Goal: Task Accomplishment & Management: Manage account settings

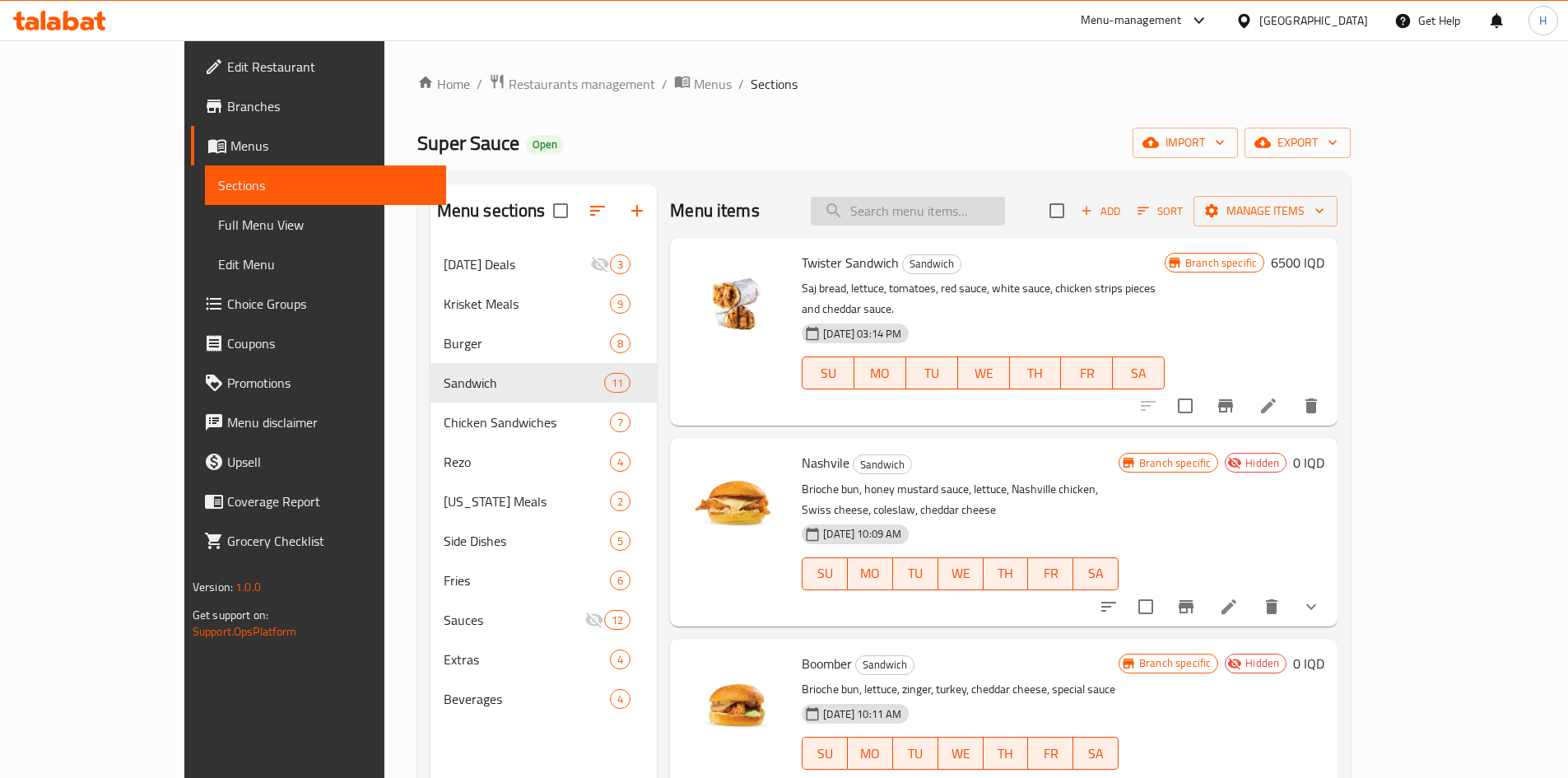
click at [972, 220] on input "search" at bounding box center [908, 211] width 194 height 29
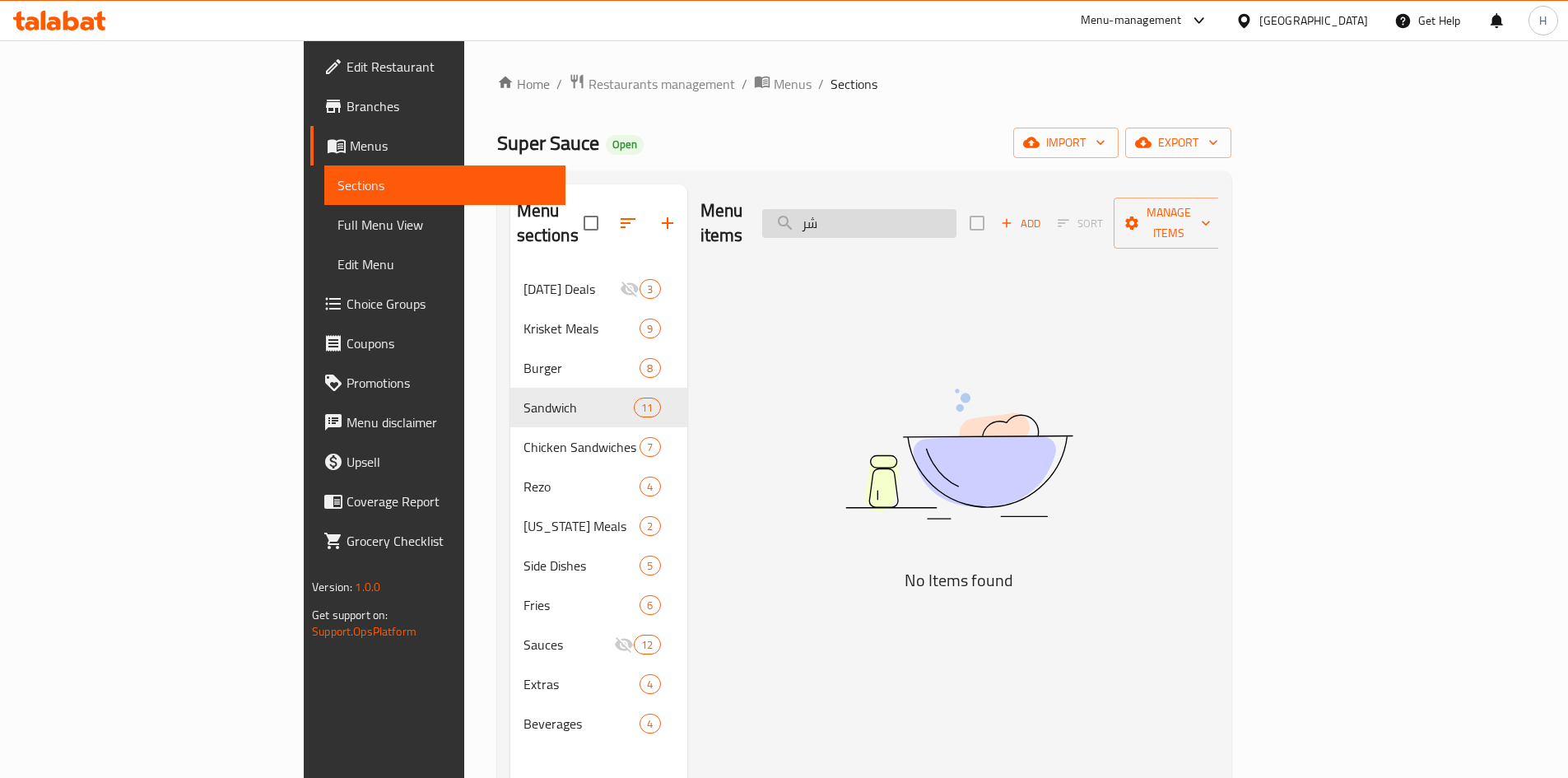
type input "ش"
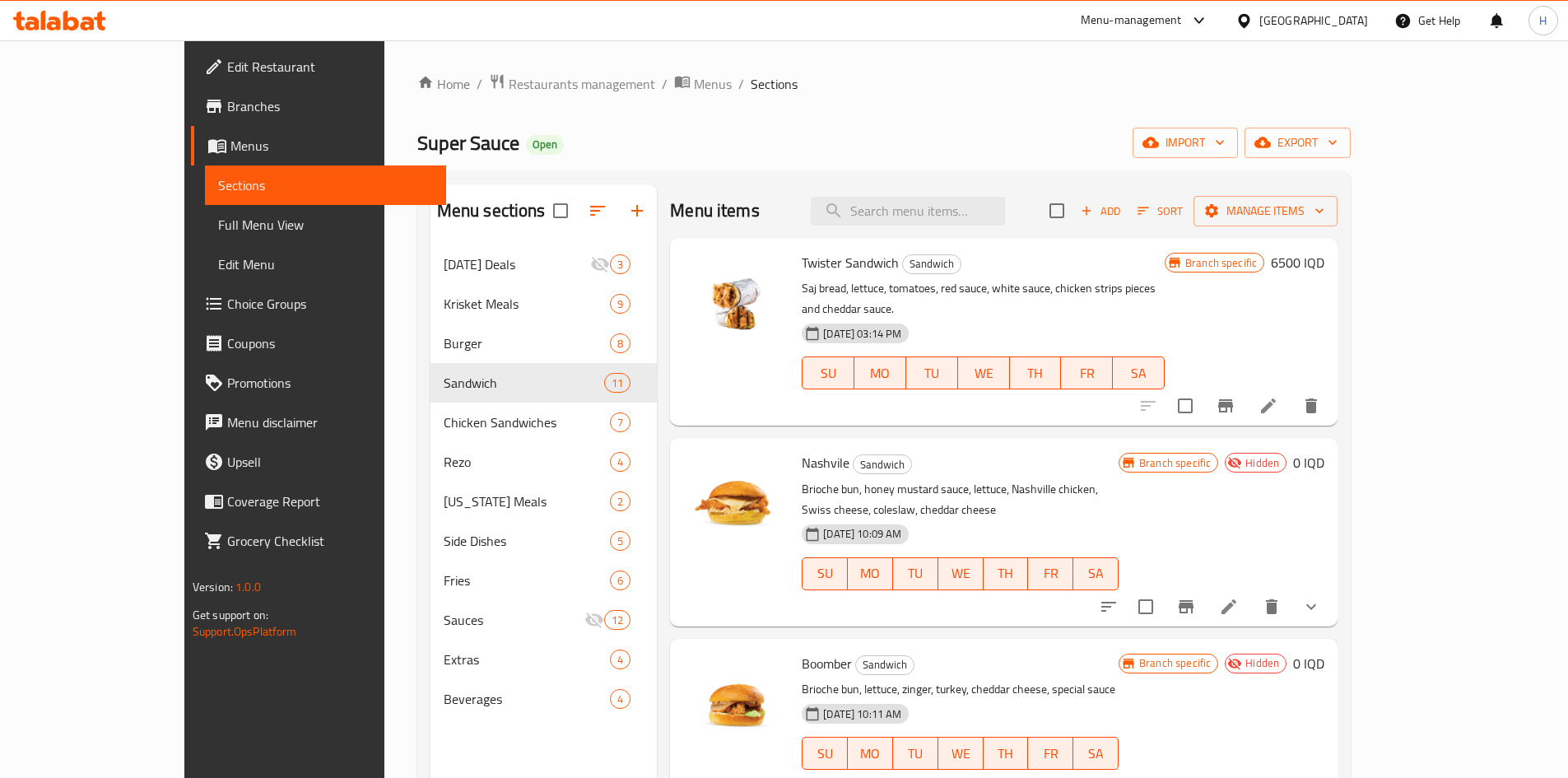
click at [1009, 195] on div "Menu items Add Sort Manage items" at bounding box center [1004, 211] width 667 height 53
click at [963, 224] on input "search" at bounding box center [908, 211] width 194 height 29
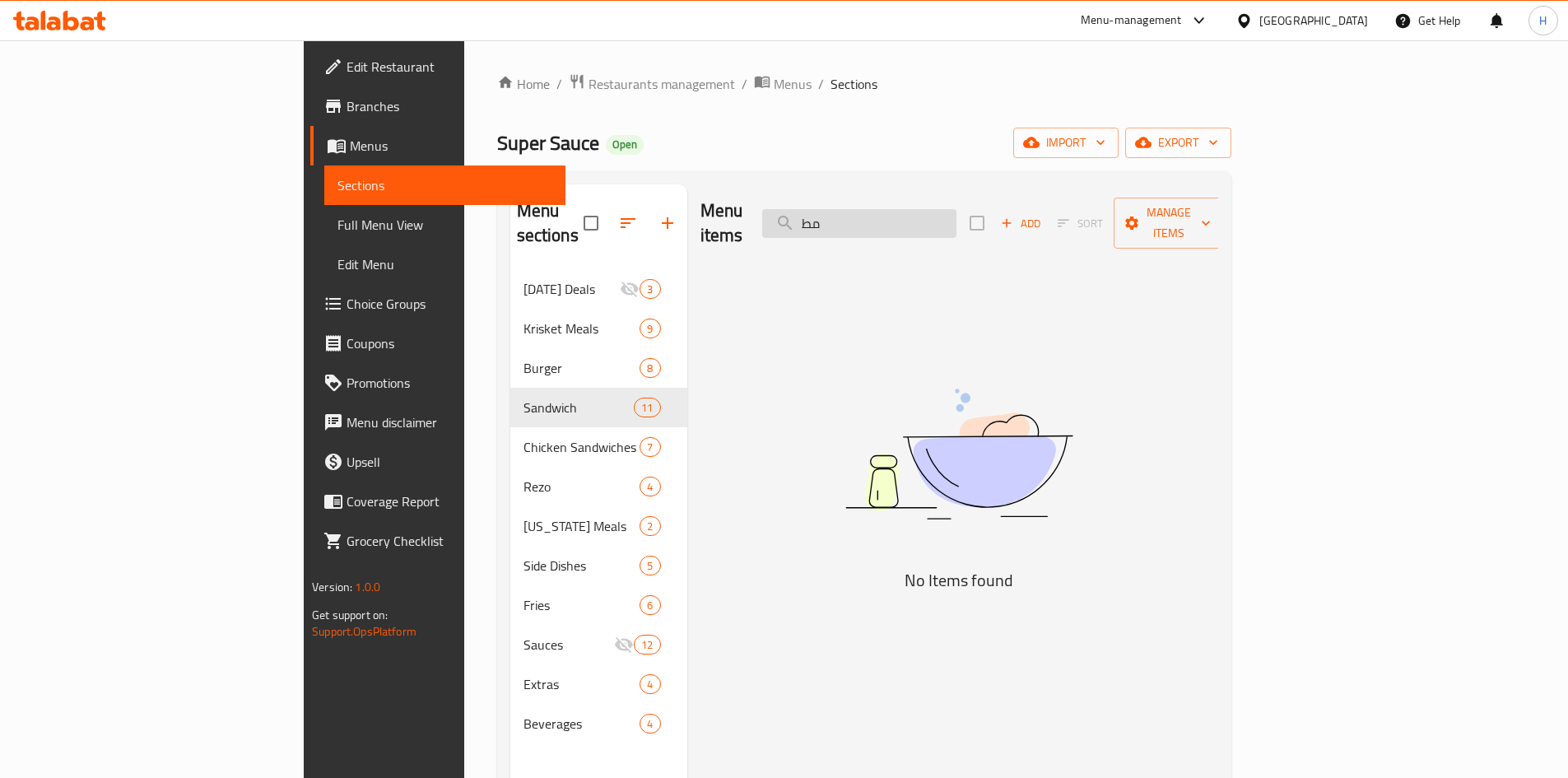
type input "م"
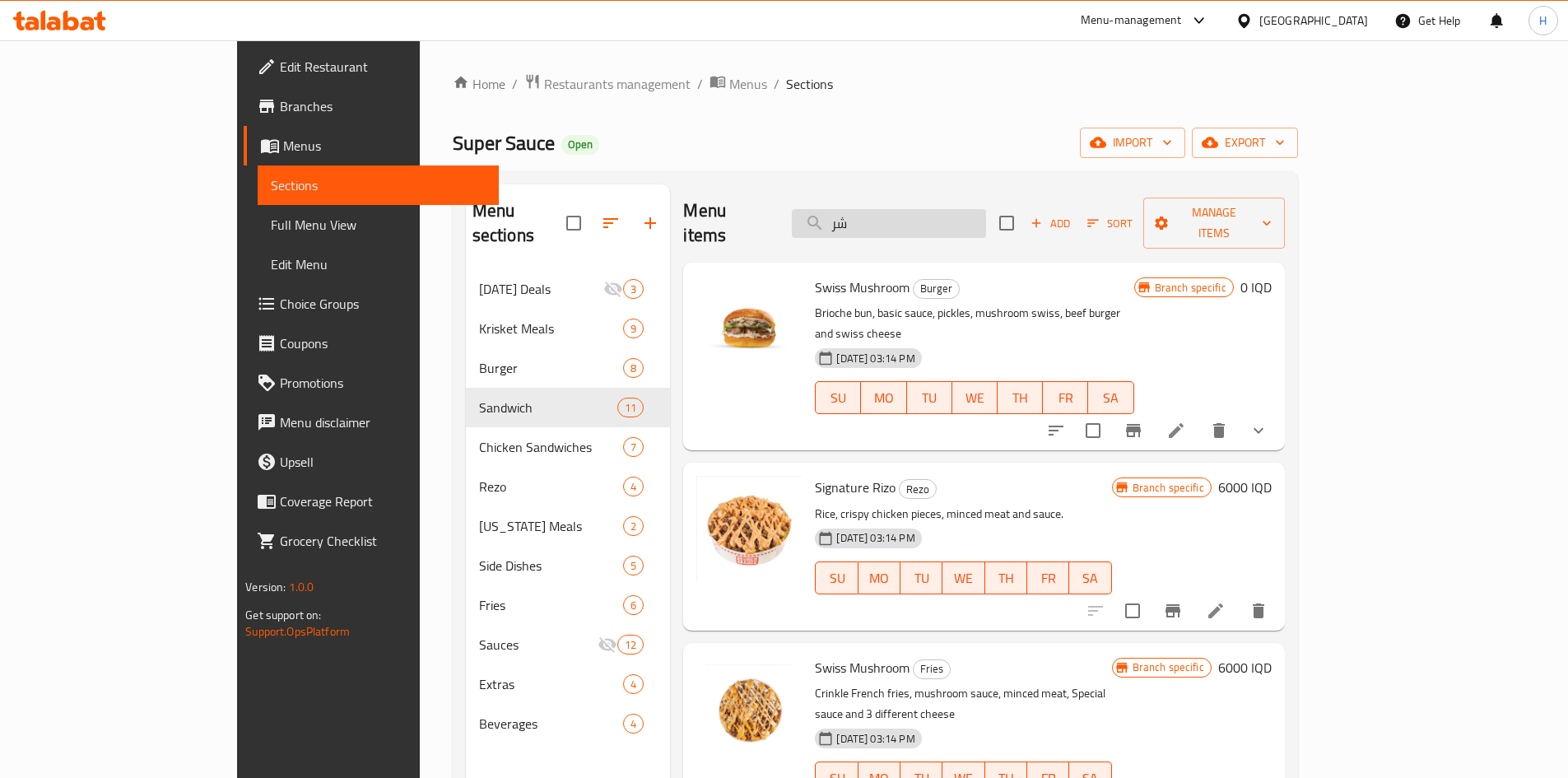
type input "ش"
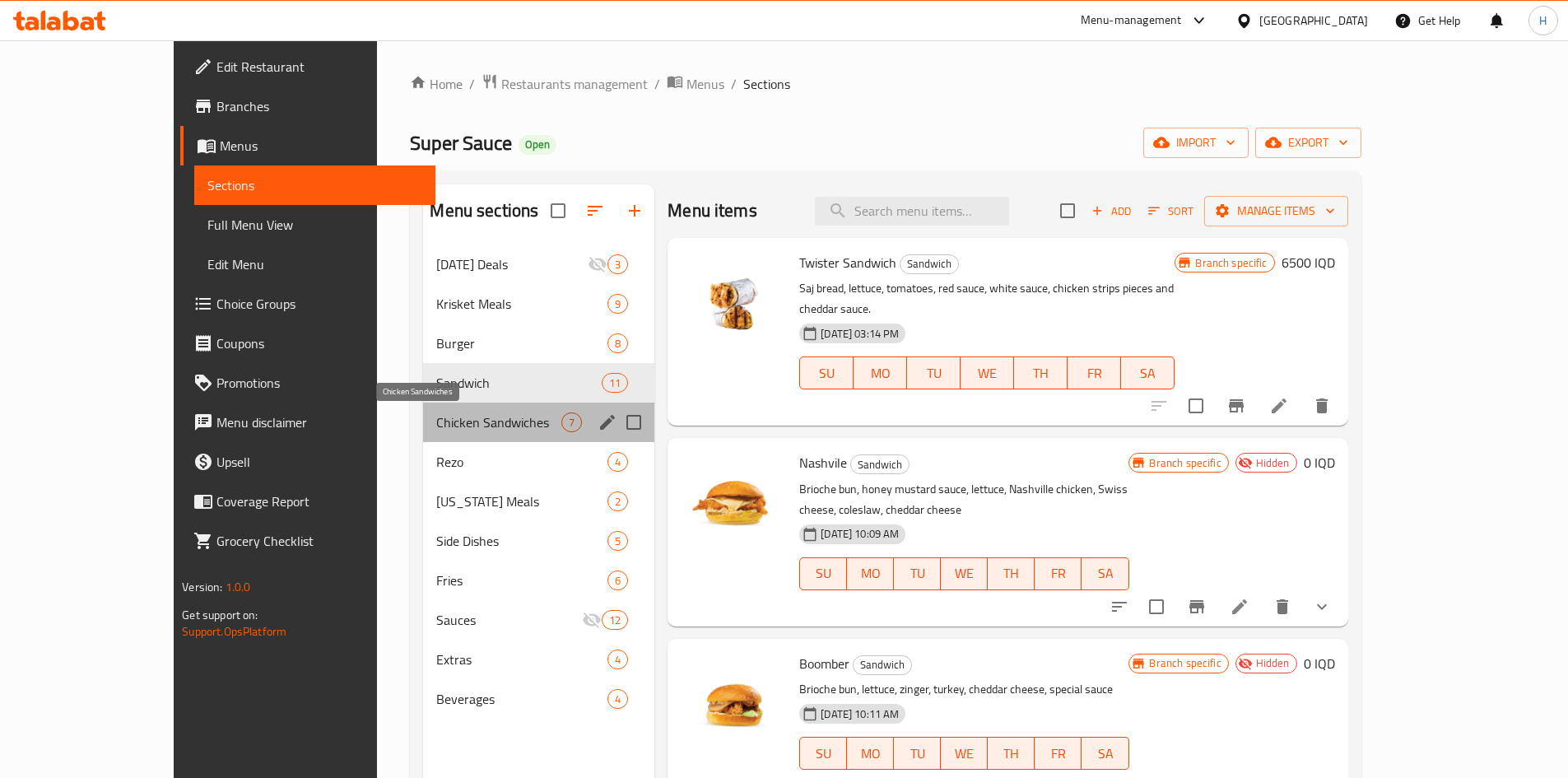
click at [449, 419] on span "Chicken Sandwiches" at bounding box center [498, 422] width 125 height 20
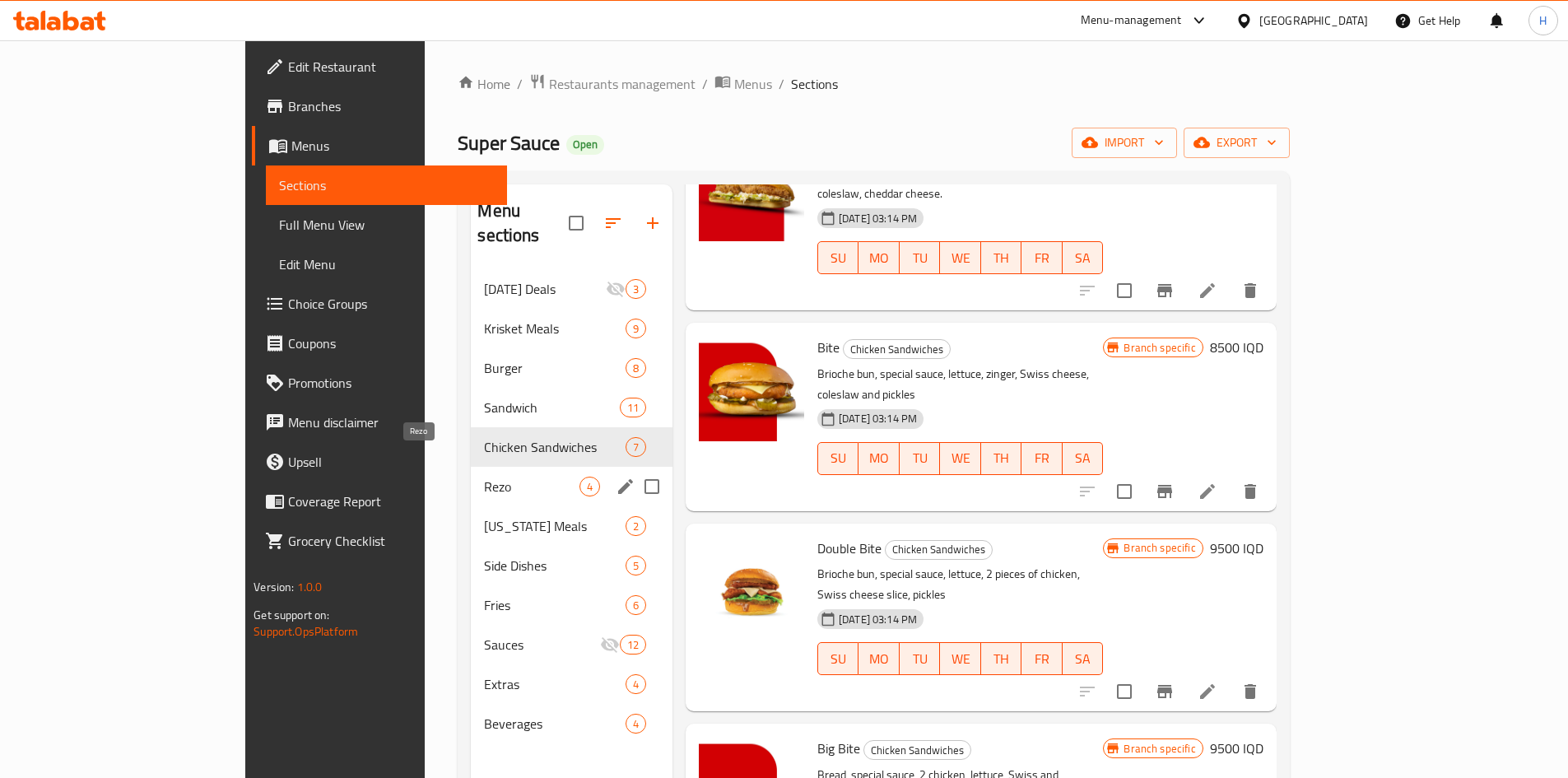
scroll to position [522, 0]
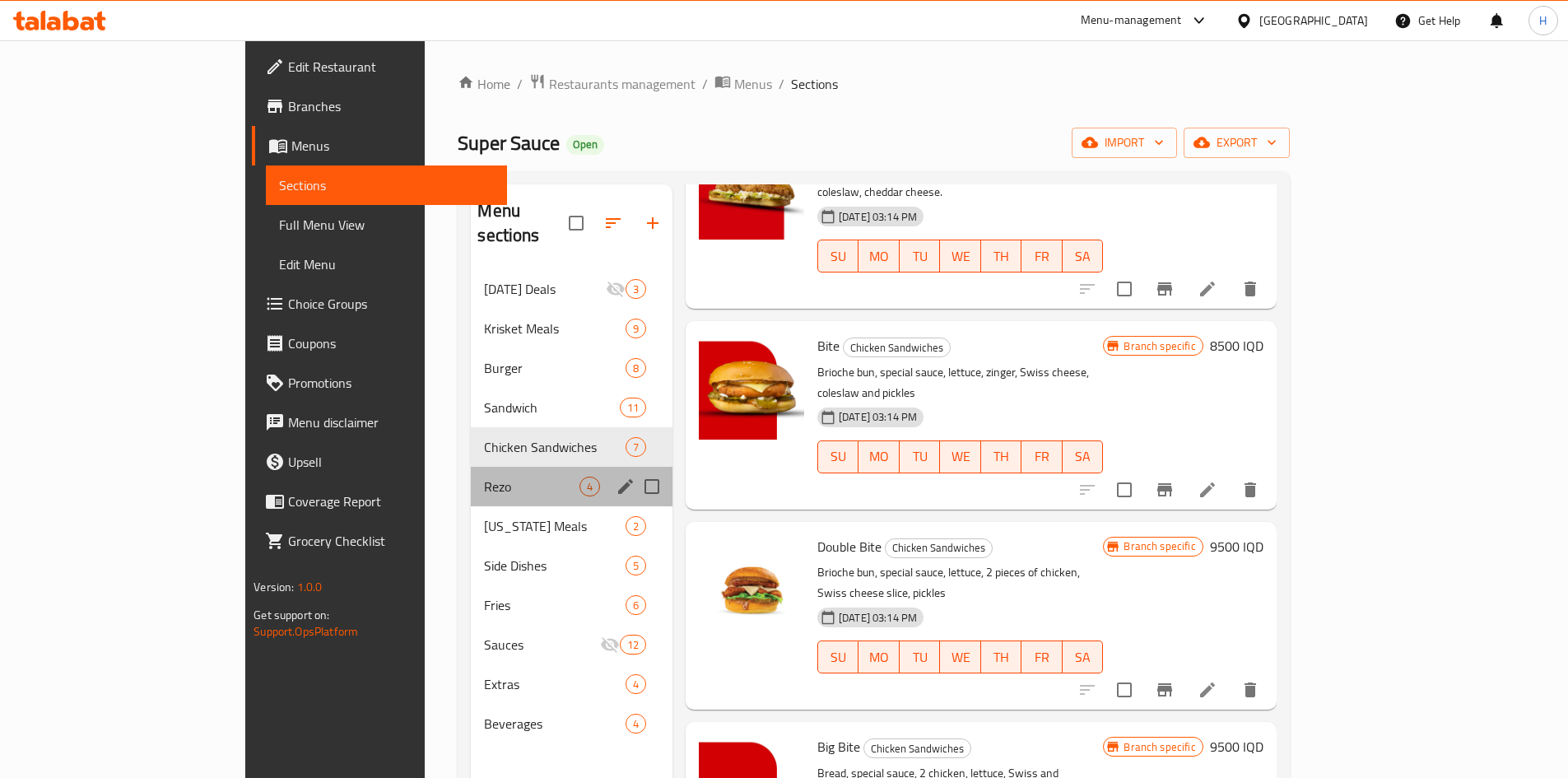
click at [471, 477] on div "Rezo 4" at bounding box center [571, 486] width 202 height 39
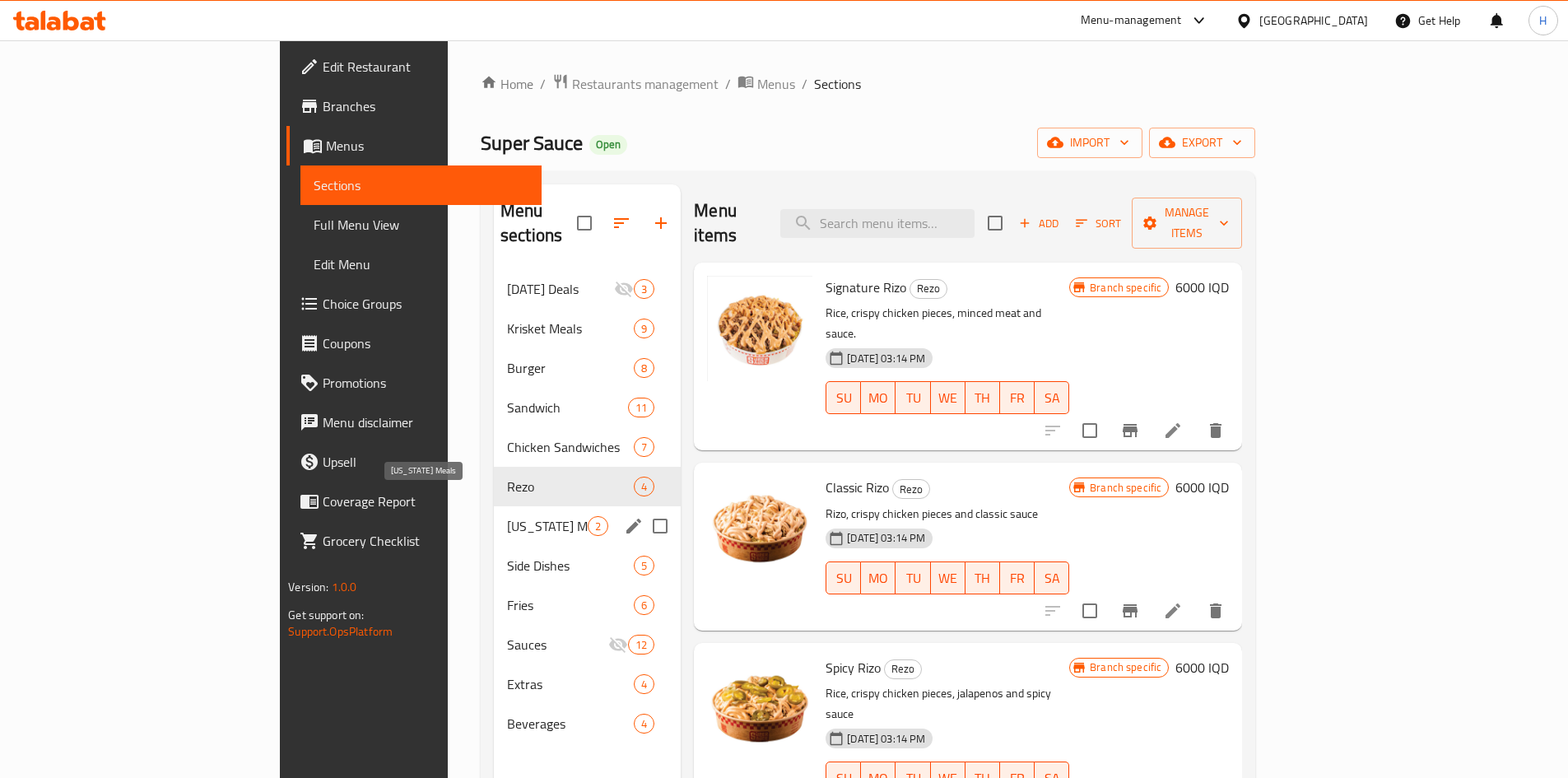
click at [507, 480] on span "[US_STATE] Meals" at bounding box center [547, 526] width 81 height 20
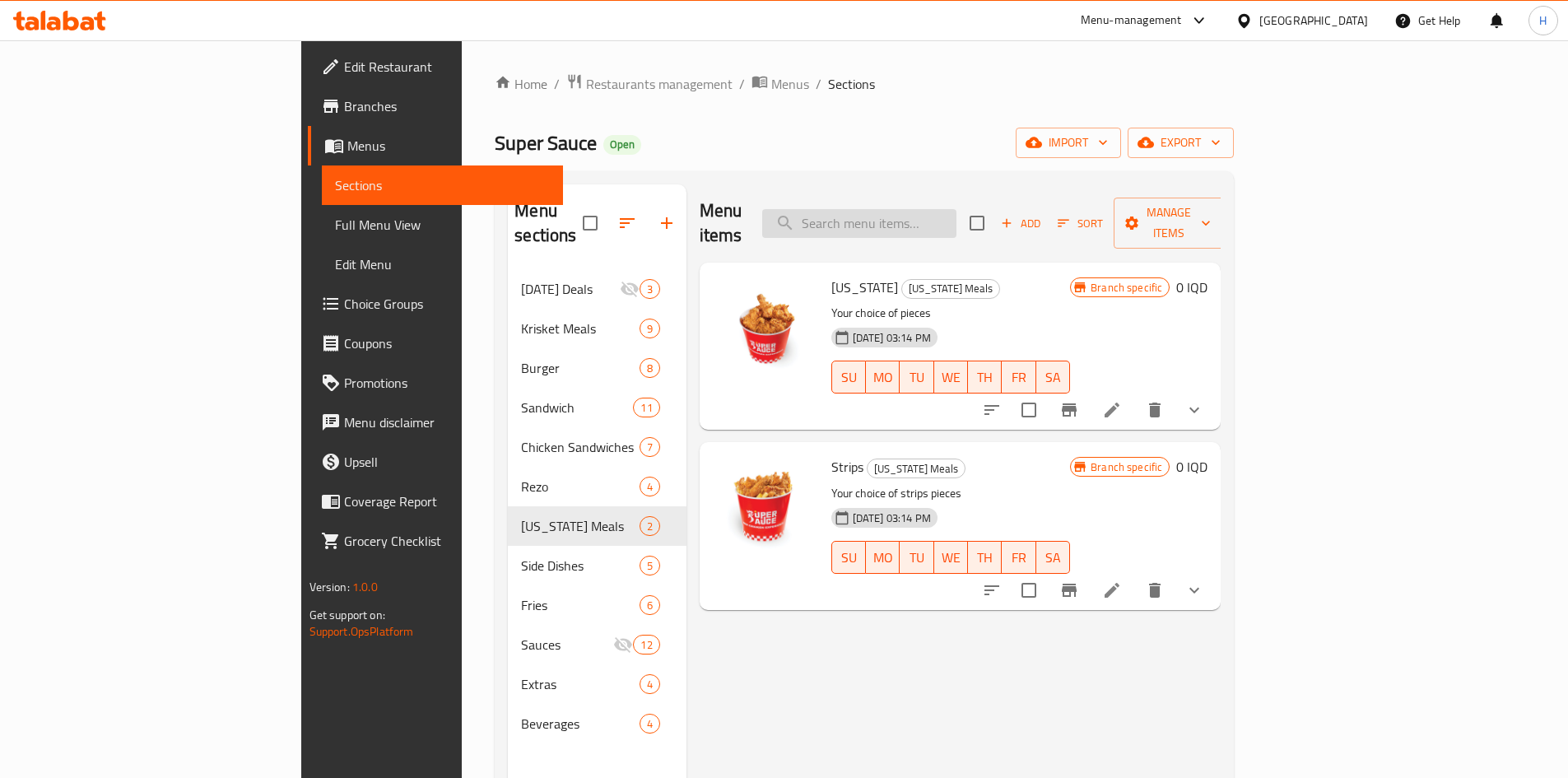
click at [941, 210] on input "search" at bounding box center [859, 224] width 194 height 29
type input "ؤ"
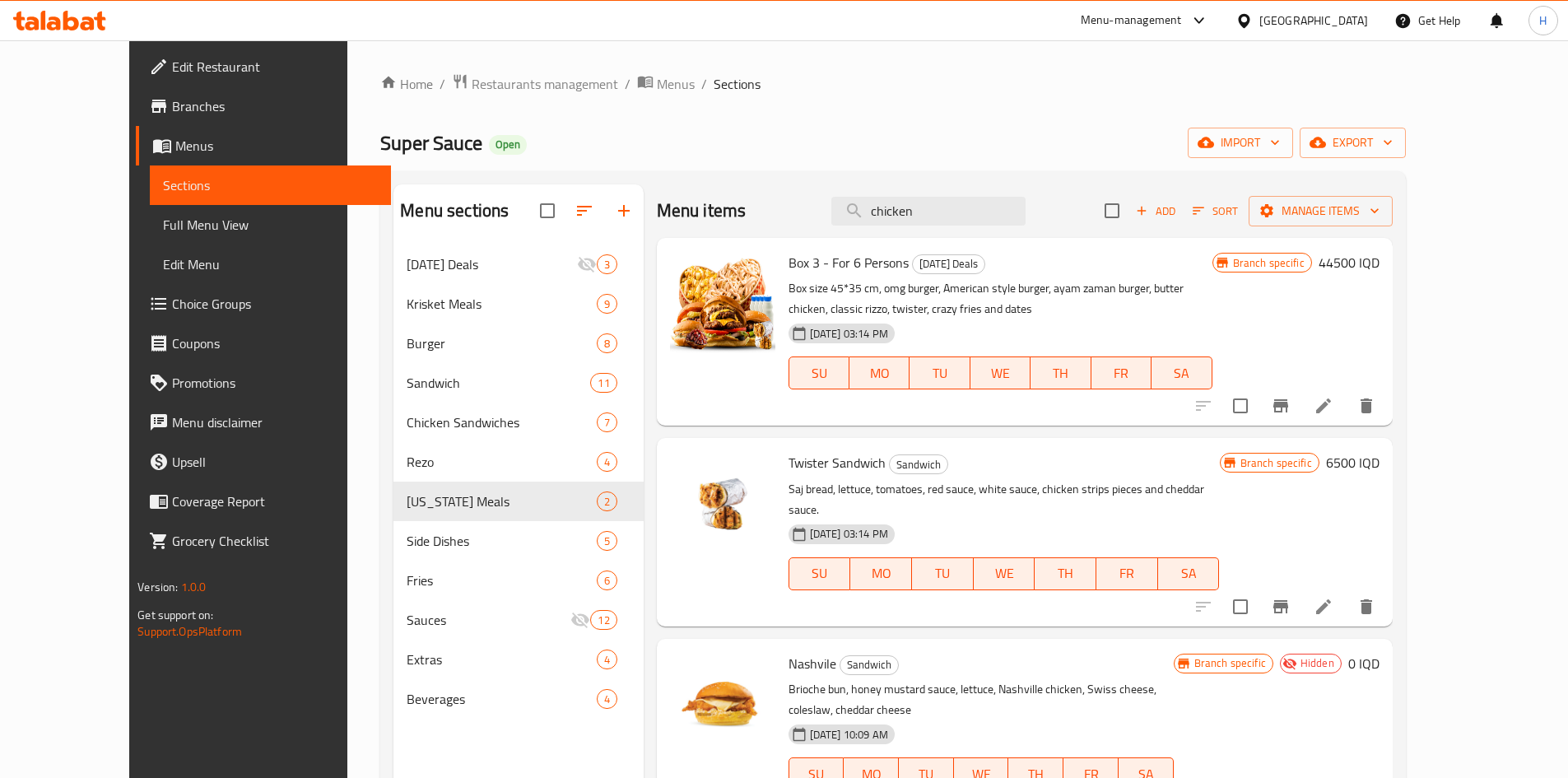
type input "chicken"
click at [472, 76] on span "Restaurants management" at bounding box center [545, 83] width 147 height 20
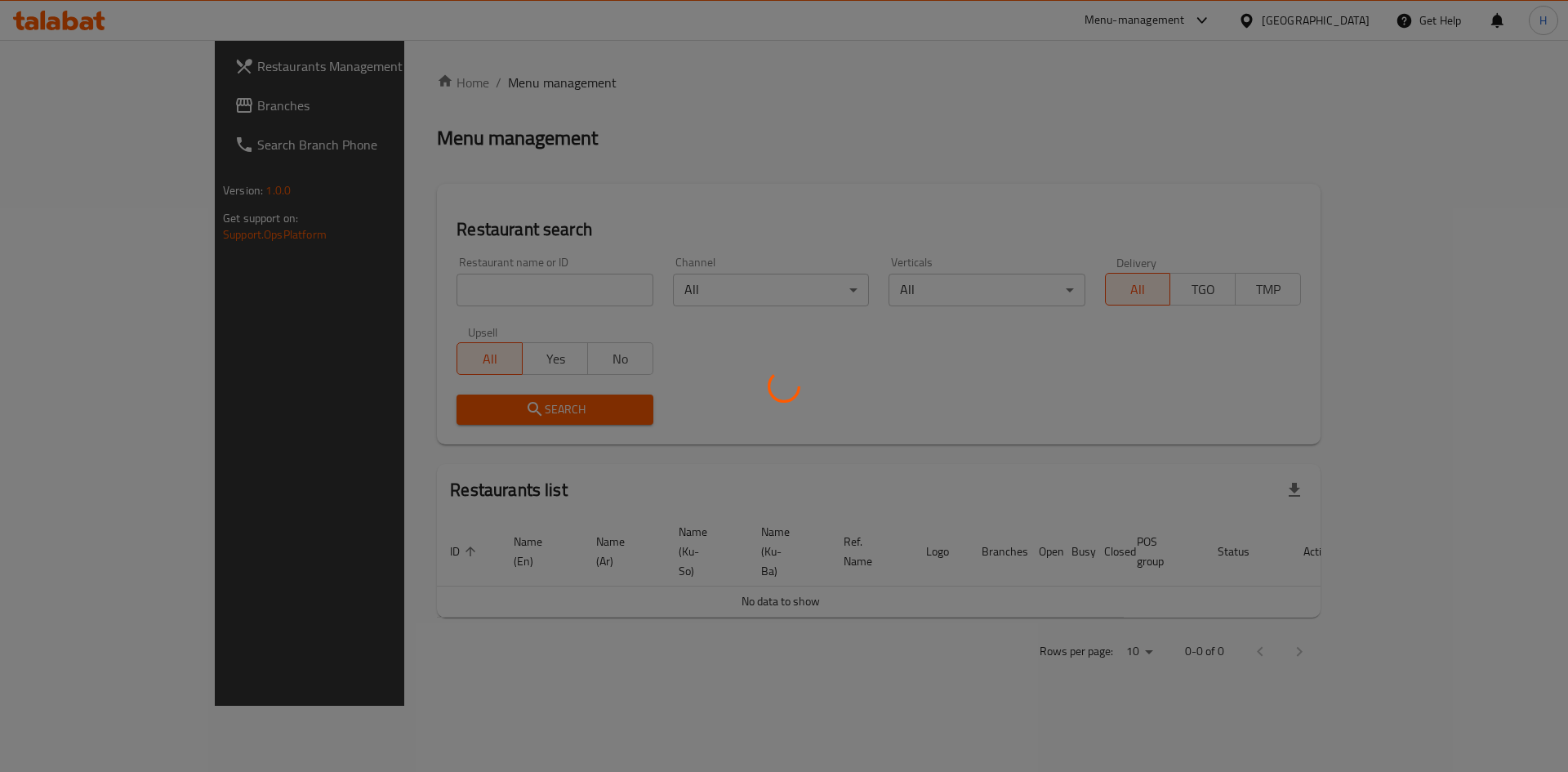
click at [438, 294] on div at bounding box center [784, 386] width 1568 height 772
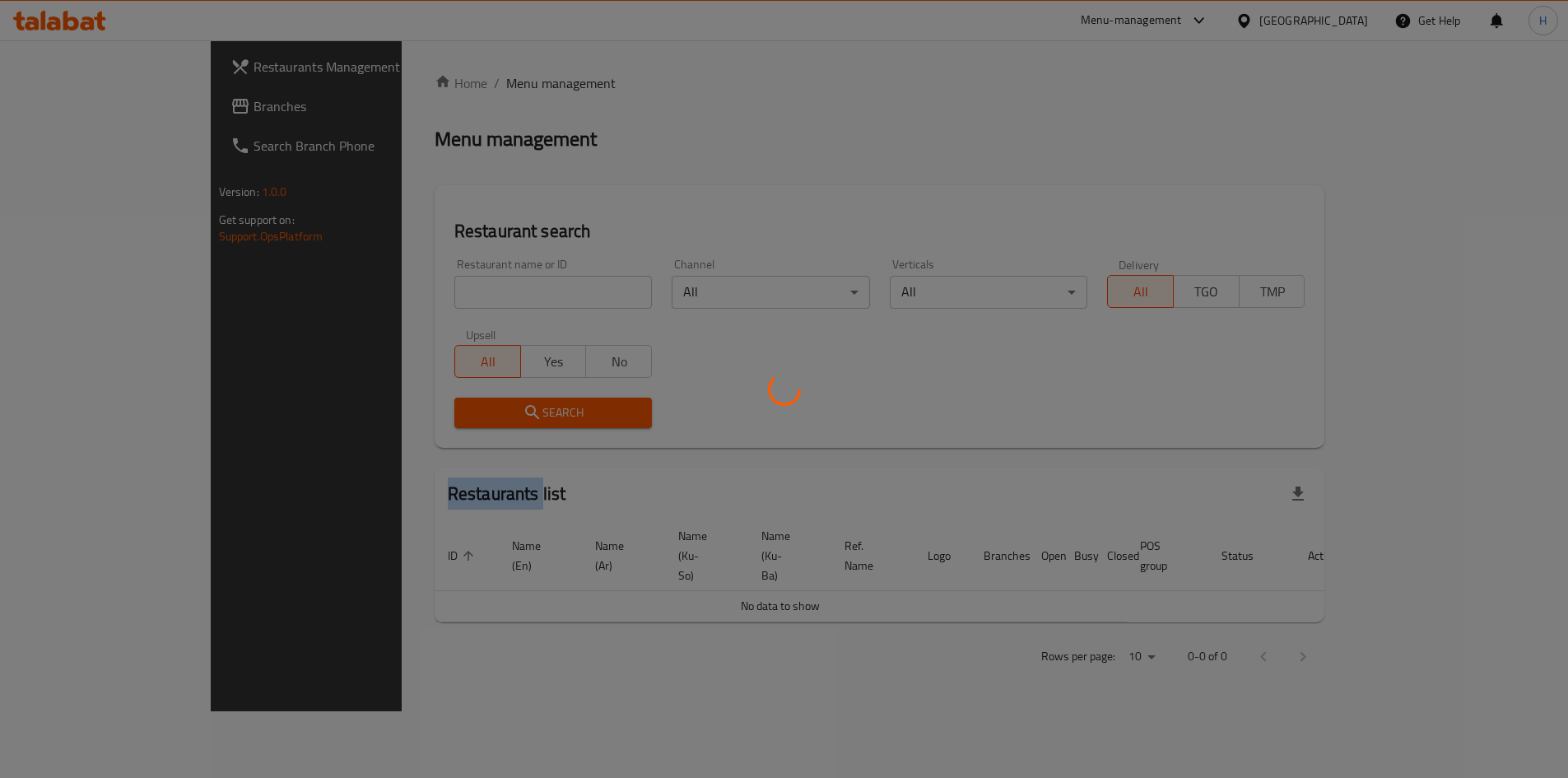
click at [441, 296] on div at bounding box center [784, 389] width 1568 height 778
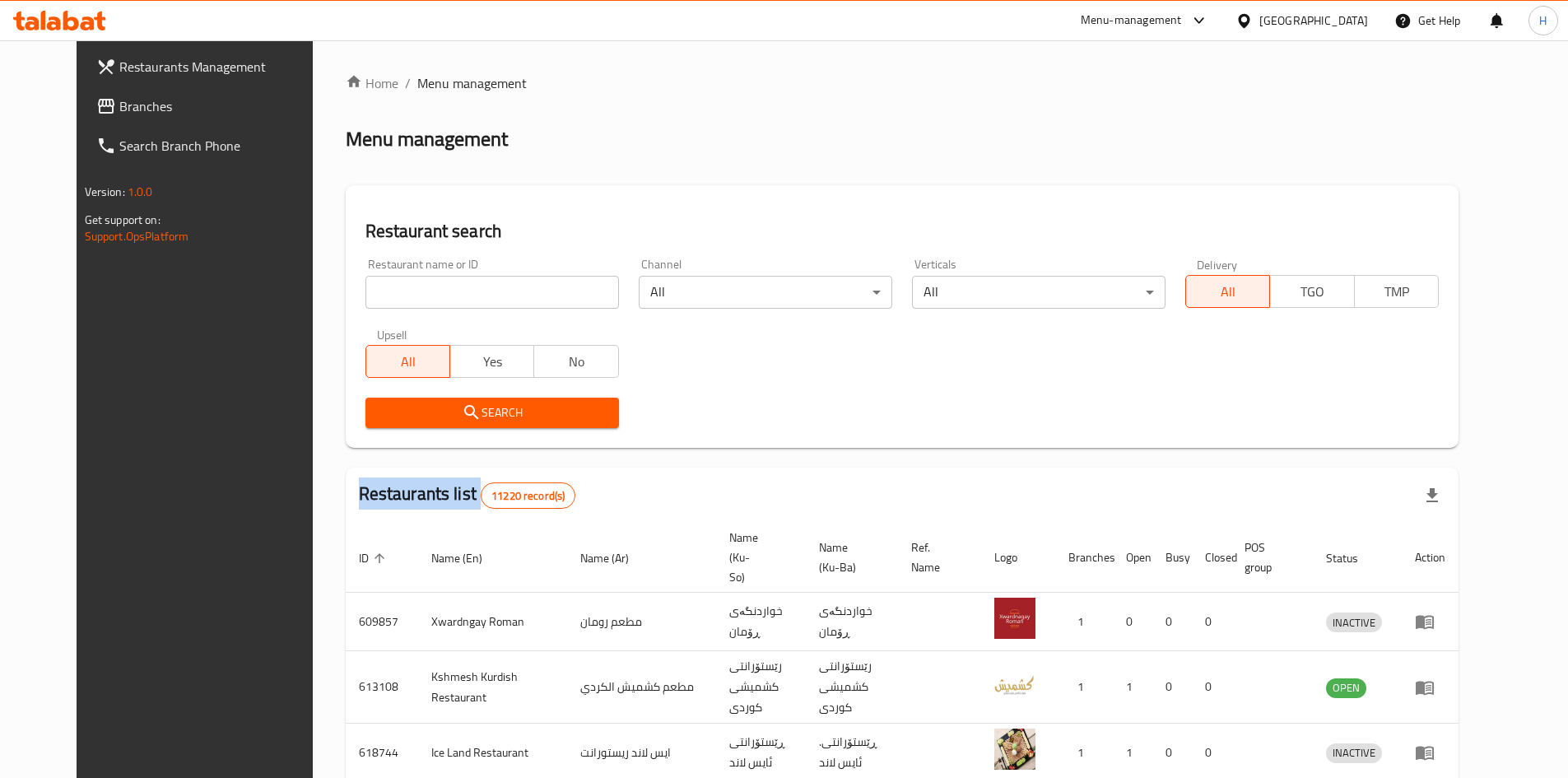
click at [441, 296] on div "Home / Menu management Menu management Restaurant search Restaurant name or ID …" at bounding box center [902, 643] width 1113 height 1141
click at [441, 296] on input "search" at bounding box center [492, 292] width 253 height 33
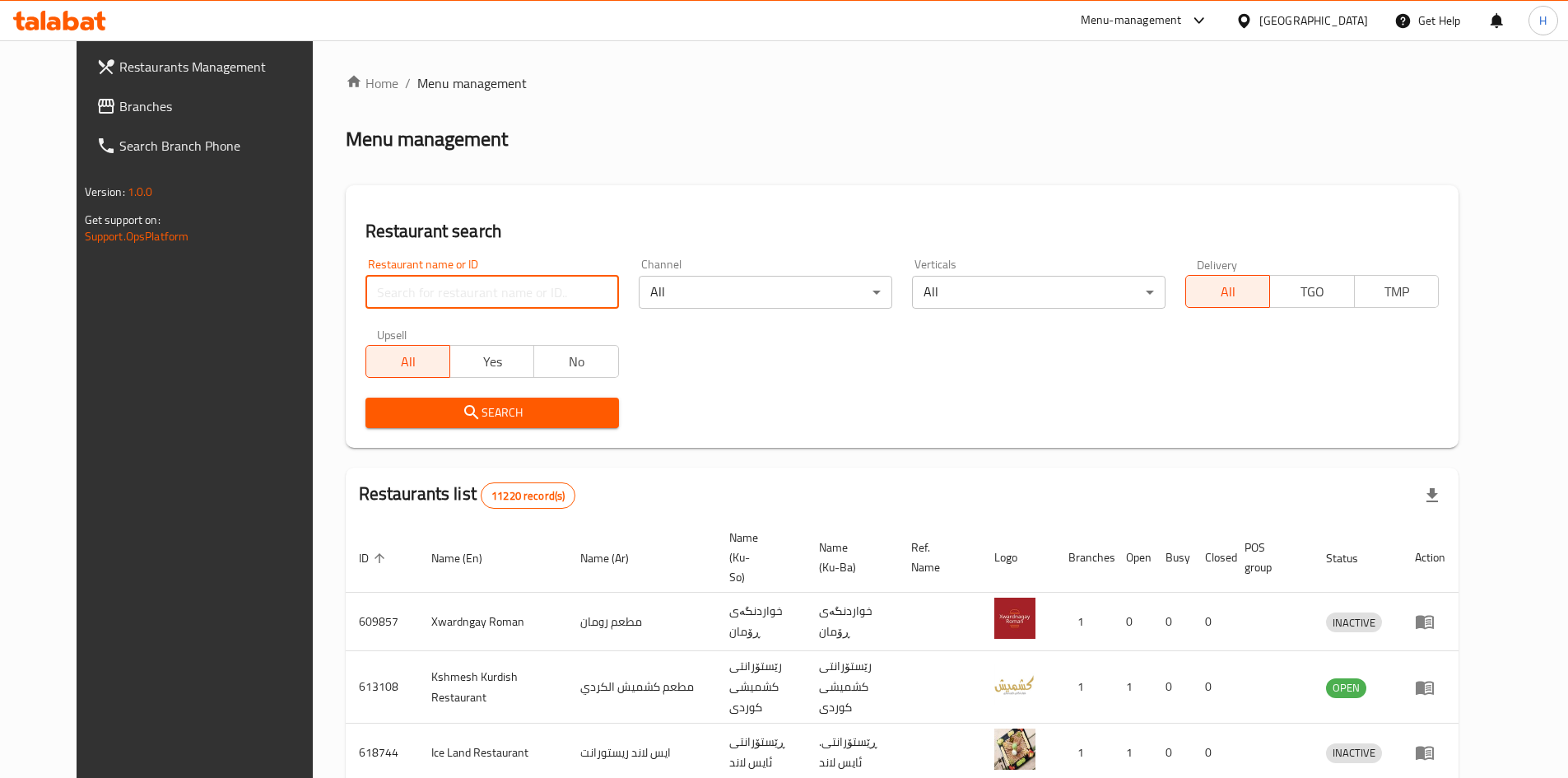
paste input "687396"
type input "687396"
click button "Search" at bounding box center [492, 412] width 253 height 30
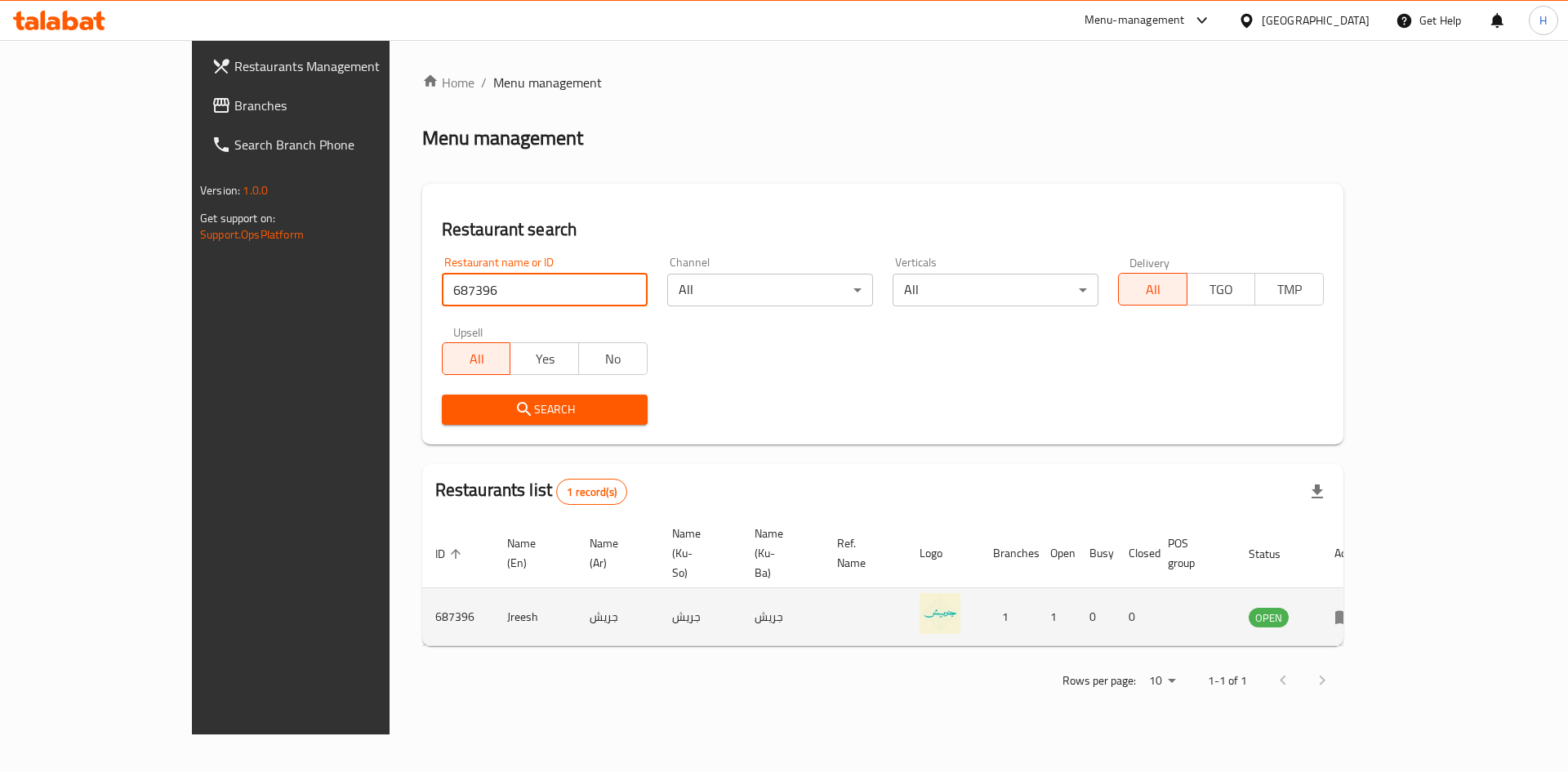
click at [1033, 477] on icon "enhanced table" at bounding box center [1344, 618] width 18 height 14
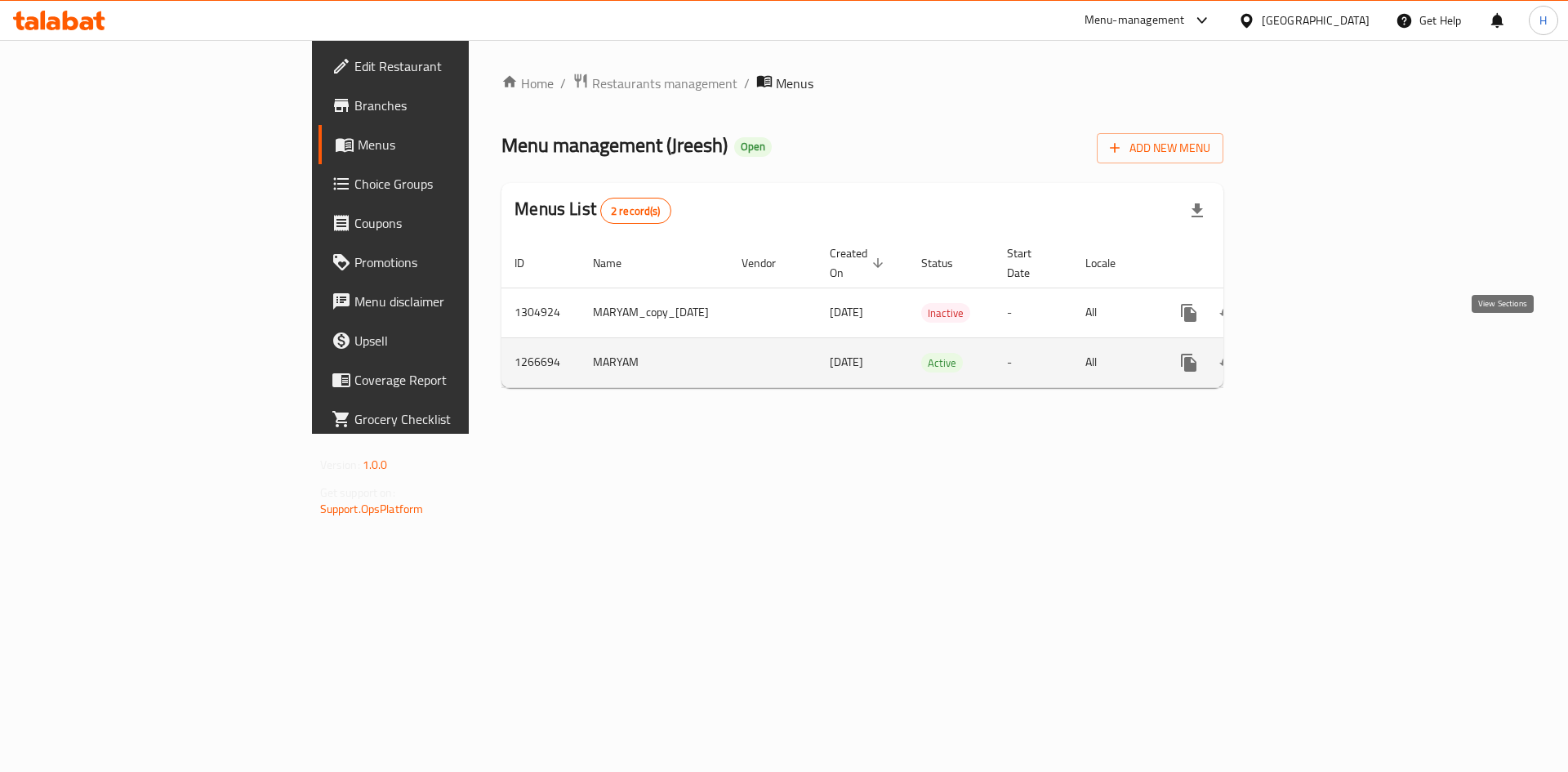
click at [1033, 346] on link "enhanced table" at bounding box center [1307, 363] width 39 height 39
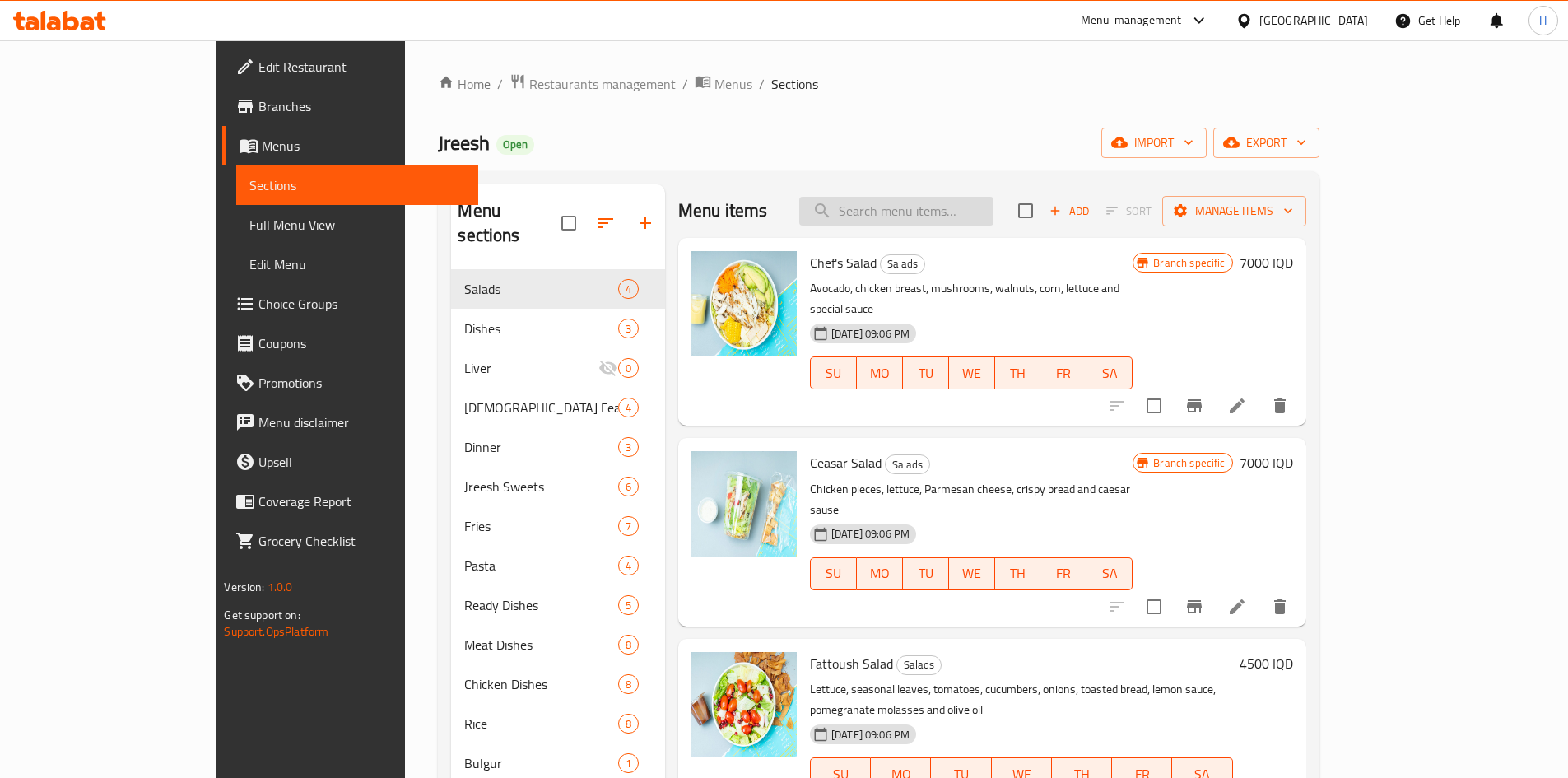
click at [971, 208] on input "search" at bounding box center [896, 211] width 194 height 29
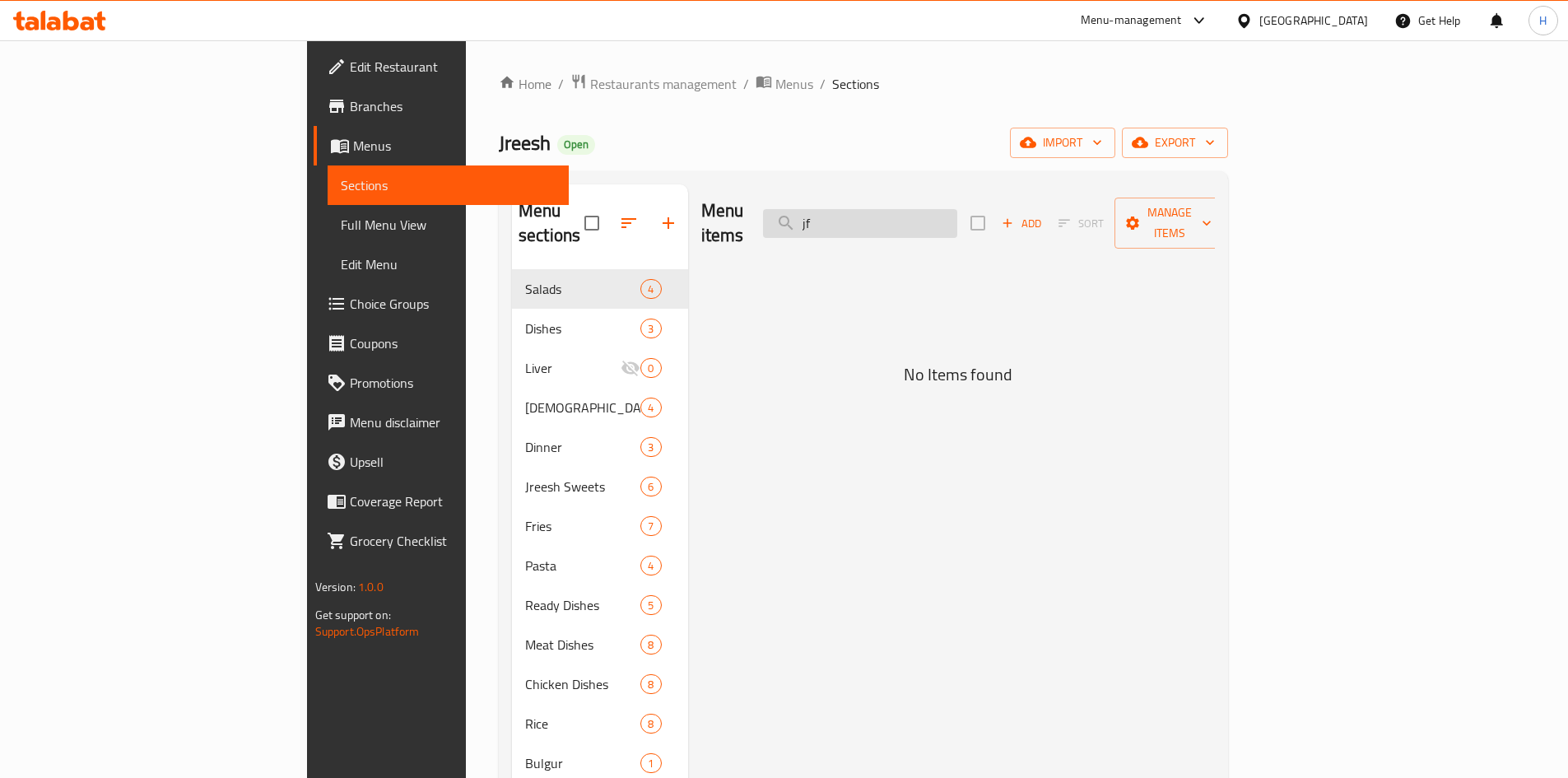
type input "j"
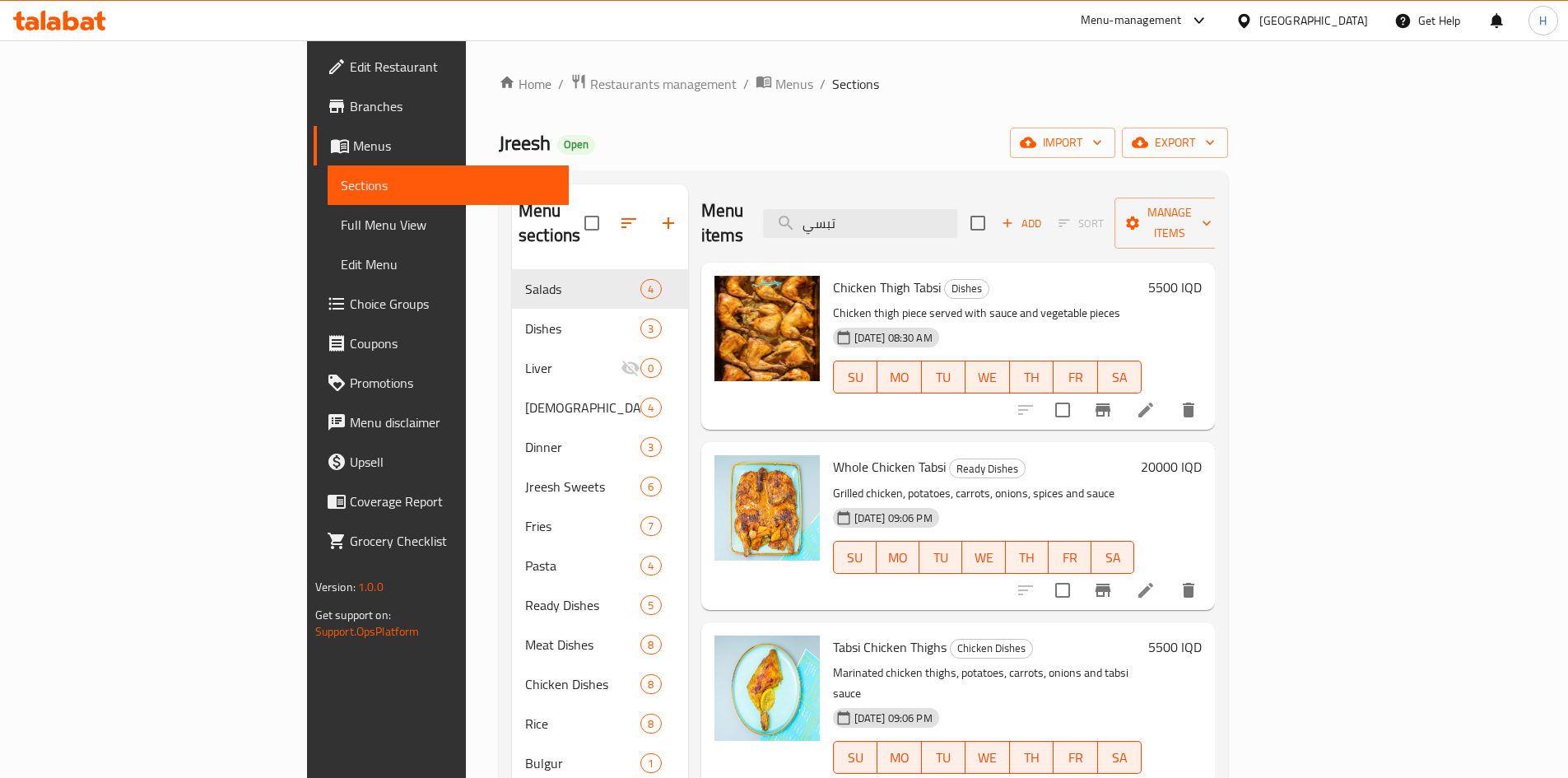
type input "تبسي"
click at [1040, 480] on li at bounding box center [1146, 590] width 46 height 30
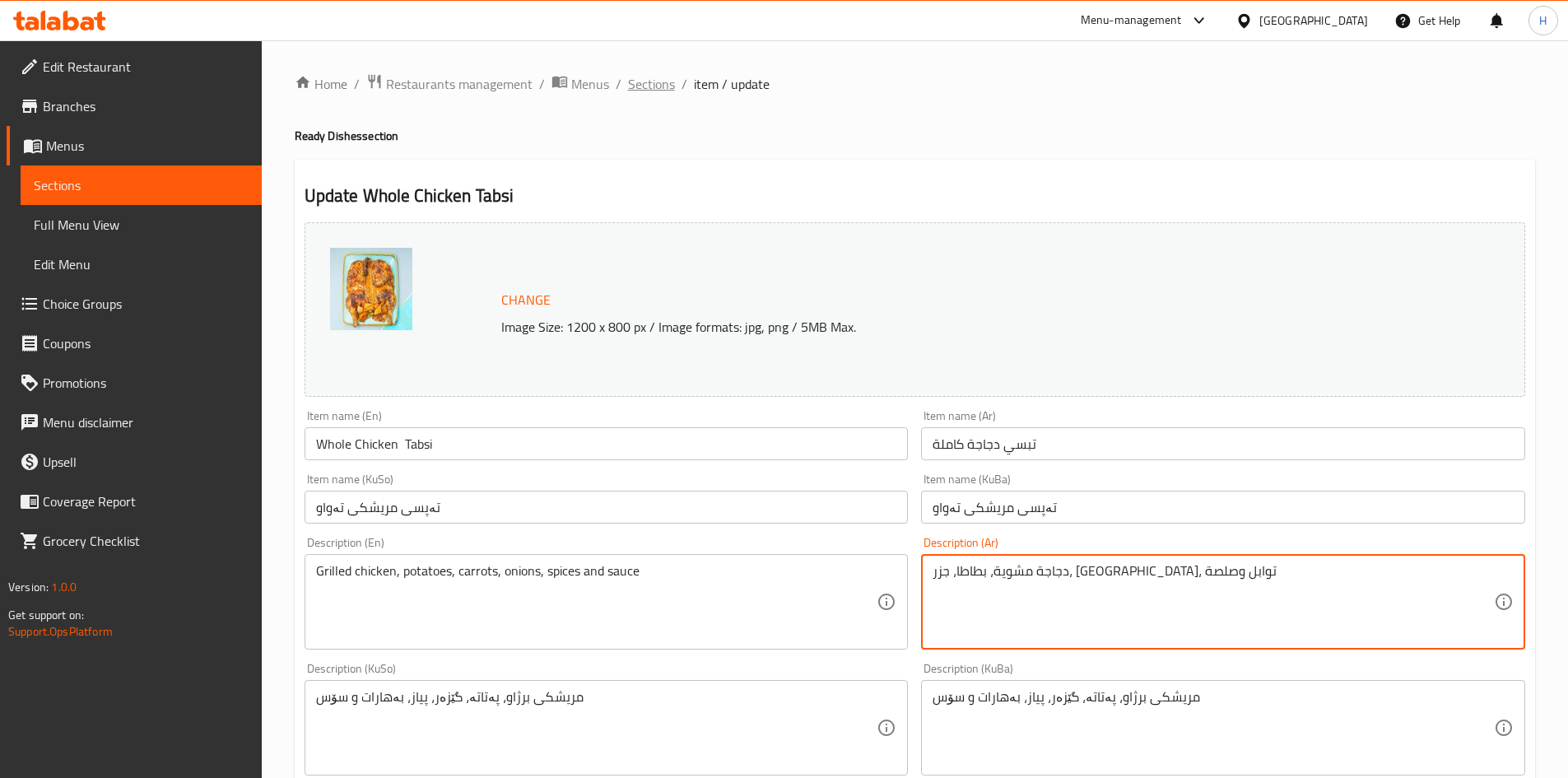
click at [654, 88] on span "Sections" at bounding box center [651, 83] width 47 height 20
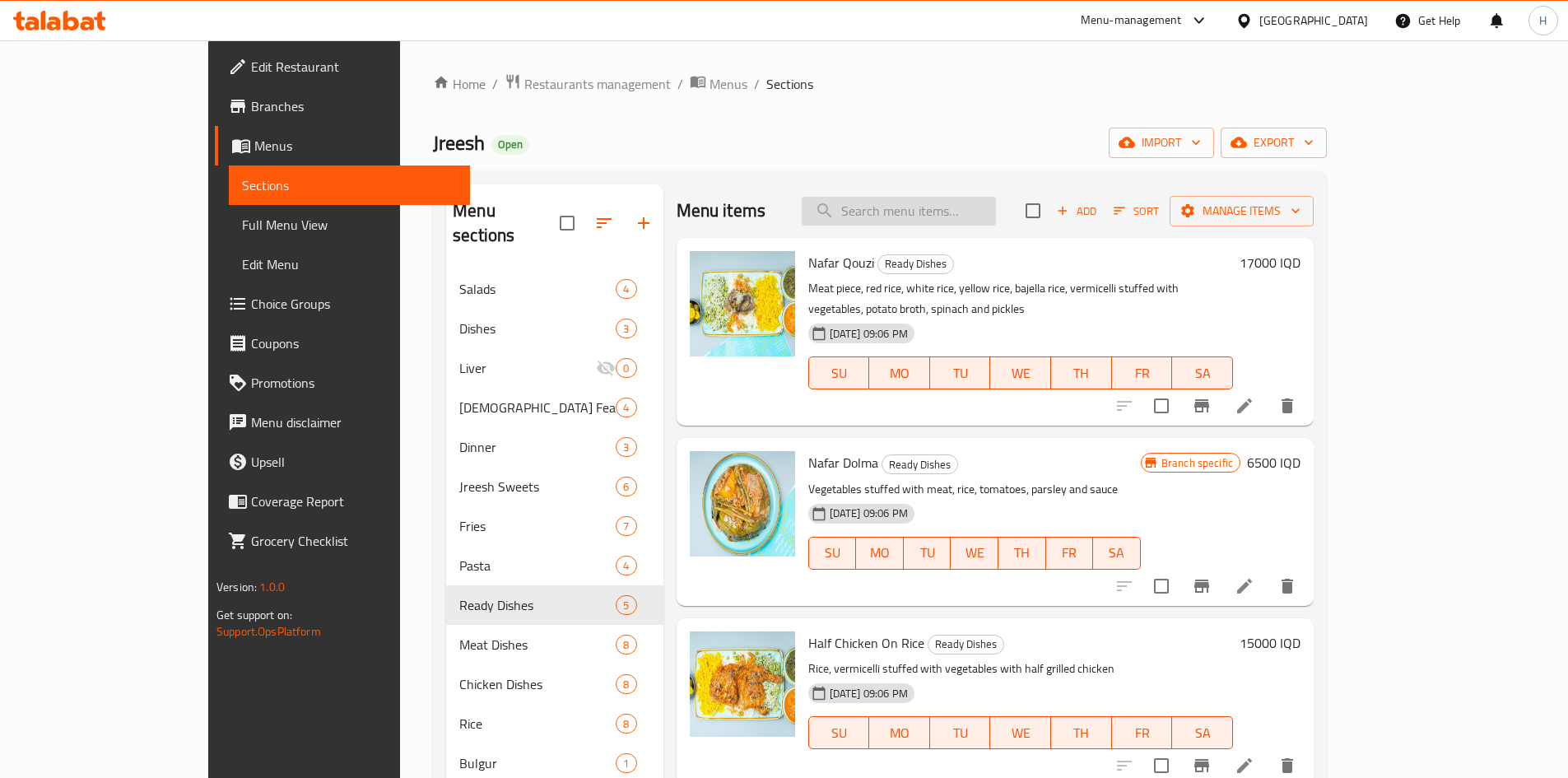
click at [959, 215] on input "search" at bounding box center [898, 211] width 194 height 29
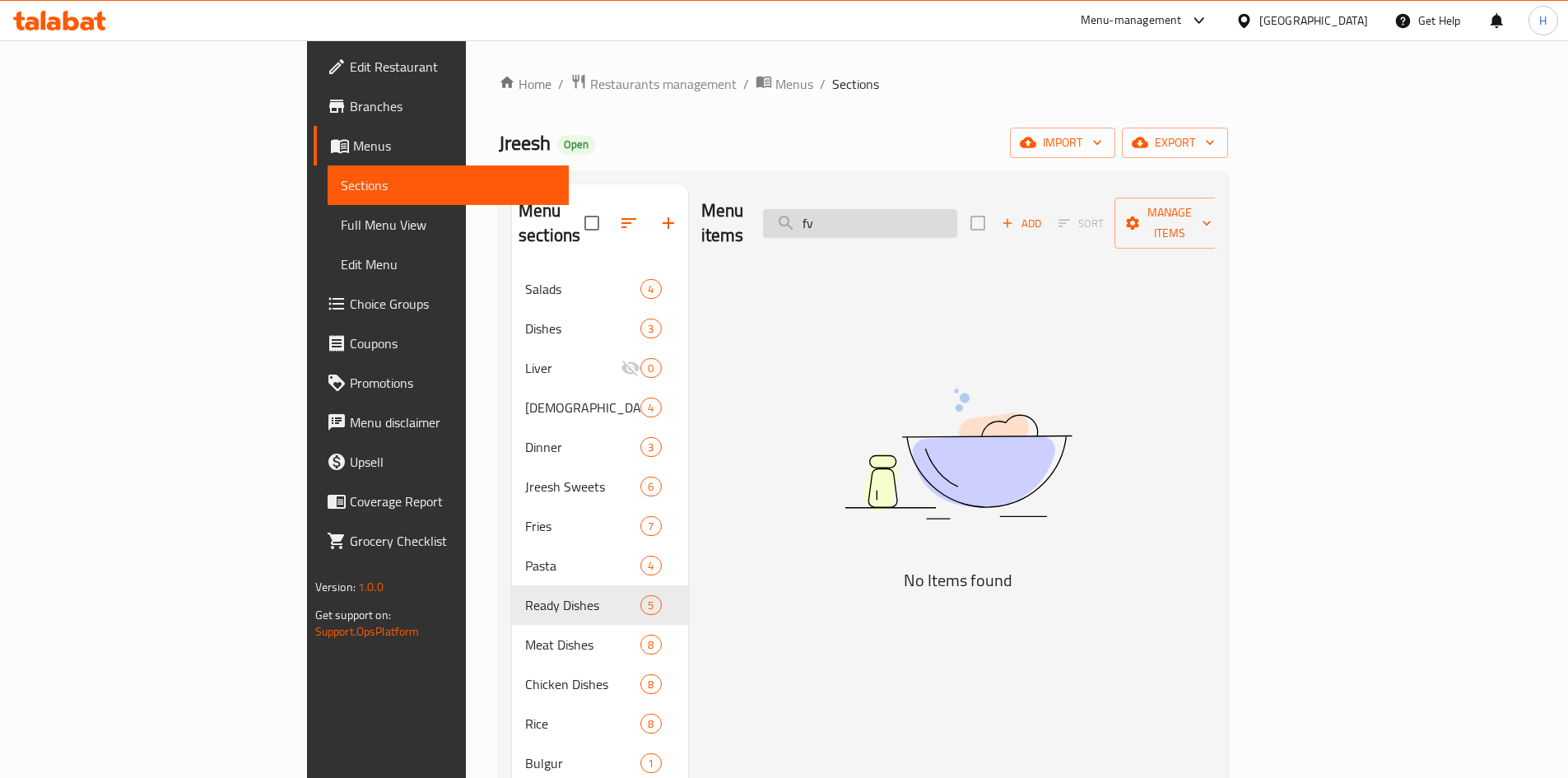
type input "f"
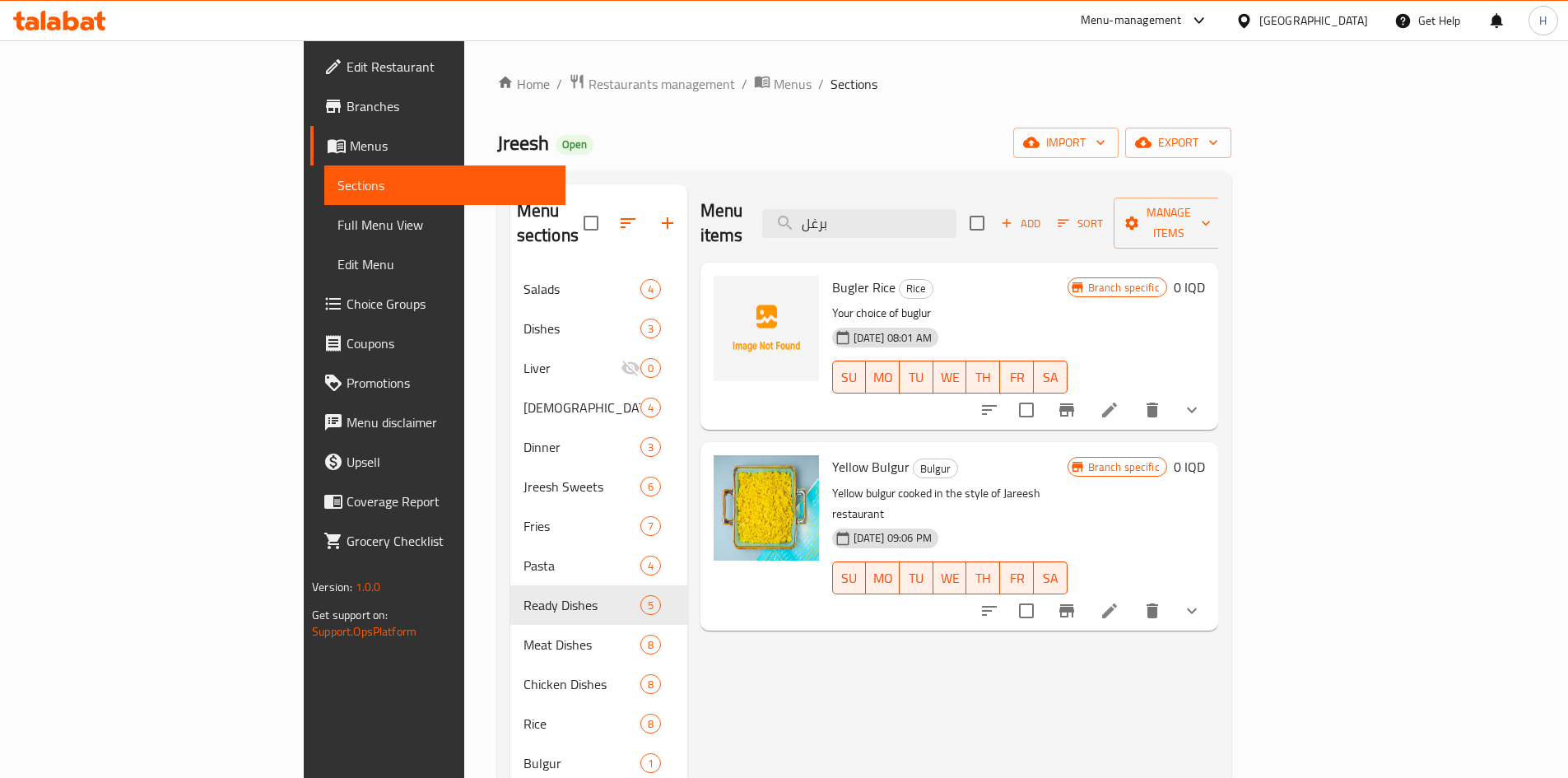
type input "برغل"
click at [1040, 480] on li at bounding box center [1109, 611] width 46 height 30
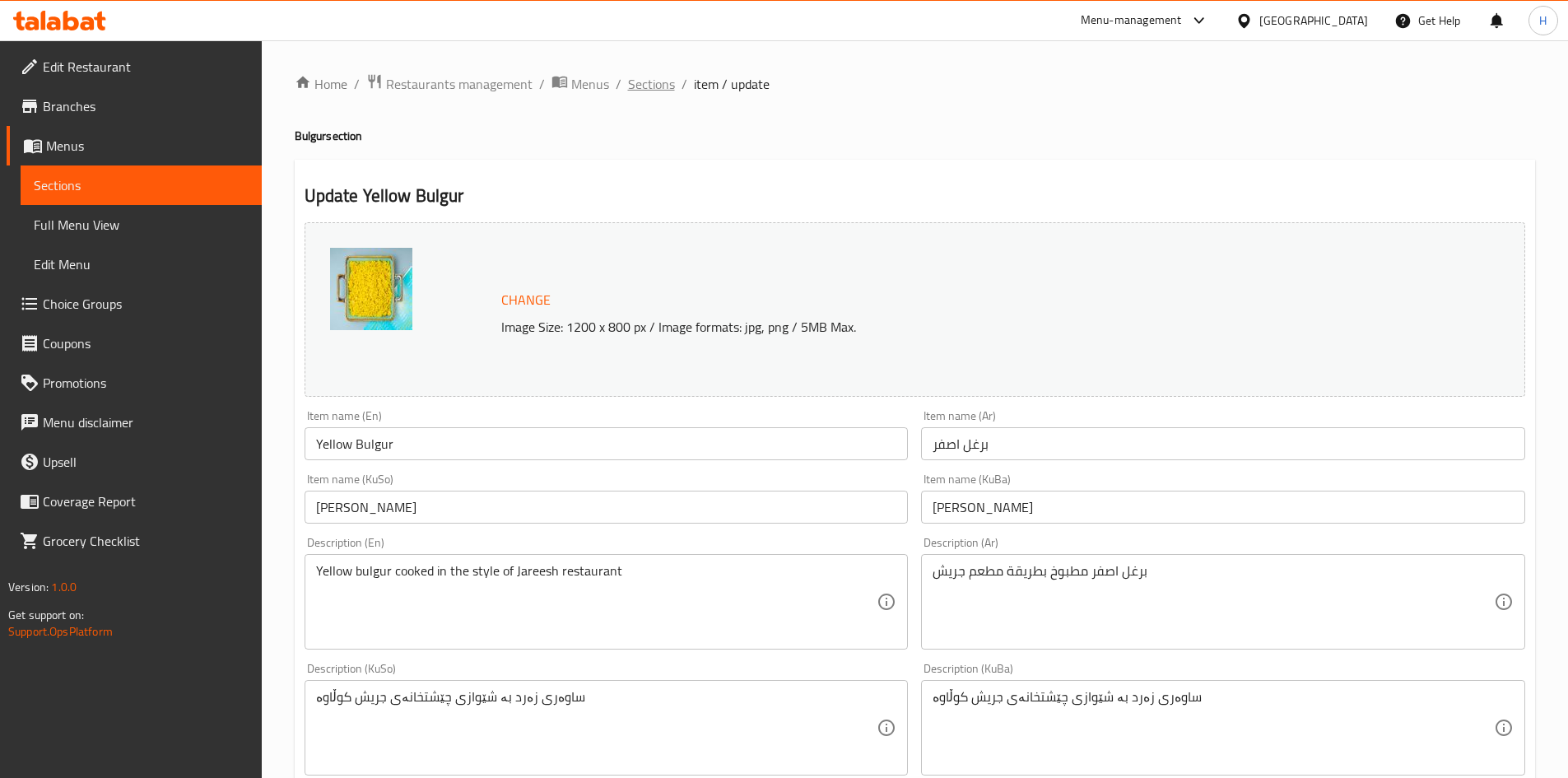
click at [658, 87] on span "Sections" at bounding box center [651, 83] width 47 height 20
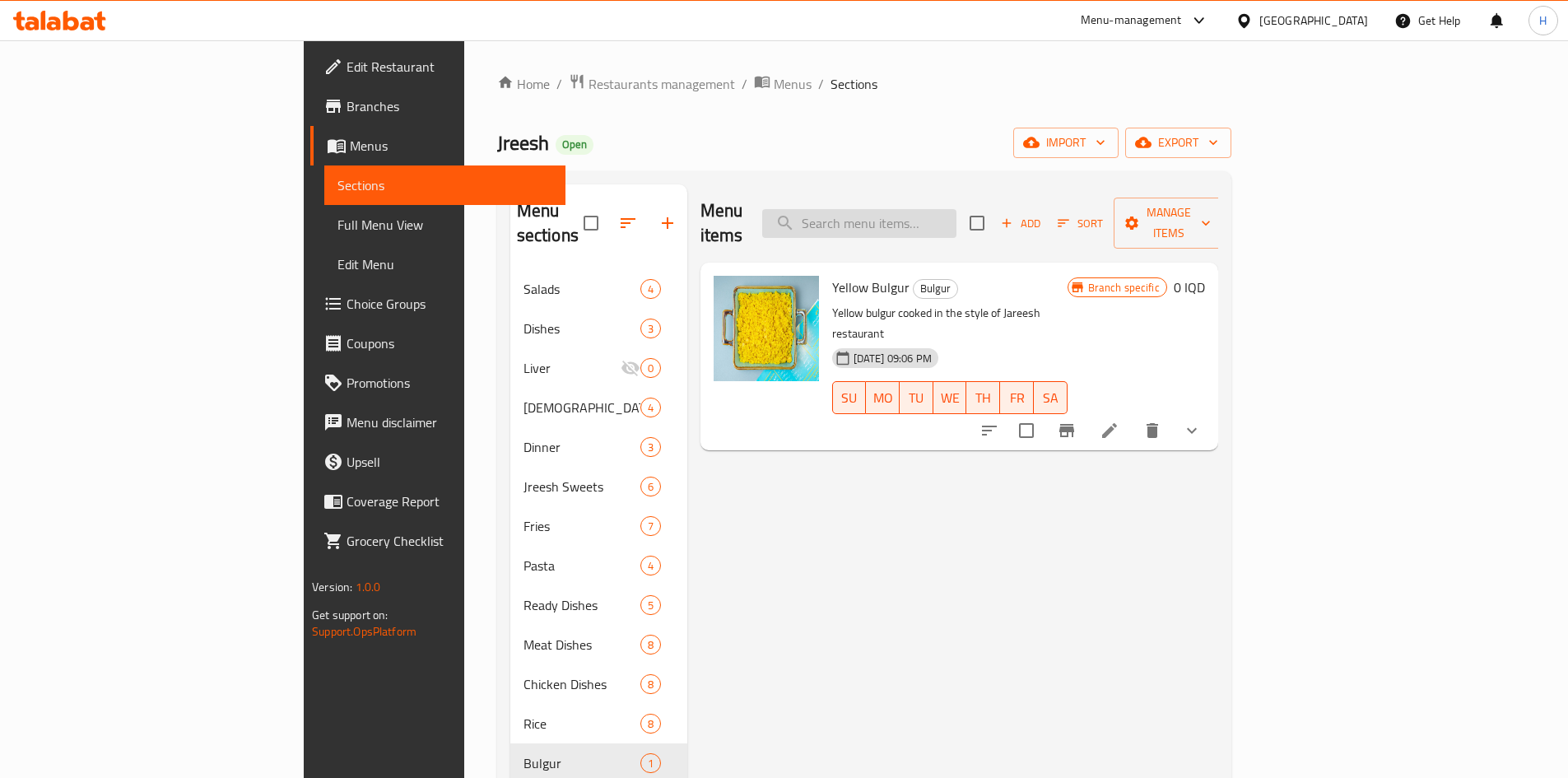
click at [956, 213] on input "search" at bounding box center [859, 224] width 194 height 29
type input "f"
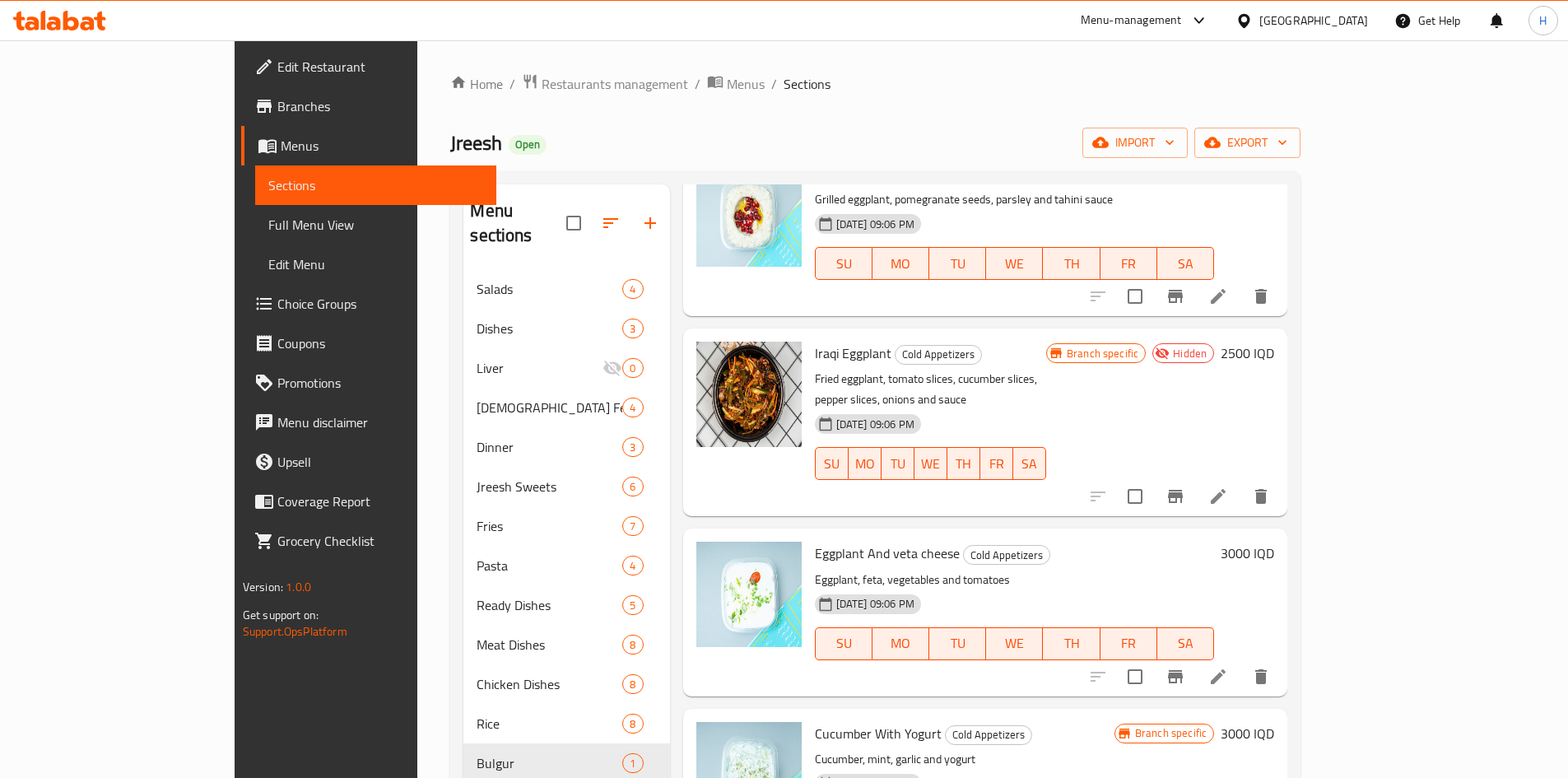
scroll to position [1317, 0]
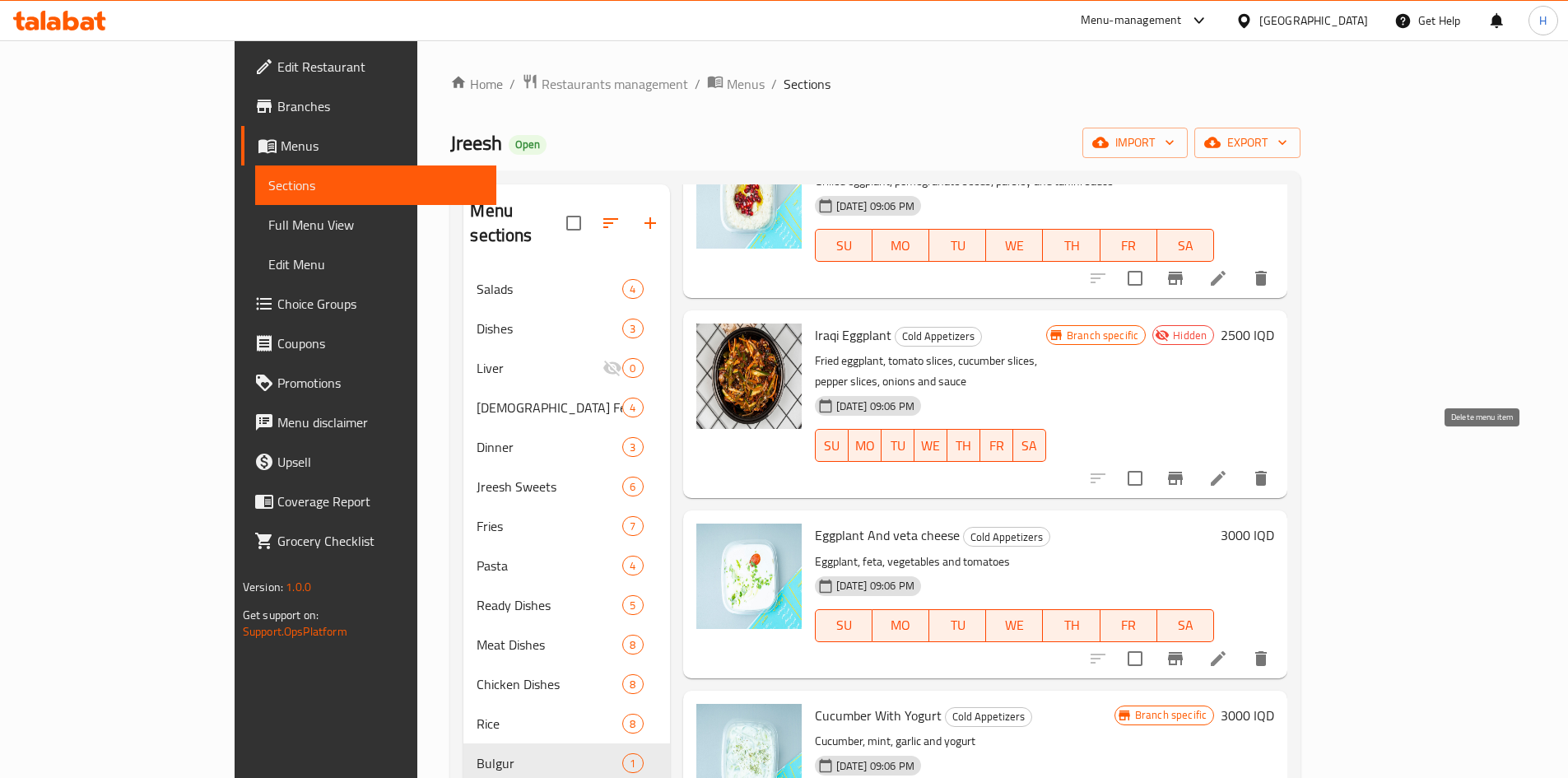
click at [1040, 471] on icon "delete" at bounding box center [1260, 478] width 11 height 15
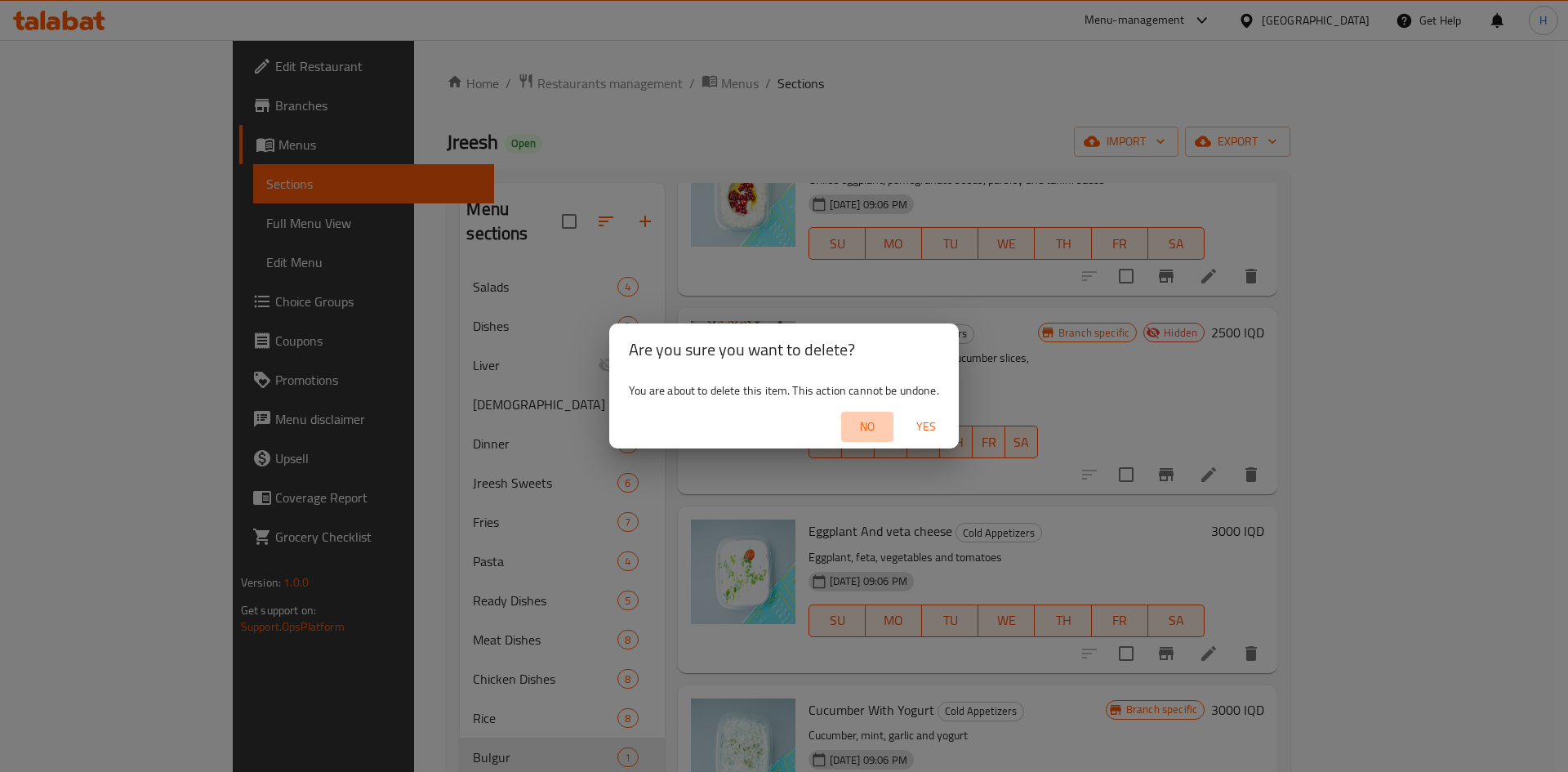
click at [872, 433] on span "No" at bounding box center [867, 426] width 39 height 20
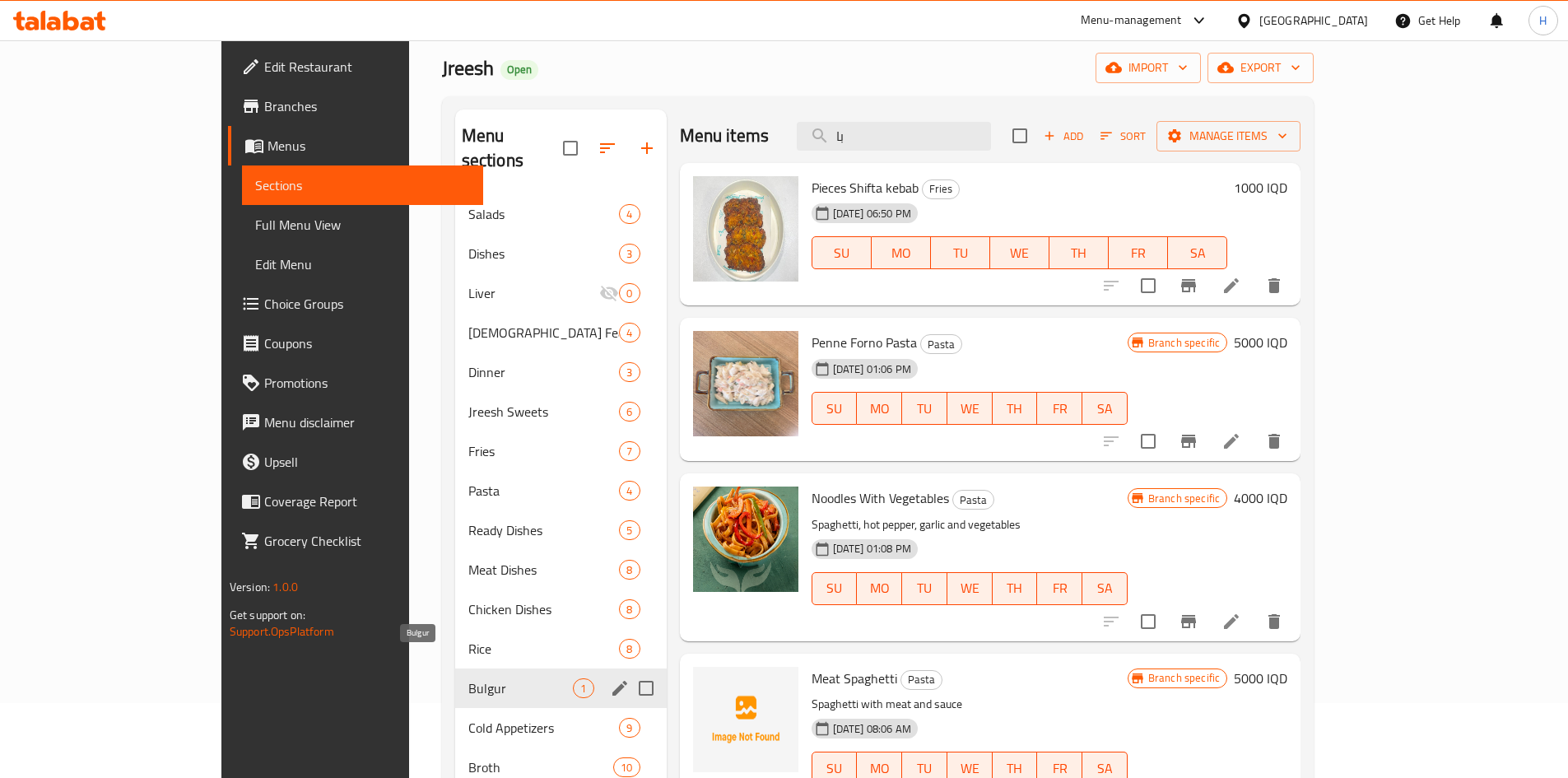
scroll to position [165, 0]
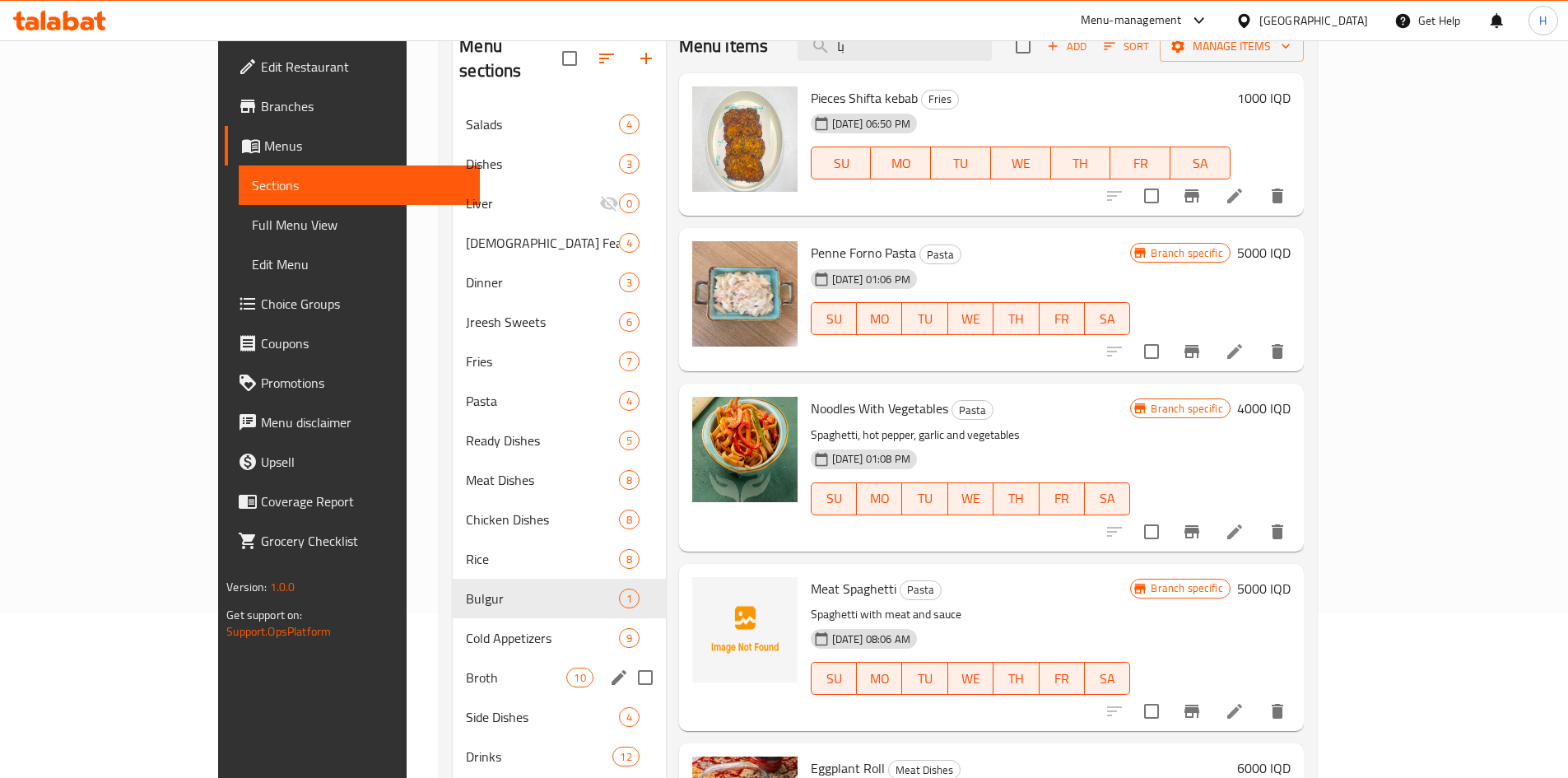
click at [453, 480] on div "Broth 10" at bounding box center [559, 678] width 213 height 39
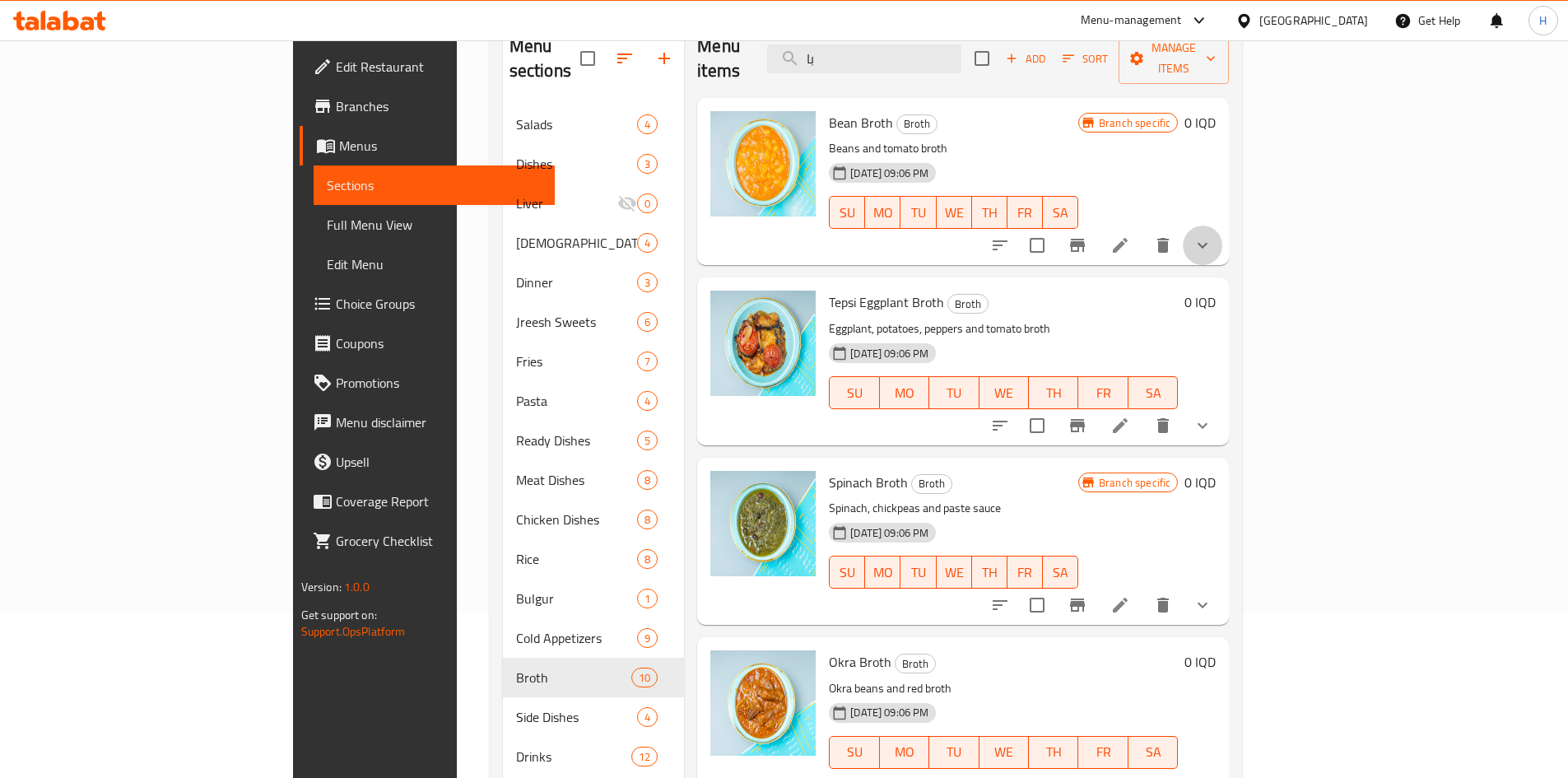
click at [1040, 226] on button "show more" at bounding box center [1203, 245] width 39 height 39
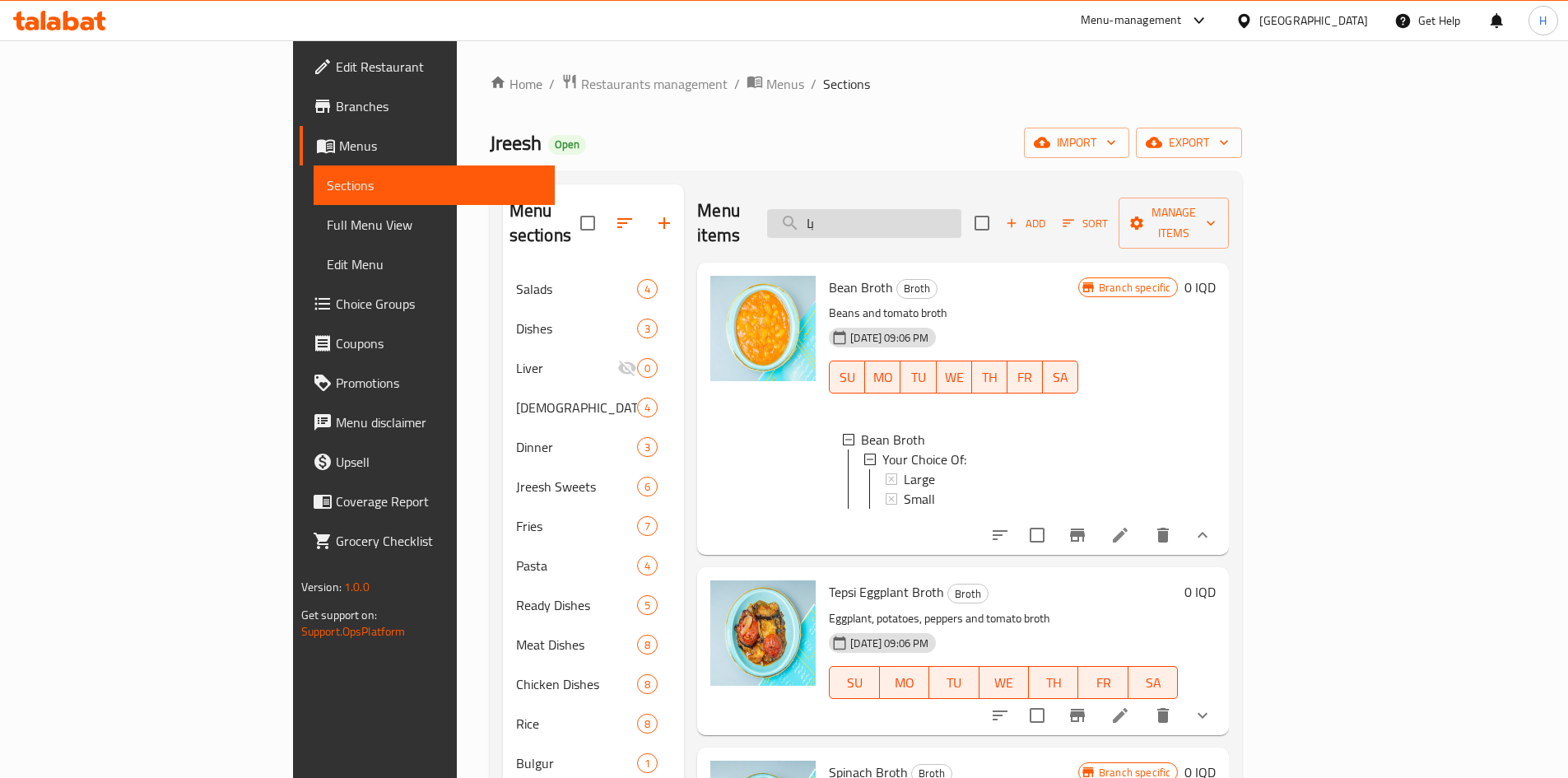
click at [962, 220] on input "با" at bounding box center [864, 224] width 194 height 29
click at [962, 219] on input "با" at bounding box center [864, 224] width 194 height 29
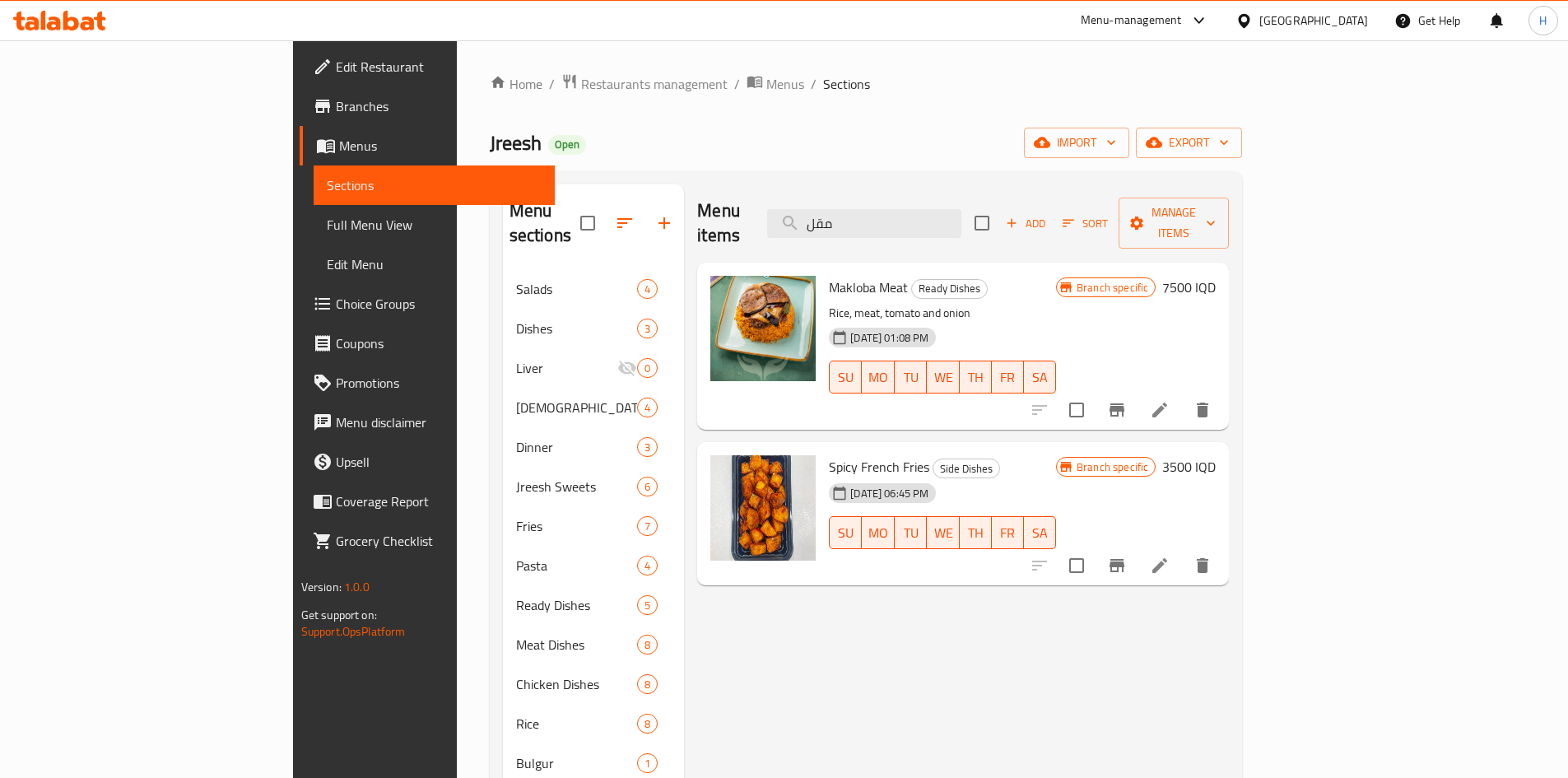
click at [844, 113] on div "Home / Restaurants management / Menus / Sections Jreesh Open import export Menu…" at bounding box center [866, 523] width 753 height 902
click at [962, 209] on input "مقل" at bounding box center [864, 224] width 194 height 29
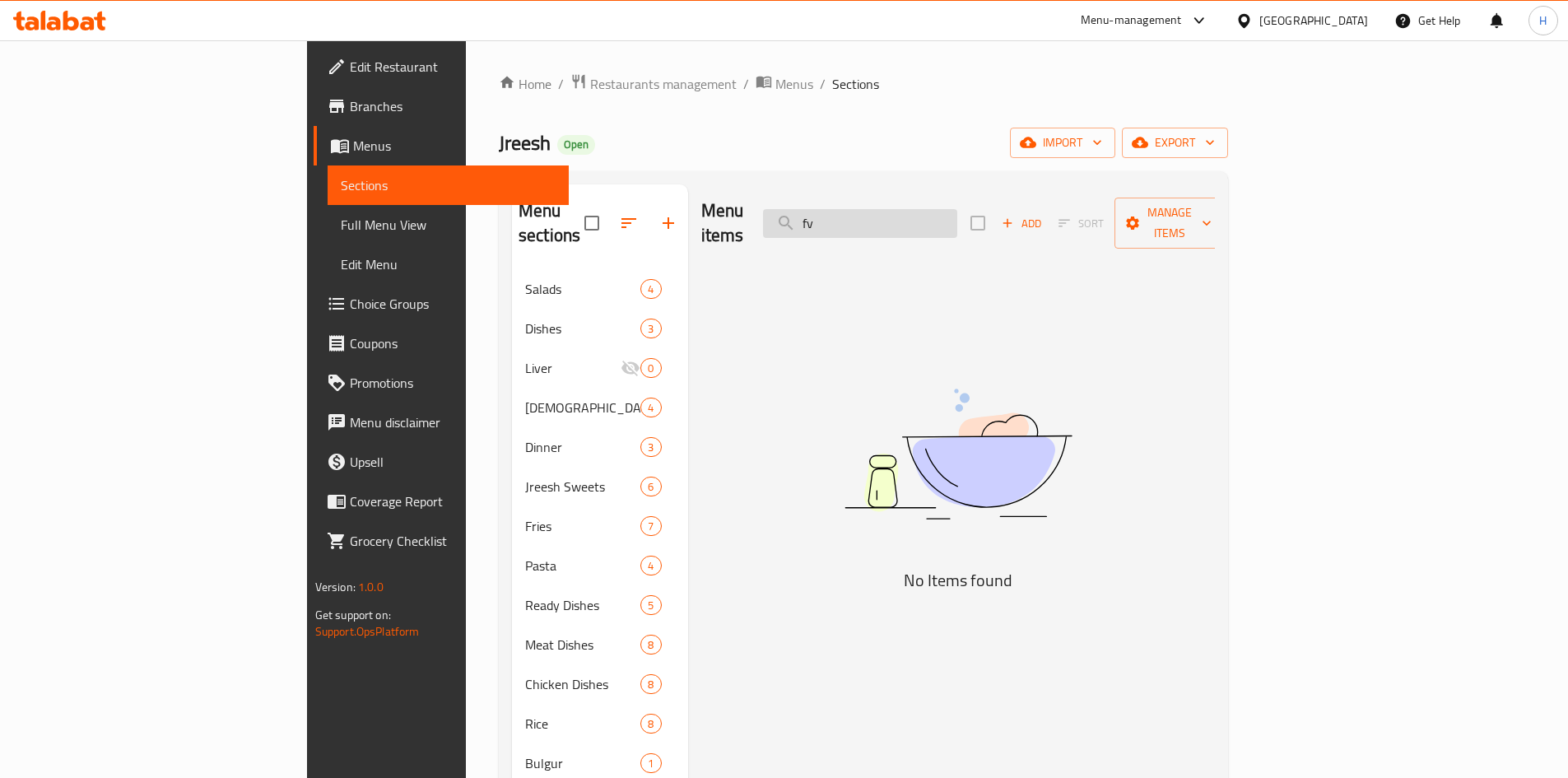
type input "f"
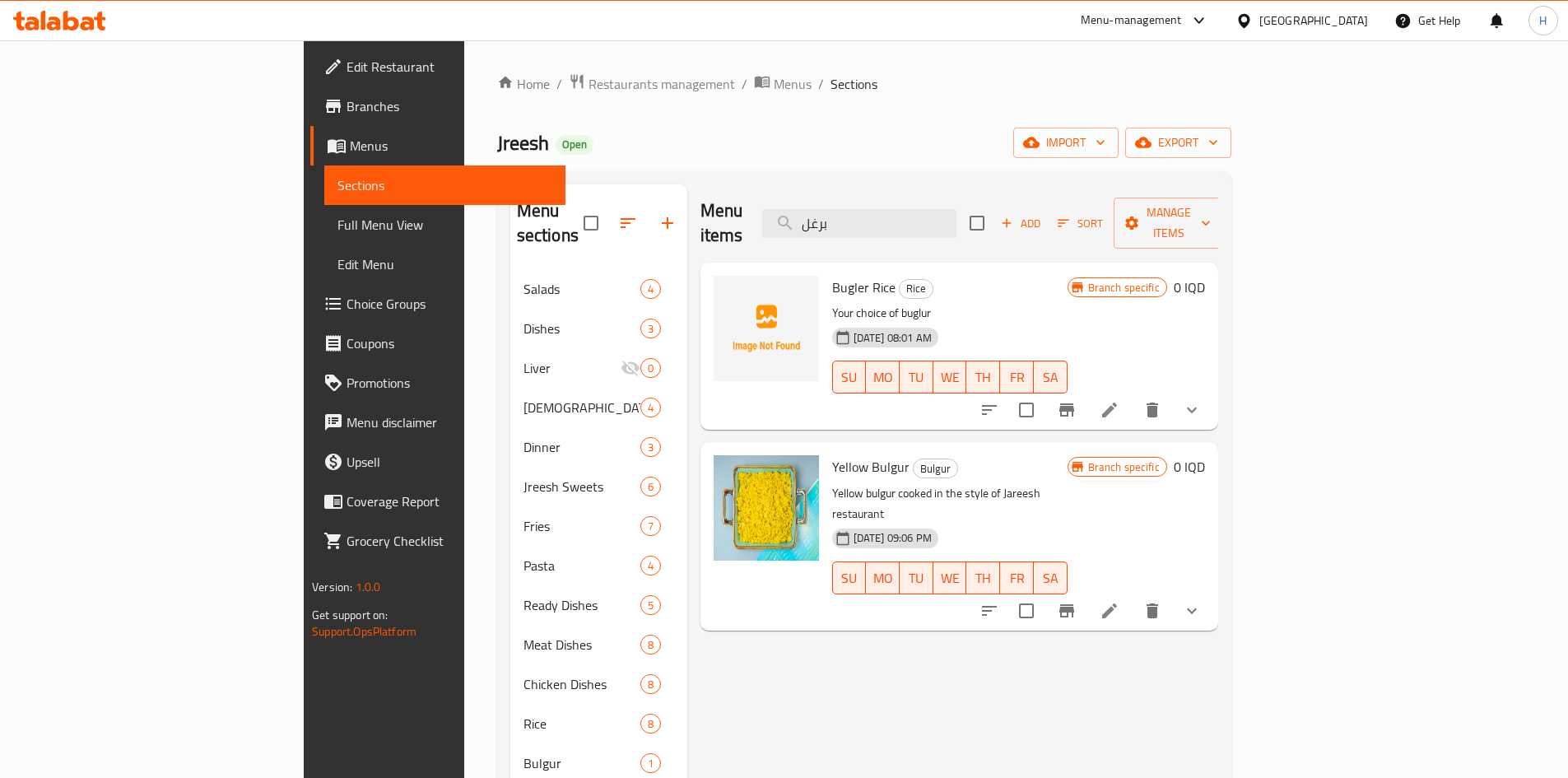
type input "برغل"
click at [1040, 480] on icon at bounding box center [1109, 610] width 20 height 20
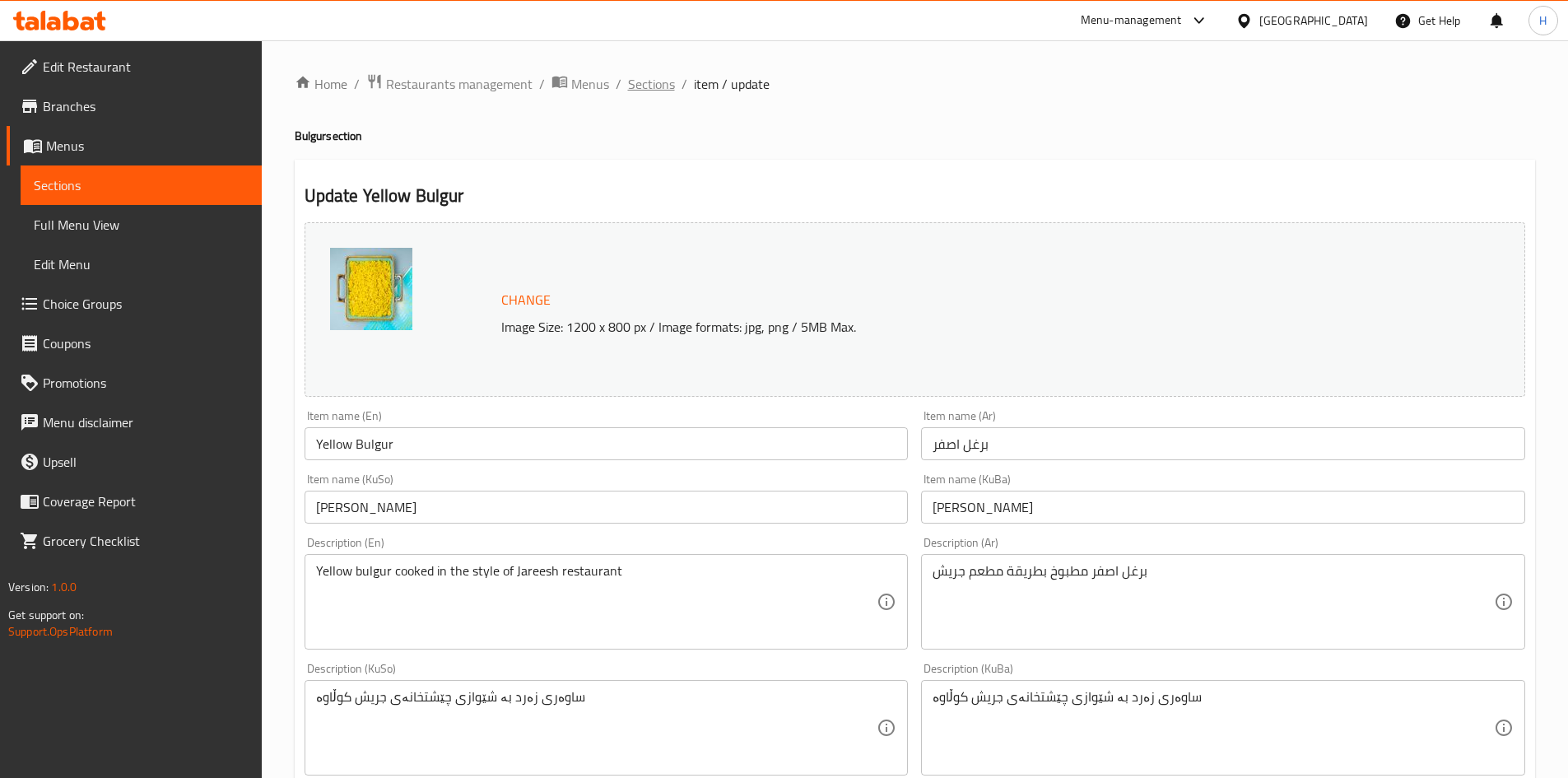
click at [637, 74] on span "Sections" at bounding box center [651, 83] width 47 height 20
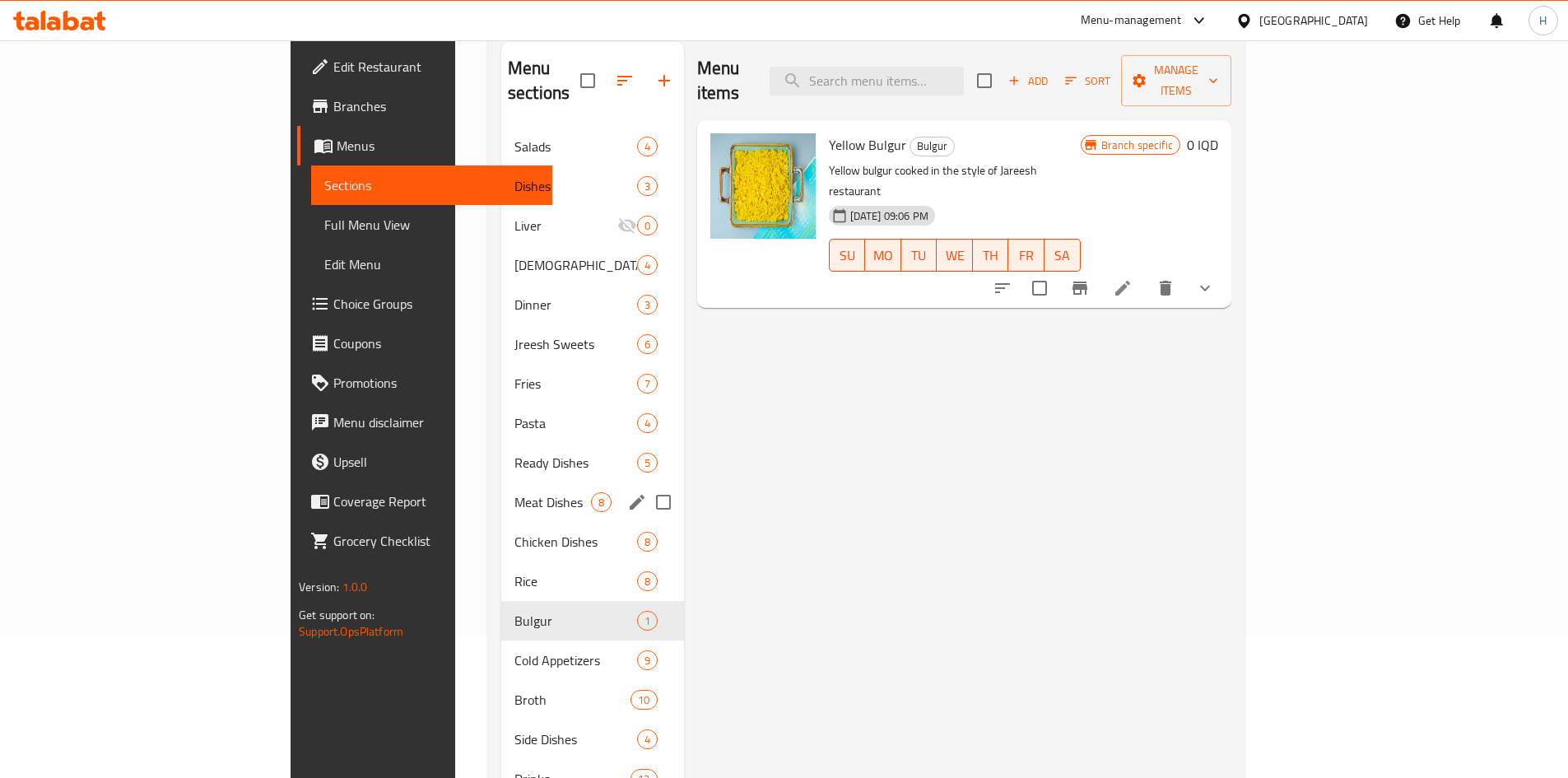
scroll to position [165, 0]
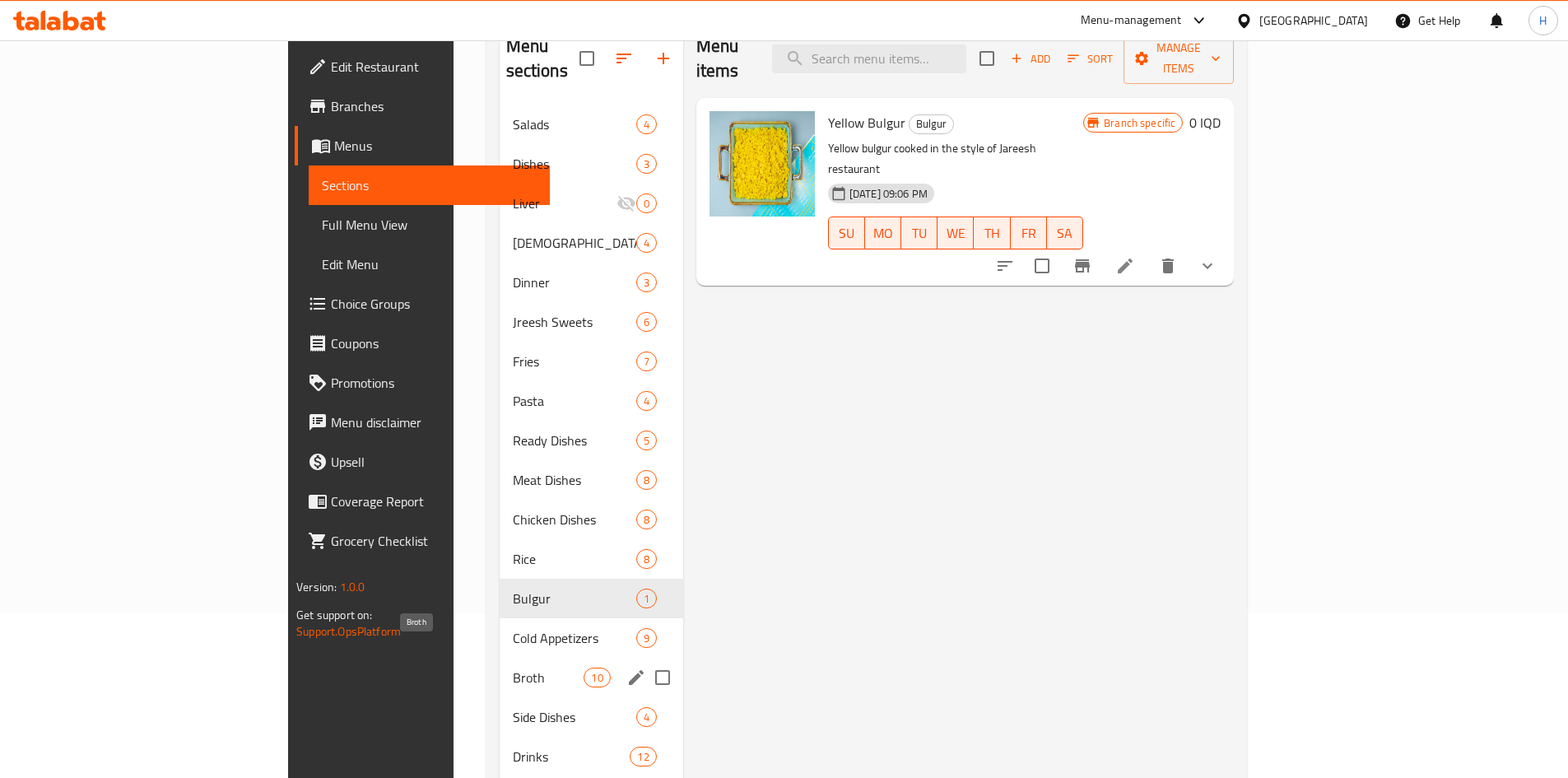
click at [513, 480] on span "Broth" at bounding box center [548, 677] width 71 height 20
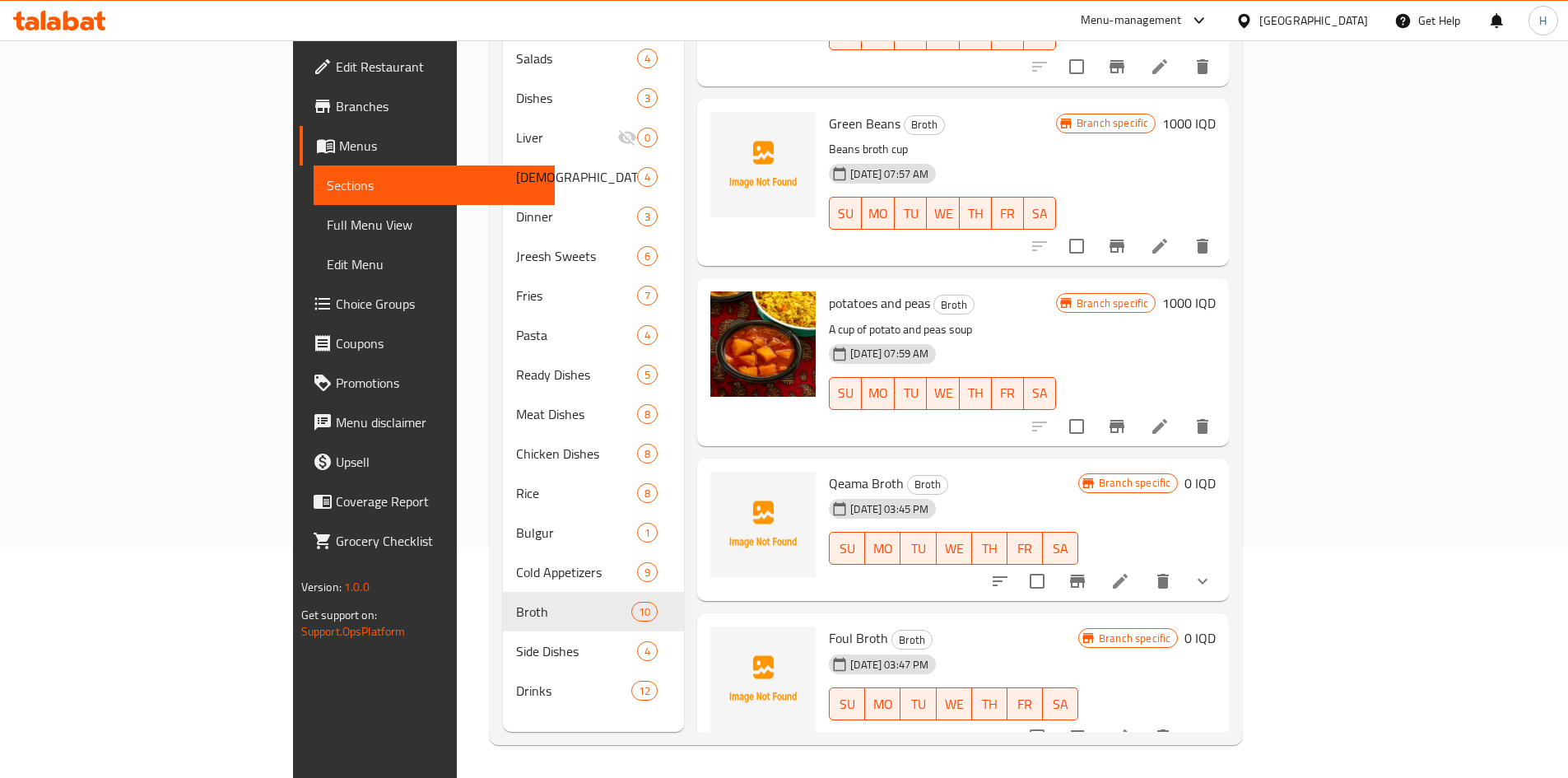
scroll to position [847, 0]
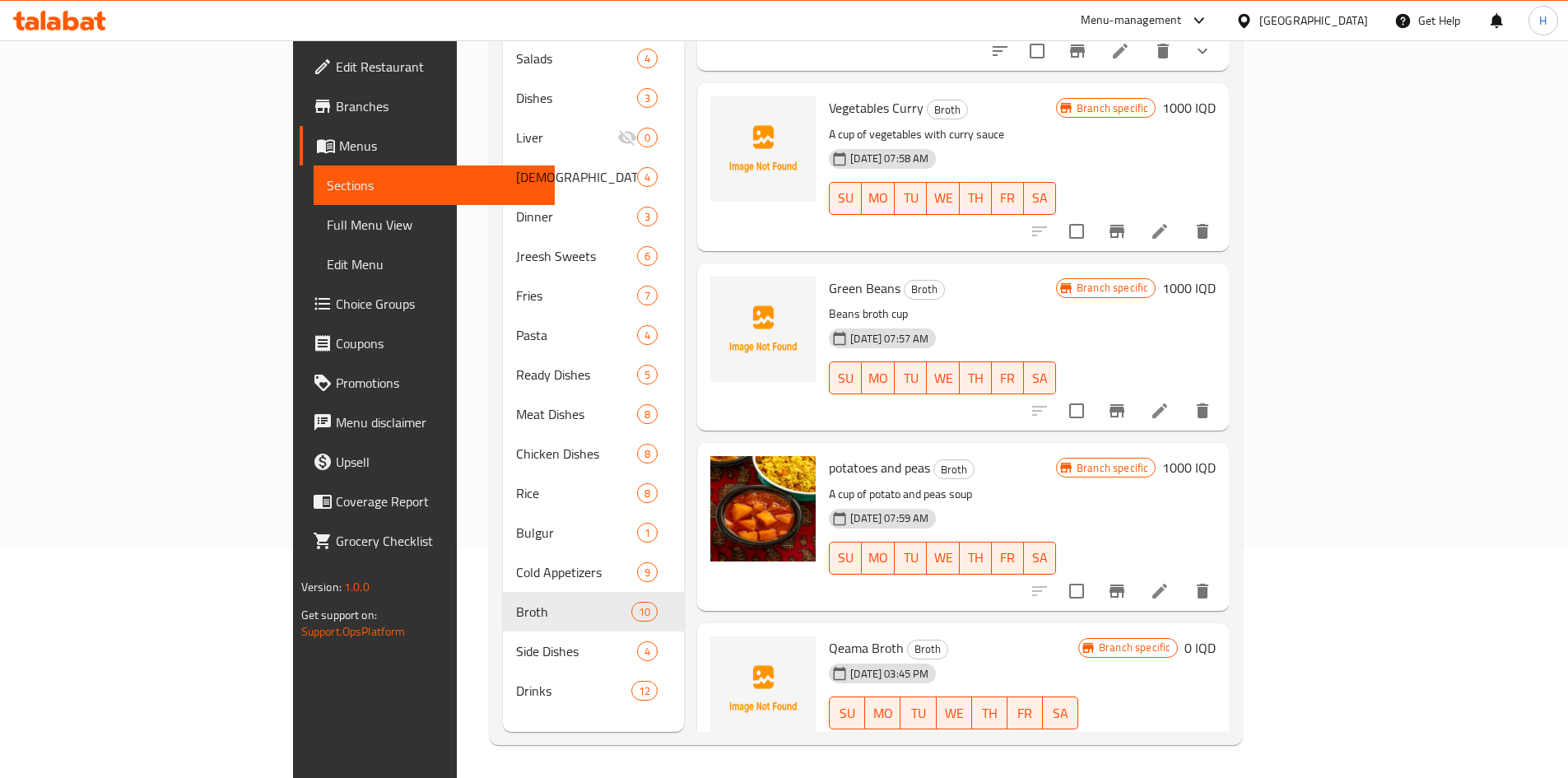
click at [1040, 480] on icon at bounding box center [1119, 745] width 20 height 20
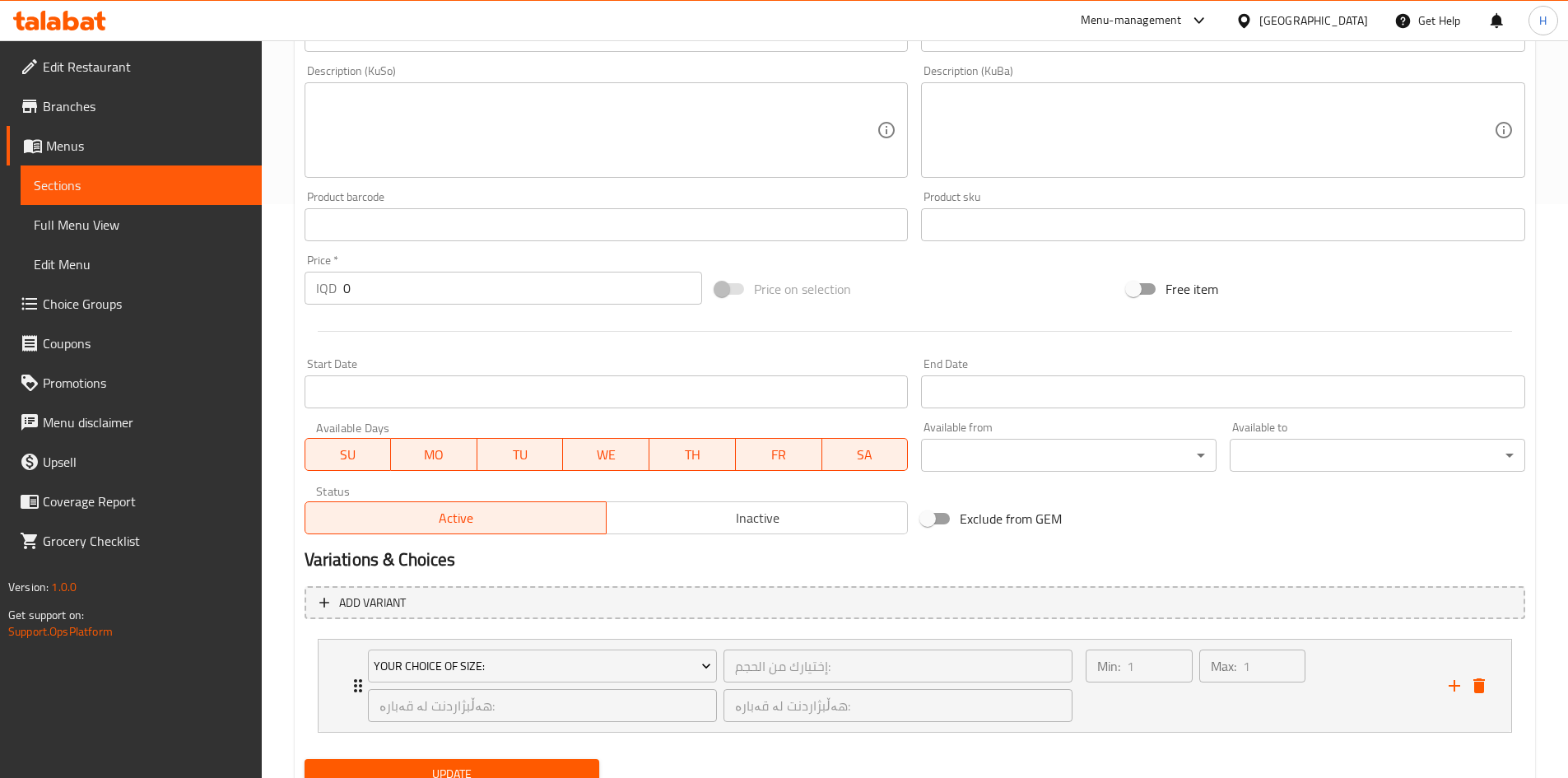
scroll to position [641, 0]
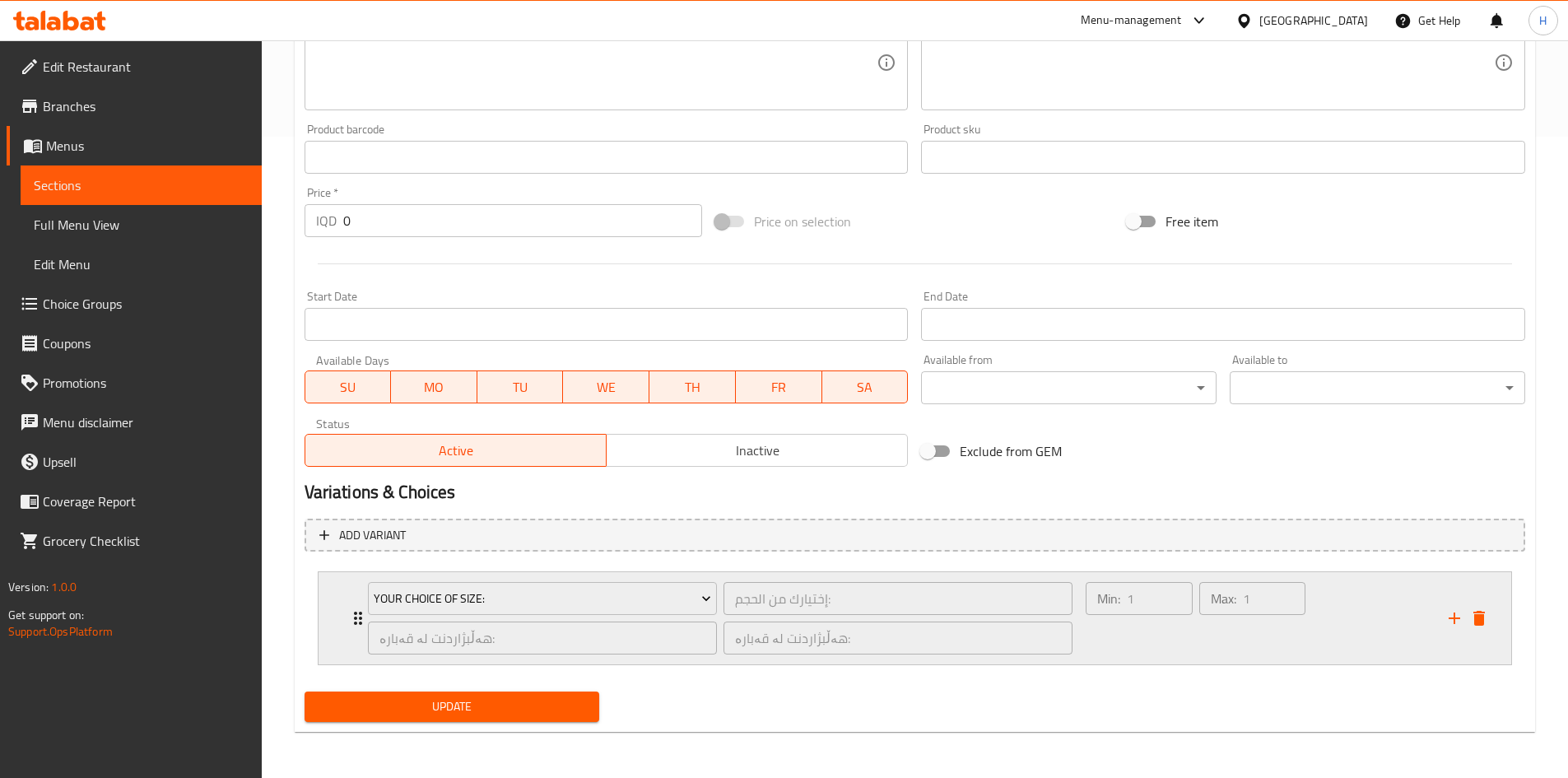
click at [360, 480] on div "Your Choice Of Size: إختيارك من الحجم: ​ هەڵبژاردنت لە قەبارە: ​ هەڵبژاردنت لە …" at bounding box center [720, 618] width 725 height 92
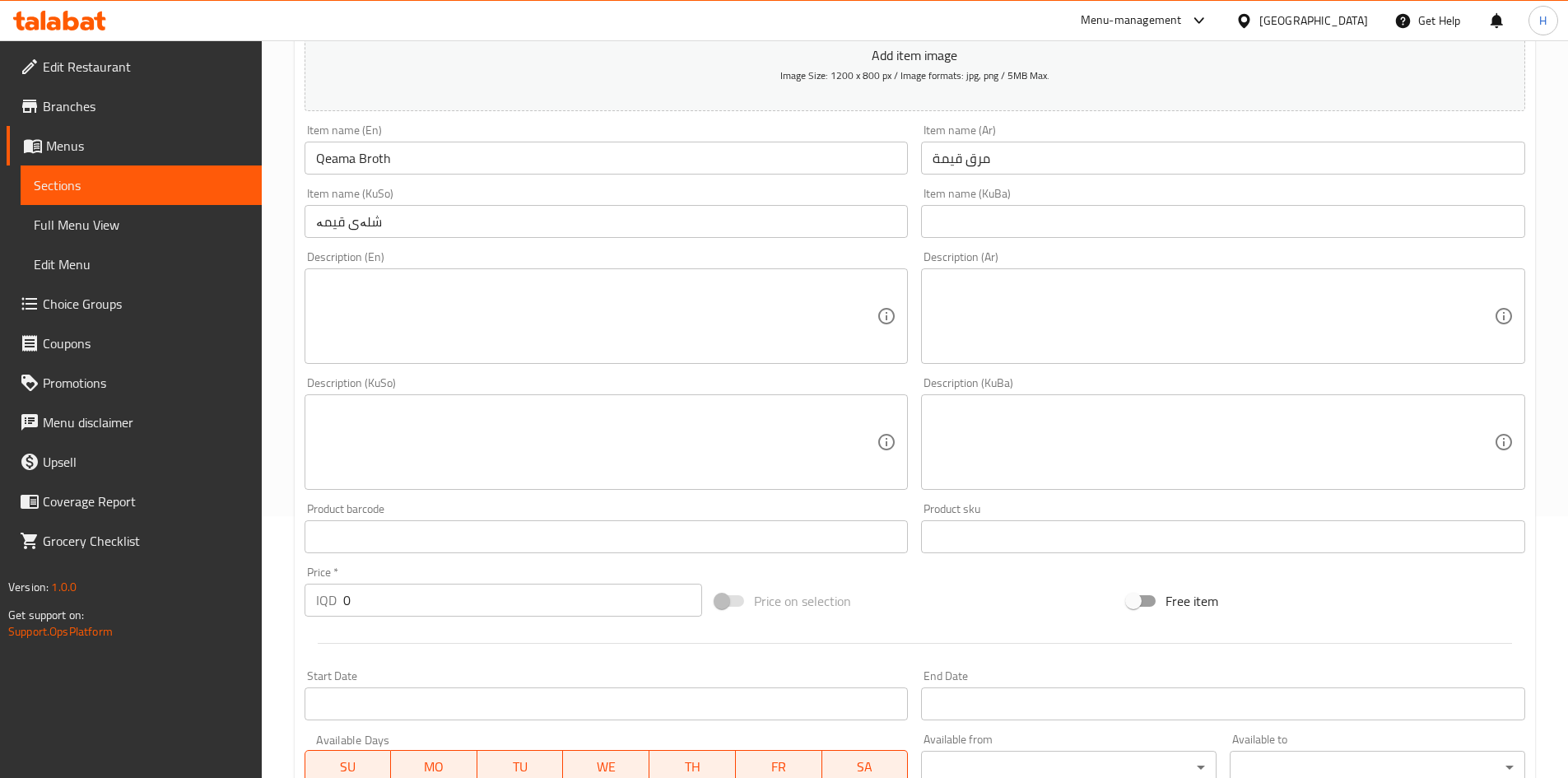
scroll to position [0, 0]
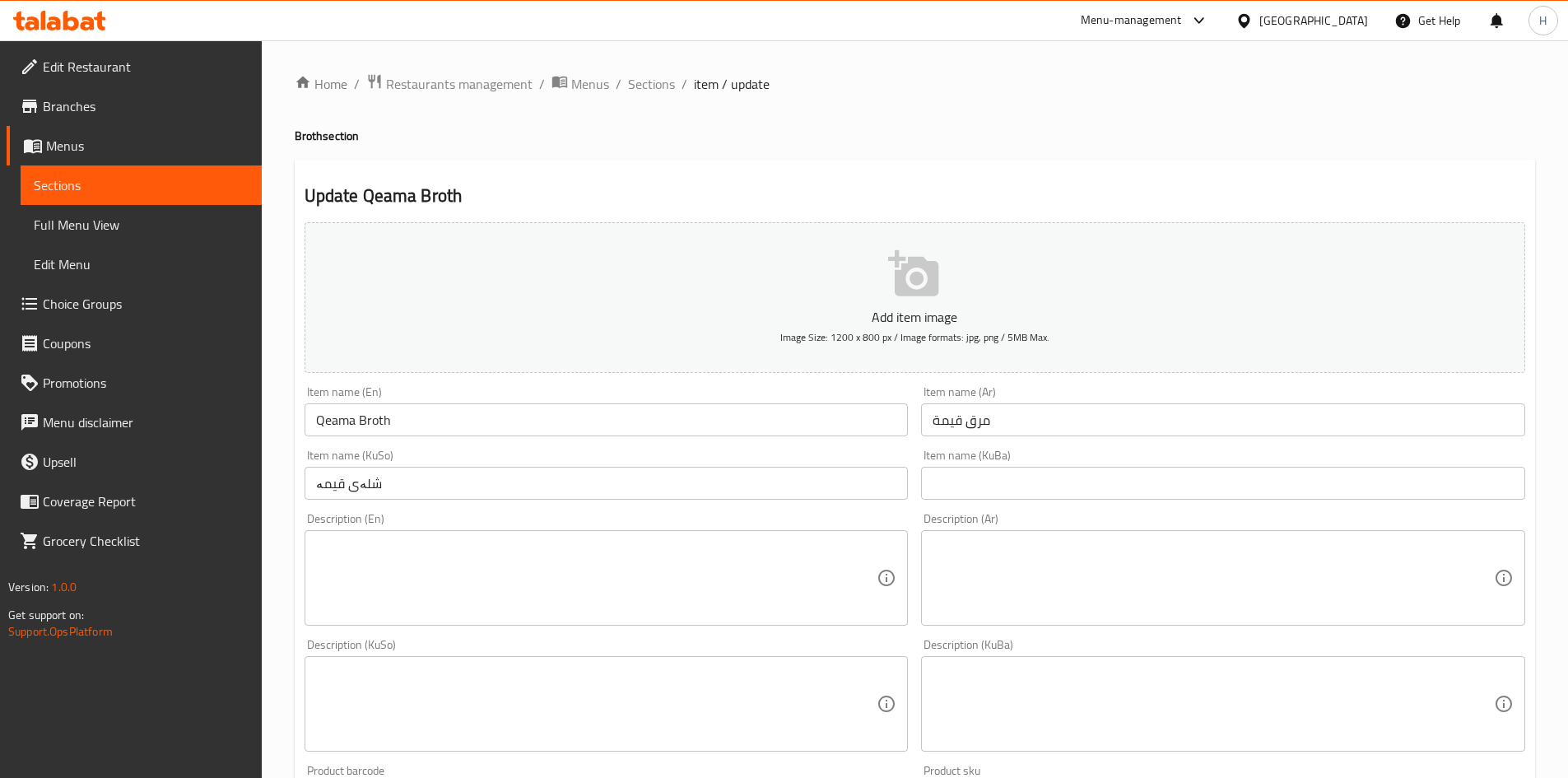
click at [667, 93] on span "Sections" at bounding box center [651, 83] width 47 height 20
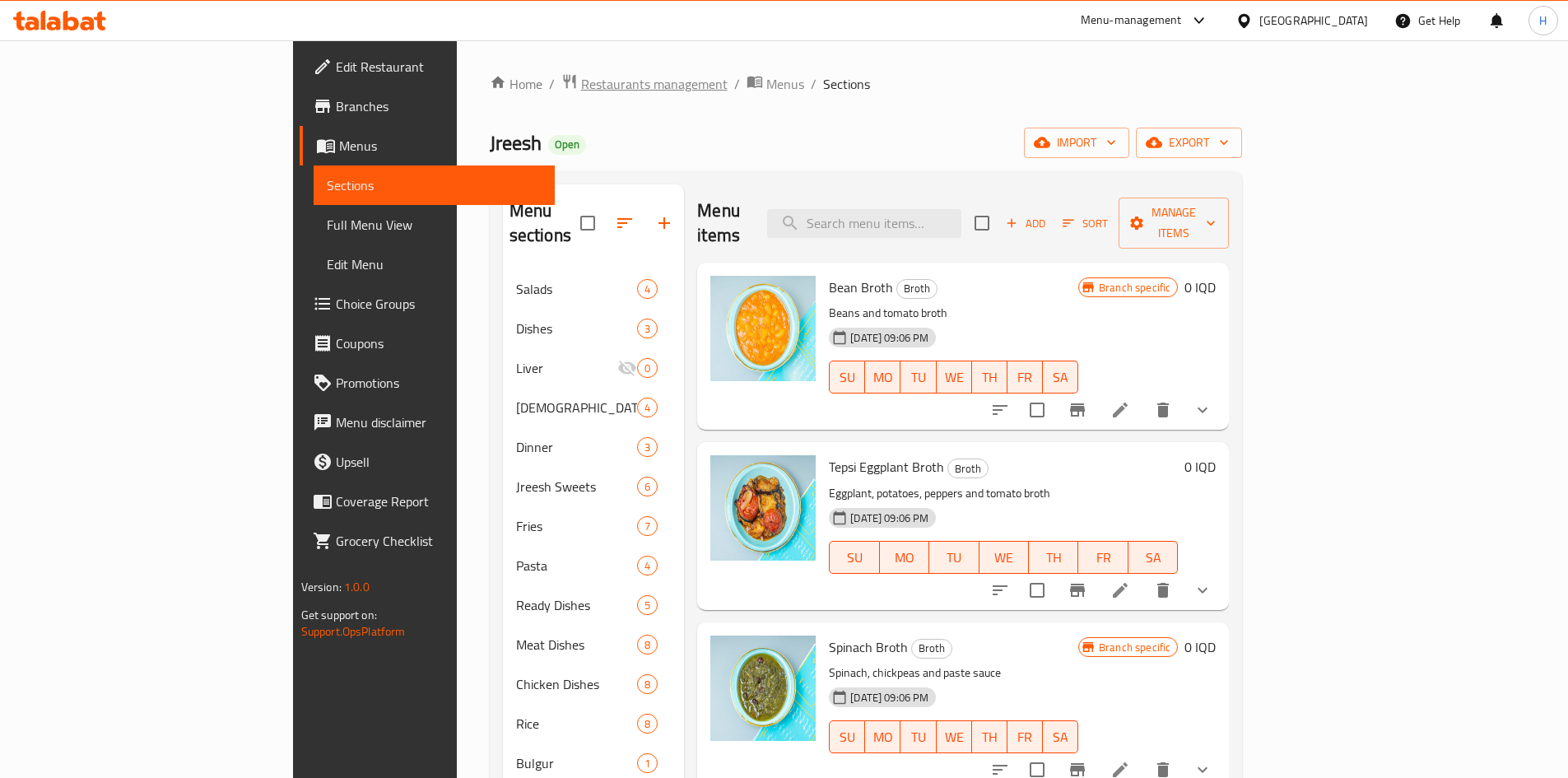
click at [581, 80] on span "Restaurants management" at bounding box center [654, 83] width 147 height 20
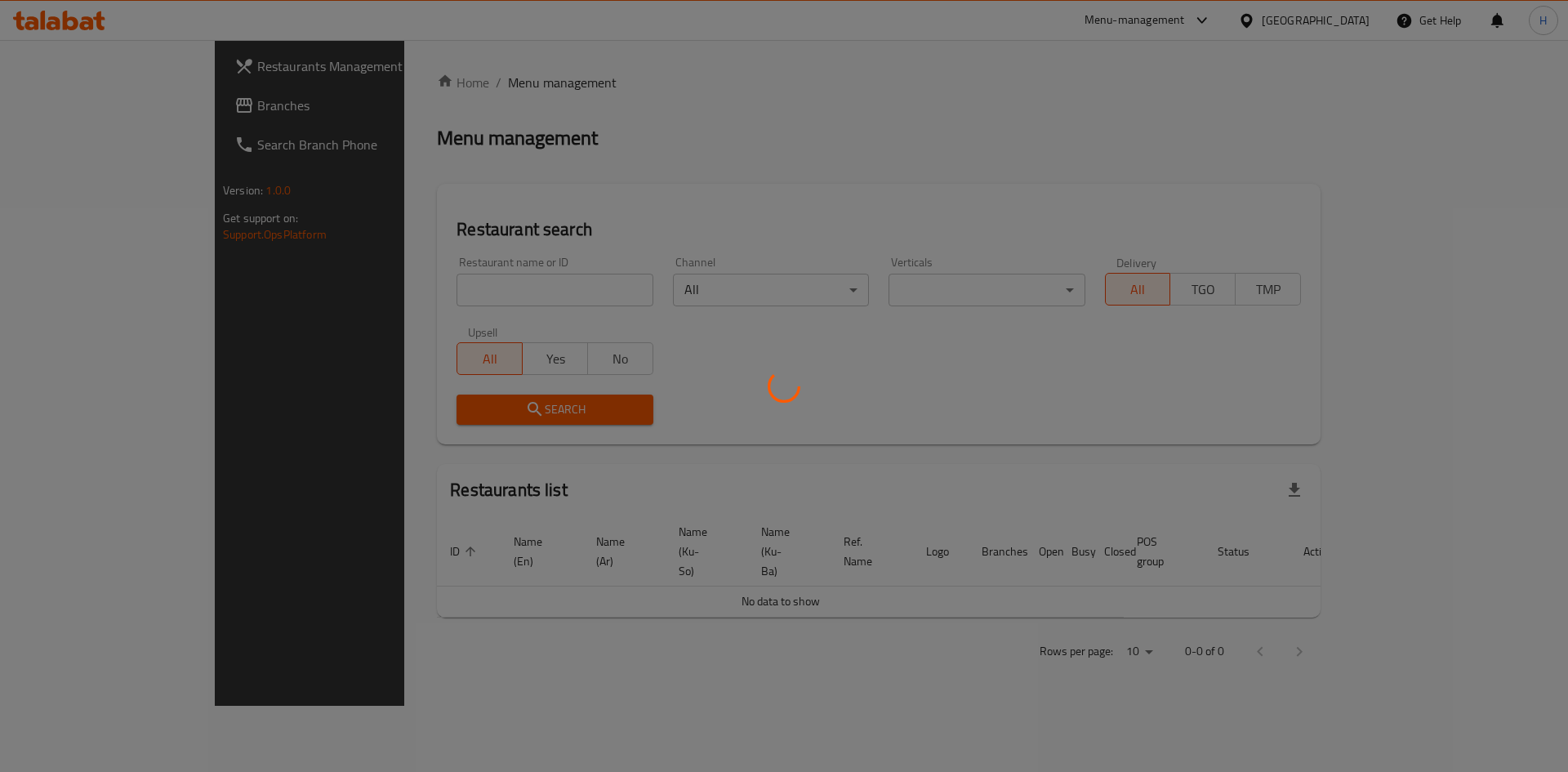
click at [468, 289] on div at bounding box center [784, 386] width 1568 height 772
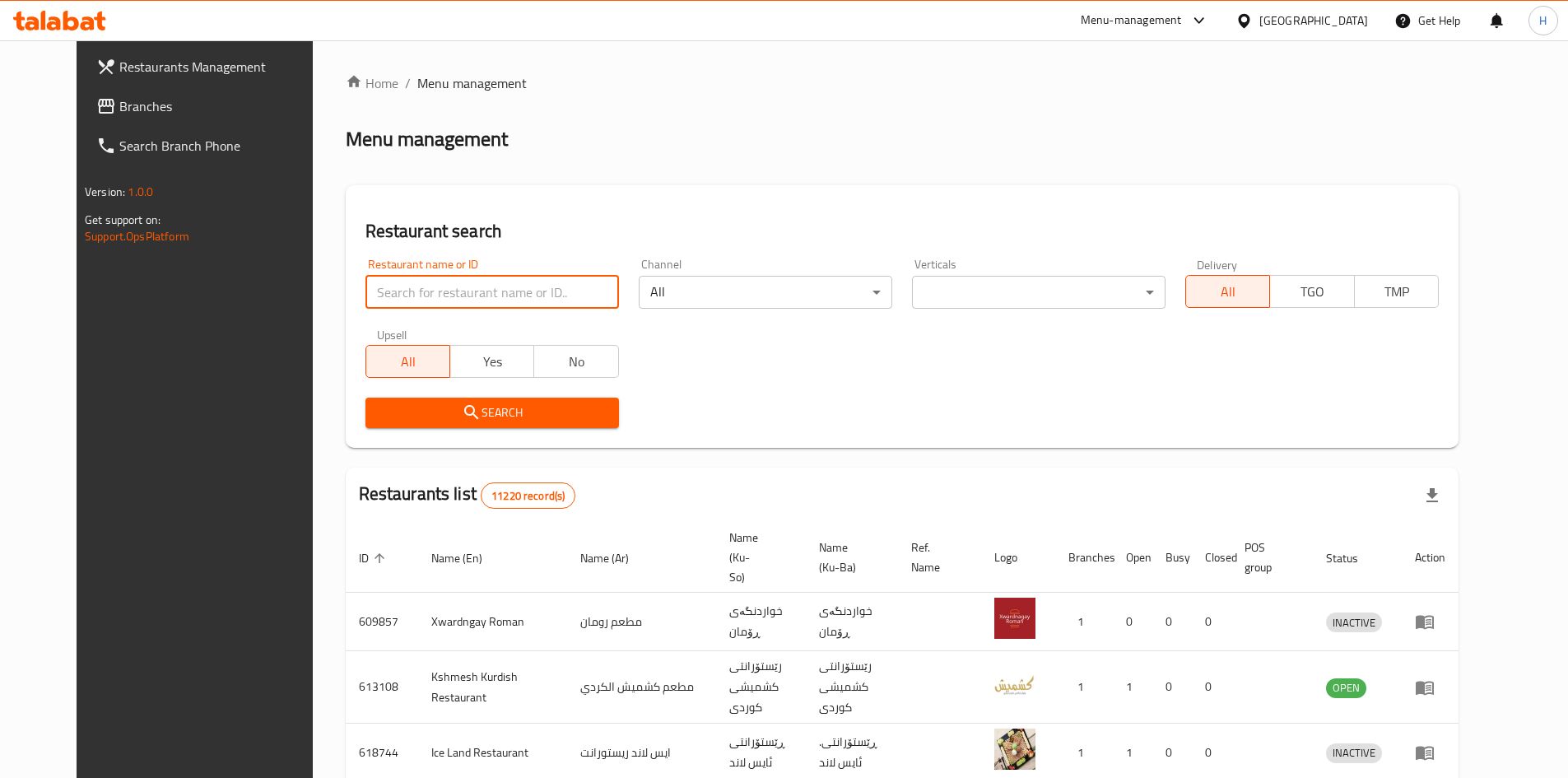
click at [472, 293] on input "search" at bounding box center [492, 292] width 253 height 33
type input "s"
type input "ي"
type input "سوبر صوص"
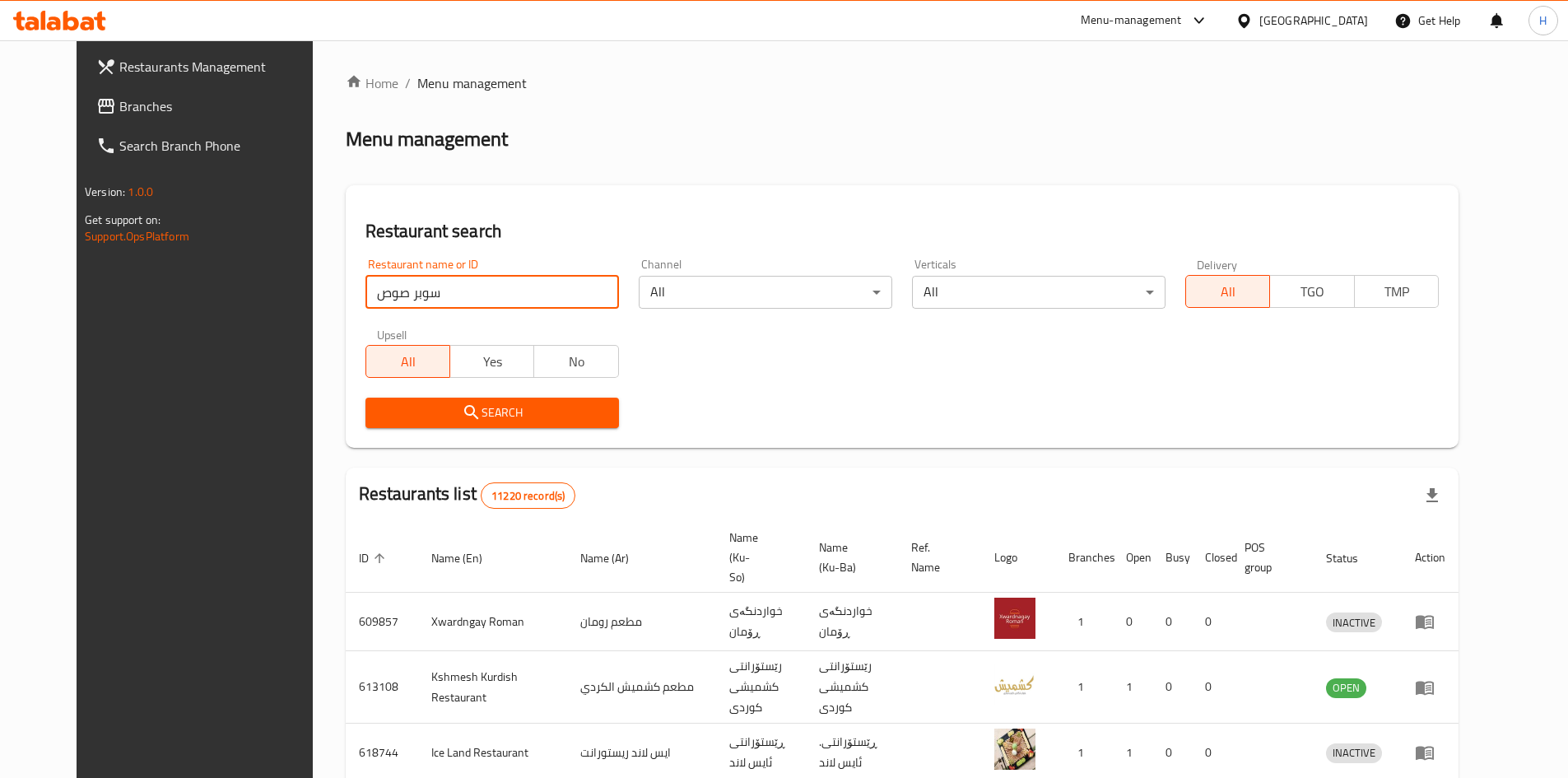
click button "Search" at bounding box center [492, 412] width 253 height 30
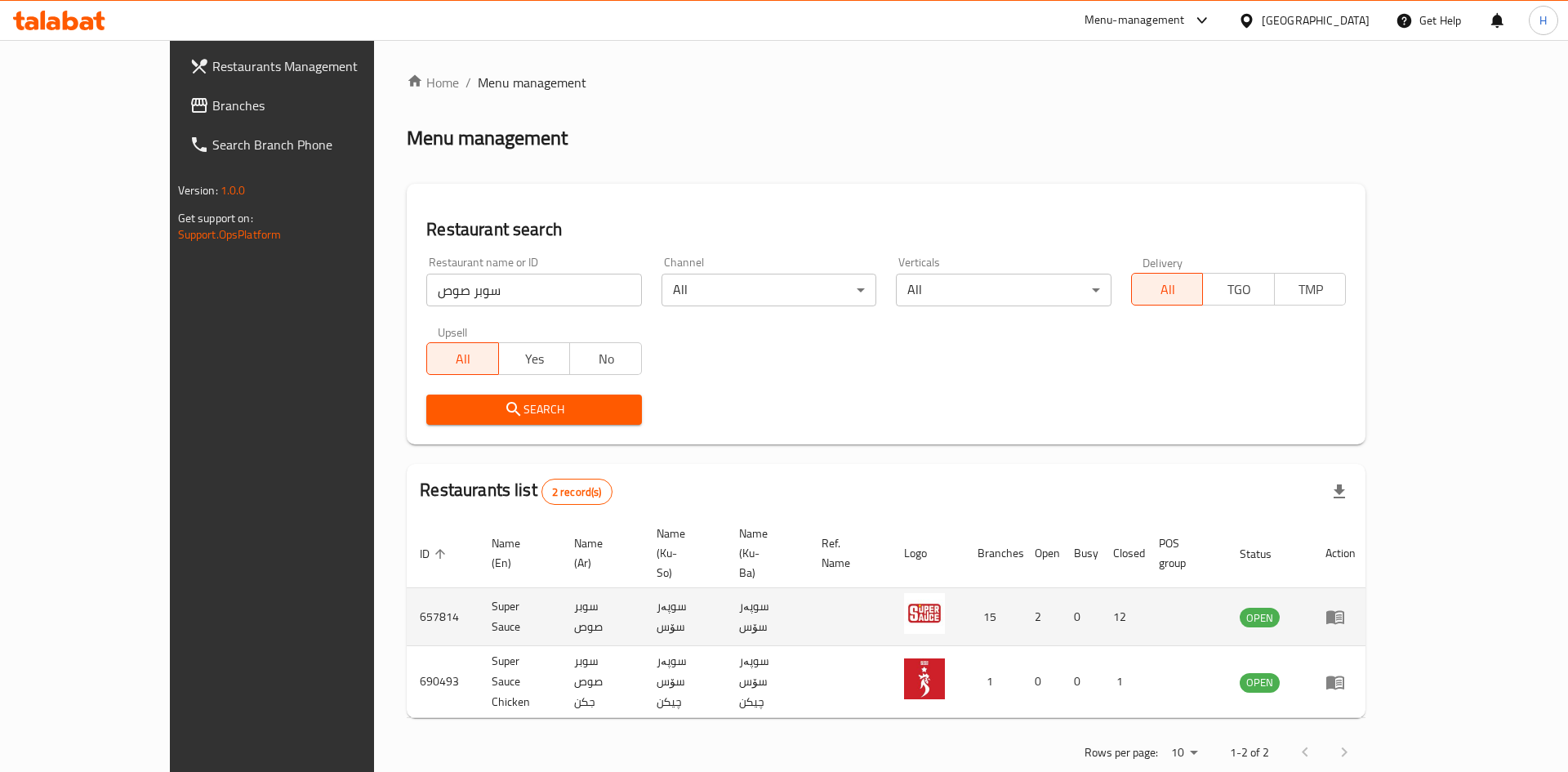
click at [1033, 477] on icon "enhanced table" at bounding box center [1335, 618] width 18 height 14
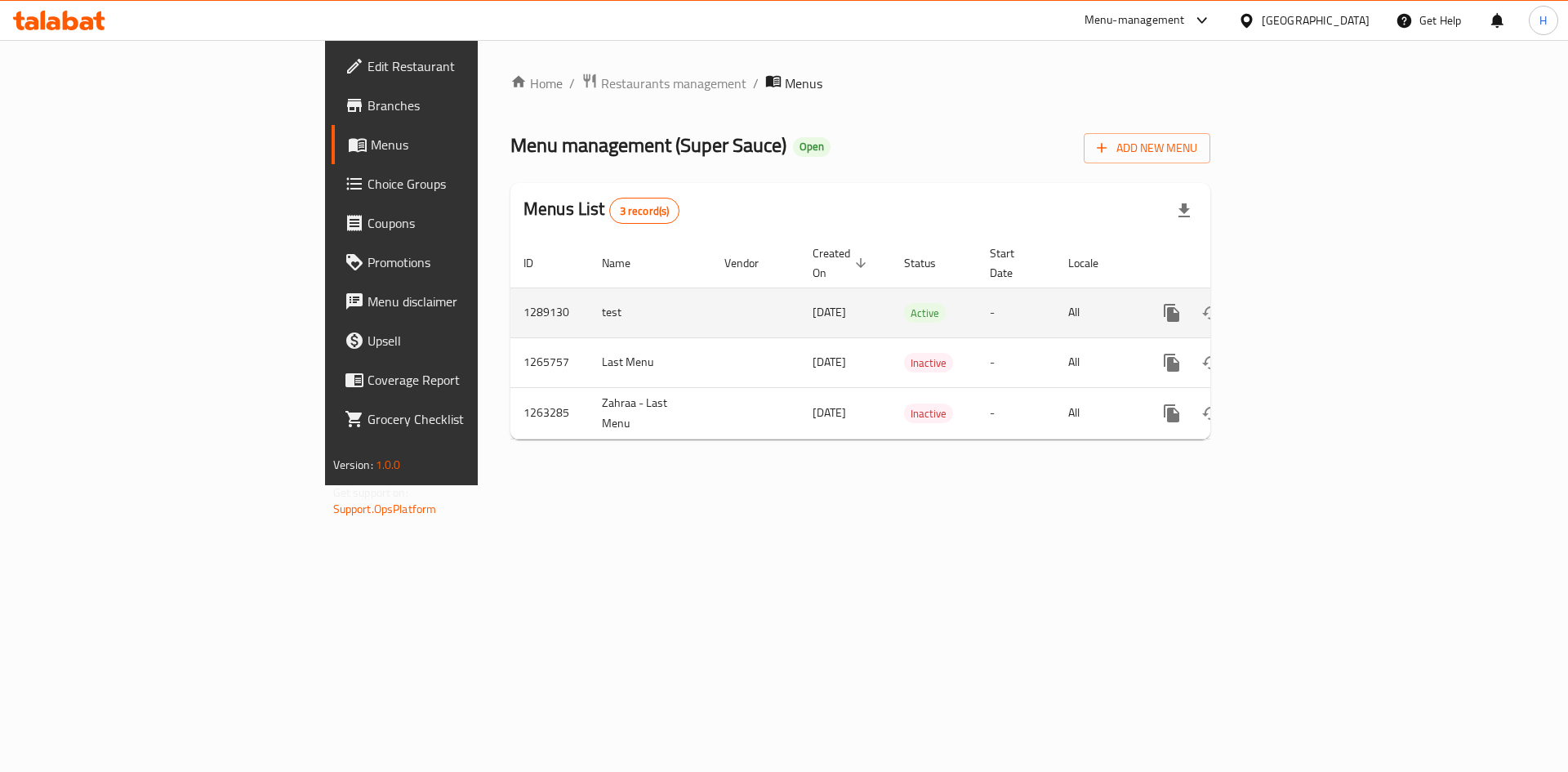
click at [1033, 303] on icon "enhanced table" at bounding box center [1289, 312] width 20 height 20
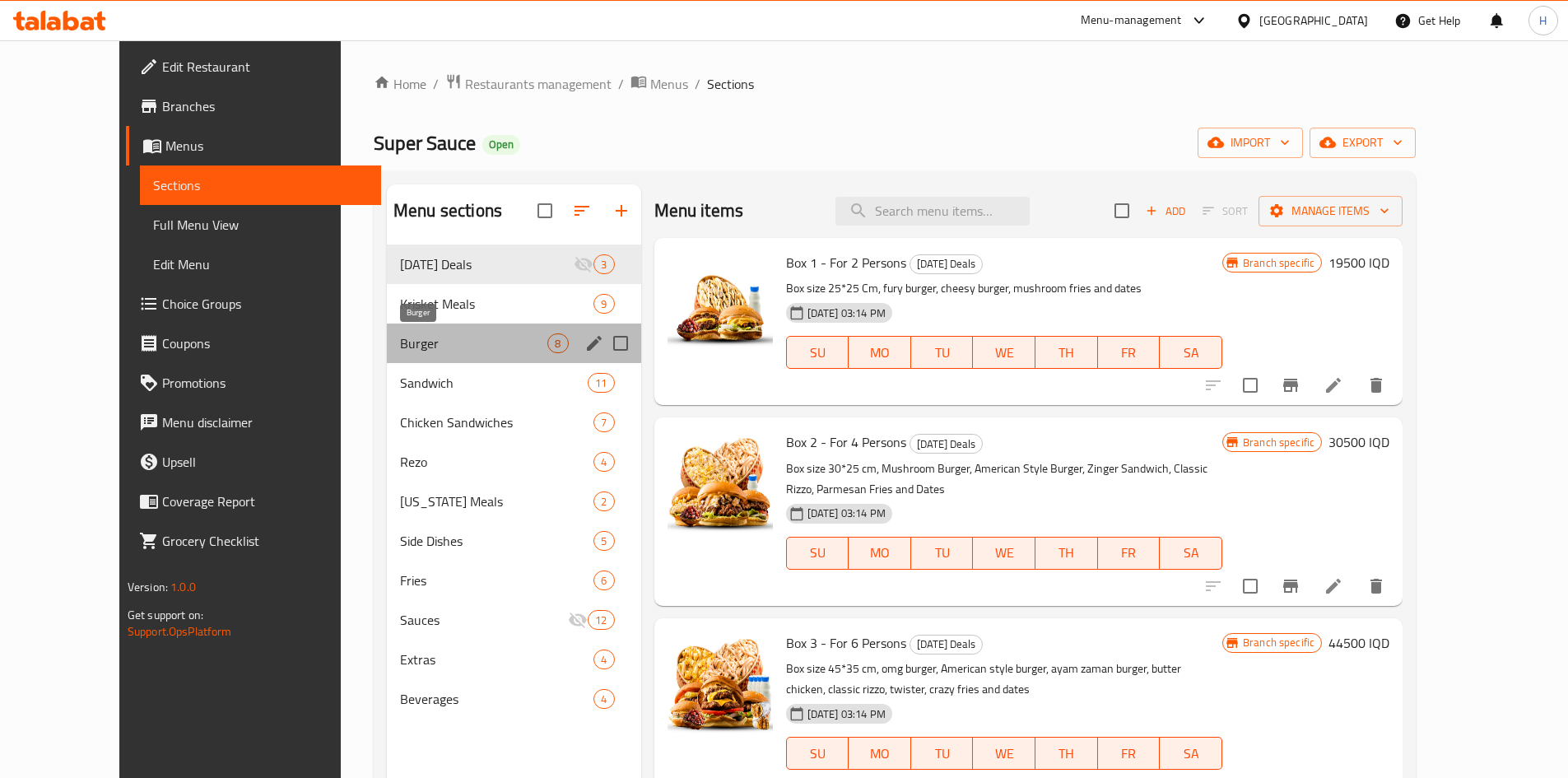
click at [400, 337] on span "Burger" at bounding box center [473, 343] width 148 height 20
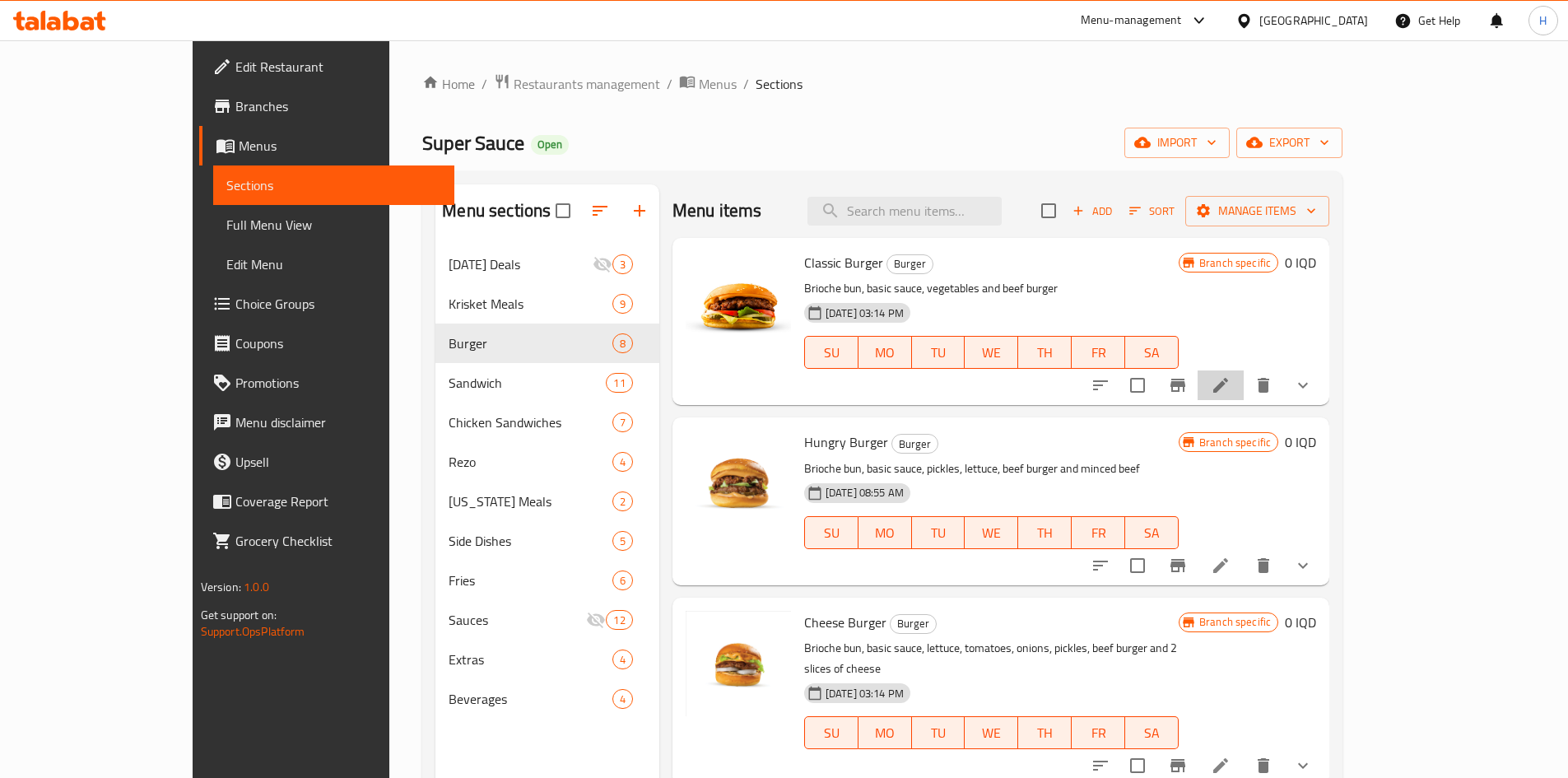
click at [1040, 384] on li at bounding box center [1221, 385] width 46 height 30
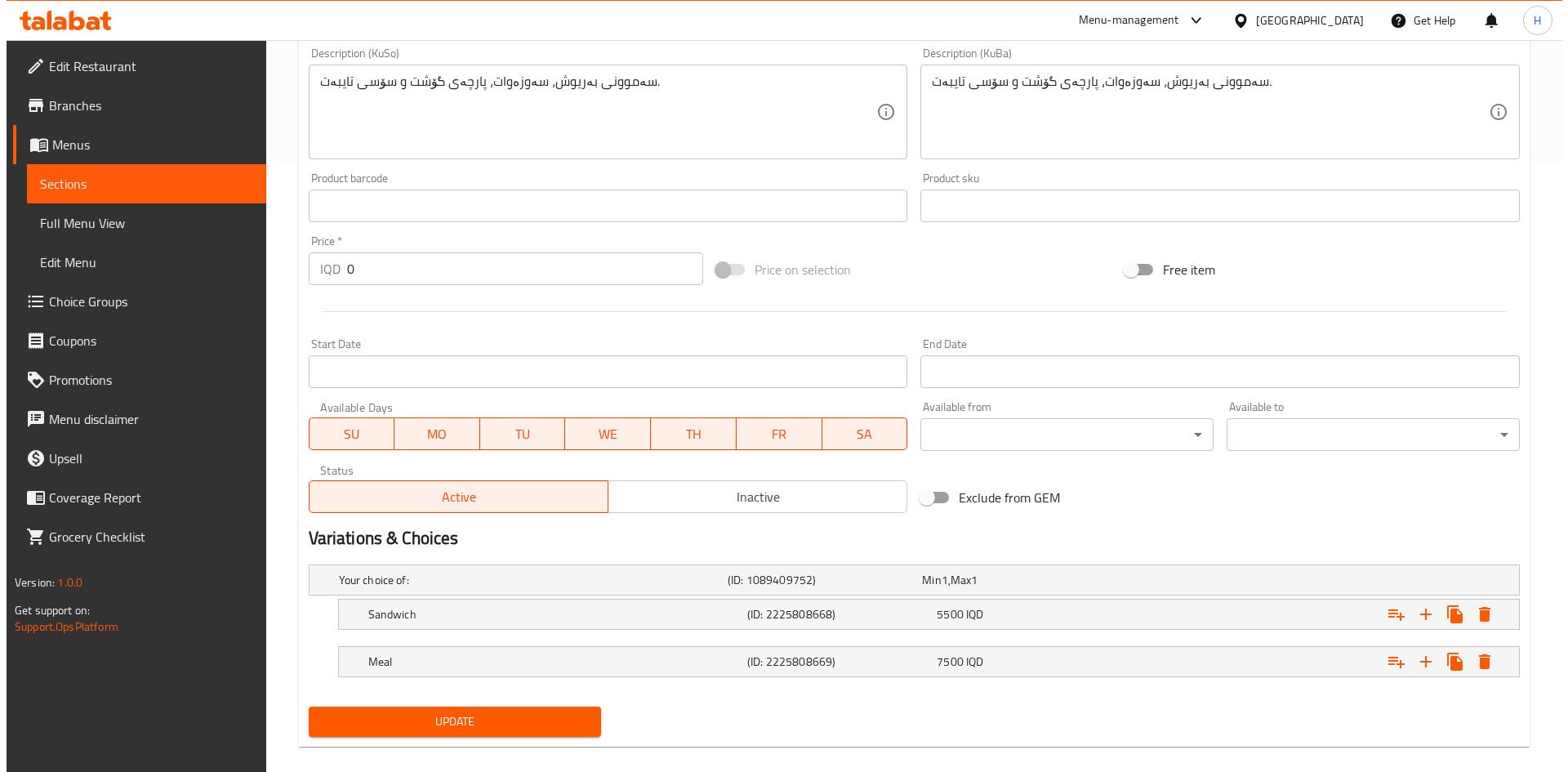
scroll to position [631, 0]
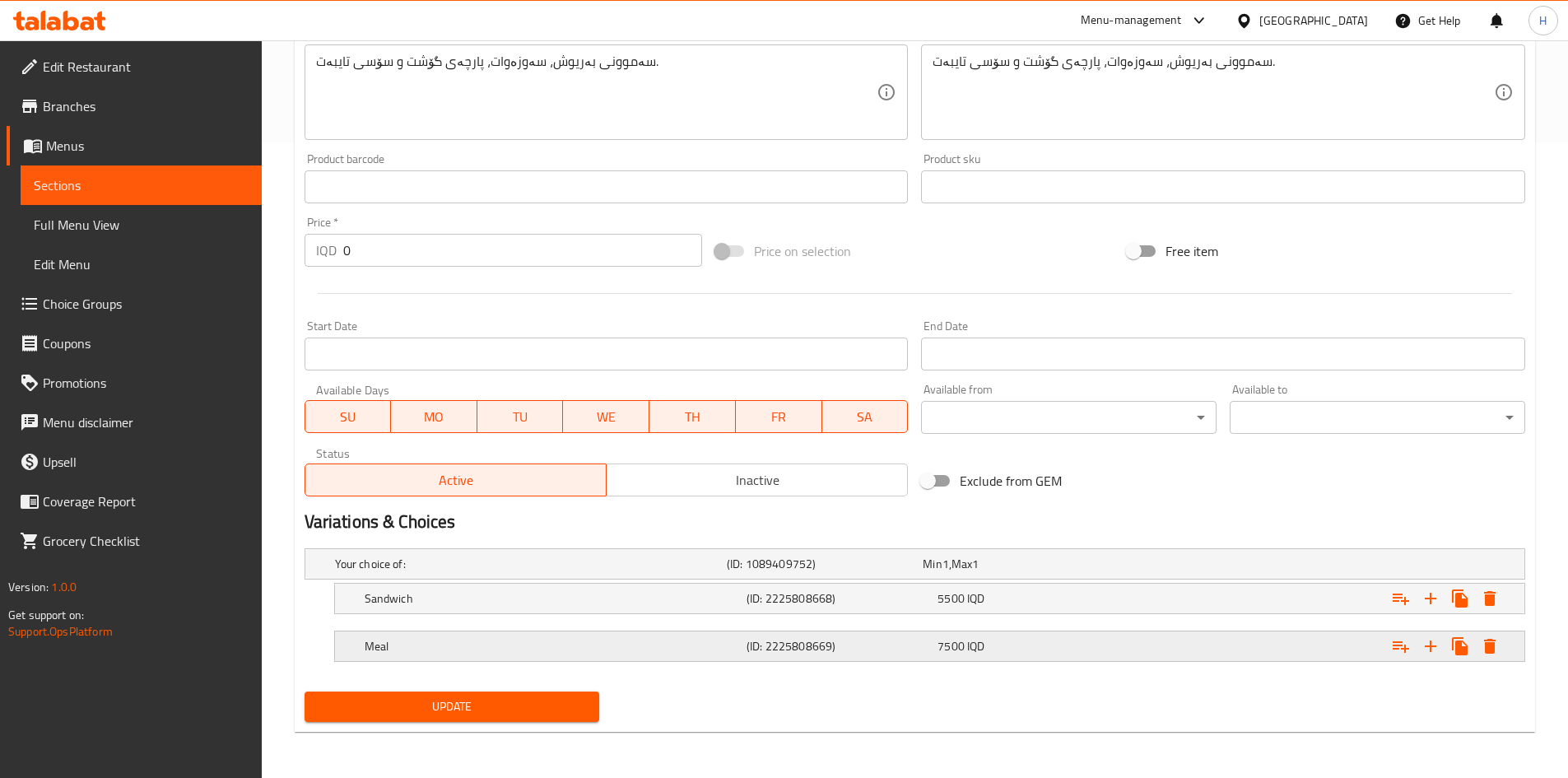
click at [1040, 480] on icon "Expand" at bounding box center [1489, 598] width 20 height 20
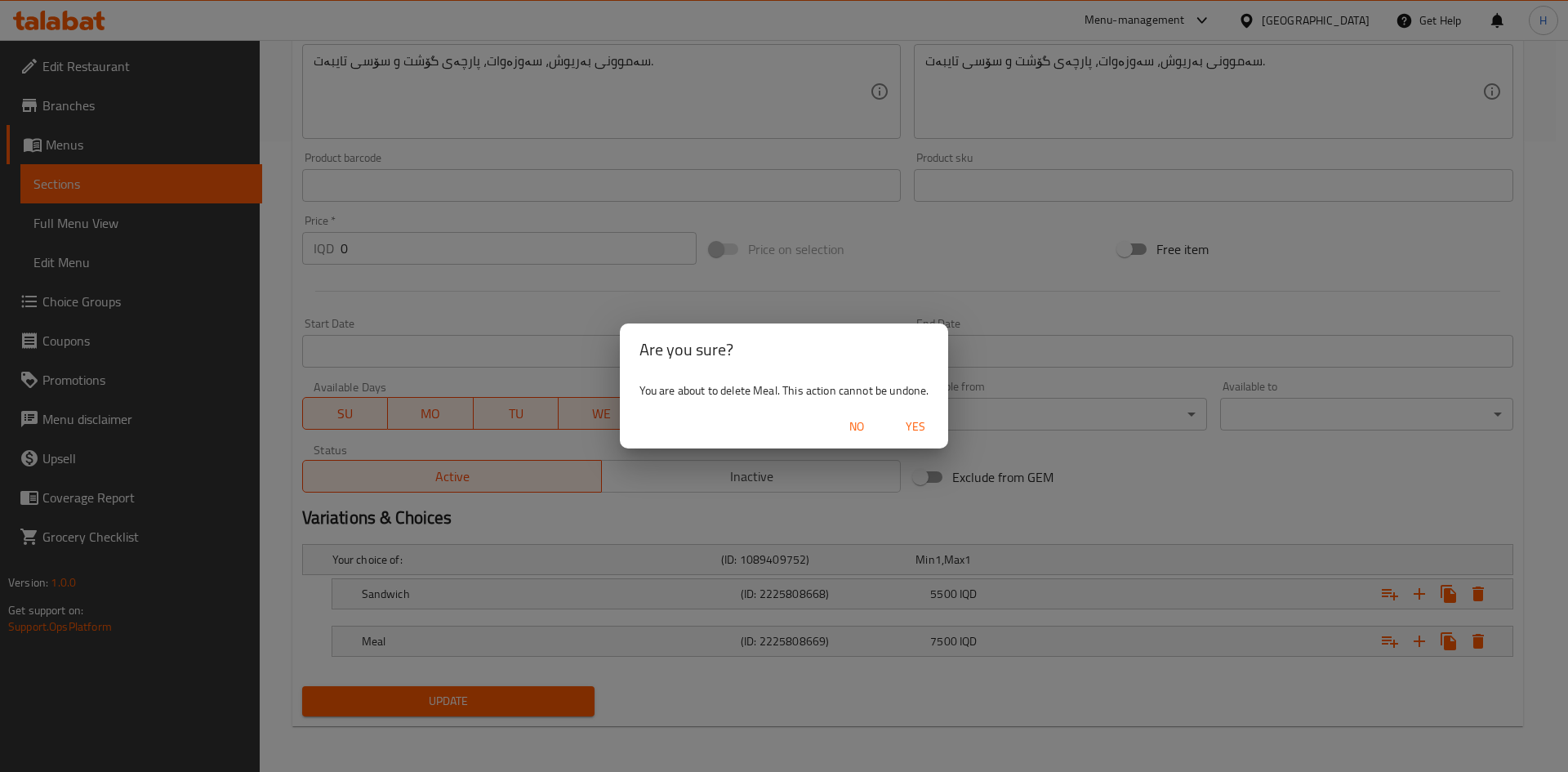
drag, startPoint x: 924, startPoint y: 427, endPoint x: 1055, endPoint y: 459, distance: 134.9
click at [926, 428] on span "Yes" at bounding box center [915, 426] width 39 height 20
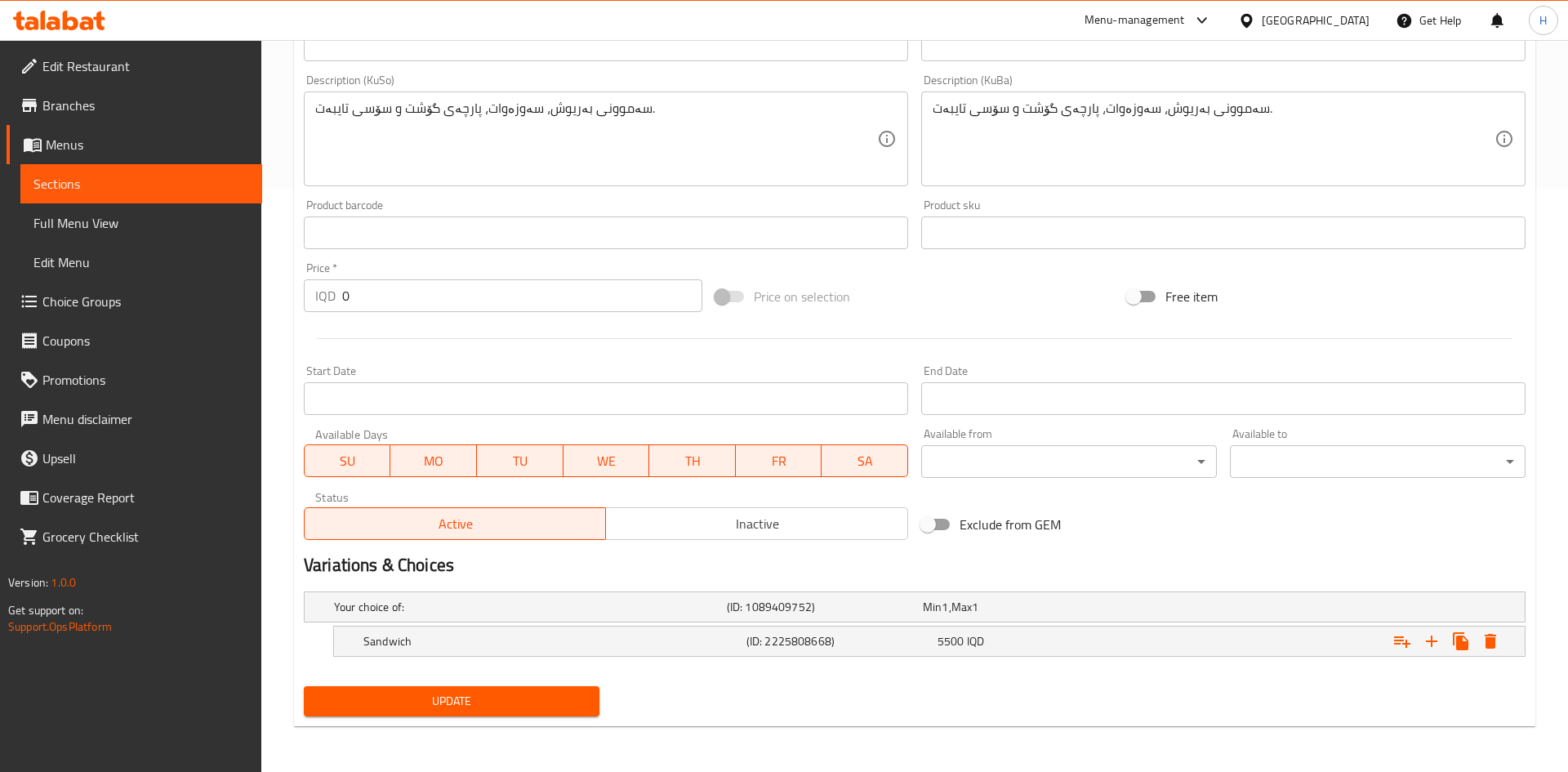
scroll to position [583, 0]
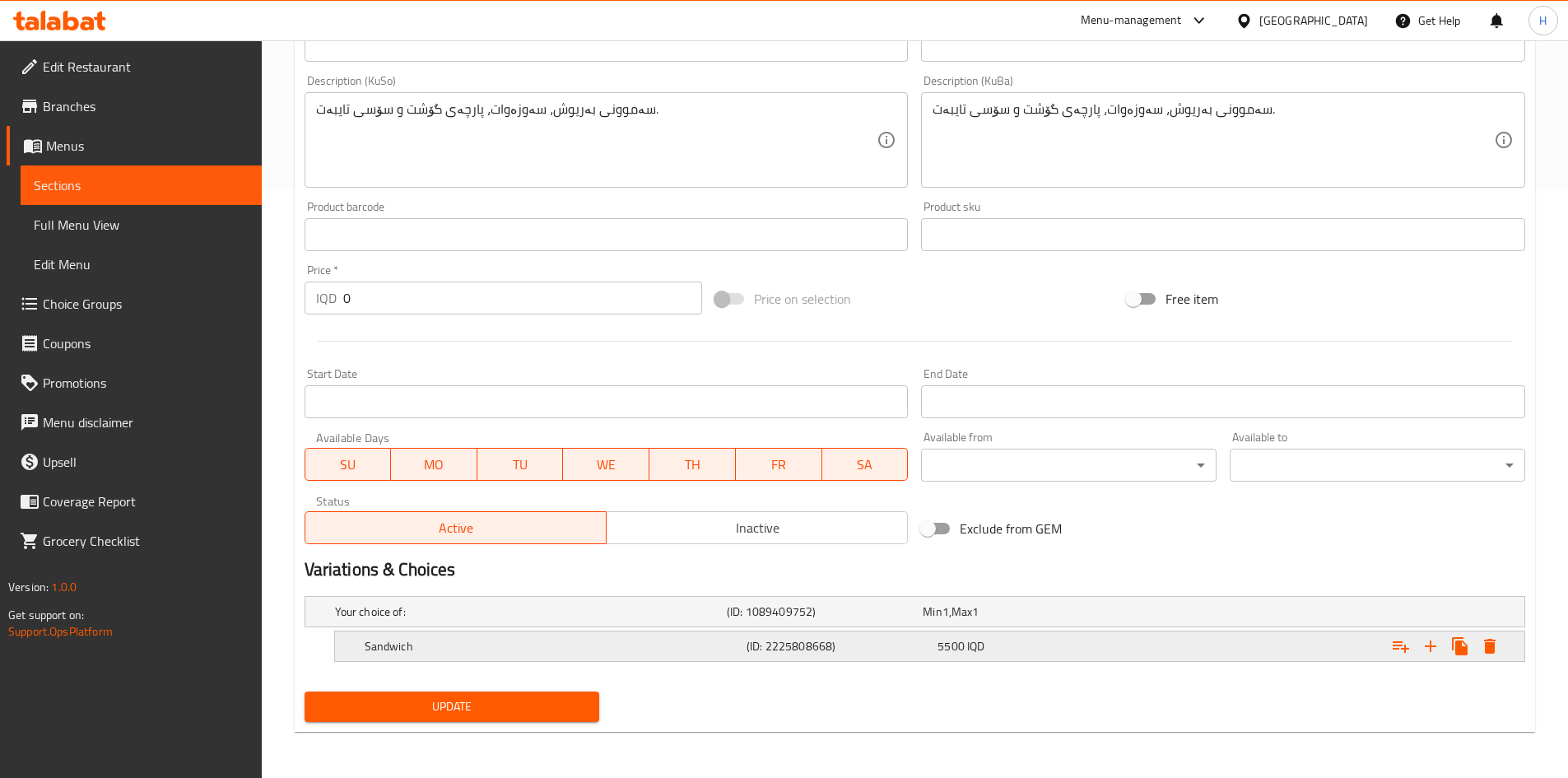
click at [1040, 480] on icon "Expand" at bounding box center [1489, 645] width 11 height 15
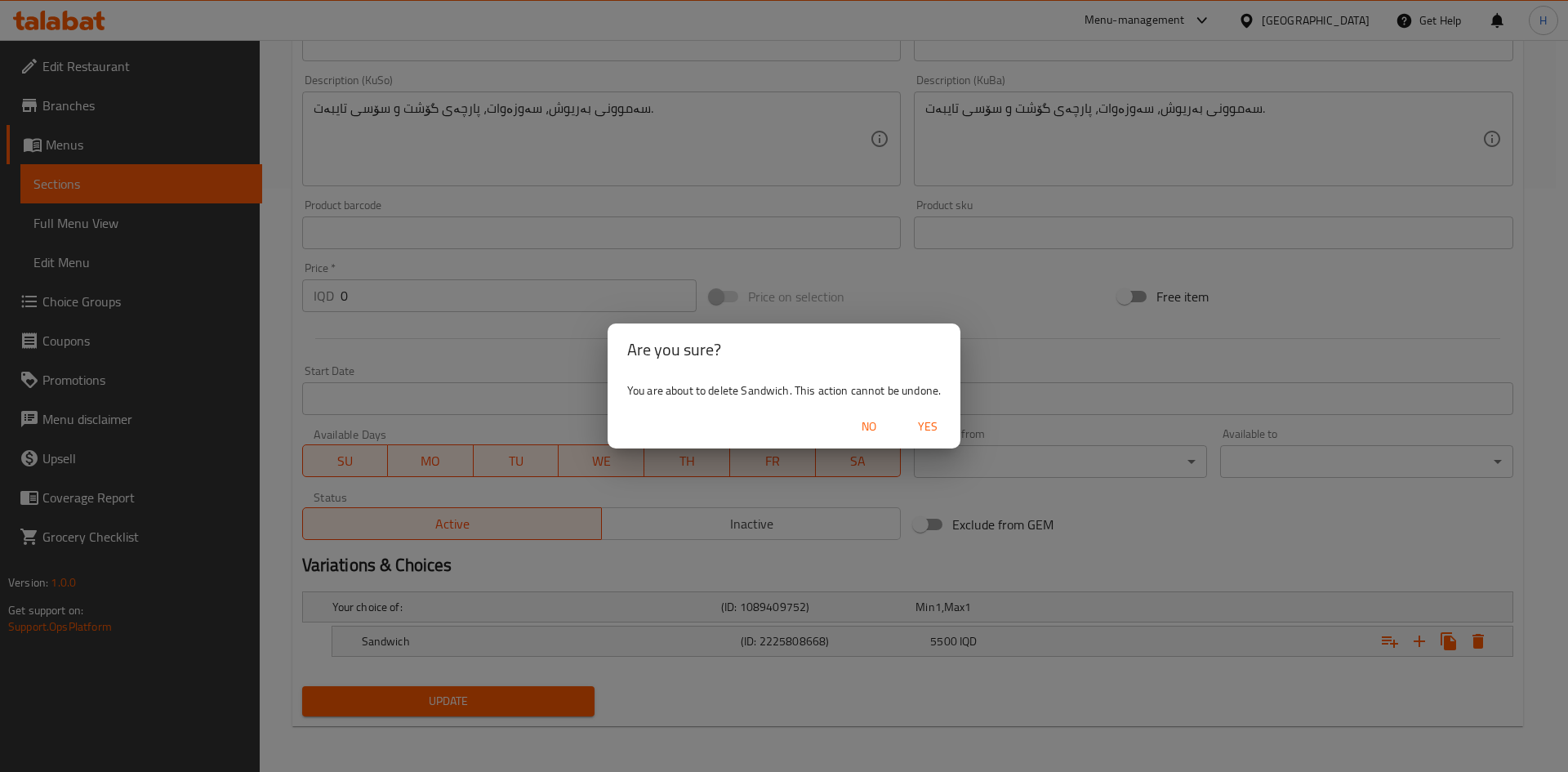
click at [936, 426] on span "Yes" at bounding box center [928, 426] width 39 height 20
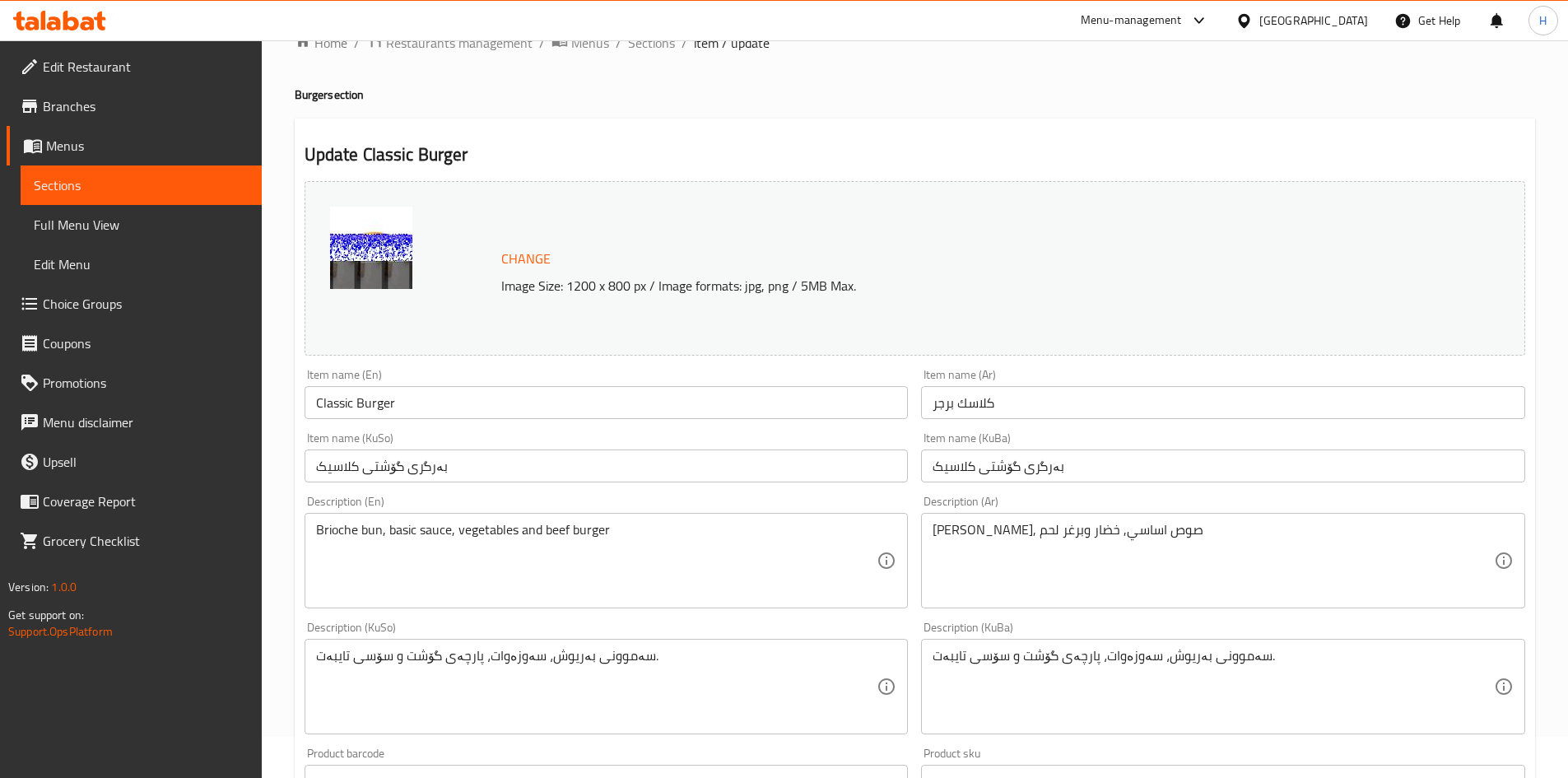
scroll to position [0, 0]
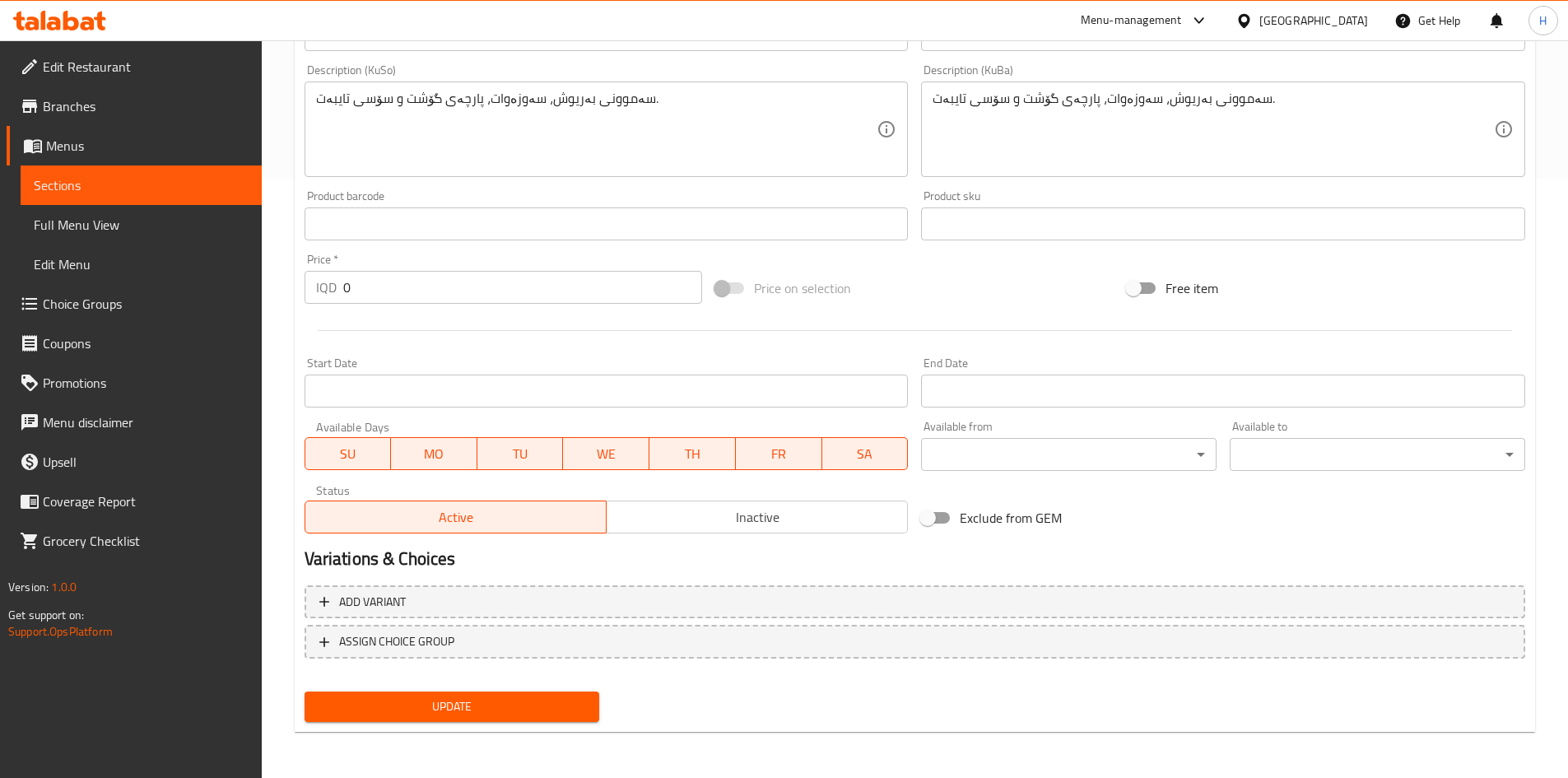
drag, startPoint x: 421, startPoint y: 678, endPoint x: 424, endPoint y: 702, distance: 24.2
click at [421, 480] on div "Add variant ASSIGN CHOICE GROUP" at bounding box center [914, 631] width 1233 height 107
click at [424, 480] on span "Update" at bounding box center [452, 707] width 269 height 21
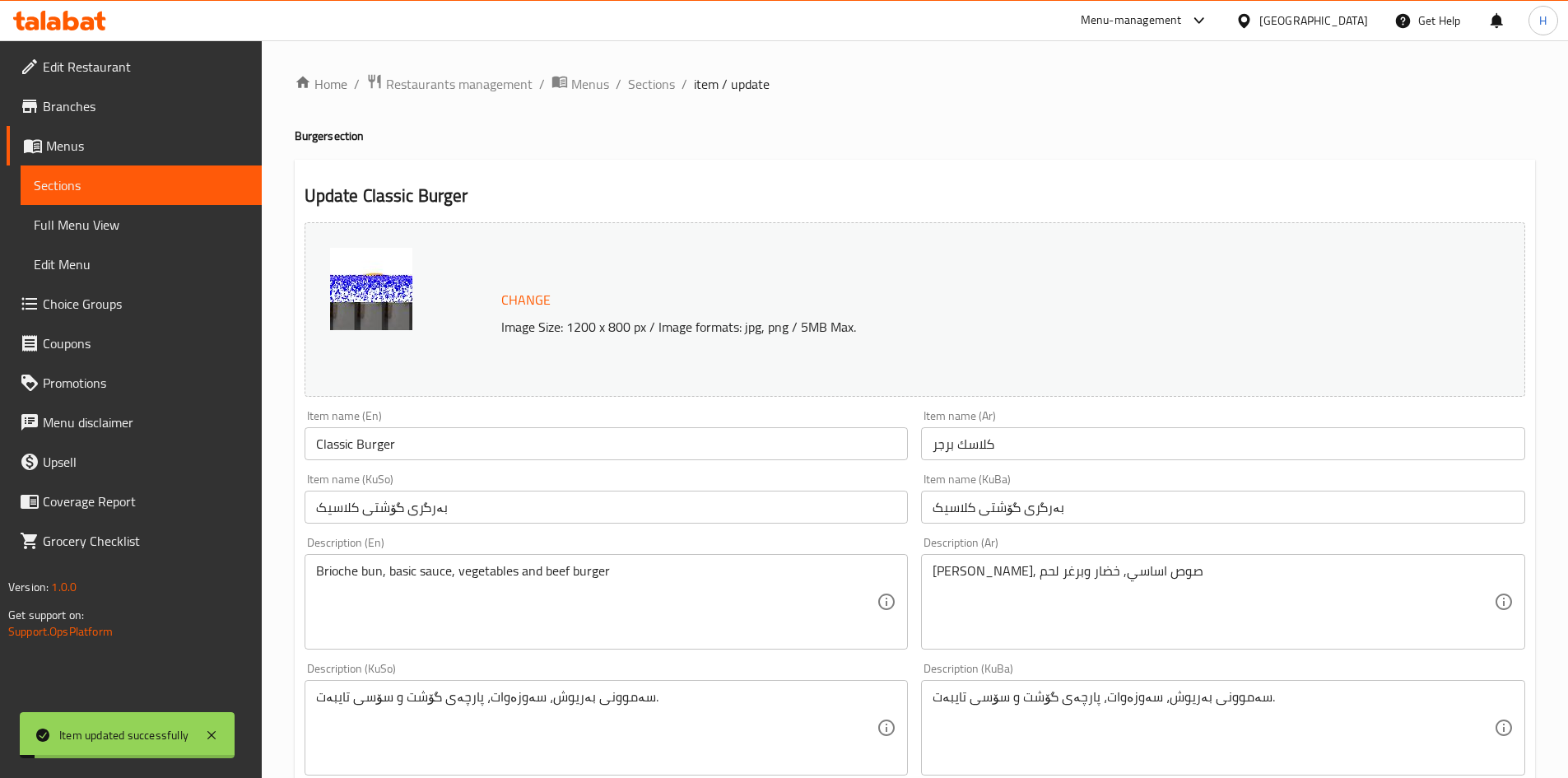
click at [652, 86] on span "Sections" at bounding box center [651, 83] width 47 height 20
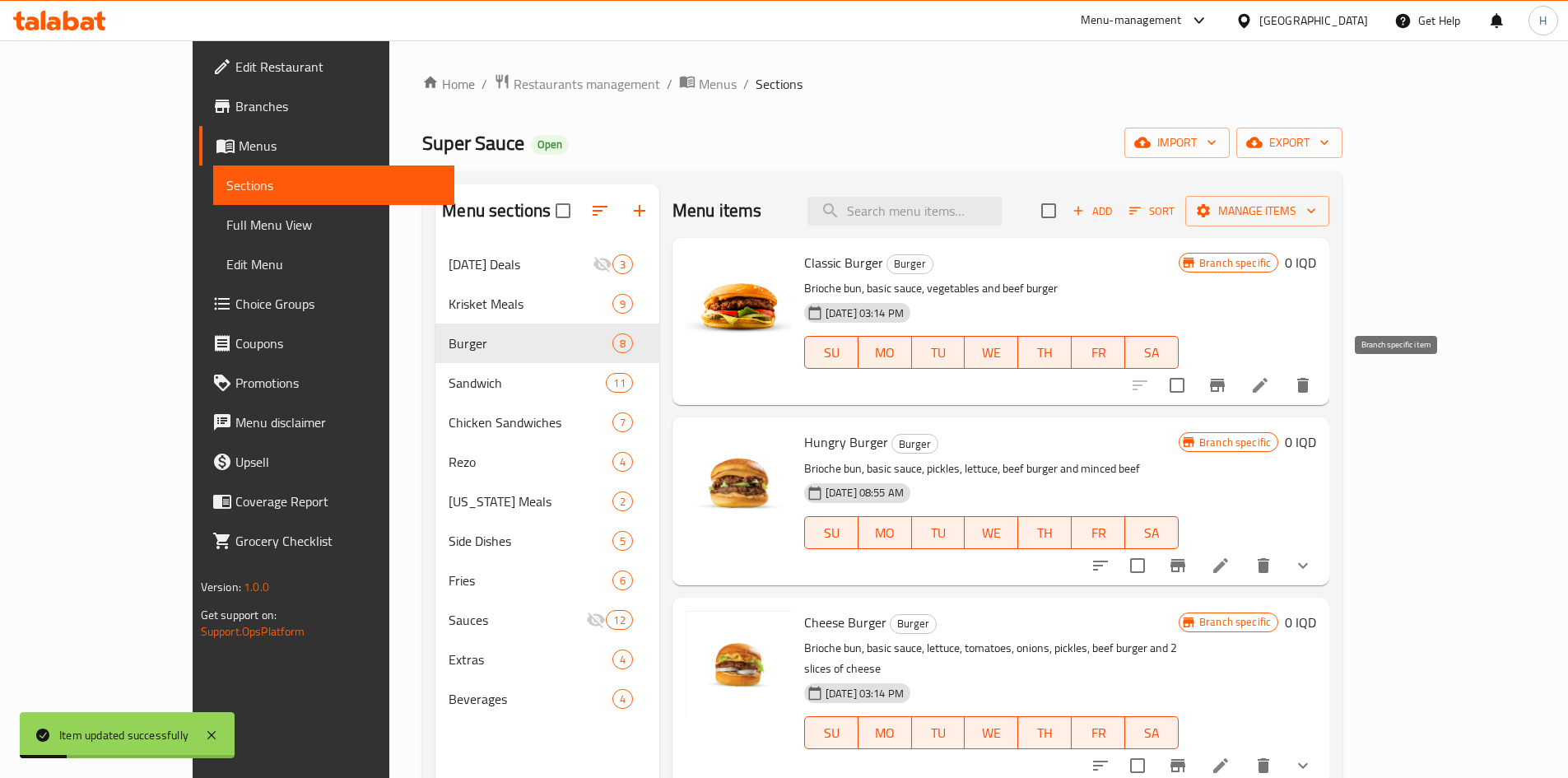
click at [1040, 381] on icon "Branch-specific-item" at bounding box center [1216, 384] width 20 height 20
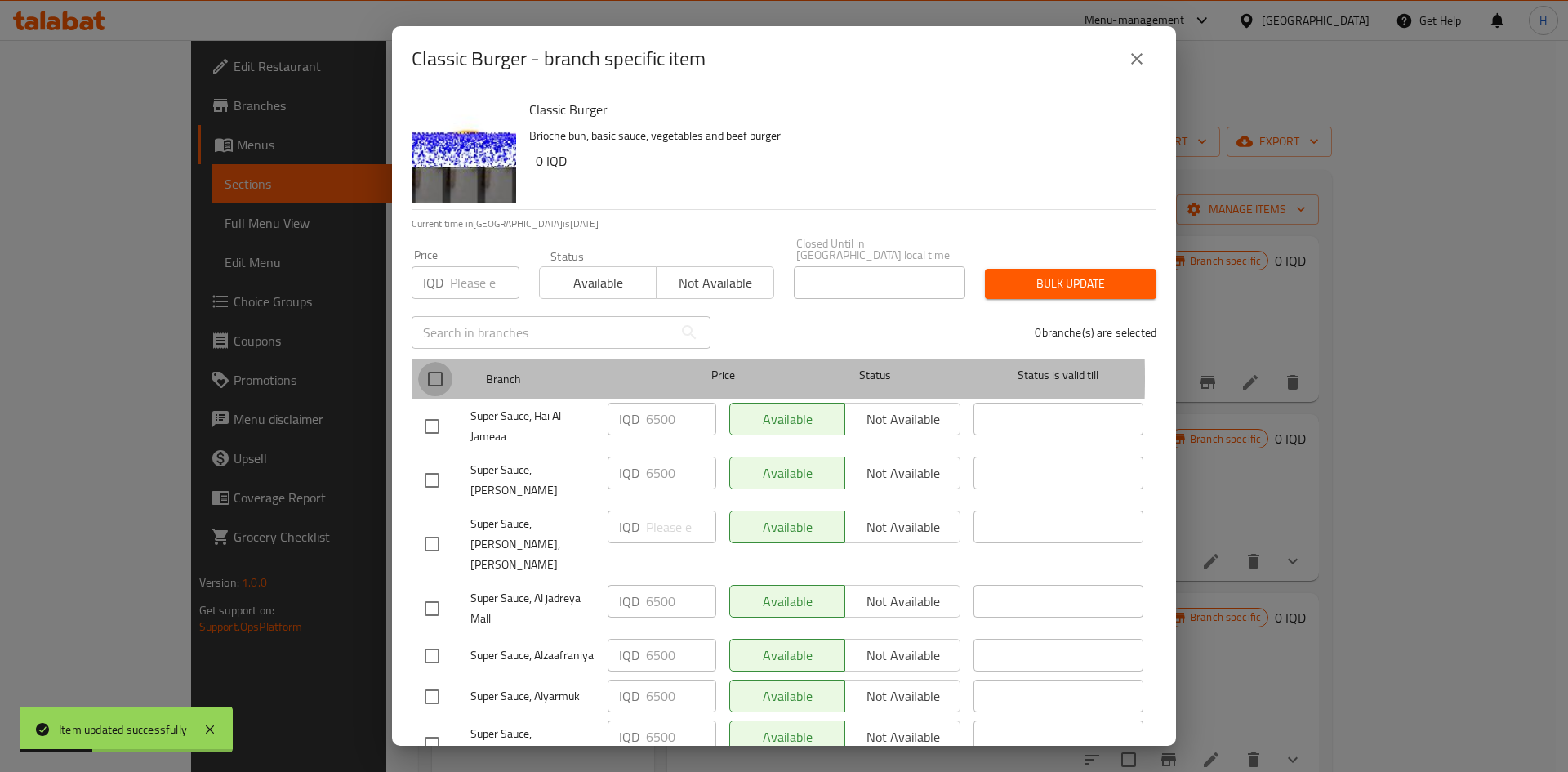
click at [444, 367] on input "checkbox" at bounding box center [435, 379] width 34 height 34
checkbox input "true"
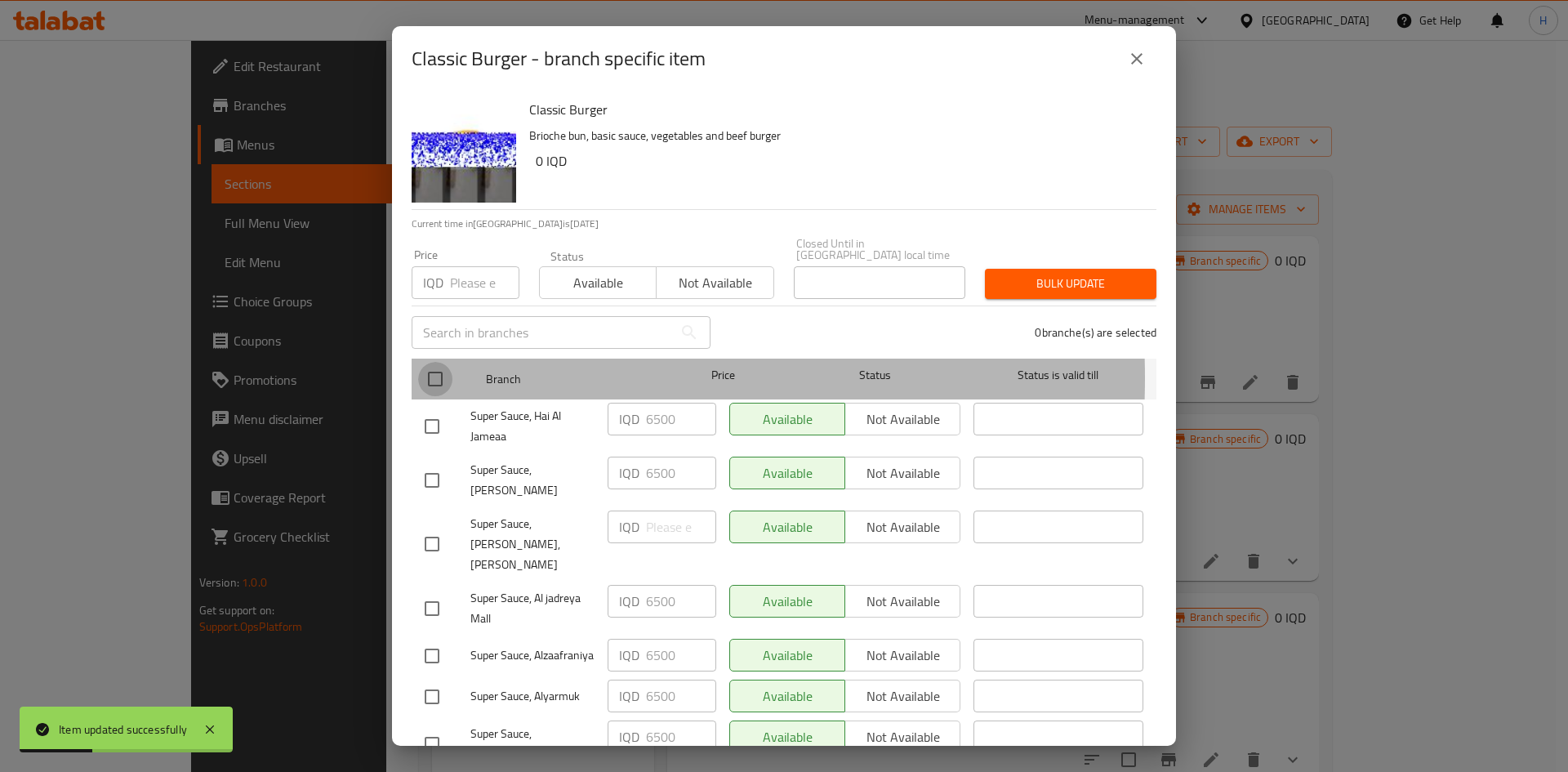
checkbox input "true"
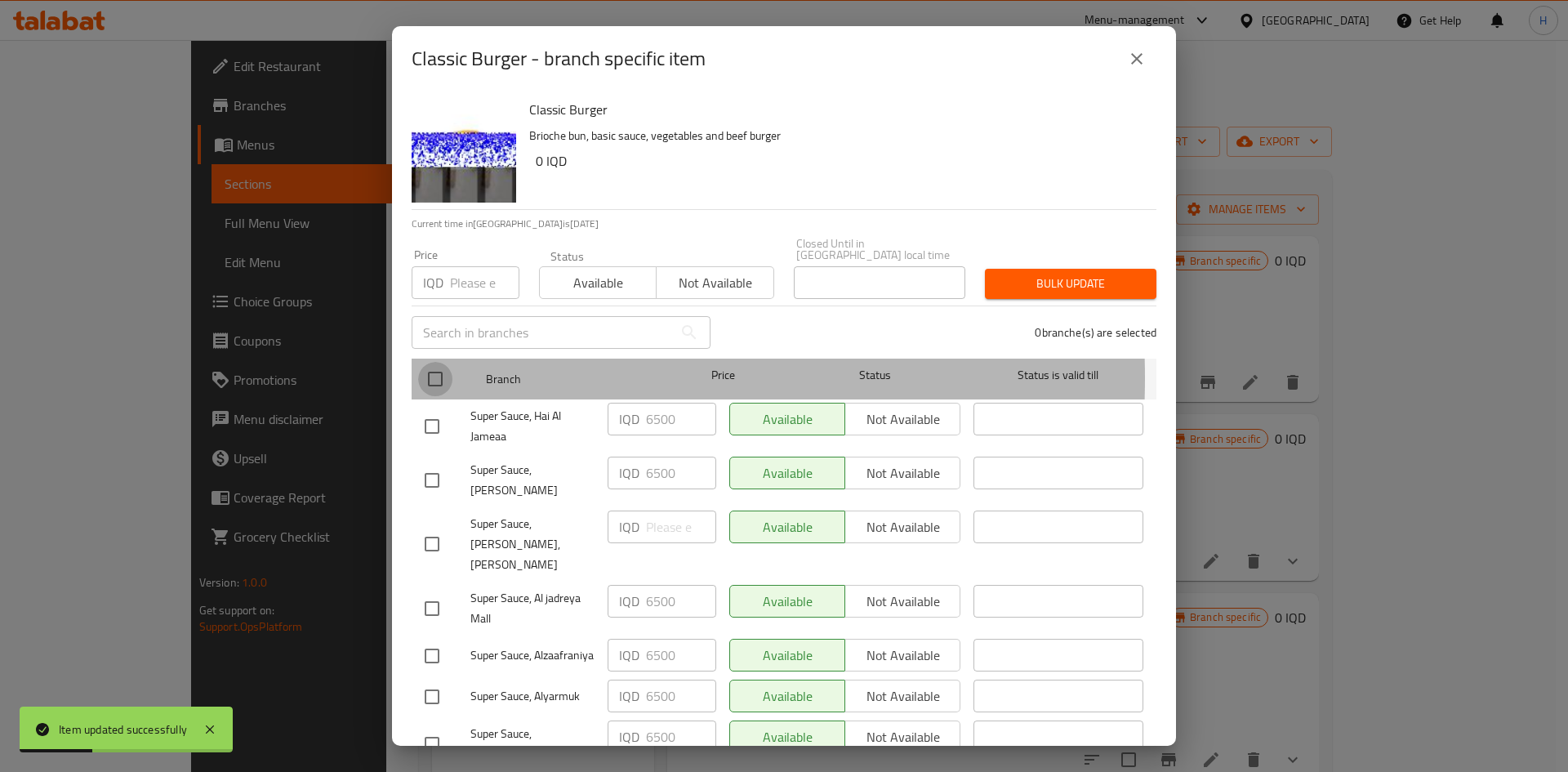
checkbox input "true"
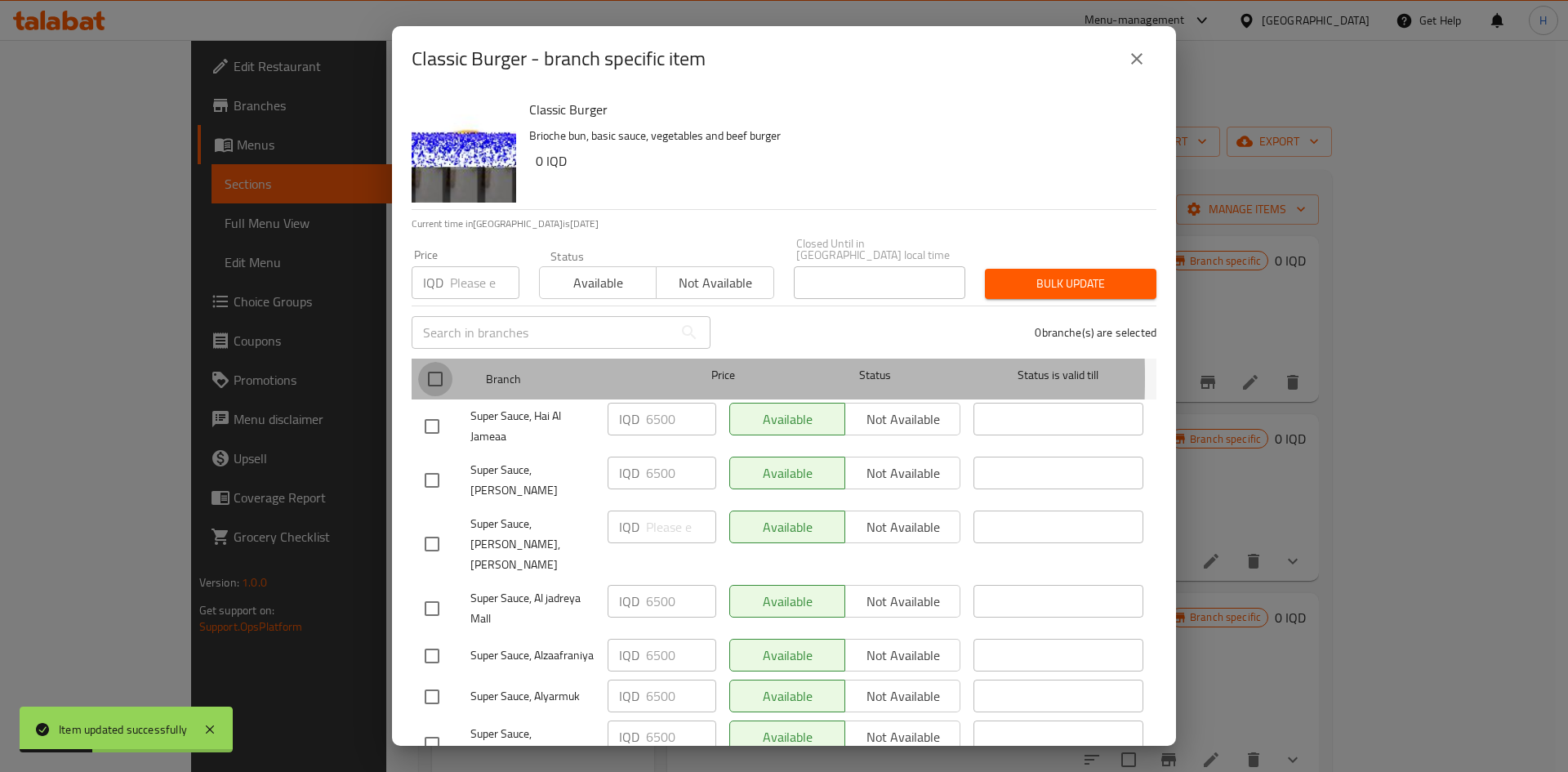
checkbox input "true"
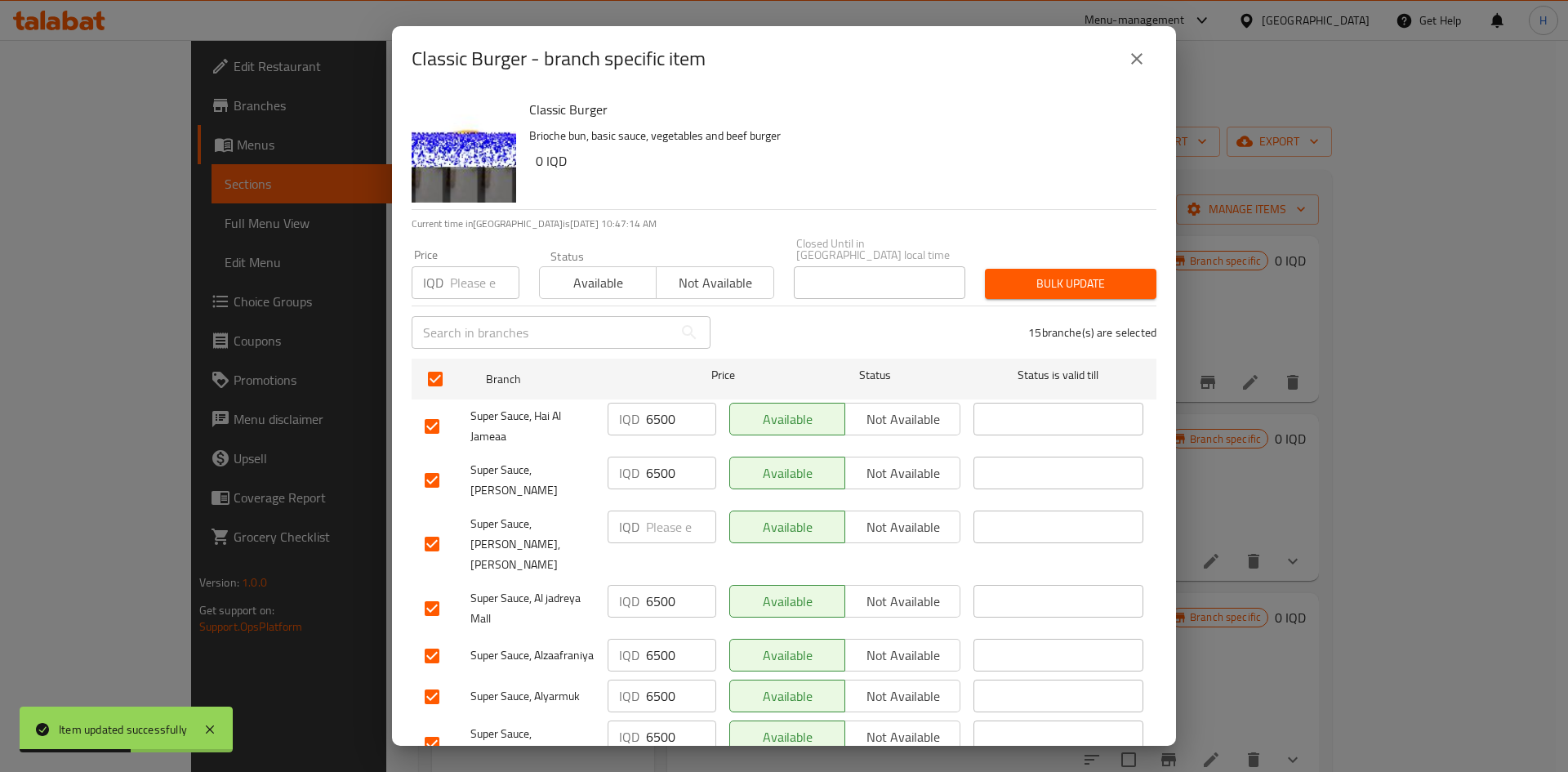
click at [666, 477] on input "number" at bounding box center [681, 527] width 71 height 32
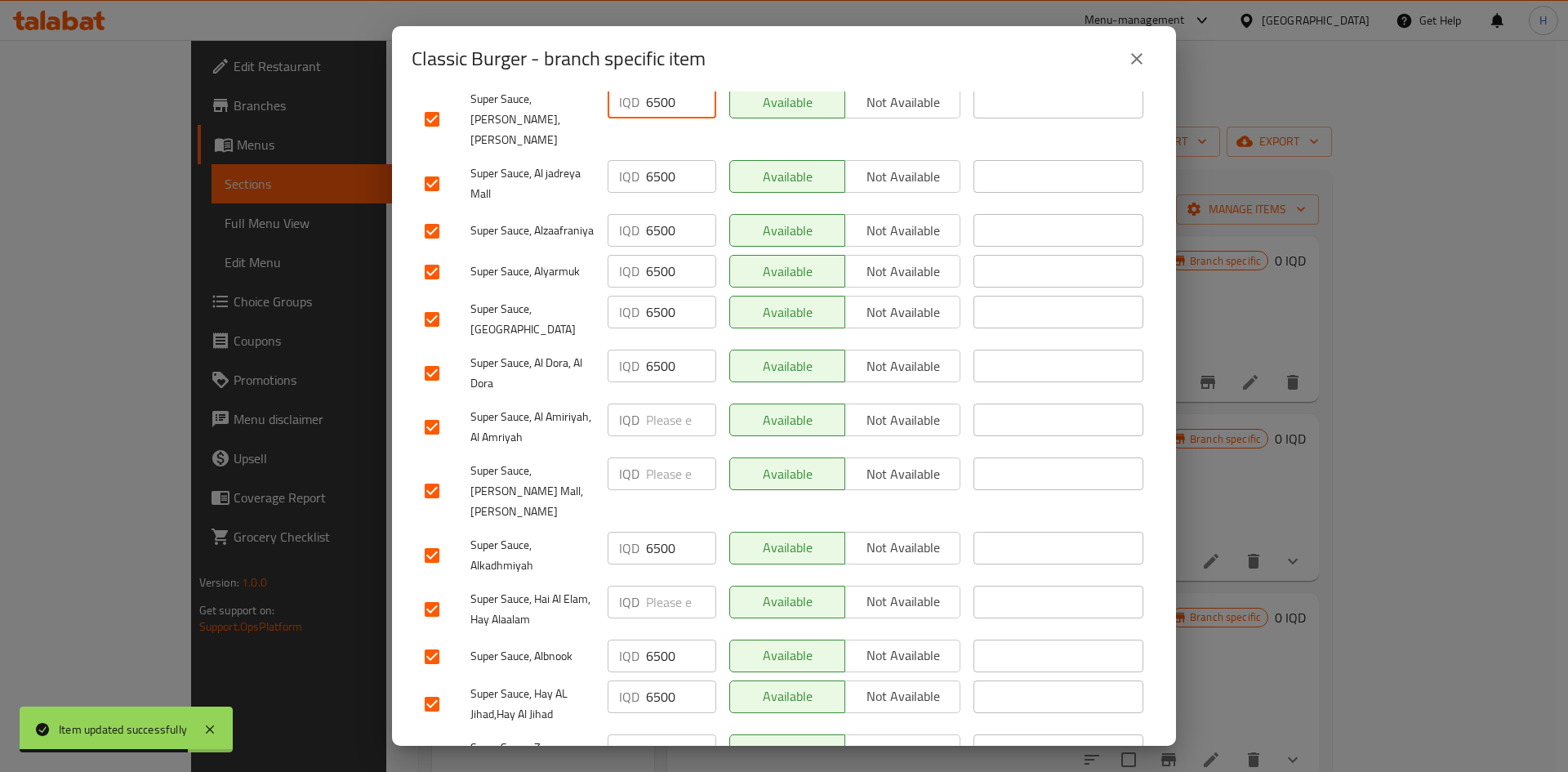
scroll to position [468, 0]
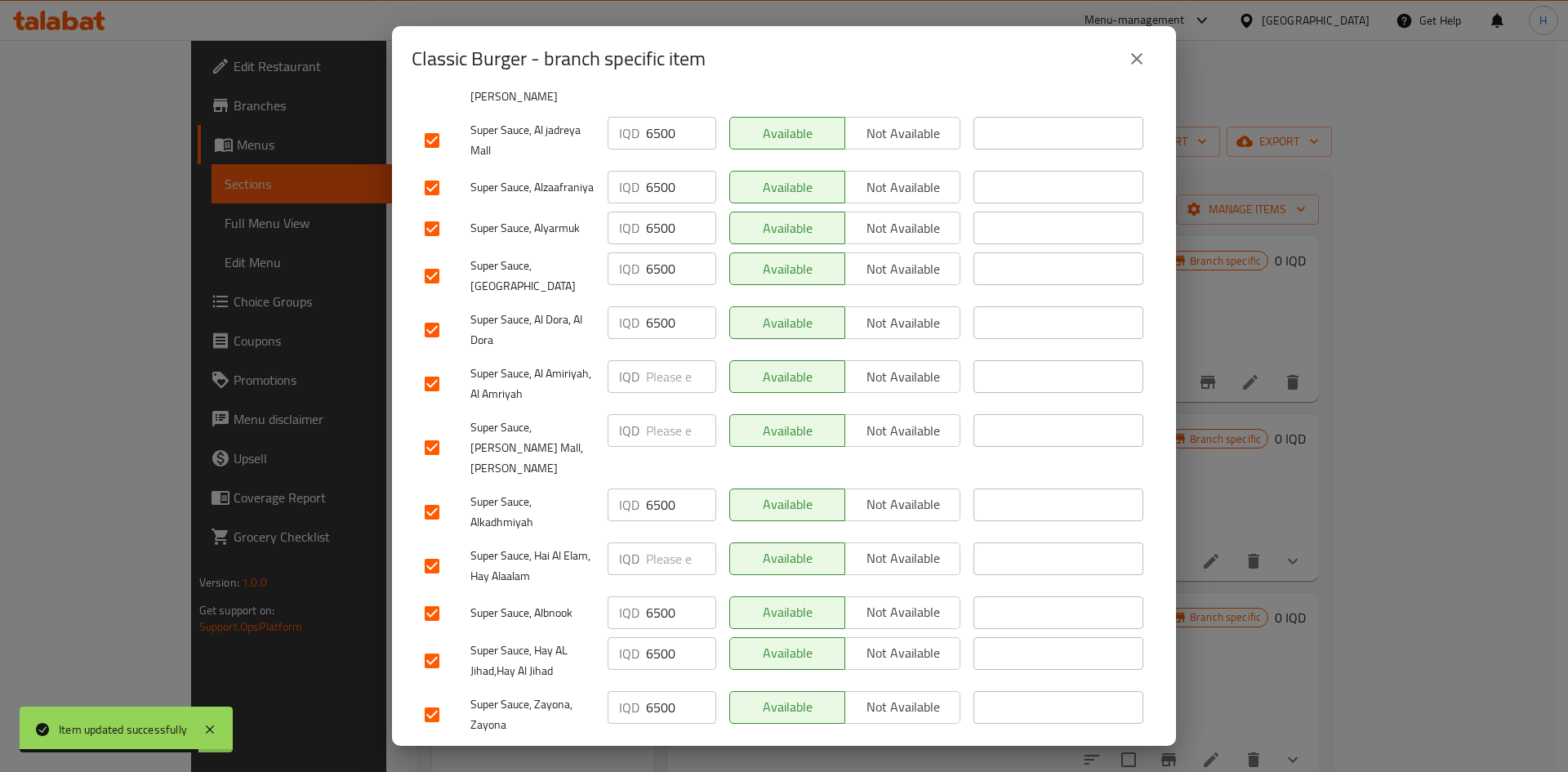
type input "6500"
click at [658, 360] on input "number" at bounding box center [681, 376] width 71 height 32
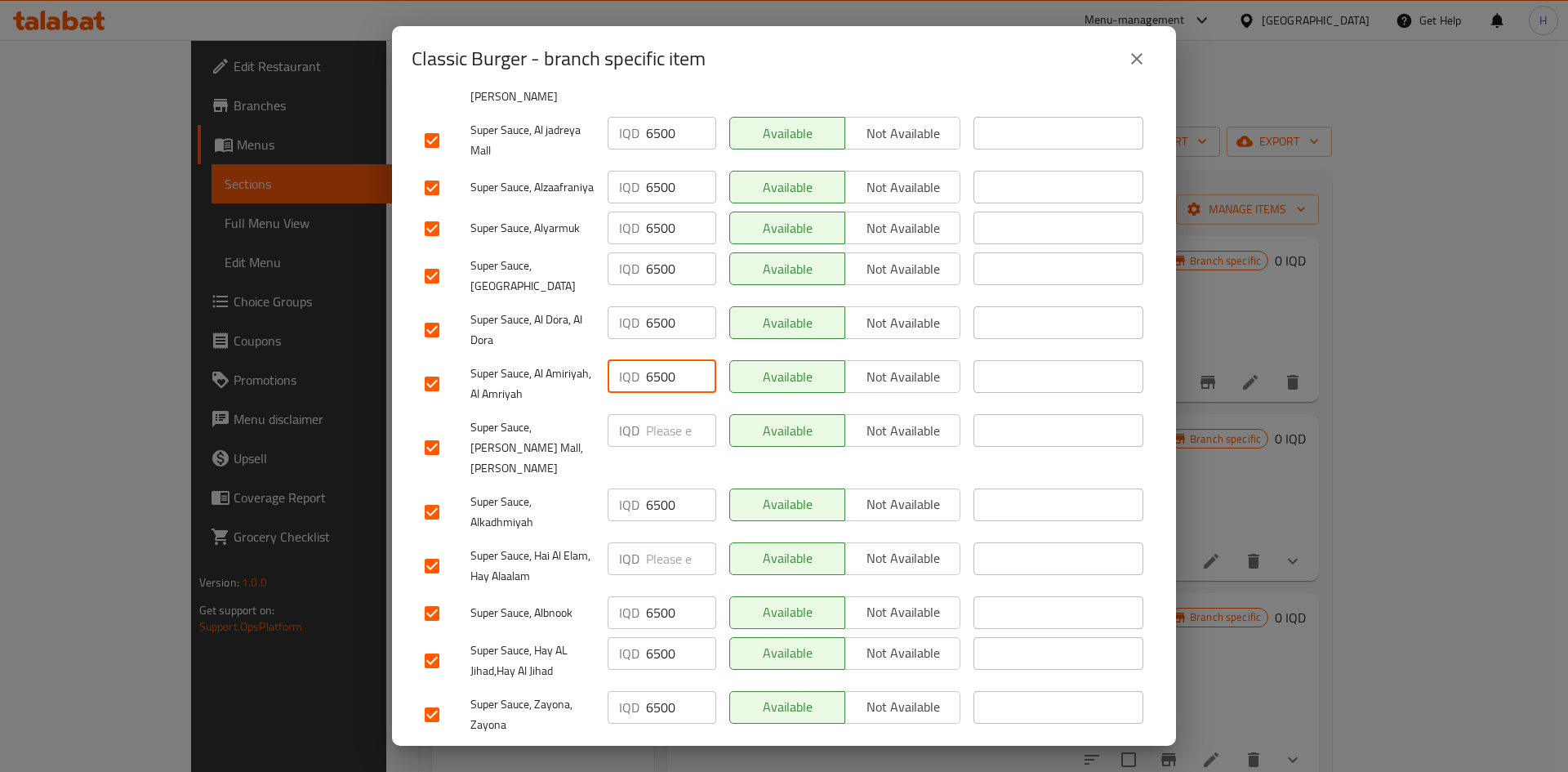
type input "6500"
click at [650, 423] on input "number" at bounding box center [681, 430] width 71 height 32
type input "6500"
click at [657, 477] on input "number" at bounding box center [681, 558] width 71 height 32
type input "6500"
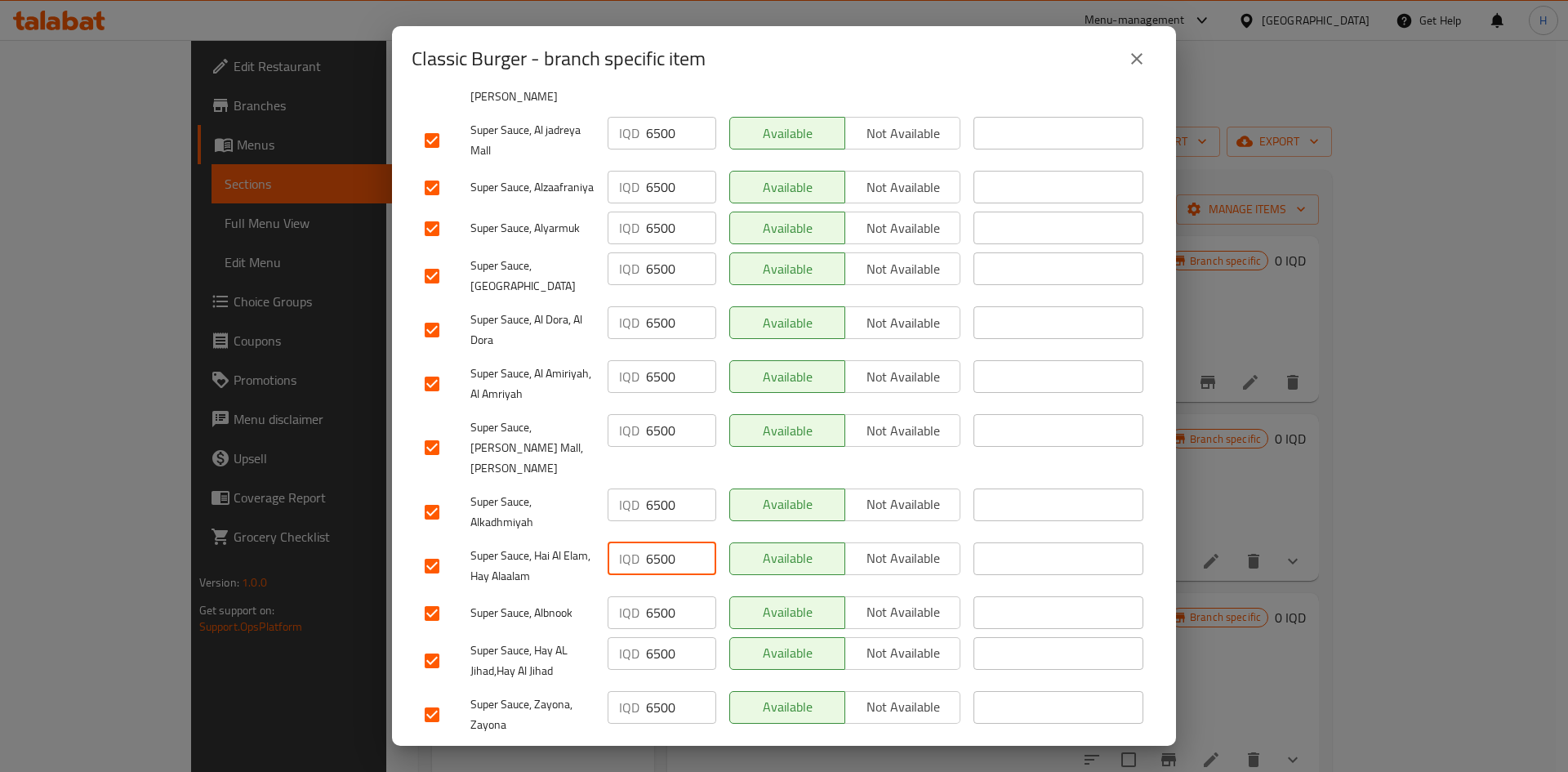
click at [685, 477] on span "Save" at bounding box center [784, 763] width 718 height 20
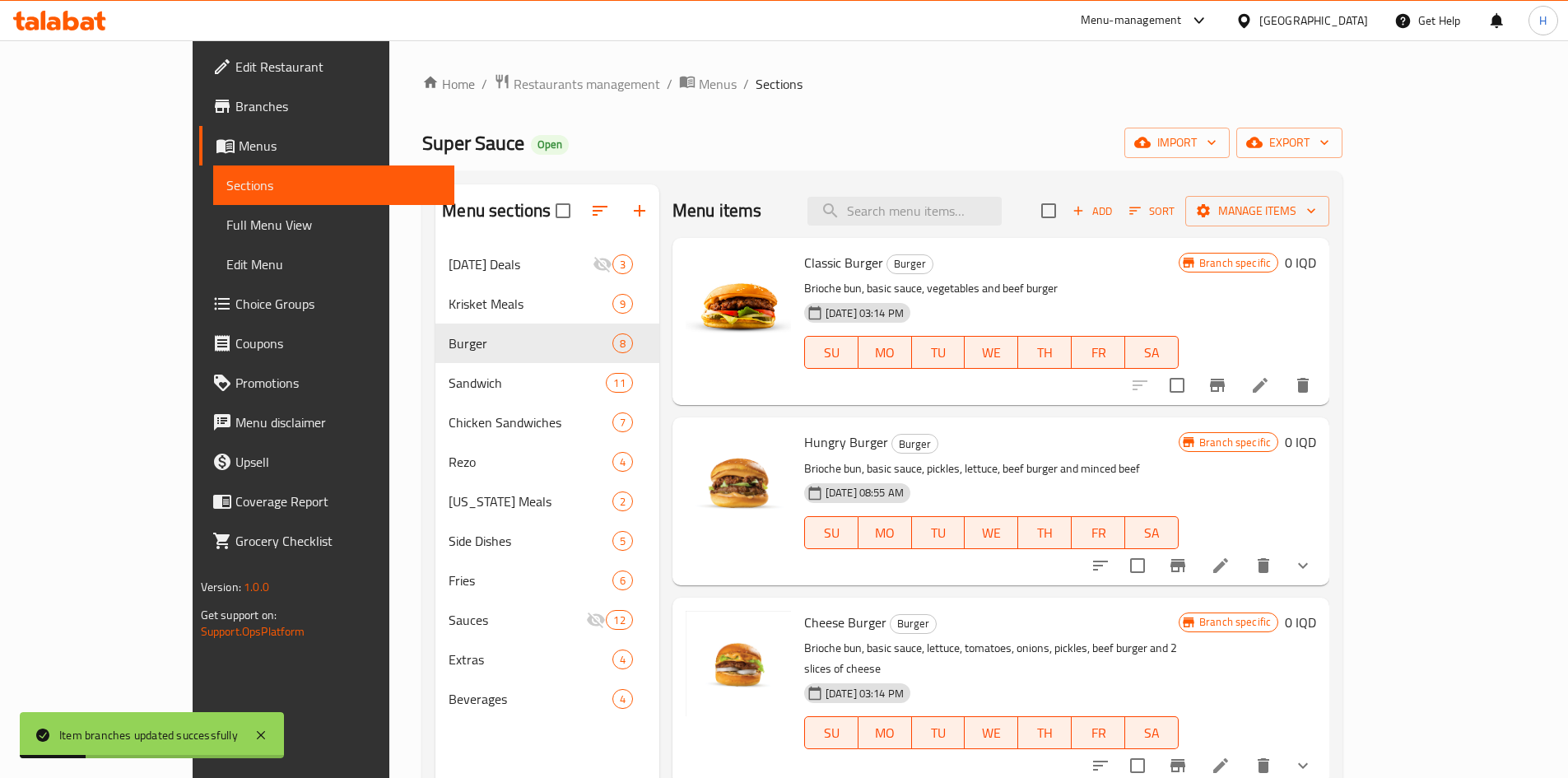
click at [1040, 252] on h6 "0 IQD" at bounding box center [1300, 262] width 31 height 23
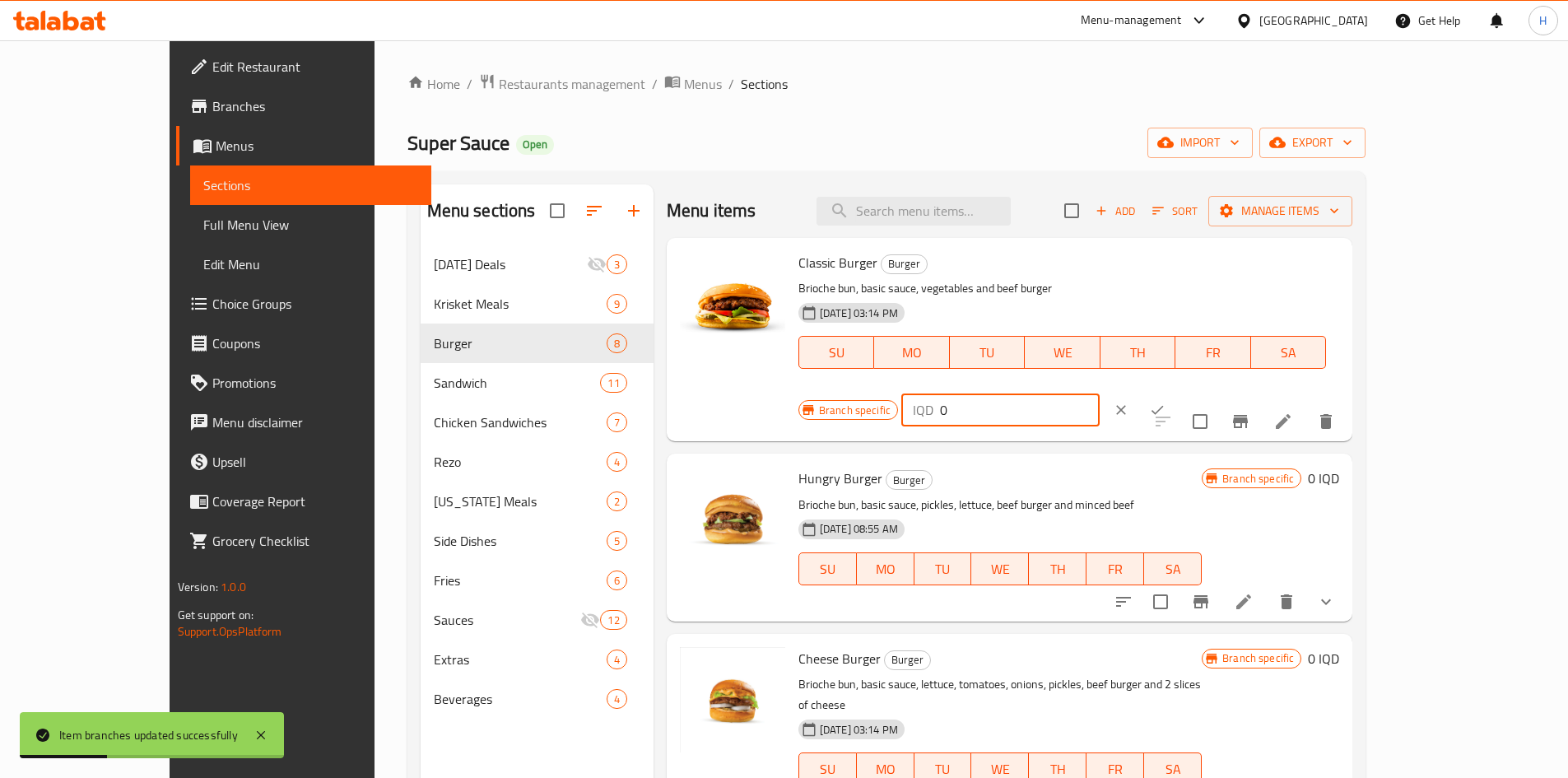
click at [1040, 394] on input "0" at bounding box center [1020, 410] width 160 height 33
type input "6500"
click at [1040, 401] on icon "ok" at bounding box center [1156, 409] width 16 height 16
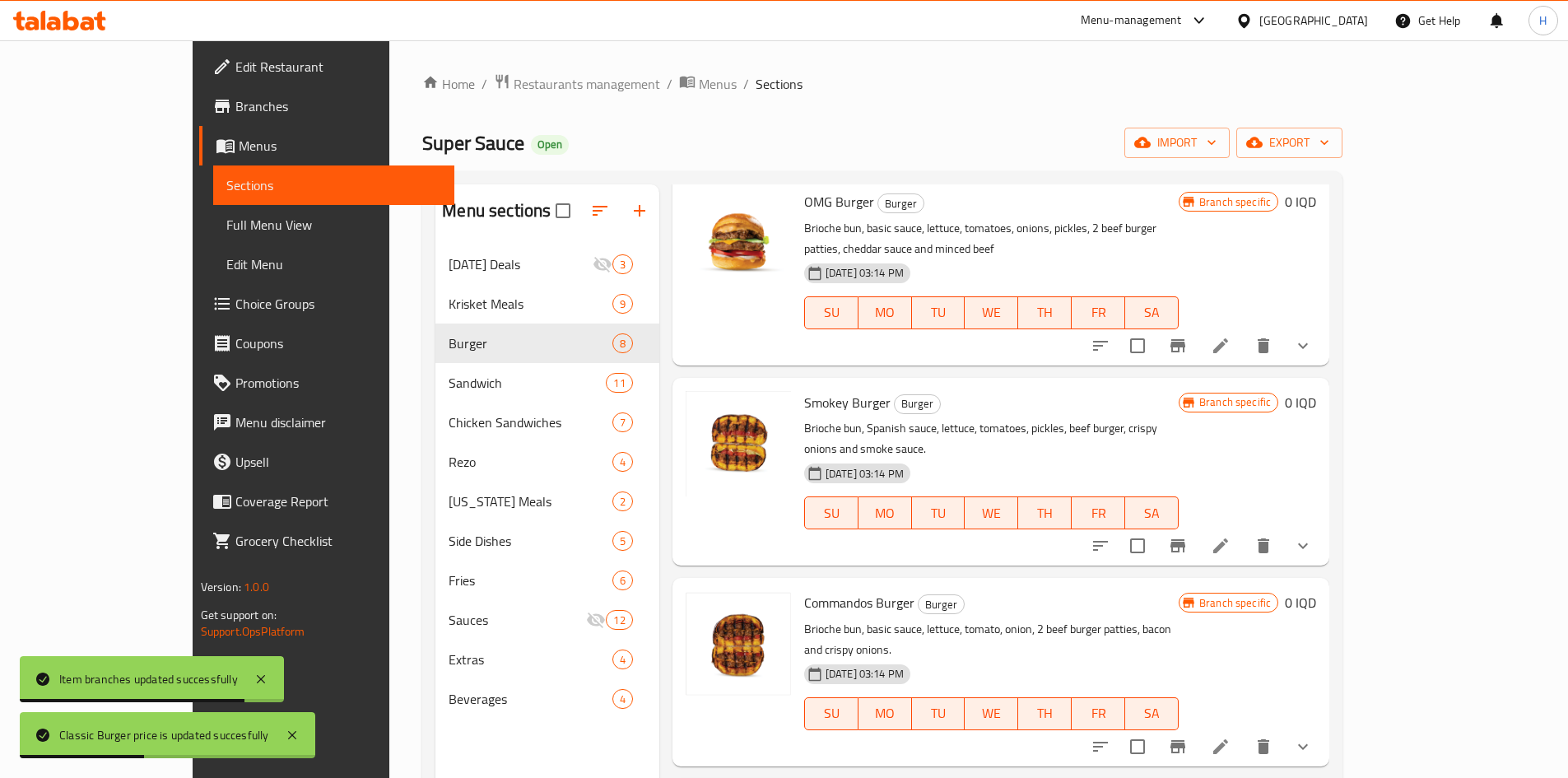
scroll to position [658, 0]
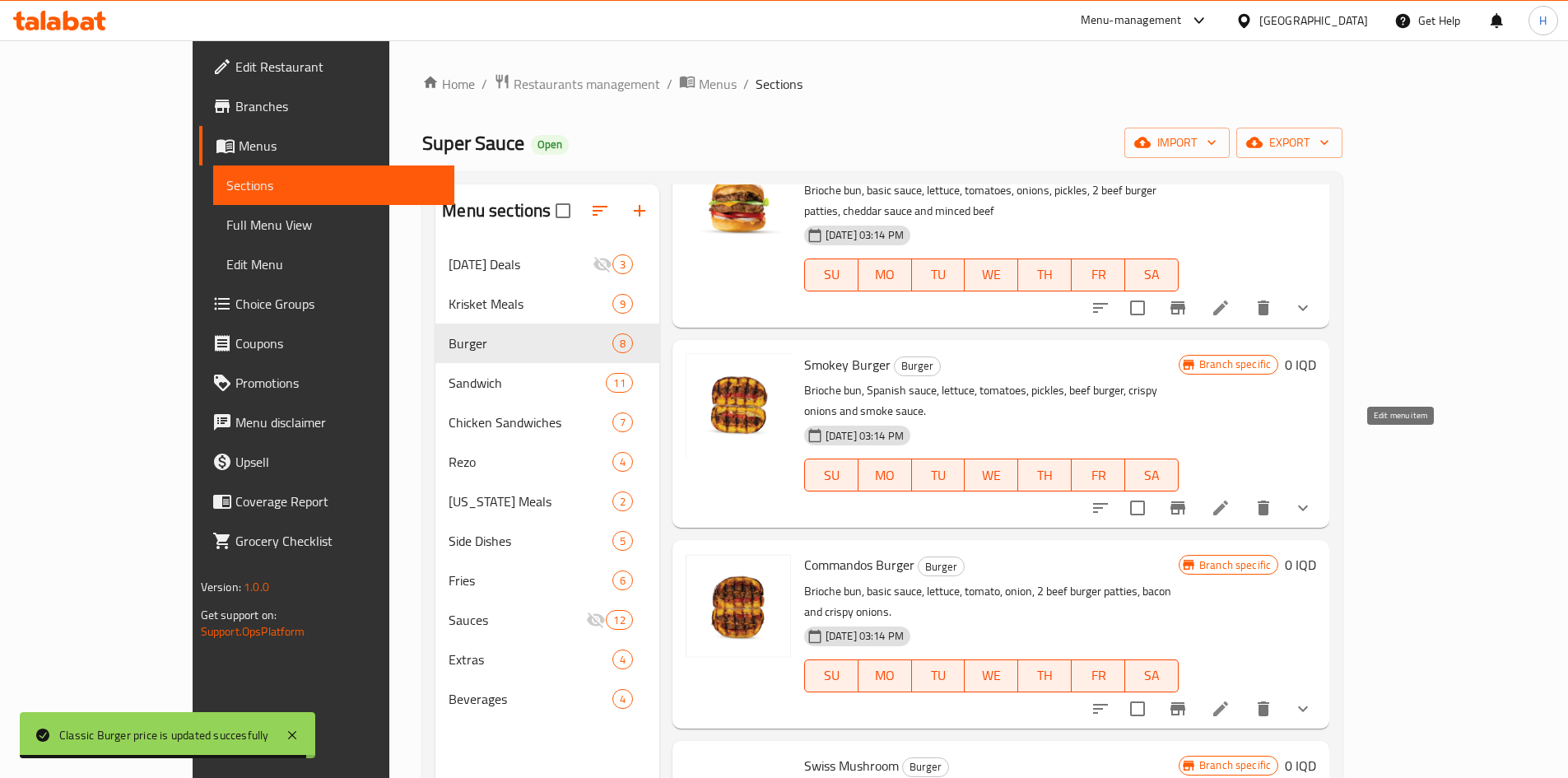
click at [1040, 480] on icon at bounding box center [1220, 507] width 20 height 20
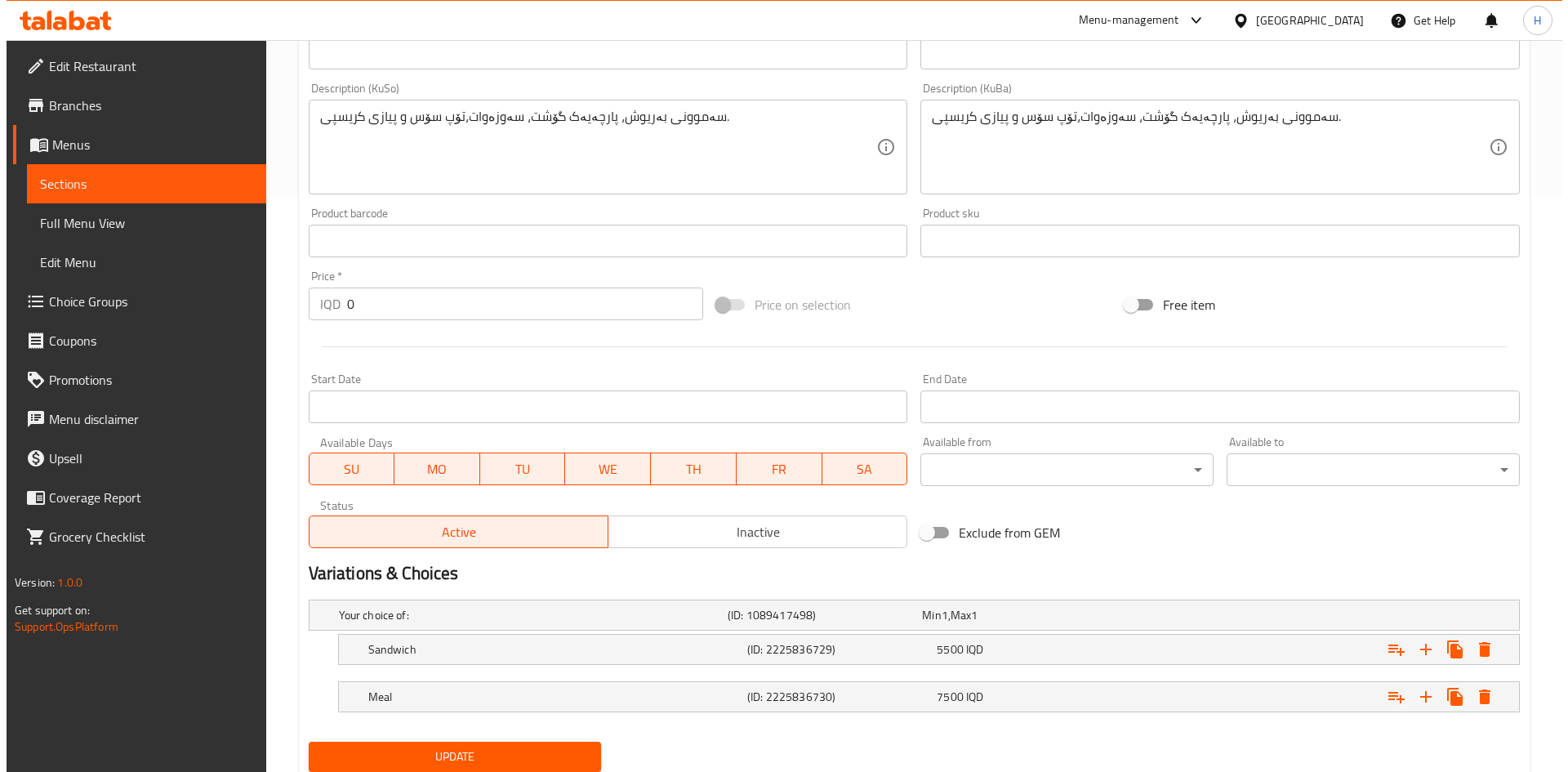
scroll to position [631, 0]
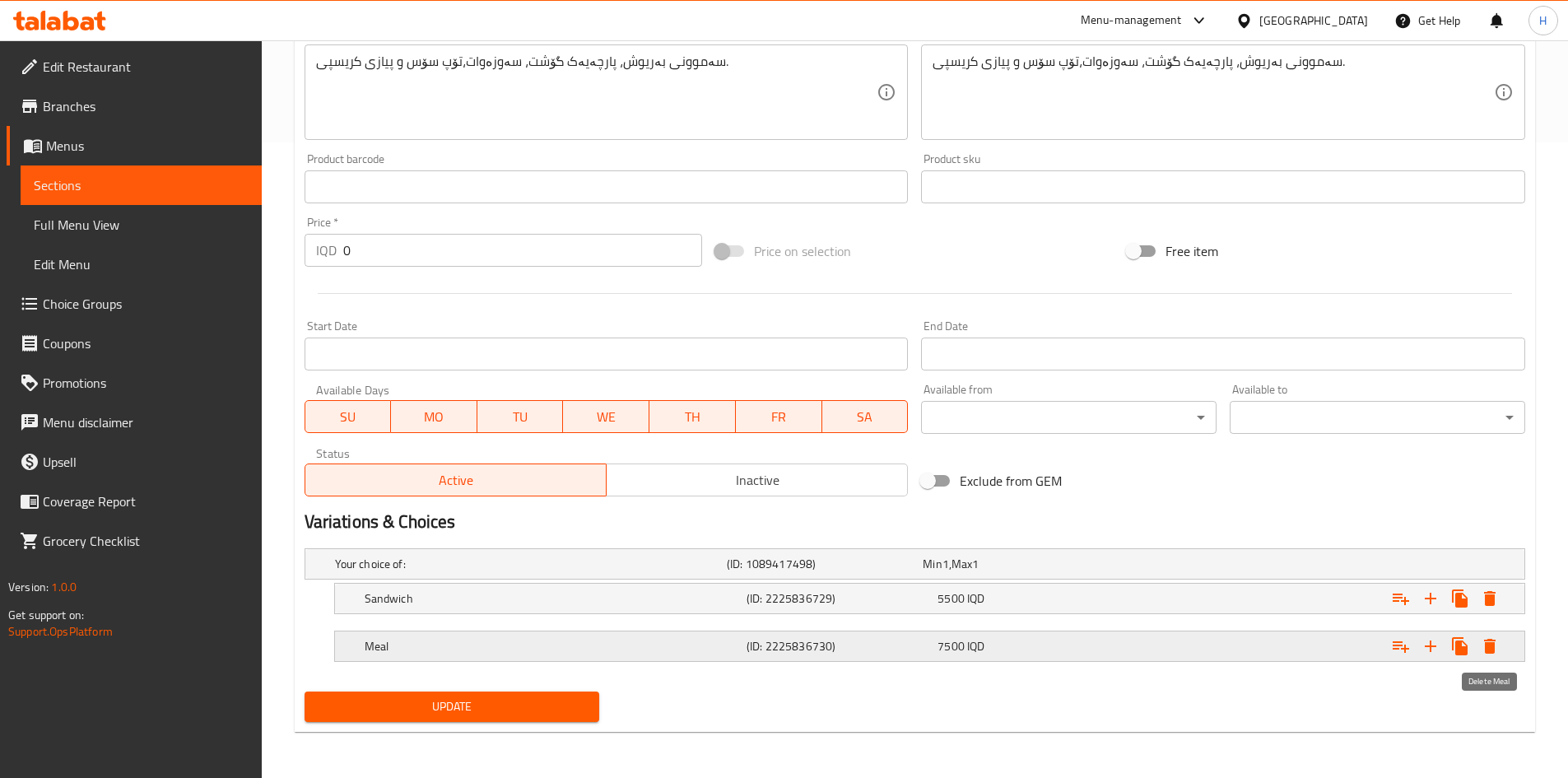
click at [1040, 480] on icon "Expand" at bounding box center [1489, 646] width 20 height 20
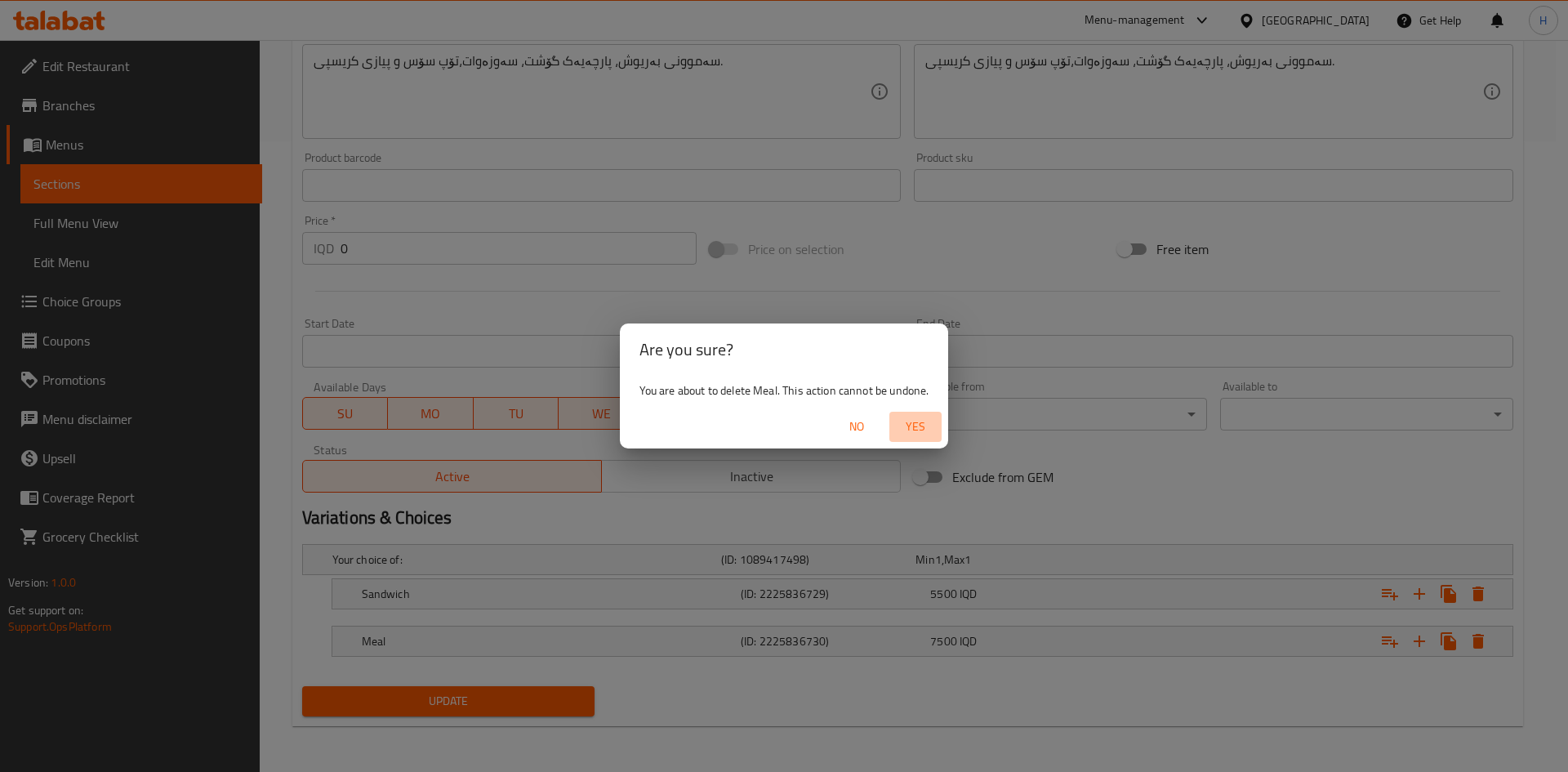
click at [930, 419] on span "Yes" at bounding box center [915, 426] width 39 height 20
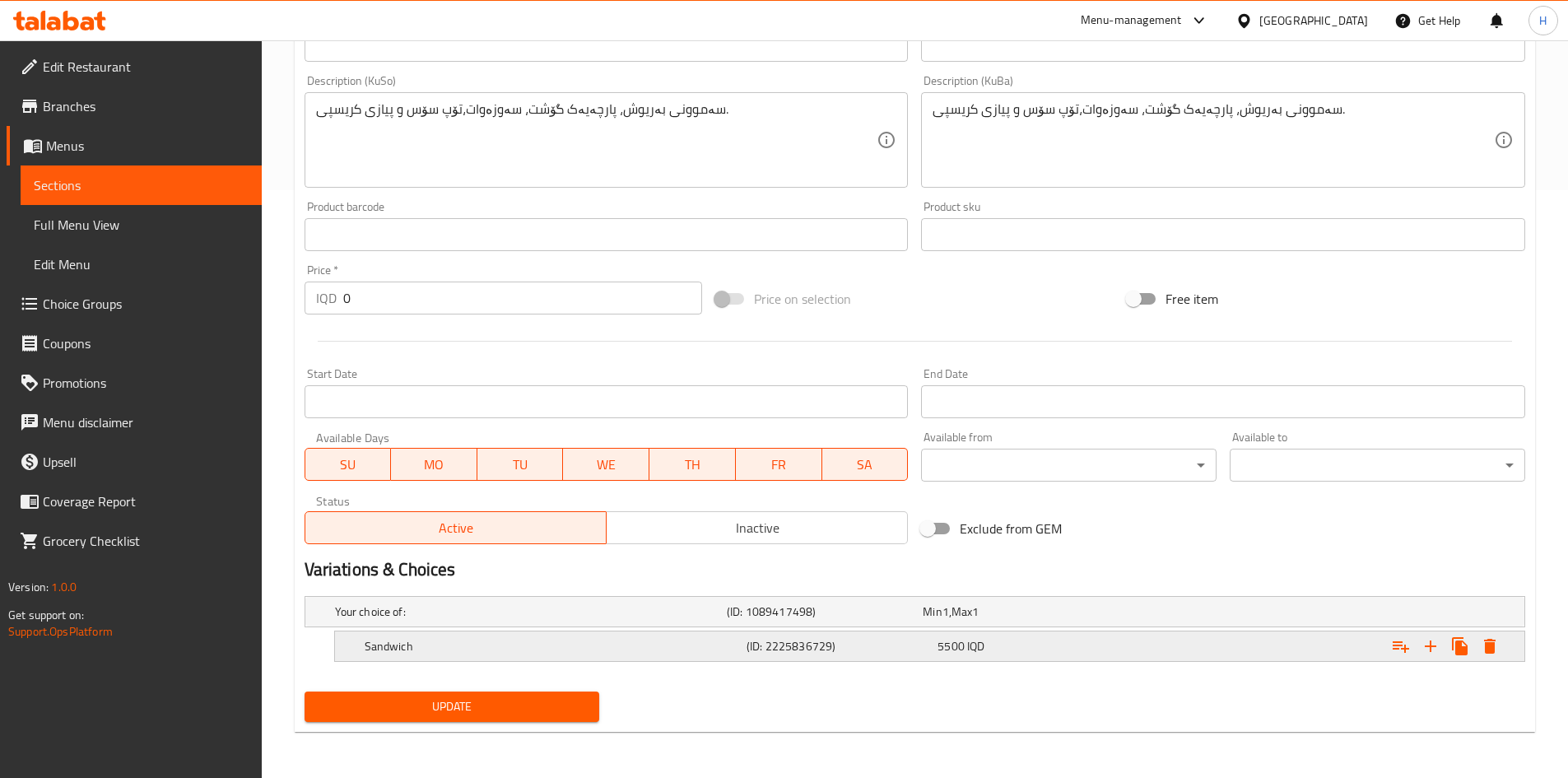
click at [1040, 480] on icon "Expand" at bounding box center [1489, 646] width 20 height 20
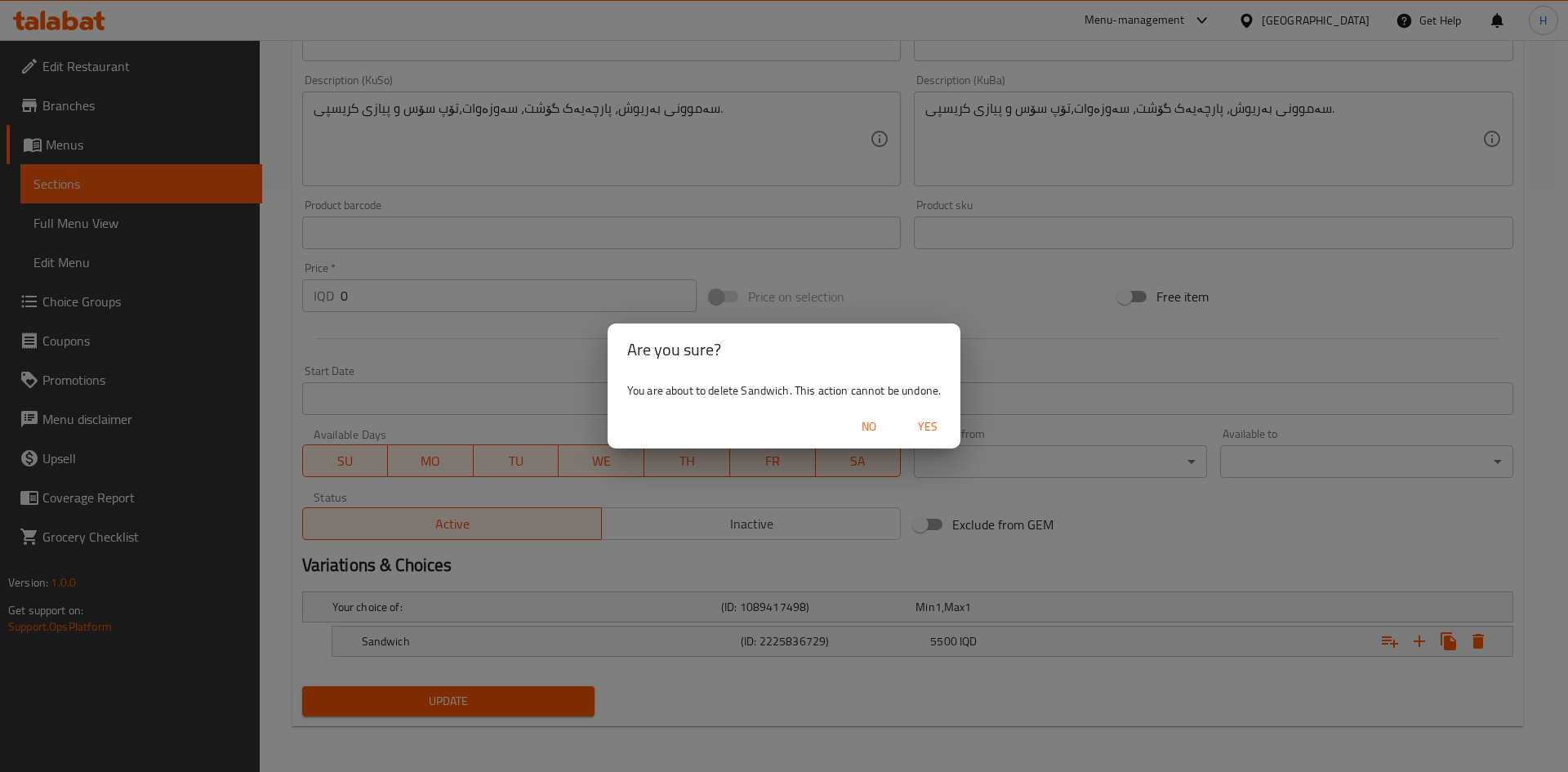
drag, startPoint x: 941, startPoint y: 432, endPoint x: 920, endPoint y: 430, distance: 21.1
click at [941, 432] on span "Yes" at bounding box center [928, 426] width 39 height 20
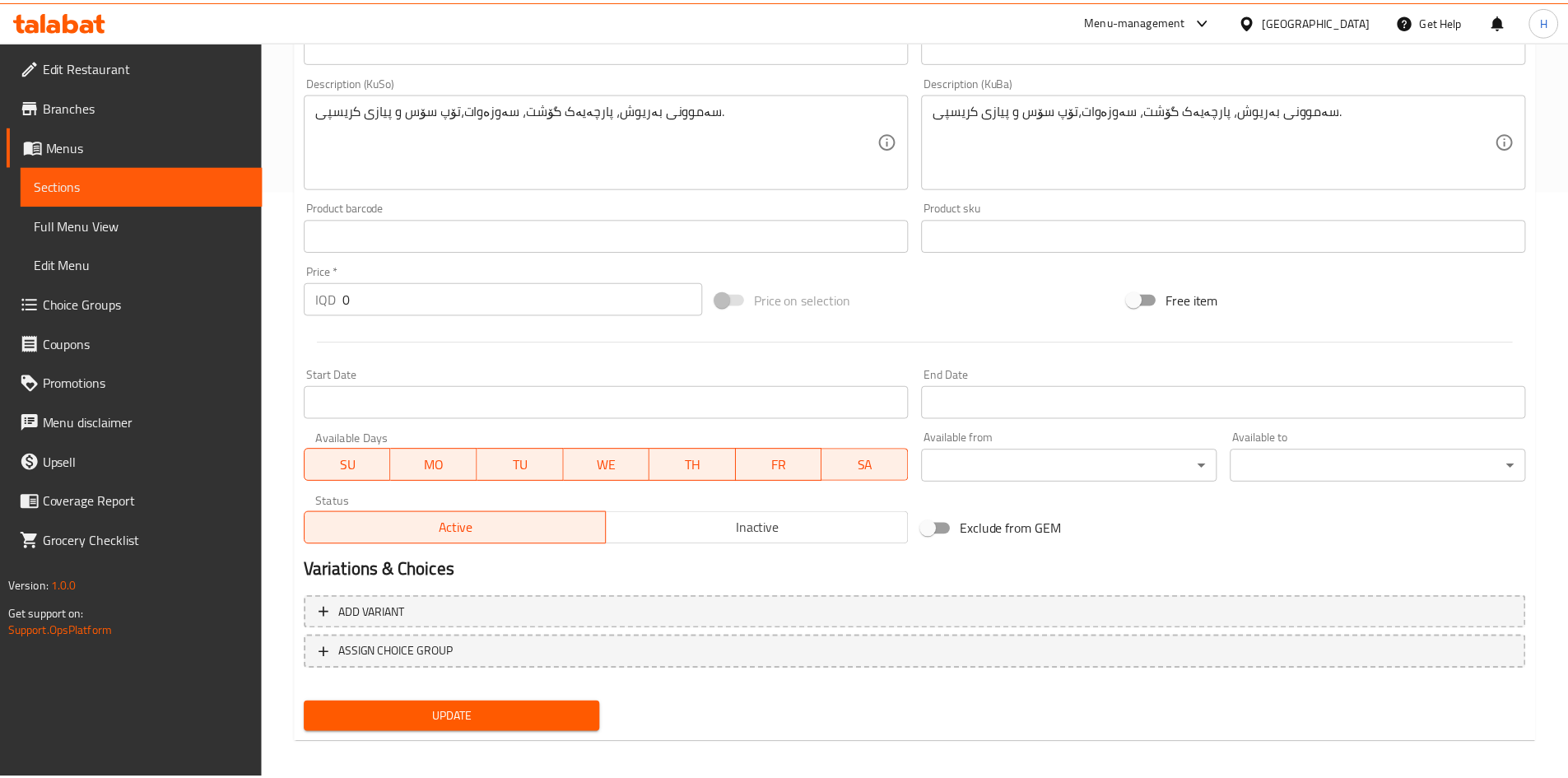
scroll to position [582, 0]
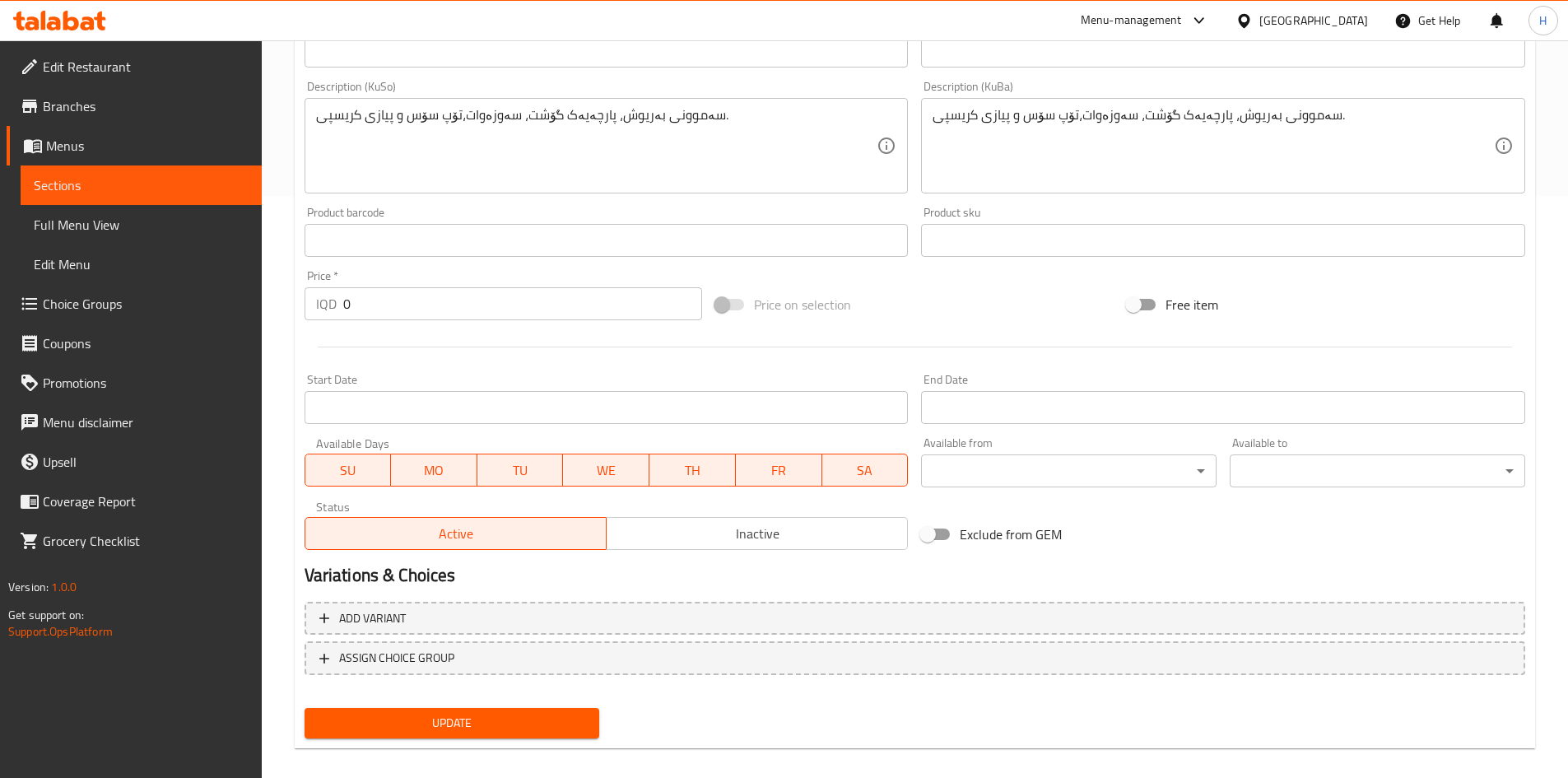
click at [406, 314] on input "0" at bounding box center [522, 304] width 359 height 33
type input "6500"
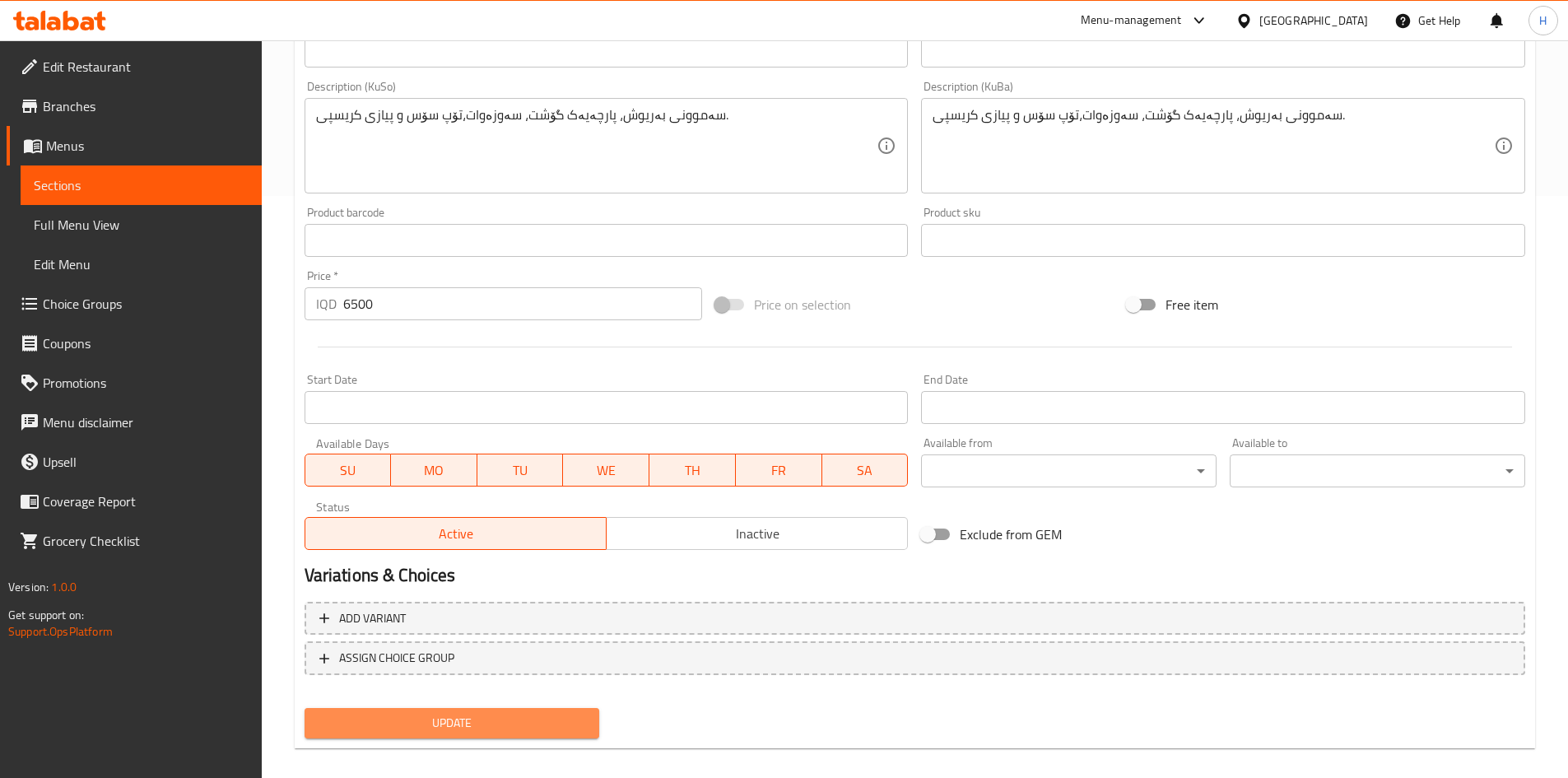
drag, startPoint x: 443, startPoint y: 720, endPoint x: 635, endPoint y: 576, distance: 240.0
click at [447, 480] on span "Update" at bounding box center [452, 723] width 269 height 21
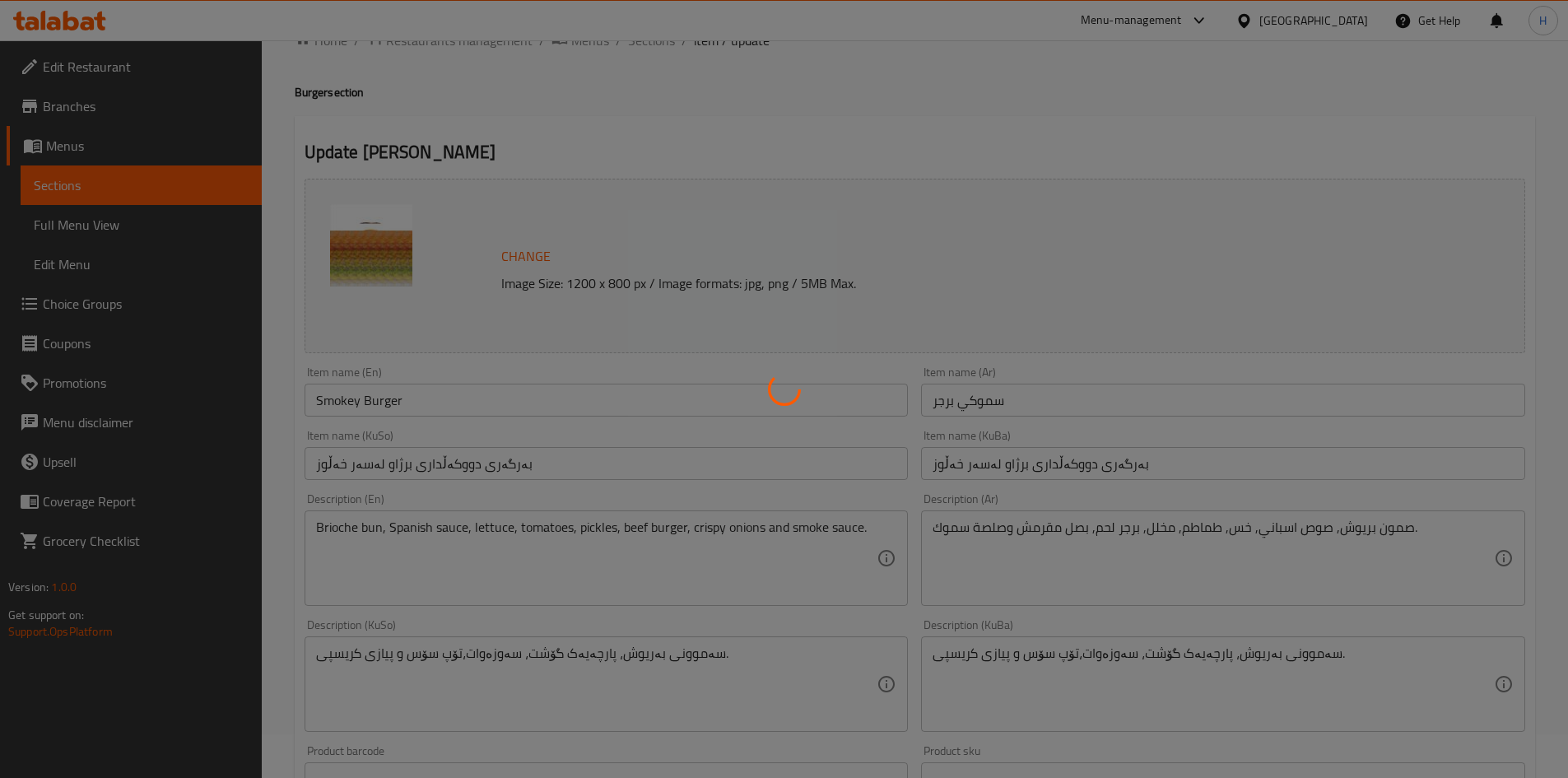
scroll to position [0, 0]
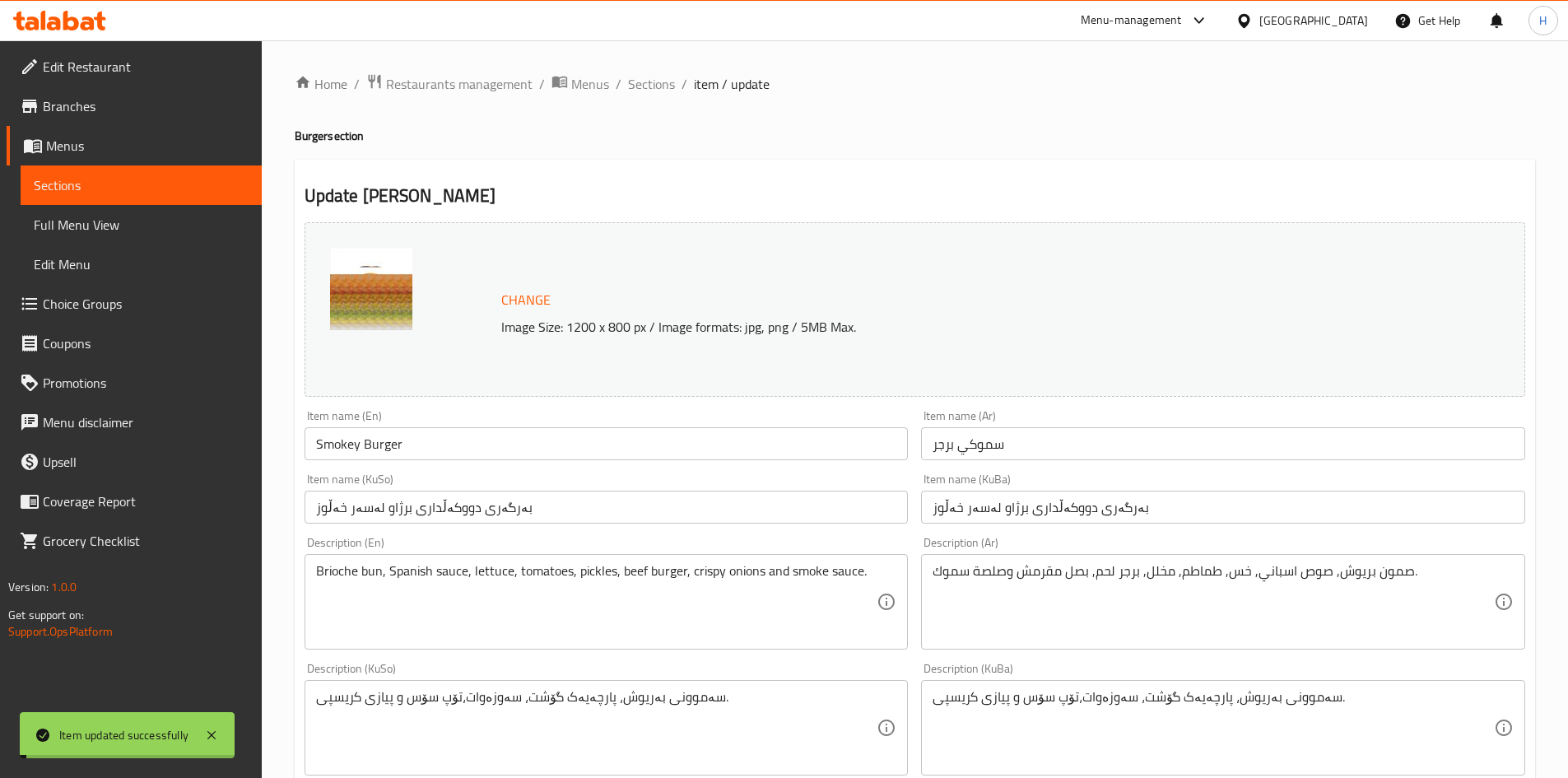
click at [647, 83] on span "Sections" at bounding box center [651, 83] width 47 height 20
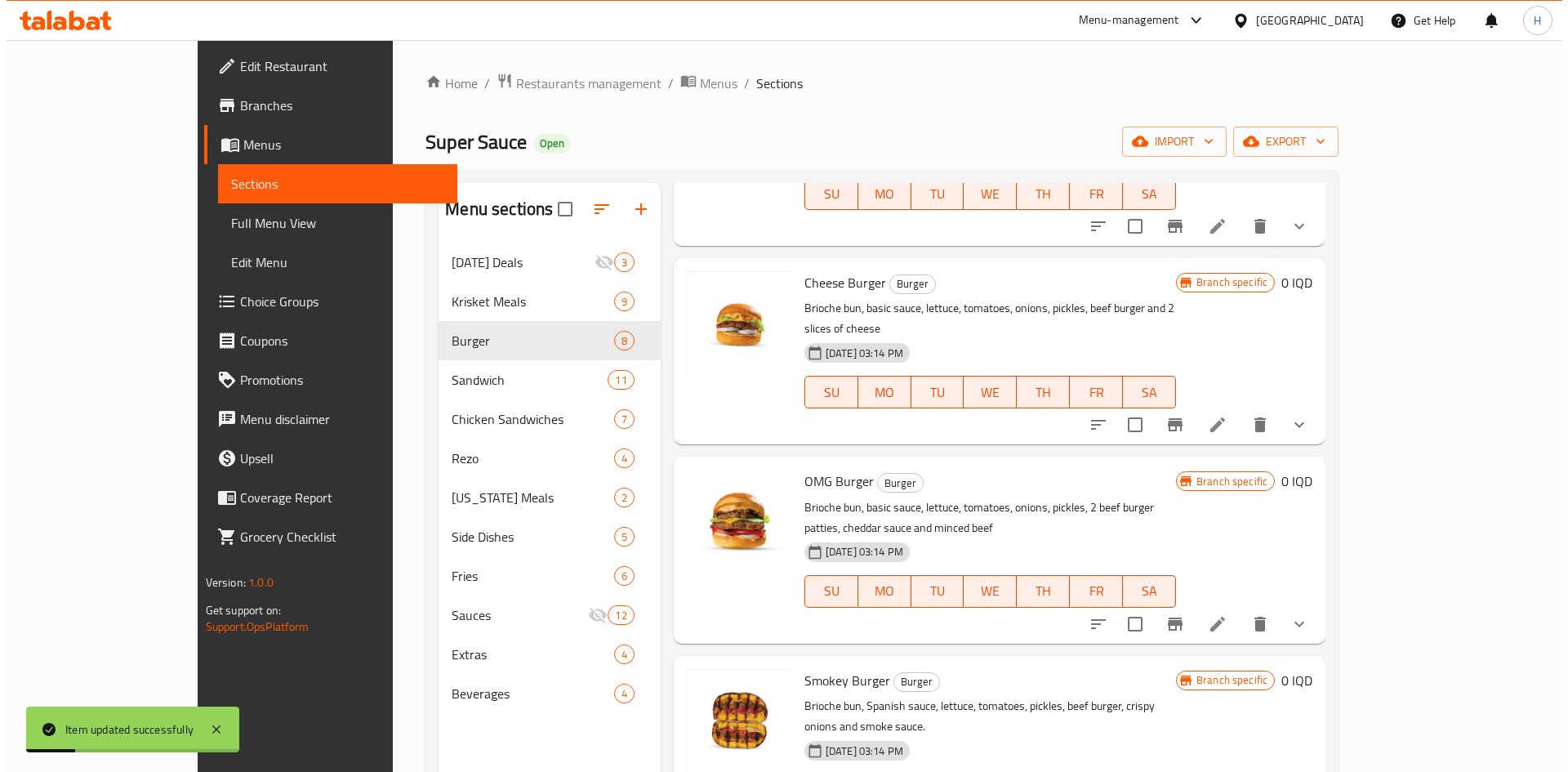
scroll to position [490, 0]
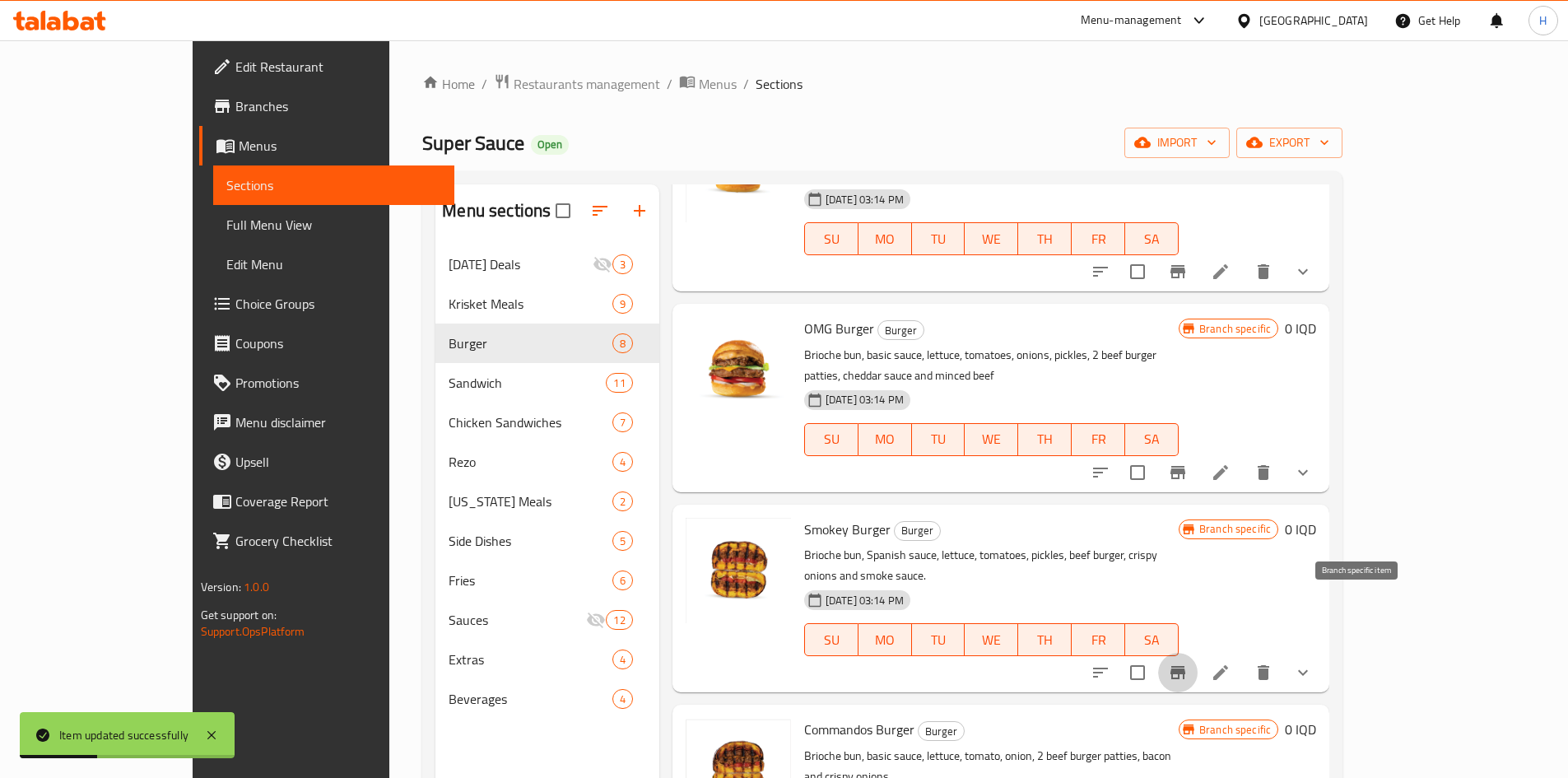
click at [1040, 480] on icon "Branch-specific-item" at bounding box center [1177, 672] width 20 height 20
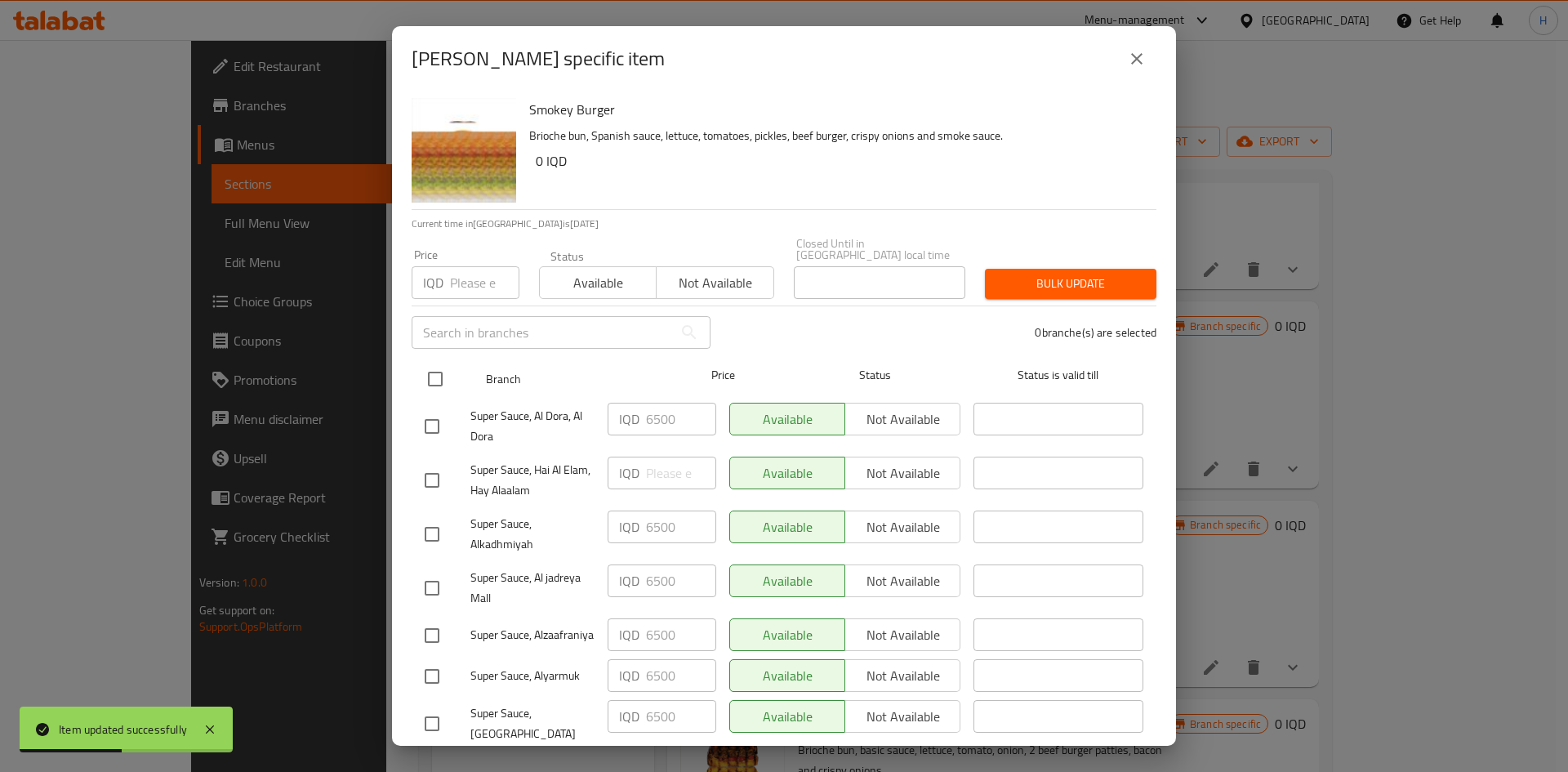
click at [438, 366] on input "checkbox" at bounding box center [435, 379] width 34 height 34
checkbox input "true"
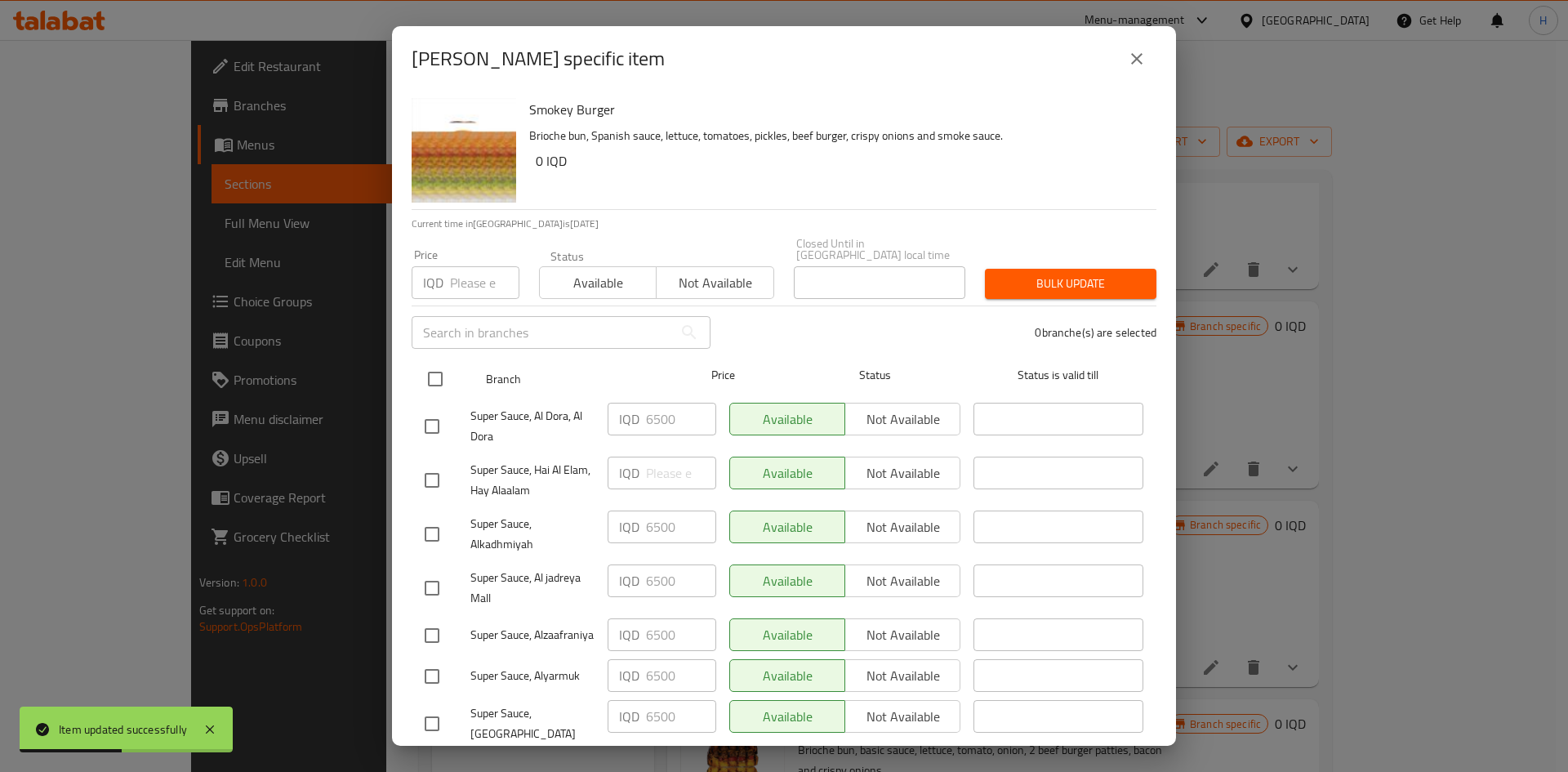
checkbox input "true"
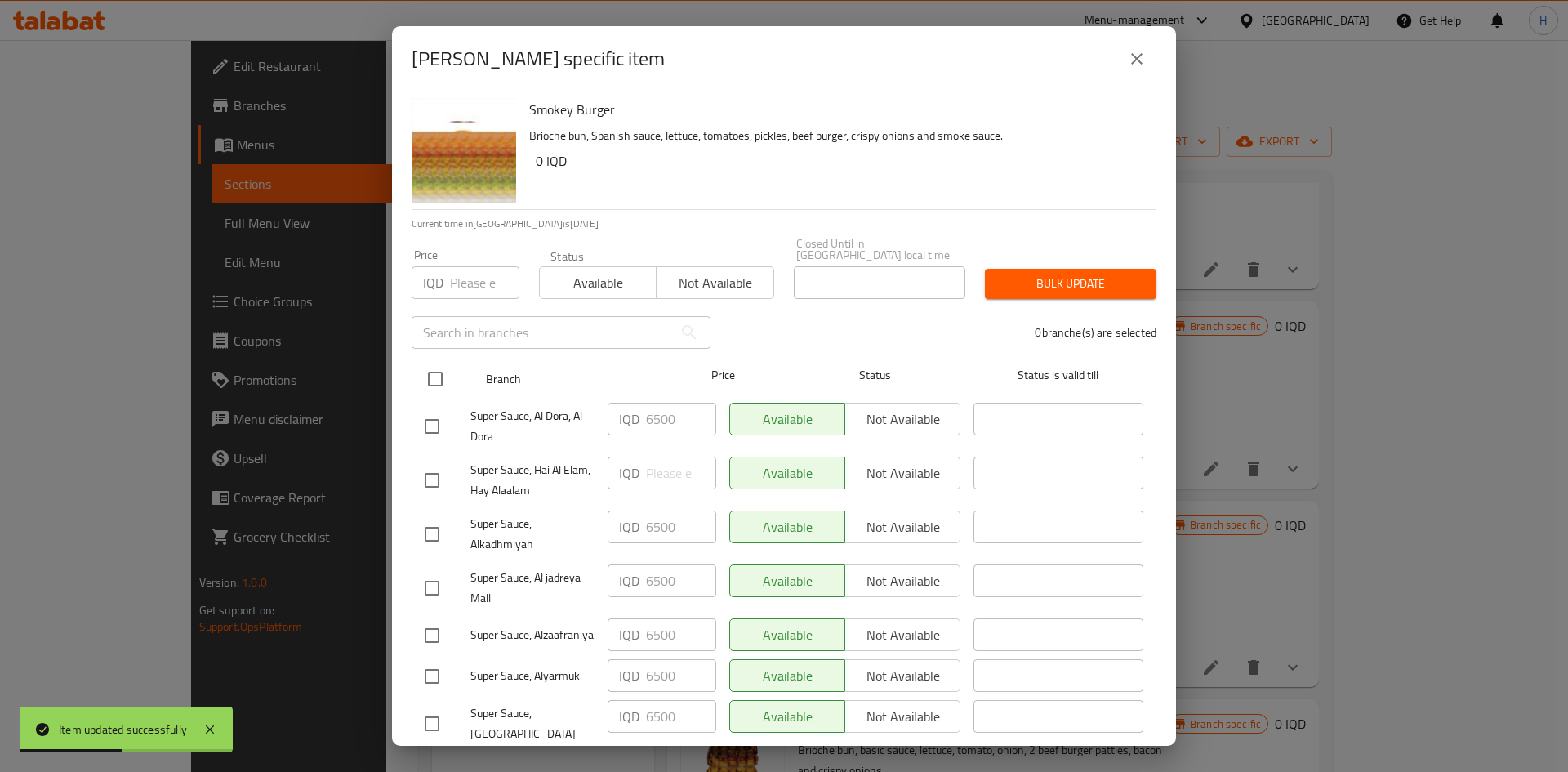
checkbox input "true"
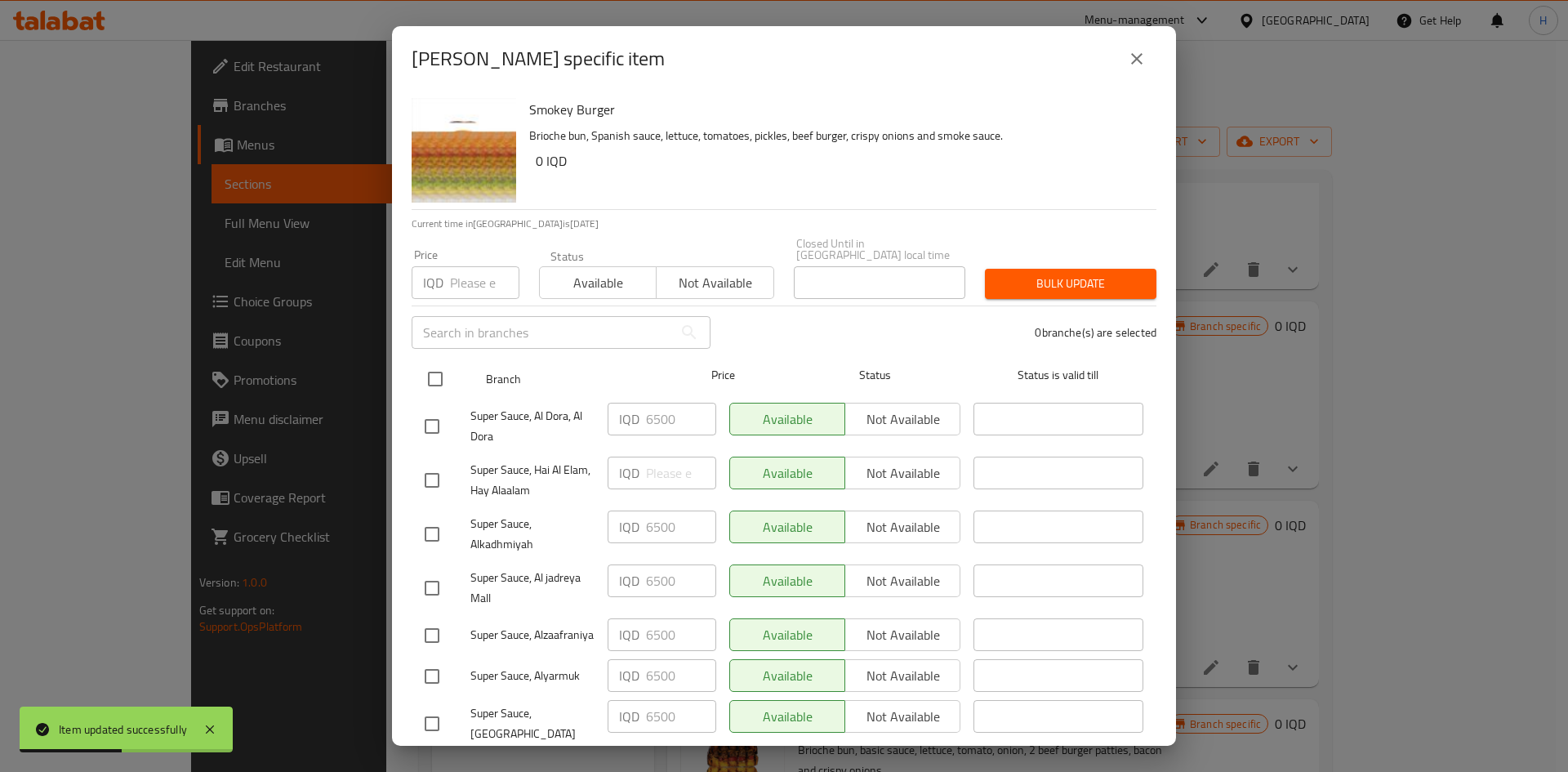
checkbox input "true"
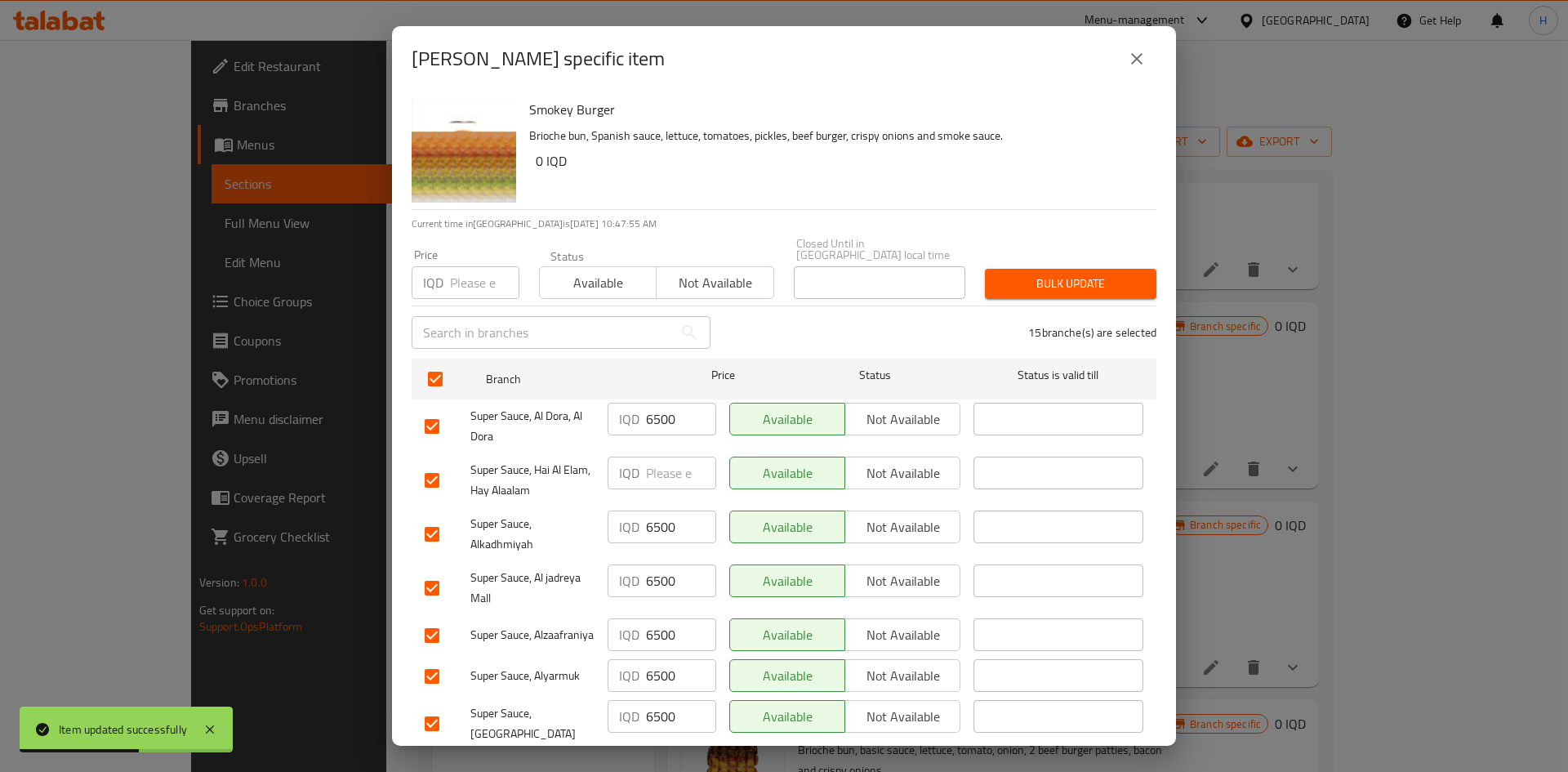
click at [675, 463] on input "number" at bounding box center [681, 472] width 71 height 32
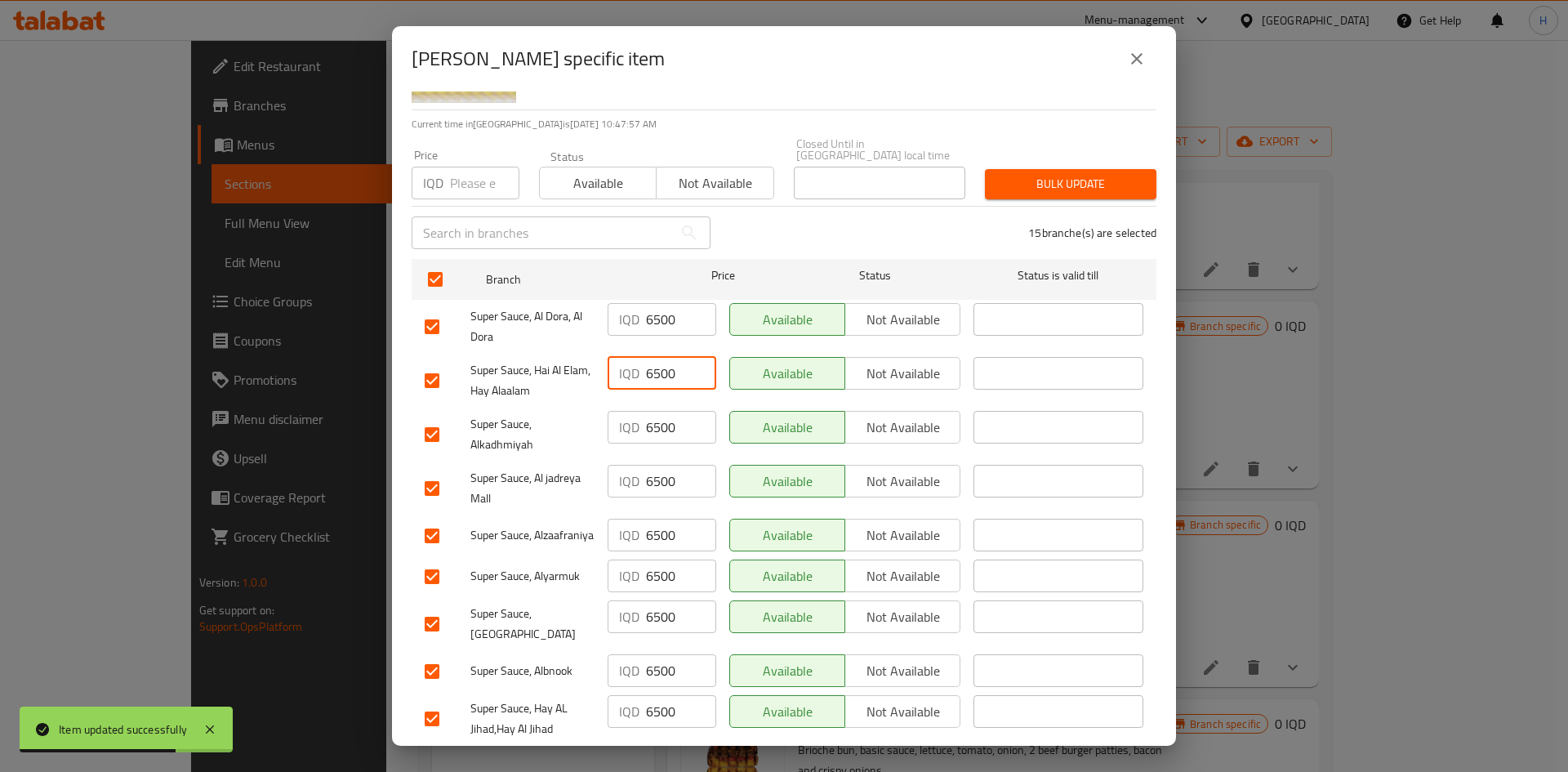
scroll to position [409, 0]
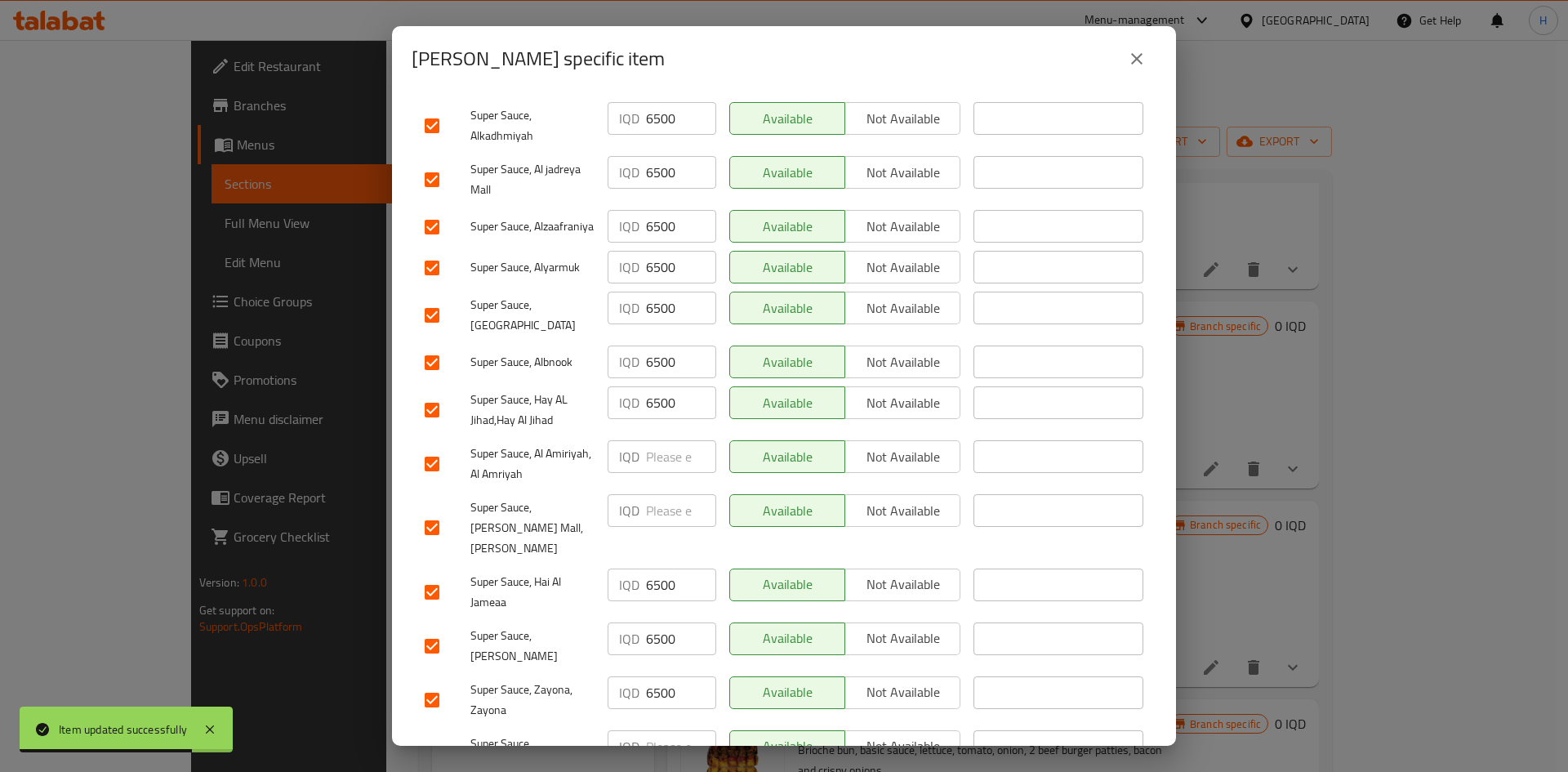
type input "6500"
click at [661, 454] on input "number" at bounding box center [681, 456] width 71 height 32
type input "6500"
click at [672, 477] on input "number" at bounding box center [681, 510] width 71 height 32
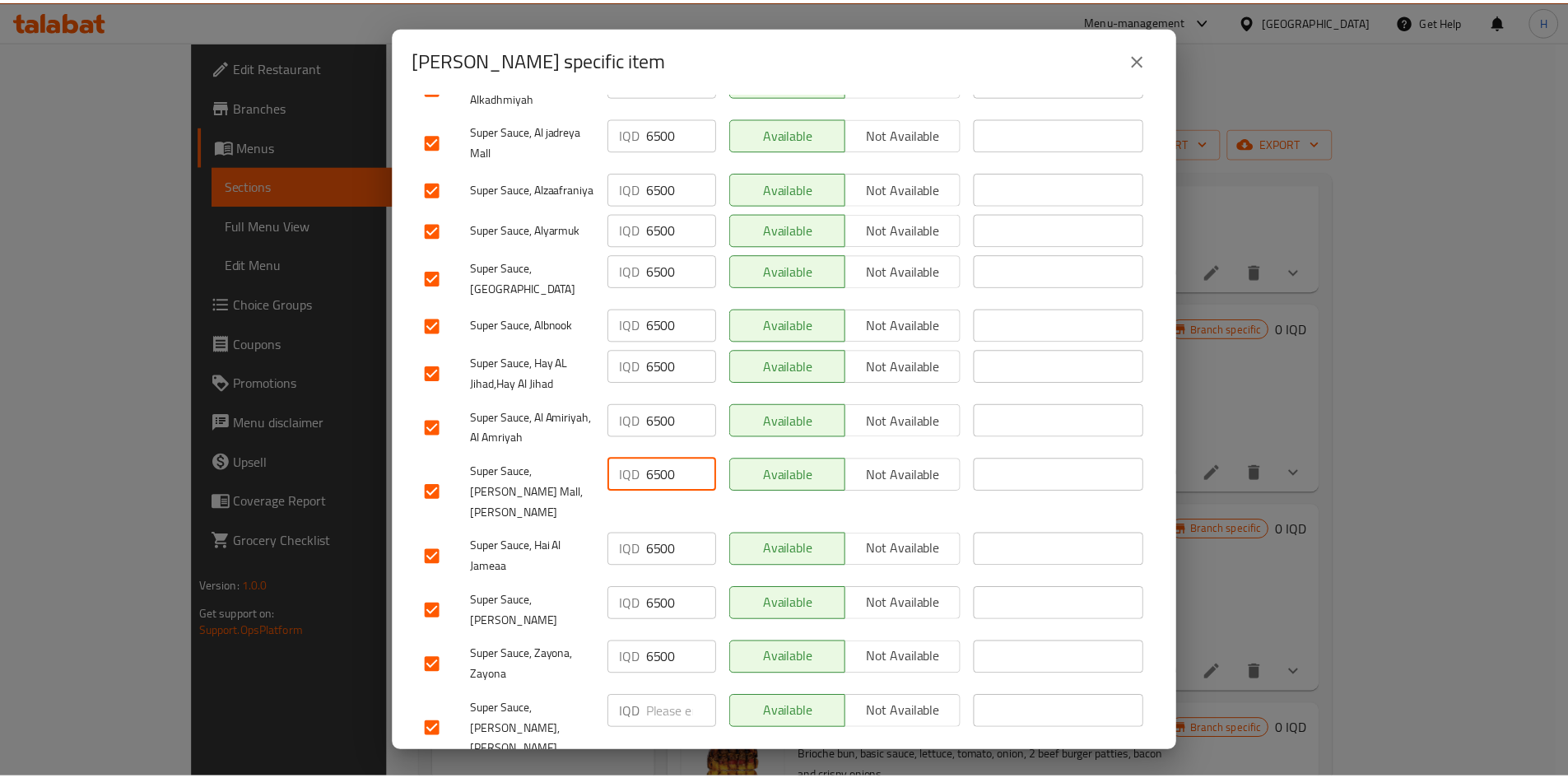
scroll to position [472, 0]
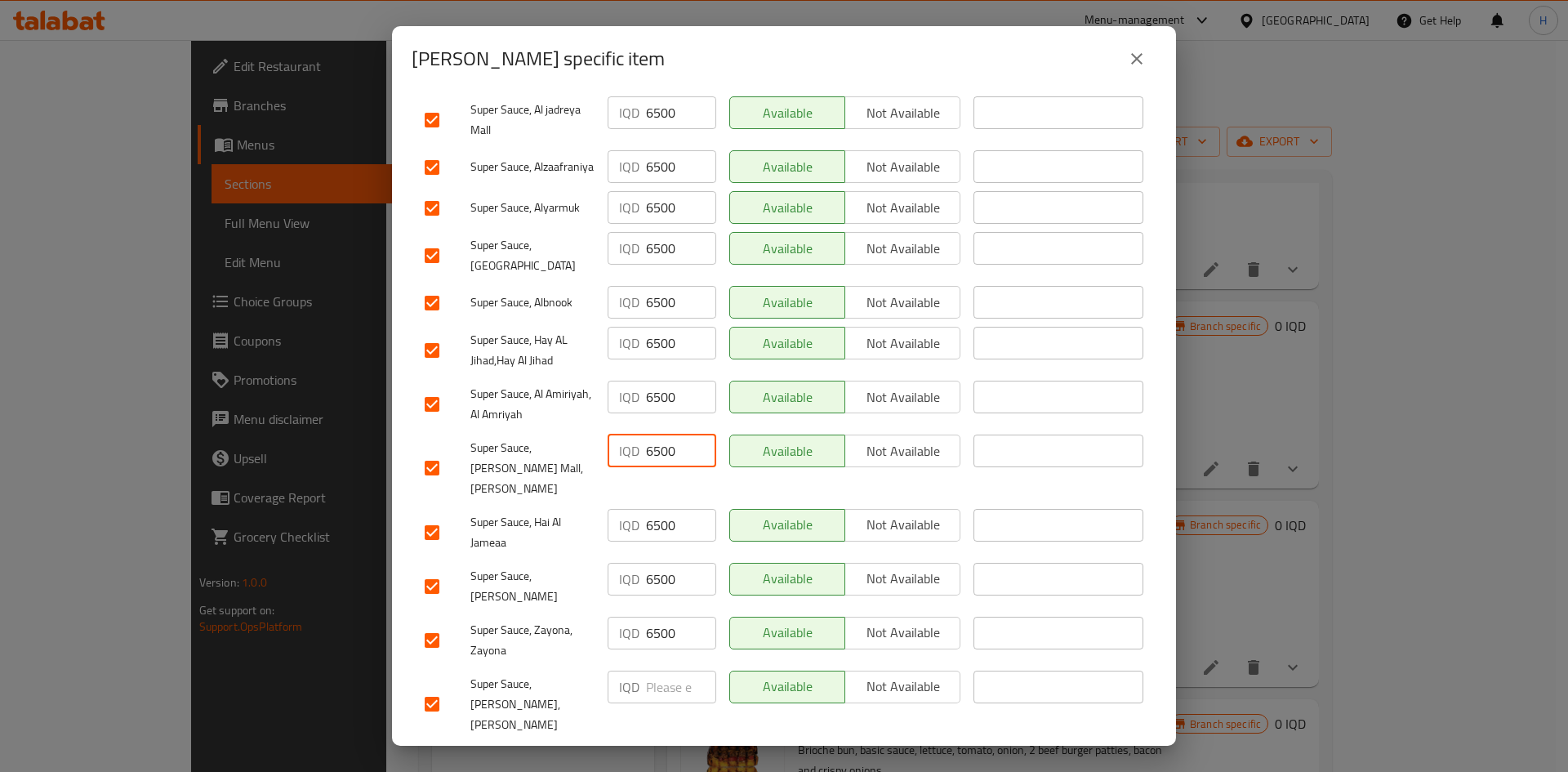
type input "6500"
click at [665, 477] on input "number" at bounding box center [681, 687] width 71 height 32
type input "6500"
click at [666, 477] on span "Save" at bounding box center [784, 763] width 718 height 20
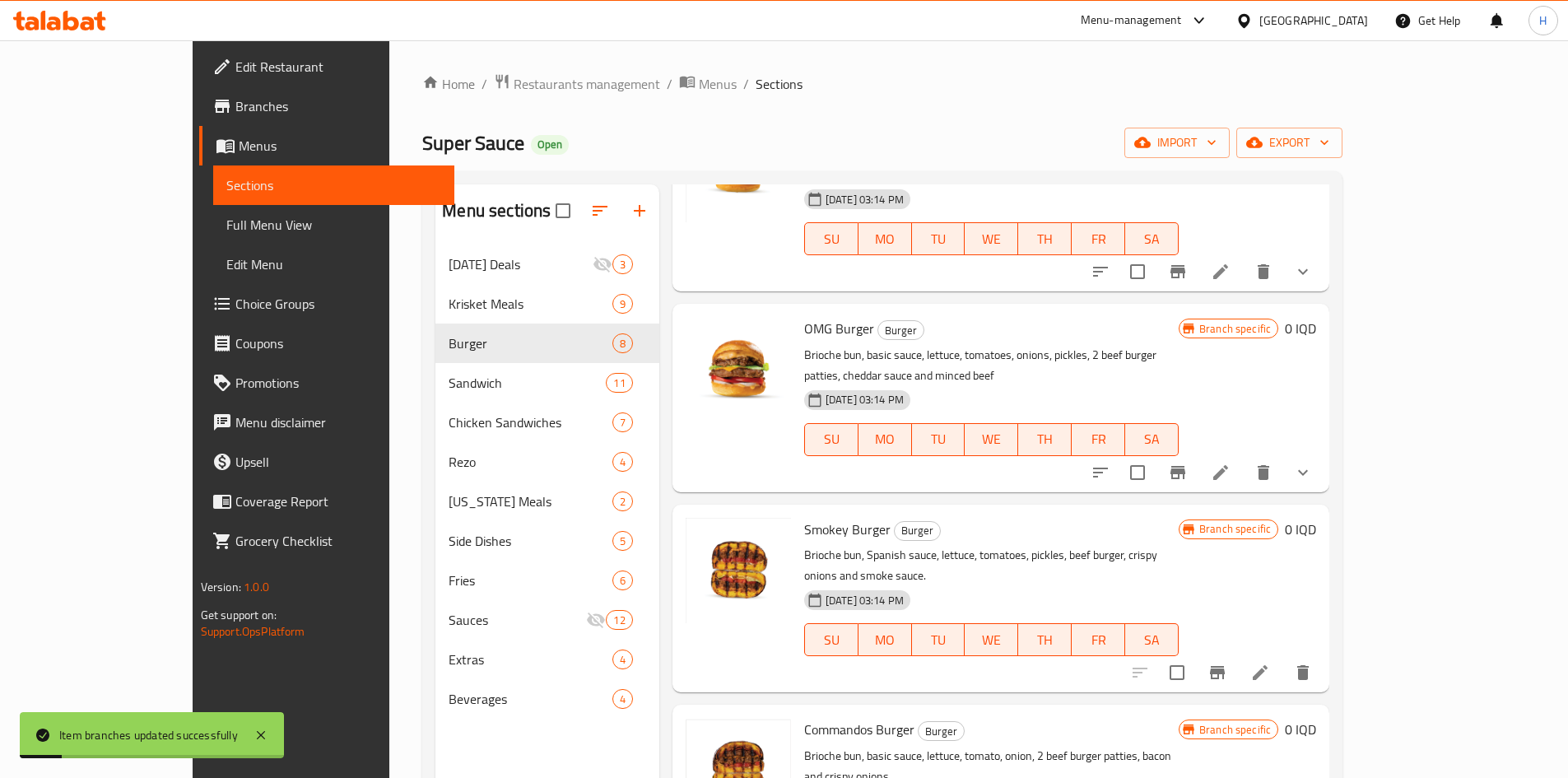
click at [1040, 480] on h6 "0 IQD" at bounding box center [1300, 528] width 31 height 23
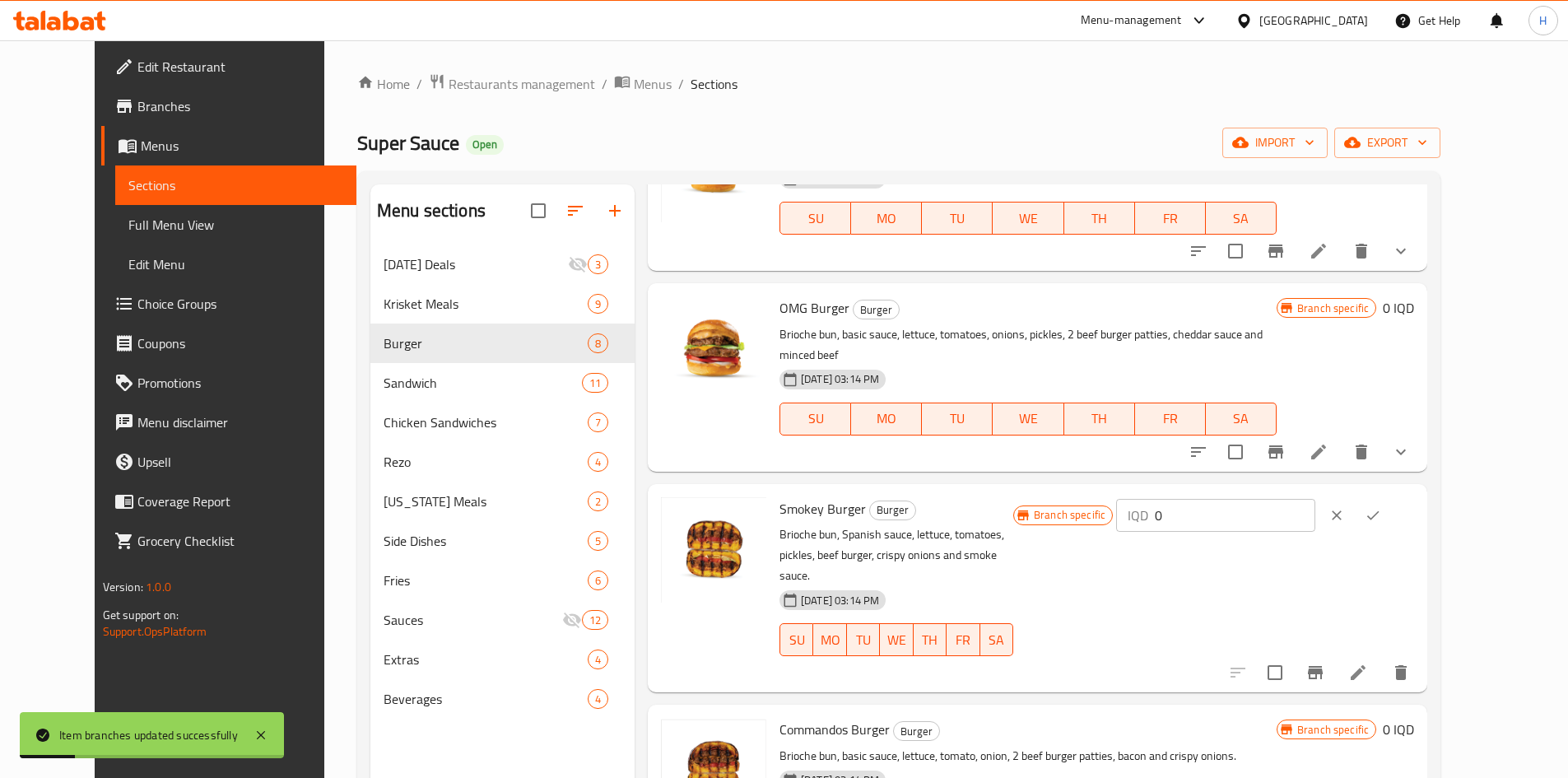
click at [1040, 480] on input "0" at bounding box center [1234, 515] width 160 height 33
type input "6500"
click at [1040, 480] on button "ok" at bounding box center [1372, 515] width 36 height 36
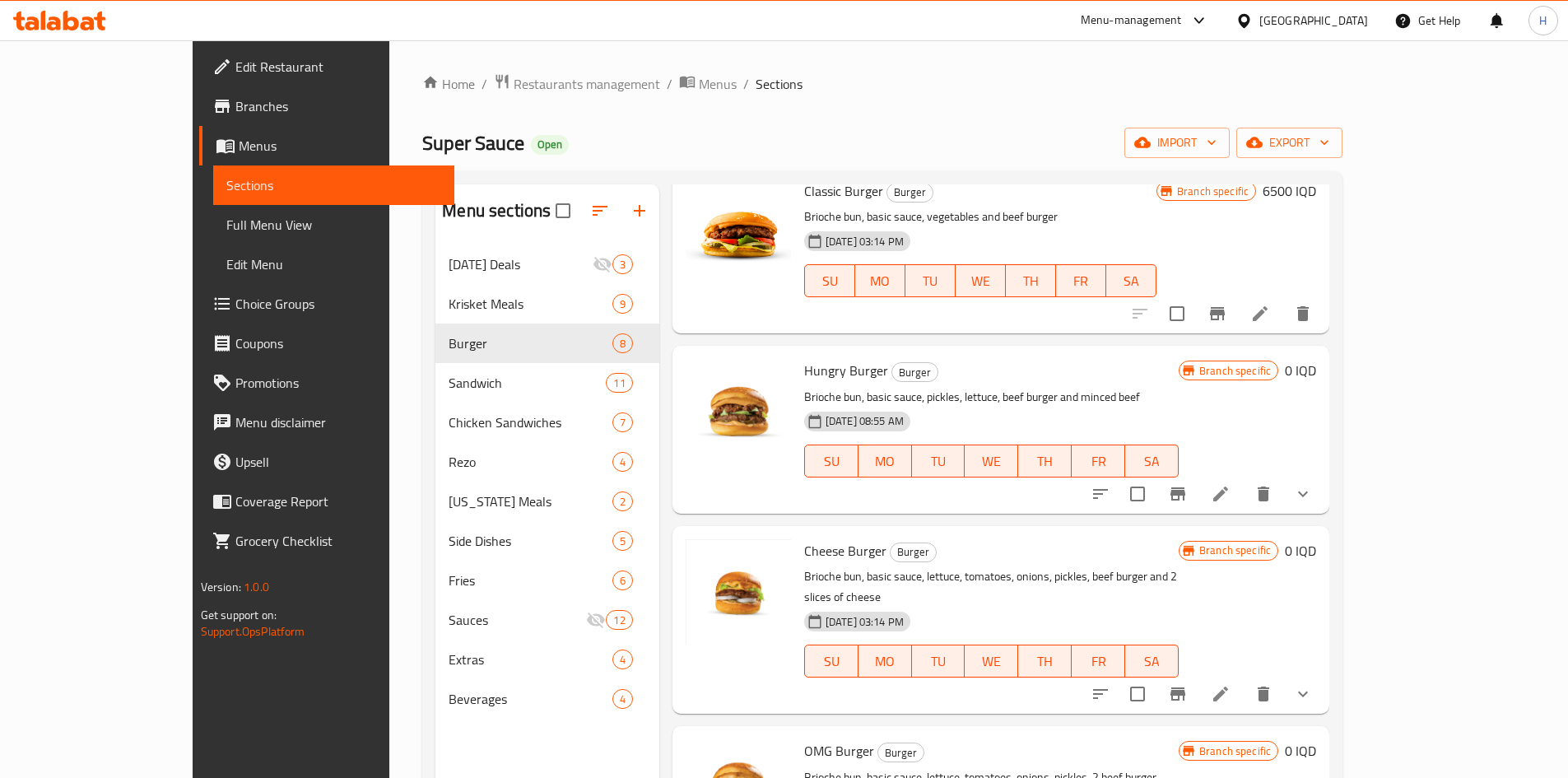
scroll to position [165, 0]
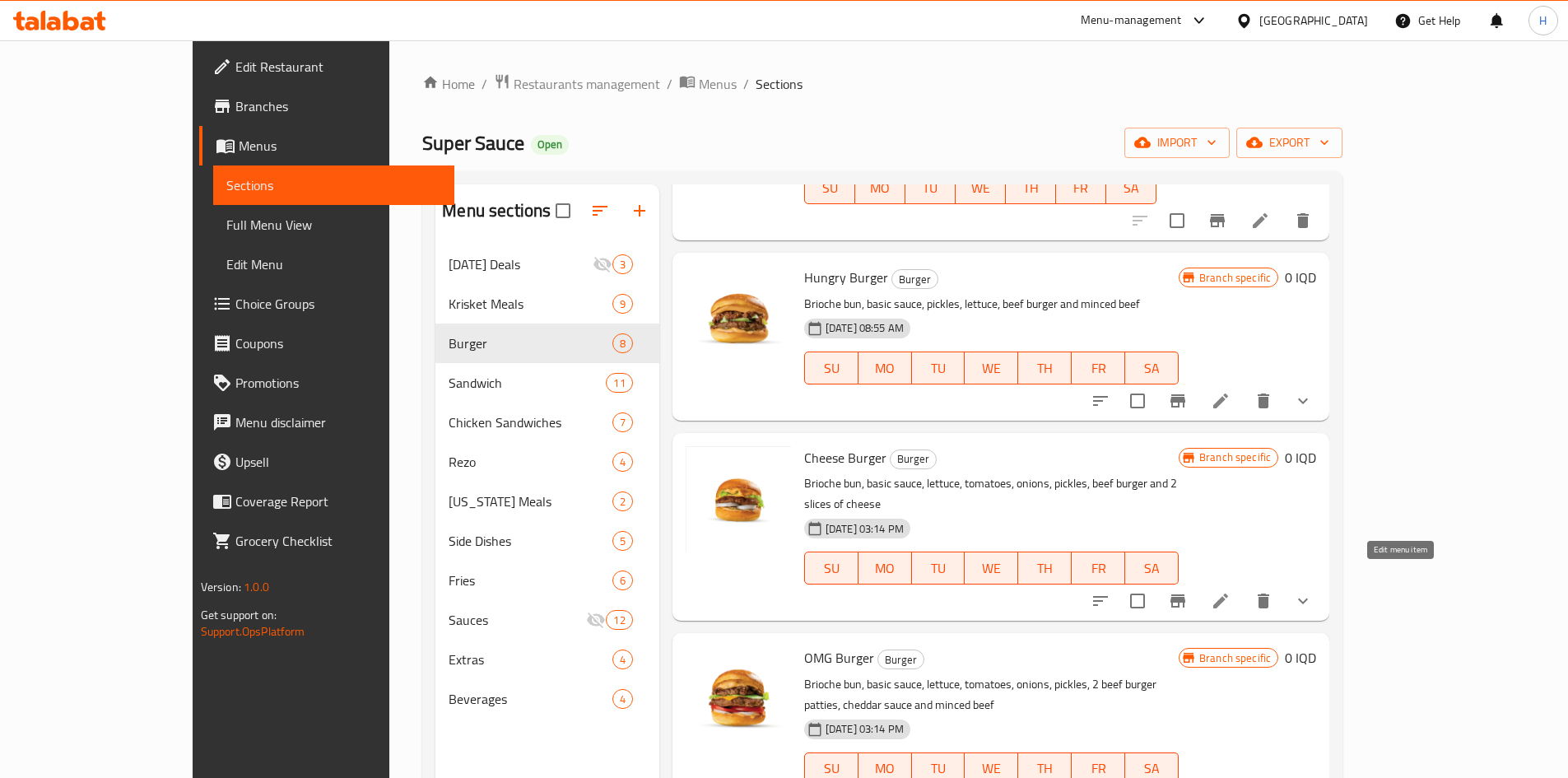
click at [1040, 480] on icon at bounding box center [1220, 600] width 20 height 20
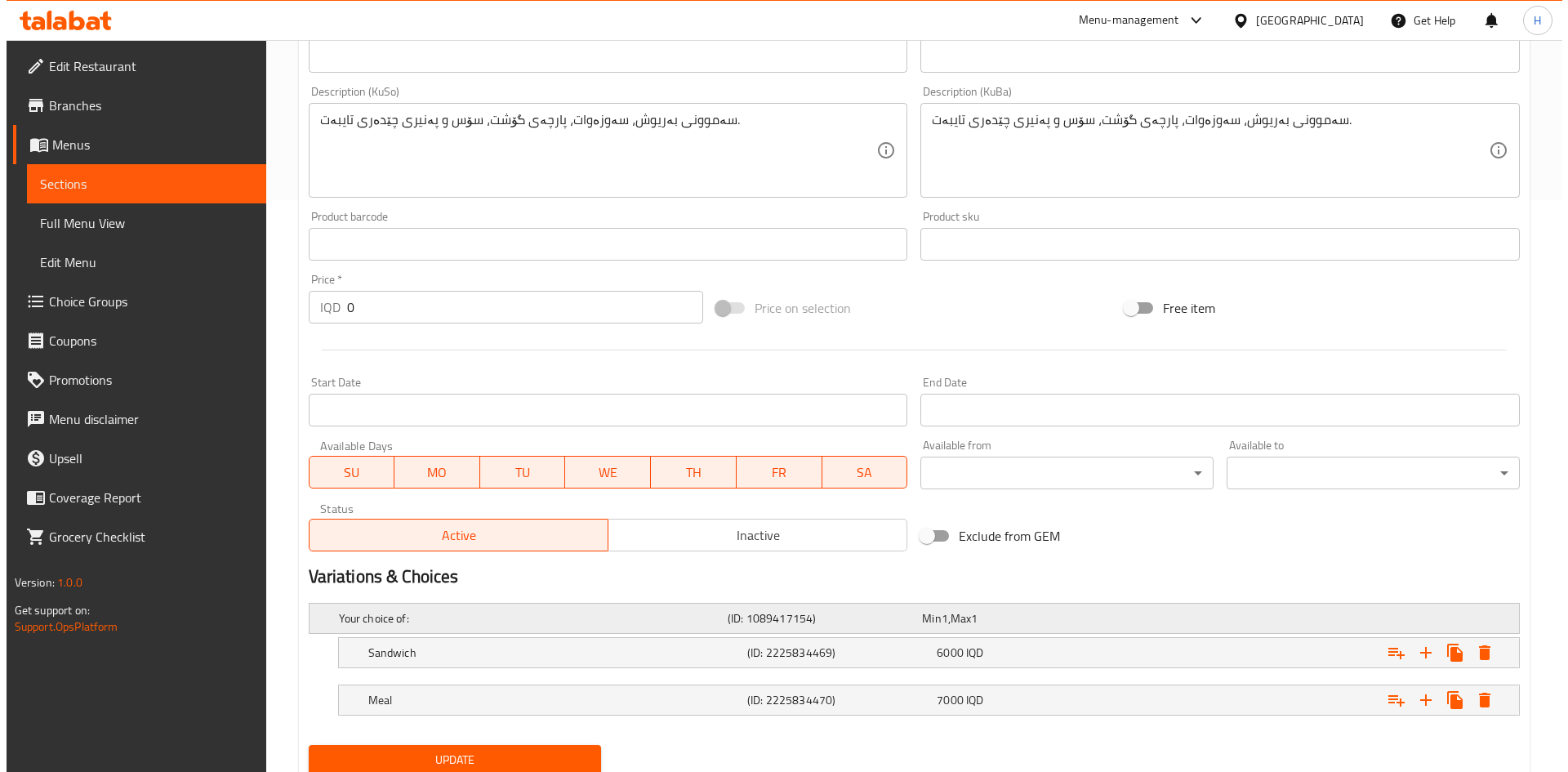
scroll to position [631, 0]
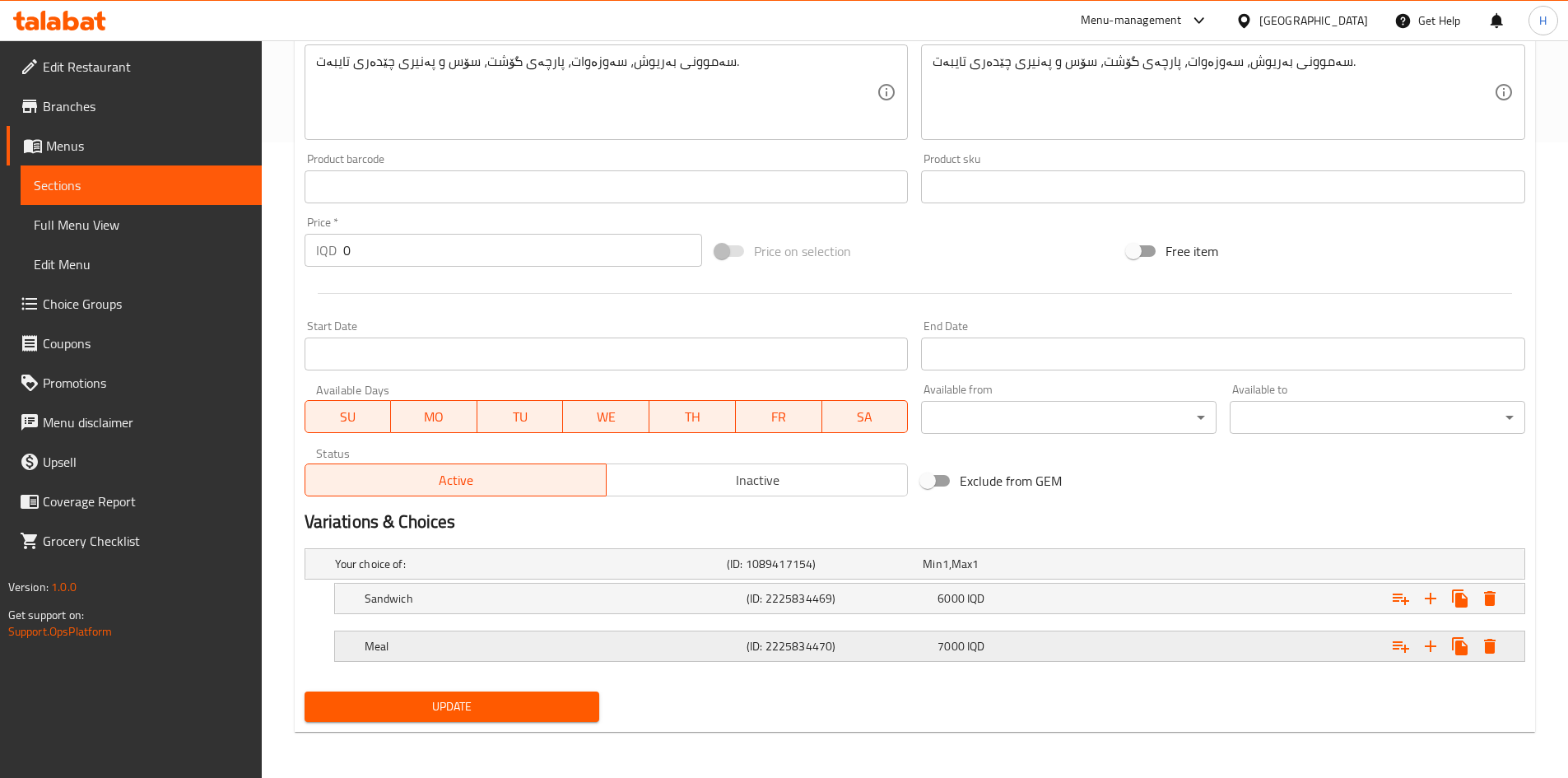
click at [1040, 480] on button "Expand" at bounding box center [1489, 598] width 30 height 30
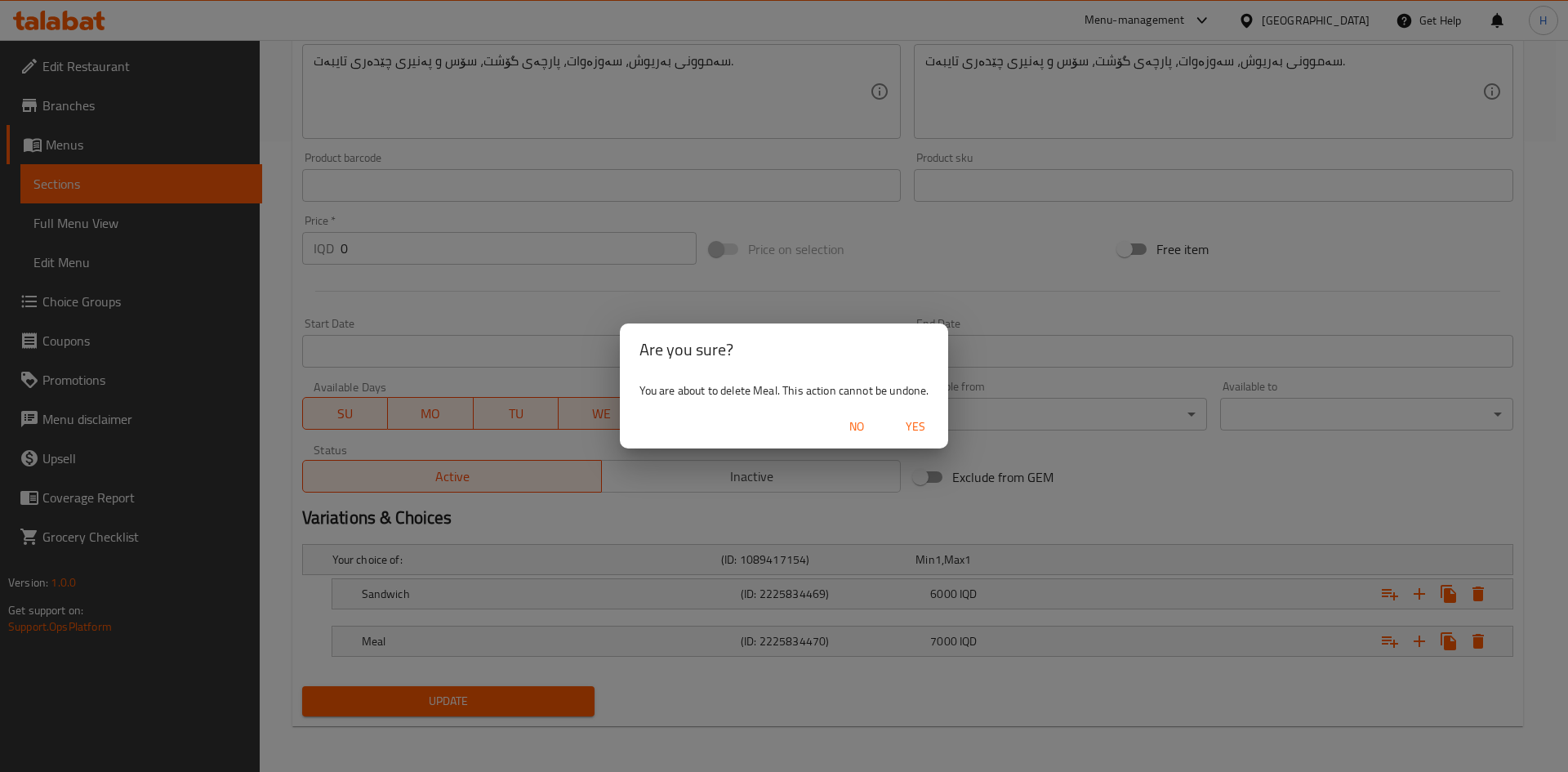
drag, startPoint x: 922, startPoint y: 420, endPoint x: 1026, endPoint y: 469, distance: 115.0
click at [933, 430] on span "Yes" at bounding box center [915, 426] width 39 height 20
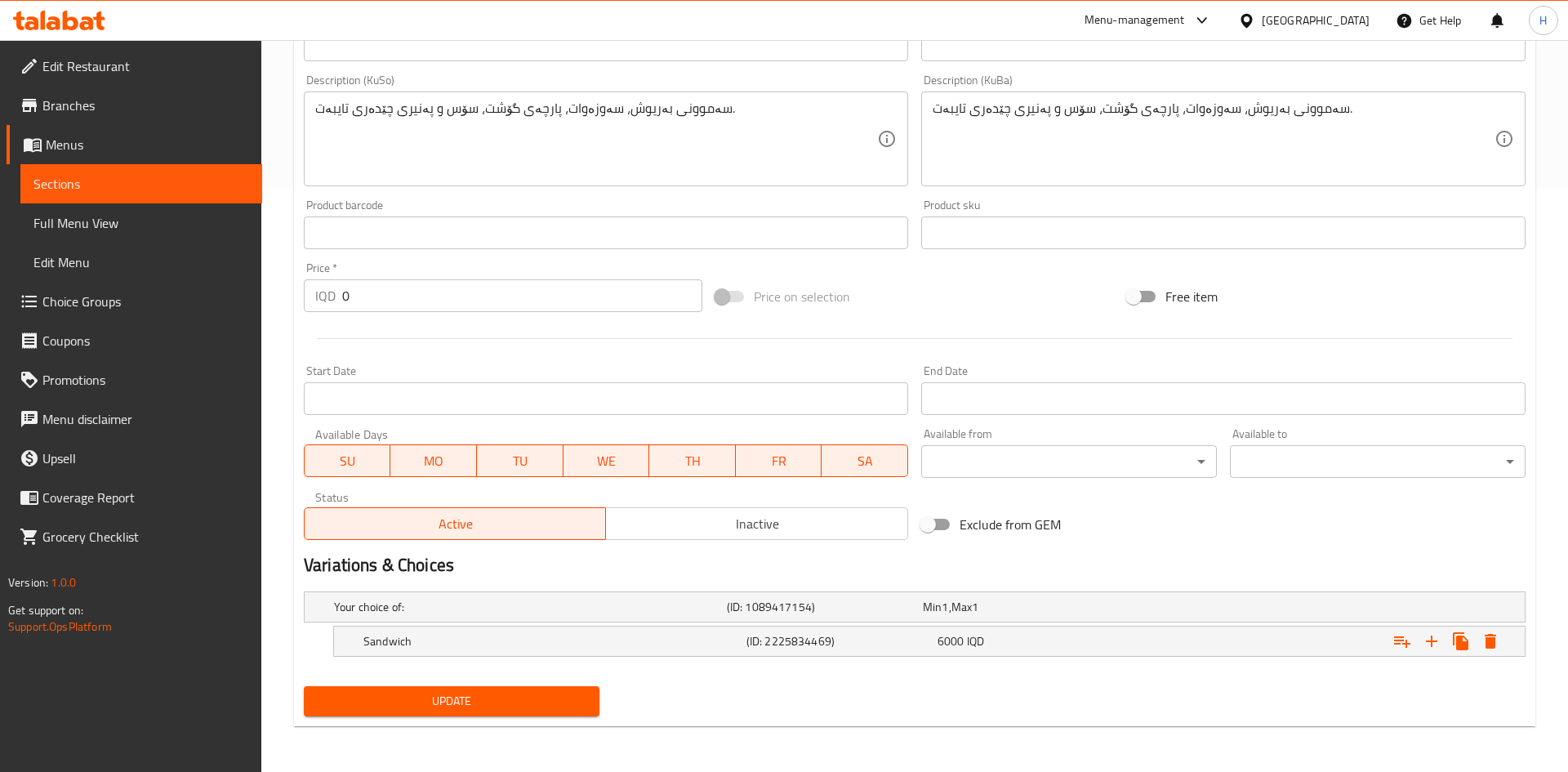
scroll to position [583, 0]
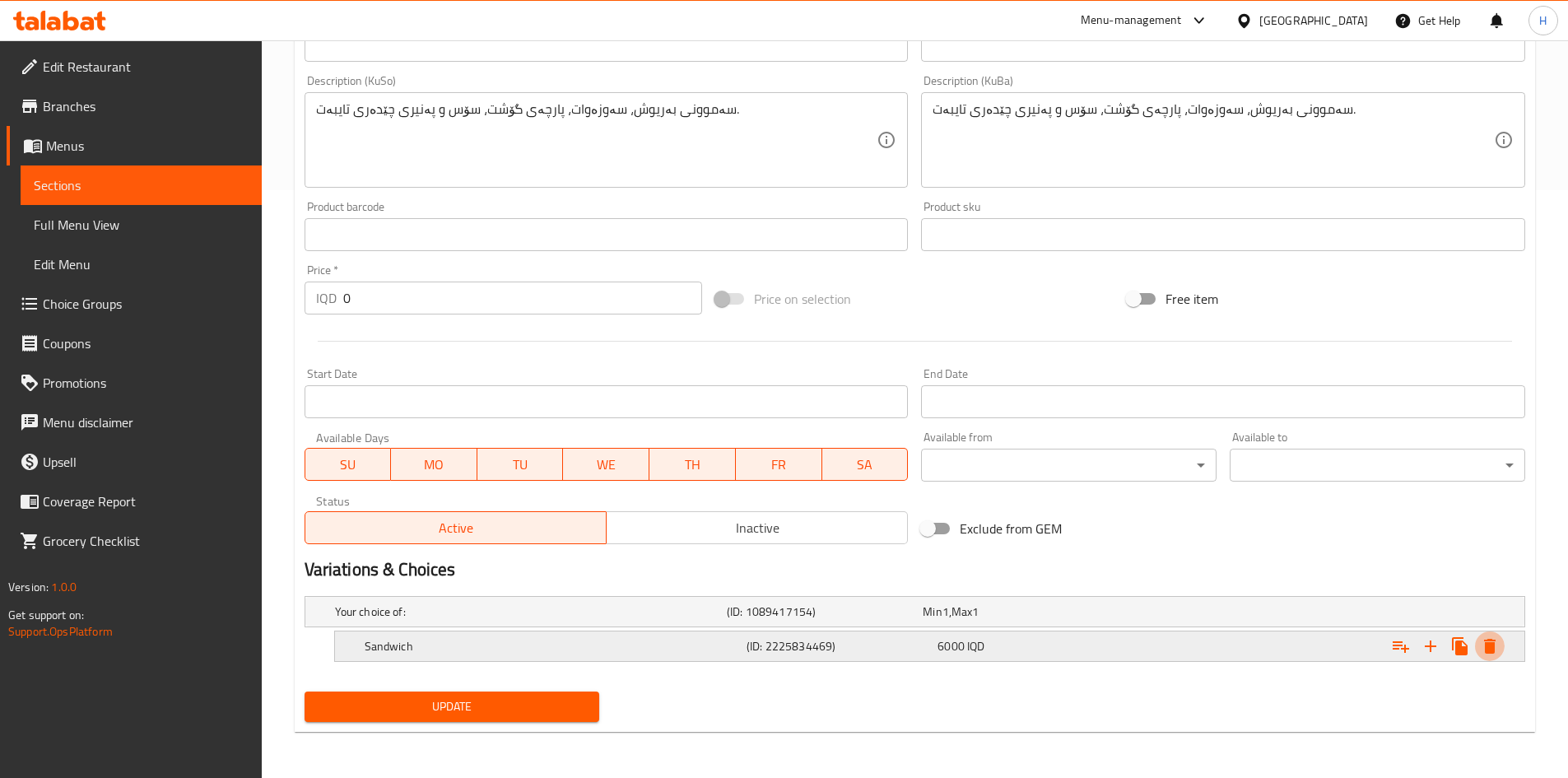
click at [1040, 480] on button "Expand" at bounding box center [1489, 646] width 30 height 30
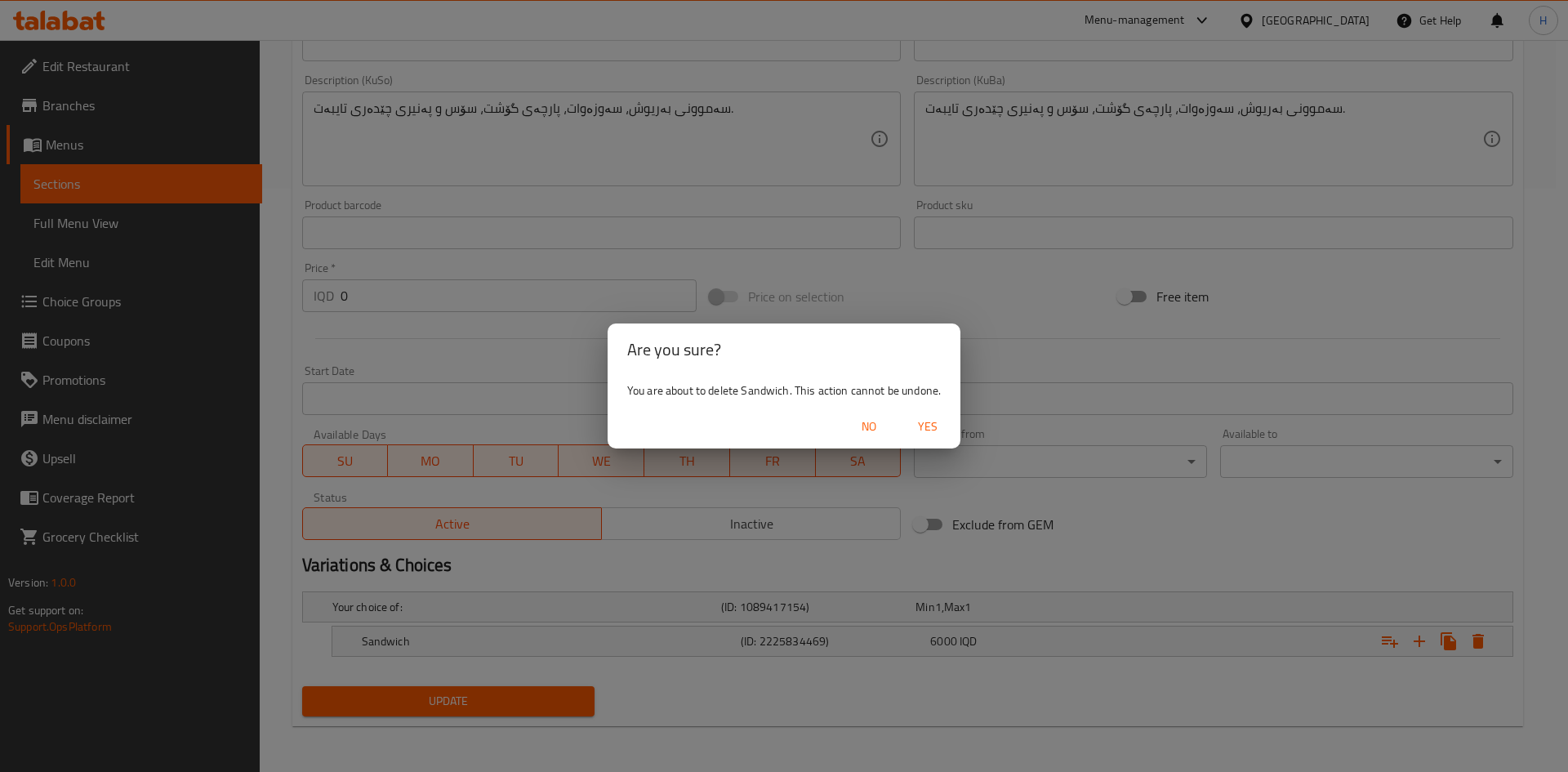
click at [941, 430] on span "Yes" at bounding box center [928, 426] width 39 height 20
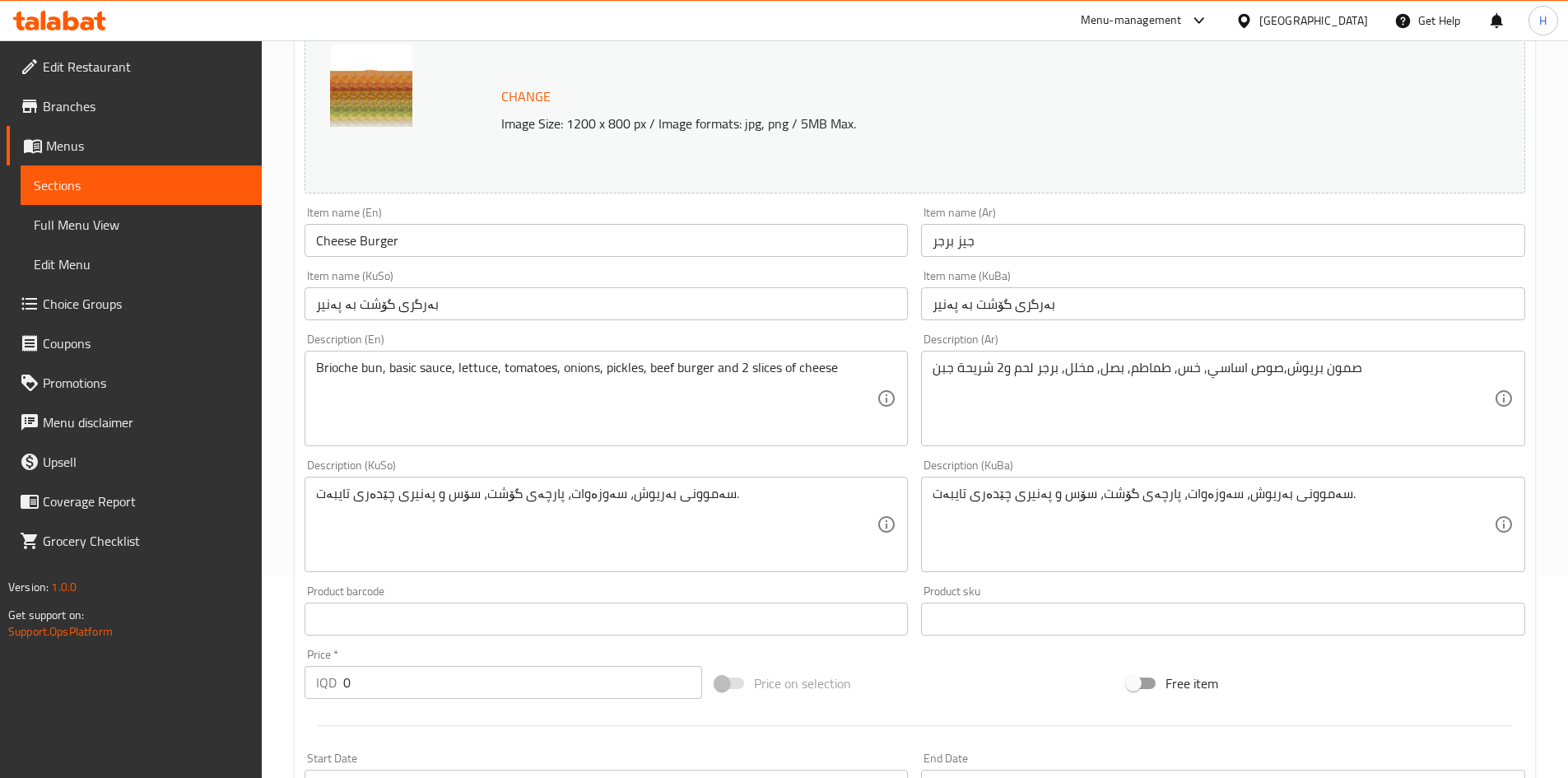
scroll to position [0, 0]
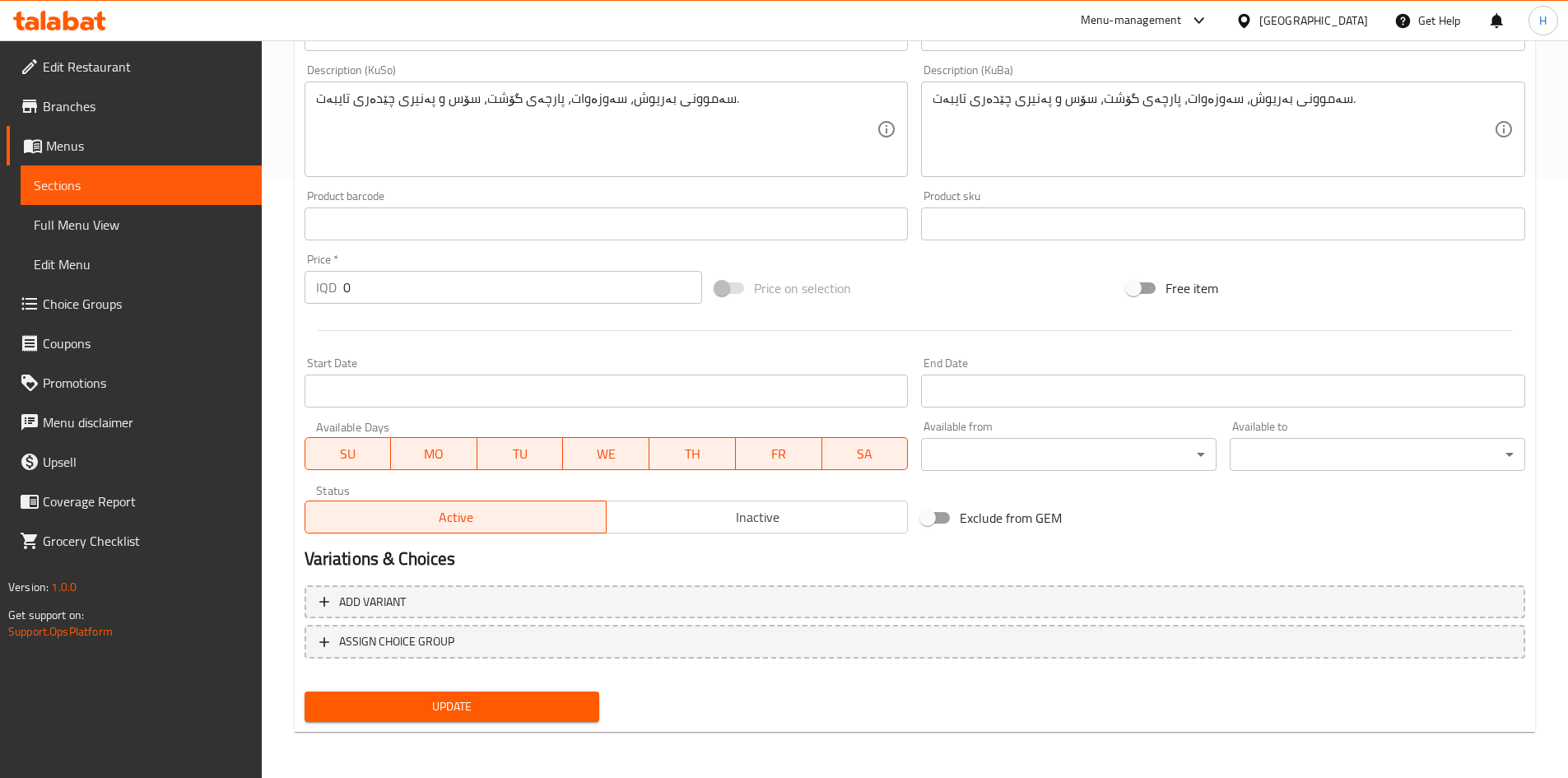
click at [443, 480] on span "Update" at bounding box center [452, 707] width 269 height 21
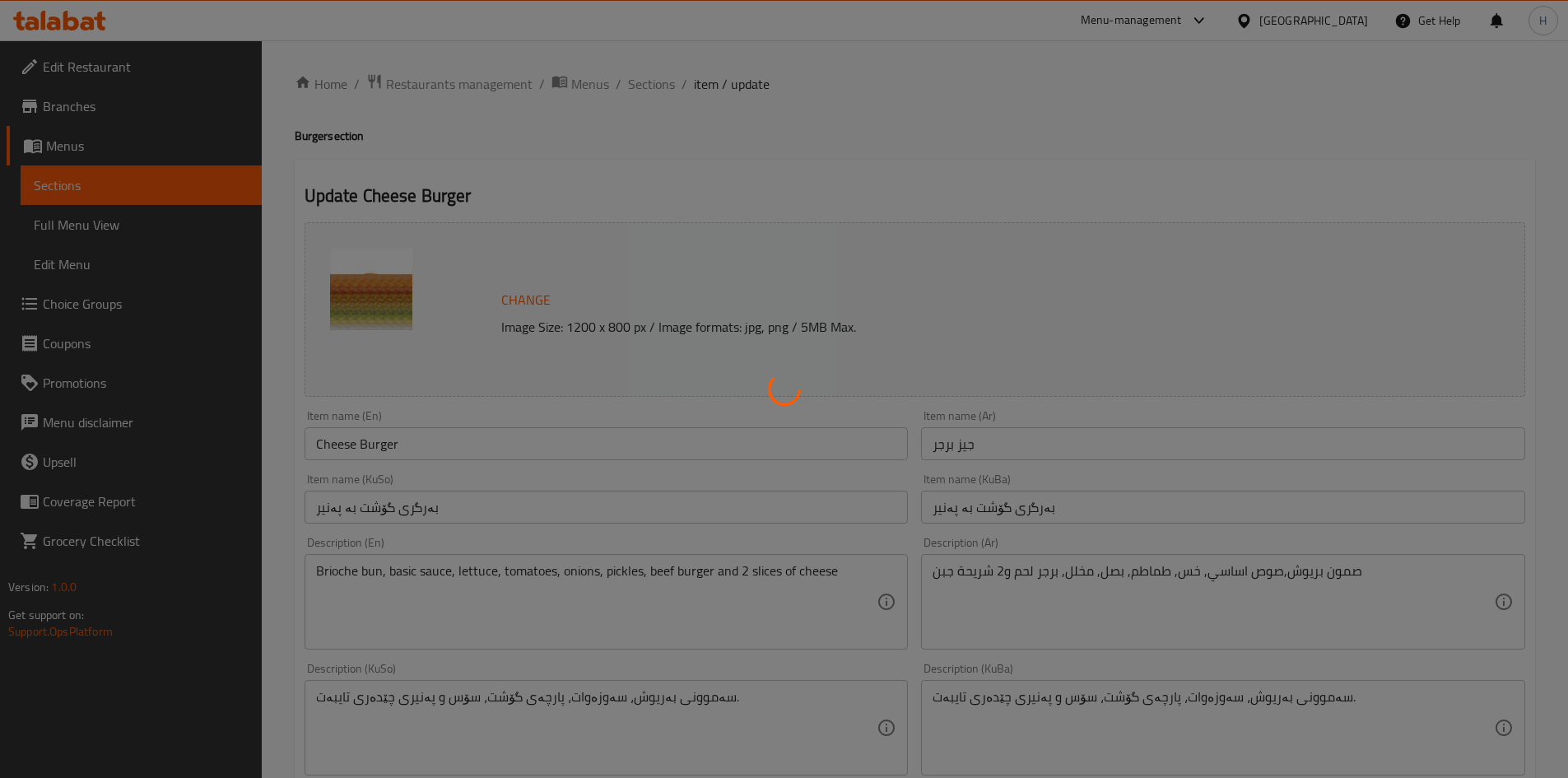
click at [643, 86] on div at bounding box center [784, 389] width 1568 height 778
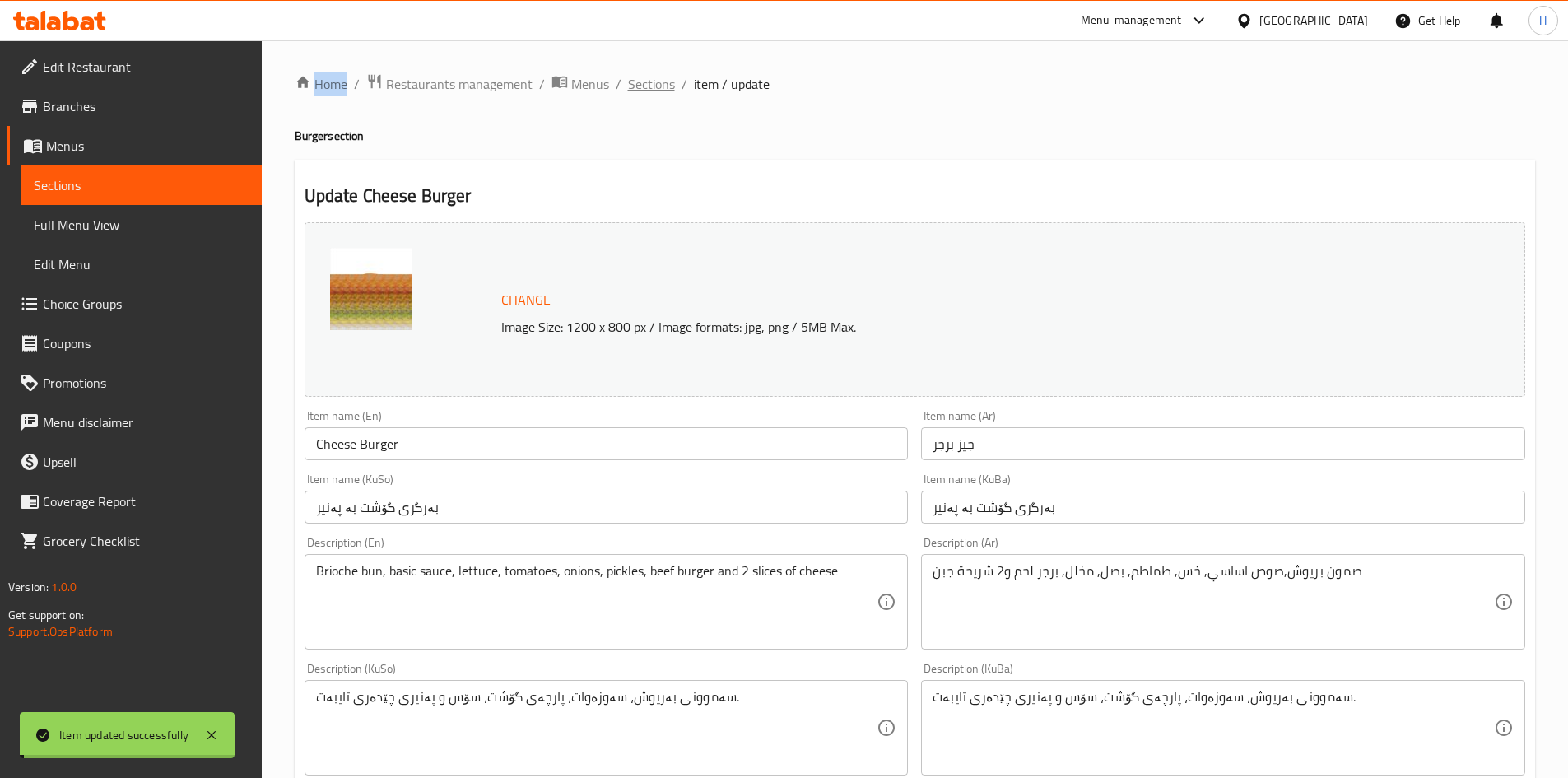
click at [643, 86] on div "Home / Restaurants management / Menus / Sections / item / update Burger section…" at bounding box center [914, 708] width 1240 height 1270
click at [643, 86] on span "Sections" at bounding box center [651, 83] width 47 height 20
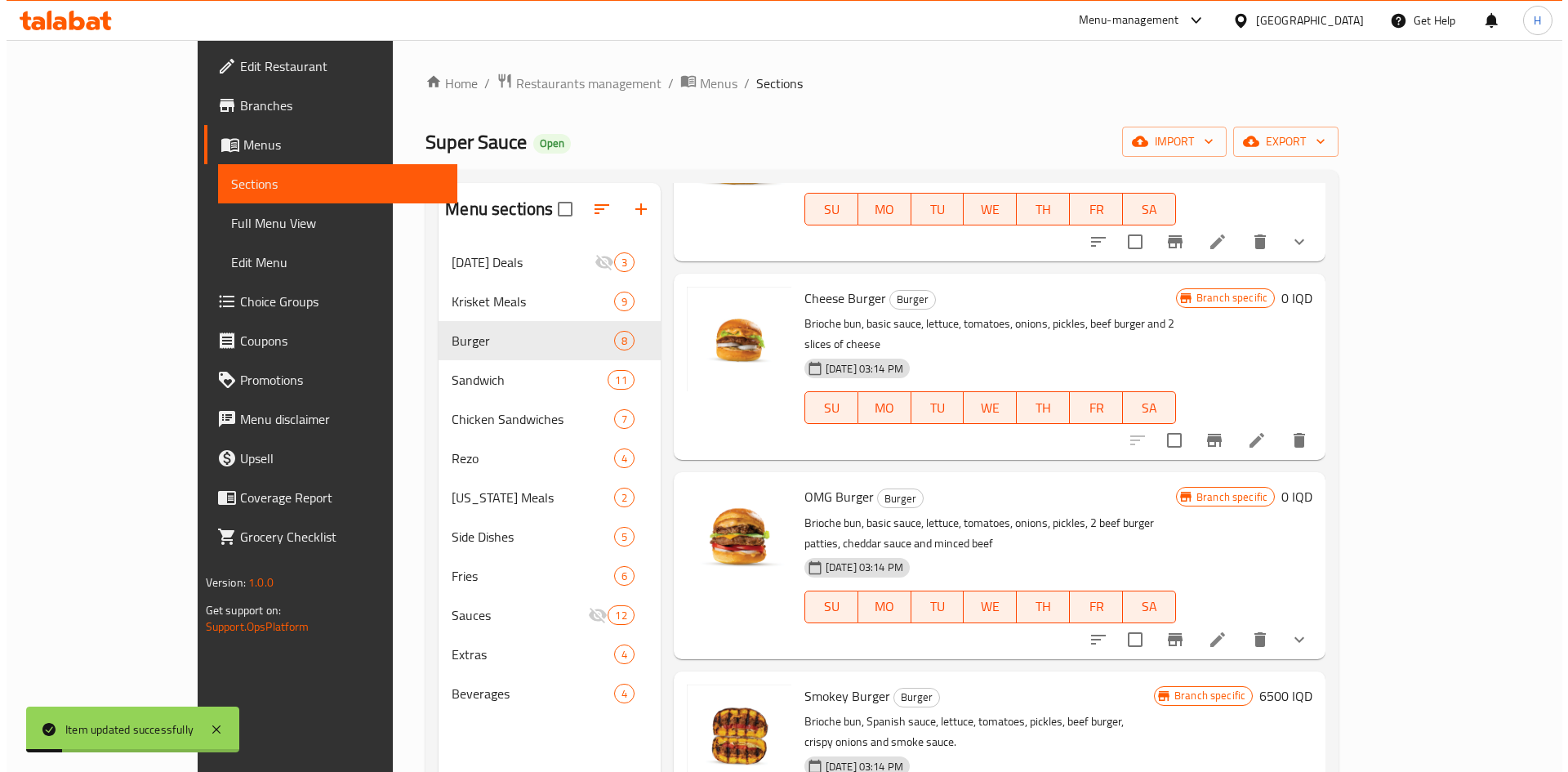
scroll to position [327, 0]
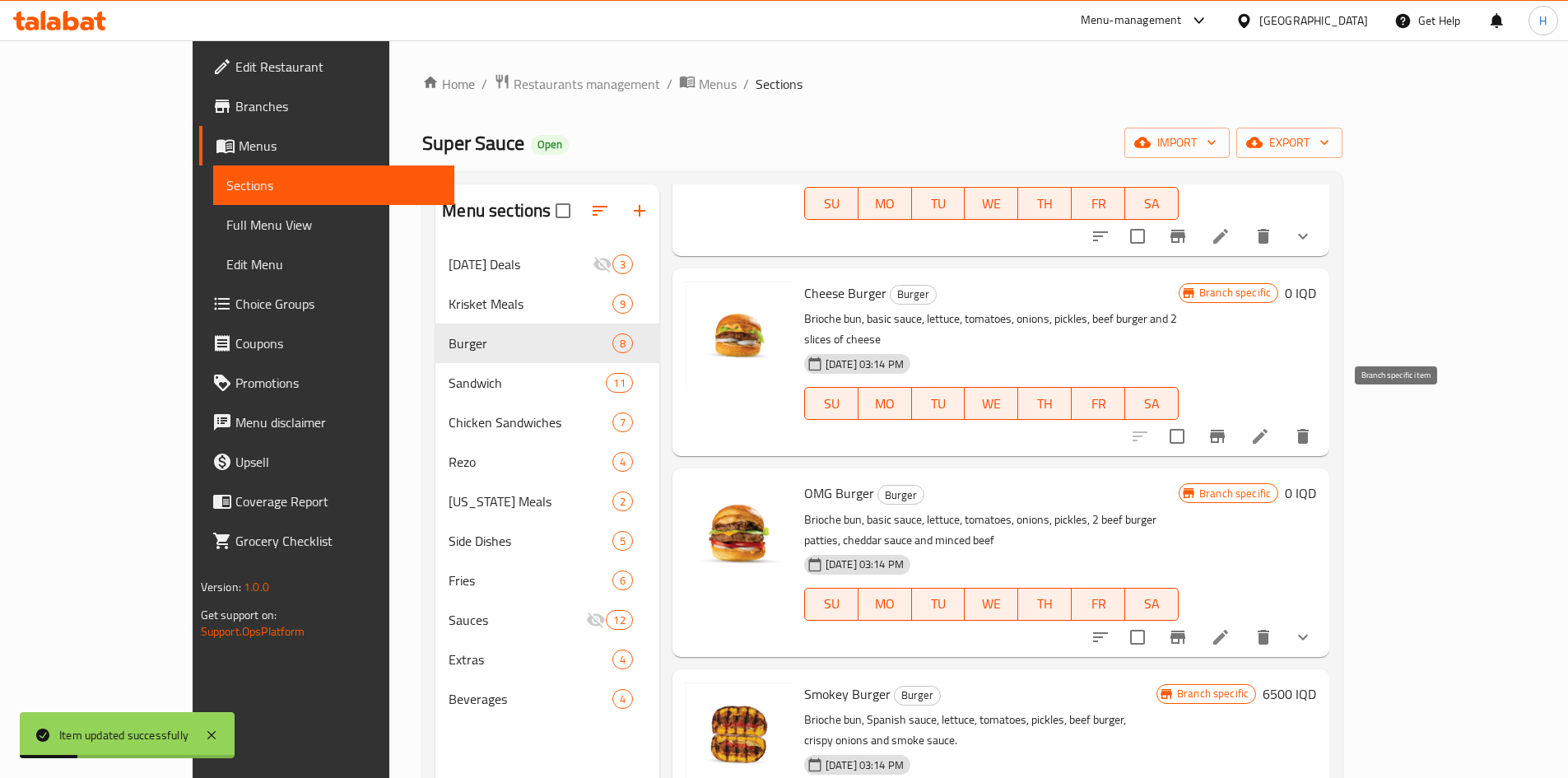
click at [1040, 430] on icon "Branch-specific-item" at bounding box center [1216, 436] width 15 height 13
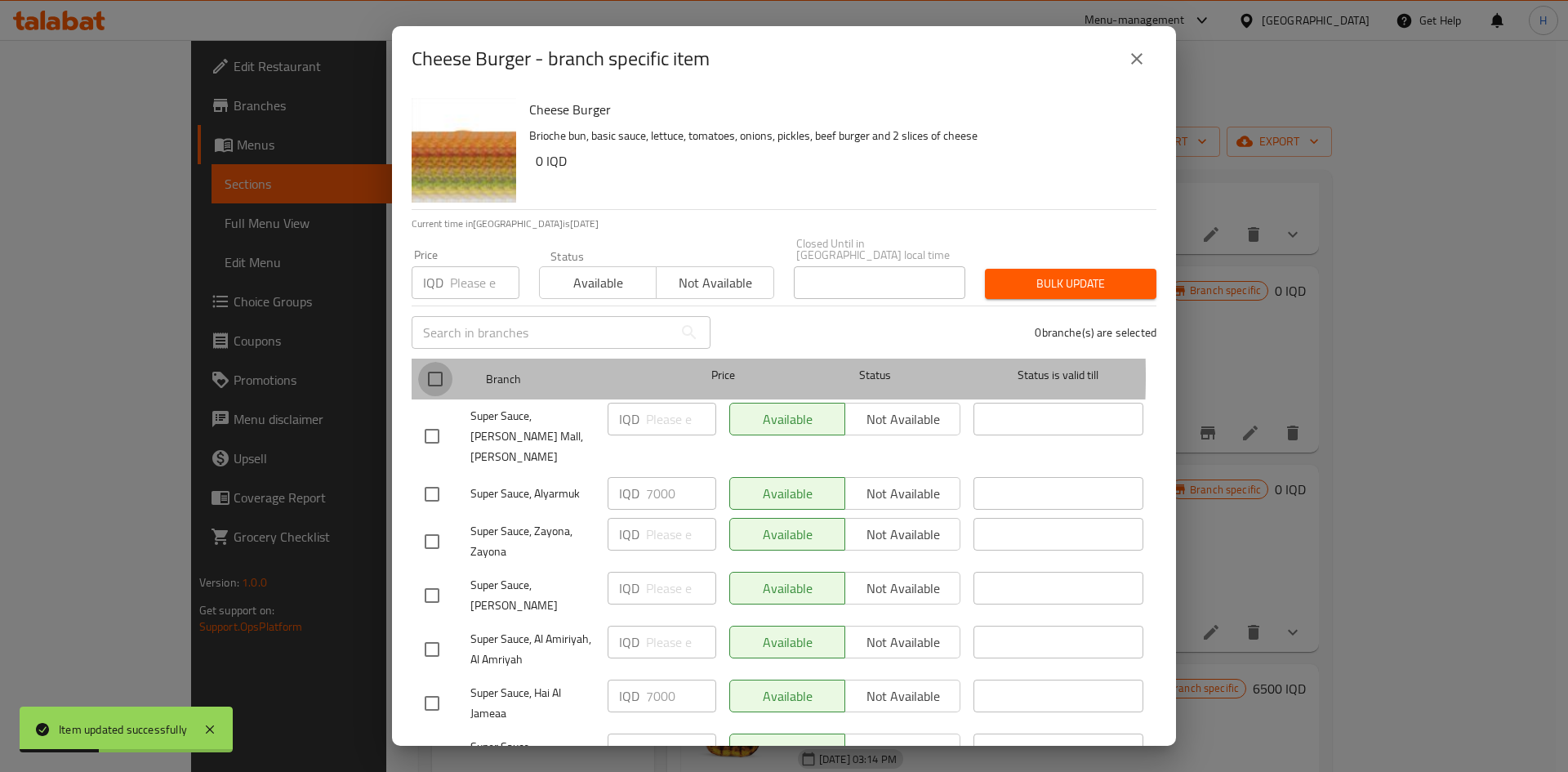
click at [441, 364] on input "checkbox" at bounding box center [435, 379] width 34 height 34
checkbox input "true"
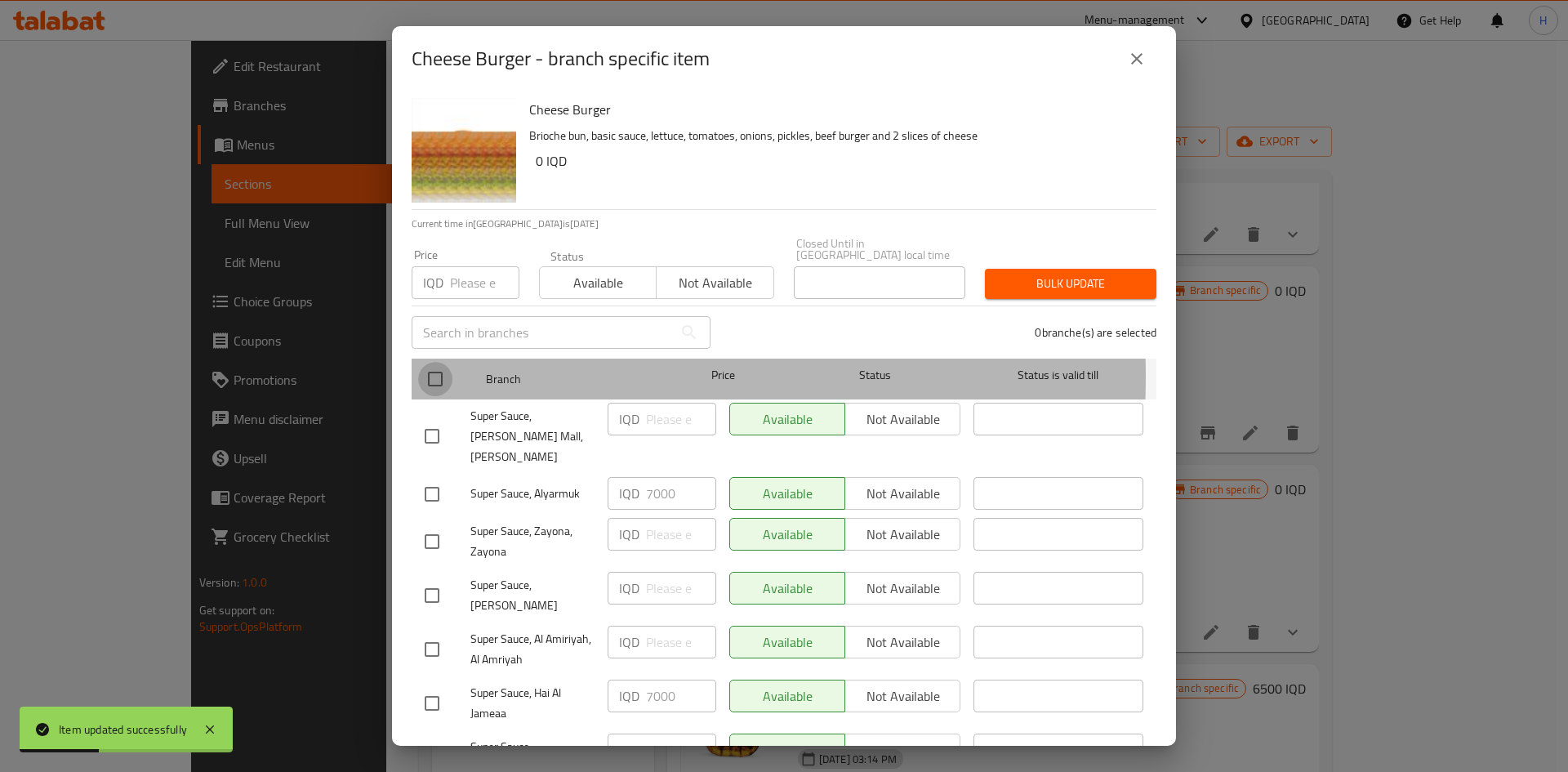
checkbox input "true"
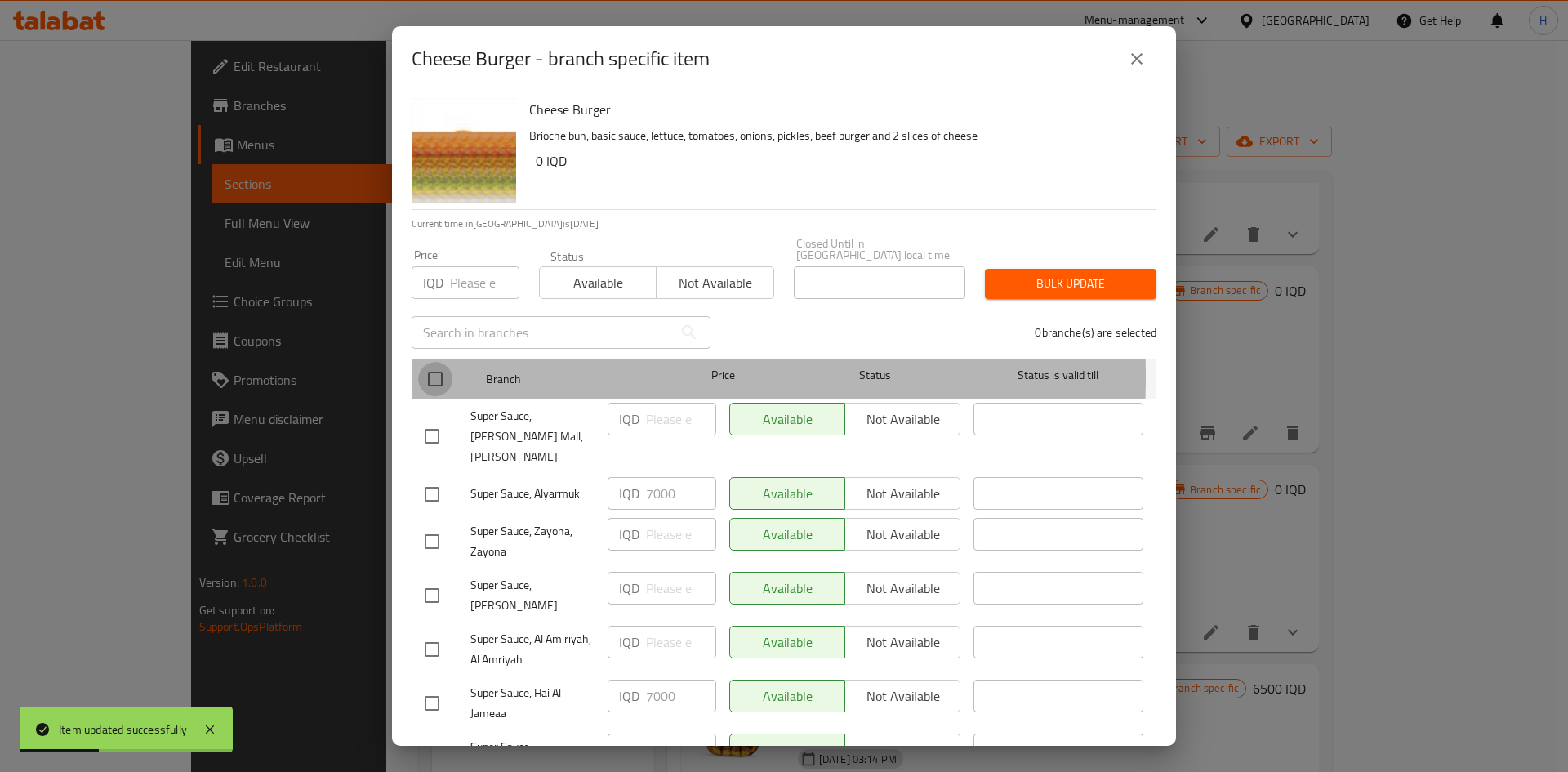
checkbox input "true"
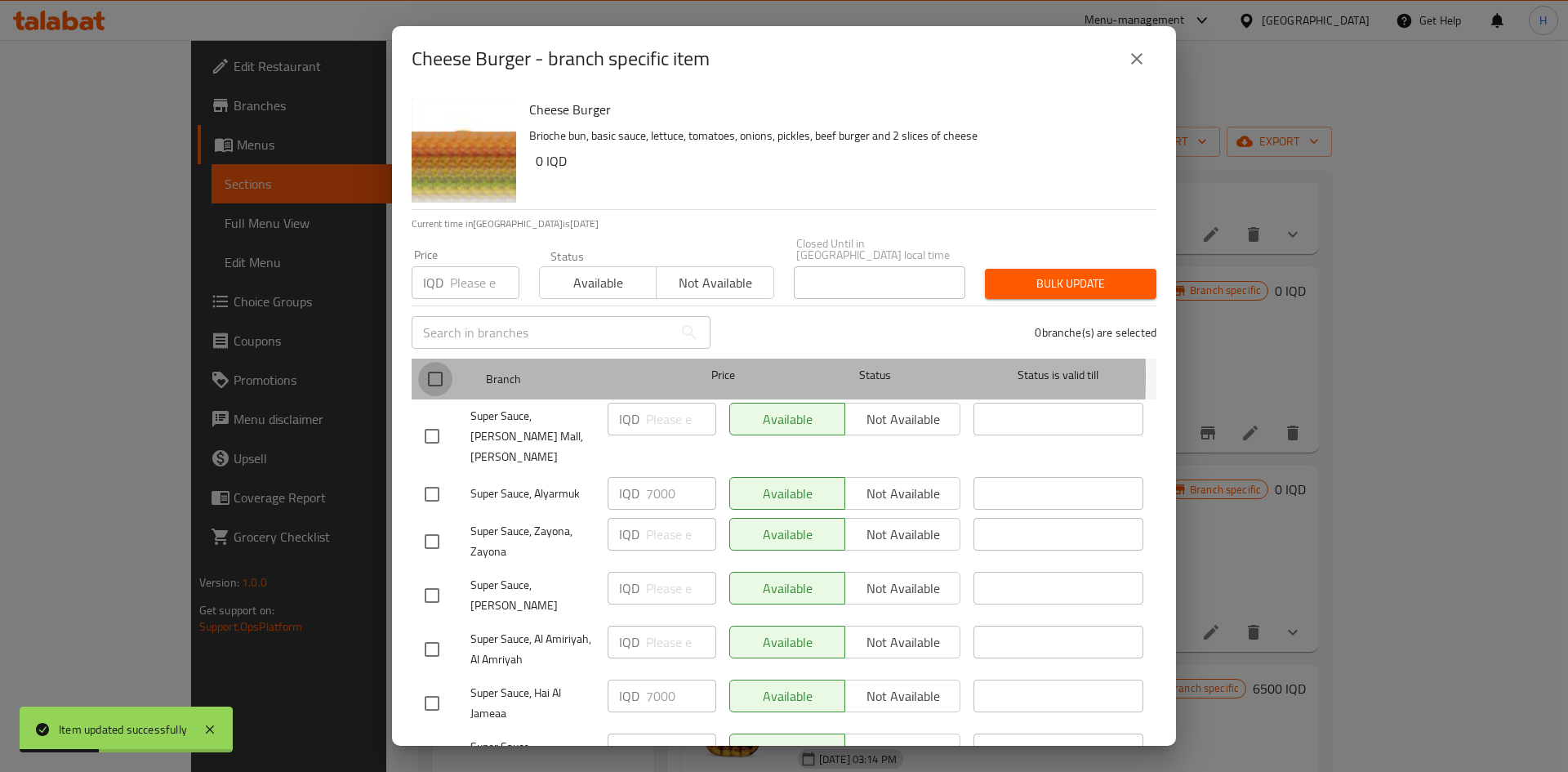
checkbox input "true"
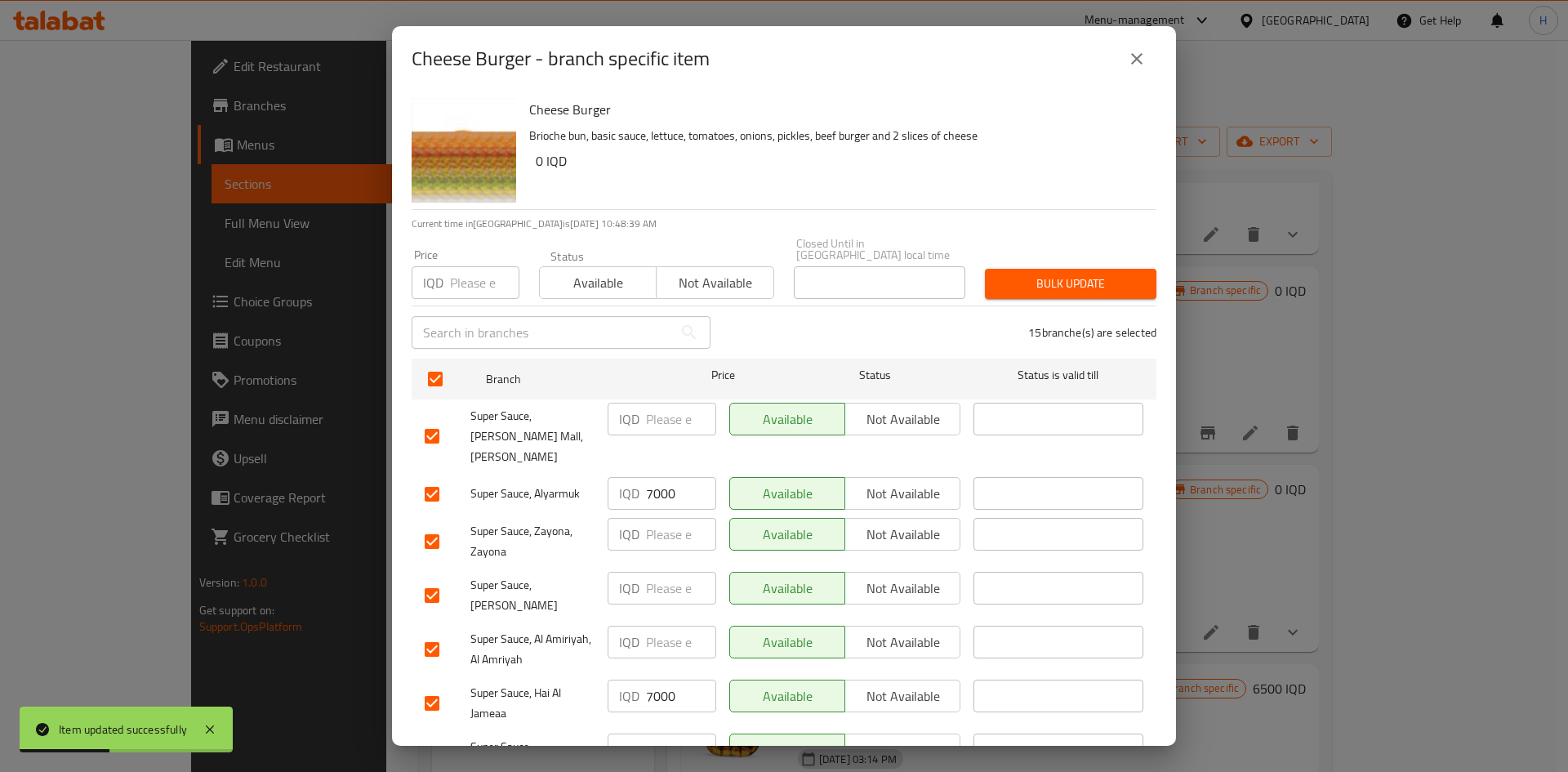
click at [668, 414] on input "number" at bounding box center [681, 419] width 71 height 32
type input "7000"
click at [669, 477] on input "7000" at bounding box center [681, 493] width 71 height 32
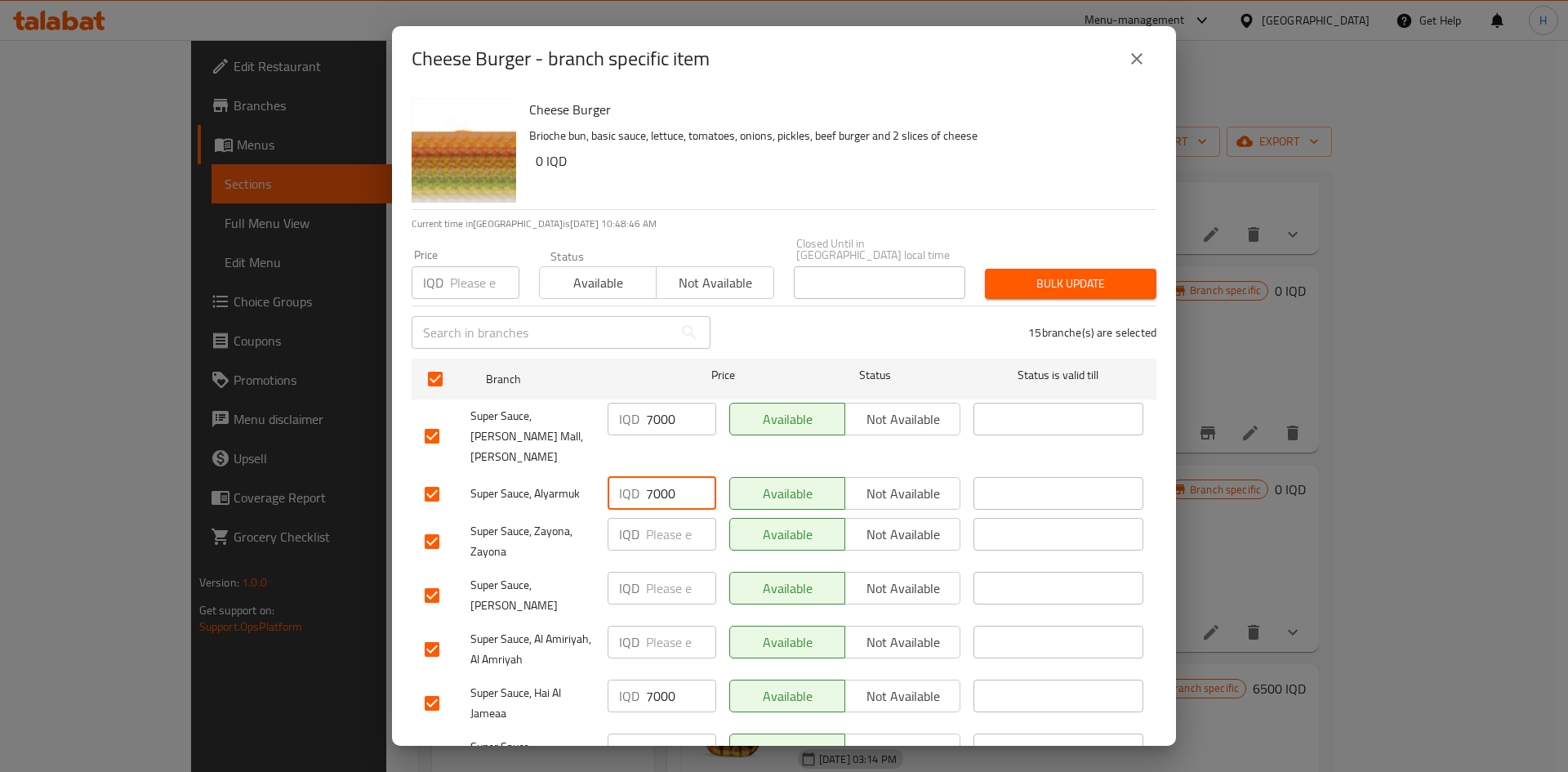
click at [669, 477] on input "7000" at bounding box center [681, 493] width 71 height 32
click at [671, 477] on input "number" at bounding box center [681, 534] width 71 height 32
paste input "7000"
type input "7000"
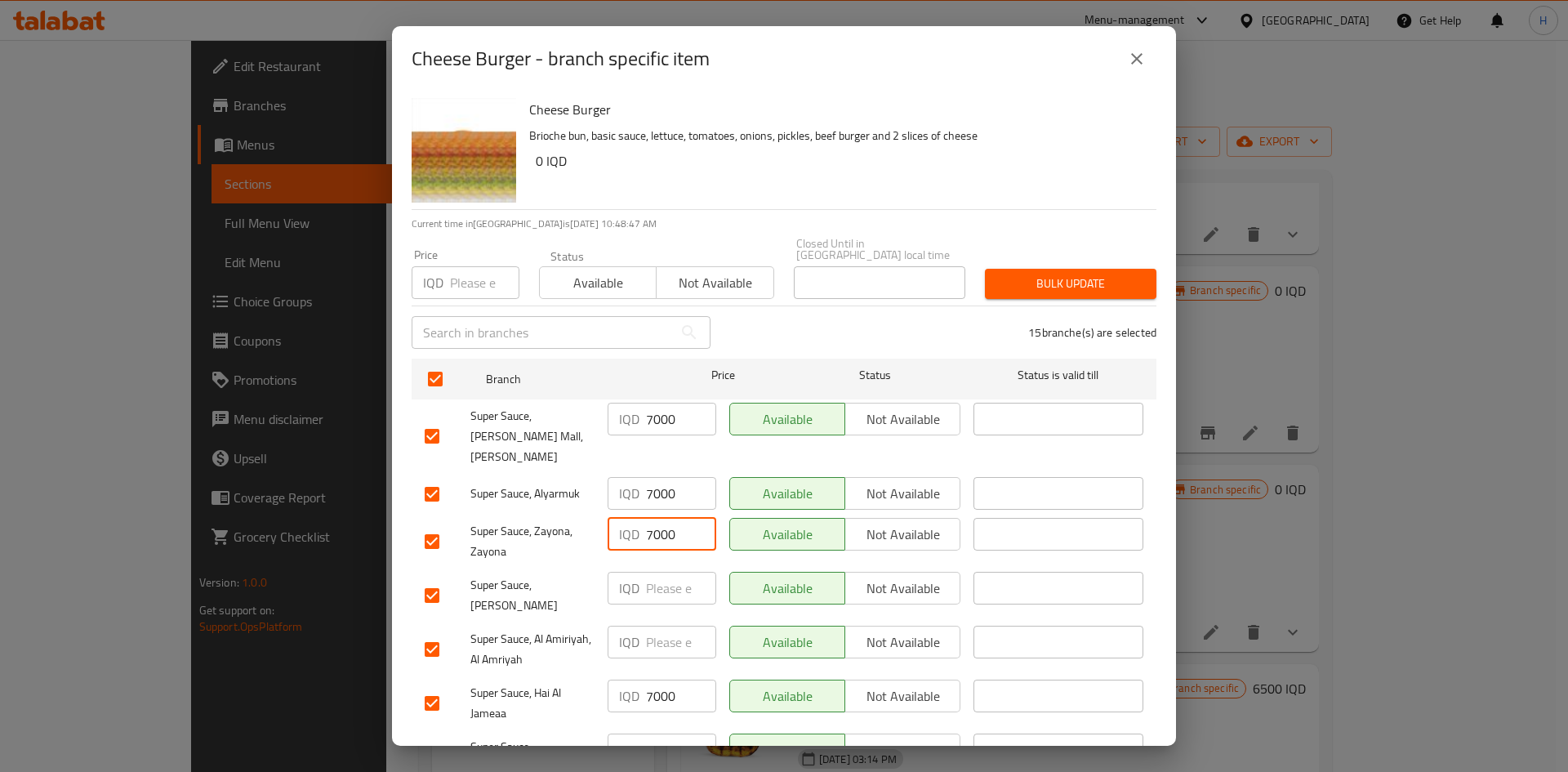
click at [669, 477] on input "number" at bounding box center [681, 588] width 71 height 32
paste input "7000"
type input "7000"
click at [661, 477] on input "number" at bounding box center [681, 642] width 71 height 32
paste input "7000"
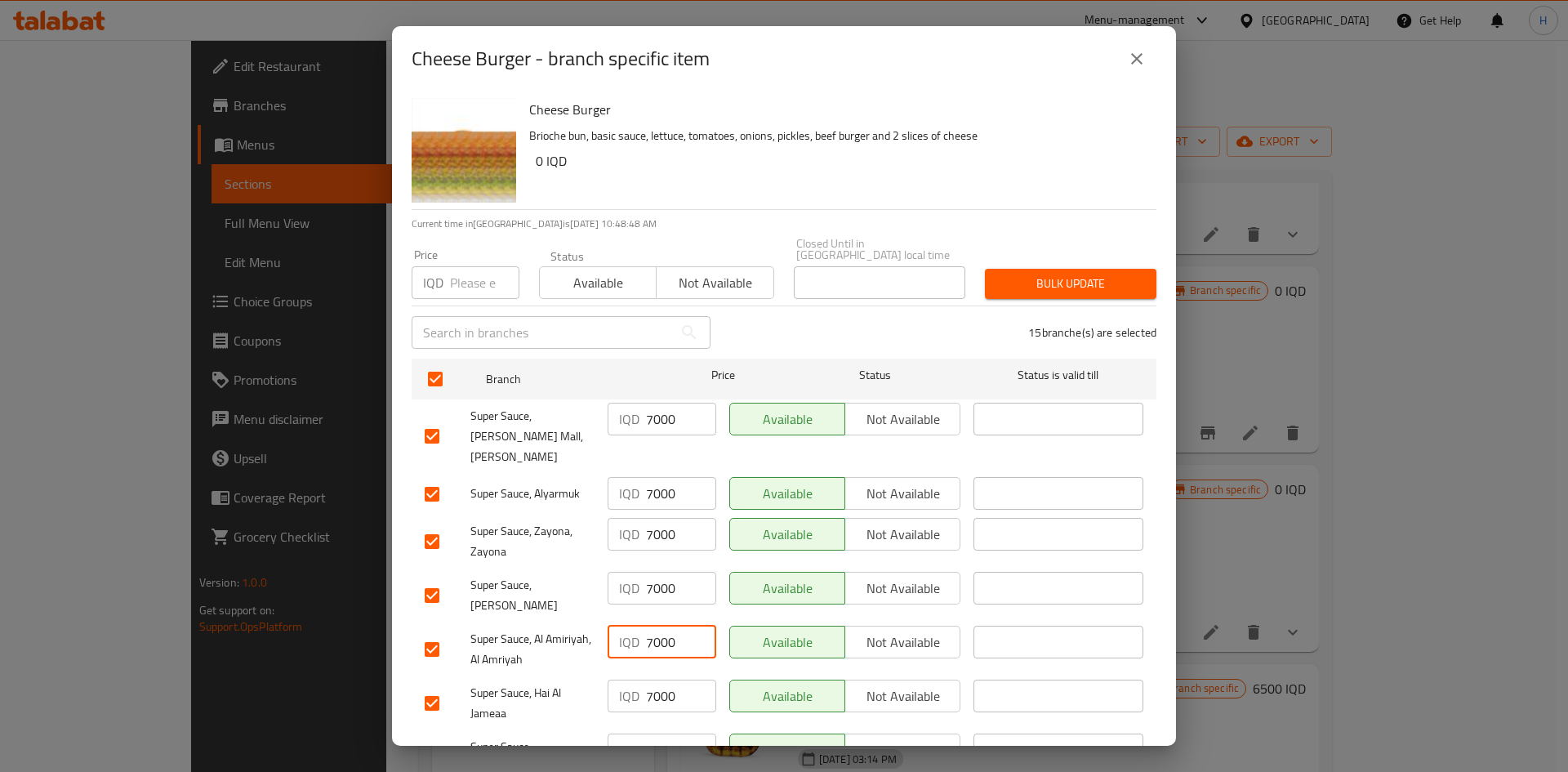
scroll to position [409, 0]
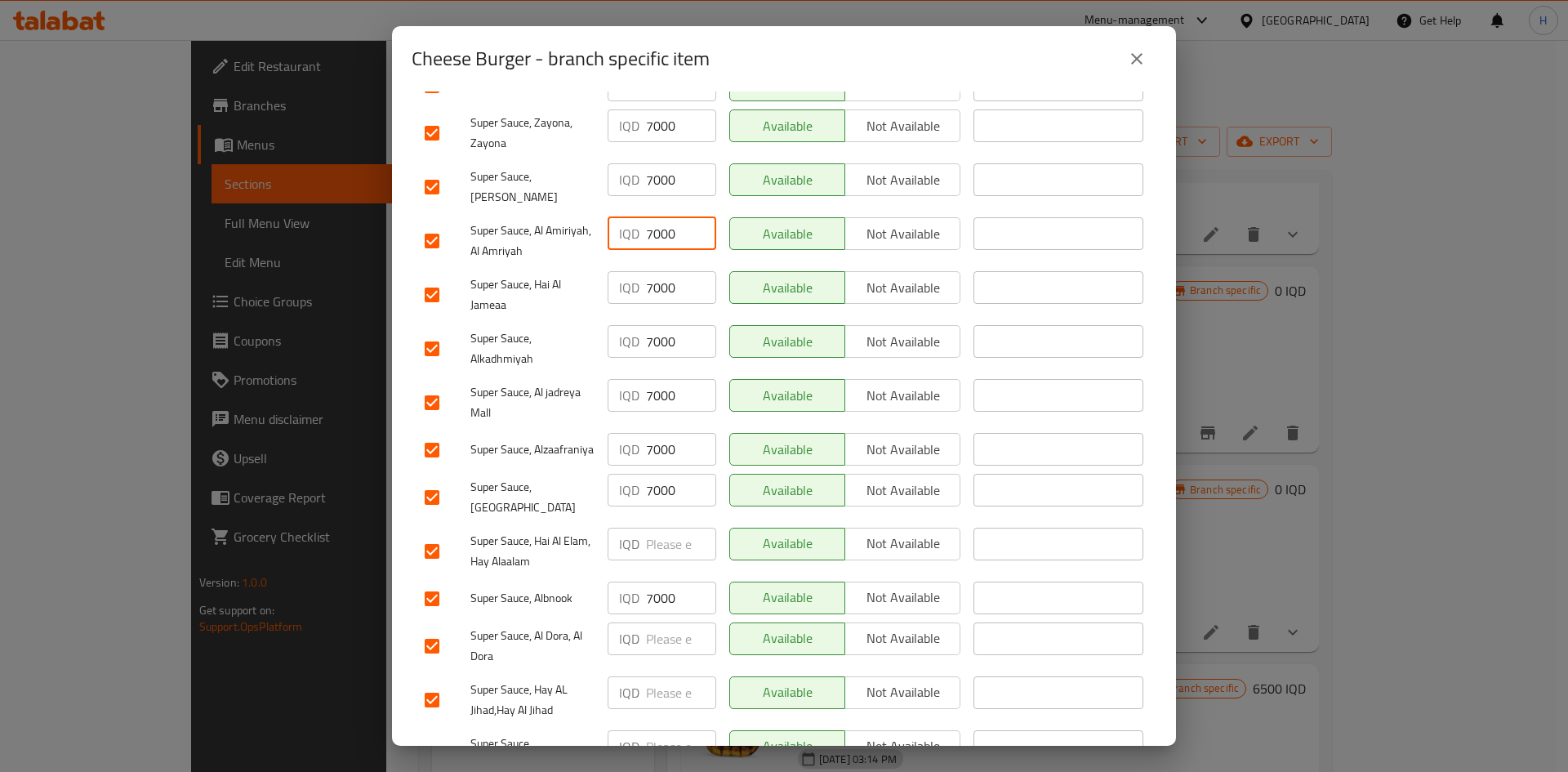
type input "7000"
click at [661, 477] on input "number" at bounding box center [681, 544] width 71 height 32
paste input "7000"
type input "7000"
click at [661, 477] on input "number" at bounding box center [681, 638] width 71 height 32
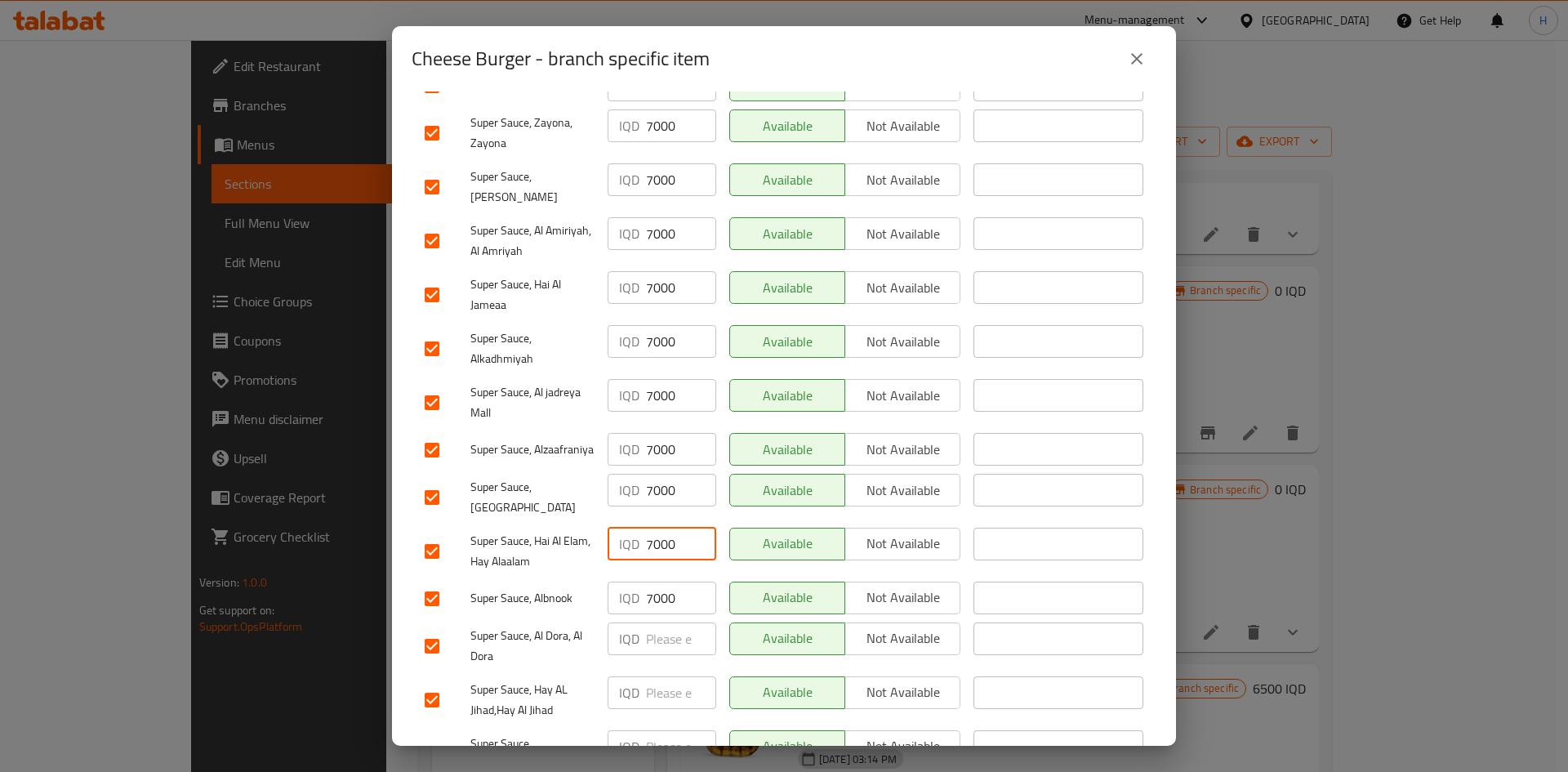
paste input "7000"
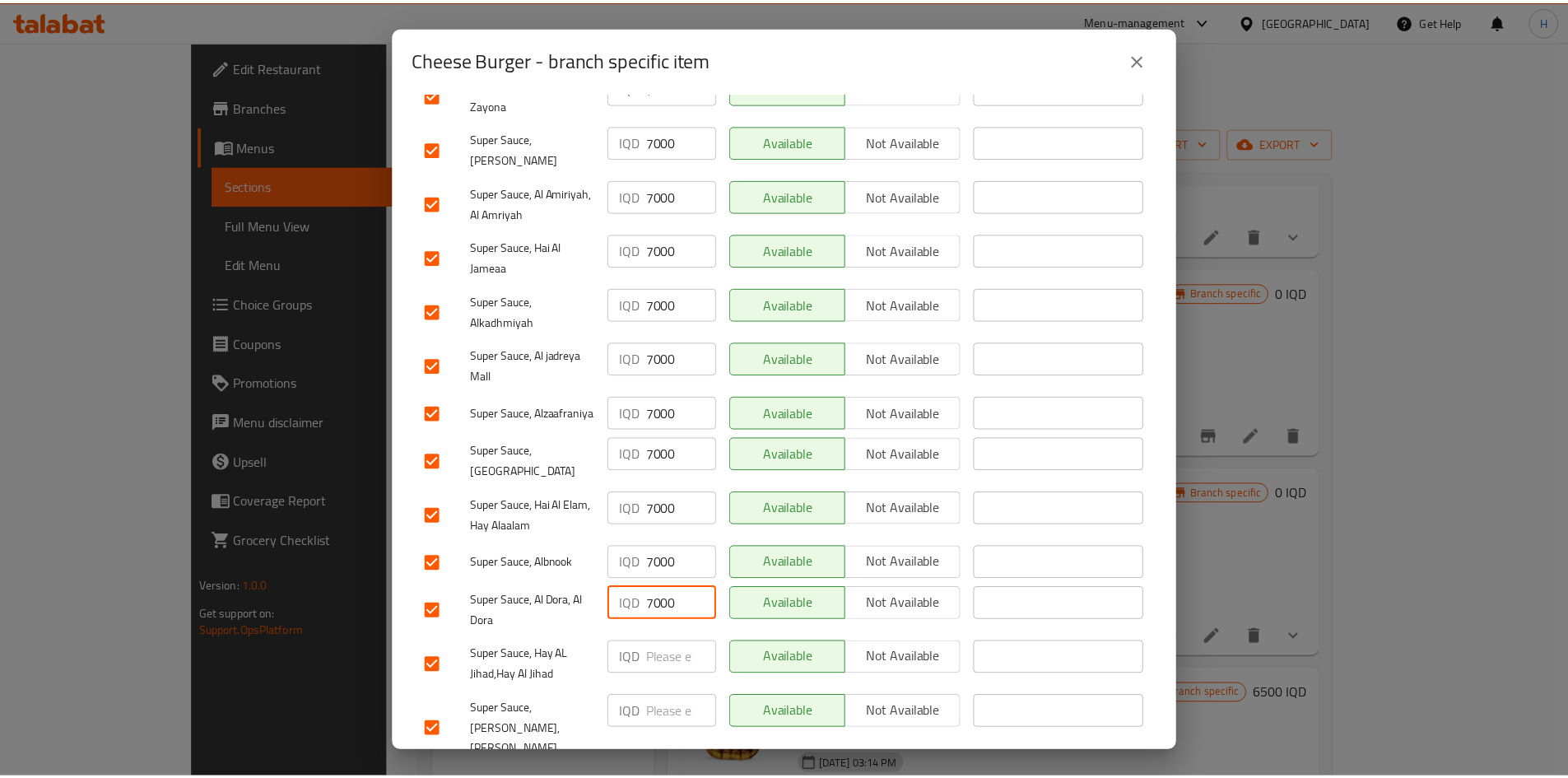
scroll to position [472, 0]
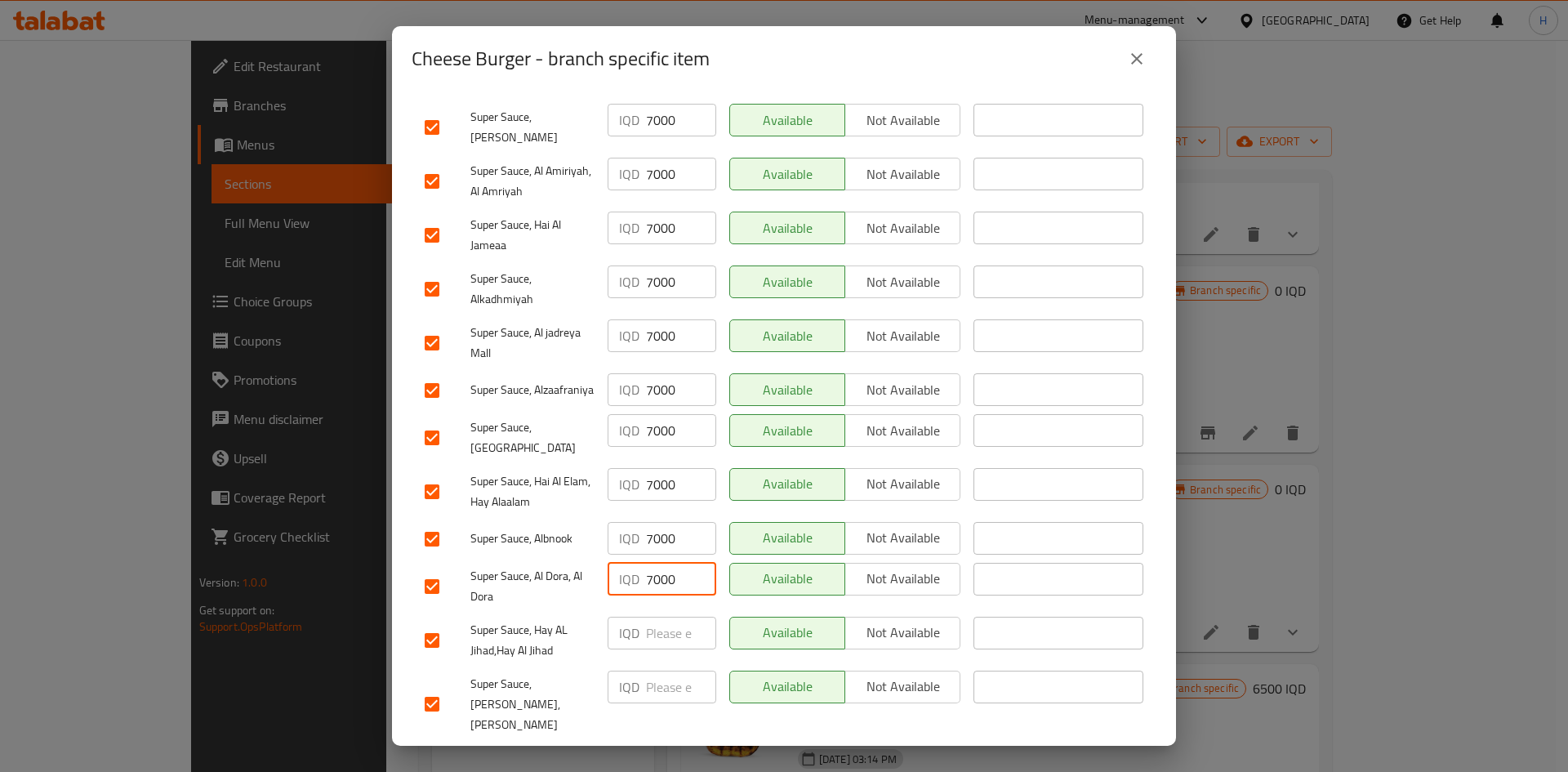
type input "7000"
click at [665, 477] on input "number" at bounding box center [681, 632] width 71 height 32
paste input "7000"
type input "7000"
click at [657, 477] on input "number" at bounding box center [681, 687] width 71 height 32
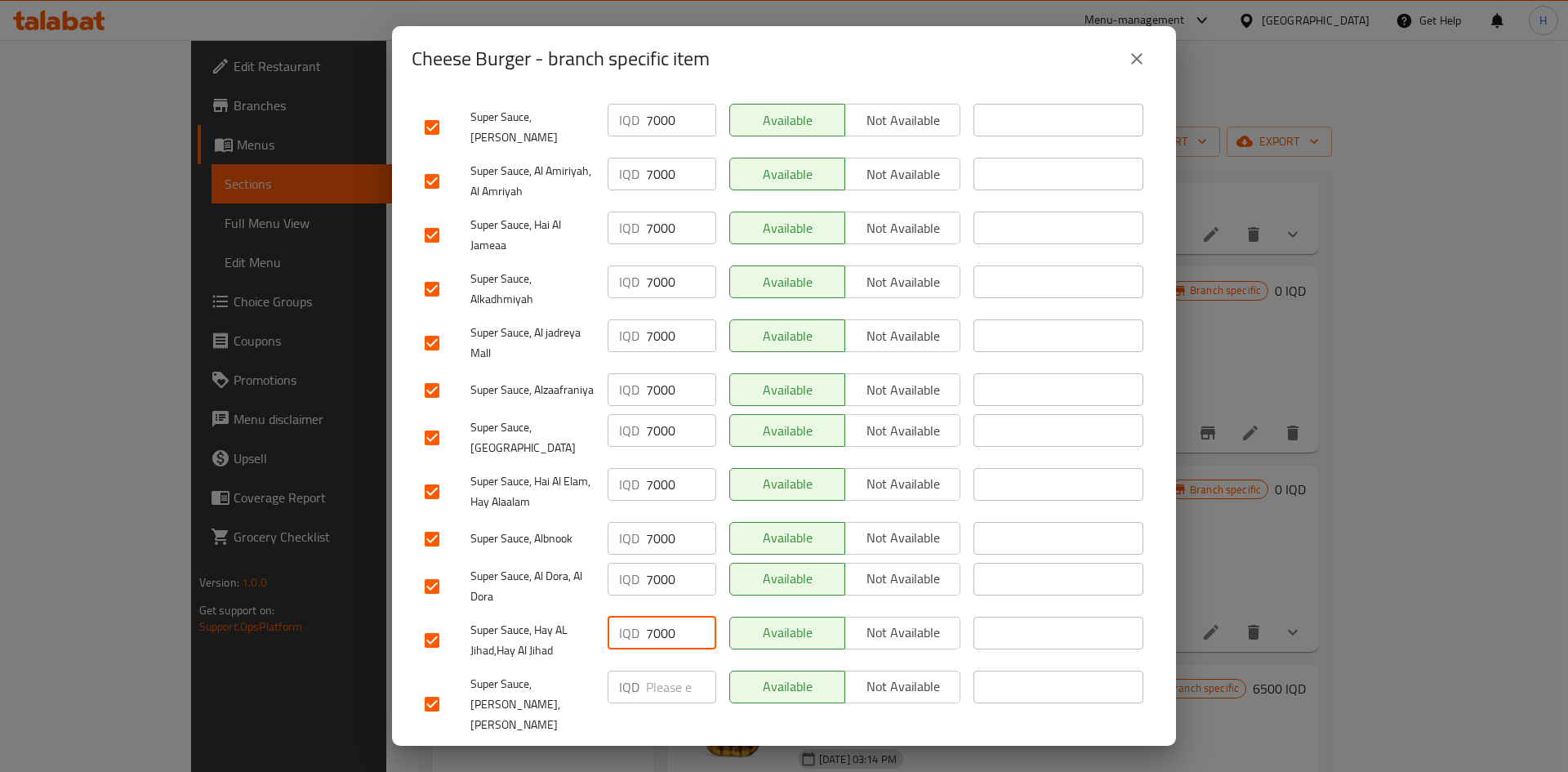
paste input "7000"
type input "7000"
click at [689, 477] on div "Cheese Burger Brioche bun, basic sauce, lettuce, tomatoes, onions, pickles, bee…" at bounding box center [783, 418] width 784 height 654
drag, startPoint x: 718, startPoint y: 727, endPoint x: 741, endPoint y: 719, distance: 24.4
click at [718, 477] on span "Save" at bounding box center [784, 763] width 718 height 20
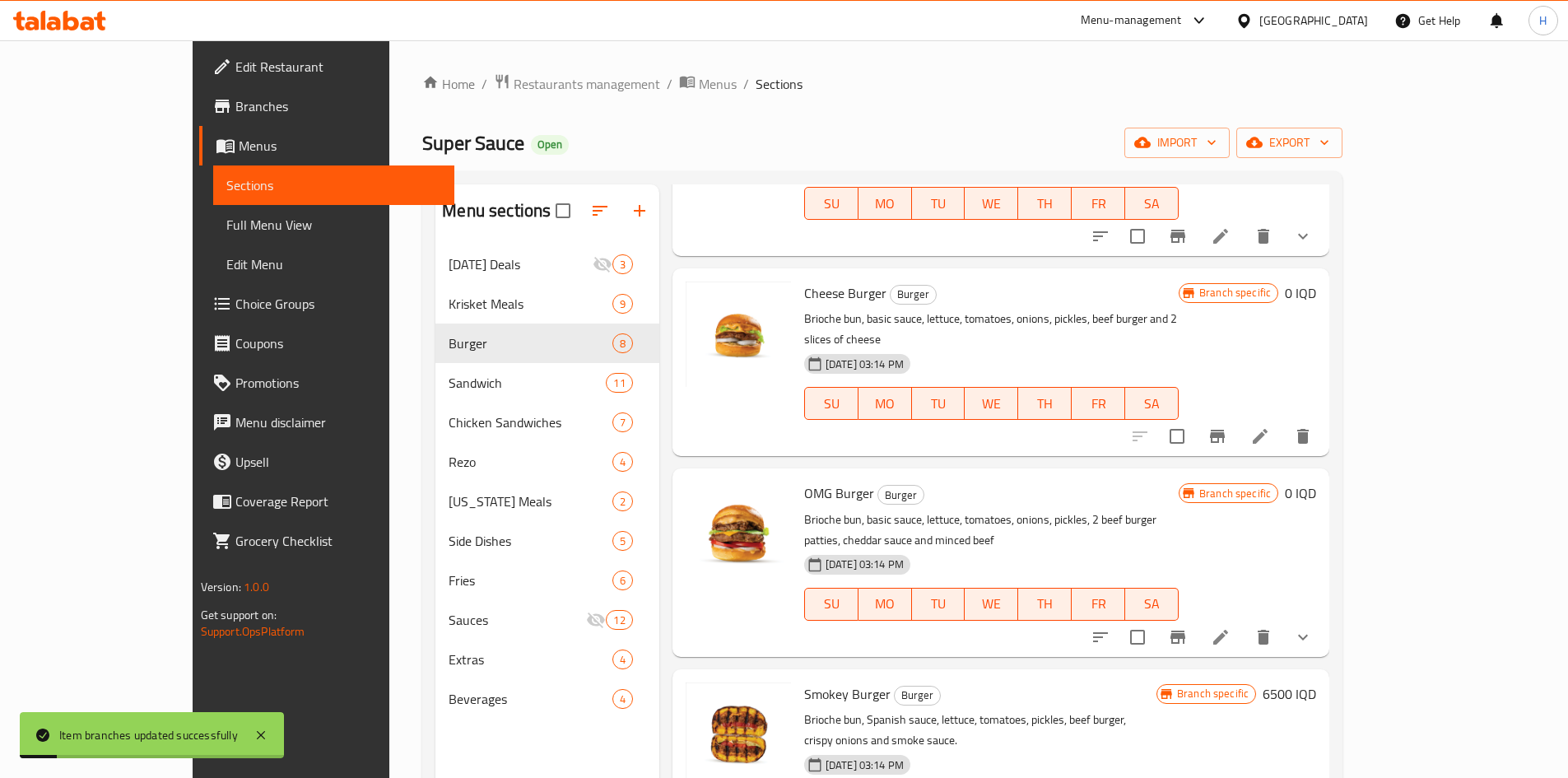
click at [1040, 288] on h6 "0 IQD" at bounding box center [1300, 293] width 31 height 23
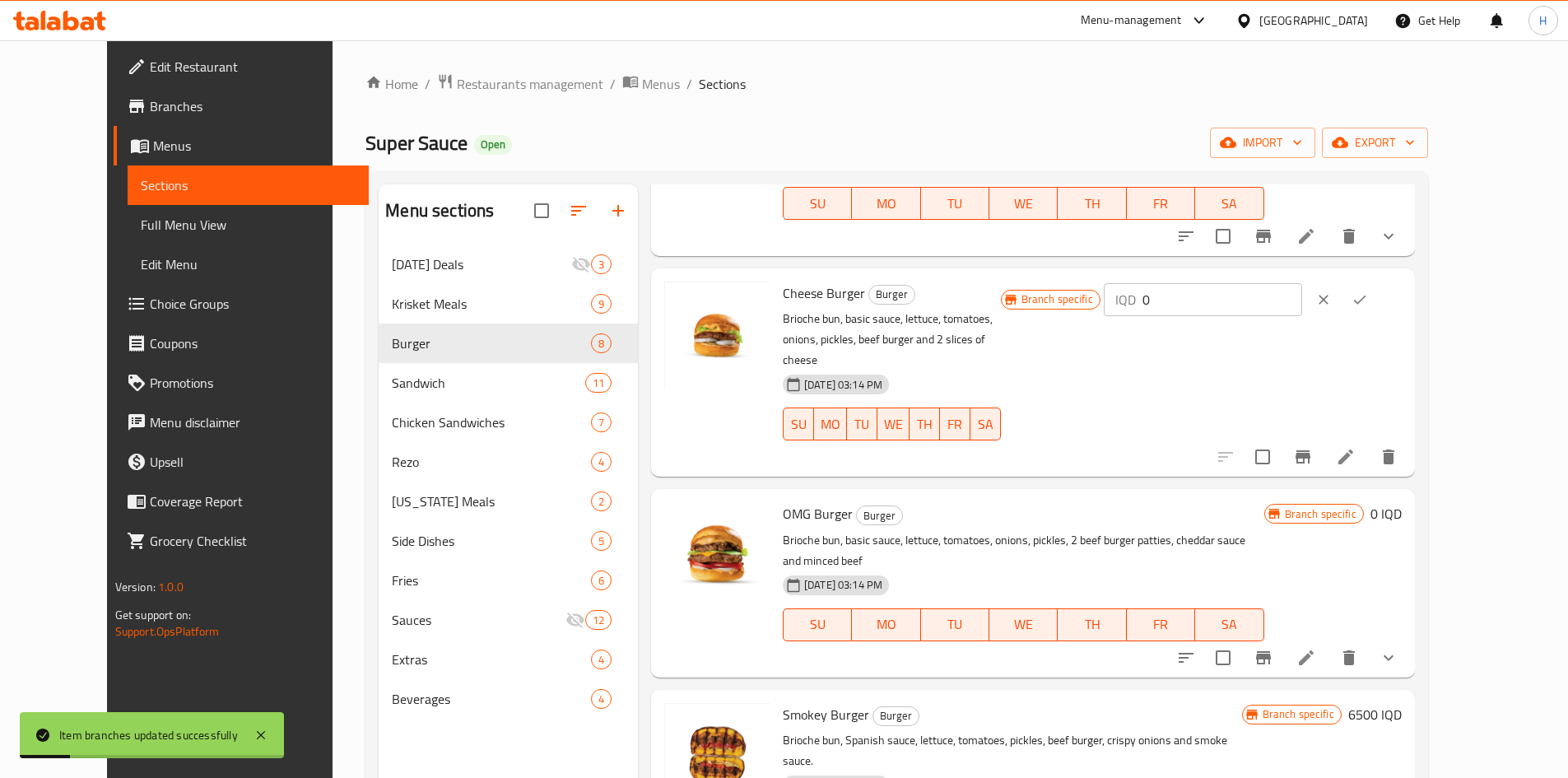
click at [1040, 294] on input "0" at bounding box center [1222, 299] width 160 height 33
paste input "700"
type input "7000"
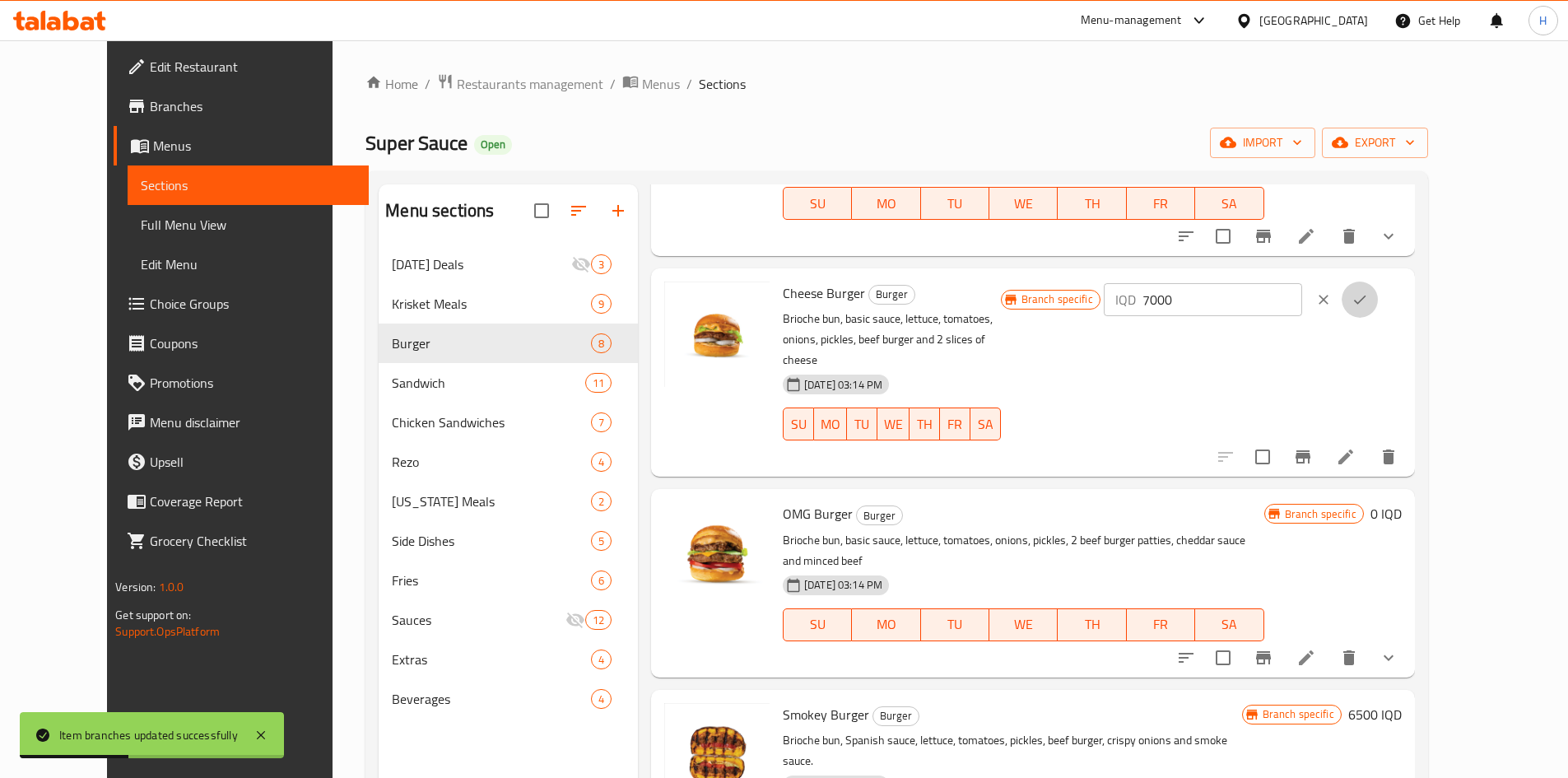
click at [1040, 299] on icon "ok" at bounding box center [1359, 299] width 16 height 16
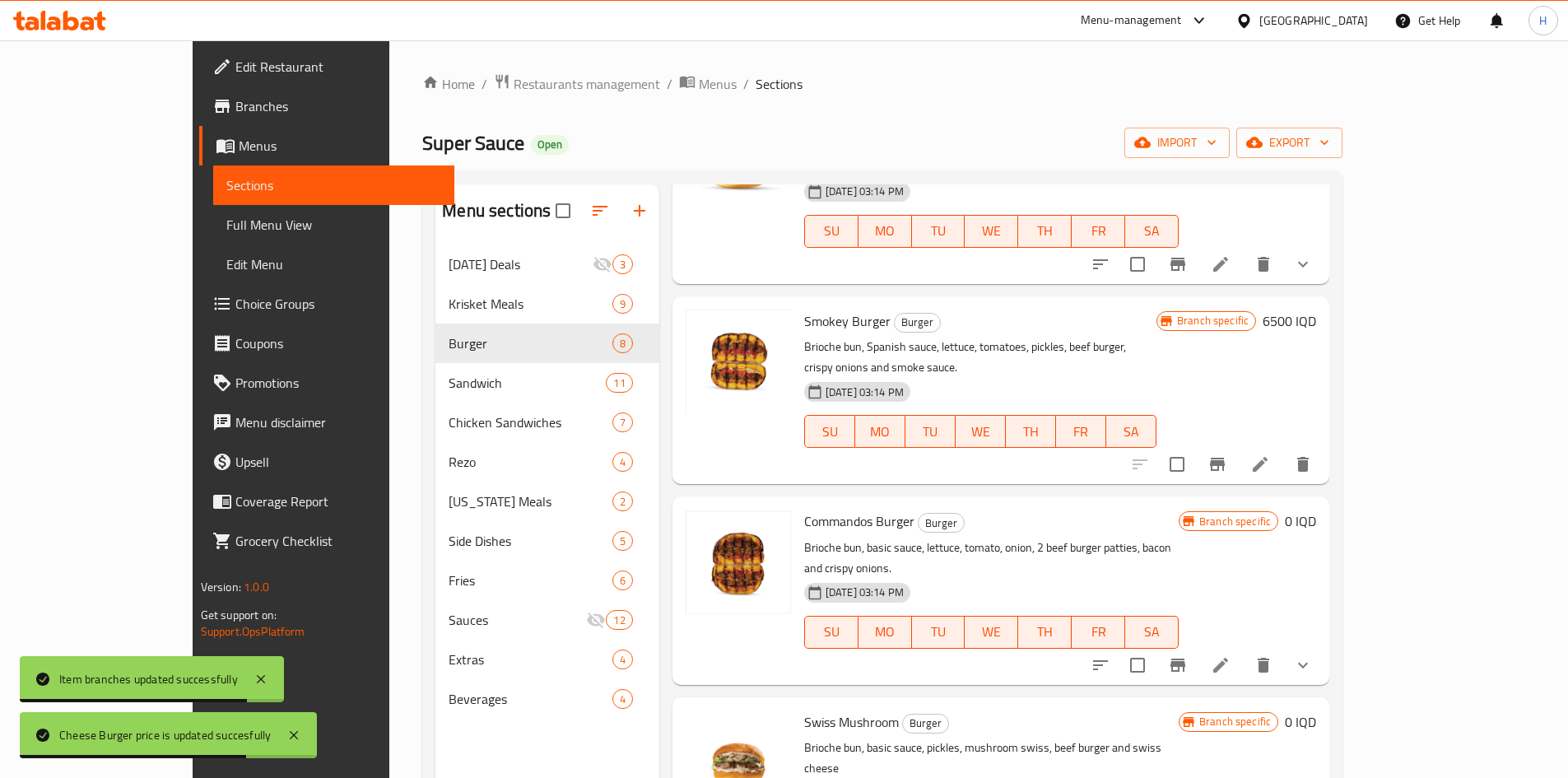
scroll to position [231, 0]
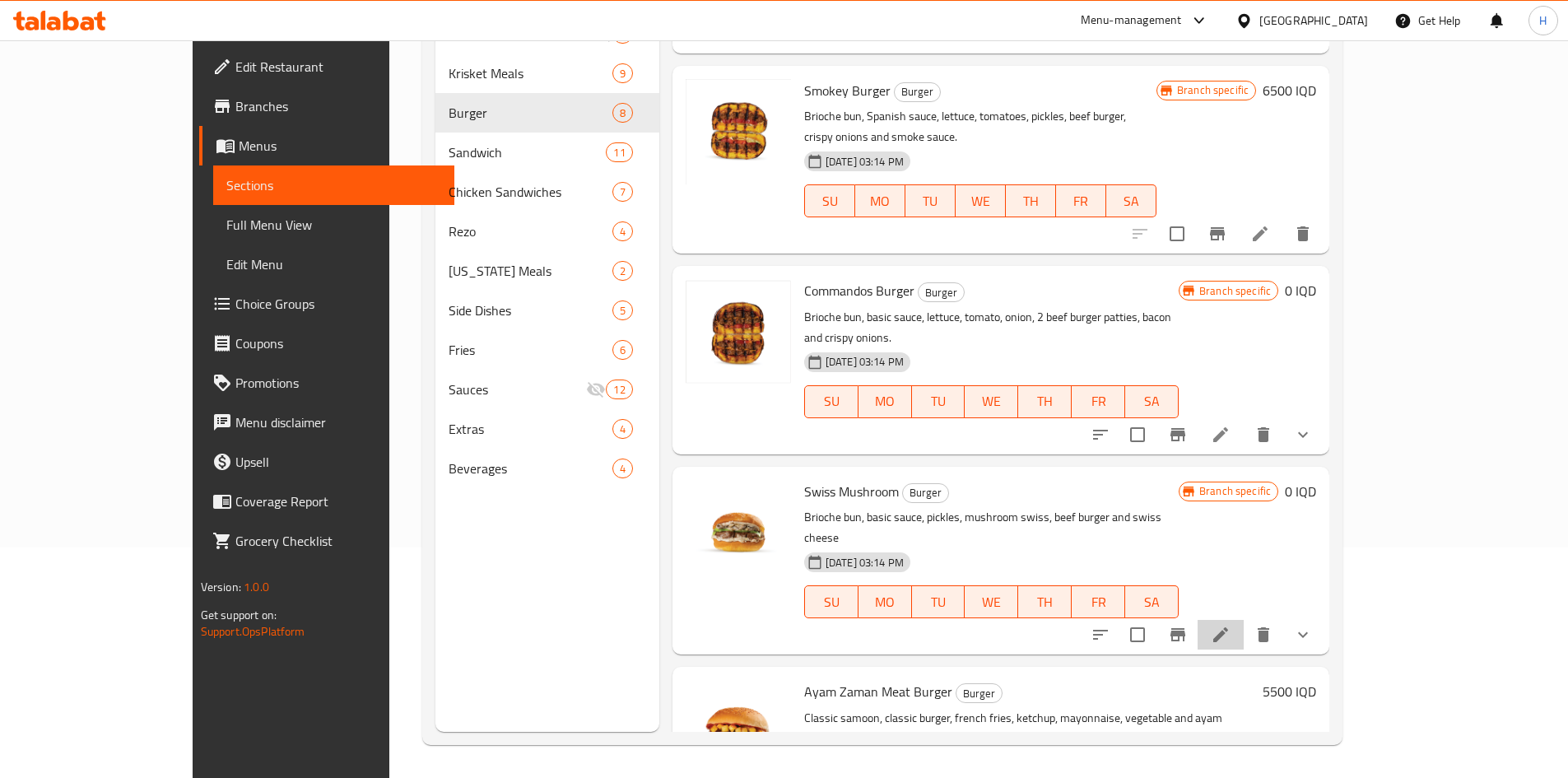
click at [1040, 480] on icon at bounding box center [1220, 634] width 20 height 20
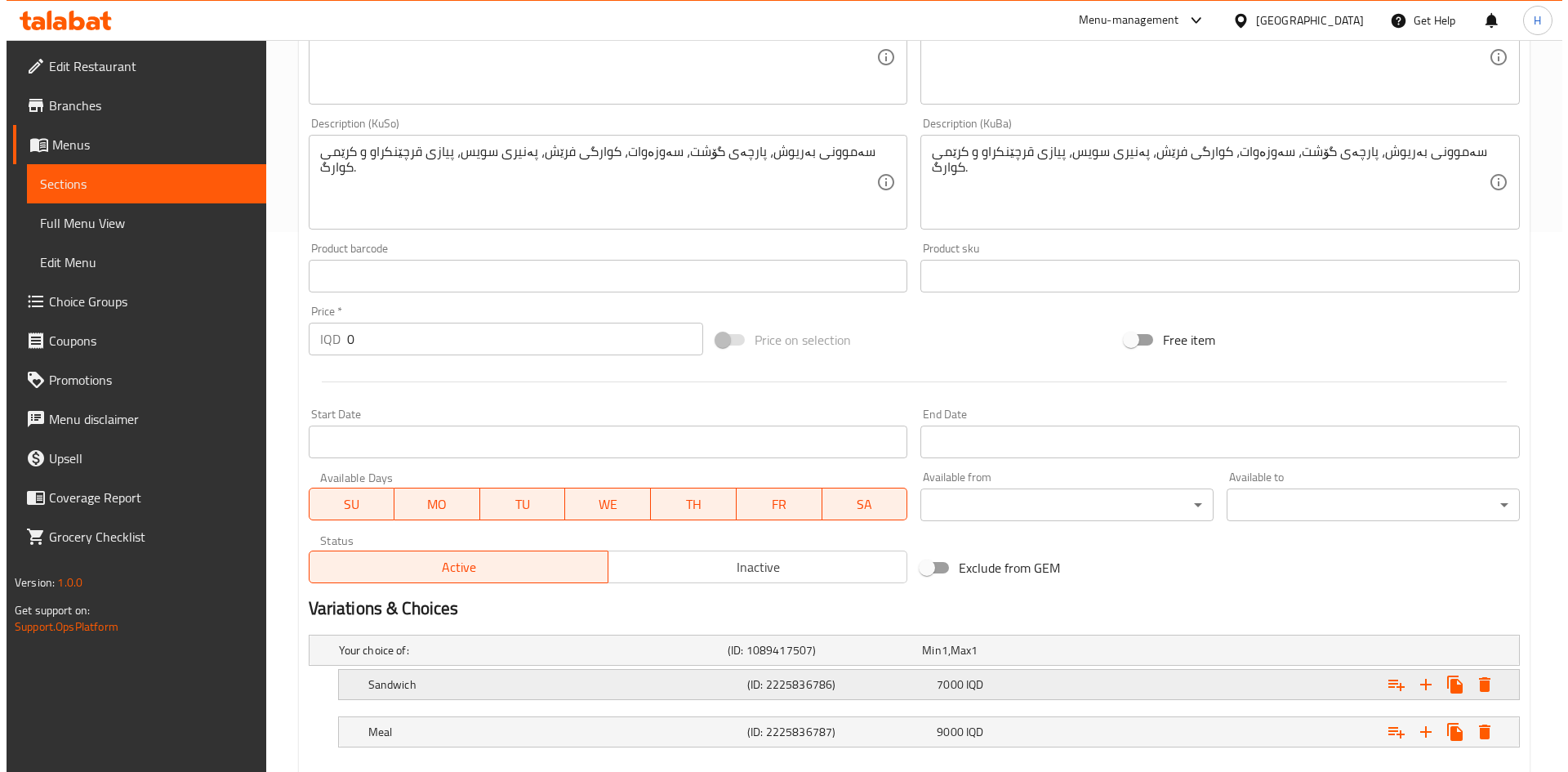
scroll to position [631, 0]
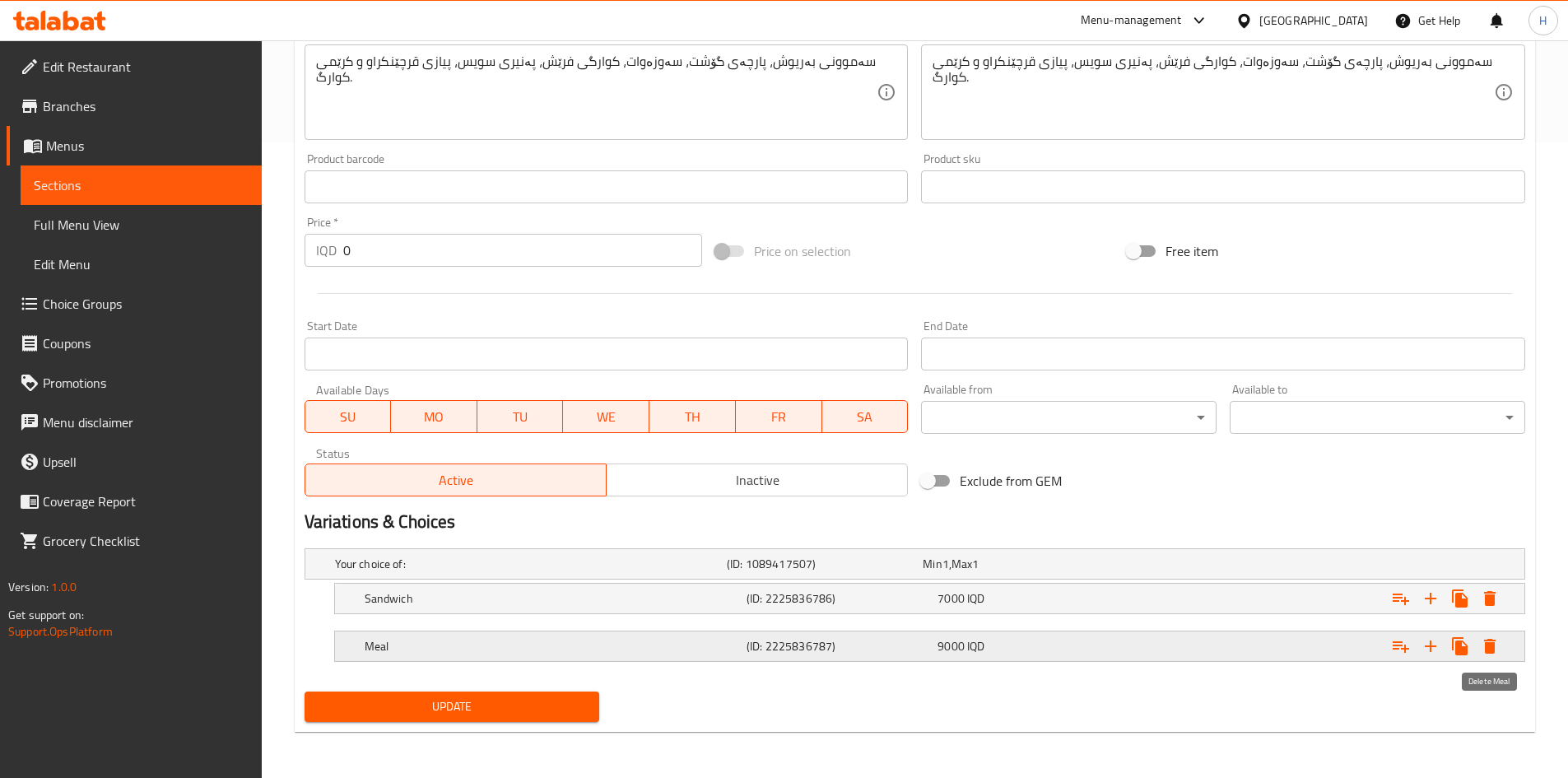
click at [1040, 480] on icon "Expand" at bounding box center [1489, 645] width 11 height 15
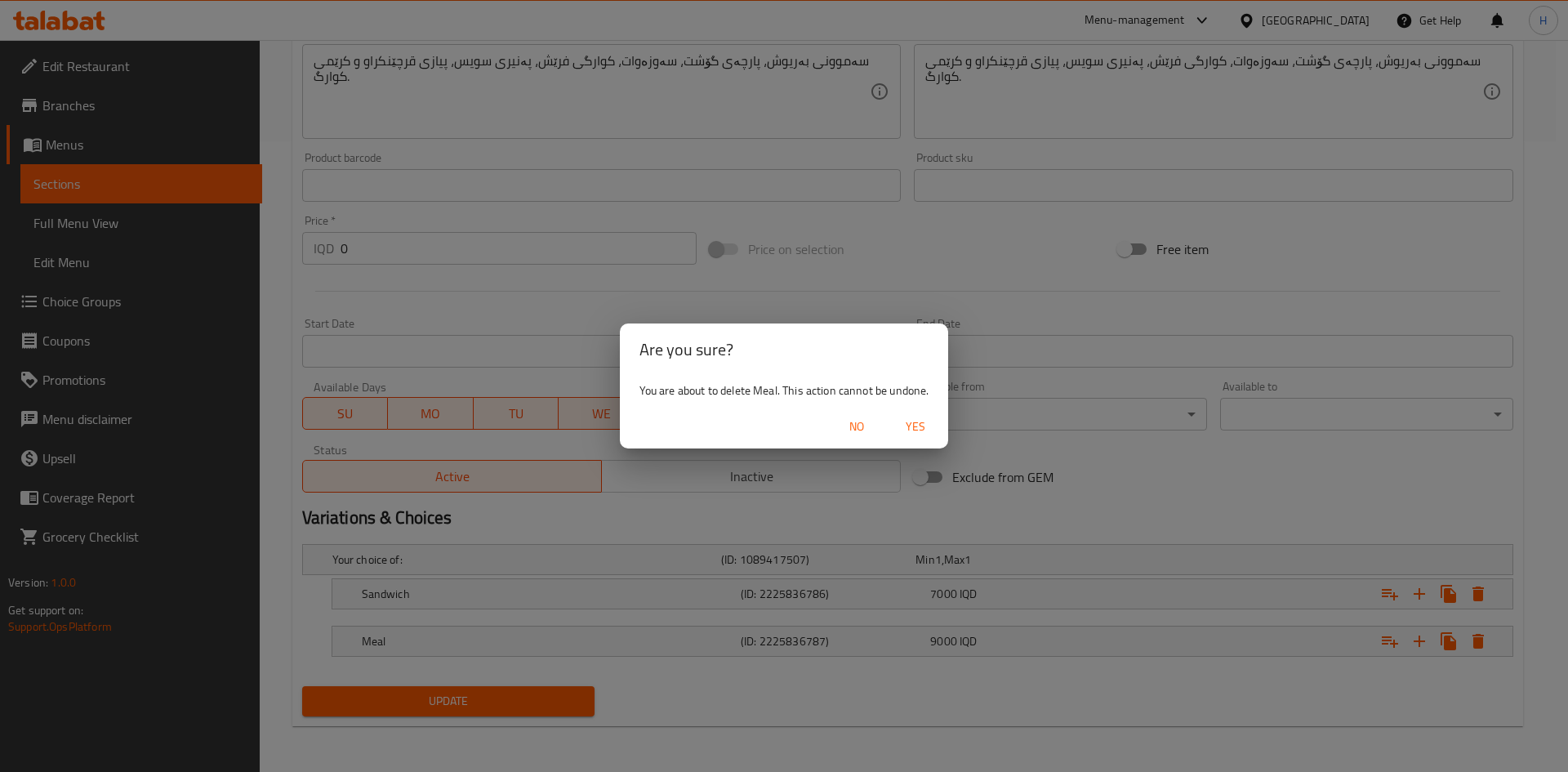
drag, startPoint x: 921, startPoint y: 423, endPoint x: 1039, endPoint y: 471, distance: 127.4
click at [923, 423] on span "Yes" at bounding box center [915, 426] width 39 height 20
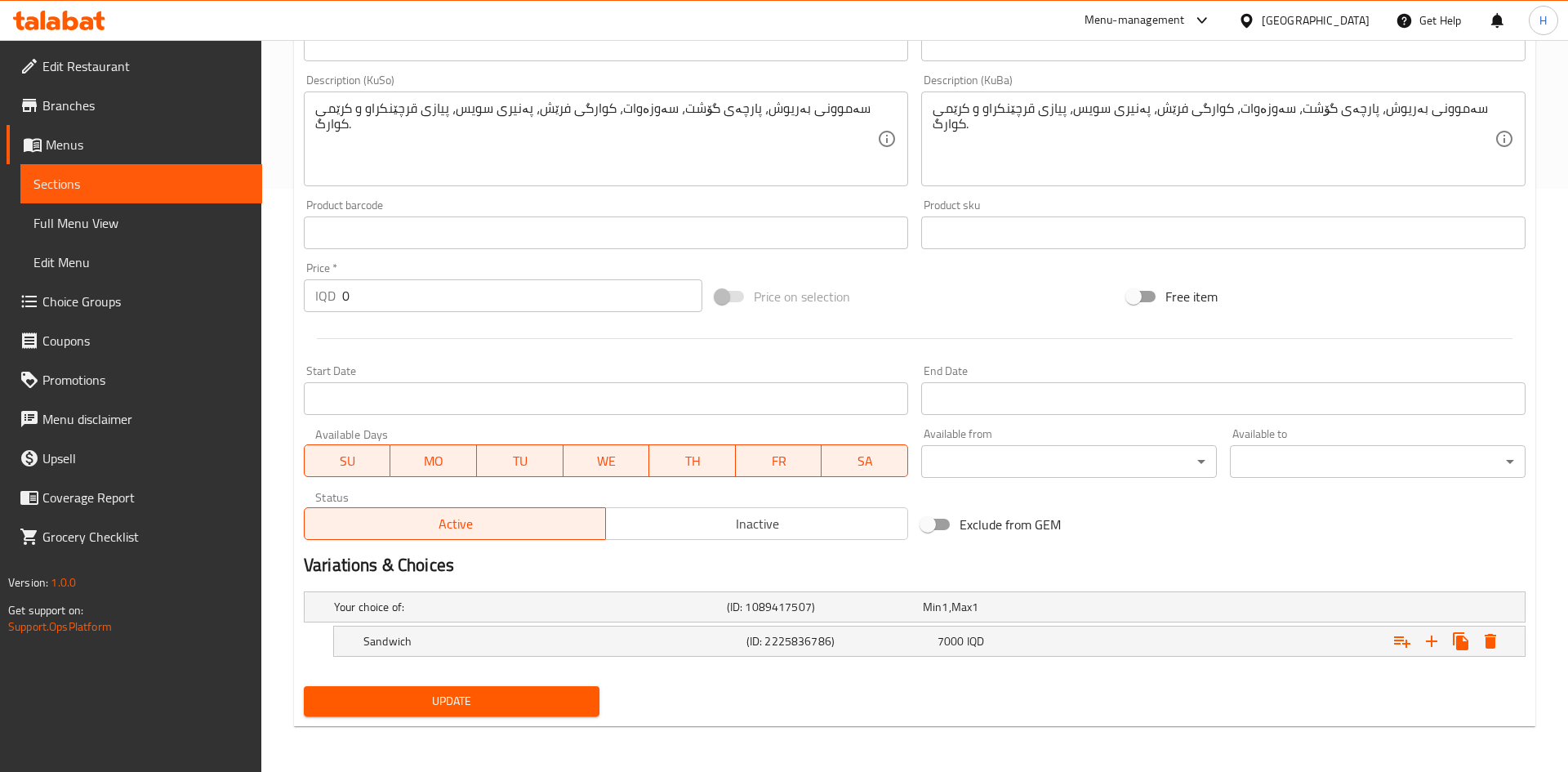
scroll to position [583, 0]
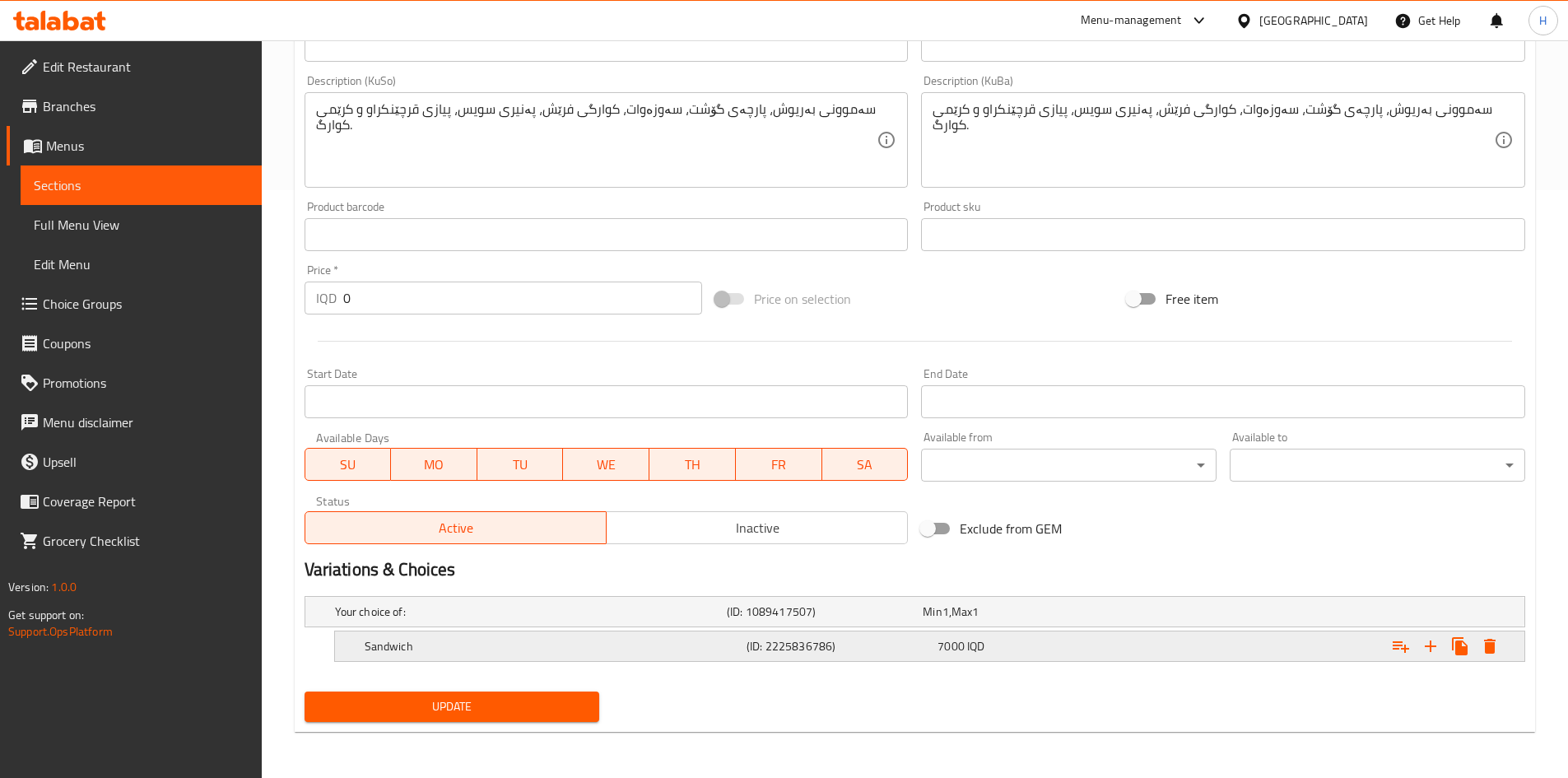
click at [1040, 480] on icon "Expand" at bounding box center [1489, 645] width 11 height 15
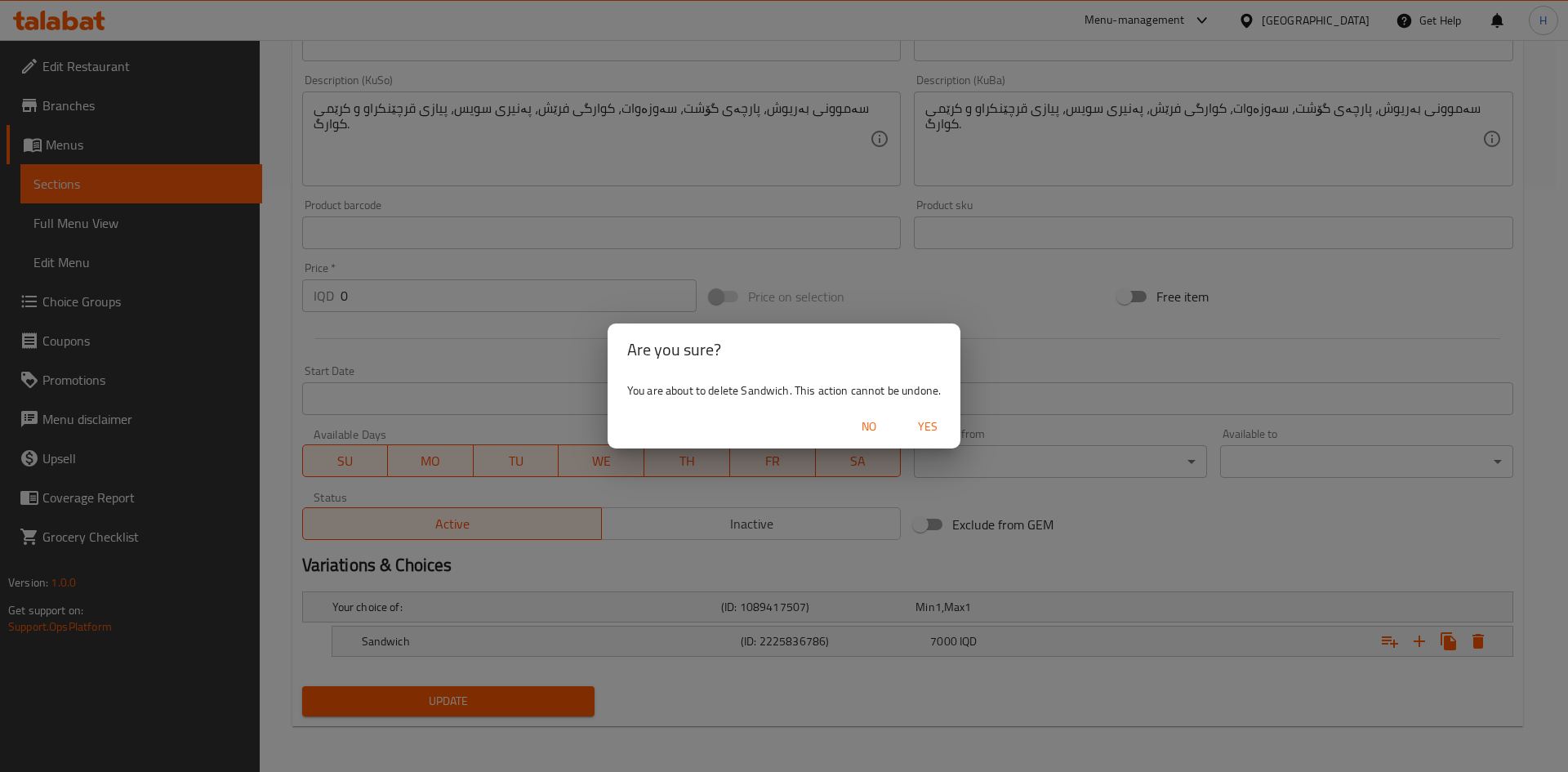
click at [930, 424] on span "Yes" at bounding box center [928, 426] width 39 height 20
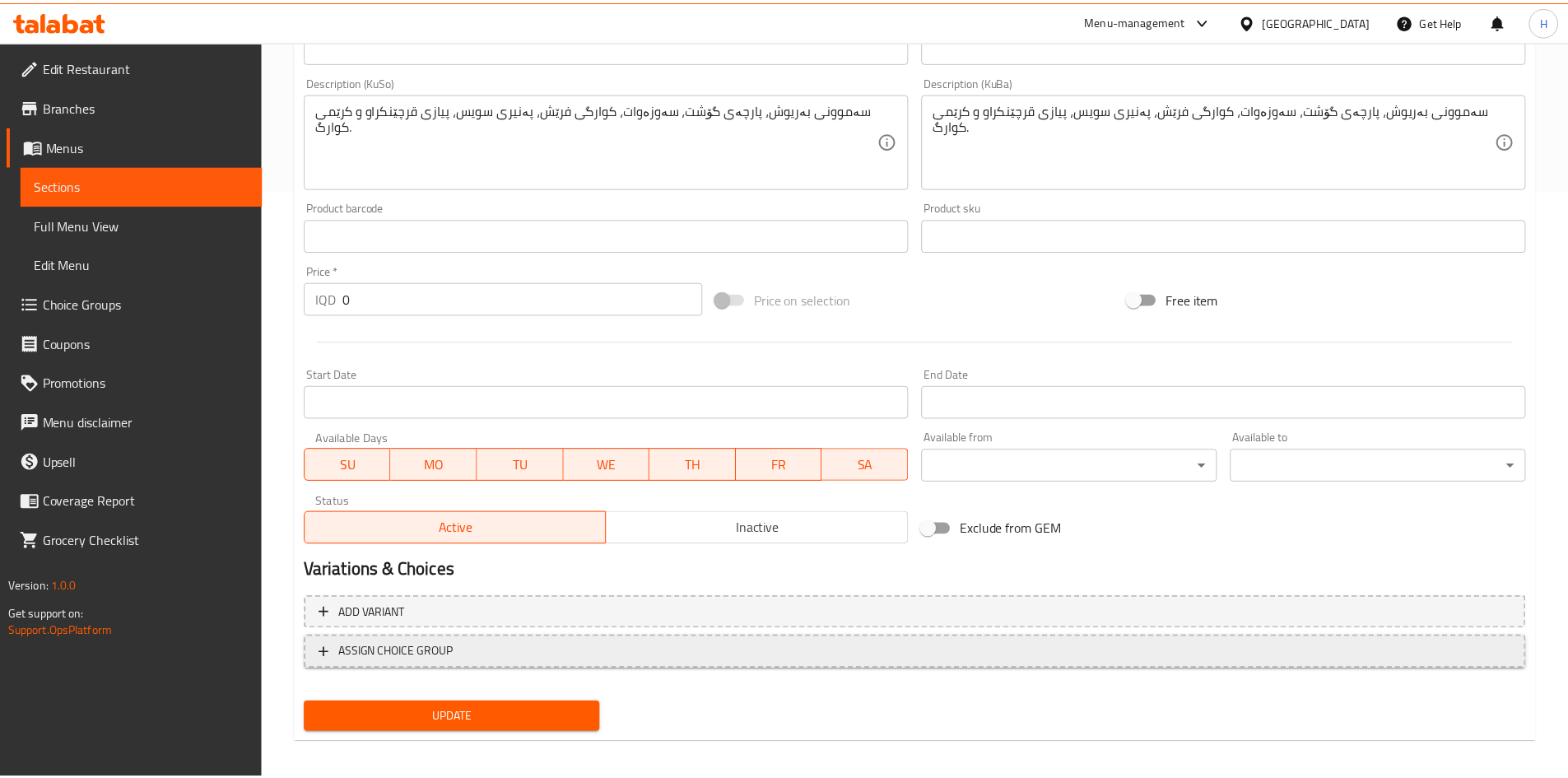
scroll to position [582, 0]
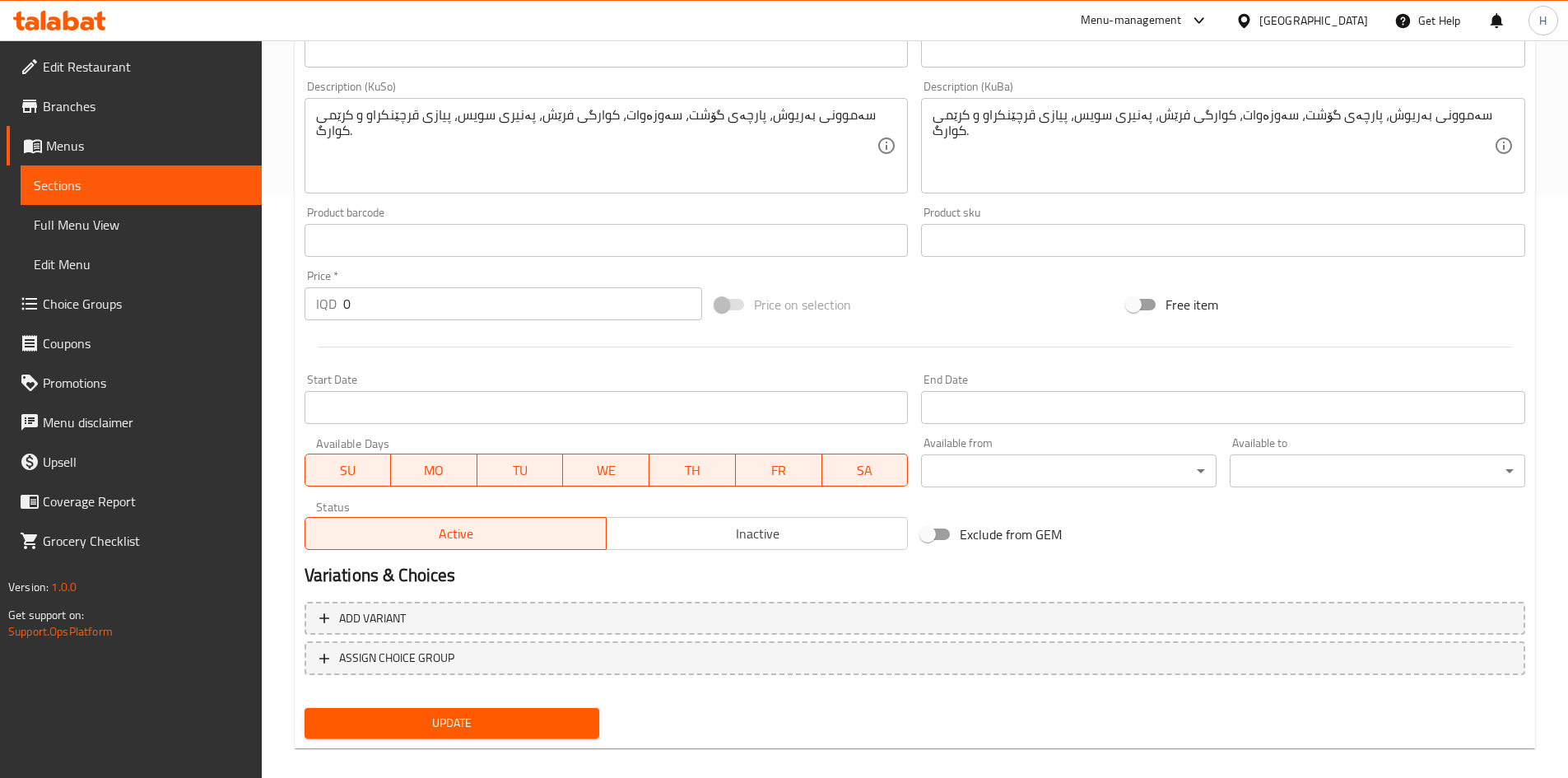
click at [402, 480] on span "Update" at bounding box center [452, 723] width 269 height 21
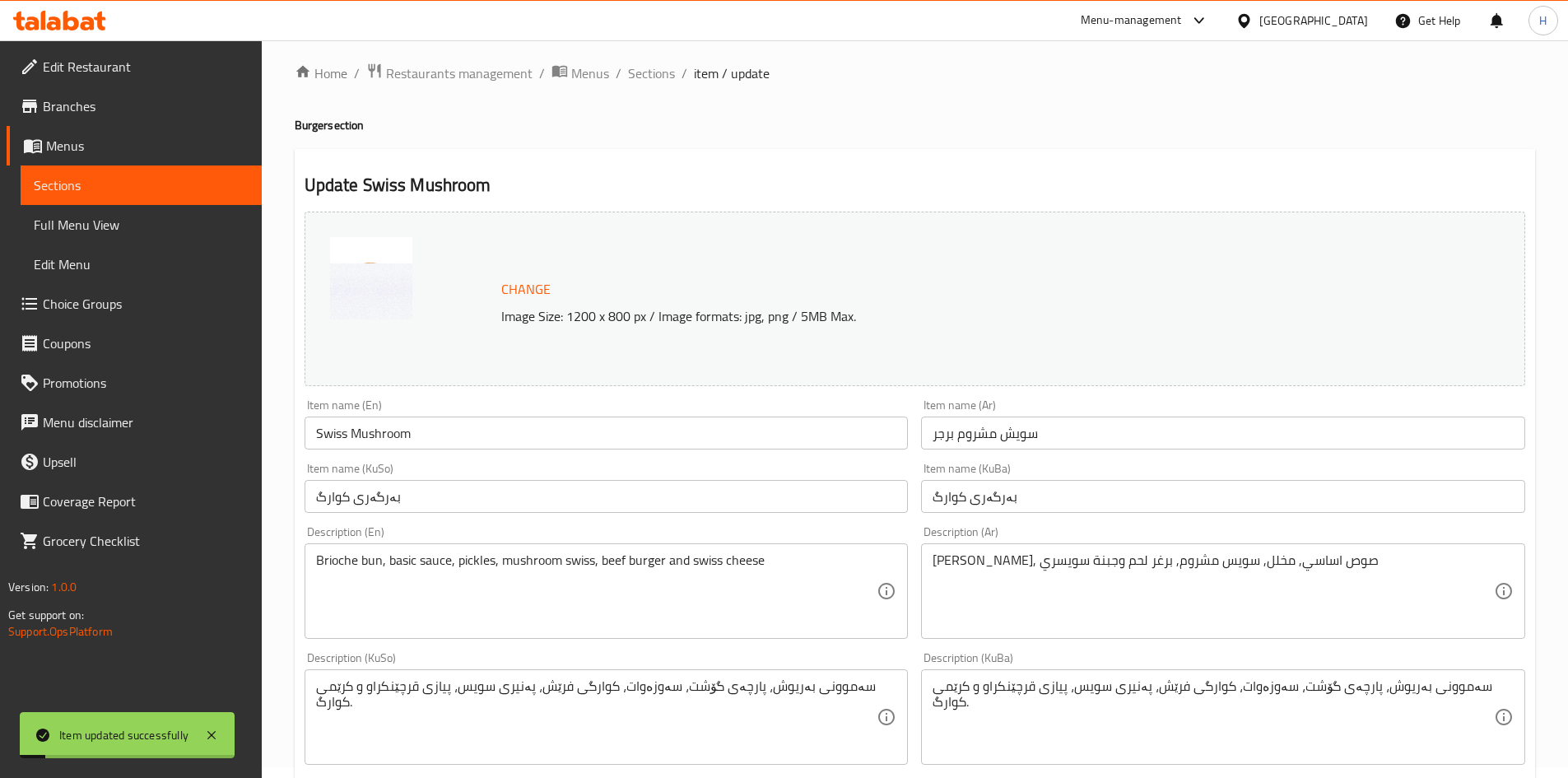
scroll to position [0, 0]
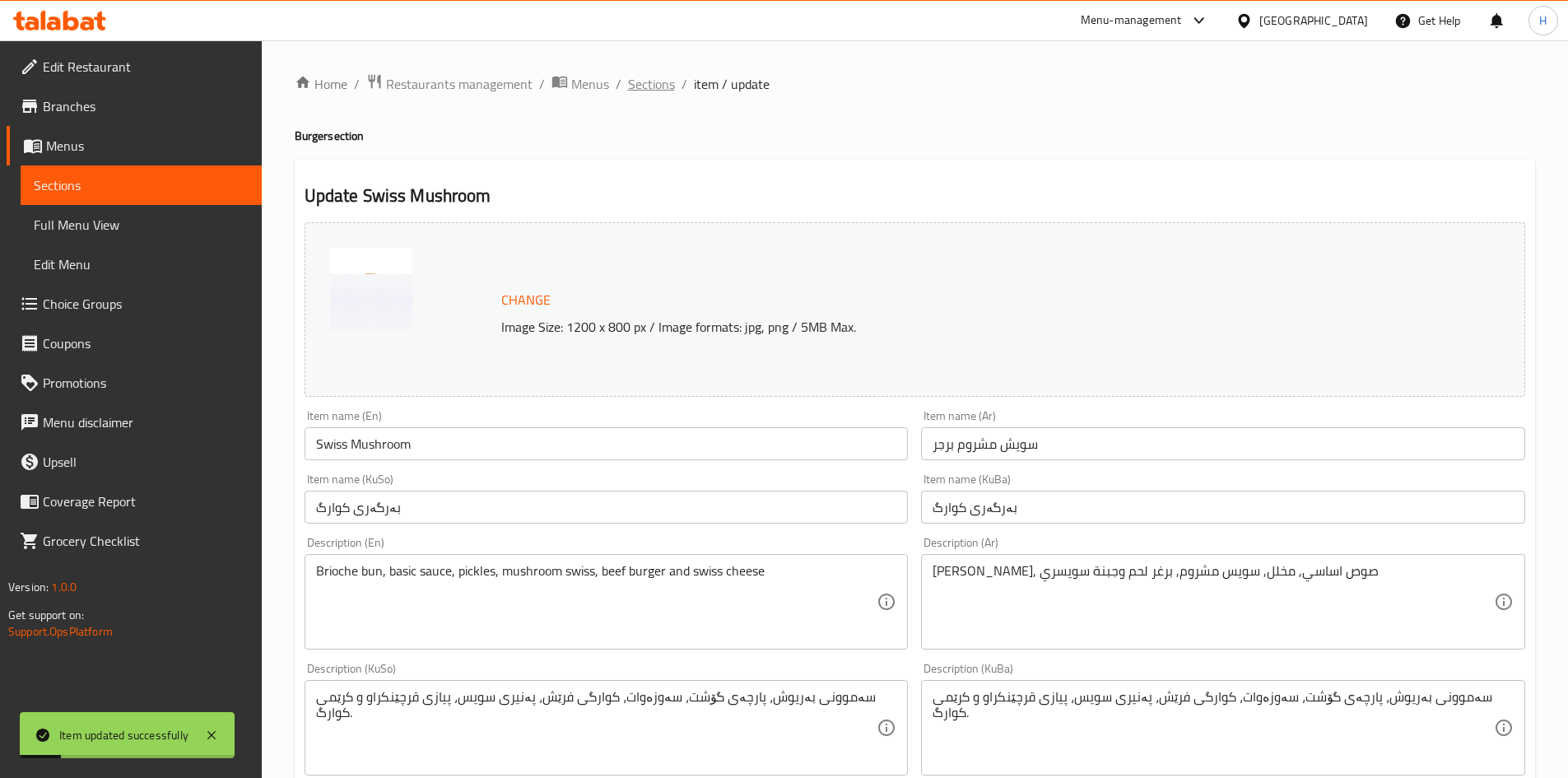
click at [659, 79] on span "Sections" at bounding box center [651, 83] width 47 height 20
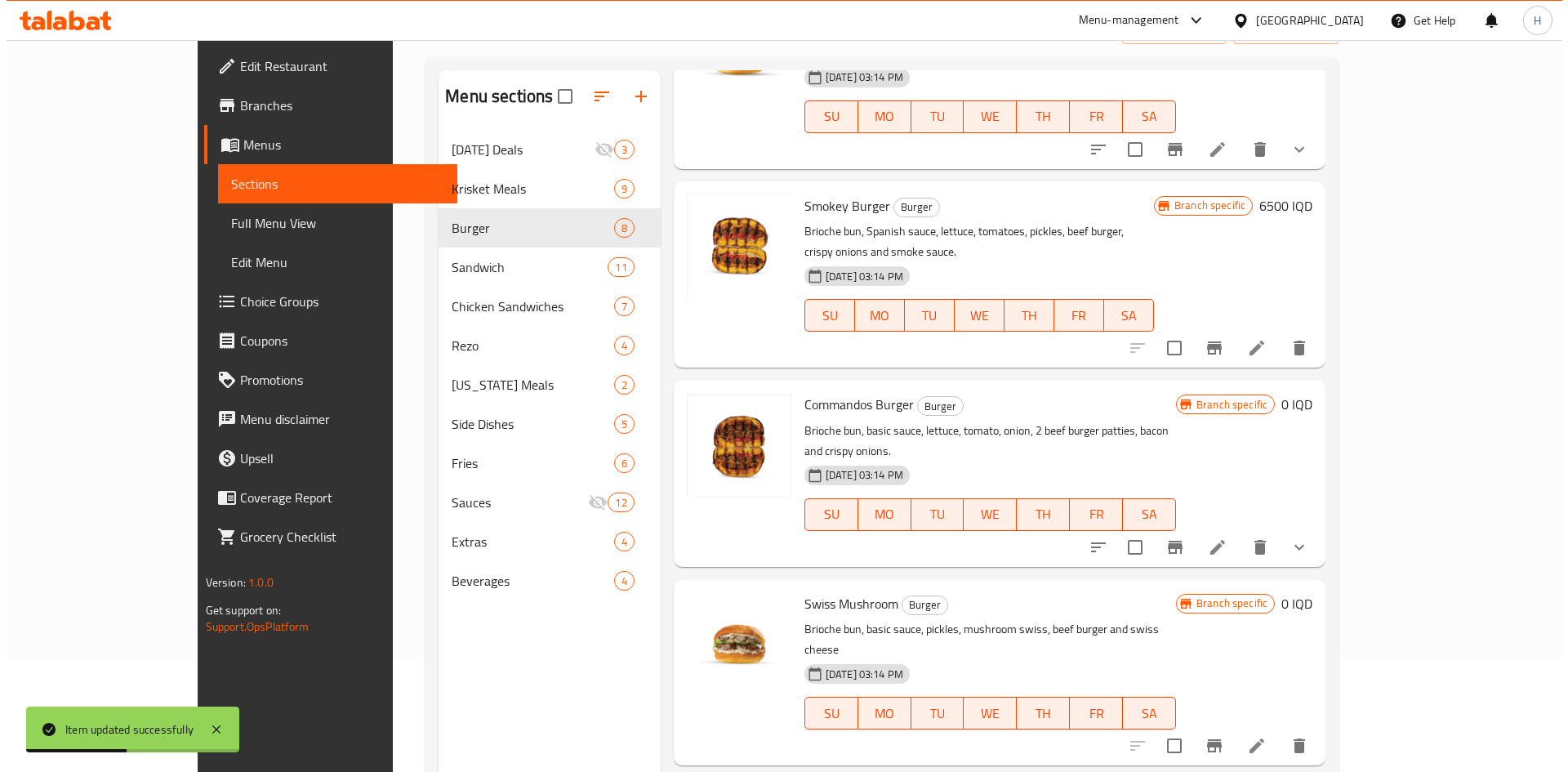
scroll to position [229, 0]
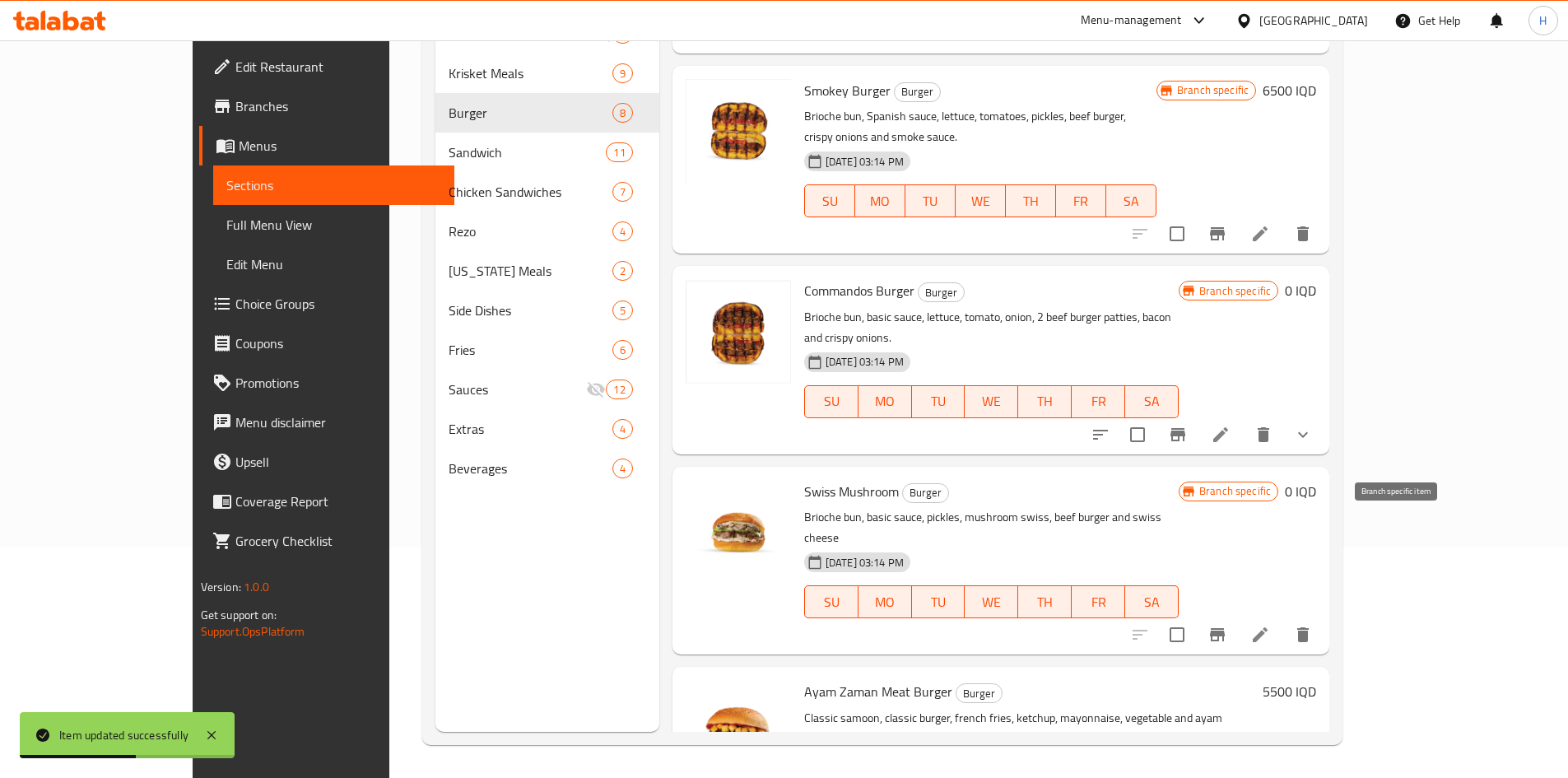
click at [1040, 480] on icon "Branch-specific-item" at bounding box center [1216, 634] width 15 height 13
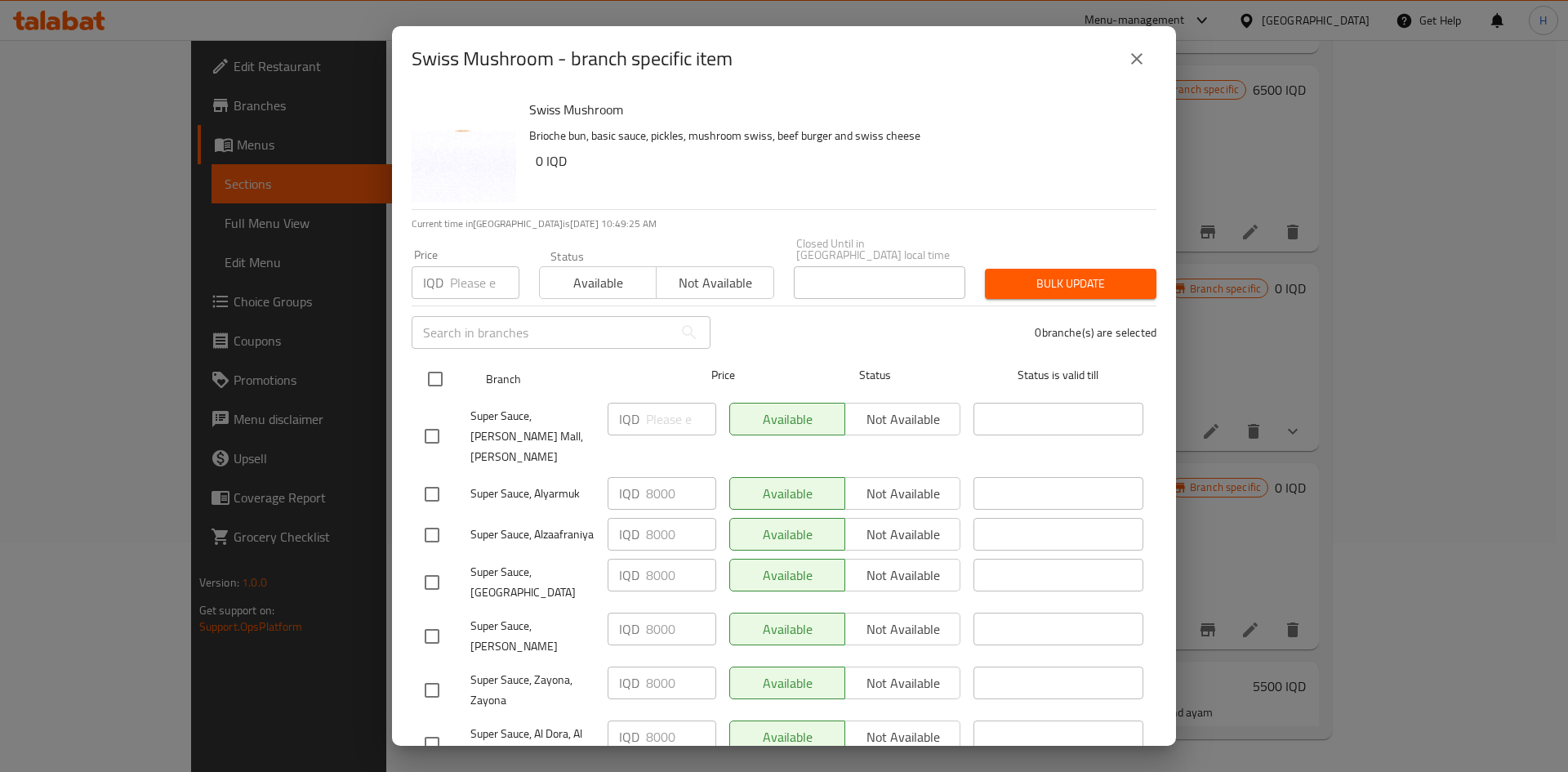
click at [442, 366] on input "checkbox" at bounding box center [435, 379] width 34 height 34
checkbox input "true"
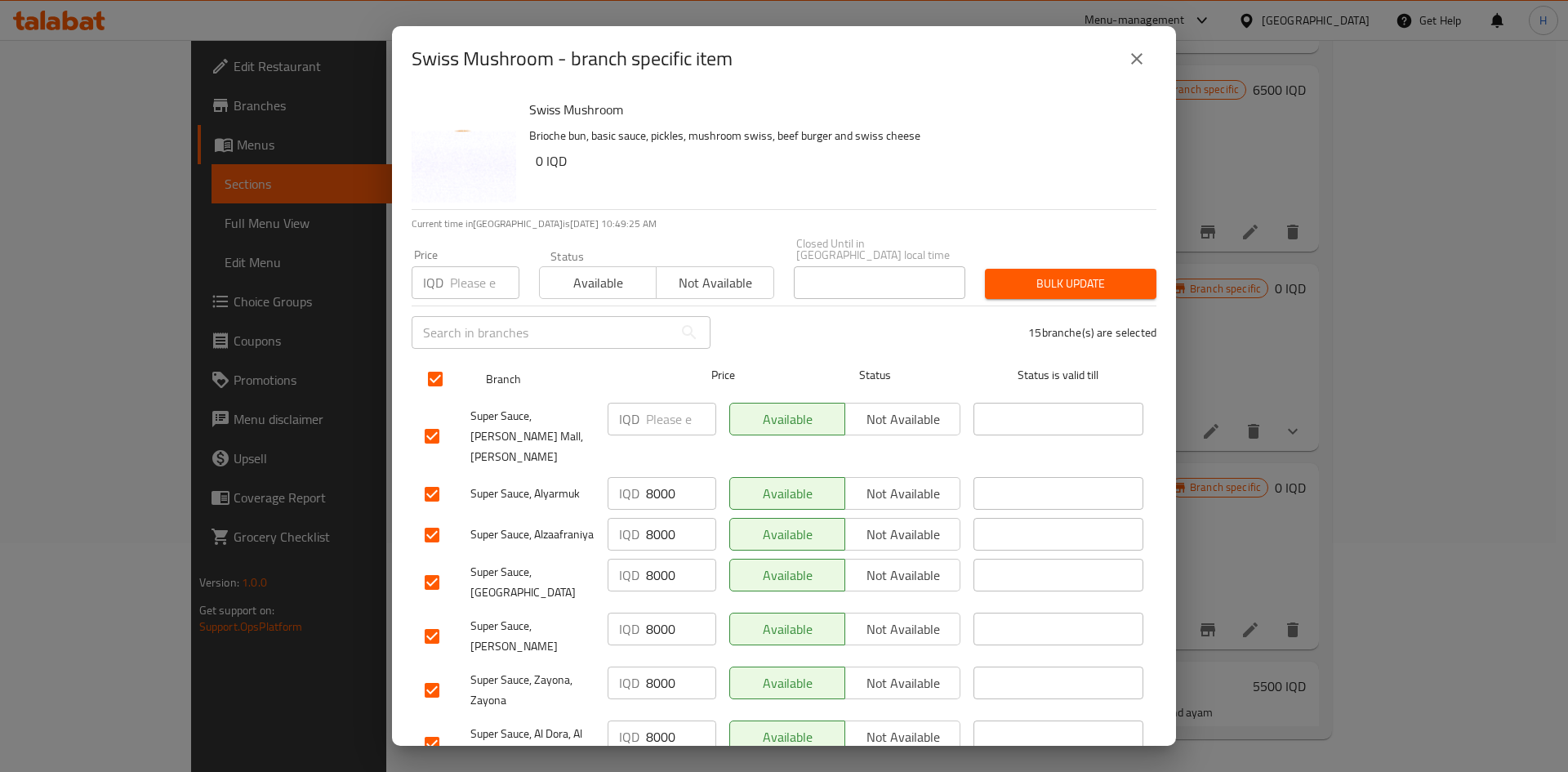
checkbox input "true"
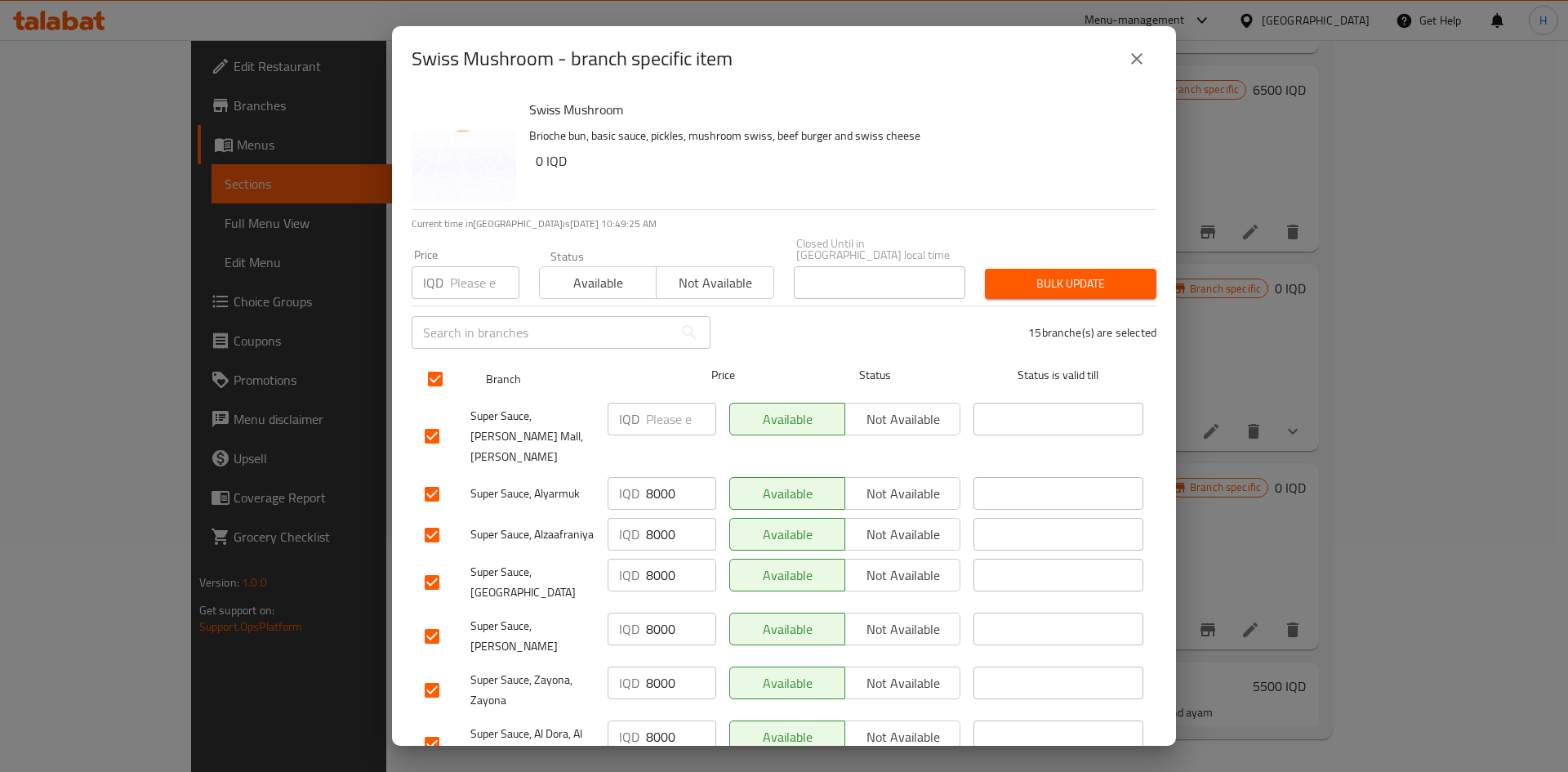
checkbox input "true"
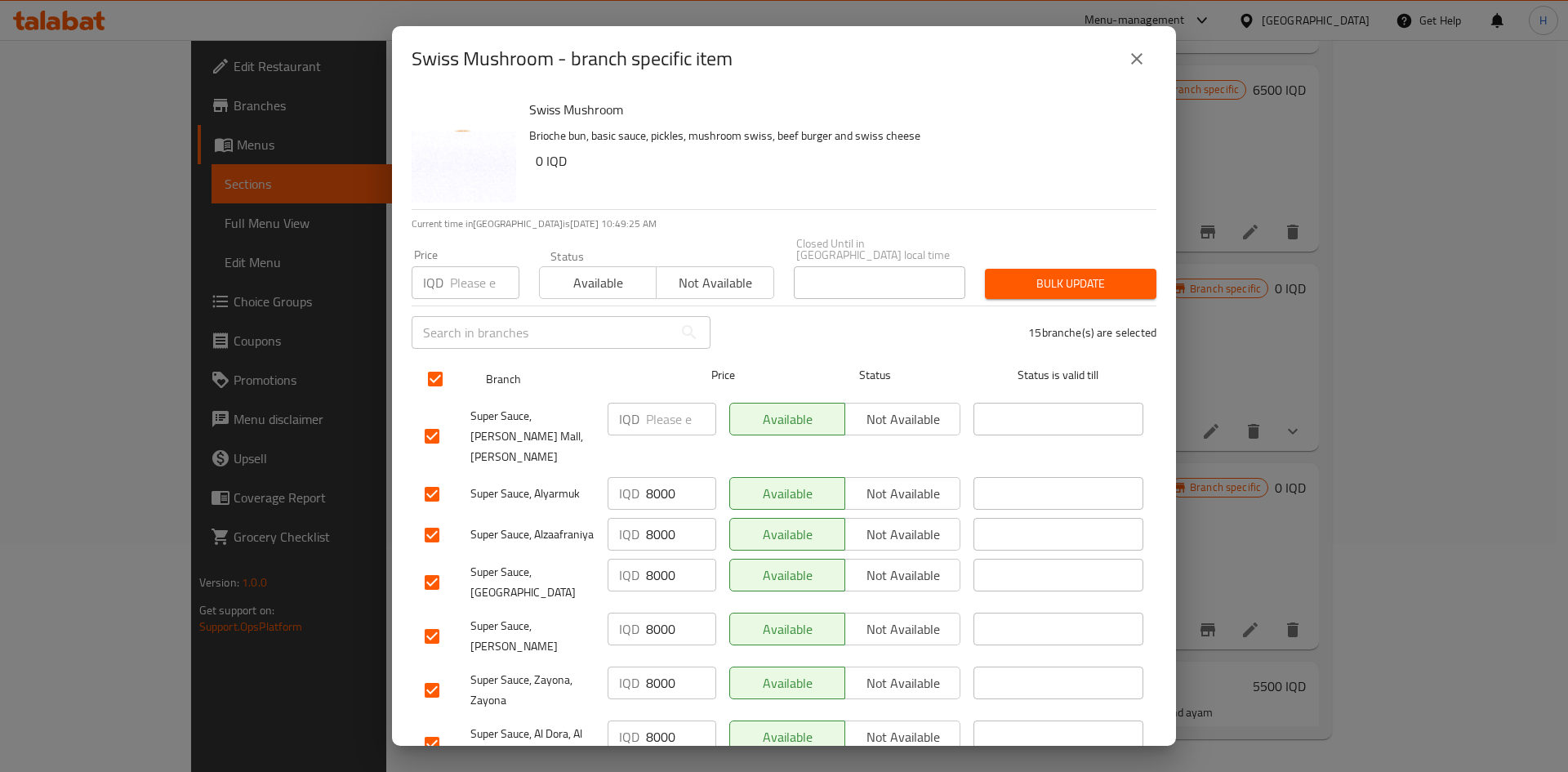
checkbox input "true"
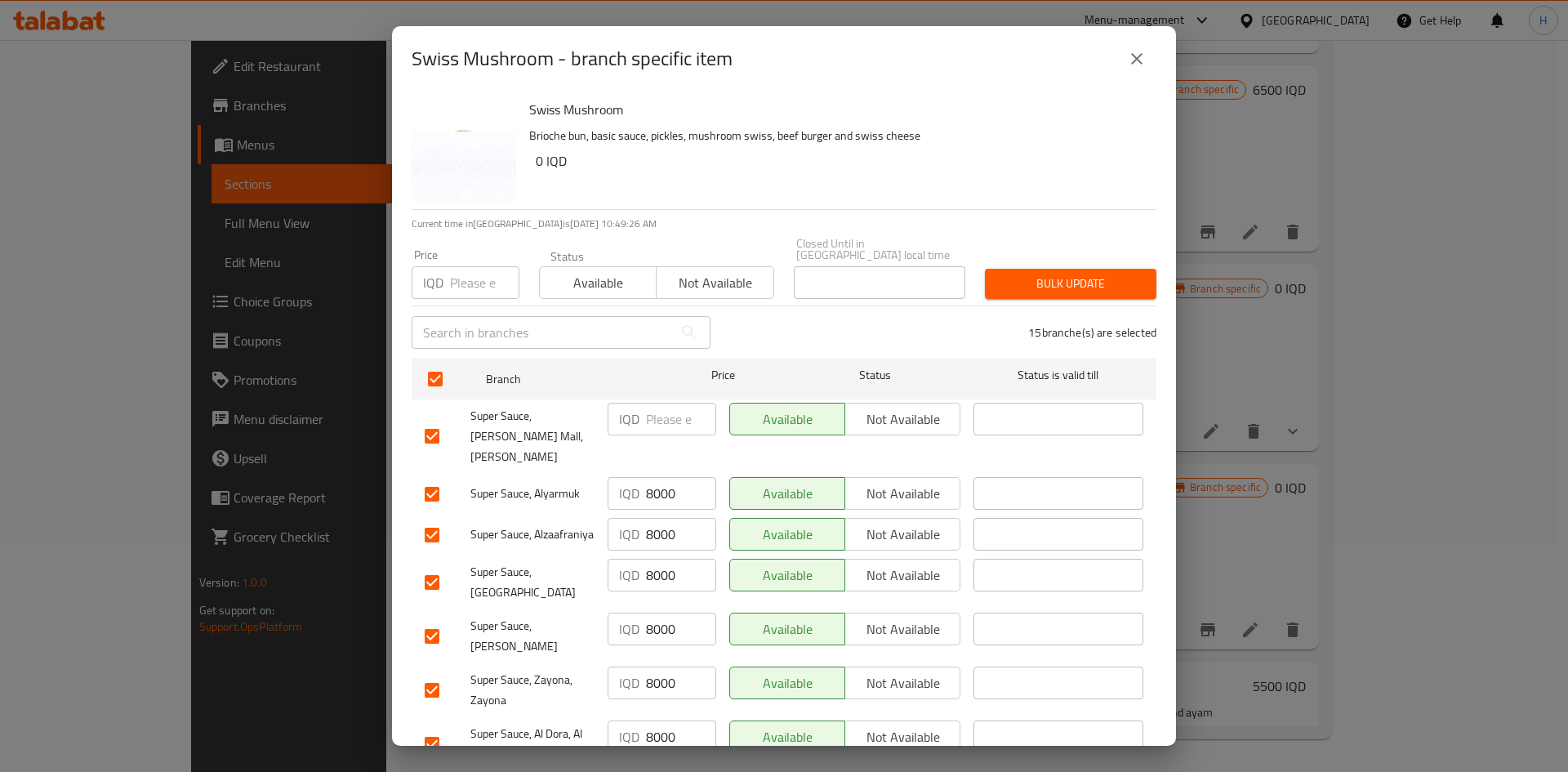
click at [675, 403] on input "number" at bounding box center [681, 419] width 71 height 32
click at [667, 477] on input "8000" at bounding box center [681, 493] width 71 height 32
click at [661, 413] on input "number" at bounding box center [681, 419] width 71 height 32
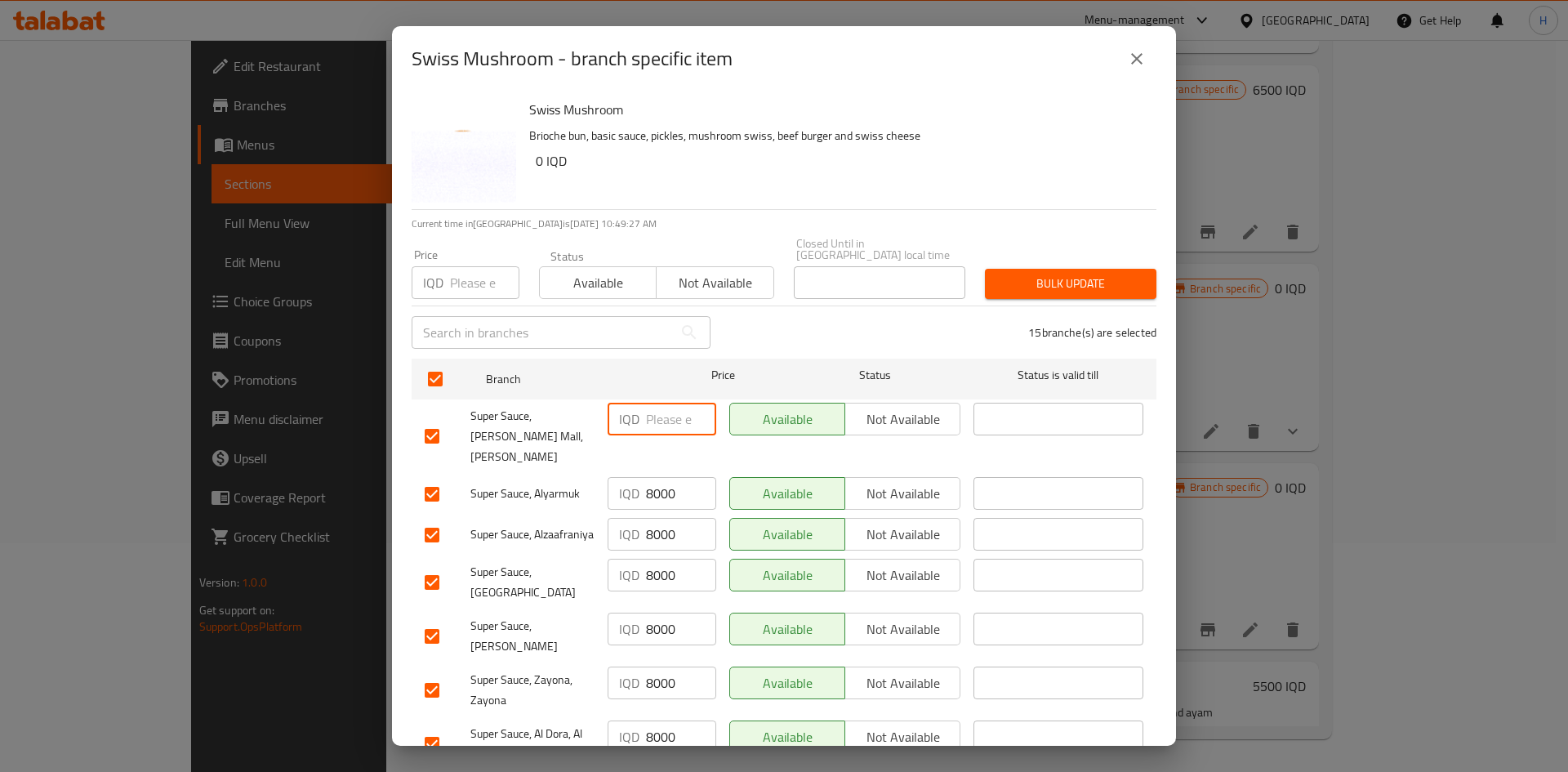
paste input "8000"
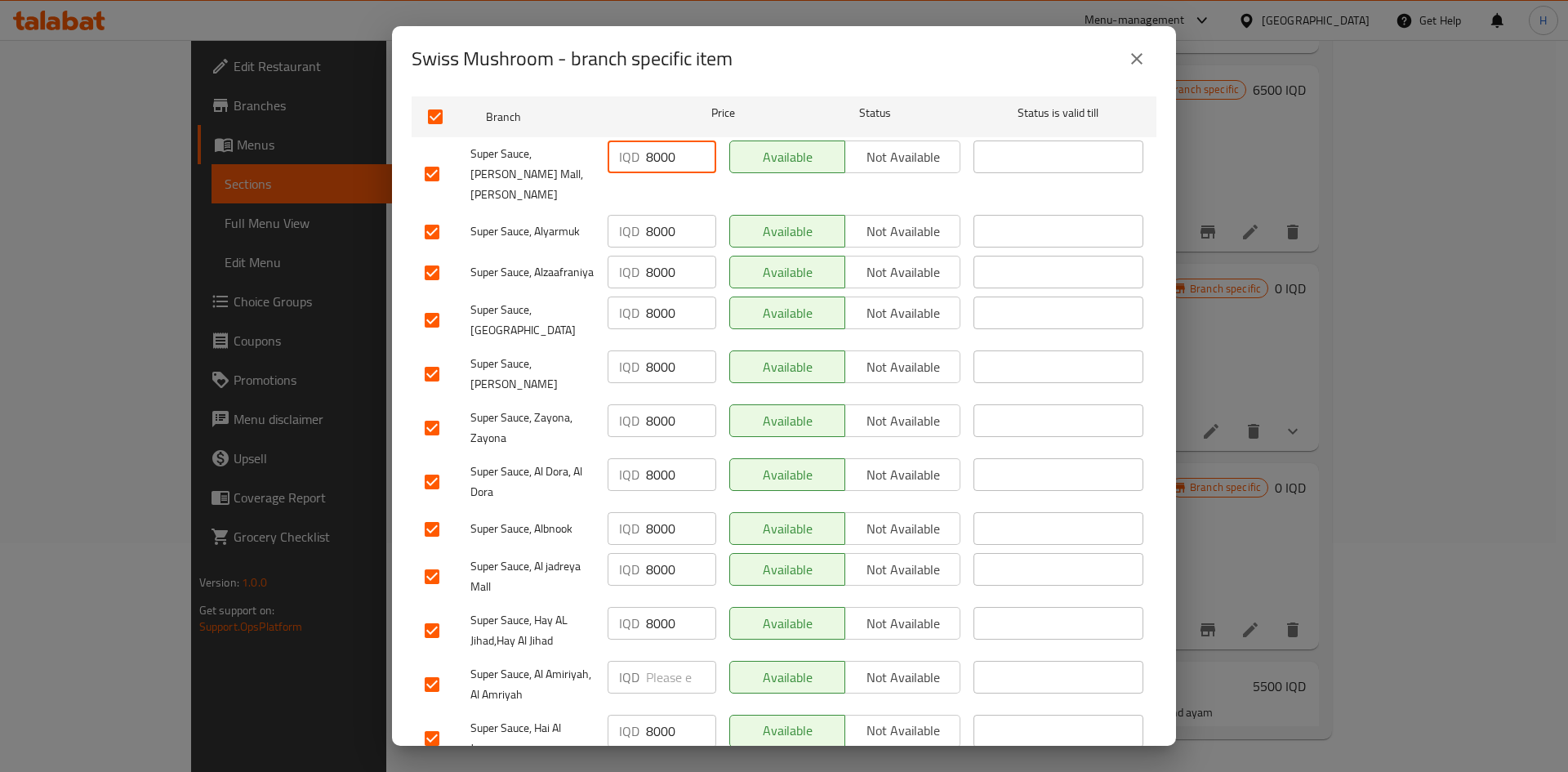
scroll to position [409, 0]
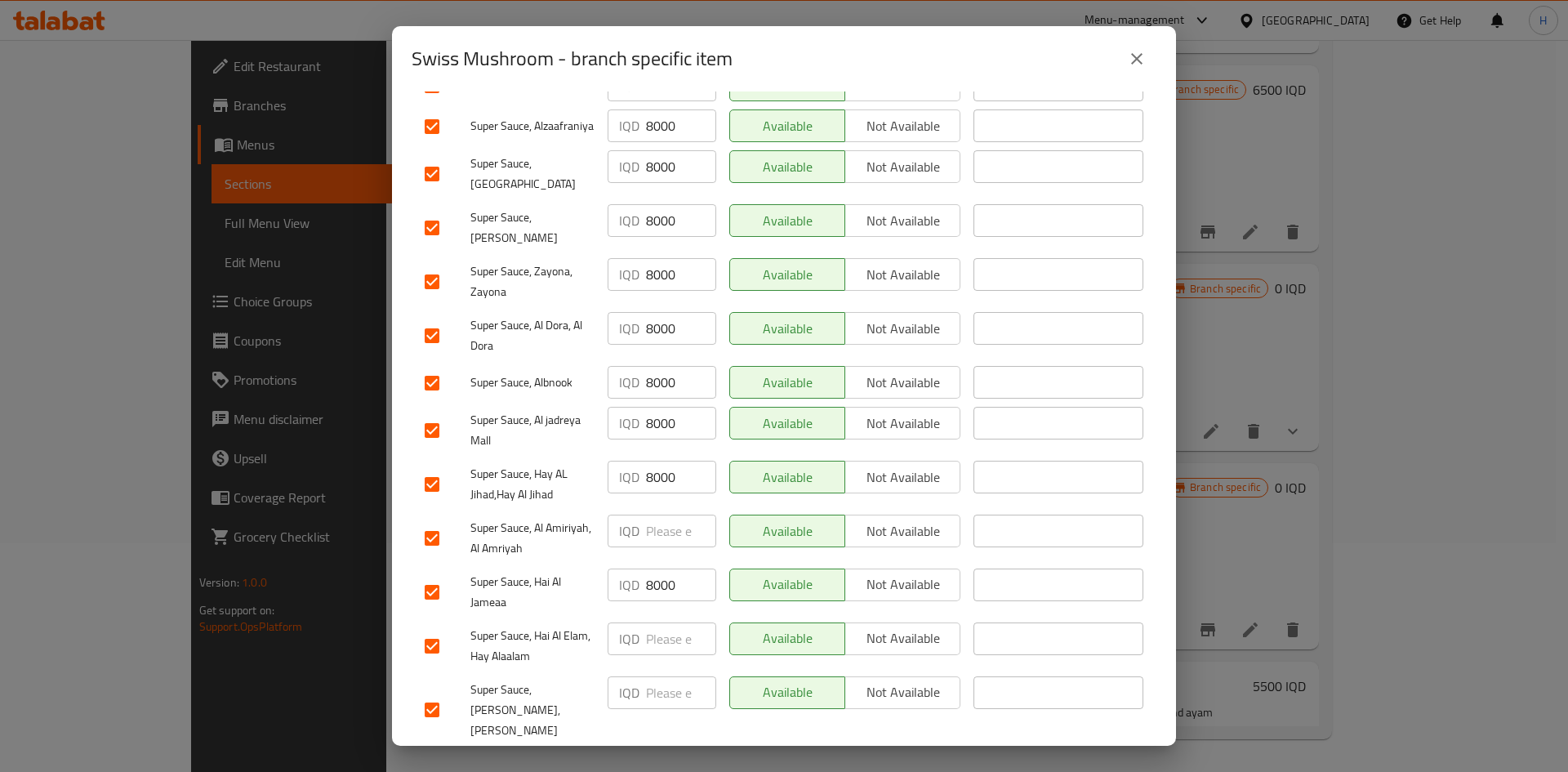
type input "8000"
click at [657, 477] on input "number" at bounding box center [681, 530] width 71 height 32
paste input "8000"
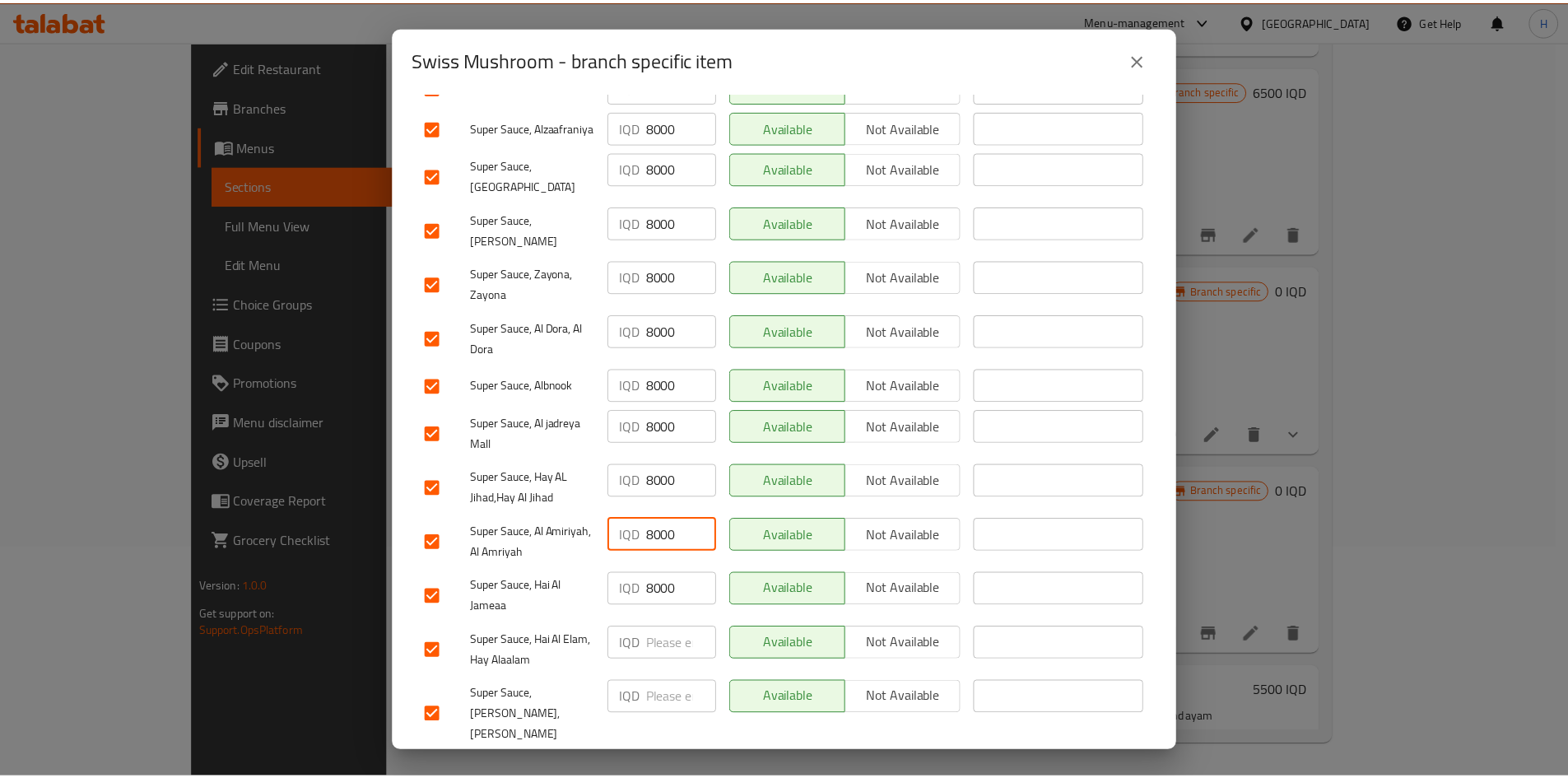
scroll to position [472, 0]
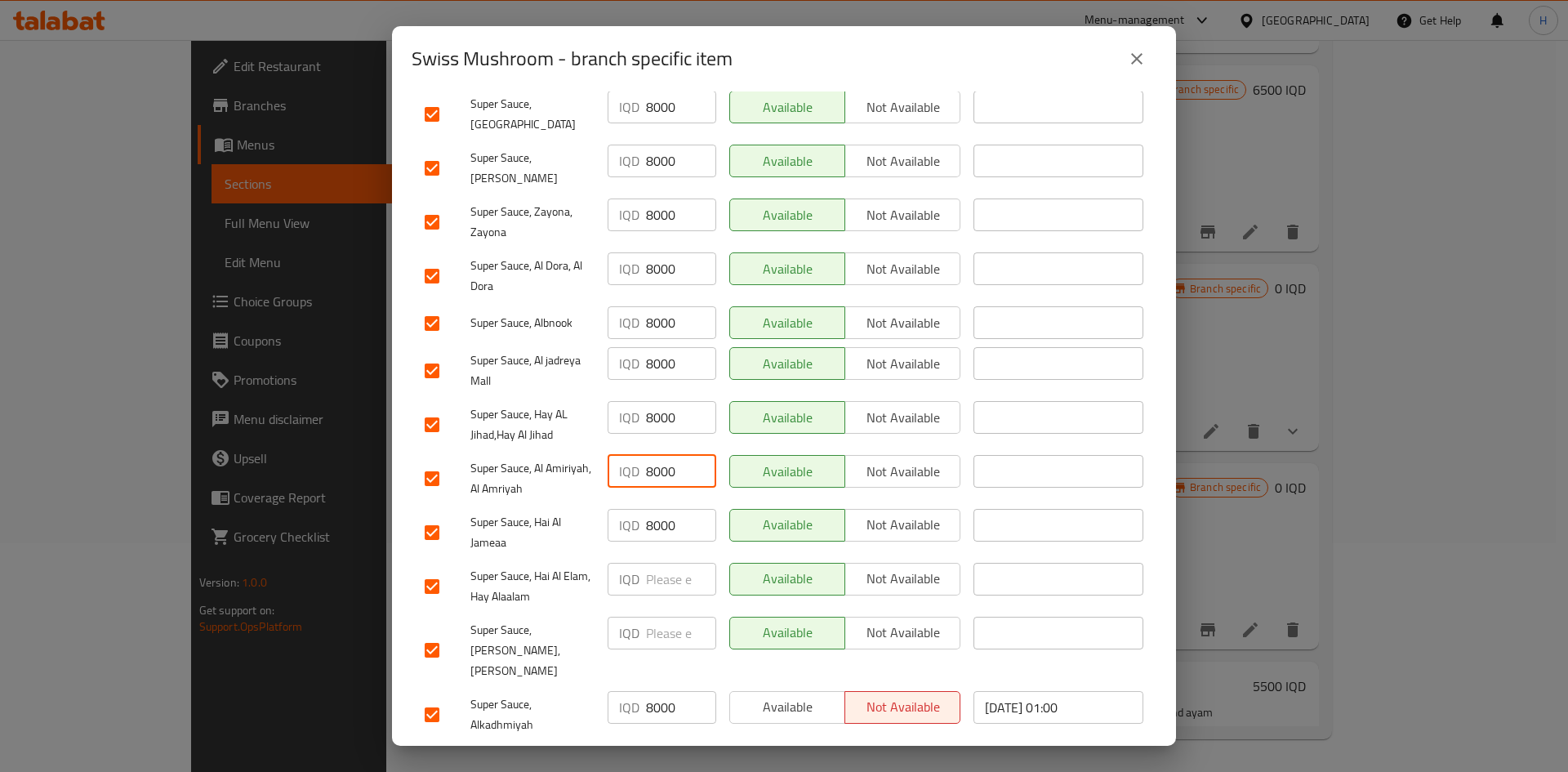
type input "8000"
click at [657, 477] on input "number" at bounding box center [681, 579] width 71 height 32
paste input "8000"
type input "8000"
click at [655, 477] on input "number" at bounding box center [681, 632] width 71 height 32
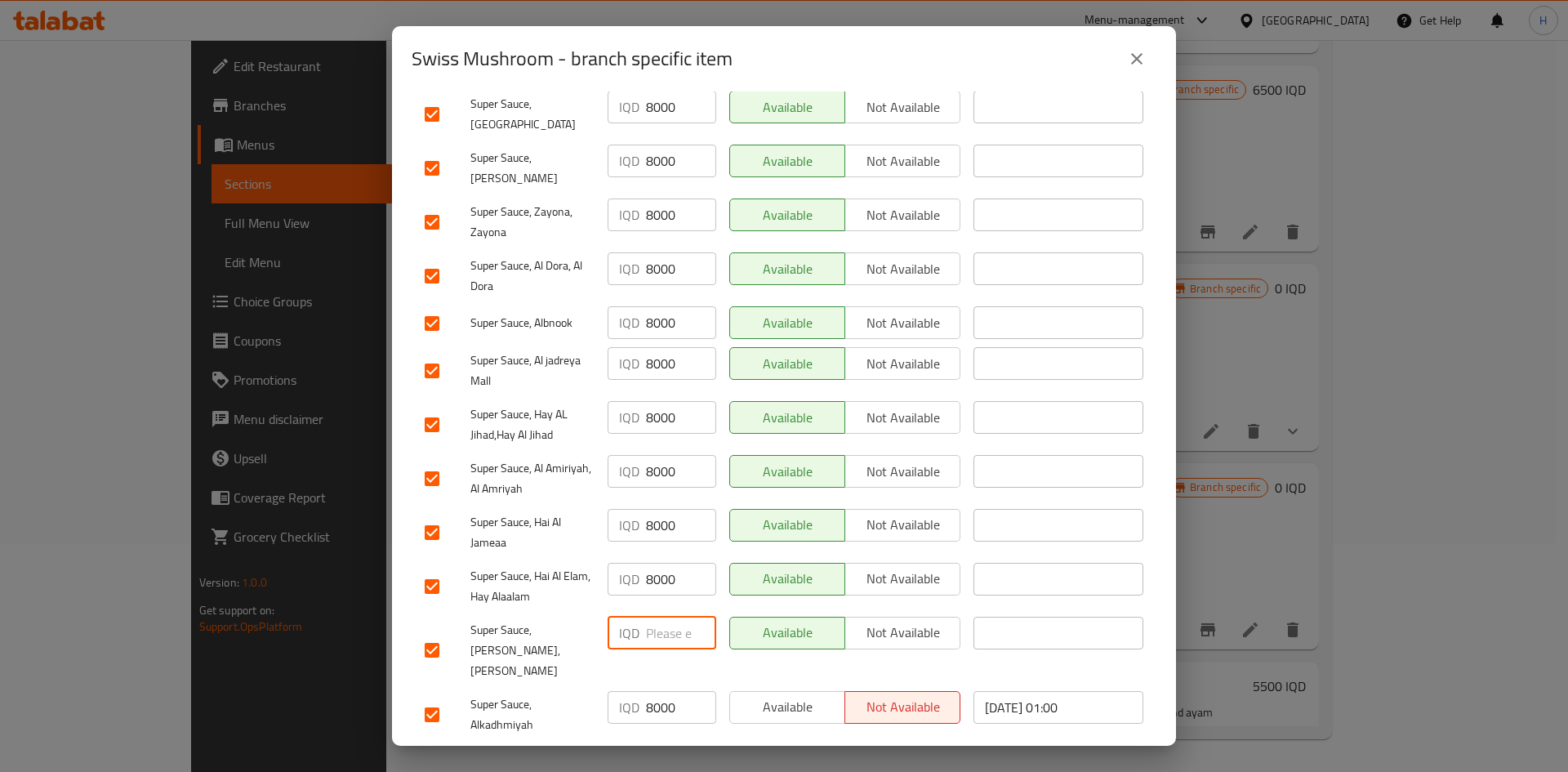
paste input "8000"
type input "8000"
click at [672, 477] on span "Save" at bounding box center [784, 763] width 718 height 20
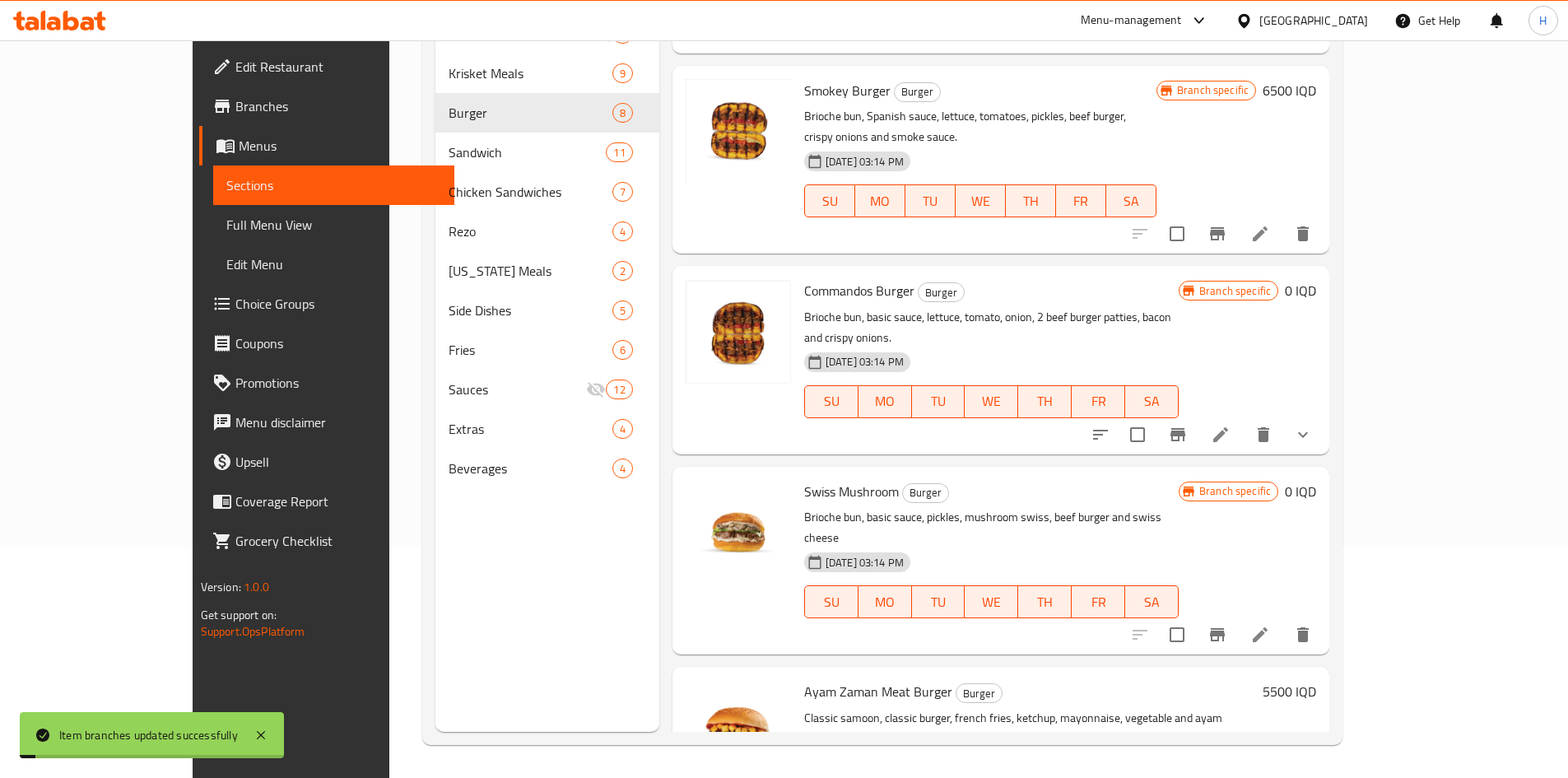
click at [1040, 473] on div "Swiss Mushroom Burger Brioche bun, basic sauce, pickles, mushroom swiss, beef b…" at bounding box center [1060, 560] width 525 height 174
click at [1040, 479] on h6 "0 IQD" at bounding box center [1300, 491] width 31 height 23
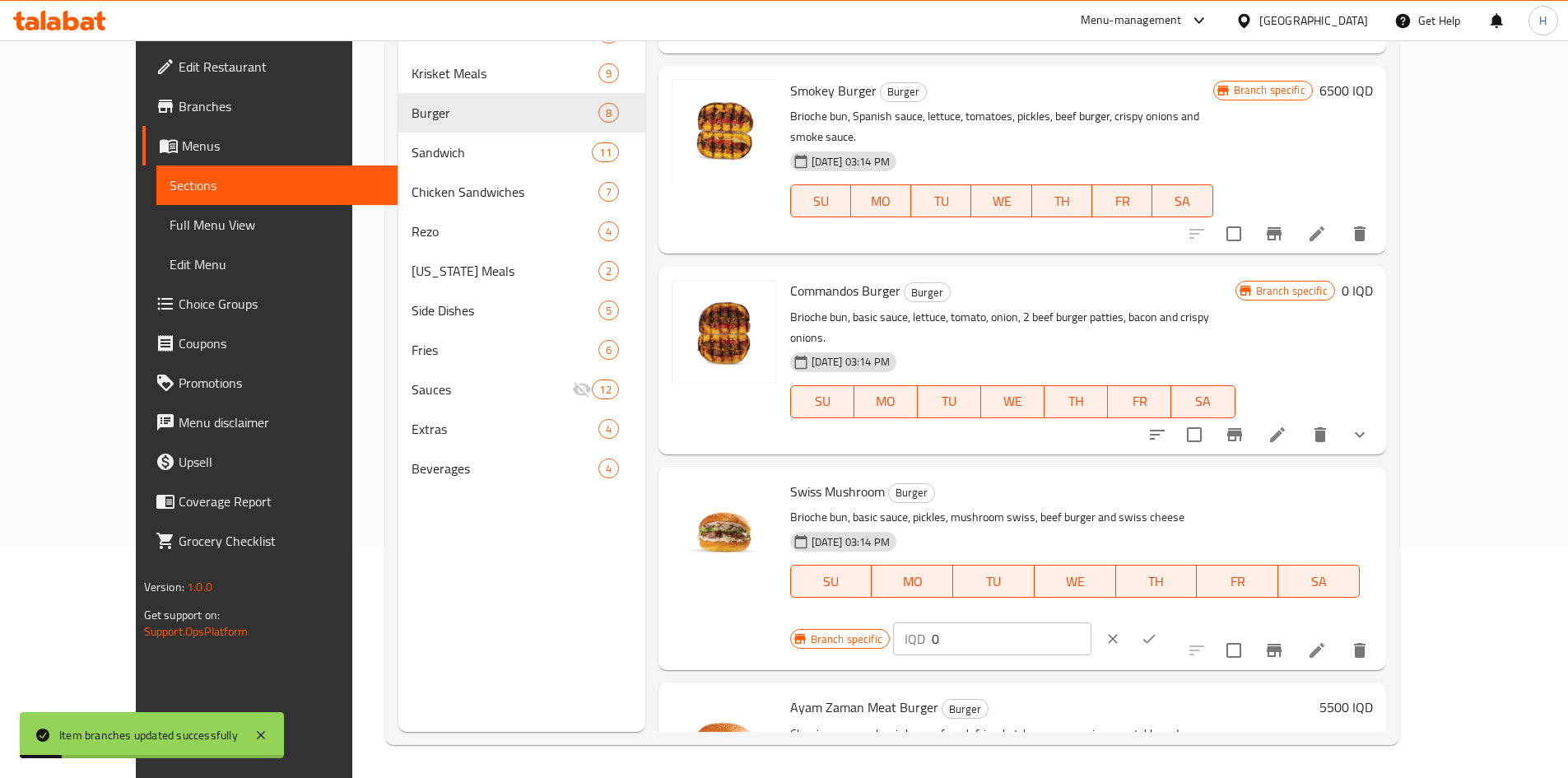
click at [1040, 480] on input "0" at bounding box center [1011, 638] width 160 height 33
type input "8000"
click at [1040, 480] on icon "ok" at bounding box center [1149, 638] width 16 height 16
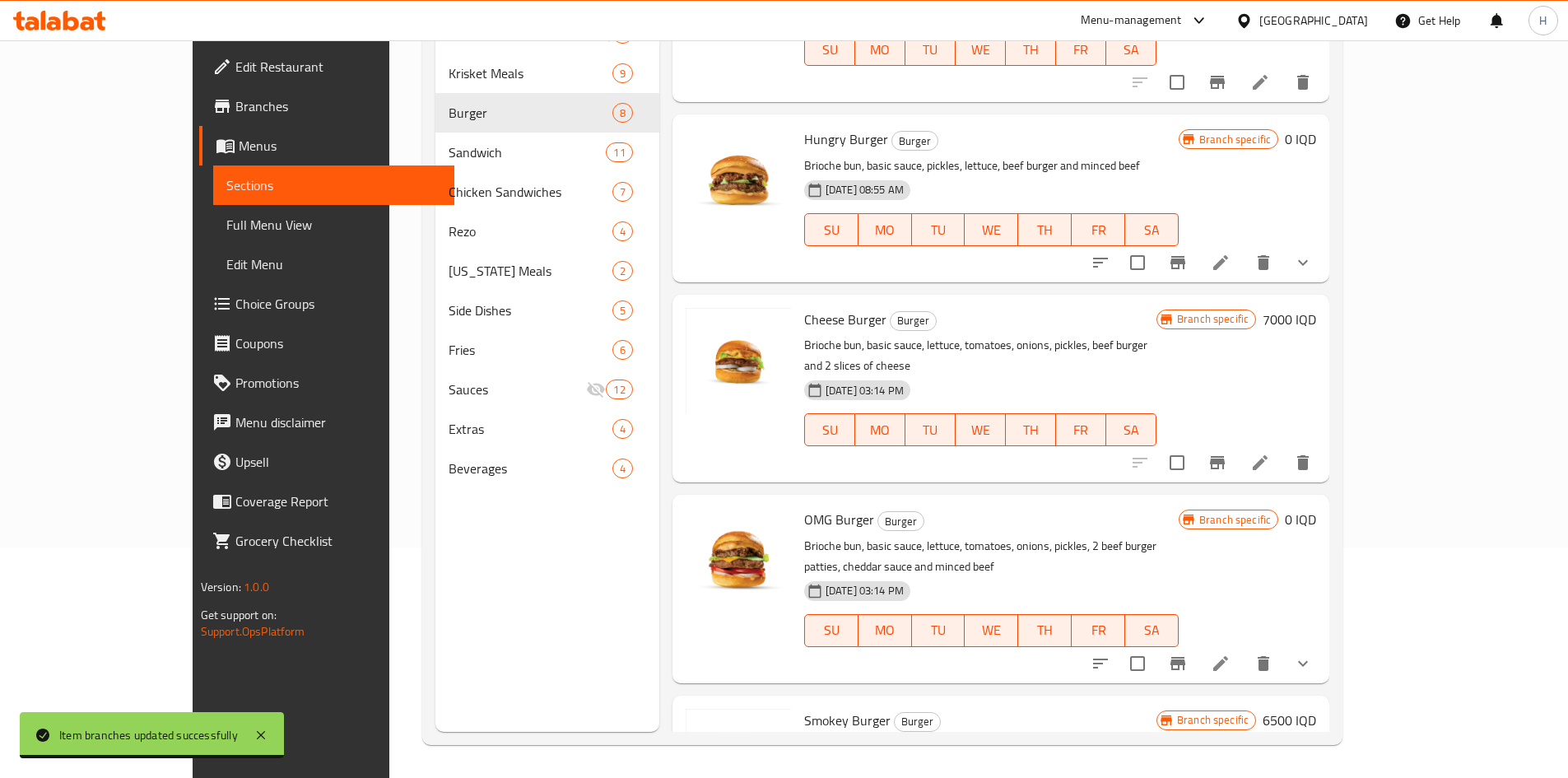
scroll to position [0, 0]
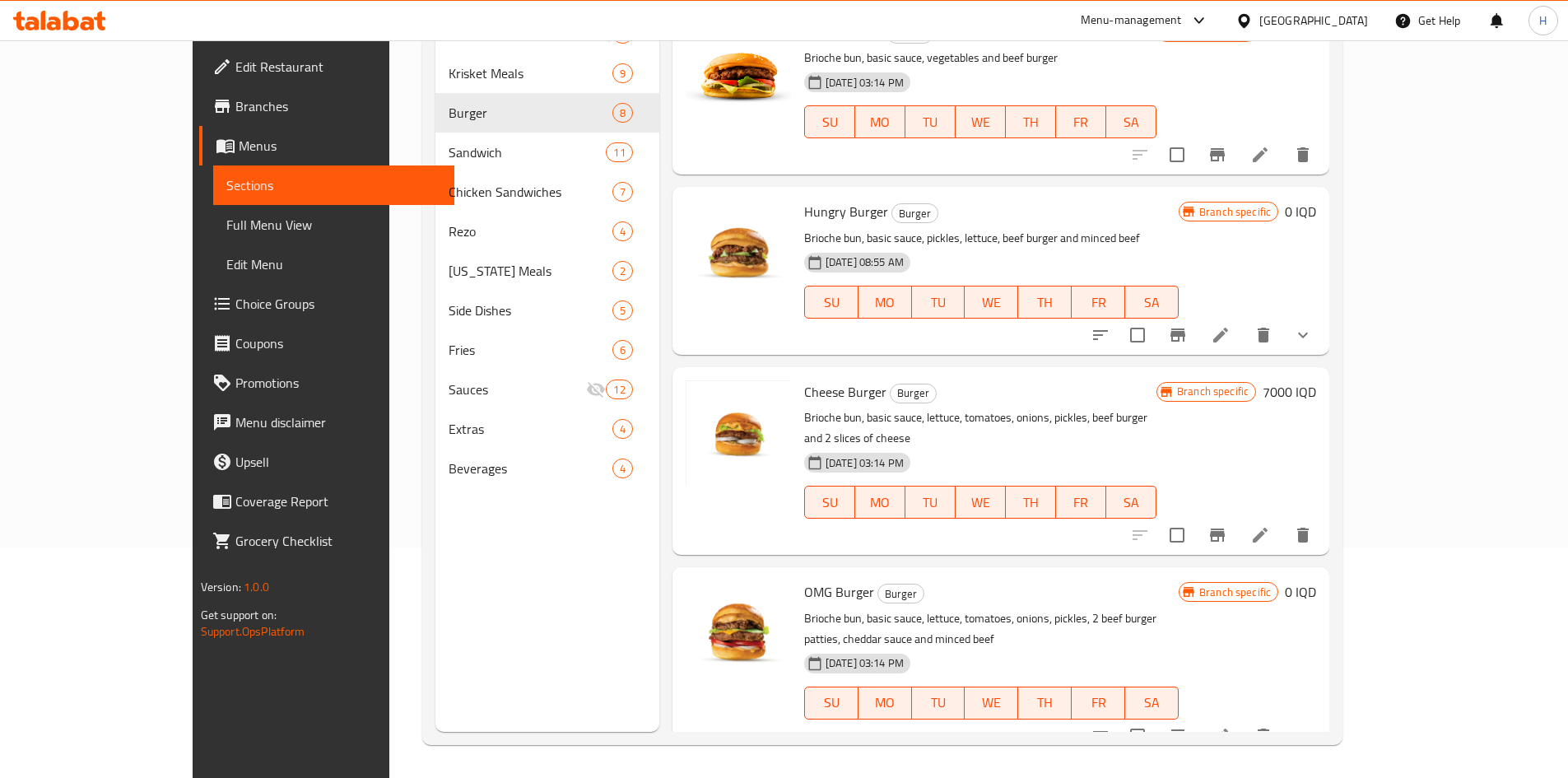
click at [1040, 334] on li at bounding box center [1221, 335] width 46 height 30
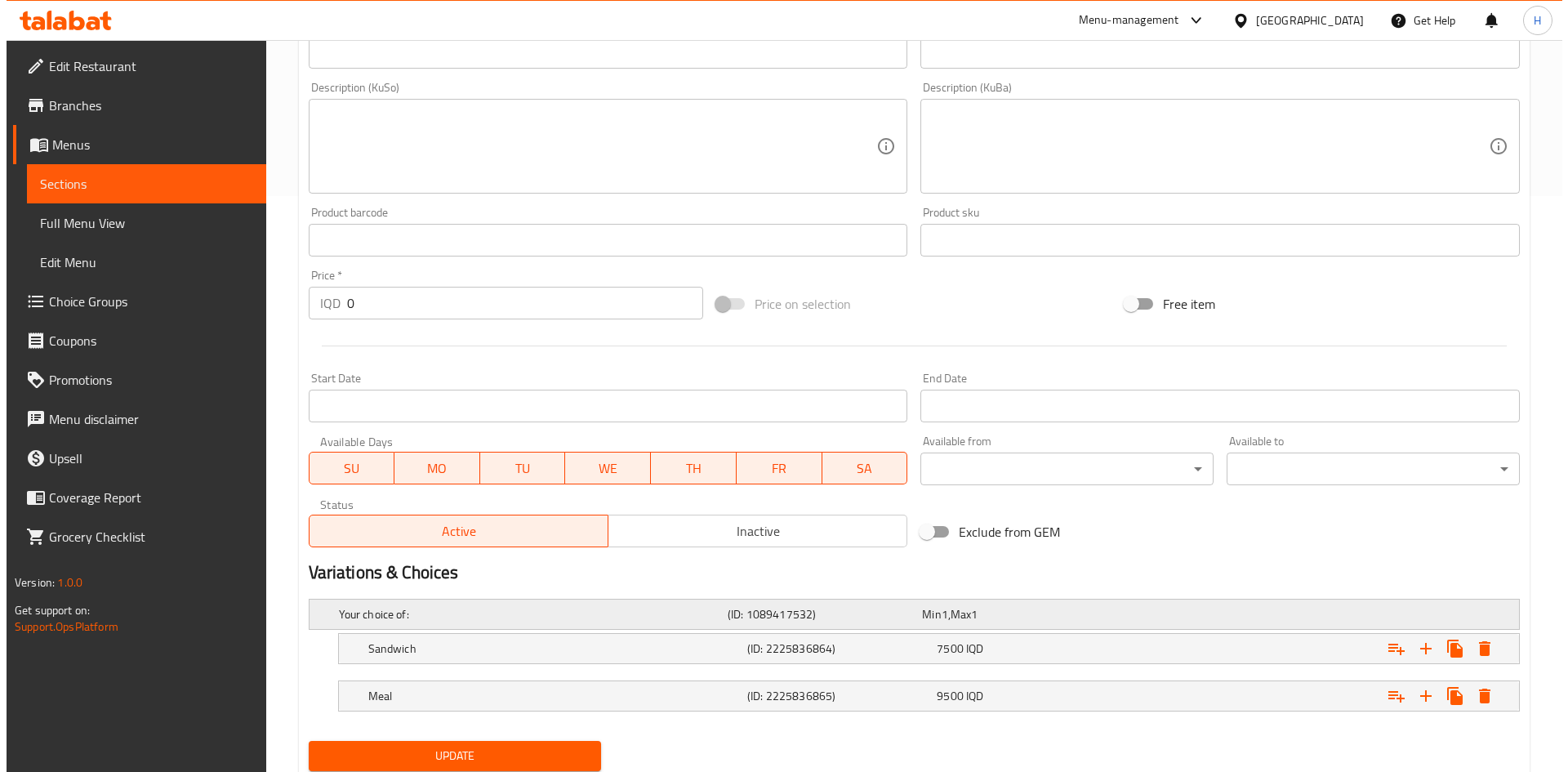
scroll to position [631, 0]
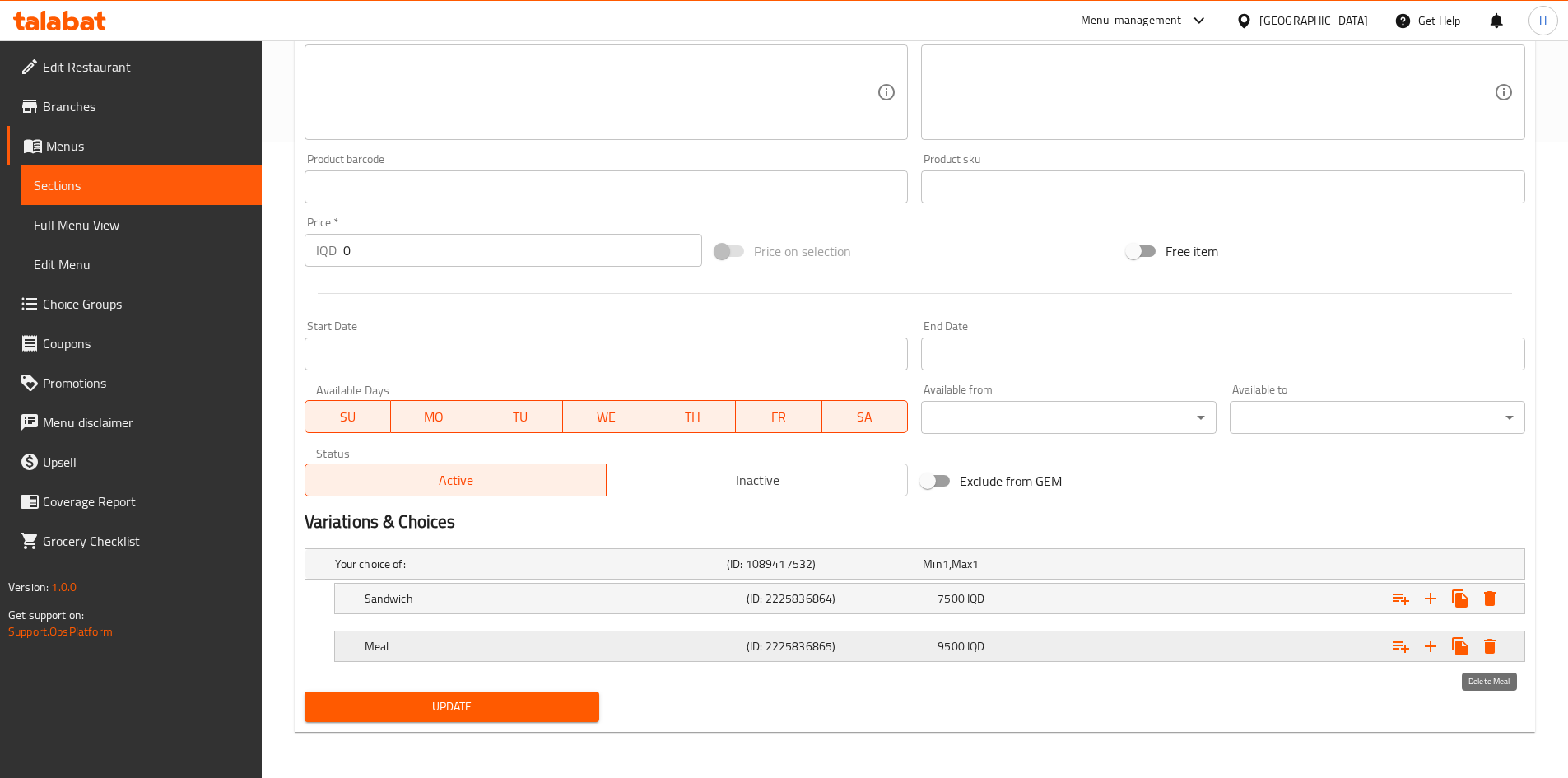
click at [1040, 480] on button "Expand" at bounding box center [1489, 646] width 30 height 30
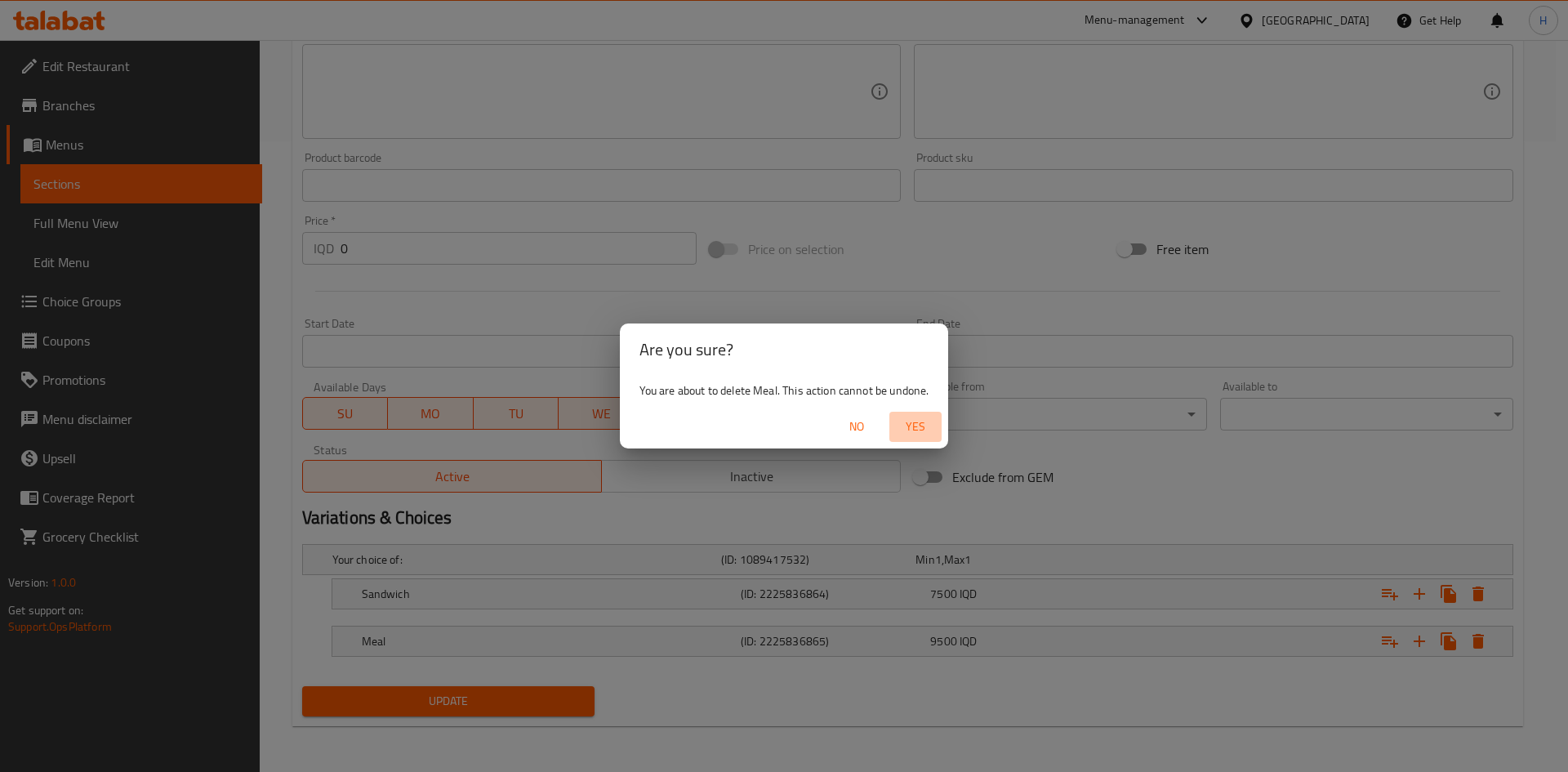
click at [920, 413] on button "Yes" at bounding box center [915, 426] width 52 height 30
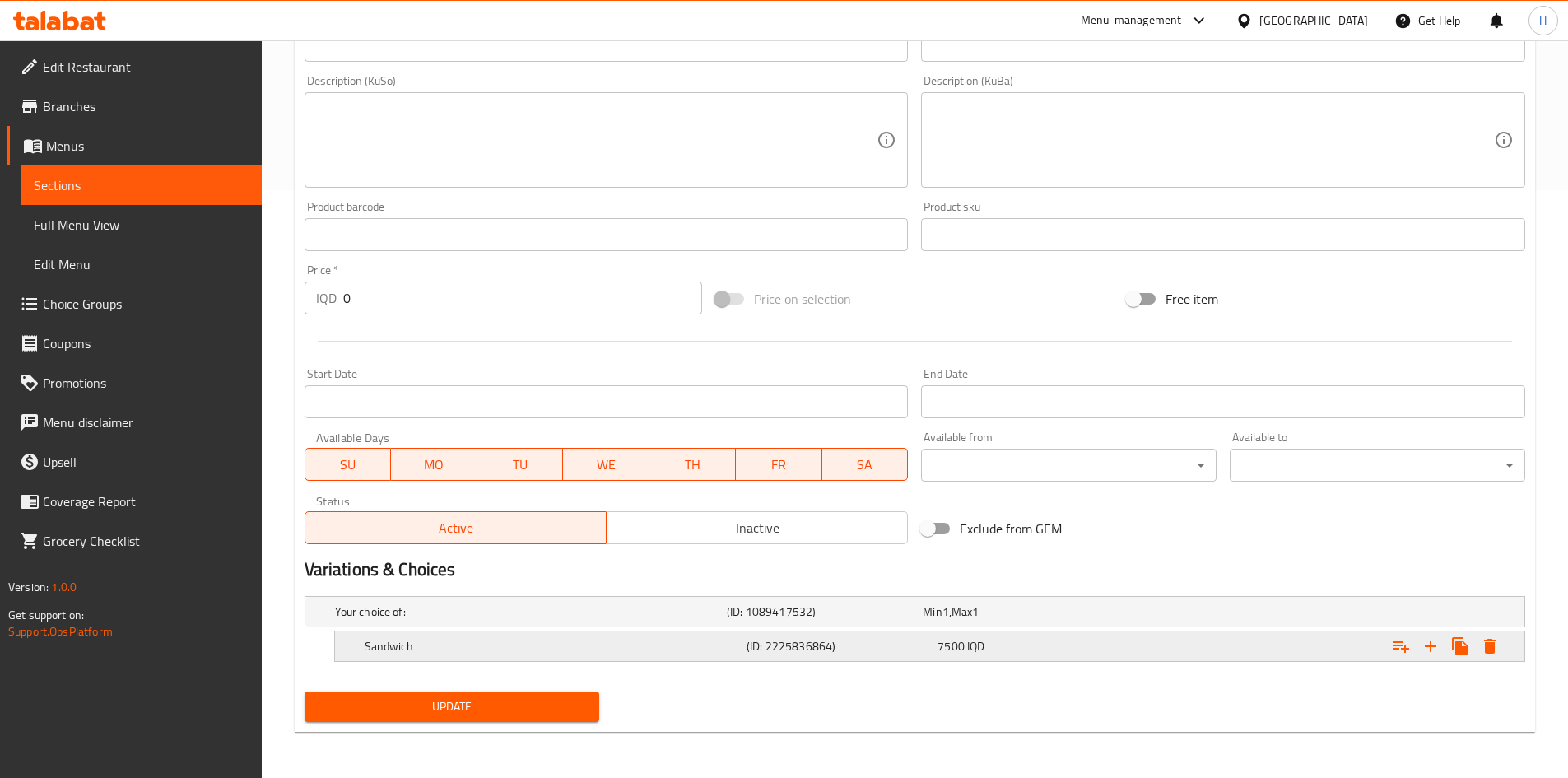
click at [1040, 480] on icon "Expand" at bounding box center [1489, 646] width 20 height 20
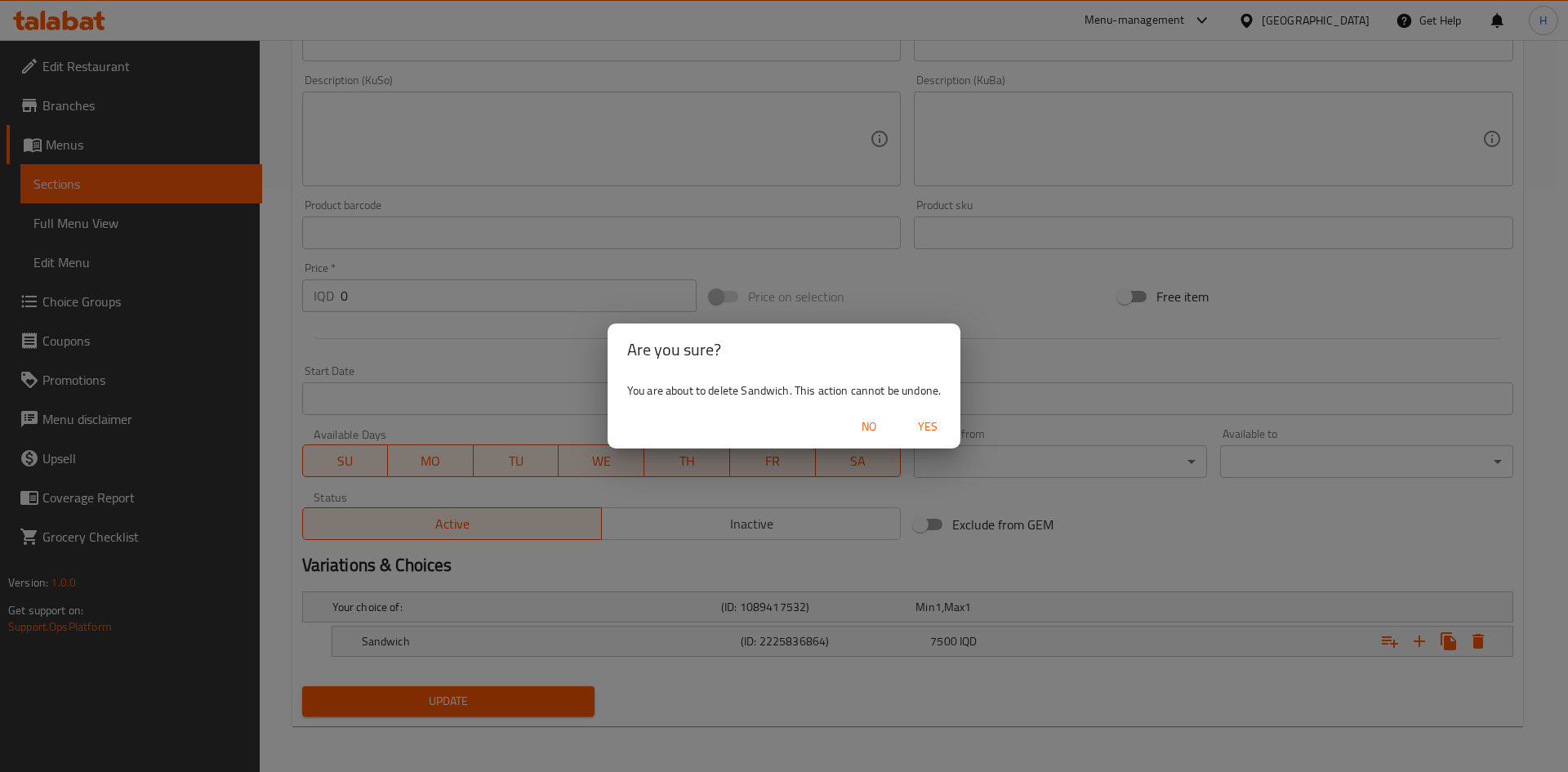
click at [934, 429] on span "Yes" at bounding box center [928, 426] width 39 height 20
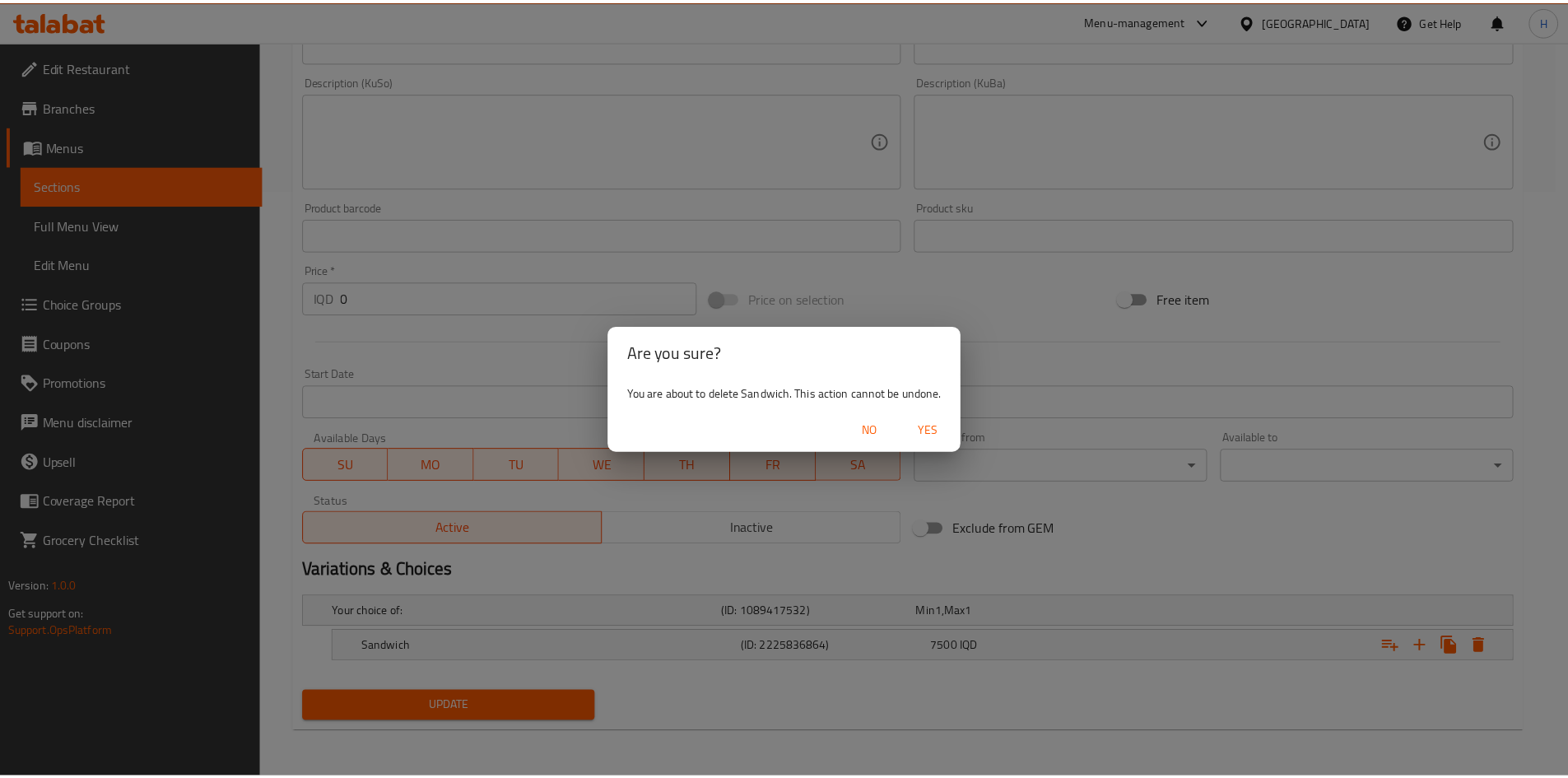
scroll to position [582, 0]
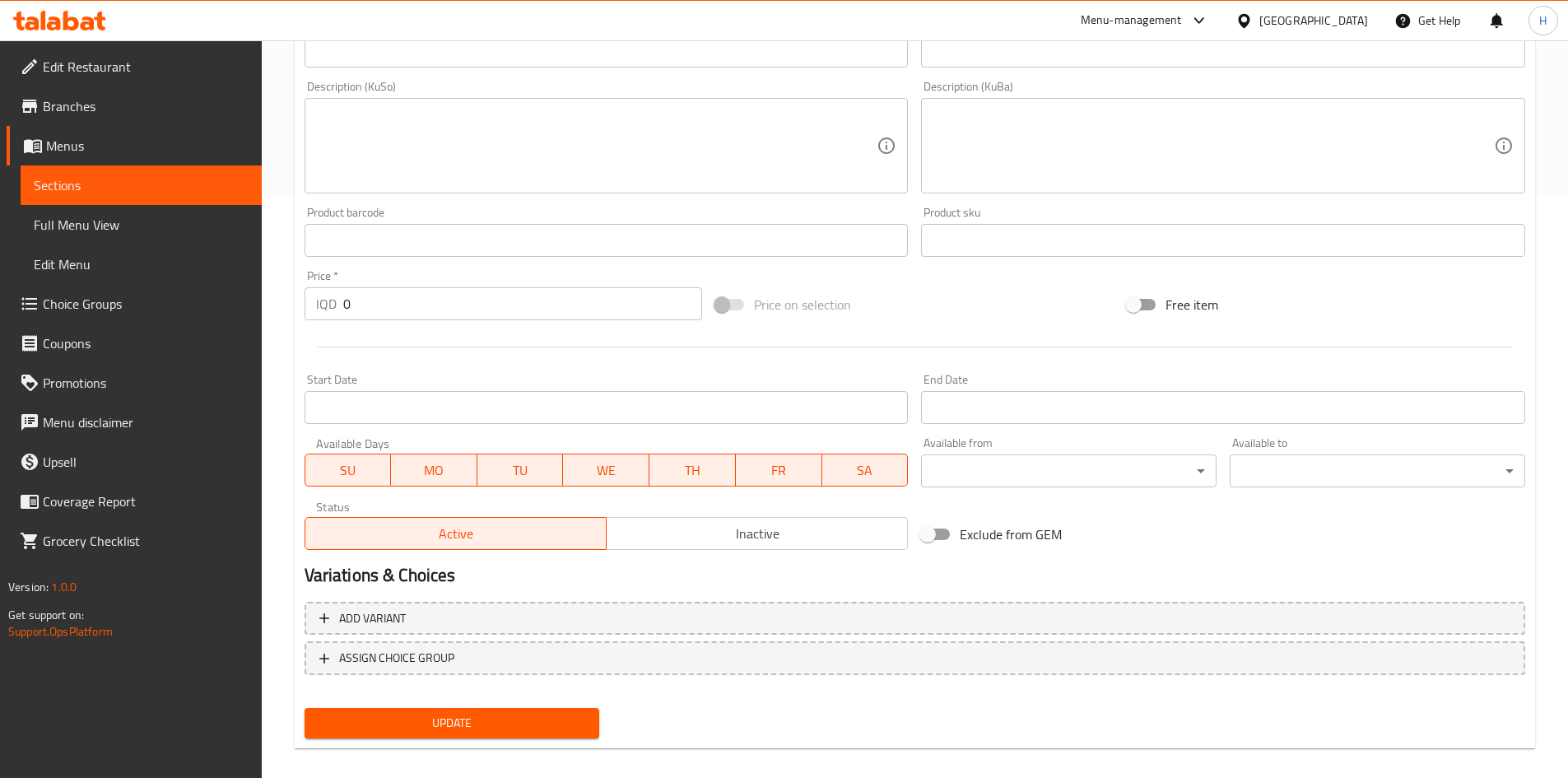
click at [536, 480] on span "Update" at bounding box center [452, 723] width 269 height 21
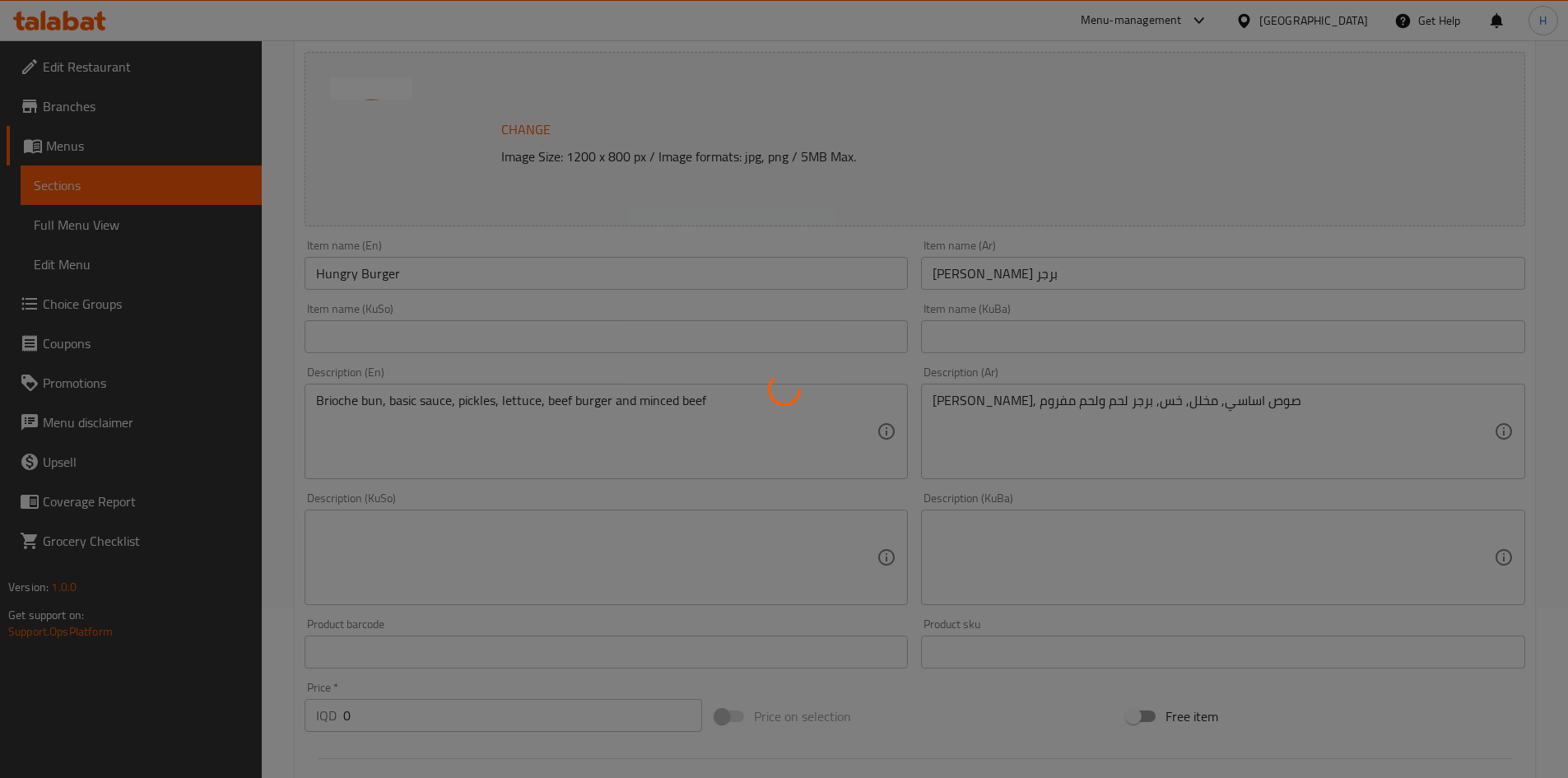
scroll to position [0, 0]
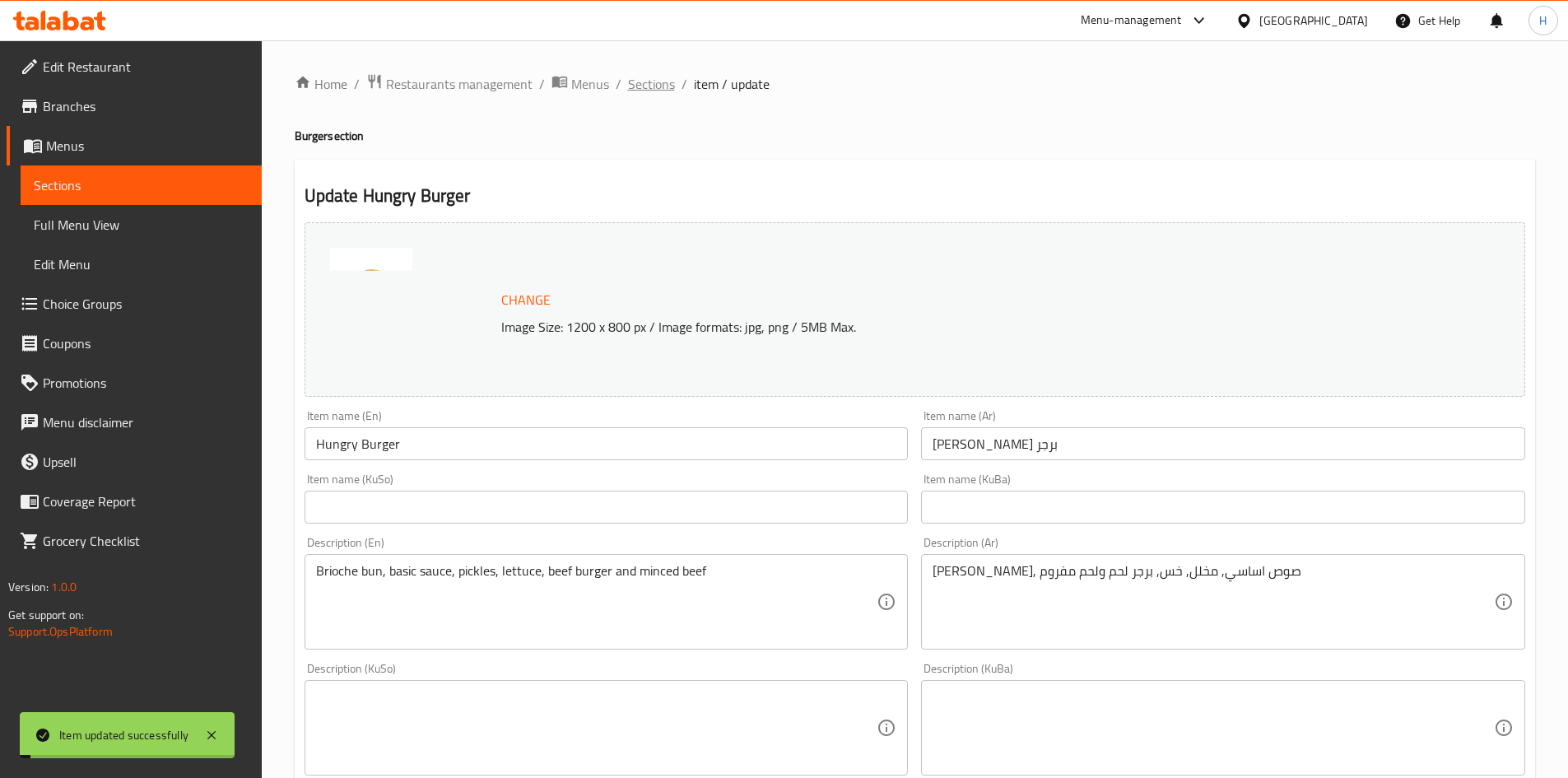
click at [649, 92] on span "Sections" at bounding box center [651, 83] width 47 height 20
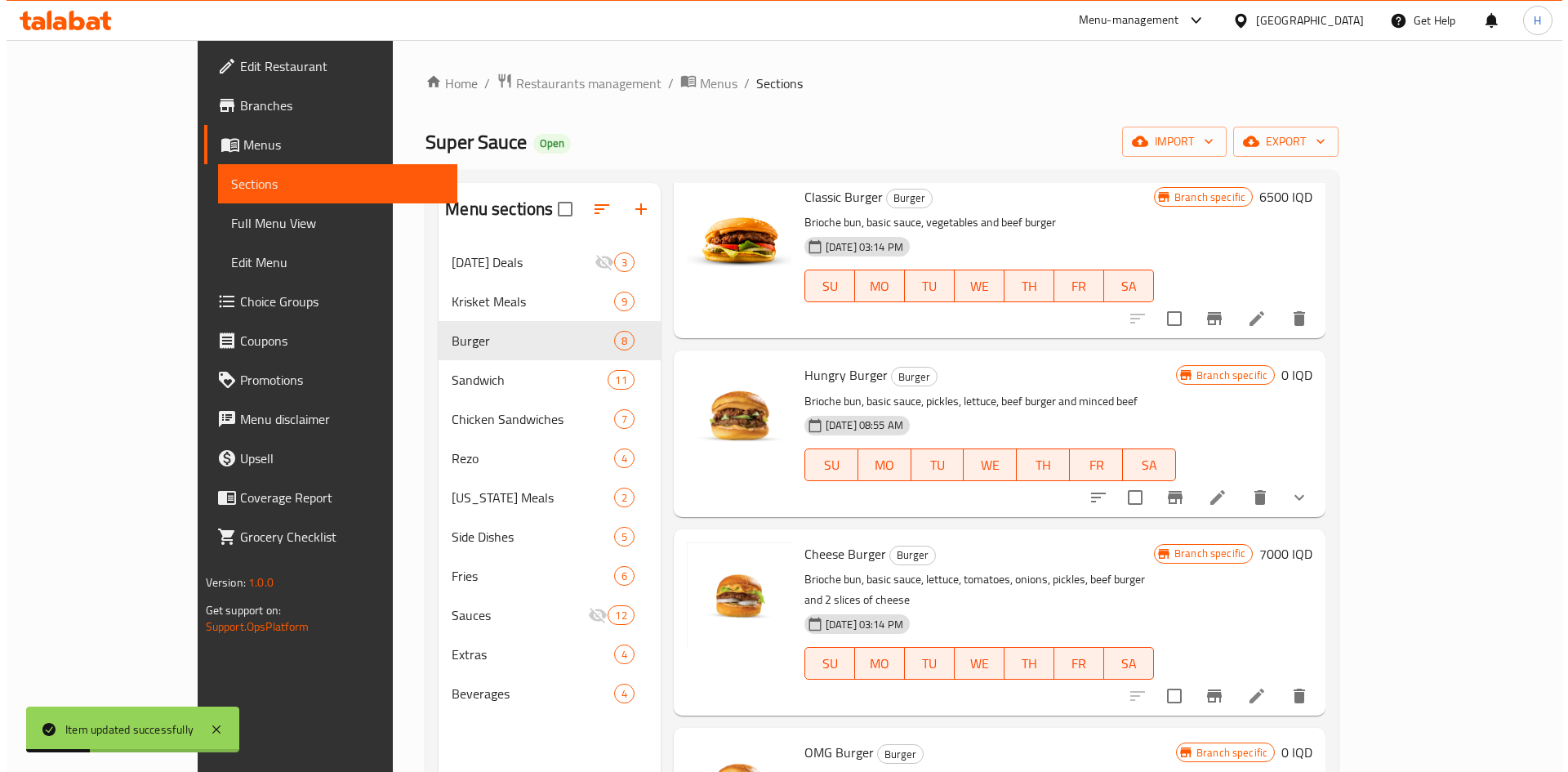
scroll to position [82, 0]
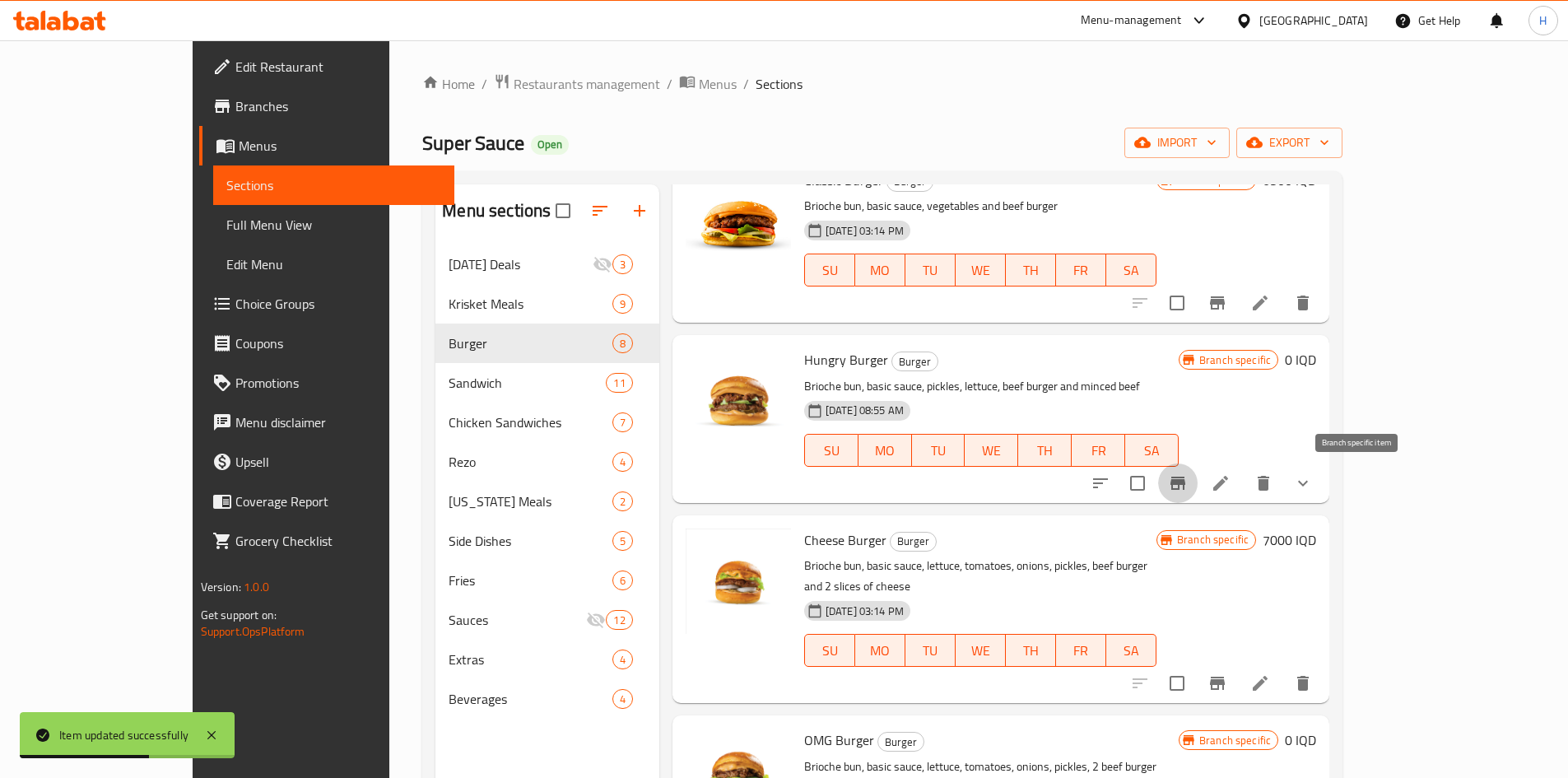
click at [1040, 480] on icon "Branch-specific-item" at bounding box center [1177, 483] width 20 height 20
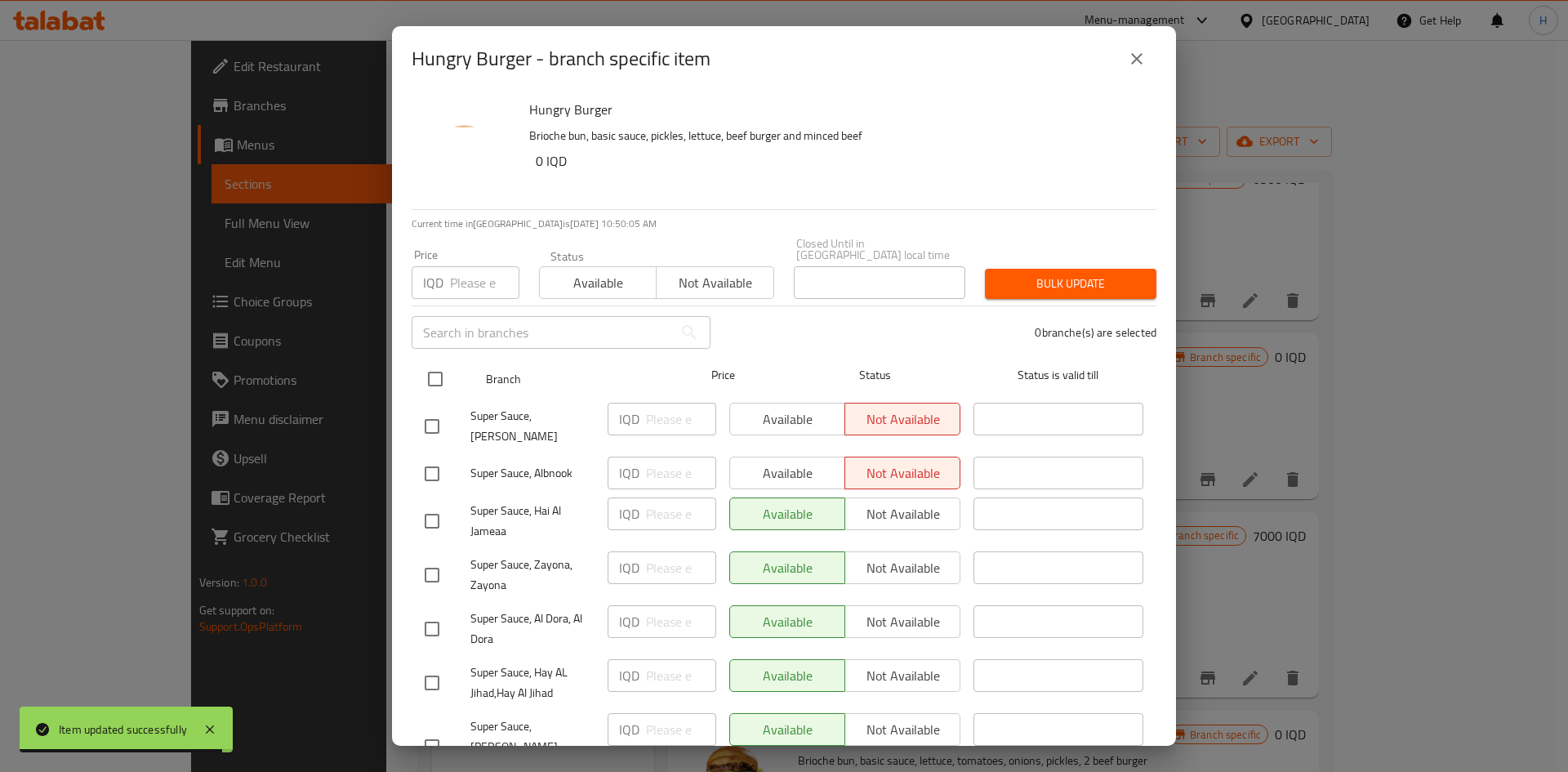
click at [442, 367] on input "checkbox" at bounding box center [435, 379] width 34 height 34
checkbox input "true"
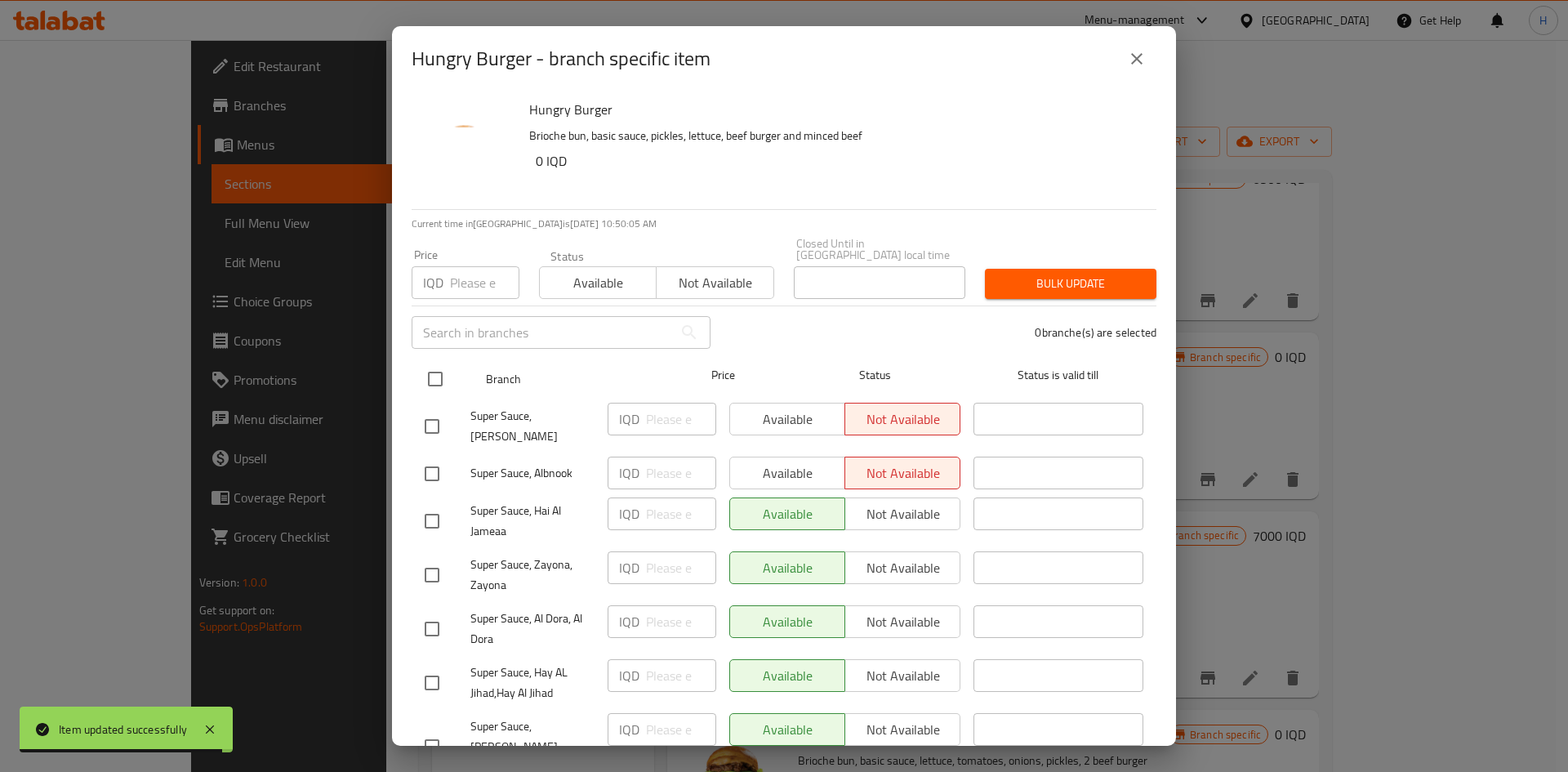
checkbox input "true"
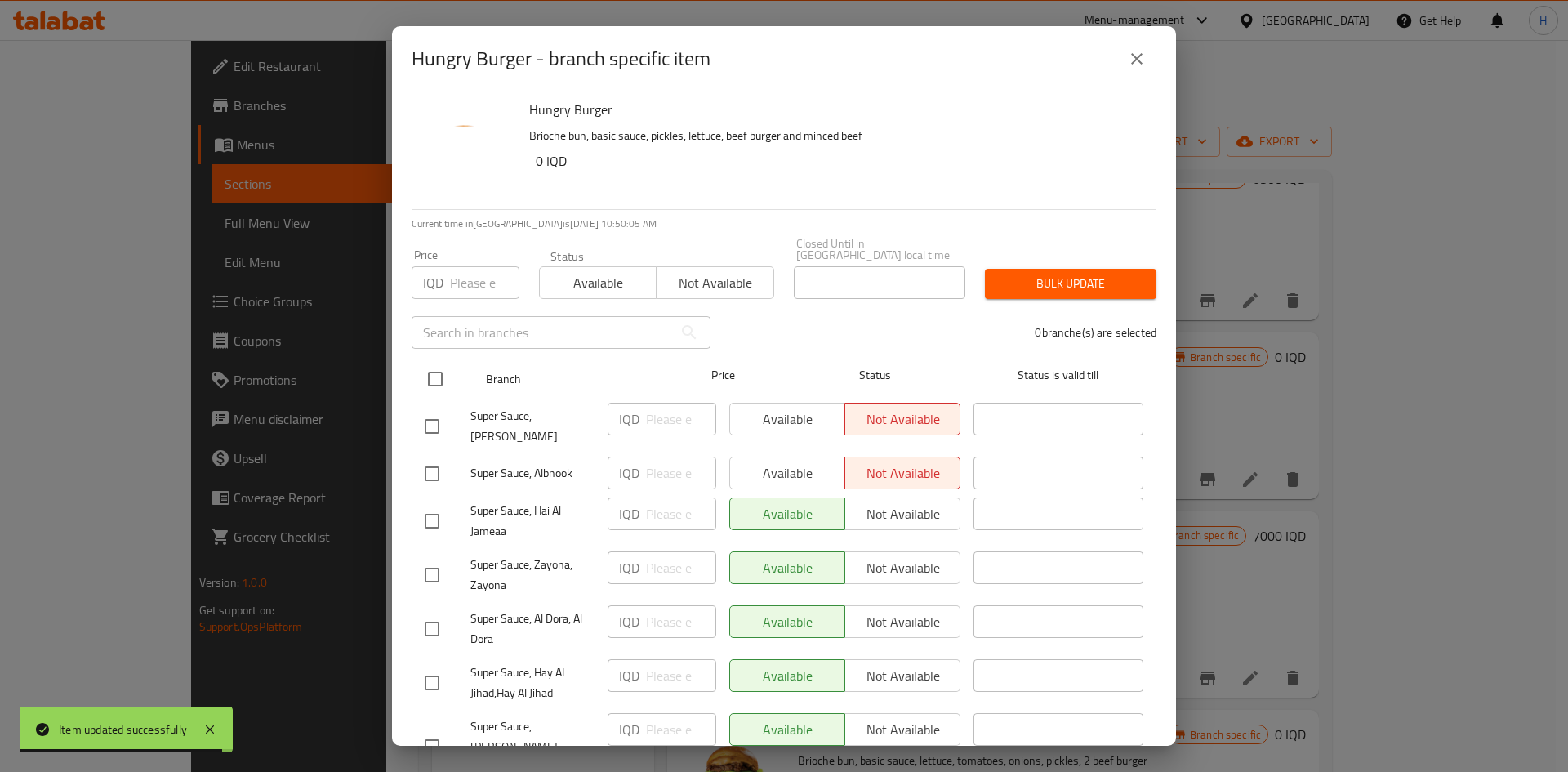
checkbox input "true"
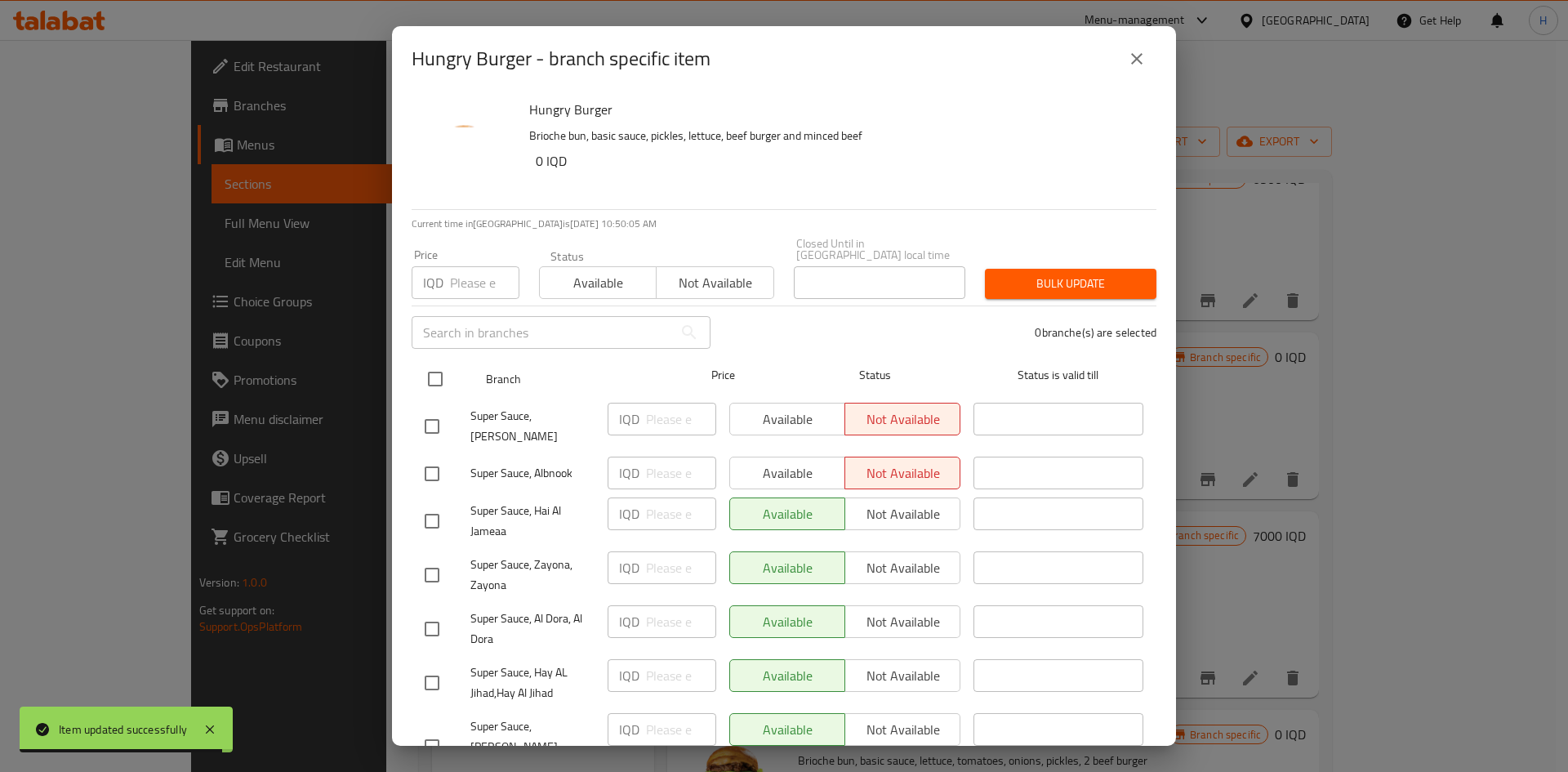
checkbox input "true"
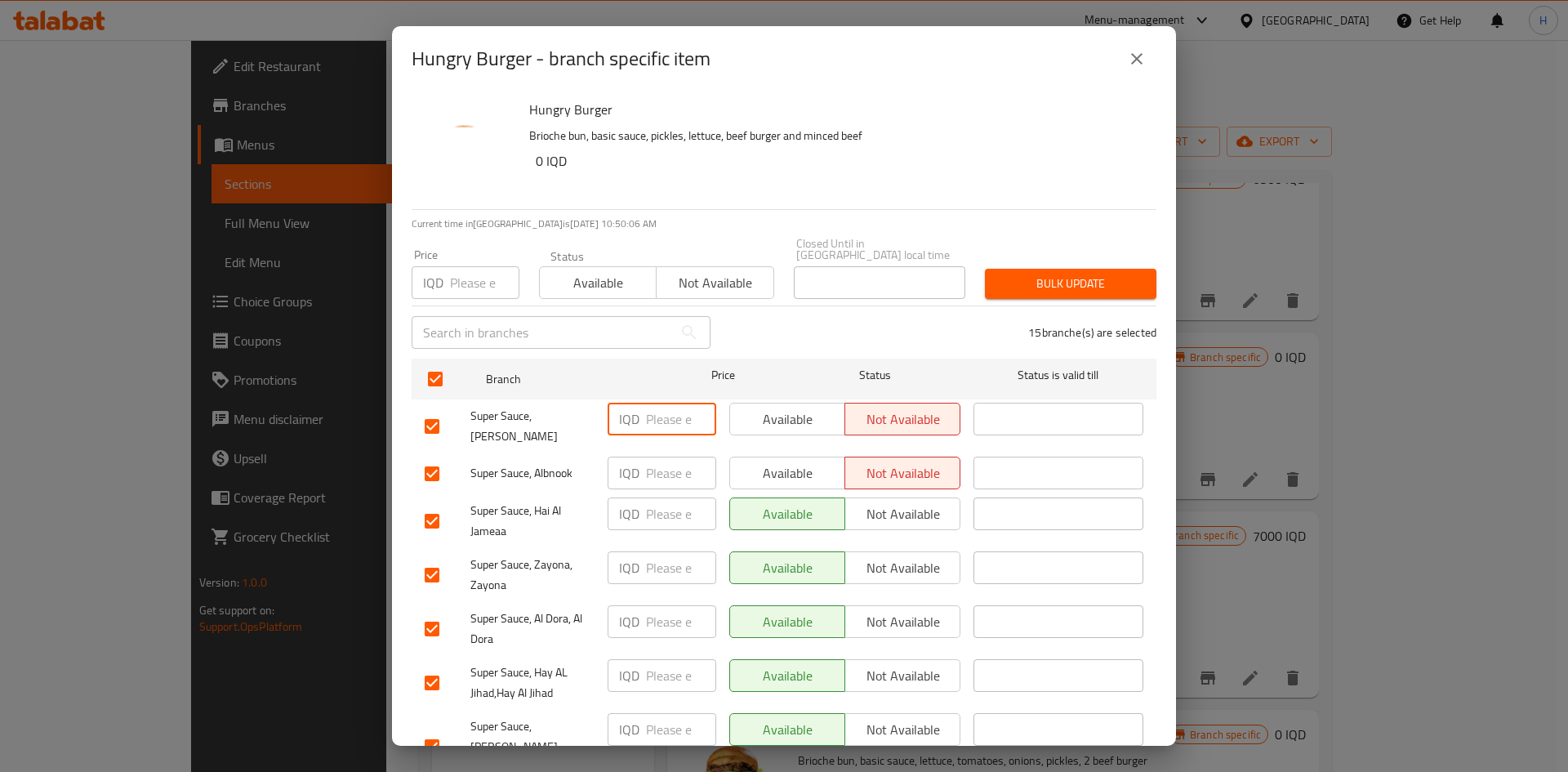
click at [671, 414] on input "number" at bounding box center [681, 419] width 71 height 32
click at [668, 411] on input "7500" at bounding box center [681, 419] width 71 height 32
type input "7500"
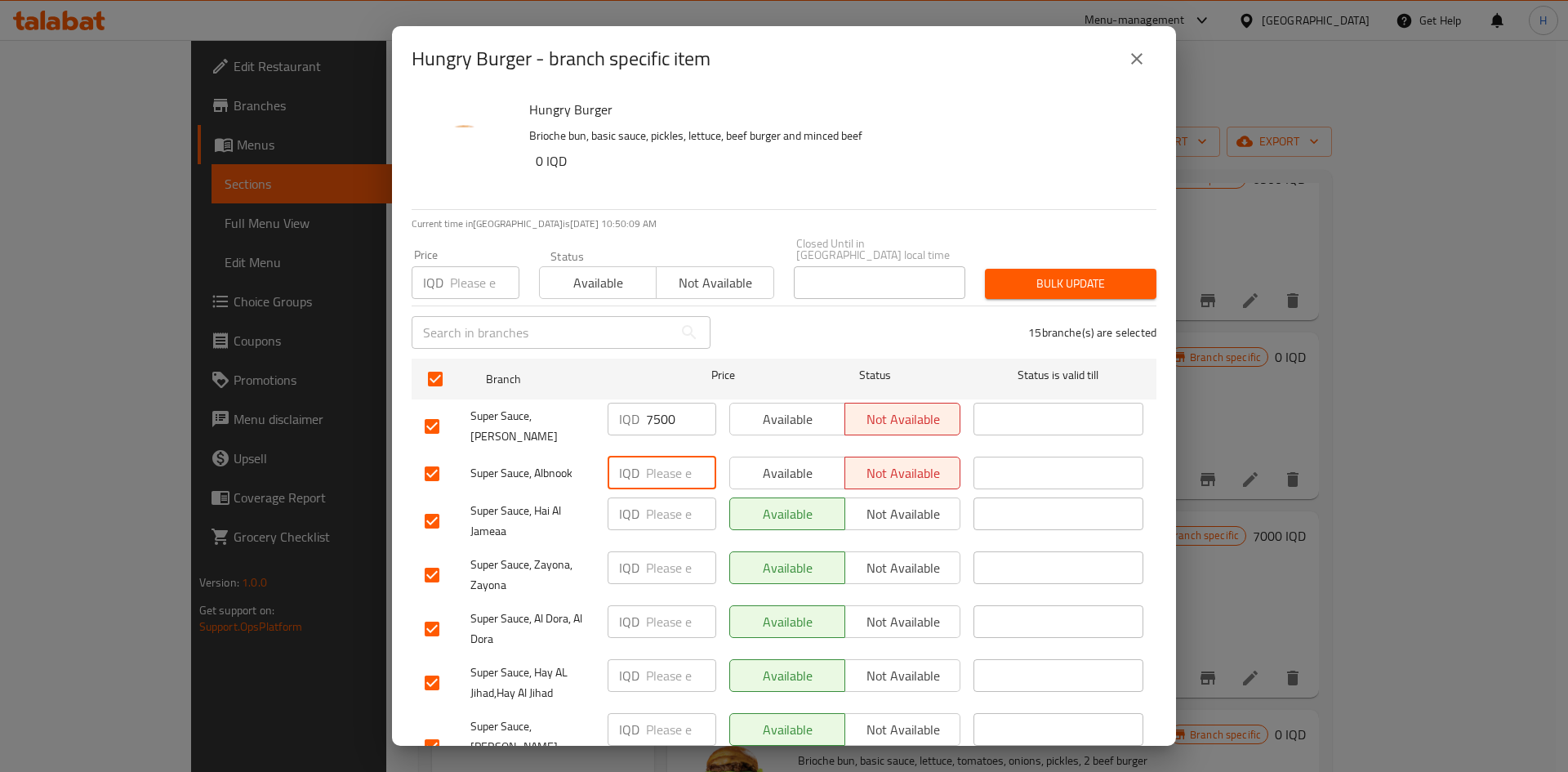
click at [665, 456] on input "number" at bounding box center [681, 472] width 71 height 32
paste input "7500"
type input "7500"
paste input "7500"
click at [662, 477] on input "number" at bounding box center [681, 513] width 71 height 32
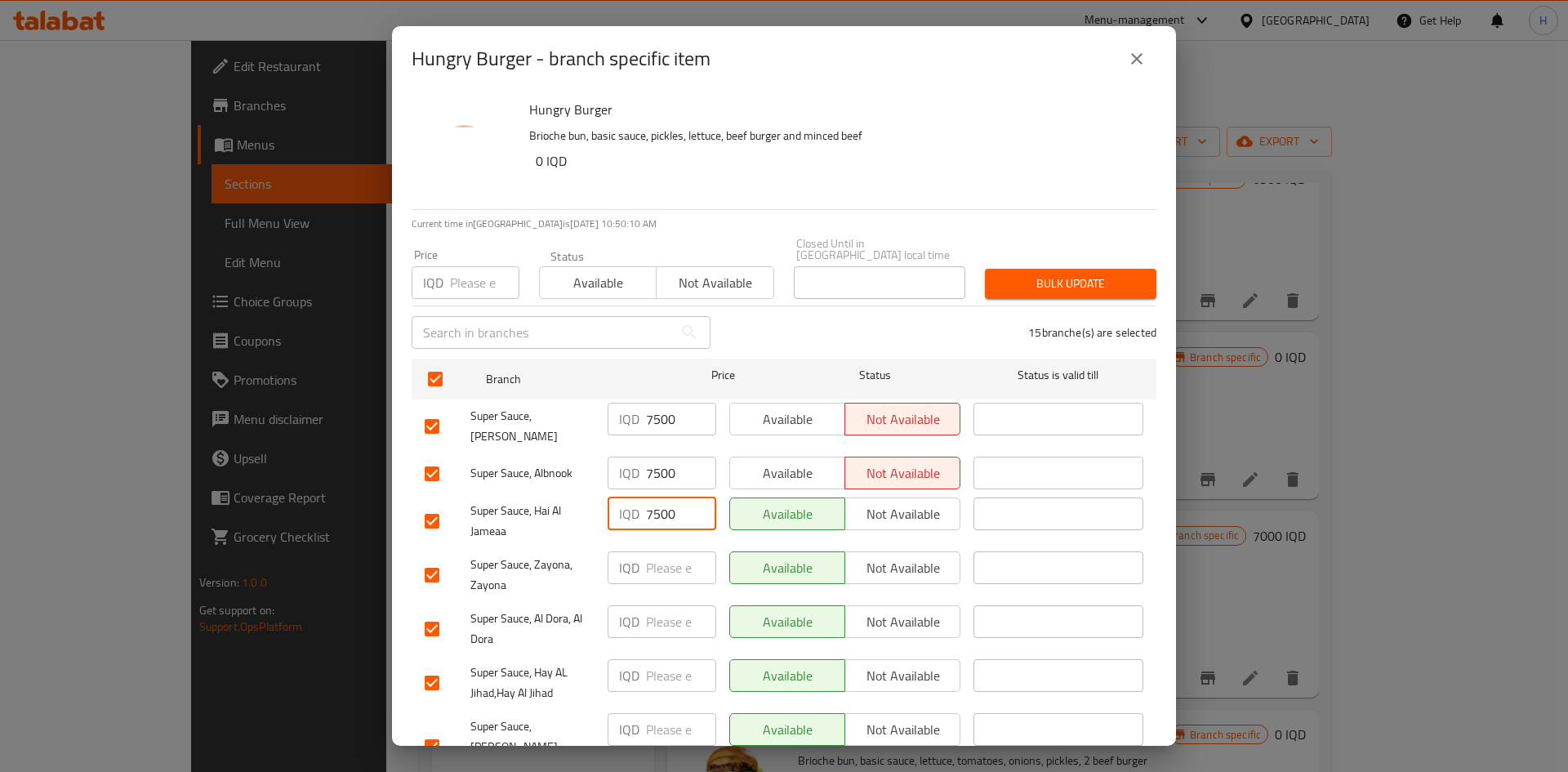
type input "7500"
click at [660, 477] on input "number" at bounding box center [681, 568] width 71 height 32
paste input "7500"
type input "7500"
click at [649, 477] on input "number" at bounding box center [681, 621] width 71 height 32
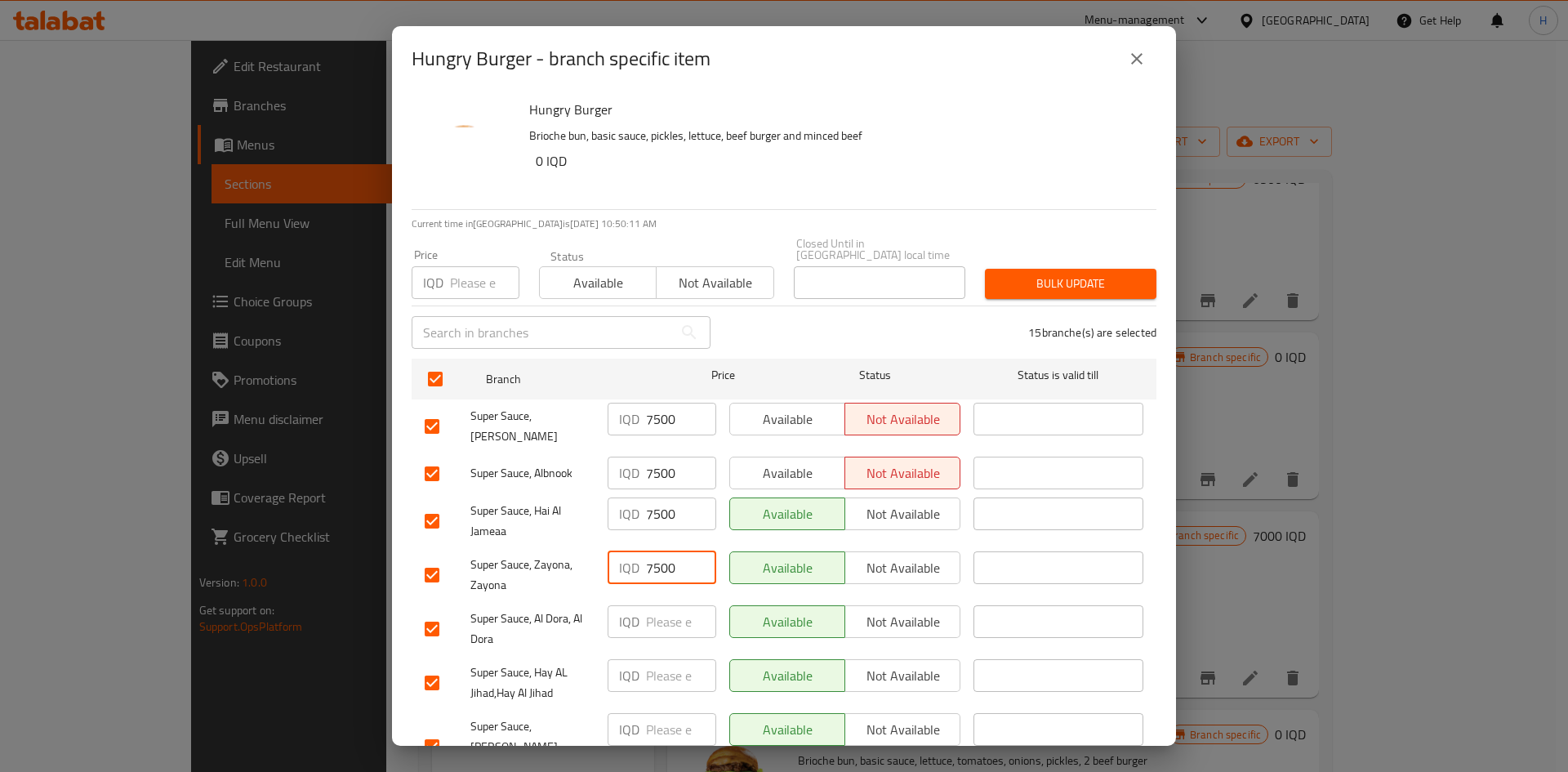
paste input "7500"
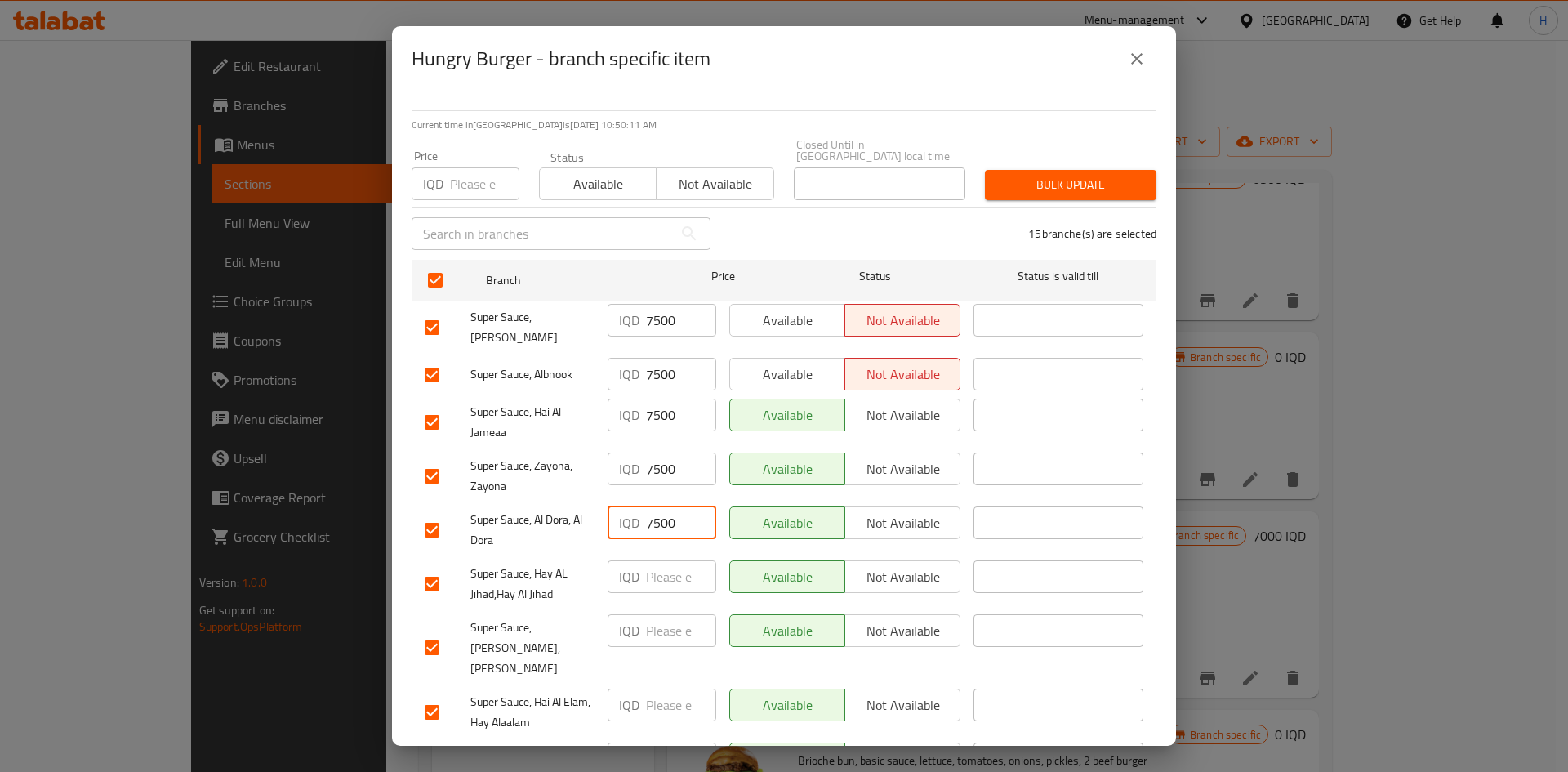
scroll to position [409, 0]
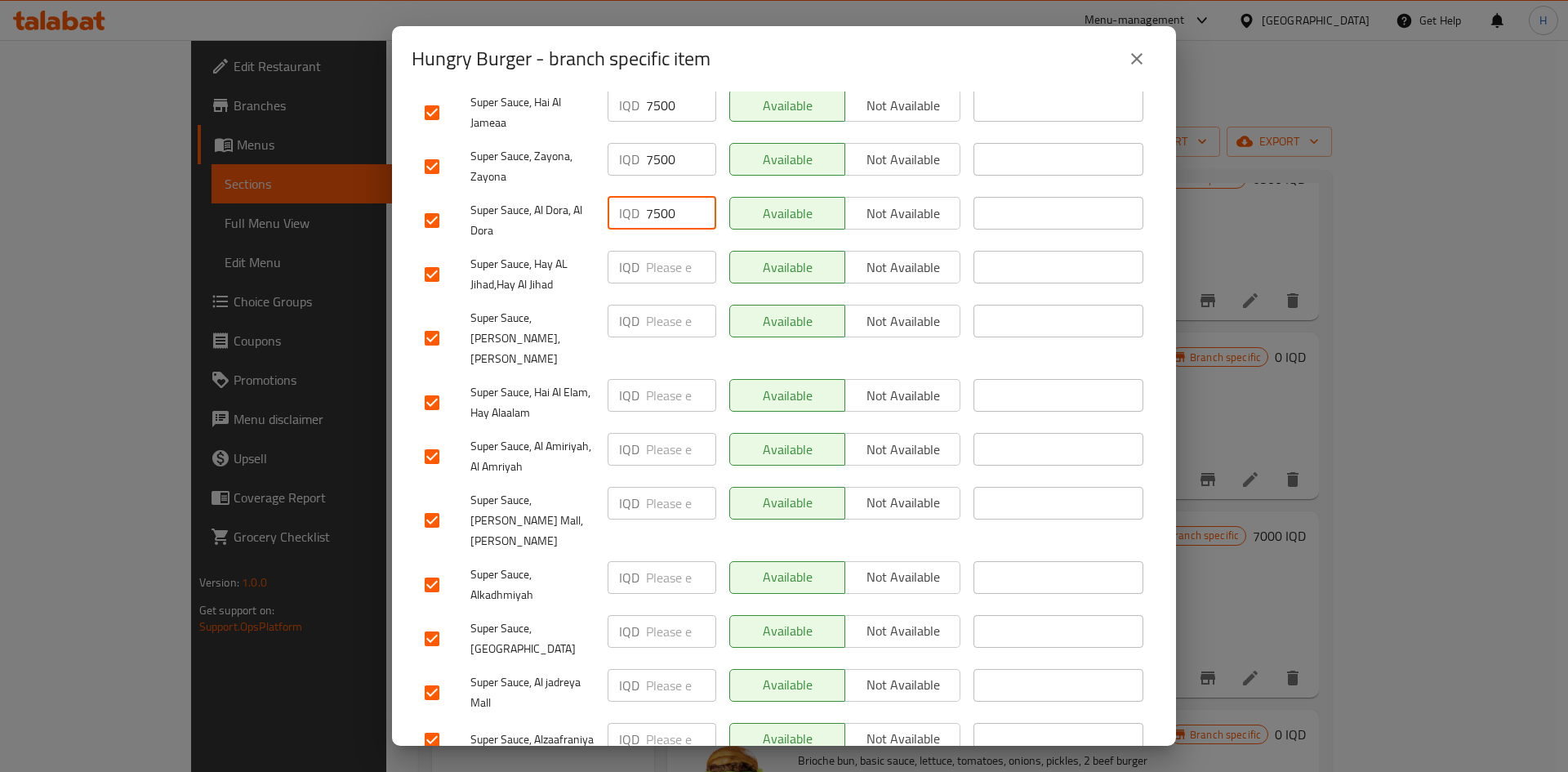
type input "7500"
click at [653, 263] on input "number" at bounding box center [681, 267] width 71 height 32
paste input "7500"
type input "7500"
click at [665, 305] on input "number" at bounding box center [681, 321] width 71 height 32
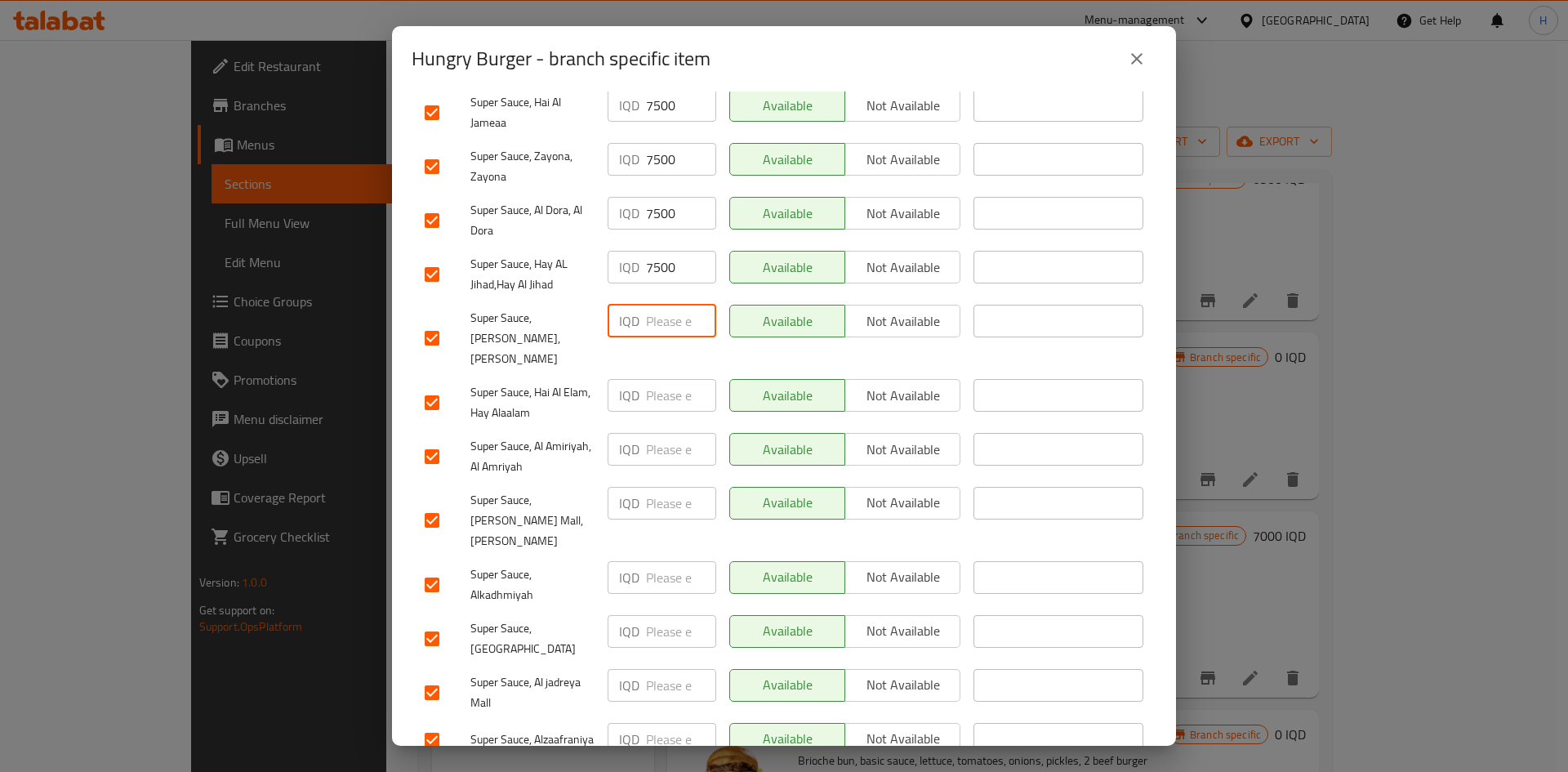
paste input "7500"
type input "7500"
click at [672, 379] on input "number" at bounding box center [681, 395] width 71 height 32
paste input "7500"
type input "7500"
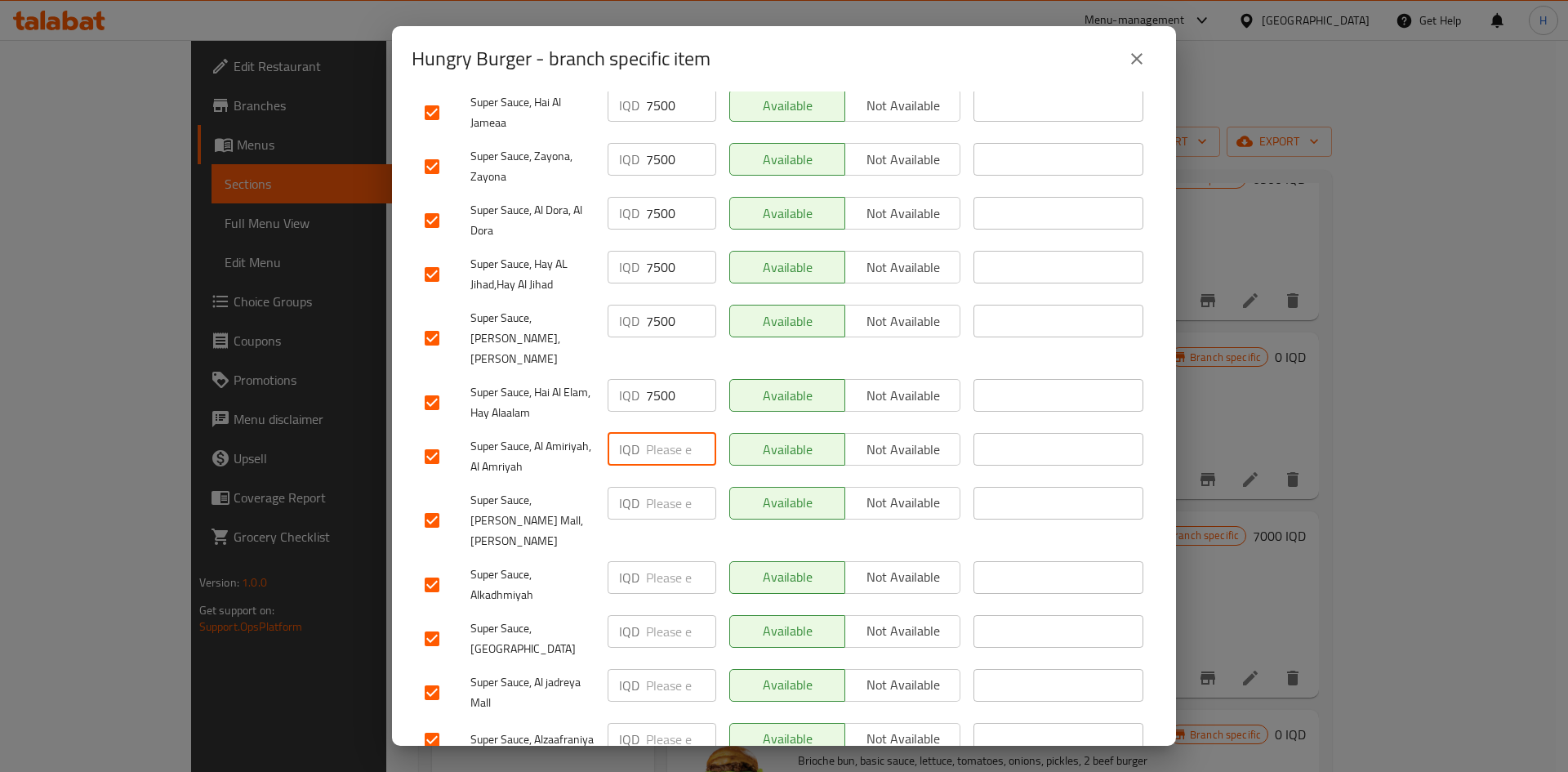
click at [668, 432] on input "number" at bounding box center [681, 449] width 71 height 32
paste input "7500"
type input "7500"
click at [667, 477] on div "IQD ​" at bounding box center [661, 520] width 122 height 81
paste input "7500"
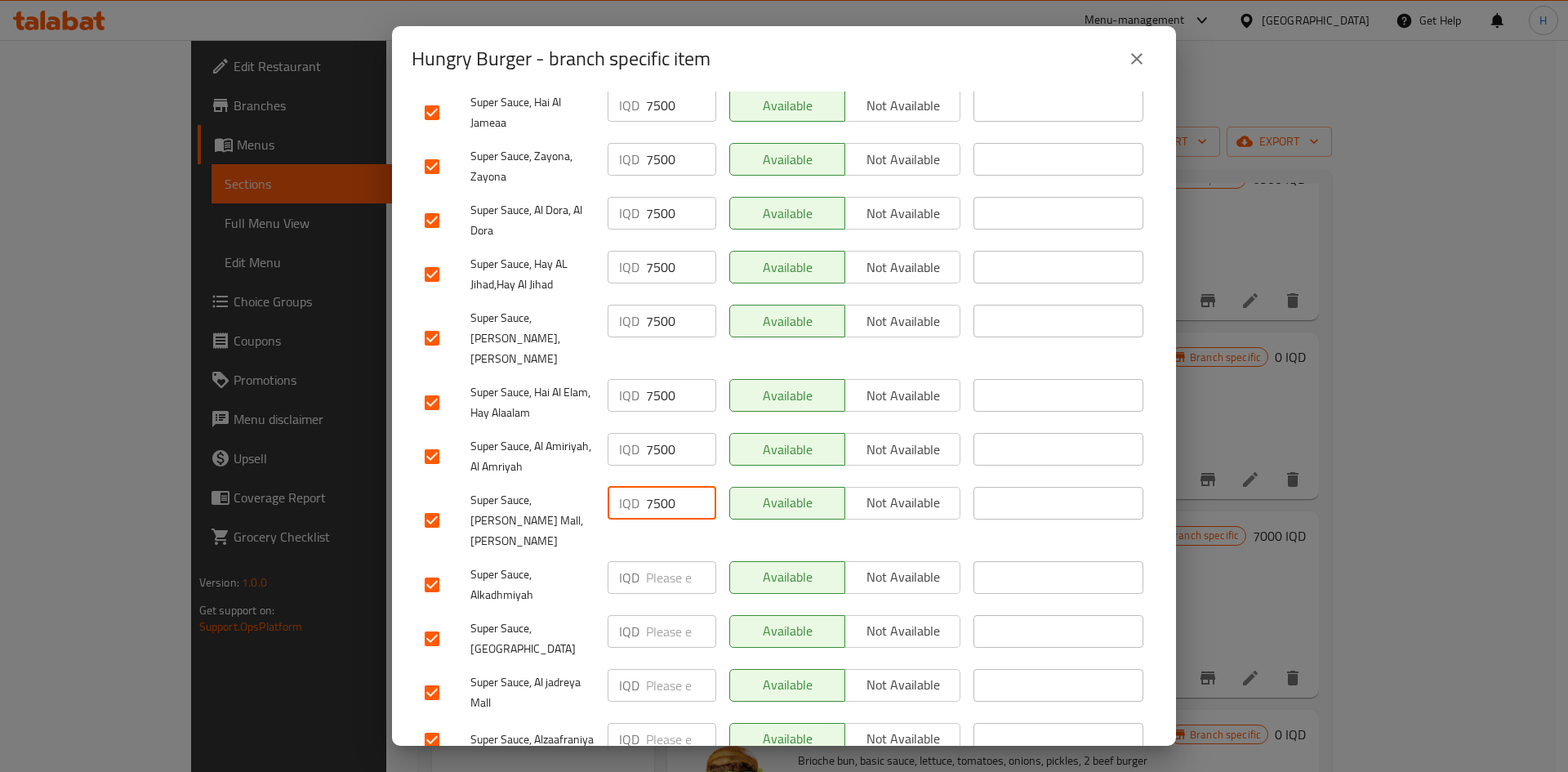
click at [670, 477] on input "7500" at bounding box center [681, 503] width 71 height 32
type input "7500"
paste input "7500"
click at [665, 477] on input "7500" at bounding box center [681, 577] width 71 height 32
type input "7500"
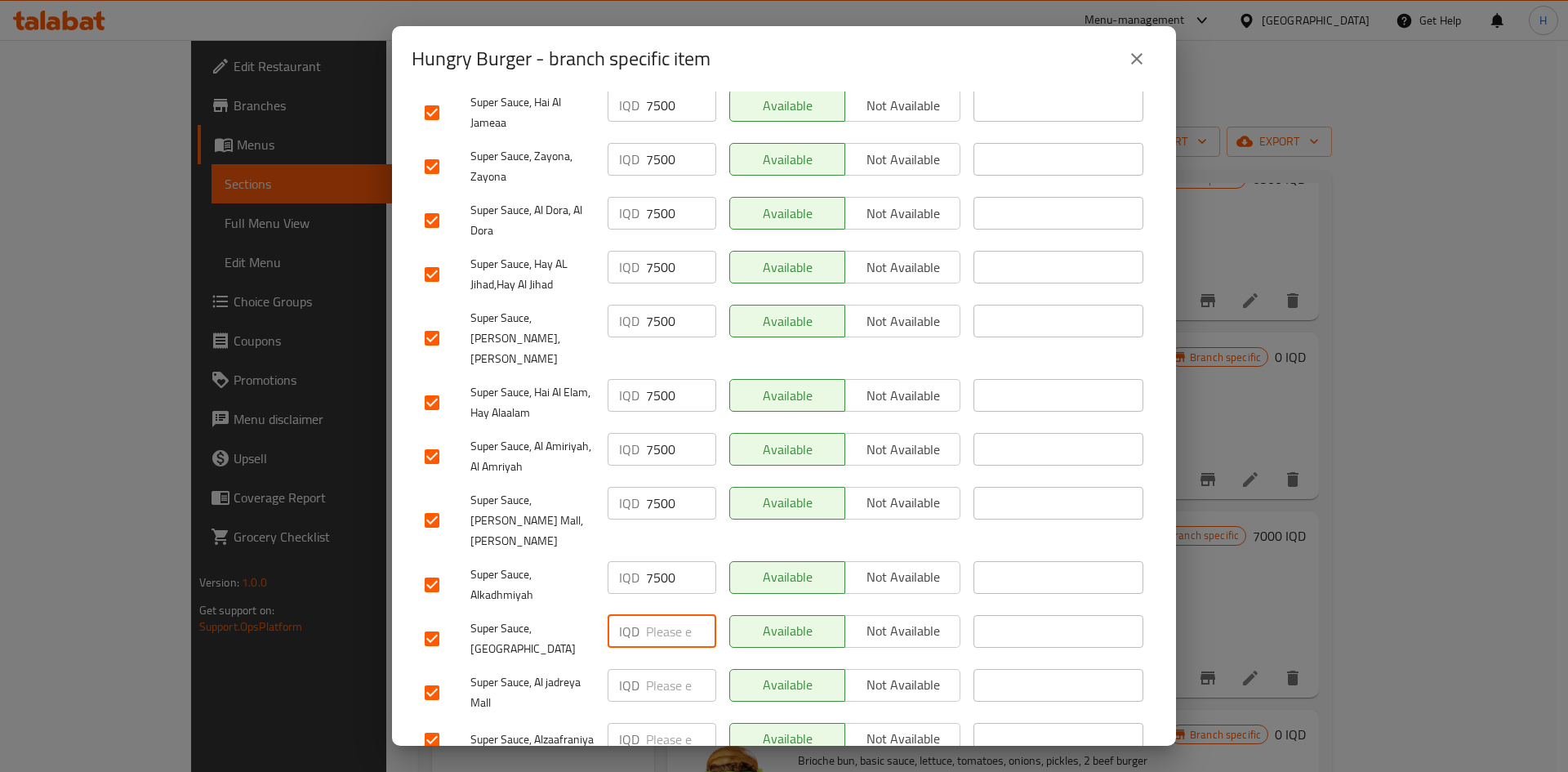
paste input "7500"
click at [664, 477] on input "7500" at bounding box center [681, 631] width 71 height 32
paste input "7500"
type input "75007500"
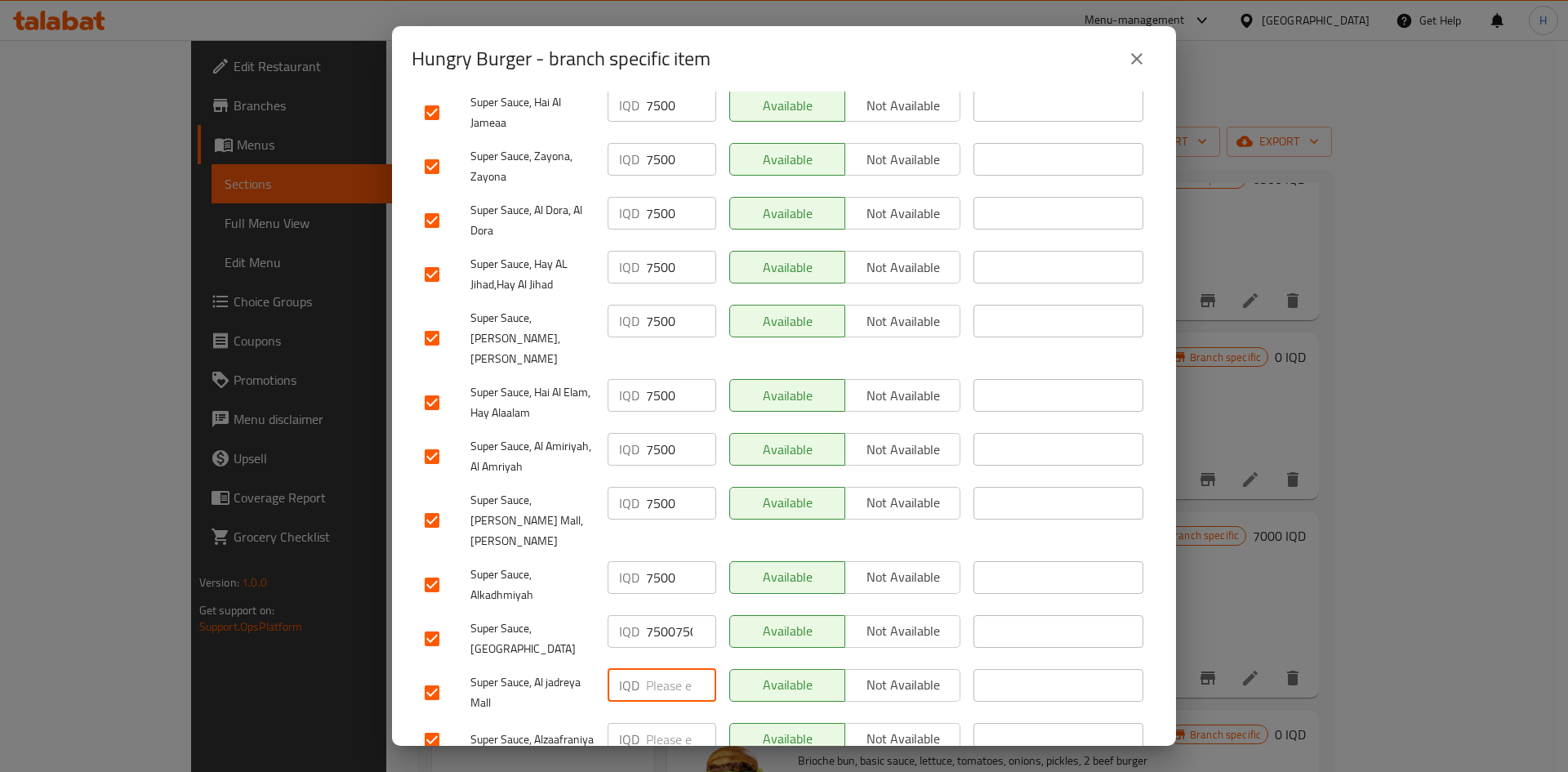
click at [658, 477] on input "number" at bounding box center [681, 685] width 71 height 32
paste input "7500"
type input "7500"
click at [670, 477] on input "75007500" at bounding box center [681, 631] width 71 height 32
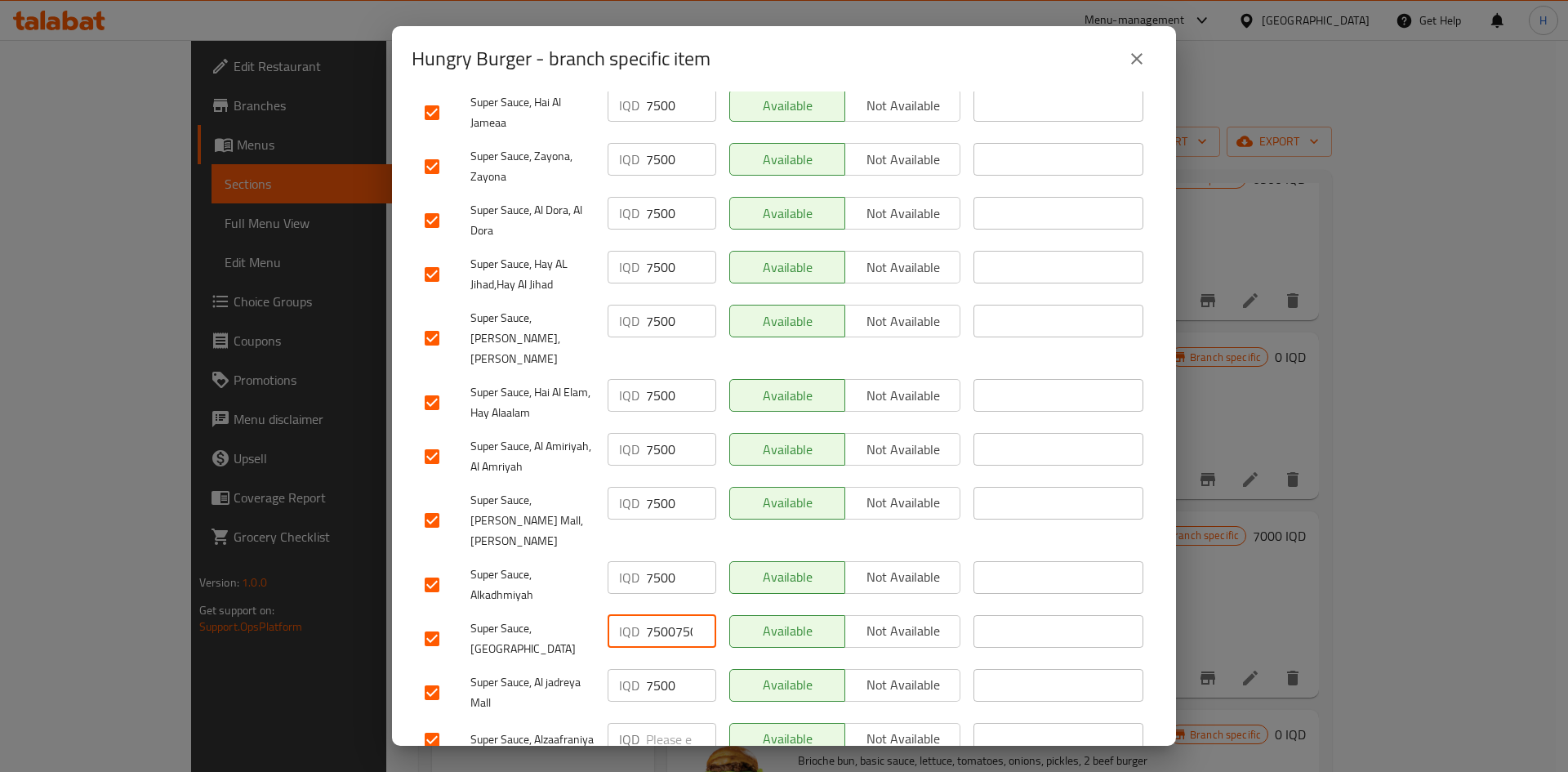
paste input "number"
type input "7500"
click at [650, 477] on div "IQD ​" at bounding box center [661, 740] width 122 height 48
click at [653, 477] on input "number" at bounding box center [681, 739] width 71 height 32
paste input "7500"
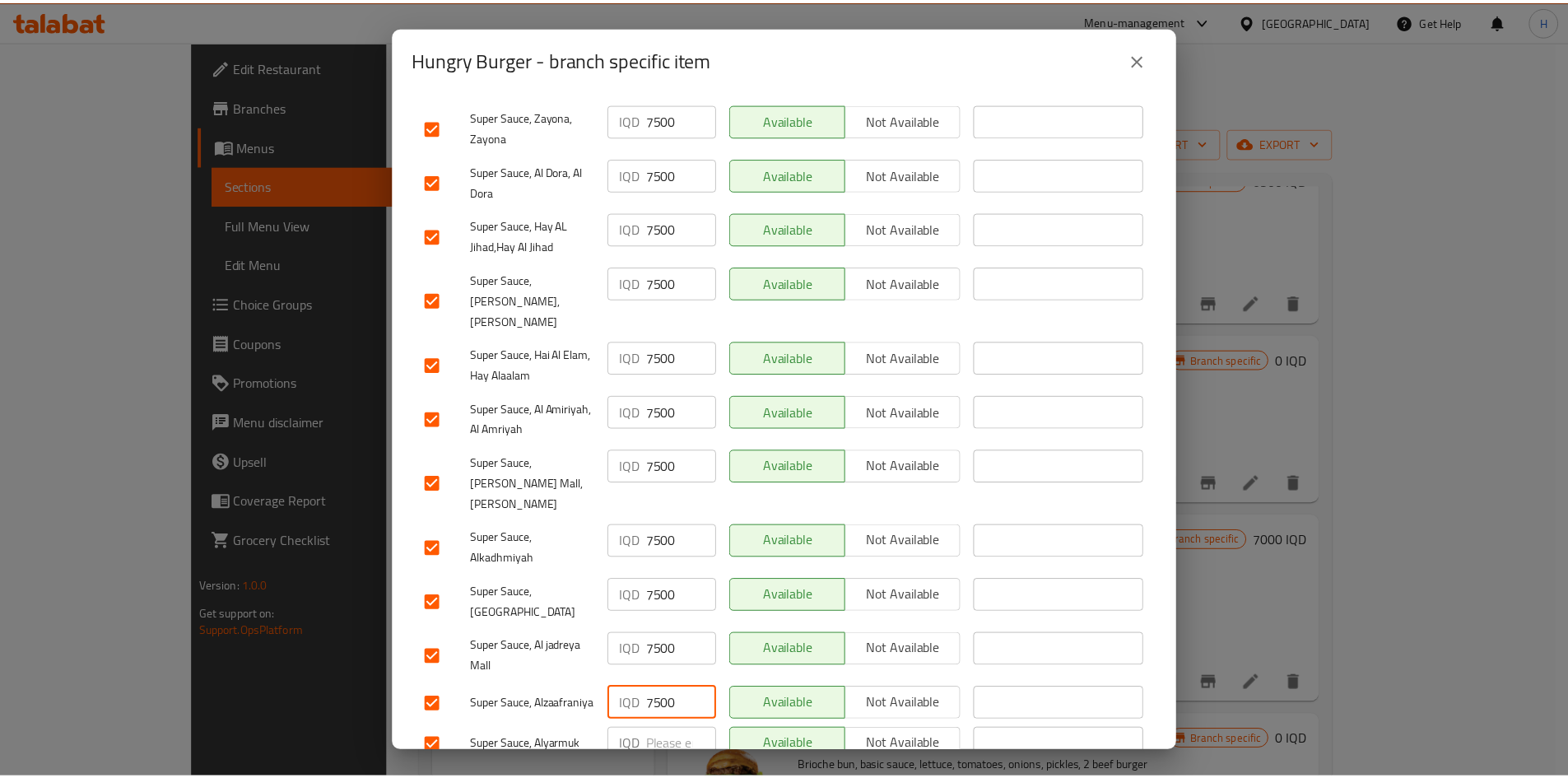
scroll to position [472, 0]
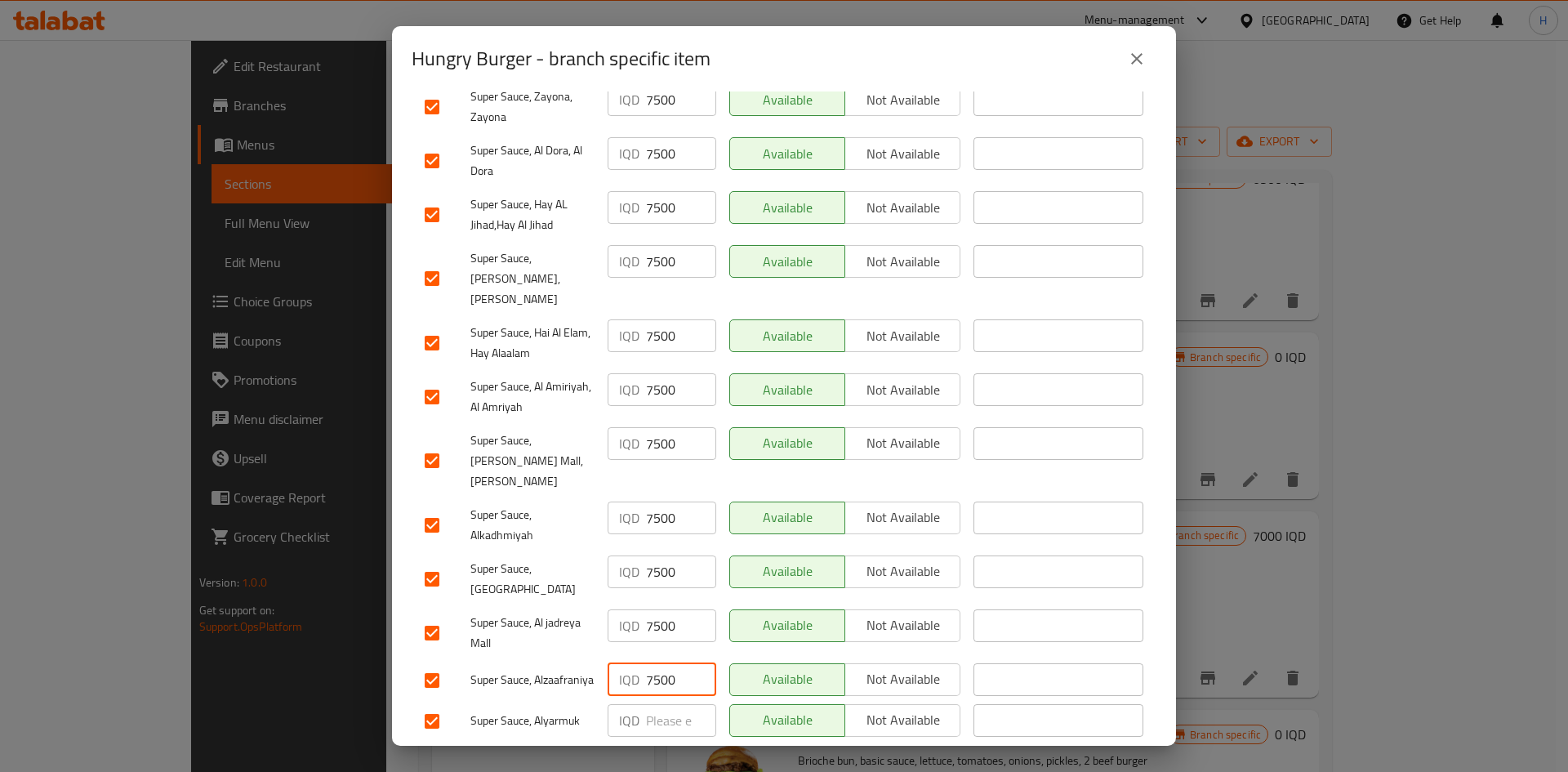
type input "7500"
click at [667, 477] on input "number" at bounding box center [681, 720] width 71 height 32
paste input "7500"
type input "7500"
click at [680, 477] on button "Save" at bounding box center [784, 763] width 745 height 30
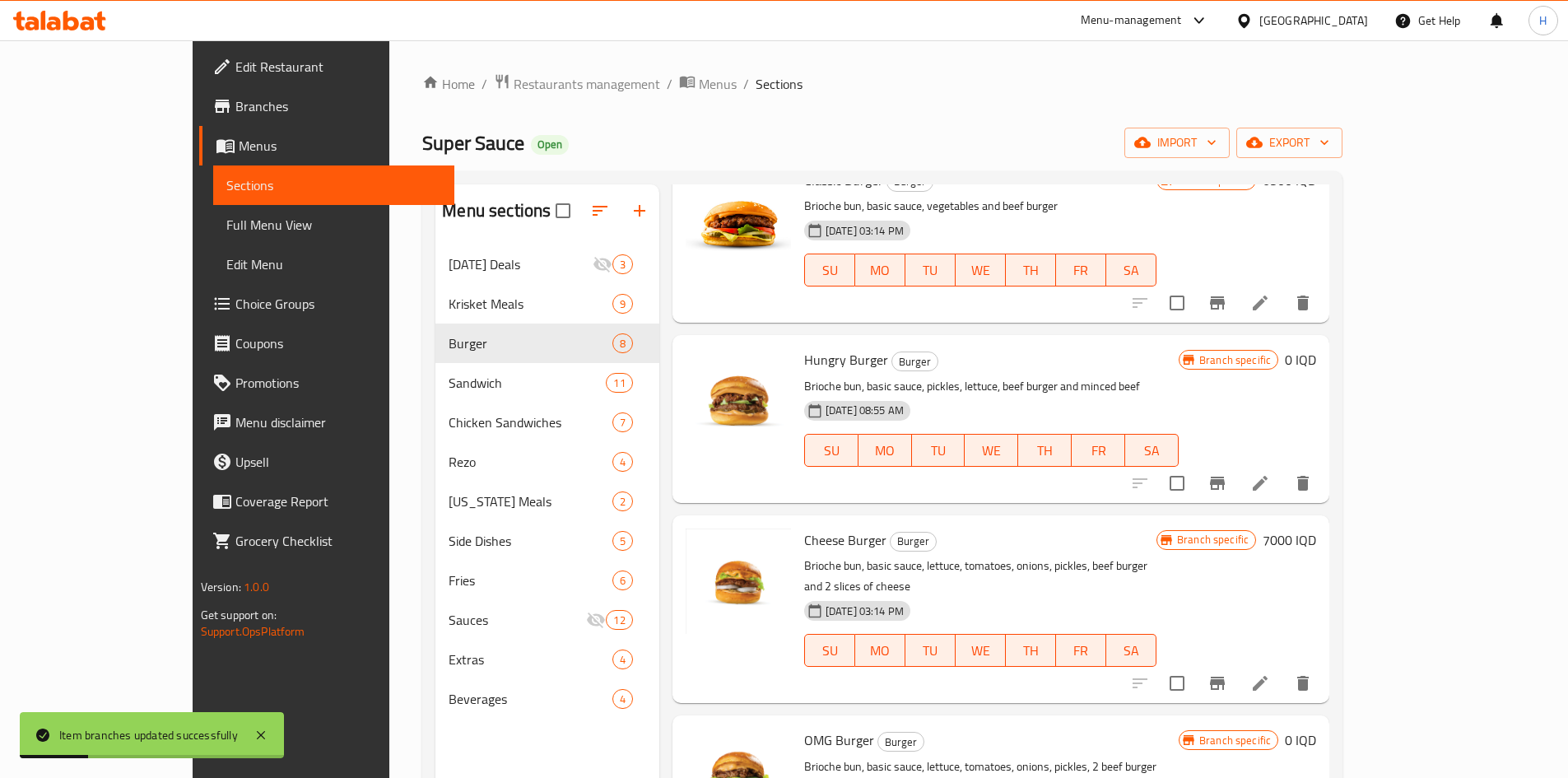
click at [1040, 363] on h6 "0 IQD" at bounding box center [1300, 359] width 31 height 23
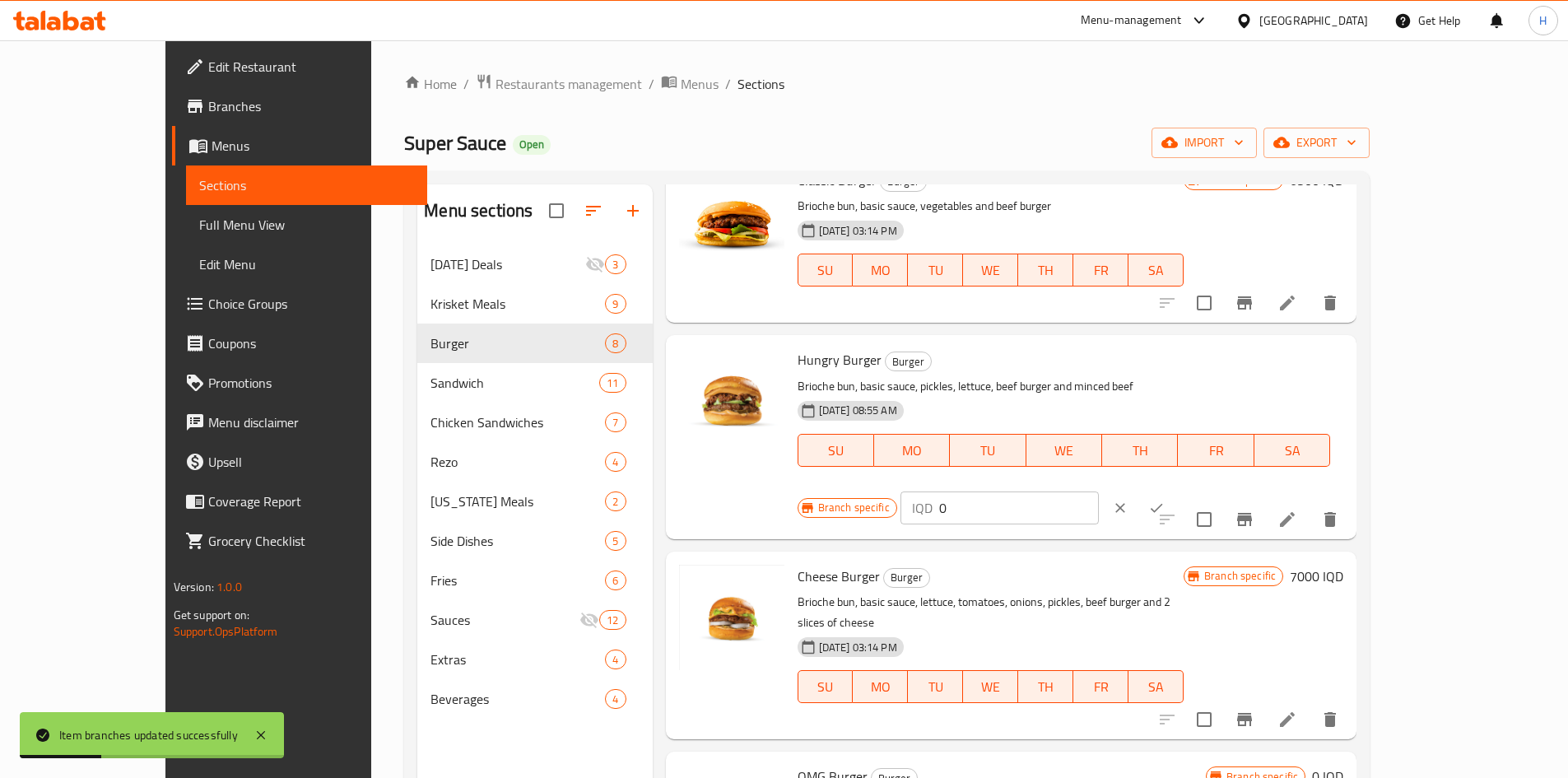
click at [1040, 480] on input "0" at bounding box center [1019, 508] width 160 height 33
type input "7500"
click at [1040, 480] on div "IQD 7500 ​" at bounding box center [1049, 508] width 298 height 36
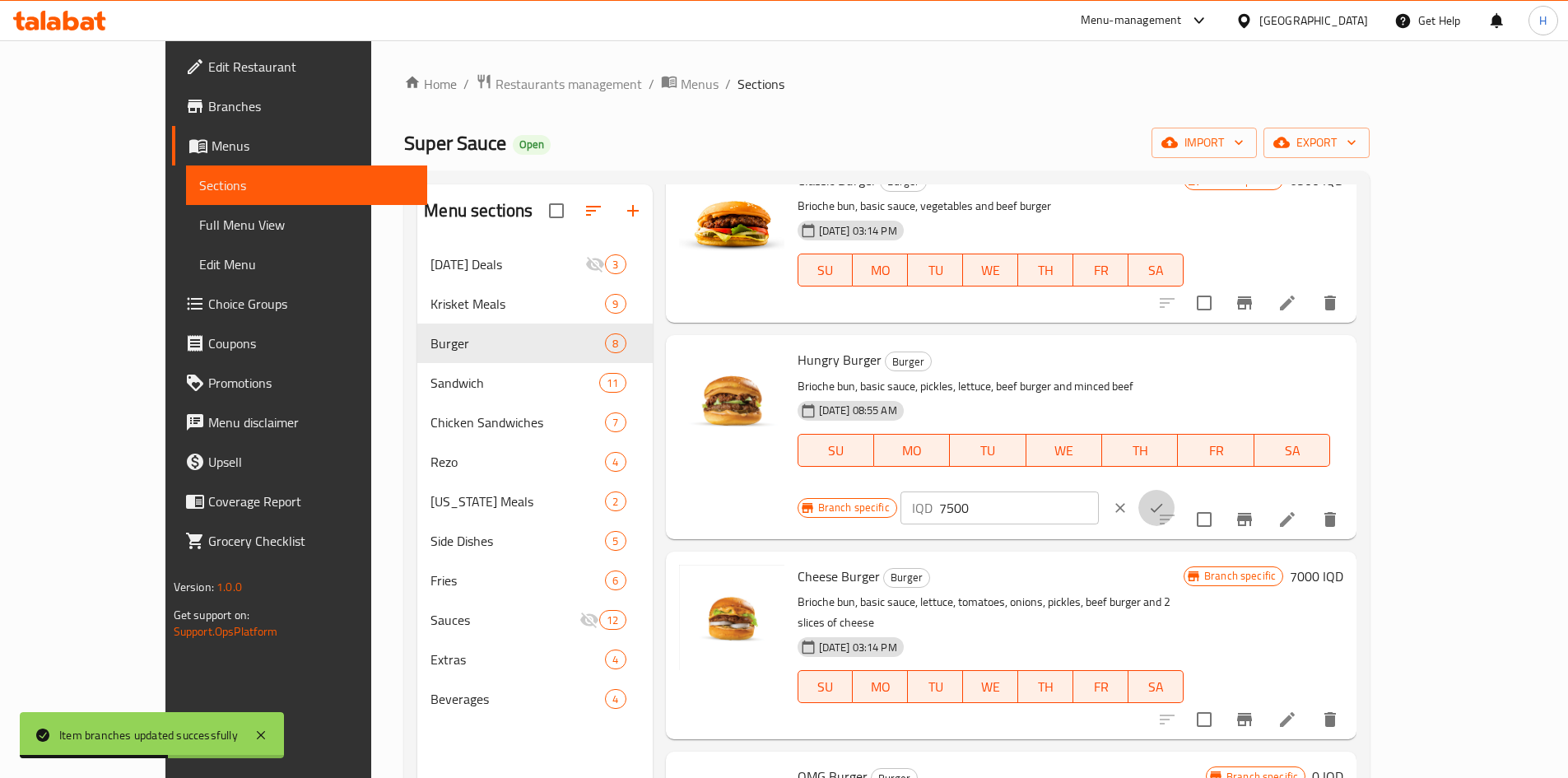
click at [1040, 480] on icon "ok" at bounding box center [1155, 507] width 16 height 16
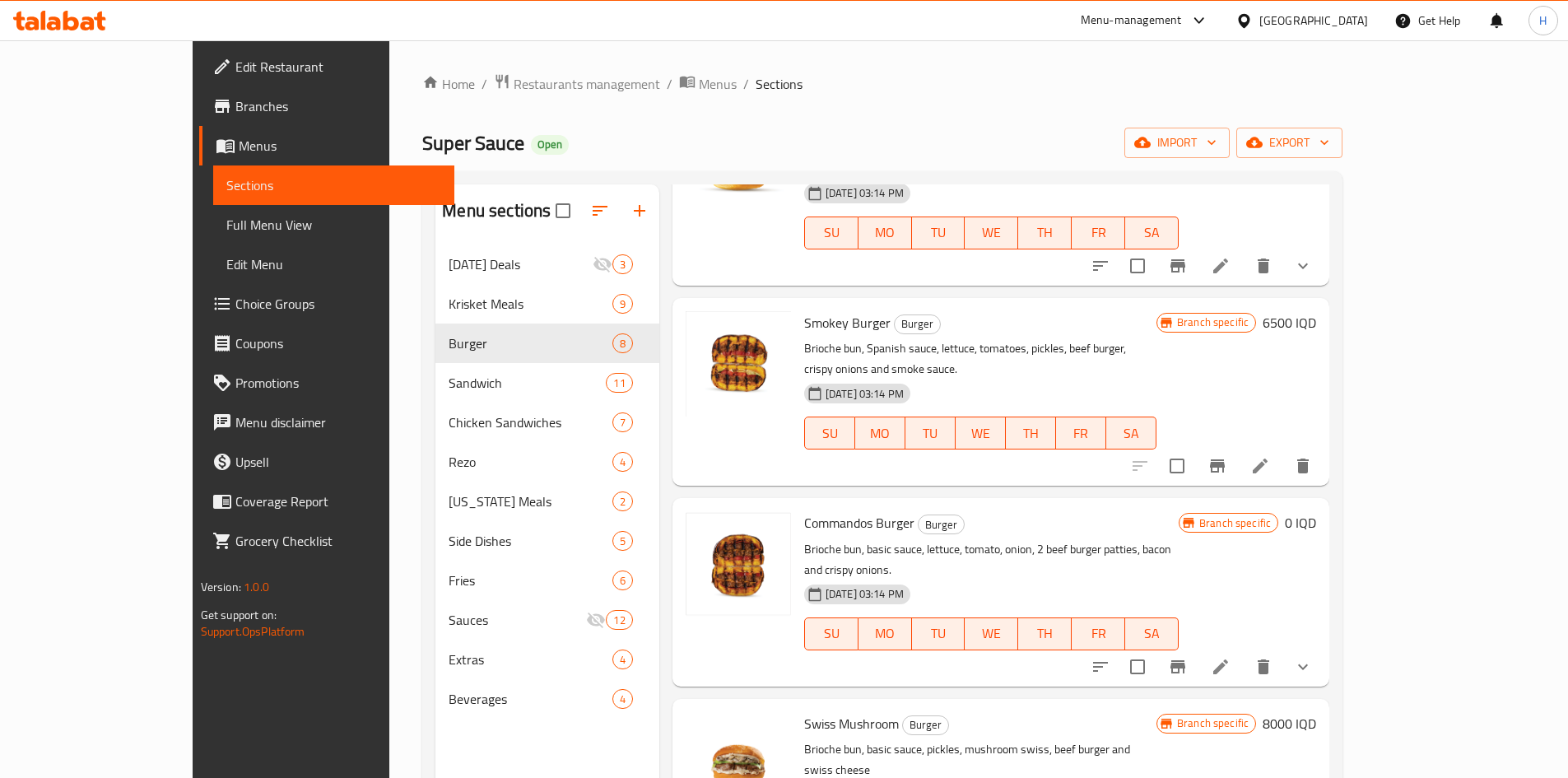
scroll to position [702, 0]
click at [1040, 480] on icon at bounding box center [1220, 665] width 20 height 20
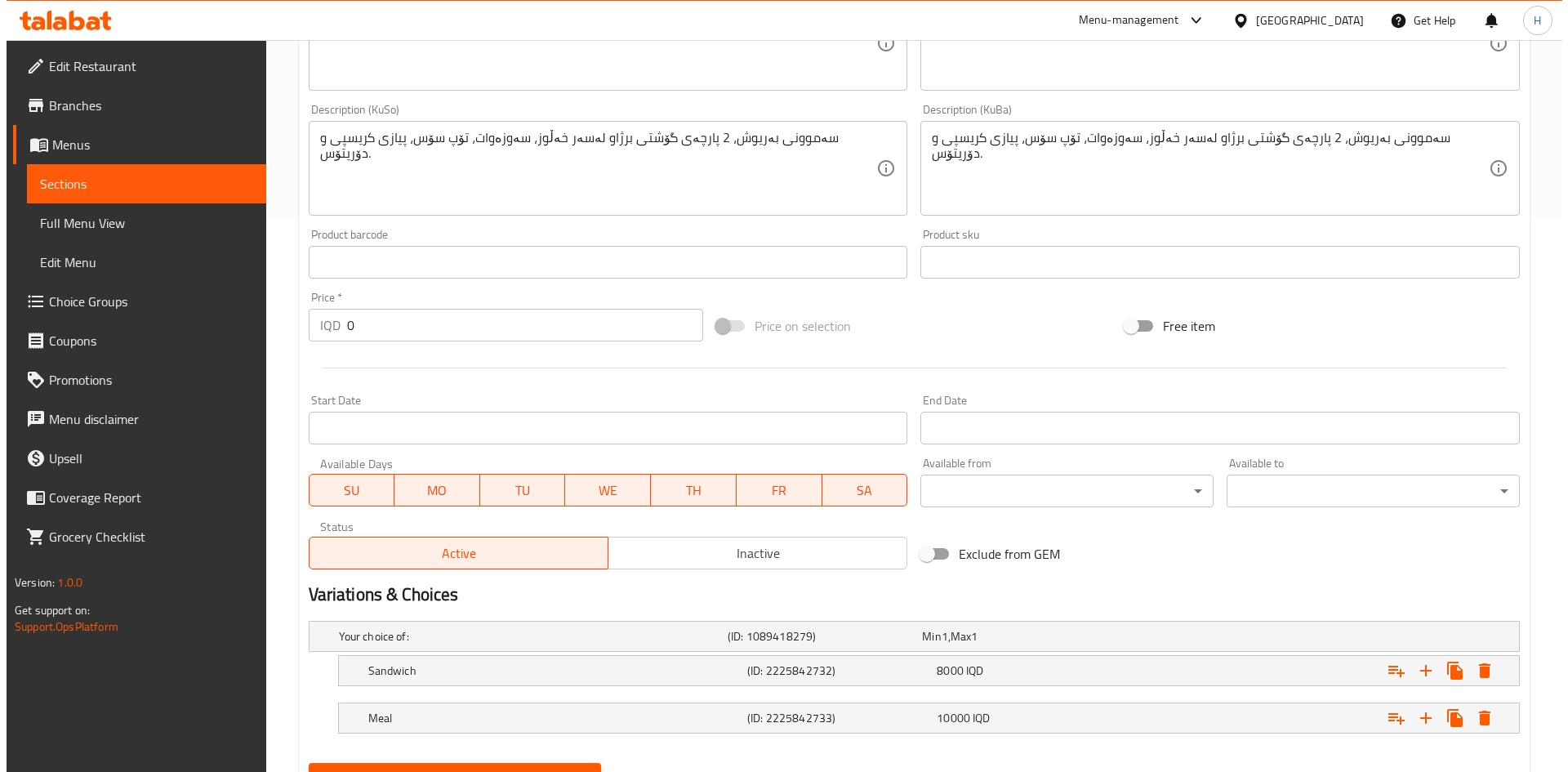
scroll to position [631, 0]
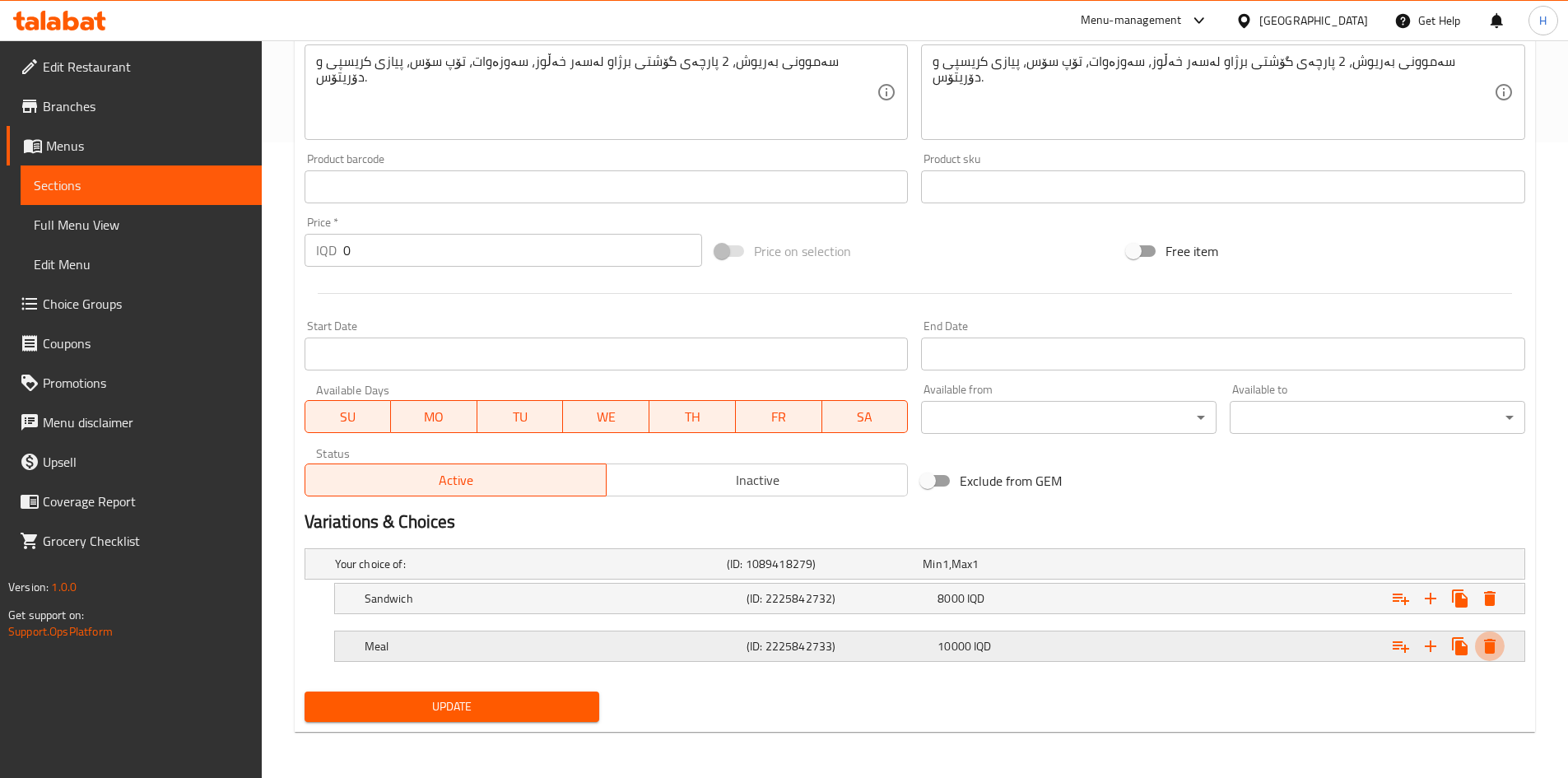
click at [1040, 480] on icon "Expand" at bounding box center [1489, 598] width 11 height 15
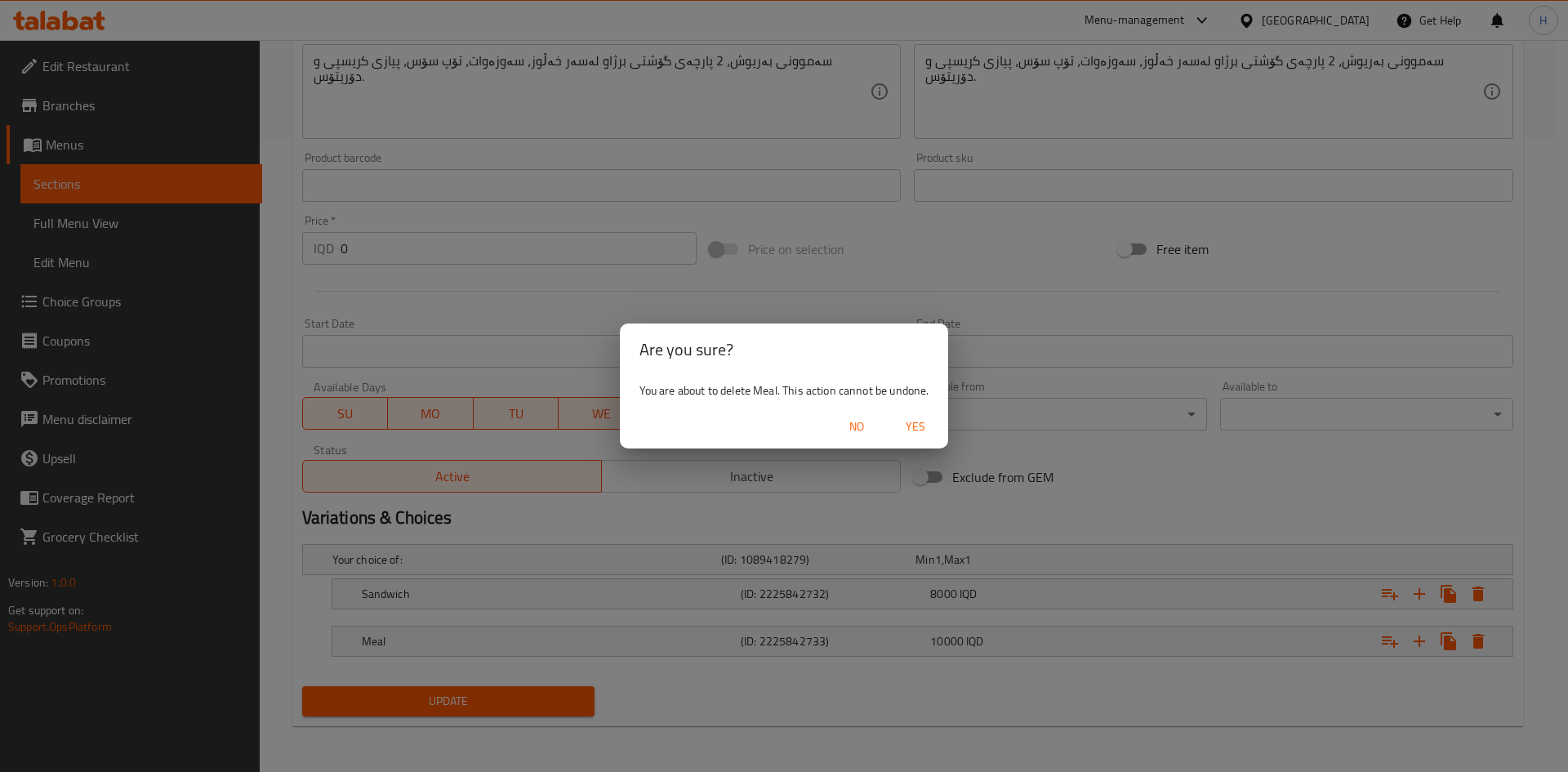
click at [898, 420] on span "Yes" at bounding box center [915, 426] width 39 height 20
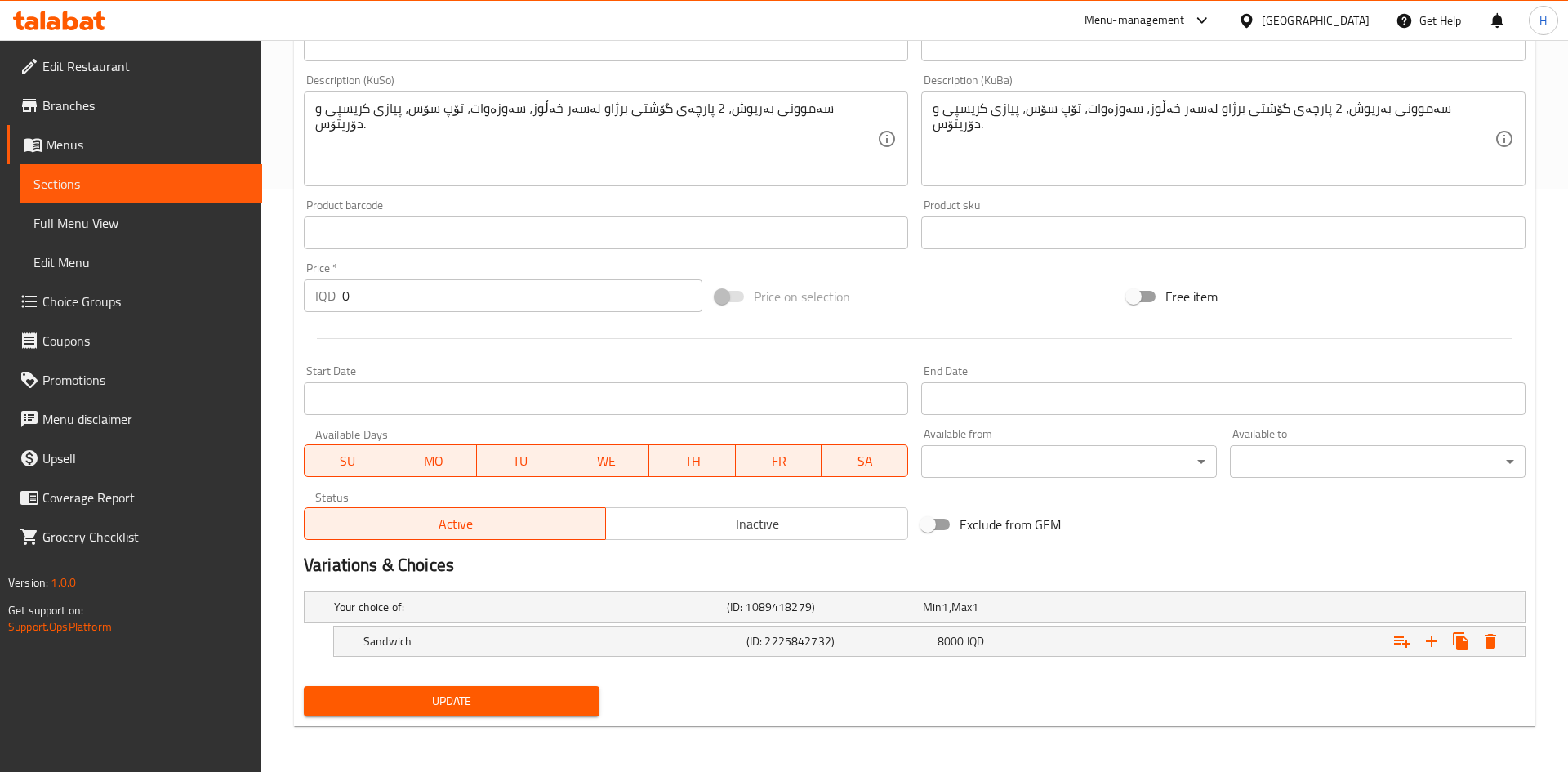
scroll to position [583, 0]
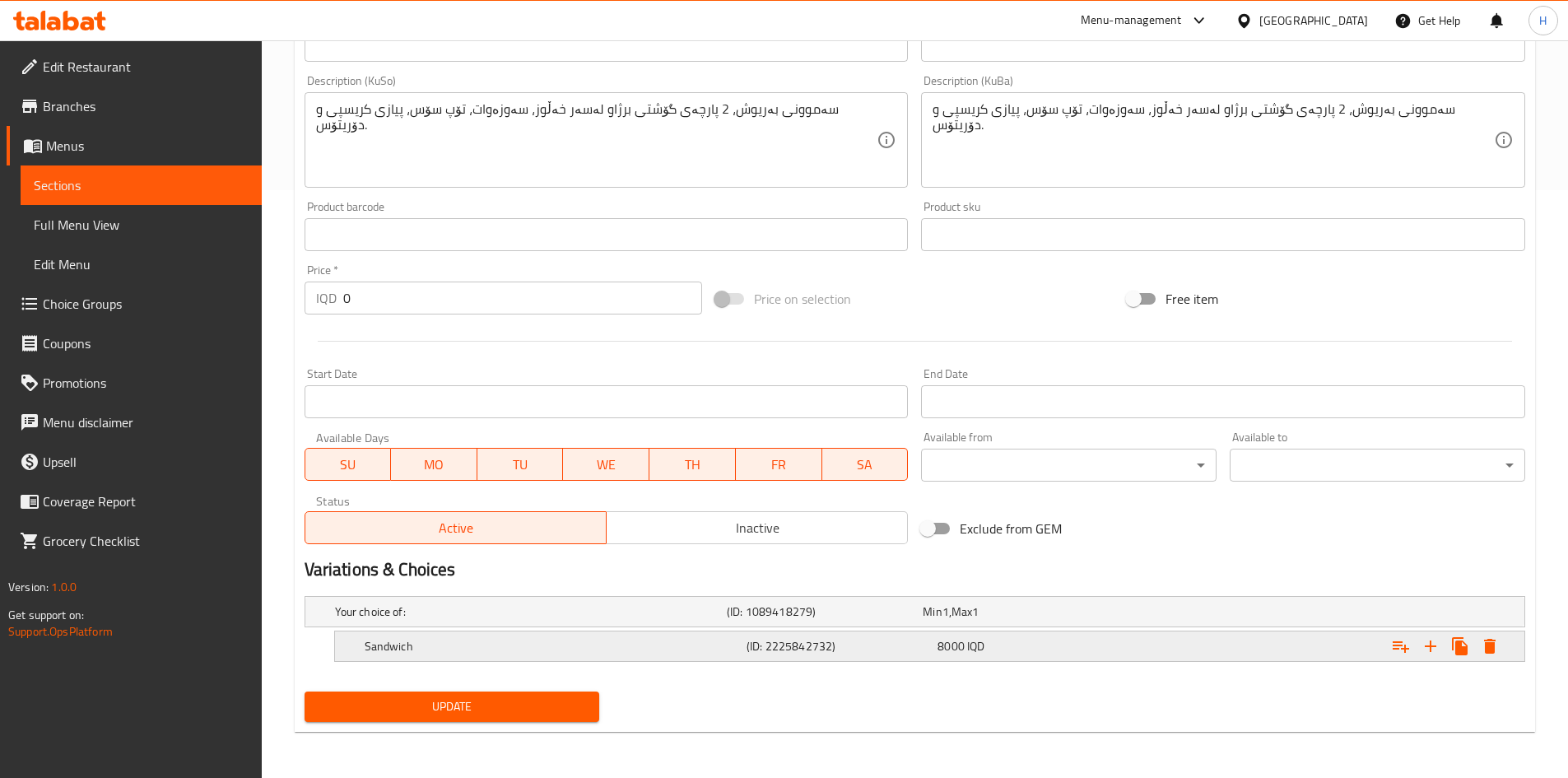
click at [1040, 480] on icon "Expand" at bounding box center [1489, 645] width 11 height 15
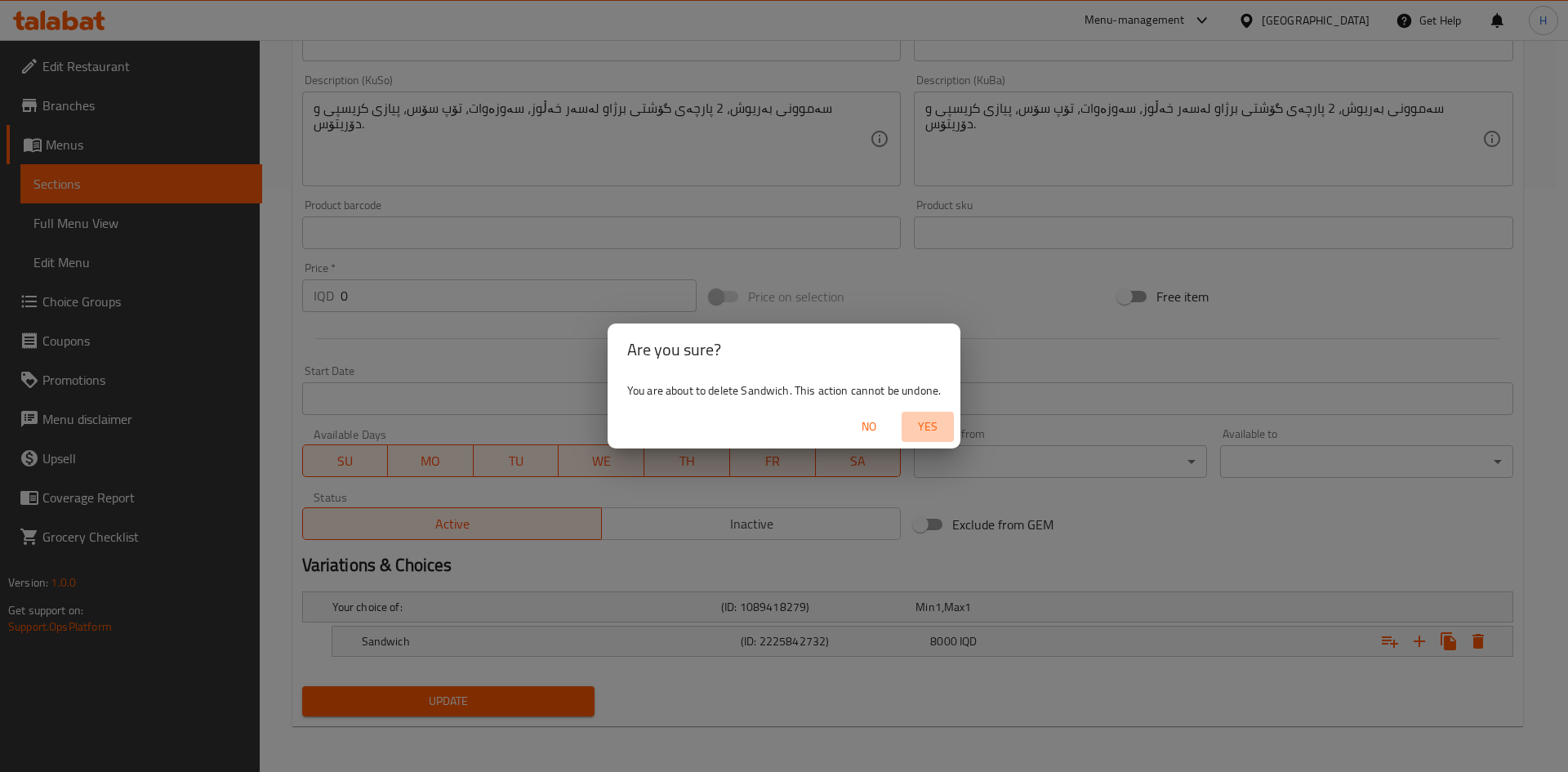
click at [932, 421] on span "Yes" at bounding box center [928, 426] width 39 height 20
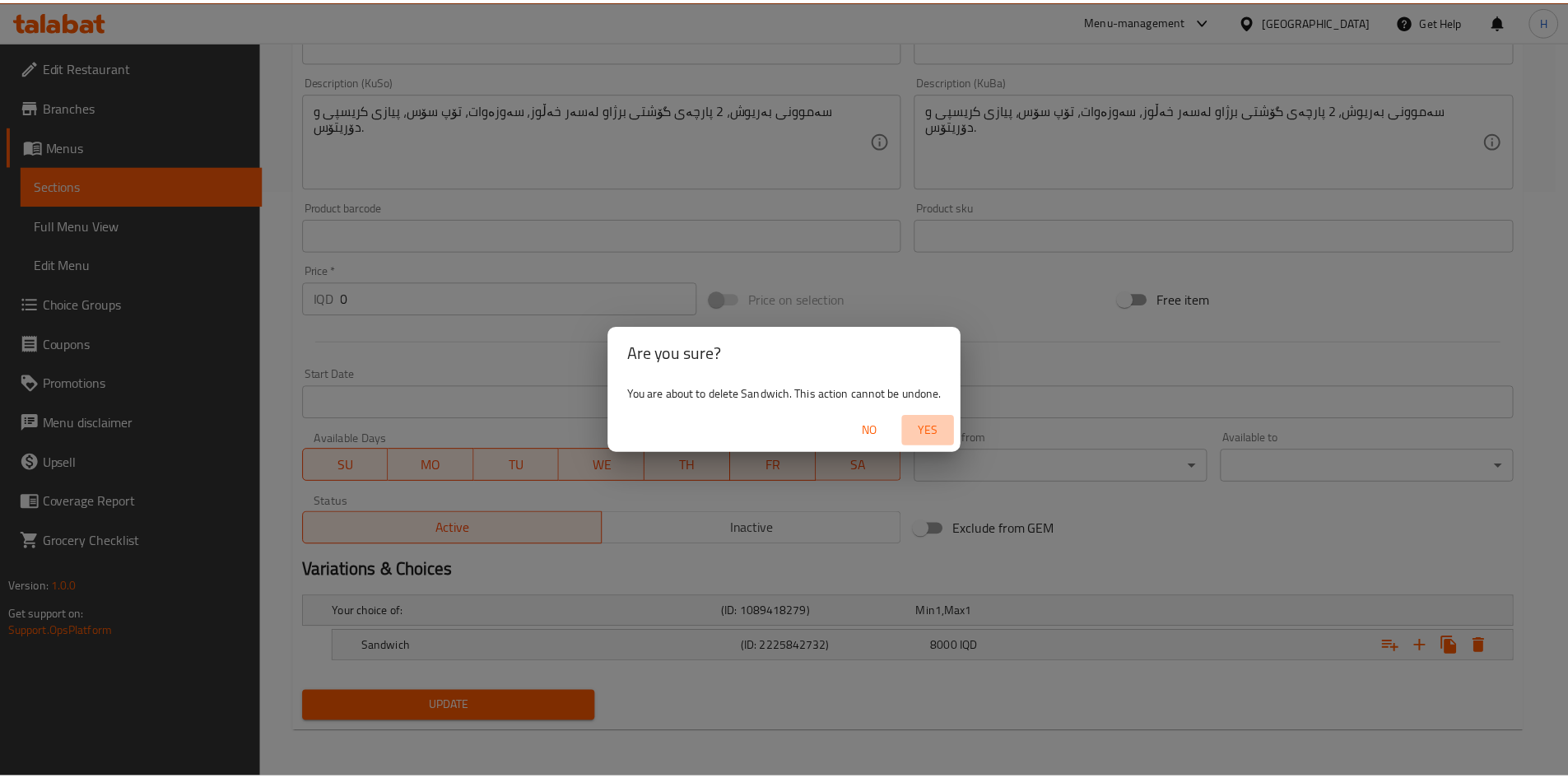
scroll to position [582, 0]
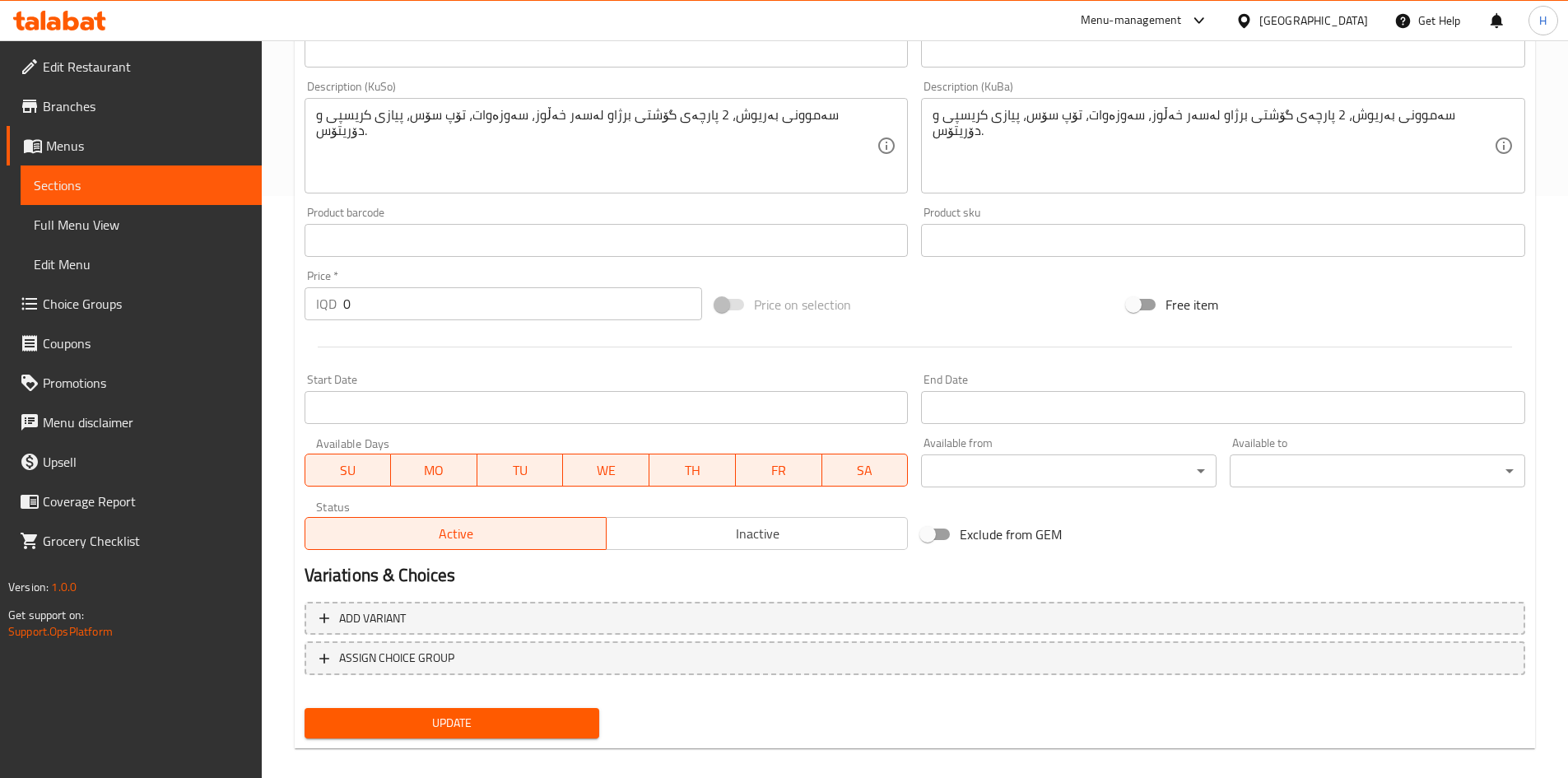
click at [467, 480] on span "Update" at bounding box center [452, 723] width 269 height 21
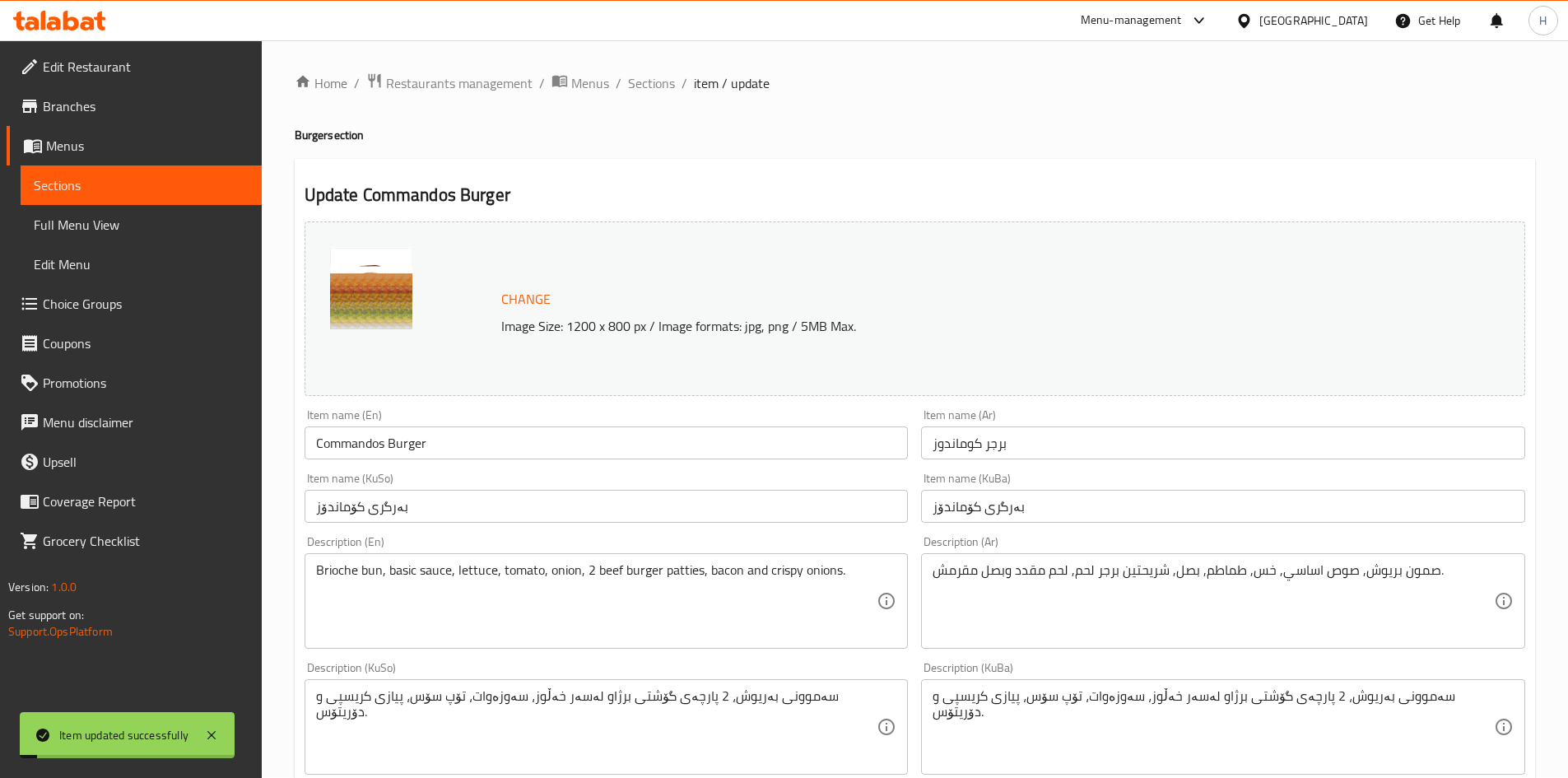
scroll to position [0, 0]
click at [657, 81] on span "Sections" at bounding box center [651, 83] width 47 height 20
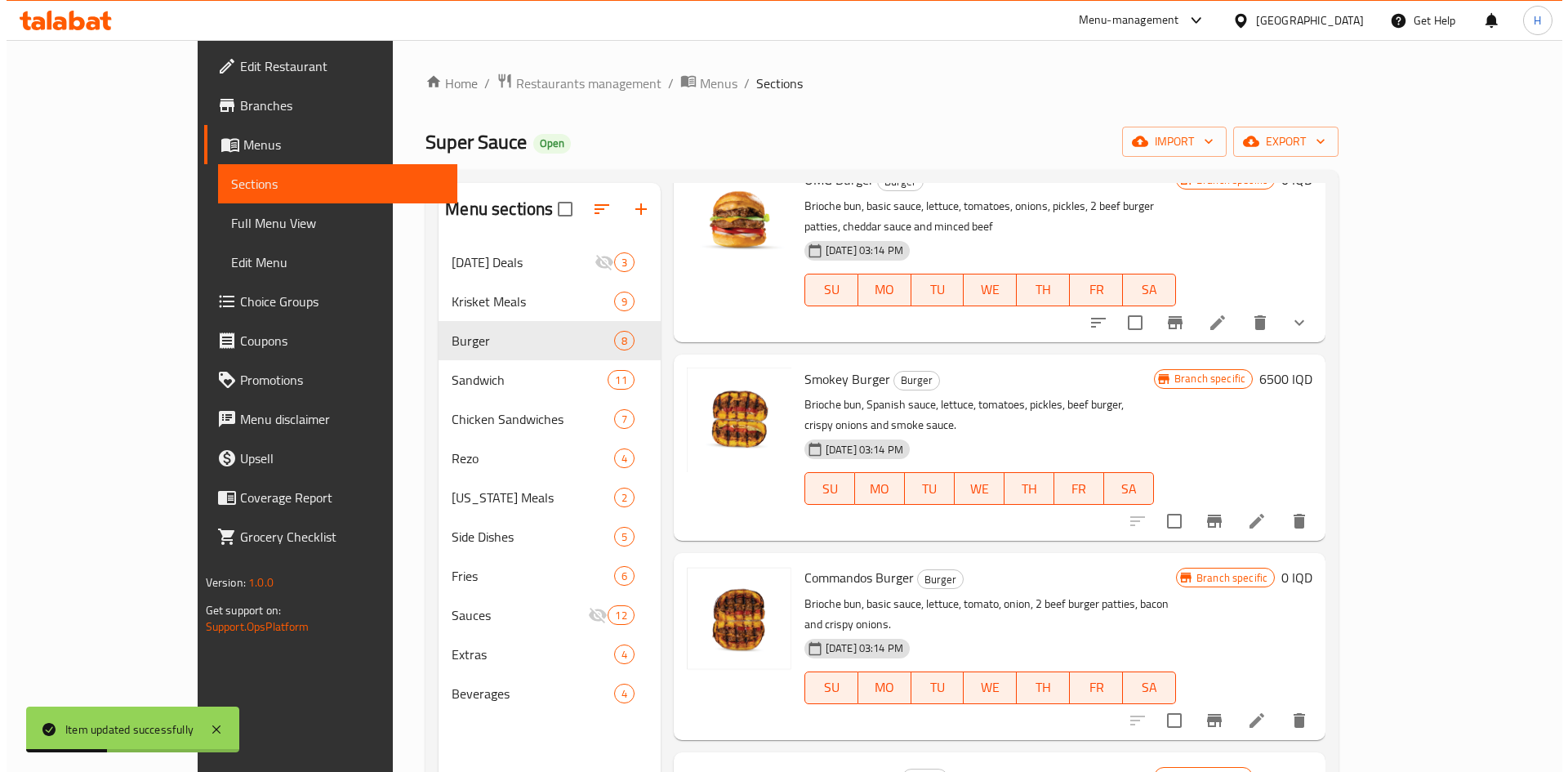
scroll to position [696, 0]
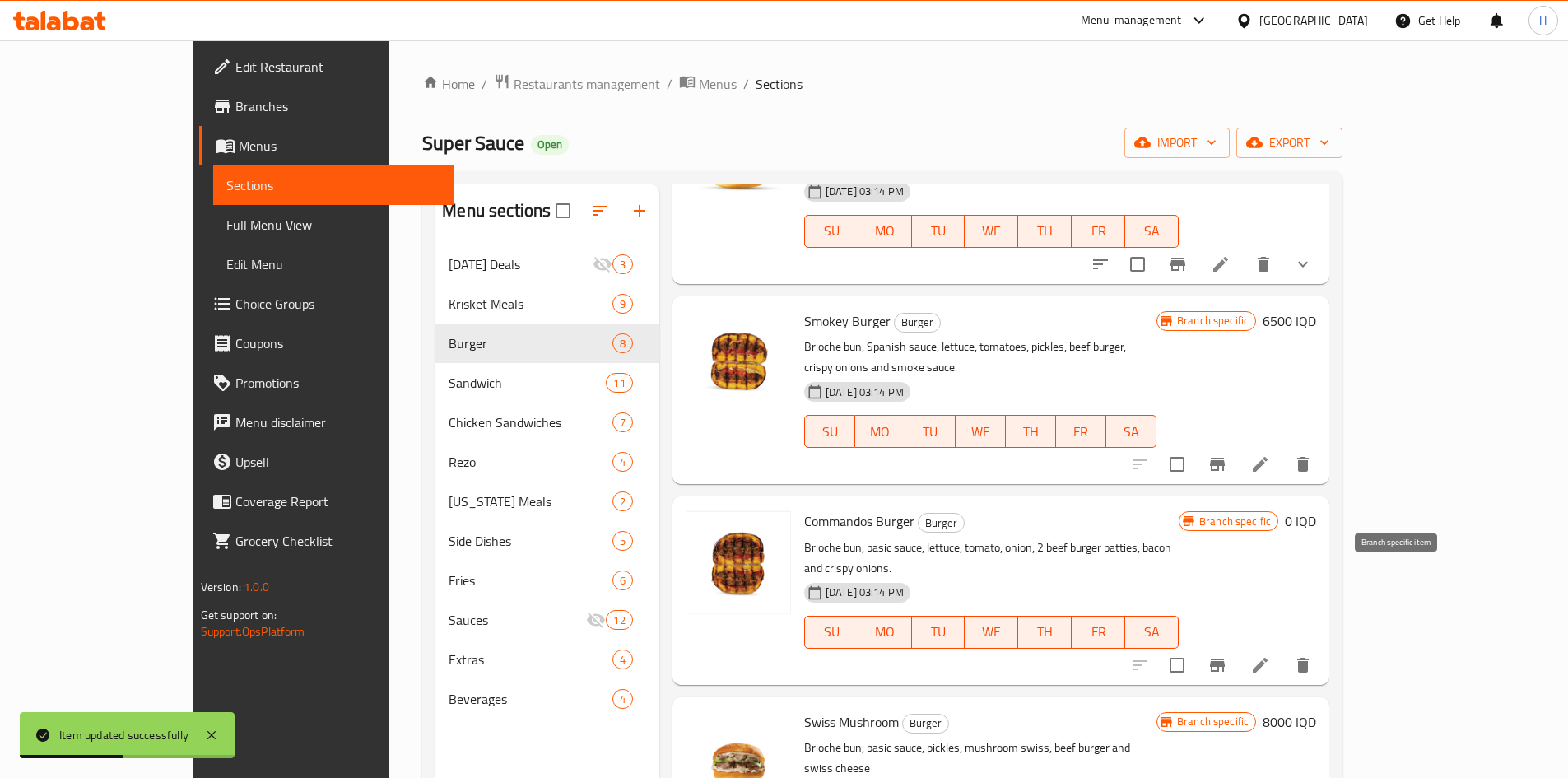
click at [1040, 480] on button "Branch-specific-item" at bounding box center [1217, 665] width 39 height 39
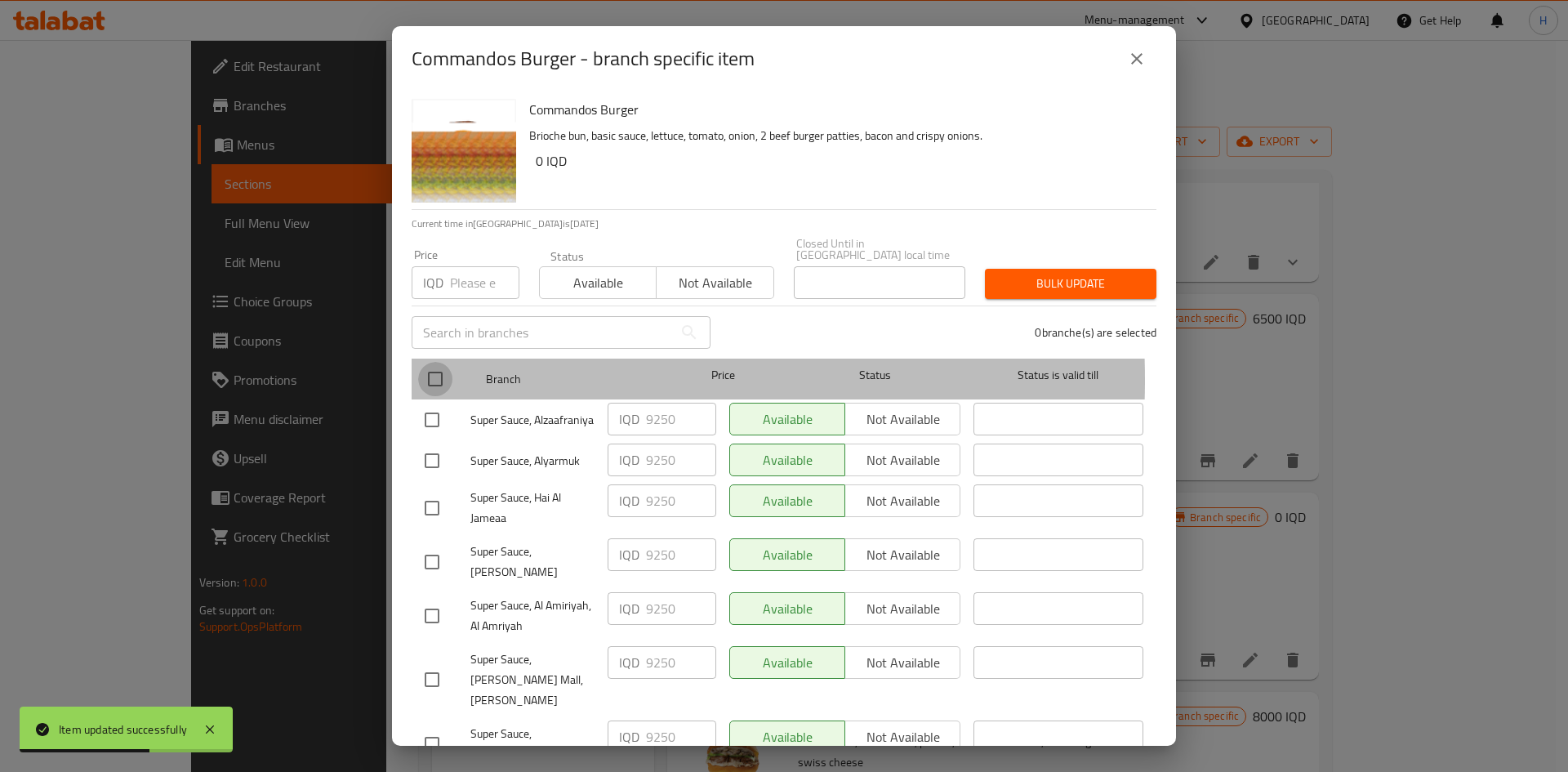
drag, startPoint x: 438, startPoint y: 369, endPoint x: 684, endPoint y: 421, distance: 251.4
click at [444, 369] on input "checkbox" at bounding box center [435, 379] width 34 height 34
checkbox input "true"
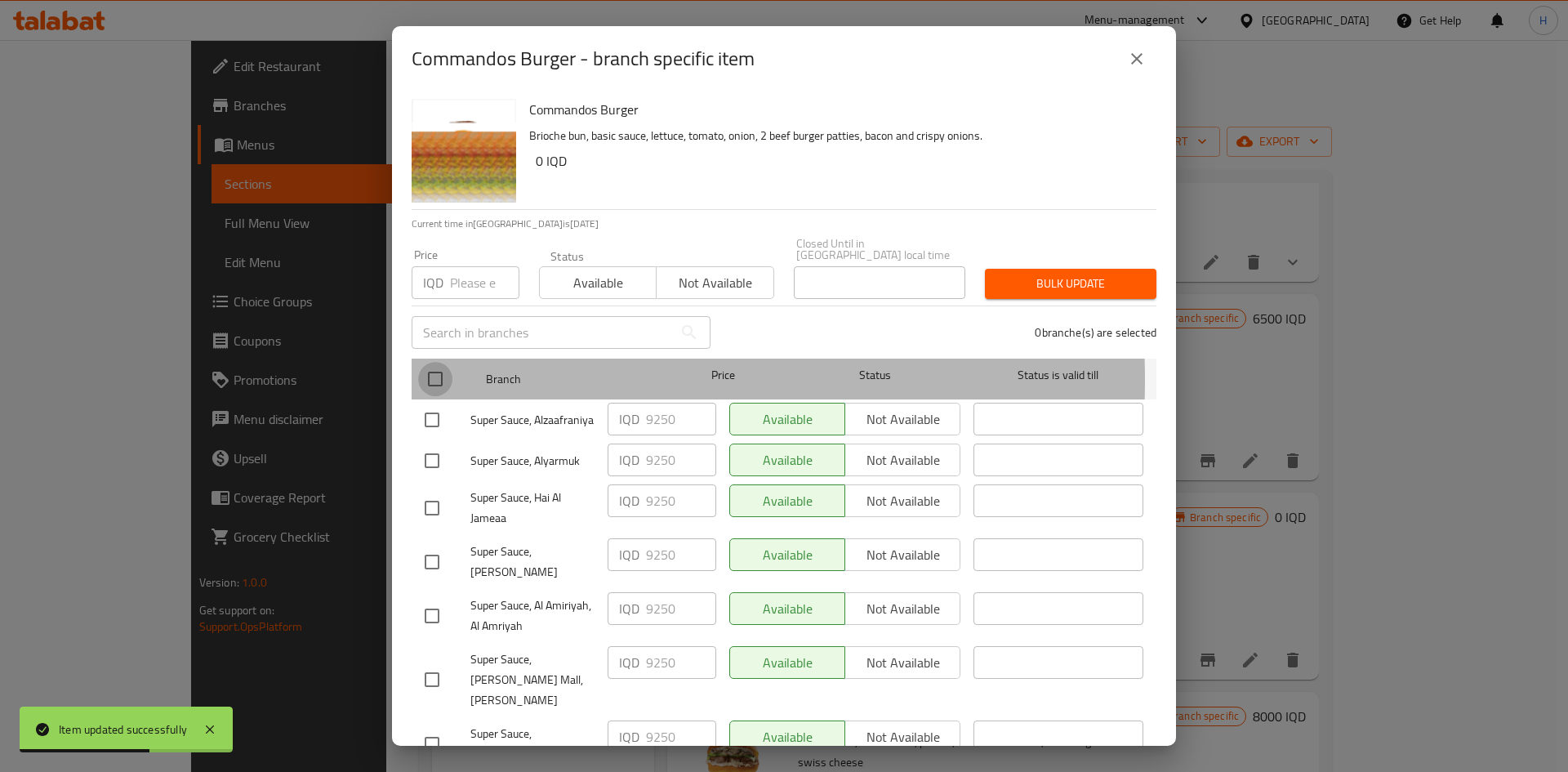
checkbox input "true"
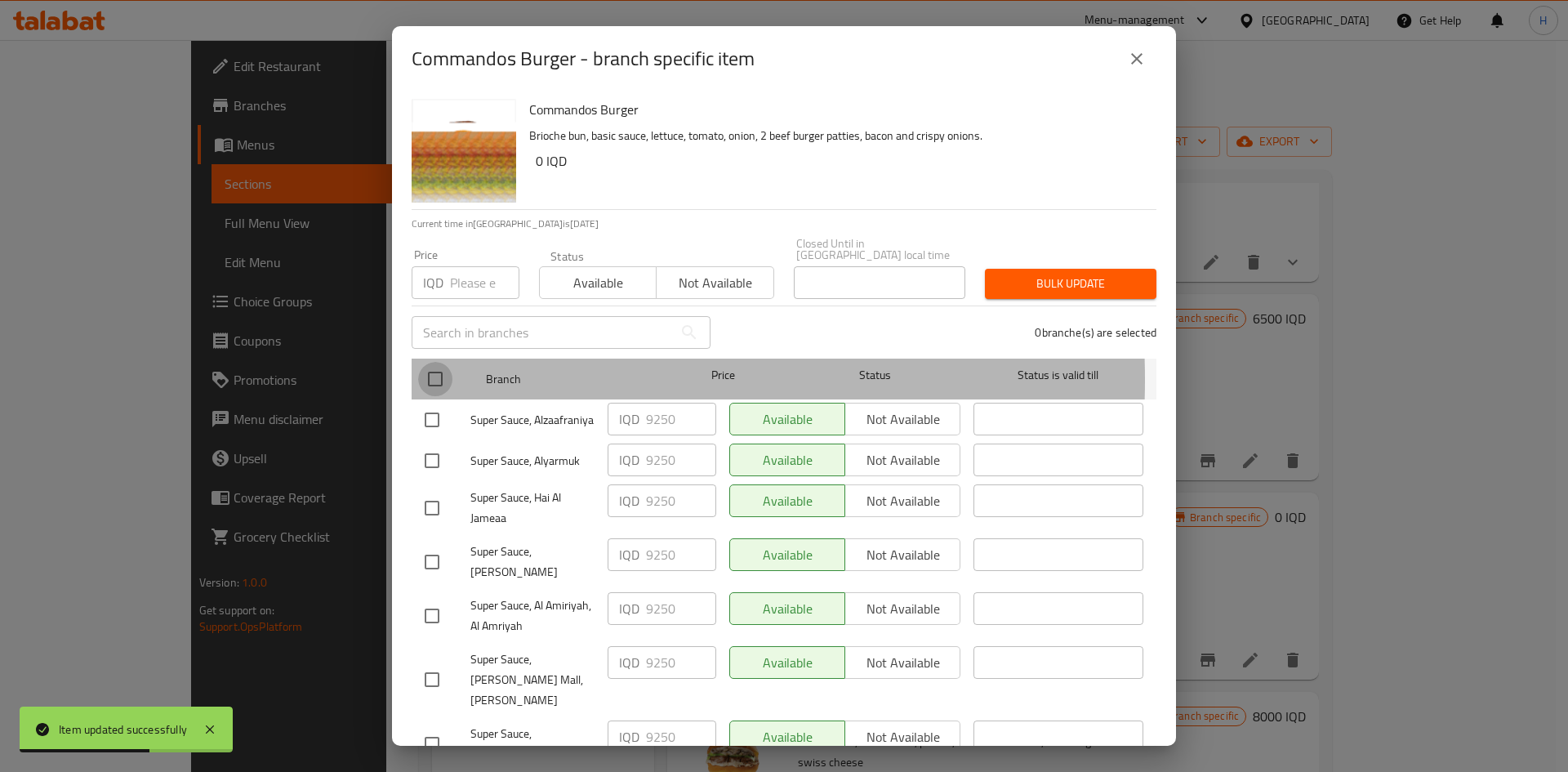
checkbox input "true"
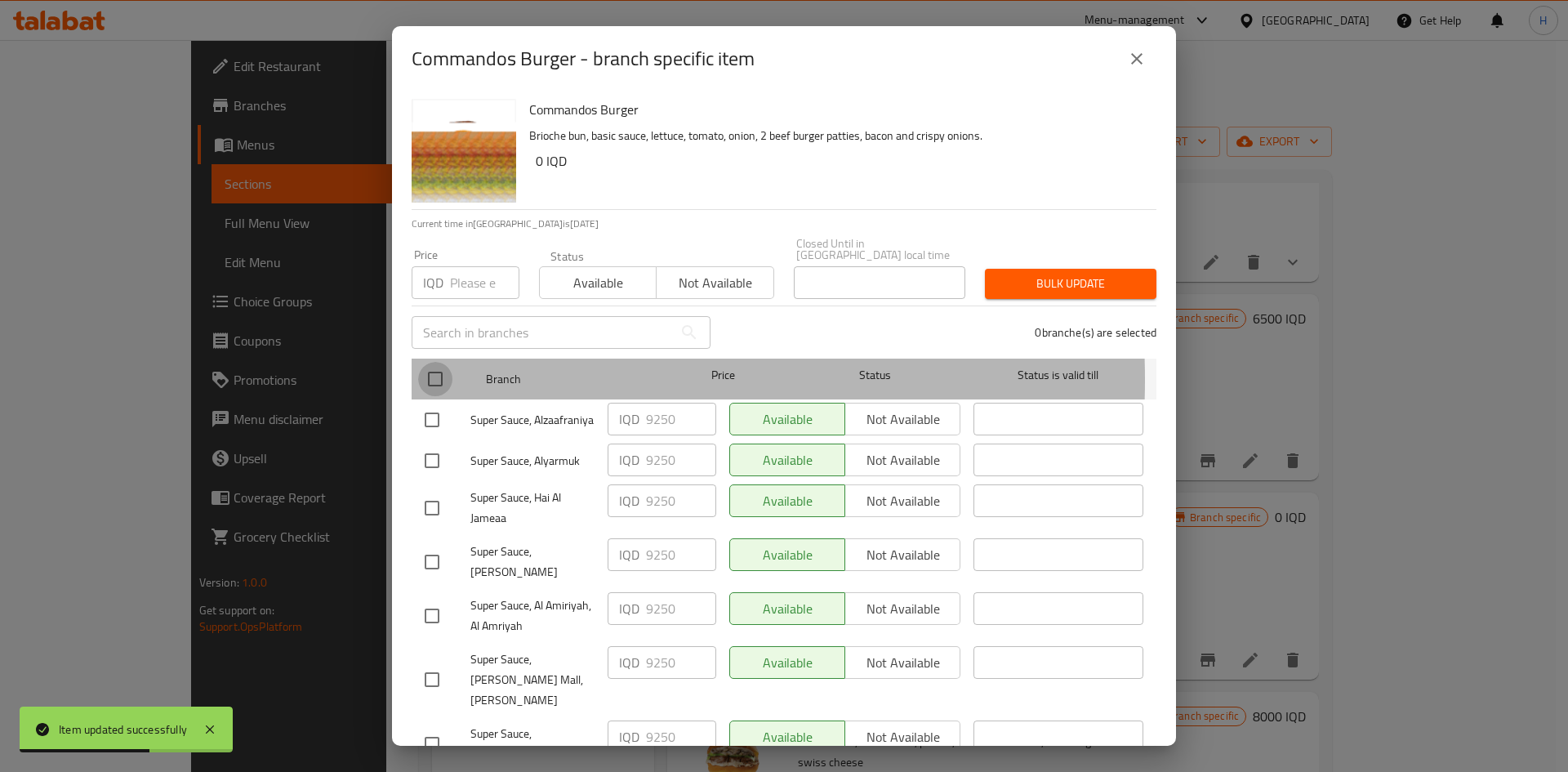
checkbox input "true"
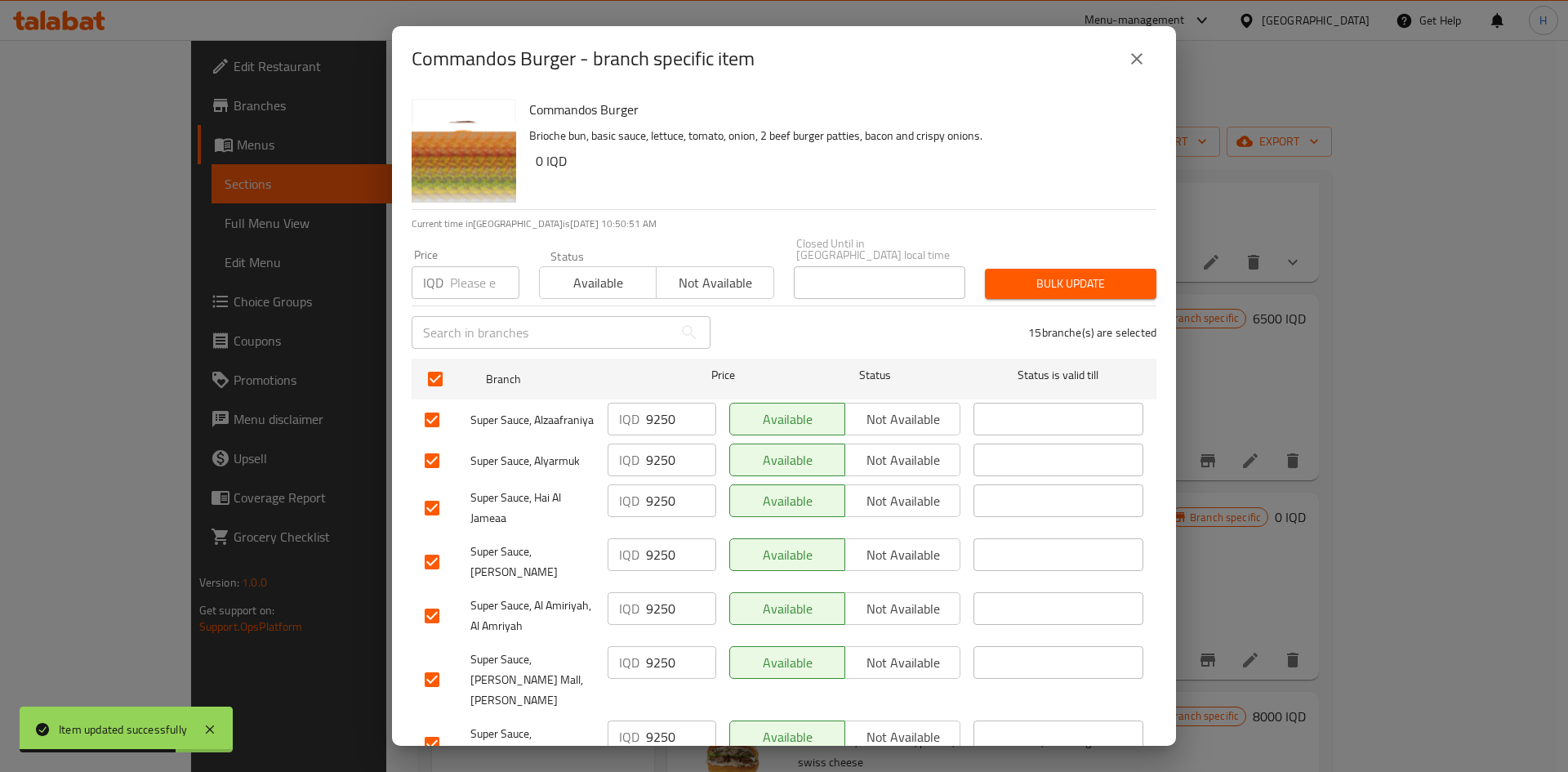
click at [655, 409] on input "9250" at bounding box center [681, 419] width 71 height 32
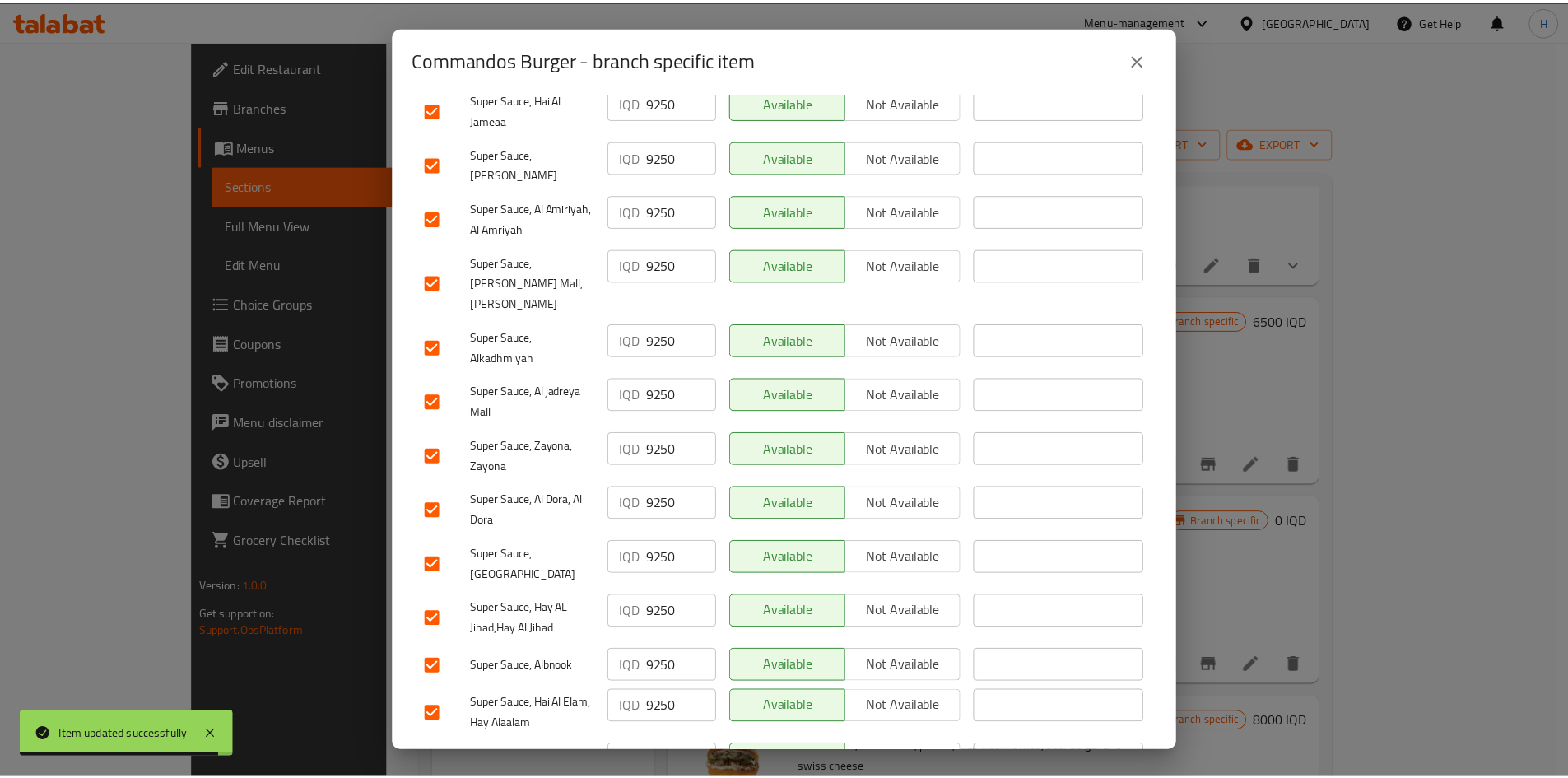
scroll to position [472, 0]
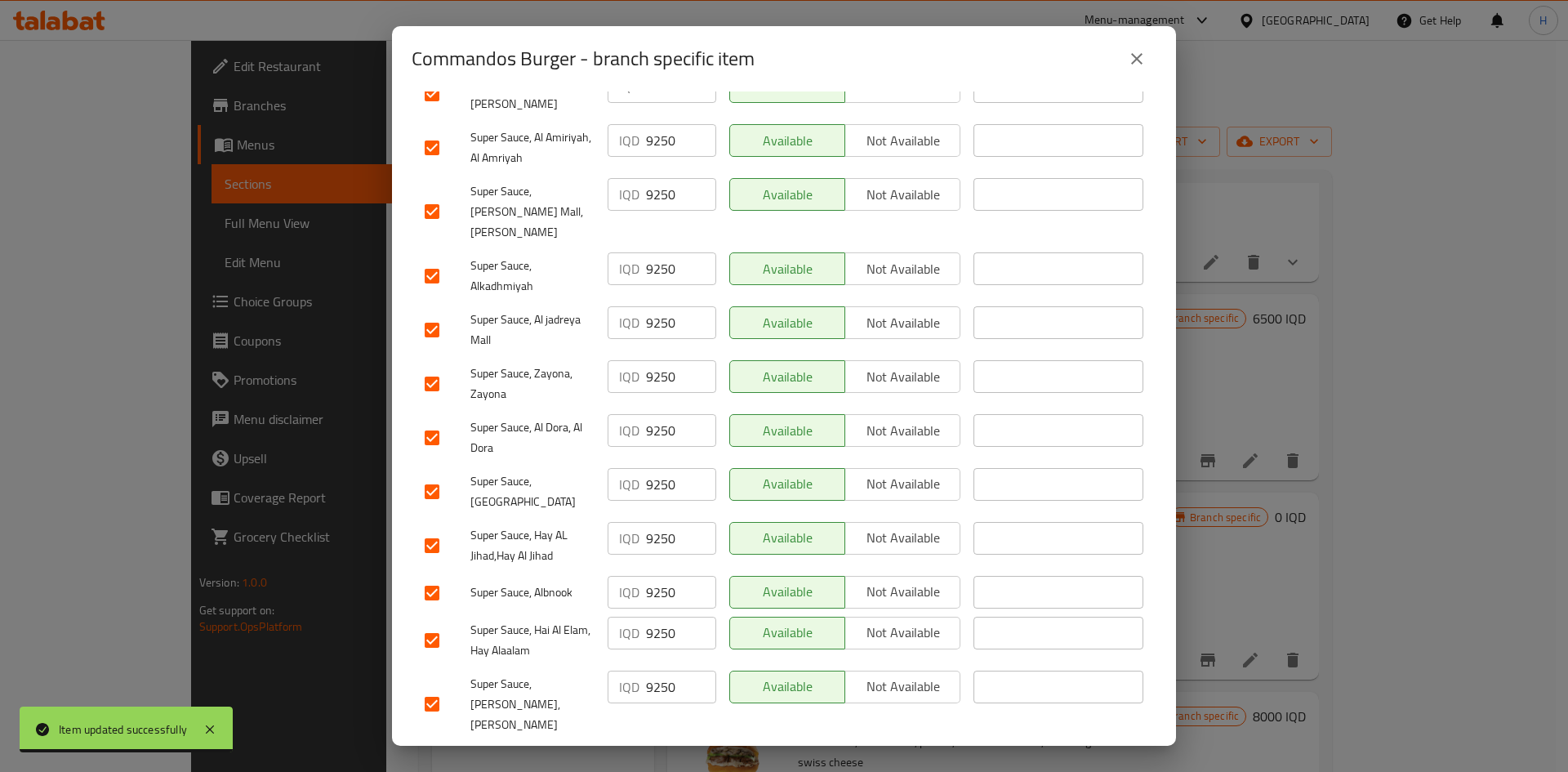
click at [683, 477] on span "Save" at bounding box center [784, 763] width 718 height 20
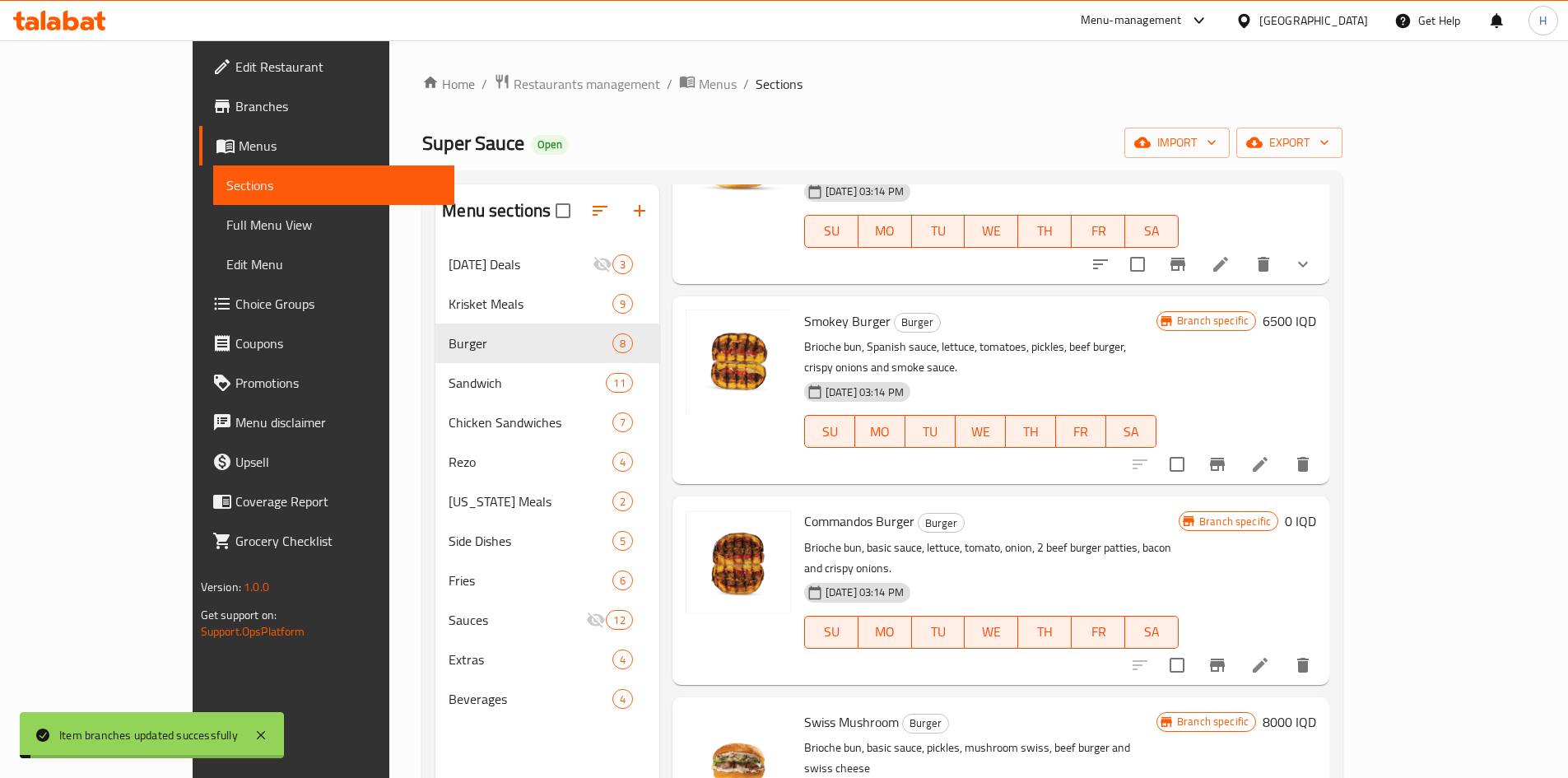
click at [1040, 480] on h6 "0 IQD" at bounding box center [1300, 521] width 31 height 23
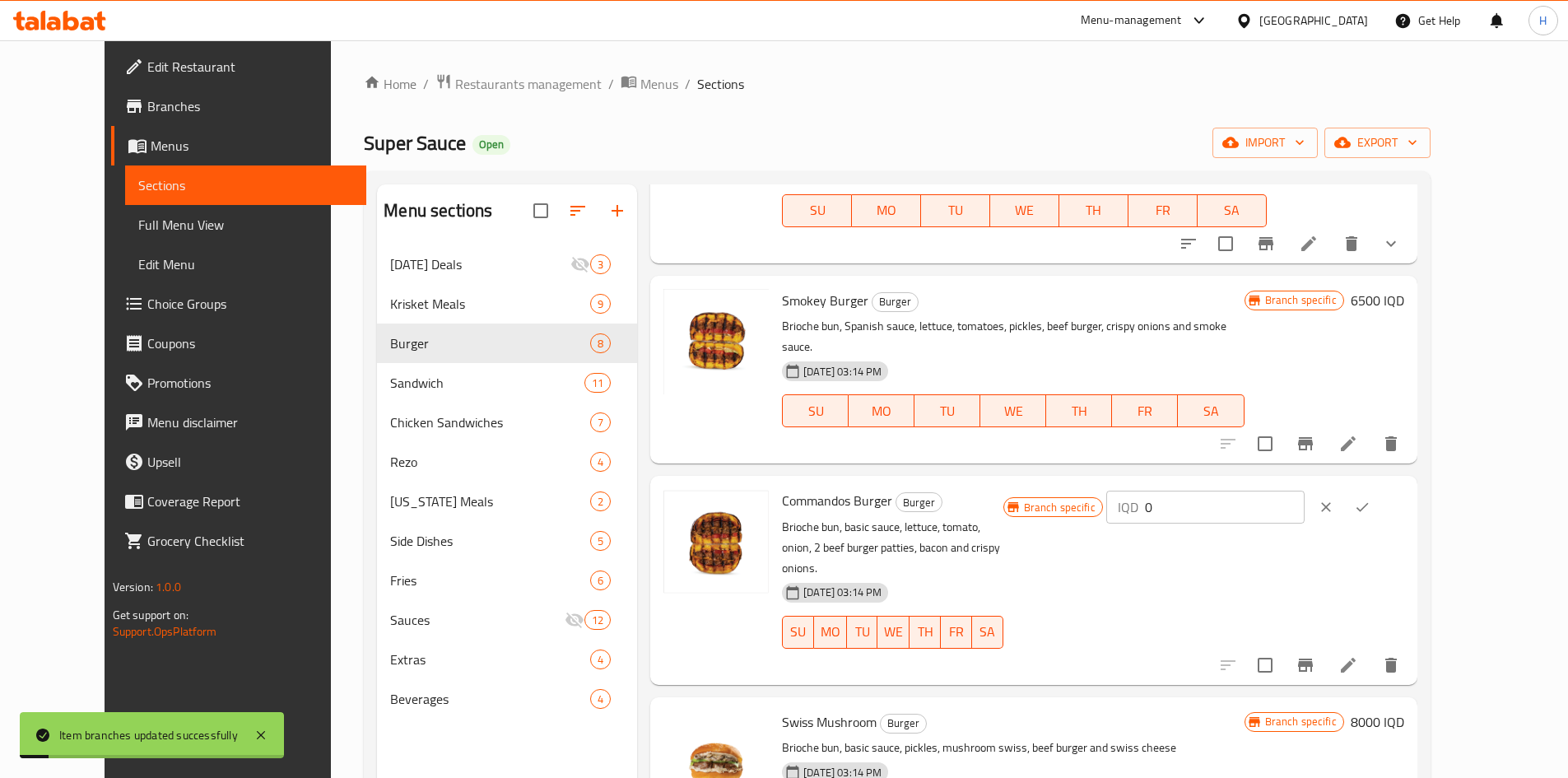
click at [1040, 480] on input "0" at bounding box center [1224, 507] width 160 height 33
paste input "925"
type input "9250"
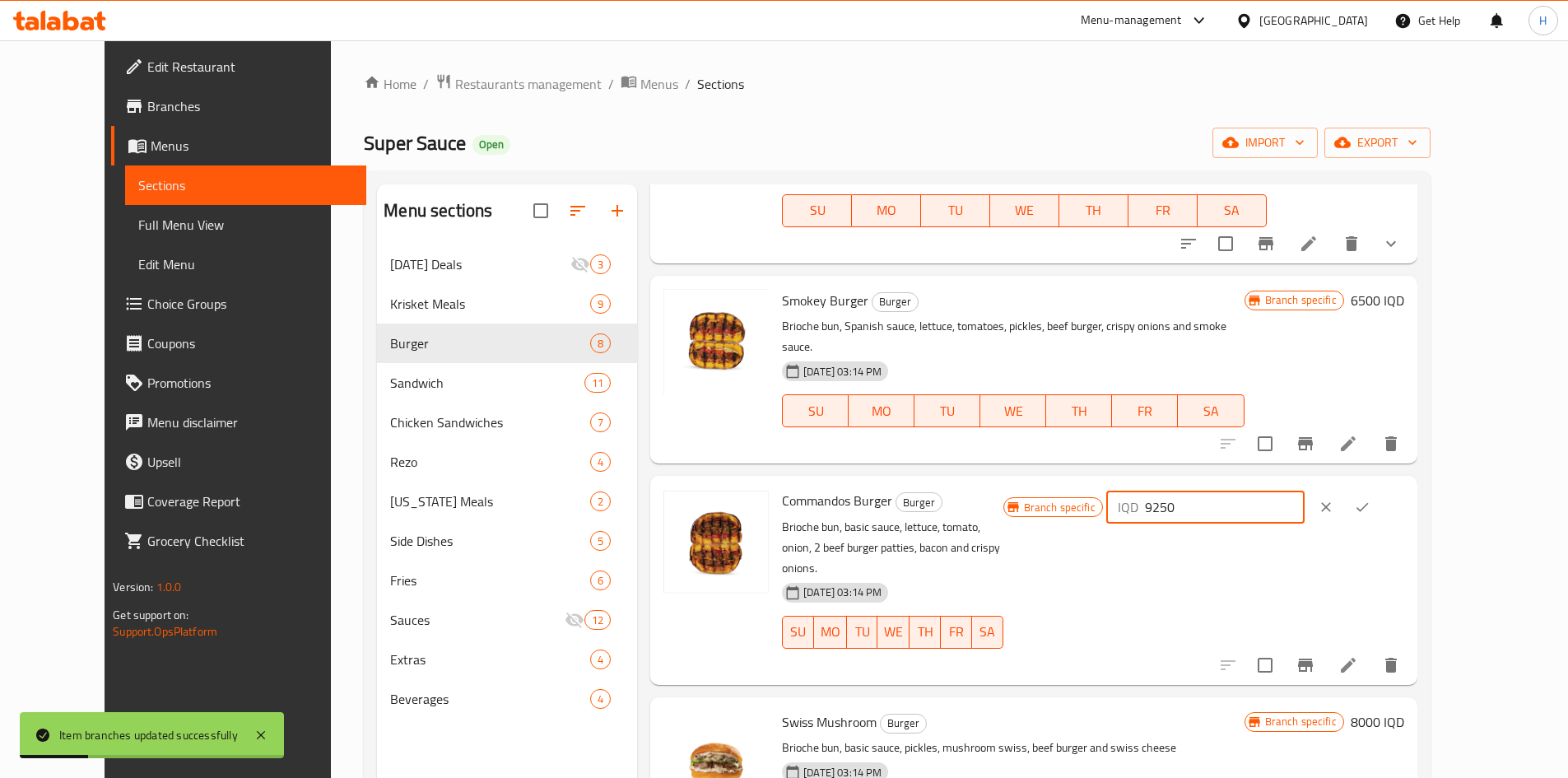
click at [1040, 480] on icon "ok" at bounding box center [1361, 506] width 16 height 16
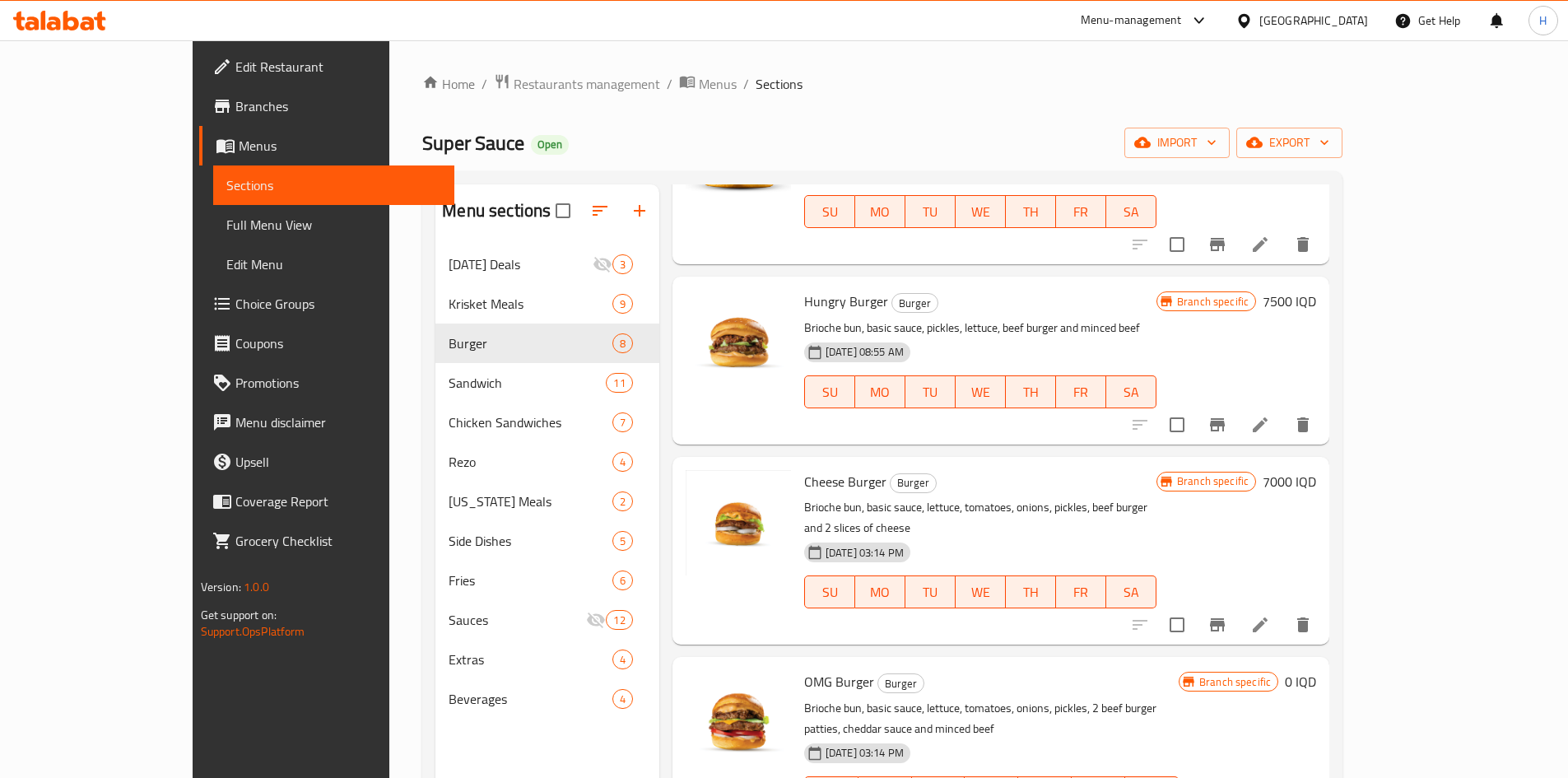
scroll to position [291, 0]
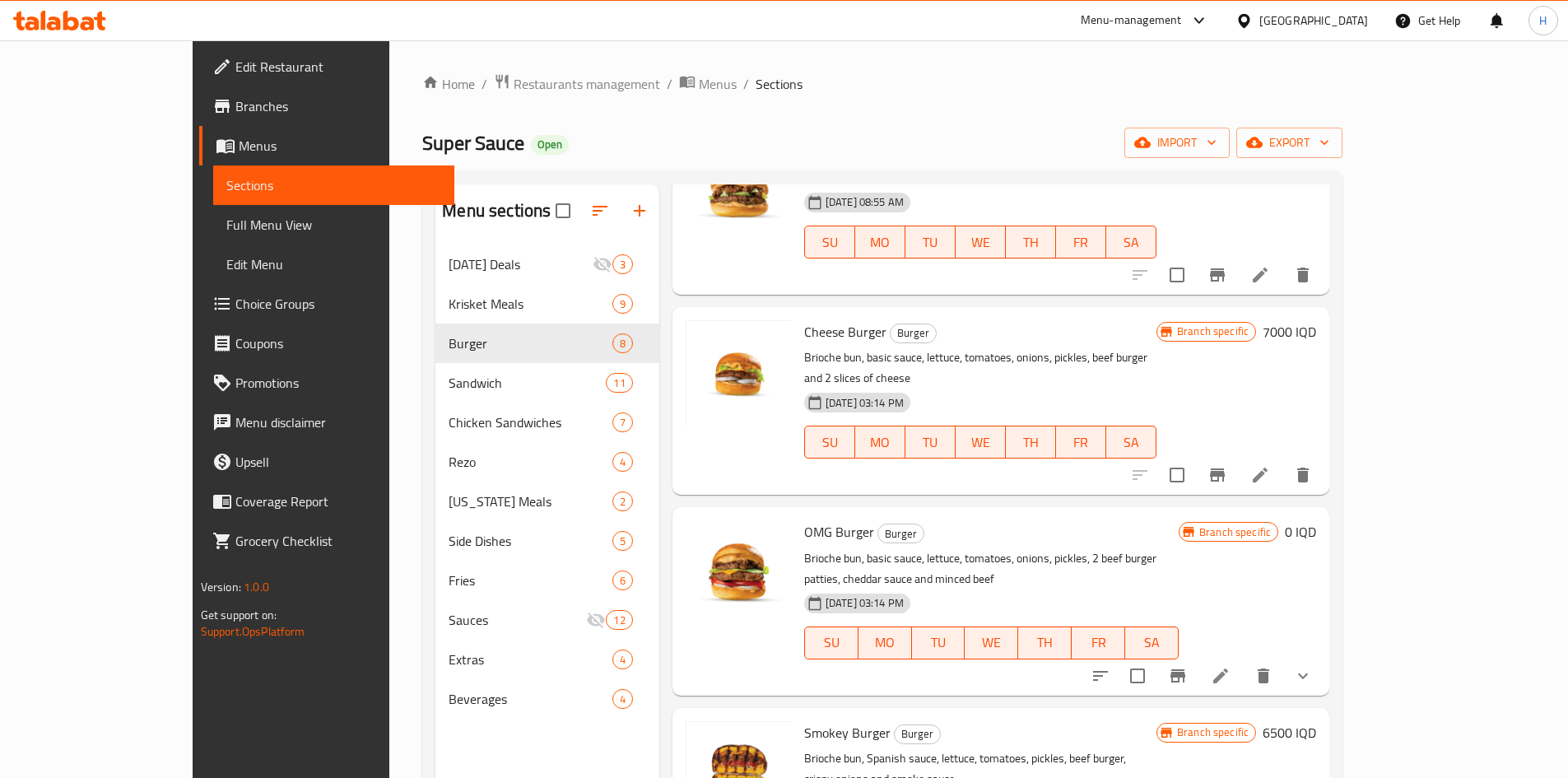
click at [1040, 480] on icon at bounding box center [1220, 675] width 20 height 20
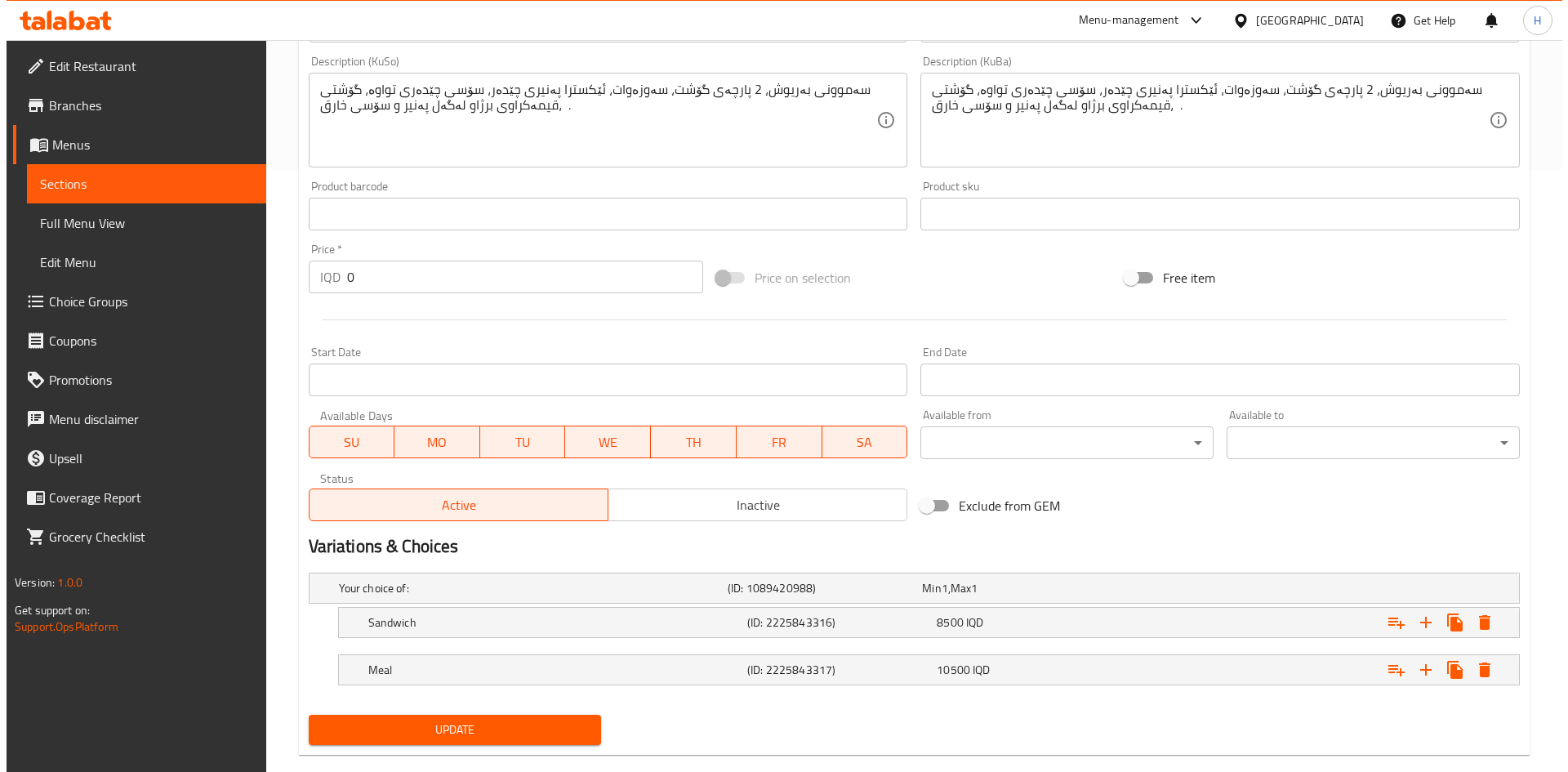
scroll to position [631, 0]
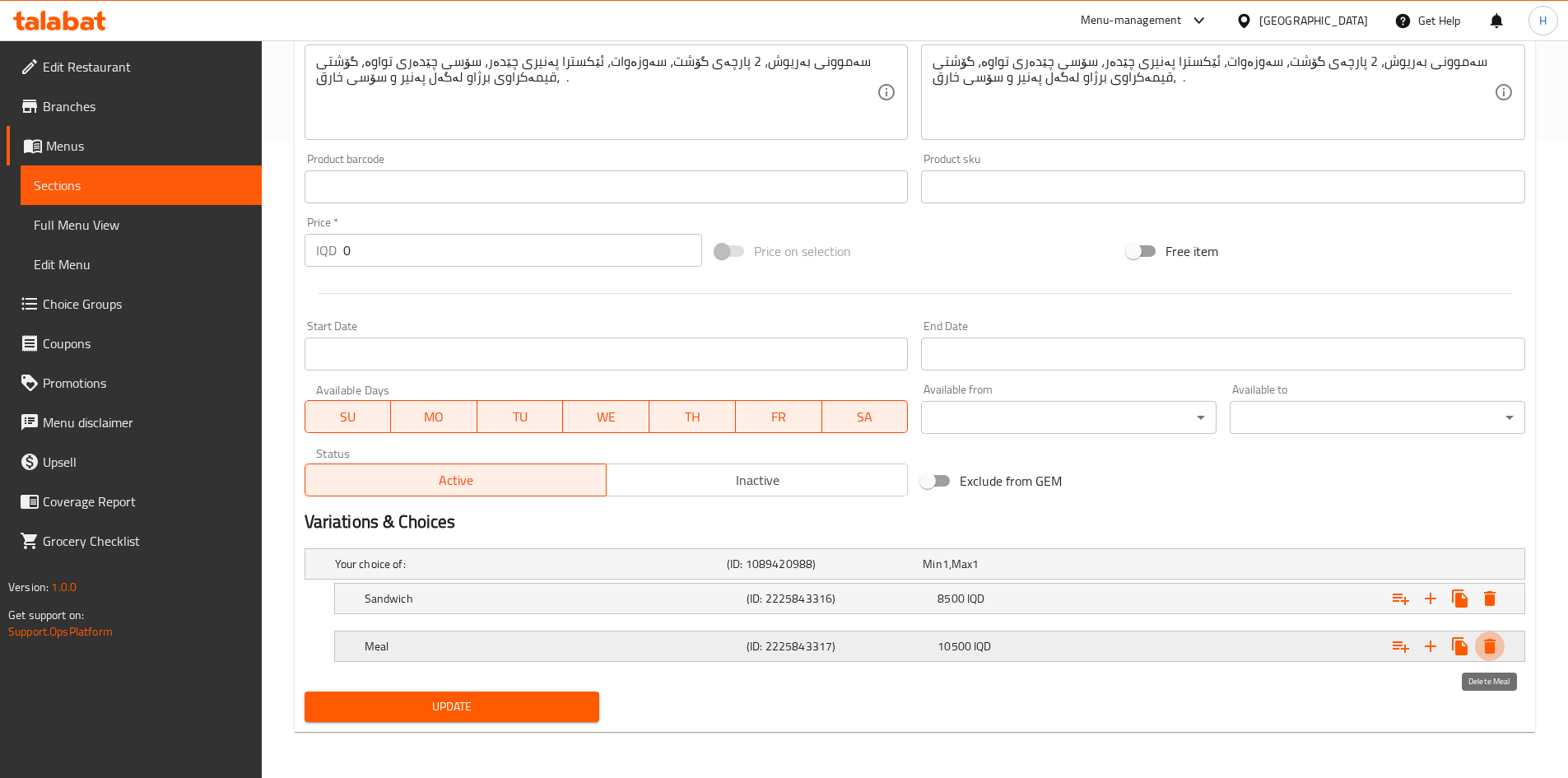
click at [1040, 480] on icon "Expand" at bounding box center [1489, 645] width 11 height 15
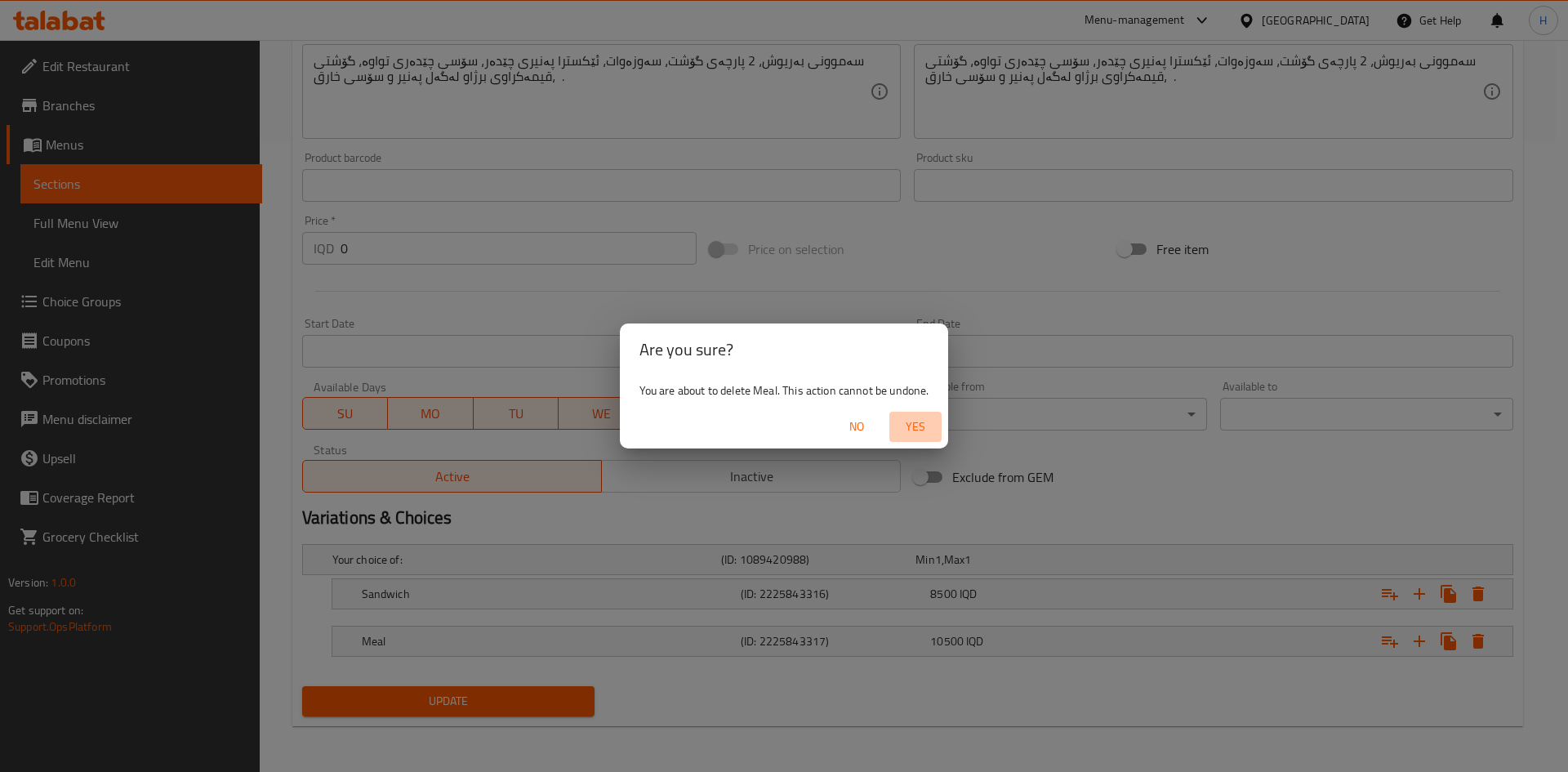
click at [927, 422] on span "Yes" at bounding box center [915, 426] width 39 height 20
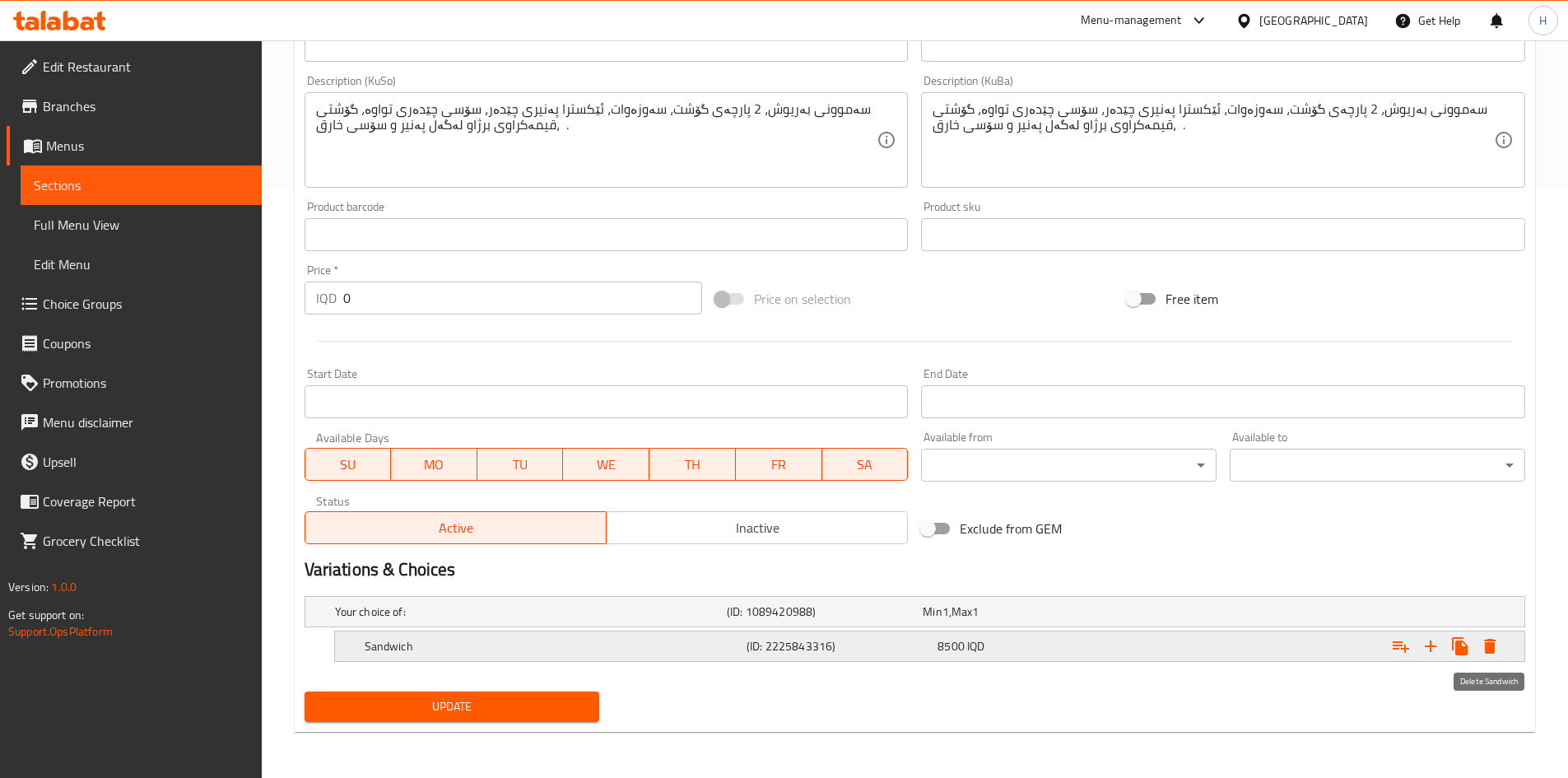
click at [1040, 480] on icon "Expand" at bounding box center [1489, 646] width 20 height 20
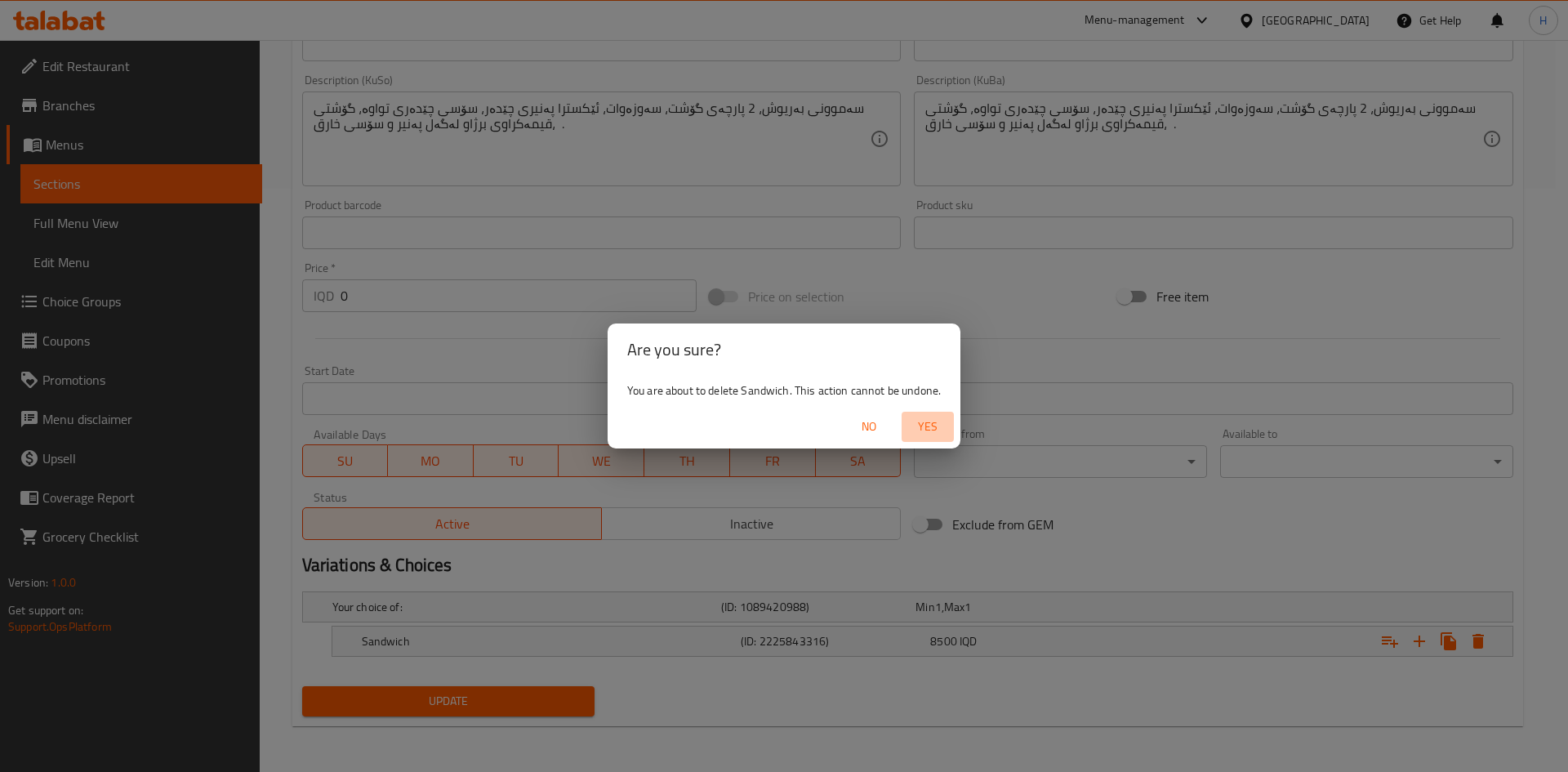
click at [933, 416] on span "Yes" at bounding box center [928, 426] width 39 height 20
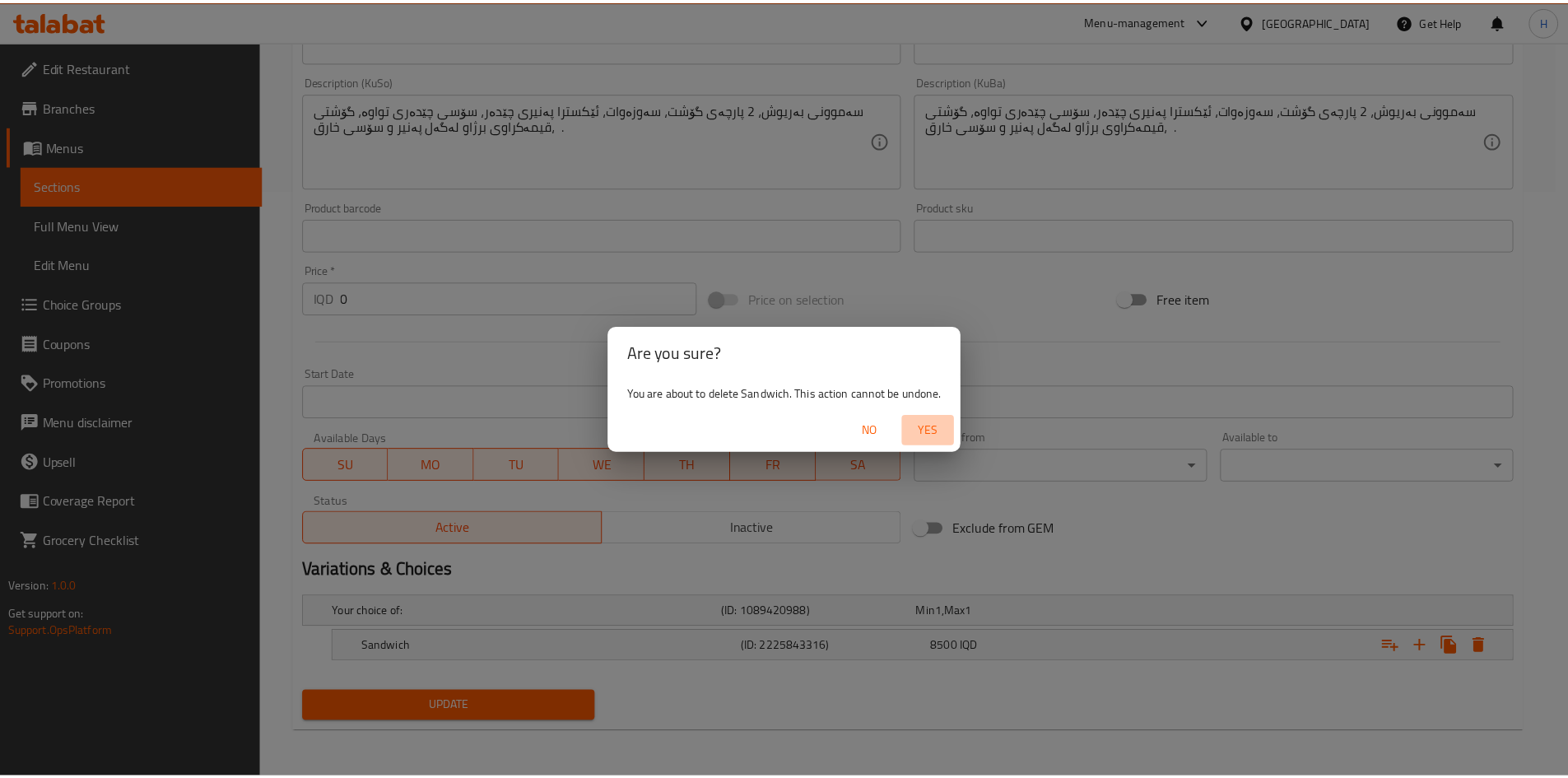
scroll to position [582, 0]
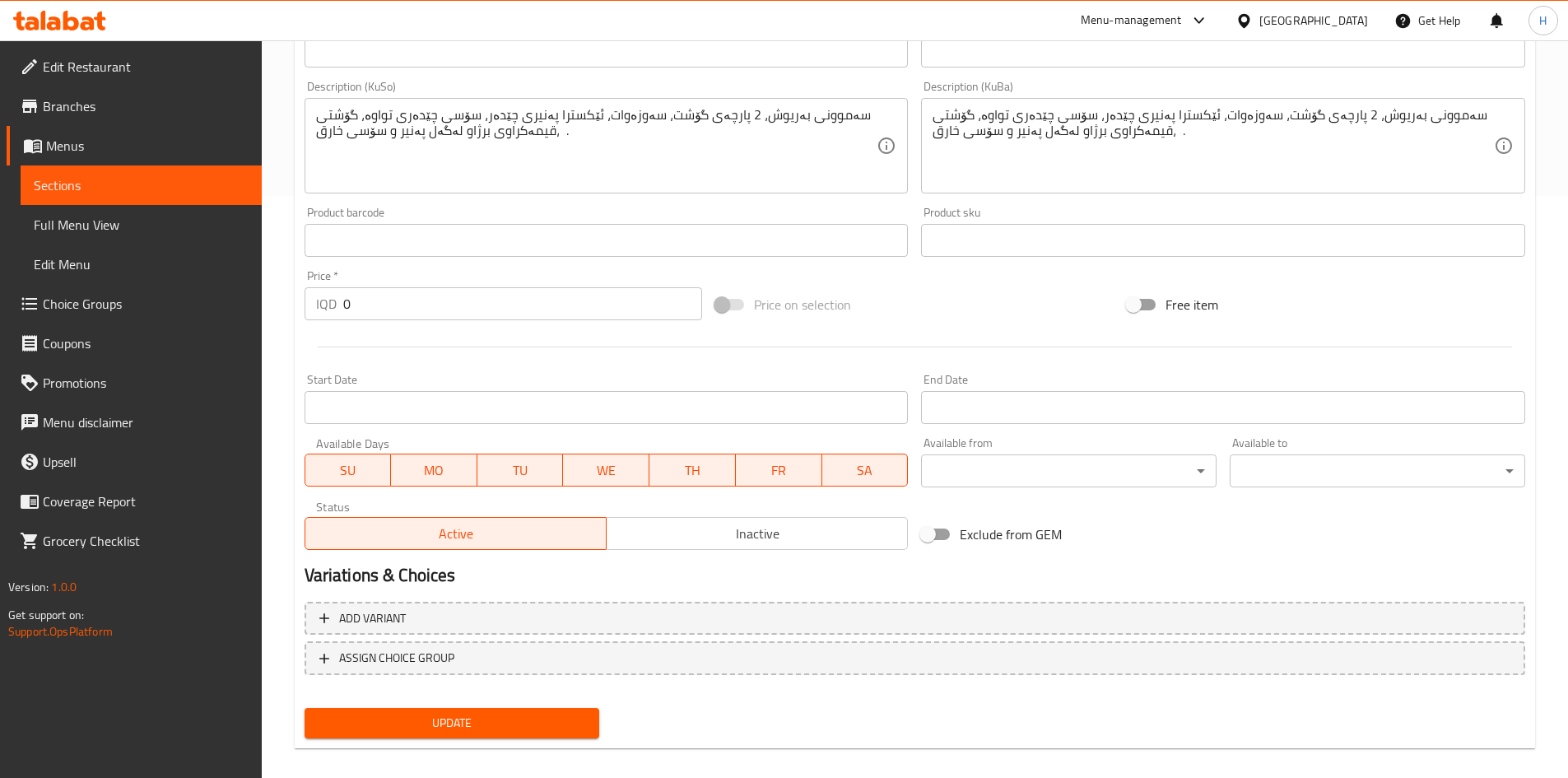
drag, startPoint x: 478, startPoint y: 712, endPoint x: 474, endPoint y: 720, distance: 8.9
click at [476, 480] on button "Update" at bounding box center [452, 722] width 295 height 30
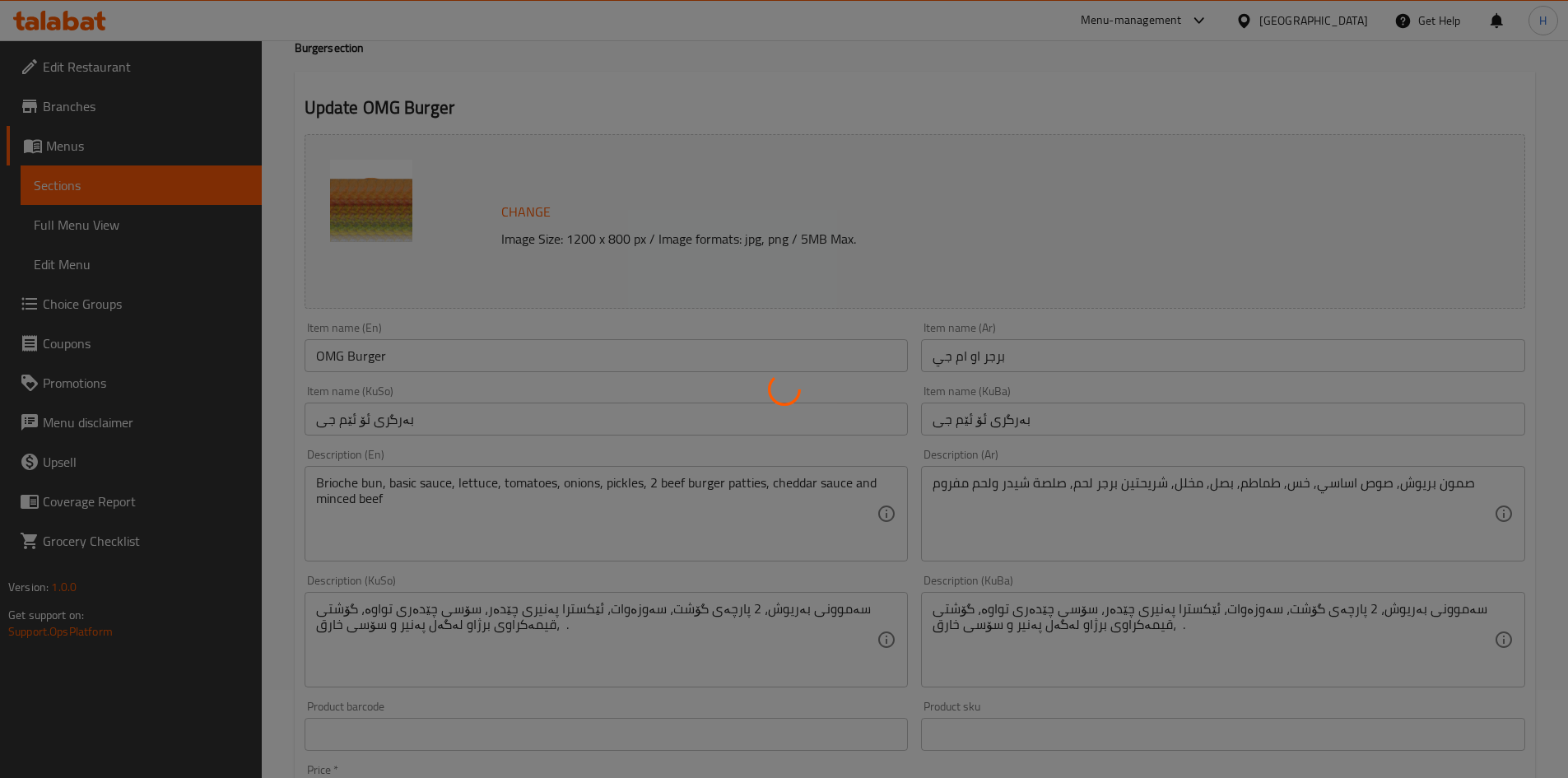
scroll to position [0, 0]
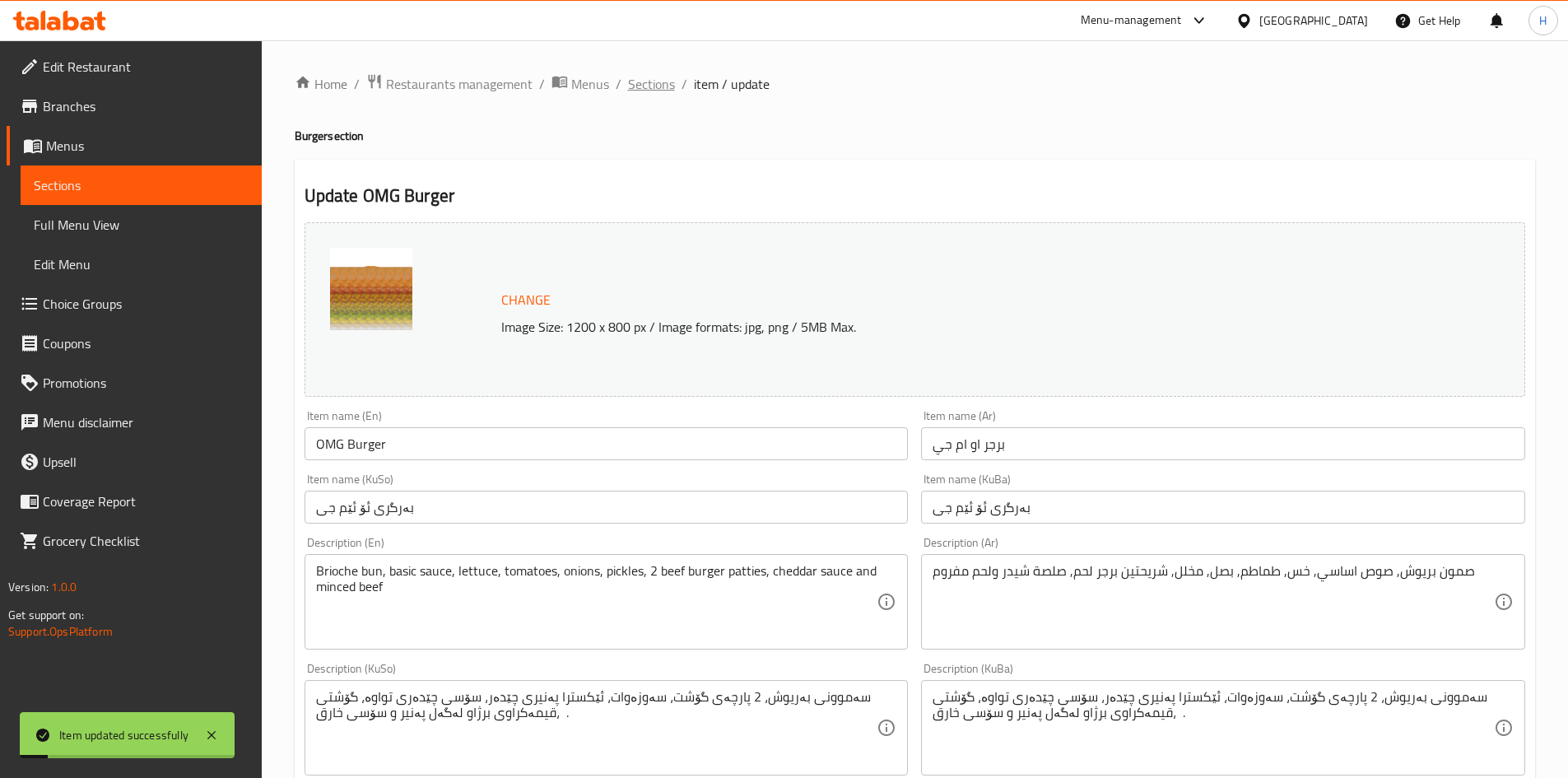
click at [653, 84] on span "Sections" at bounding box center [651, 83] width 47 height 20
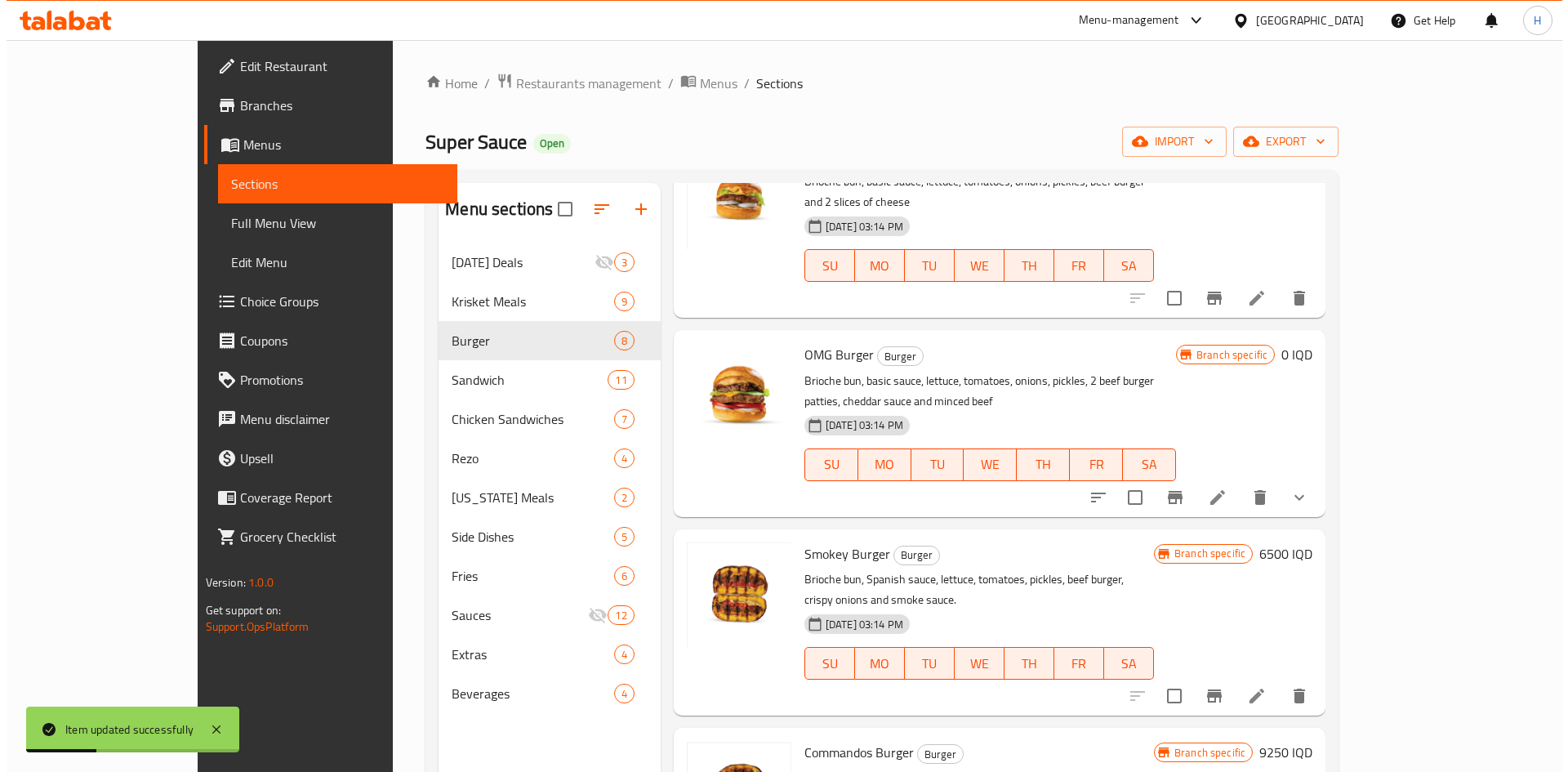
scroll to position [490, 0]
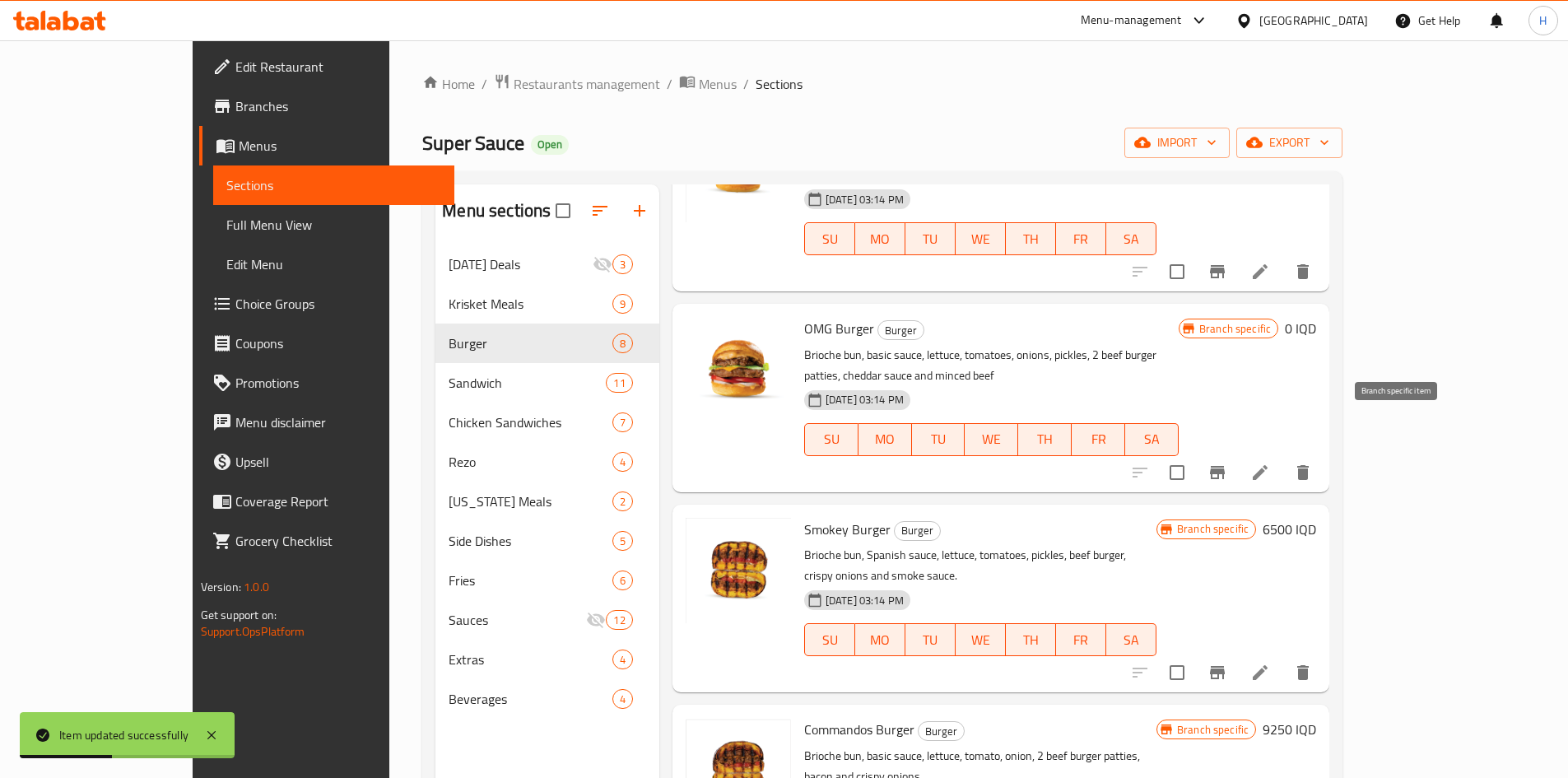
click at [1040, 462] on icon "Branch-specific-item" at bounding box center [1216, 472] width 20 height 20
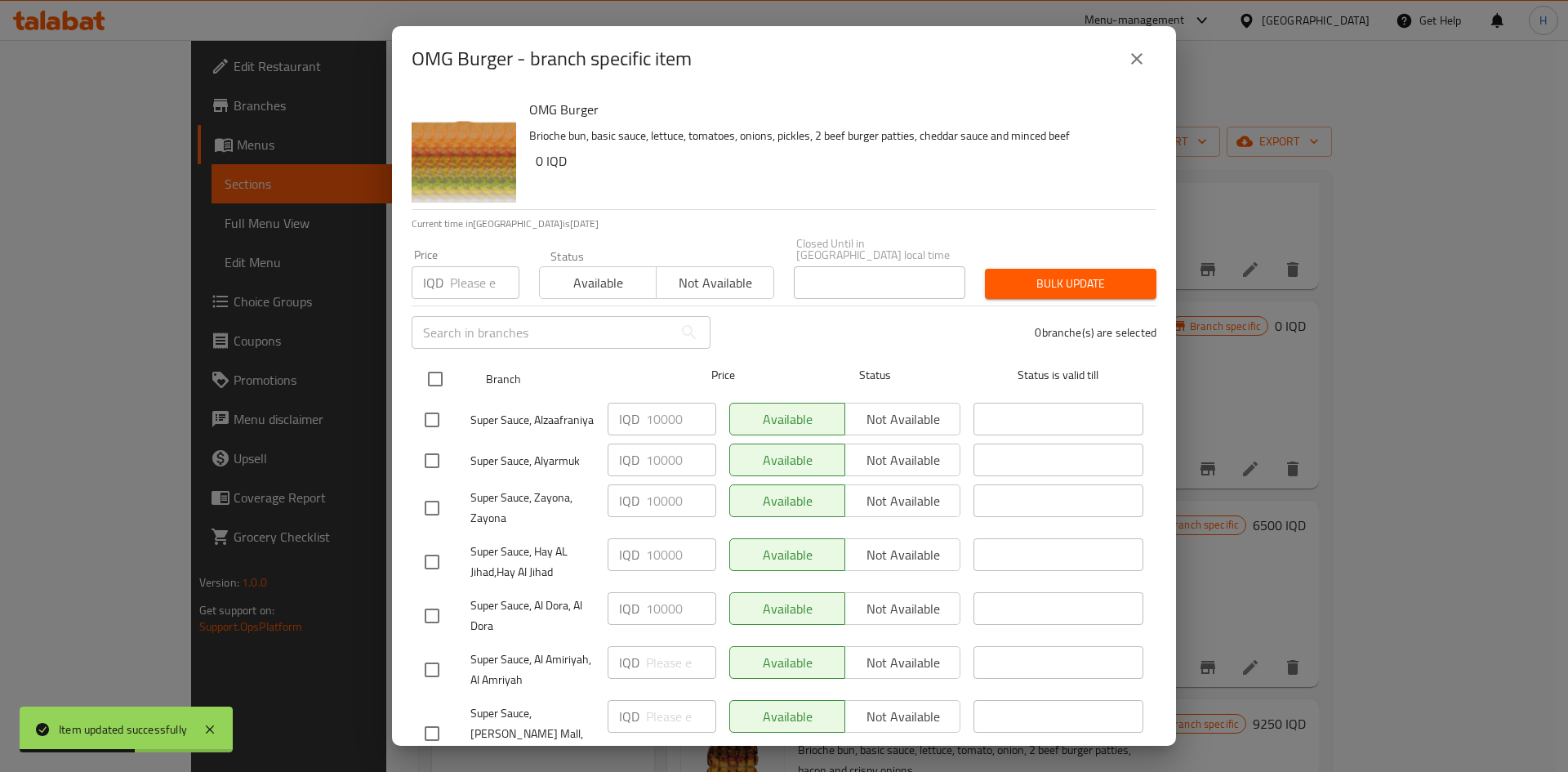
click at [424, 365] on input "checkbox" at bounding box center [435, 379] width 34 height 34
checkbox input "true"
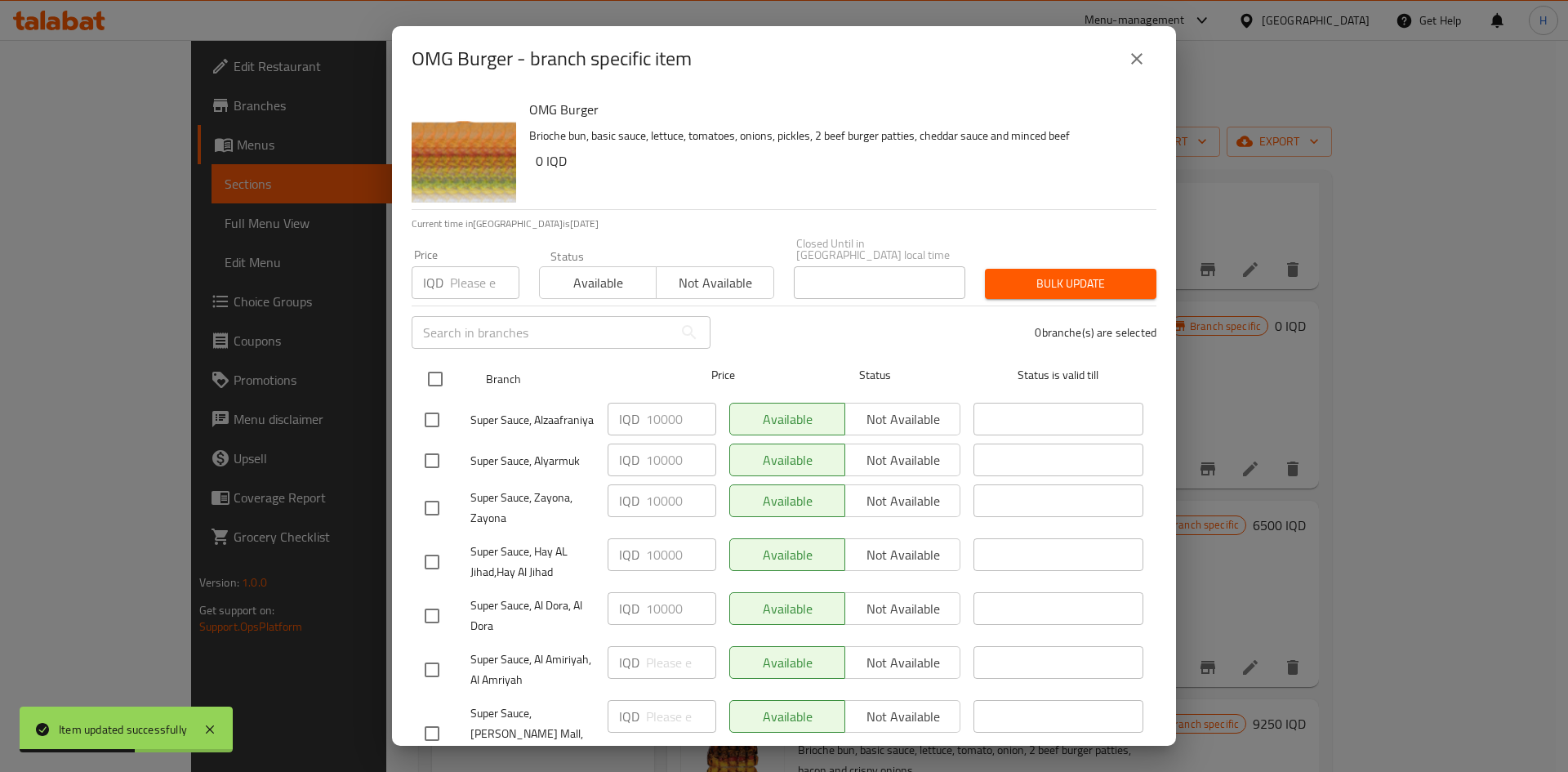
checkbox input "true"
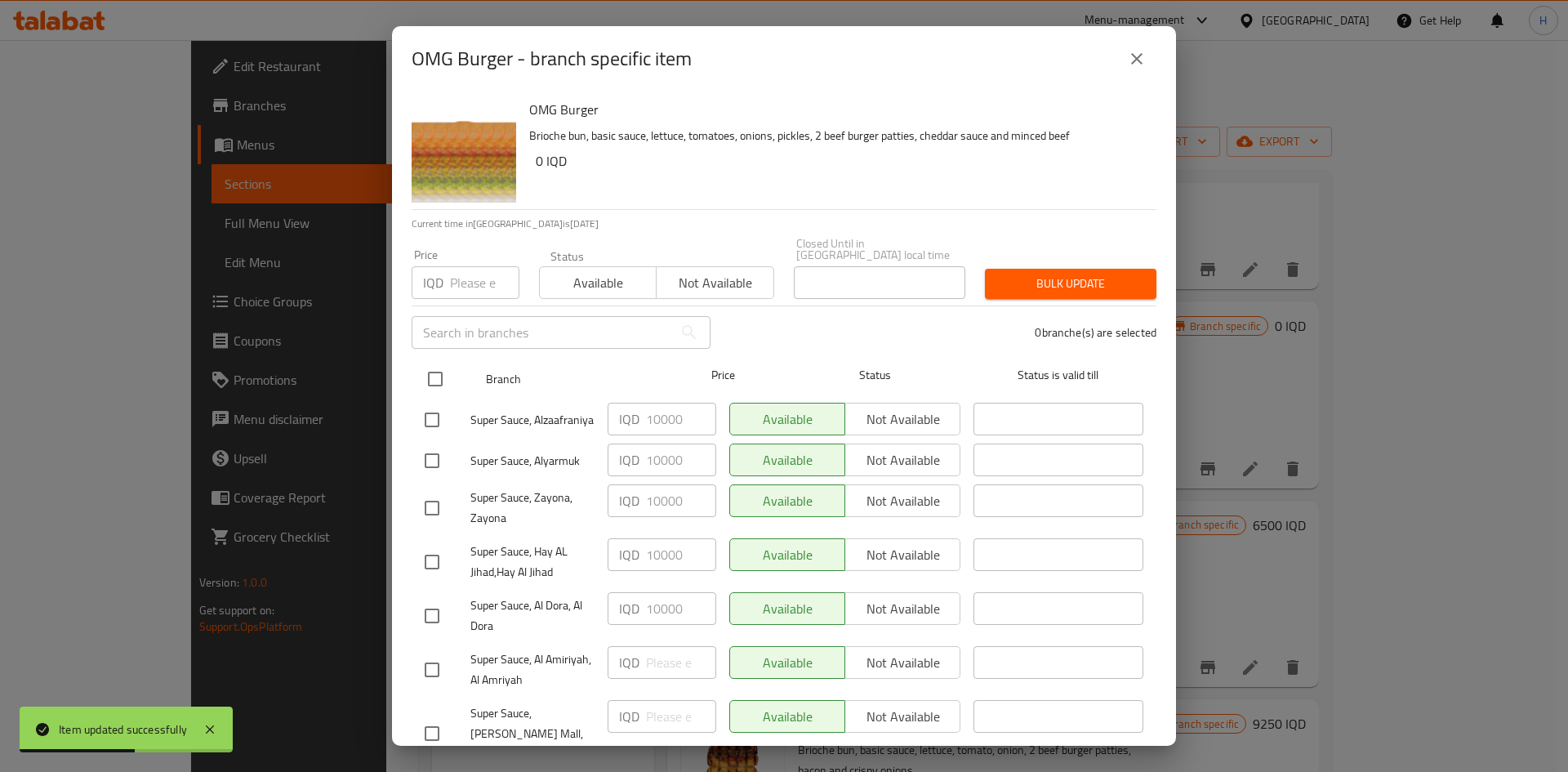
checkbox input "true"
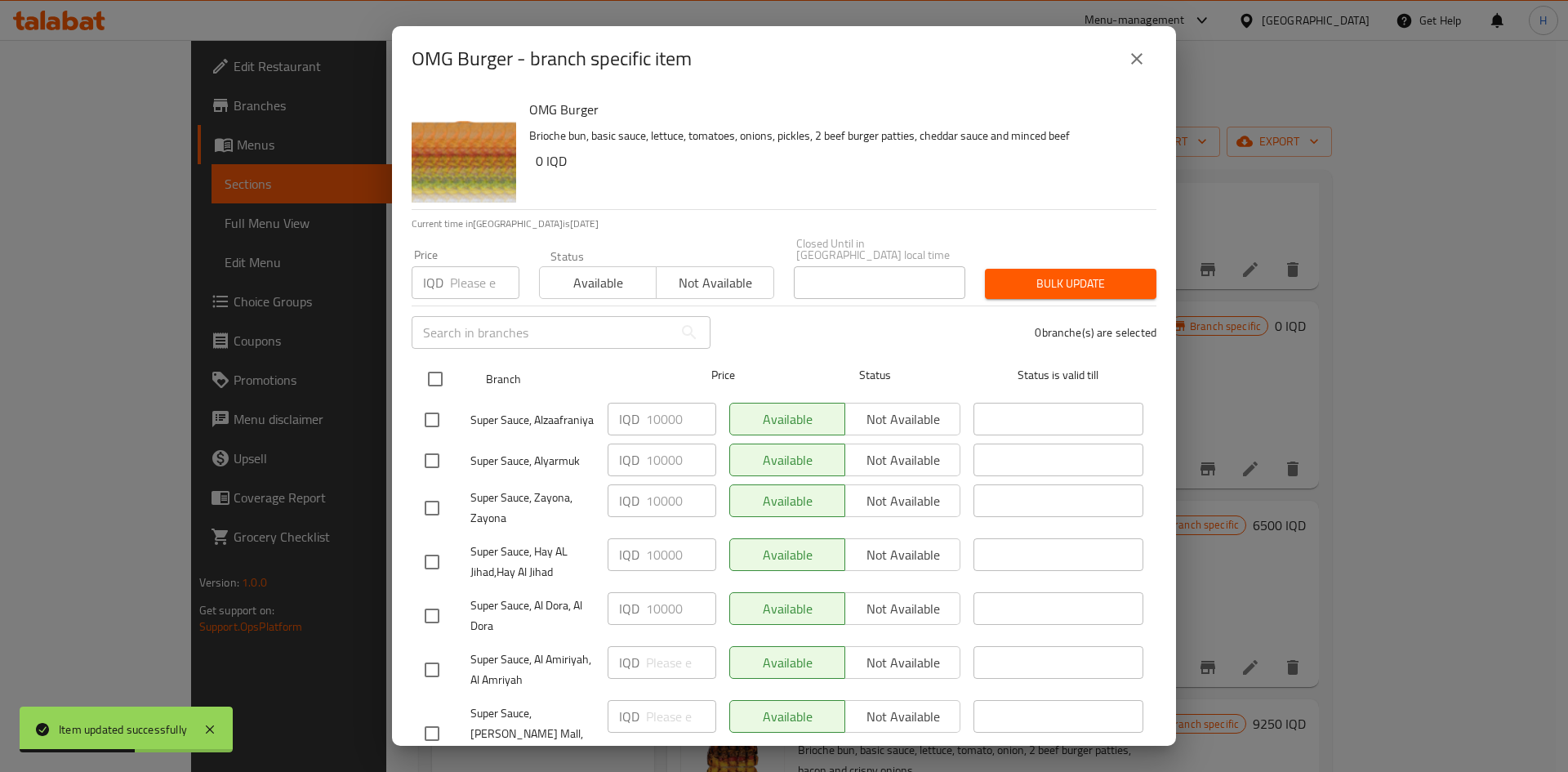
checkbox input "true"
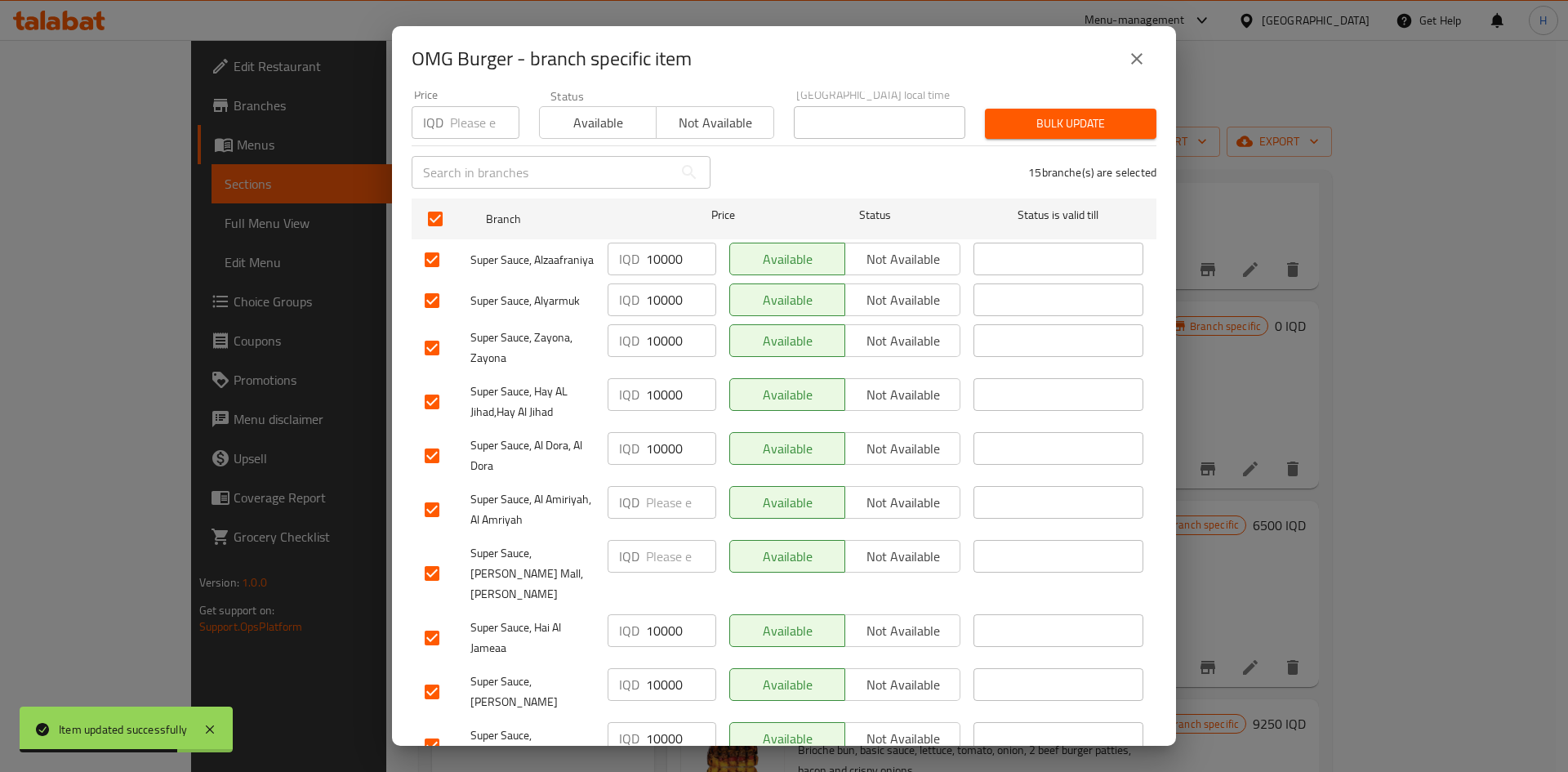
scroll to position [409, 0]
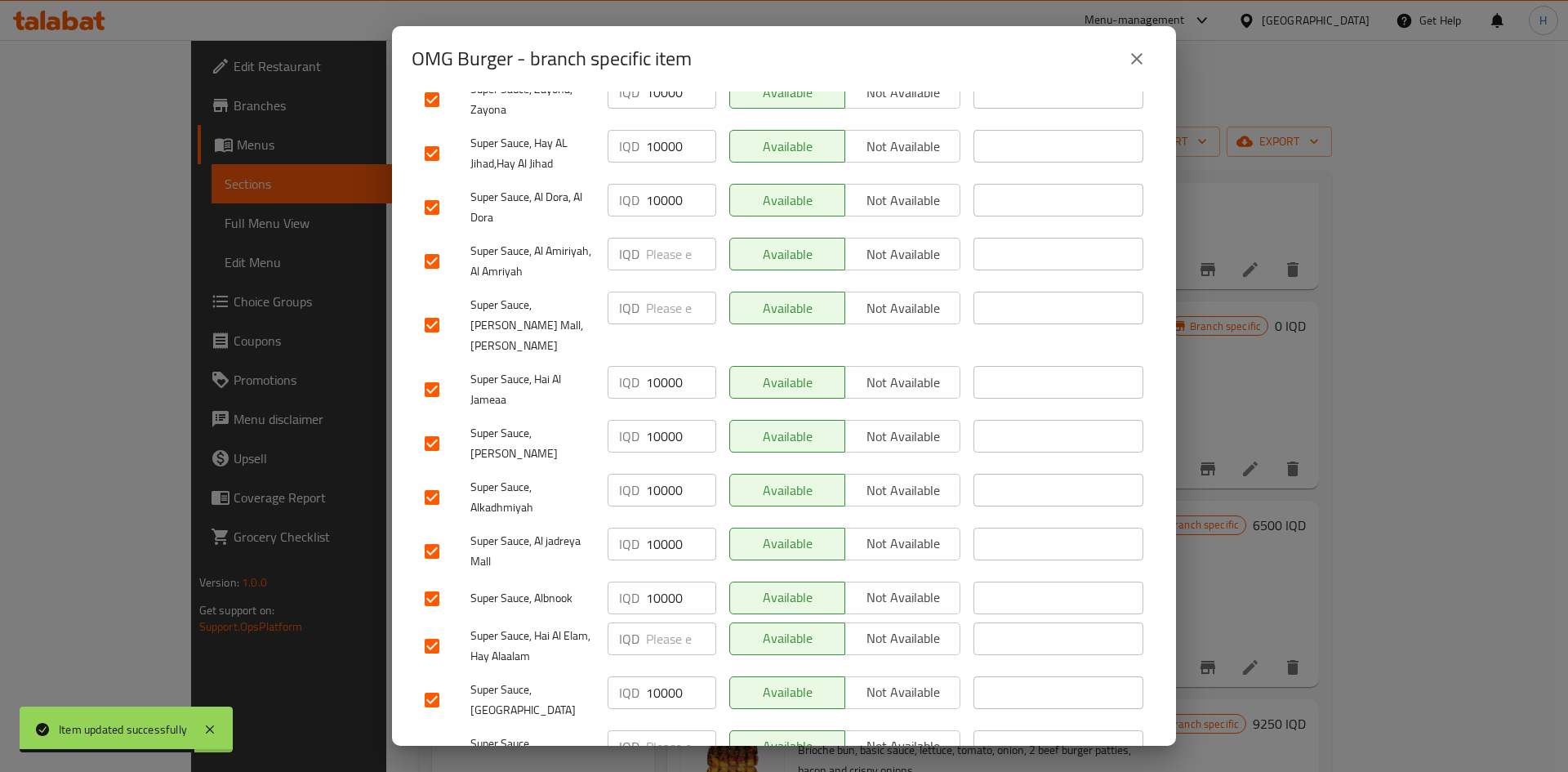
click at [673, 372] on input "10000" at bounding box center [681, 382] width 71 height 32
click at [651, 304] on input "number" at bounding box center [681, 307] width 71 height 32
paste input "10000"
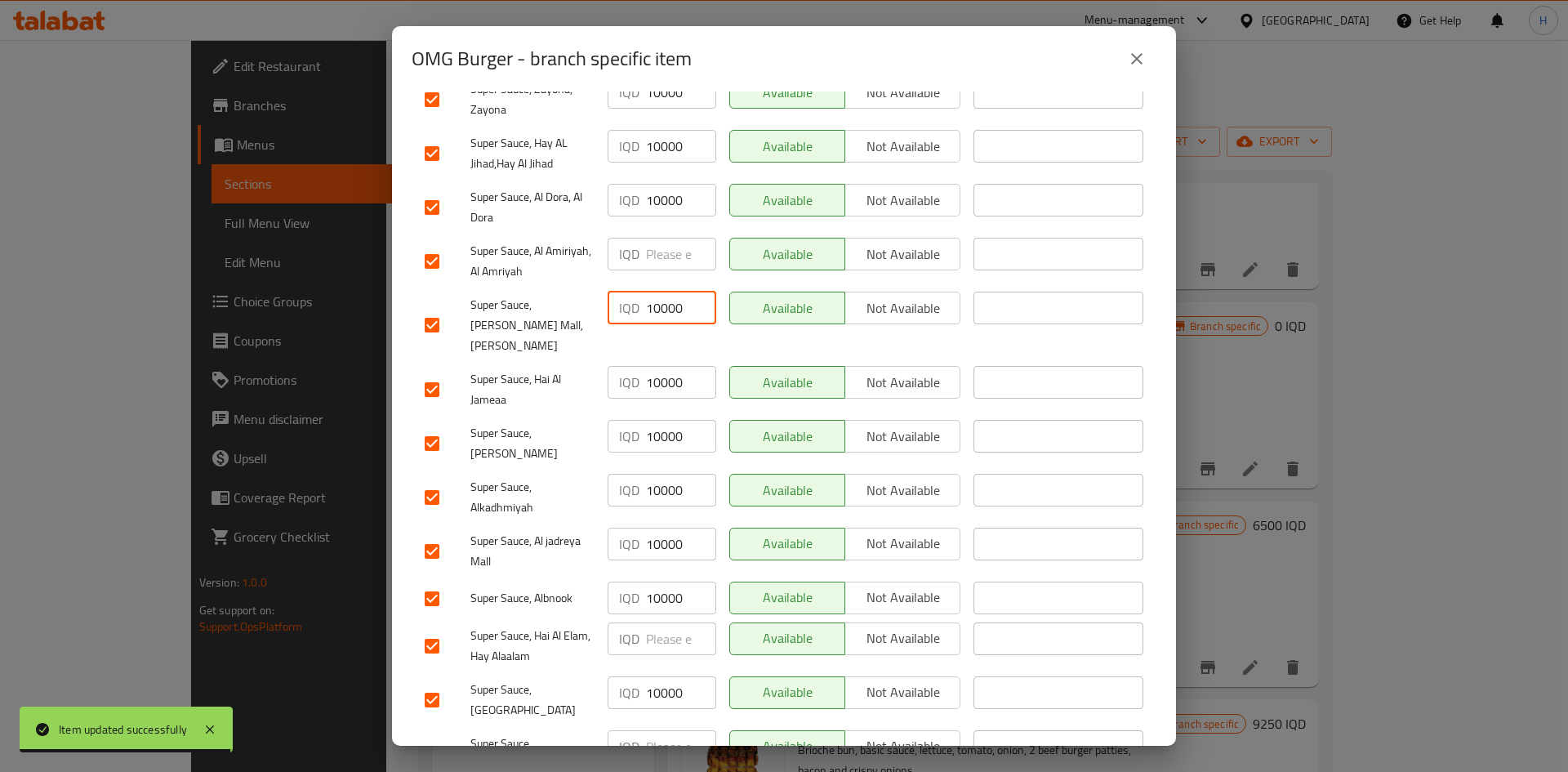
type input "10000"
paste input "10000"
click at [655, 257] on input "number" at bounding box center [681, 254] width 71 height 32
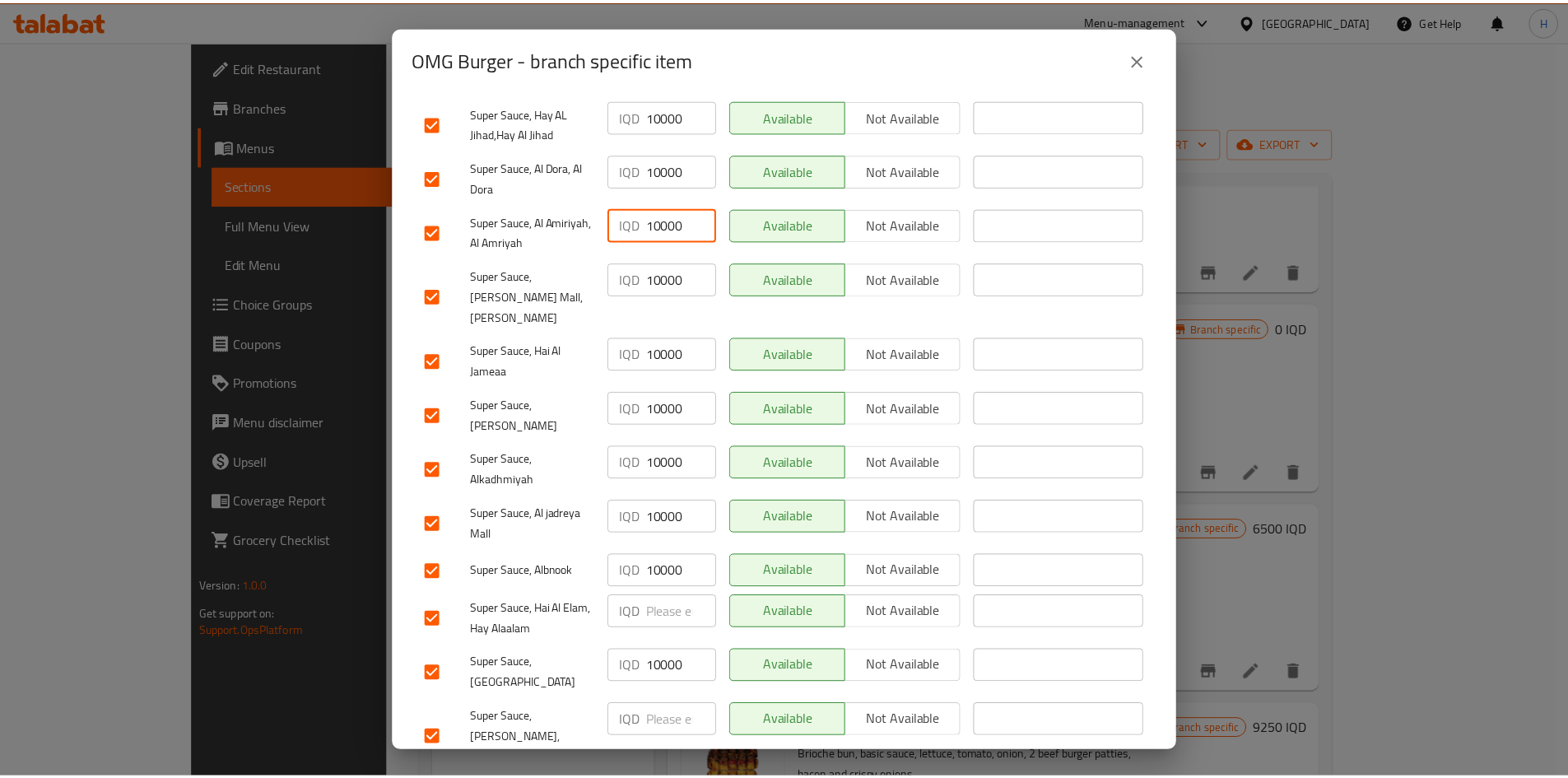
scroll to position [472, 0]
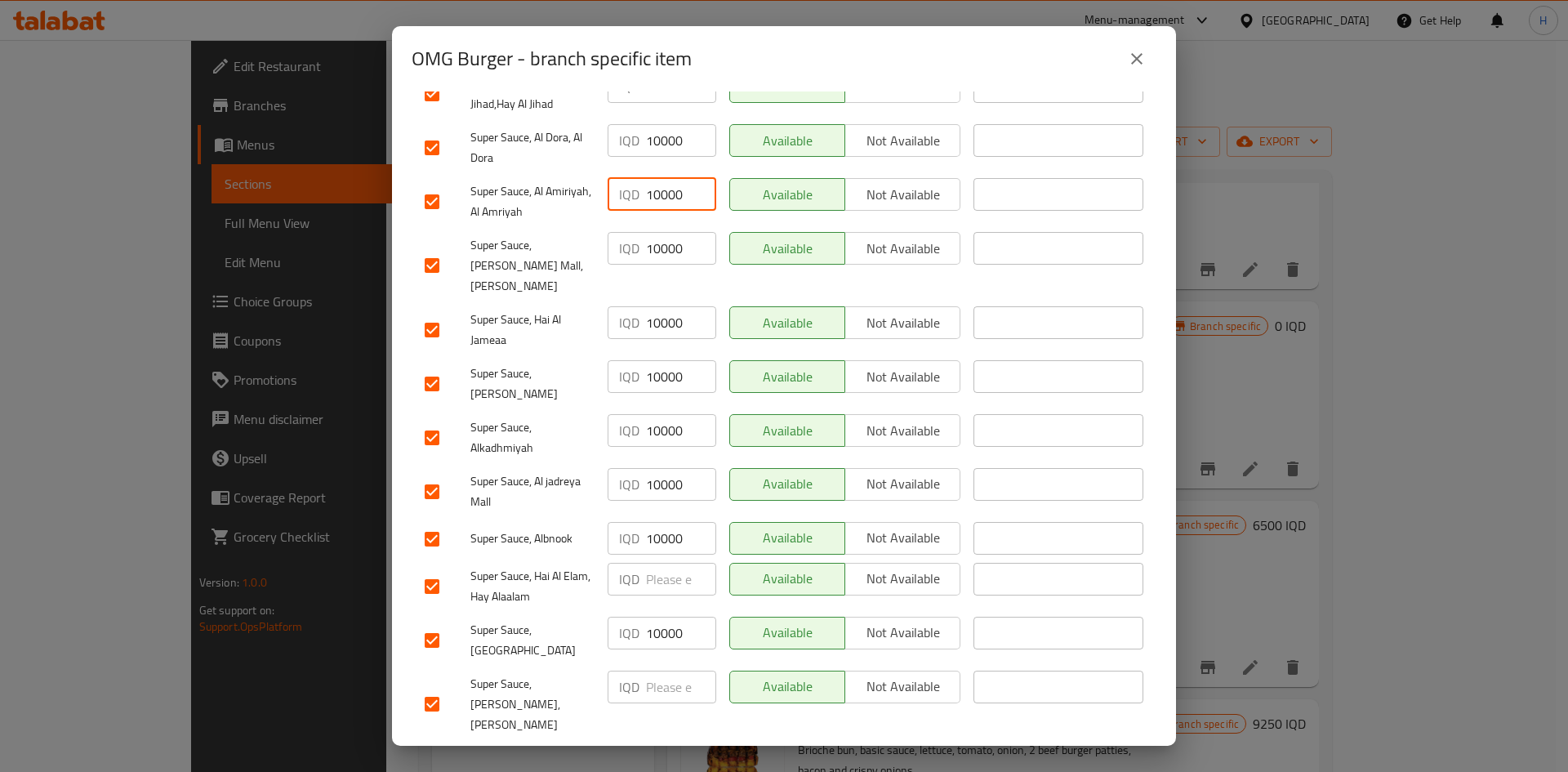
type input "10000"
click at [667, 477] on input "number" at bounding box center [681, 579] width 71 height 32
paste input "10000"
type input "10000"
click at [659, 477] on input "number" at bounding box center [681, 687] width 71 height 32
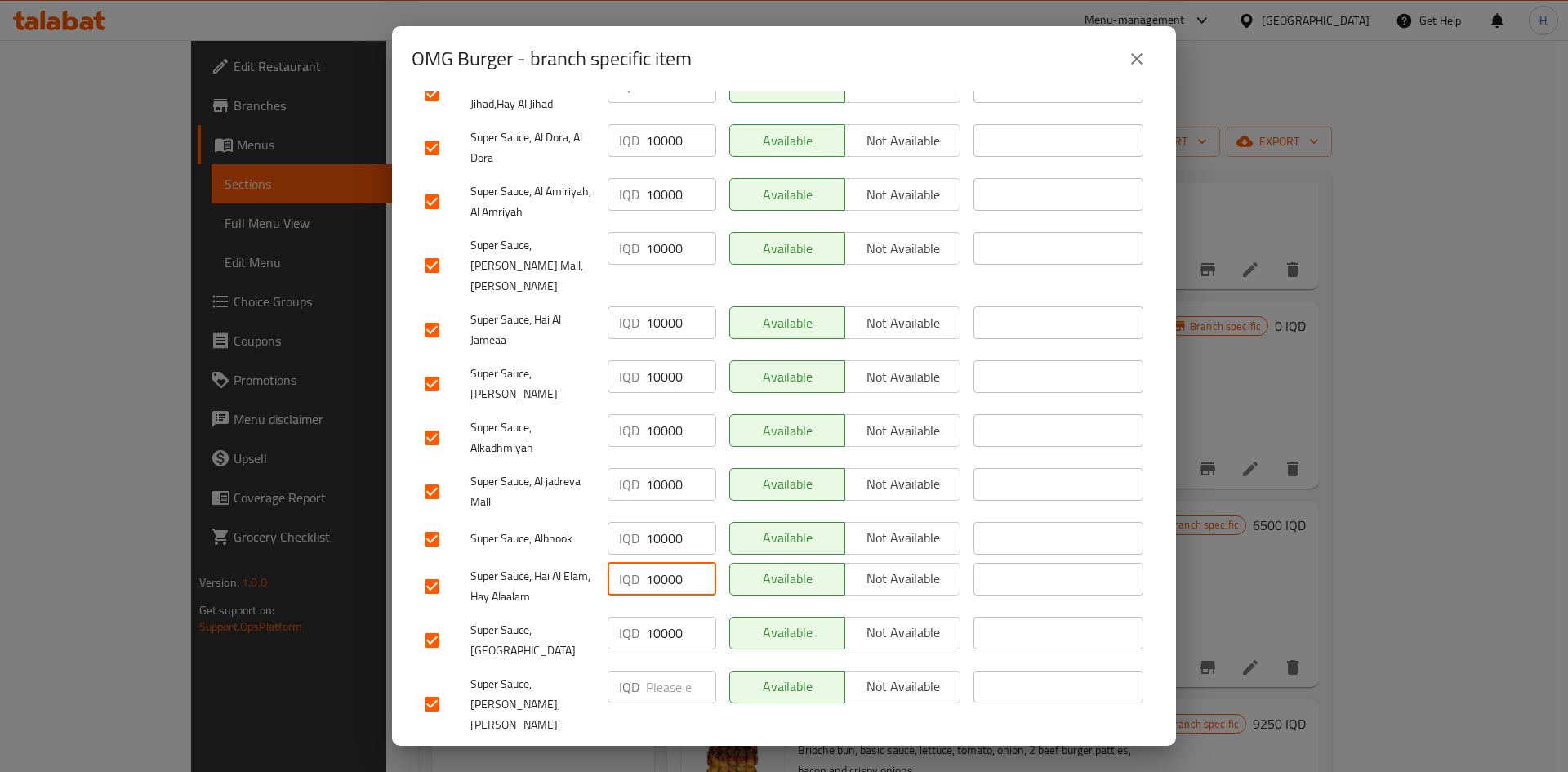
paste input "10000"
type input "10000"
click at [664, 477] on span "Save" at bounding box center [784, 763] width 718 height 20
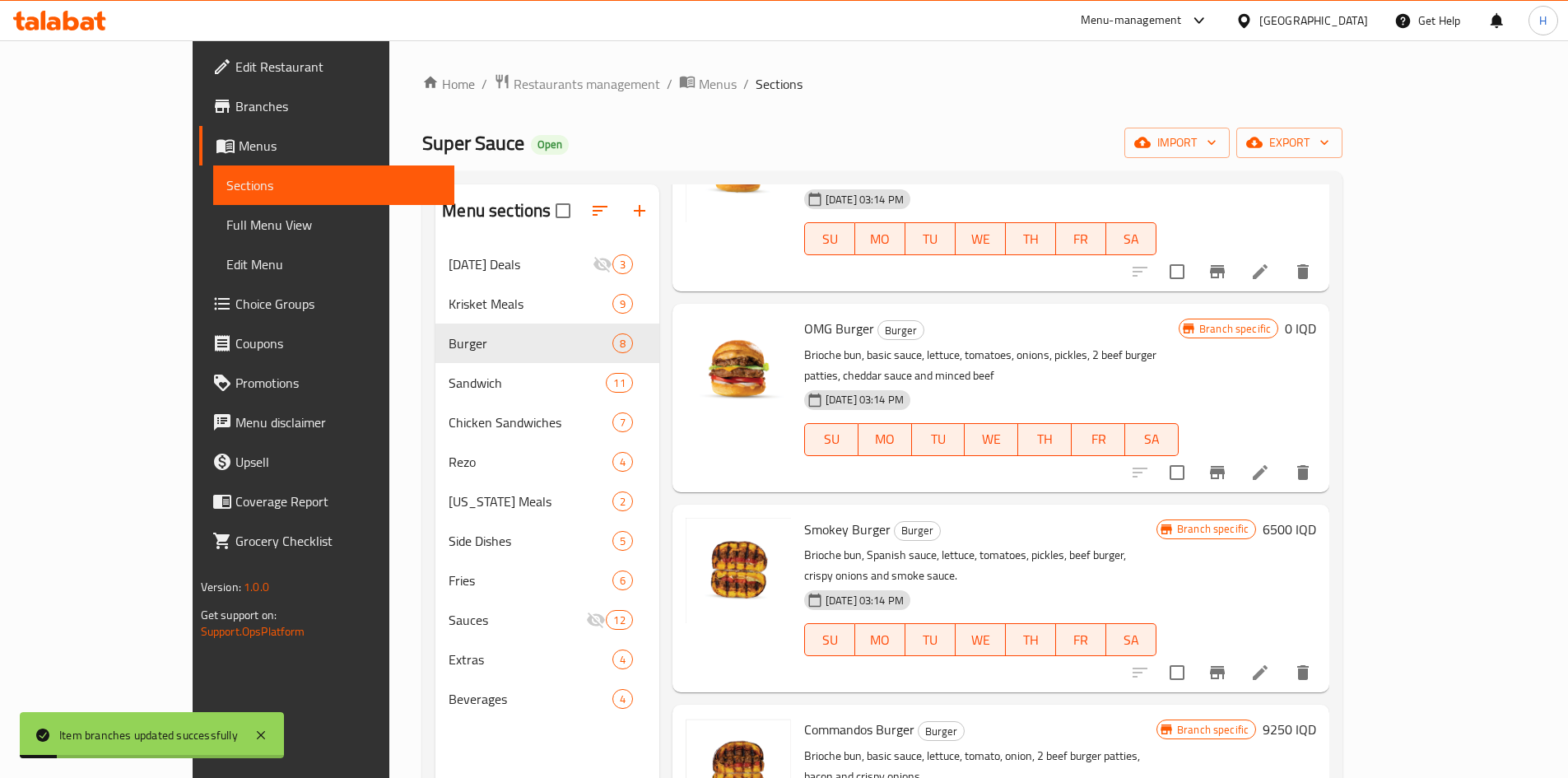
click at [1040, 317] on h6 "0 IQD" at bounding box center [1300, 328] width 31 height 23
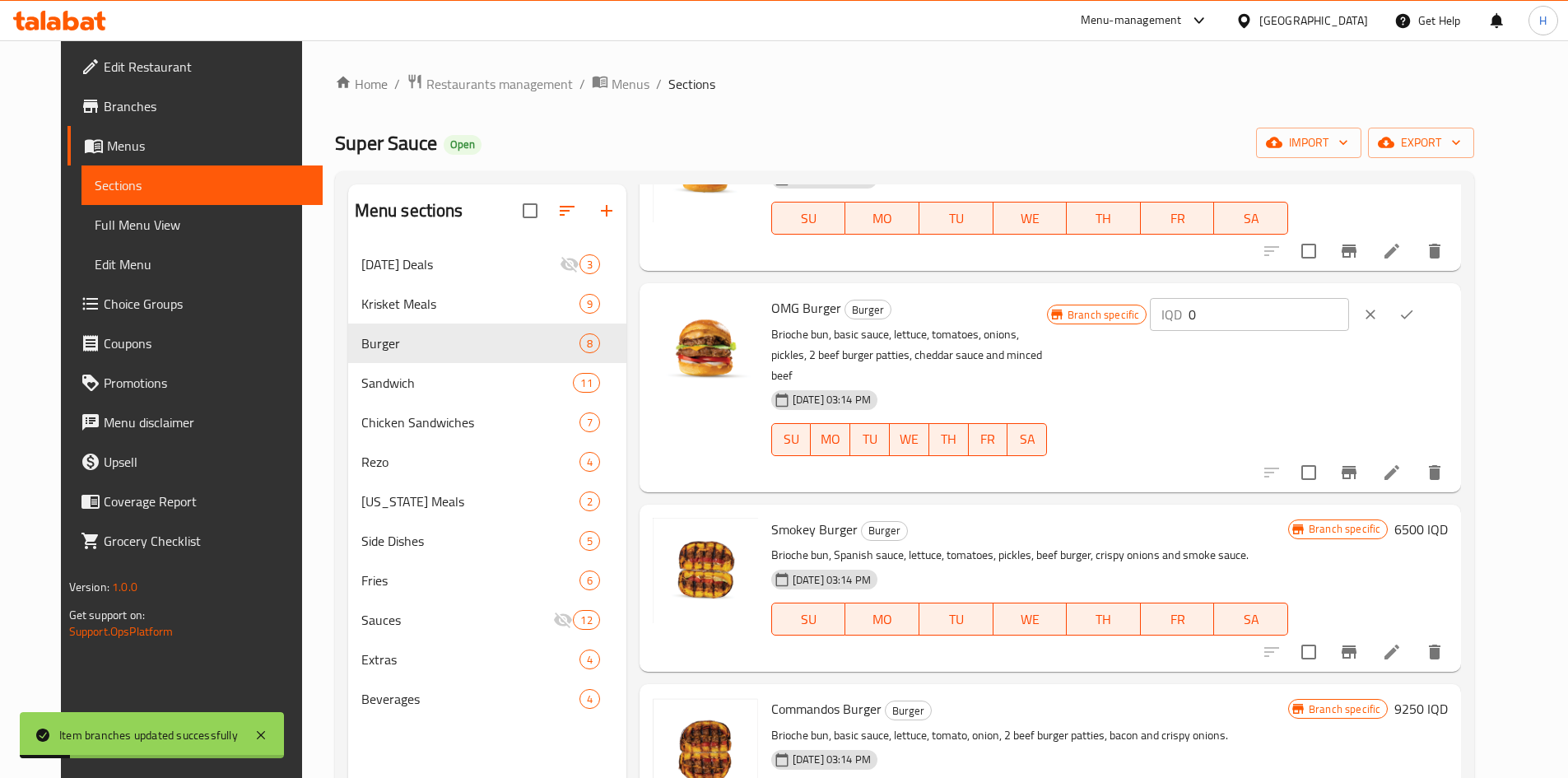
click at [1040, 316] on input "0" at bounding box center [1268, 314] width 160 height 33
paste input "1000"
type input "10000"
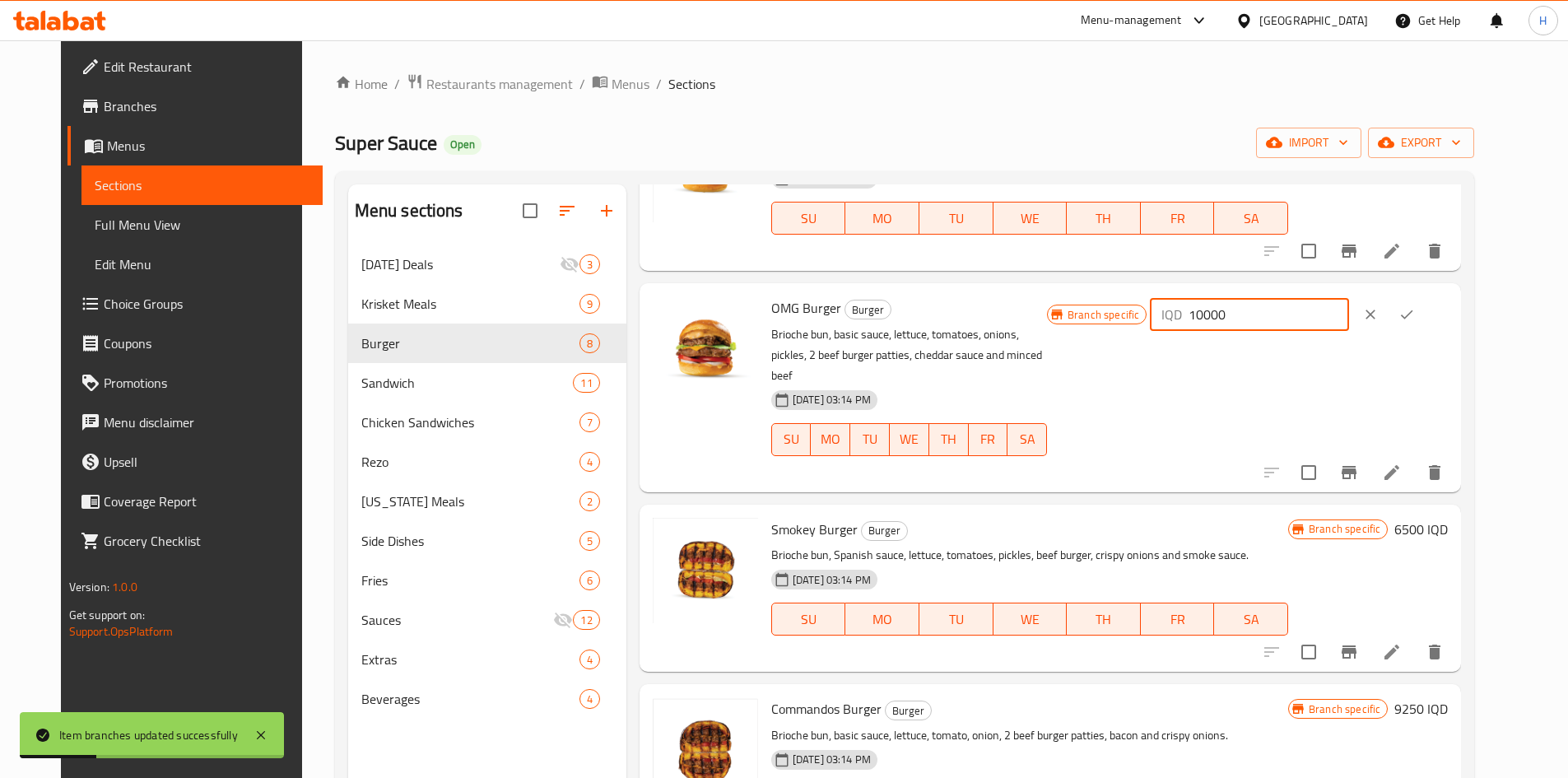
click at [1040, 315] on icon "ok" at bounding box center [1406, 314] width 16 height 16
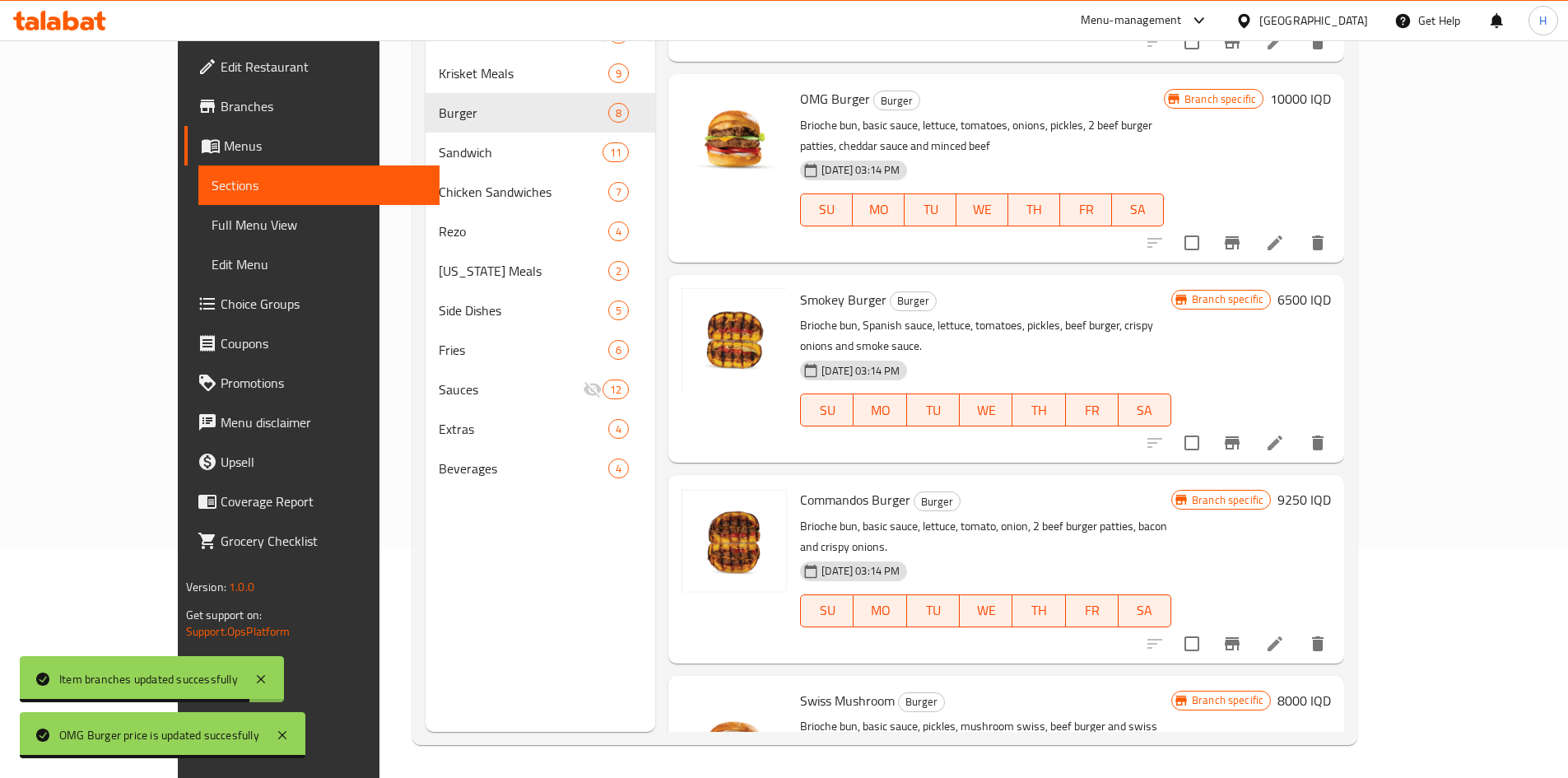
scroll to position [702, 0]
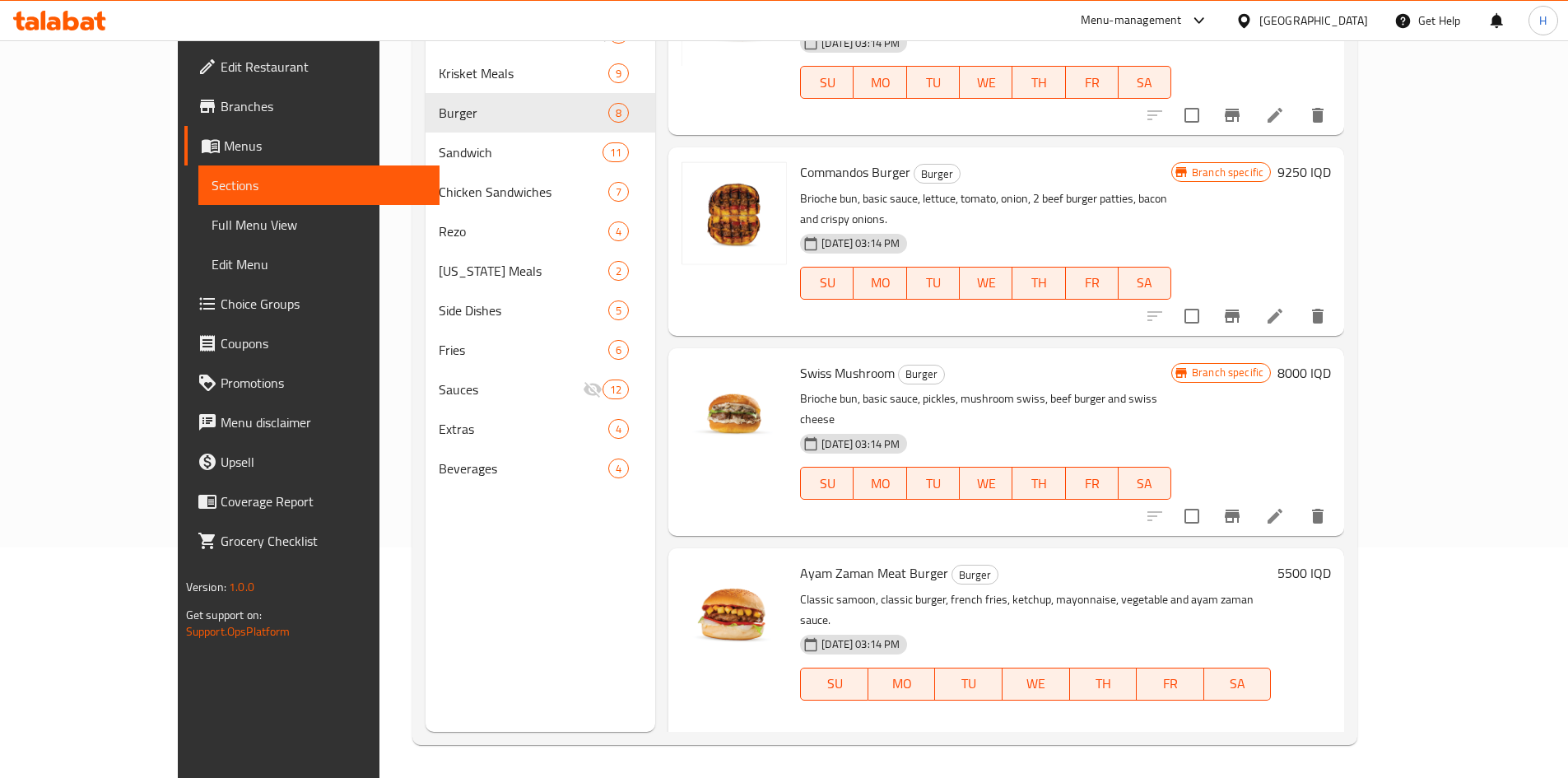
scroll to position [840, 0]
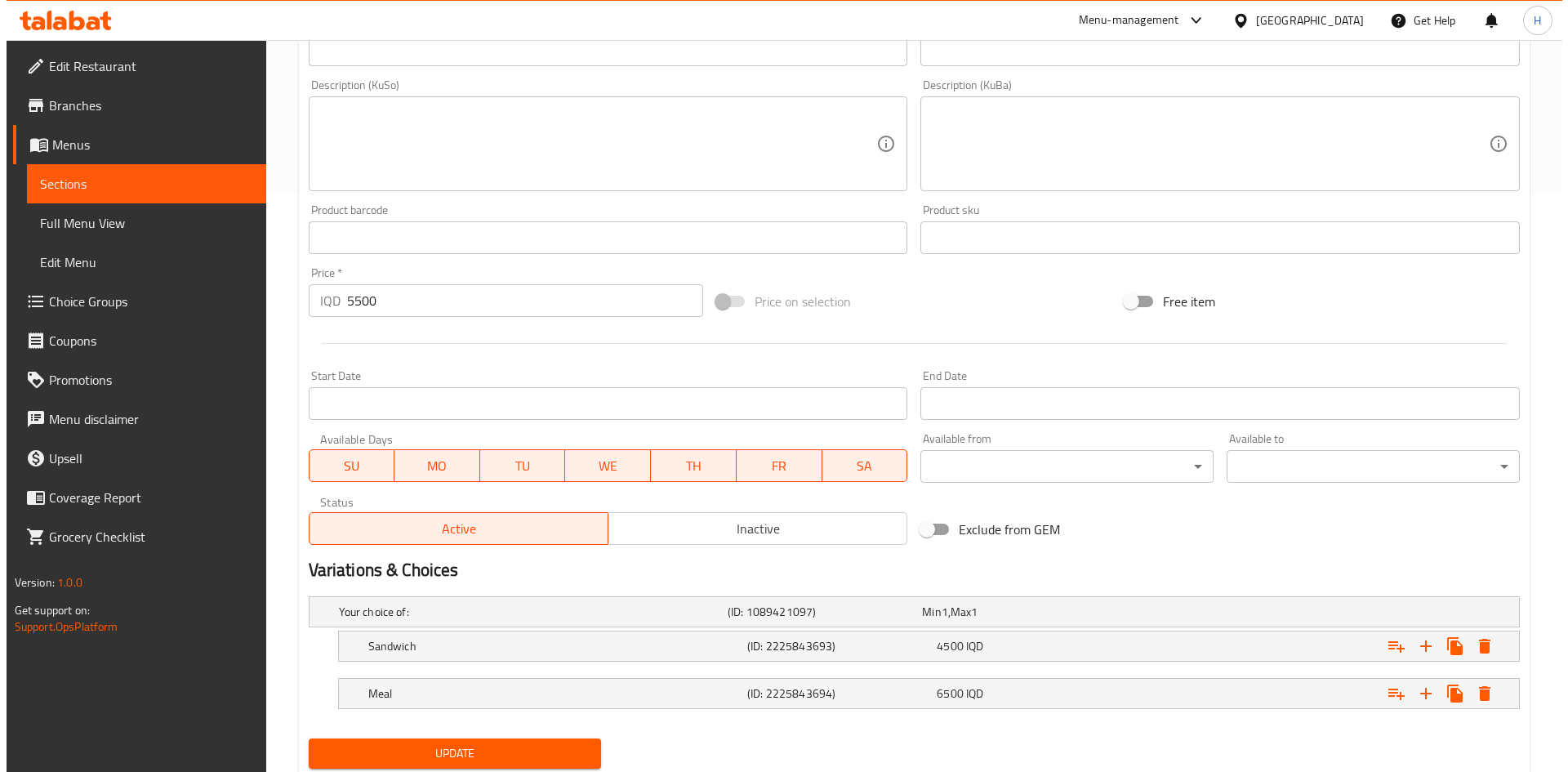
scroll to position [631, 0]
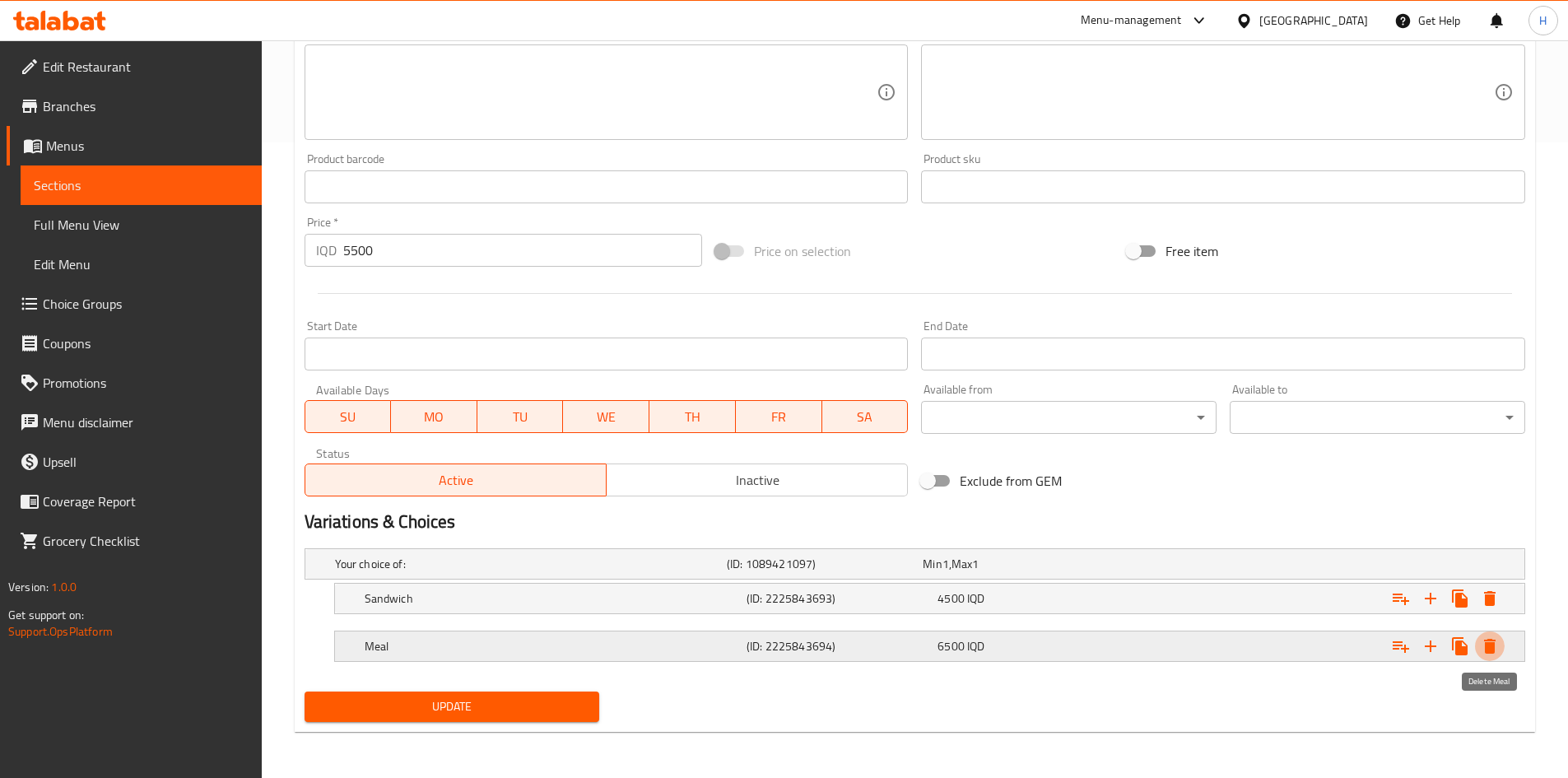
click at [1040, 480] on icon "Expand" at bounding box center [1489, 645] width 11 height 15
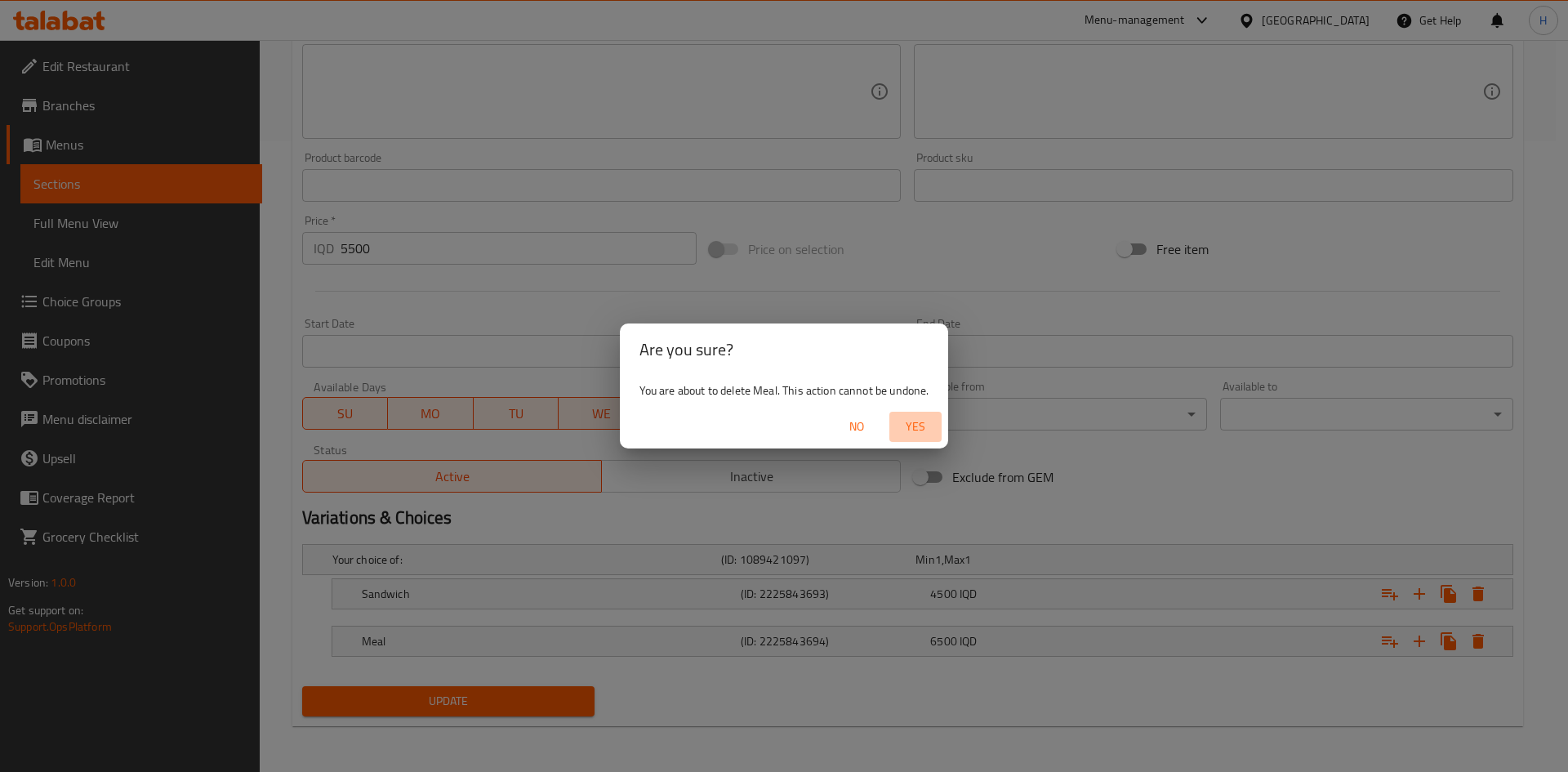
click at [921, 419] on span "Yes" at bounding box center [915, 426] width 39 height 20
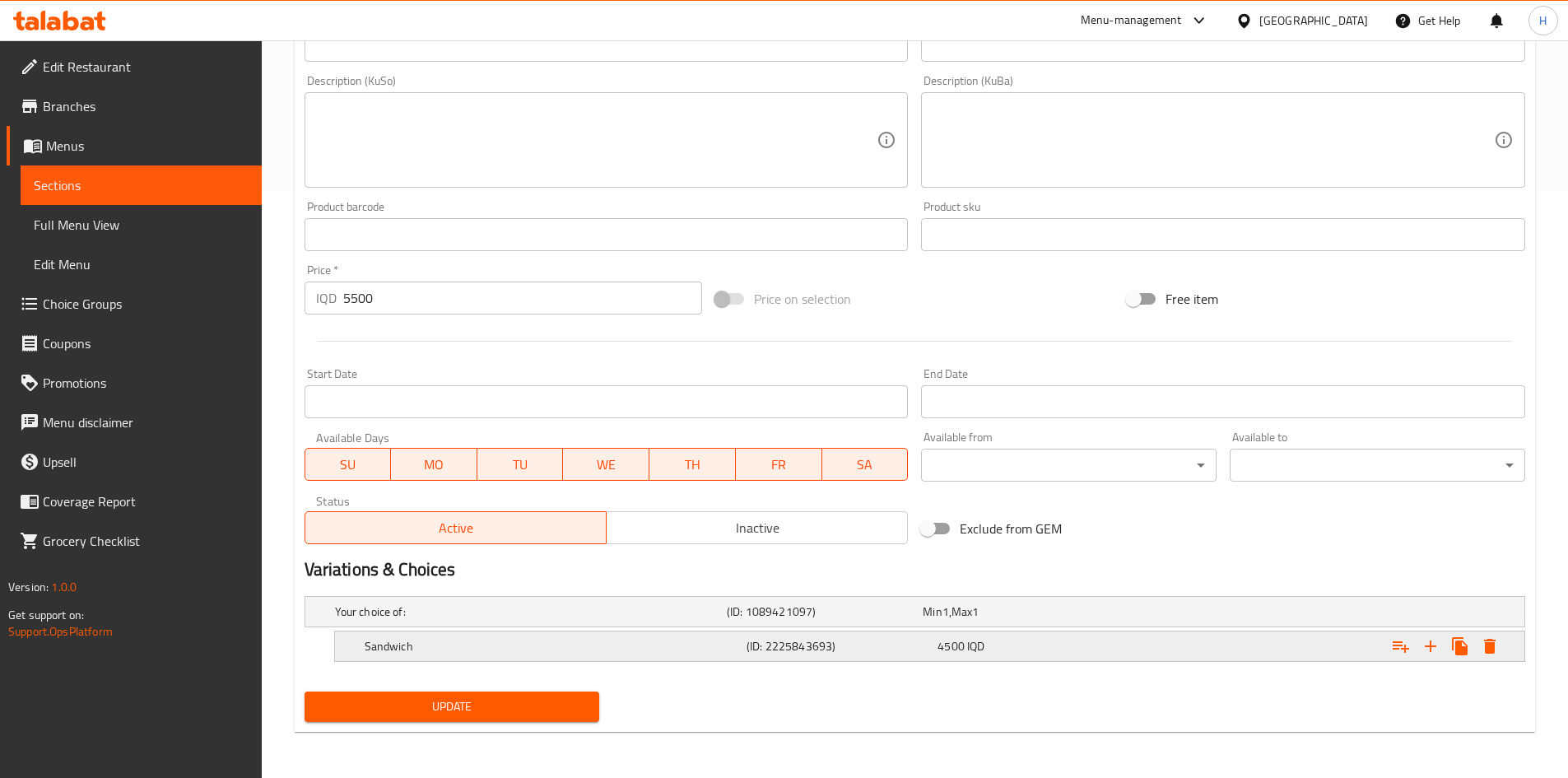
click at [1040, 480] on icon "Expand" at bounding box center [1489, 645] width 11 height 15
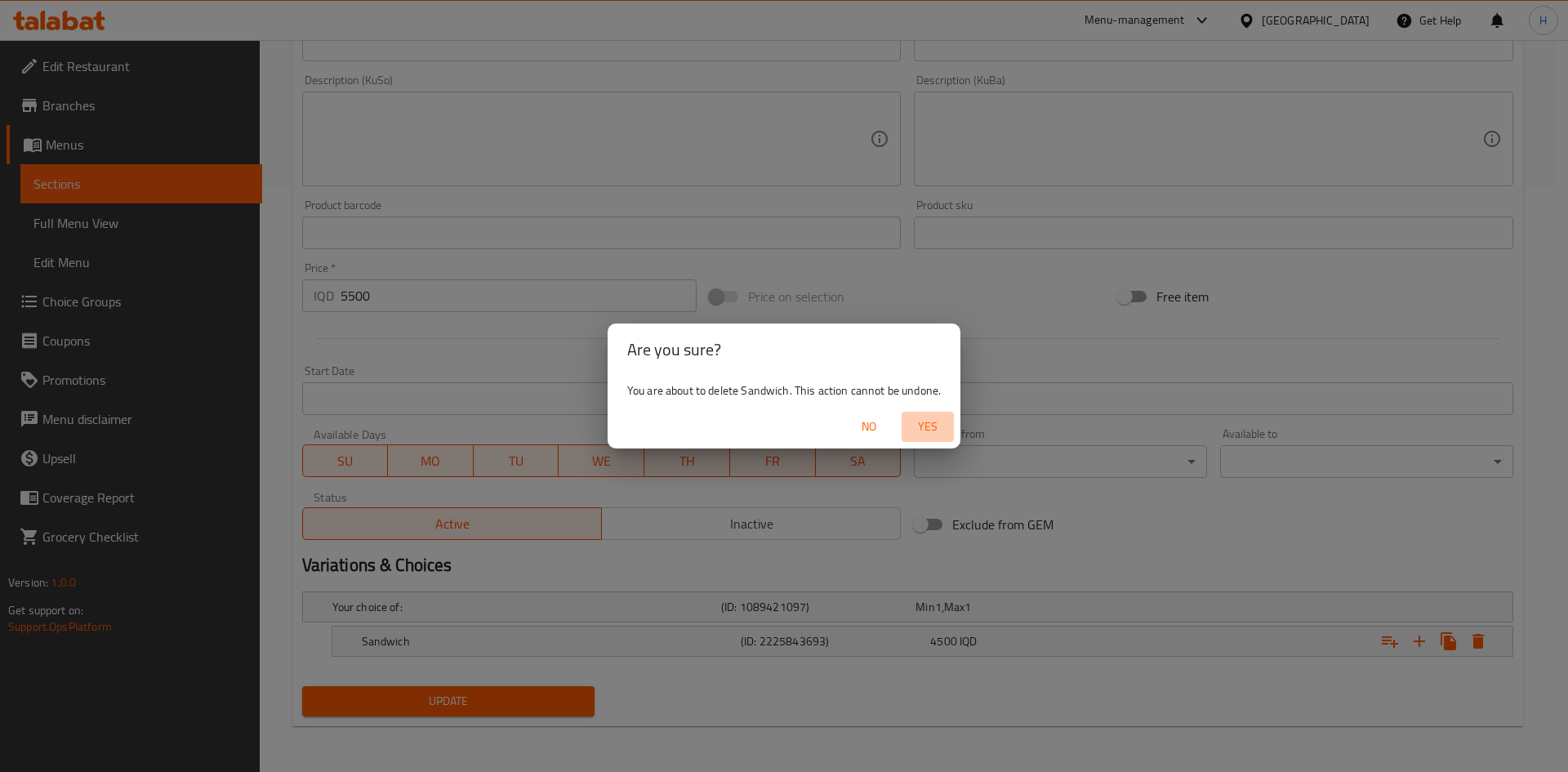
click at [937, 427] on span "Yes" at bounding box center [928, 426] width 39 height 20
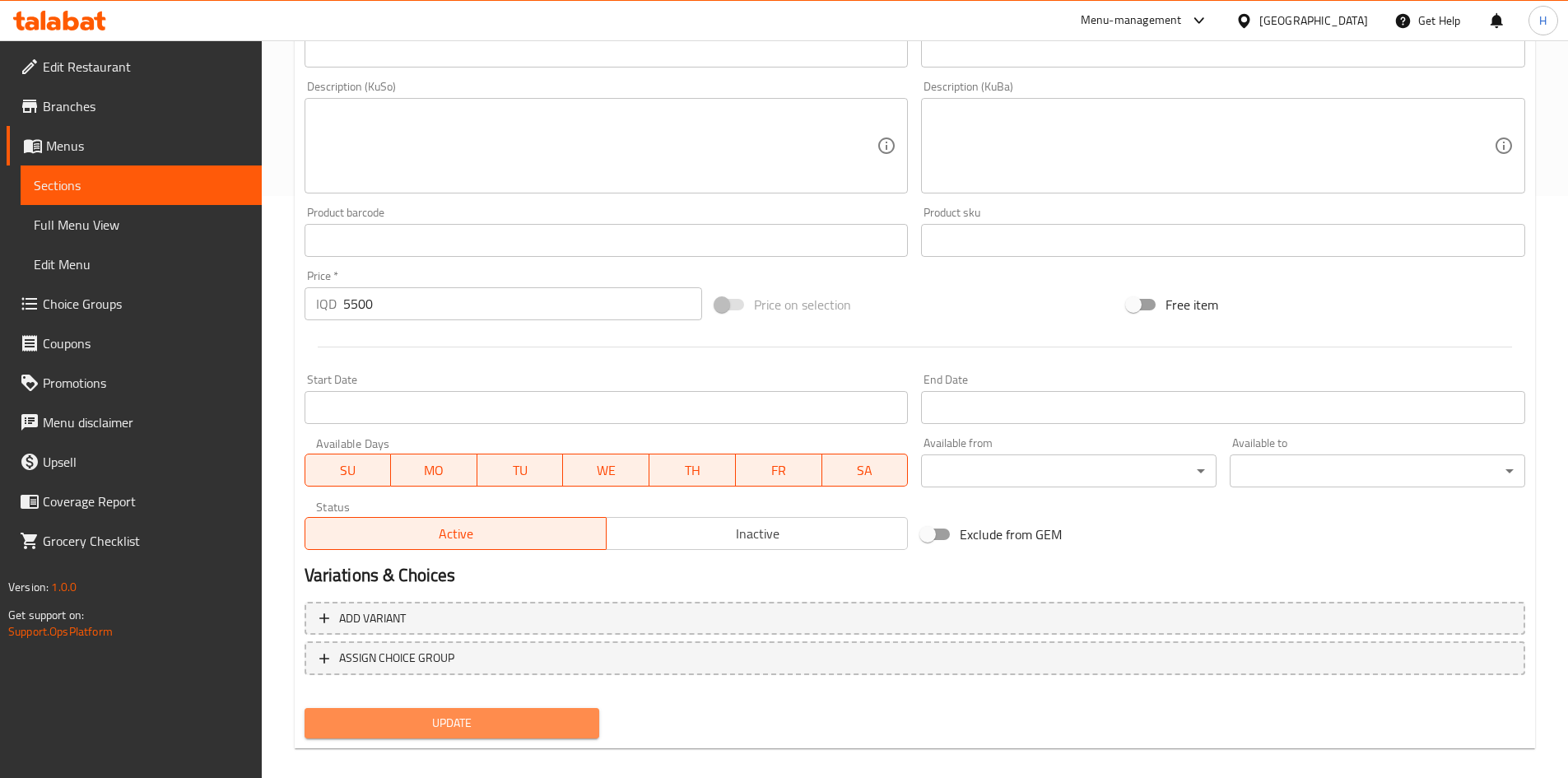
click at [487, 480] on span "Update" at bounding box center [452, 723] width 269 height 21
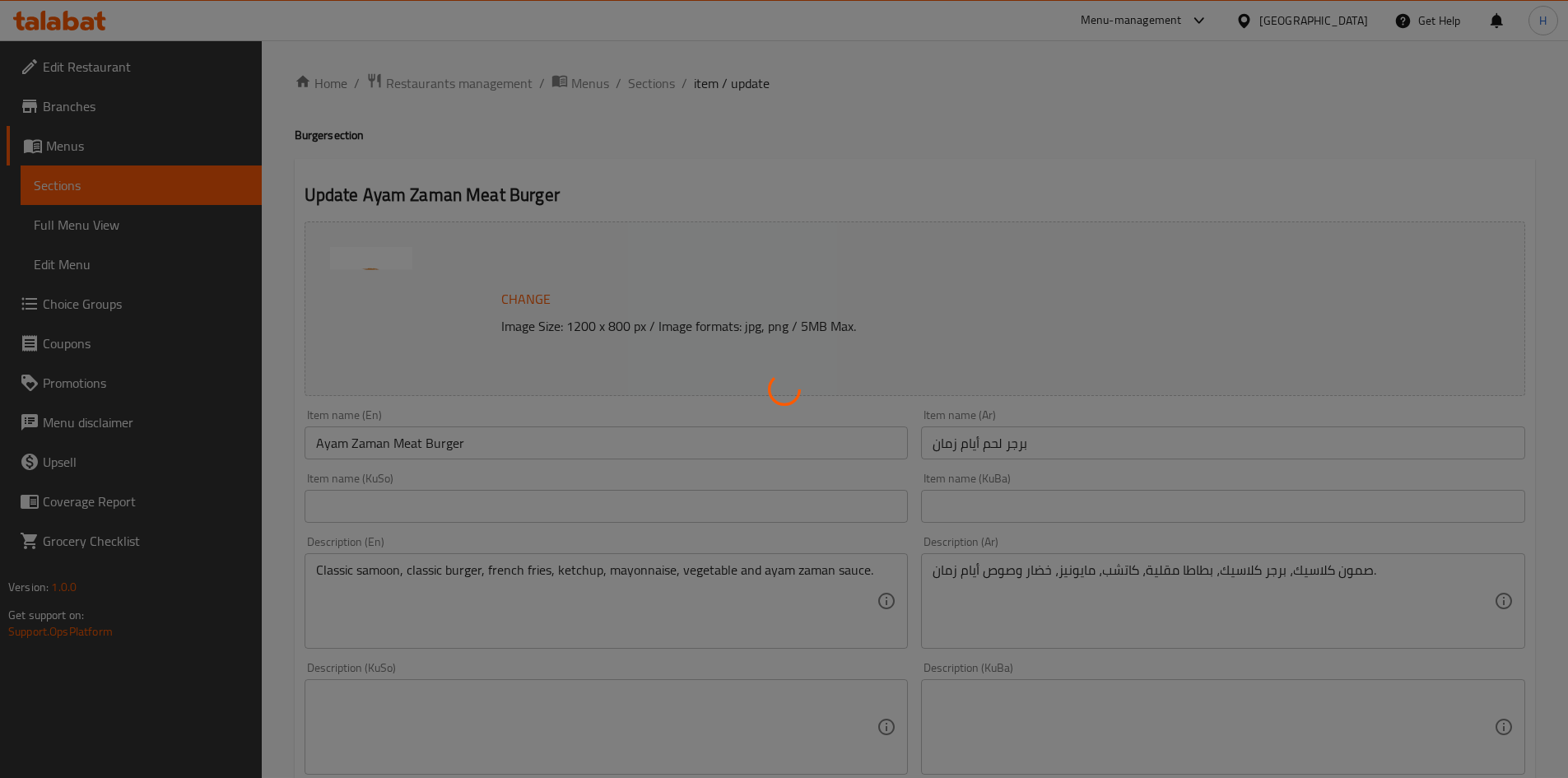
scroll to position [0, 0]
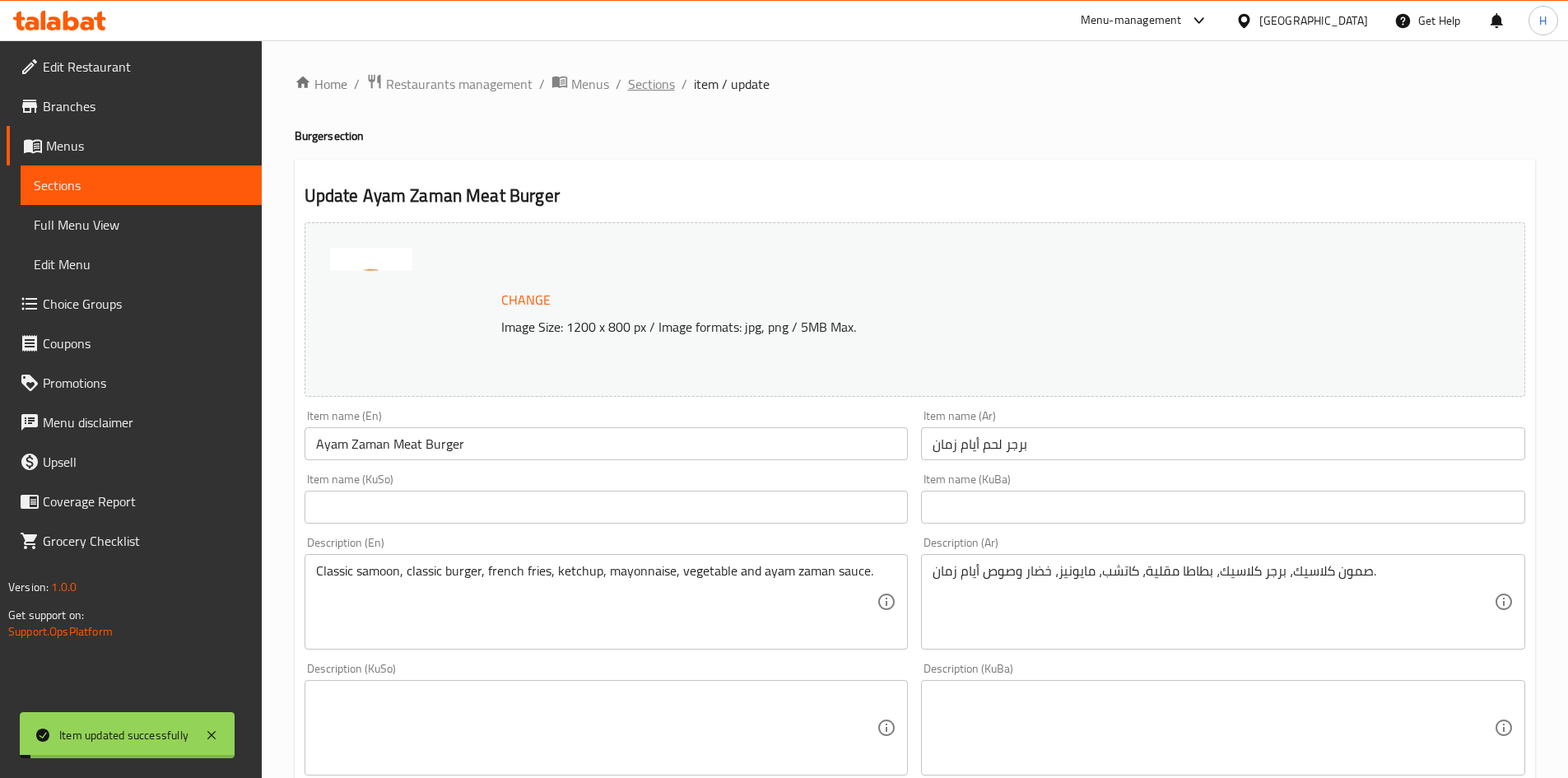
click at [655, 87] on span "Sections" at bounding box center [651, 83] width 47 height 20
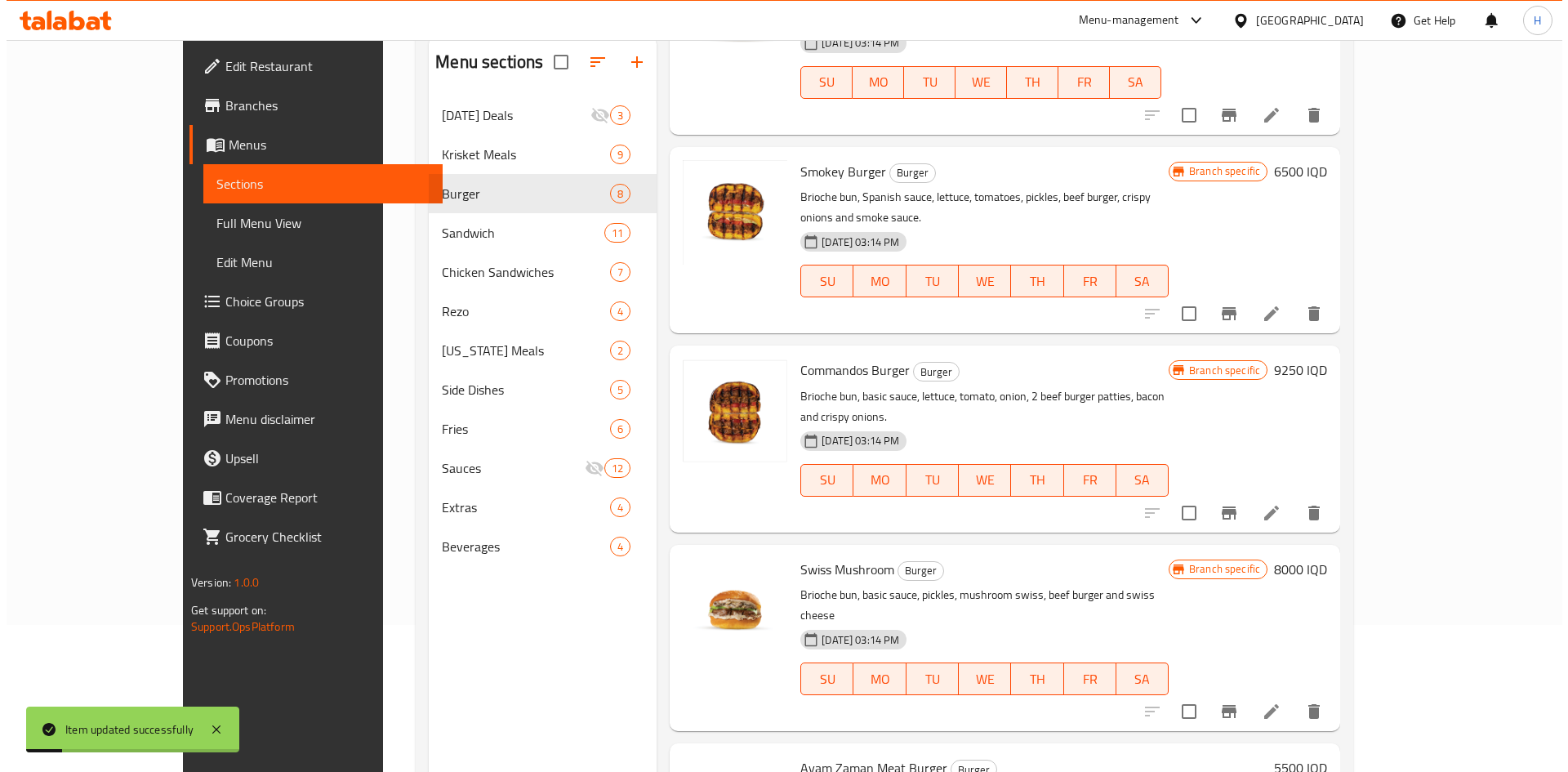
scroll to position [229, 0]
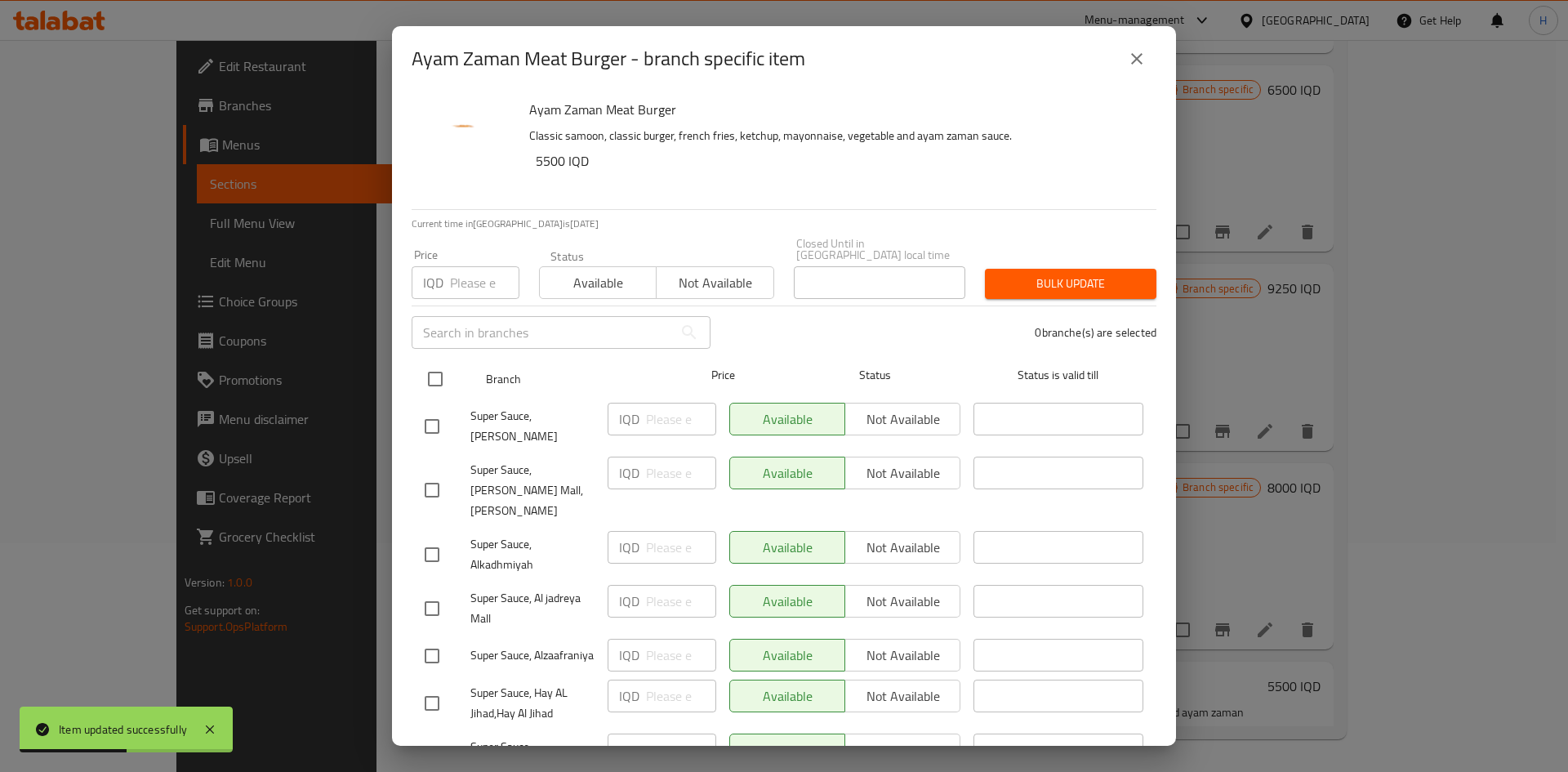
click at [443, 372] on input "checkbox" at bounding box center [435, 379] width 34 height 34
checkbox input "true"
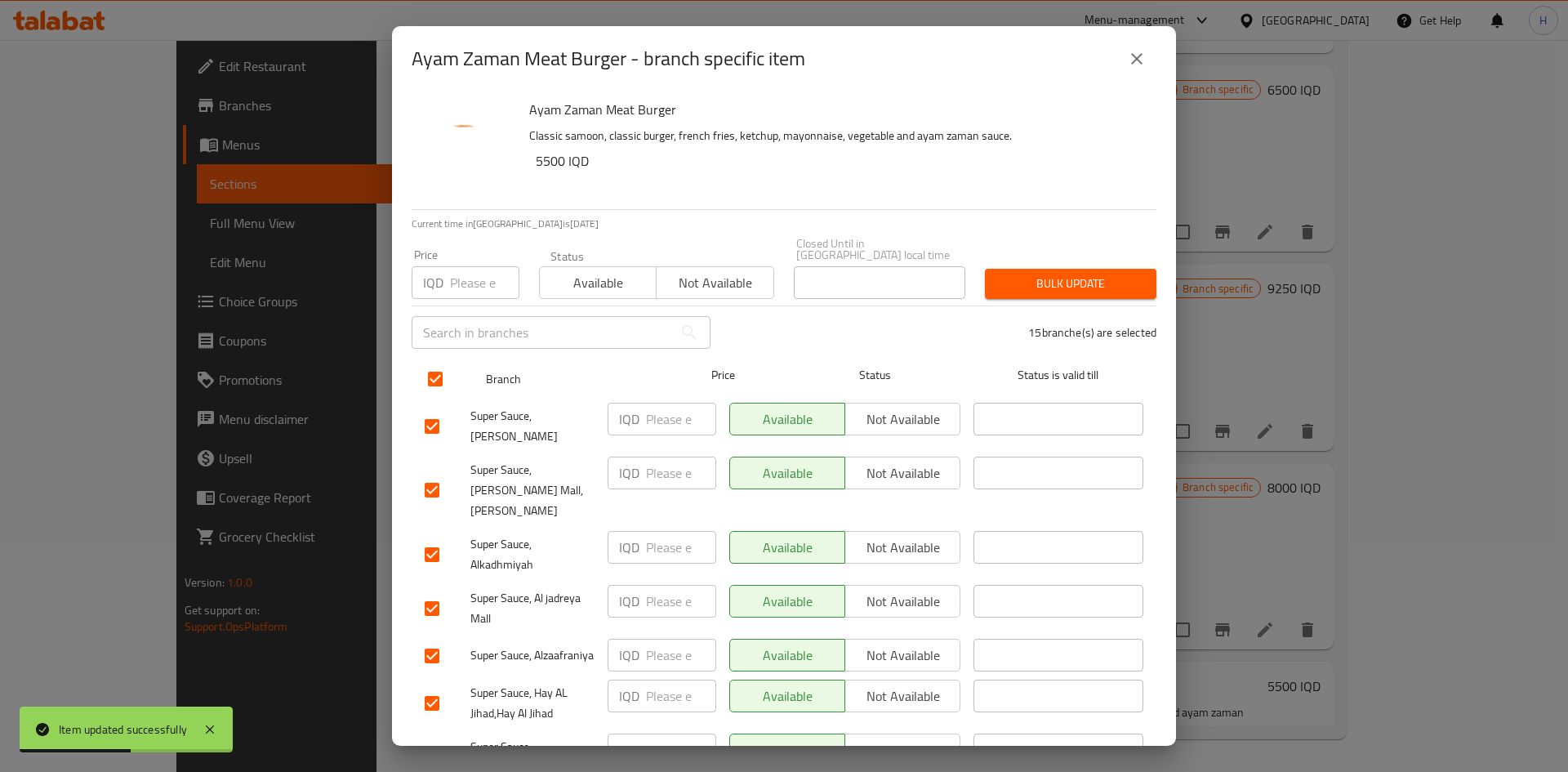
checkbox input "true"
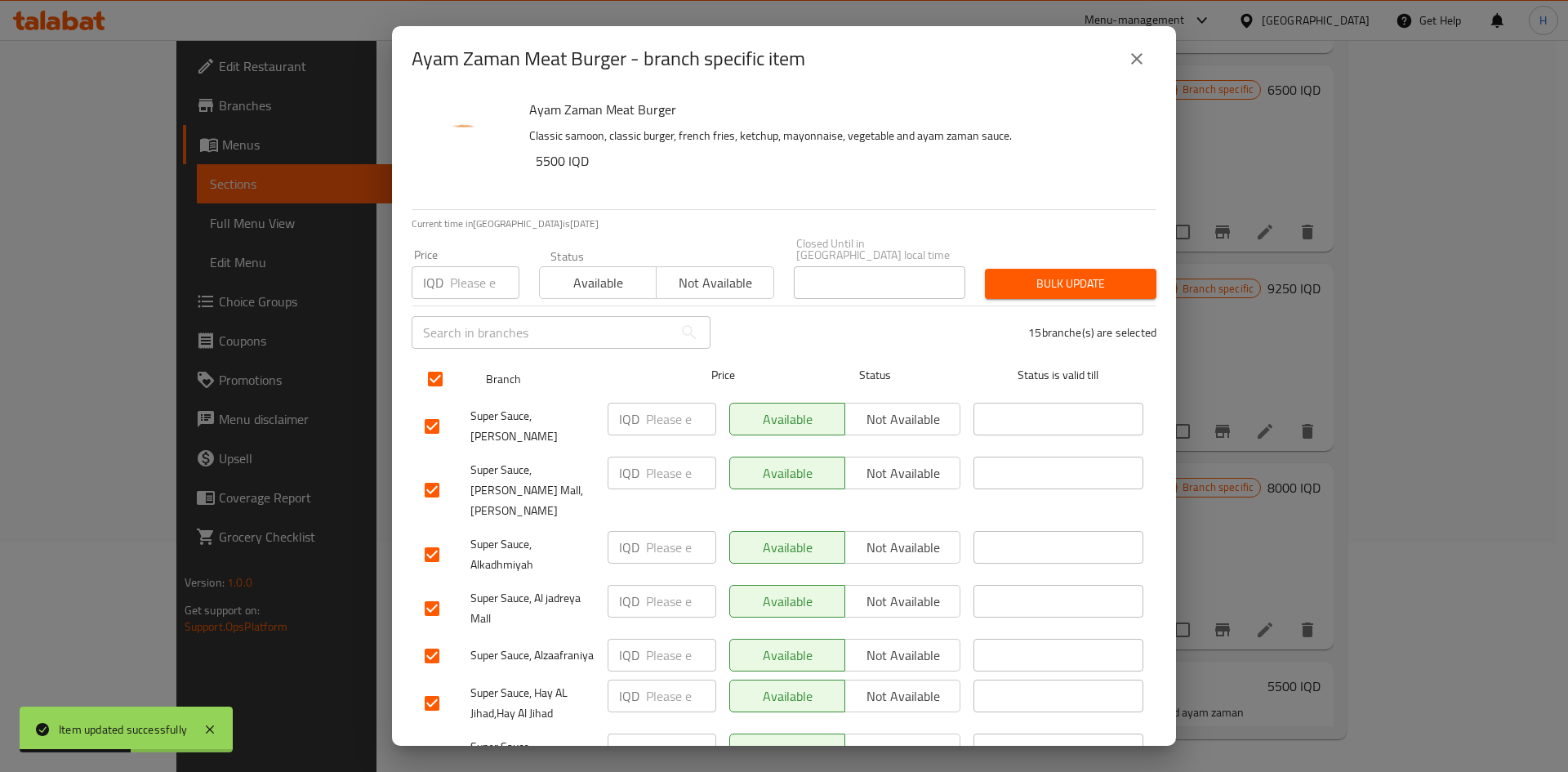
checkbox input "true"
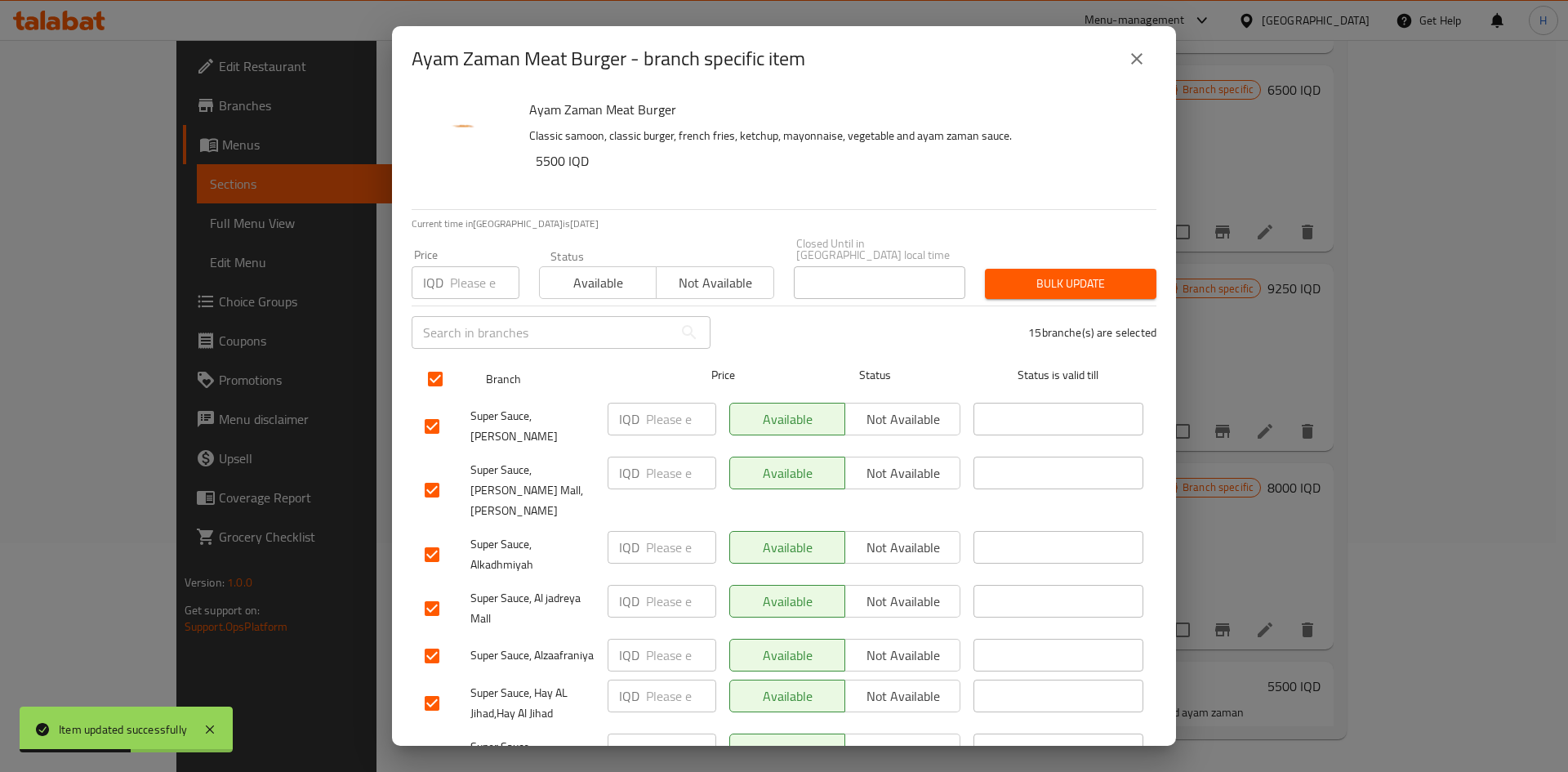
checkbox input "true"
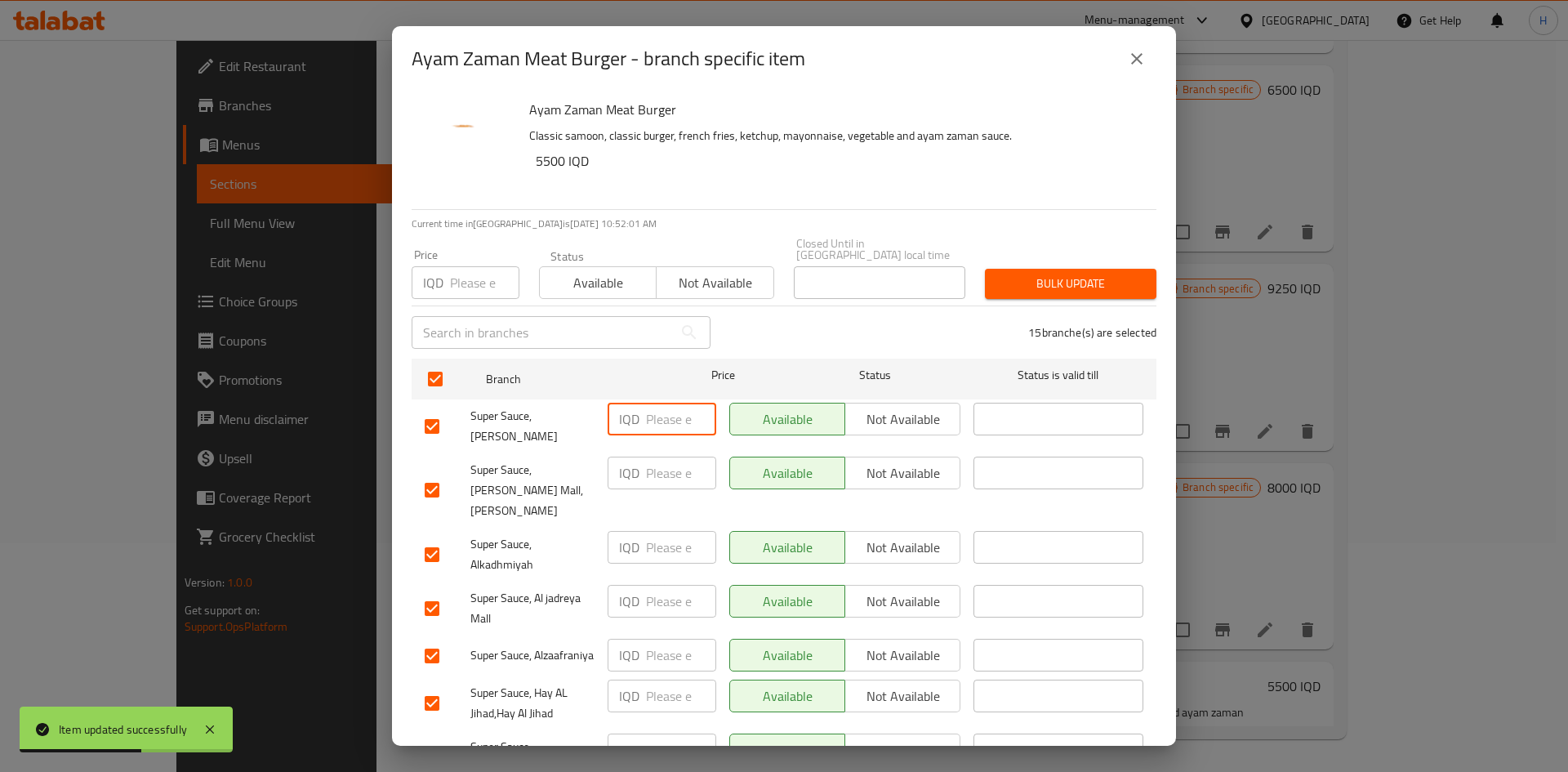
click at [675, 409] on input "number" at bounding box center [681, 419] width 71 height 32
paste input "10000"
click at [669, 412] on input "10000" at bounding box center [681, 419] width 71 height 32
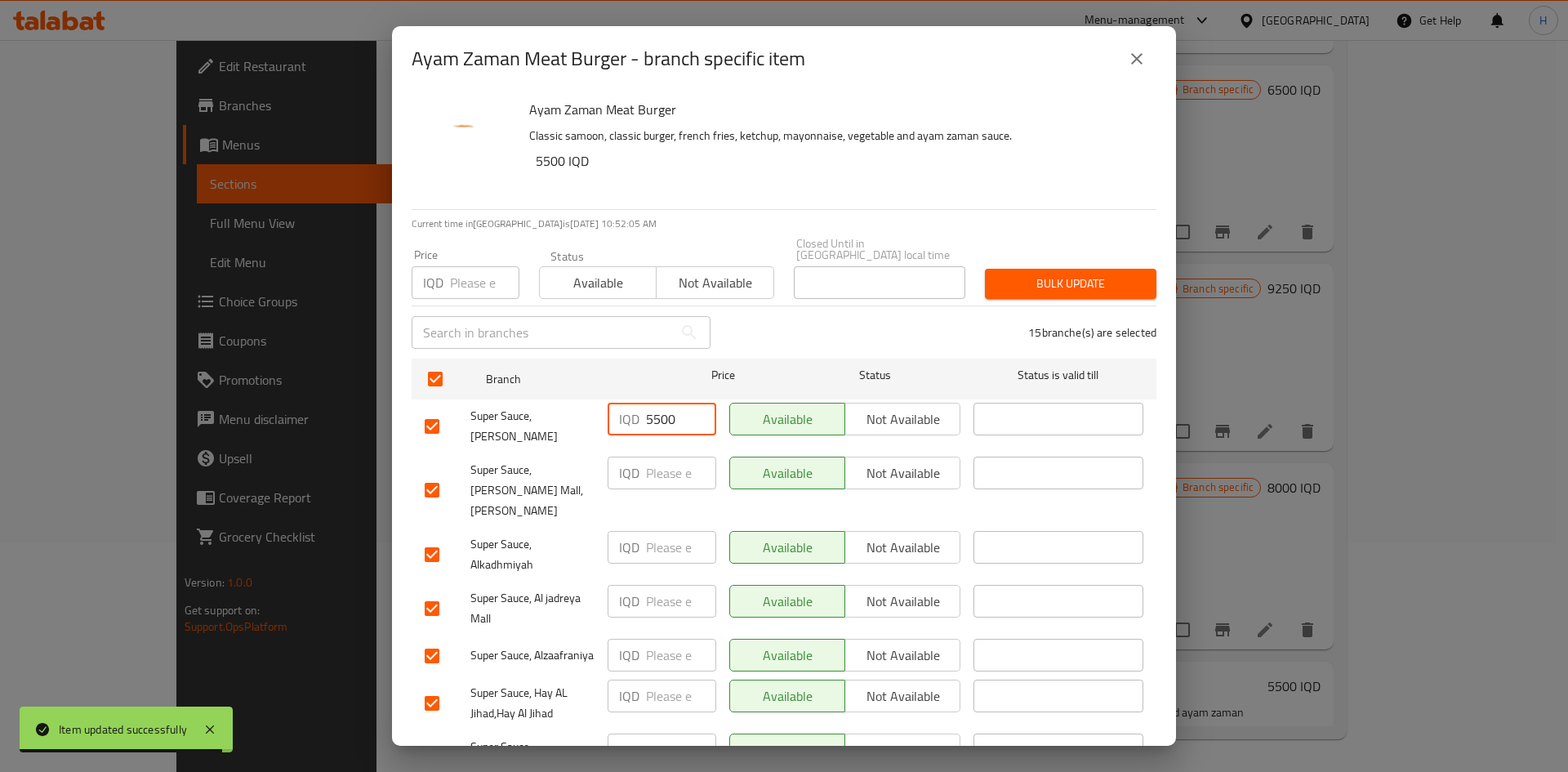
click at [670, 414] on input "5500" at bounding box center [681, 419] width 71 height 32
type input "5500"
click at [668, 456] on input "number" at bounding box center [681, 472] width 71 height 32
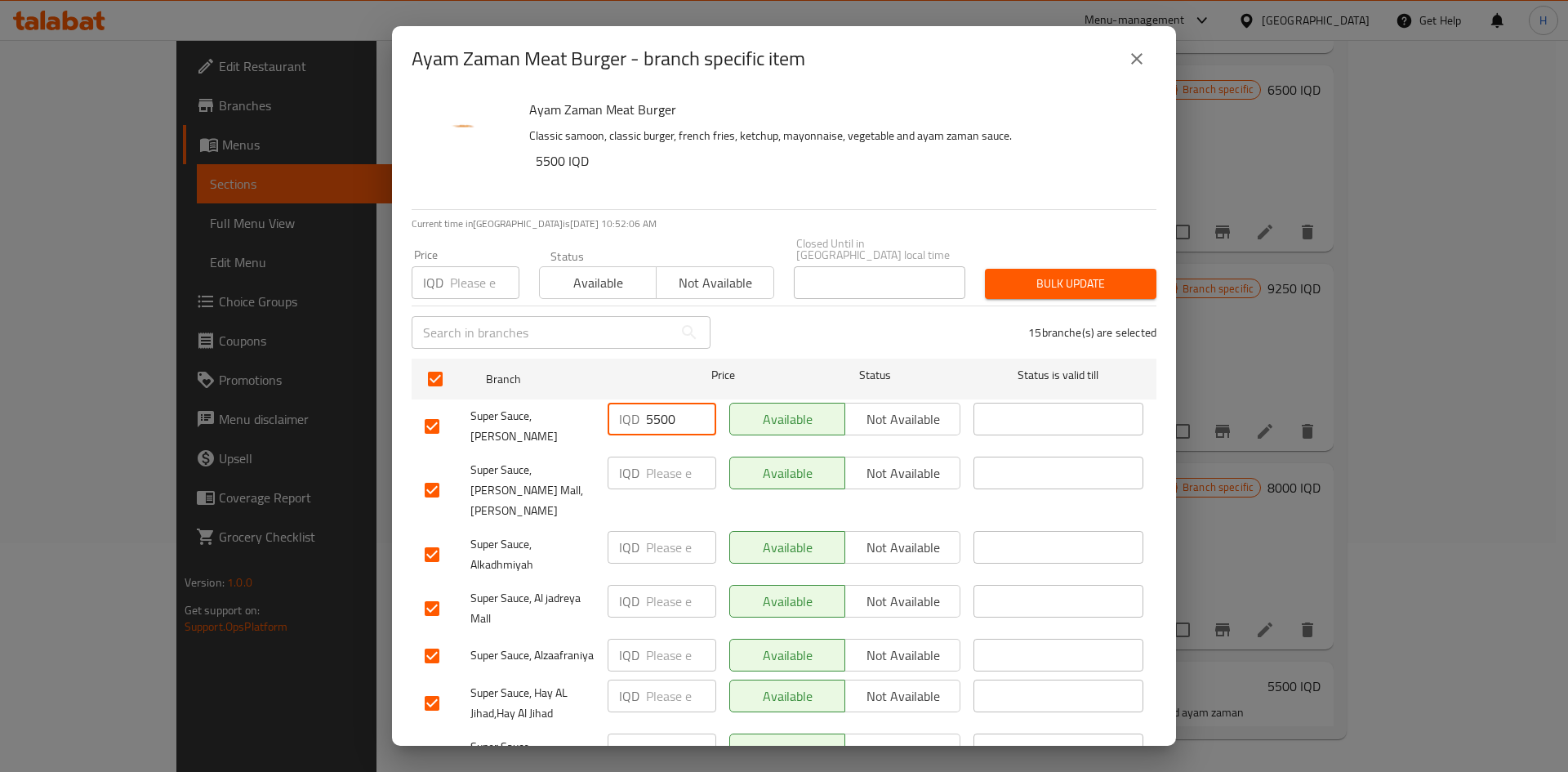
paste input "5500"
type input "5500"
click at [672, 477] on input "number" at bounding box center [681, 547] width 71 height 32
paste input "5500"
type input "5500"
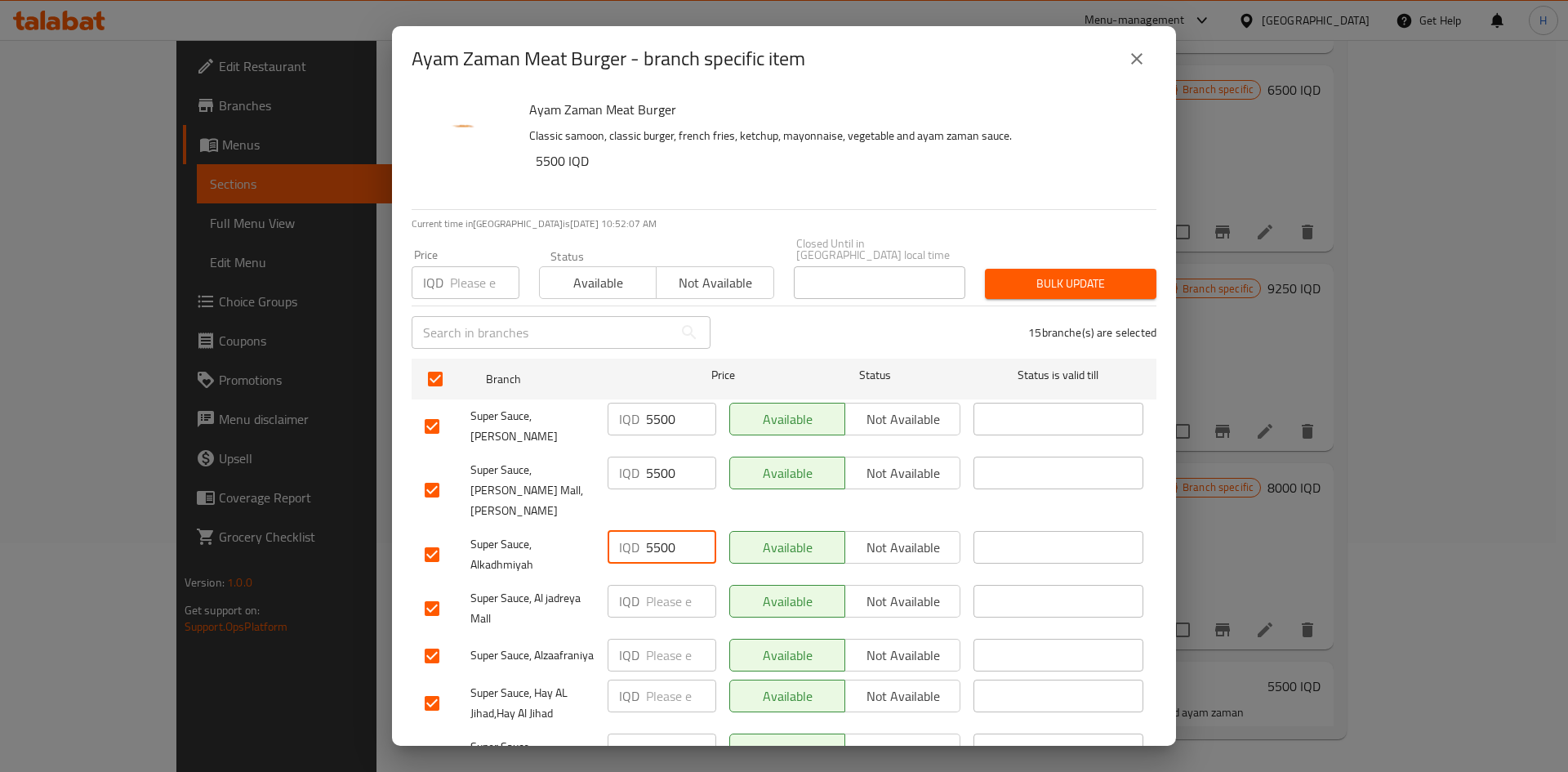
click at [667, 477] on input "number" at bounding box center [681, 601] width 71 height 32
paste input "5500"
type input "5500"
click at [666, 477] on input "number" at bounding box center [681, 655] width 71 height 32
paste input "5500"
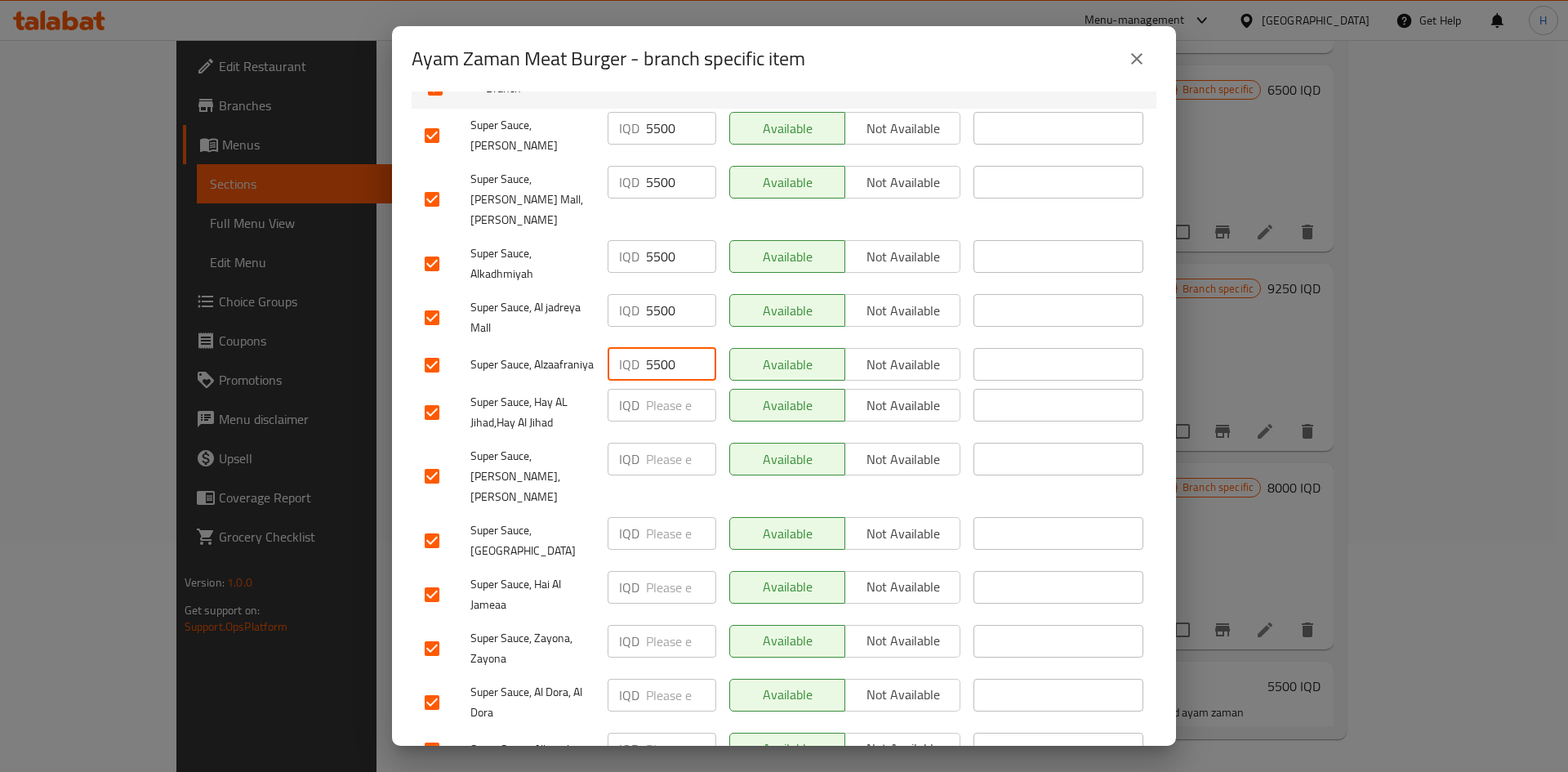
scroll to position [409, 0]
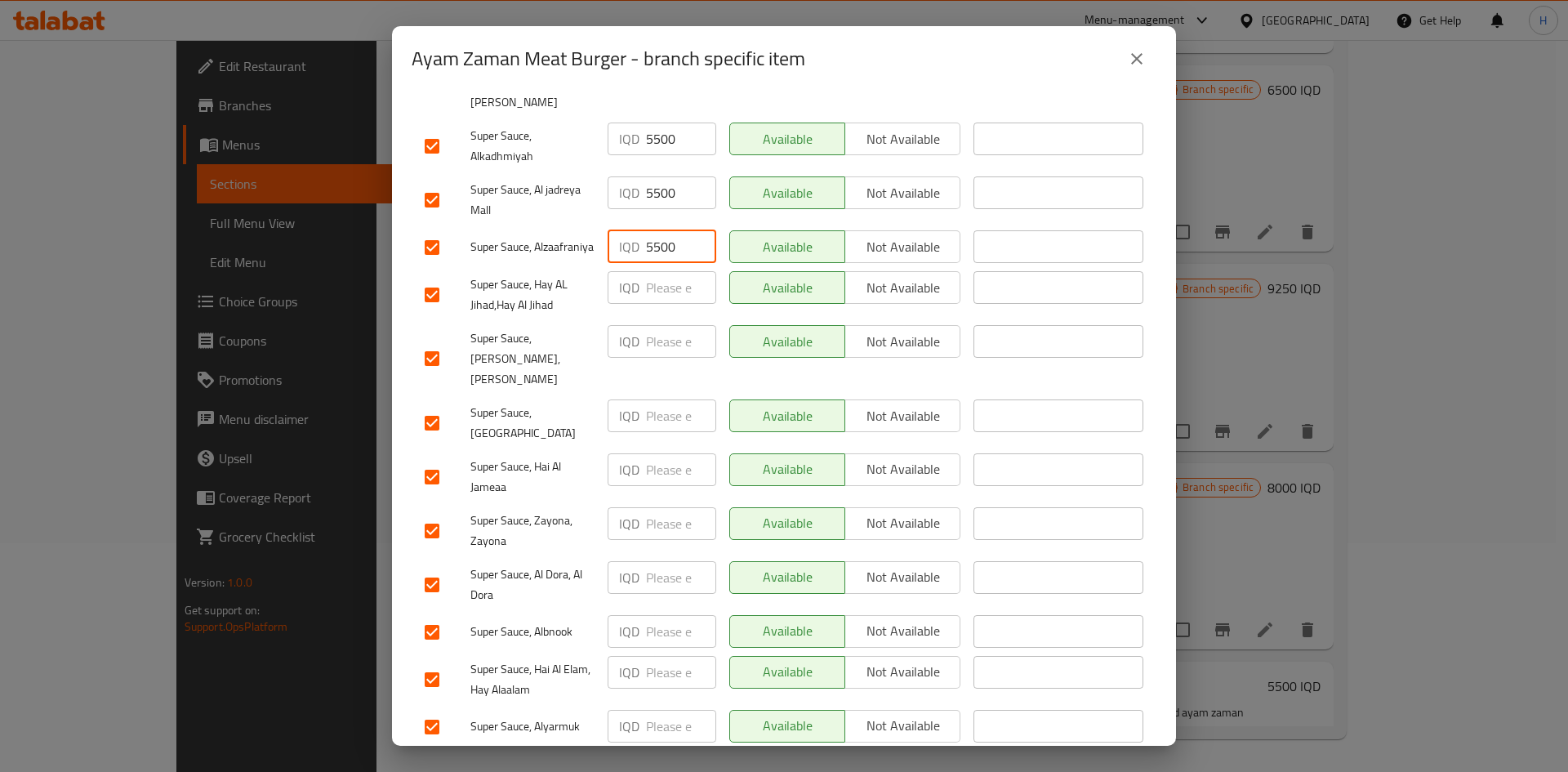
type input "5500"
click at [645, 285] on div "IQD ​" at bounding box center [661, 295] width 122 height 60
click at [652, 283] on input "number" at bounding box center [681, 288] width 71 height 32
paste input "5500"
type input "5500"
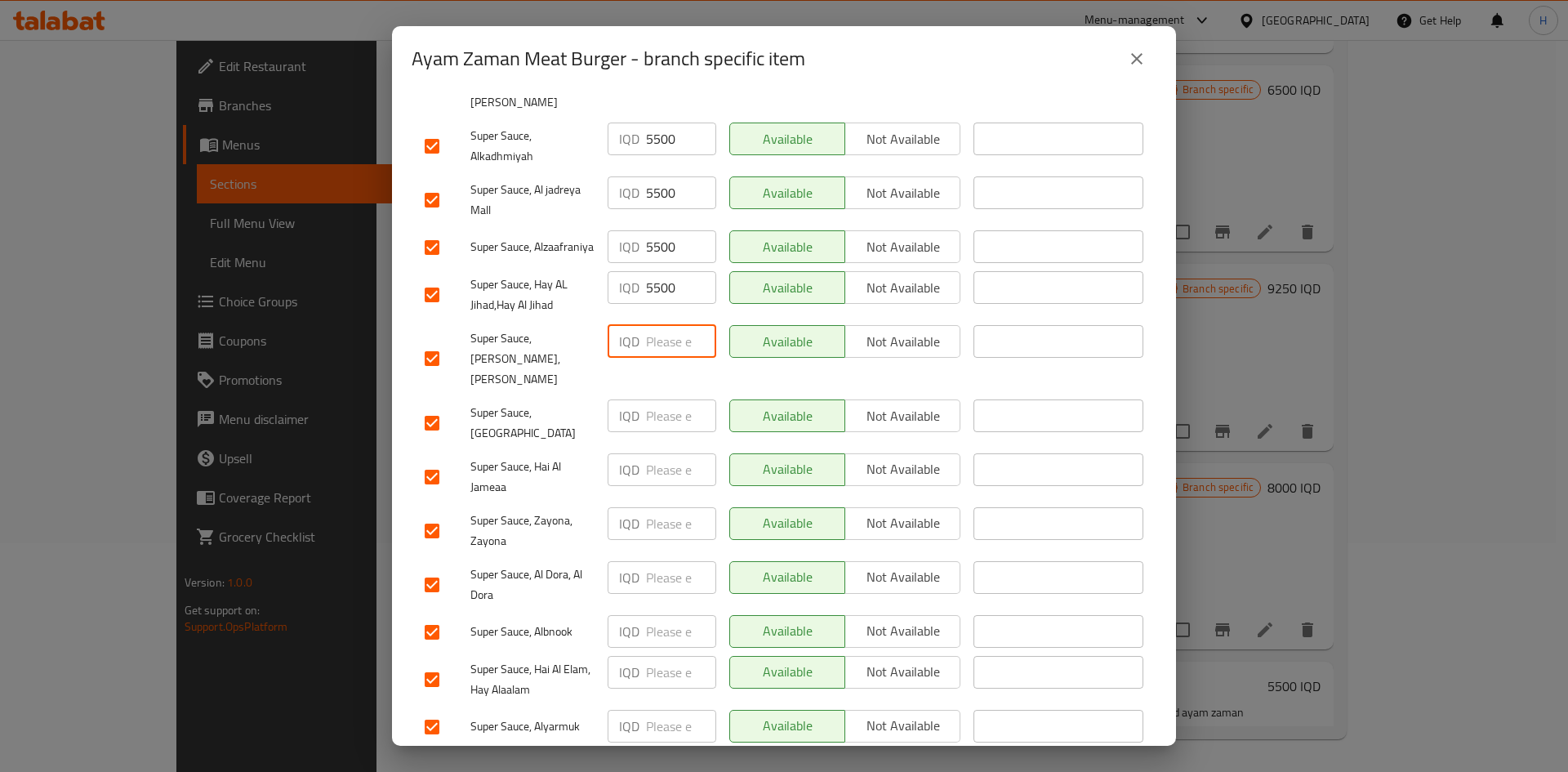
click at [669, 325] on input "number" at bounding box center [681, 341] width 71 height 32
paste input "5500"
type input "5500"
click at [669, 399] on input "number" at bounding box center [681, 415] width 71 height 32
paste input "5500"
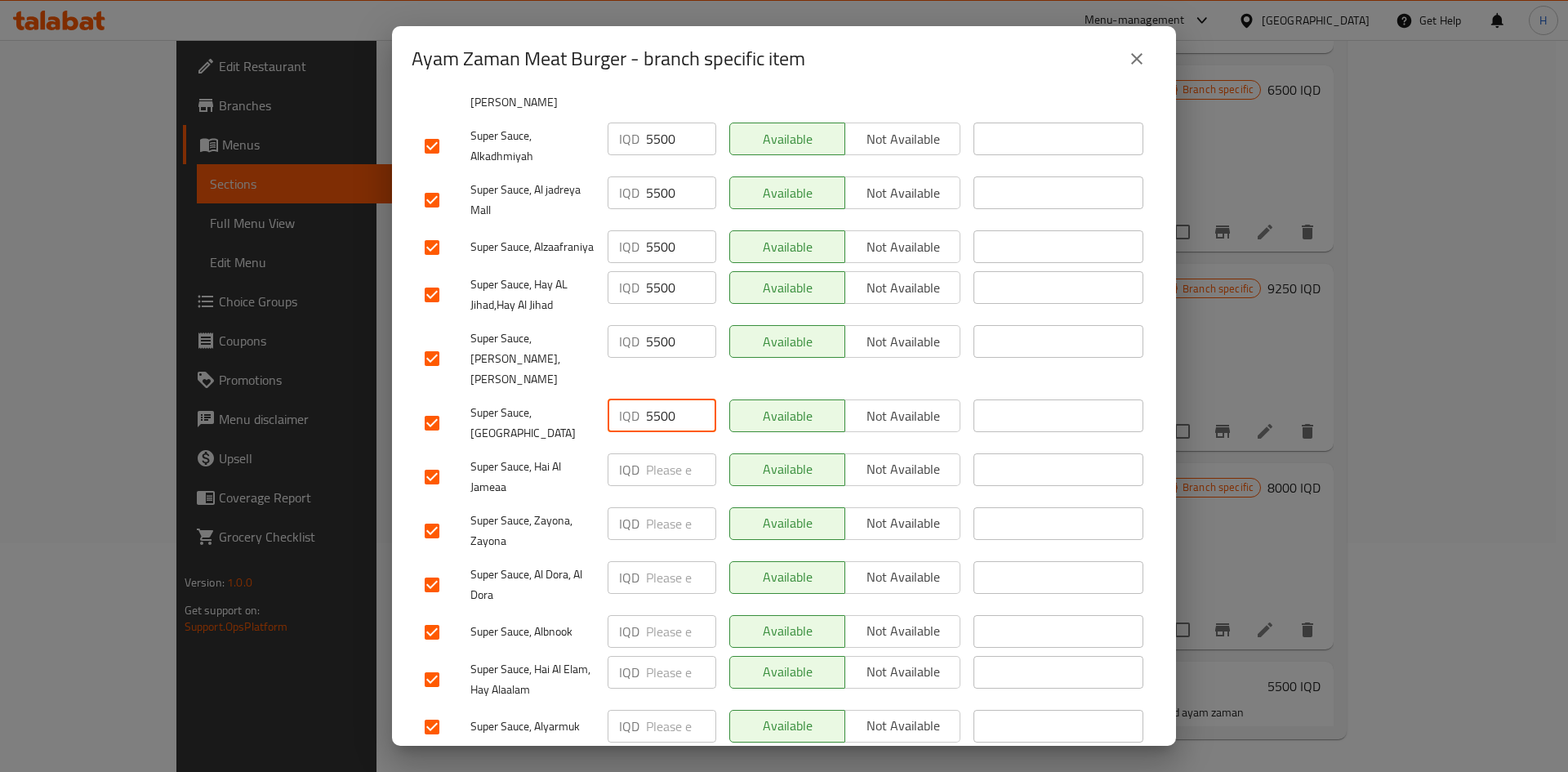
type input "5500"
paste input "5500"
click at [671, 453] on input "5500" at bounding box center [681, 469] width 71 height 32
paste input "5500"
click at [667, 477] on input "5500" at bounding box center [681, 523] width 71 height 32
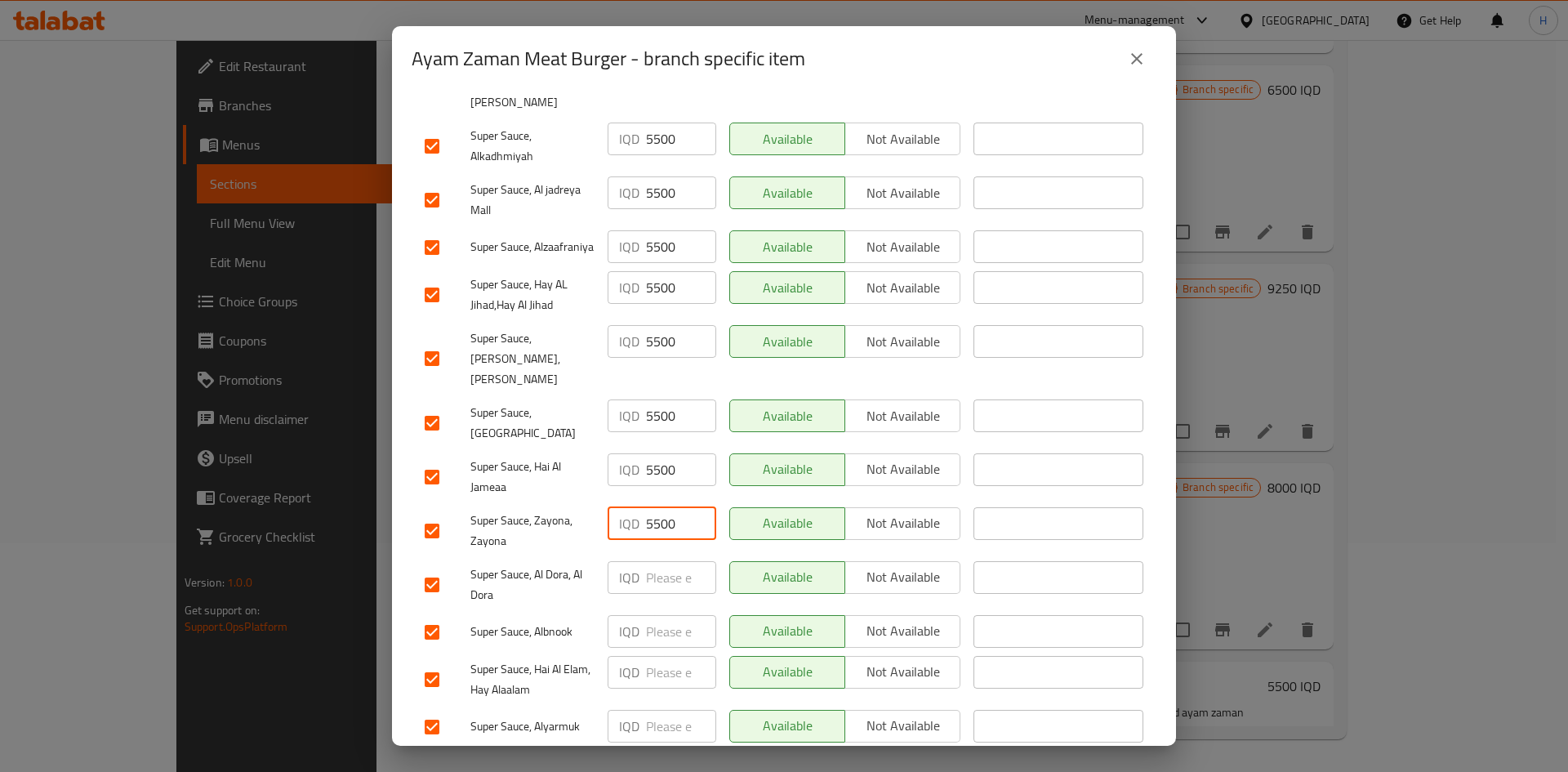
paste input "5500"
click at [666, 477] on input "5500" at bounding box center [681, 577] width 71 height 32
paste input "5500"
click at [665, 477] on input "5500" at bounding box center [681, 631] width 71 height 32
paste input "5500"
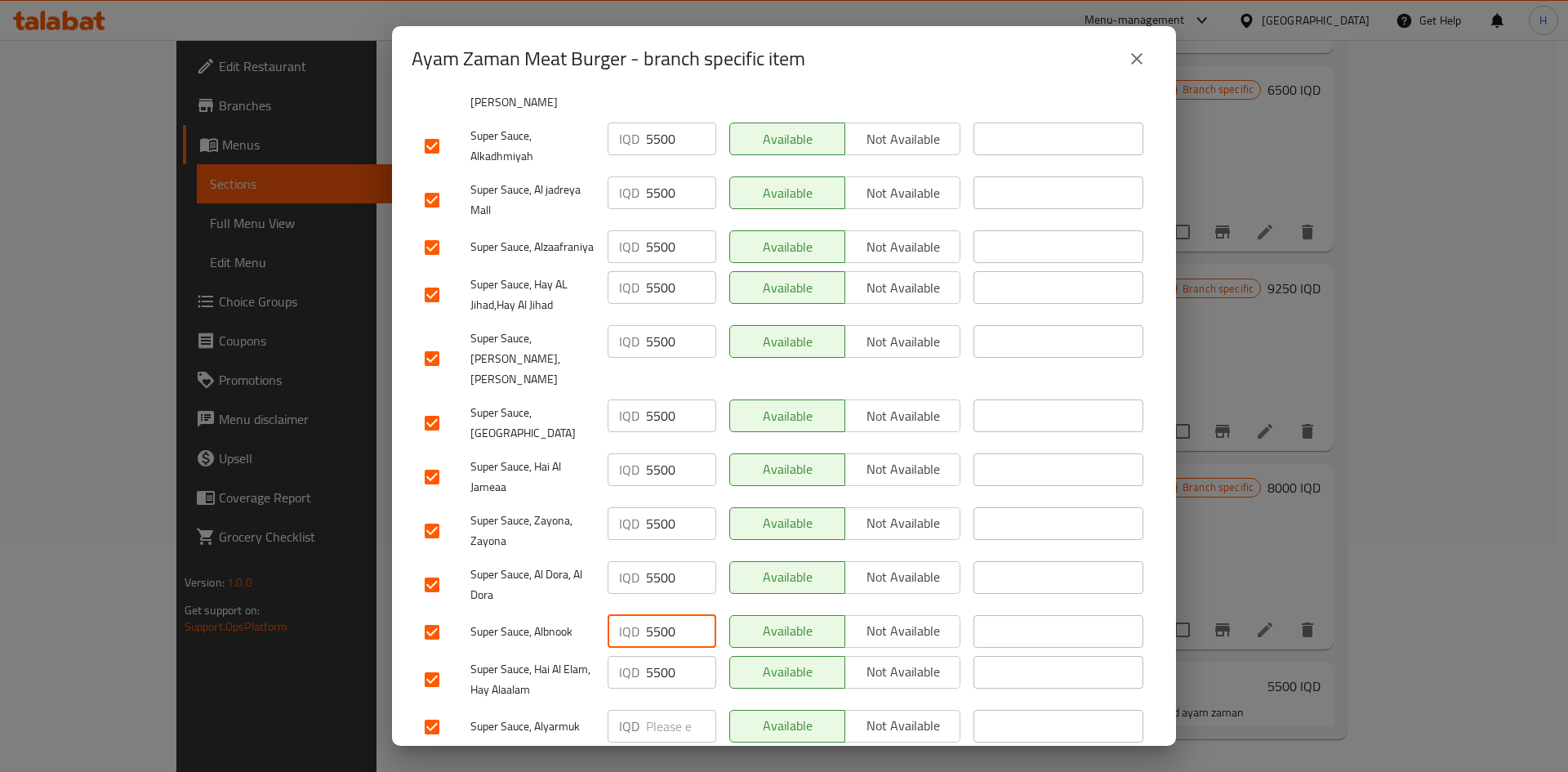
click at [662, 477] on input "5500" at bounding box center [681, 672] width 71 height 32
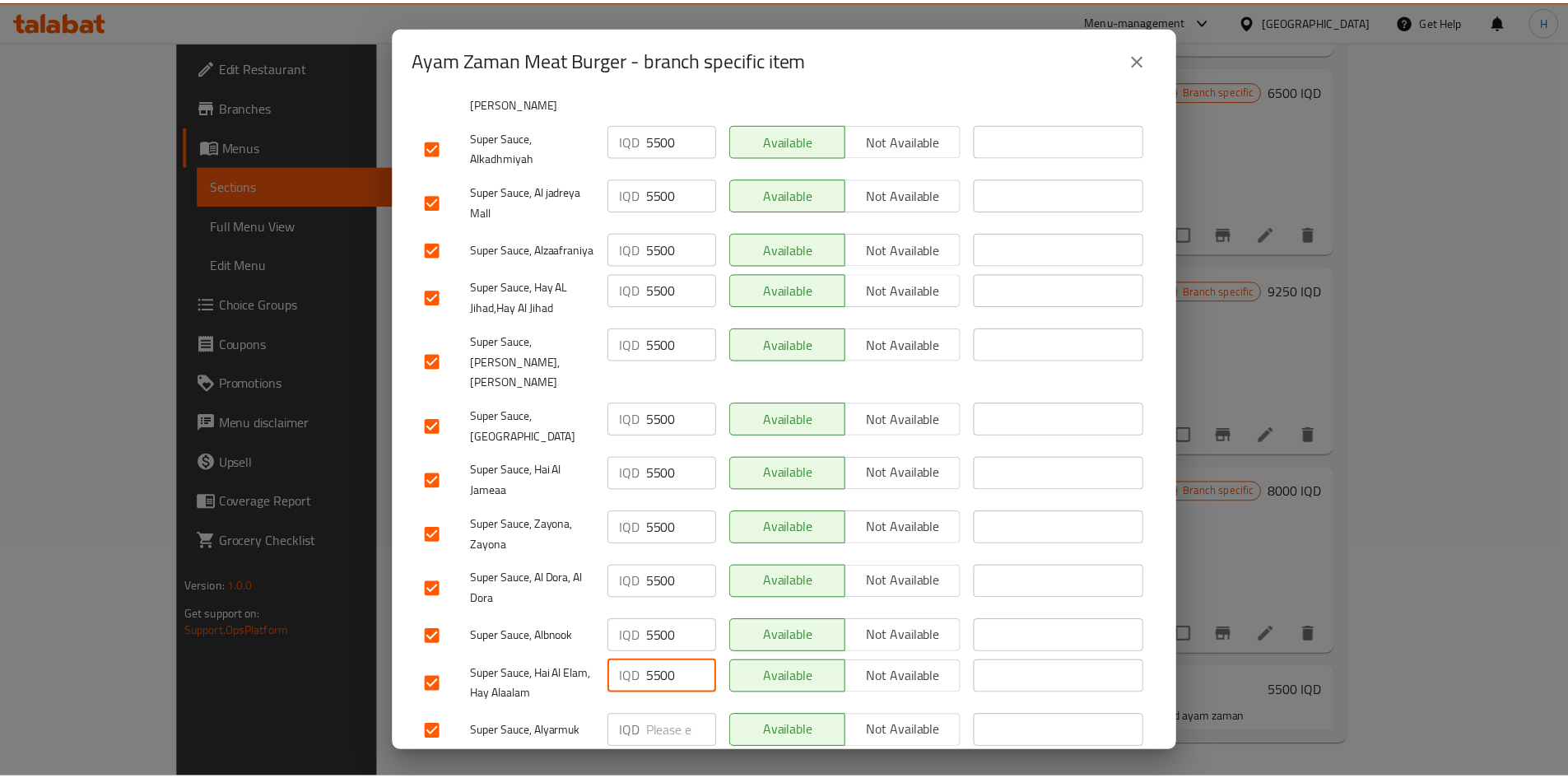
scroll to position [472, 0]
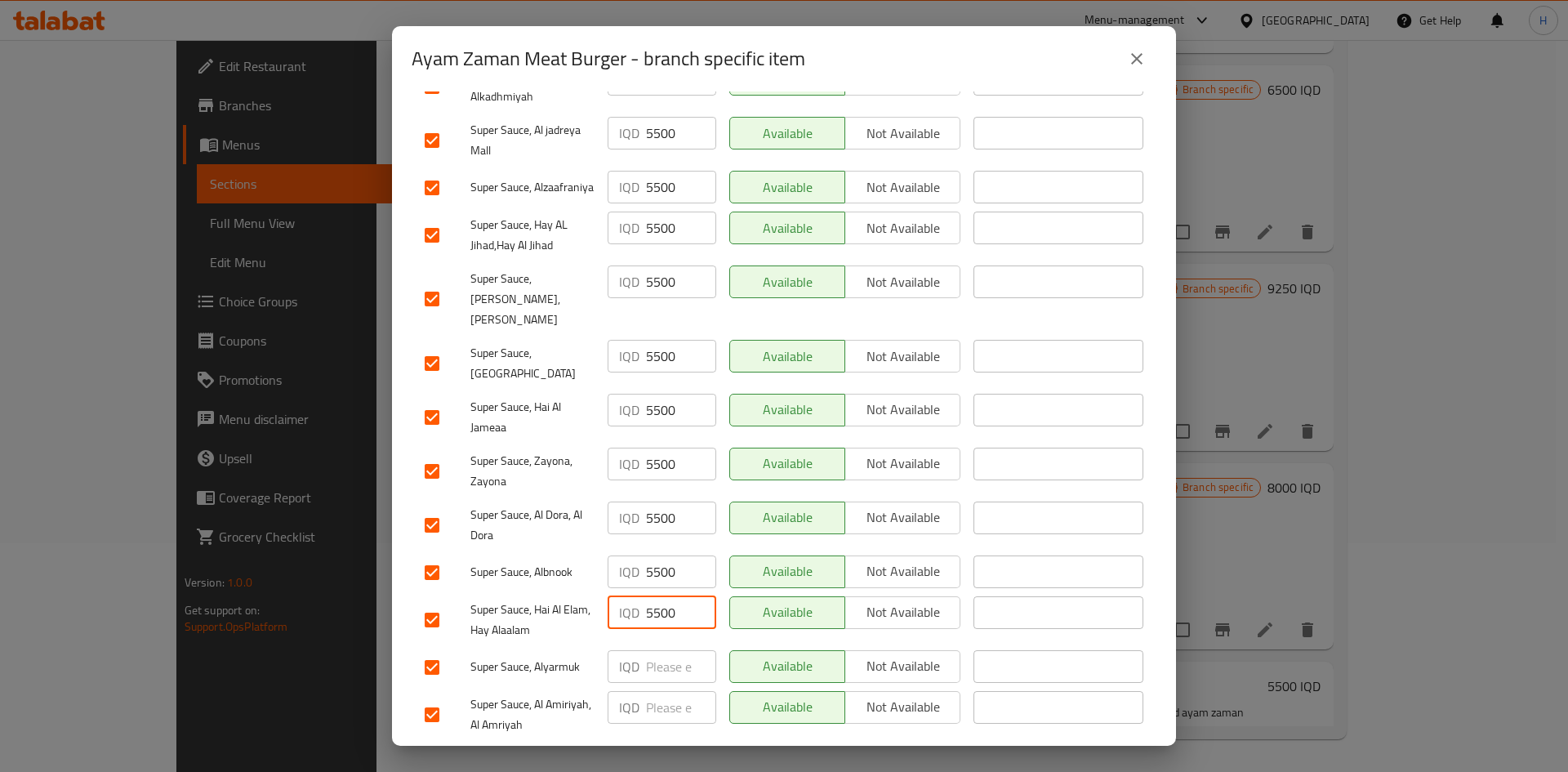
click at [660, 477] on input "number" at bounding box center [681, 666] width 71 height 32
paste input "5500"
click at [659, 477] on input "number" at bounding box center [681, 707] width 71 height 32
click at [676, 477] on span "Save" at bounding box center [784, 763] width 718 height 20
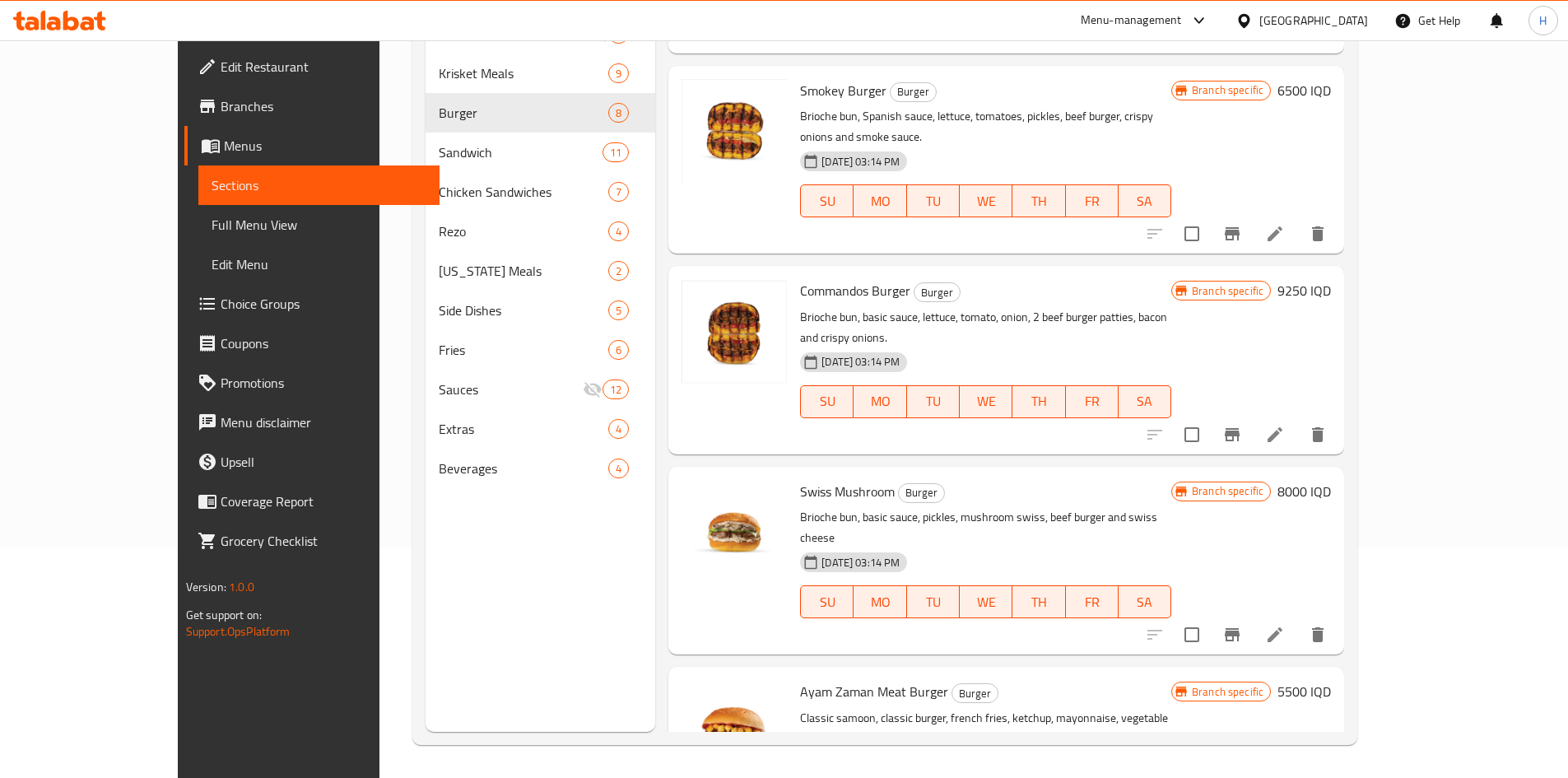
scroll to position [148, 0]
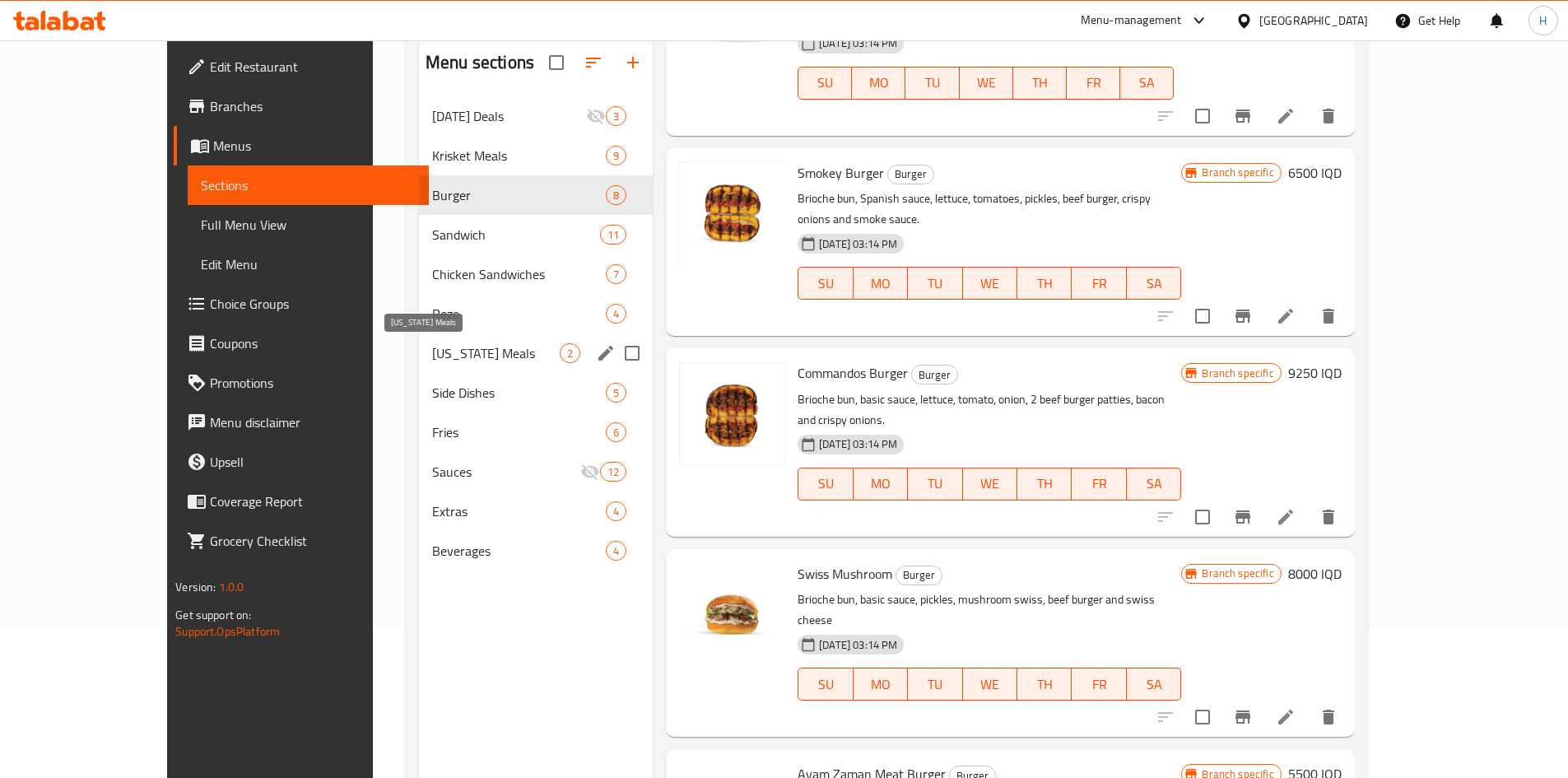
click at [432, 346] on span "[US_STATE] Meals" at bounding box center [496, 353] width 128 height 20
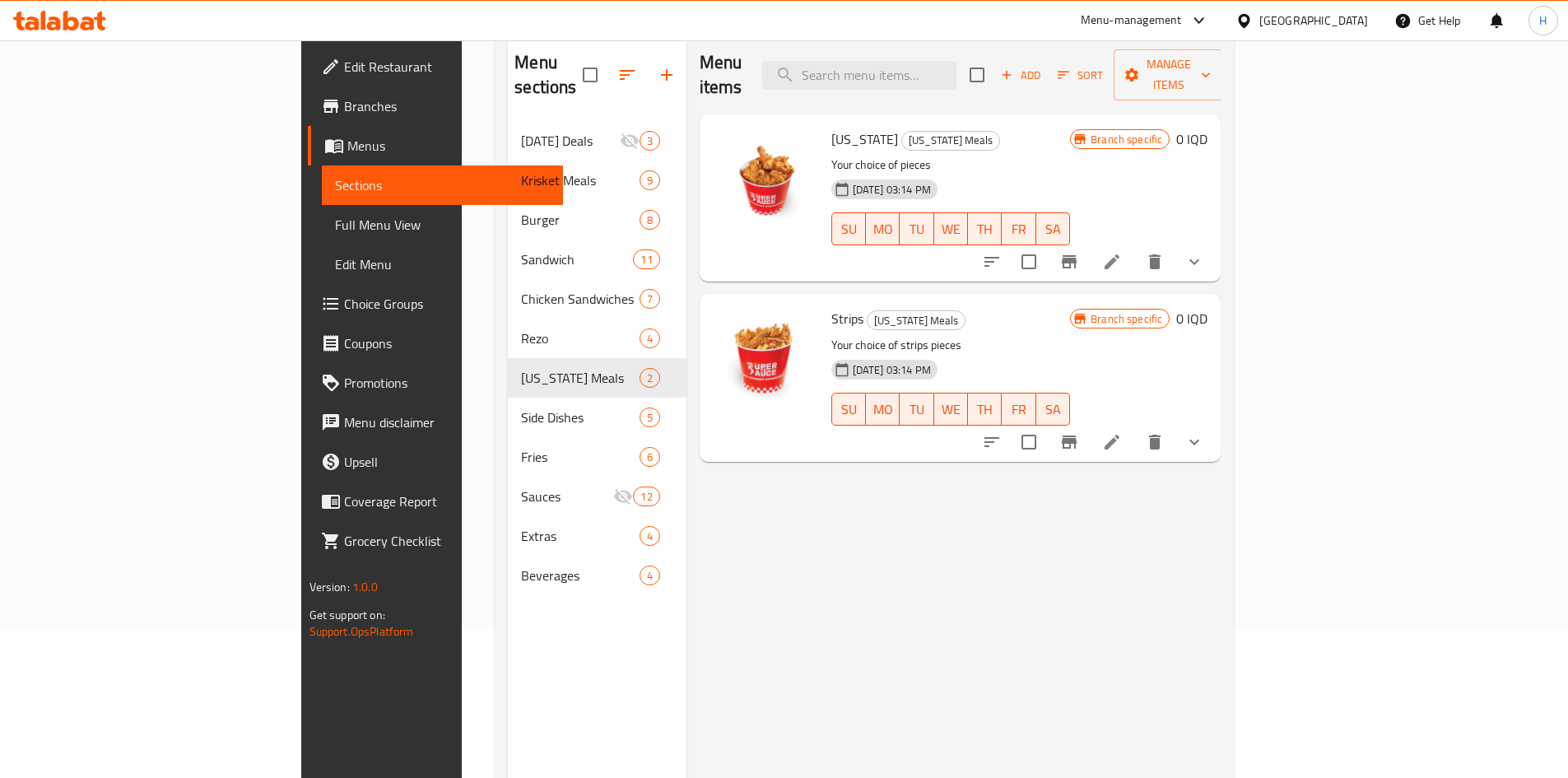
click at [1040, 247] on li at bounding box center [1112, 262] width 46 height 30
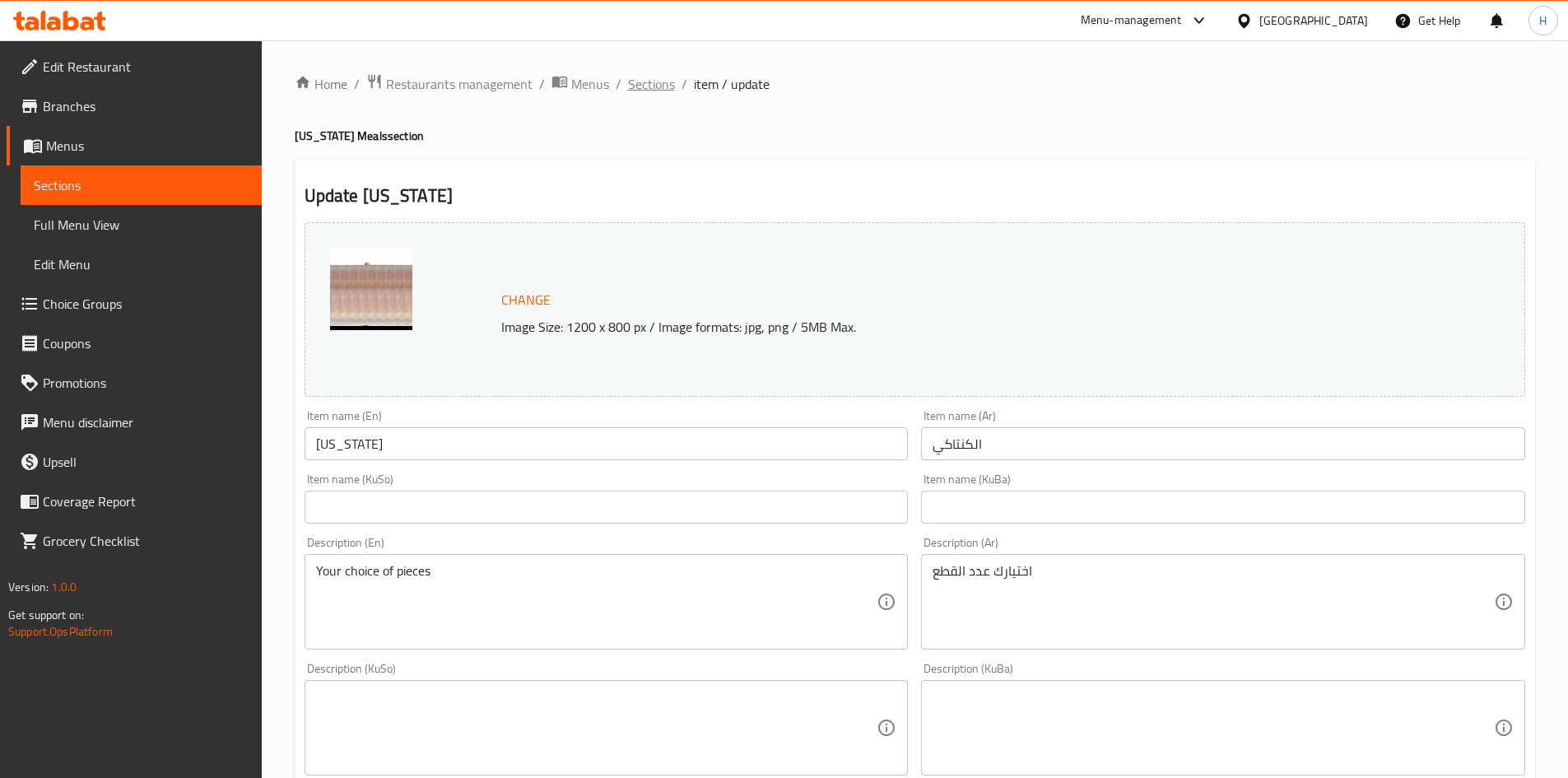
click at [654, 87] on span "Sections" at bounding box center [651, 83] width 47 height 20
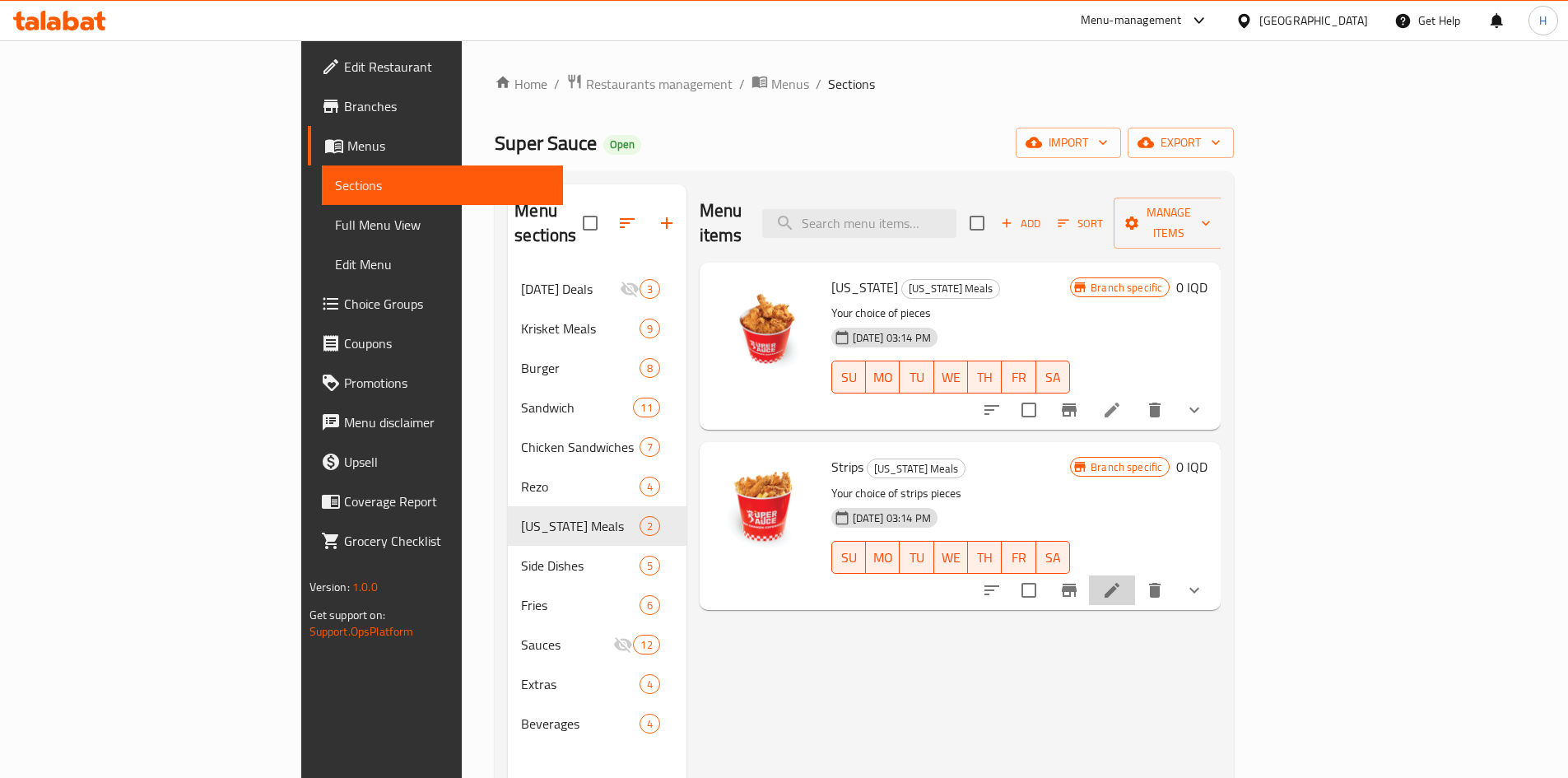
click at [1040, 480] on li at bounding box center [1112, 590] width 46 height 30
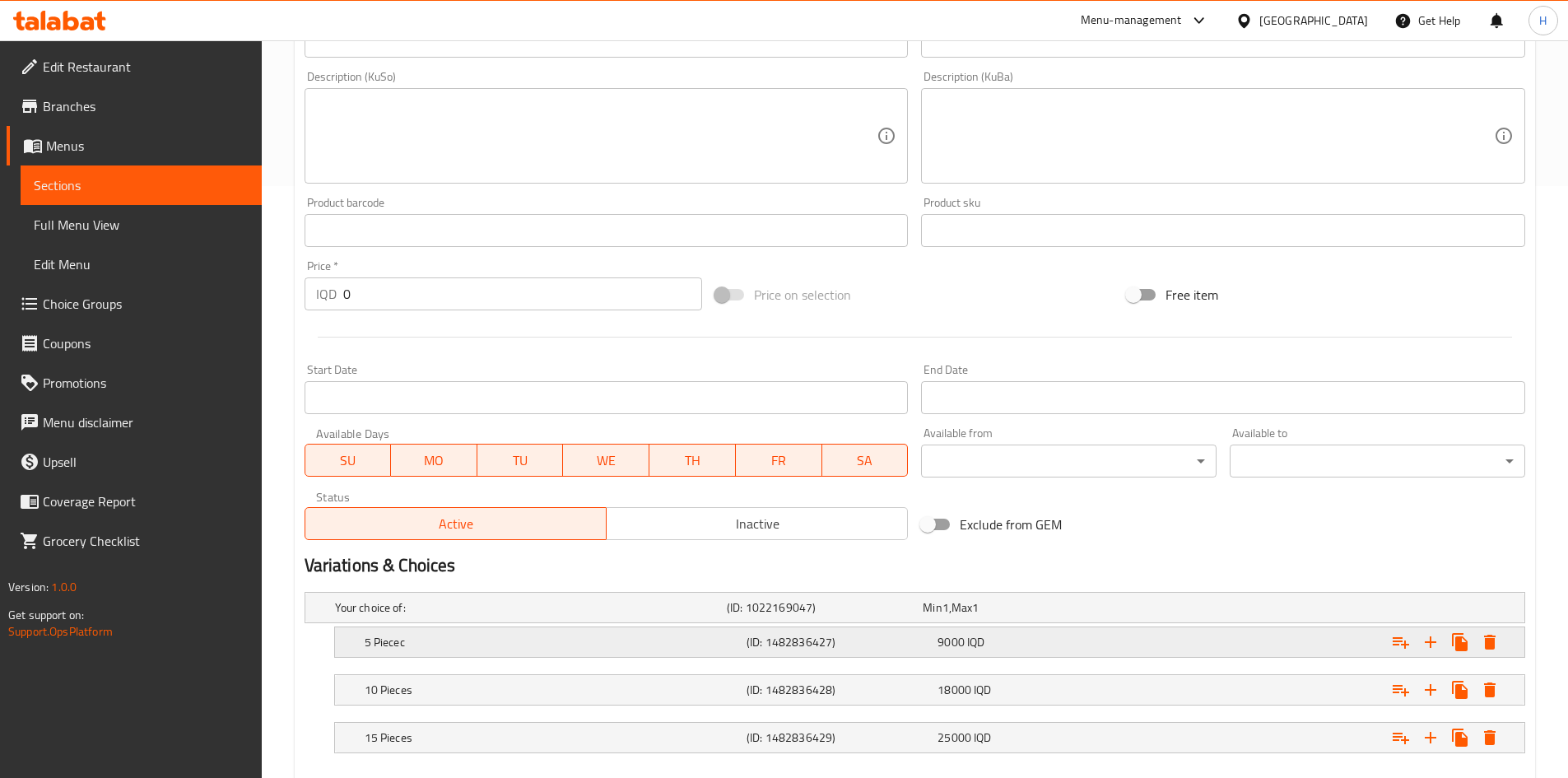
scroll to position [683, 0]
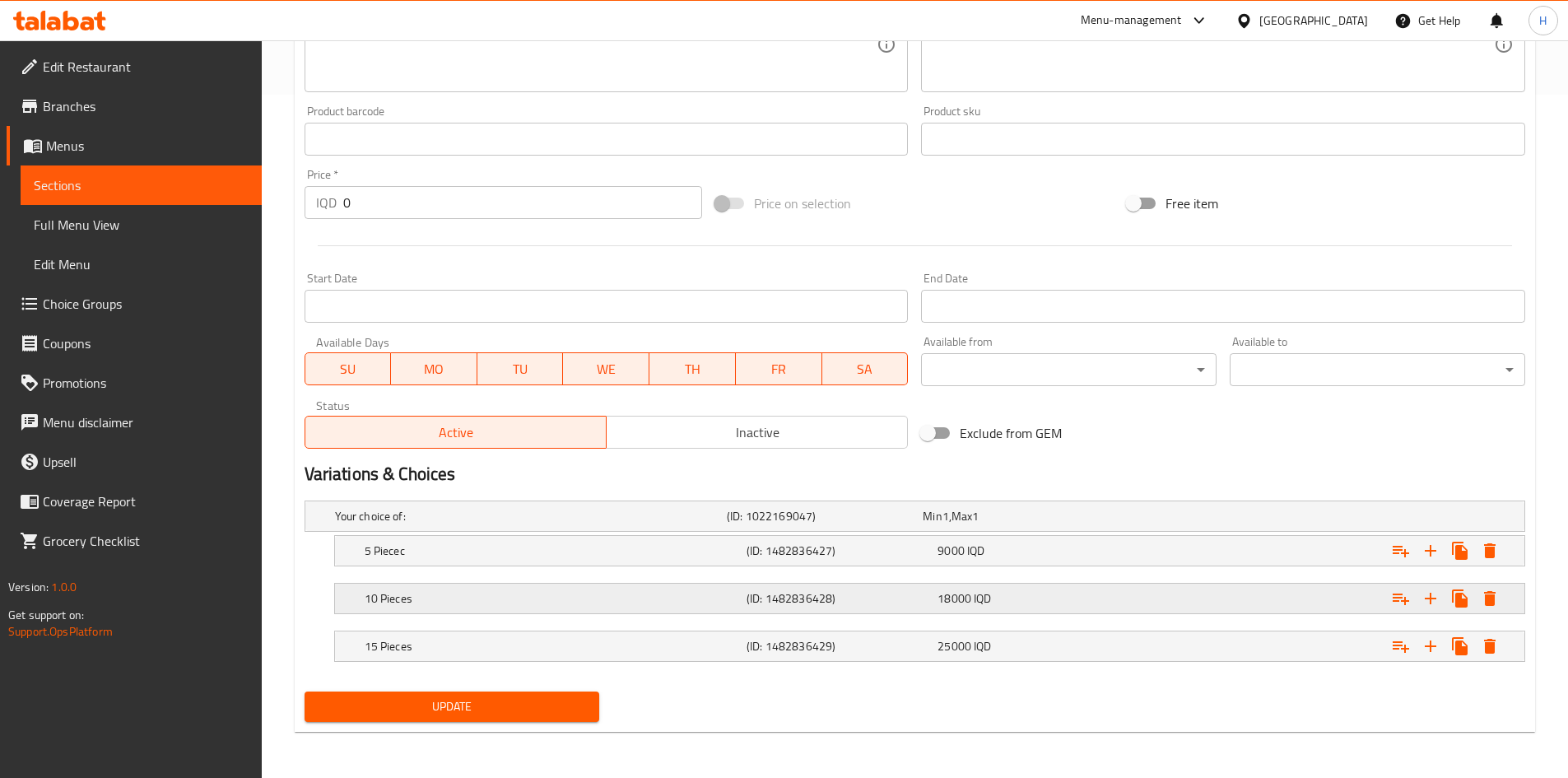
click at [427, 480] on h5 "10 Pieces" at bounding box center [527, 516] width 385 height 16
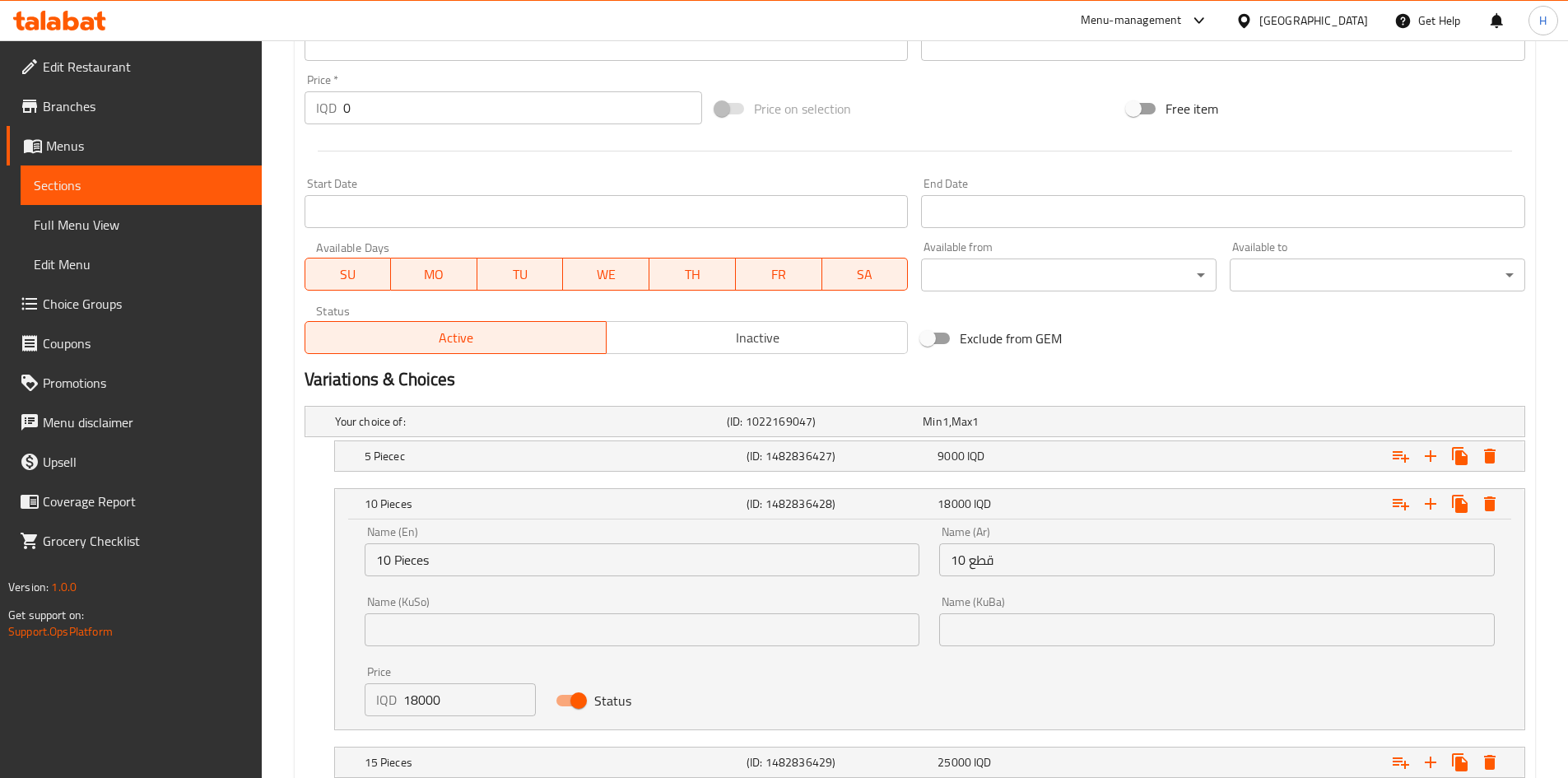
scroll to position [894, 0]
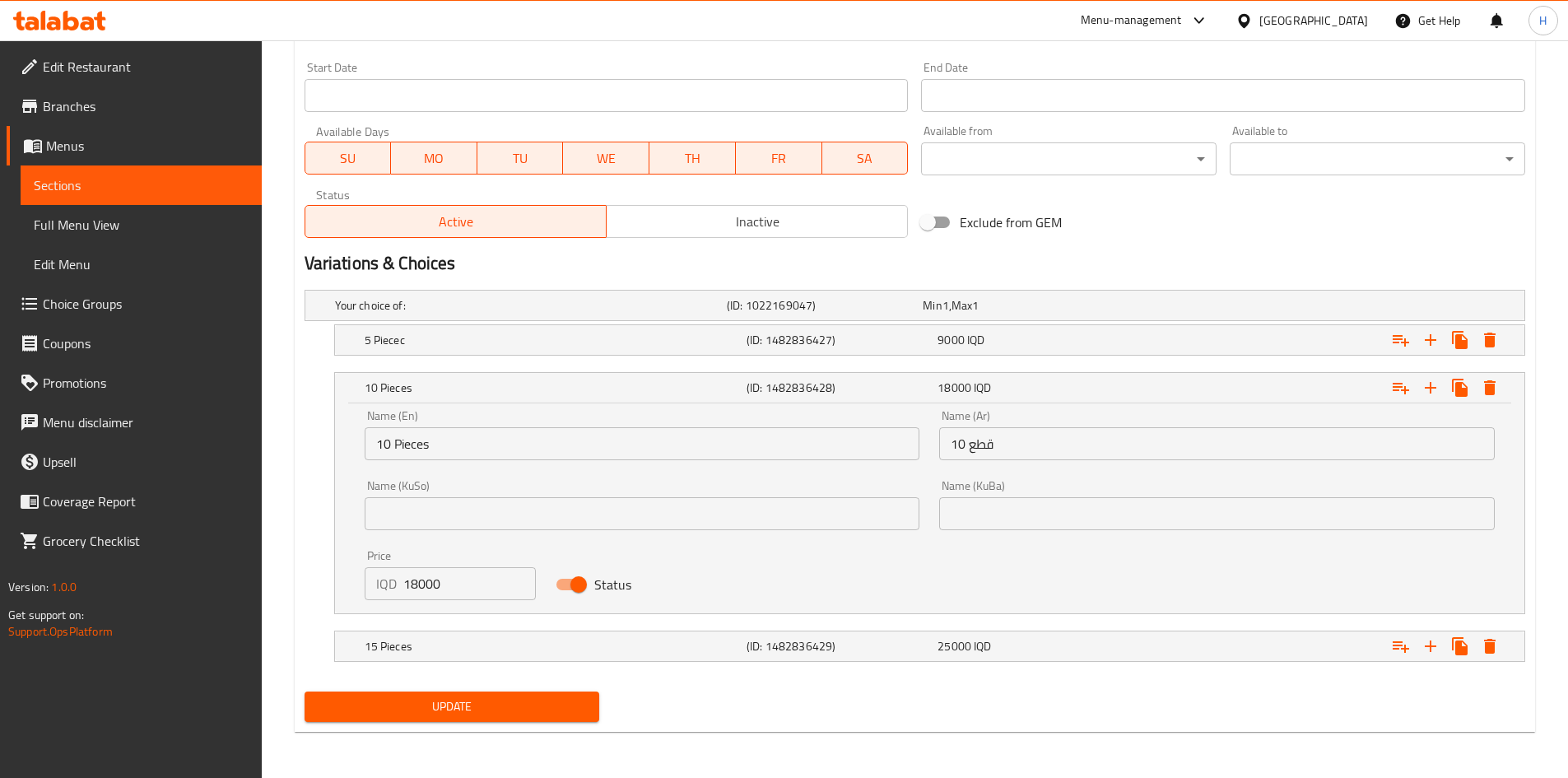
click at [429, 480] on input "18000" at bounding box center [469, 583] width 133 height 33
click at [424, 480] on span "Update" at bounding box center [452, 707] width 269 height 21
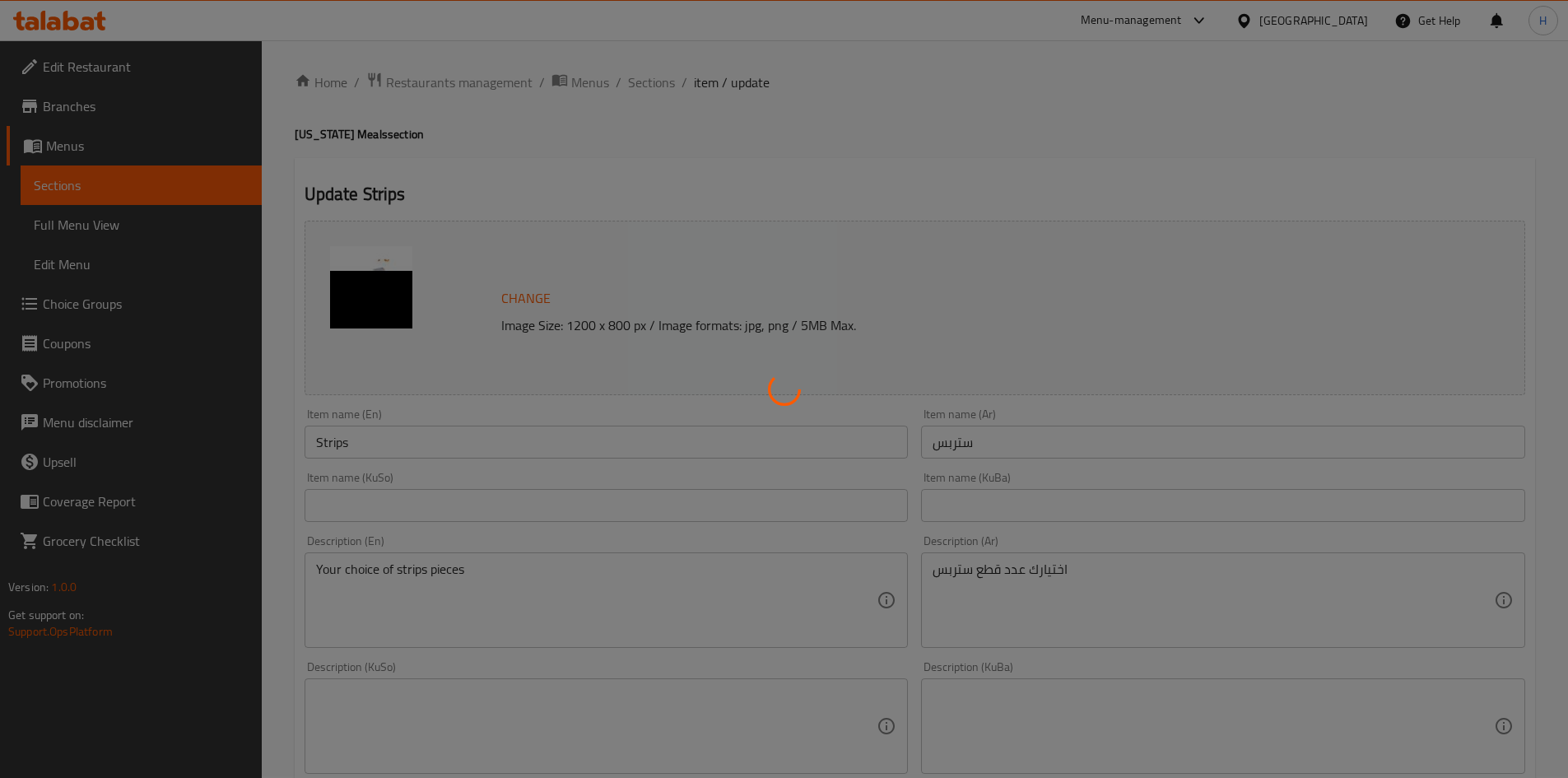
scroll to position [0, 0]
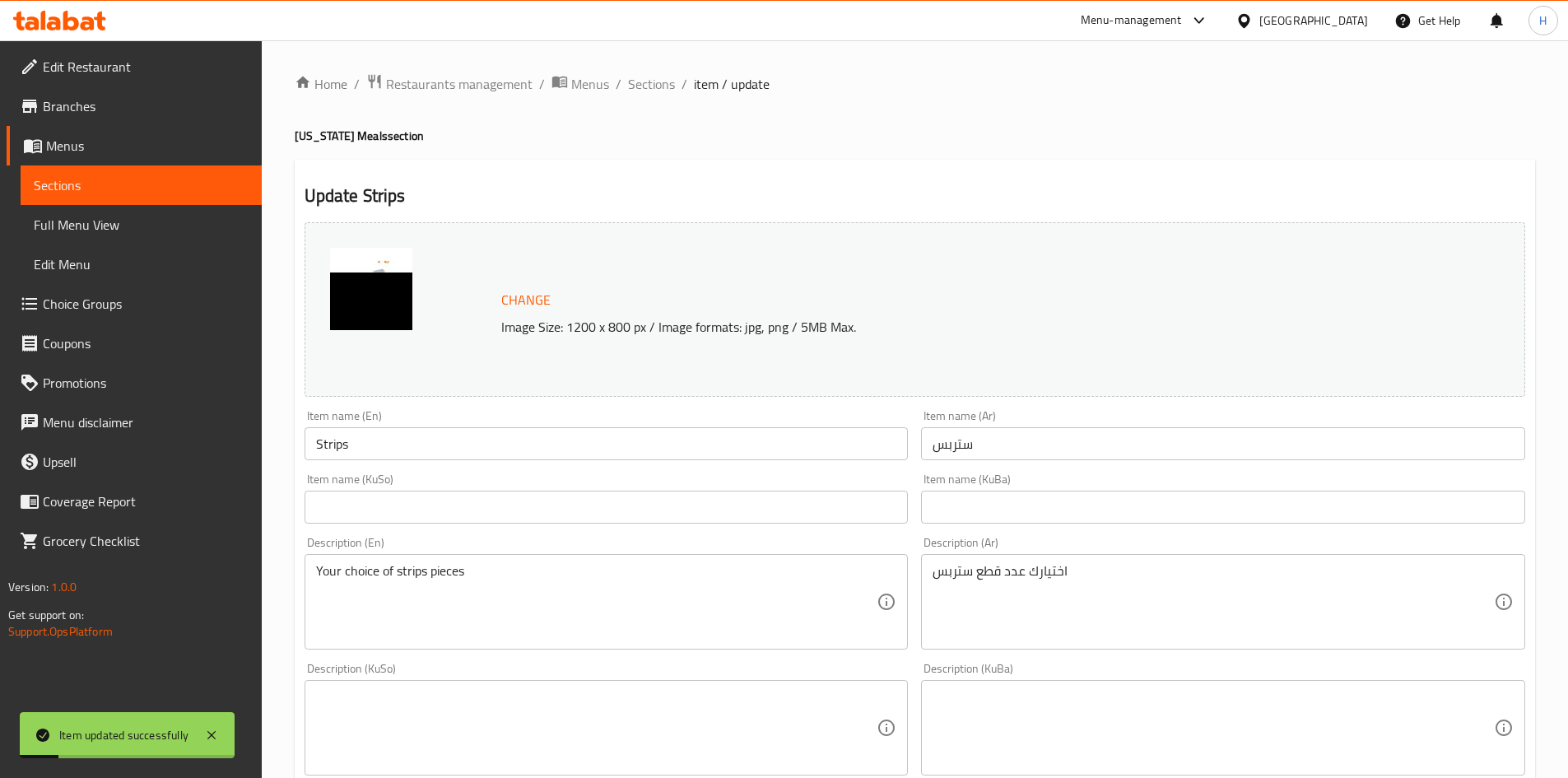
click at [654, 77] on span "Sections" at bounding box center [651, 83] width 47 height 20
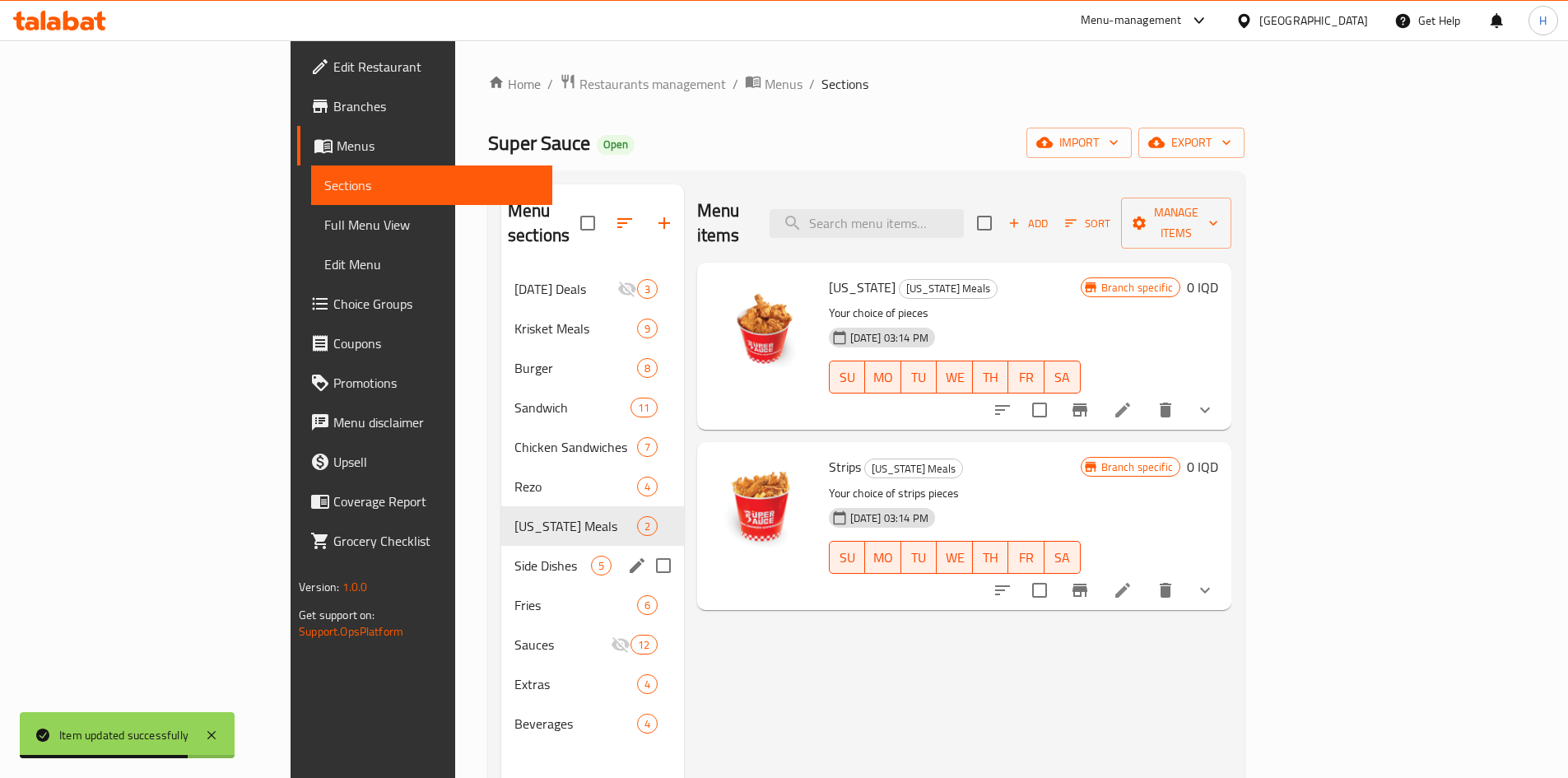
click at [515, 480] on span "Fries" at bounding box center [576, 605] width 123 height 20
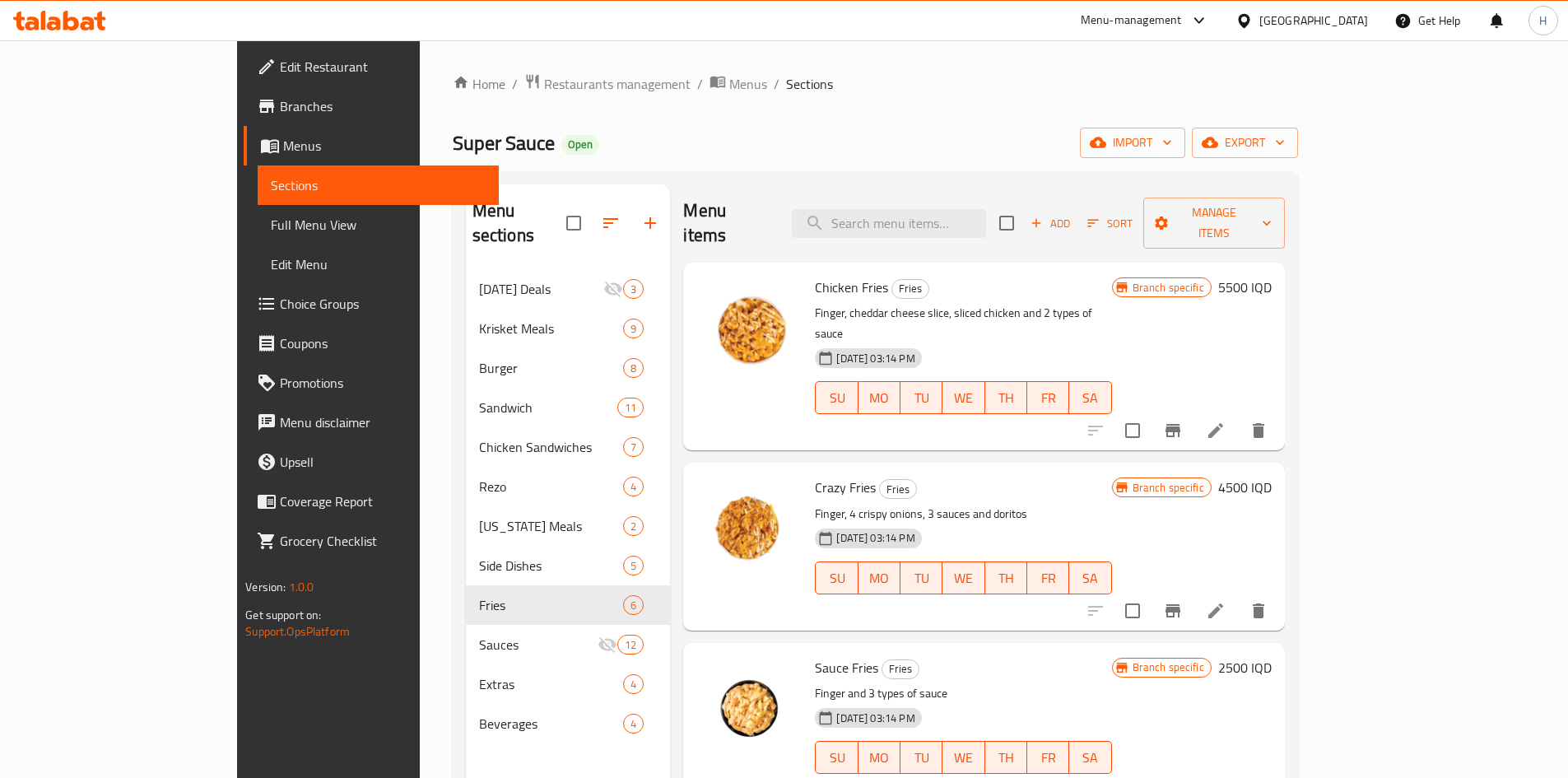
scroll to position [165, 0]
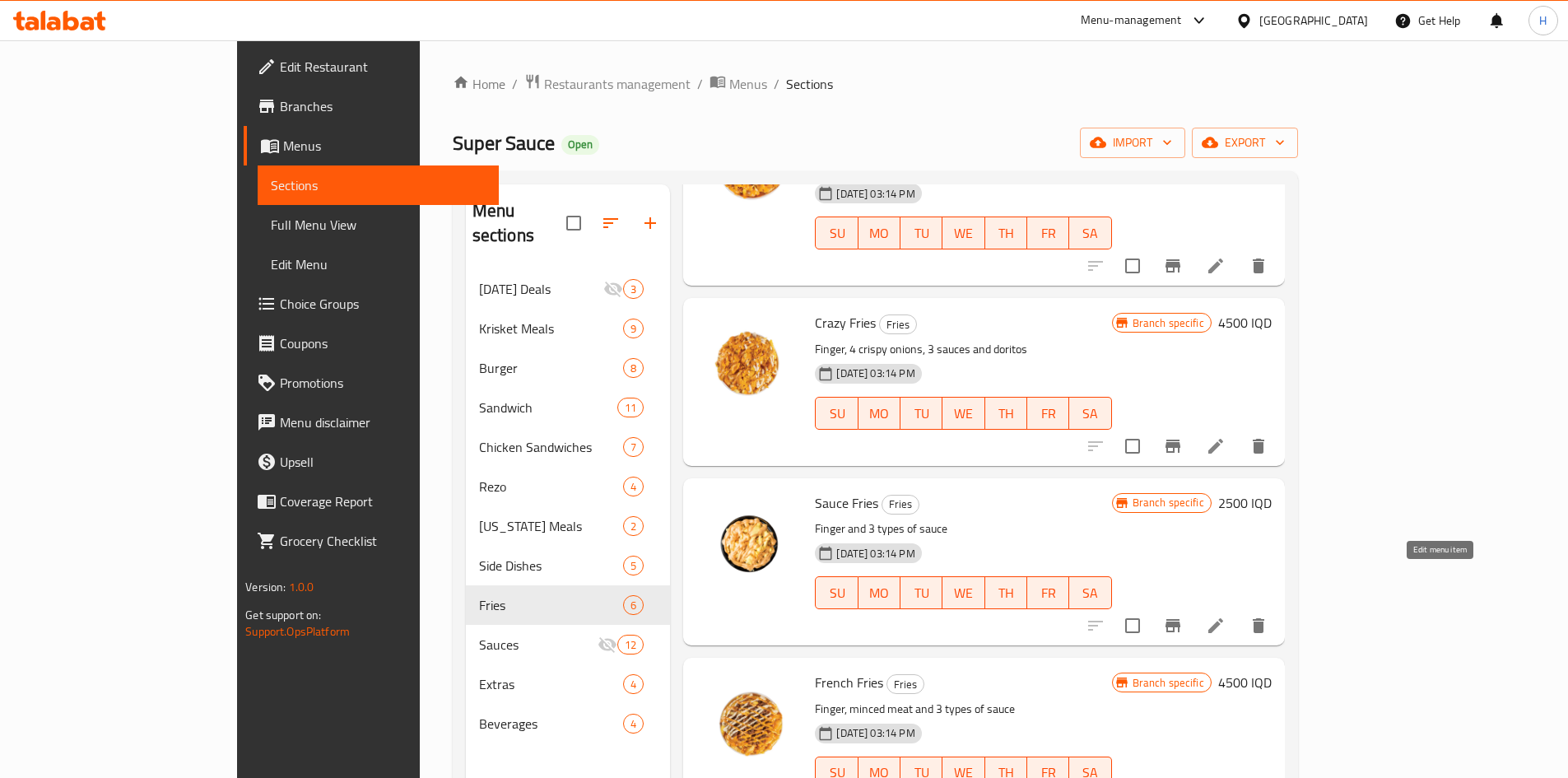
click at [1040, 480] on icon at bounding box center [1215, 625] width 20 height 20
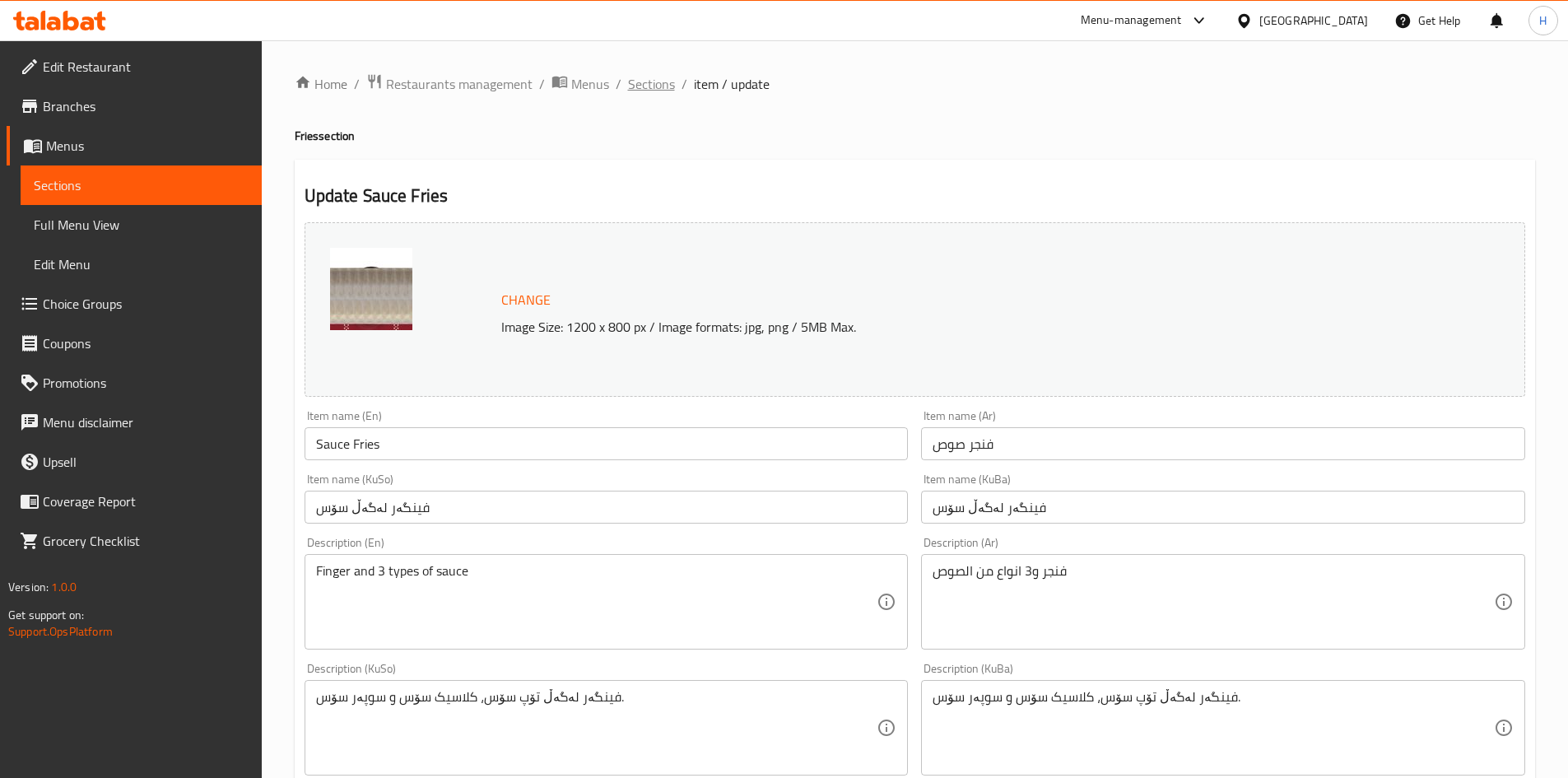
click at [665, 84] on span "Sections" at bounding box center [651, 83] width 47 height 20
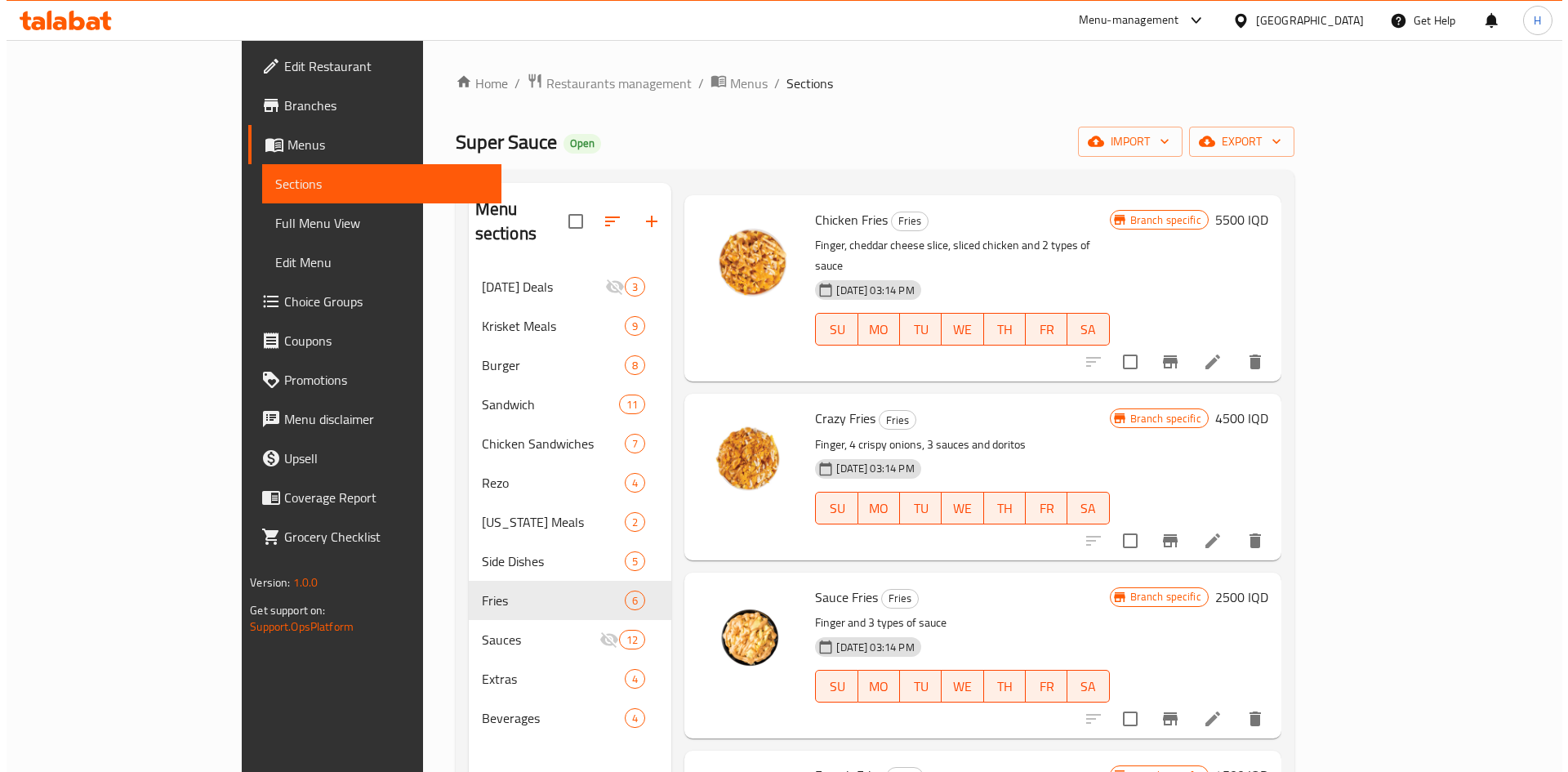
scroll to position [163, 0]
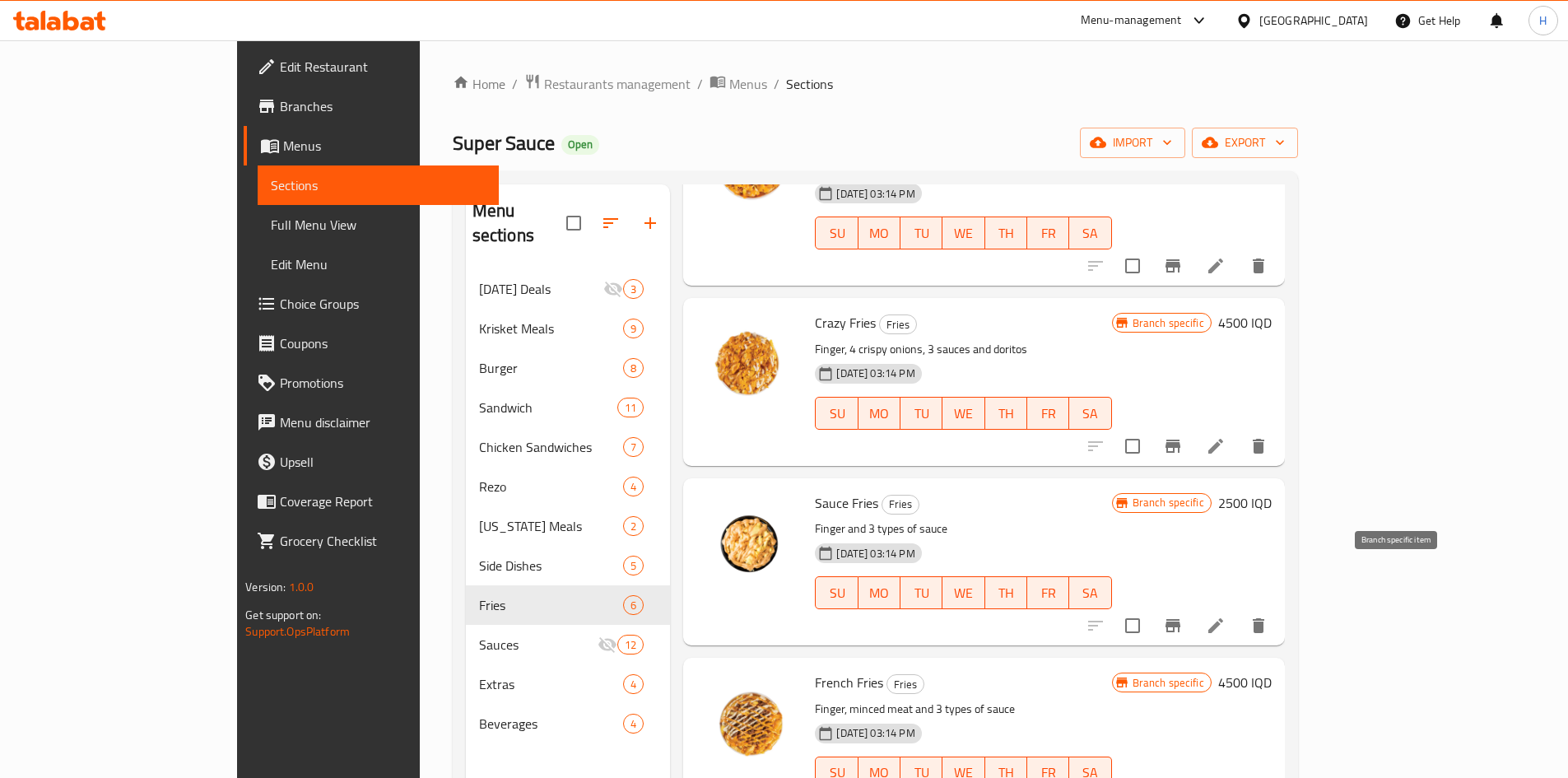
click at [1040, 480] on icon "Branch-specific-item" at bounding box center [1172, 624] width 15 height 13
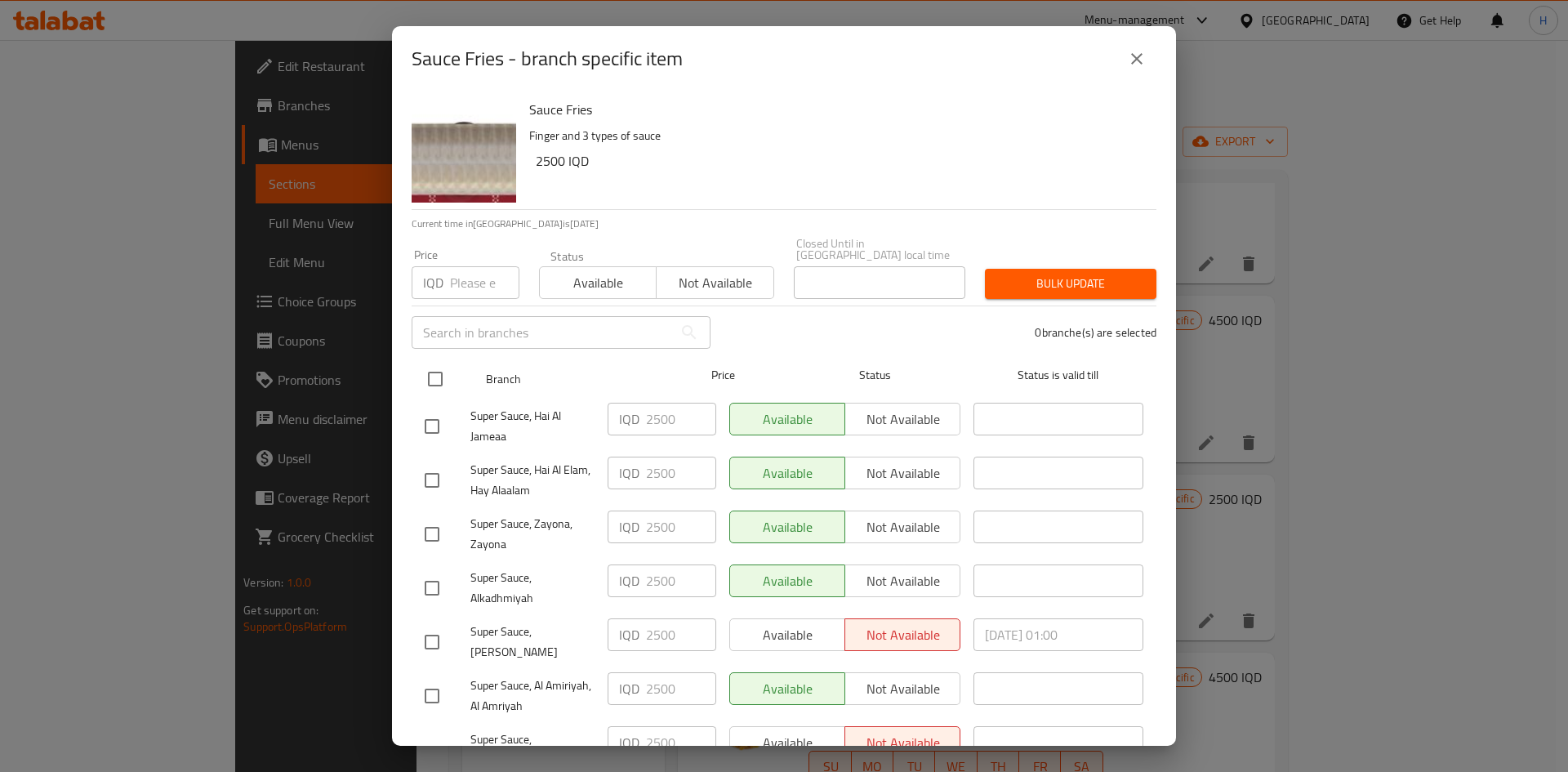
click at [433, 362] on input "checkbox" at bounding box center [435, 379] width 34 height 34
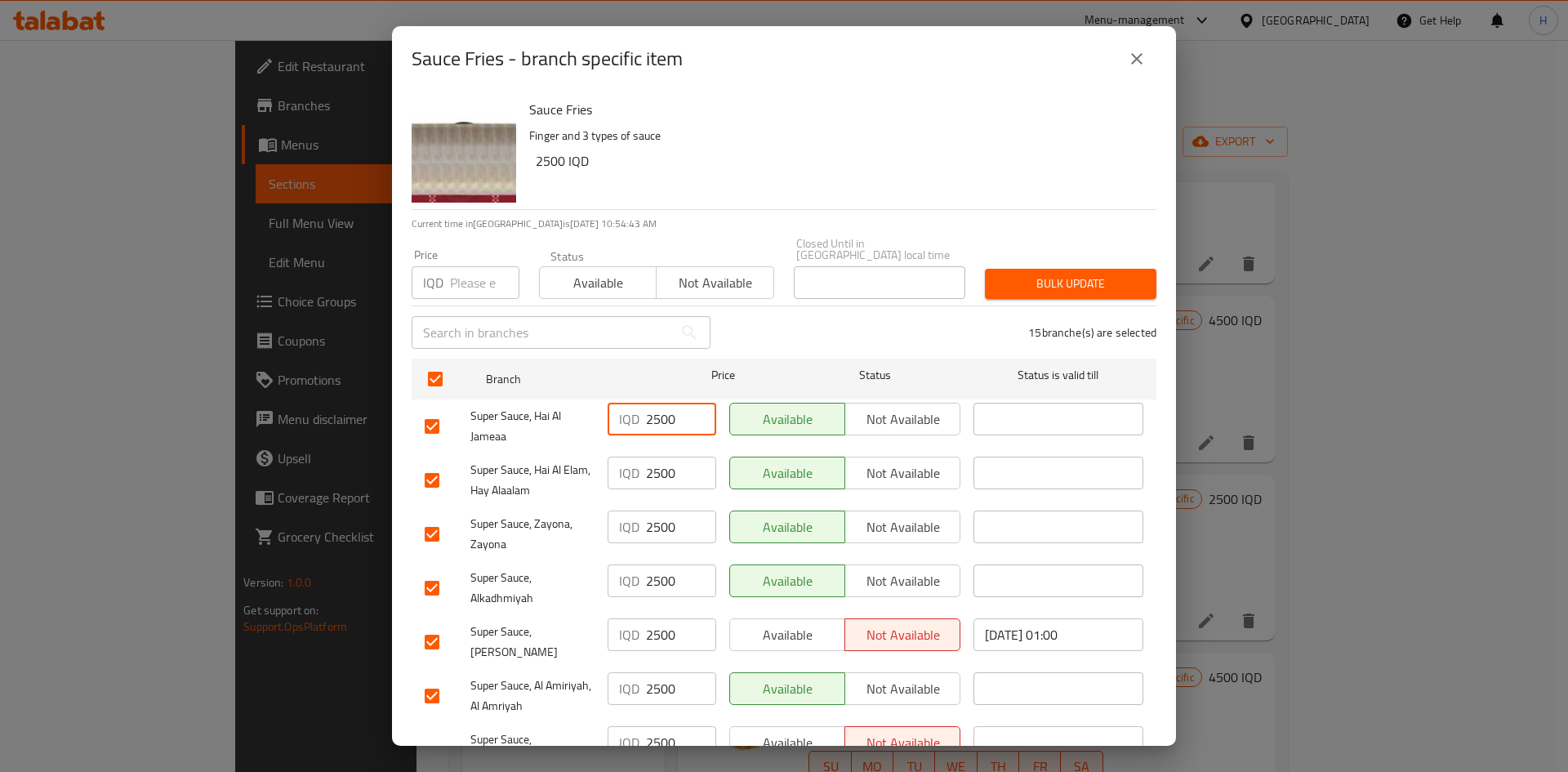
click at [667, 404] on input "2500" at bounding box center [681, 419] width 71 height 32
click at [660, 413] on input "3500" at bounding box center [681, 419] width 71 height 32
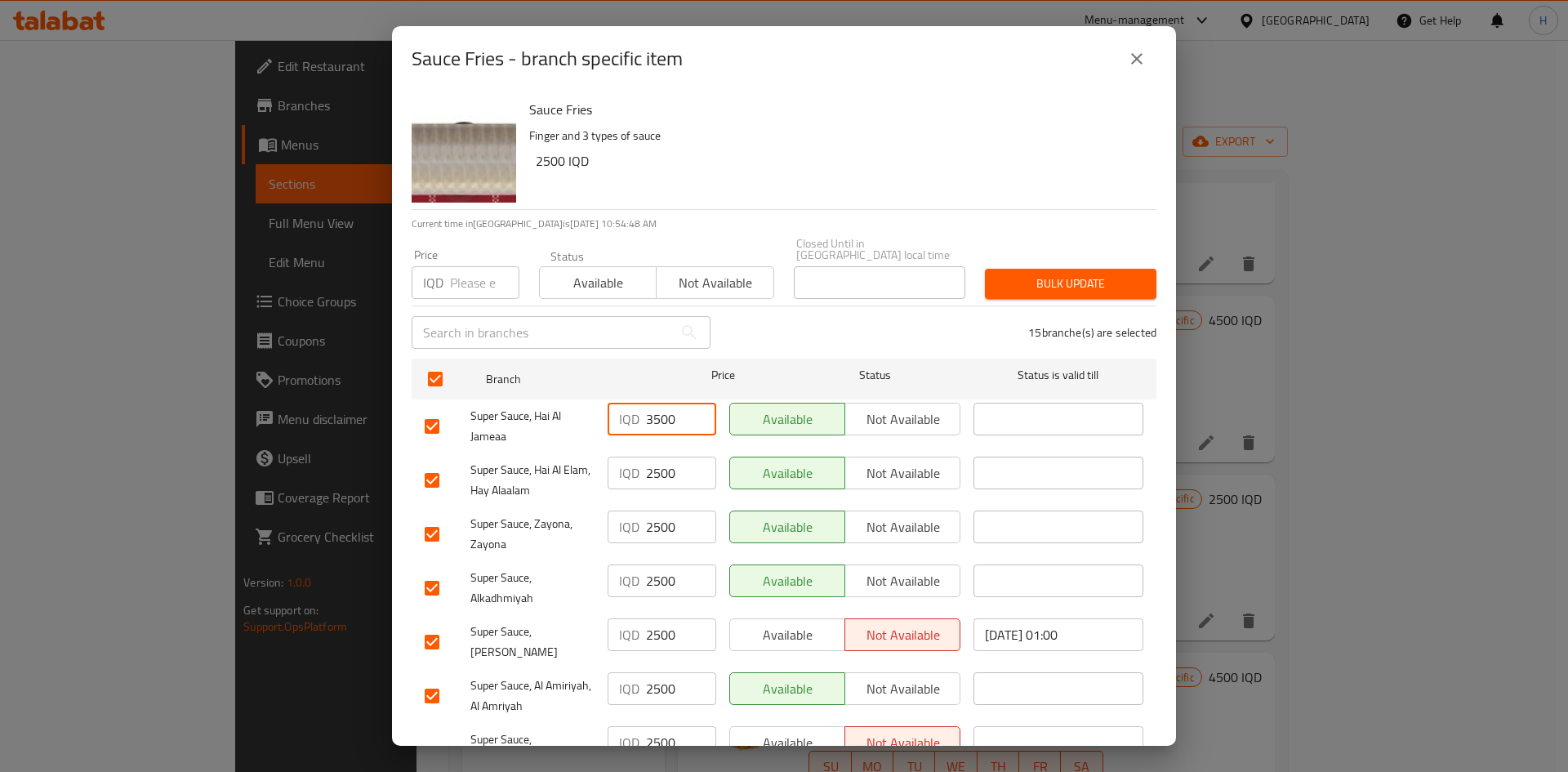
click at [660, 413] on input "3500" at bounding box center [681, 419] width 71 height 32
click at [672, 456] on input "2500" at bounding box center [681, 472] width 71 height 32
paste input "3500"
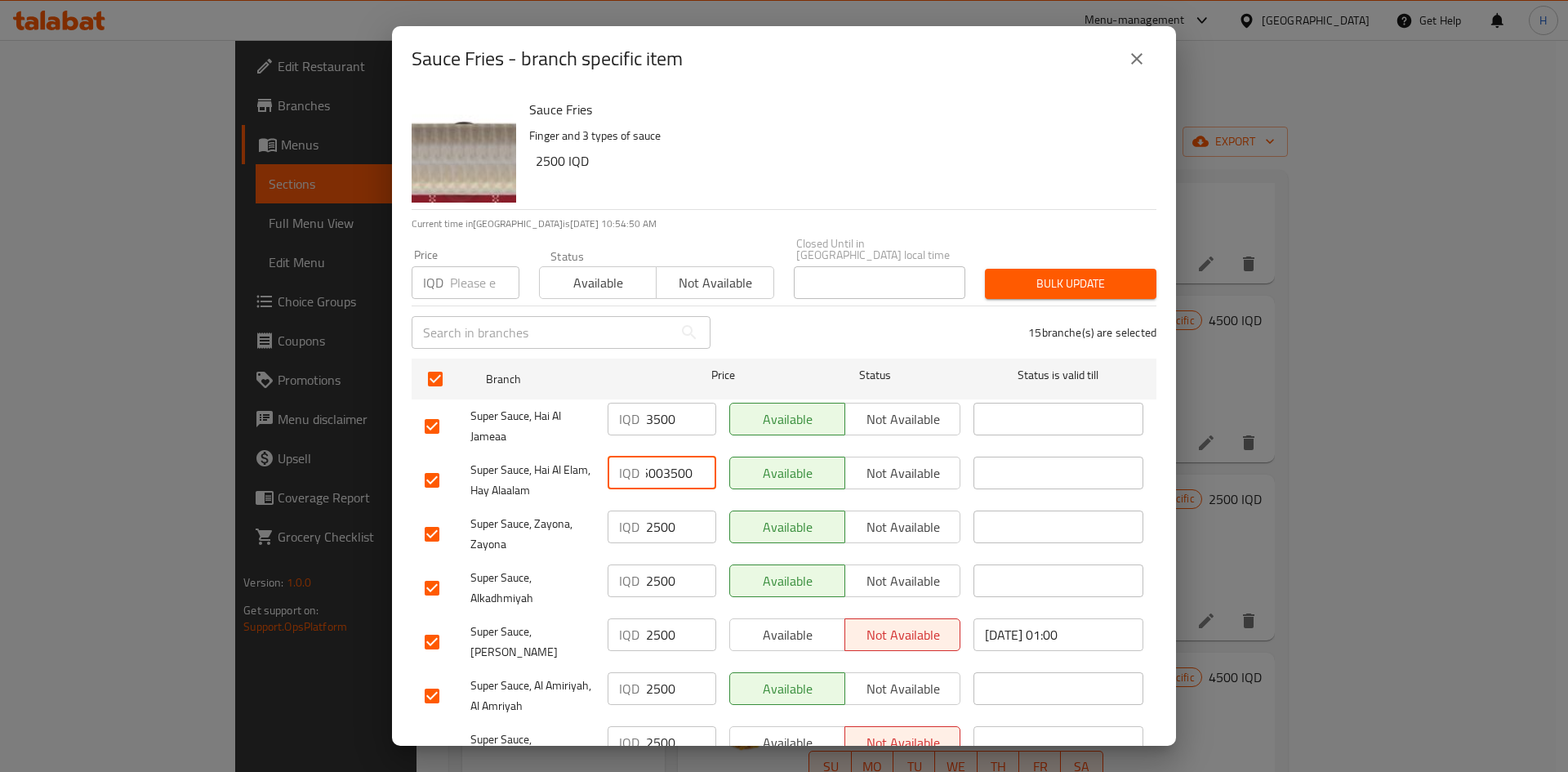
click at [672, 456] on input "25003500" at bounding box center [681, 472] width 71 height 32
paste input "number"
click at [660, 477] on input "2500" at bounding box center [681, 527] width 71 height 32
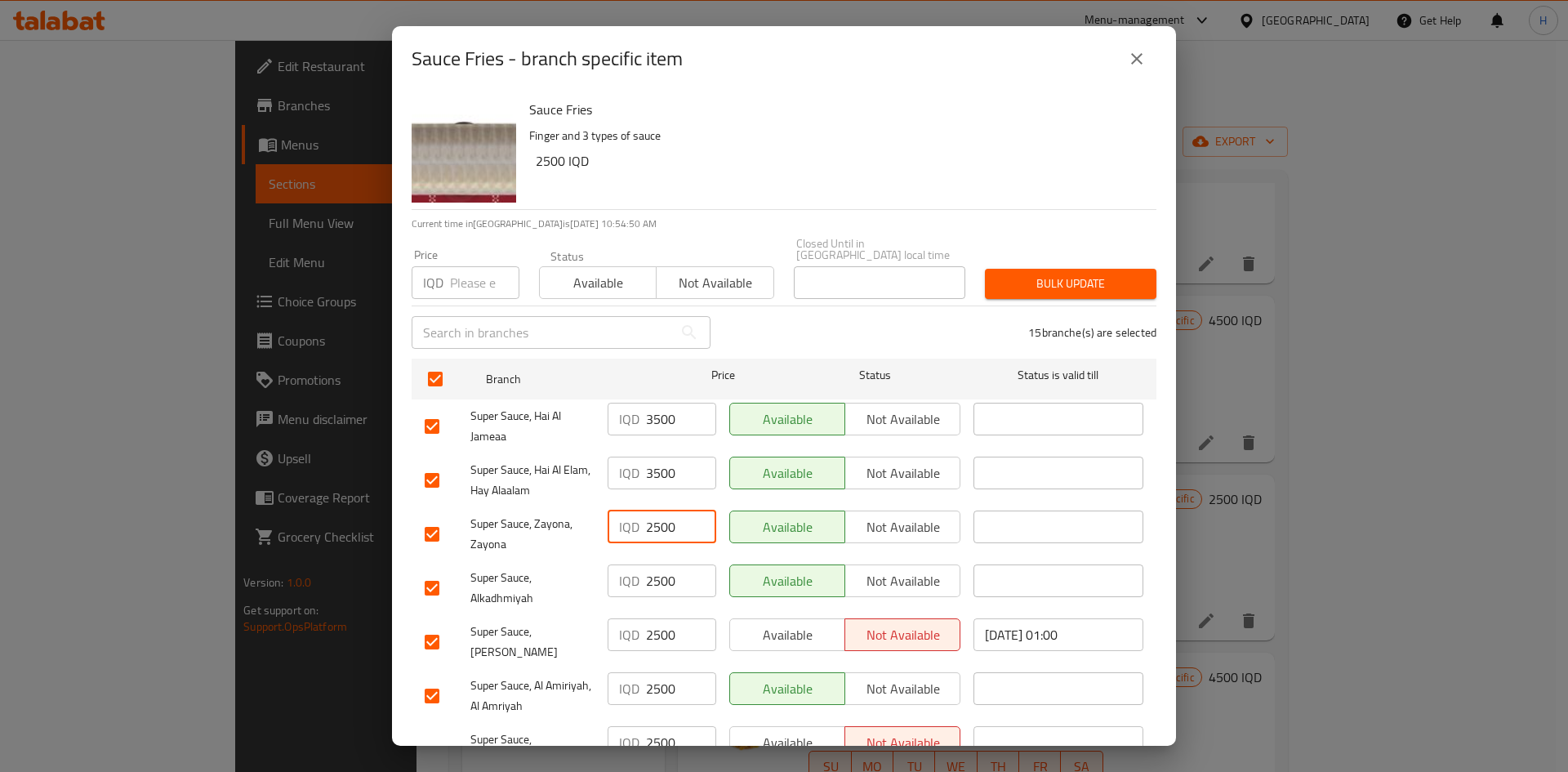
click at [660, 477] on input "2500" at bounding box center [681, 527] width 71 height 32
paste input "3"
click at [654, 477] on input "2500" at bounding box center [681, 580] width 71 height 32
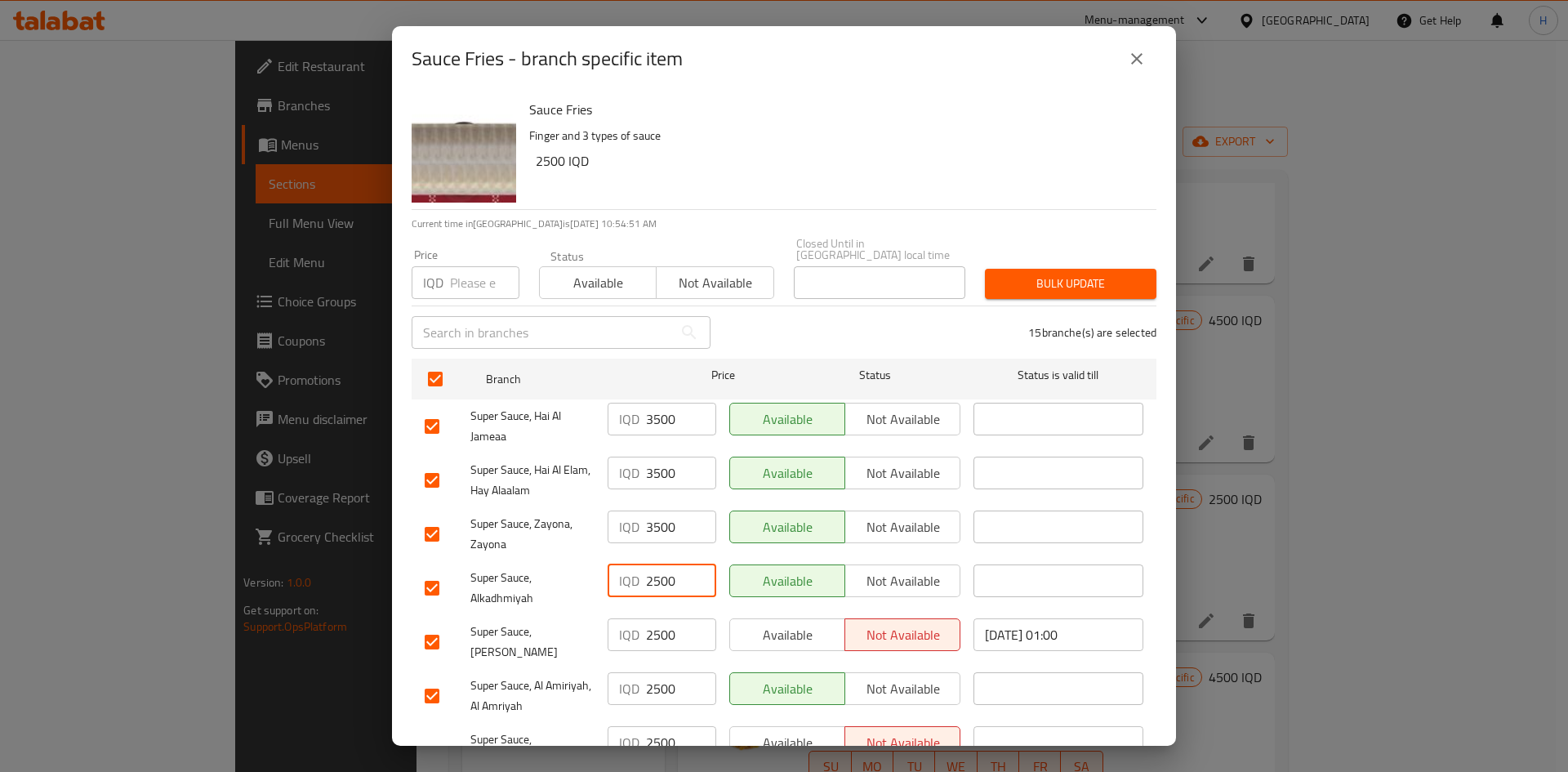
click at [654, 477] on input "2500" at bounding box center [681, 580] width 71 height 32
paste input "3"
click at [651, 477] on div "IQD 2500 ​" at bounding box center [661, 642] width 122 height 60
click at [653, 477] on input "2500" at bounding box center [681, 634] width 71 height 32
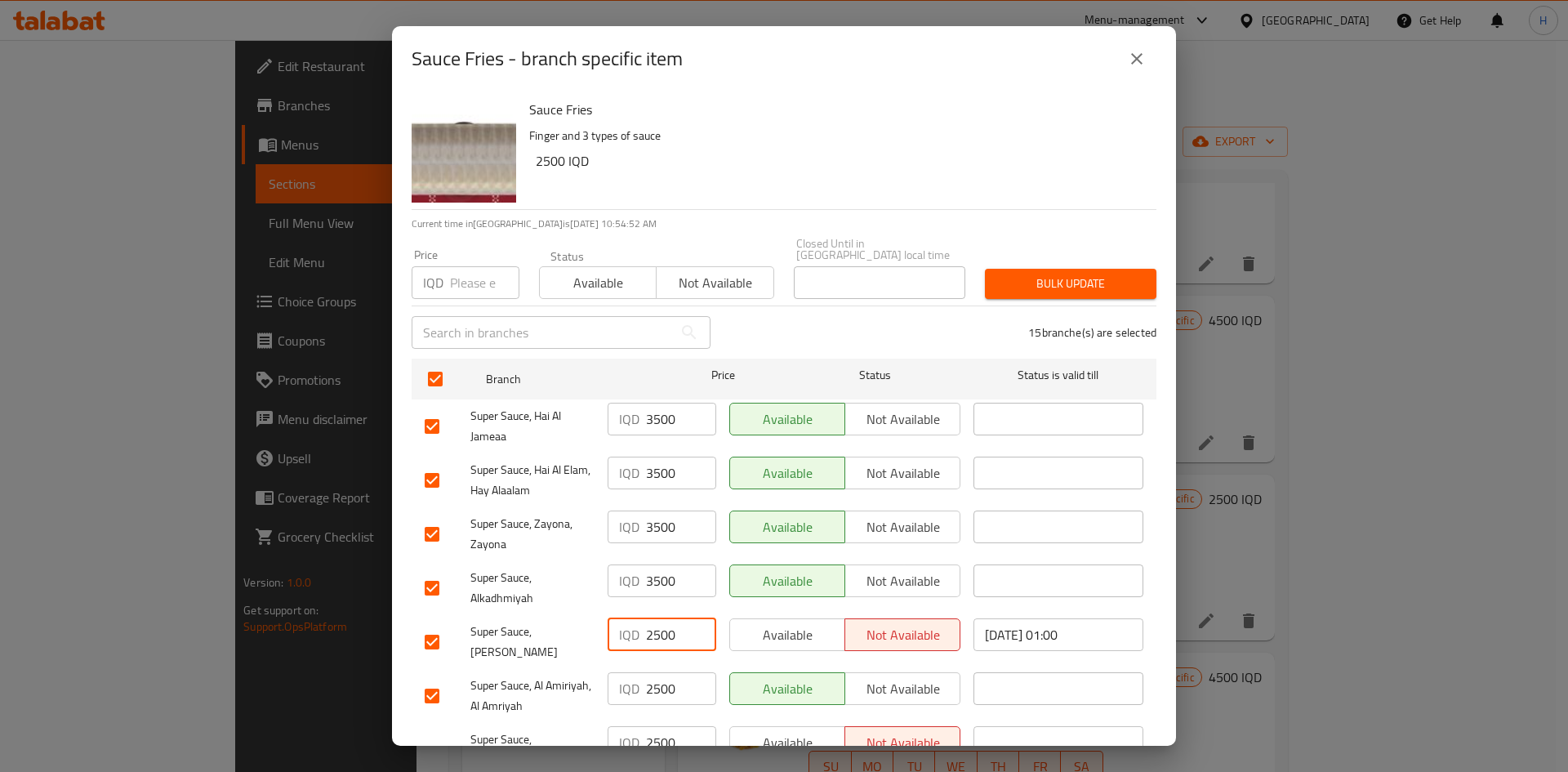
click at [653, 477] on input "2500" at bounding box center [681, 634] width 71 height 32
paste input "3"
click at [655, 477] on input "2500" at bounding box center [681, 689] width 71 height 32
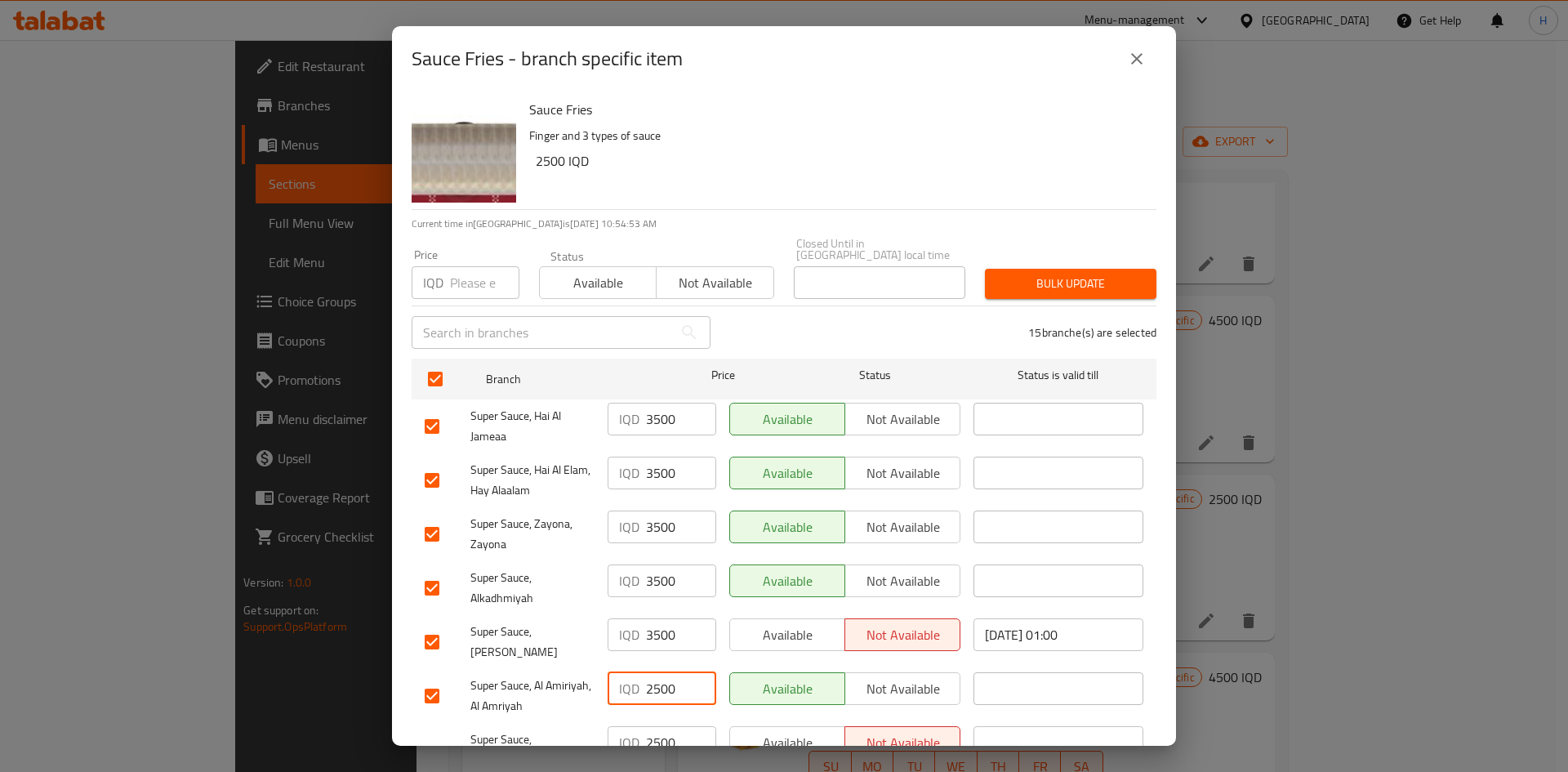
paste input "3"
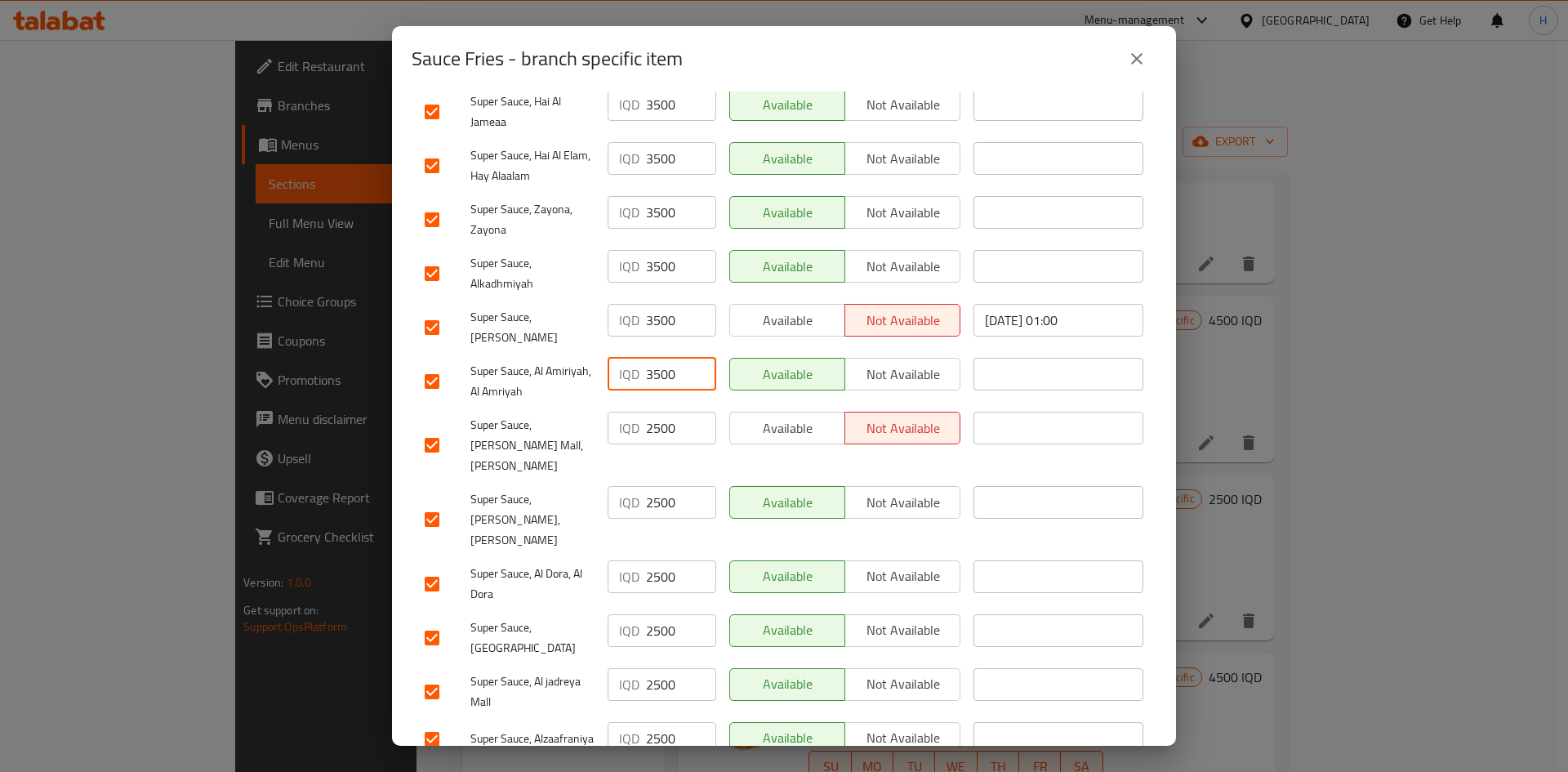
scroll to position [327, 0]
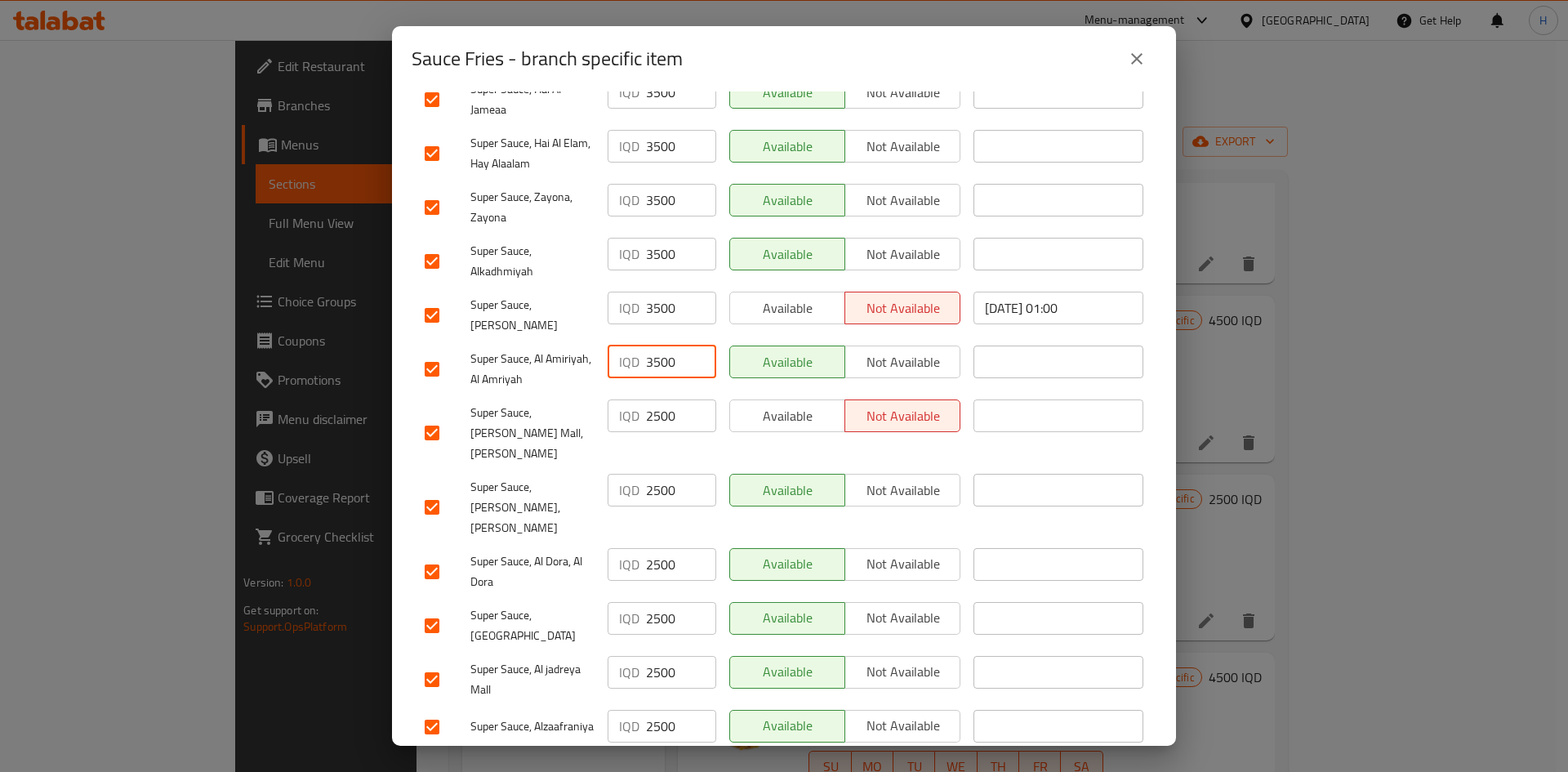
click at [660, 414] on input "2500" at bounding box center [681, 415] width 71 height 32
click at [661, 415] on input "2500" at bounding box center [681, 415] width 71 height 32
paste input "3"
click at [662, 473] on input "2500" at bounding box center [681, 489] width 71 height 32
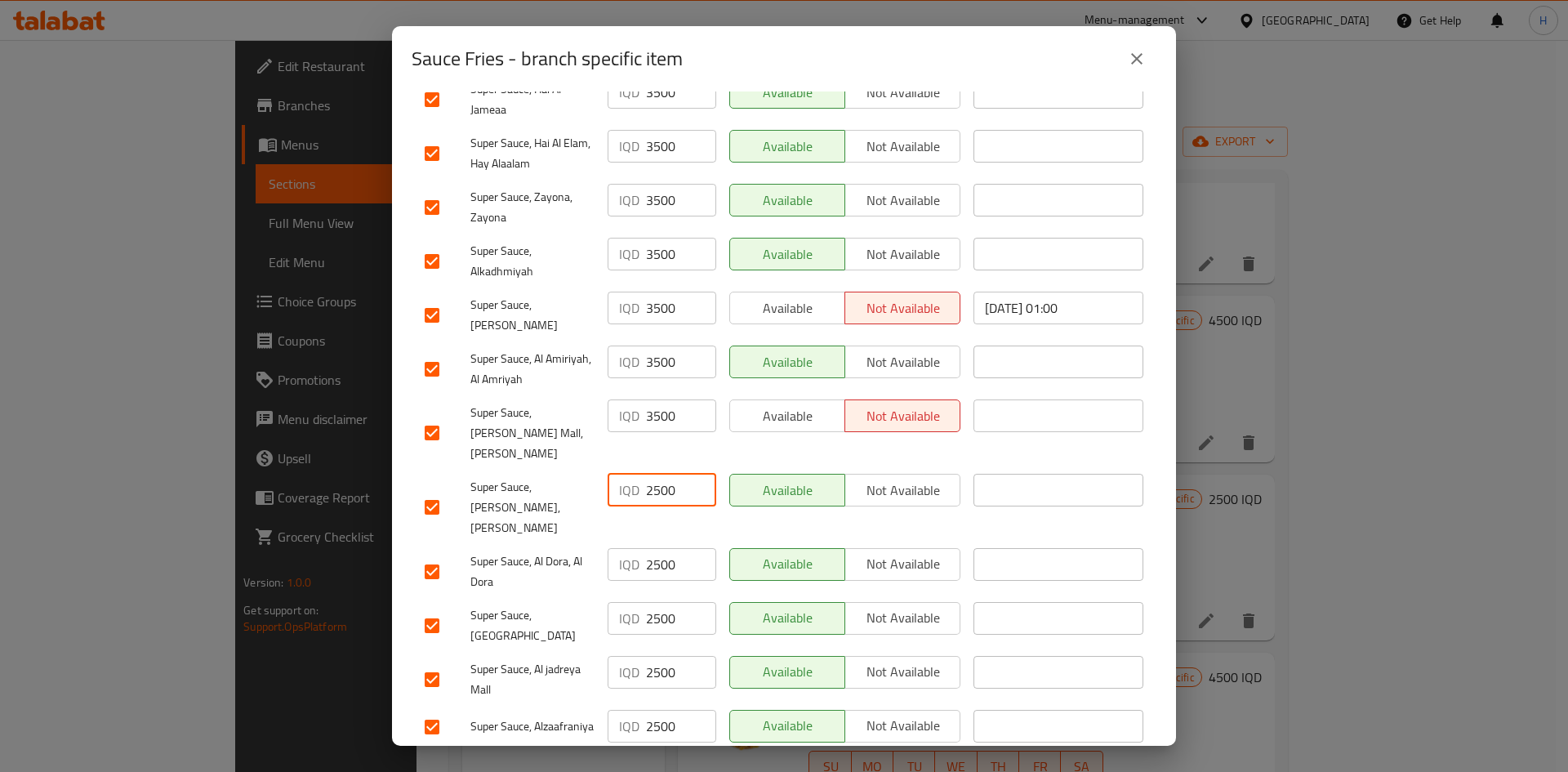
click at [662, 473] on input "2500" at bounding box center [681, 489] width 71 height 32
paste input "3"
click at [659, 477] on input "2500" at bounding box center [681, 564] width 71 height 32
paste input "3"
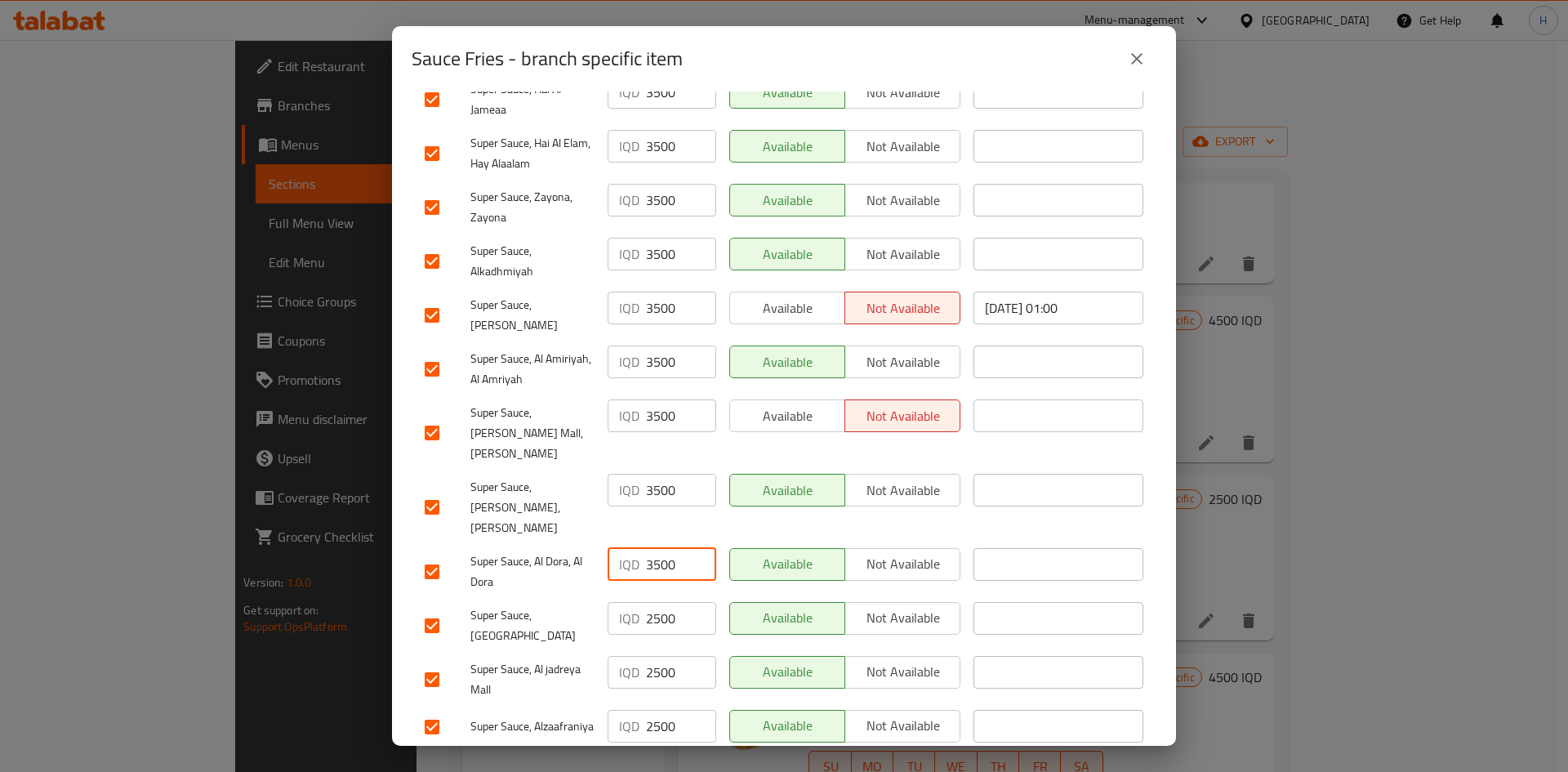
click at [655, 477] on input "2500" at bounding box center [681, 618] width 71 height 32
paste input "3"
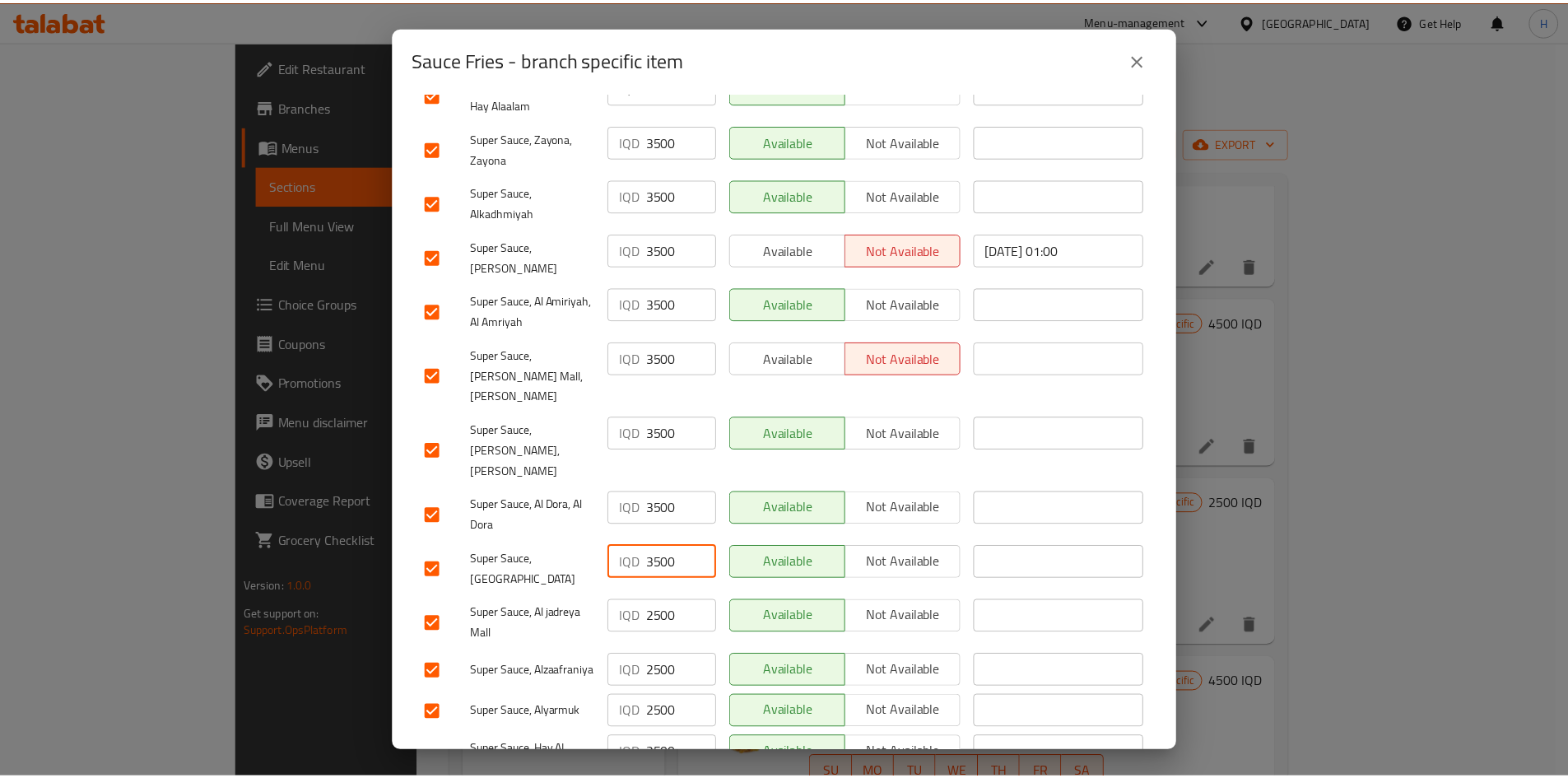
scroll to position [472, 0]
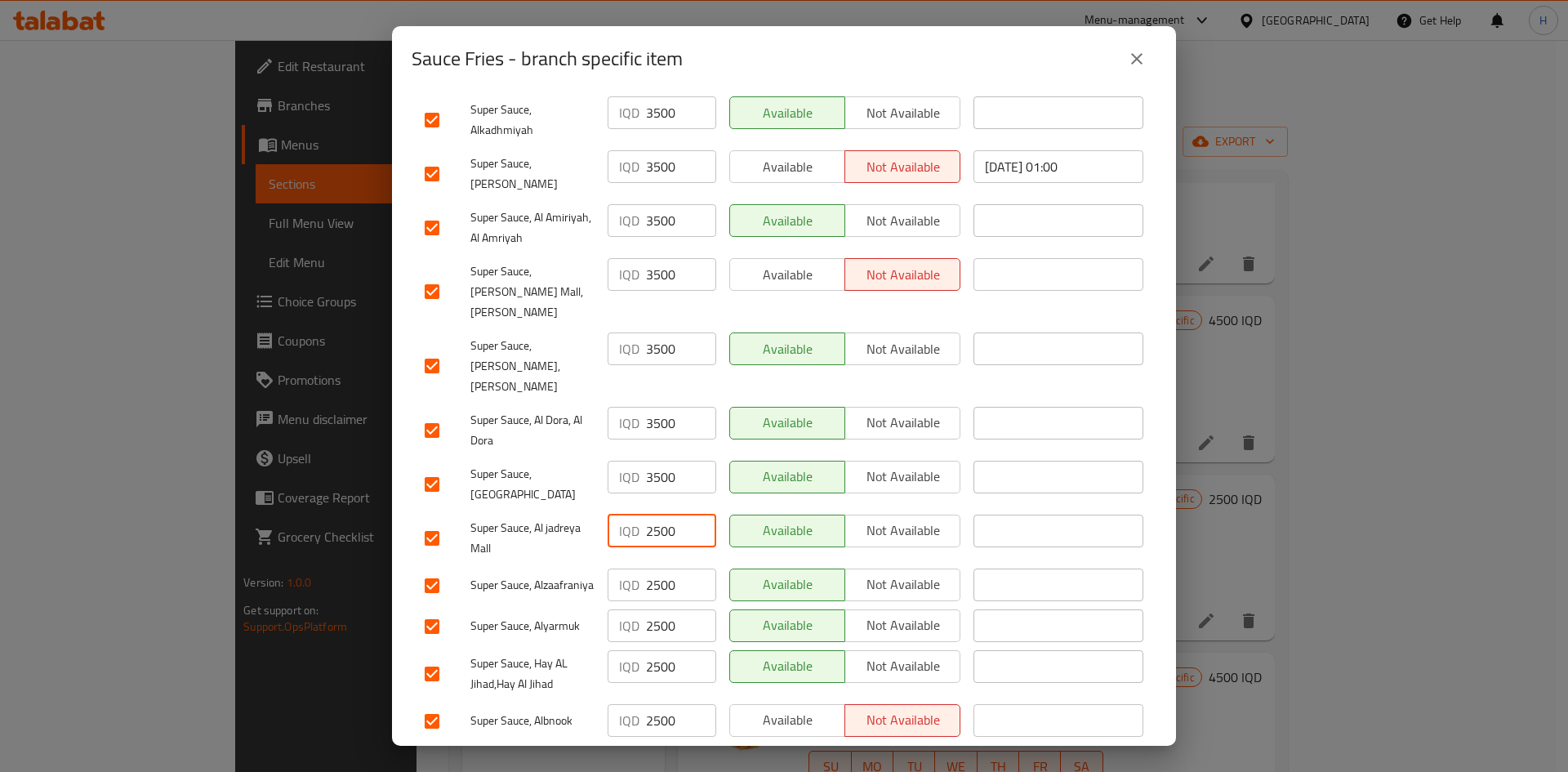
click at [663, 477] on input "2500" at bounding box center [681, 530] width 71 height 32
paste input "3"
click at [661, 477] on div "IQD 2500 ​" at bounding box center [661, 586] width 122 height 48
click at [655, 477] on input "2500" at bounding box center [681, 585] width 71 height 32
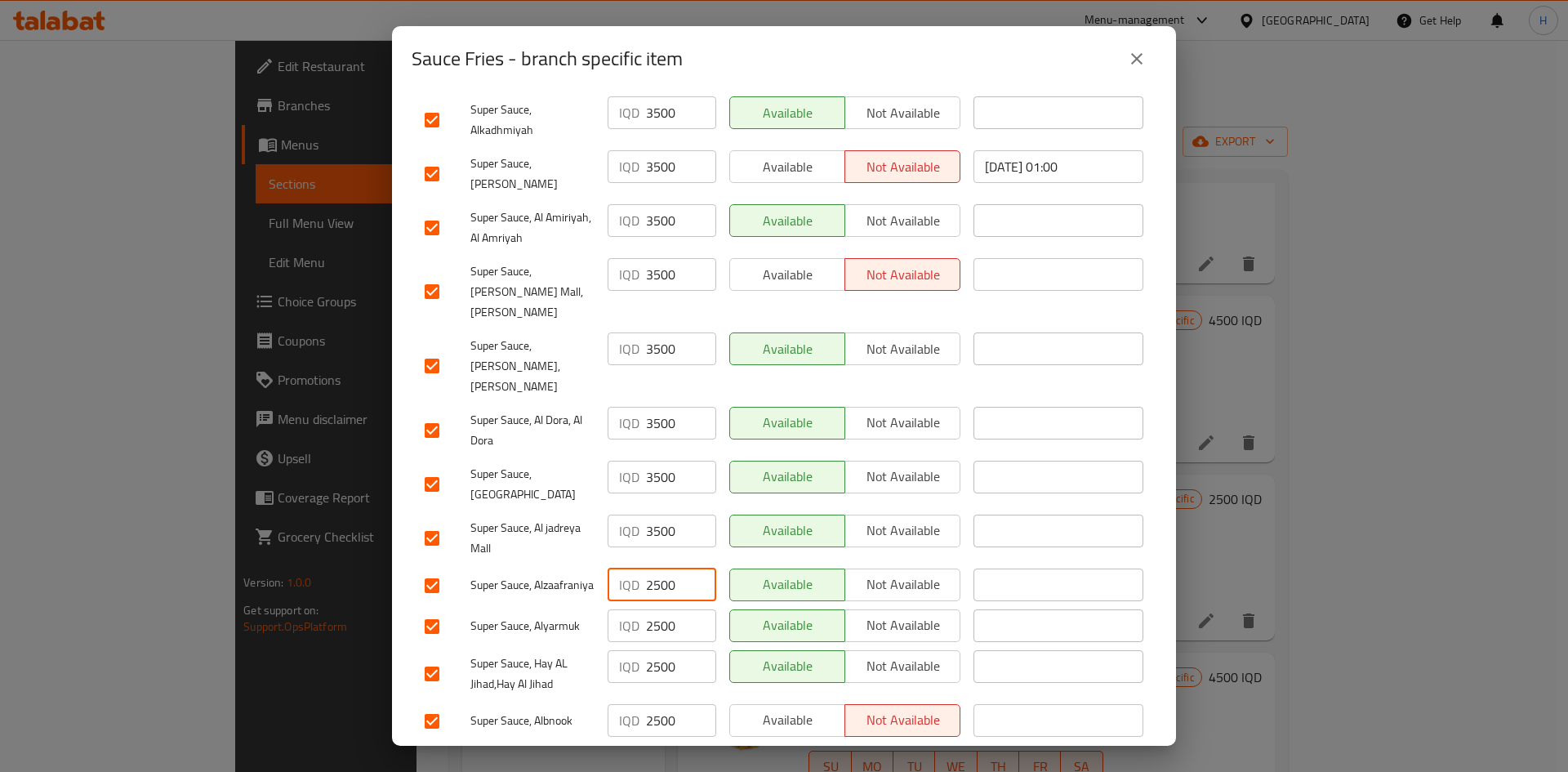
click at [655, 477] on input "2500" at bounding box center [681, 585] width 71 height 32
paste input "3"
click at [655, 477] on div "IQD 2500 ​" at bounding box center [661, 626] width 122 height 48
click at [655, 477] on input "2500" at bounding box center [681, 626] width 71 height 32
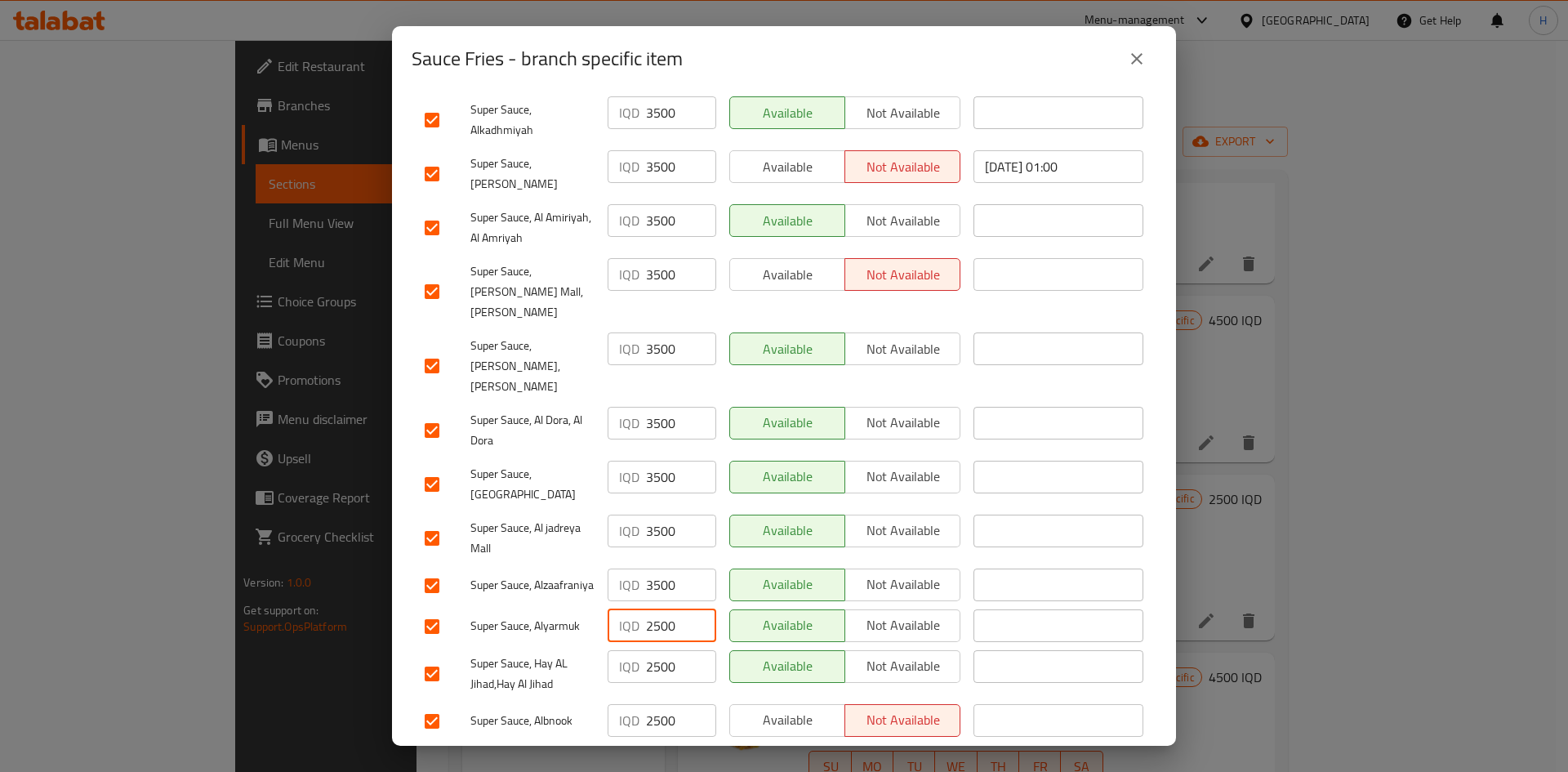
paste input "3"
click at [656, 477] on input "2500" at bounding box center [681, 666] width 71 height 32
click at [655, 477] on input "2500" at bounding box center [681, 666] width 71 height 32
paste input "3"
click at [665, 477] on input "2500" at bounding box center [681, 720] width 71 height 32
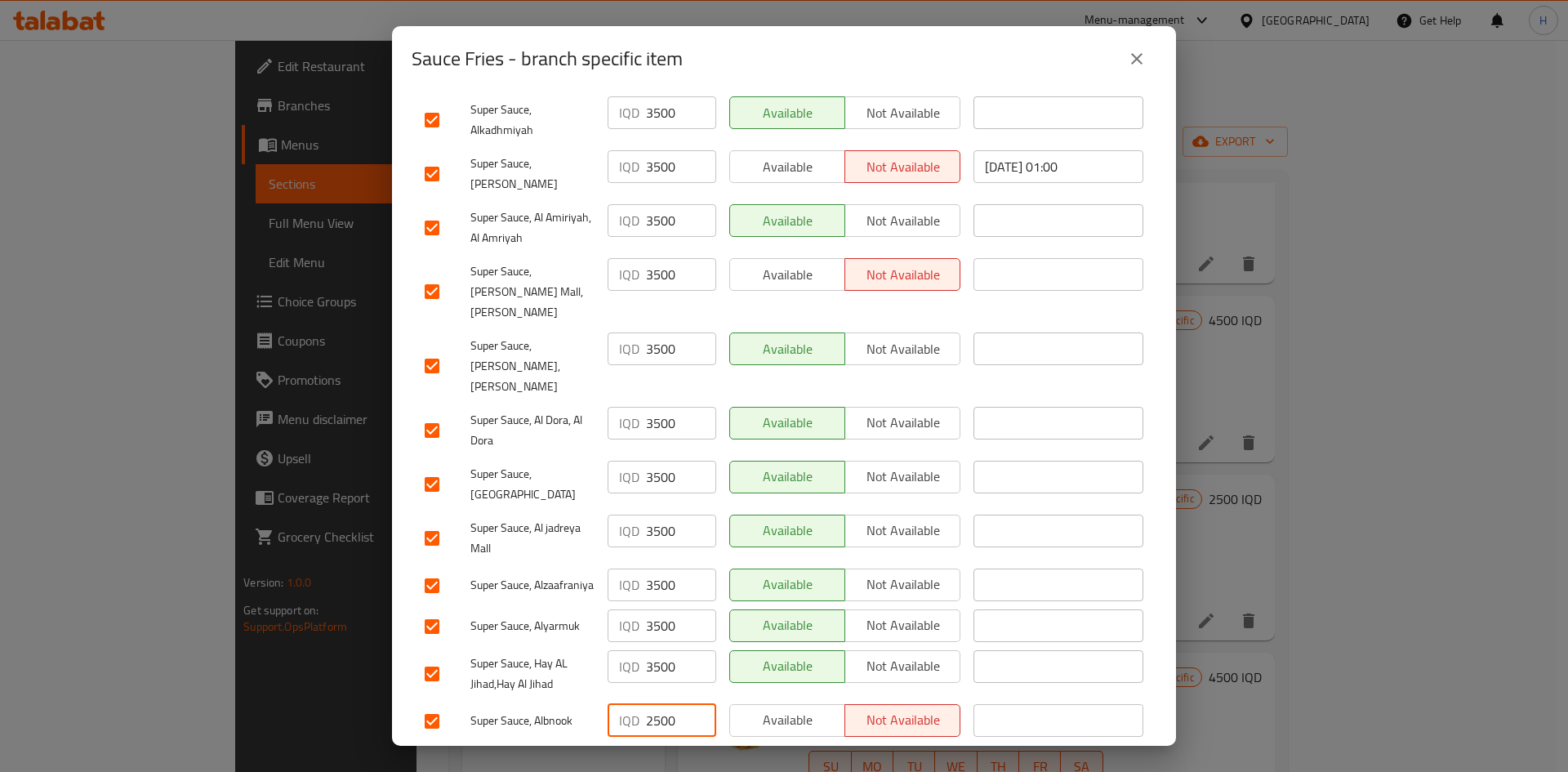
click at [666, 477] on input "2500" at bounding box center [681, 720] width 71 height 32
paste input "3"
click at [677, 477] on span "Save" at bounding box center [784, 763] width 718 height 20
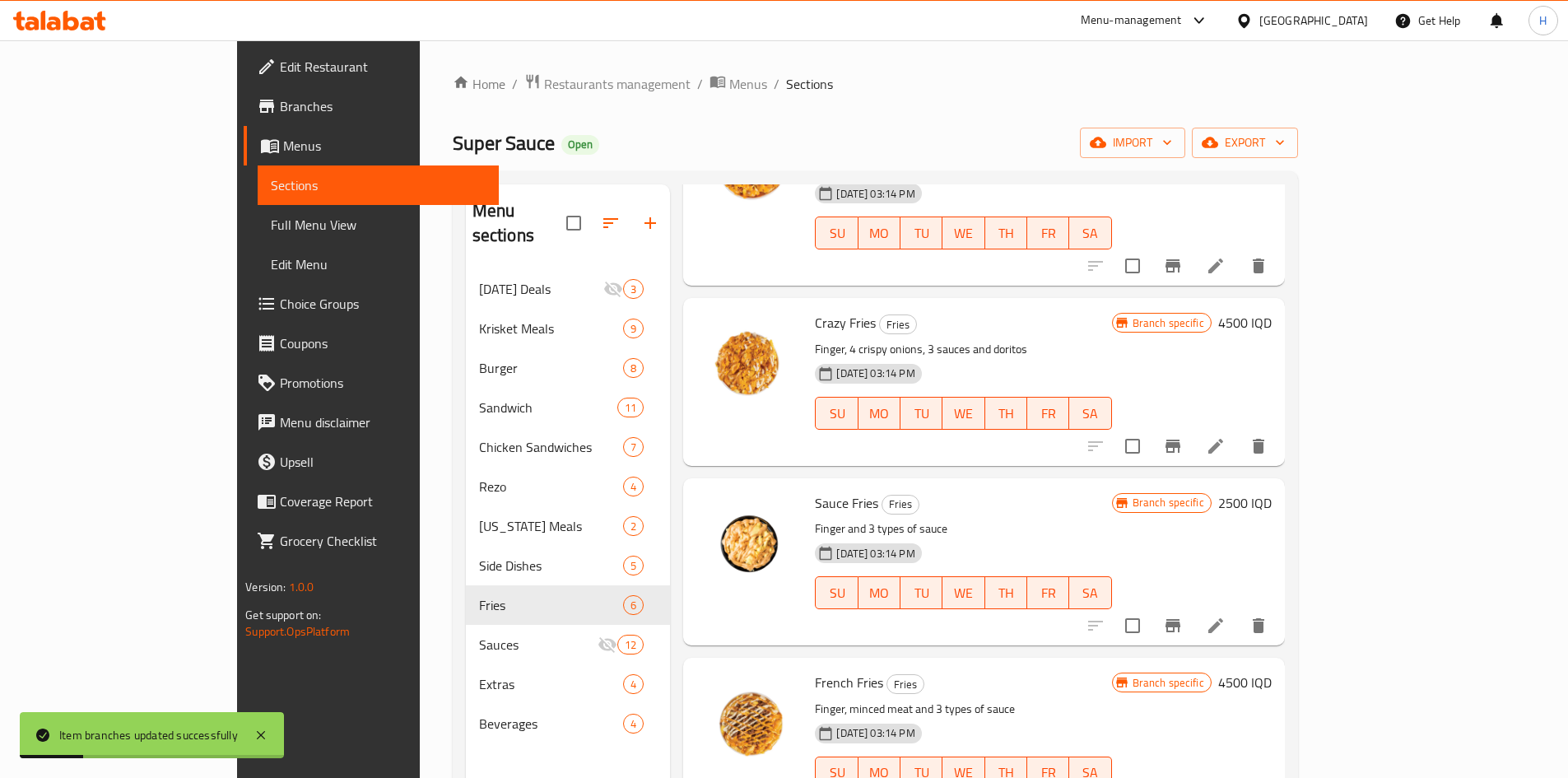
click at [1040, 480] on h6 "2500 IQD" at bounding box center [1245, 503] width 53 height 23
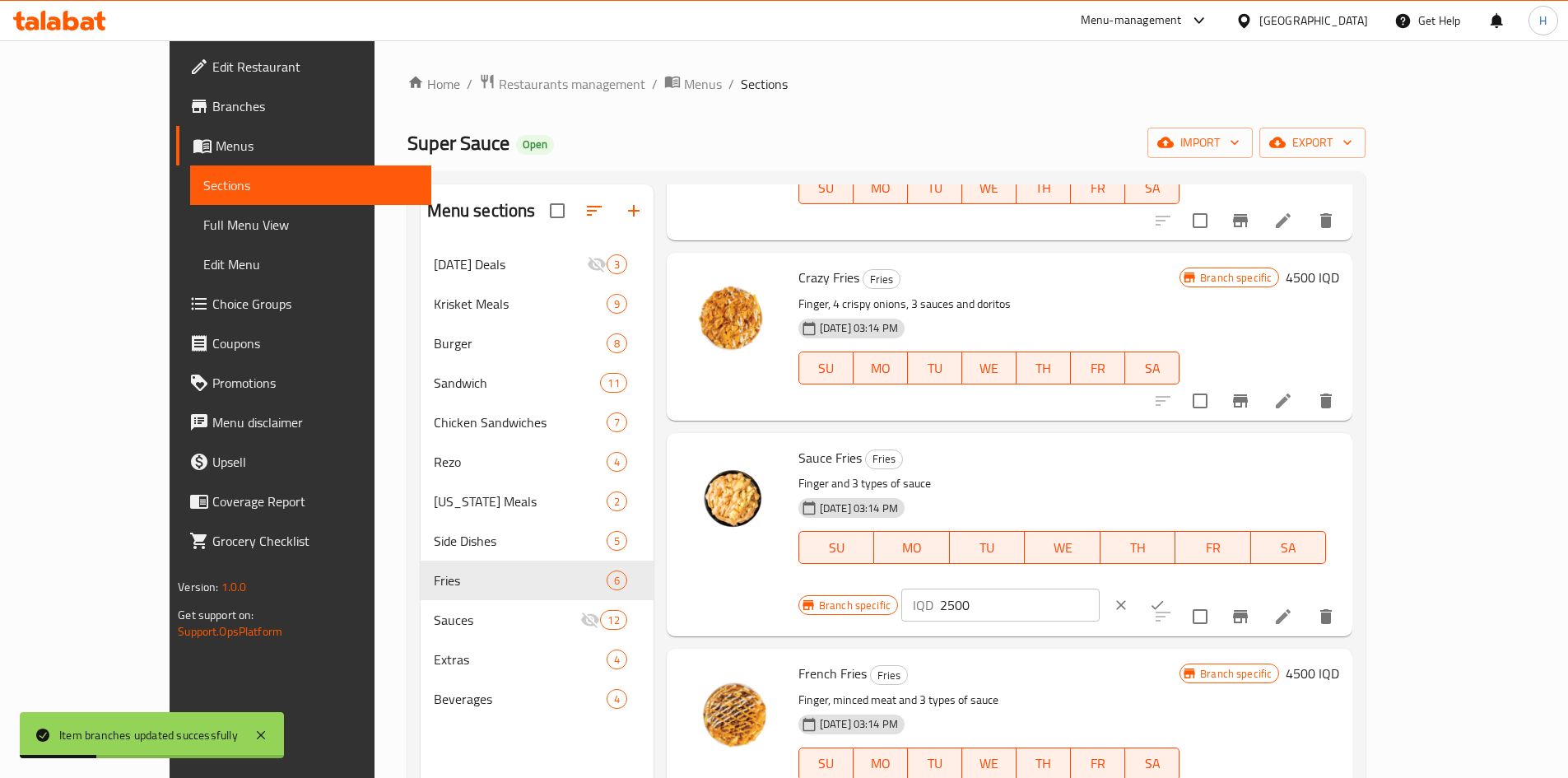
click at [1040, 480] on input "2500" at bounding box center [1020, 605] width 160 height 33
paste input "3"
click at [1040, 480] on icon "ok" at bounding box center [1156, 605] width 16 height 16
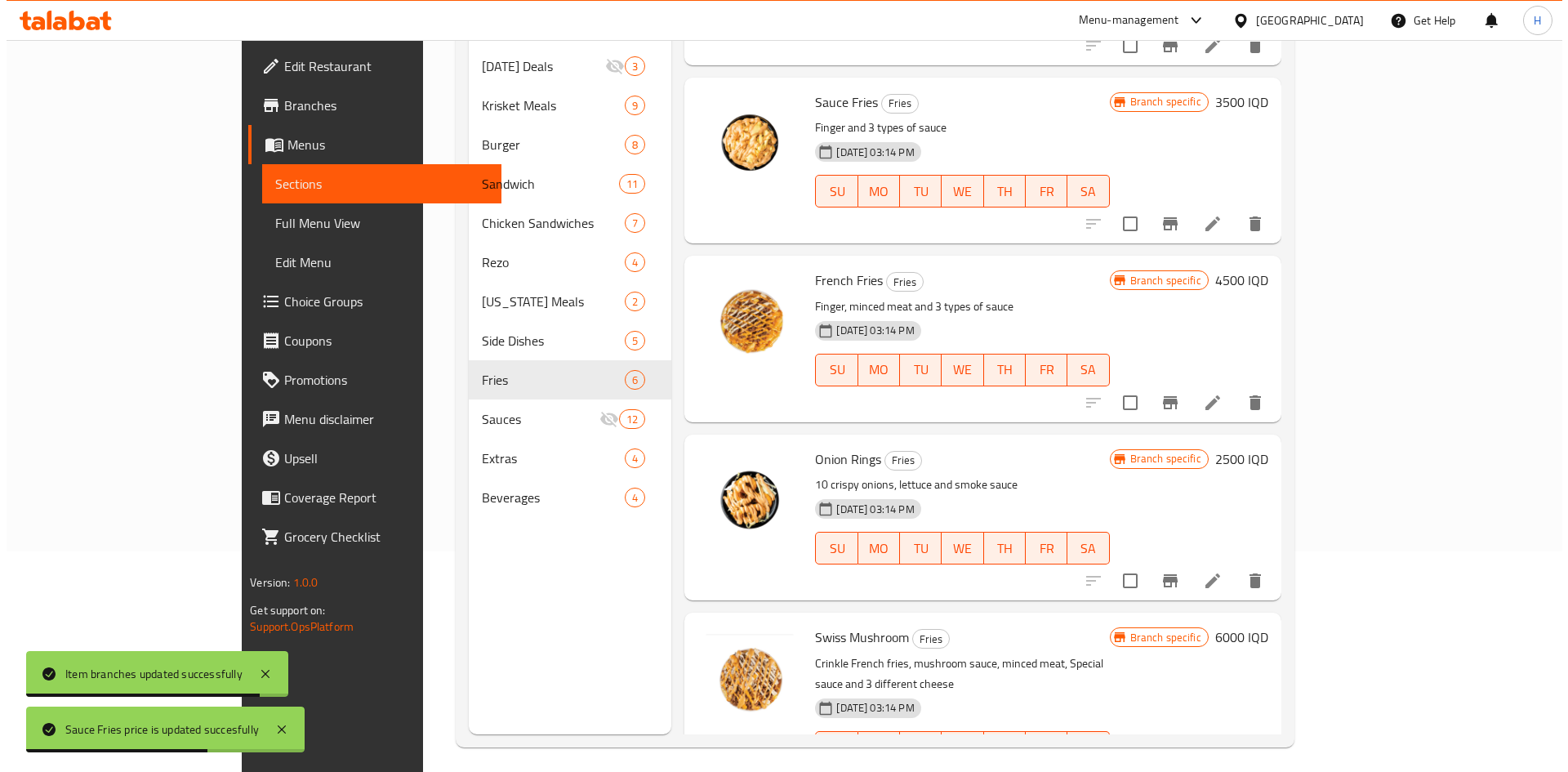
scroll to position [229, 0]
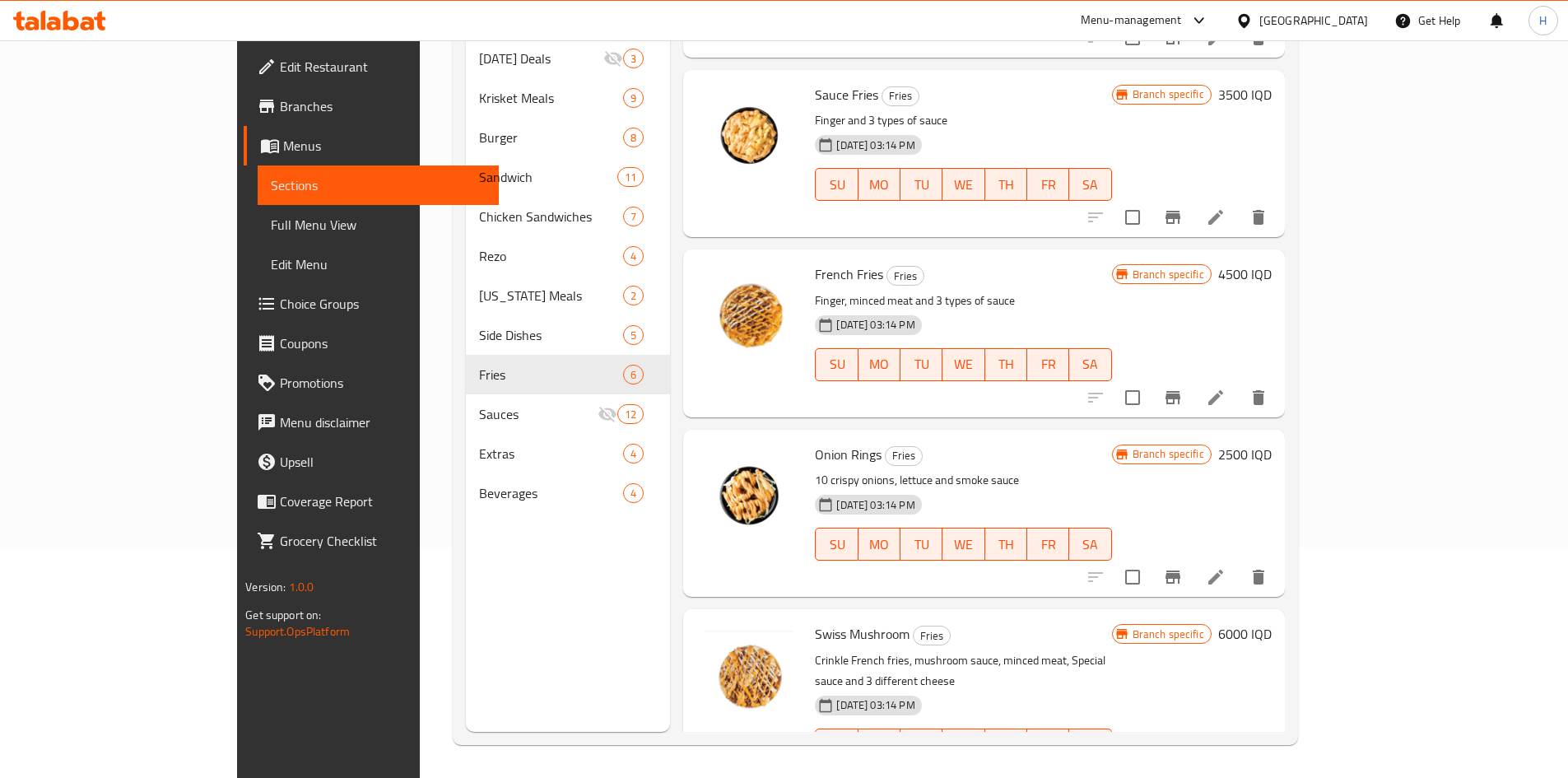
click at [1040, 480] on button "Branch-specific-item" at bounding box center [1173, 576] width 39 height 39
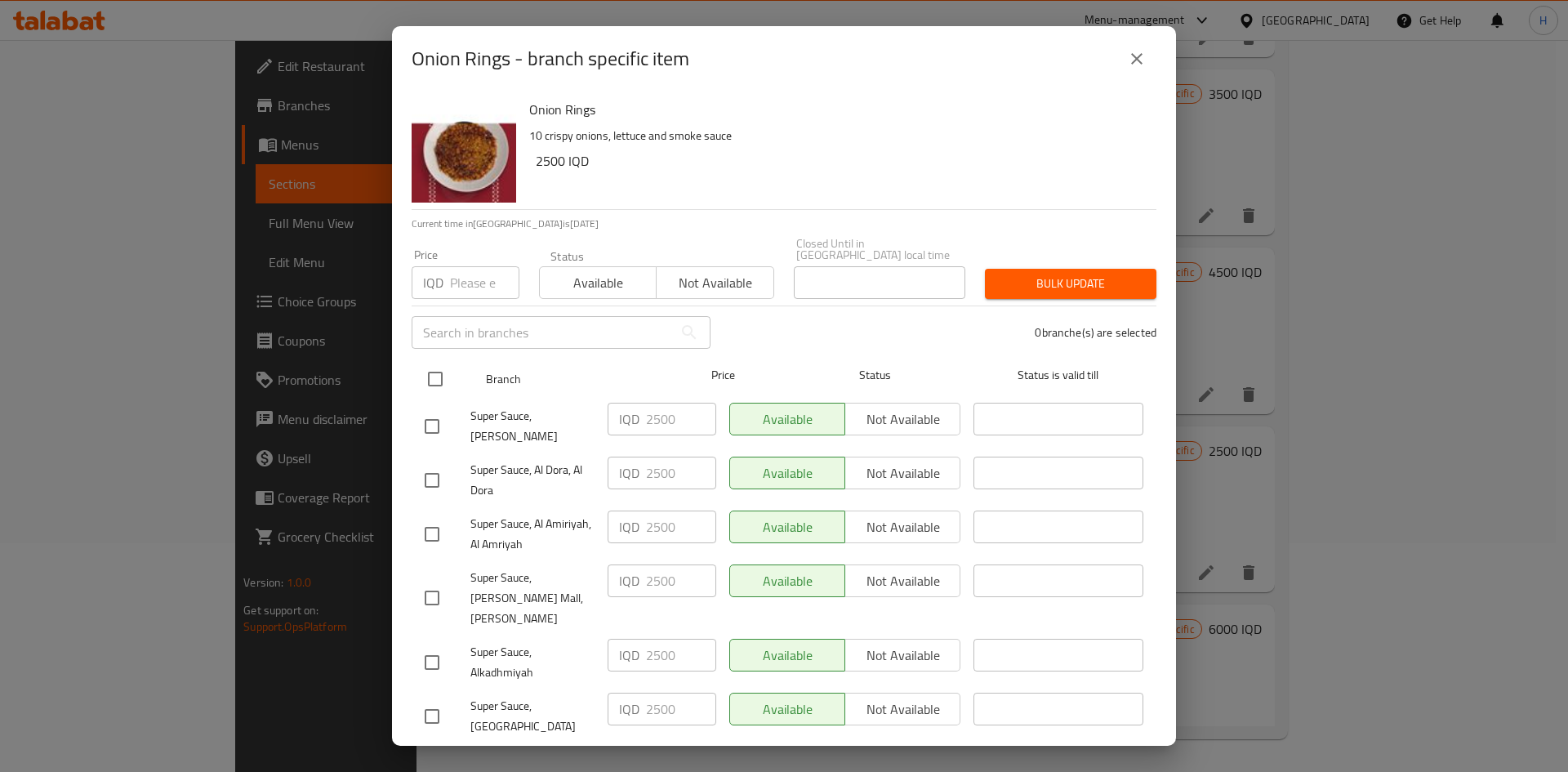
click at [432, 370] on input "checkbox" at bounding box center [435, 379] width 34 height 34
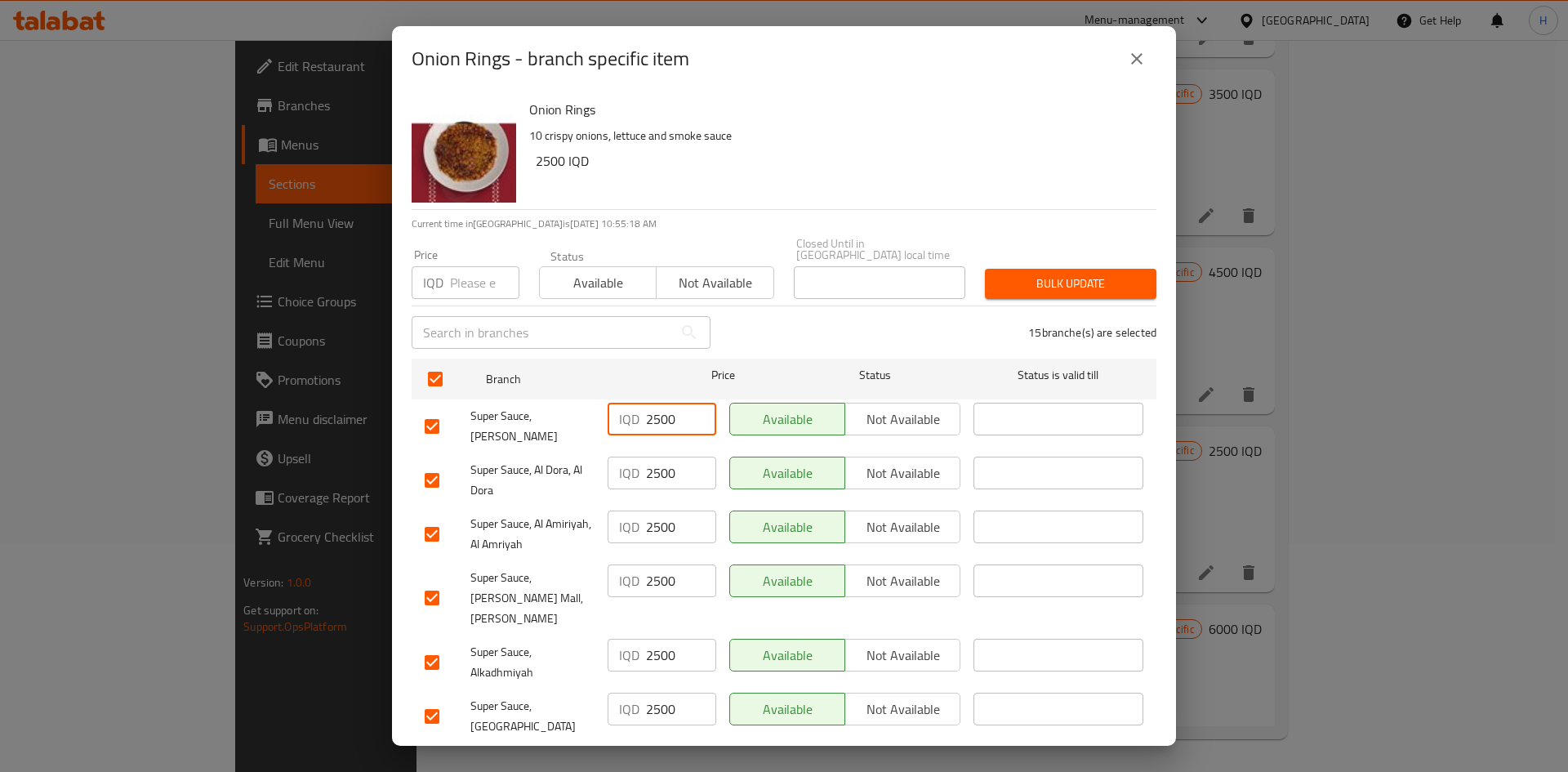
click at [672, 412] on input "2500" at bounding box center [681, 419] width 71 height 32
paste input "3"
click at [669, 473] on input "2500" at bounding box center [681, 472] width 71 height 32
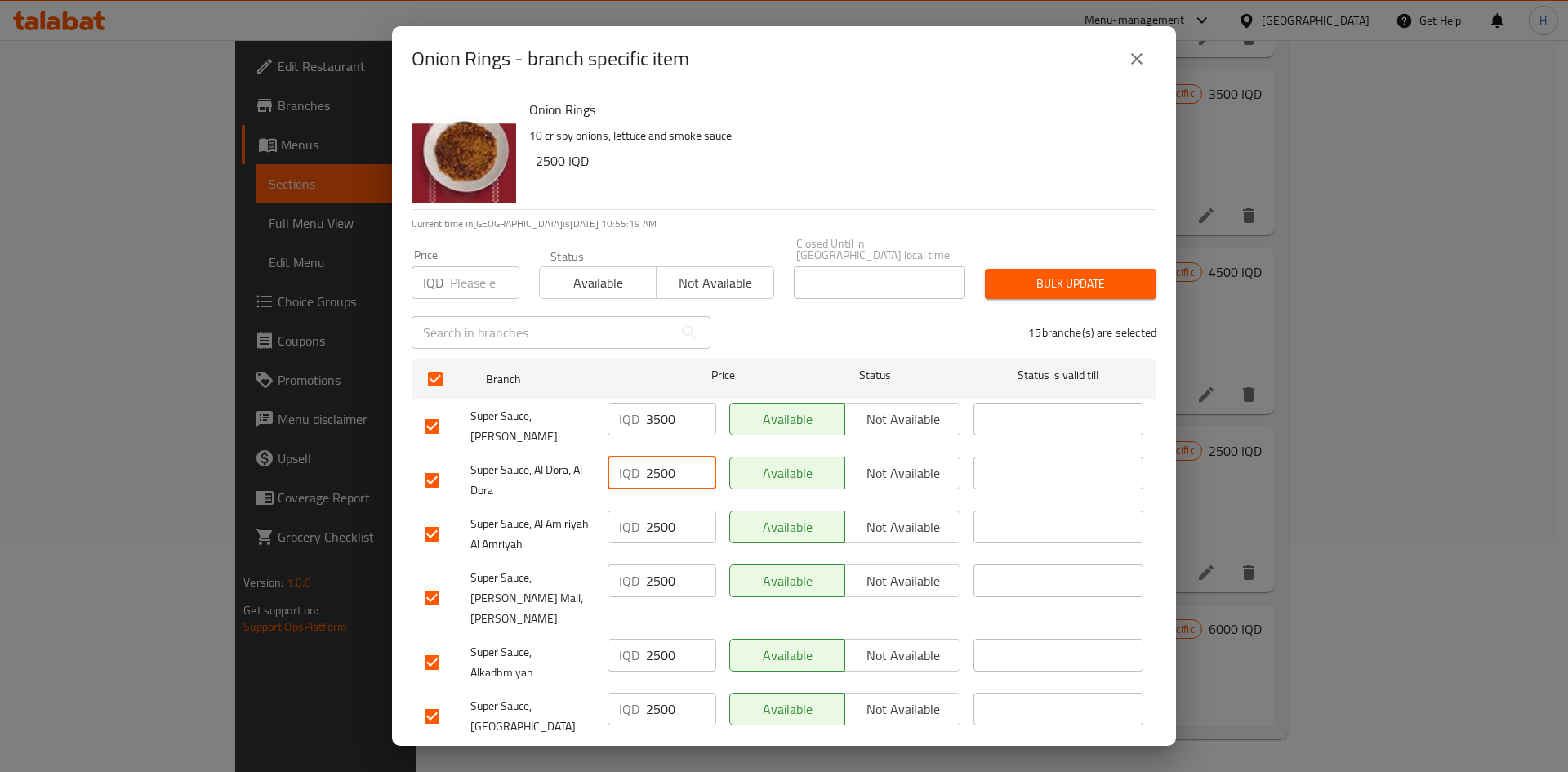
click at [669, 473] on input "2500" at bounding box center [681, 472] width 71 height 32
paste input "3"
click at [659, 477] on div "IQD 2500 ​" at bounding box center [661, 534] width 122 height 60
click at [659, 477] on input "2500" at bounding box center [681, 527] width 71 height 32
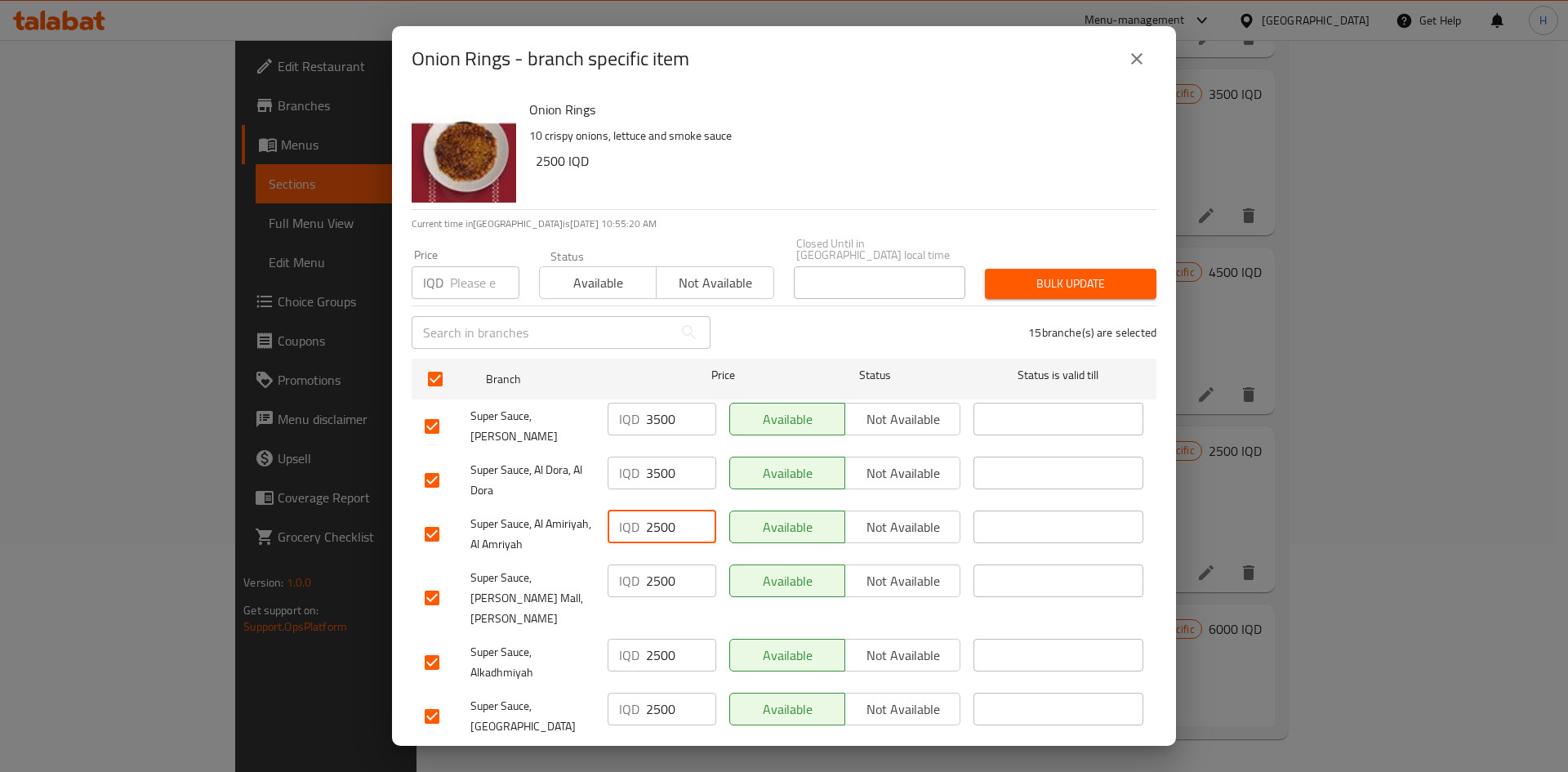
click at [659, 477] on input "2500" at bounding box center [681, 527] width 71 height 32
paste input "3"
click at [659, 477] on input "2500" at bounding box center [681, 580] width 71 height 32
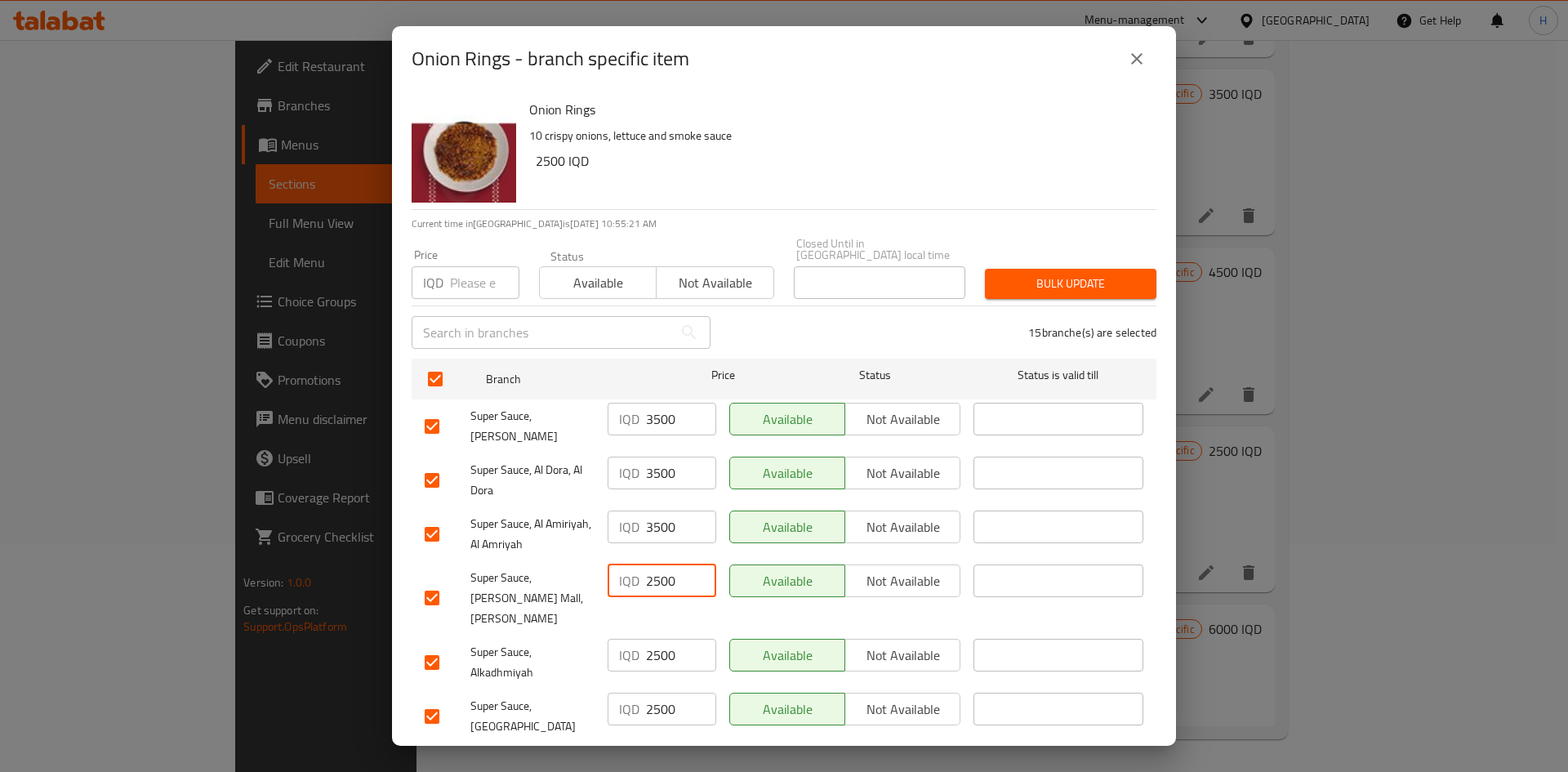
click at [659, 477] on input "2500" at bounding box center [681, 580] width 71 height 32
paste input "3"
click at [659, 477] on input "2500" at bounding box center [681, 655] width 71 height 32
paste input "3"
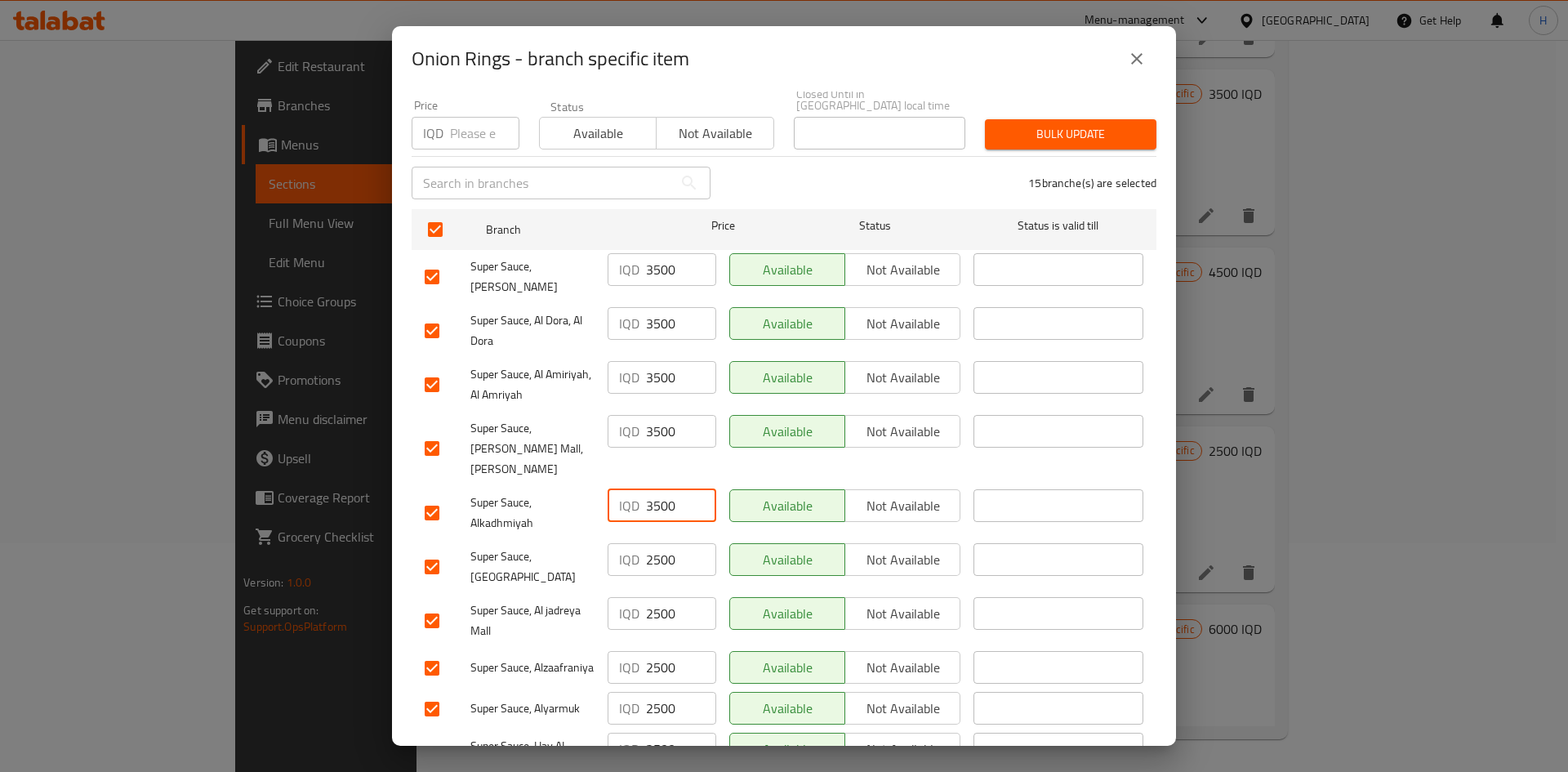
scroll to position [327, 0]
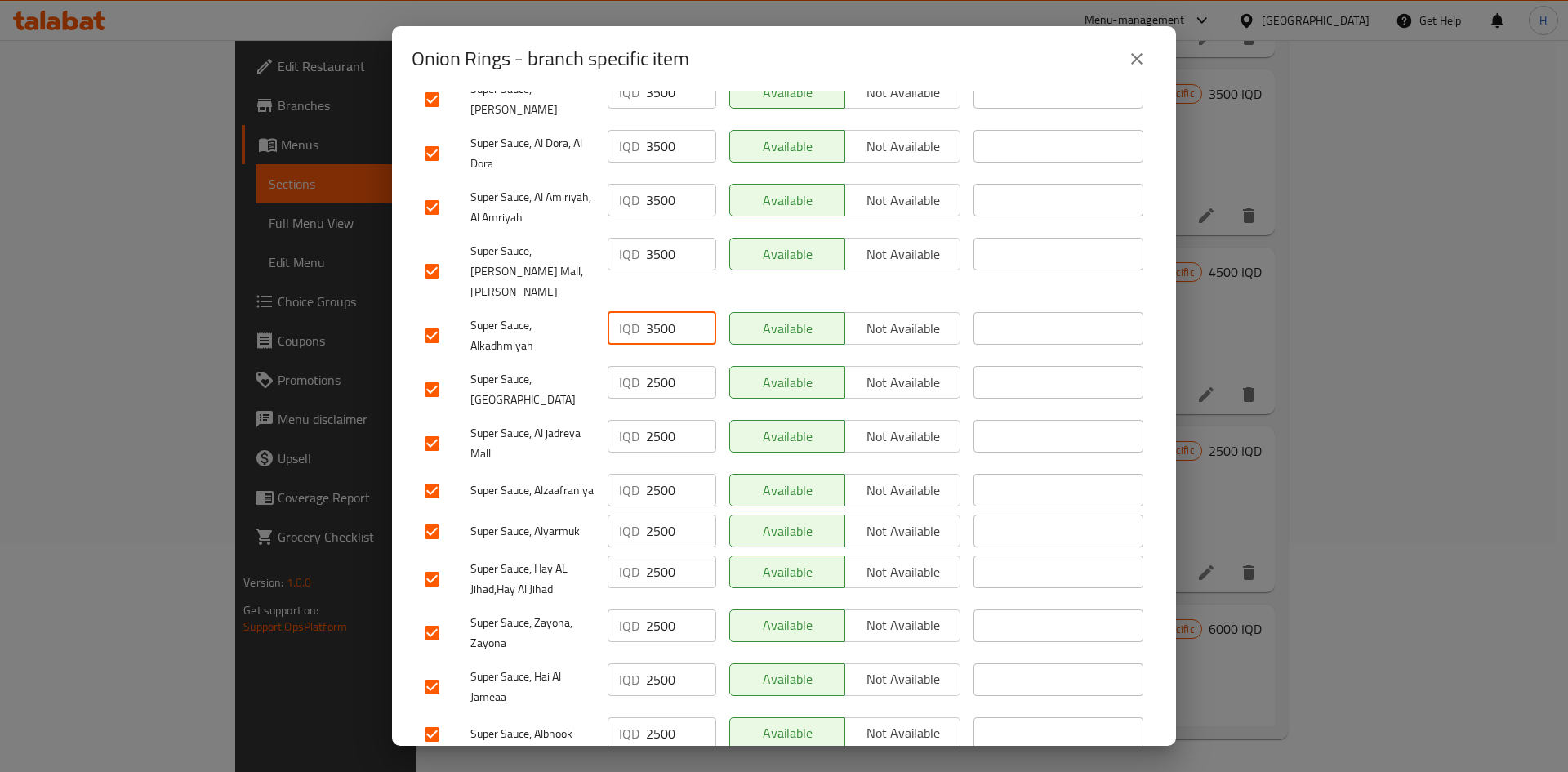
click at [654, 366] on input "2500" at bounding box center [681, 382] width 71 height 32
paste input "3"
click at [660, 420] on input "2500" at bounding box center [681, 436] width 71 height 32
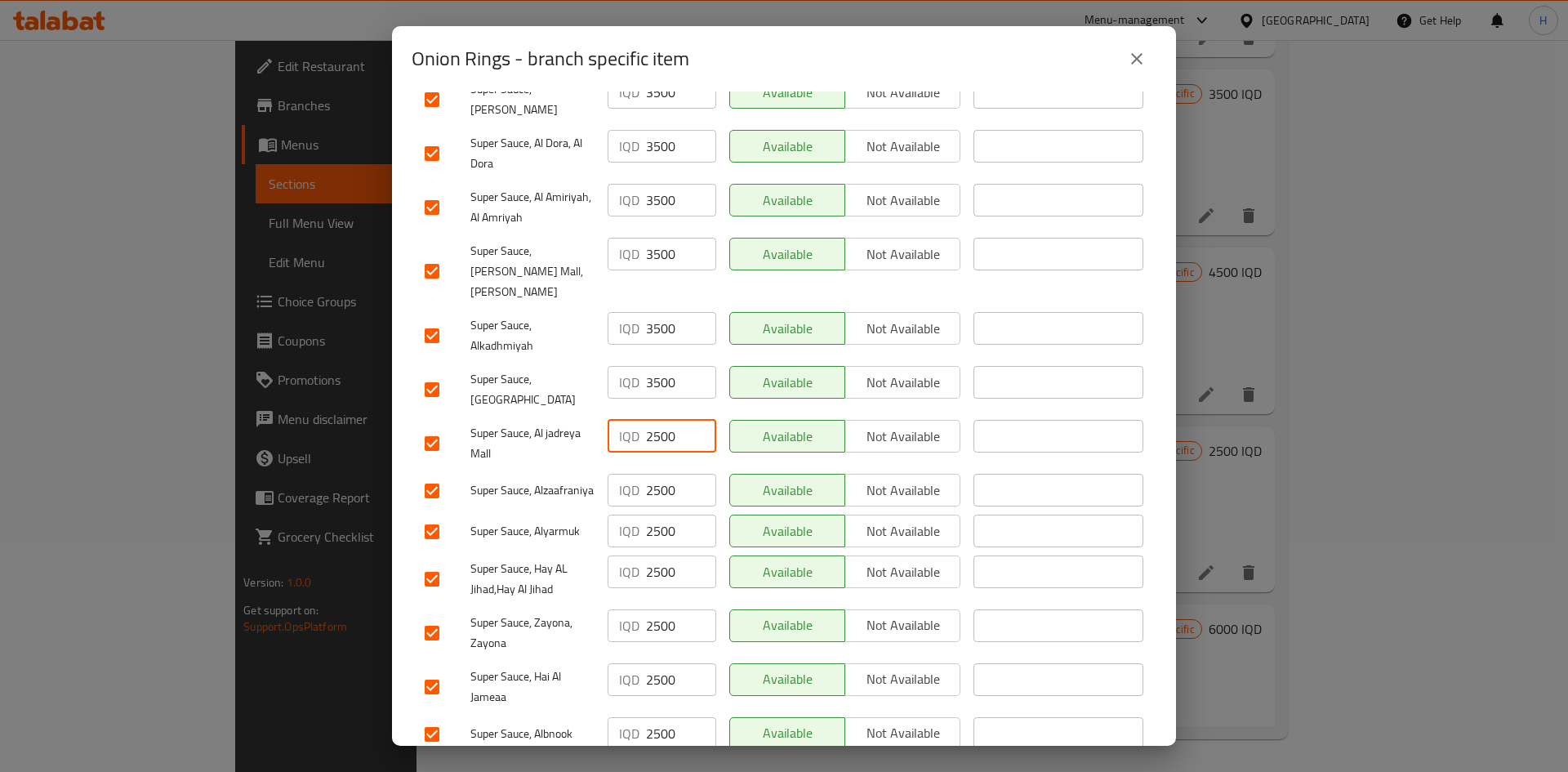
paste input "3"
click at [660, 473] on input "2500" at bounding box center [681, 489] width 71 height 32
paste input "3"
click at [649, 477] on input "2500" at bounding box center [681, 530] width 71 height 32
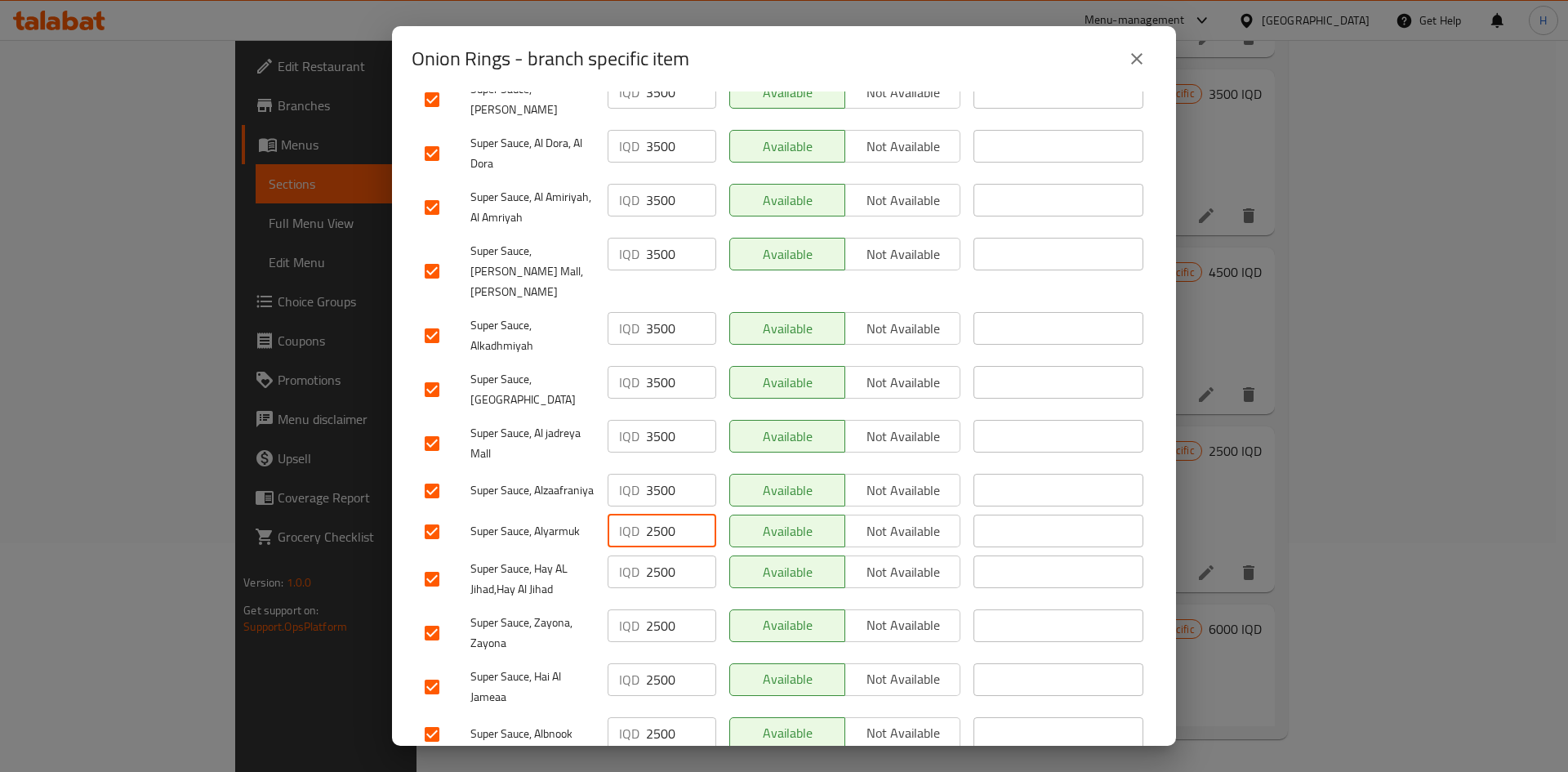
paste input "3"
click at [649, 477] on input "2500" at bounding box center [681, 530] width 71 height 32
click at [652, 477] on input "2500" at bounding box center [681, 571] width 71 height 32
paste input "3"
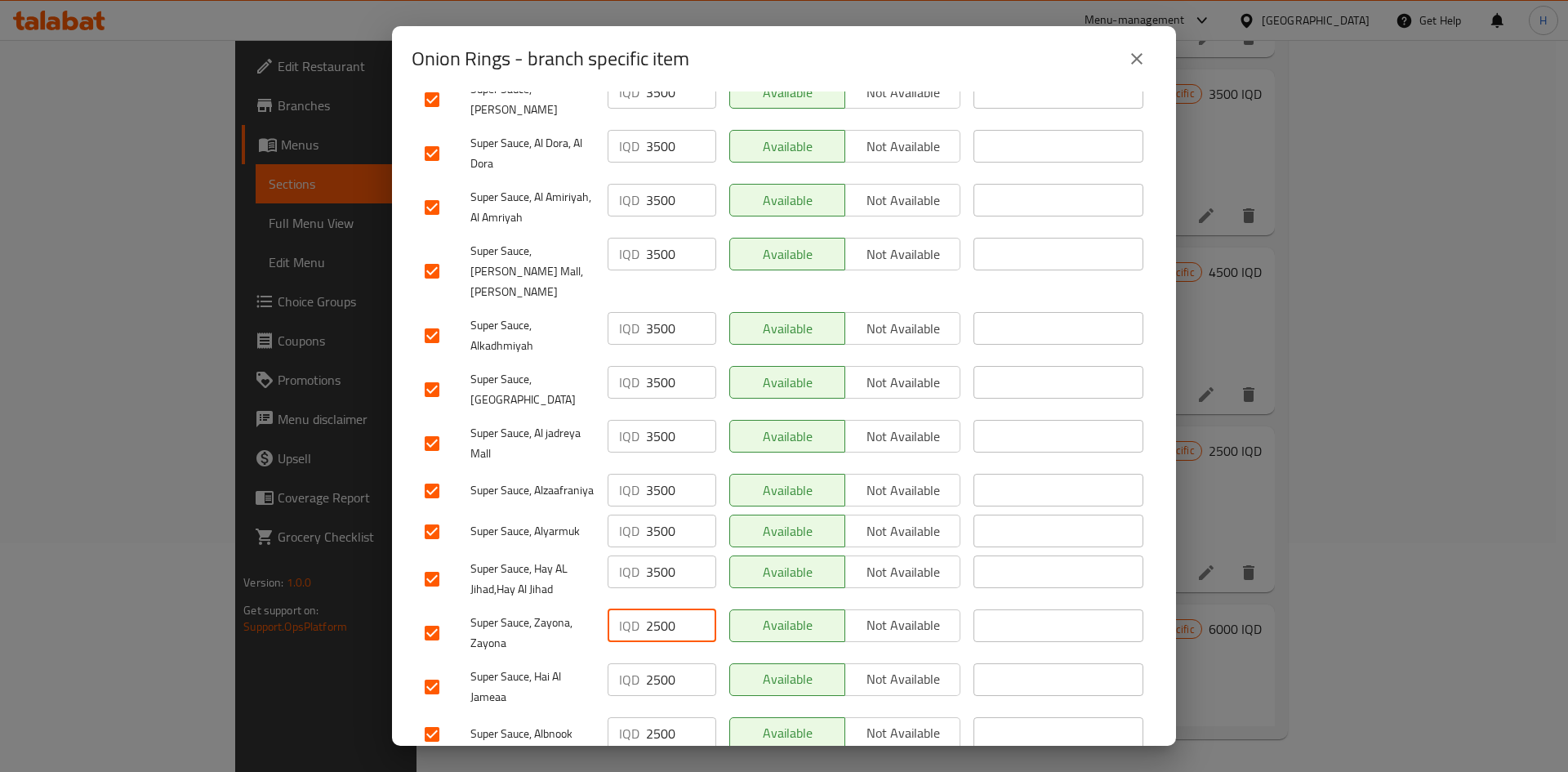
click at [653, 477] on input "2500" at bounding box center [681, 626] width 71 height 32
paste input "3"
click at [663, 477] on input "2500" at bounding box center [681, 679] width 71 height 32
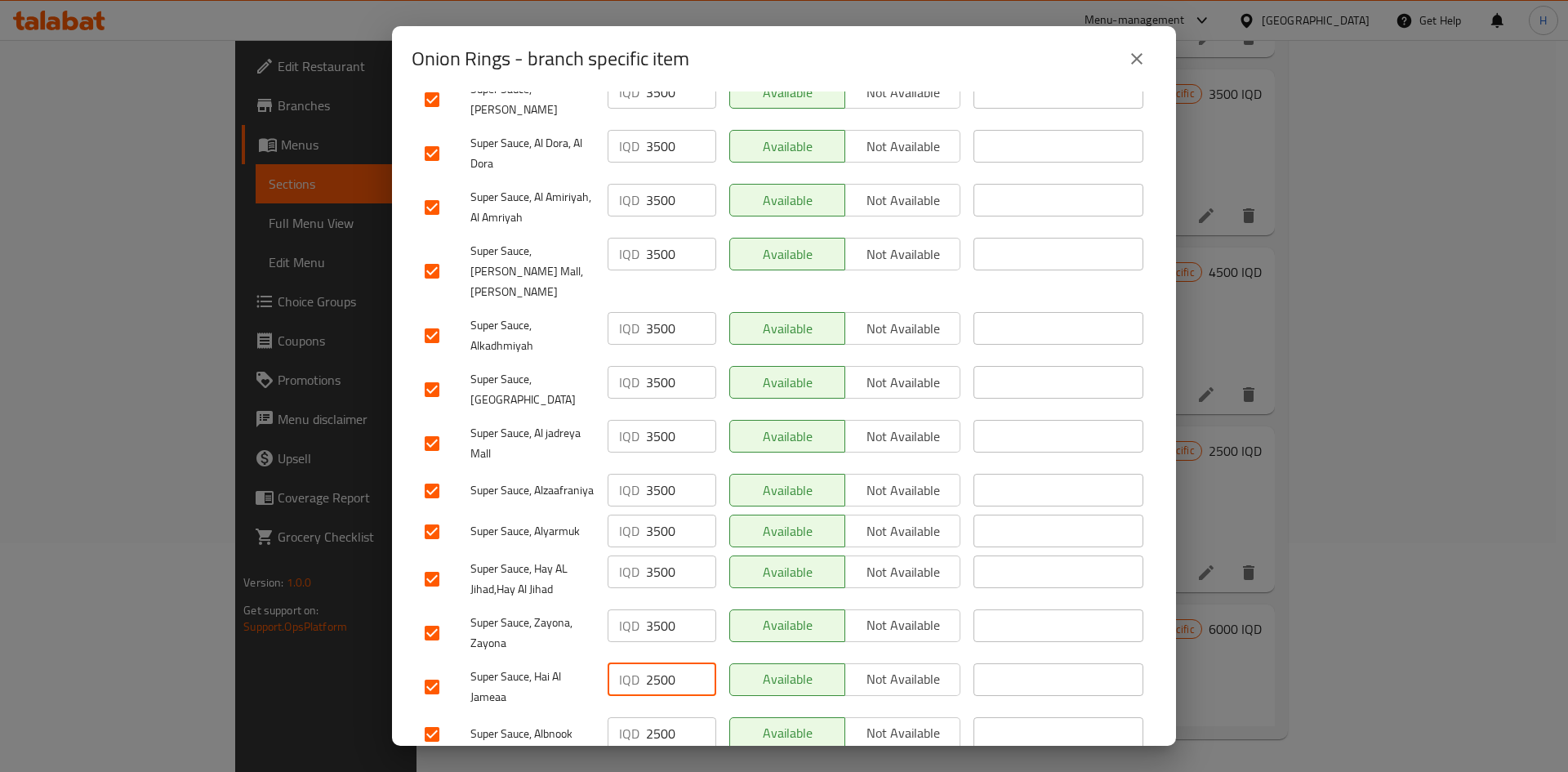
paste input "3"
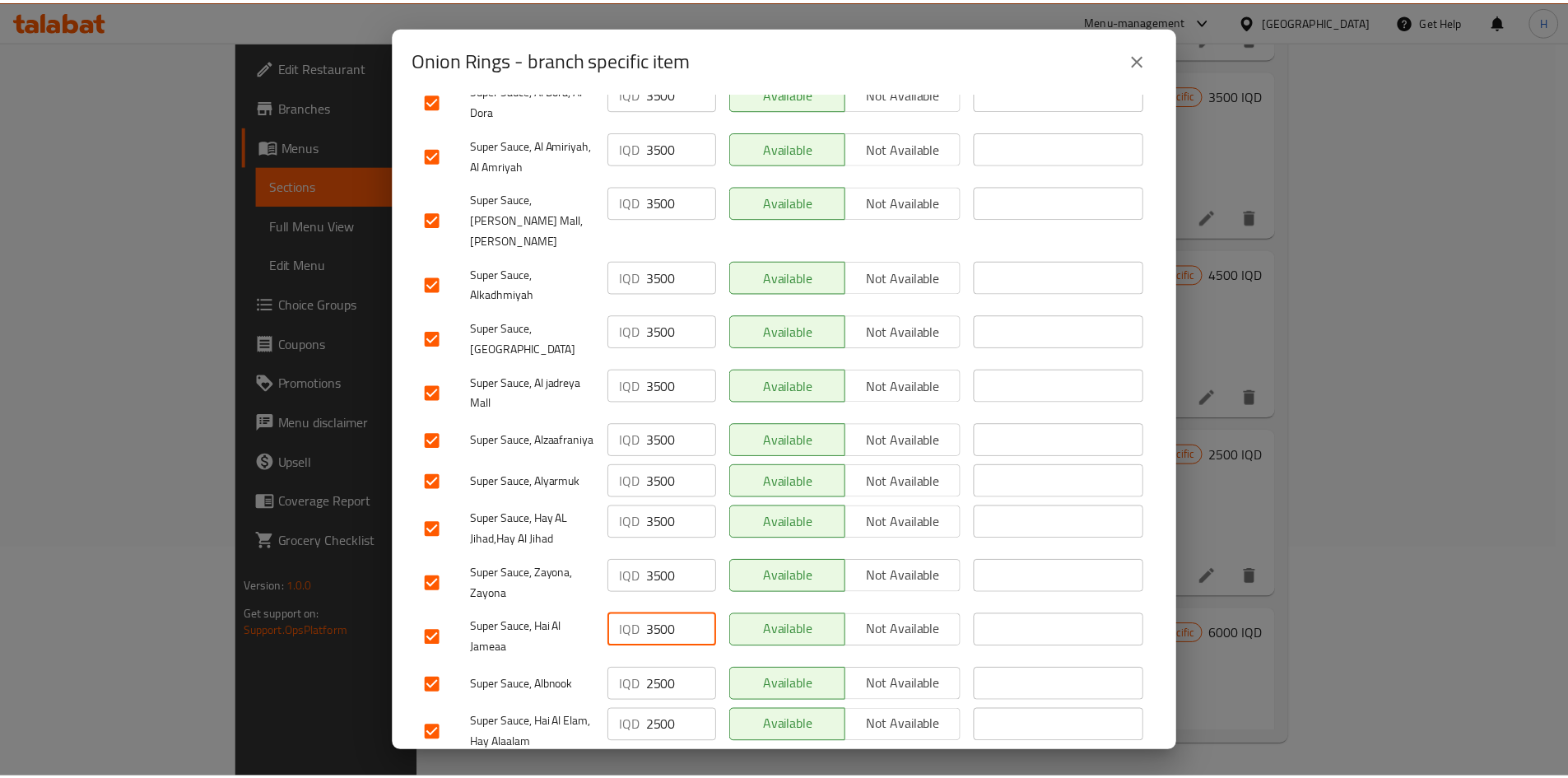
scroll to position [472, 0]
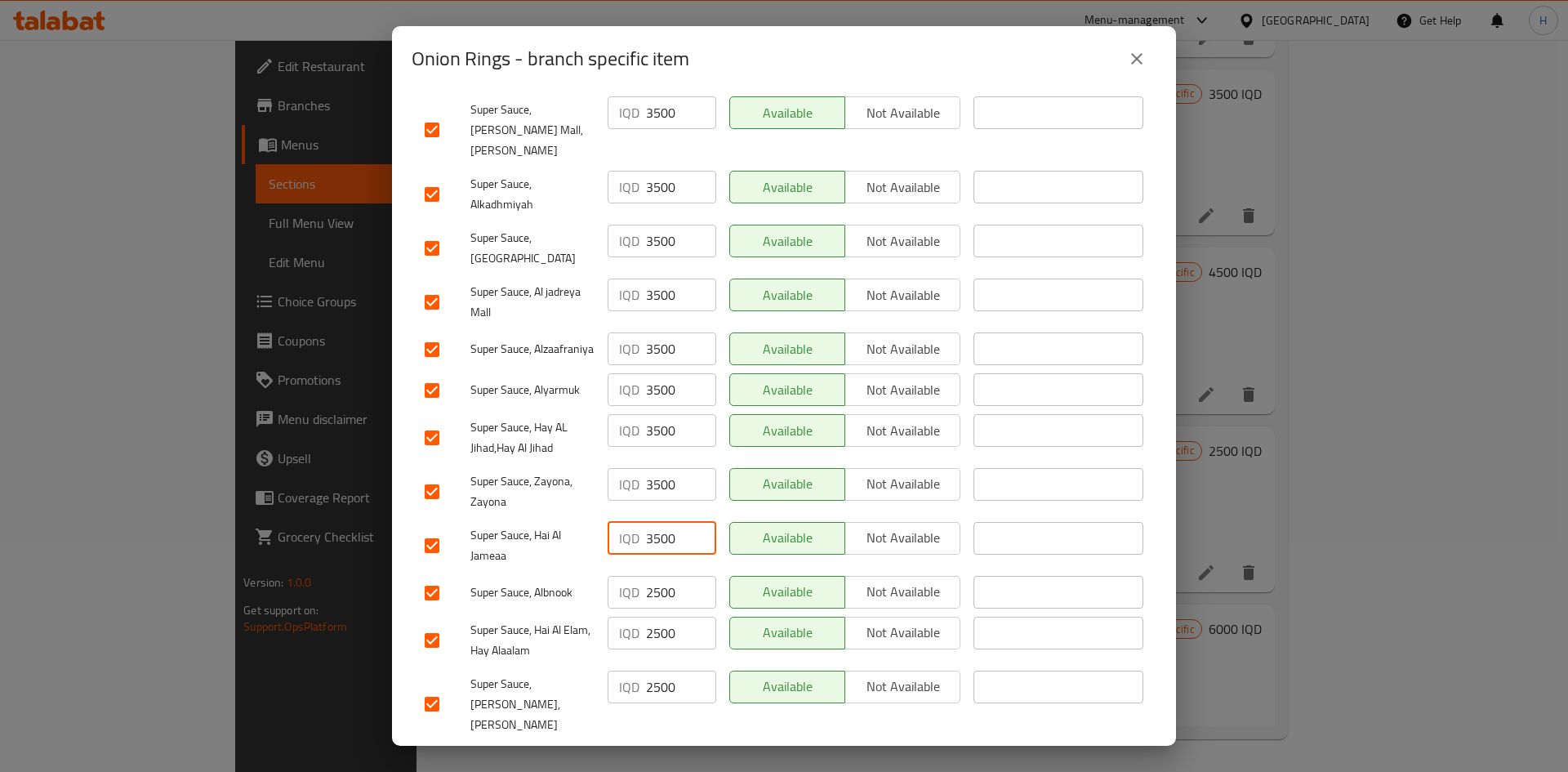
click at [661, 477] on input "2500" at bounding box center [681, 592] width 71 height 32
paste input "3"
click at [656, 477] on input "2500" at bounding box center [681, 632] width 71 height 32
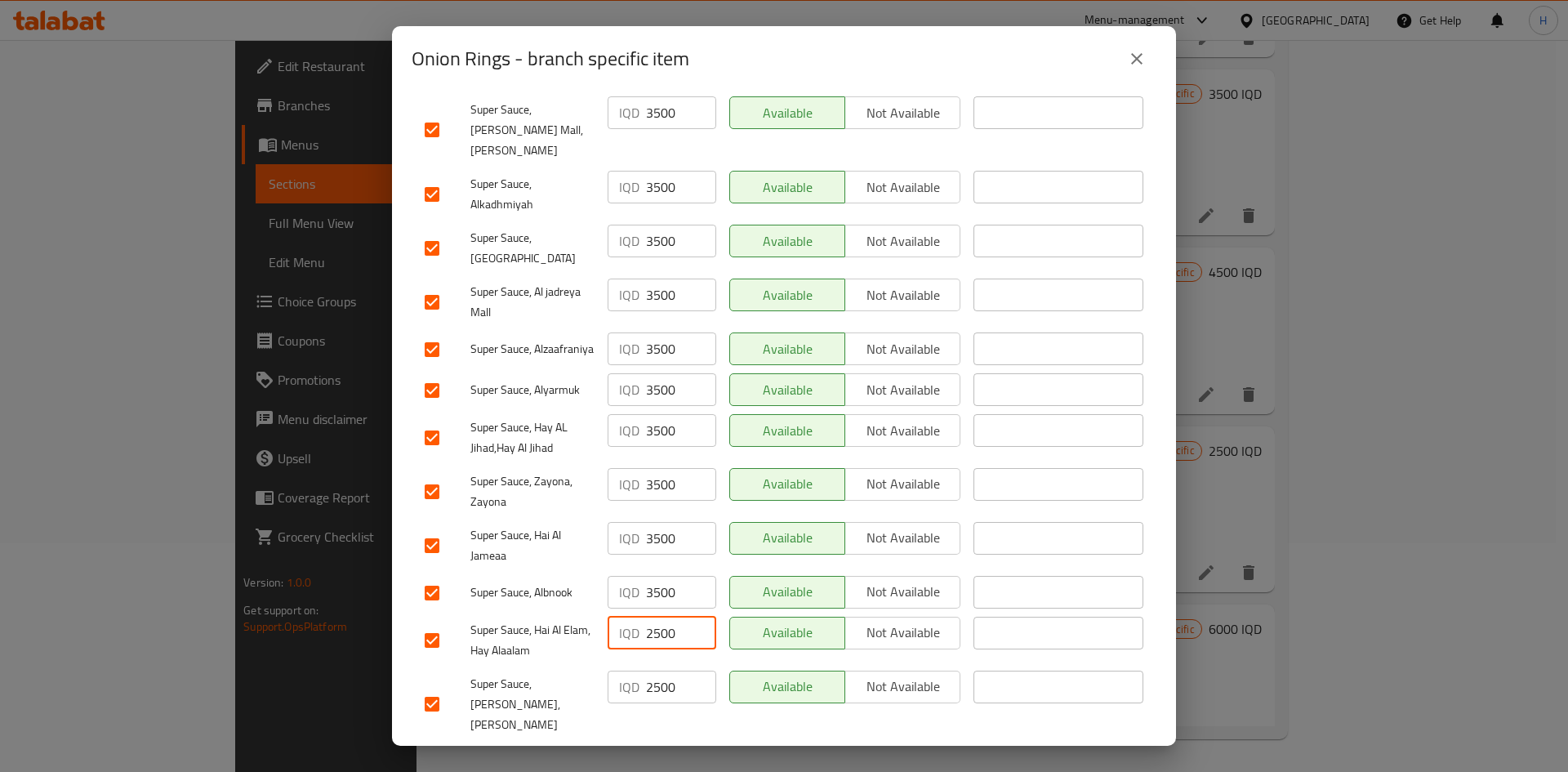
click at [656, 477] on input "2500" at bounding box center [681, 632] width 71 height 32
paste input "3"
click at [657, 477] on input "2500" at bounding box center [681, 687] width 71 height 32
paste
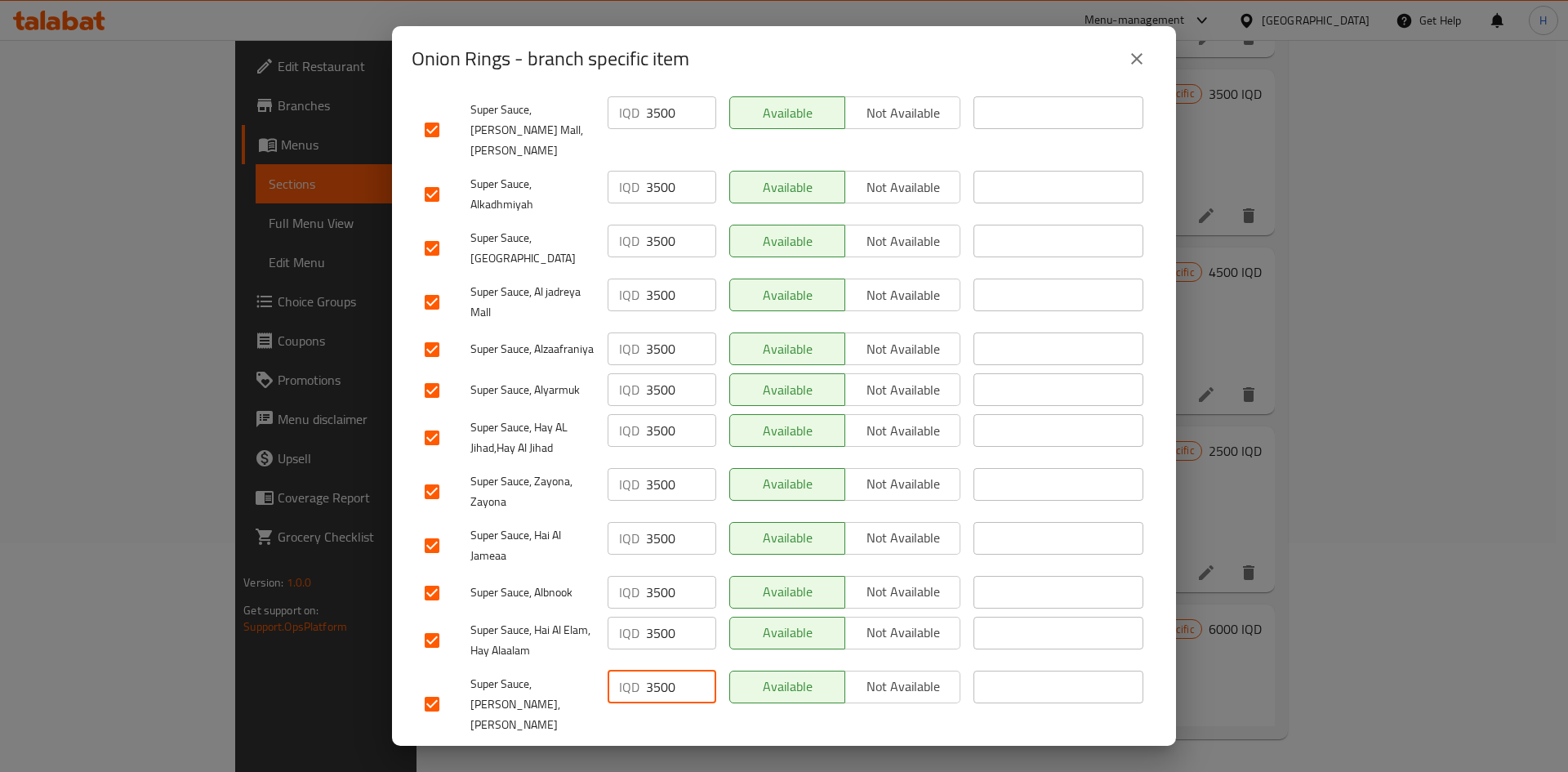
click at [663, 477] on span "Save" at bounding box center [784, 763] width 718 height 20
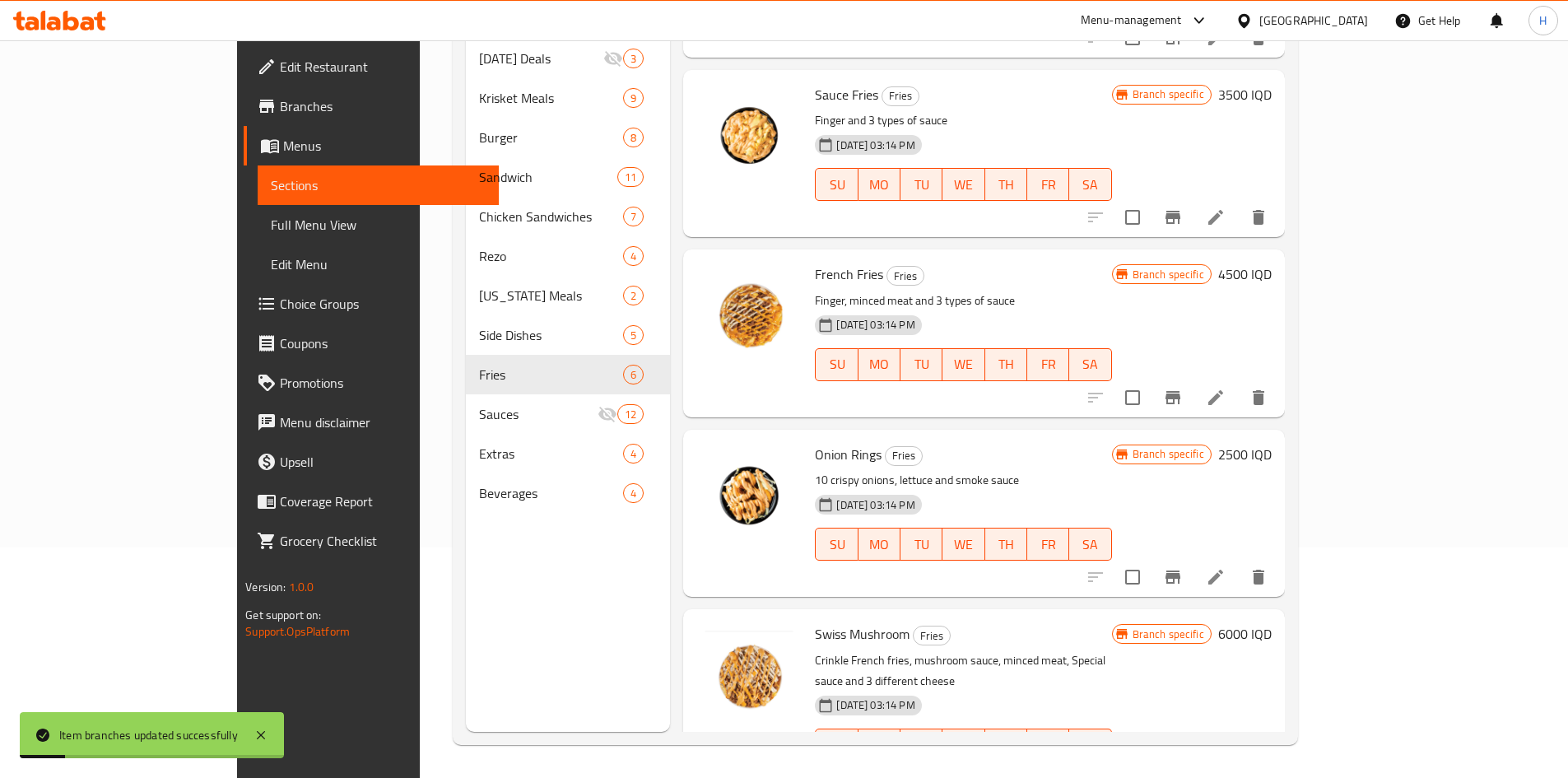
click at [1040, 443] on h6 "2500 IQD" at bounding box center [1245, 454] width 53 height 23
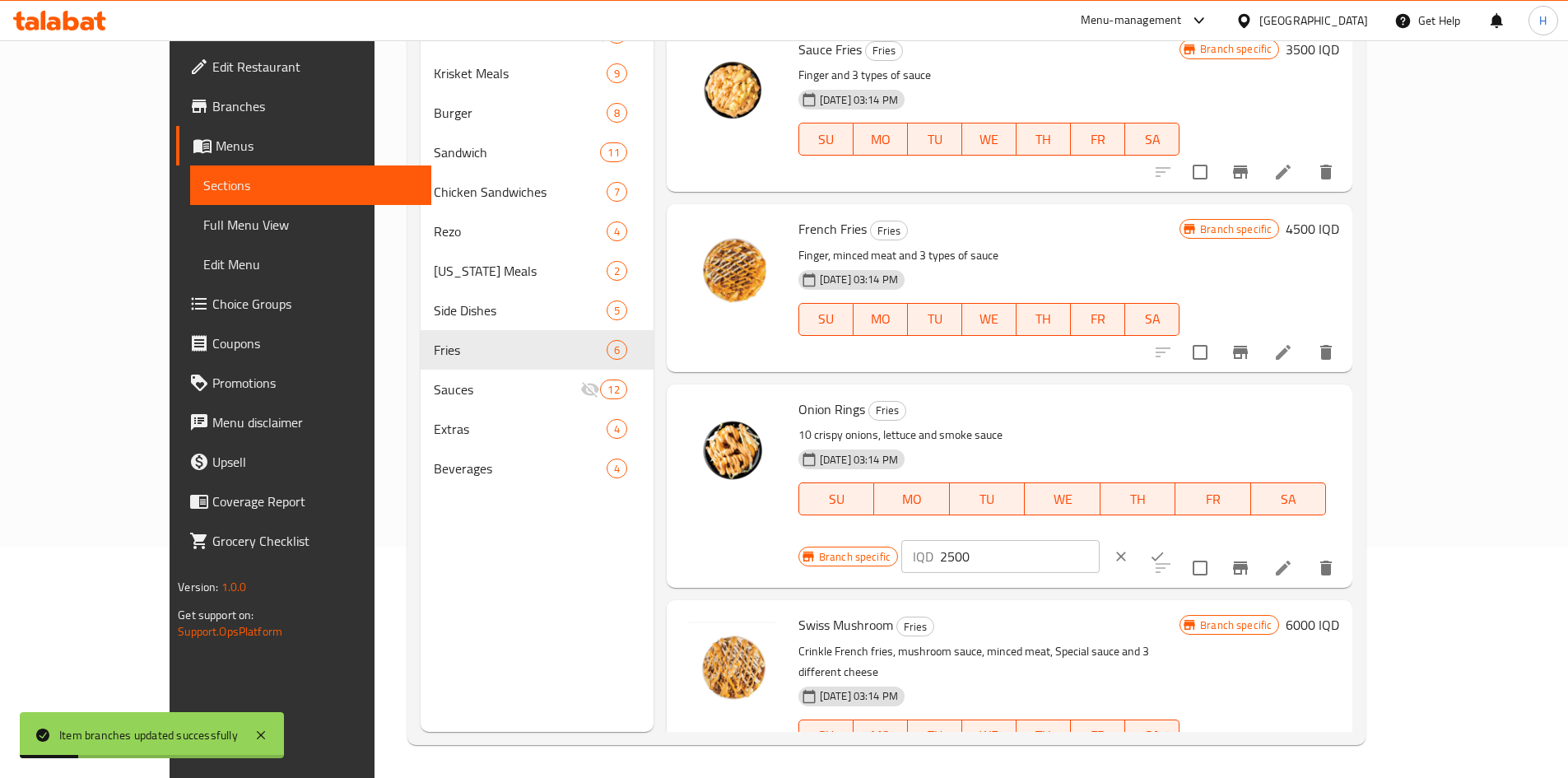
click at [1040, 480] on input "2500" at bounding box center [1020, 556] width 160 height 33
click at [1040, 480] on icon "ok" at bounding box center [1156, 556] width 16 height 16
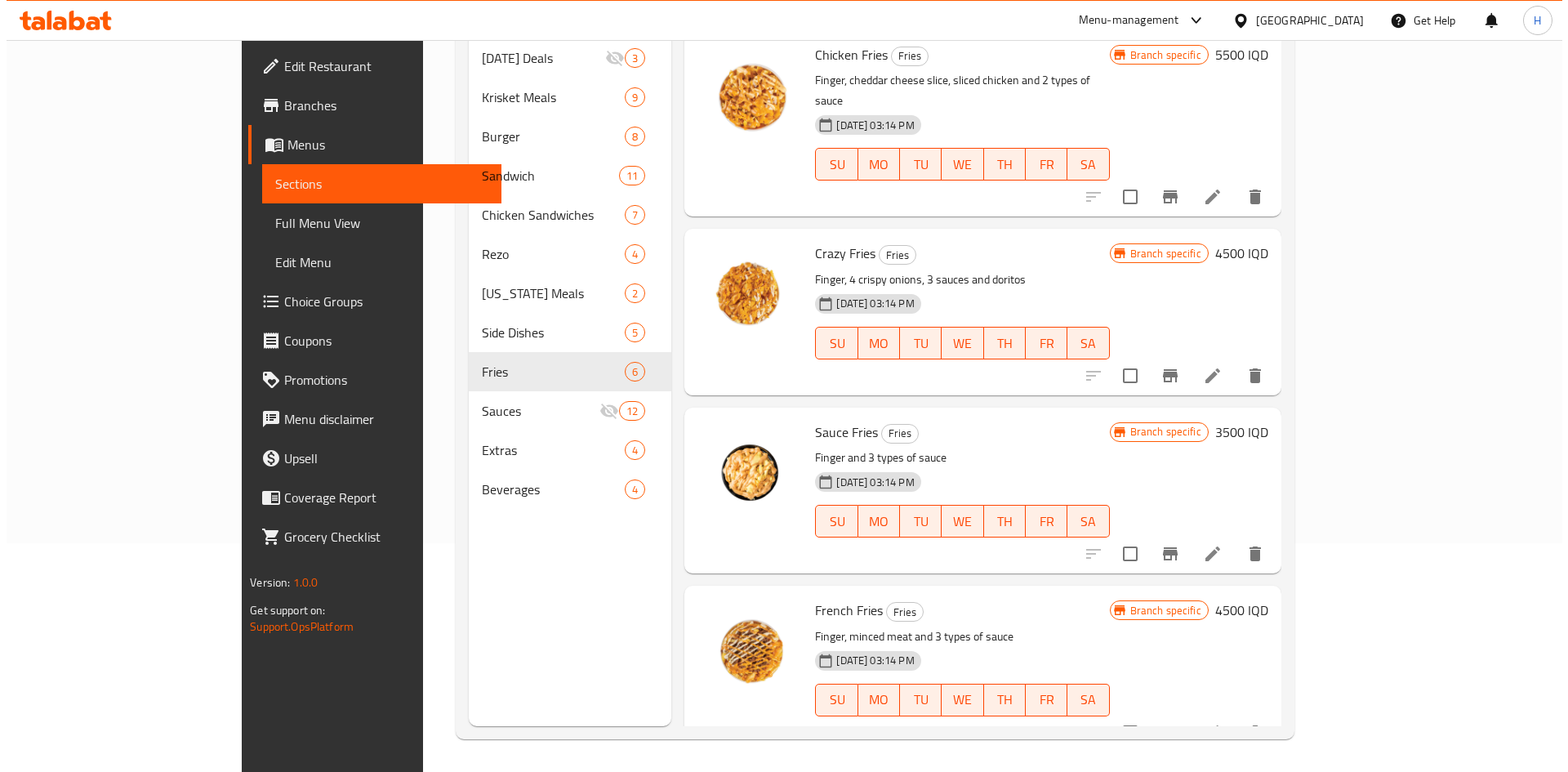
scroll to position [0, 0]
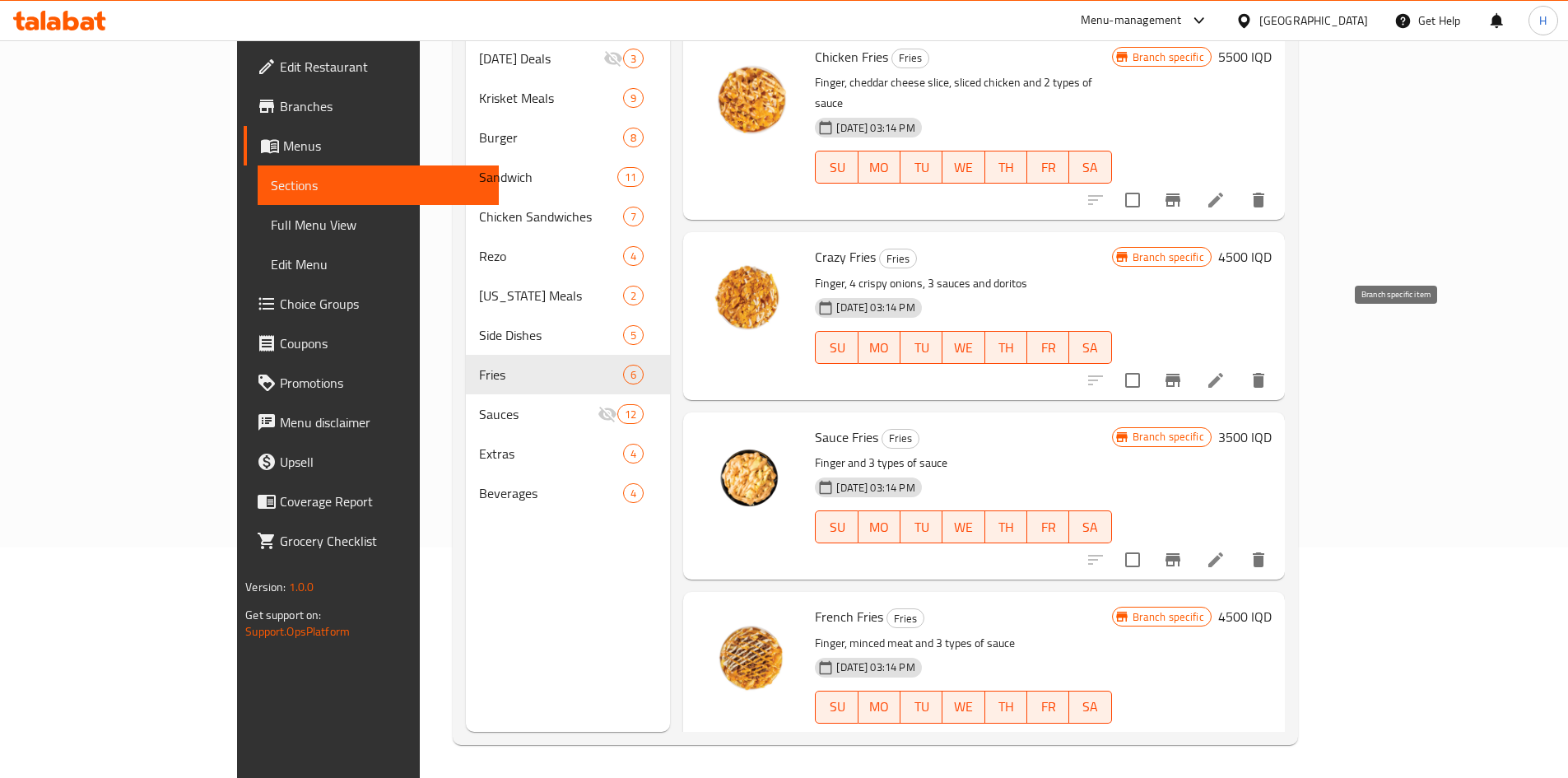
click at [1040, 374] on icon "Branch-specific-item" at bounding box center [1172, 380] width 15 height 13
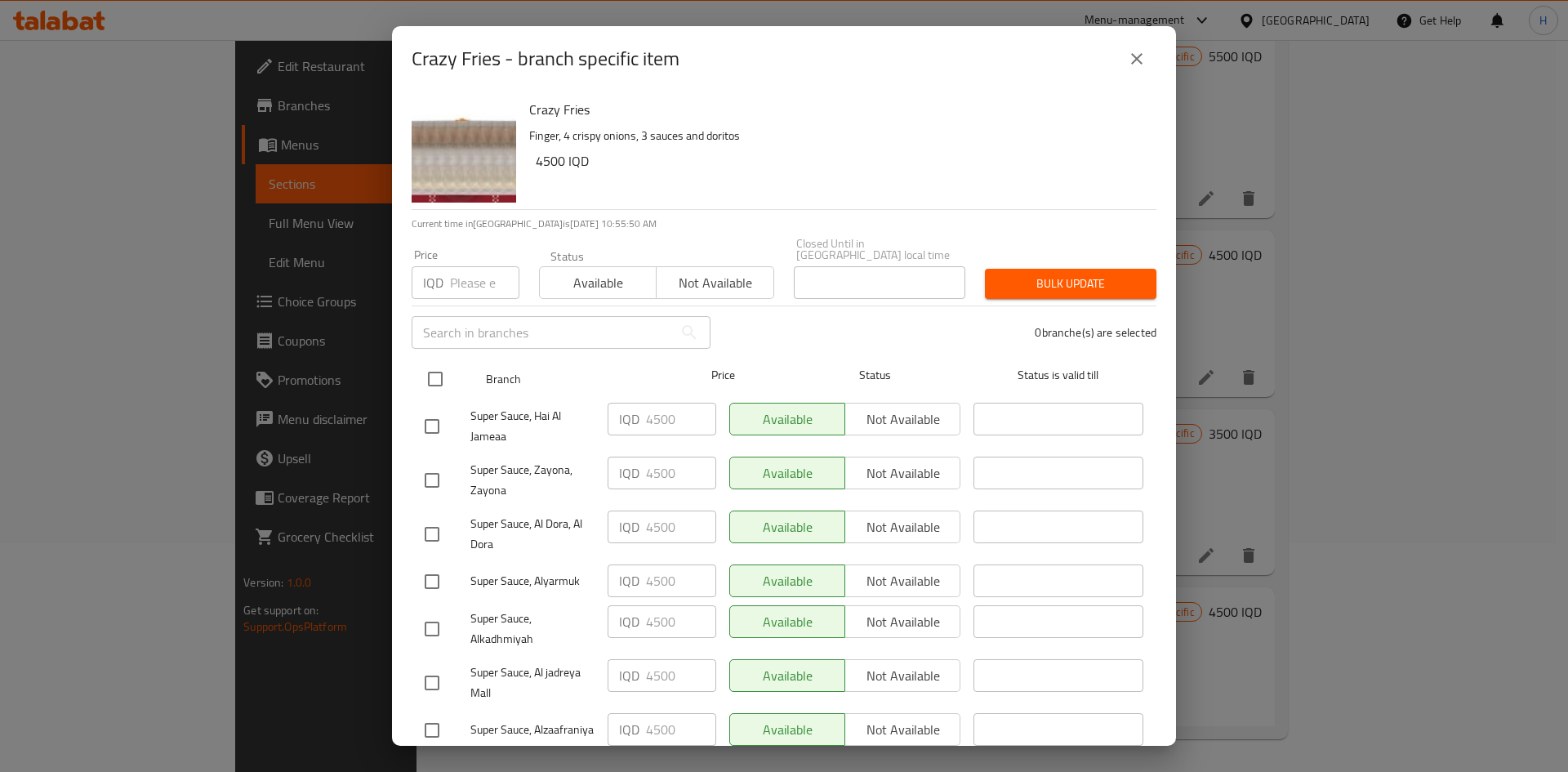
click at [444, 372] on input "checkbox" at bounding box center [435, 379] width 34 height 34
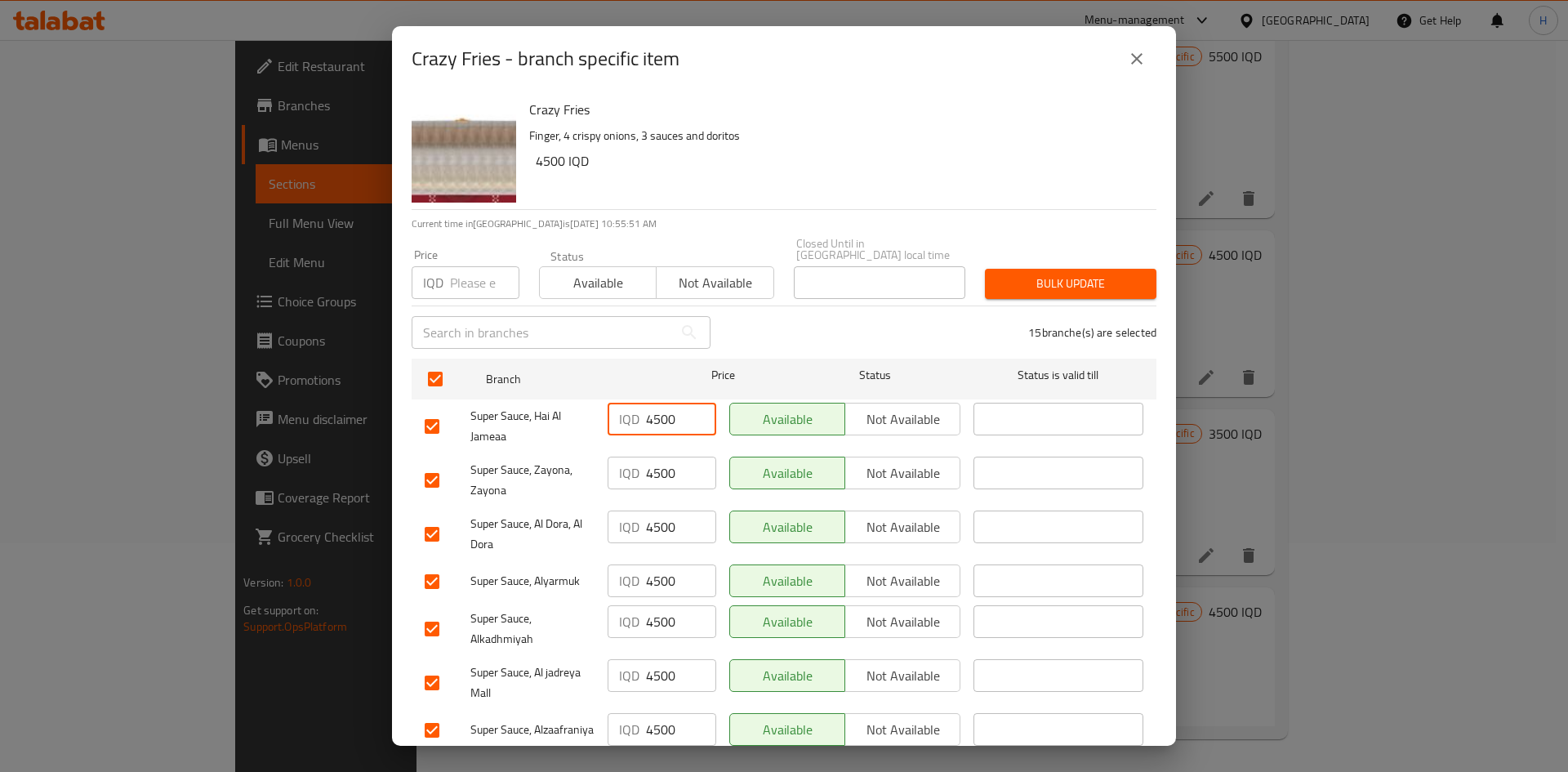
click at [665, 406] on input "4500" at bounding box center [681, 419] width 71 height 32
click at [667, 410] on input "5500" at bounding box center [681, 419] width 71 height 32
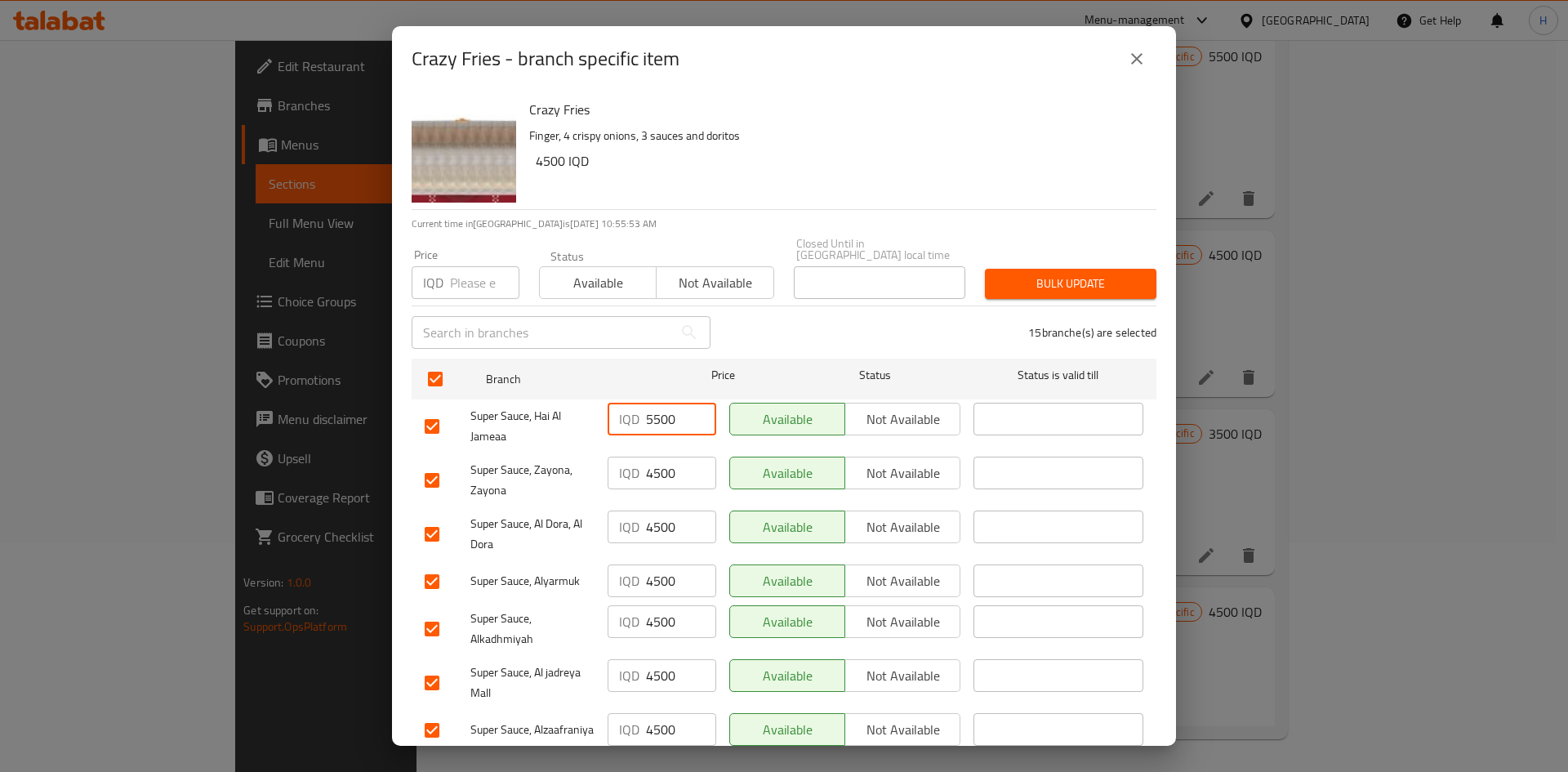
click at [667, 410] on input "5500" at bounding box center [681, 419] width 71 height 32
click at [651, 456] on input "4500" at bounding box center [681, 472] width 71 height 32
paste input "5"
click at [650, 477] on input "4500" at bounding box center [681, 527] width 71 height 32
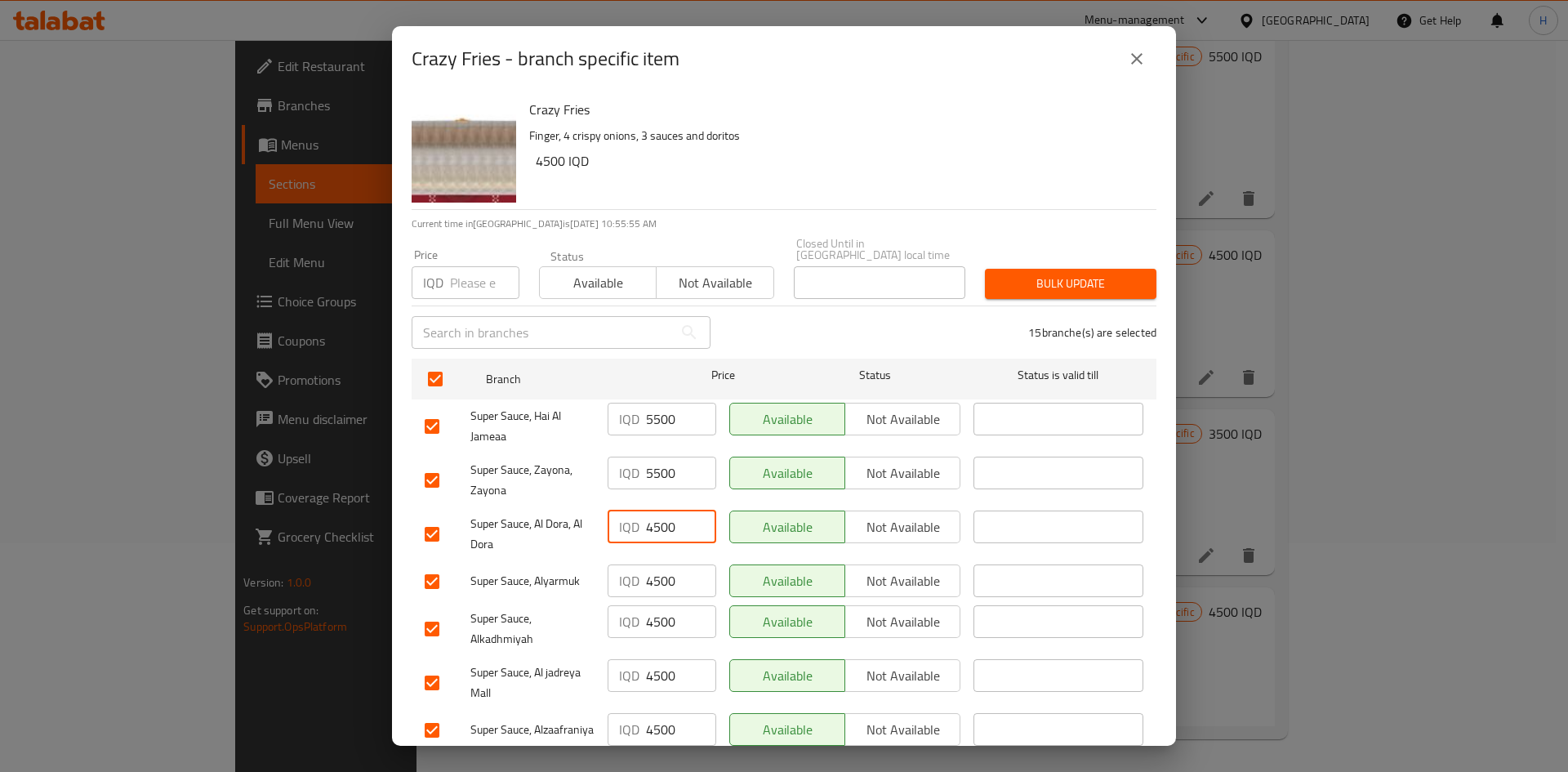
click at [650, 477] on input "4500" at bounding box center [681, 527] width 71 height 32
paste input "5"
click at [653, 477] on input "4500" at bounding box center [681, 580] width 71 height 32
click at [654, 477] on input "4500" at bounding box center [681, 580] width 71 height 32
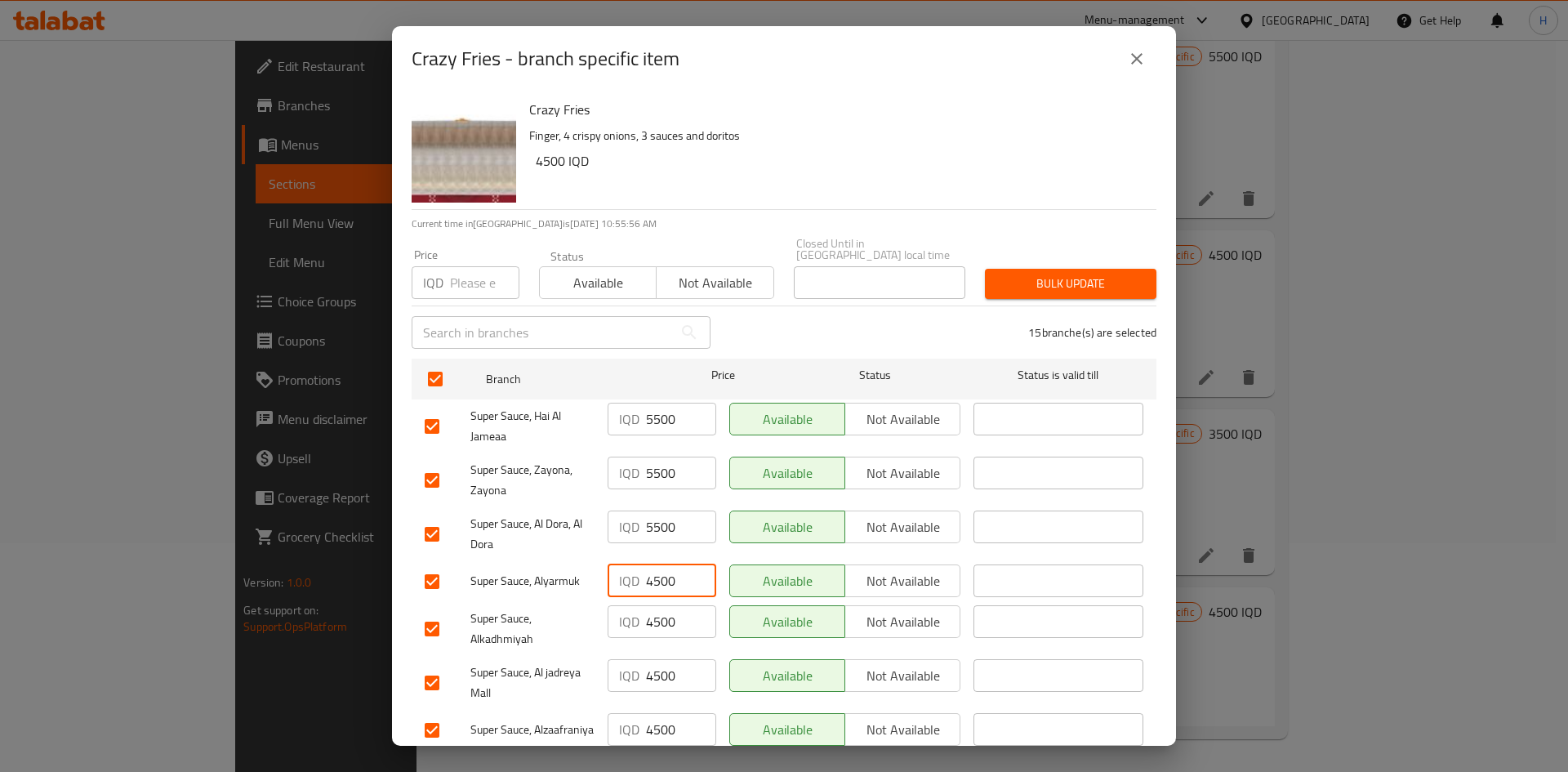
click at [654, 477] on input "4500" at bounding box center [681, 580] width 71 height 32
paste input "5"
click at [656, 477] on input "4500" at bounding box center [681, 621] width 71 height 32
paste input "5"
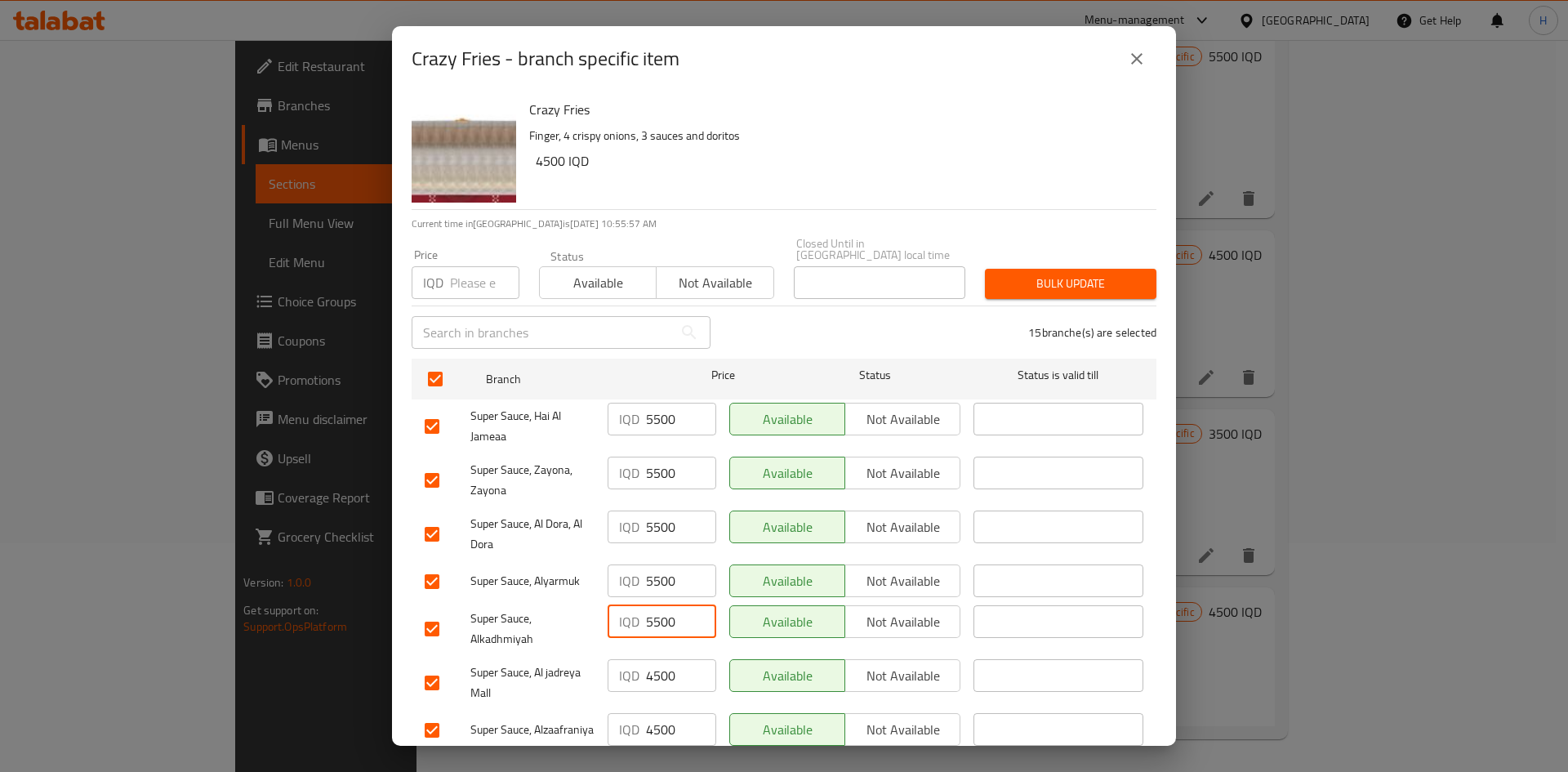
scroll to position [327, 0]
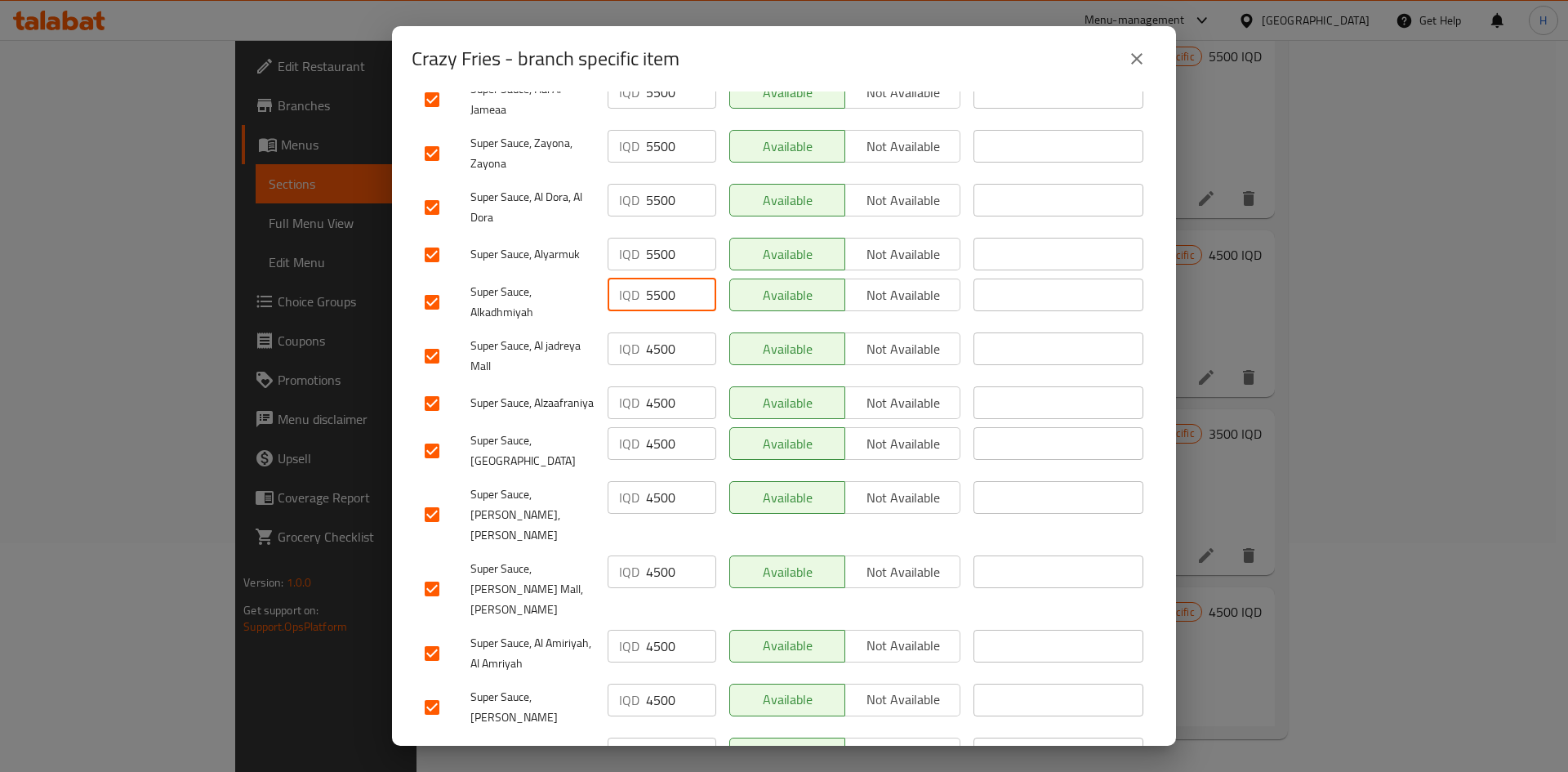
click at [661, 349] on input "4500" at bounding box center [681, 348] width 71 height 32
paste input "5"
click at [662, 397] on input "4500" at bounding box center [681, 403] width 71 height 32
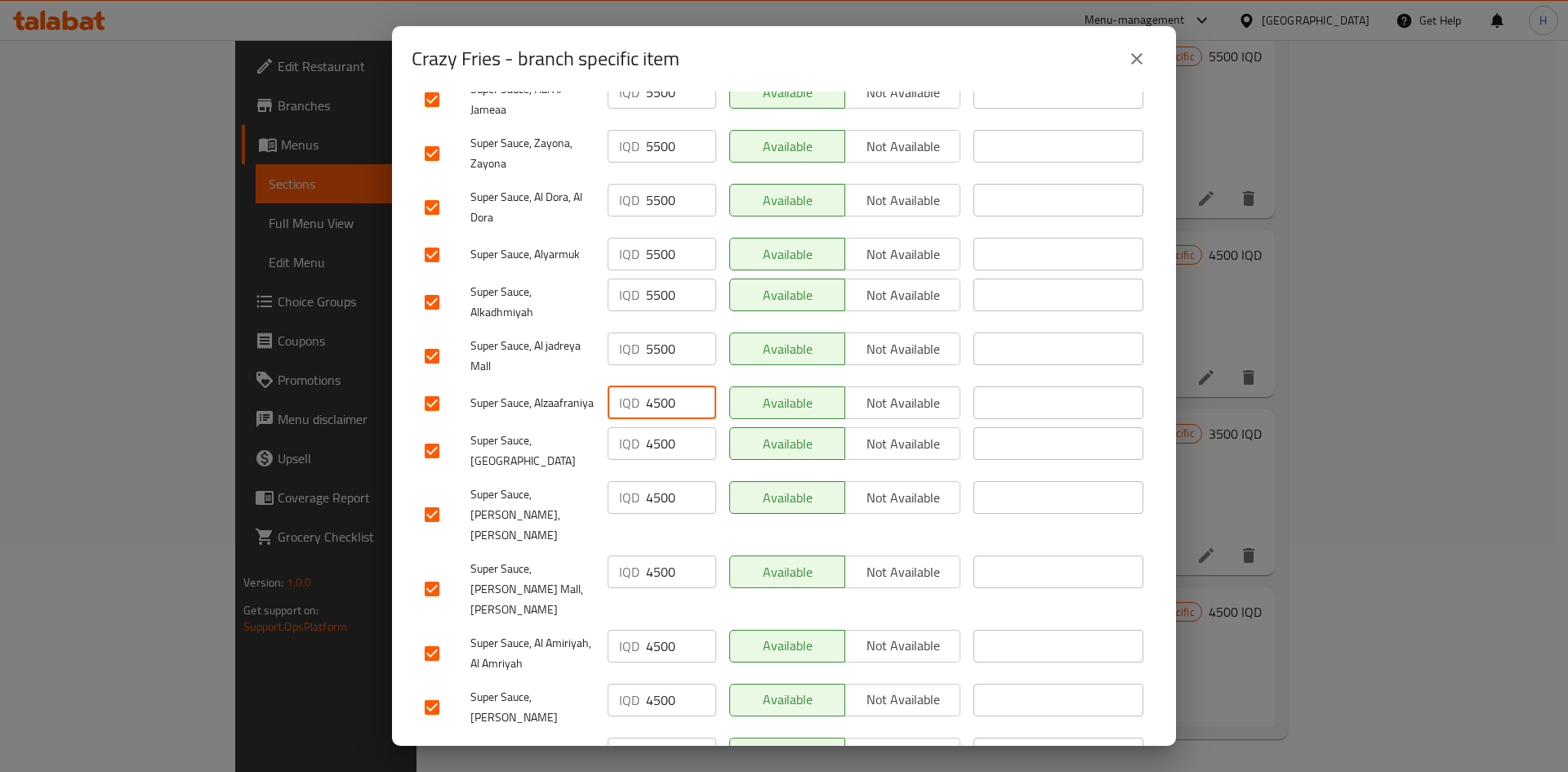
paste input "5"
click at [662, 442] on input "4500" at bounding box center [681, 443] width 71 height 32
paste input "5"
click at [658, 477] on input "4500" at bounding box center [681, 497] width 71 height 32
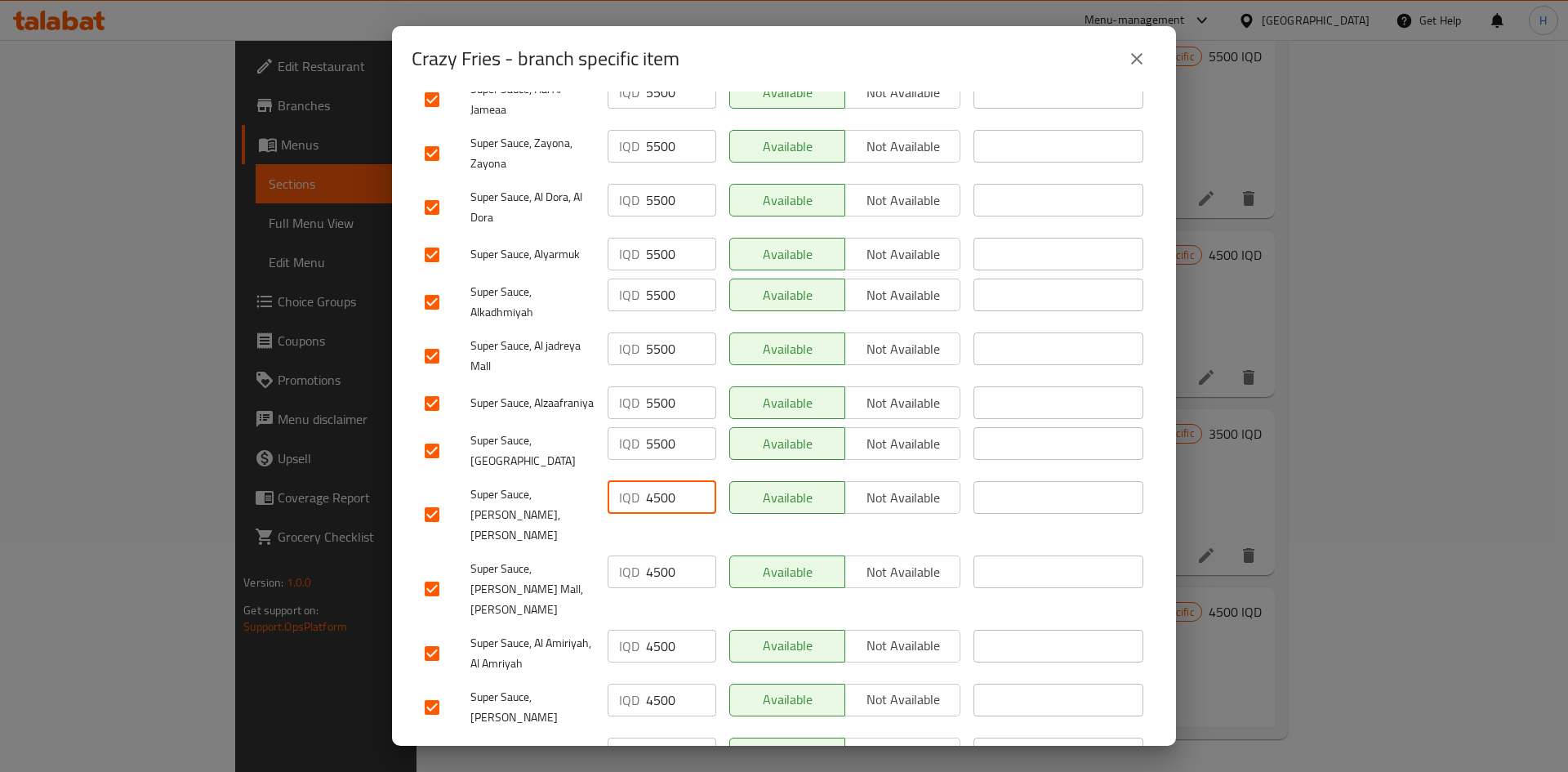
click at [658, 477] on input "4500" at bounding box center [681, 497] width 71 height 32
paste input "5"
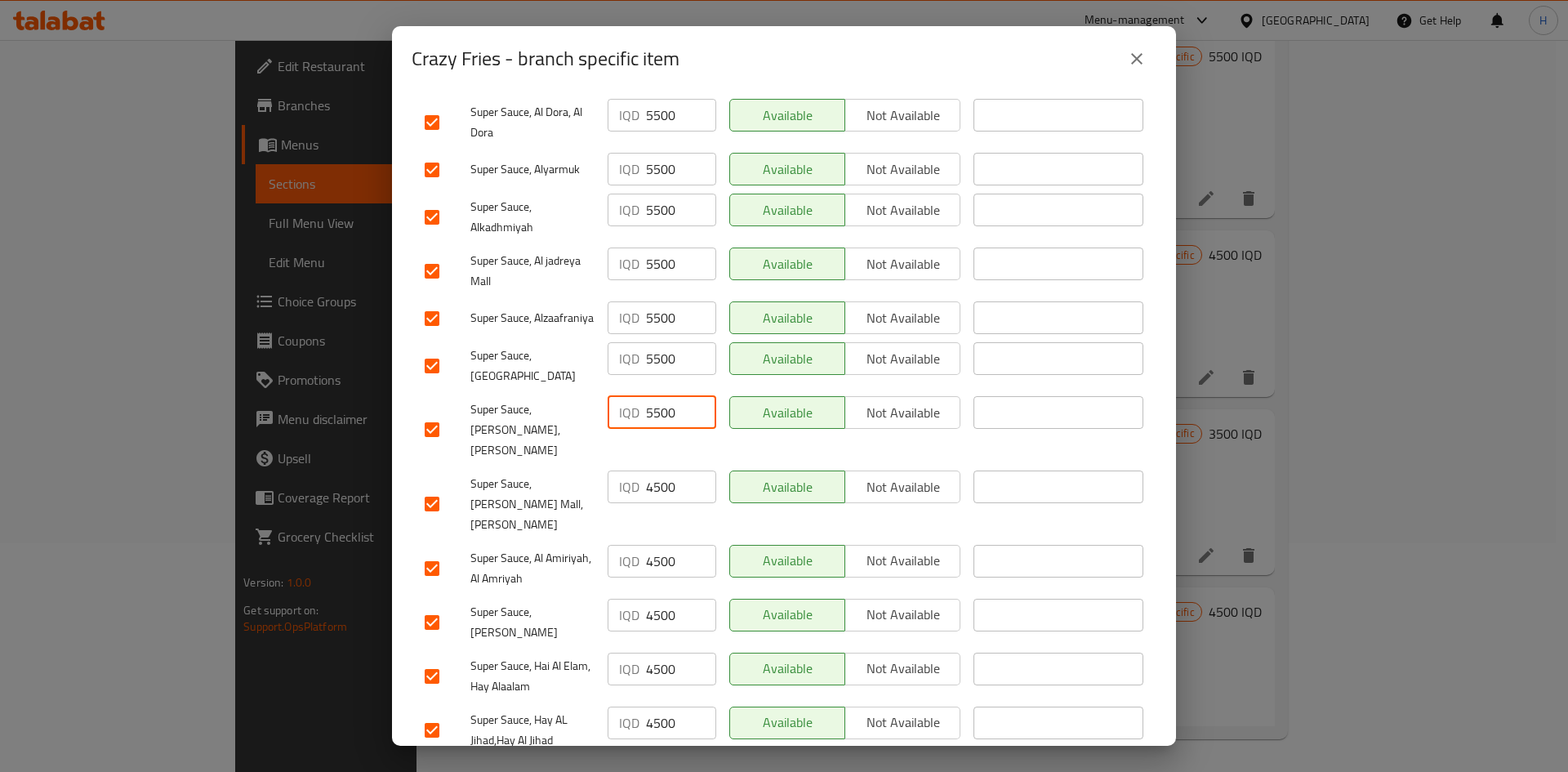
scroll to position [468, 0]
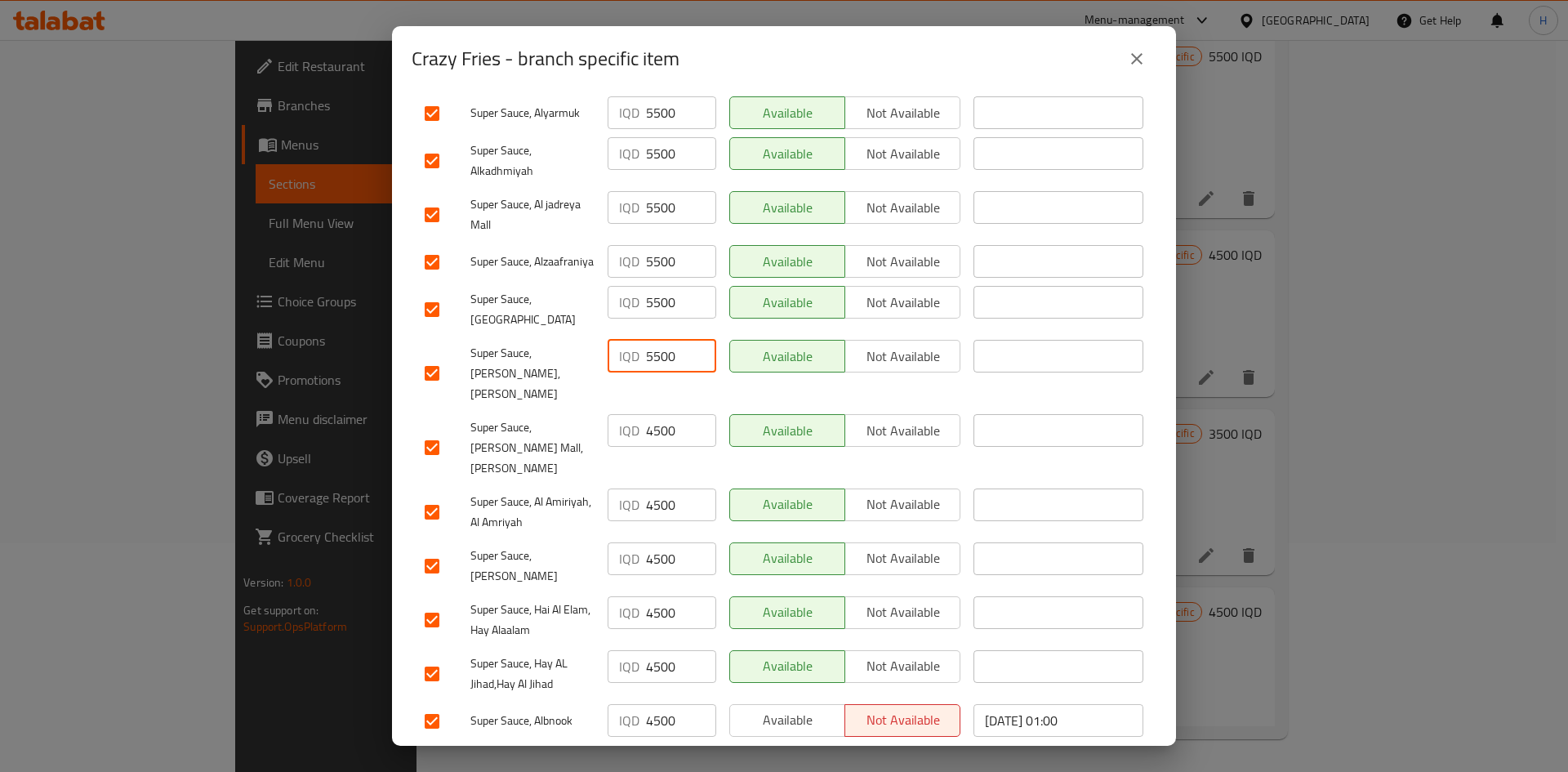
click at [657, 415] on input "4500" at bounding box center [681, 430] width 71 height 32
paste input "5"
click at [657, 477] on input "4500" at bounding box center [681, 505] width 71 height 32
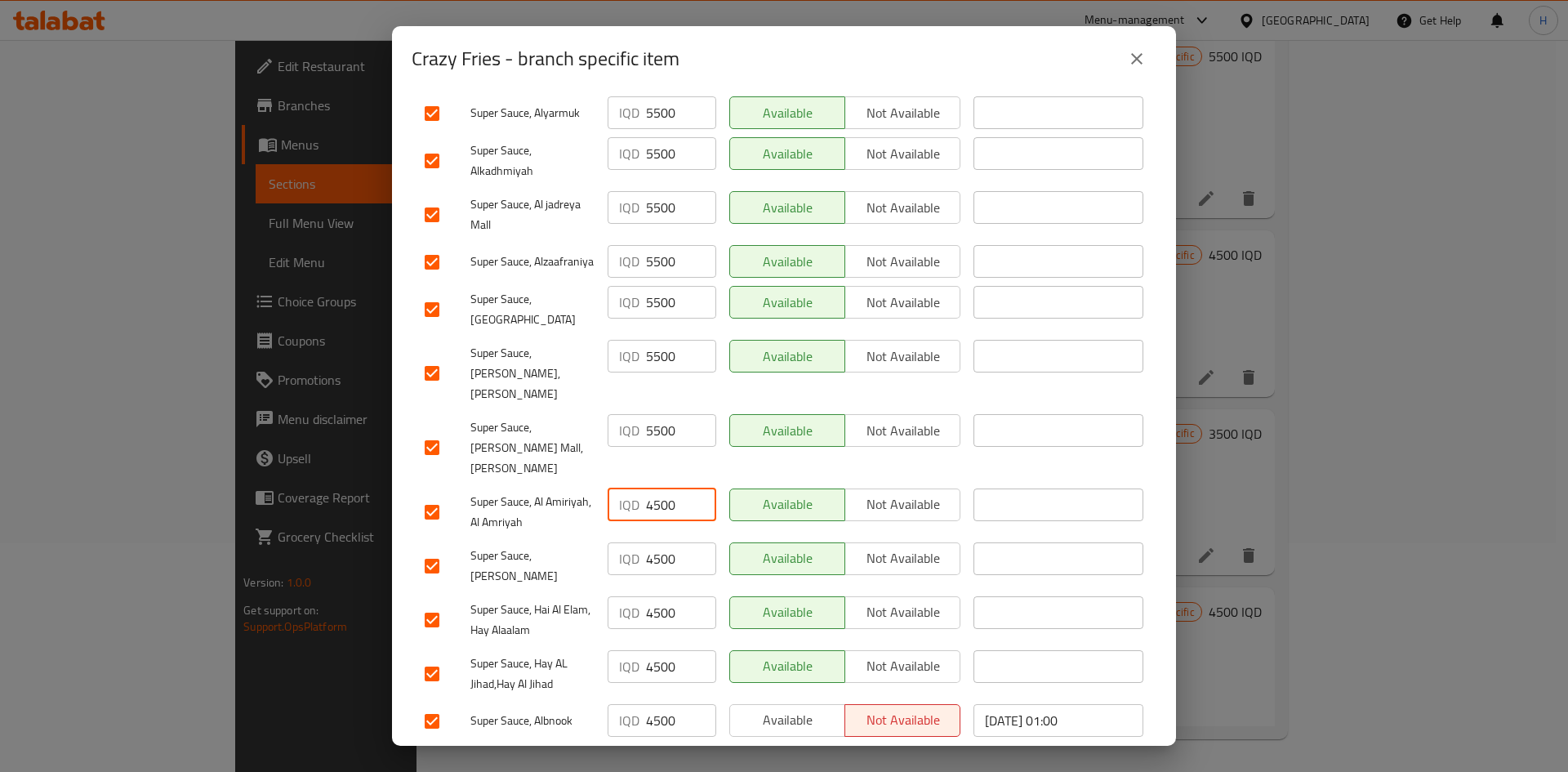
click at [657, 477] on input "4500" at bounding box center [681, 505] width 71 height 32
paste input "5"
click at [656, 477] on input "4500" at bounding box center [681, 558] width 71 height 32
paste input "5"
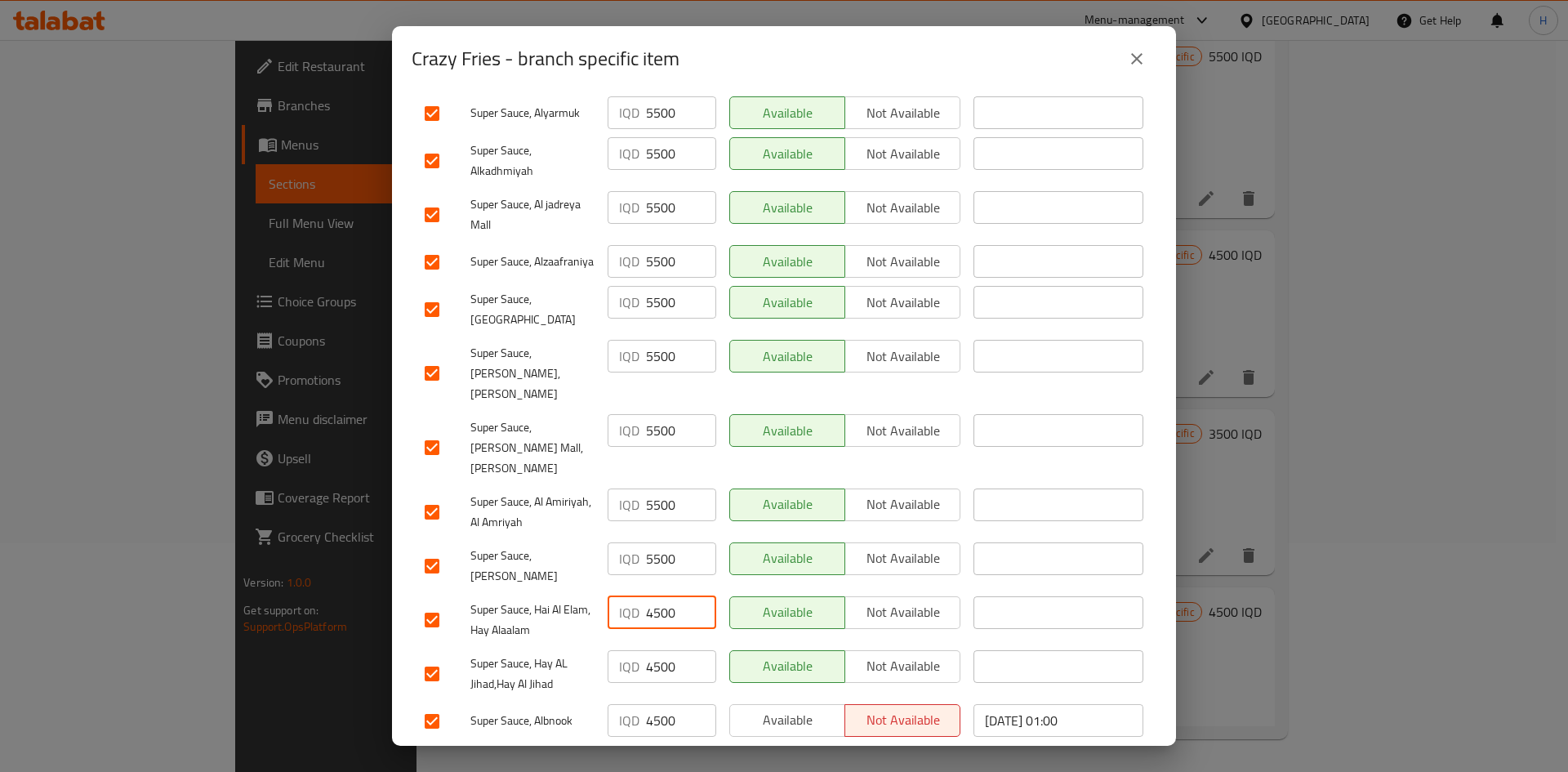
click at [655, 477] on input "4500" at bounding box center [681, 612] width 71 height 32
paste input "5"
click at [655, 477] on input "5500" at bounding box center [681, 612] width 71 height 32
click at [654, 477] on input "4500" at bounding box center [681, 666] width 71 height 32
click at [653, 477] on input "4500" at bounding box center [681, 666] width 71 height 32
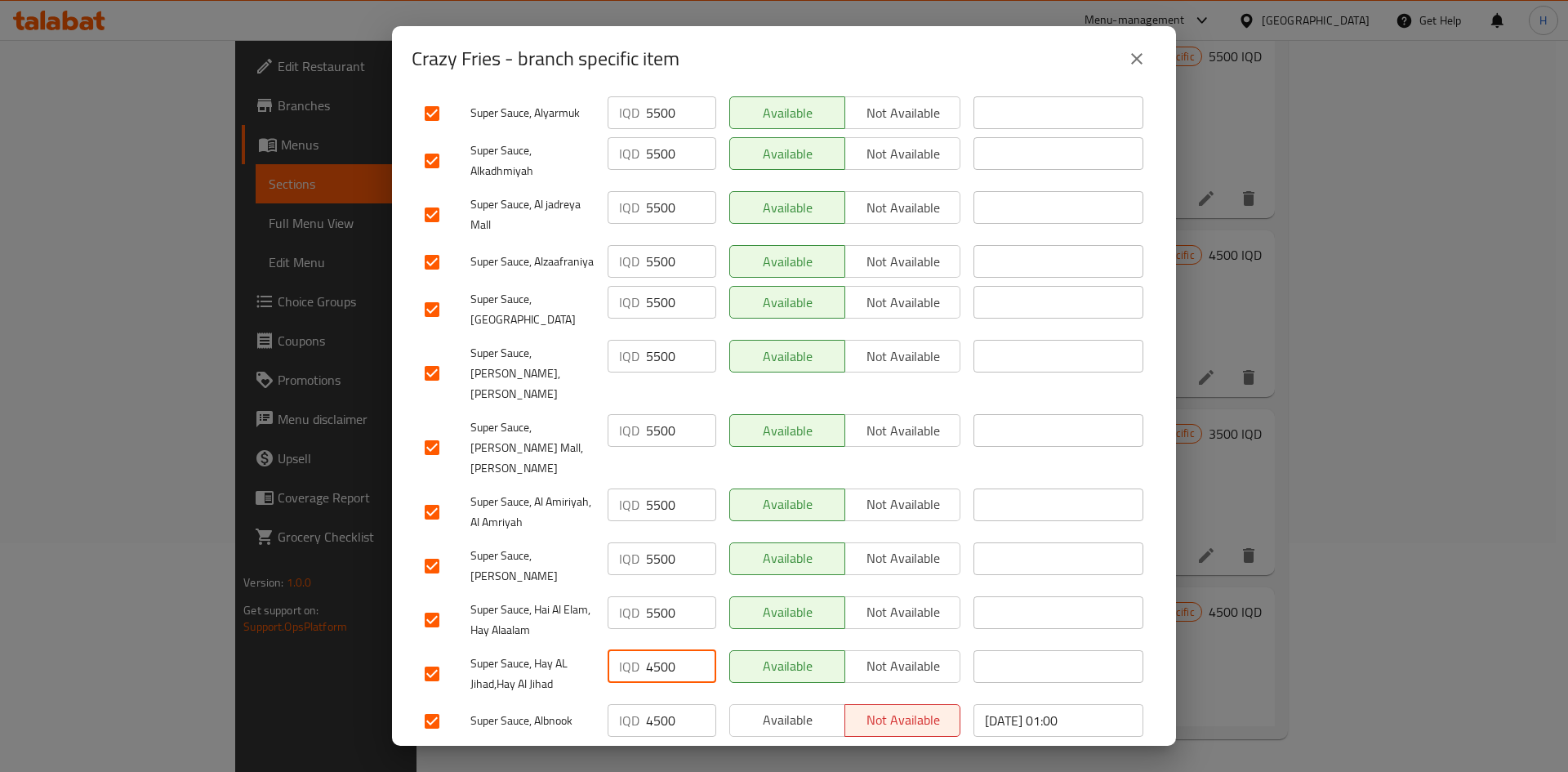
click at [653, 477] on input "4500" at bounding box center [681, 666] width 71 height 32
paste input "5"
click at [653, 477] on input "4500" at bounding box center [681, 720] width 71 height 32
click at [655, 477] on input "4500" at bounding box center [681, 720] width 71 height 32
click at [653, 477] on span "Save" at bounding box center [784, 763] width 718 height 20
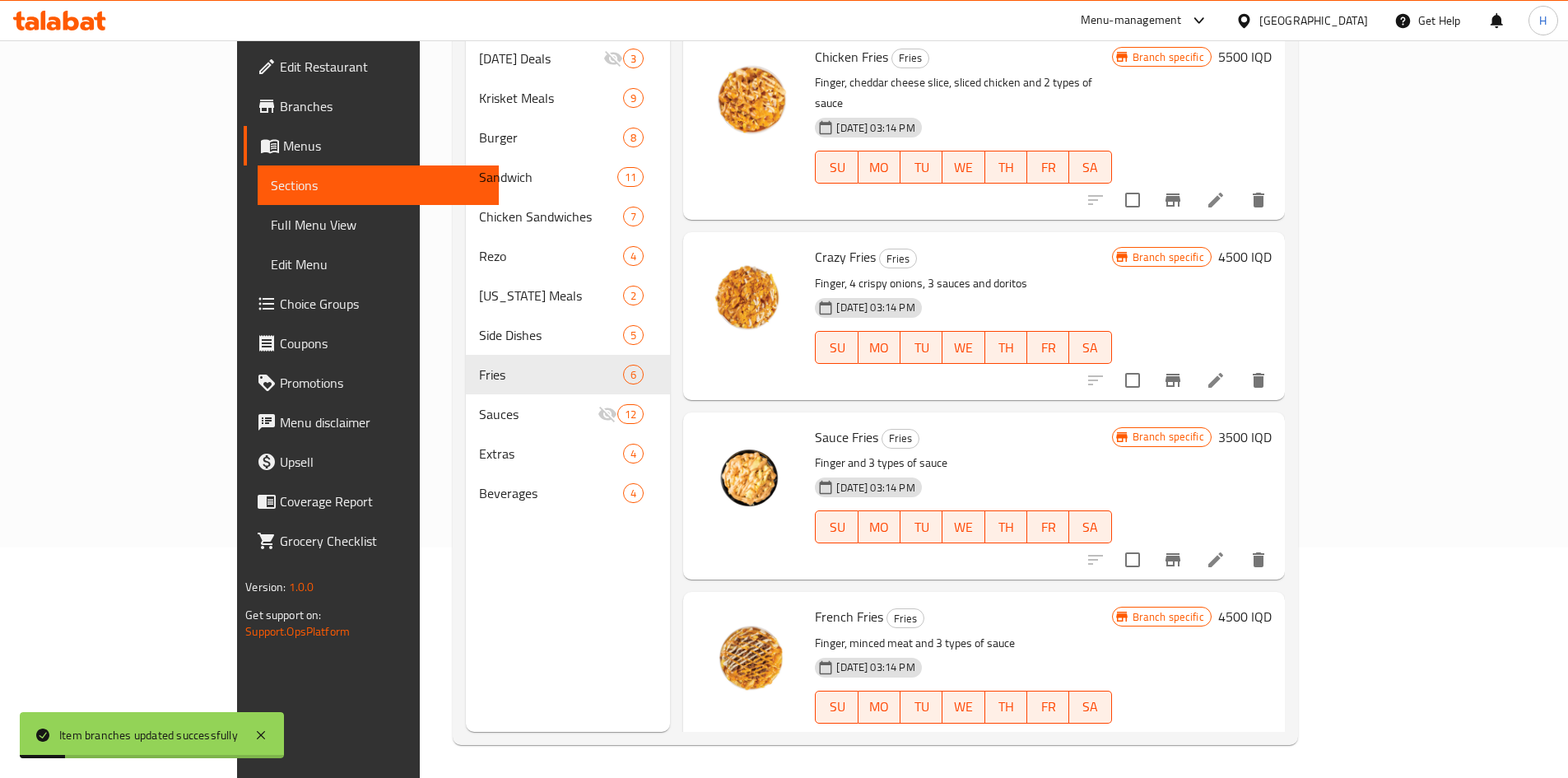
click at [1040, 245] on h6 "4500 IQD" at bounding box center [1245, 256] width 53 height 23
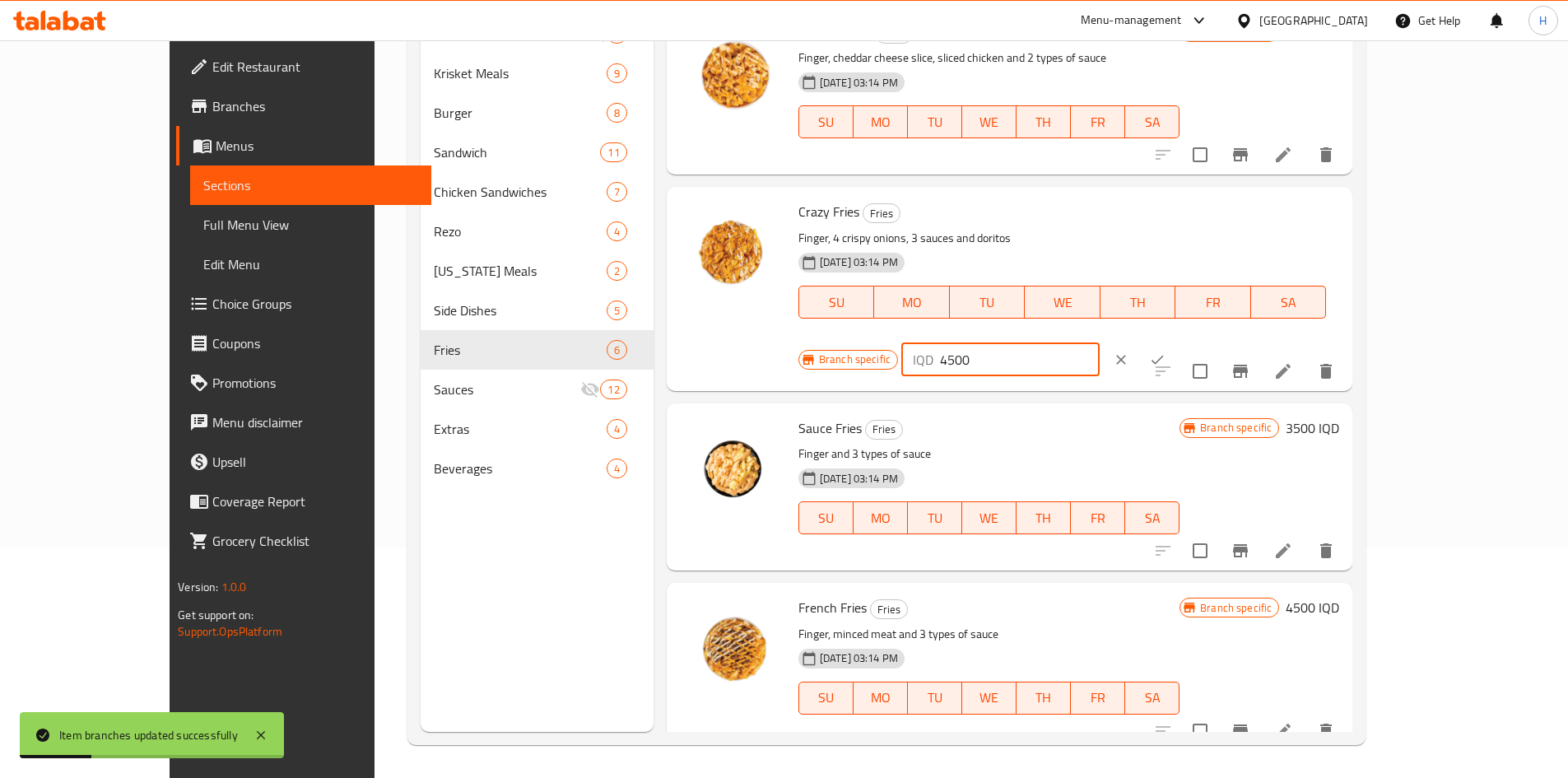
click at [1040, 343] on input "4500" at bounding box center [1020, 359] width 160 height 33
click at [1040, 354] on icon "ok" at bounding box center [1157, 359] width 12 height 9
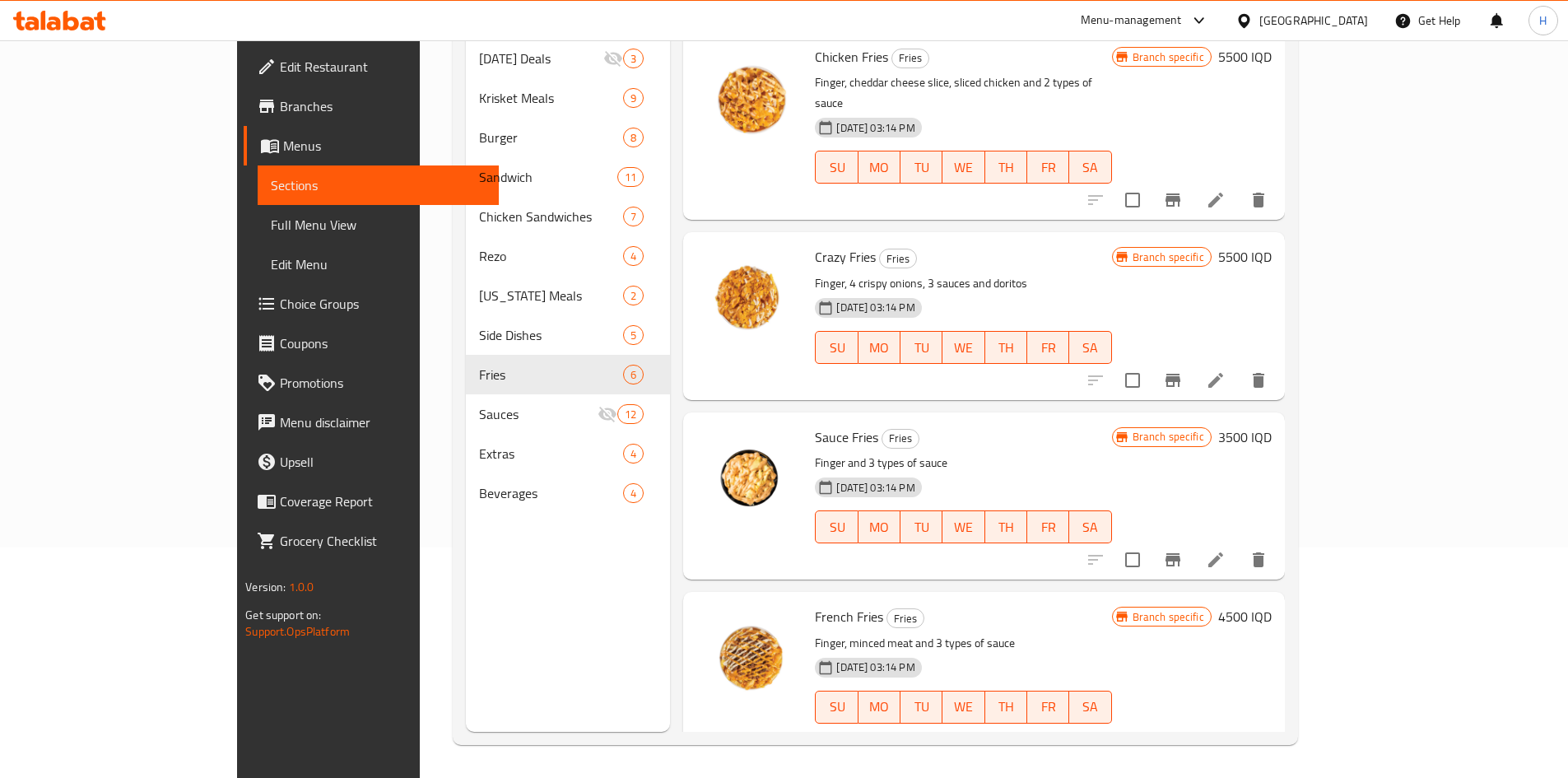
click at [1040, 480] on icon "Branch-specific-item" at bounding box center [1172, 739] width 15 height 13
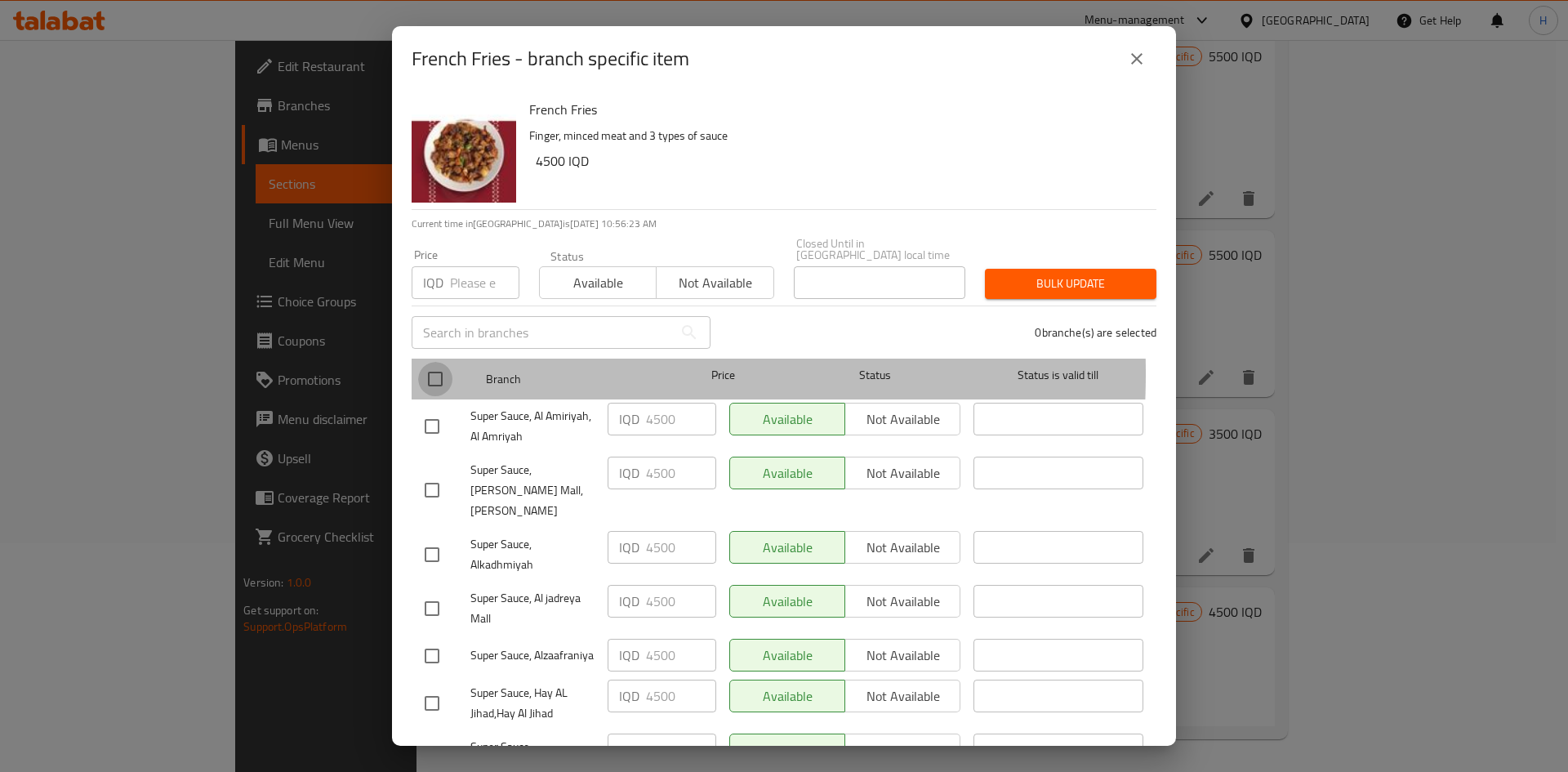
drag, startPoint x: 446, startPoint y: 362, endPoint x: 458, endPoint y: 372, distance: 15.6
click at [445, 362] on input "checkbox" at bounding box center [435, 379] width 34 height 34
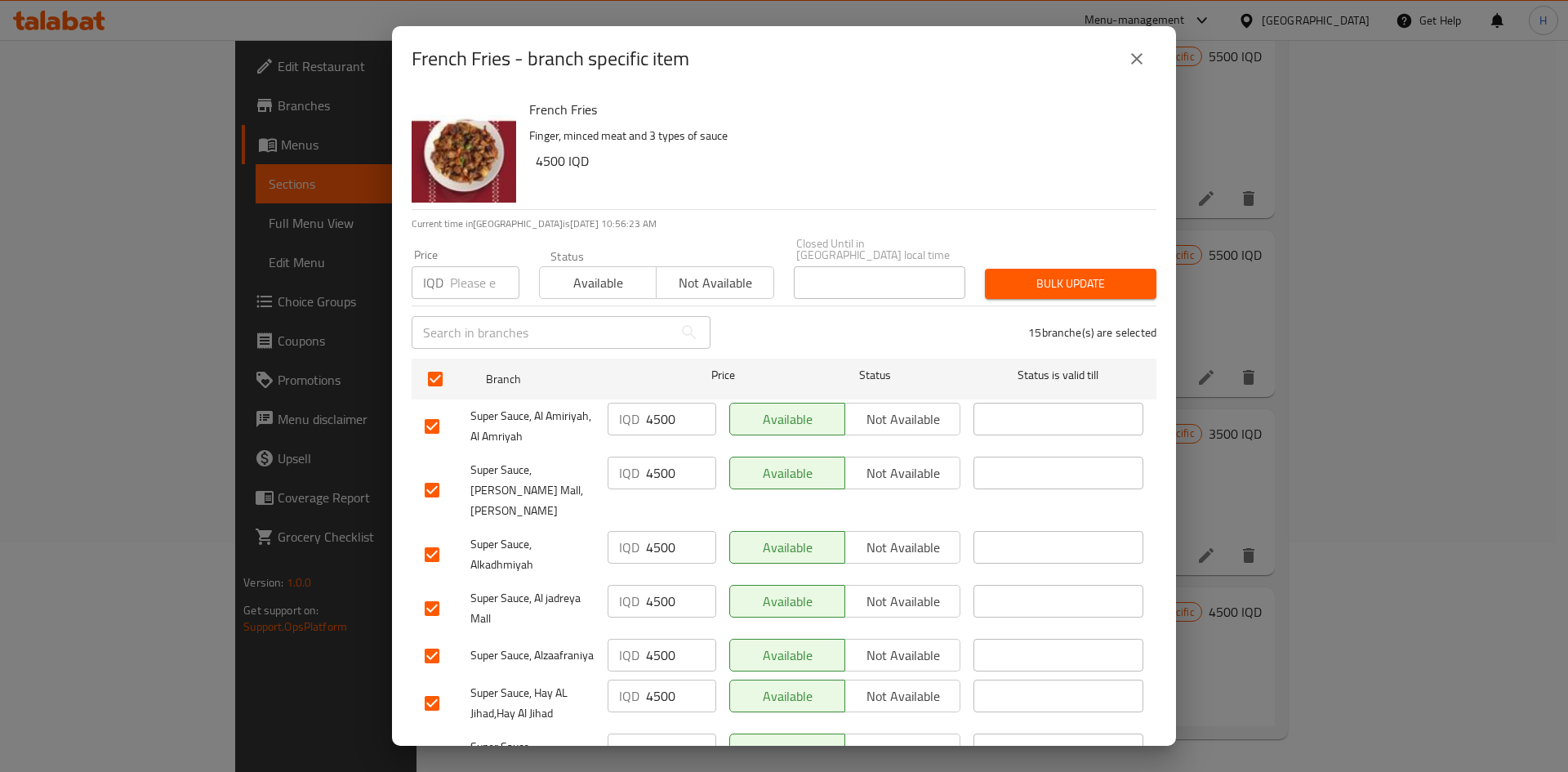
click at [658, 409] on input "4500" at bounding box center [681, 419] width 71 height 32
click at [661, 408] on input "5500" at bounding box center [681, 419] width 71 height 32
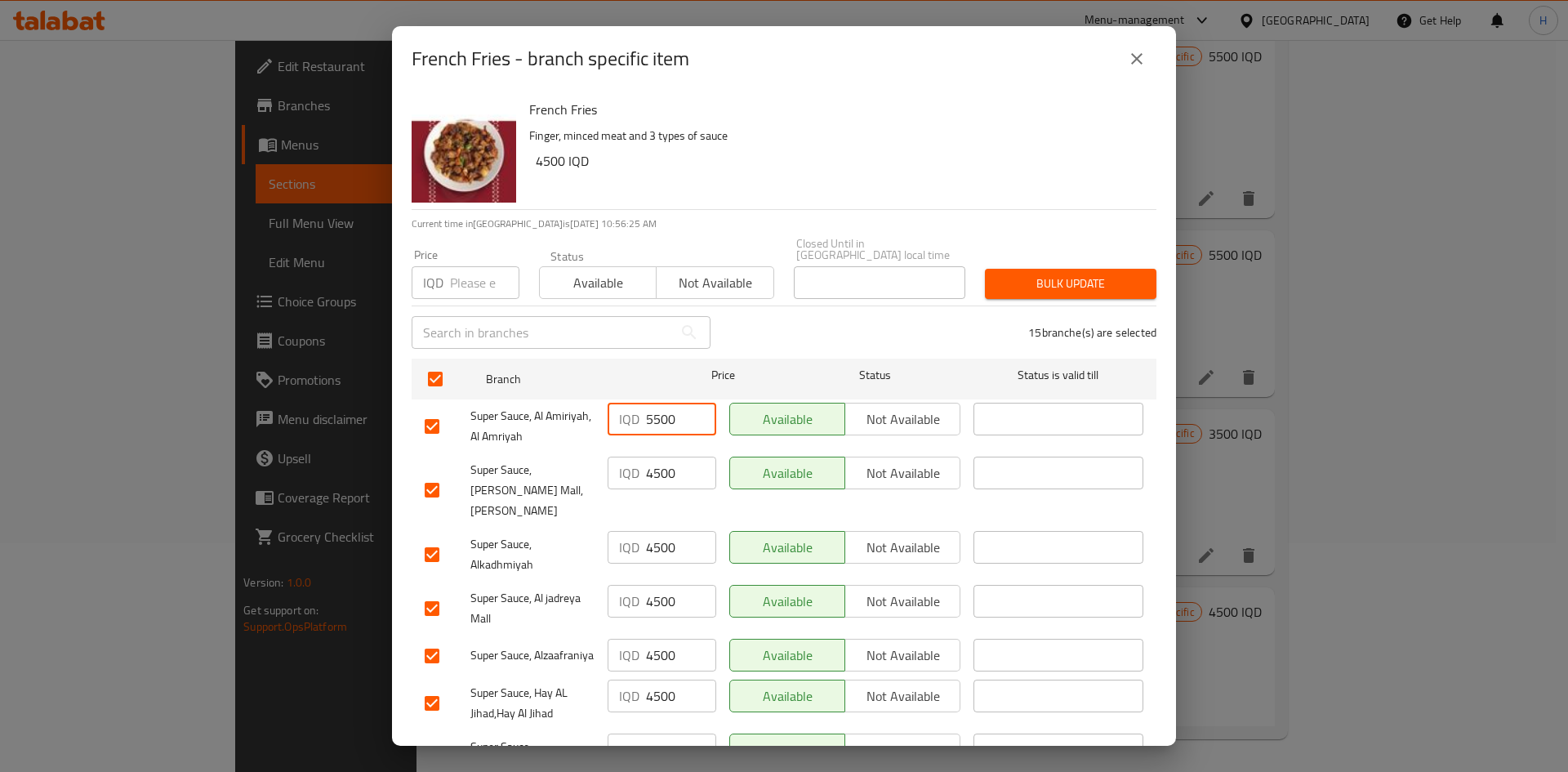
click at [661, 408] on input "5500" at bounding box center [681, 419] width 71 height 32
click at [658, 474] on input "4500" at bounding box center [681, 472] width 71 height 32
paste input "5"
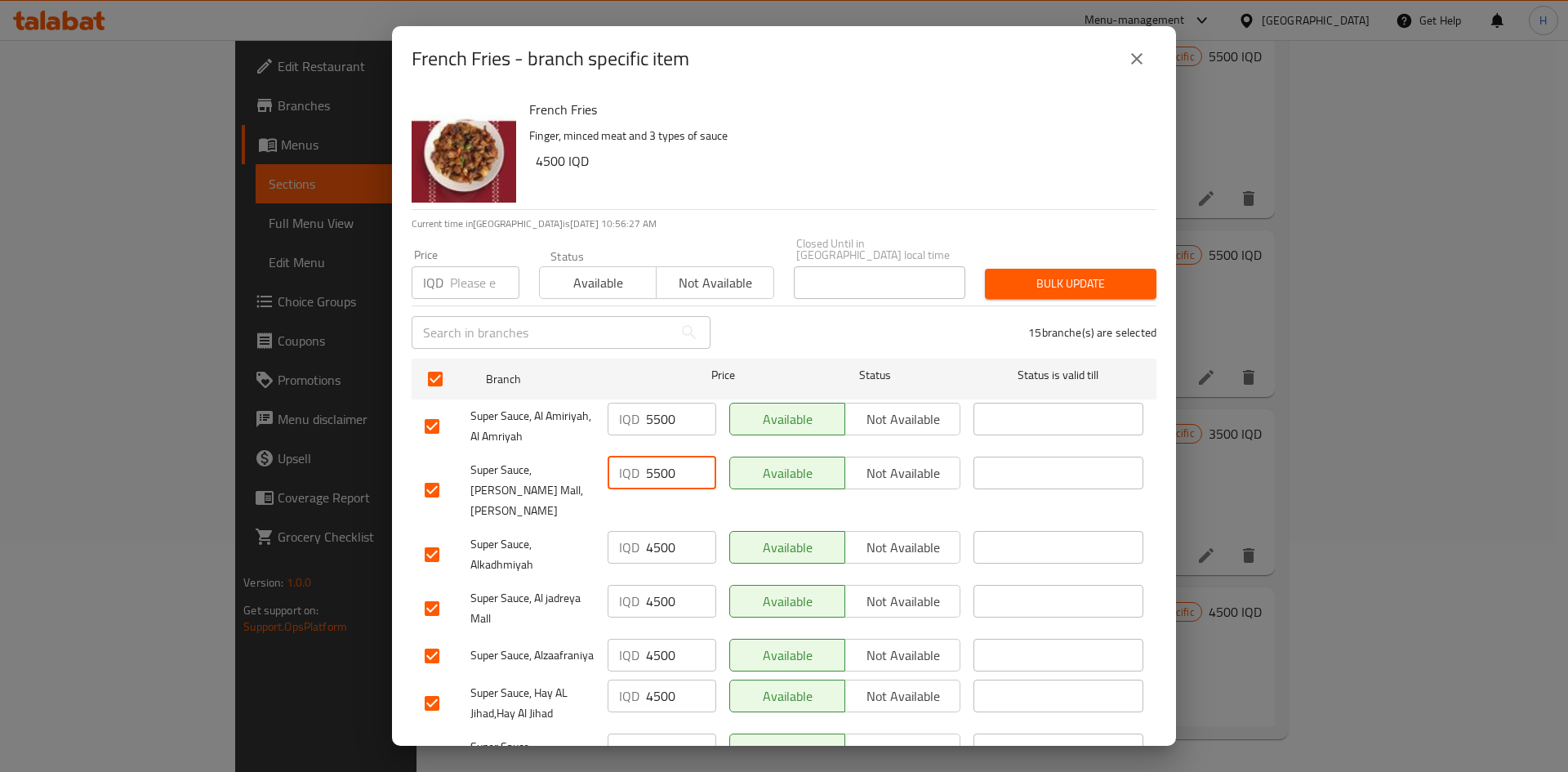
click at [661, 477] on input "4500" at bounding box center [681, 547] width 71 height 32
paste input "5500"
click at [661, 477] on input "45055000" at bounding box center [681, 547] width 71 height 32
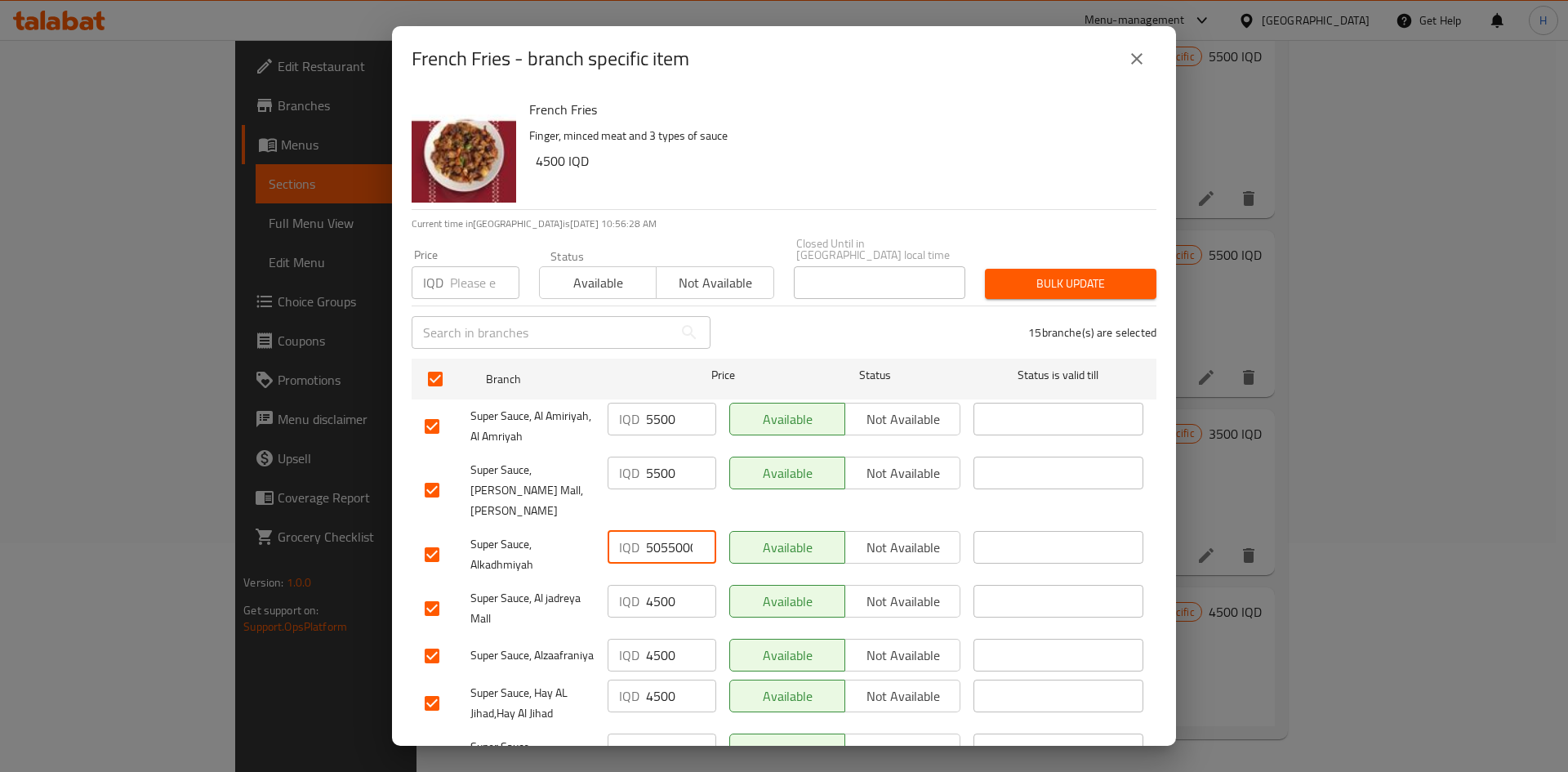
click at [661, 477] on input "45055000" at bounding box center [681, 547] width 71 height 32
paste input "55"
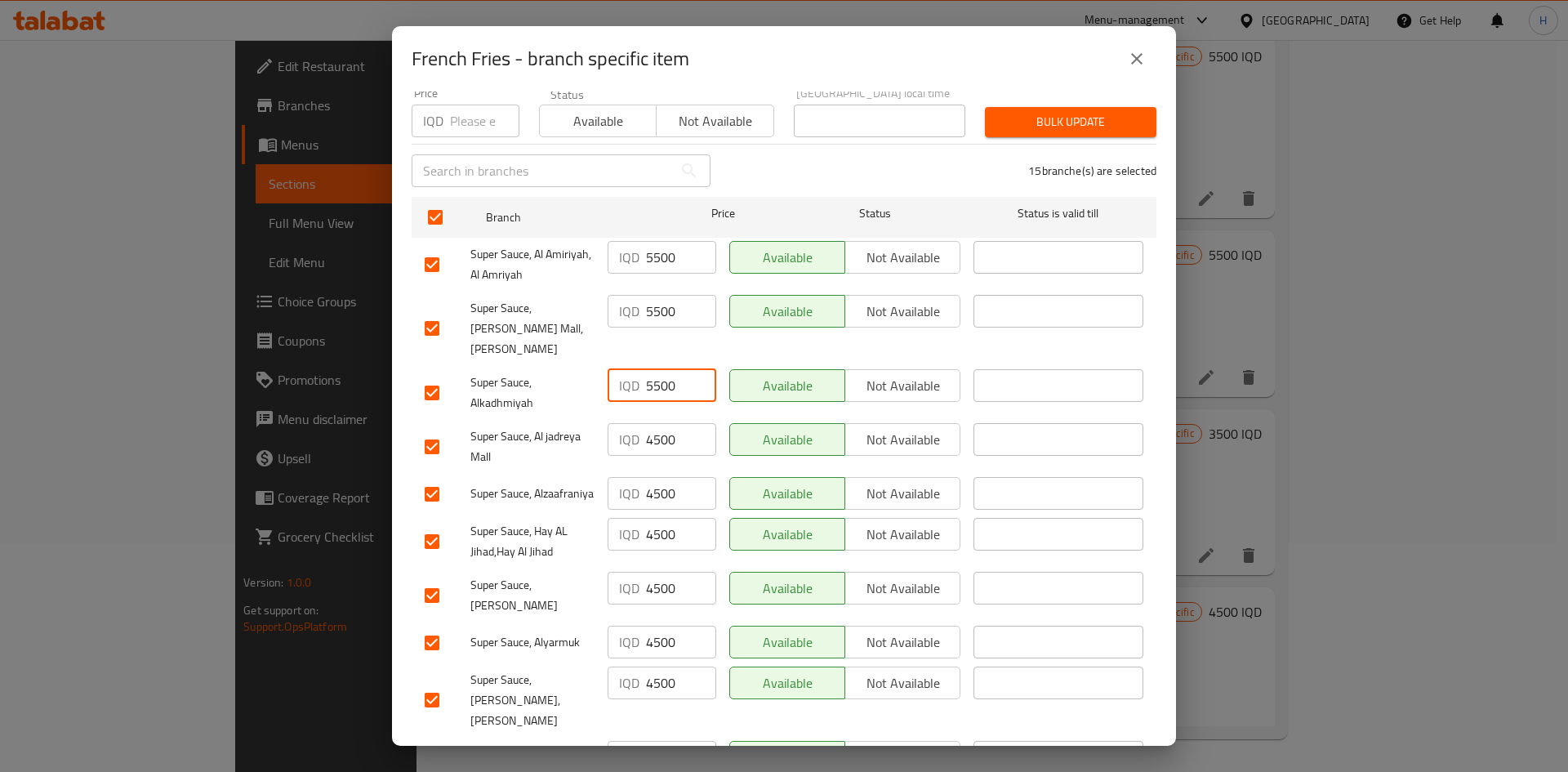
scroll to position [163, 0]
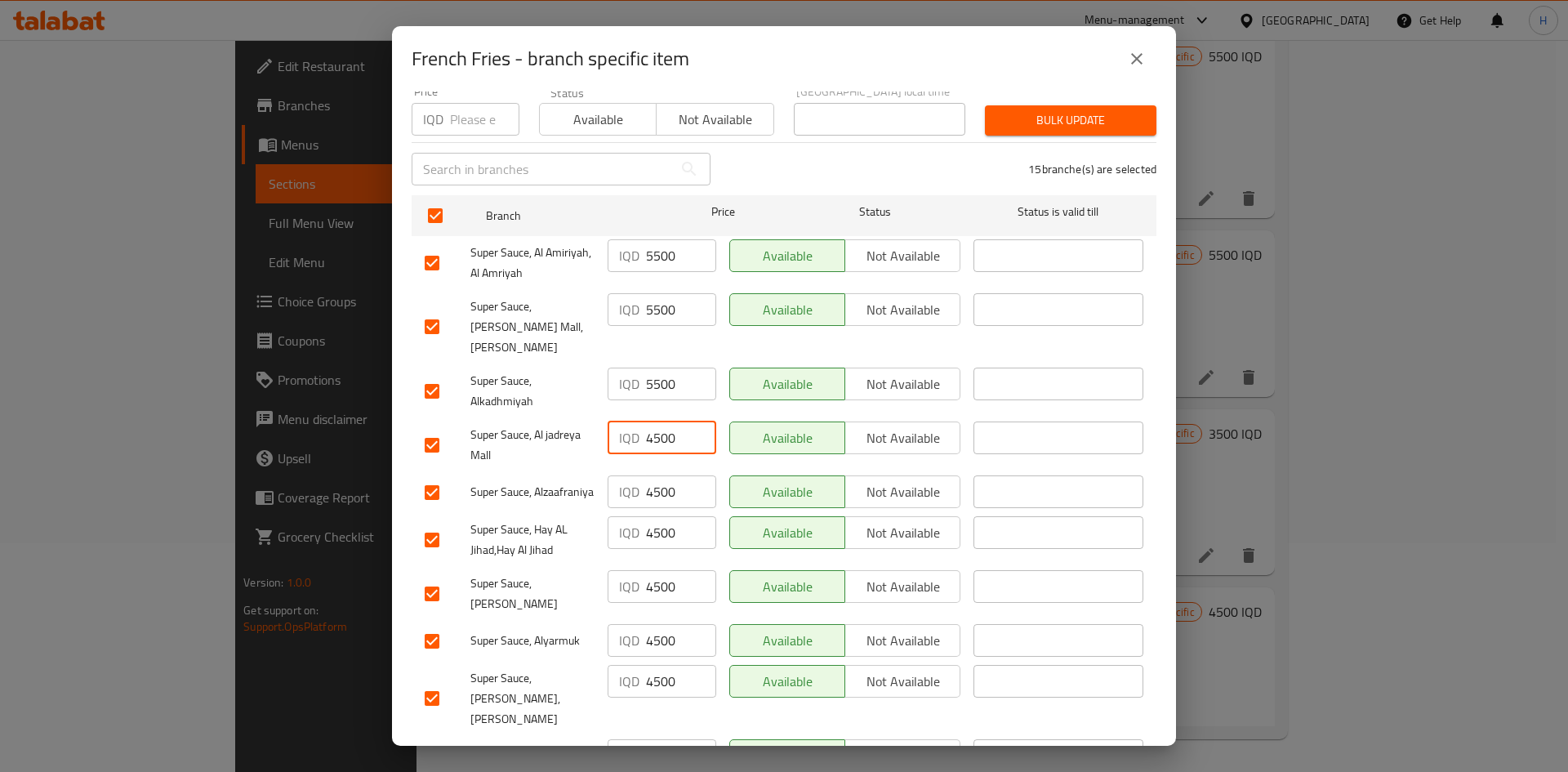
drag, startPoint x: 655, startPoint y: 392, endPoint x: 659, endPoint y: 415, distance: 23.3
click at [655, 421] on input "4500" at bounding box center [681, 437] width 71 height 32
click at [659, 421] on input "4500" at bounding box center [681, 437] width 71 height 32
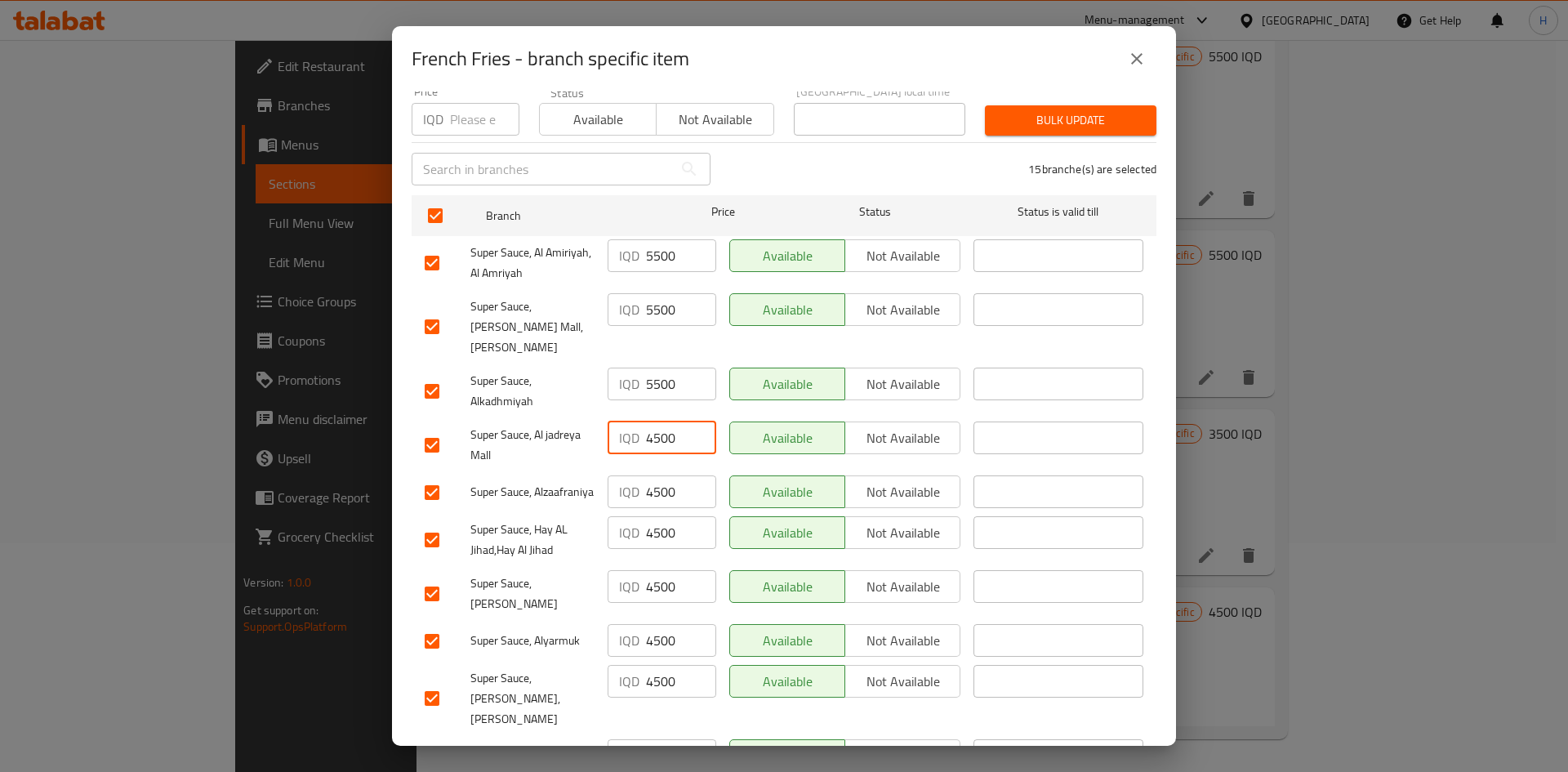
paste input "5"
click at [655, 475] on input "4500" at bounding box center [681, 491] width 71 height 32
click at [651, 477] on input "4500" at bounding box center [681, 532] width 71 height 32
click at [650, 477] on input "4500" at bounding box center [681, 532] width 71 height 32
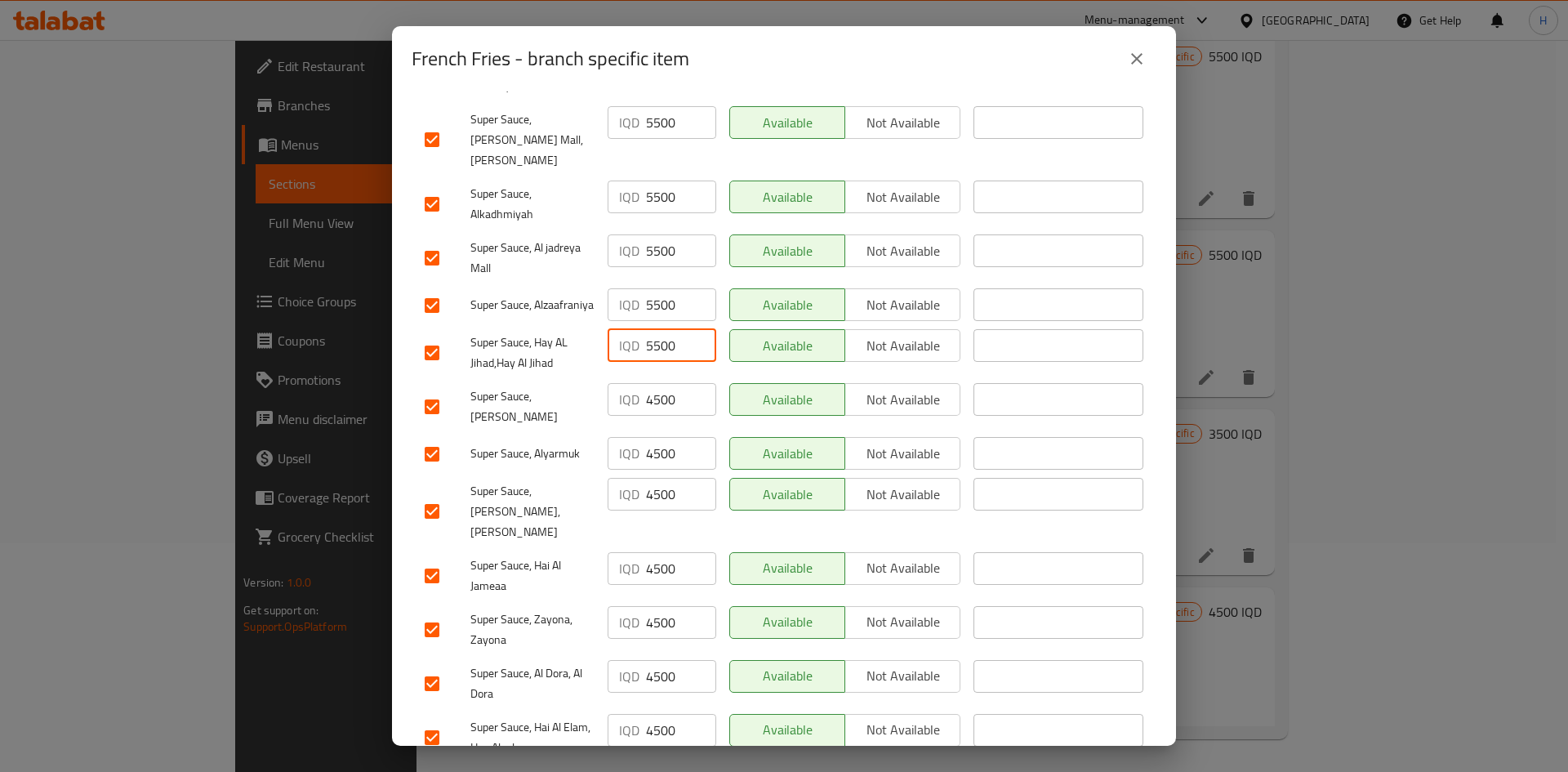
scroll to position [409, 0]
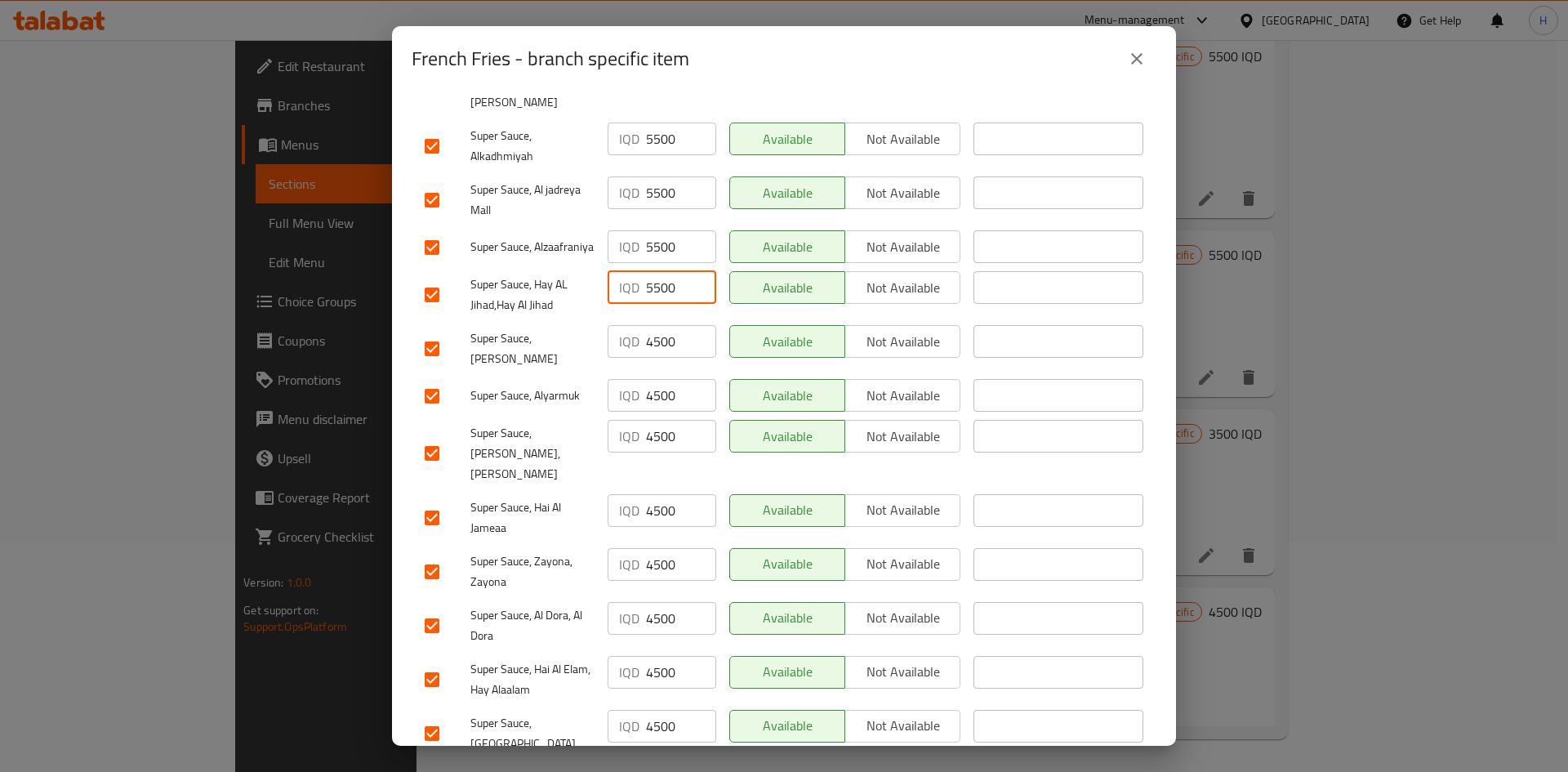
click at [665, 330] on input "4500" at bounding box center [681, 341] width 71 height 32
click at [667, 330] on input "4500" at bounding box center [681, 341] width 71 height 32
click at [672, 380] on input "4500" at bounding box center [681, 395] width 71 height 32
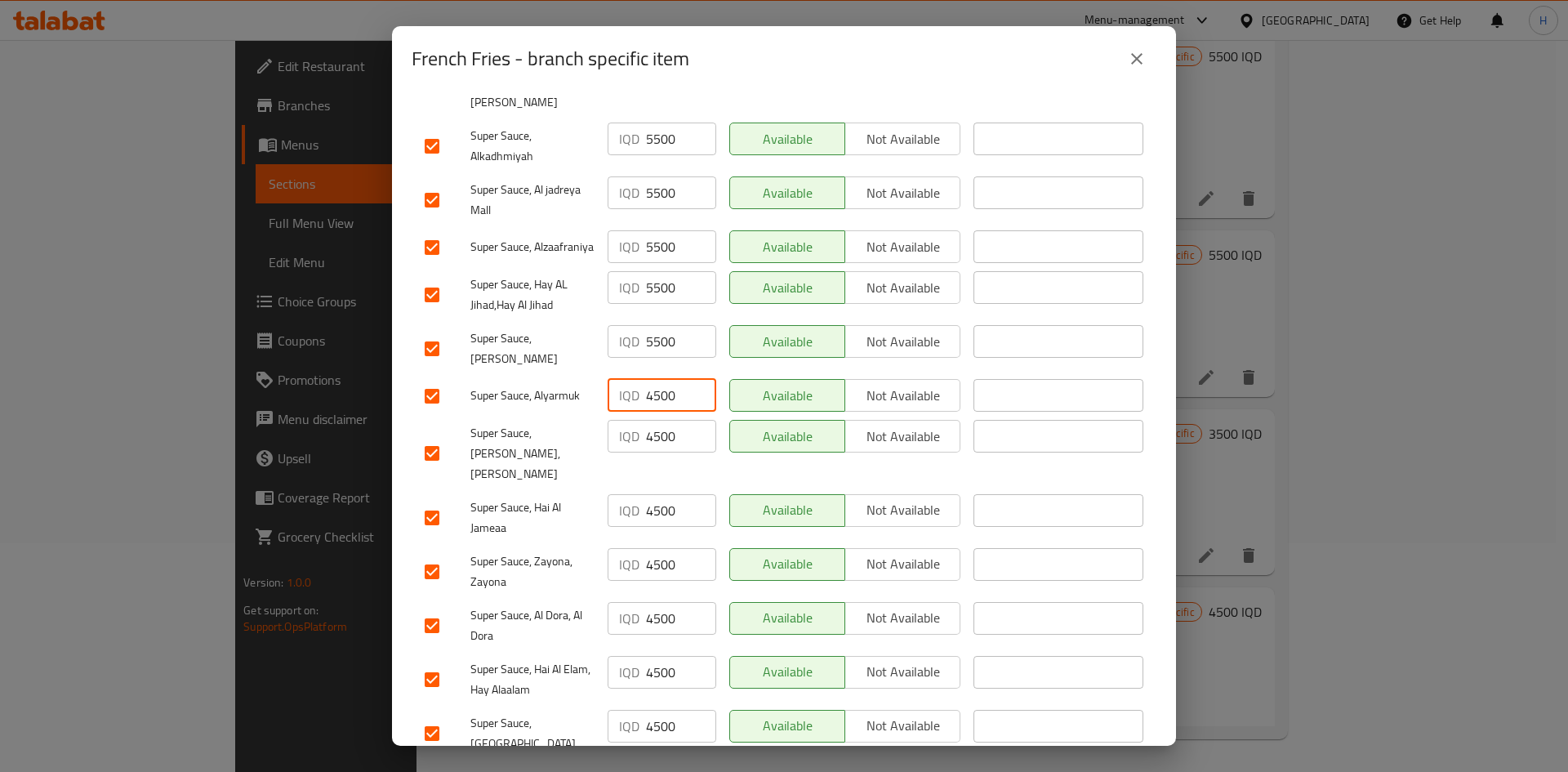
click at [672, 380] on input "4500" at bounding box center [681, 395] width 71 height 32
click at [670, 424] on input "4500" at bounding box center [681, 436] width 71 height 32
click at [662, 477] on input "4500" at bounding box center [681, 510] width 71 height 32
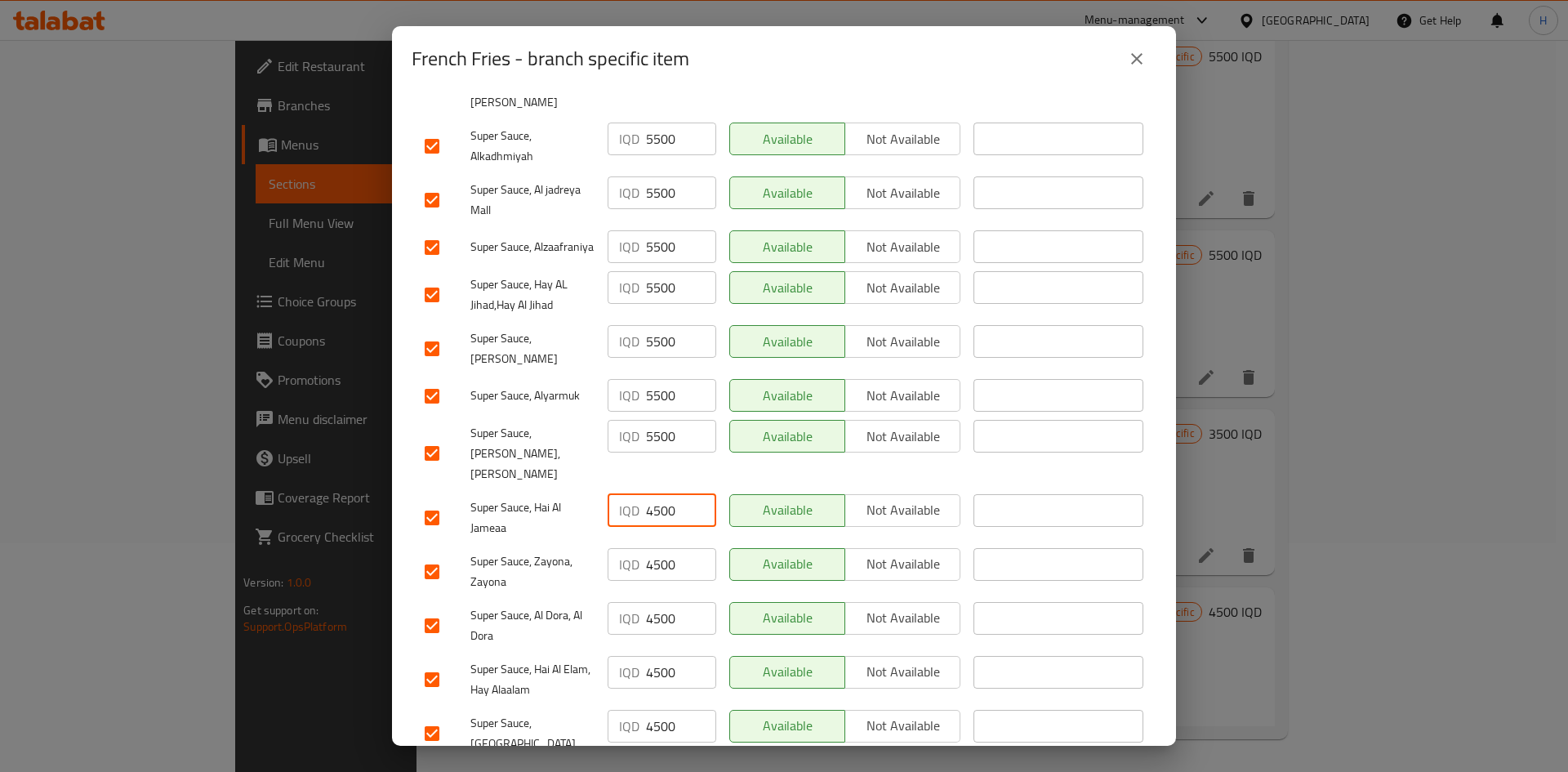
click at [661, 477] on input "4500" at bounding box center [681, 510] width 71 height 32
click at [660, 477] on input "4500" at bounding box center [681, 510] width 71 height 32
click at [652, 477] on input "4500" at bounding box center [681, 564] width 71 height 32
click at [651, 477] on input "4500" at bounding box center [681, 564] width 71 height 32
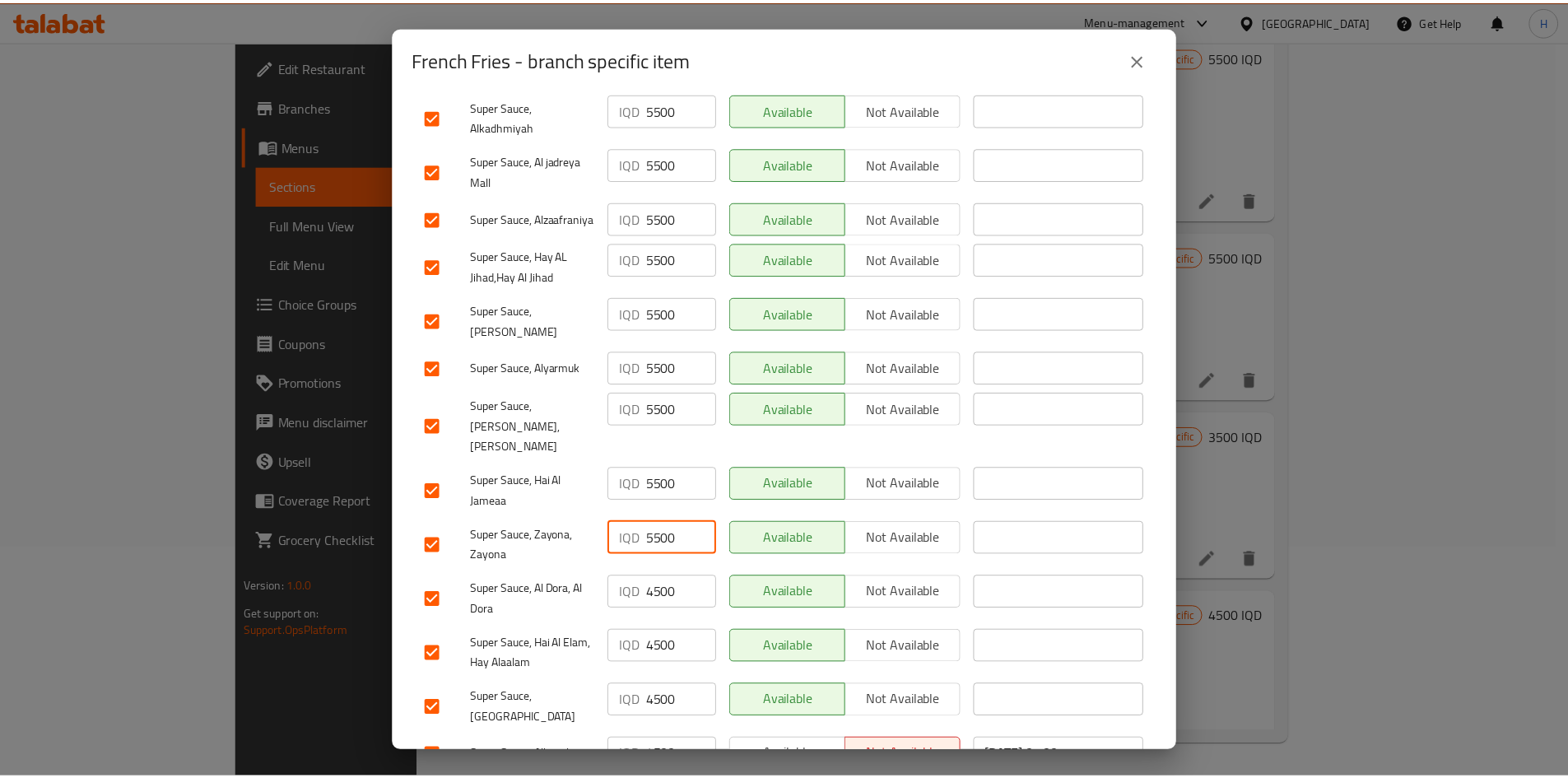
scroll to position [472, 0]
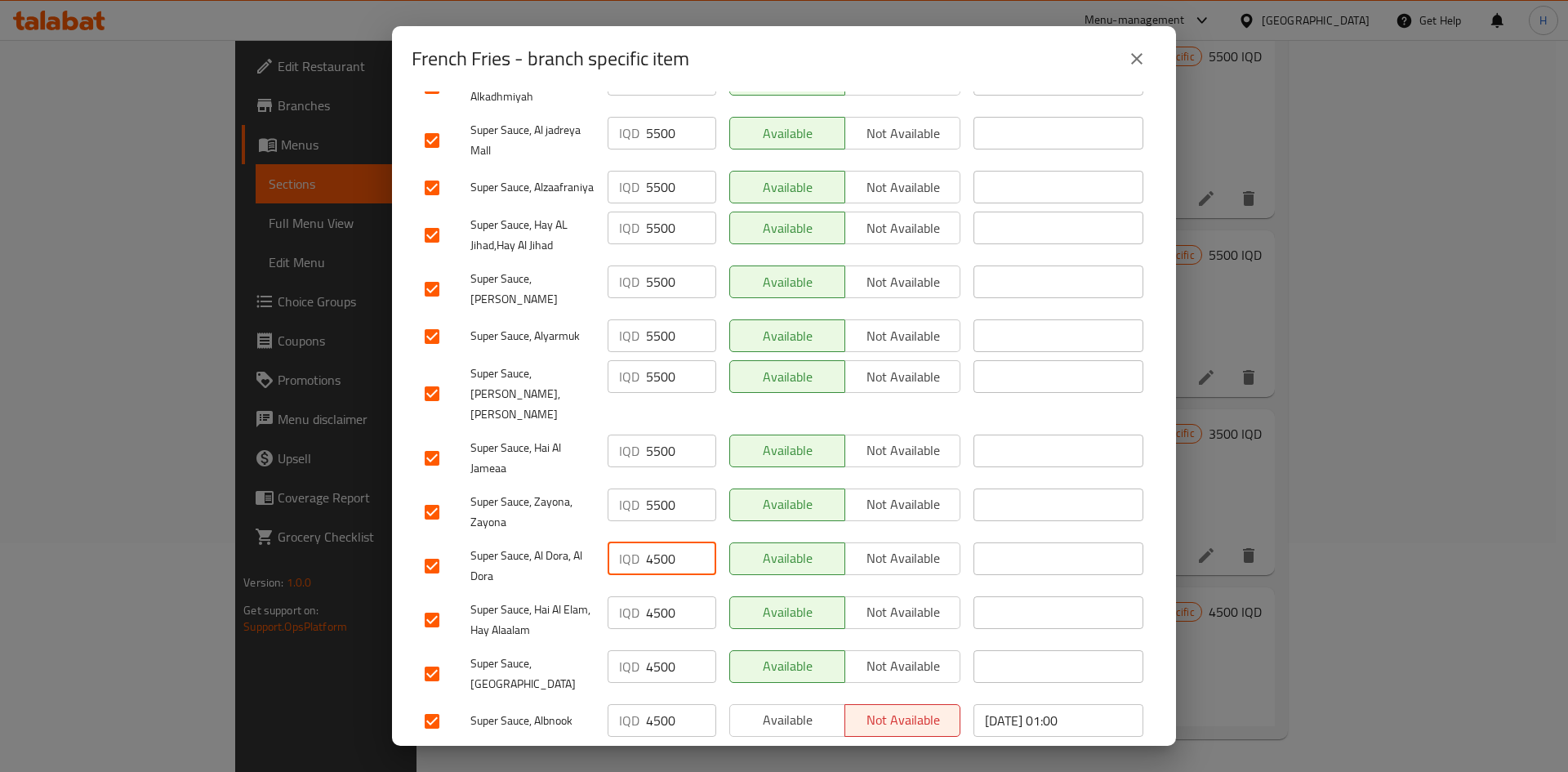
click at [646, 477] on input "4500" at bounding box center [681, 558] width 71 height 32
click at [650, 477] on input "4500" at bounding box center [681, 612] width 71 height 32
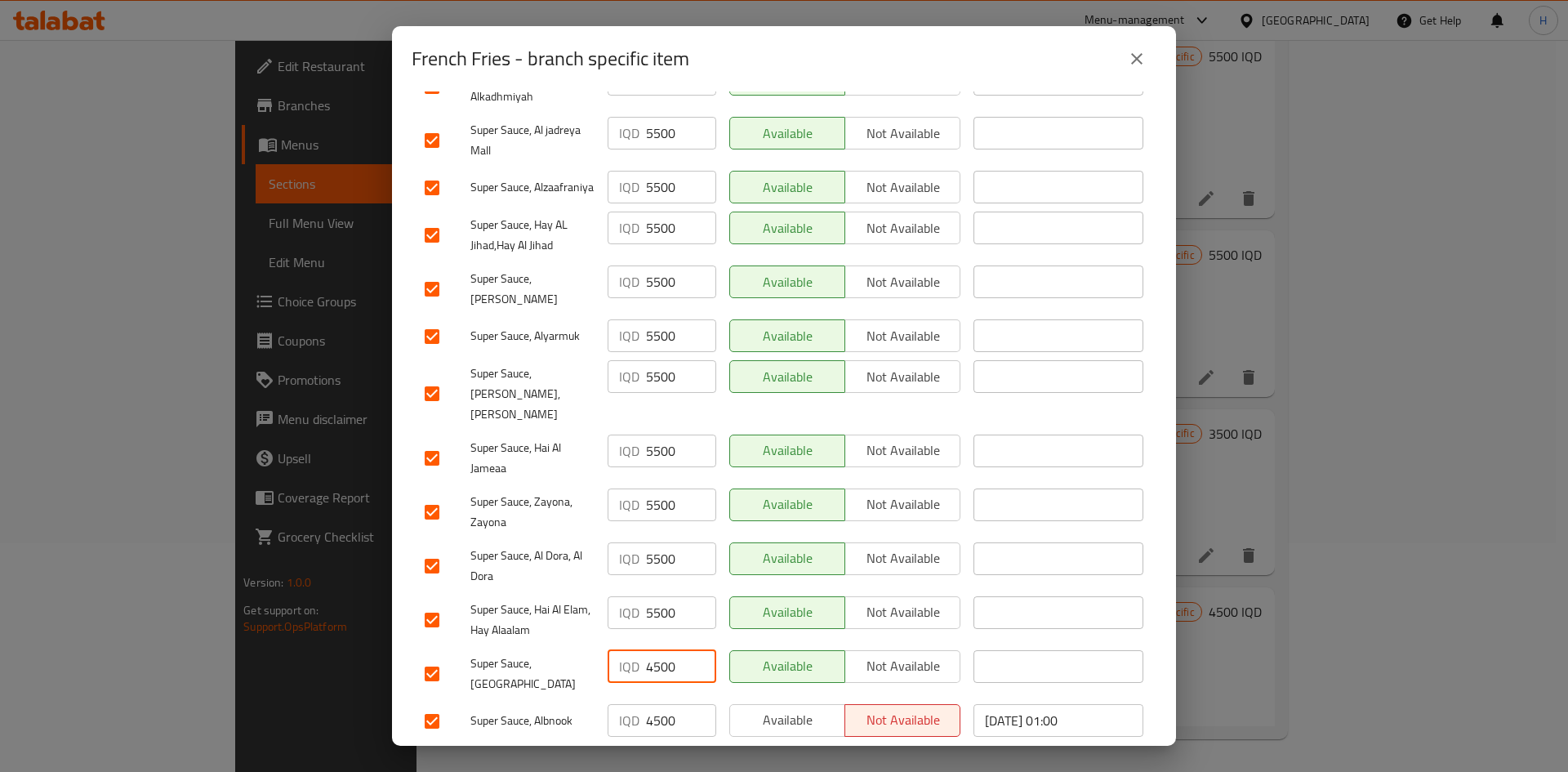
click at [646, 477] on input "4500" at bounding box center [681, 666] width 71 height 32
click at [647, 477] on input "4500" at bounding box center [681, 720] width 71 height 32
click at [643, 477] on span "Save" at bounding box center [784, 763] width 718 height 20
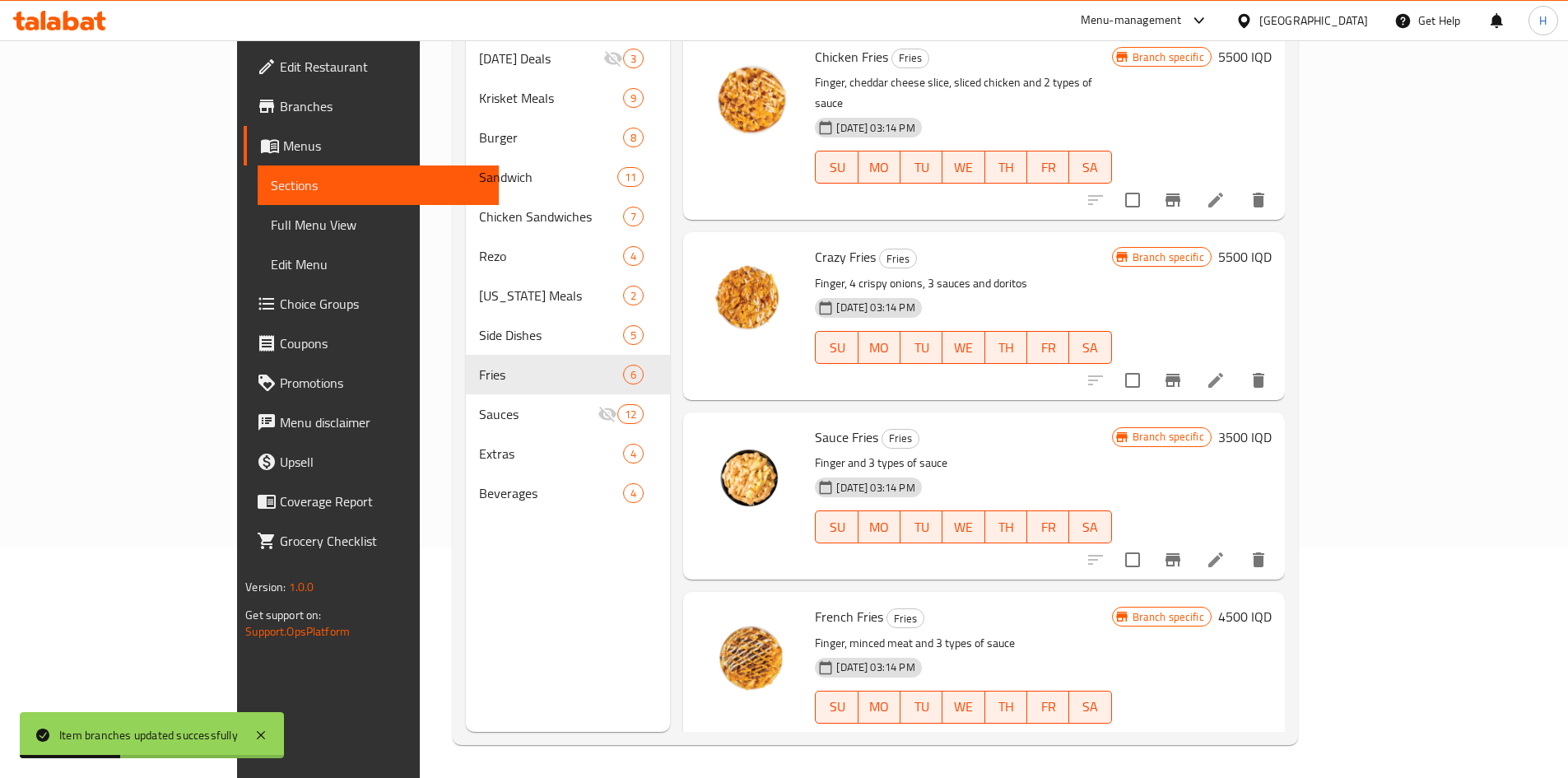
click at [1040, 480] on h6 "4500 IQD" at bounding box center [1245, 616] width 53 height 23
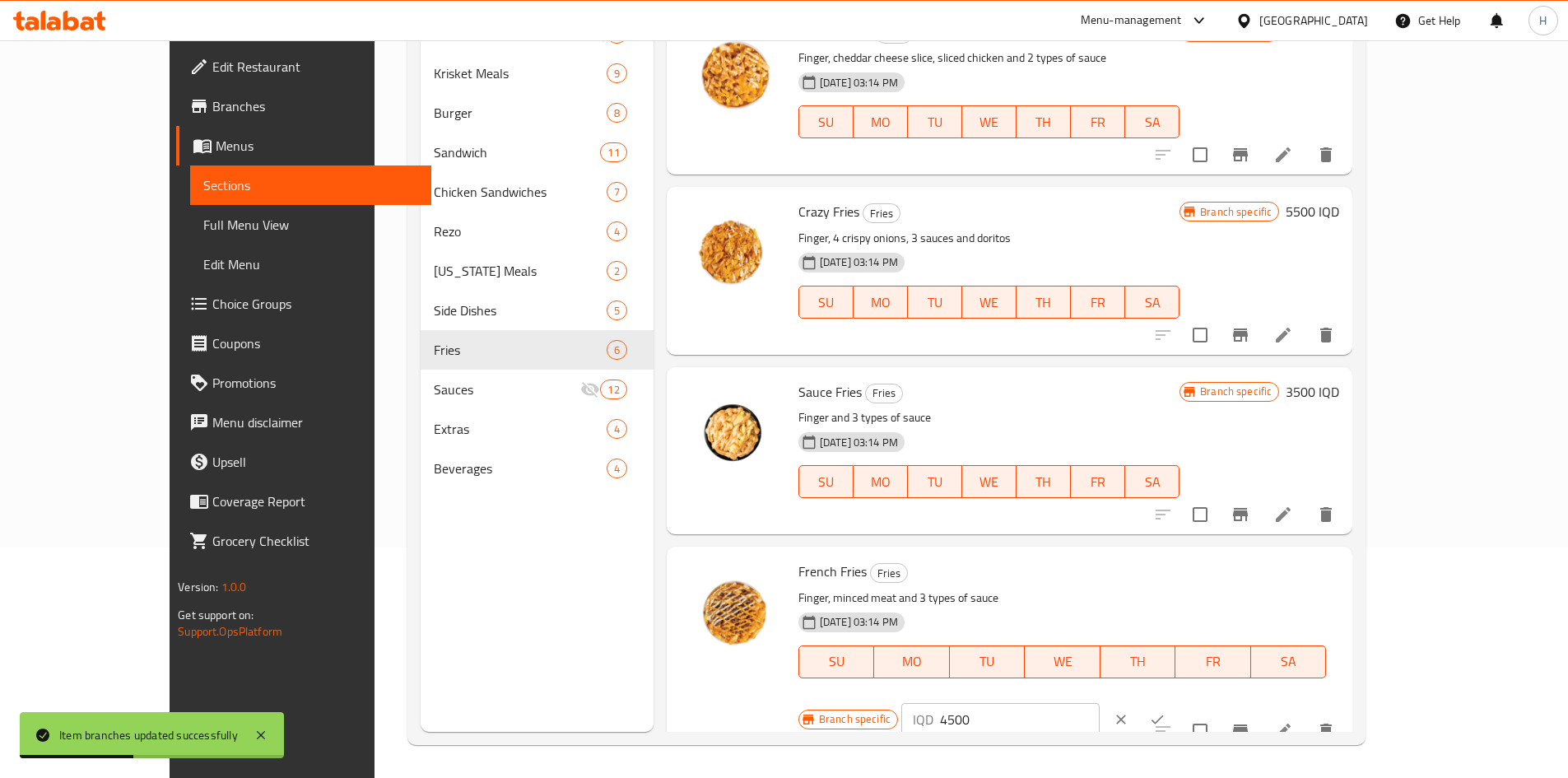
click at [1040, 480] on input "4500" at bounding box center [1020, 719] width 160 height 33
click at [1040, 480] on icon "ok" at bounding box center [1156, 719] width 16 height 16
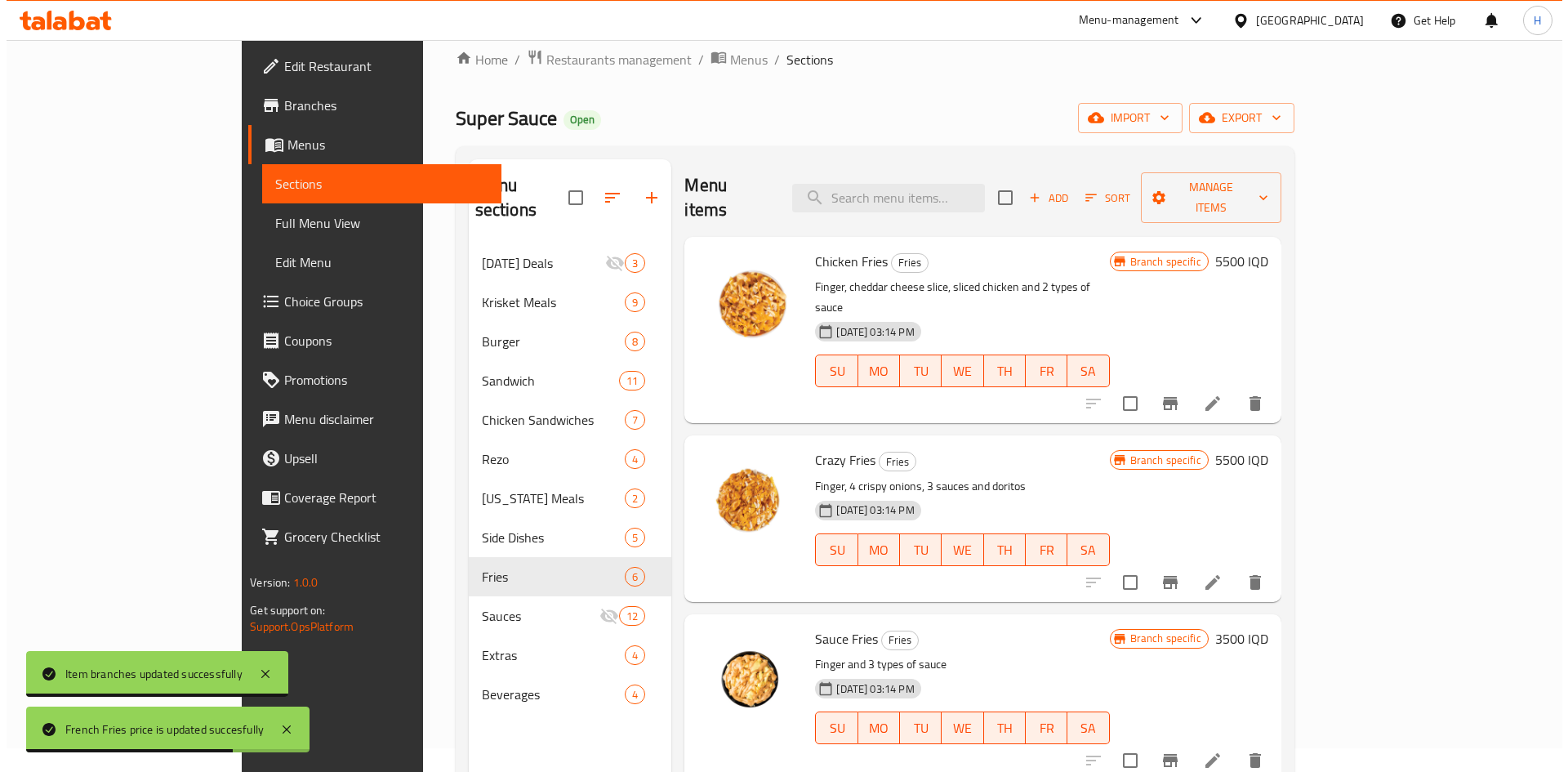
scroll to position [0, 0]
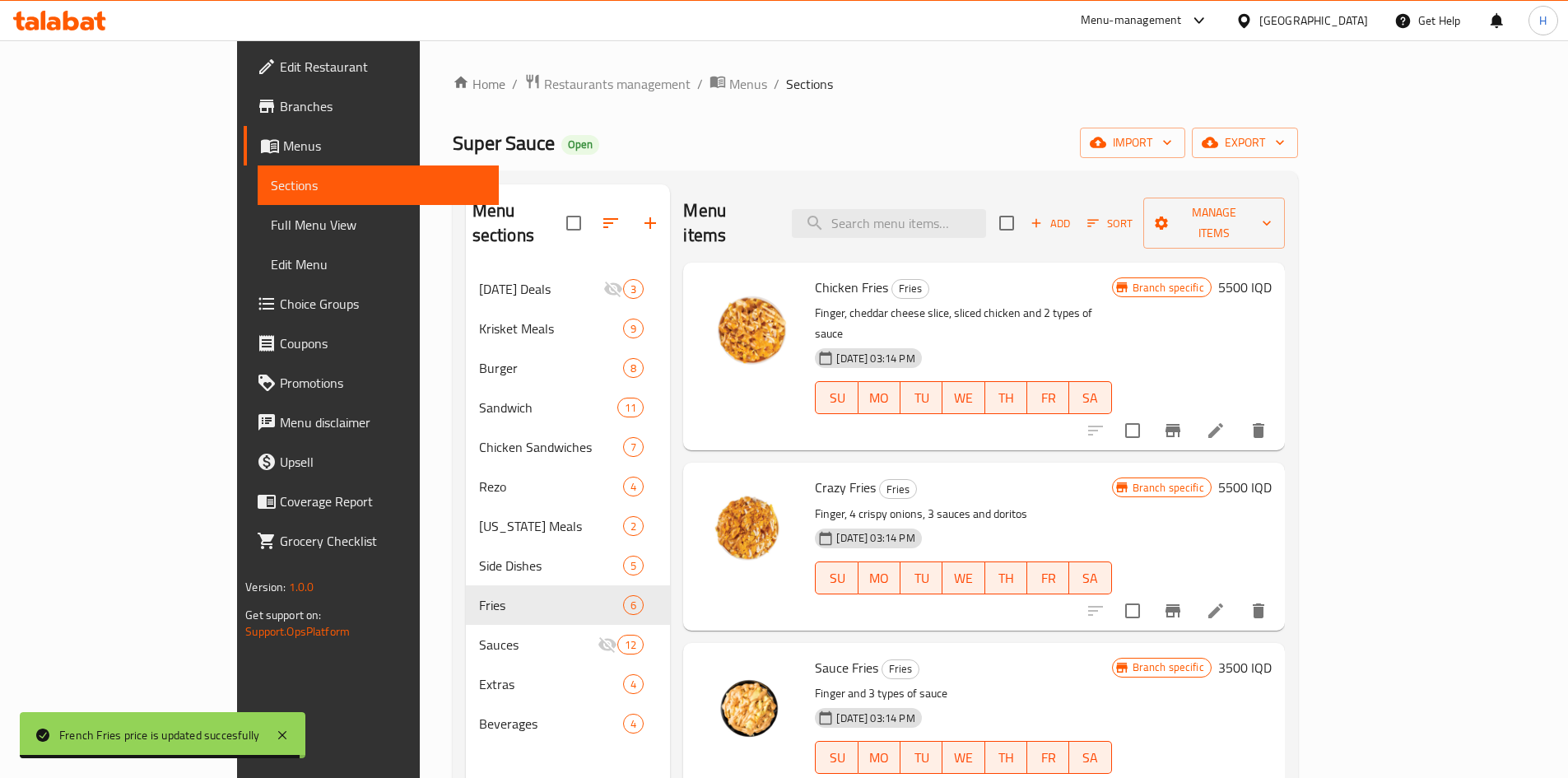
click at [1040, 420] on icon "Branch-specific-item" at bounding box center [1173, 430] width 20 height 20
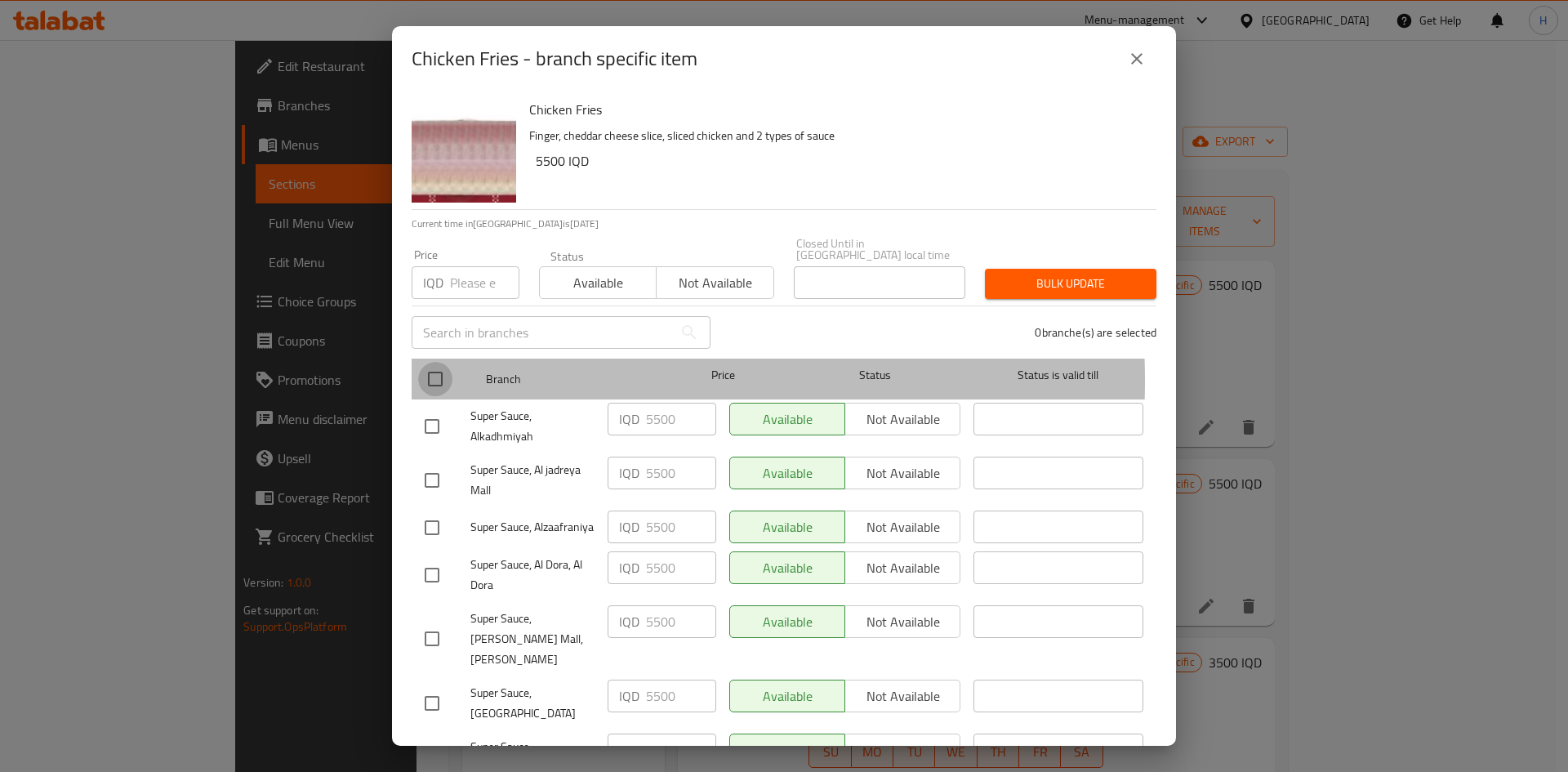
drag, startPoint x: 433, startPoint y: 369, endPoint x: 450, endPoint y: 375, distance: 18.0
click at [435, 370] on input "checkbox" at bounding box center [435, 379] width 34 height 34
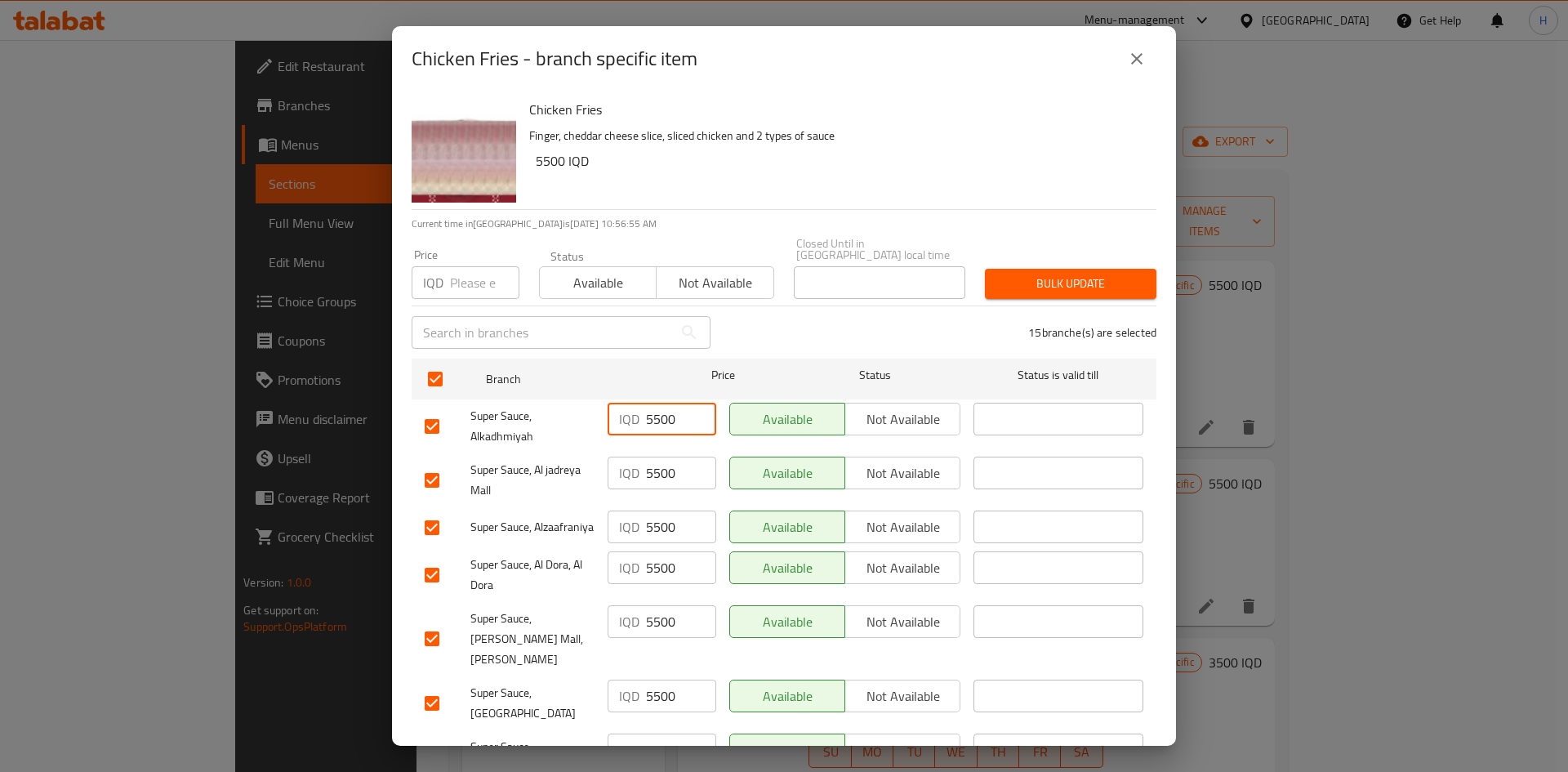
click at [650, 409] on input "5500" at bounding box center [681, 419] width 71 height 32
click at [651, 412] on input "6500" at bounding box center [681, 419] width 71 height 32
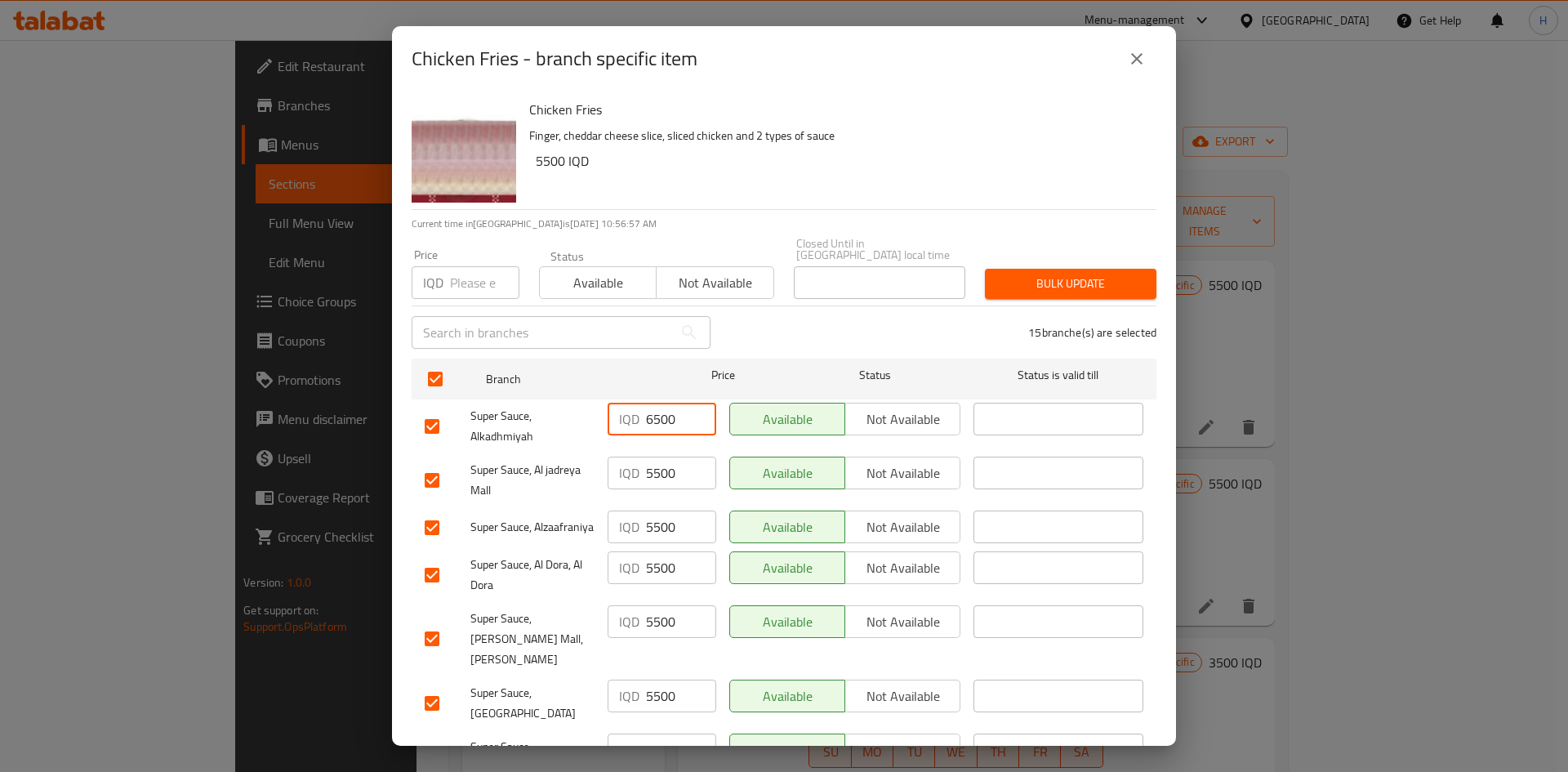
click at [651, 410] on input "6500" at bounding box center [681, 419] width 71 height 32
click at [653, 464] on input "5500" at bounding box center [681, 472] width 71 height 32
click at [649, 477] on input "5500" at bounding box center [681, 527] width 71 height 32
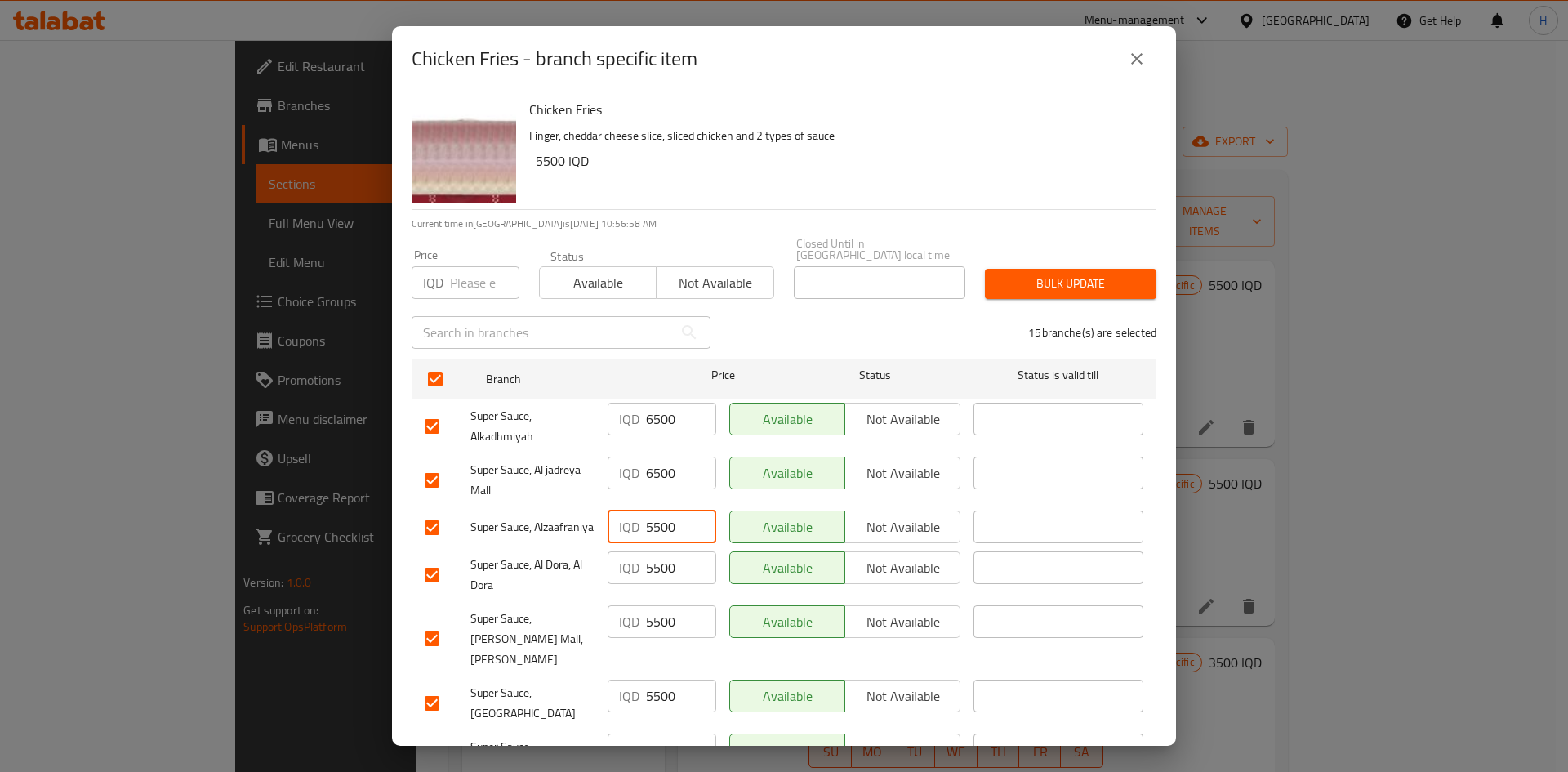
click at [649, 477] on input "5500" at bounding box center [681, 527] width 71 height 32
click at [649, 477] on input "5500" at bounding box center [681, 568] width 71 height 32
click at [649, 477] on input "56500500" at bounding box center [681, 568] width 71 height 32
click at [662, 477] on input "5500" at bounding box center [681, 621] width 71 height 32
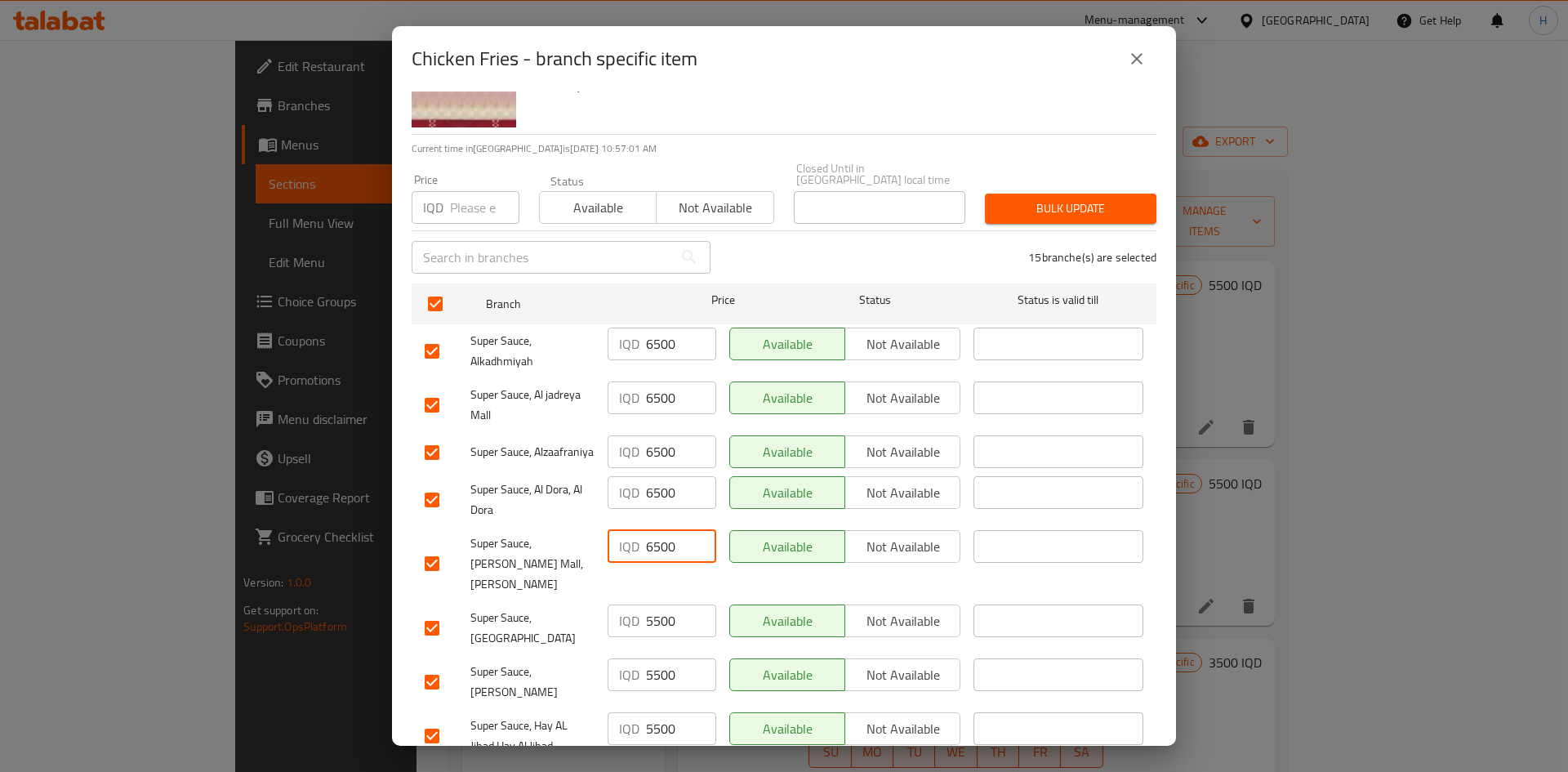
scroll to position [409, 0]
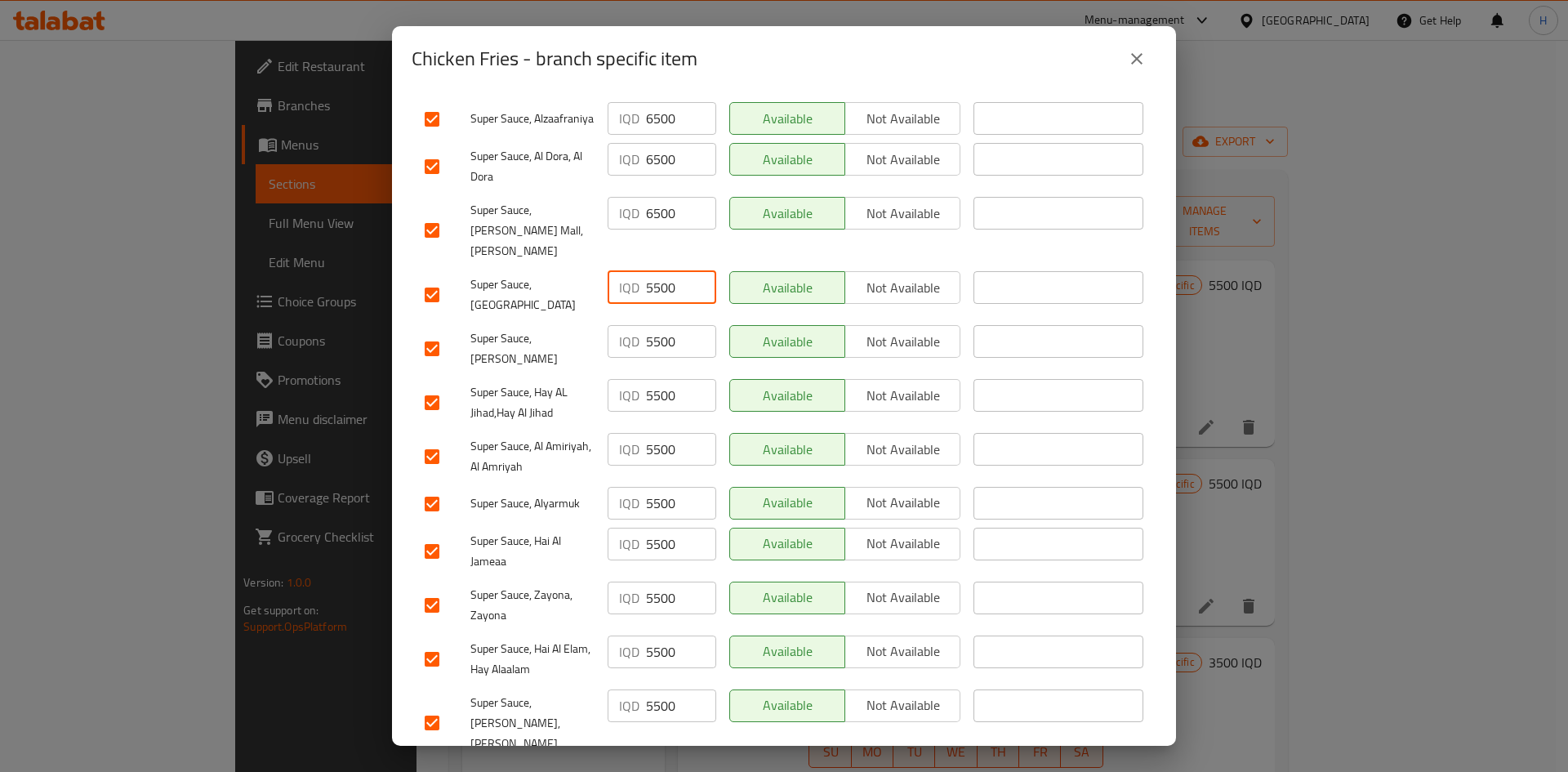
click at [671, 283] on input "5500" at bounding box center [681, 288] width 71 height 32
click at [664, 325] on input "5500" at bounding box center [681, 341] width 71 height 32
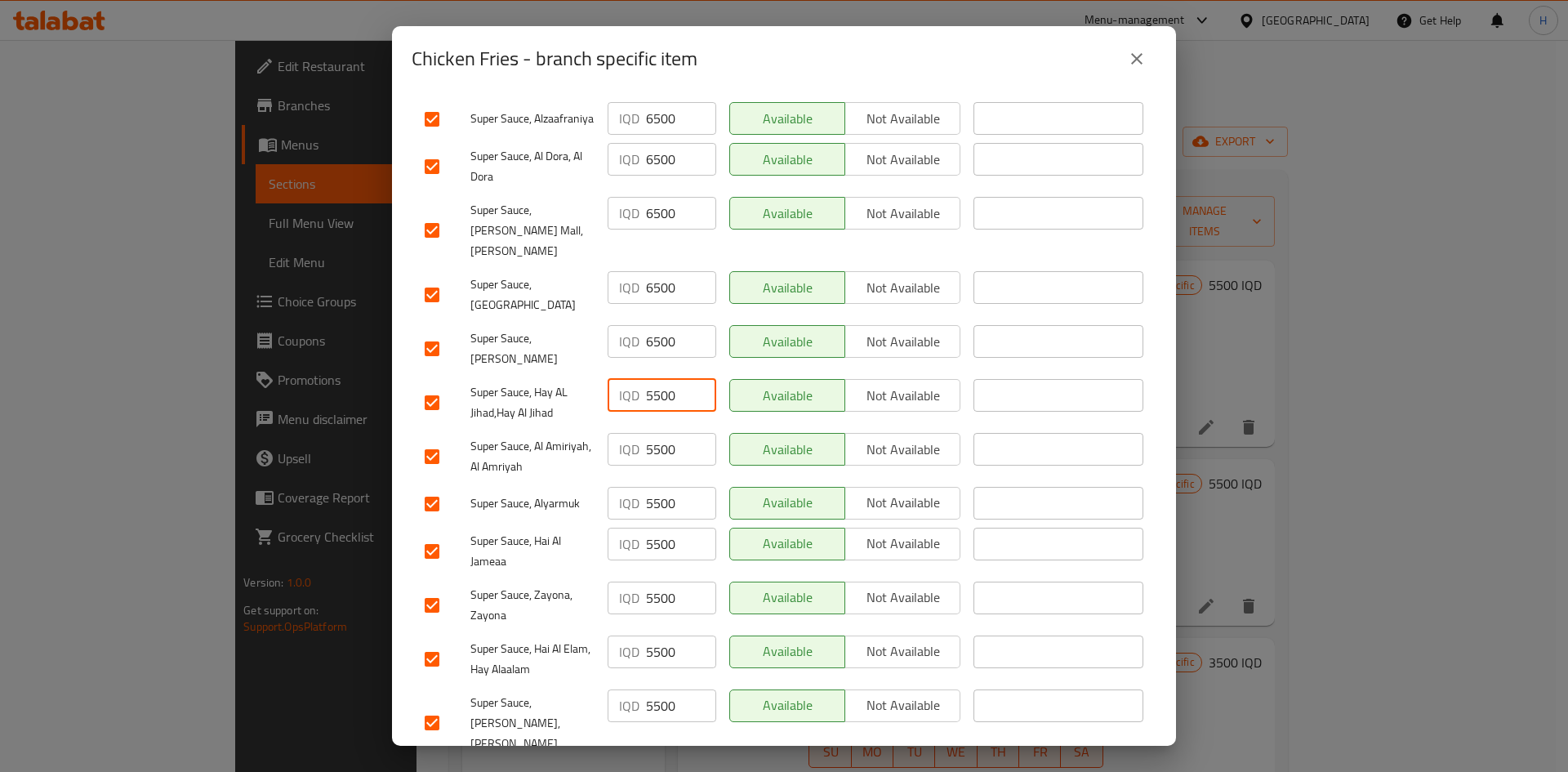
click at [663, 379] on input "5500" at bounding box center [681, 395] width 71 height 32
click at [662, 436] on input "5500" at bounding box center [681, 449] width 71 height 32
click at [658, 477] on input "5500" at bounding box center [681, 503] width 71 height 32
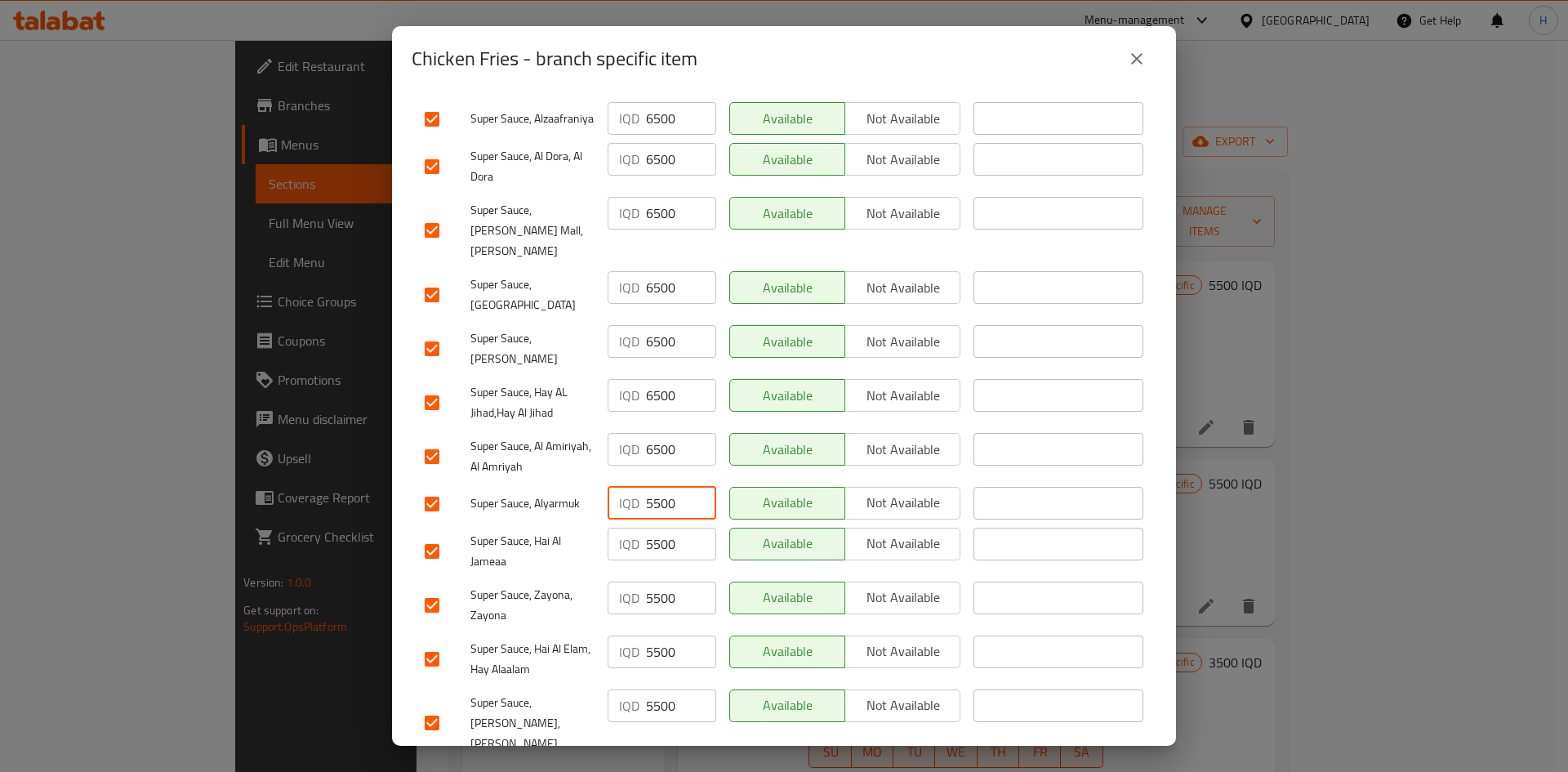
click at [658, 477] on input "5500" at bounding box center [681, 503] width 71 height 32
click at [656, 477] on input "5500" at bounding box center [681, 544] width 71 height 32
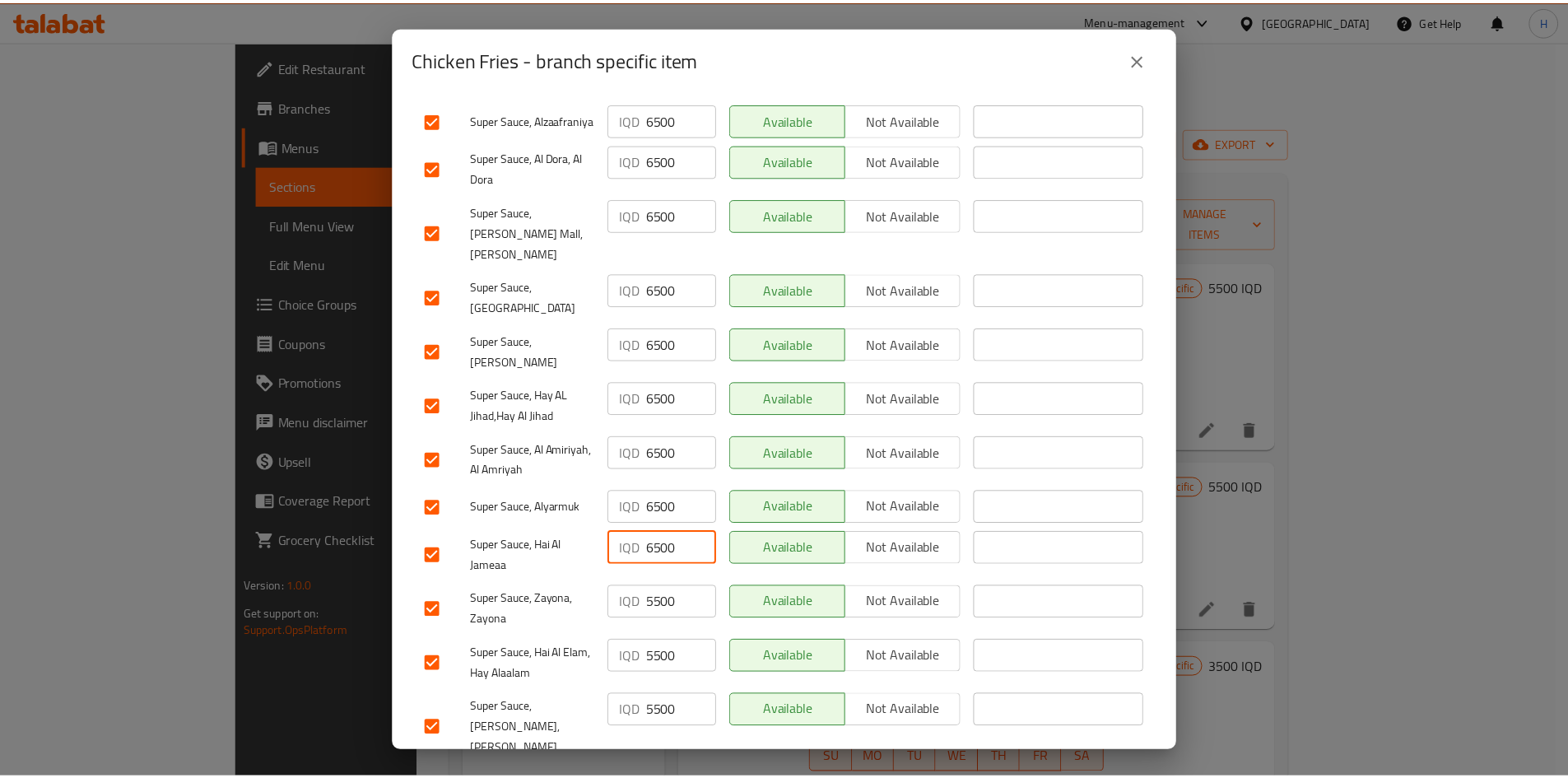
scroll to position [472, 0]
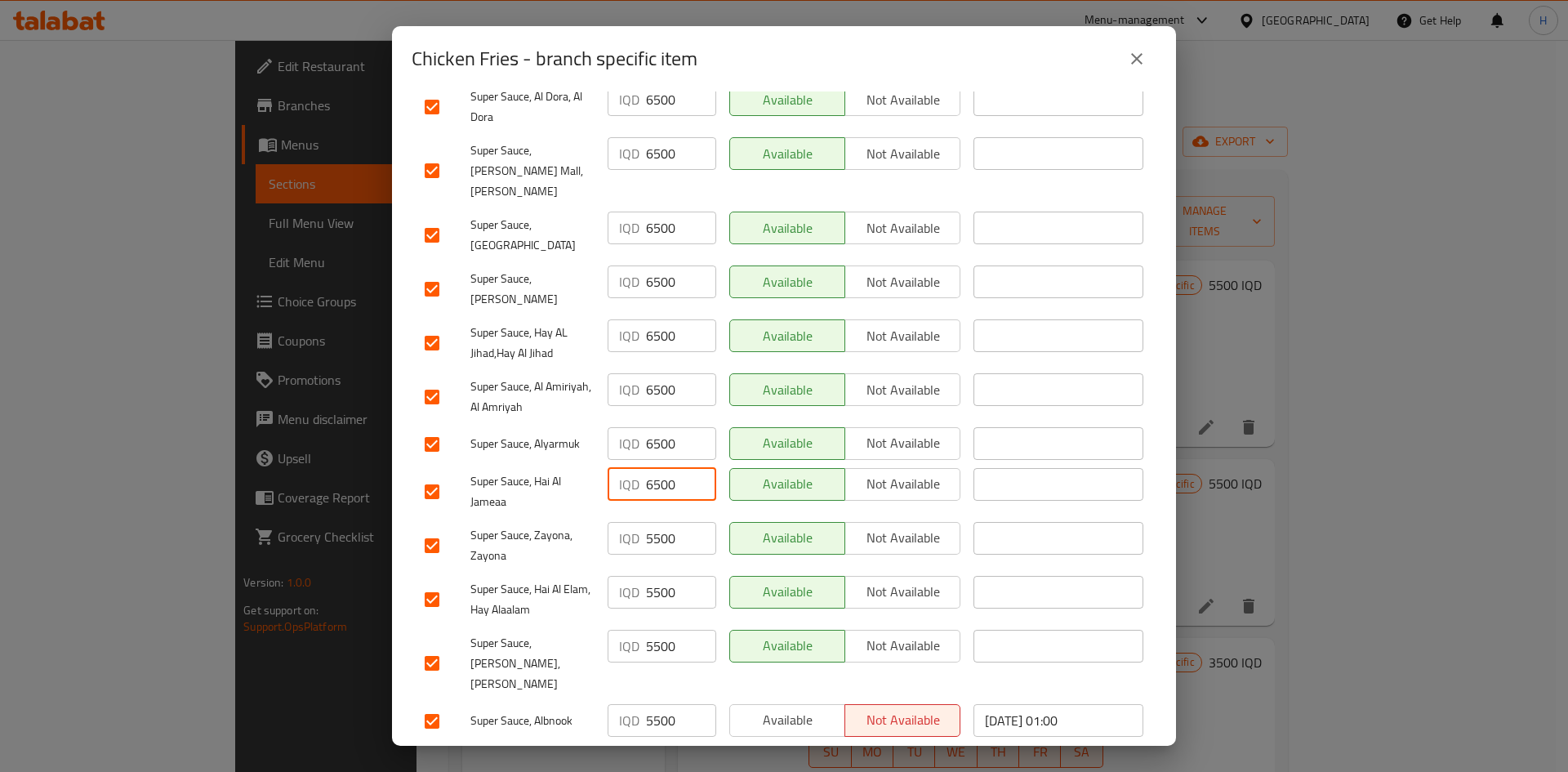
click at [661, 477] on input "5500" at bounding box center [681, 538] width 71 height 32
click at [650, 477] on input "5500" at bounding box center [681, 592] width 71 height 32
click at [647, 477] on input "5500" at bounding box center [681, 646] width 71 height 32
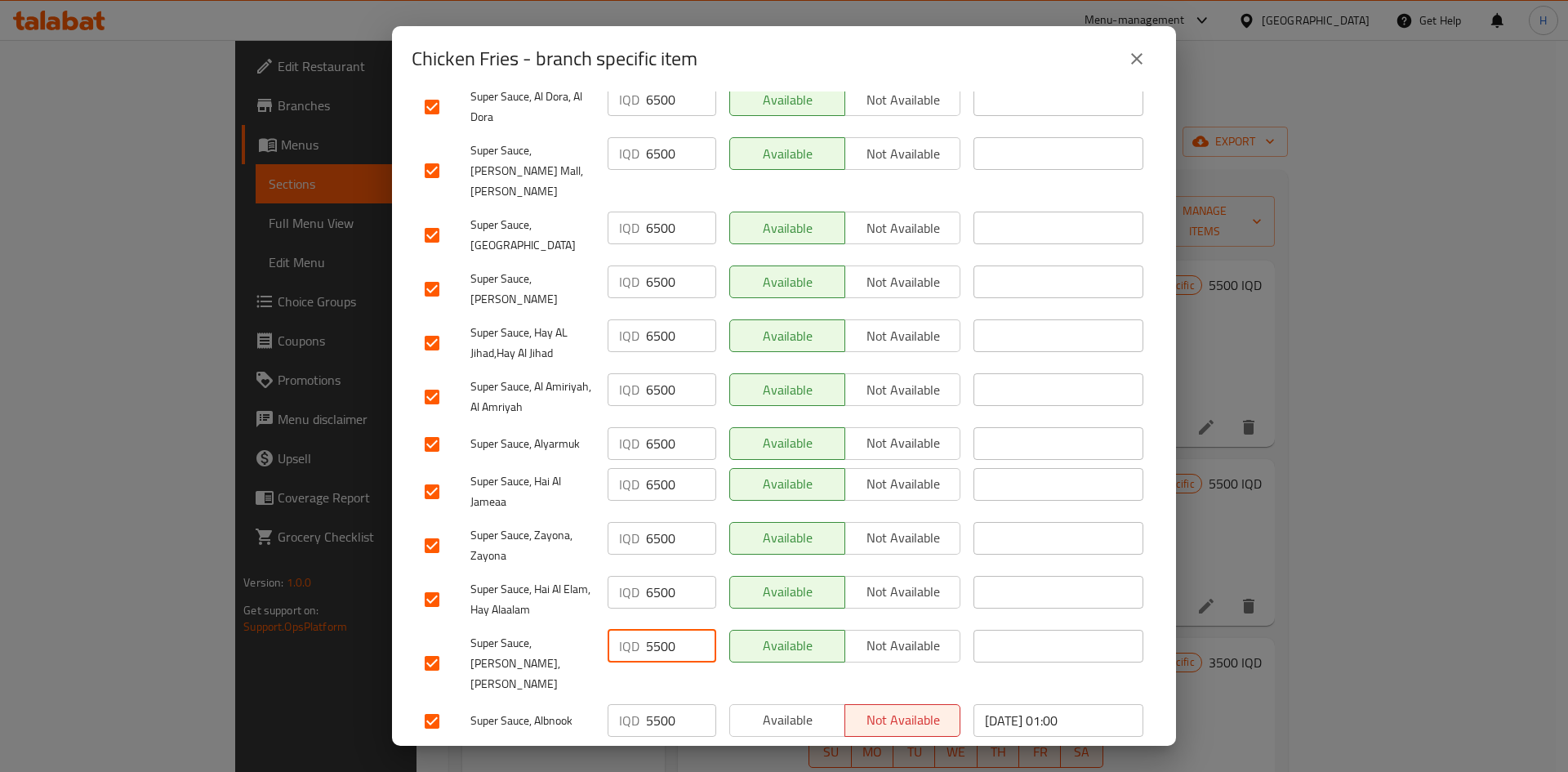
click at [647, 477] on input "5500" at bounding box center [681, 646] width 71 height 32
click at [647, 477] on input "5500" at bounding box center [681, 720] width 71 height 32
click at [667, 477] on input "number" at bounding box center [681, 646] width 71 height 32
click at [661, 477] on input "5500" at bounding box center [681, 720] width 71 height 32
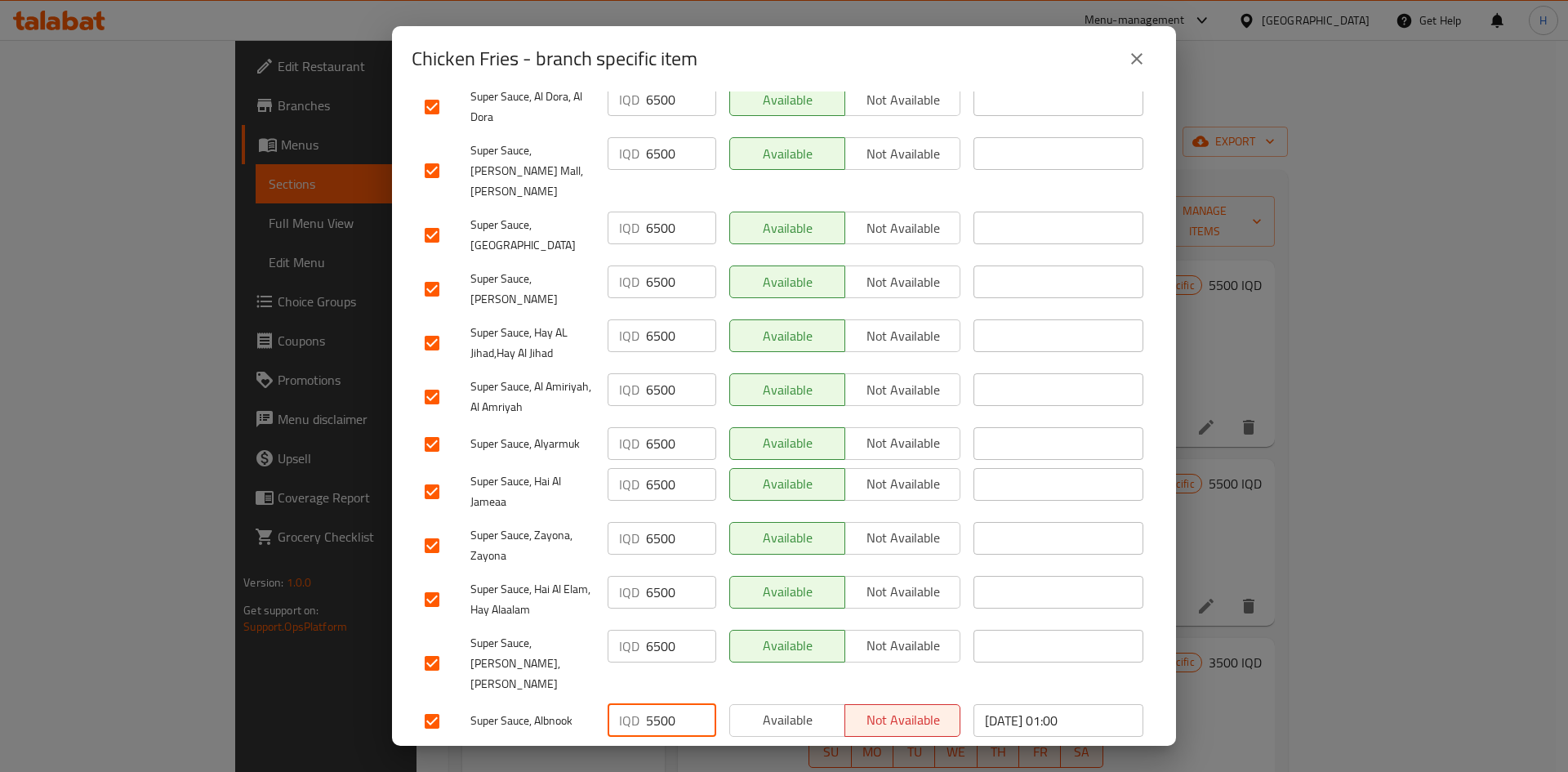
click at [661, 477] on input "5500" at bounding box center [681, 720] width 71 height 32
click at [713, 477] on span "Save" at bounding box center [784, 763] width 718 height 20
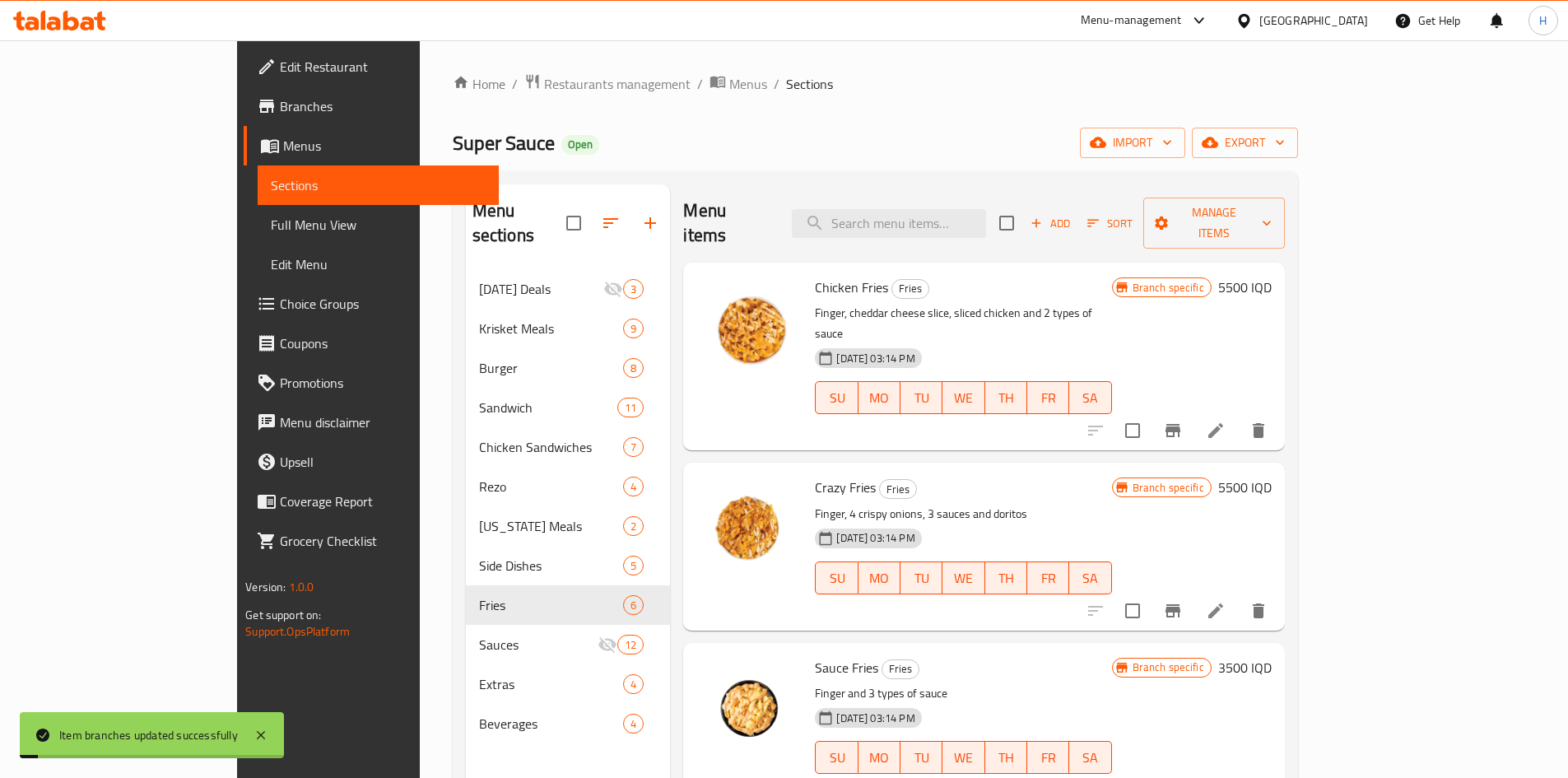
click at [1040, 275] on h6 "5500 IQD" at bounding box center [1245, 286] width 53 height 23
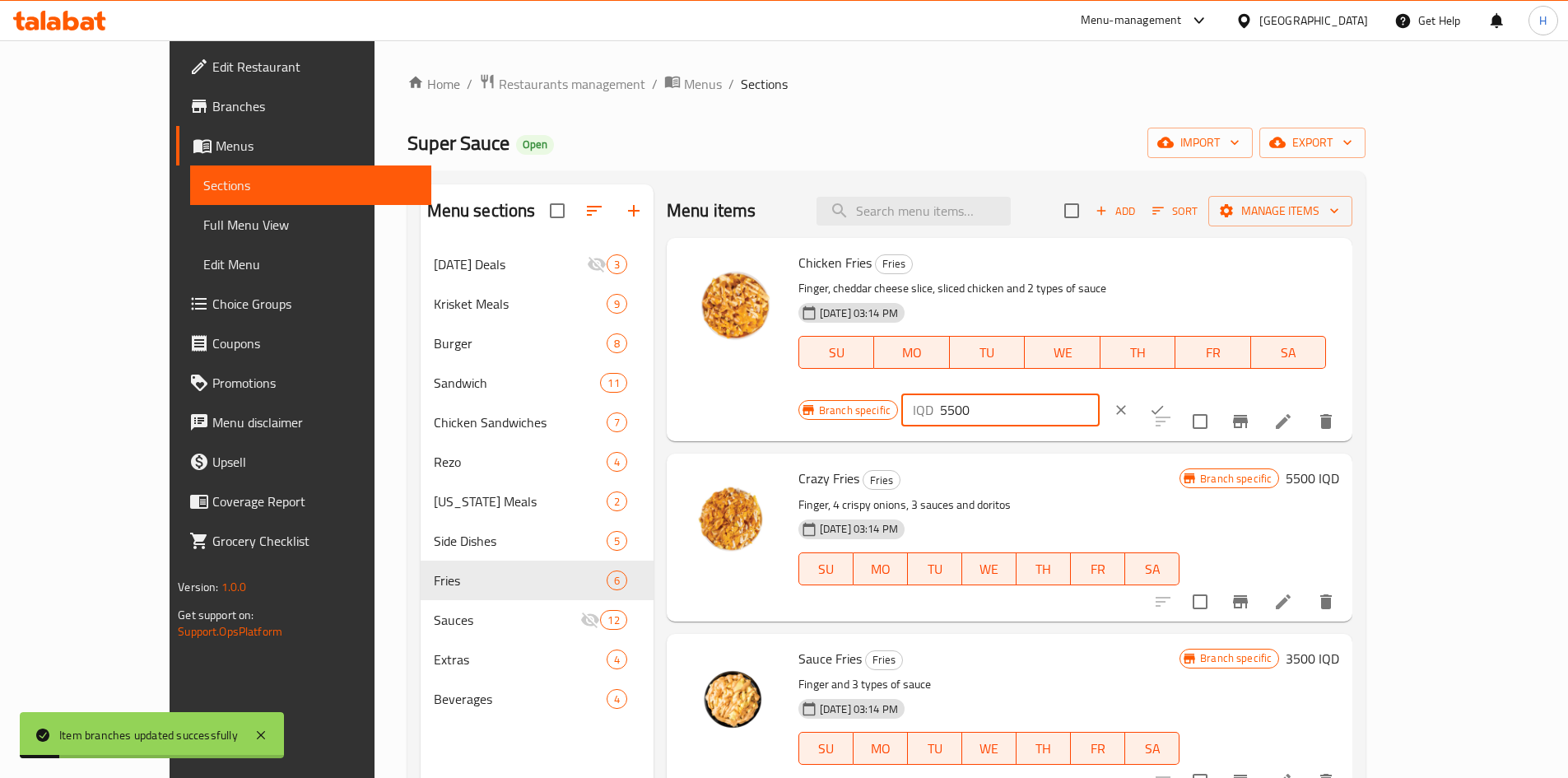
click at [1040, 394] on input "5500" at bounding box center [1020, 410] width 160 height 33
click at [1040, 401] on icon "ok" at bounding box center [1156, 409] width 16 height 16
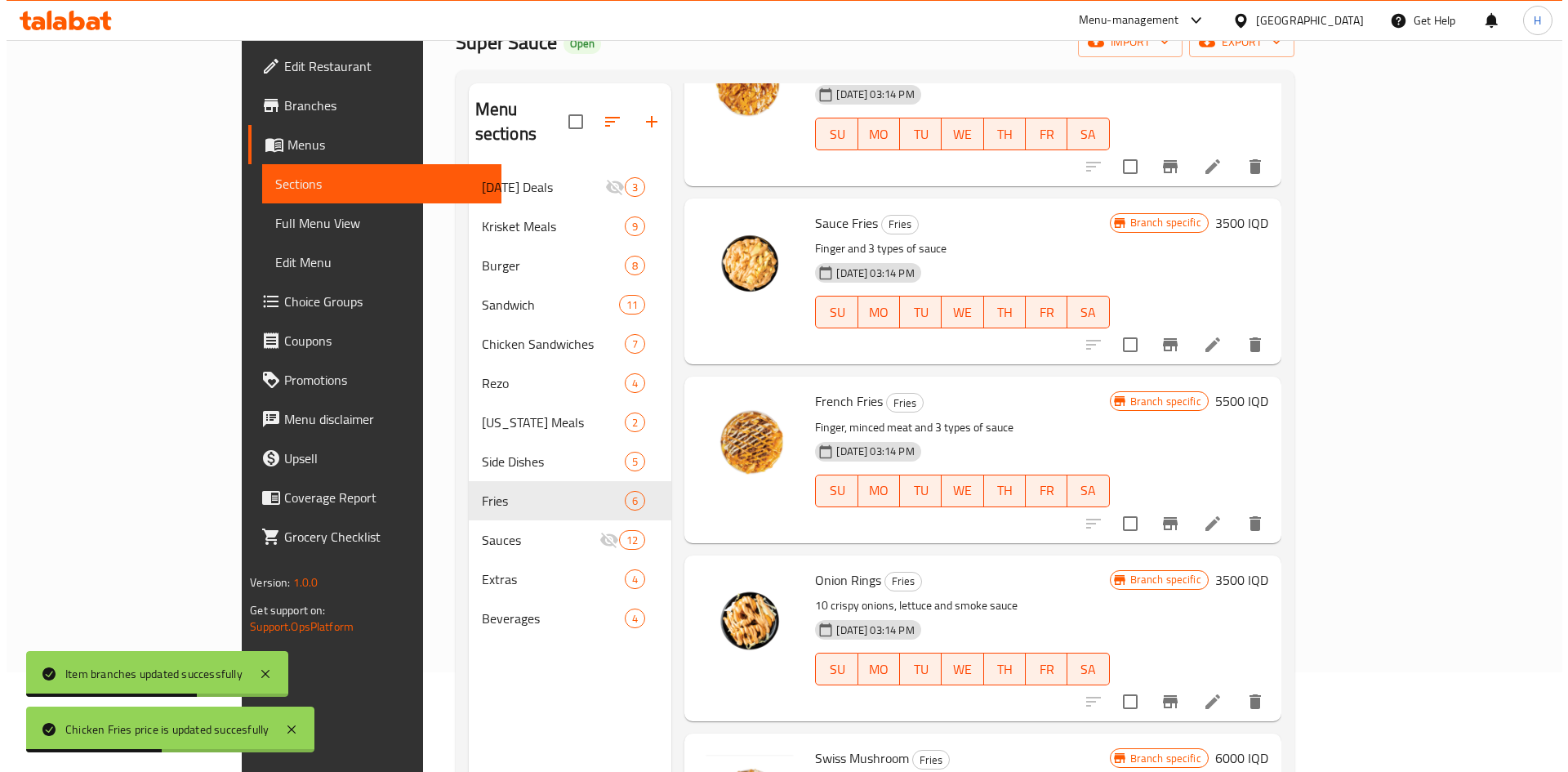
scroll to position [229, 0]
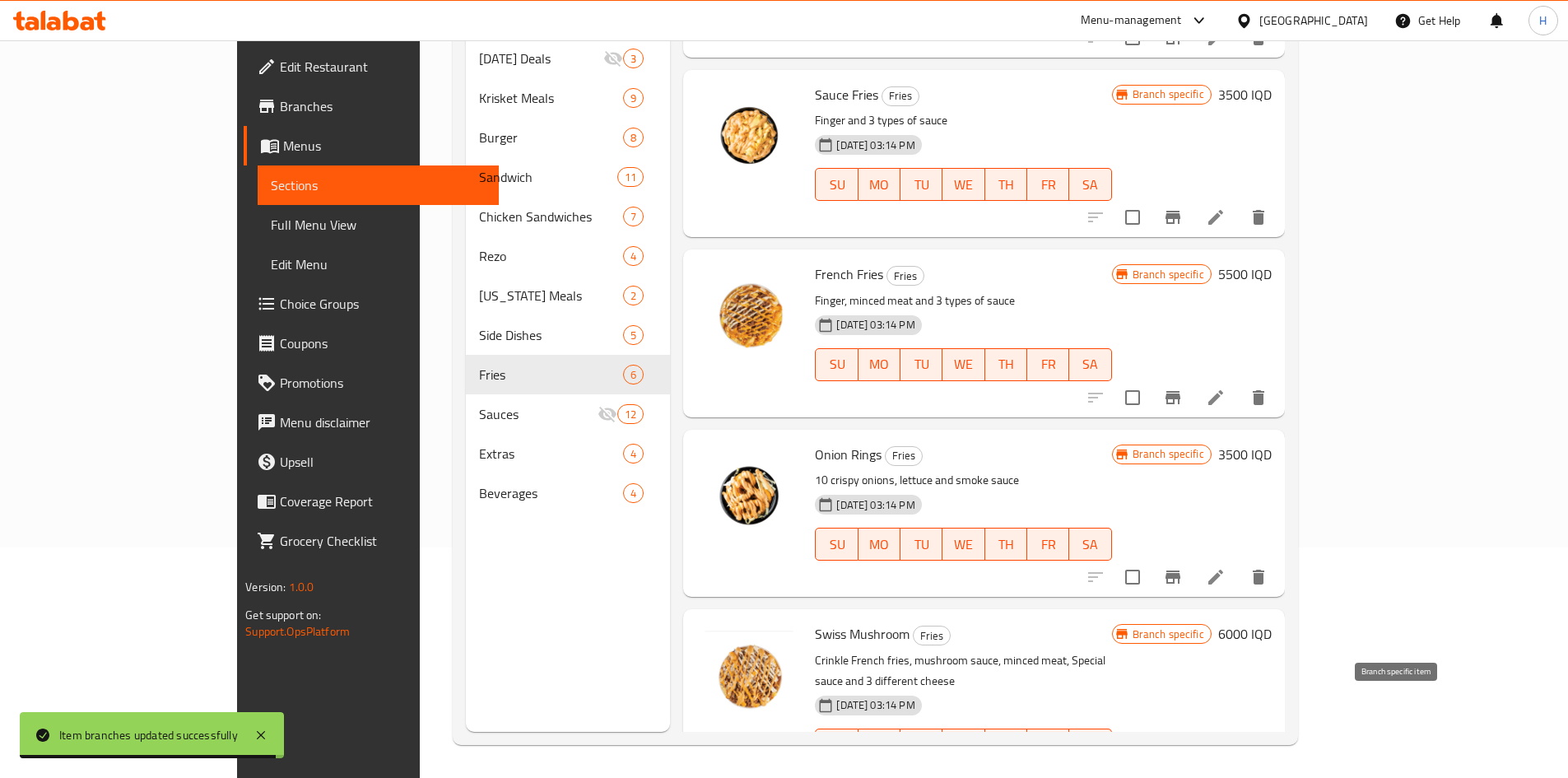
click at [1040, 480] on icon "Branch-specific-item" at bounding box center [1173, 777] width 20 height 20
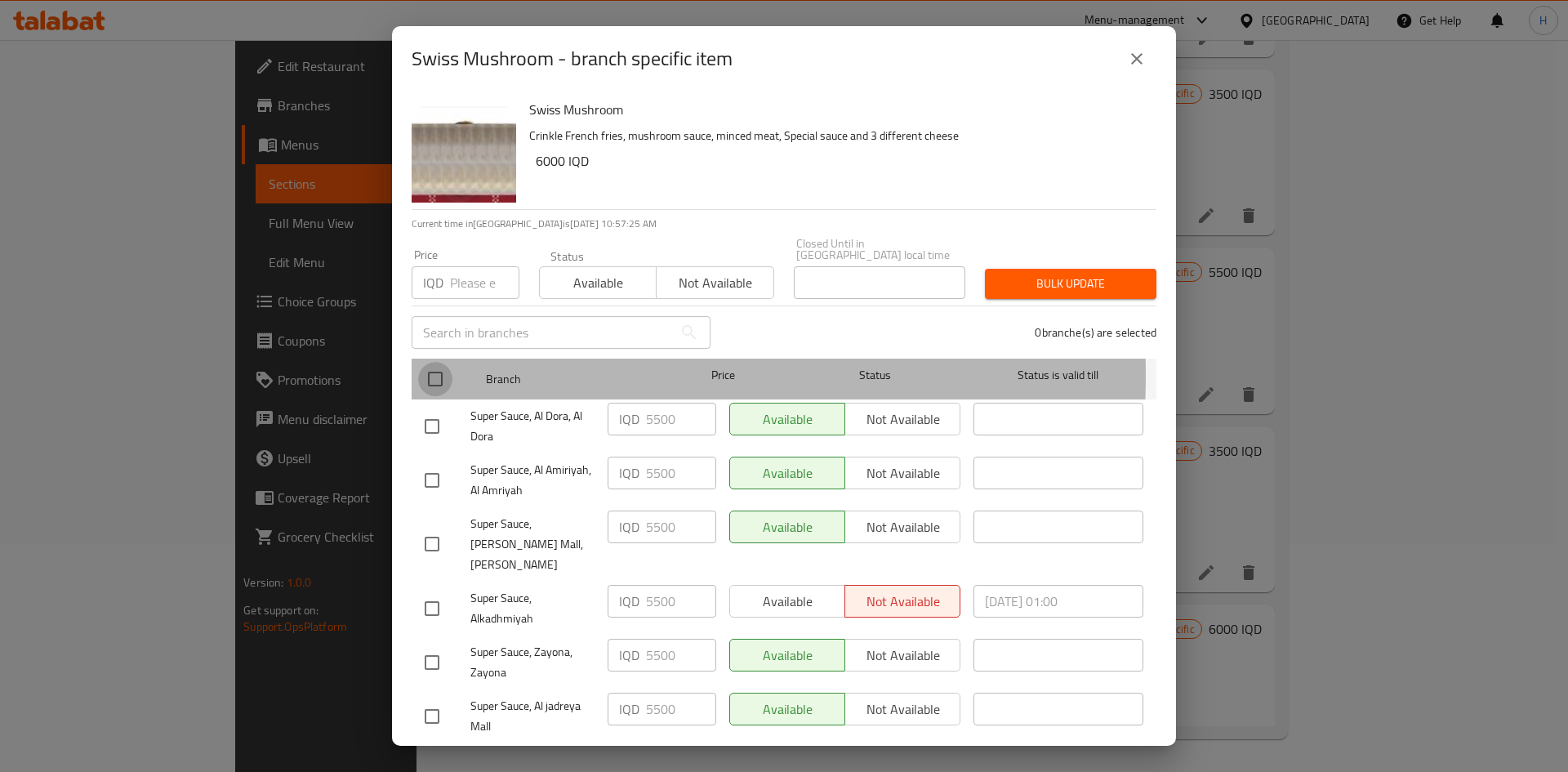
drag, startPoint x: 431, startPoint y: 364, endPoint x: 670, endPoint y: 397, distance: 241.3
click at [442, 366] on input "checkbox" at bounding box center [435, 379] width 34 height 34
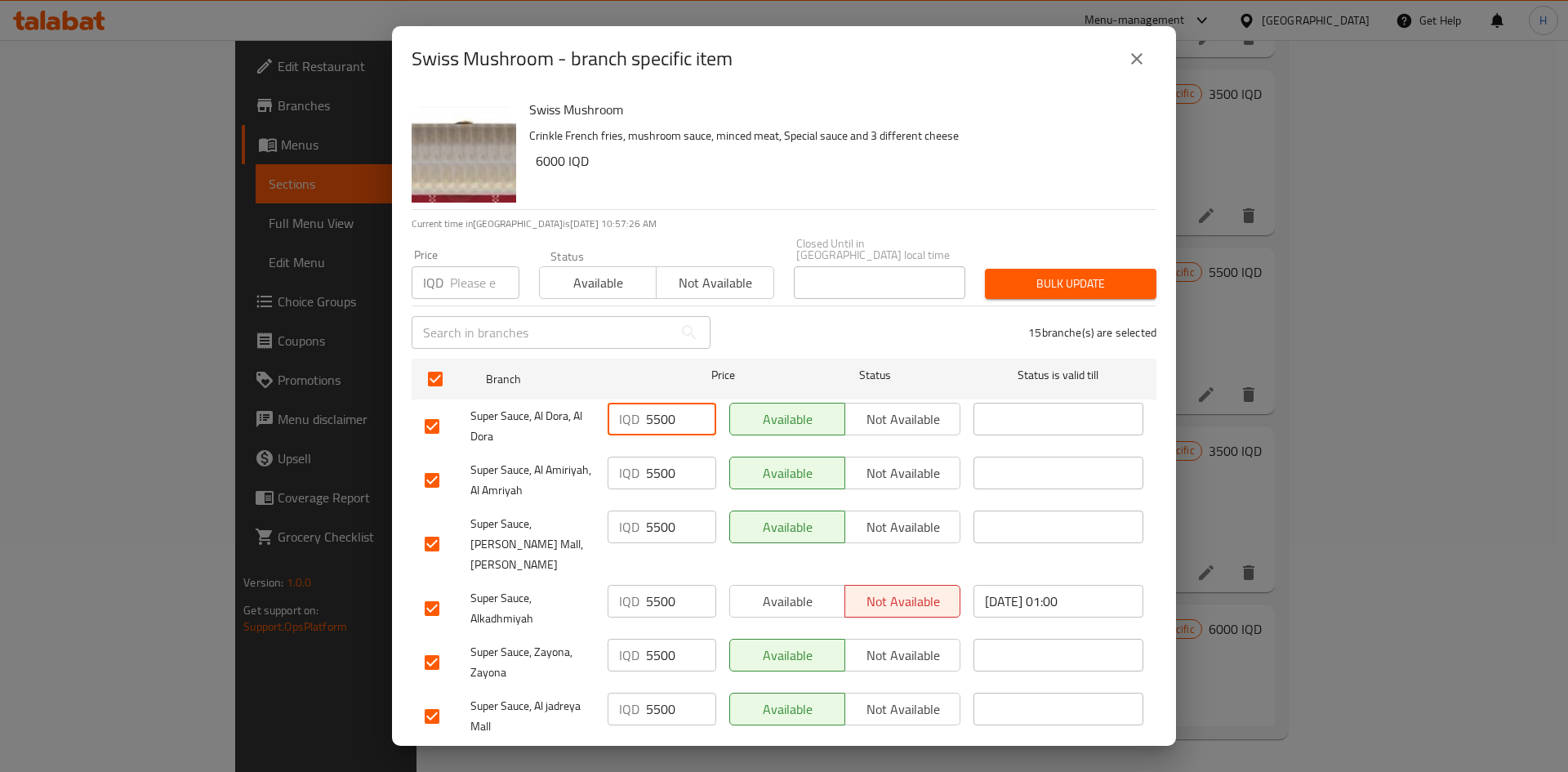
click at [678, 410] on input "5500" at bounding box center [681, 419] width 71 height 32
click at [674, 410] on input "5500" at bounding box center [681, 419] width 71 height 32
click at [666, 456] on input "5500" at bounding box center [681, 472] width 71 height 32
click at [665, 456] on input "5500" at bounding box center [681, 472] width 71 height 32
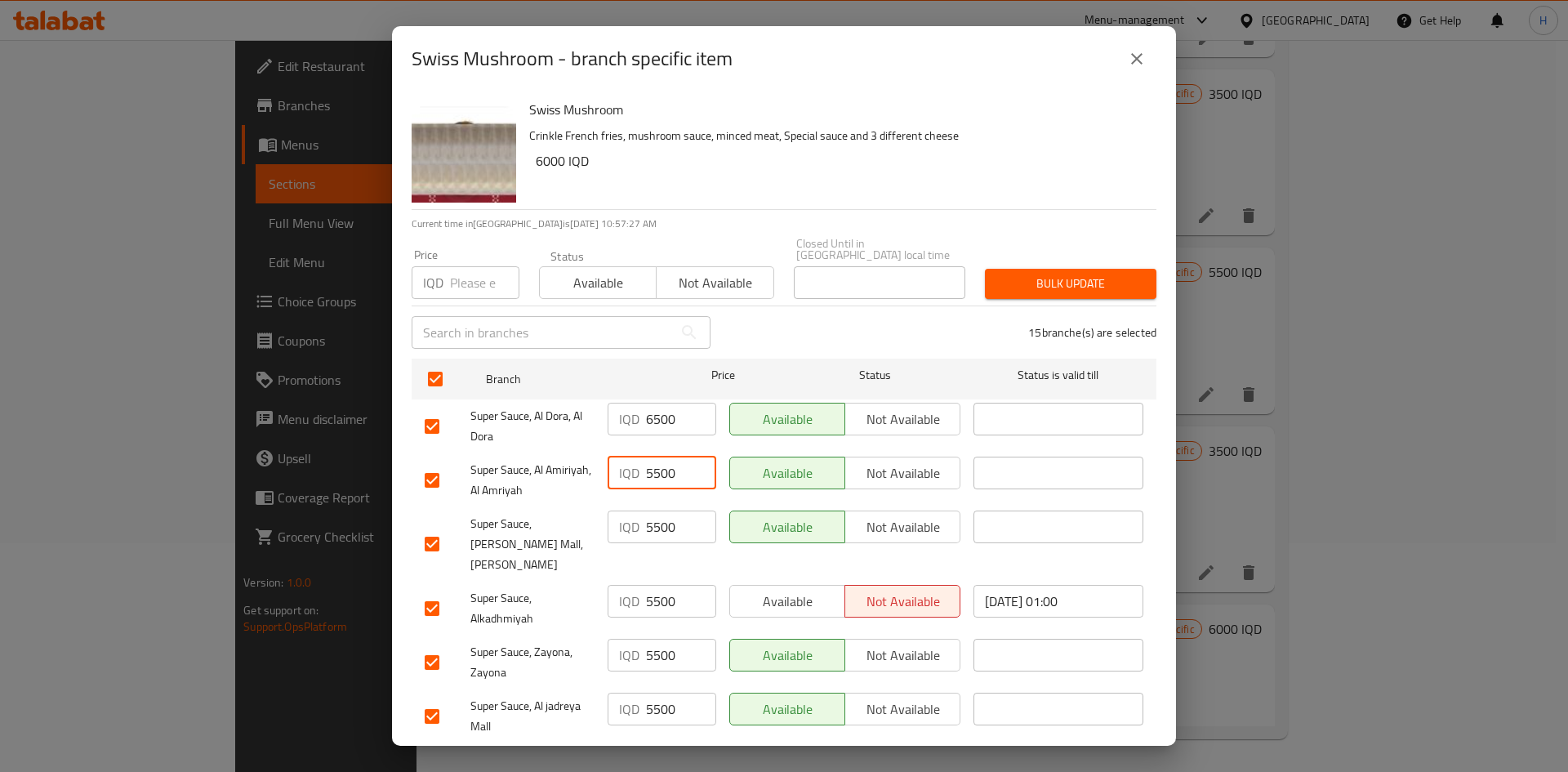
click at [665, 456] on input "5500" at bounding box center [681, 472] width 71 height 32
click at [658, 477] on input "5500" at bounding box center [681, 527] width 71 height 32
click at [666, 459] on input "55065000" at bounding box center [681, 472] width 71 height 32
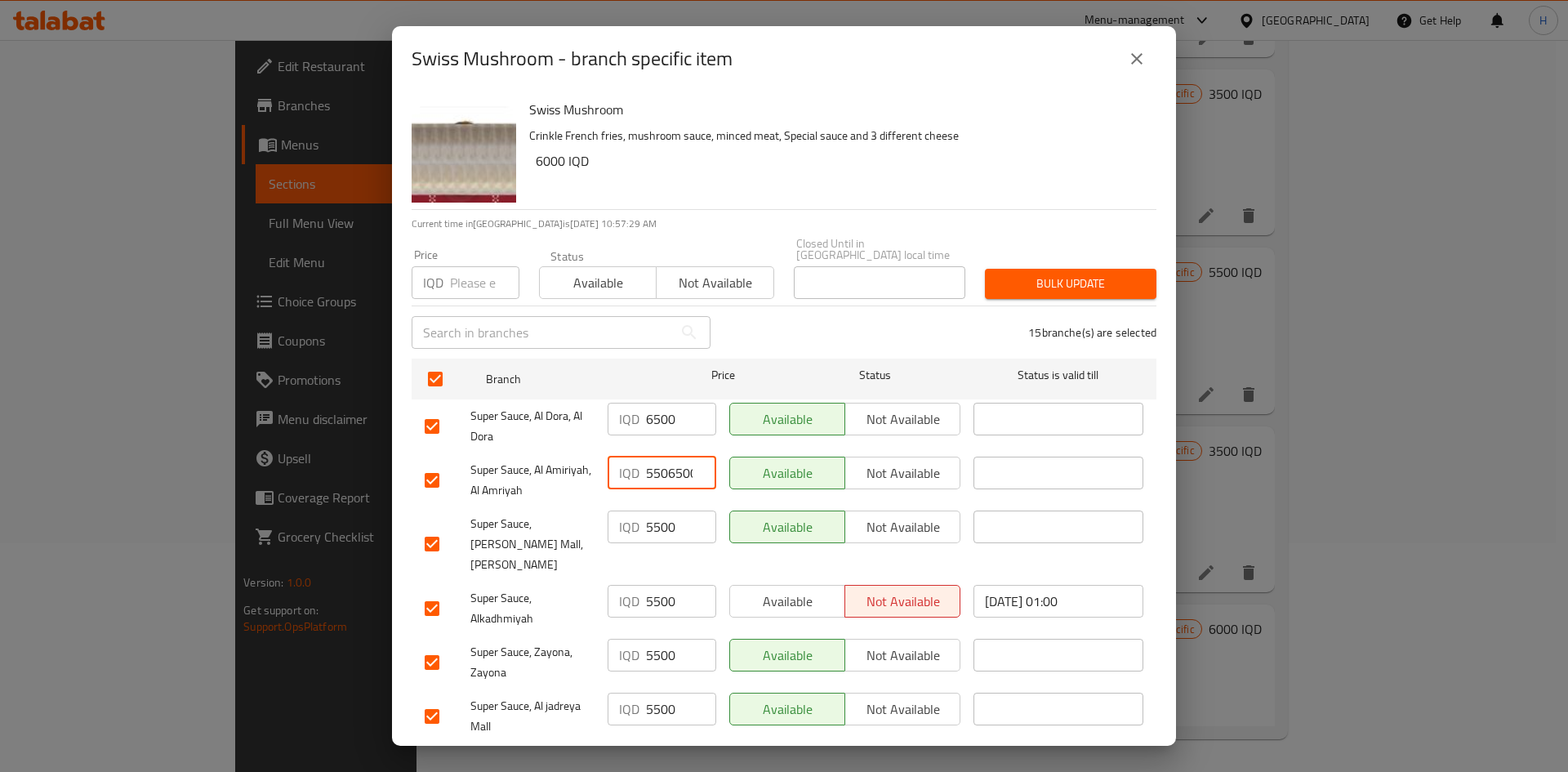
click at [666, 459] on input "55065000" at bounding box center [681, 472] width 71 height 32
click at [672, 477] on div "IQD 5500 ​" at bounding box center [661, 544] width 122 height 81
click at [672, 477] on input "5500" at bounding box center [681, 527] width 71 height 32
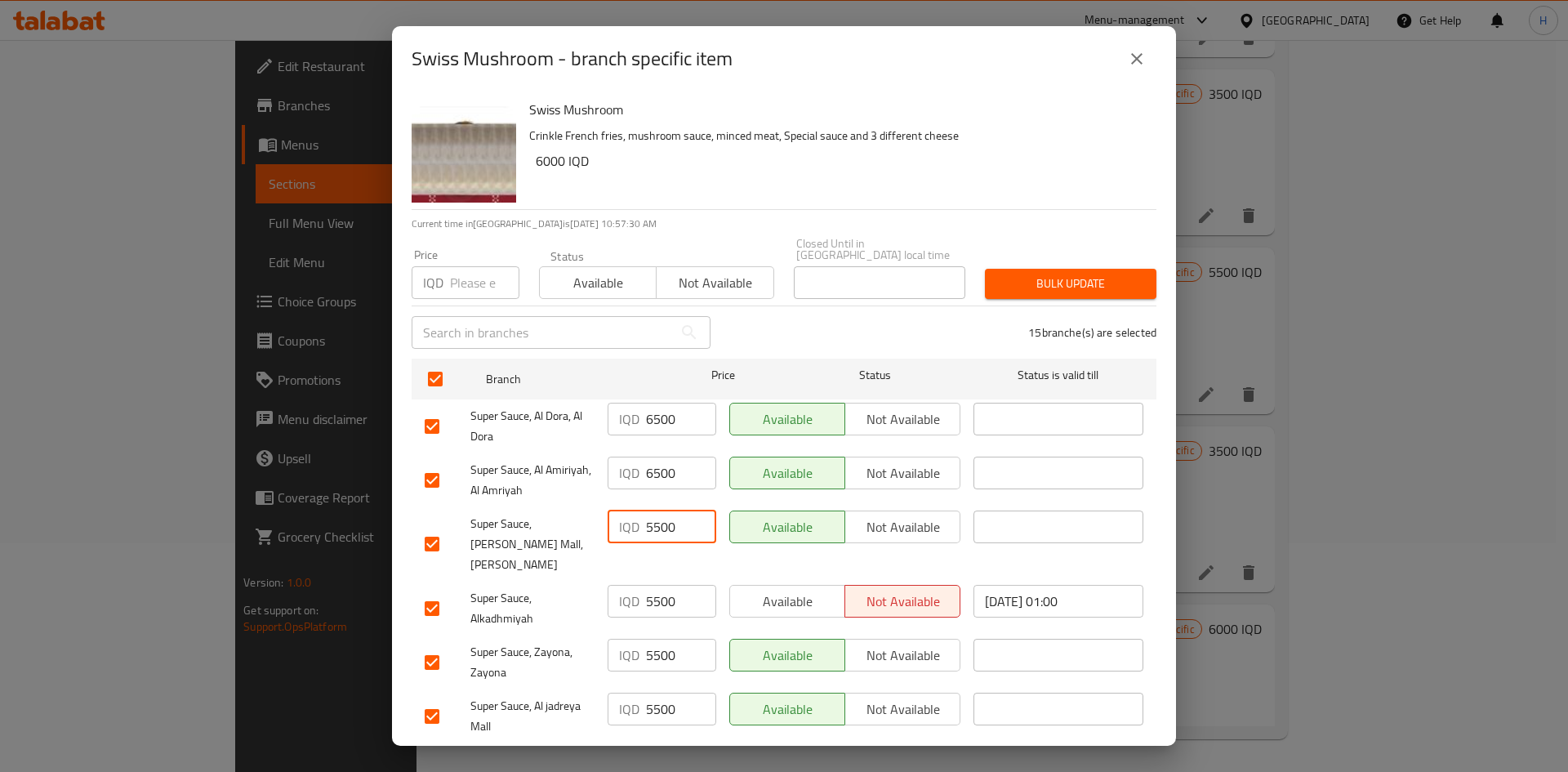
click at [672, 477] on input "5500" at bounding box center [681, 527] width 71 height 32
click at [669, 477] on input "5500" at bounding box center [681, 601] width 71 height 32
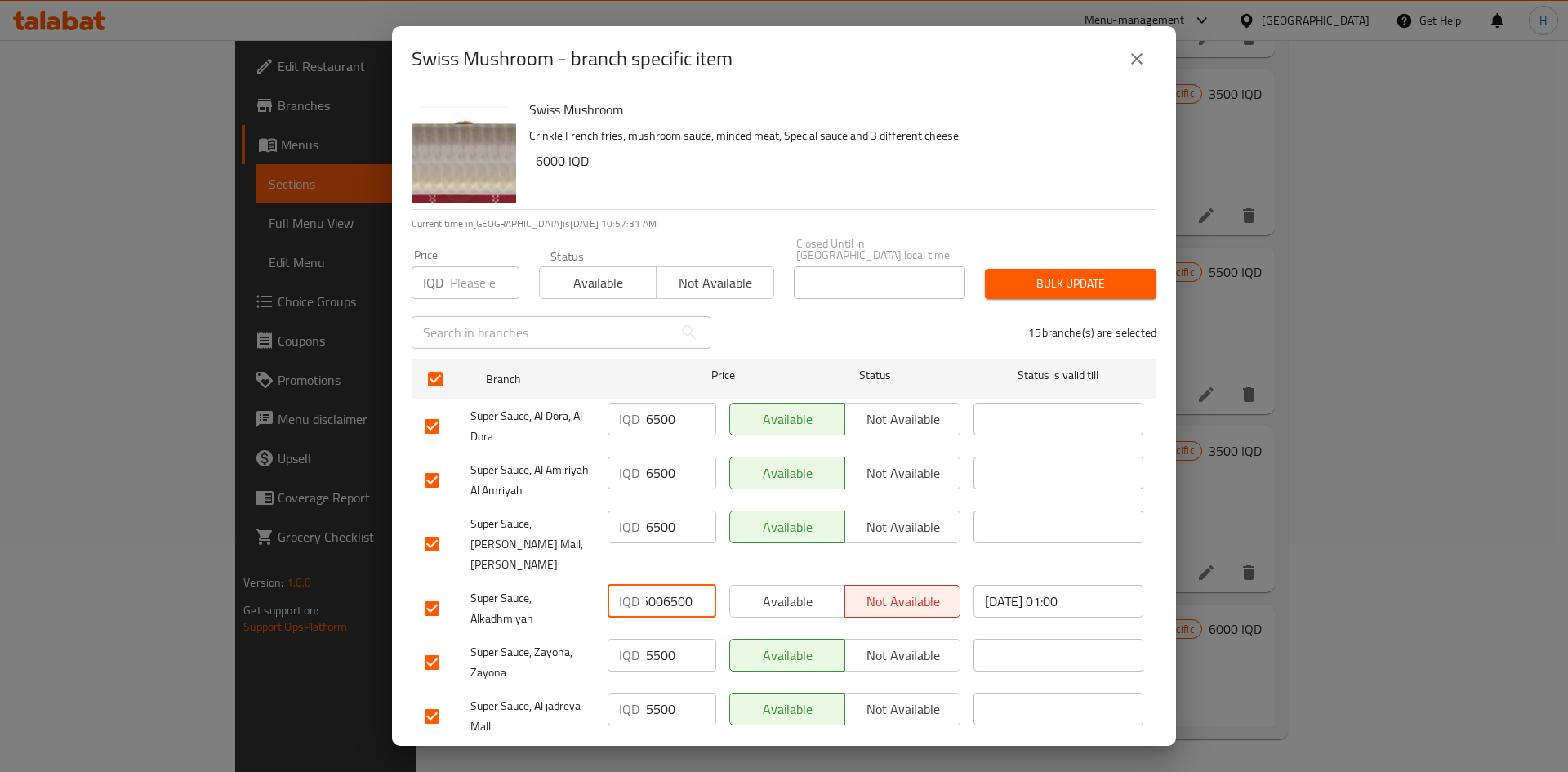
click at [669, 477] on input "55006500" at bounding box center [681, 601] width 71 height 32
click at [665, 477] on input "5500" at bounding box center [681, 655] width 71 height 32
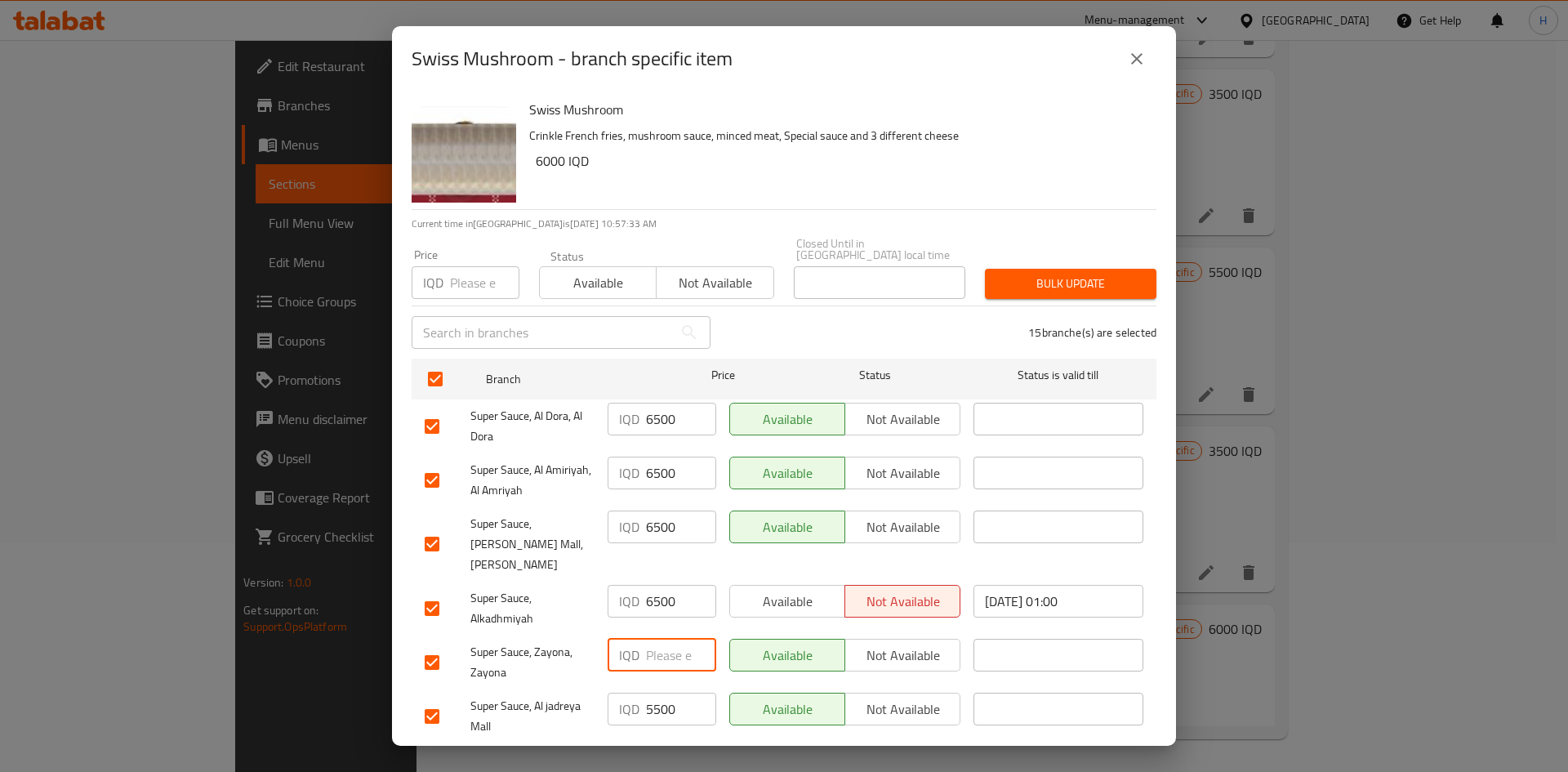
scroll to position [82, 0]
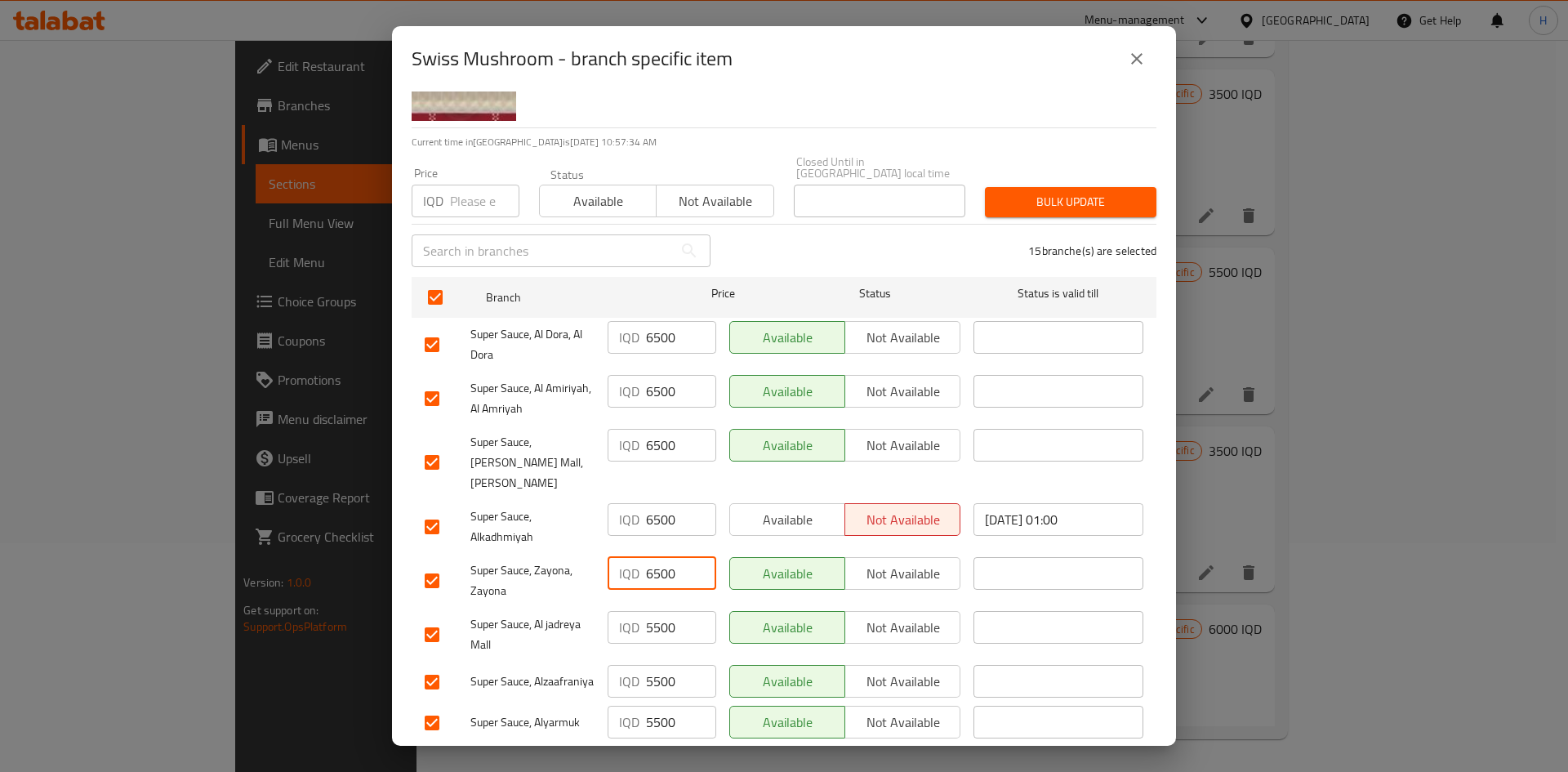
click at [665, 477] on input "5500" at bounding box center [681, 627] width 71 height 32
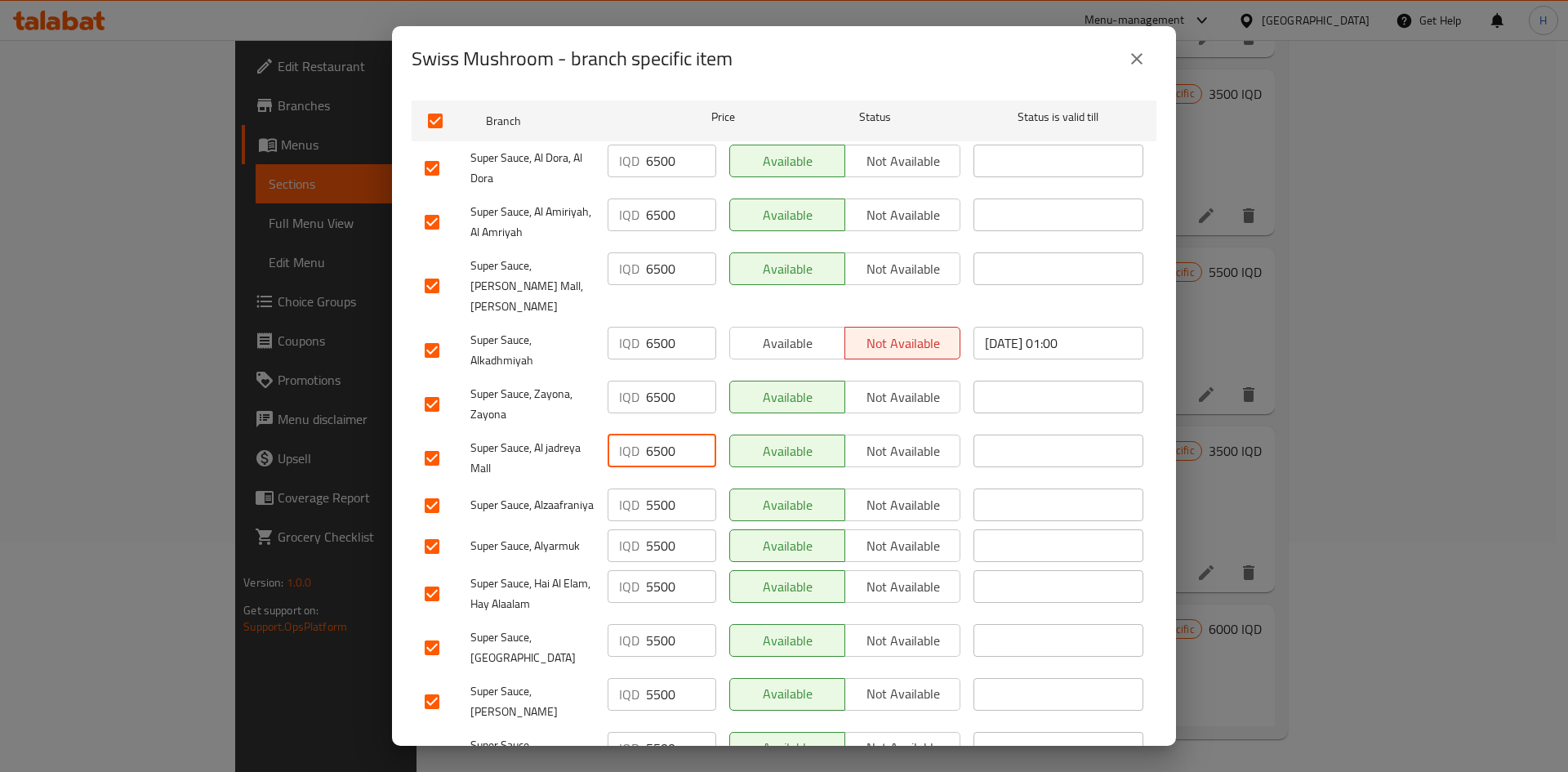
scroll to position [409, 0]
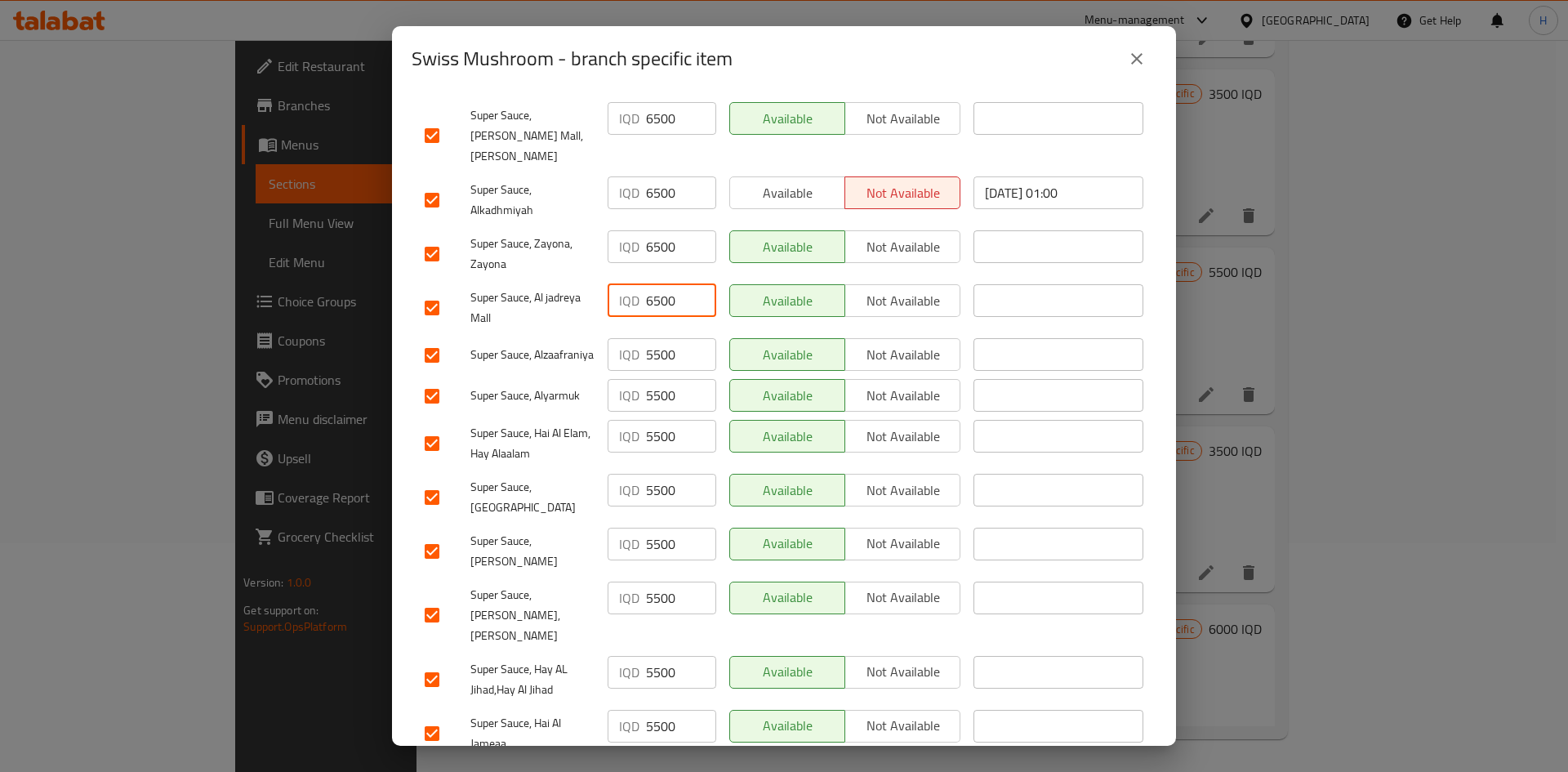
click at [662, 346] on div "IQD 5500 ​" at bounding box center [661, 355] width 122 height 48
click at [661, 338] on input "5500" at bounding box center [681, 354] width 71 height 32
click at [661, 381] on input "5500" at bounding box center [681, 395] width 71 height 32
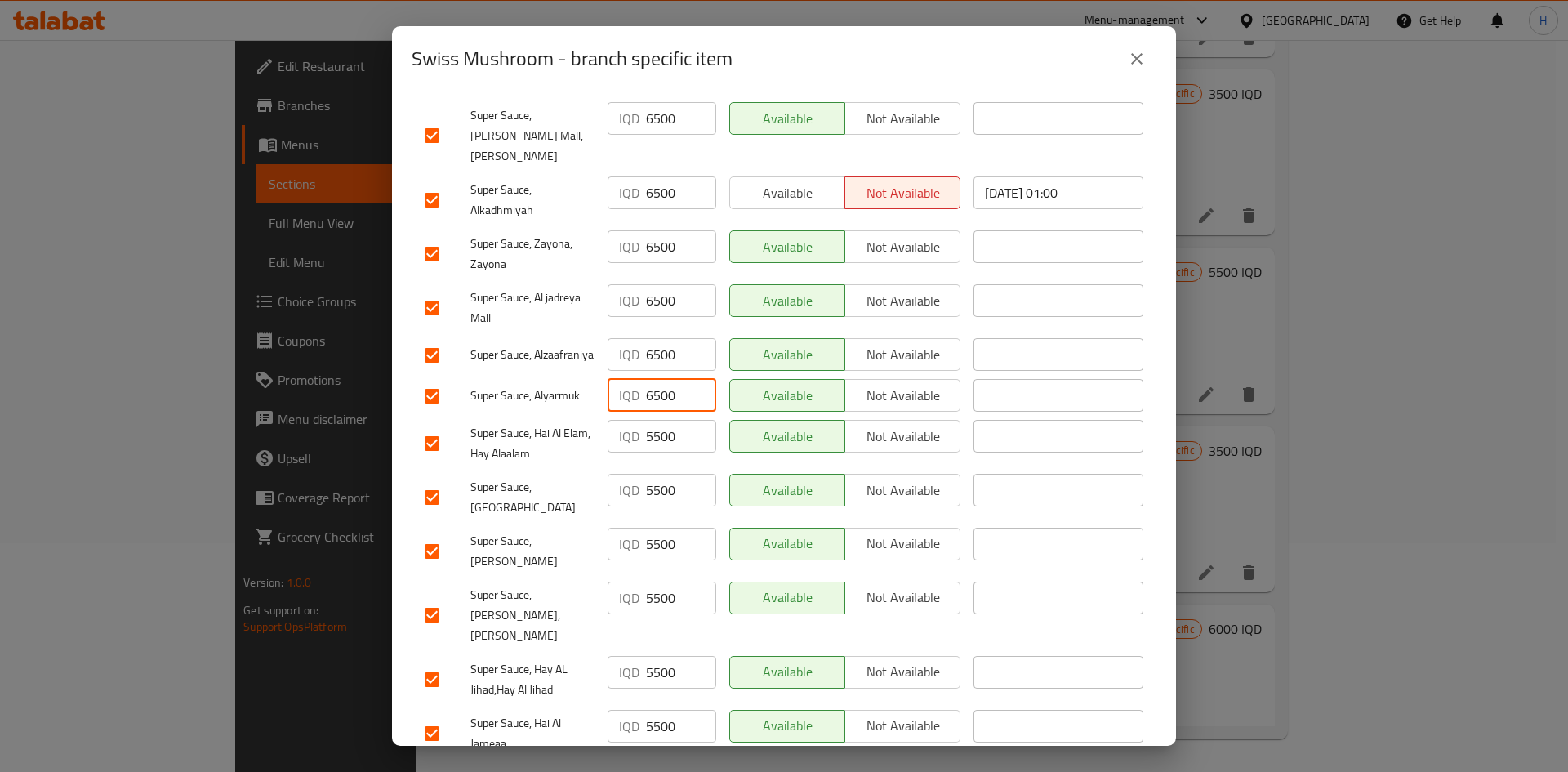
click at [657, 426] on input "5500" at bounding box center [681, 436] width 71 height 32
click at [655, 477] on input "5500" at bounding box center [681, 489] width 71 height 32
click at [651, 477] on input "5500" at bounding box center [681, 544] width 71 height 32
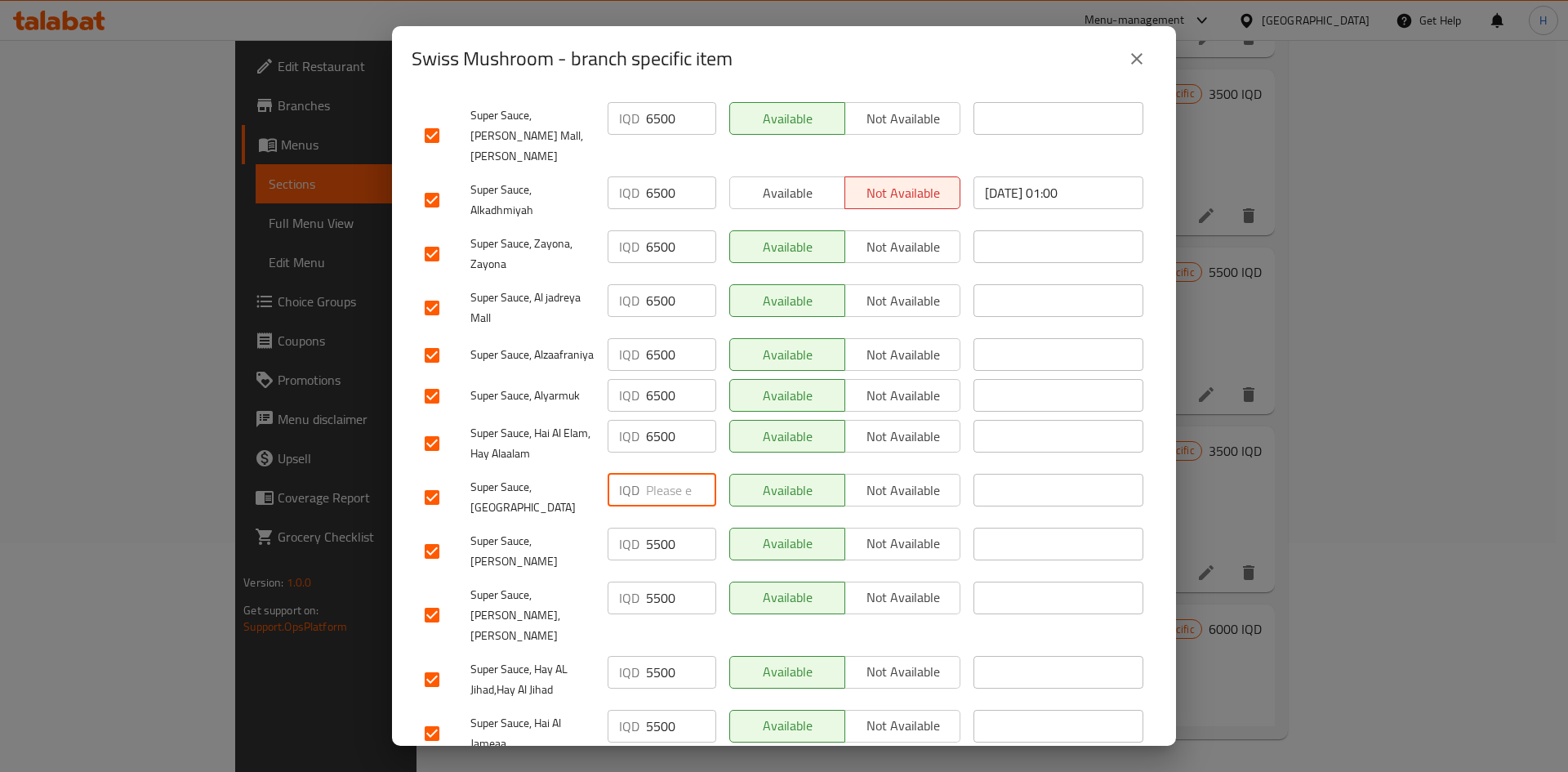
click at [651, 477] on input "5500" at bounding box center [681, 544] width 71 height 32
click at [660, 473] on input "number" at bounding box center [681, 489] width 71 height 32
click at [659, 477] on input "5500" at bounding box center [681, 544] width 71 height 32
click at [661, 477] on input "5500" at bounding box center [681, 544] width 71 height 32
click at [659, 477] on input "5500" at bounding box center [681, 598] width 71 height 32
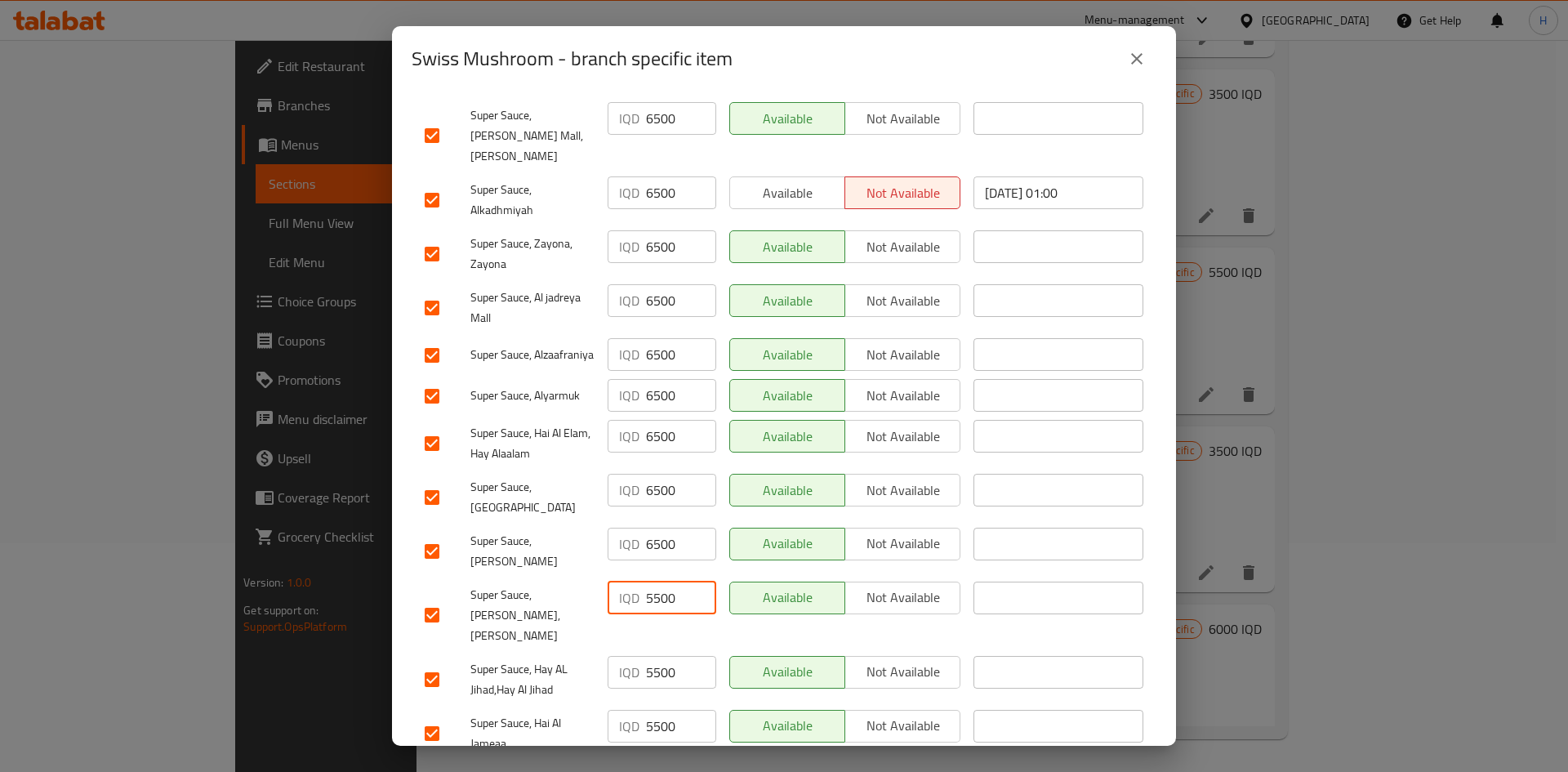
click at [659, 477] on input "5500" at bounding box center [681, 598] width 71 height 32
click at [653, 477] on input "5500" at bounding box center [681, 672] width 71 height 32
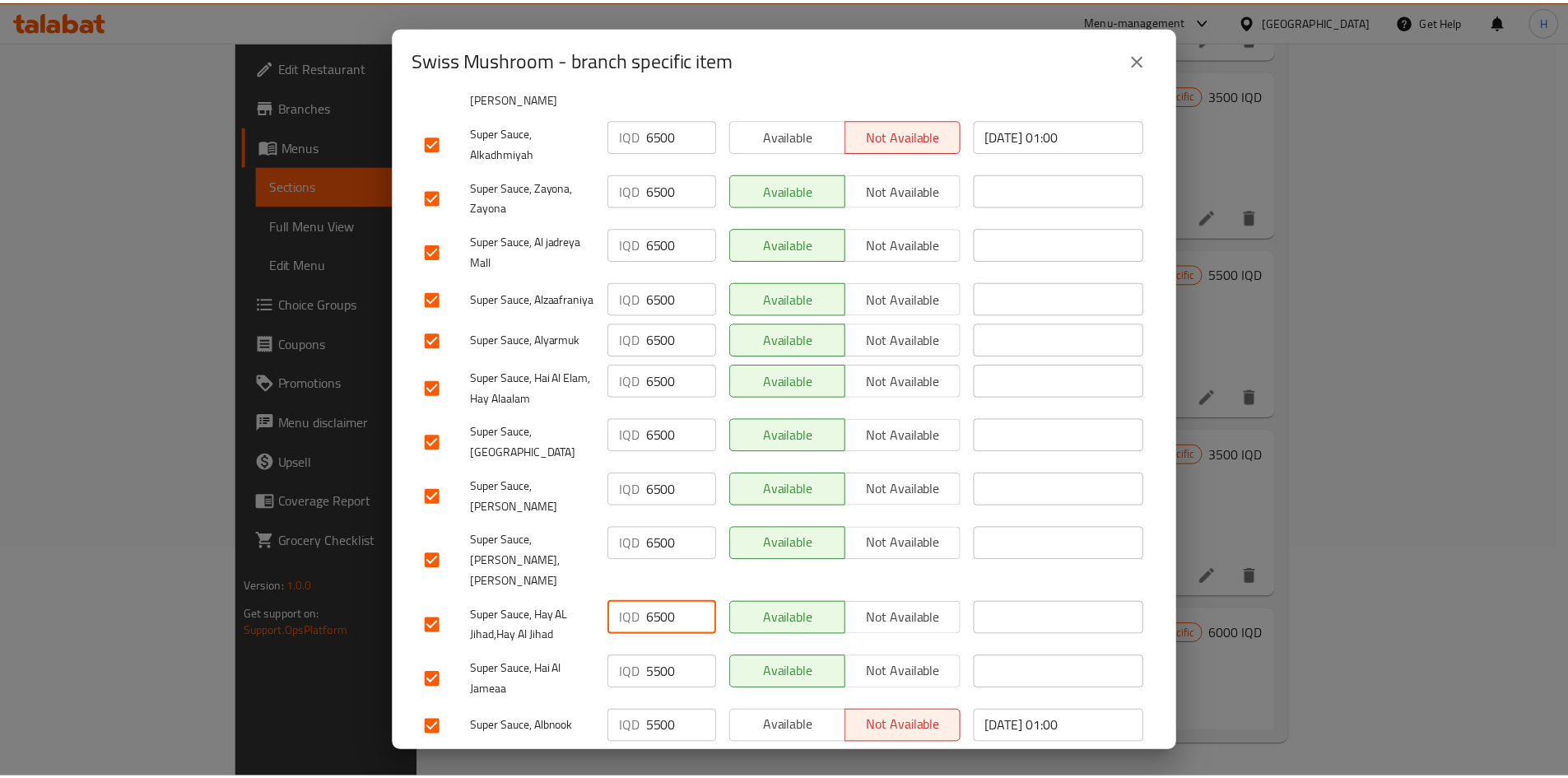
scroll to position [472, 0]
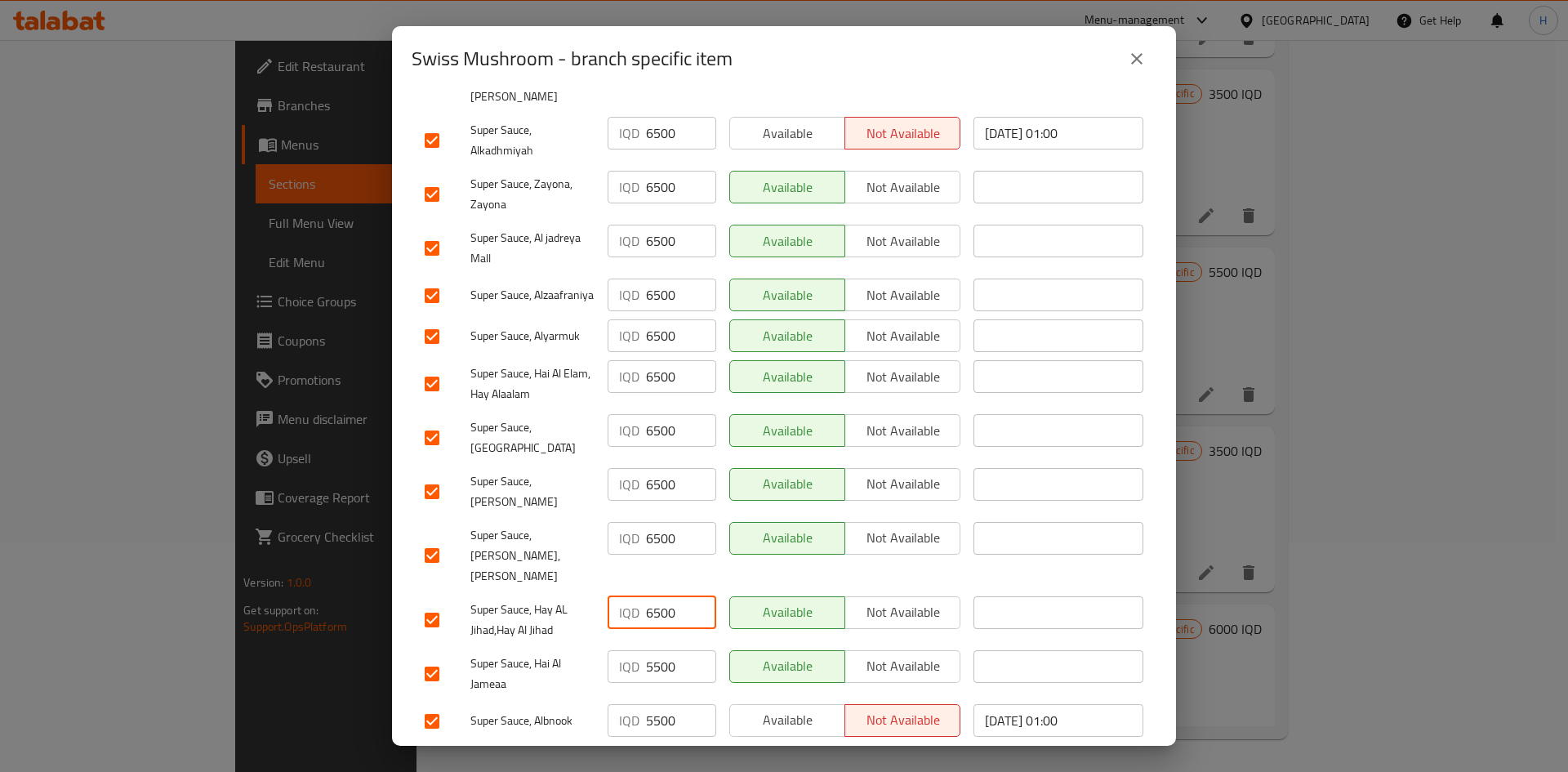
click at [659, 477] on input "5500" at bounding box center [681, 666] width 71 height 32
click at [658, 477] on input "5500" at bounding box center [681, 720] width 71 height 32
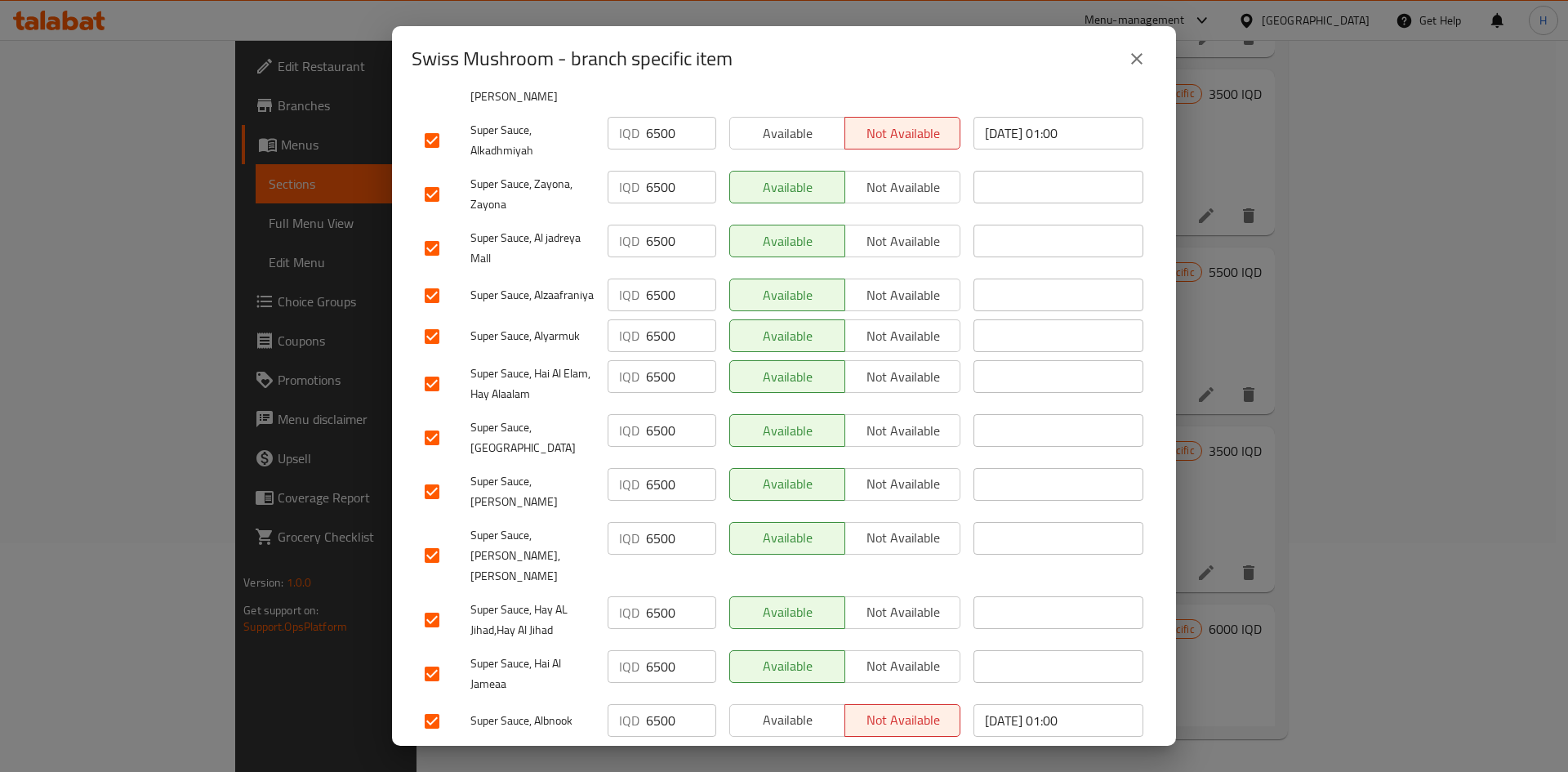
click at [658, 477] on span "Save" at bounding box center [784, 763] width 718 height 20
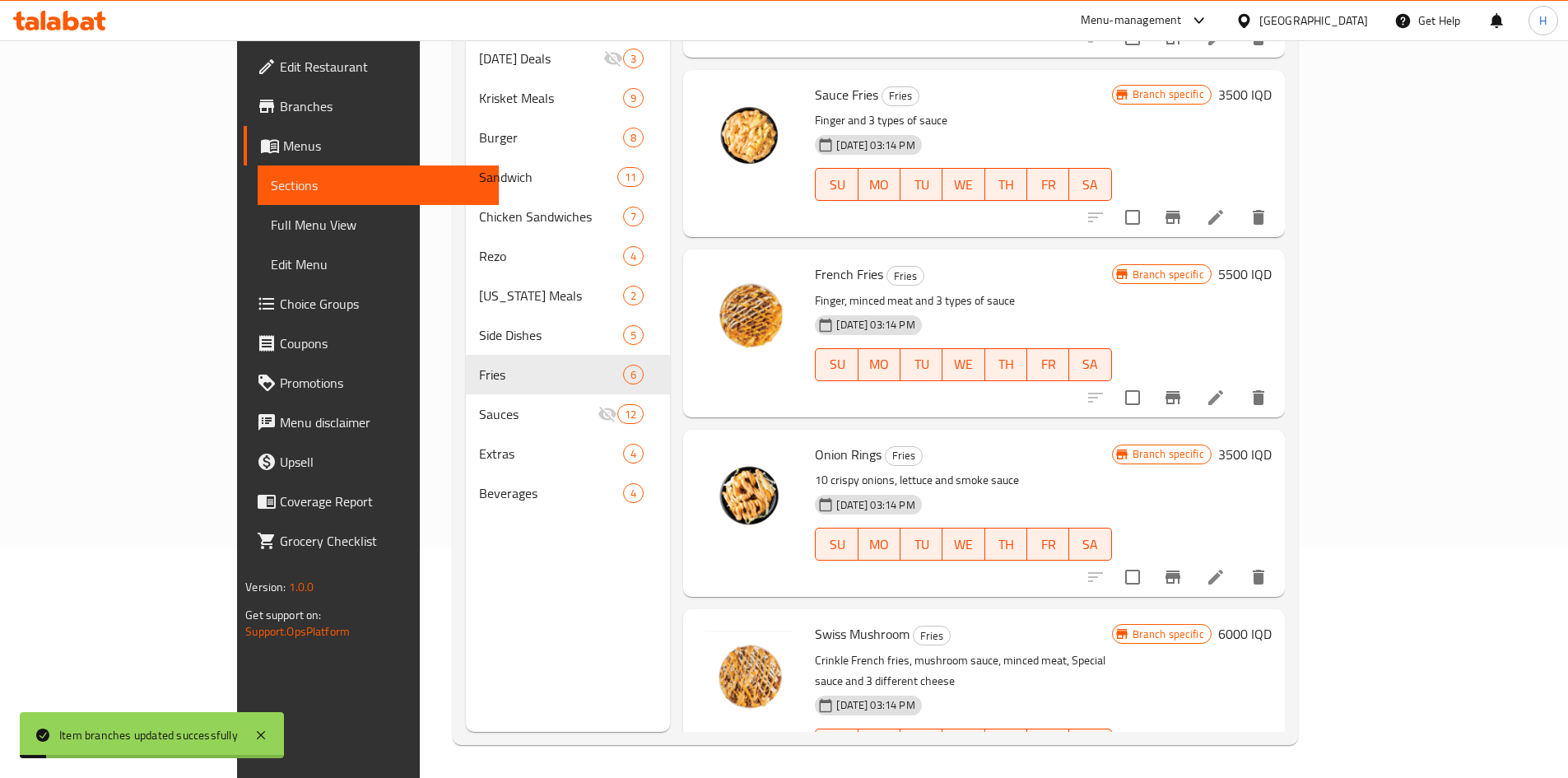
click at [1040, 480] on h6 "6000 IQD" at bounding box center [1245, 633] width 53 height 23
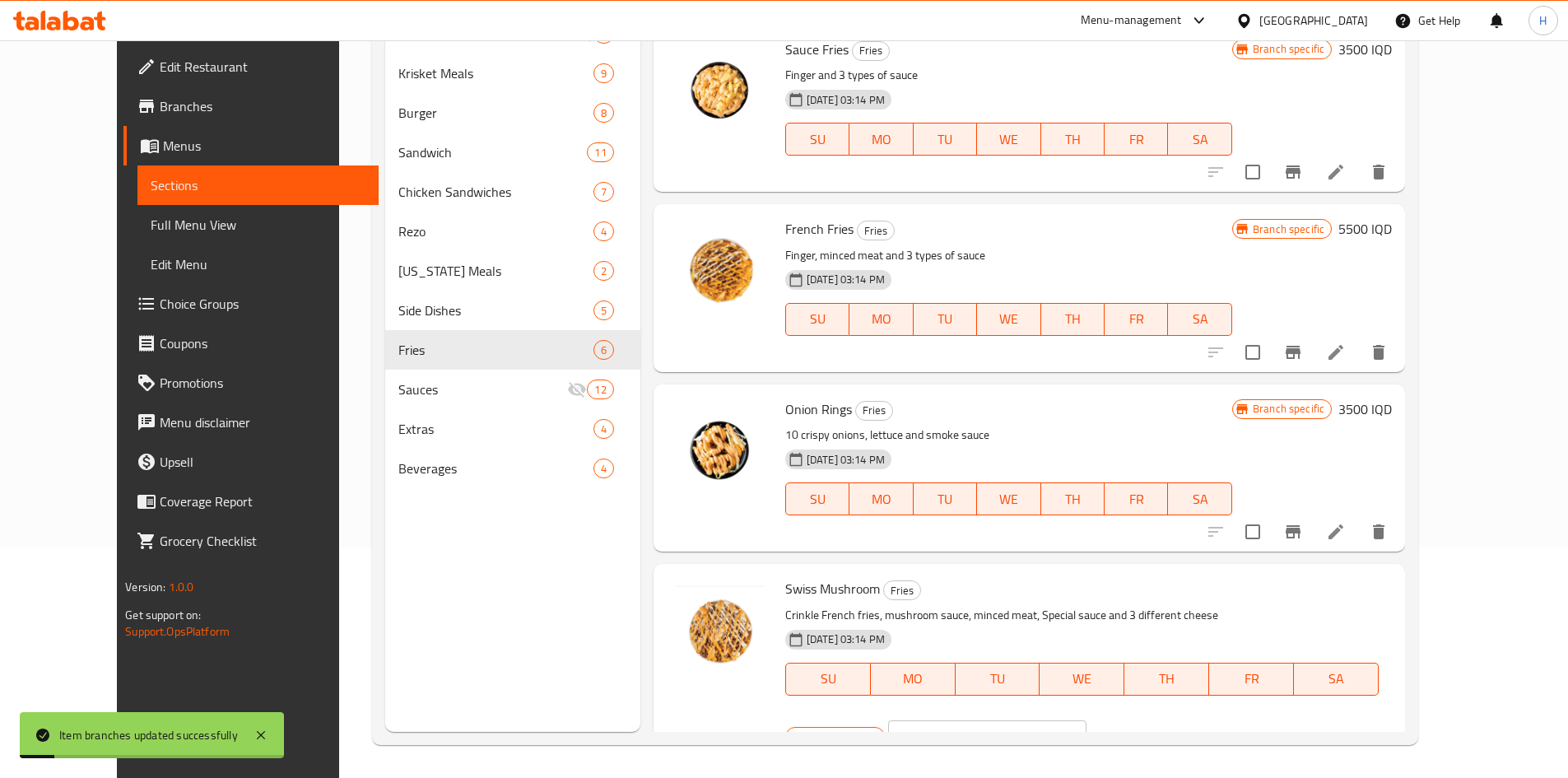
click at [1040, 480] on input "6000" at bounding box center [1006, 736] width 160 height 33
click at [1040, 480] on icon "ok" at bounding box center [1143, 736] width 16 height 16
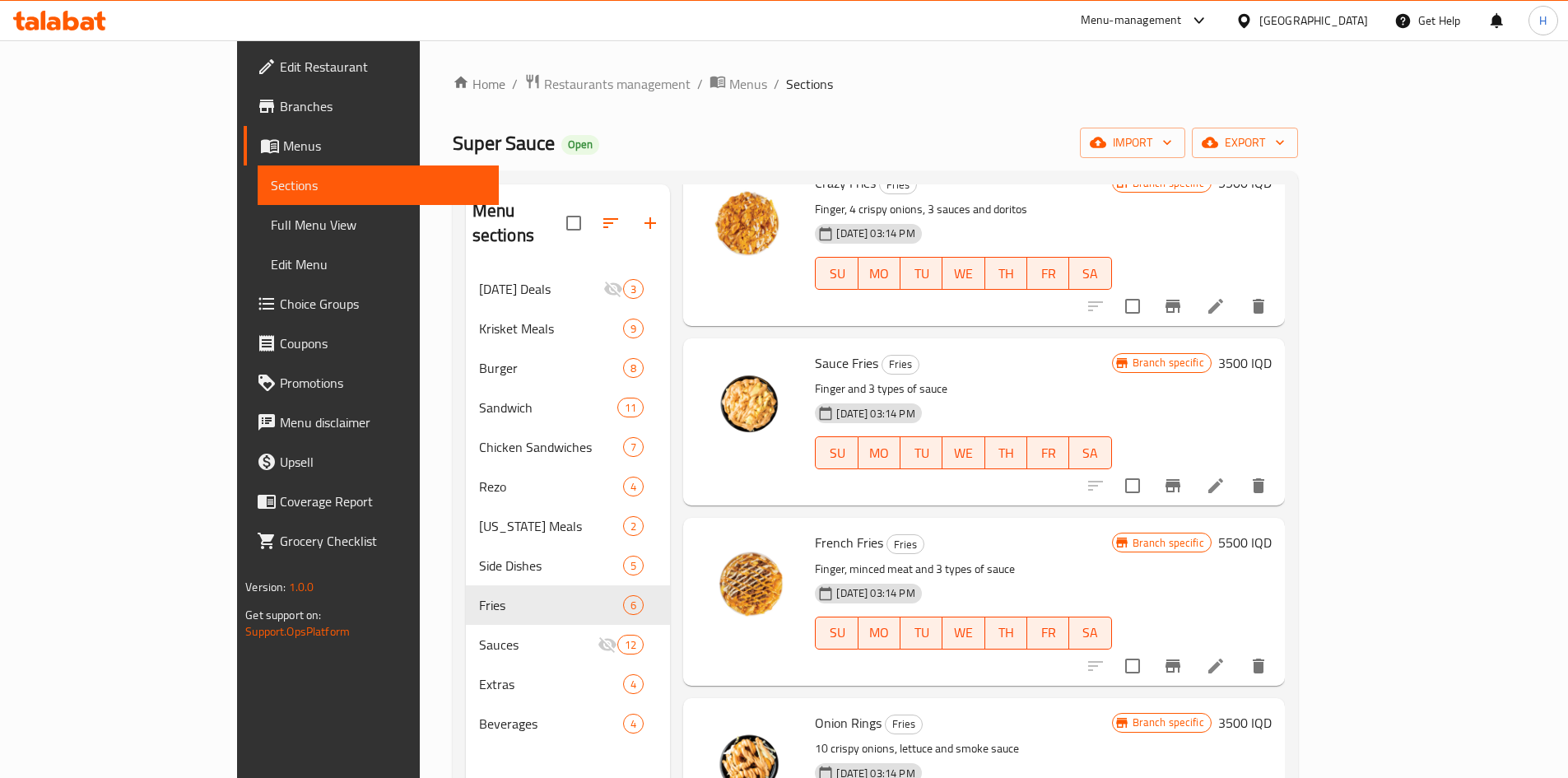
scroll to position [342, 0]
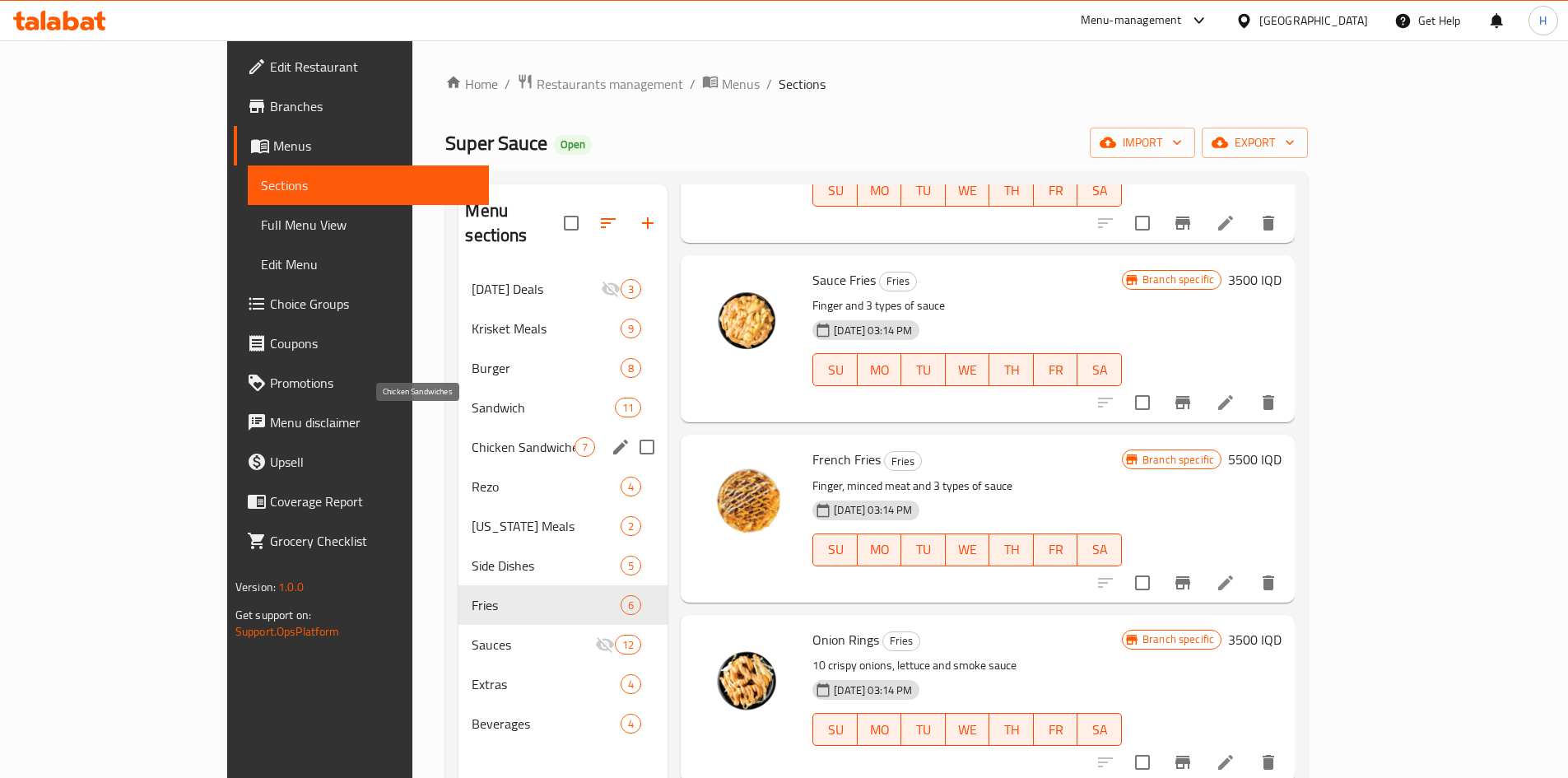
drag, startPoint x: 389, startPoint y: 424, endPoint x: 437, endPoint y: 428, distance: 48.2
click at [472, 437] on span "Chicken Sandwiches" at bounding box center [523, 446] width 103 height 20
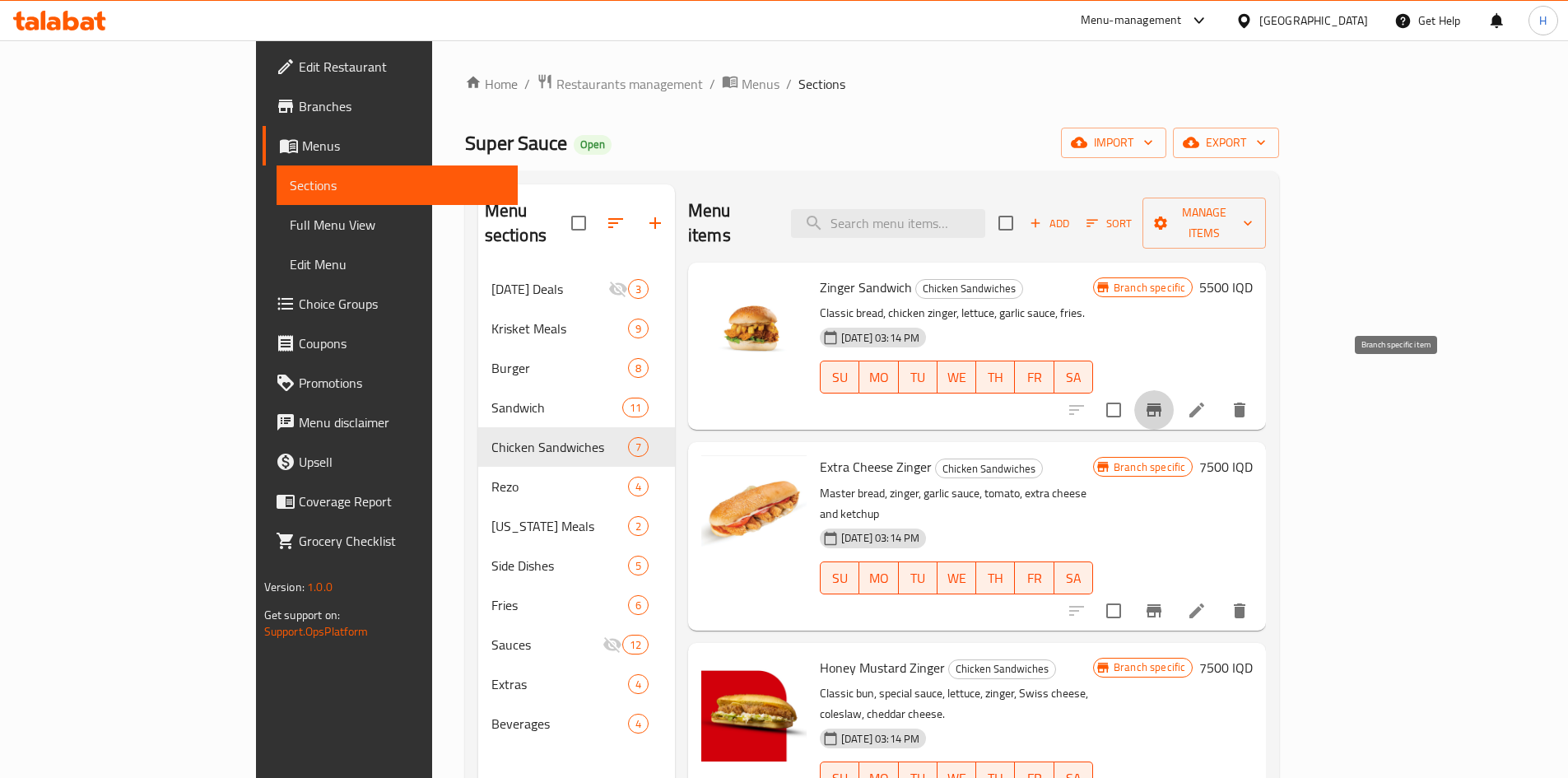
click at [1040, 390] on button "Branch-specific-item" at bounding box center [1154, 410] width 39 height 39
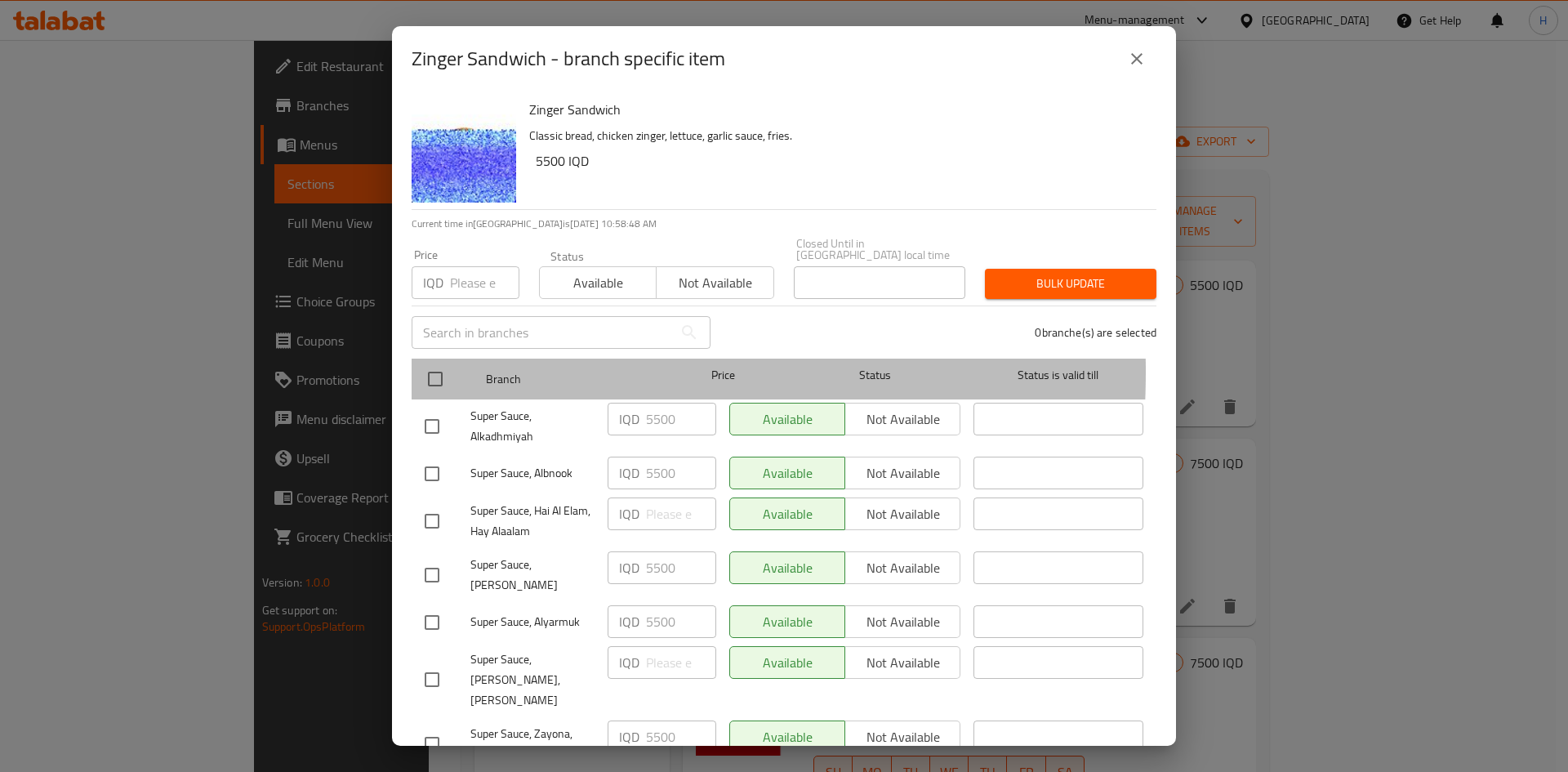
click at [412, 360] on div "Branch Price Status Status is valid till" at bounding box center [784, 379] width 745 height 41
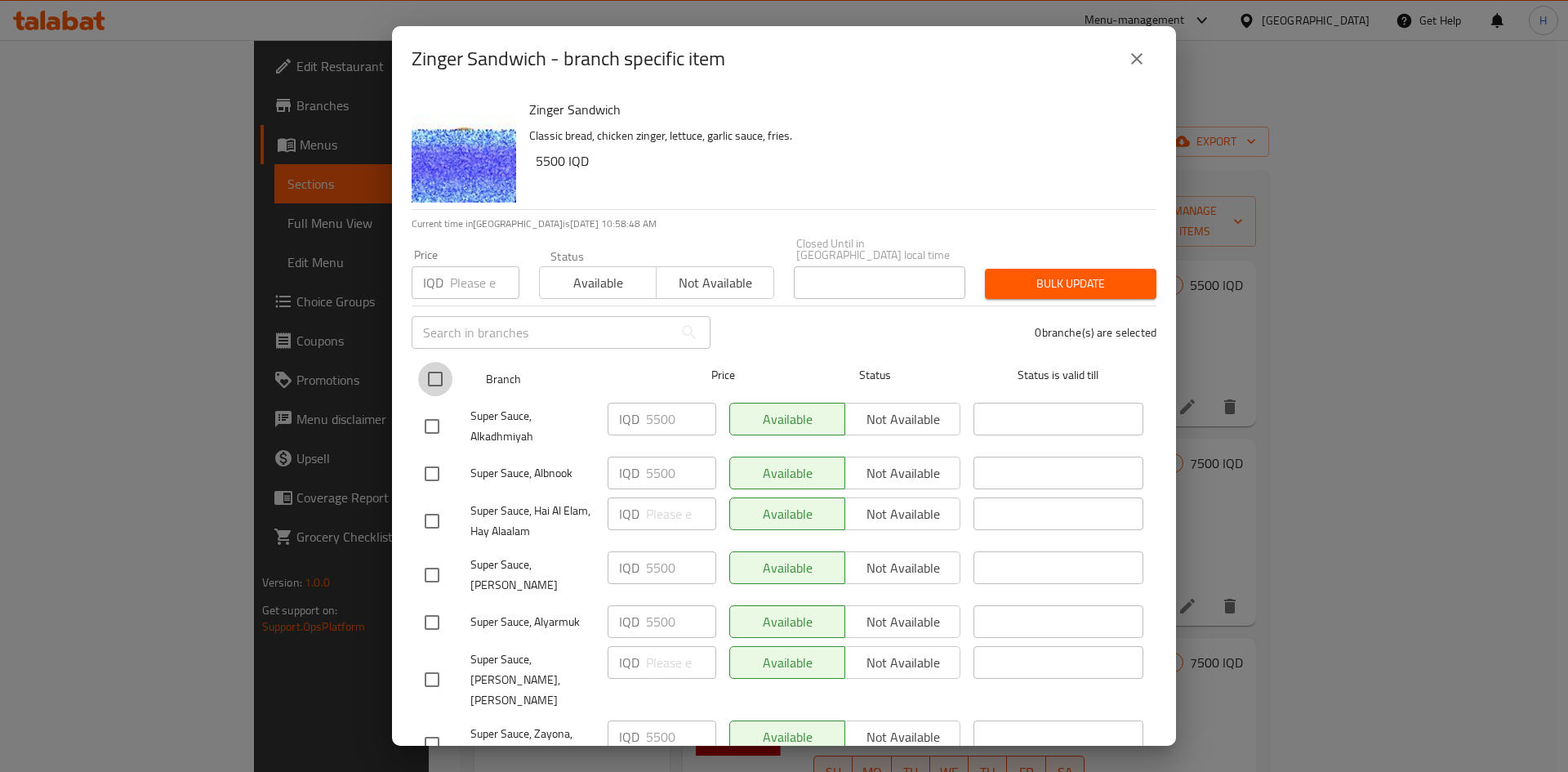
drag, startPoint x: 421, startPoint y: 361, endPoint x: 479, endPoint y: 372, distance: 59.0
click at [421, 362] on input "checkbox" at bounding box center [435, 379] width 34 height 34
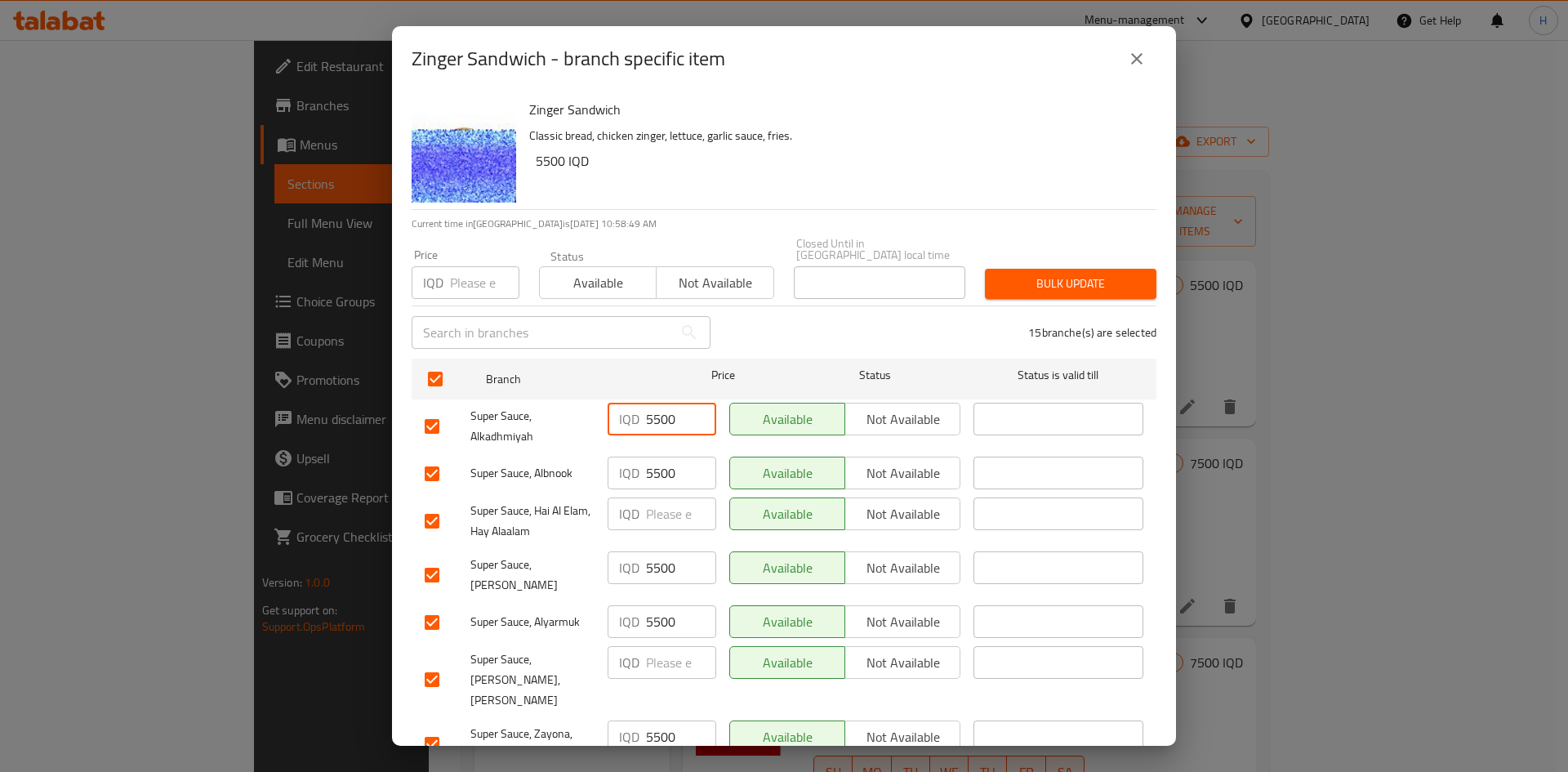
click at [667, 403] on input "5500" at bounding box center [681, 419] width 71 height 32
click at [668, 403] on input "5500" at bounding box center [681, 419] width 71 height 32
click at [667, 477] on input "number" at bounding box center [681, 513] width 71 height 32
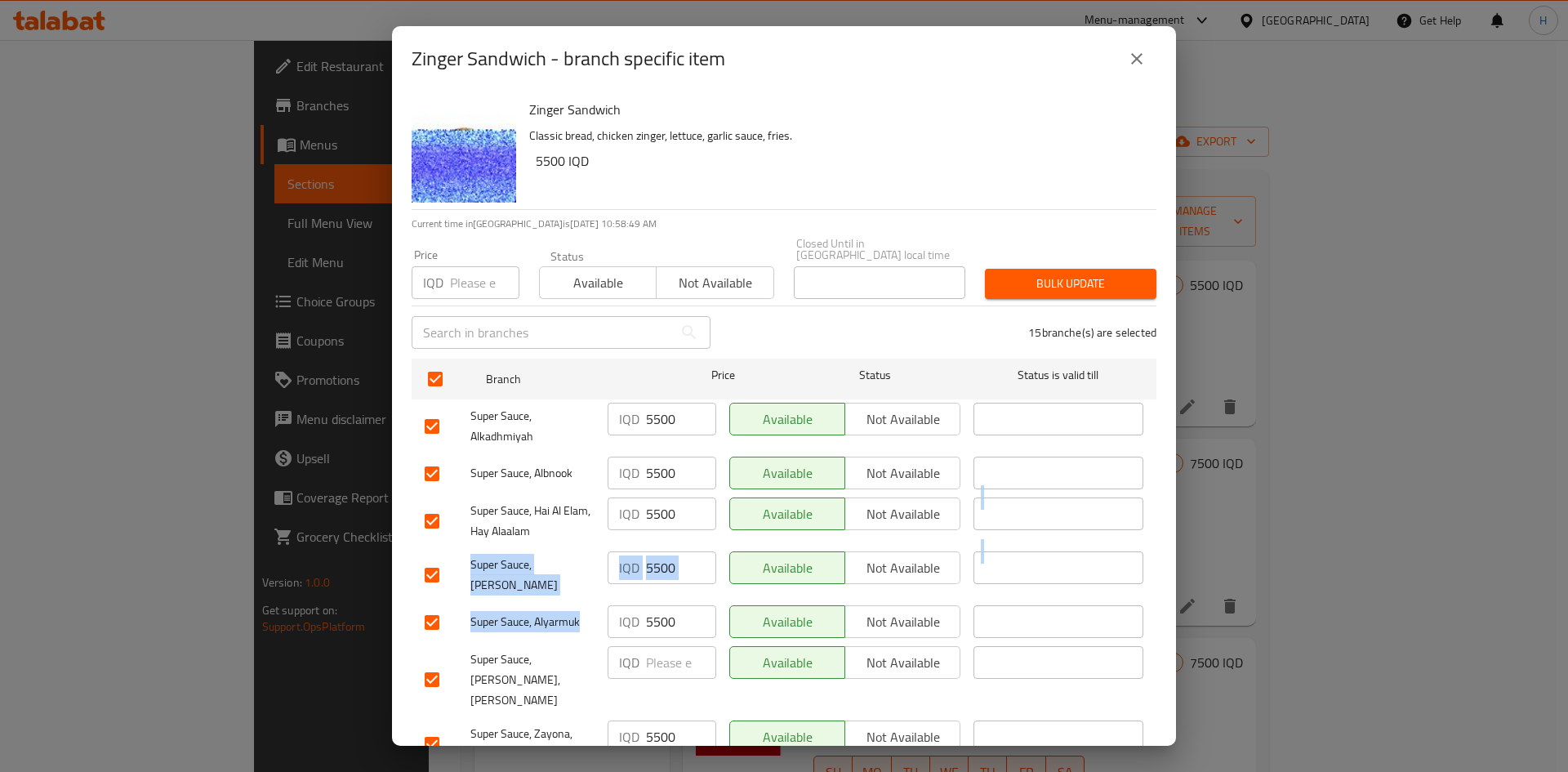
drag, startPoint x: 664, startPoint y: 572, endPoint x: 663, endPoint y: 612, distance: 40.0
click at [663, 477] on ul "Branch Price Status Status is valid till Super Sauce, Alkadhmiyah IQD 5500 ​ Av…" at bounding box center [784, 783] width 745 height 864
click at [663, 477] on input "5500" at bounding box center [681, 621] width 71 height 32
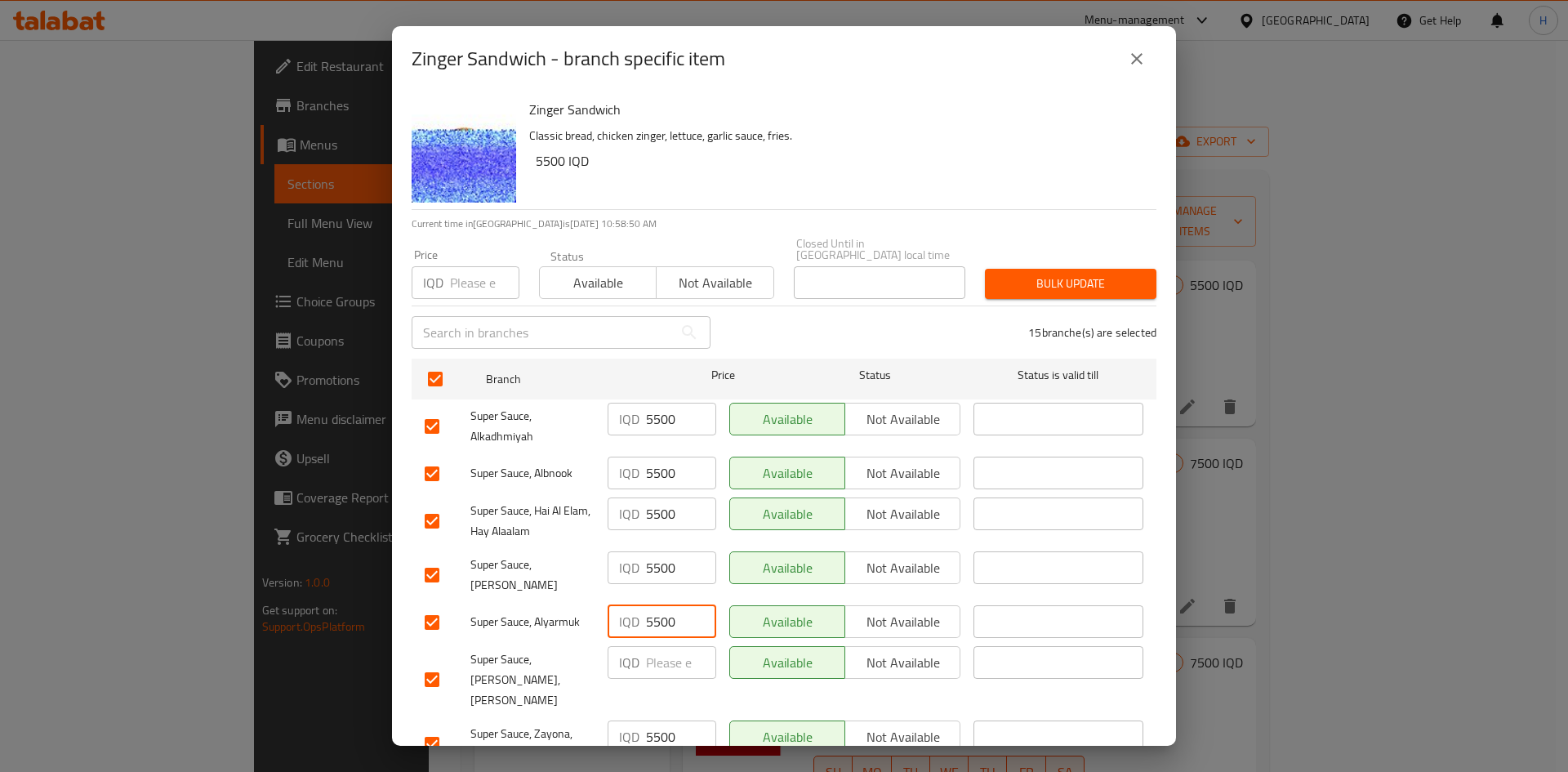
click at [661, 477] on input "number" at bounding box center [681, 662] width 71 height 32
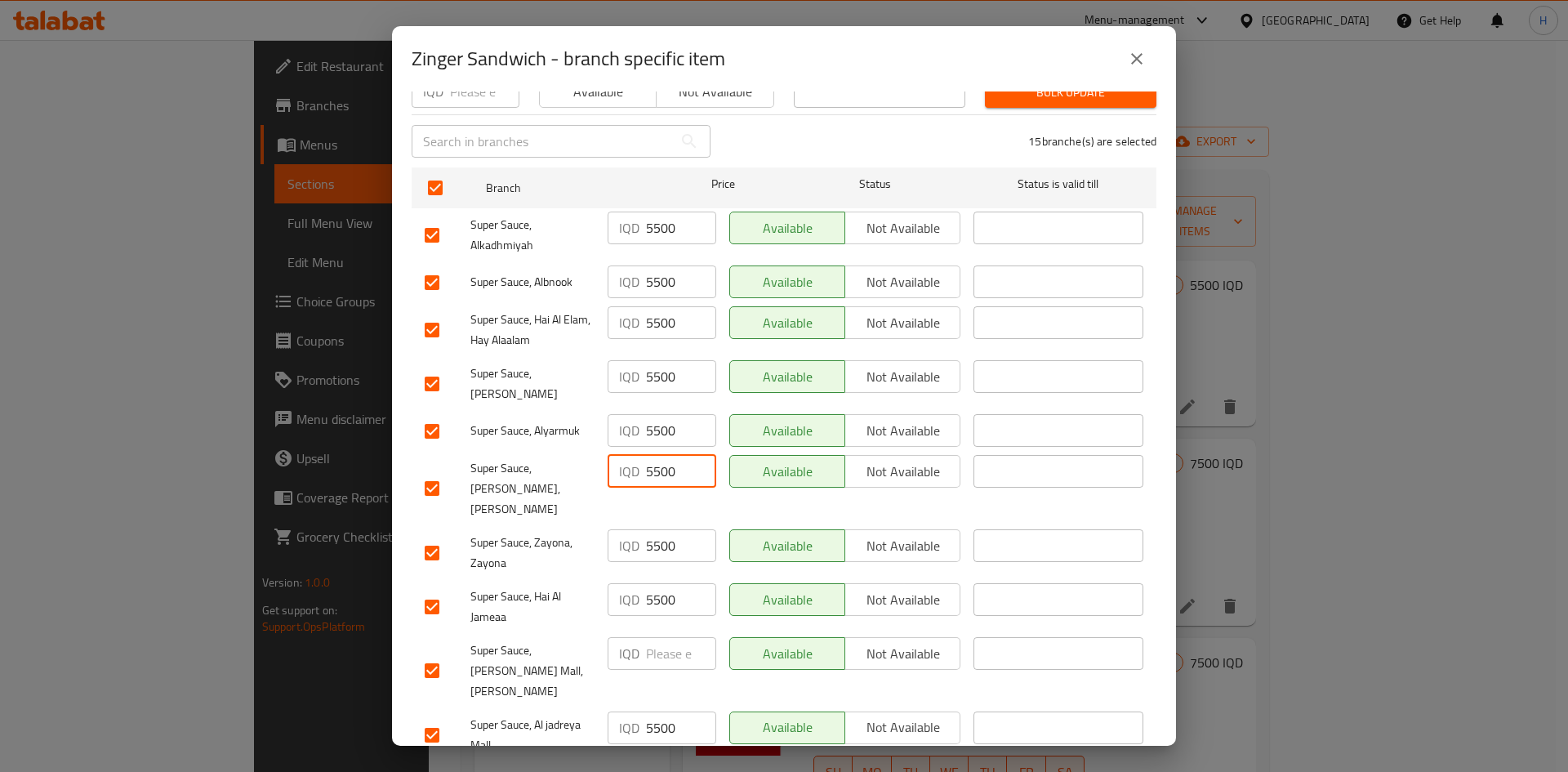
scroll to position [409, 0]
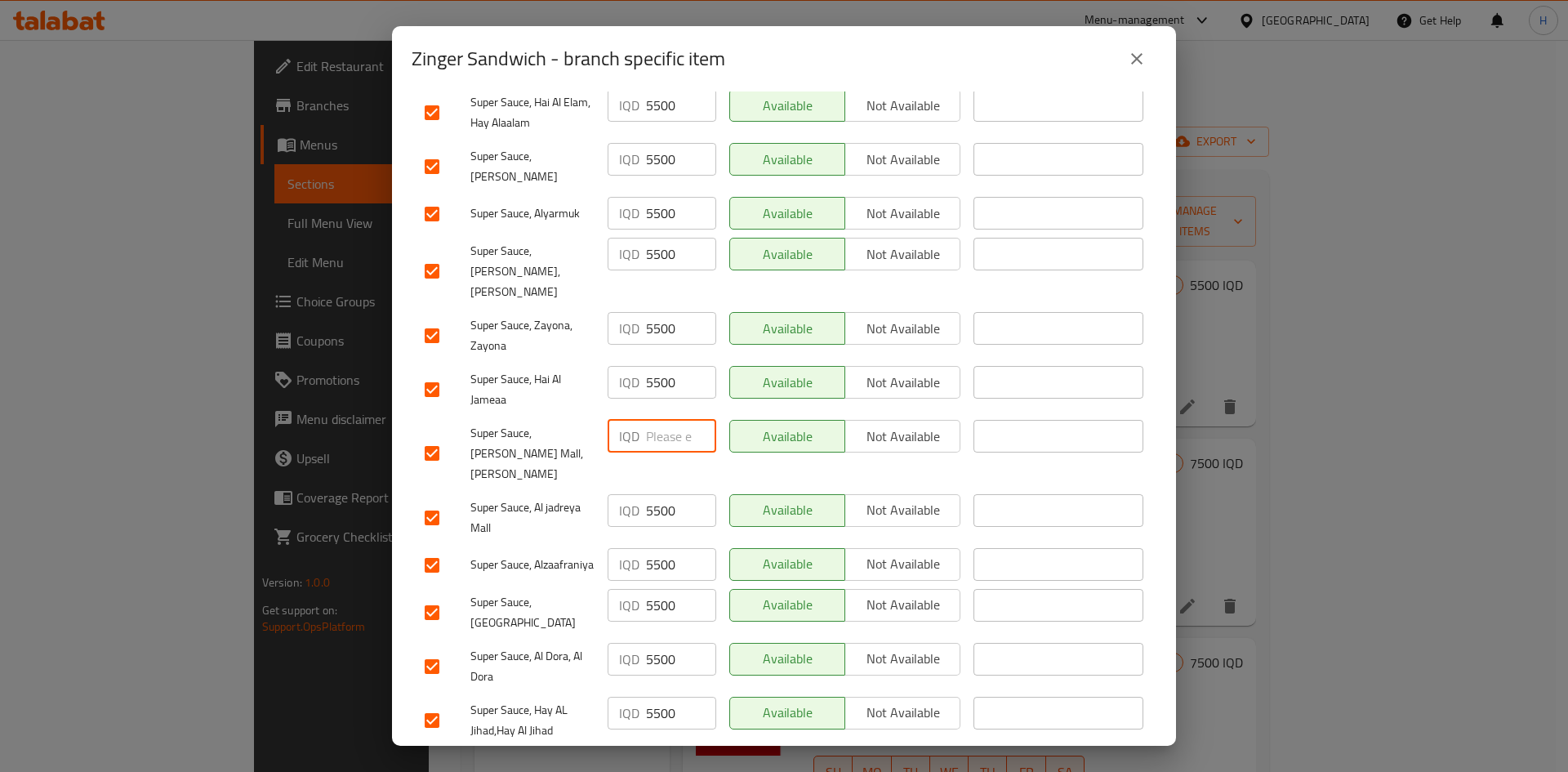
click at [667, 420] on input "number" at bounding box center [681, 436] width 71 height 32
drag, startPoint x: 665, startPoint y: 483, endPoint x: 665, endPoint y: 514, distance: 31.0
click at [665, 477] on ul "Branch Price Status Status is valid till Super Sauce, Alkadhmiyah IQD 5500 ​ Av…" at bounding box center [784, 375] width 745 height 864
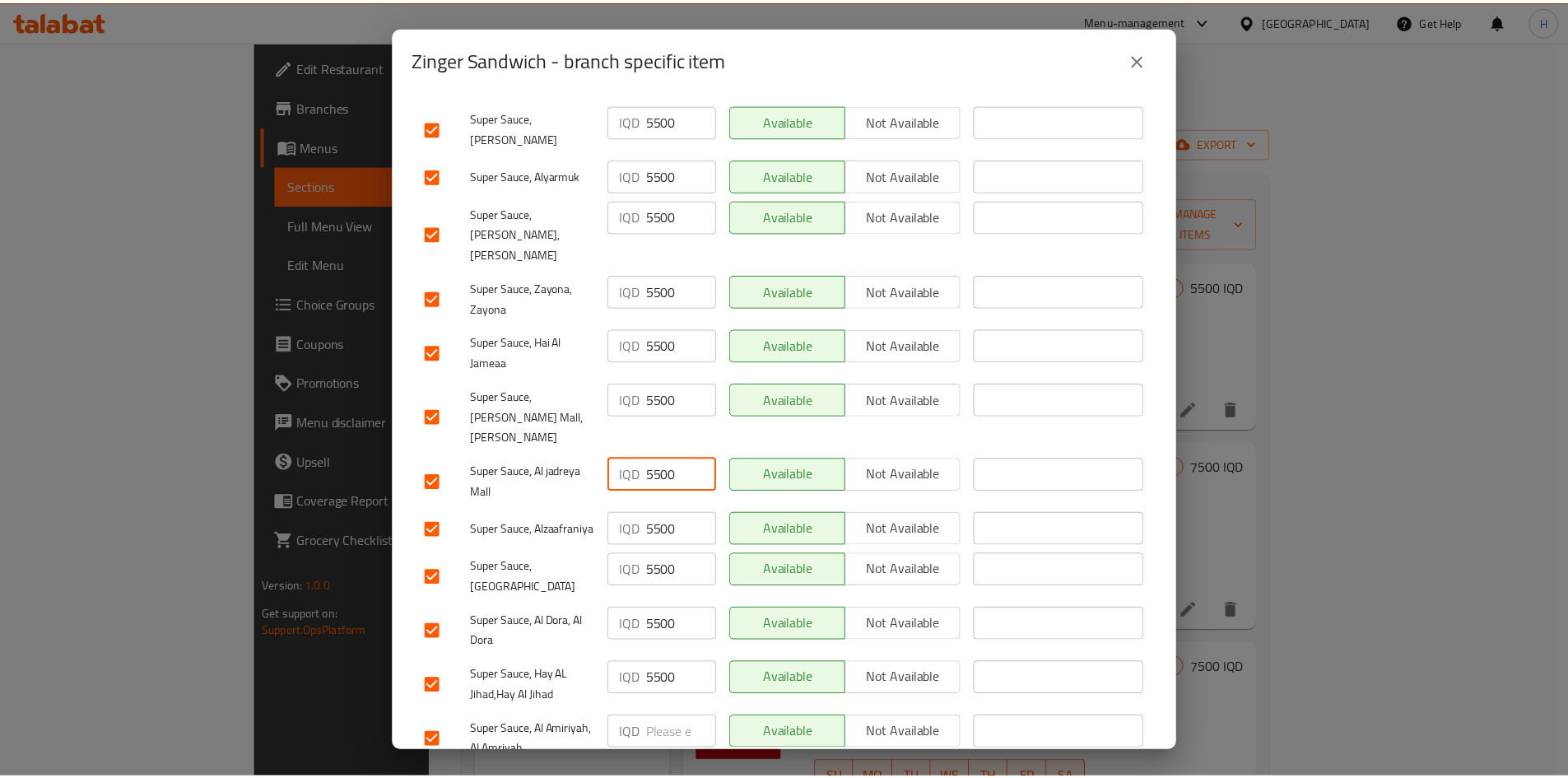
scroll to position [472, 0]
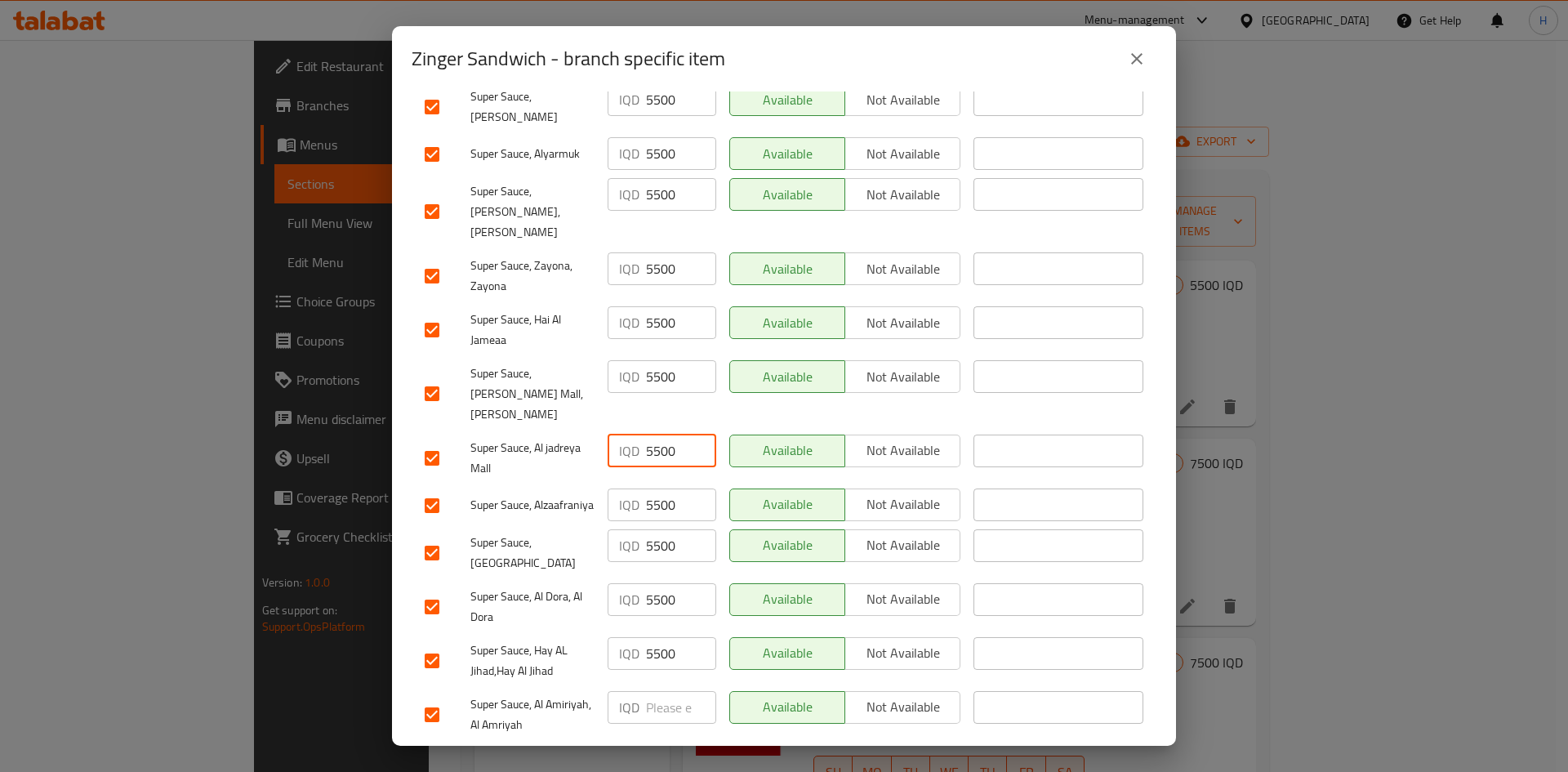
click at [657, 477] on input "number" at bounding box center [681, 707] width 71 height 32
click at [675, 477] on span "Save" at bounding box center [784, 763] width 718 height 20
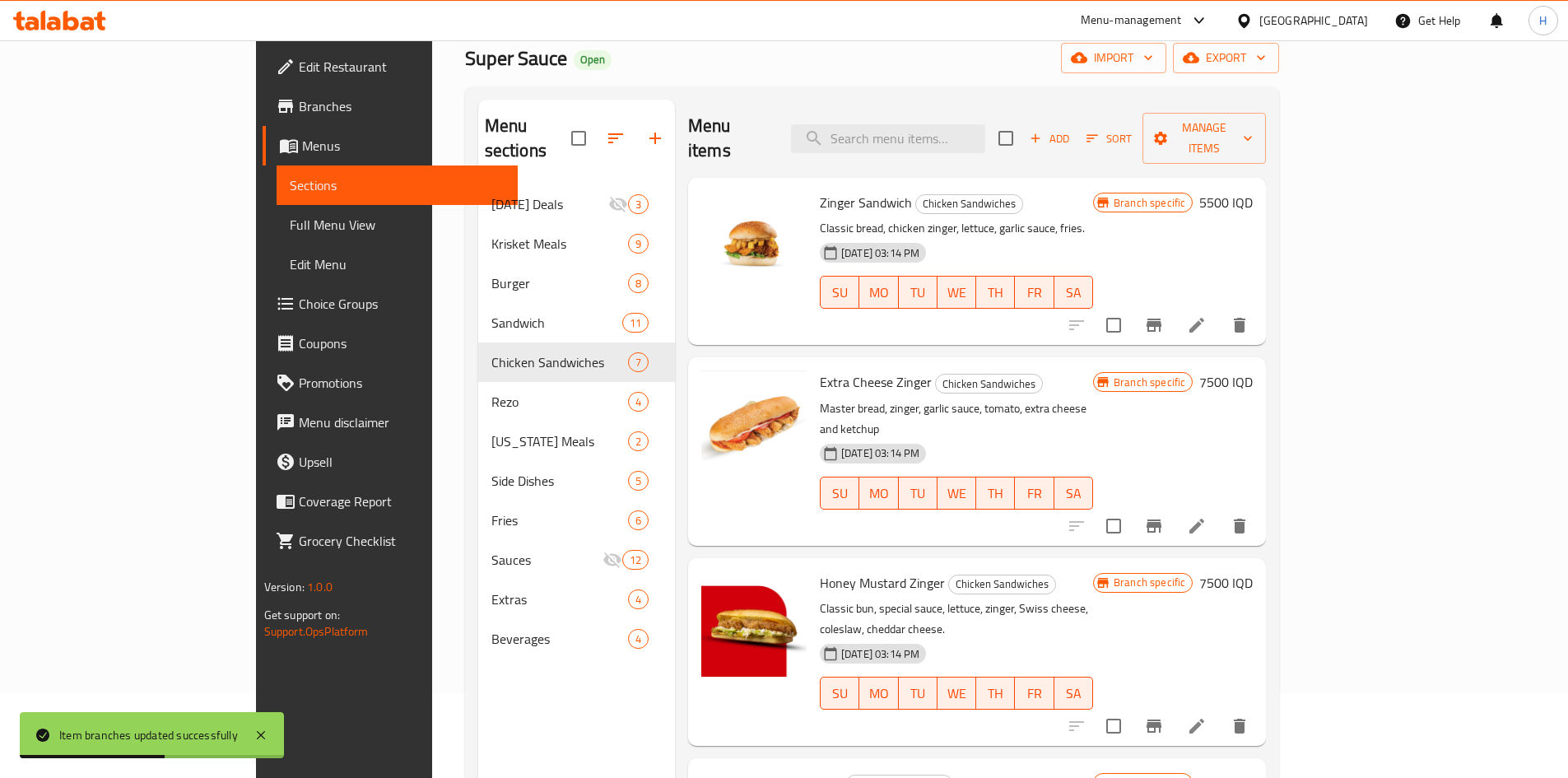
scroll to position [0, 0]
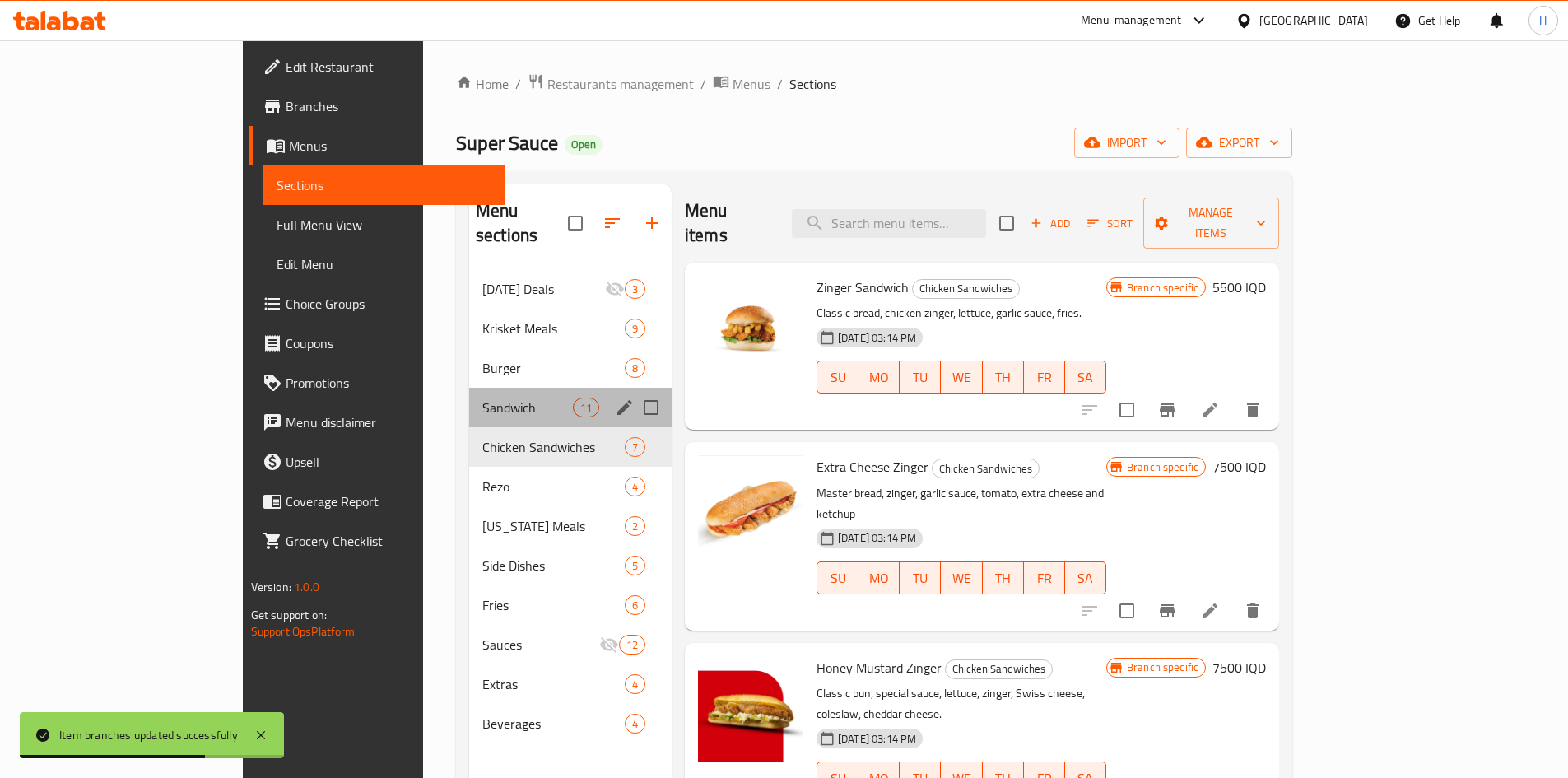
click at [471, 395] on div "Sandwich 11" at bounding box center [570, 407] width 202 height 39
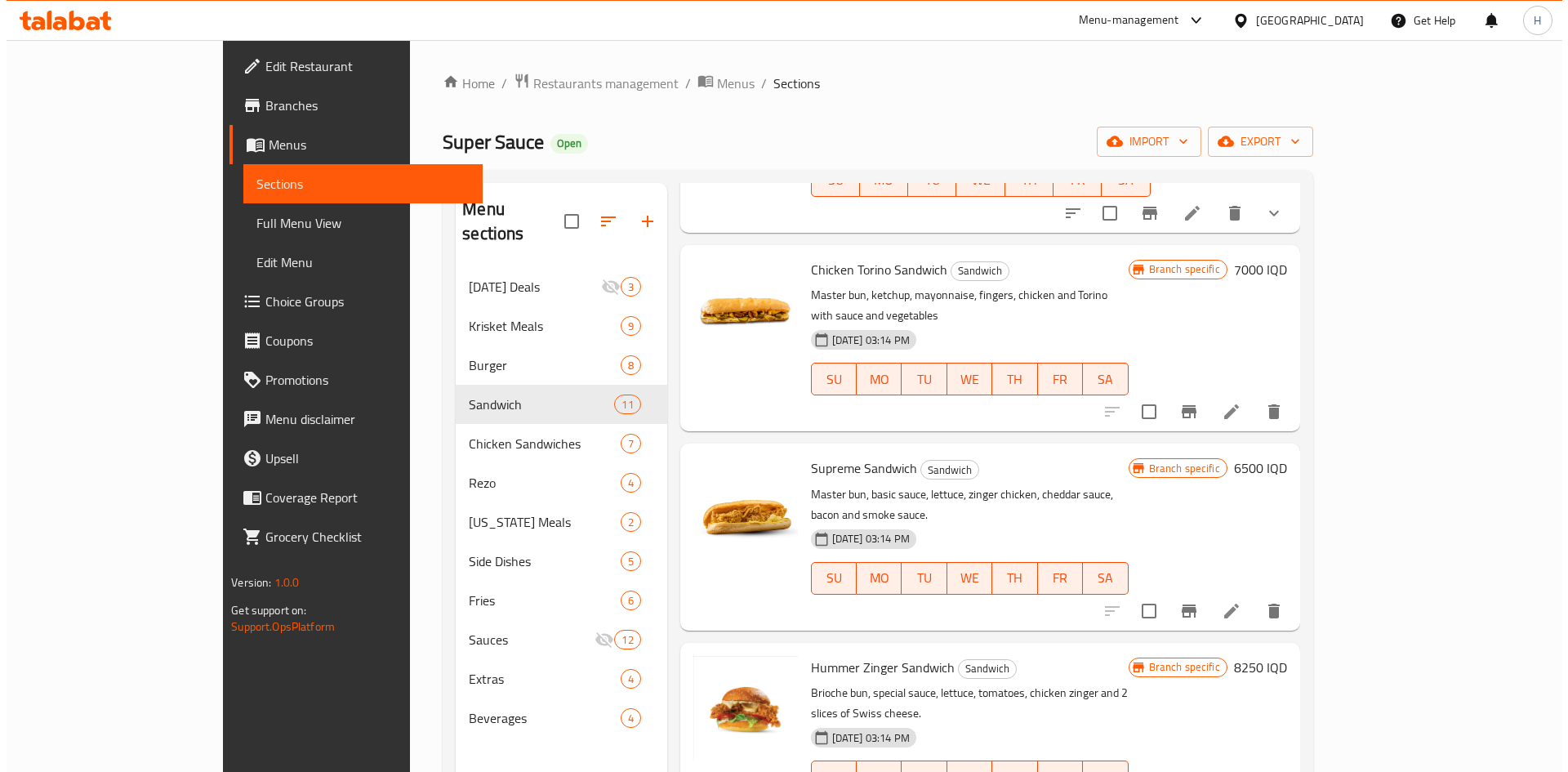
scroll to position [1061, 0]
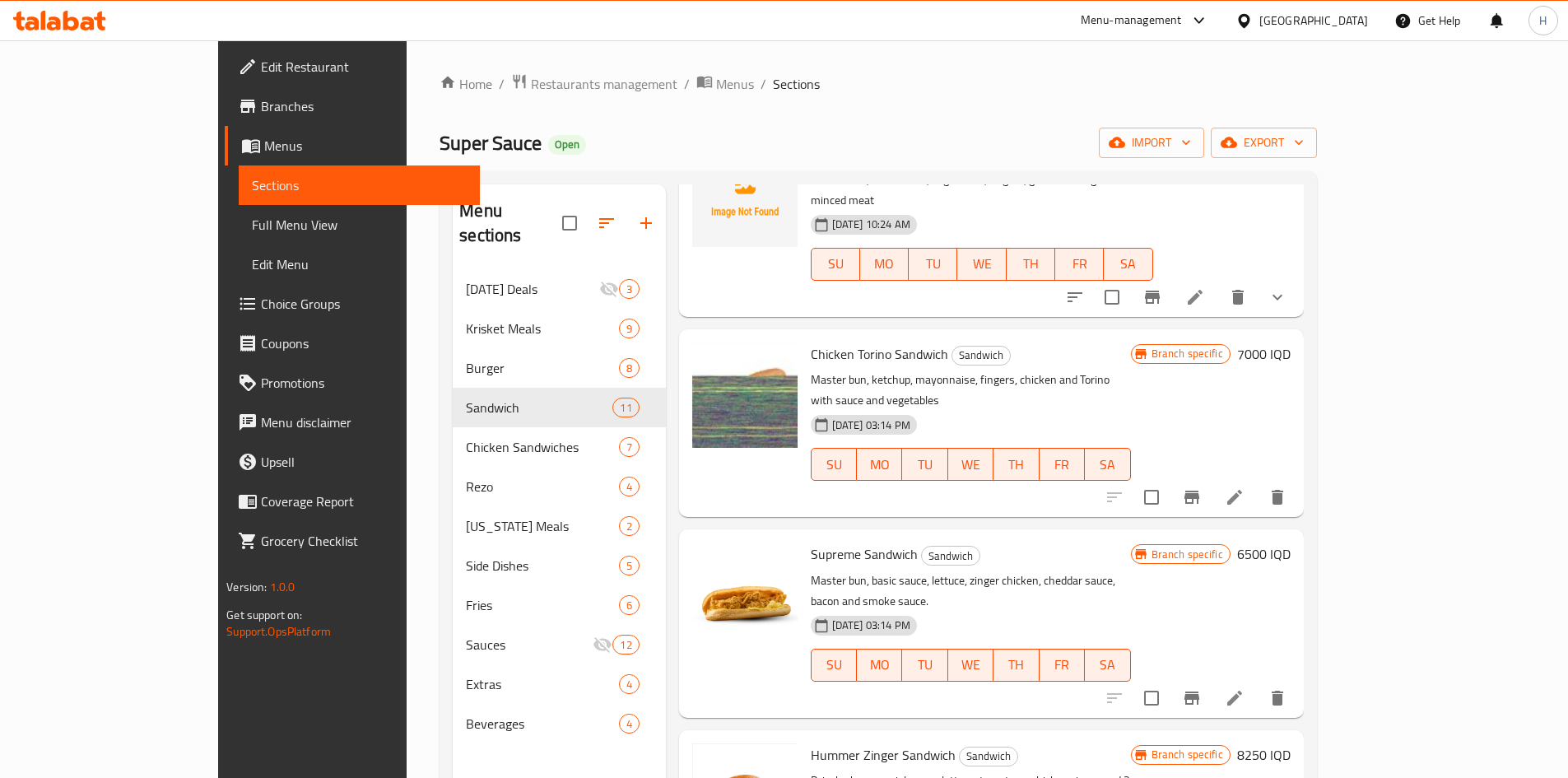
click at [1040, 480] on icon "Branch-specific-item" at bounding box center [1191, 497] width 20 height 20
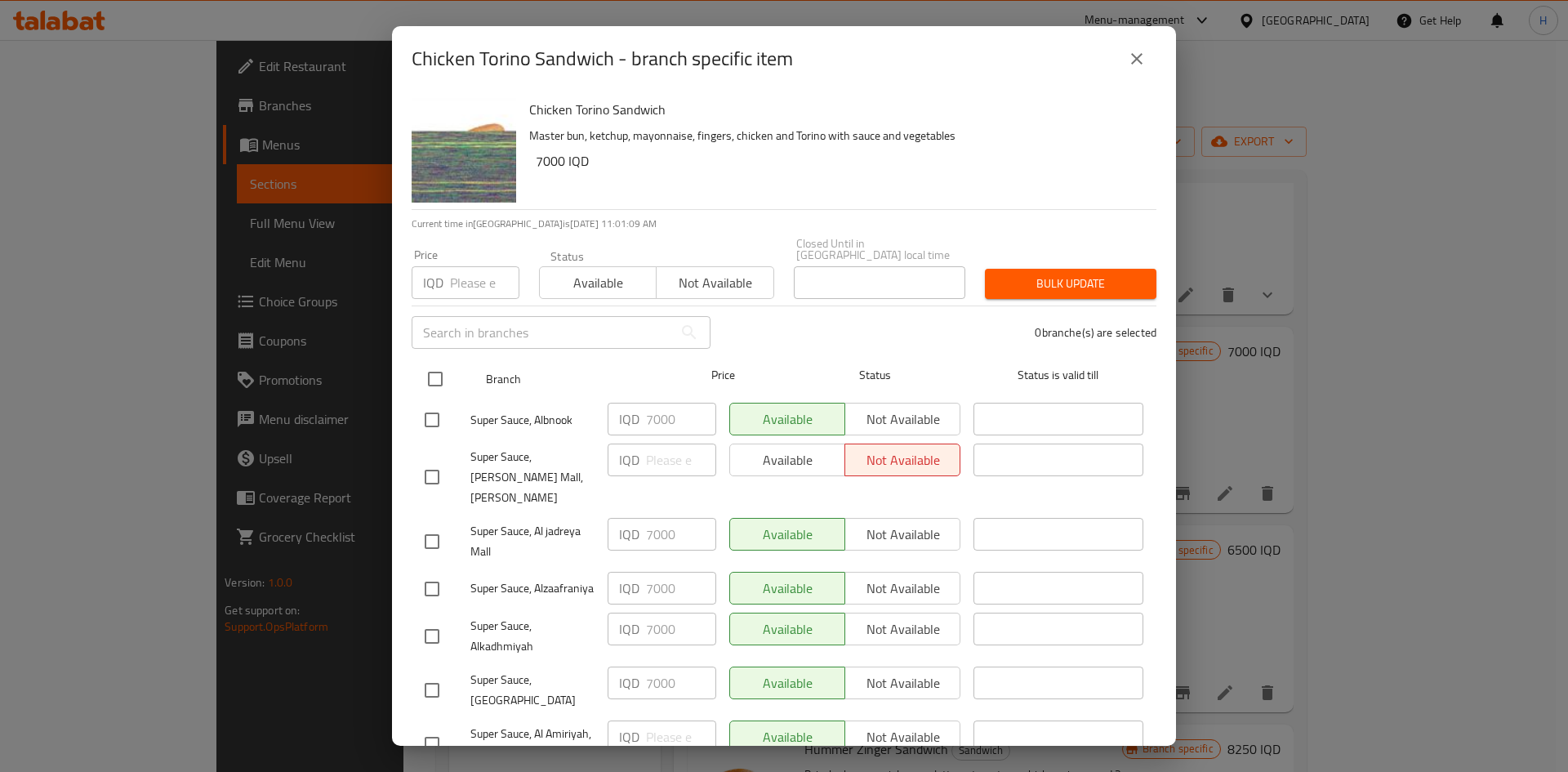
click at [438, 362] on input "checkbox" at bounding box center [435, 379] width 34 height 34
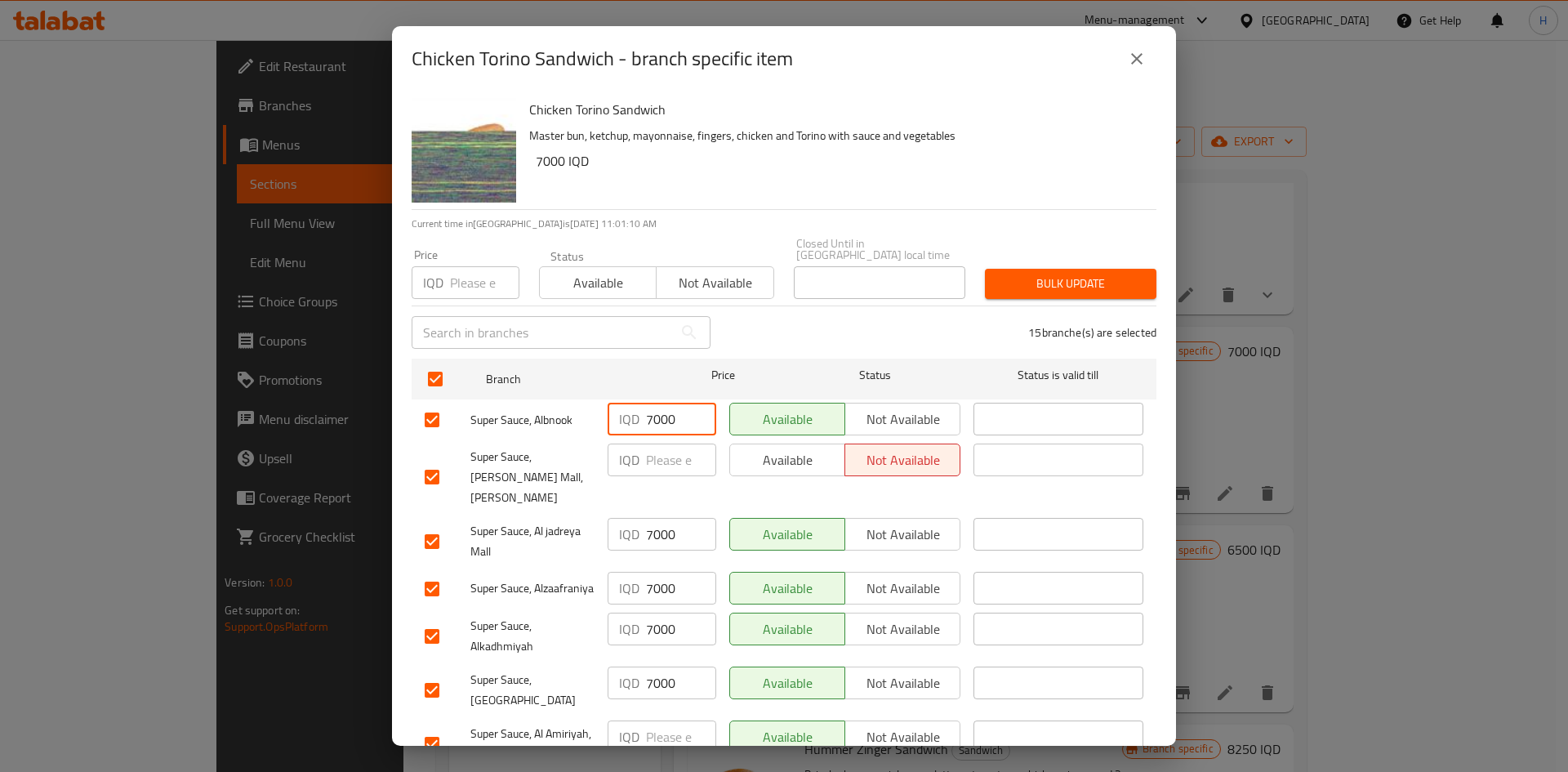
click at [655, 410] on input "7000" at bounding box center [681, 419] width 71 height 32
click at [662, 413] on input "7500" at bounding box center [681, 419] width 71 height 32
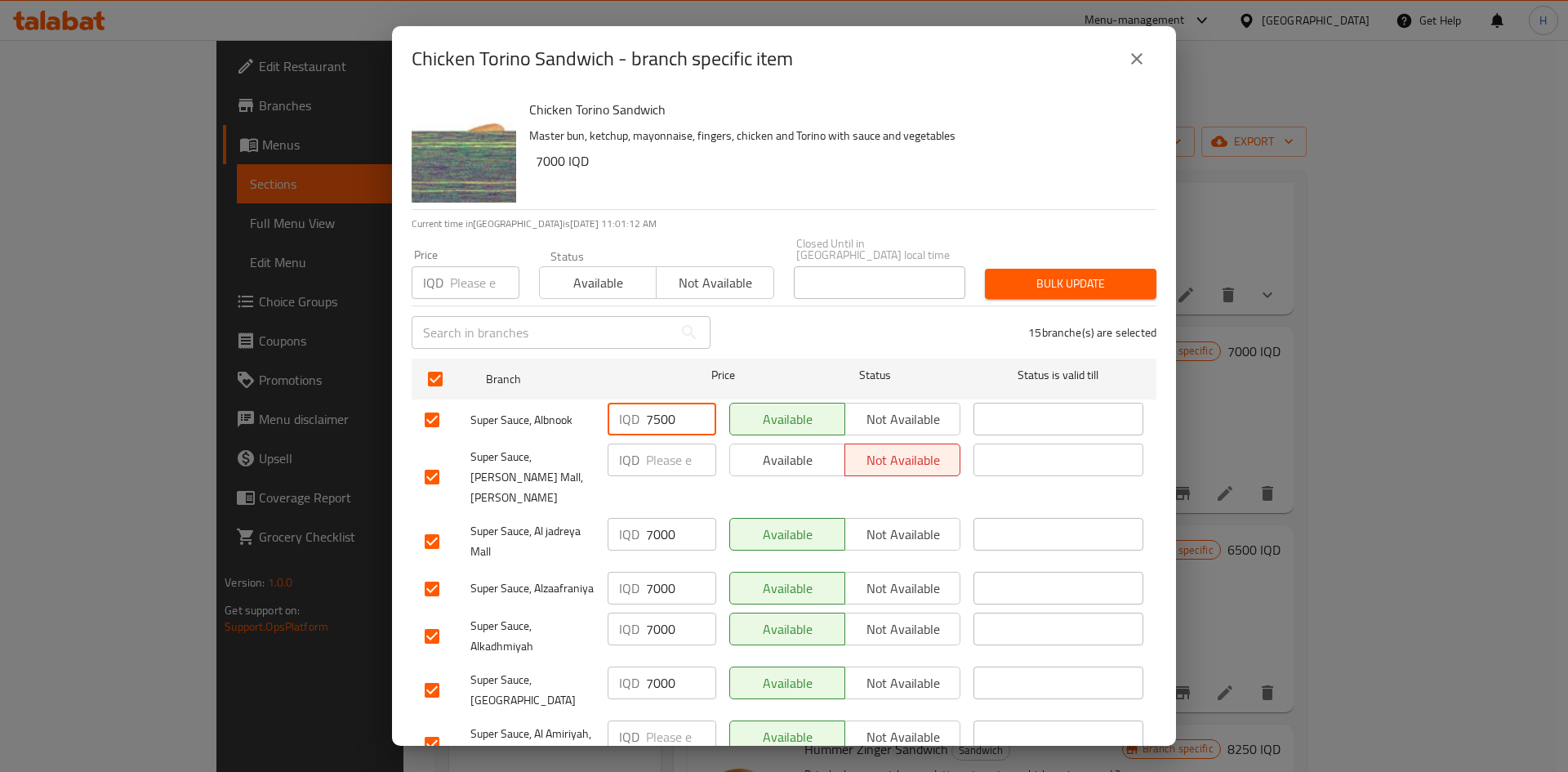
click at [662, 413] on input "7500" at bounding box center [681, 419] width 71 height 32
click at [663, 448] on input "number" at bounding box center [681, 460] width 71 height 32
click at [662, 477] on input "7000" at bounding box center [681, 534] width 71 height 32
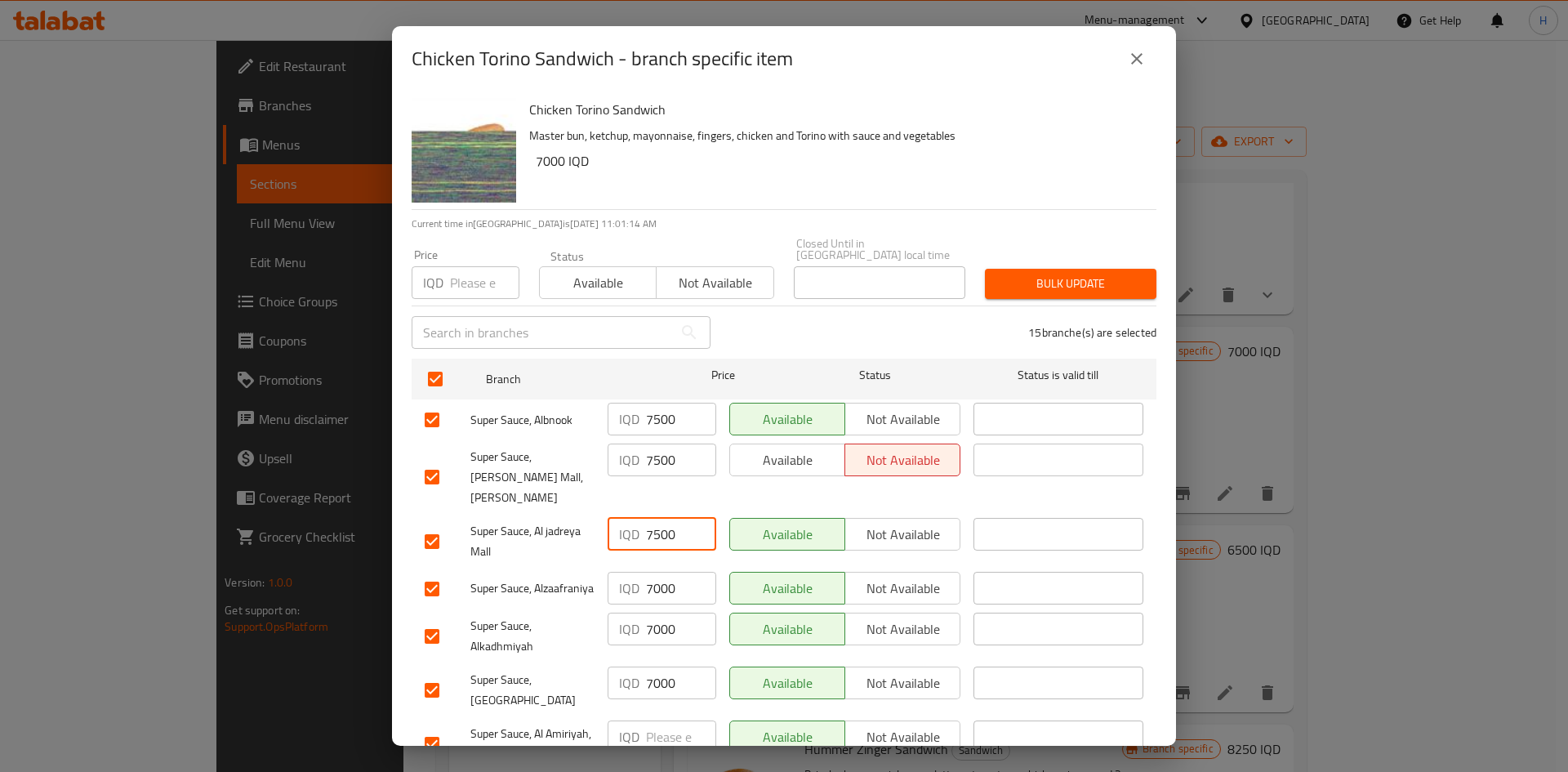
click at [663, 477] on input "7000" at bounding box center [681, 588] width 71 height 32
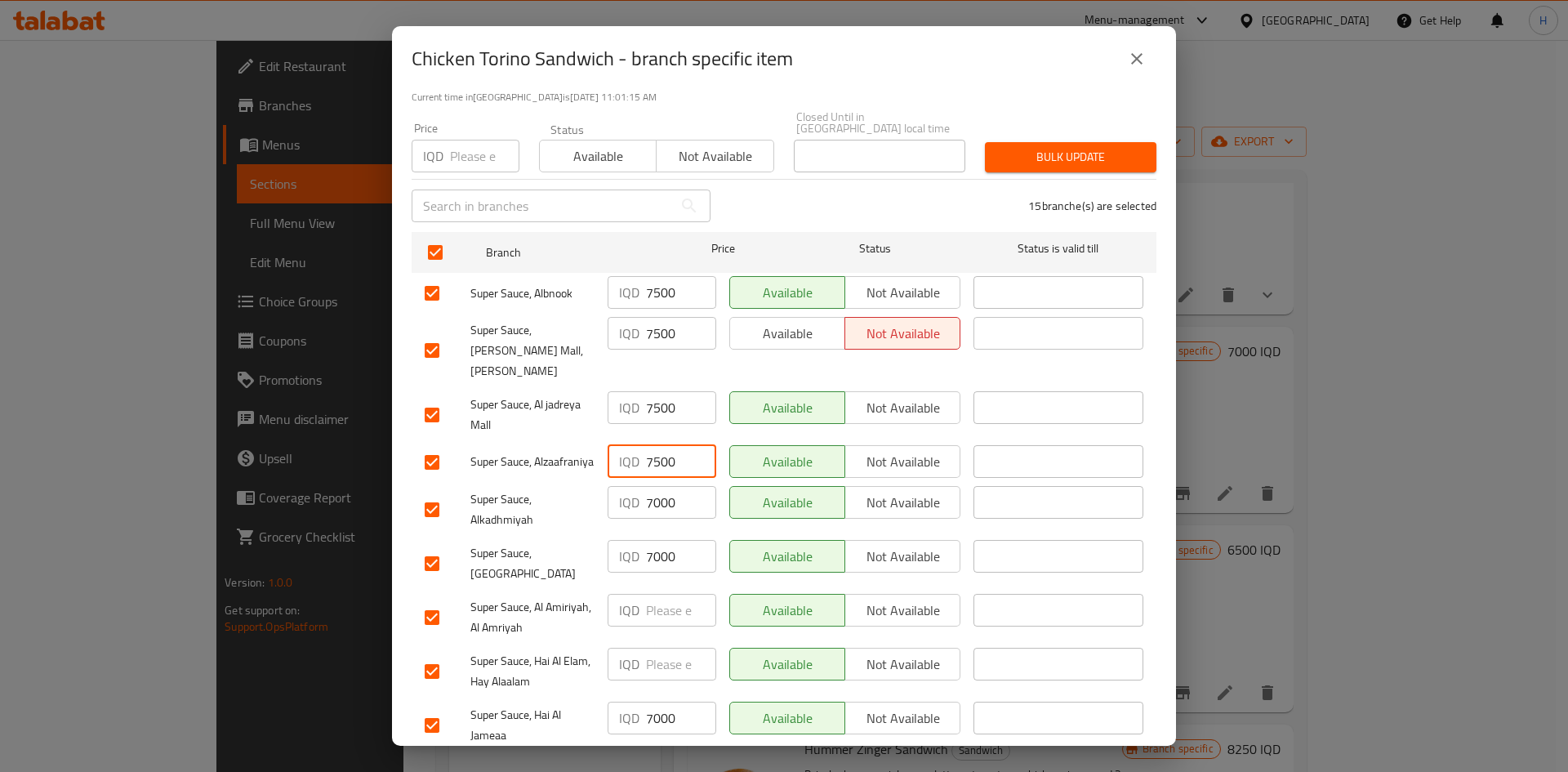
scroll to position [327, 0]
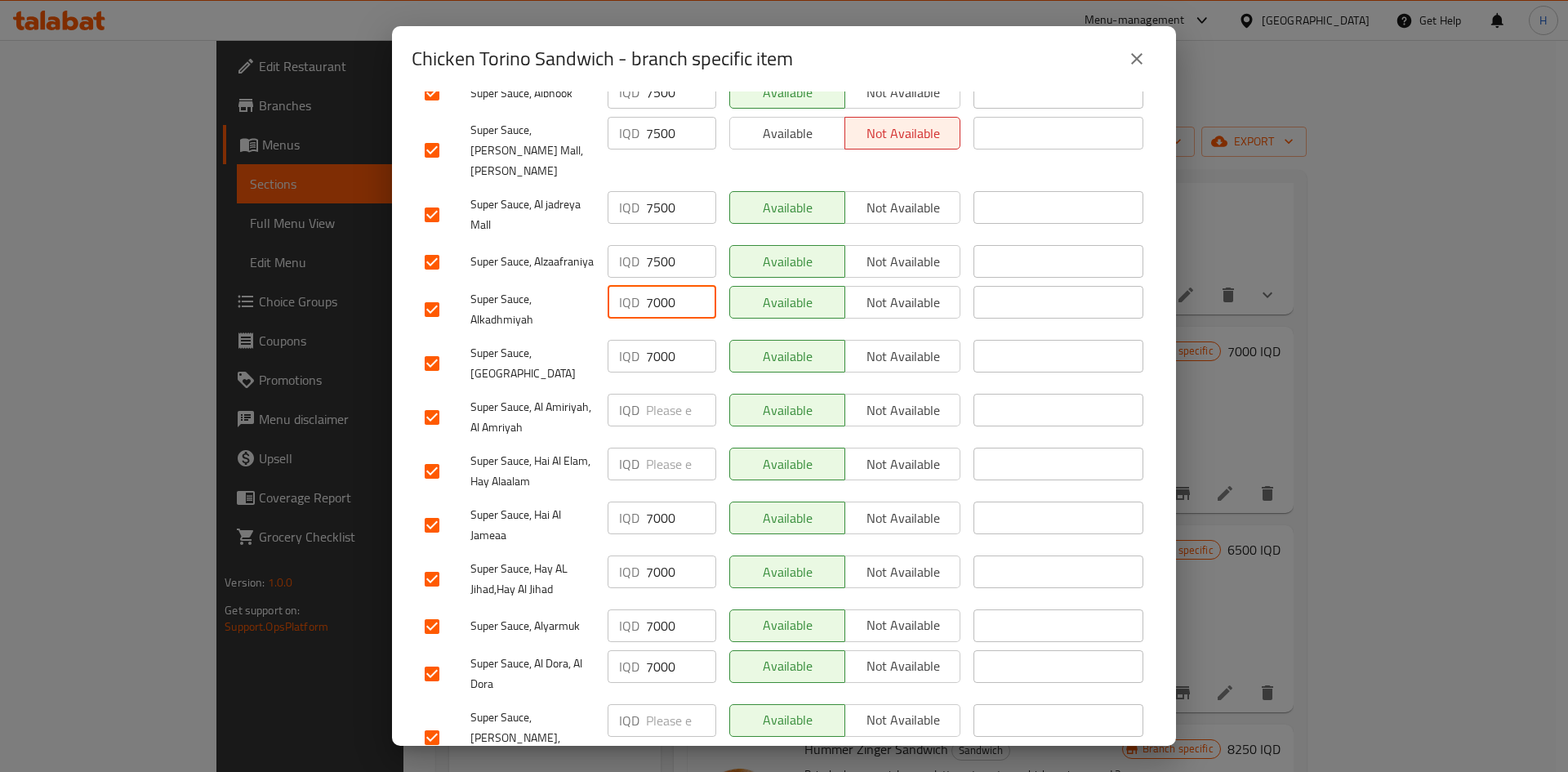
click at [667, 297] on input "7000" at bounding box center [681, 302] width 71 height 32
click at [661, 340] on input "7000" at bounding box center [681, 356] width 71 height 32
click at [664, 393] on input "number" at bounding box center [681, 409] width 71 height 32
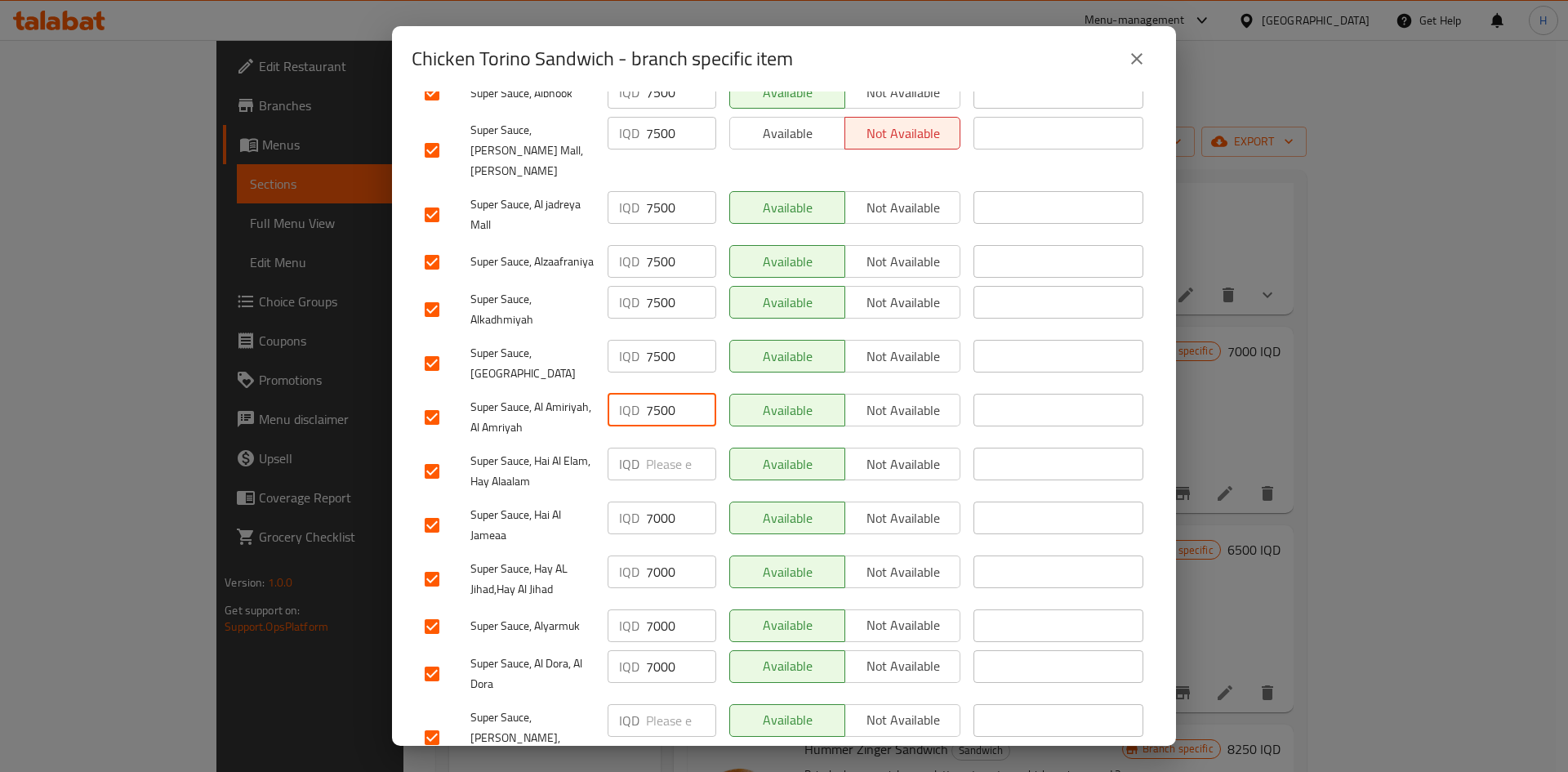
click at [666, 448] on input "number" at bounding box center [681, 464] width 71 height 32
click at [668, 477] on input "7000" at bounding box center [681, 518] width 71 height 32
click at [665, 477] on input "7000" at bounding box center [681, 571] width 71 height 32
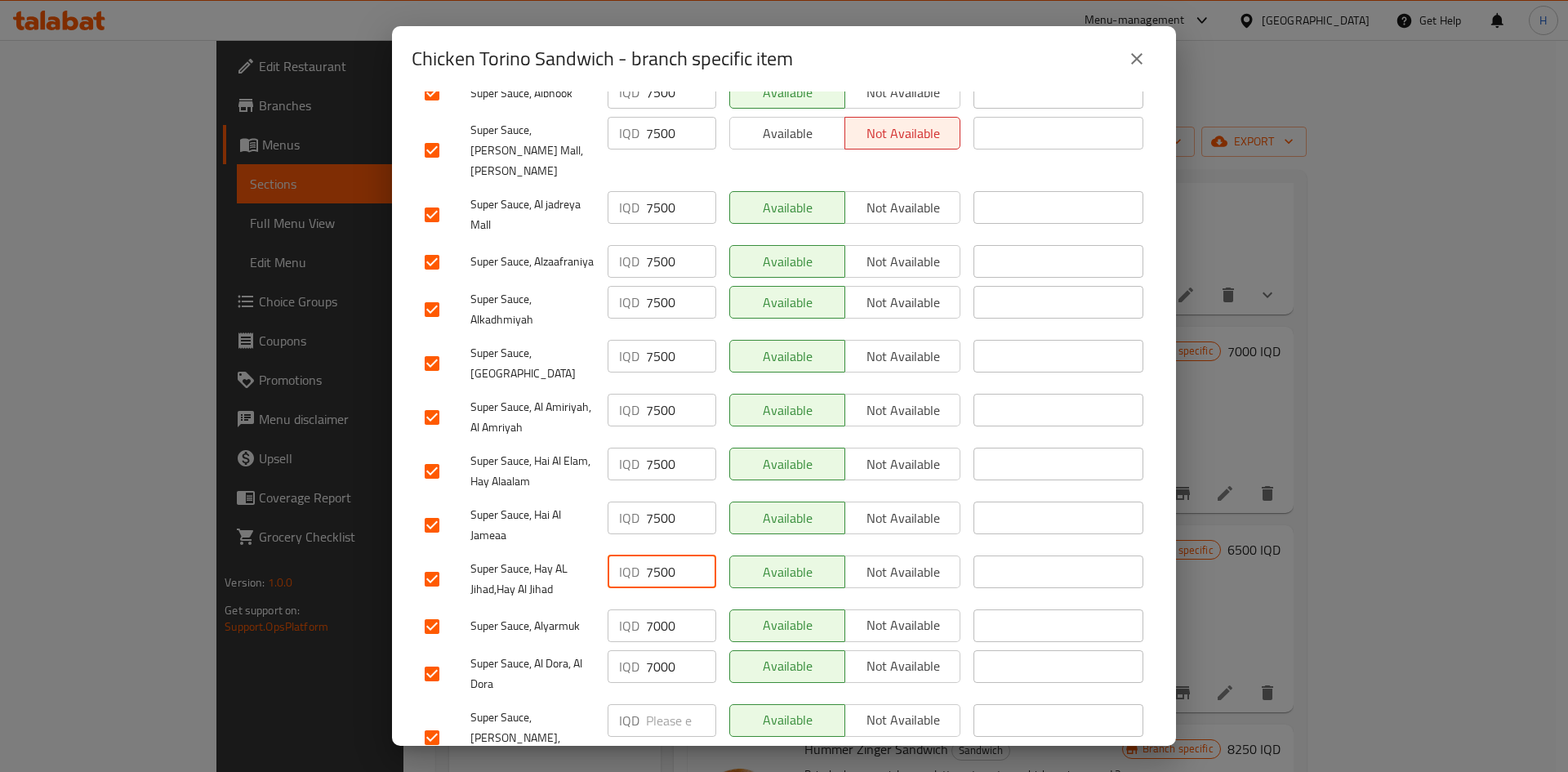
click at [664, 477] on input "7000" at bounding box center [681, 626] width 71 height 32
click at [663, 477] on input "7000" at bounding box center [681, 666] width 71 height 32
click at [657, 477] on input "number" at bounding box center [681, 720] width 71 height 32
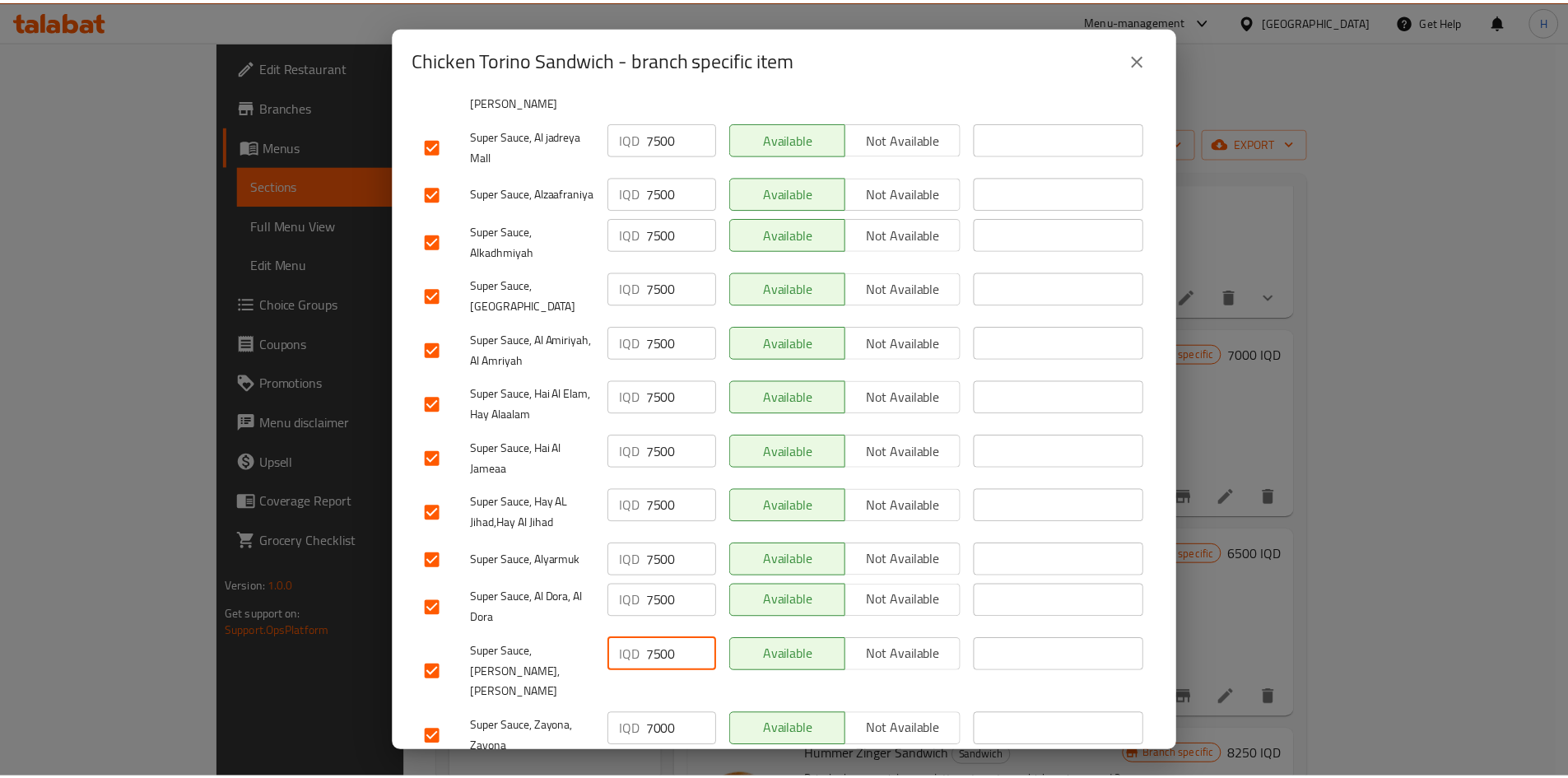
scroll to position [472, 0]
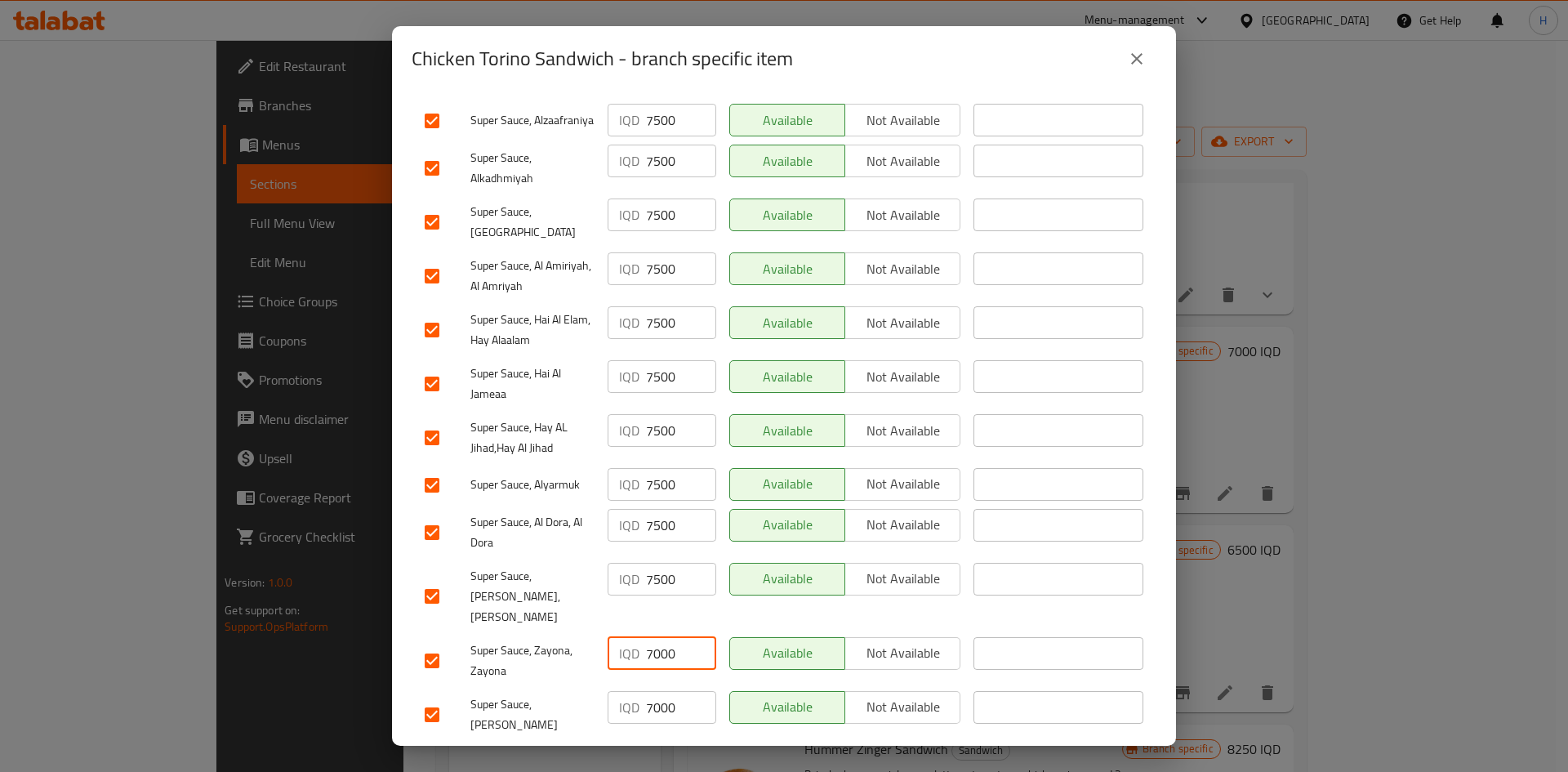
click at [659, 477] on input "7000" at bounding box center [681, 653] width 71 height 32
click at [656, 477] on input "7000" at bounding box center [681, 707] width 71 height 32
click at [665, 477] on span "Save" at bounding box center [784, 763] width 718 height 20
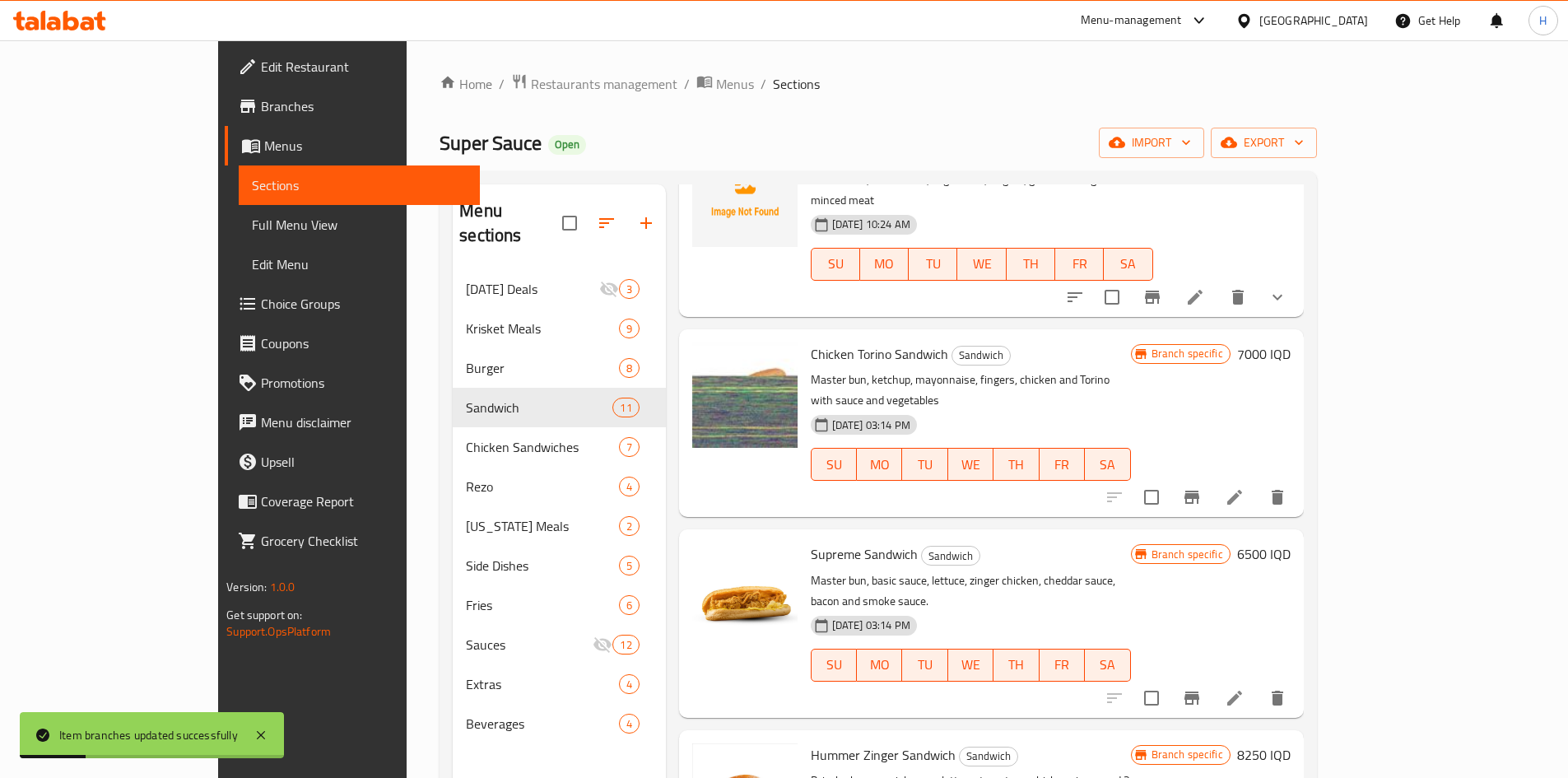
click at [1040, 342] on h6 "7000 IQD" at bounding box center [1263, 353] width 53 height 23
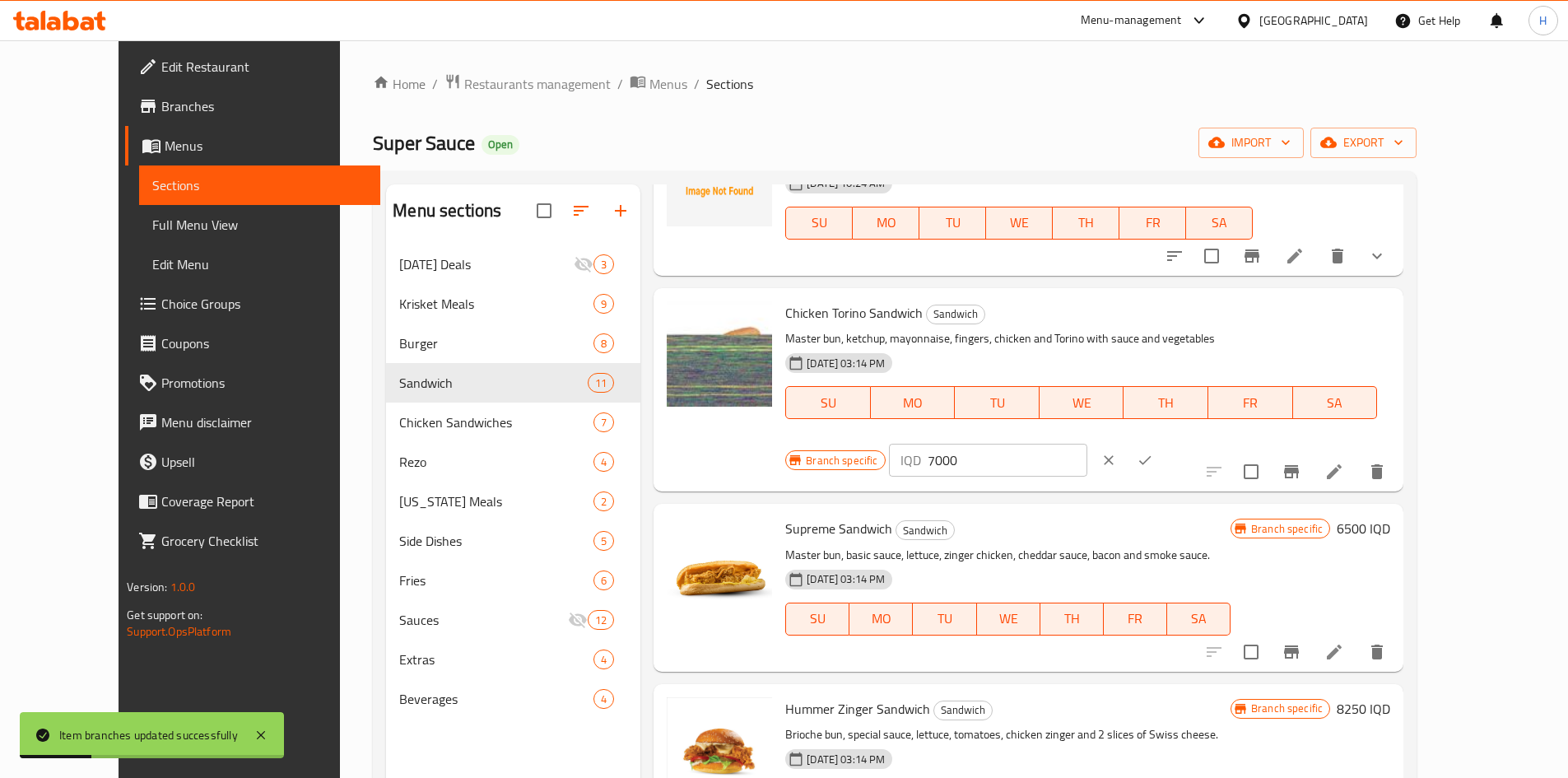
click at [1040, 443] on input "7000" at bounding box center [1007, 460] width 160 height 33
click at [1040, 452] on icon "ok" at bounding box center [1144, 460] width 16 height 16
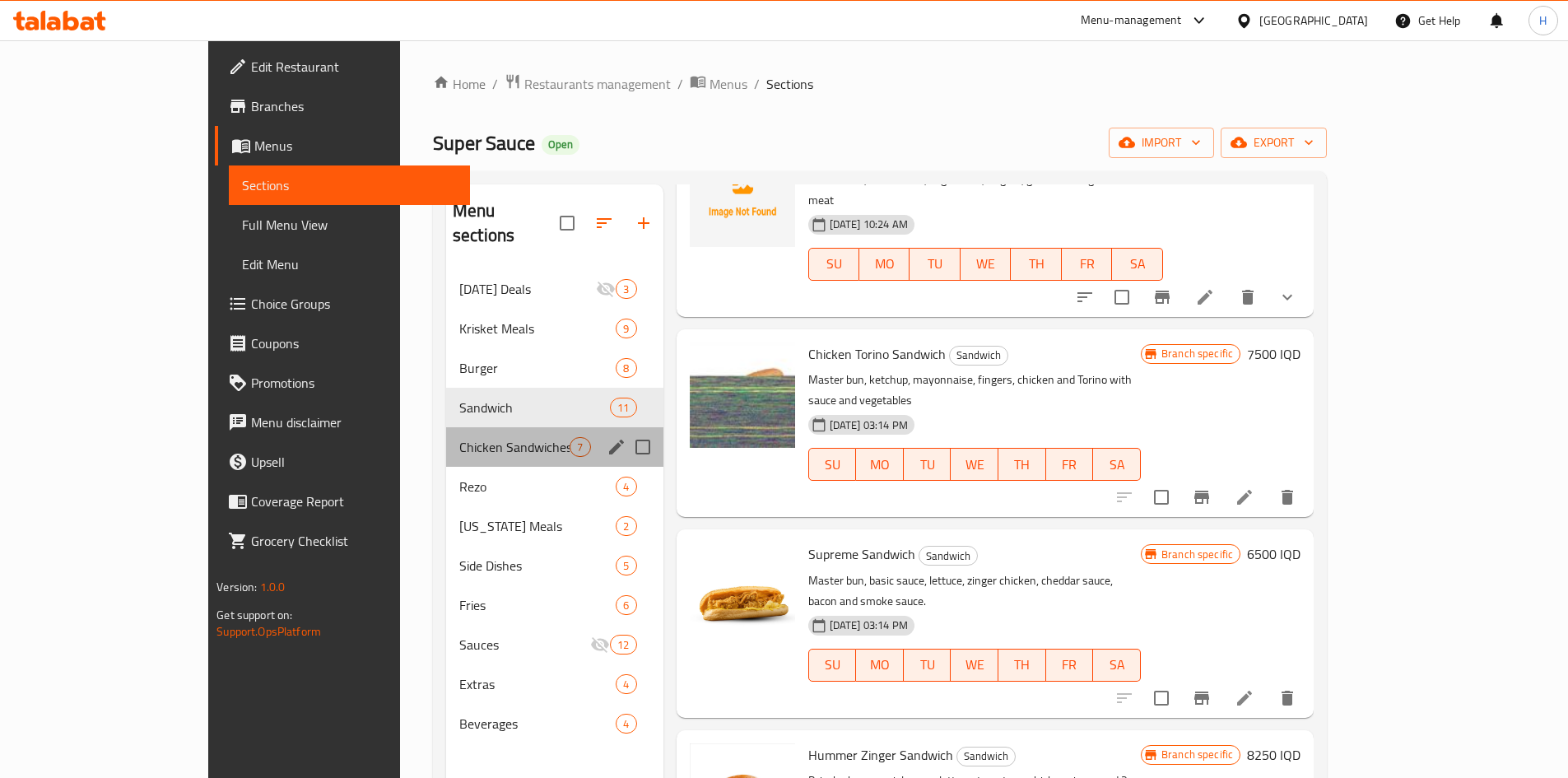
click at [459, 437] on span "Chicken Sandwiches" at bounding box center [514, 446] width 111 height 20
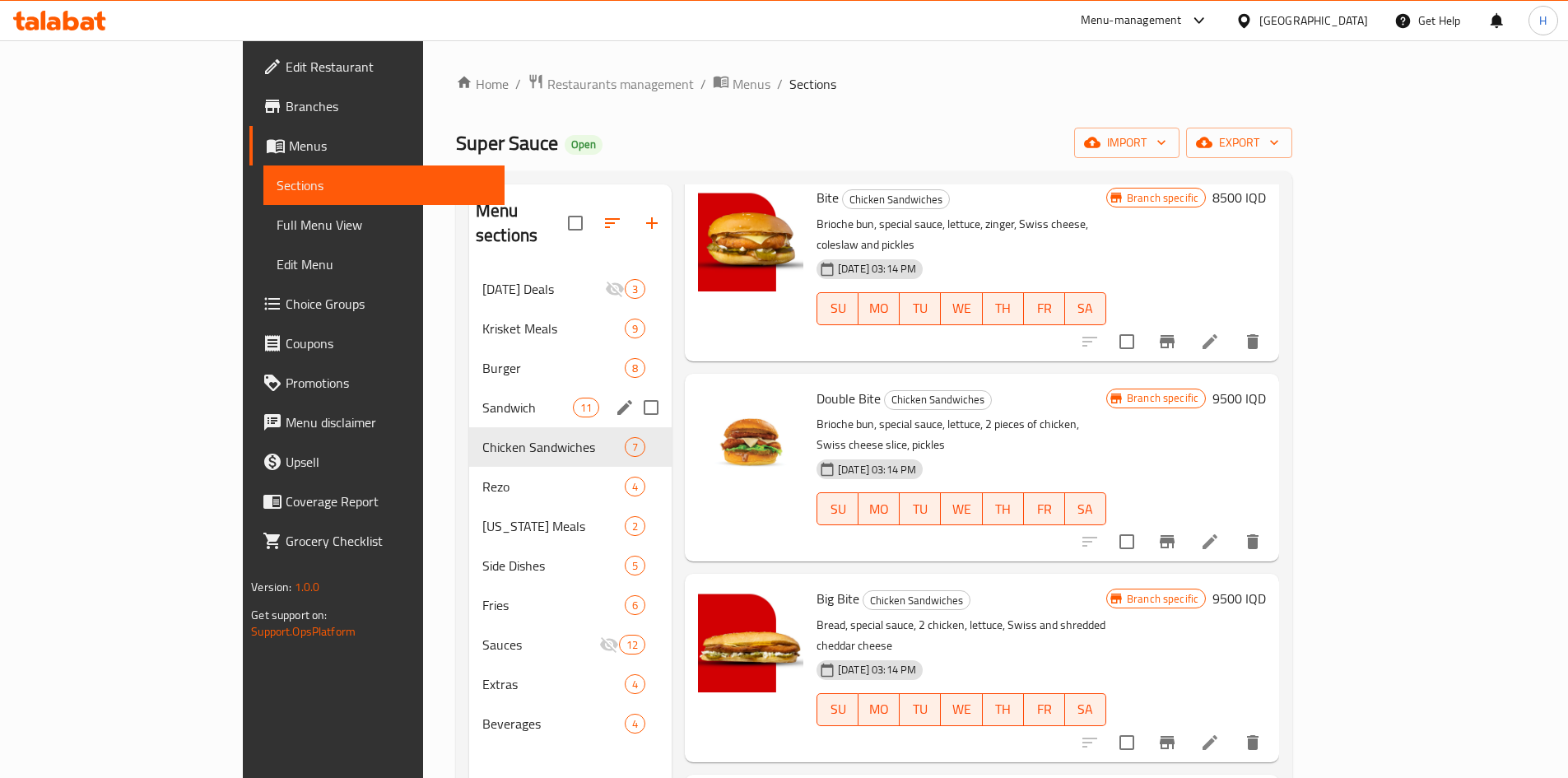
scroll to position [522, 0]
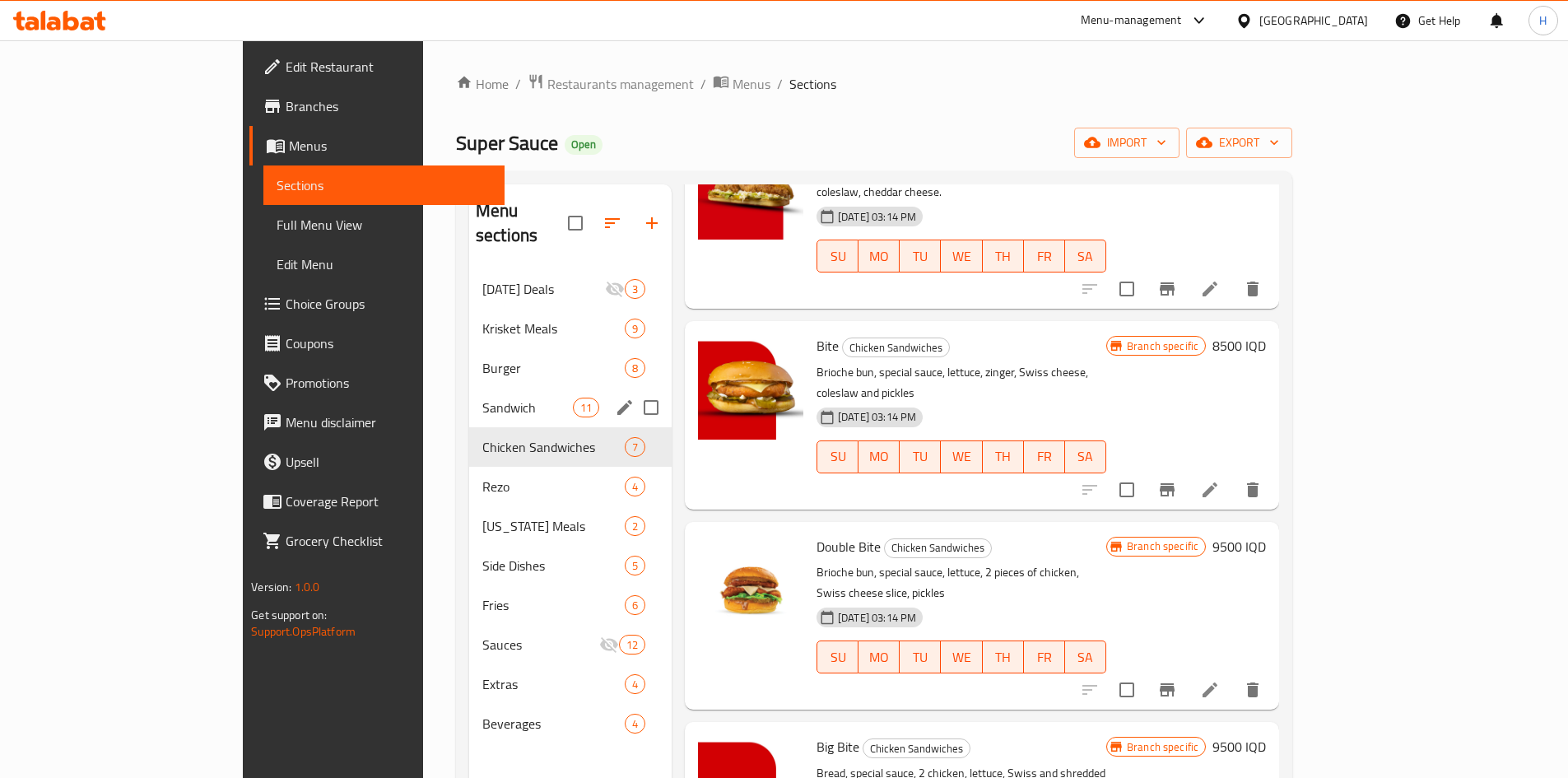
click at [482, 397] on span "Sandwich" at bounding box center [528, 407] width 91 height 20
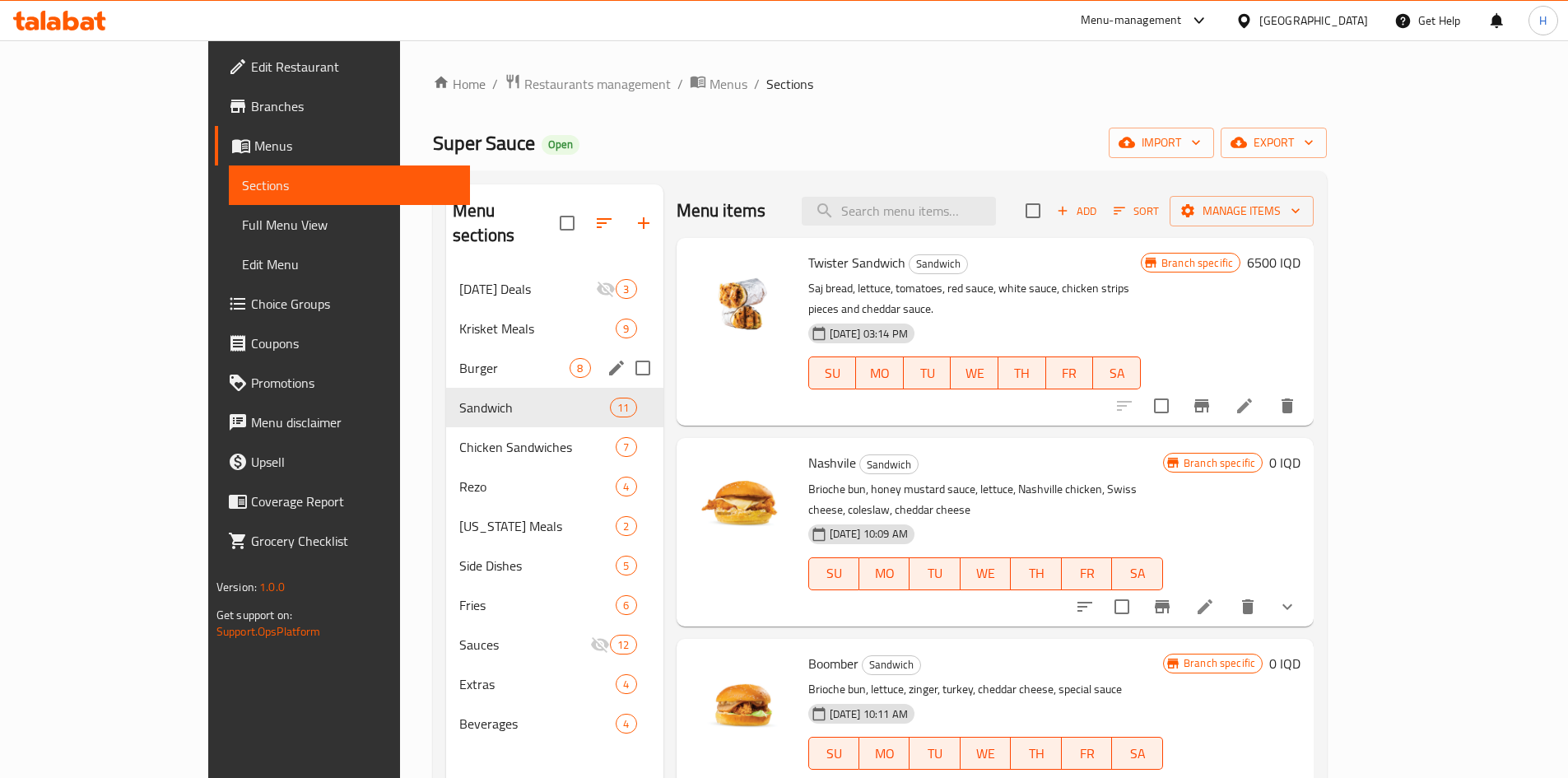
click at [459, 358] on span "Burger" at bounding box center [514, 367] width 111 height 20
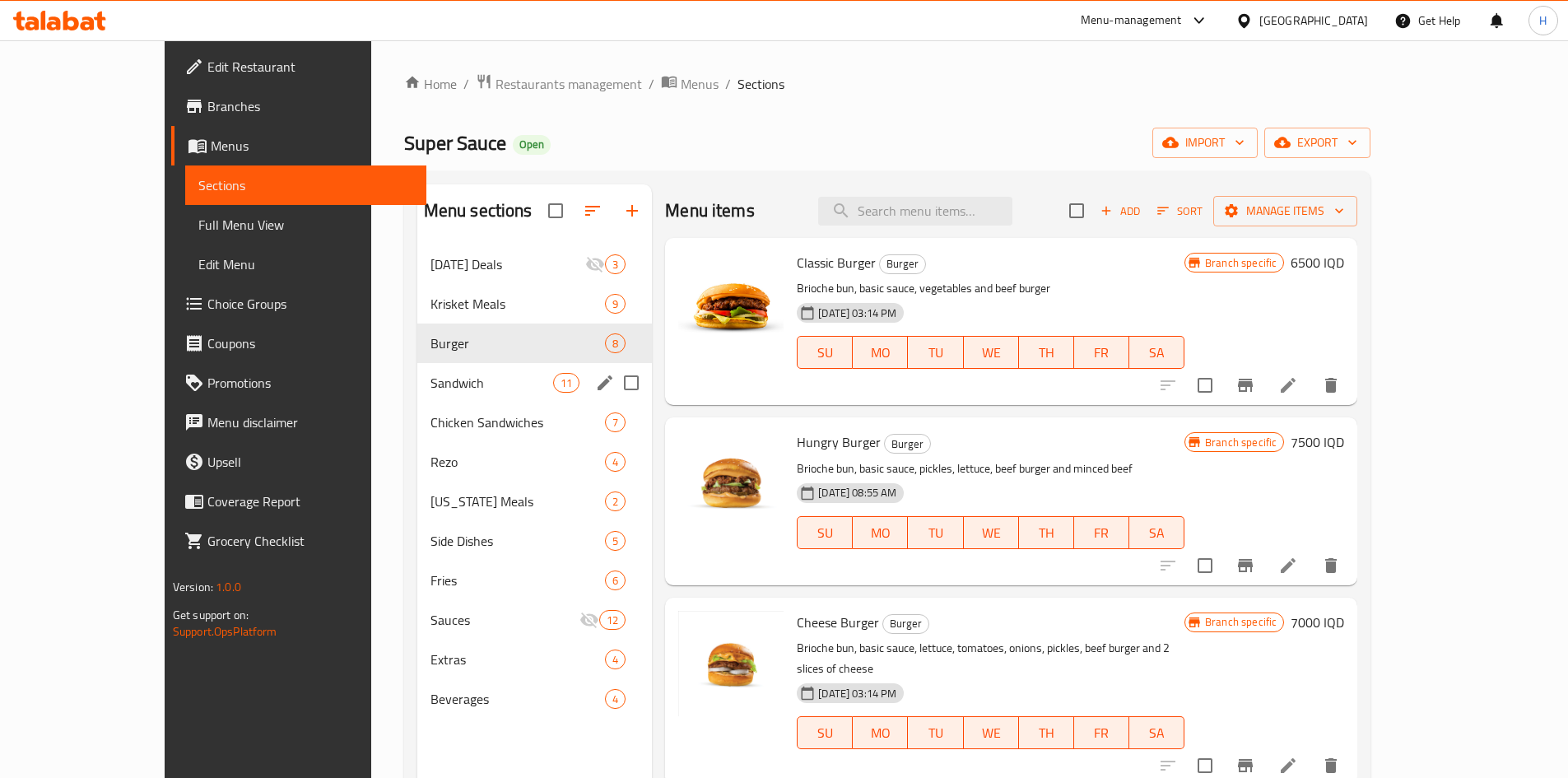
click at [431, 421] on span "Chicken Sandwiches" at bounding box center [518, 422] width 175 height 20
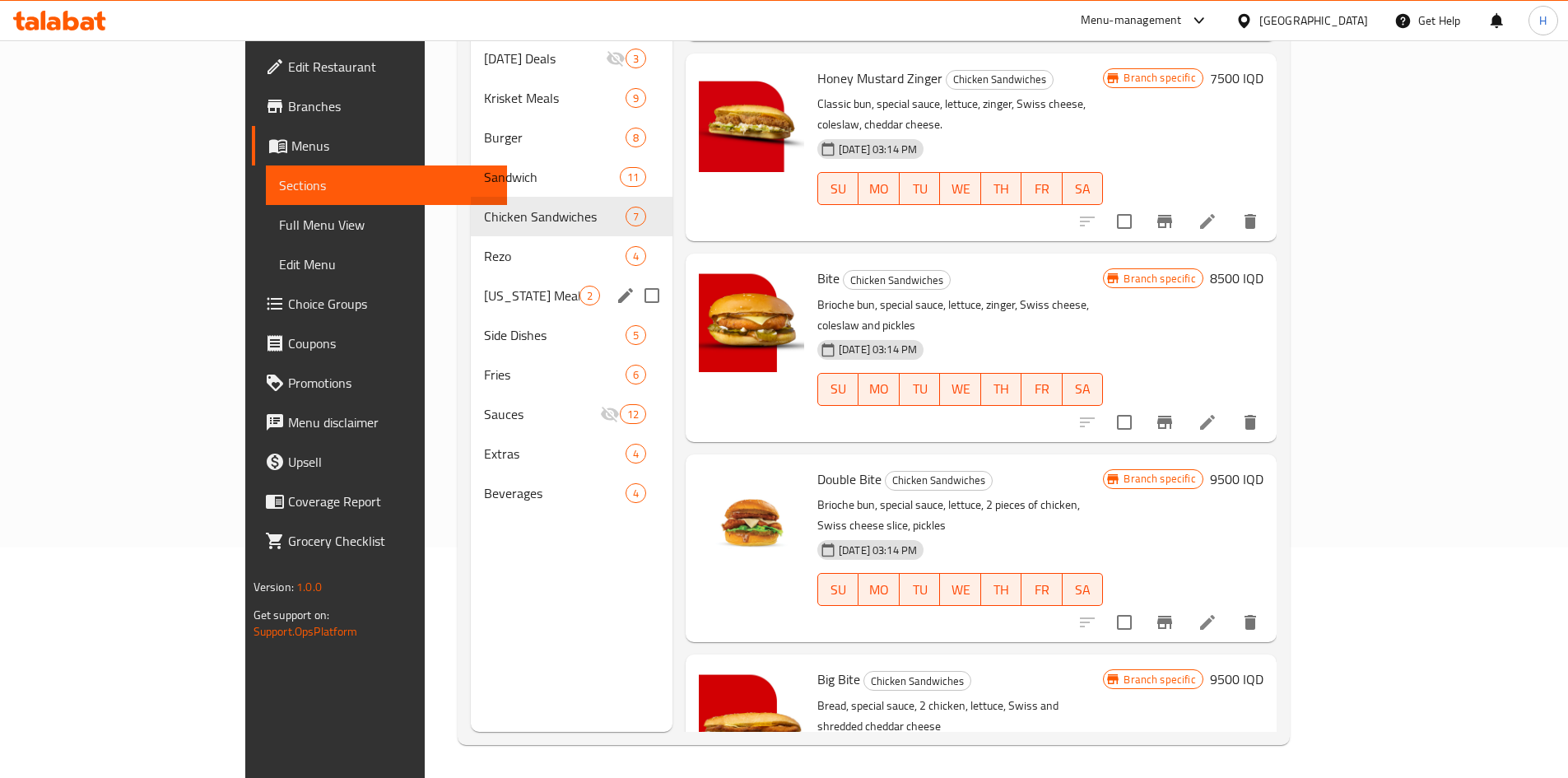
scroll to position [357, 0]
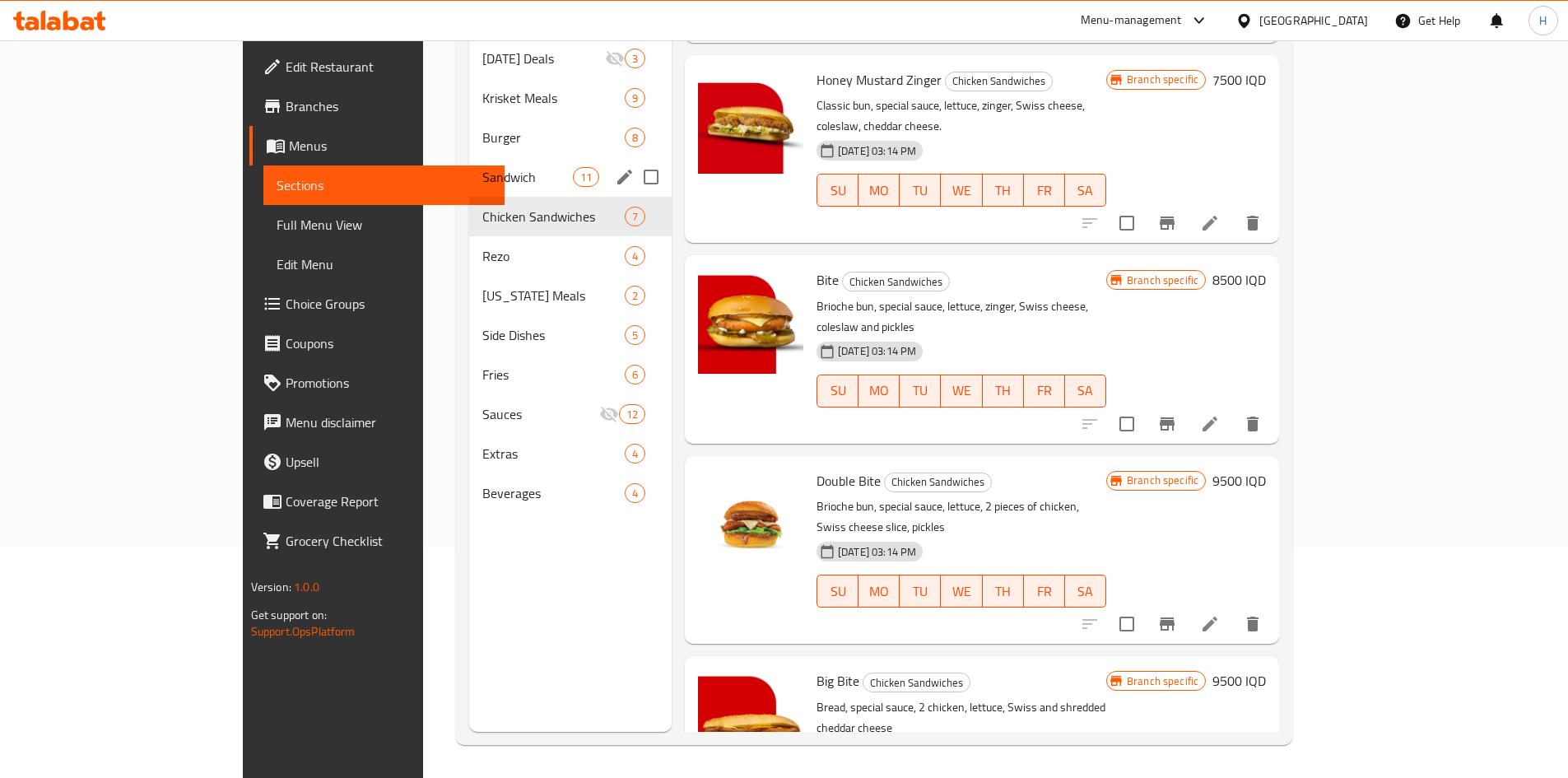
click at [482, 167] on span "Sandwich" at bounding box center [528, 177] width 91 height 20
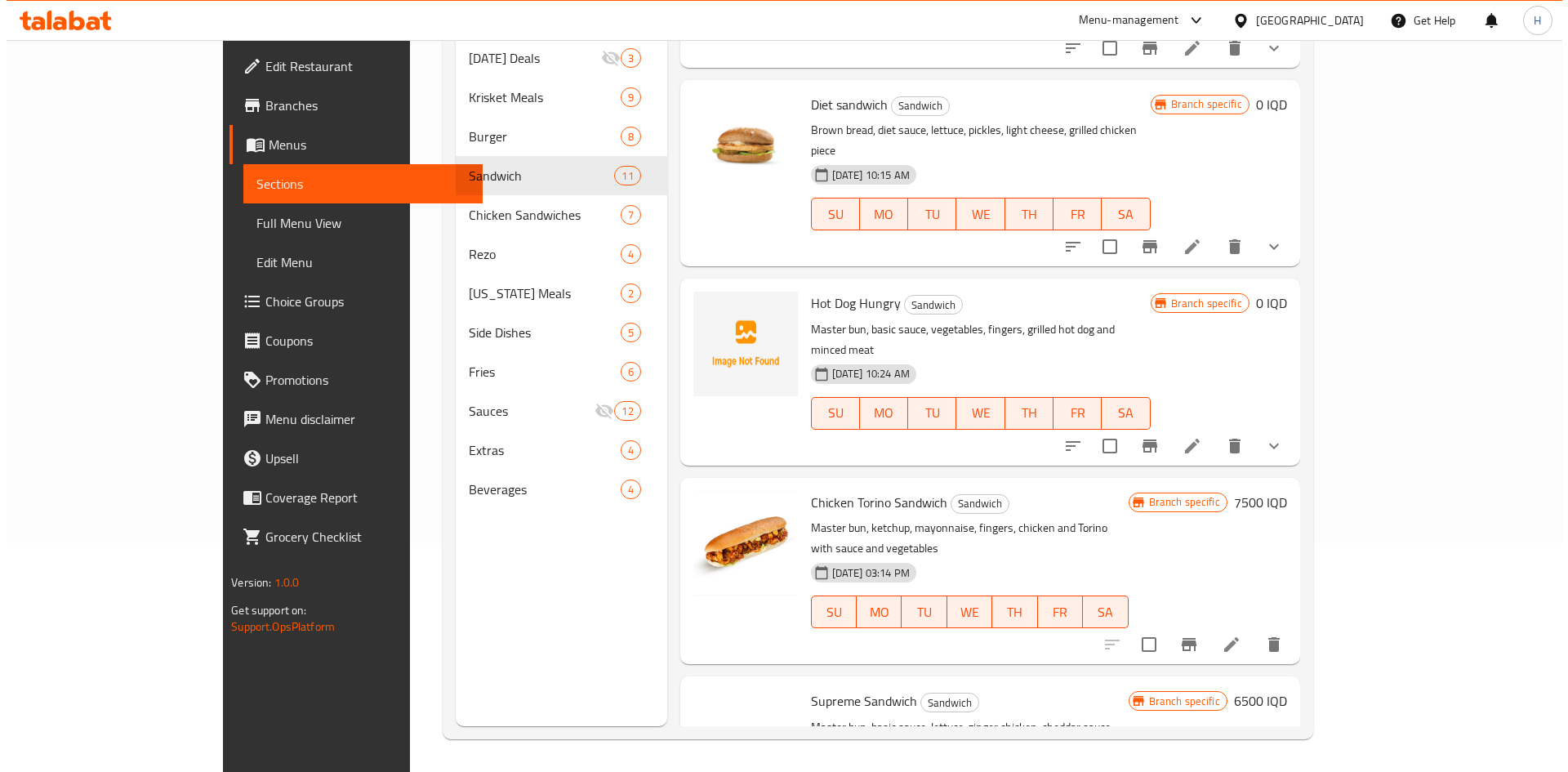
scroll to position [741, 0]
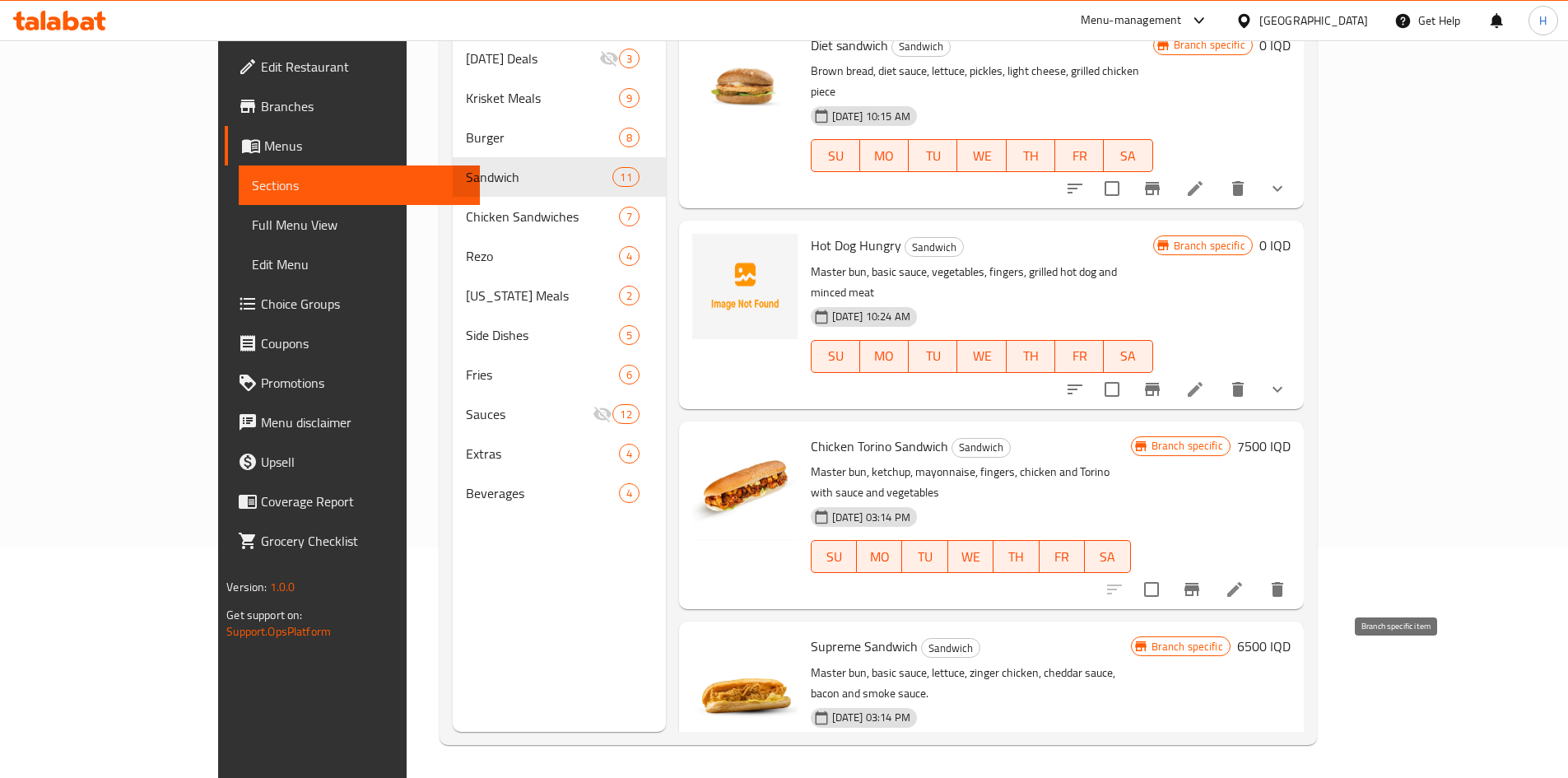
click at [1040, 480] on button "Branch-specific-item" at bounding box center [1191, 790] width 39 height 39
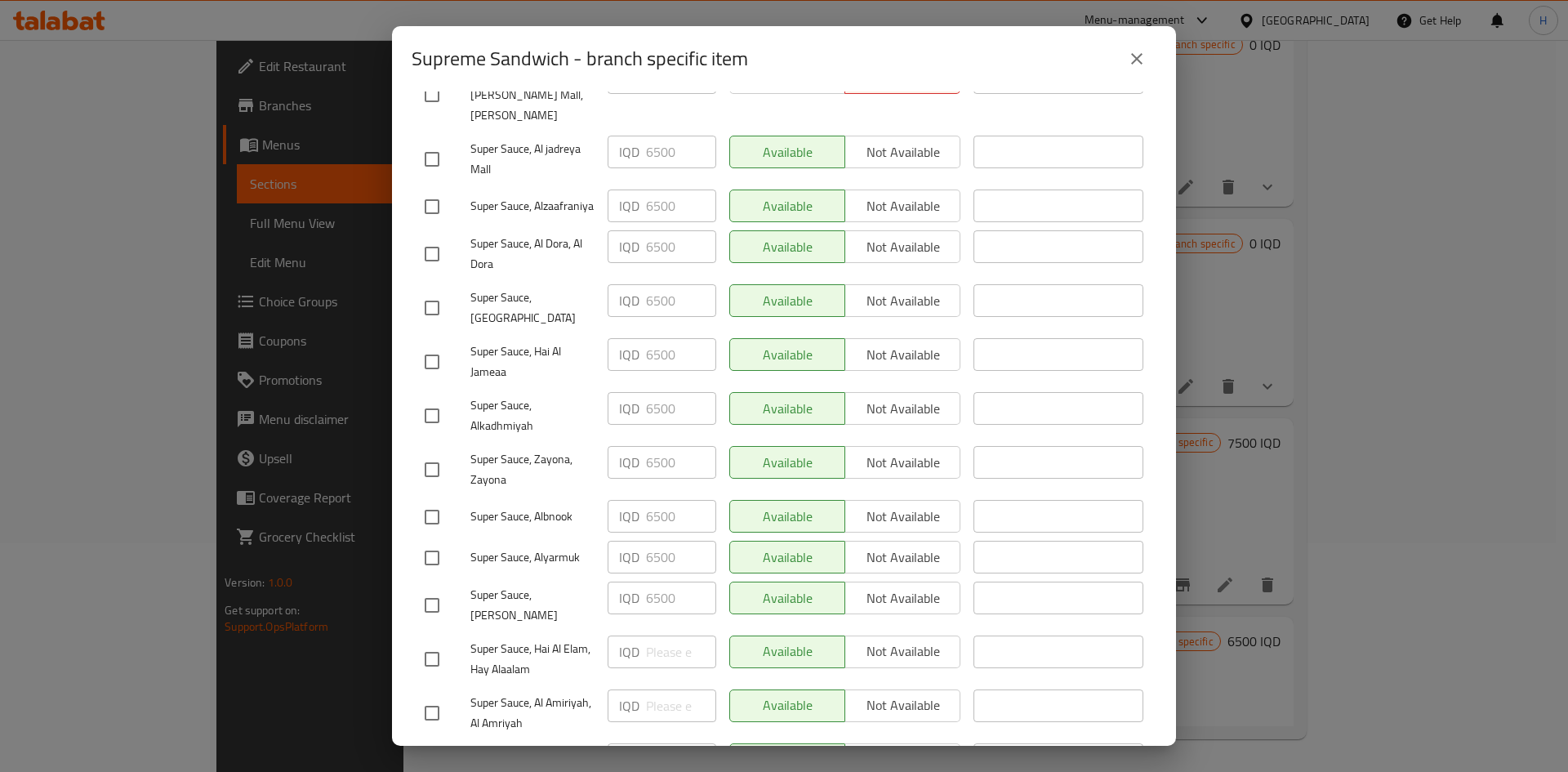
scroll to position [223, 0]
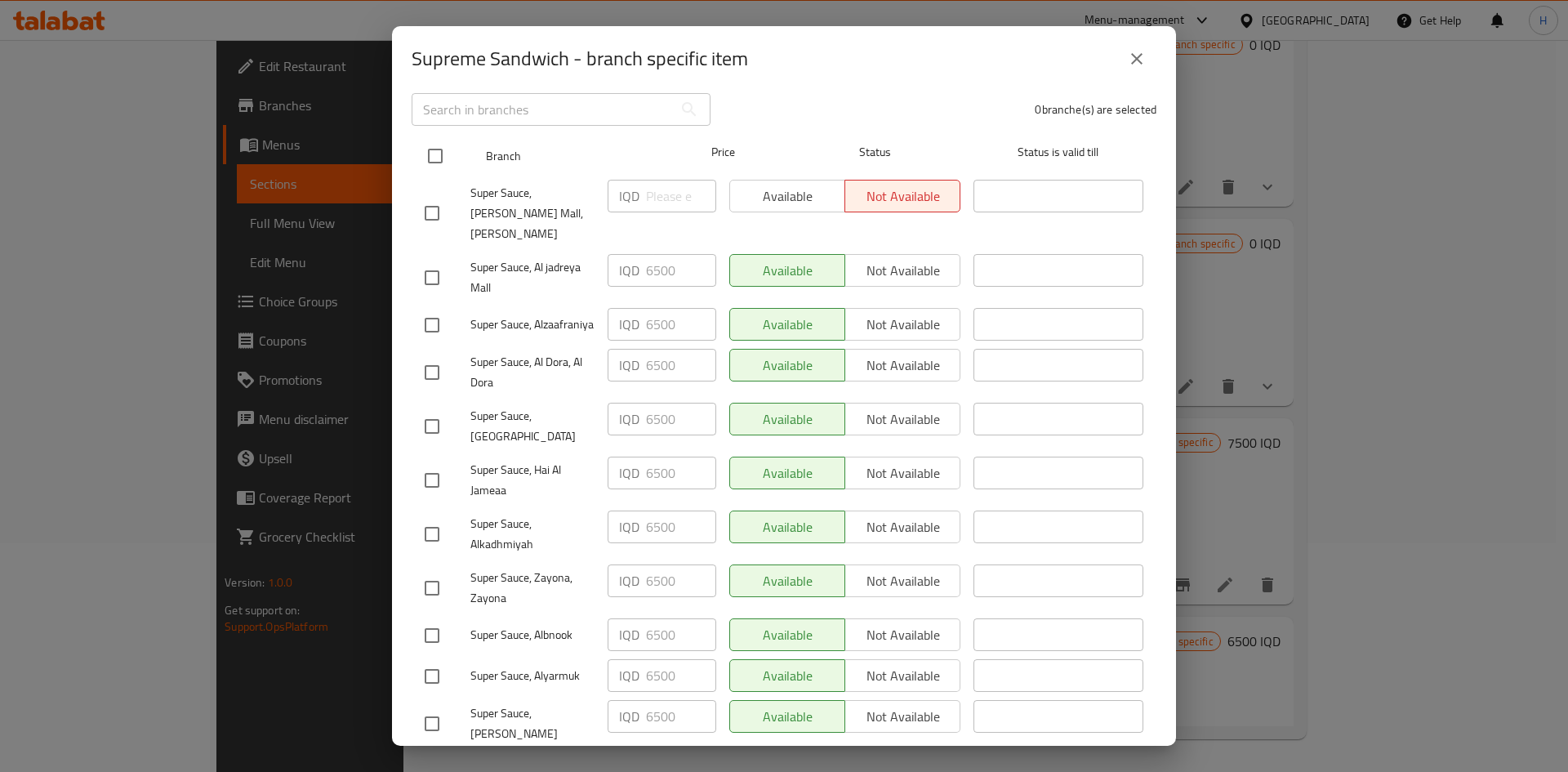
click at [437, 142] on input "checkbox" at bounding box center [435, 156] width 34 height 34
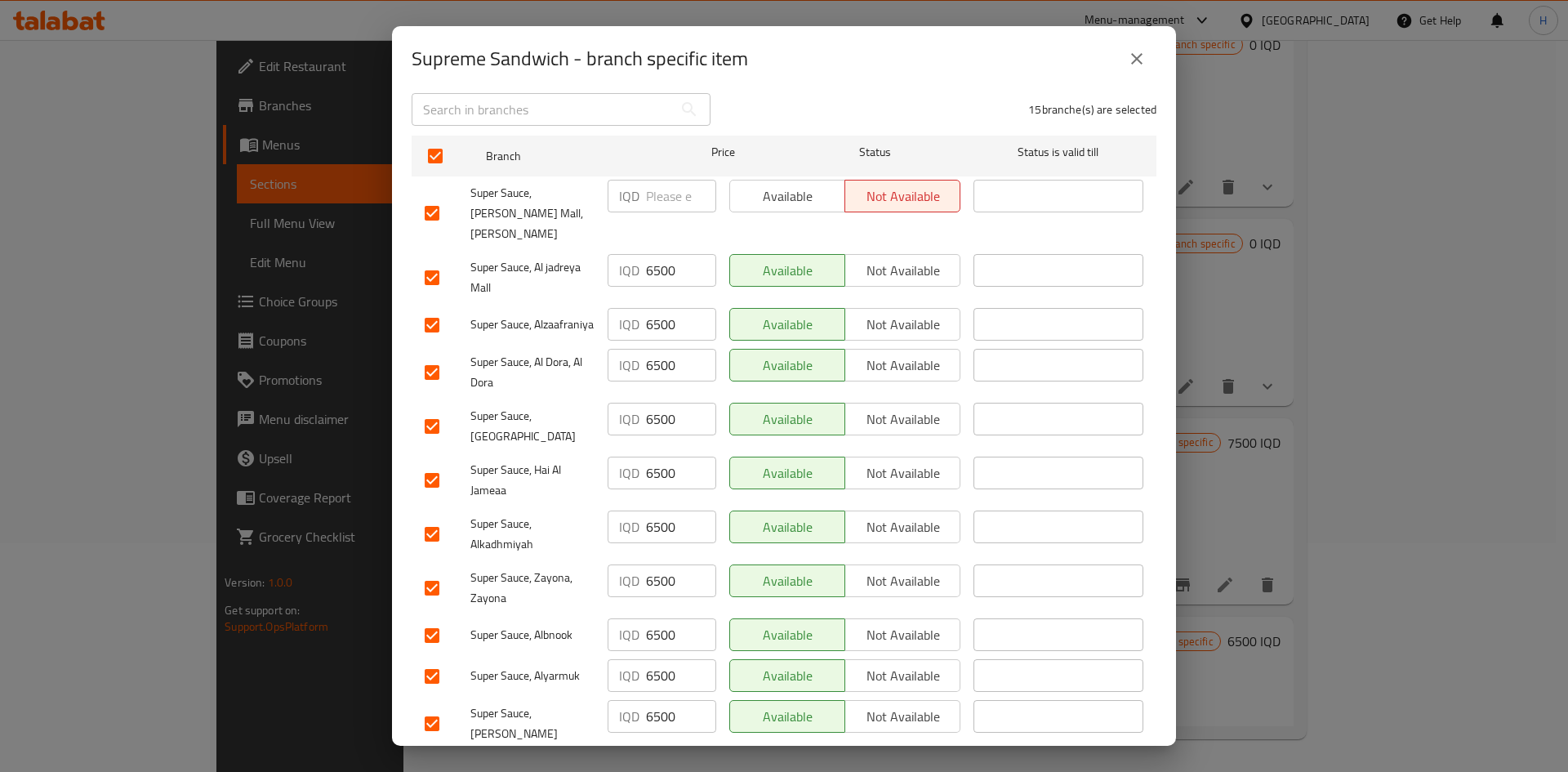
click at [657, 254] on input "6500" at bounding box center [681, 270] width 71 height 32
click at [655, 195] on input "number" at bounding box center [681, 196] width 71 height 32
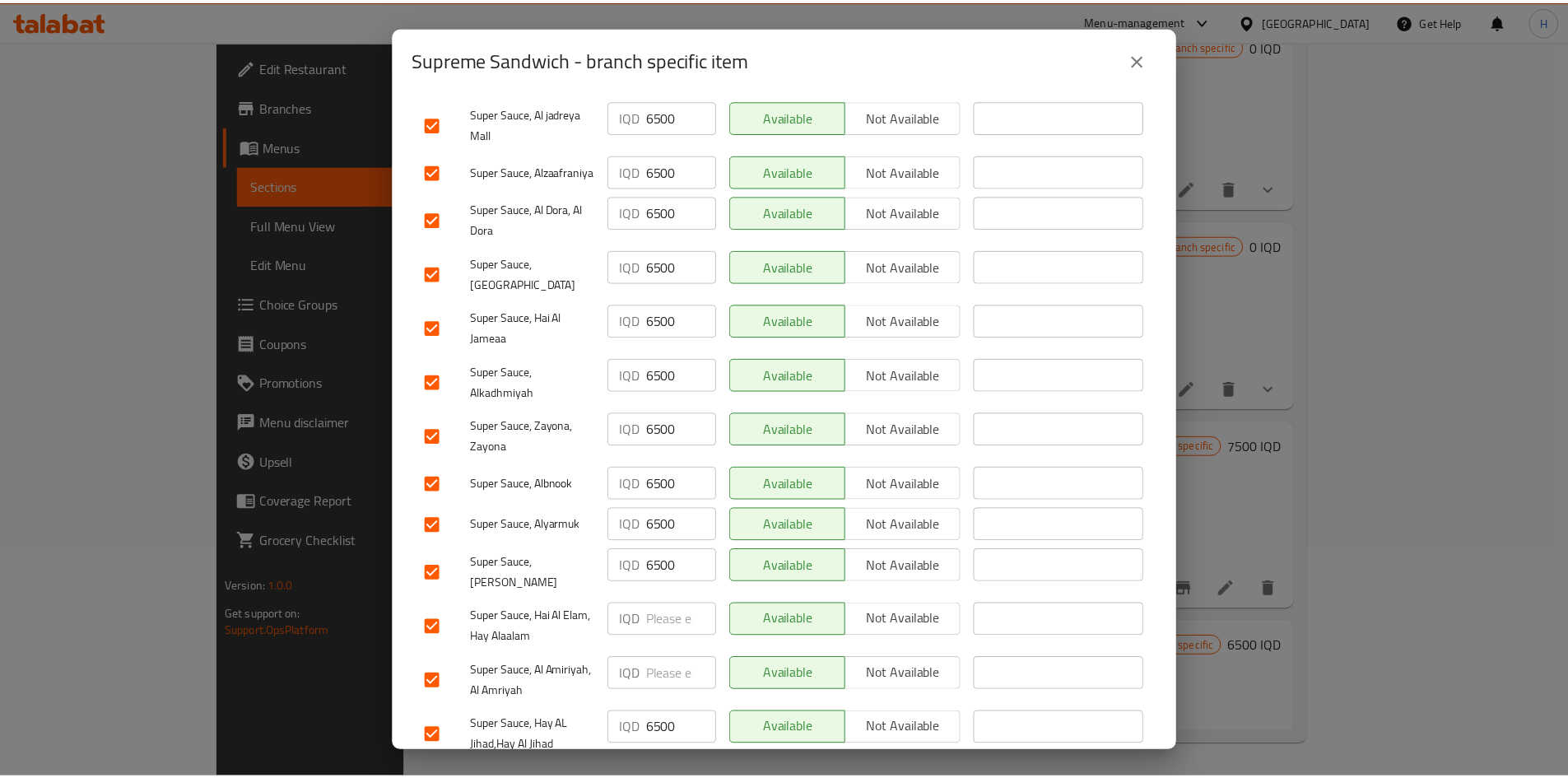
scroll to position [472, 0]
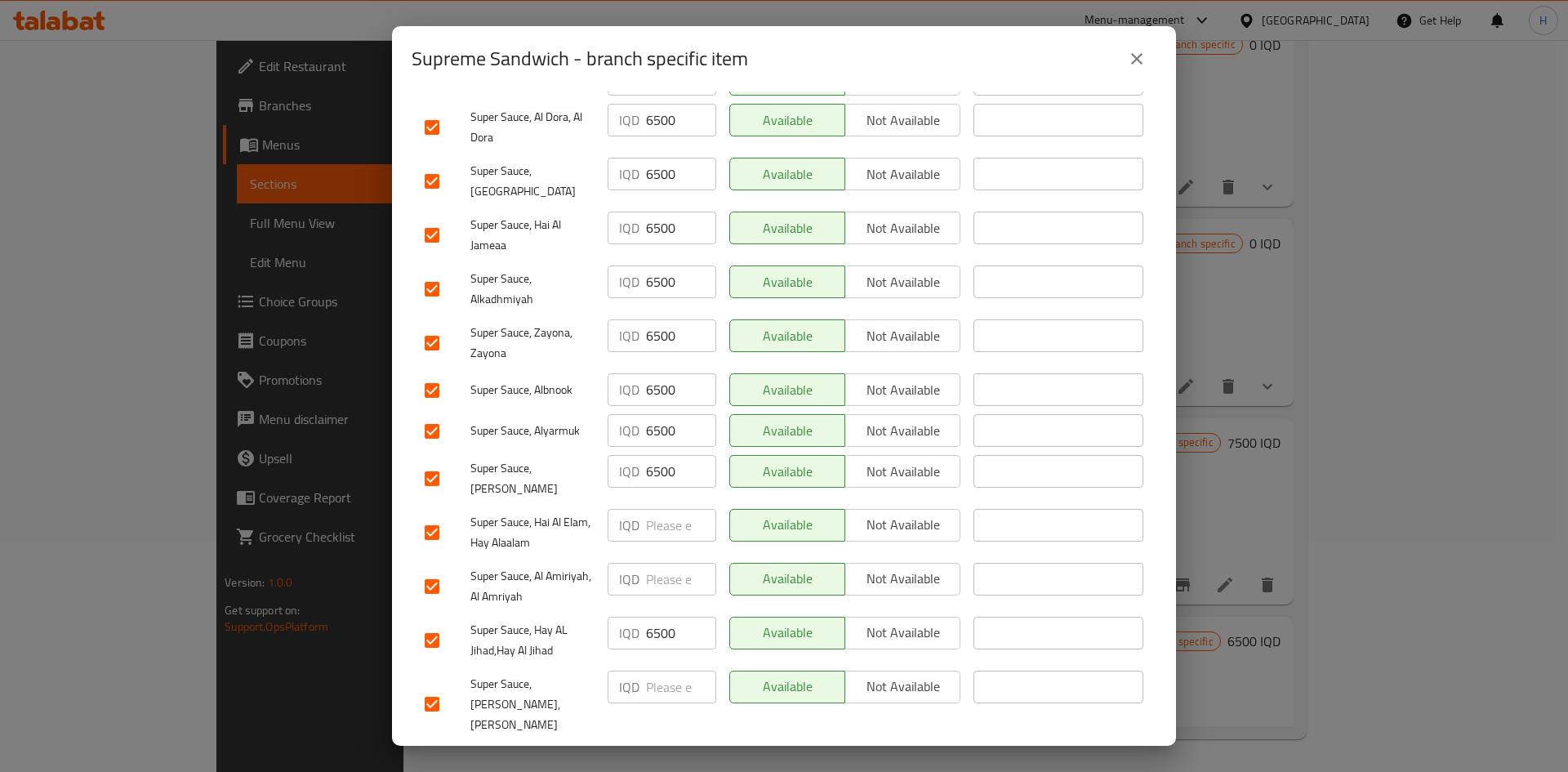
click at [666, 477] on input "number" at bounding box center [681, 579] width 71 height 32
click at [664, 477] on input "number" at bounding box center [681, 525] width 71 height 32
click at [671, 477] on input "number" at bounding box center [681, 687] width 71 height 32
click at [670, 477] on span "Save" at bounding box center [784, 763] width 718 height 20
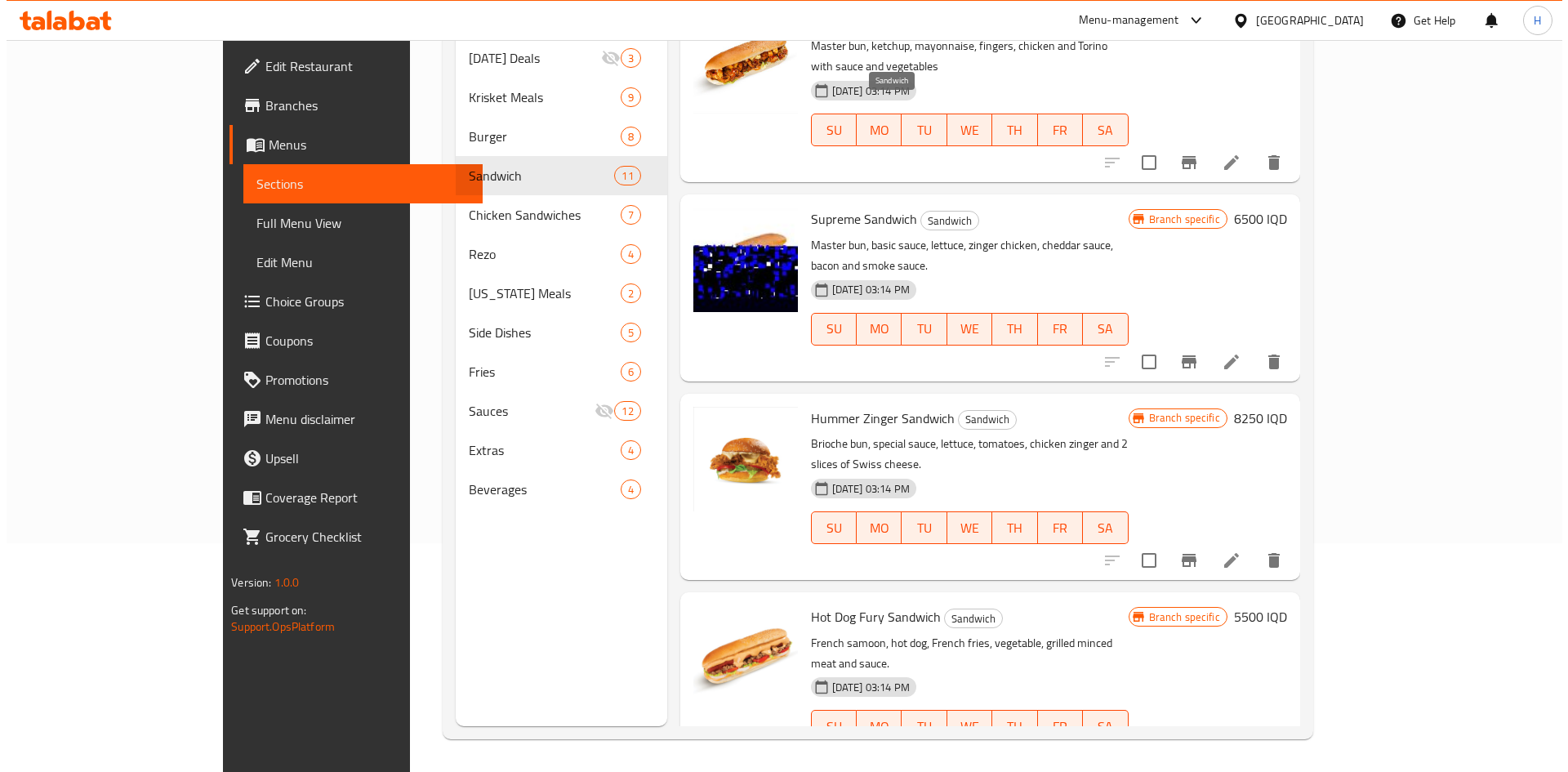
scroll to position [1232, 0]
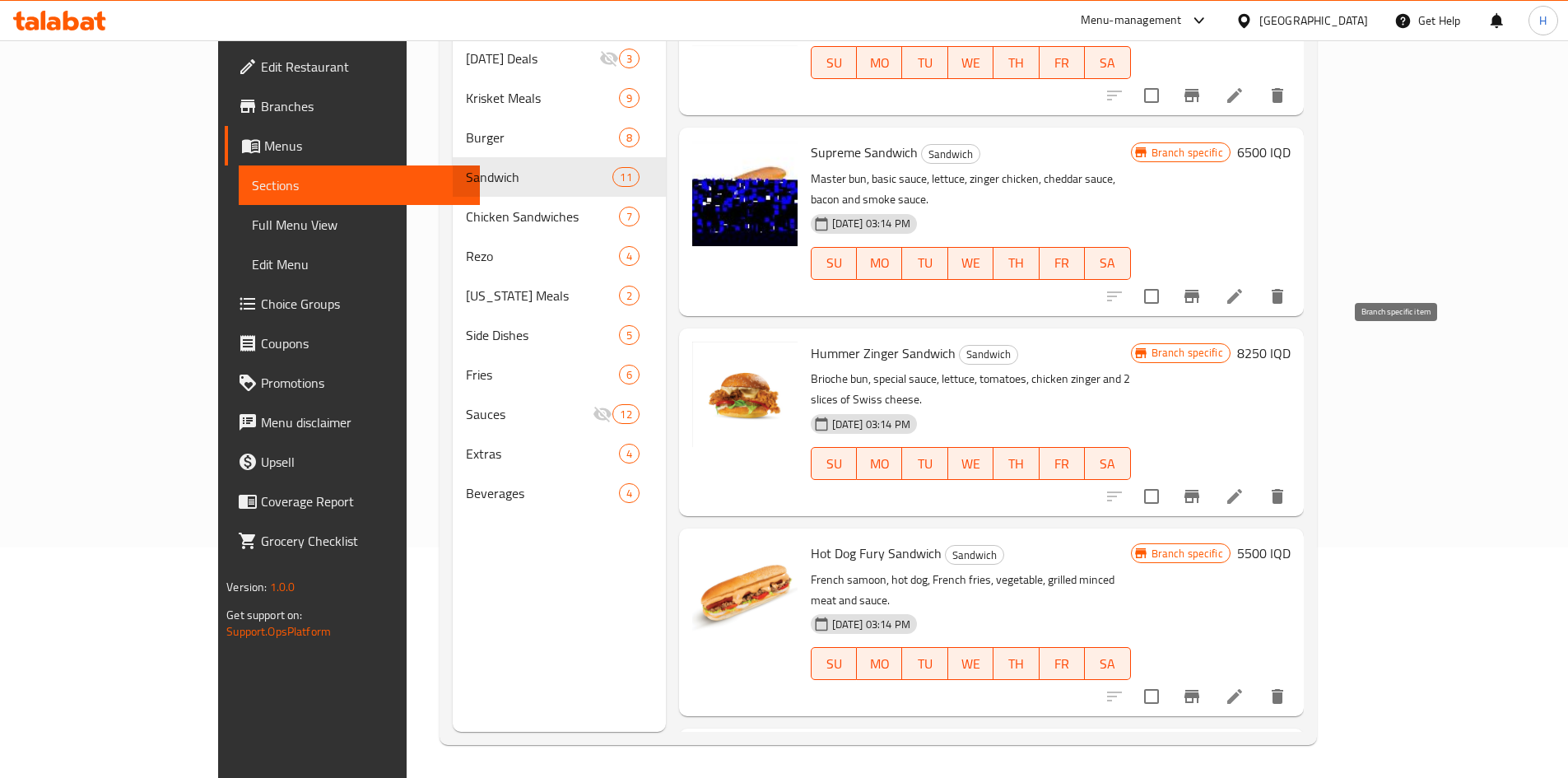
click at [1040, 480] on icon "Branch-specific-item" at bounding box center [1191, 496] width 20 height 20
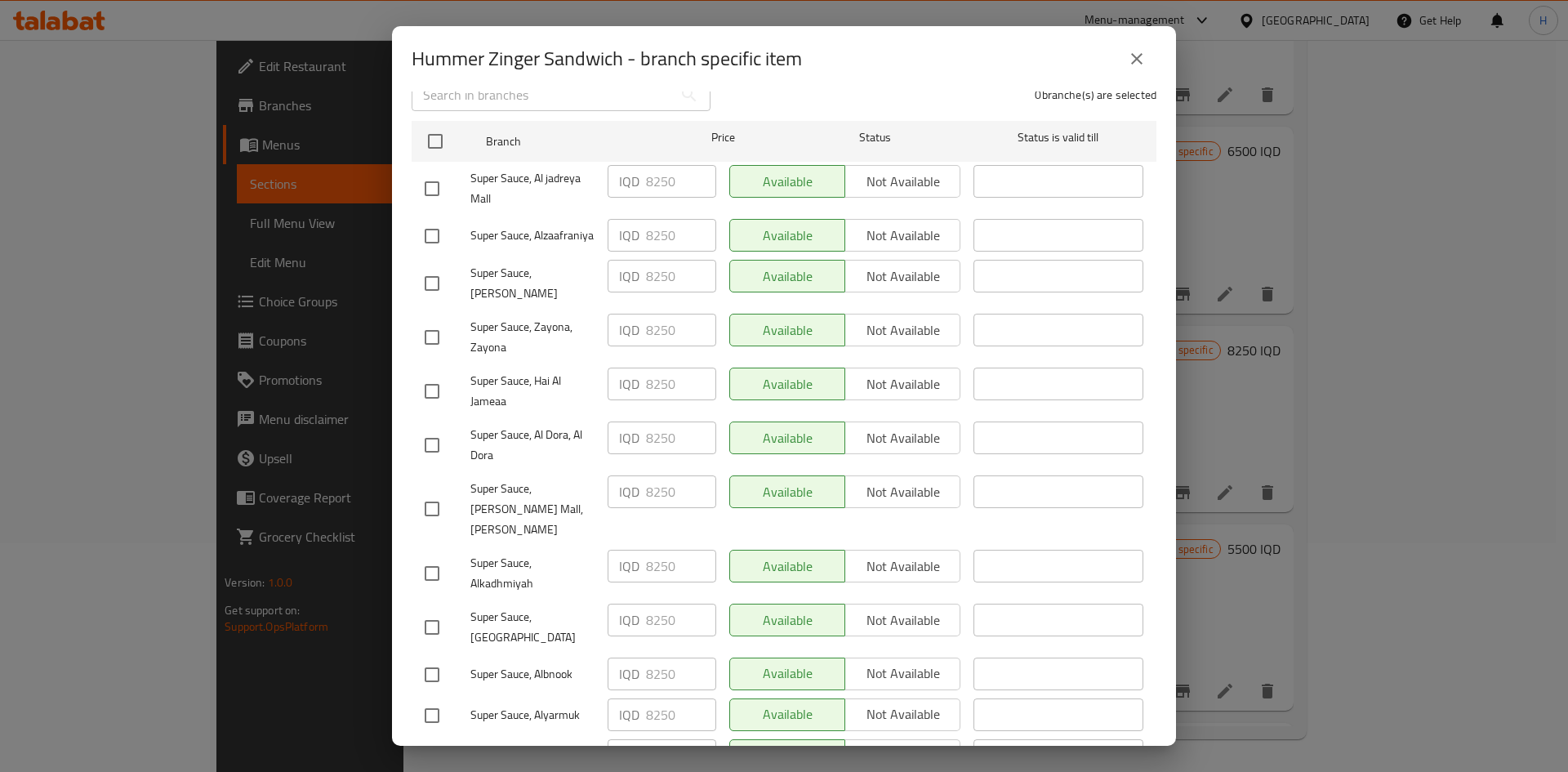
scroll to position [468, 0]
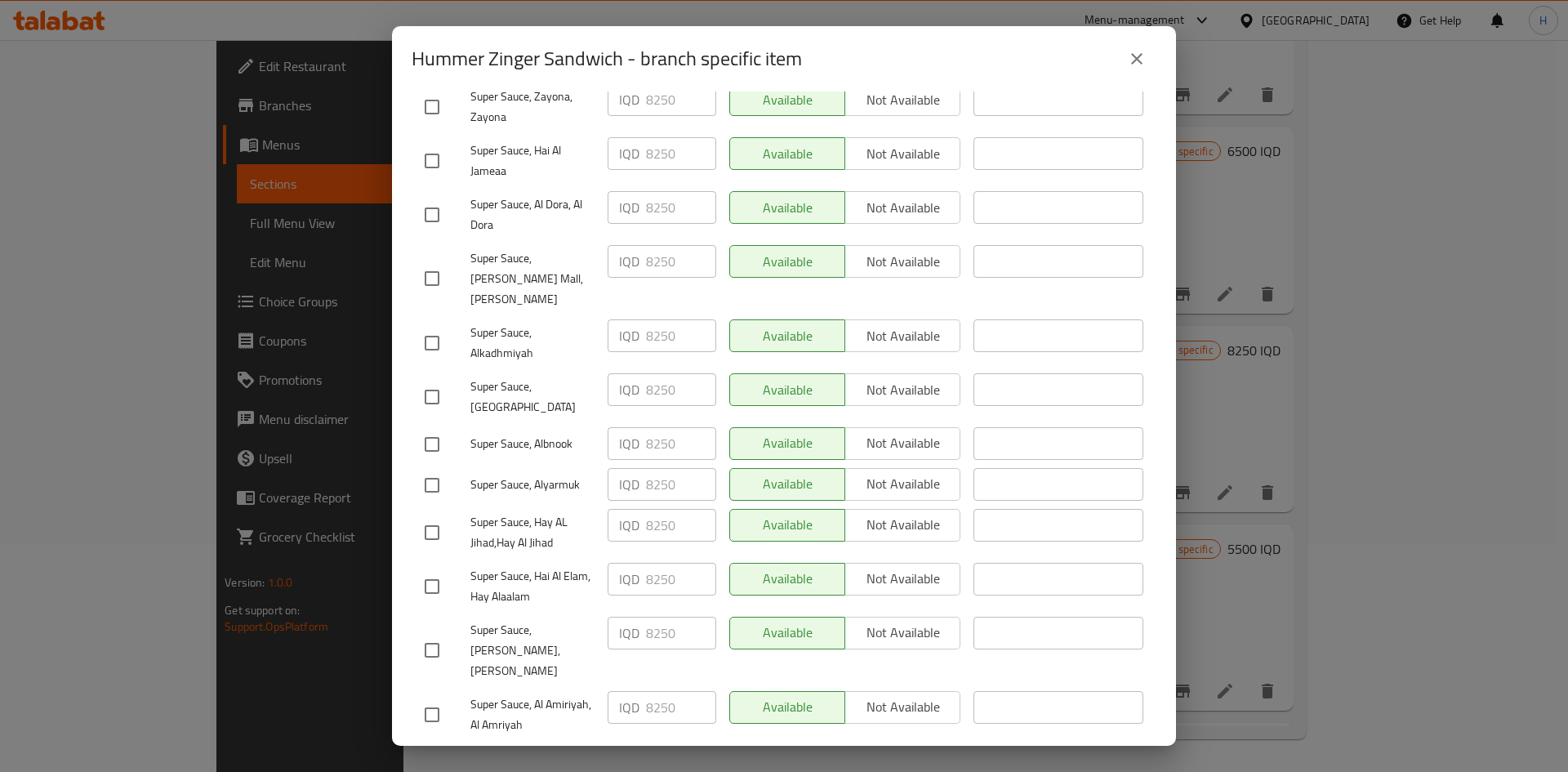
click at [1033, 57] on icon "close" at bounding box center [1136, 59] width 20 height 20
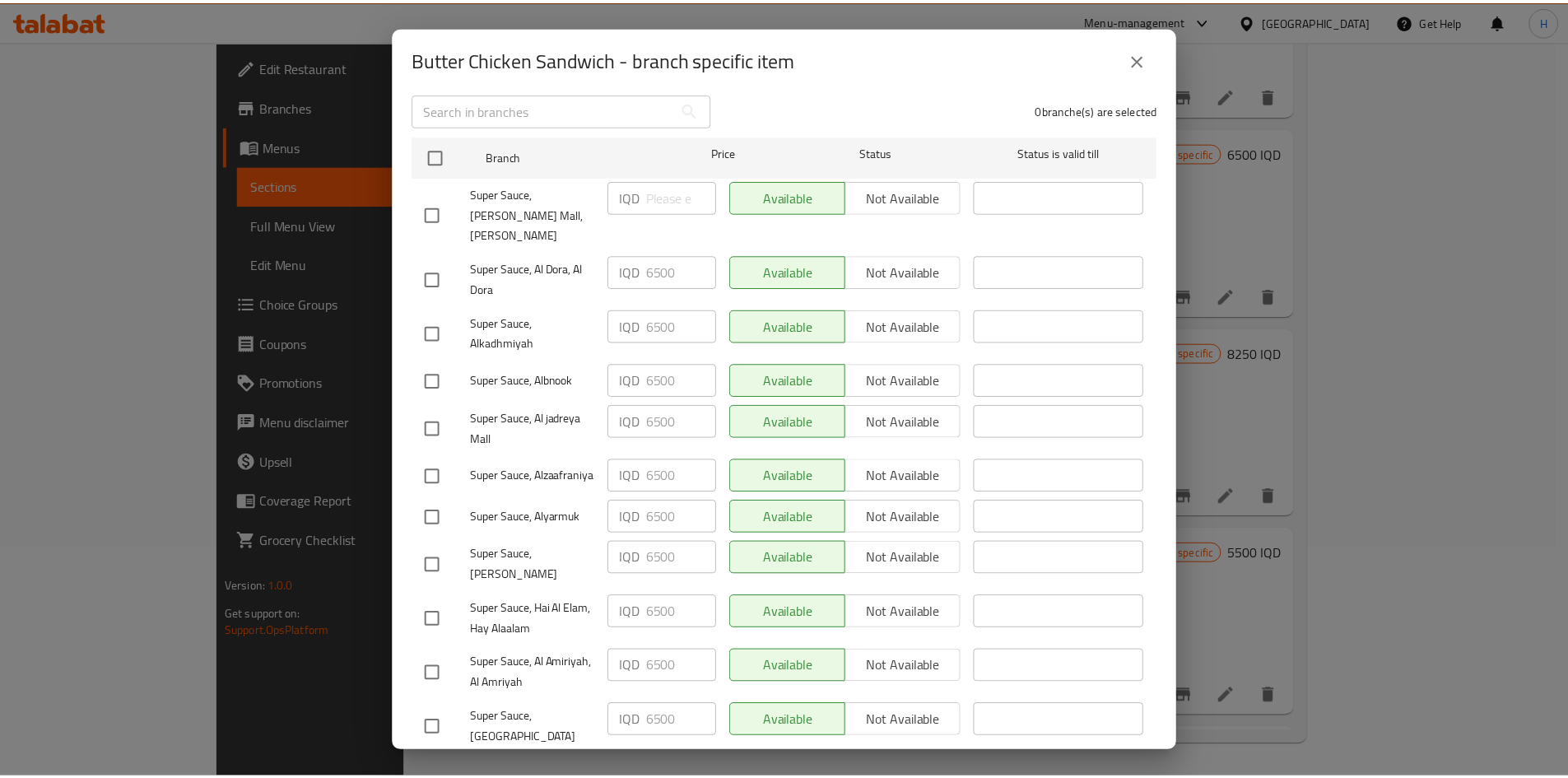
scroll to position [0, 0]
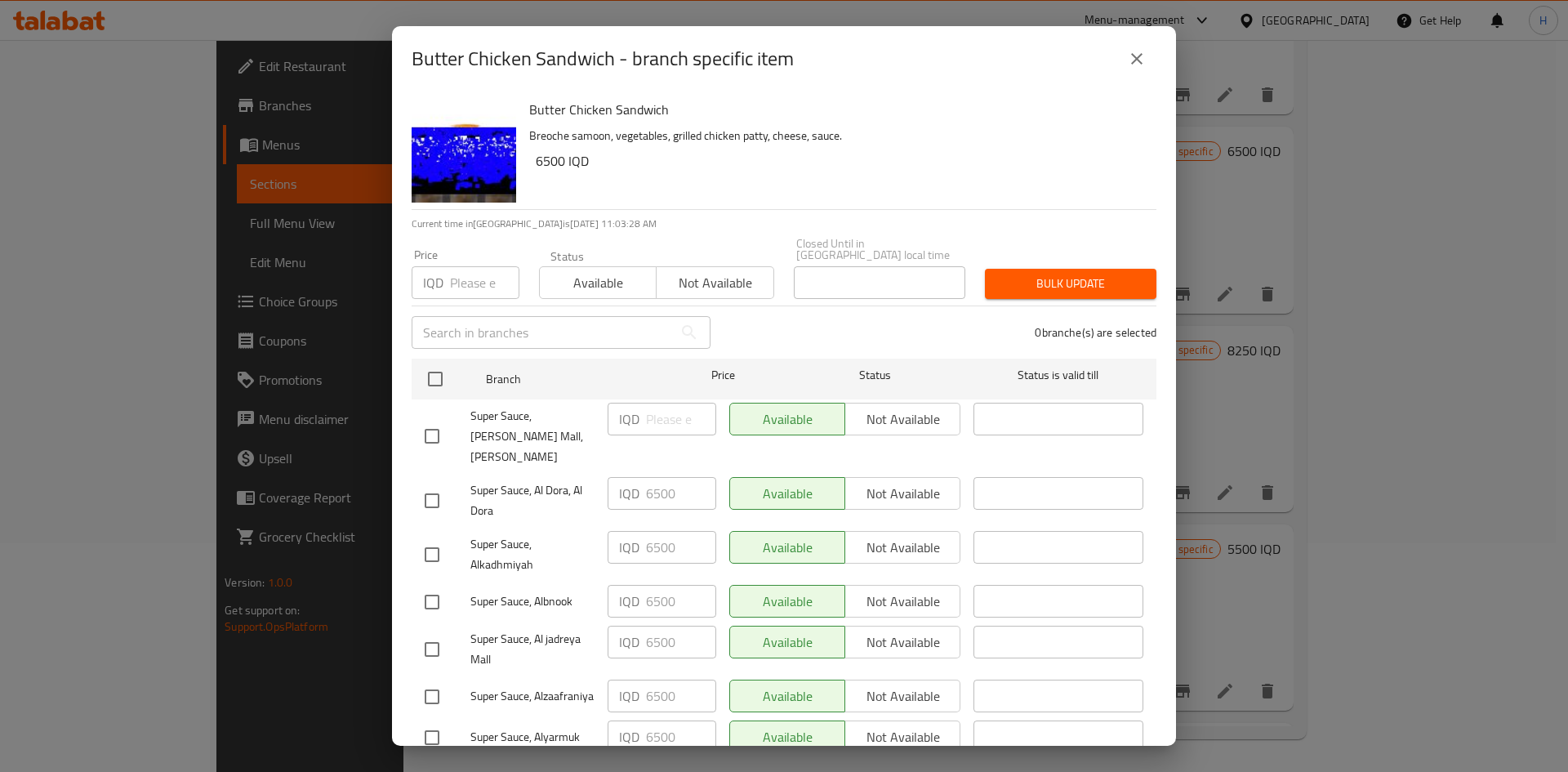
click at [1033, 67] on icon "close" at bounding box center [1136, 59] width 20 height 20
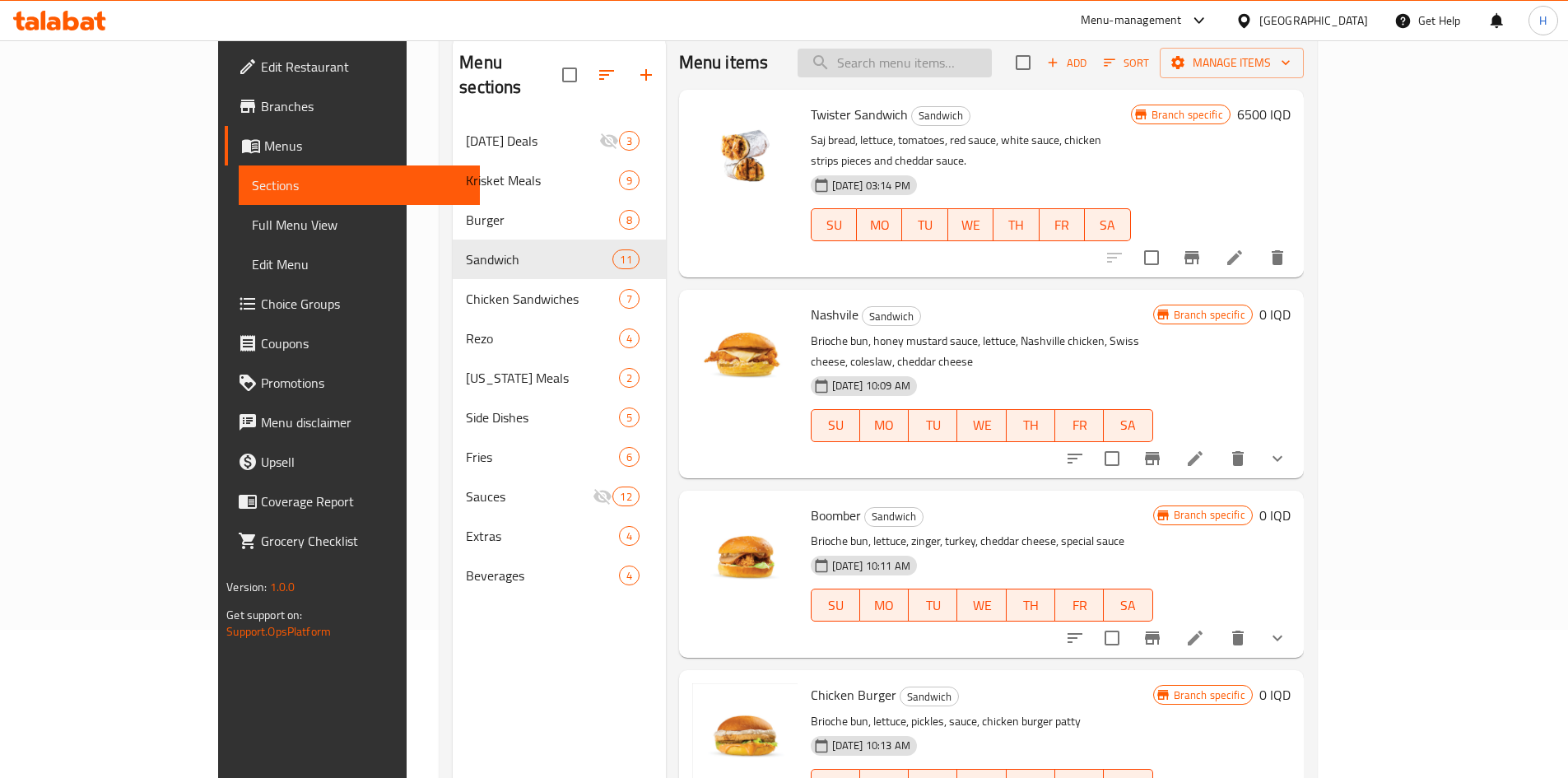
click at [957, 51] on input "search" at bounding box center [895, 63] width 194 height 29
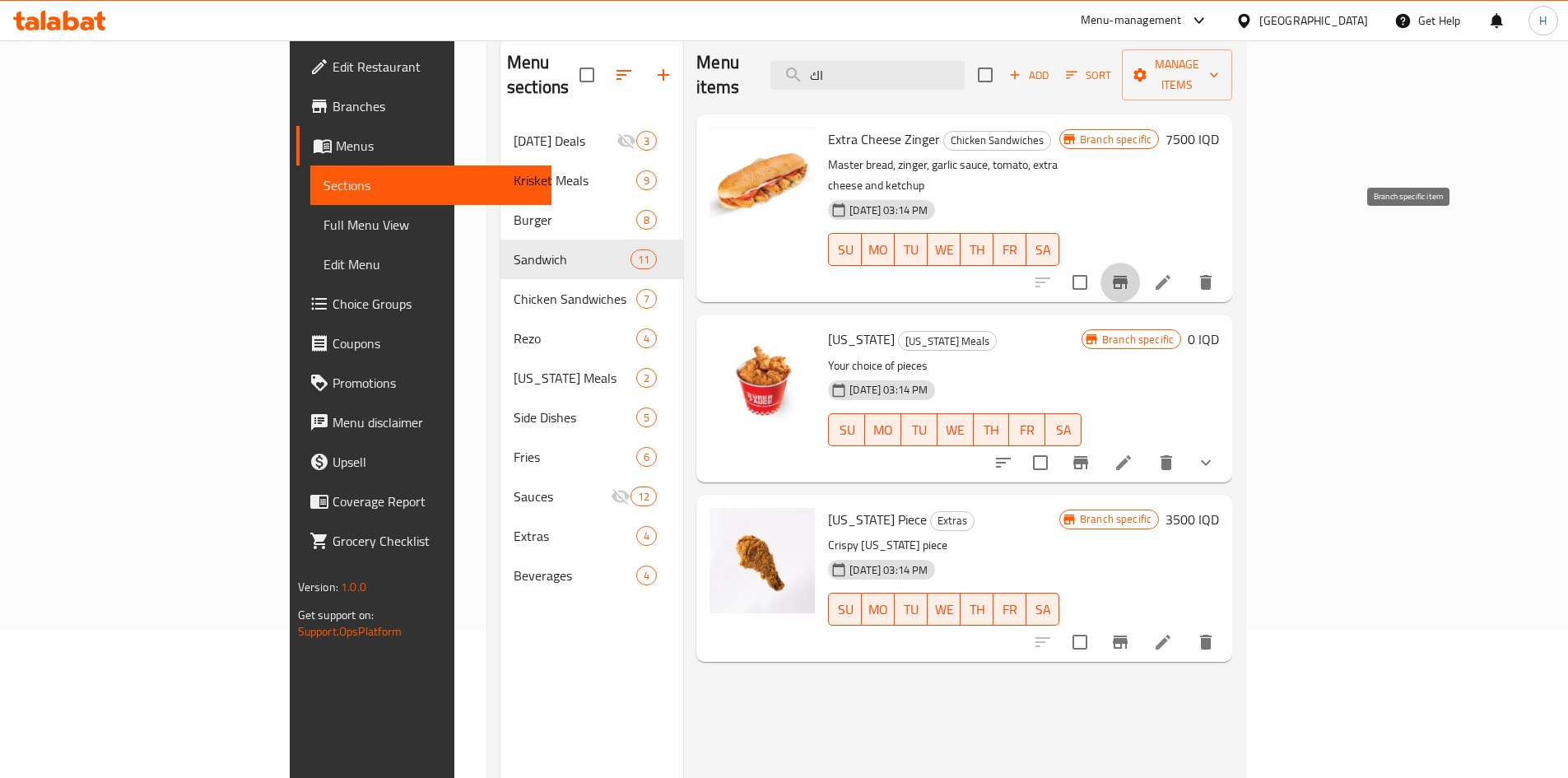
click at [1040, 262] on button "Branch-specific-item" at bounding box center [1120, 282] width 39 height 39
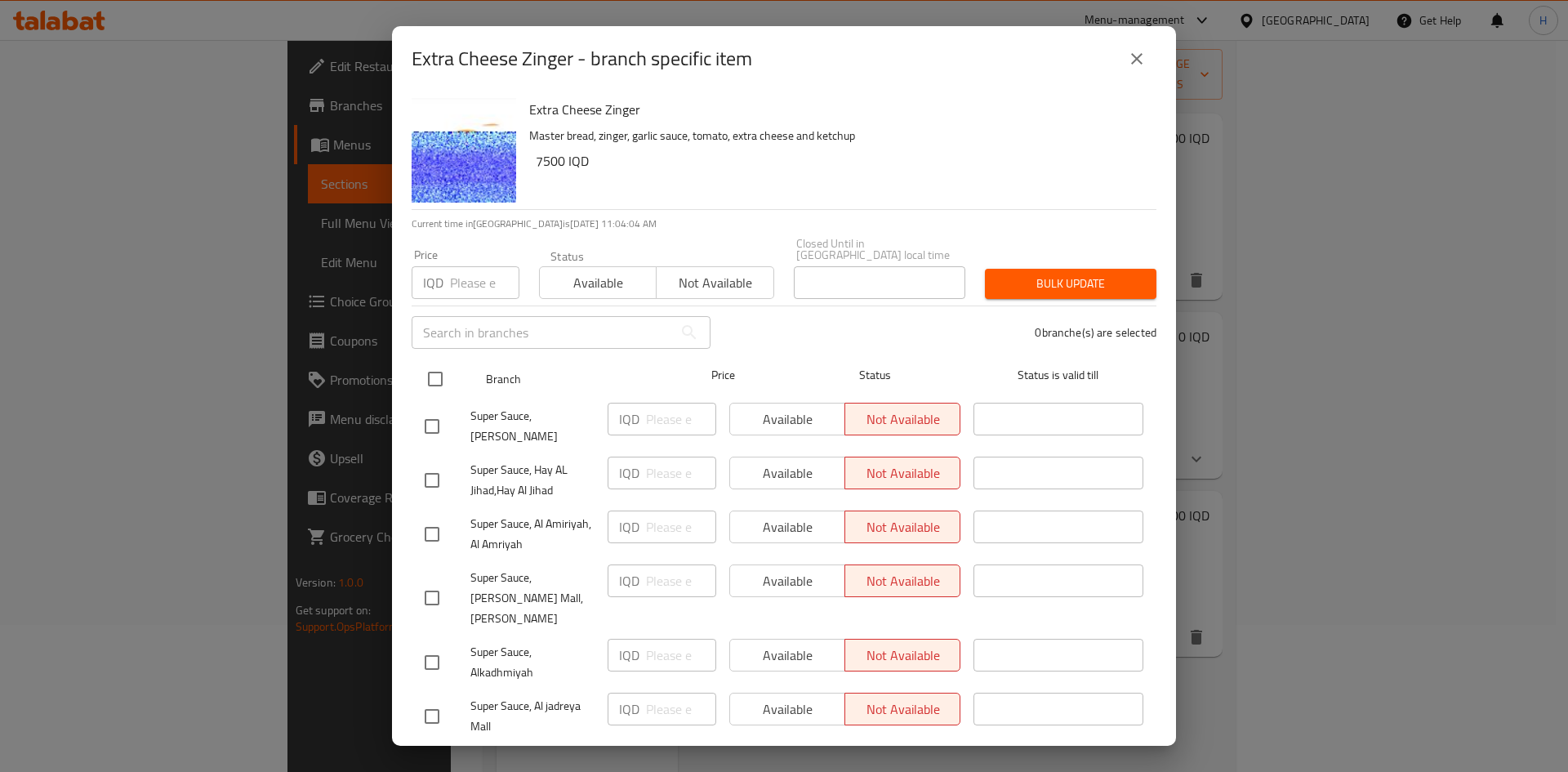
click at [441, 367] on input "checkbox" at bounding box center [435, 379] width 34 height 34
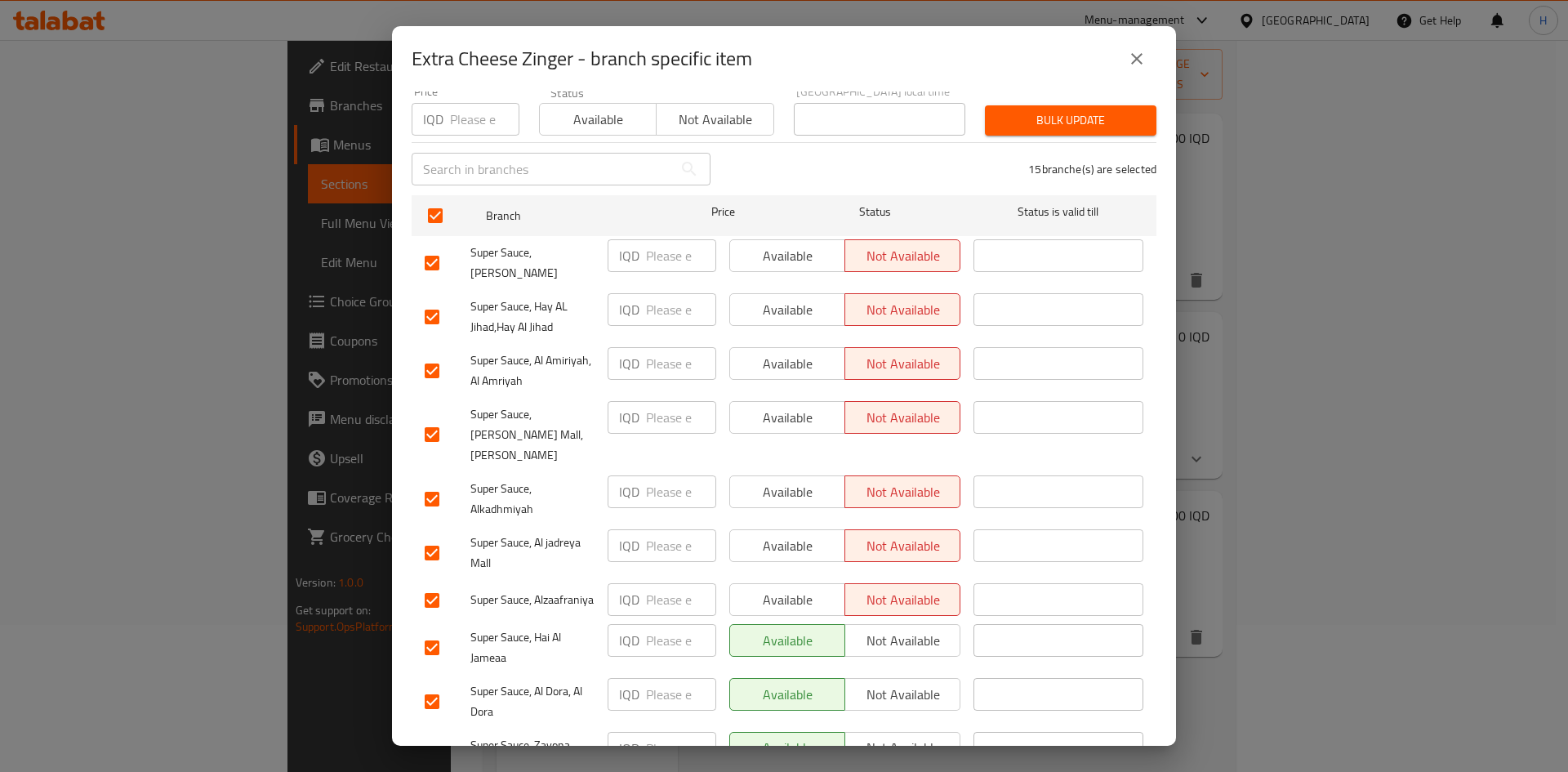
scroll to position [245, 0]
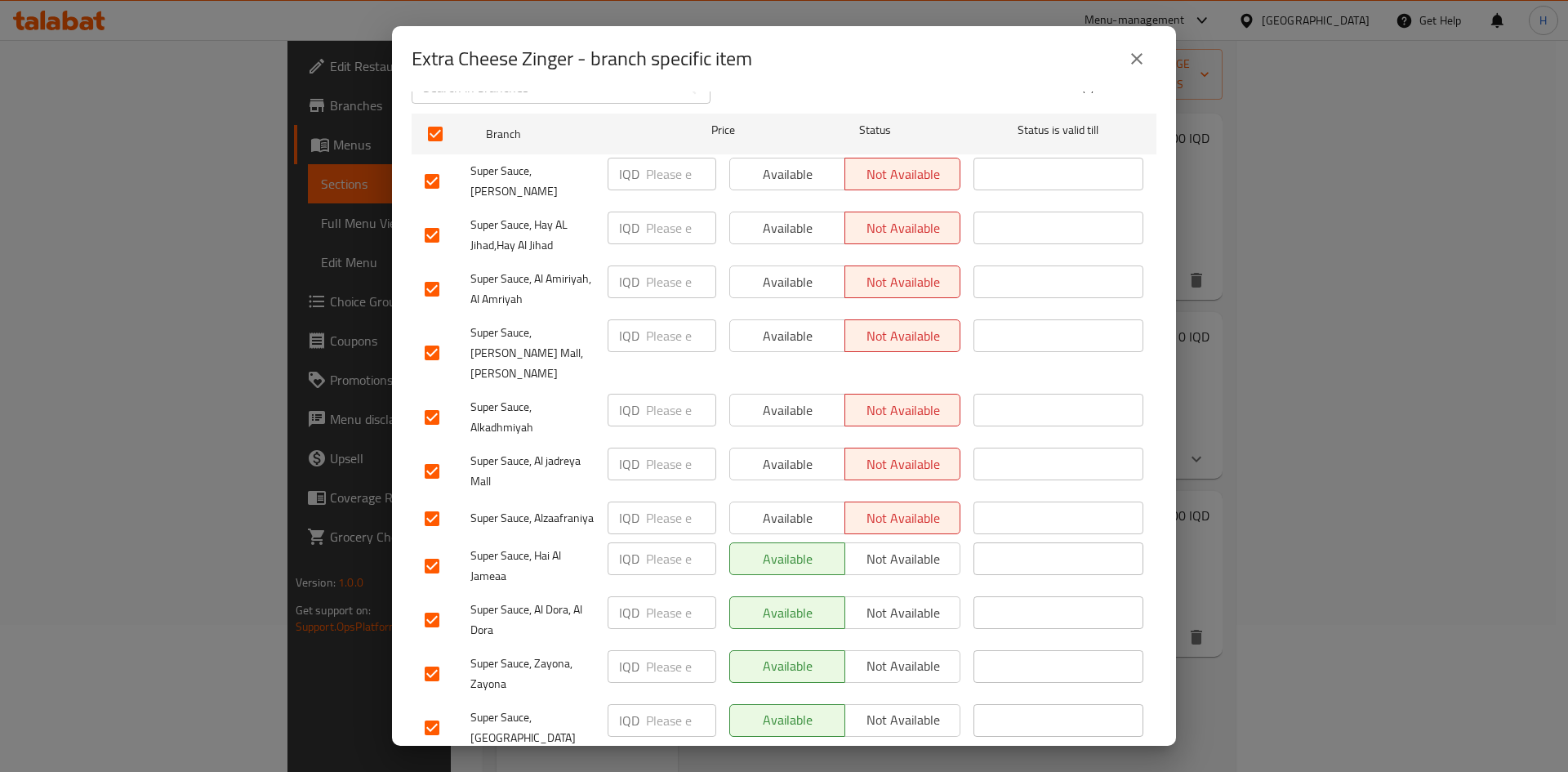
click at [650, 477] on input "number" at bounding box center [681, 558] width 71 height 32
click at [655, 477] on input "number" at bounding box center [681, 666] width 71 height 32
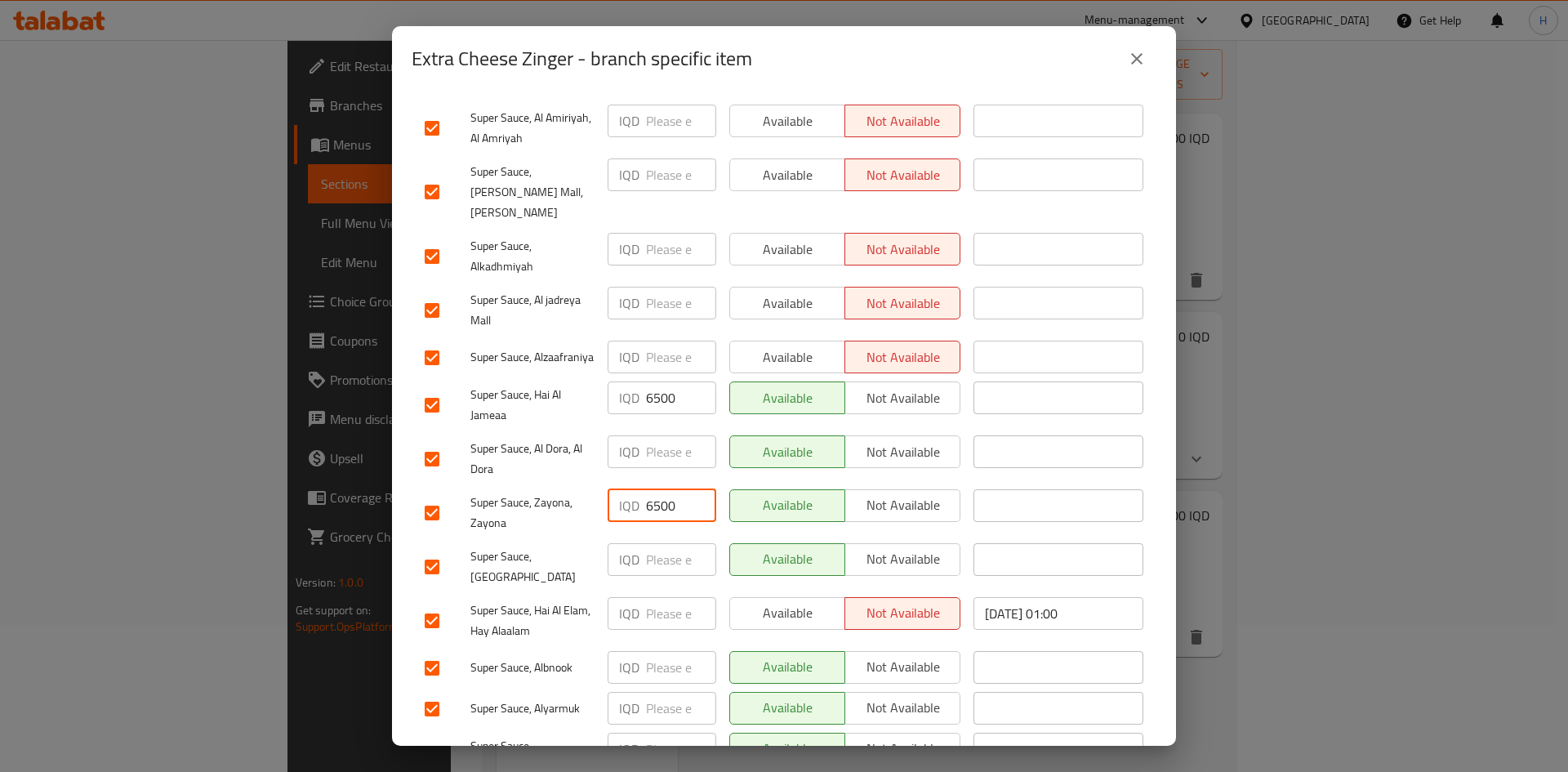
scroll to position [409, 0]
click at [678, 477] on input "number" at bounding box center [681, 665] width 71 height 32
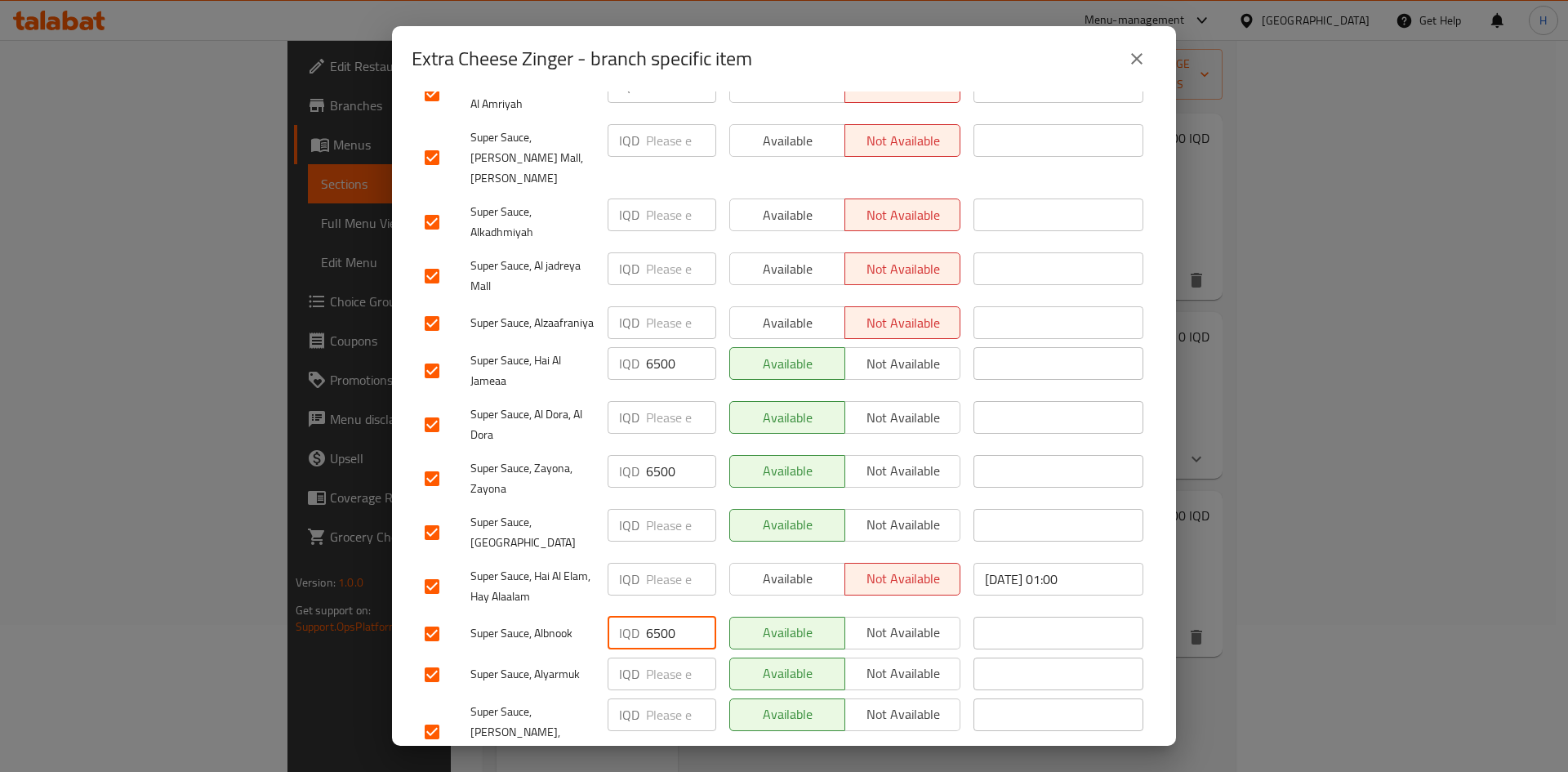
scroll to position [468, 0]
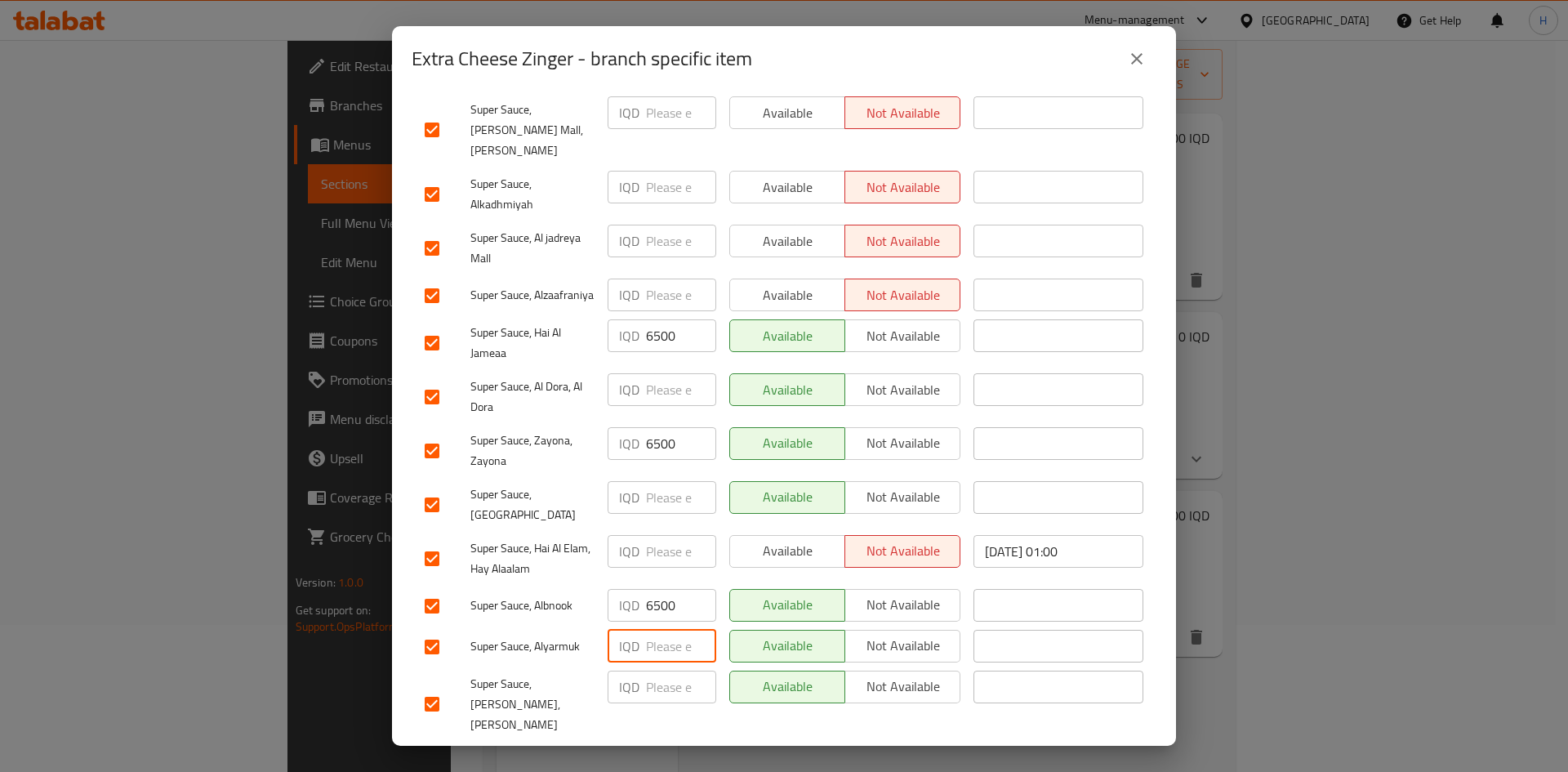
click at [650, 477] on input "number" at bounding box center [681, 646] width 71 height 32
click at [636, 477] on p "IQD" at bounding box center [629, 497] width 20 height 20
click at [674, 477] on input "number" at bounding box center [681, 497] width 71 height 32
click at [678, 477] on input "6500" at bounding box center [681, 497] width 71 height 32
click at [955, 477] on span "Save" at bounding box center [784, 763] width 718 height 20
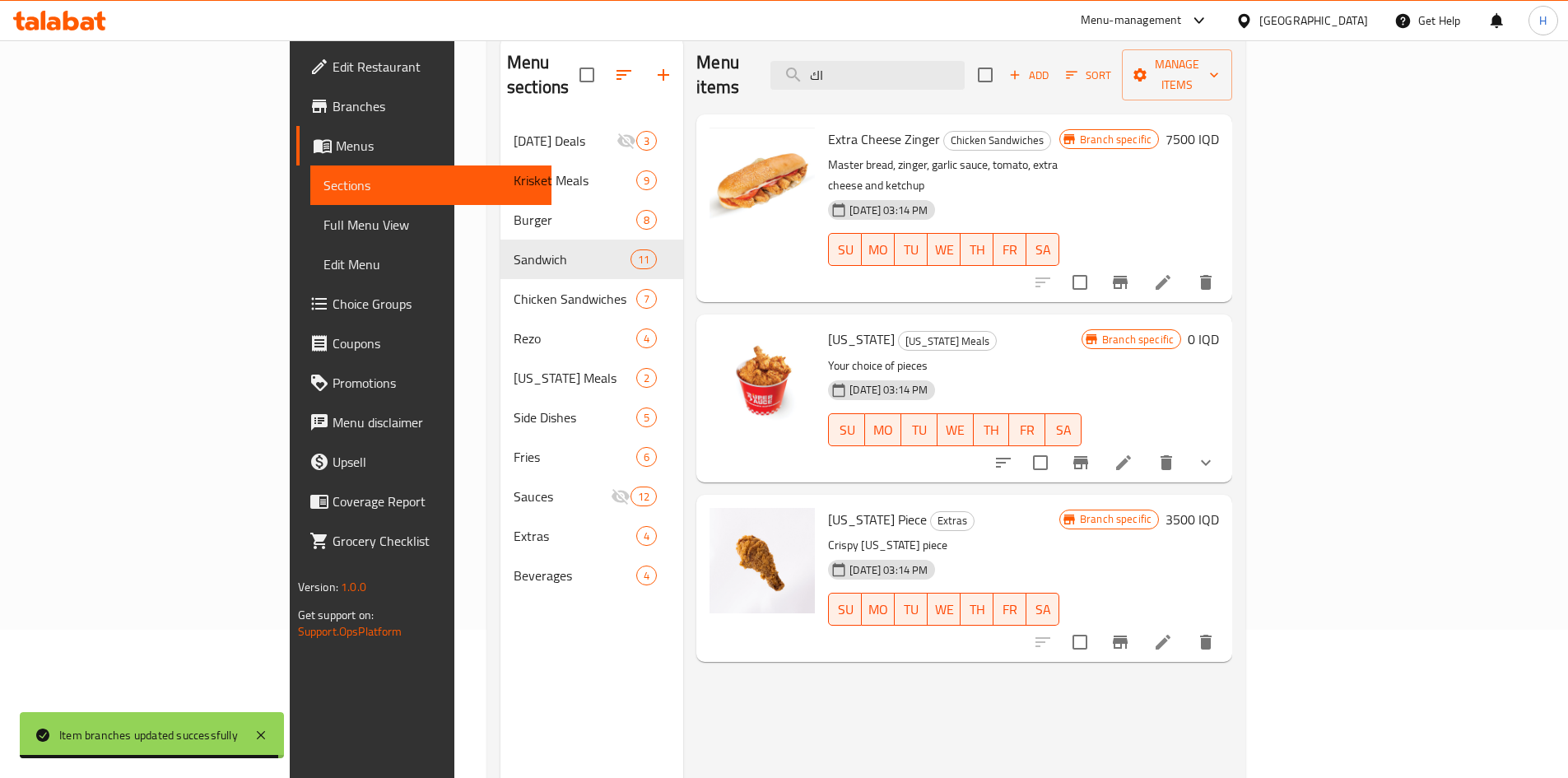
click at [1040, 128] on h6 "7500 IQD" at bounding box center [1191, 139] width 53 height 23
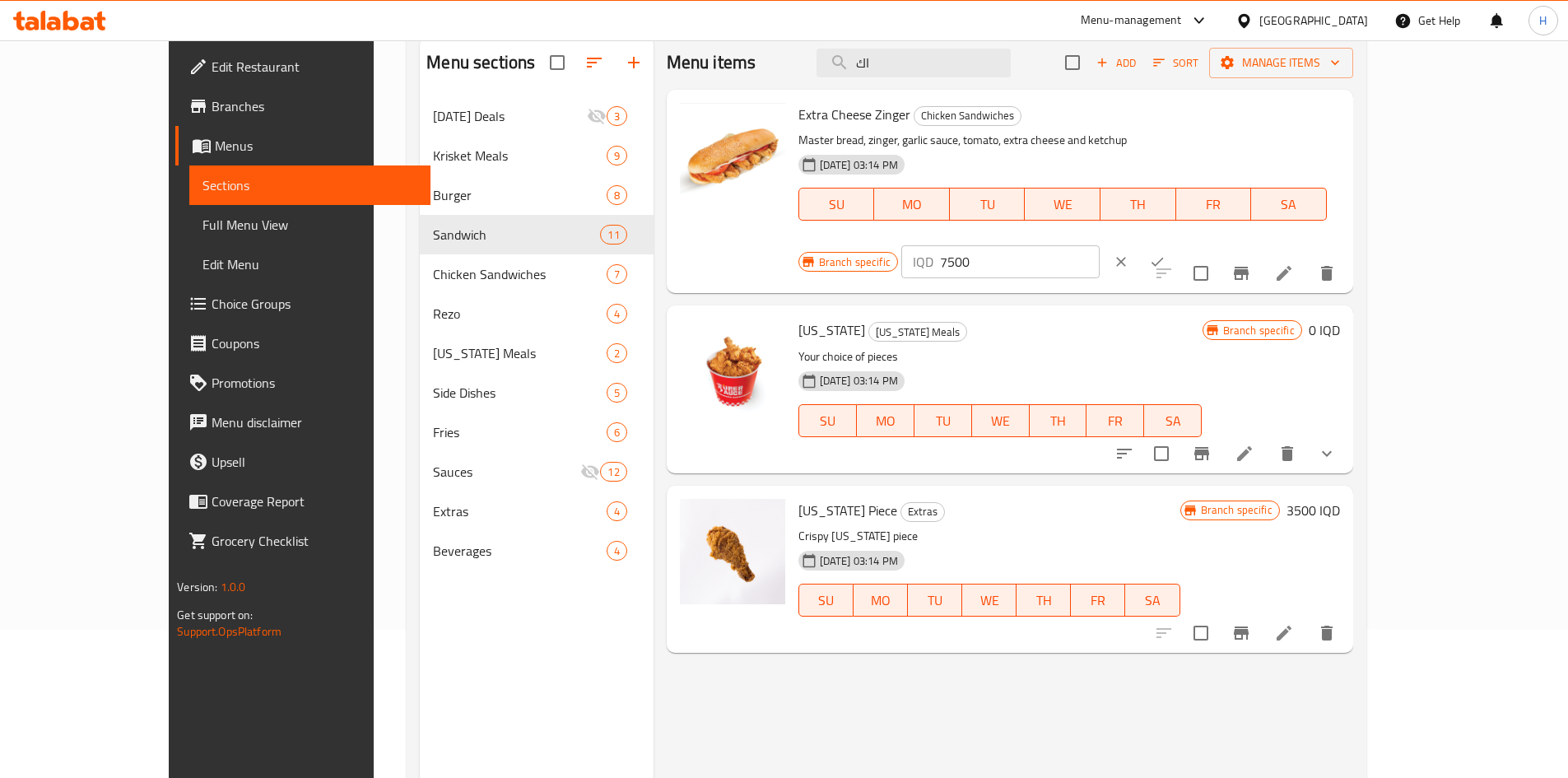
click at [1040, 245] on input "7500" at bounding box center [1020, 262] width 160 height 33
click at [1040, 244] on button "ok" at bounding box center [1157, 262] width 36 height 36
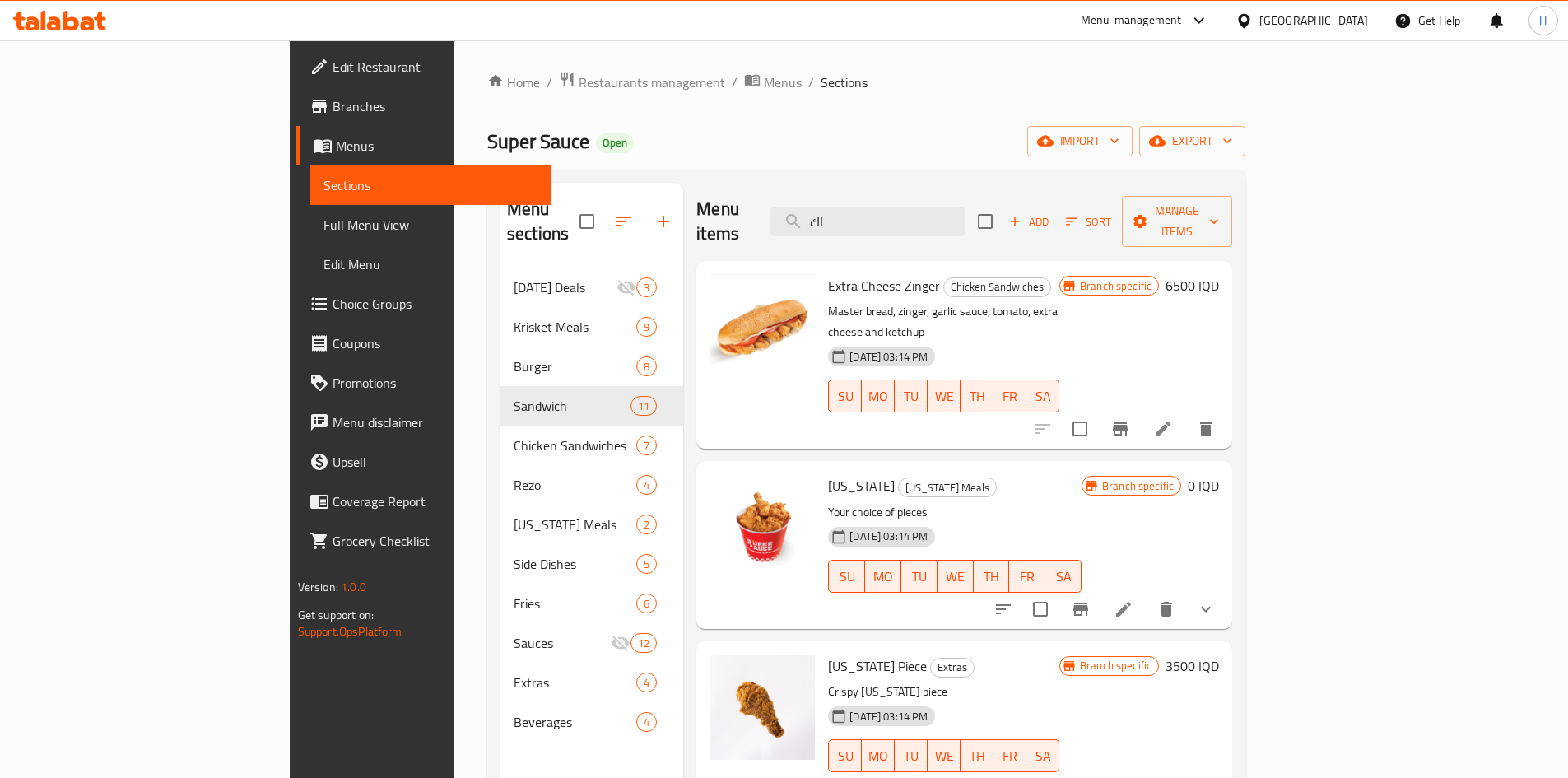
scroll to position [0, 0]
click at [964, 209] on input "اك" at bounding box center [867, 224] width 194 height 29
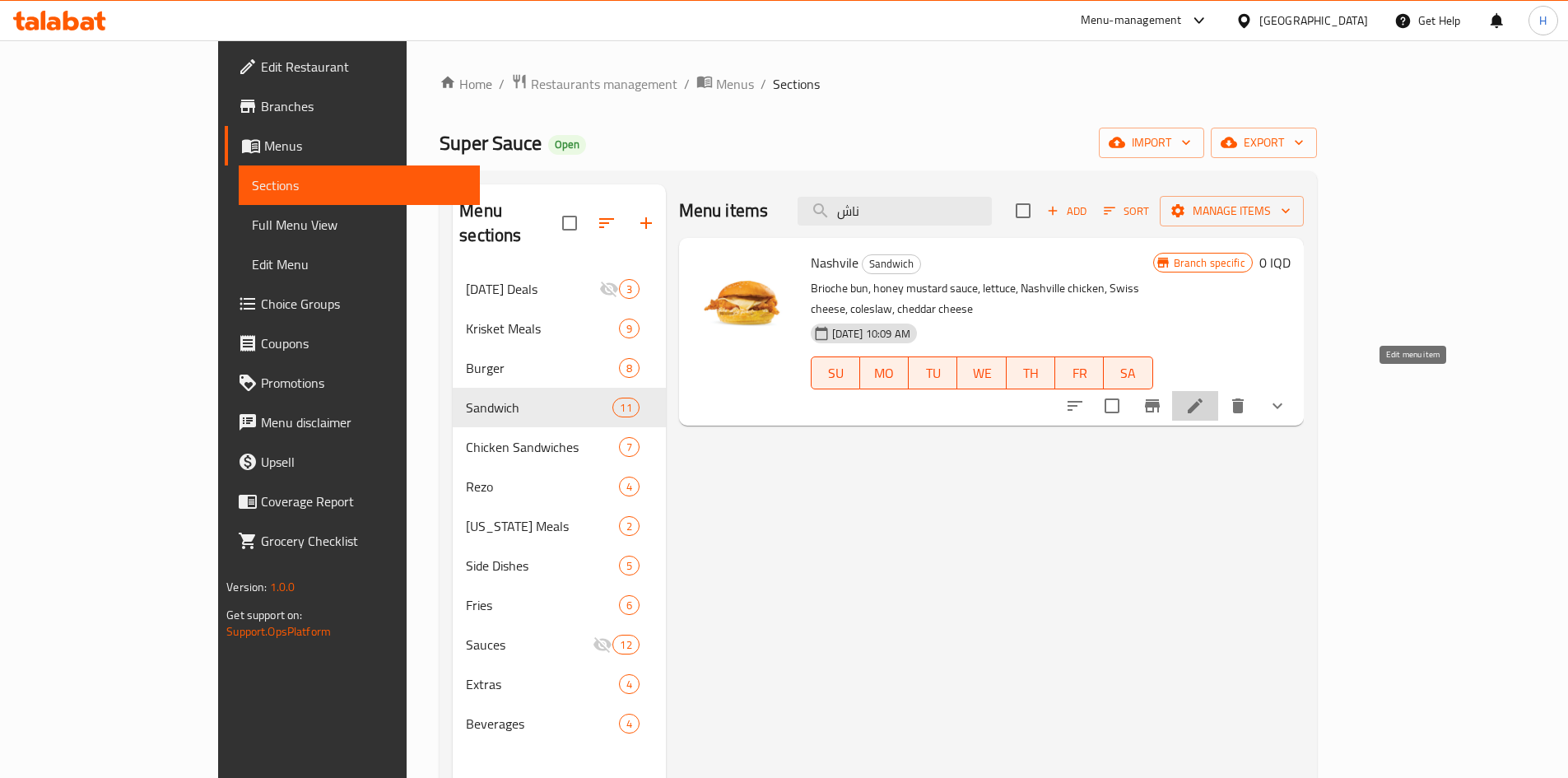
click at [1040, 395] on icon at bounding box center [1194, 405] width 20 height 20
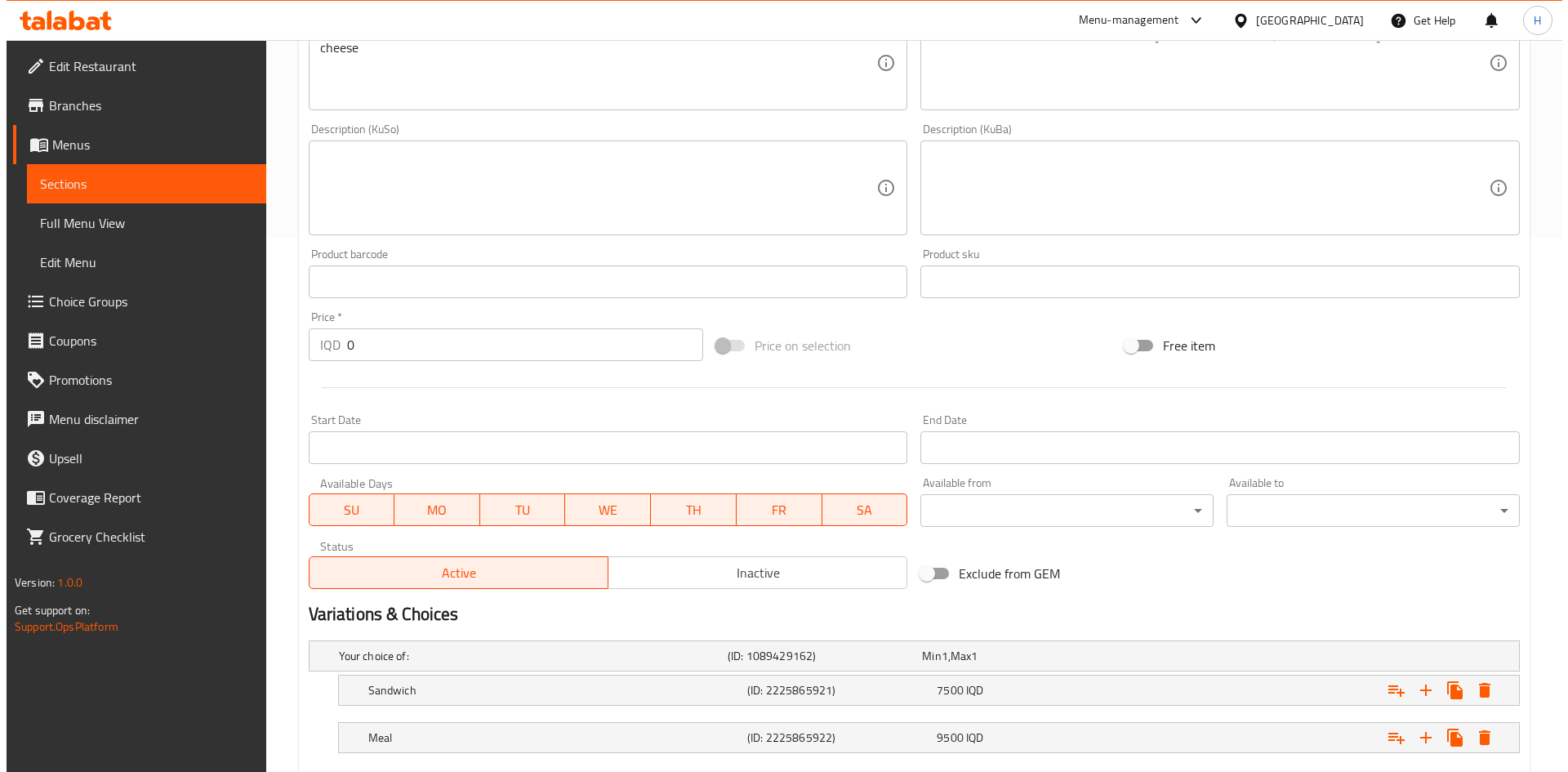
scroll to position [631, 0]
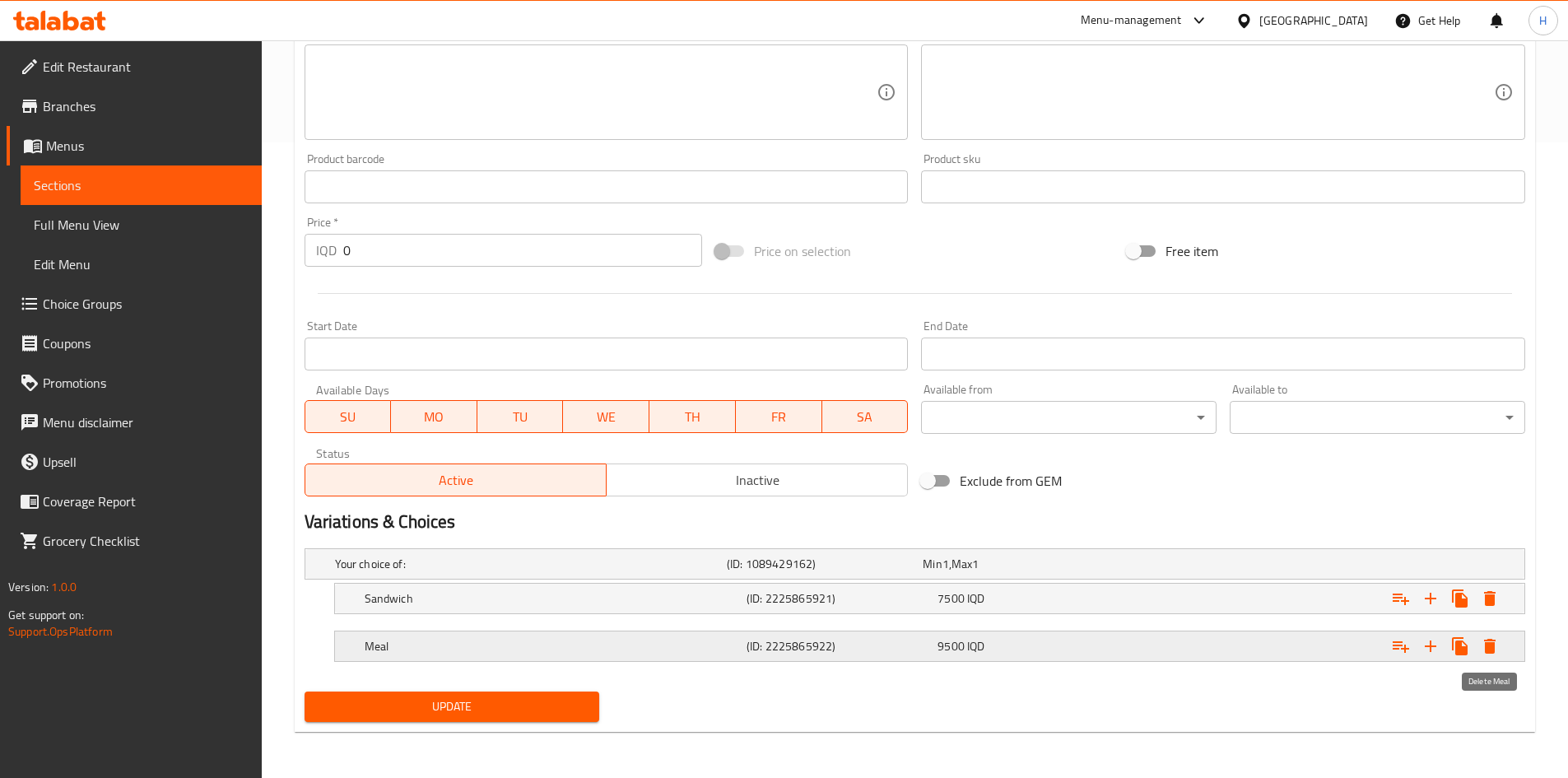
click at [1040, 480] on icon "Expand" at bounding box center [1489, 646] width 20 height 20
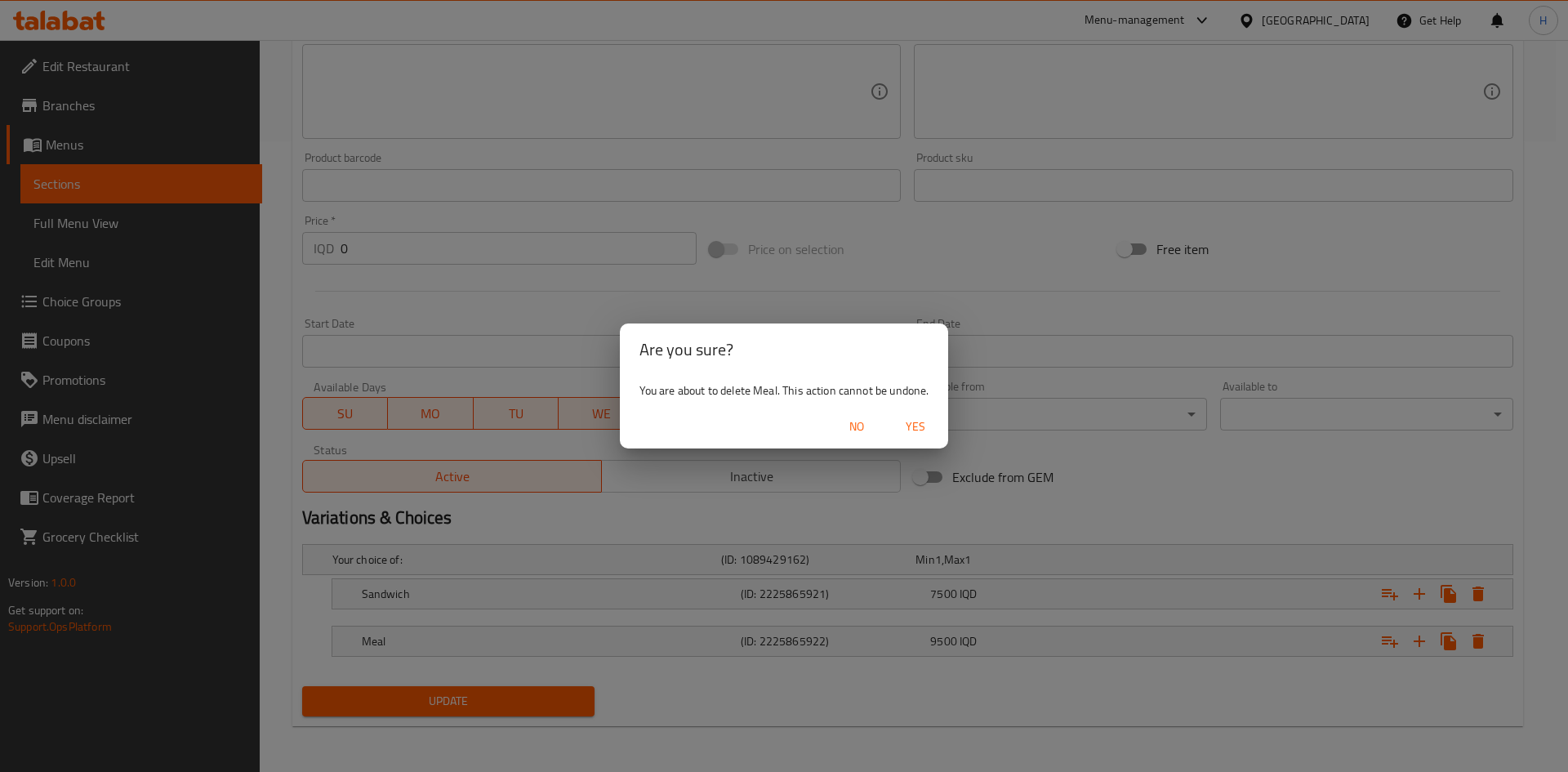
click at [913, 429] on span "Yes" at bounding box center [915, 426] width 39 height 20
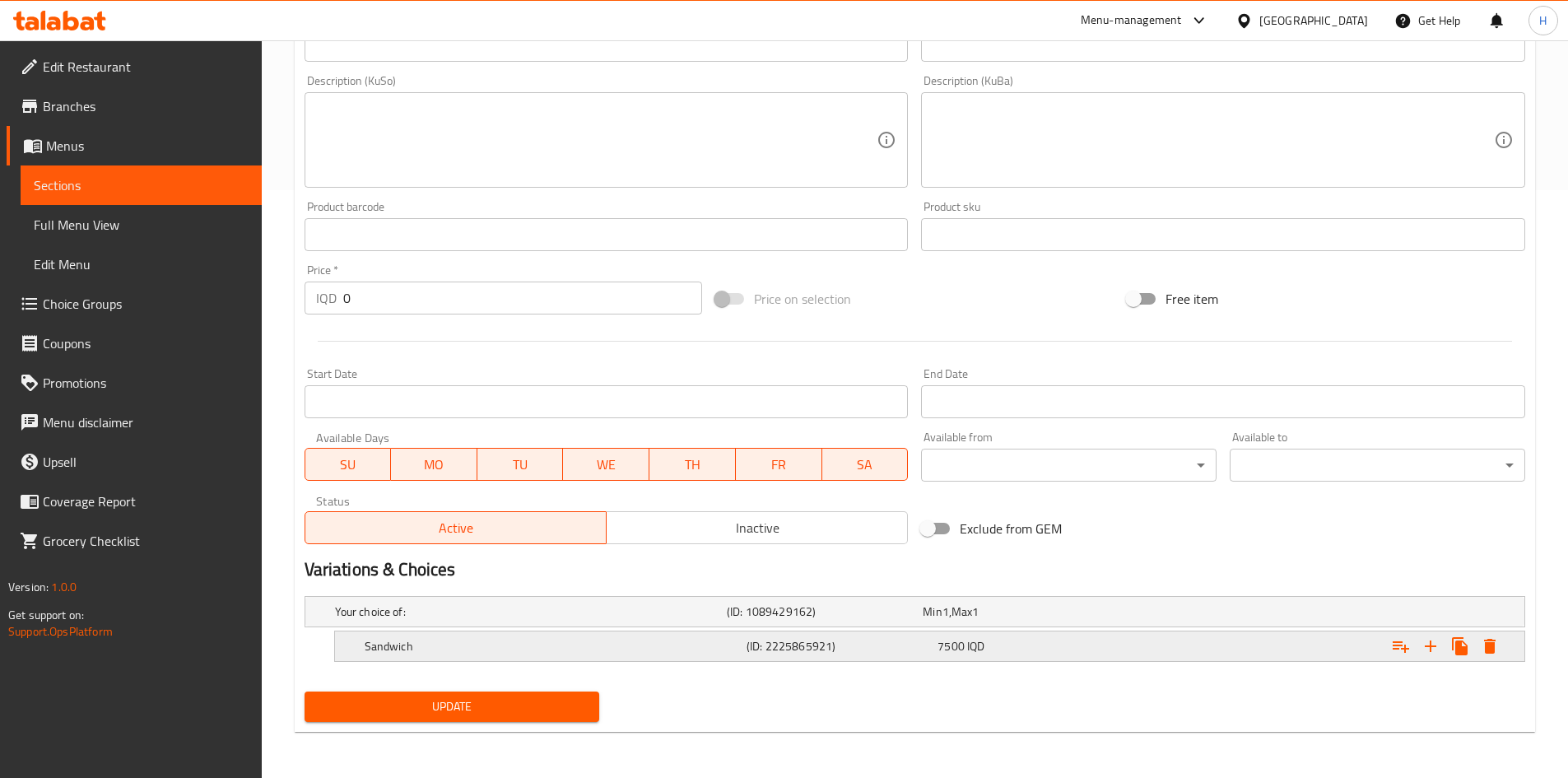
click at [1040, 480] on icon "Expand" at bounding box center [1489, 646] width 20 height 20
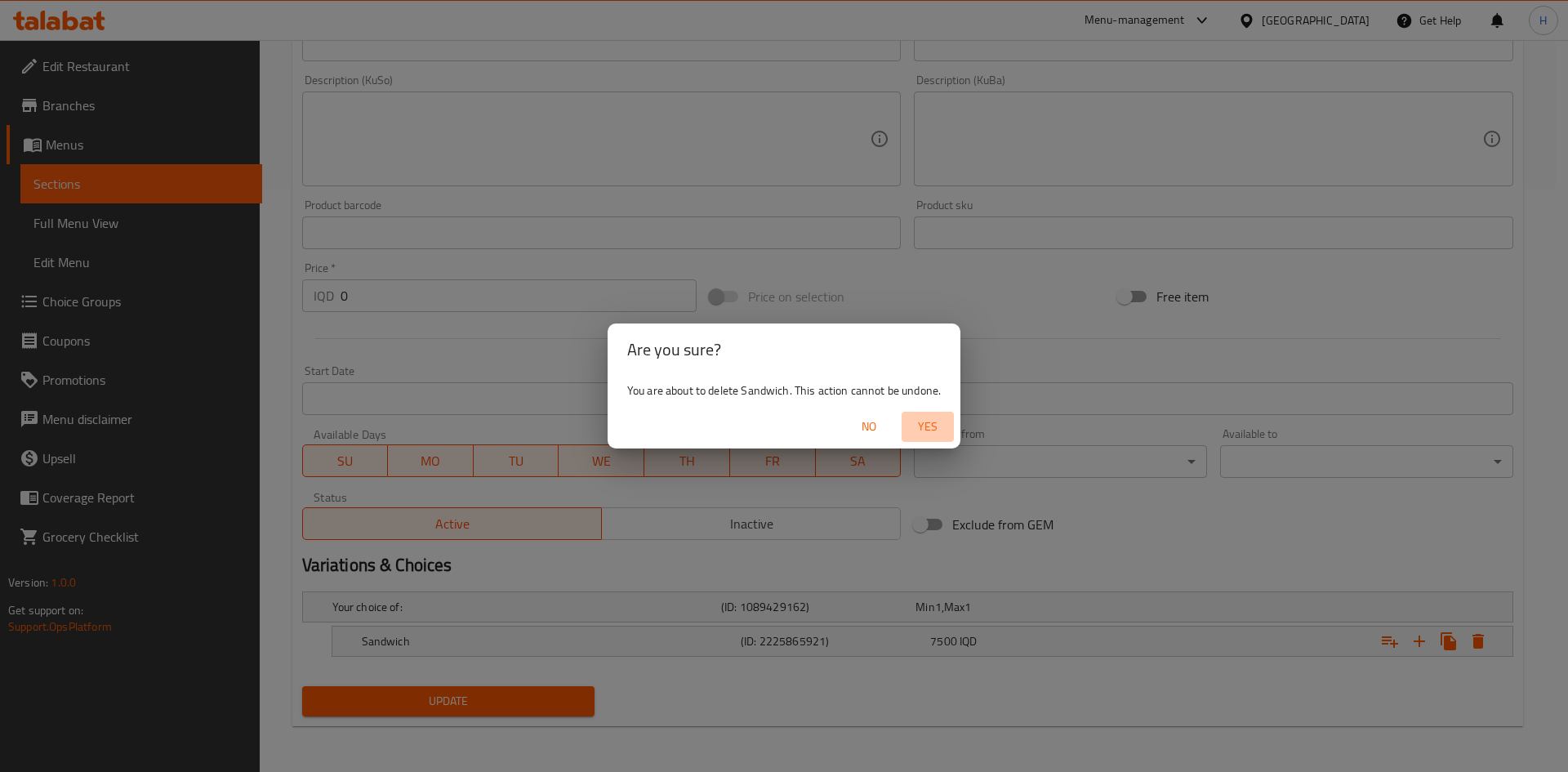
click at [936, 423] on span "Yes" at bounding box center [928, 426] width 39 height 20
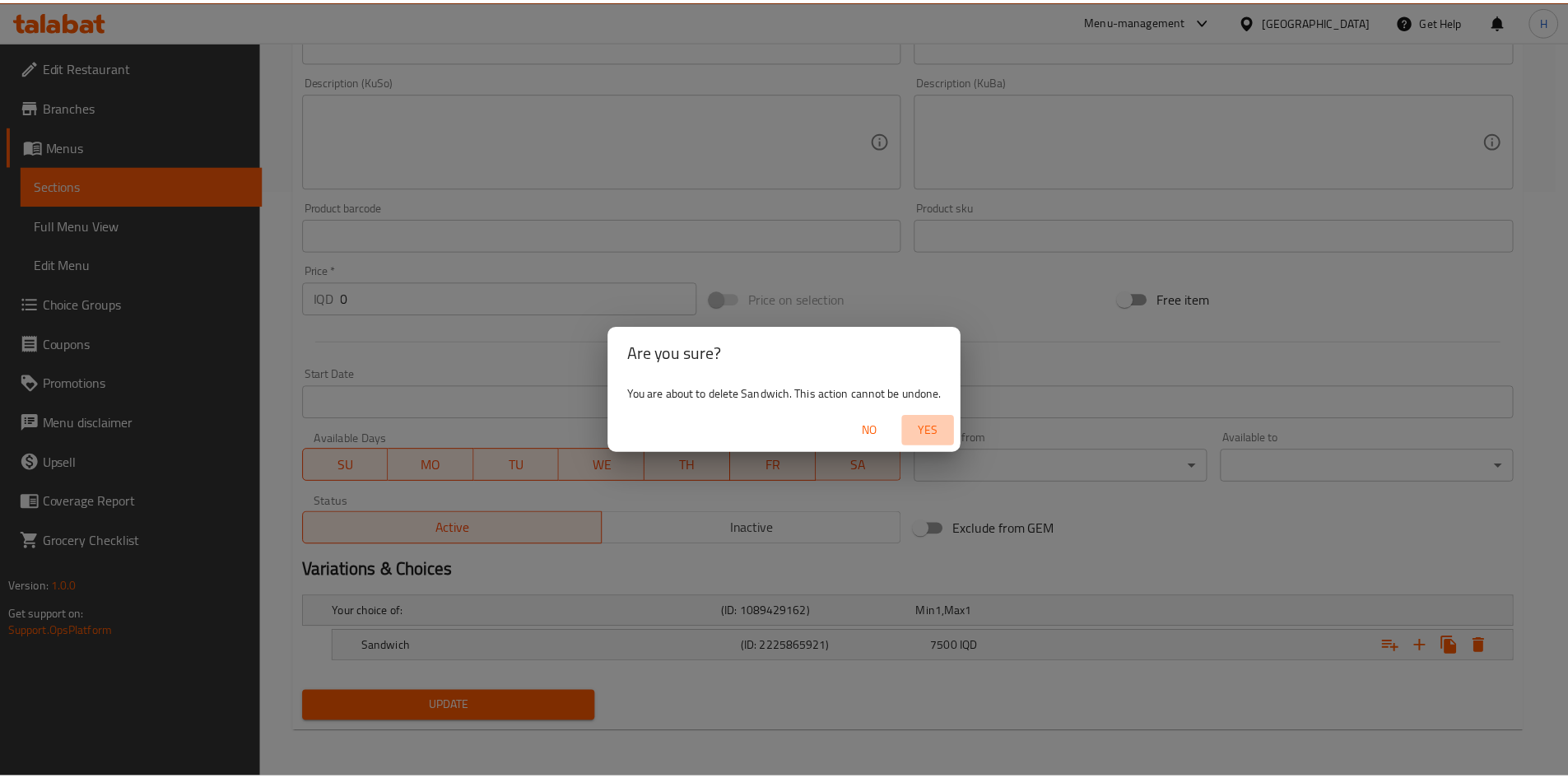
scroll to position [582, 0]
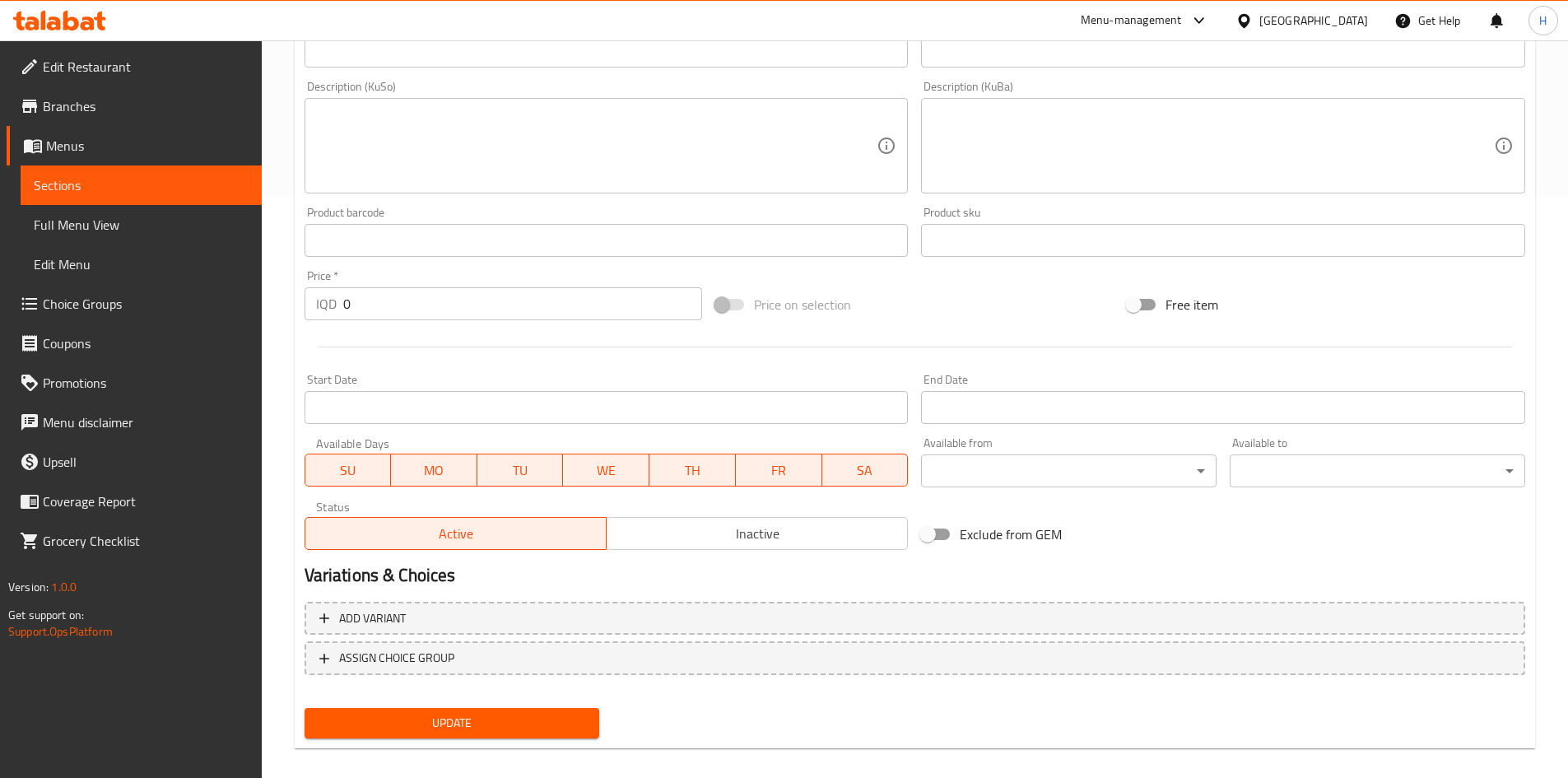
click at [496, 480] on span "Update" at bounding box center [452, 723] width 269 height 21
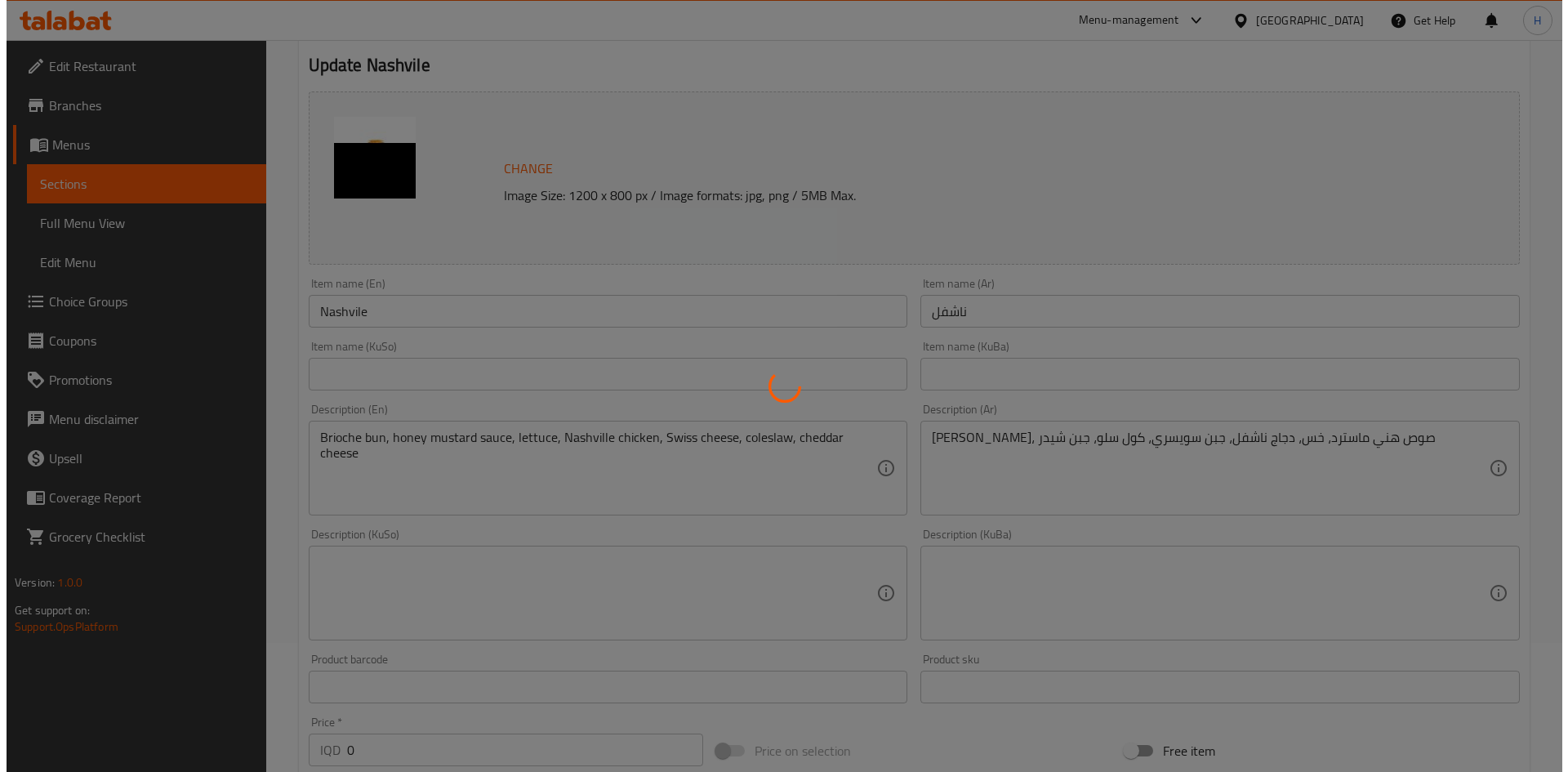
scroll to position [0, 0]
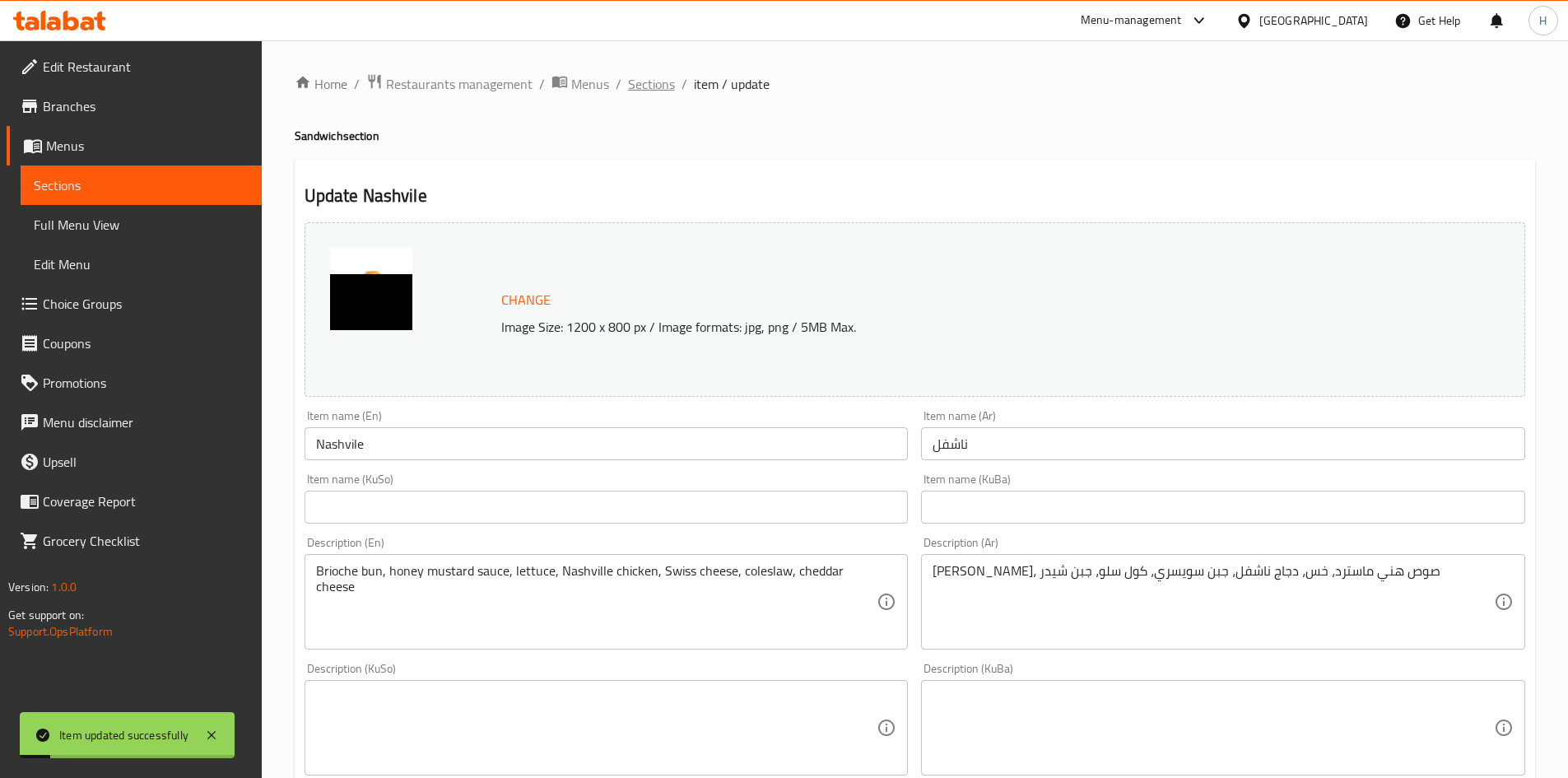
click at [655, 87] on span "Sections" at bounding box center [651, 83] width 47 height 20
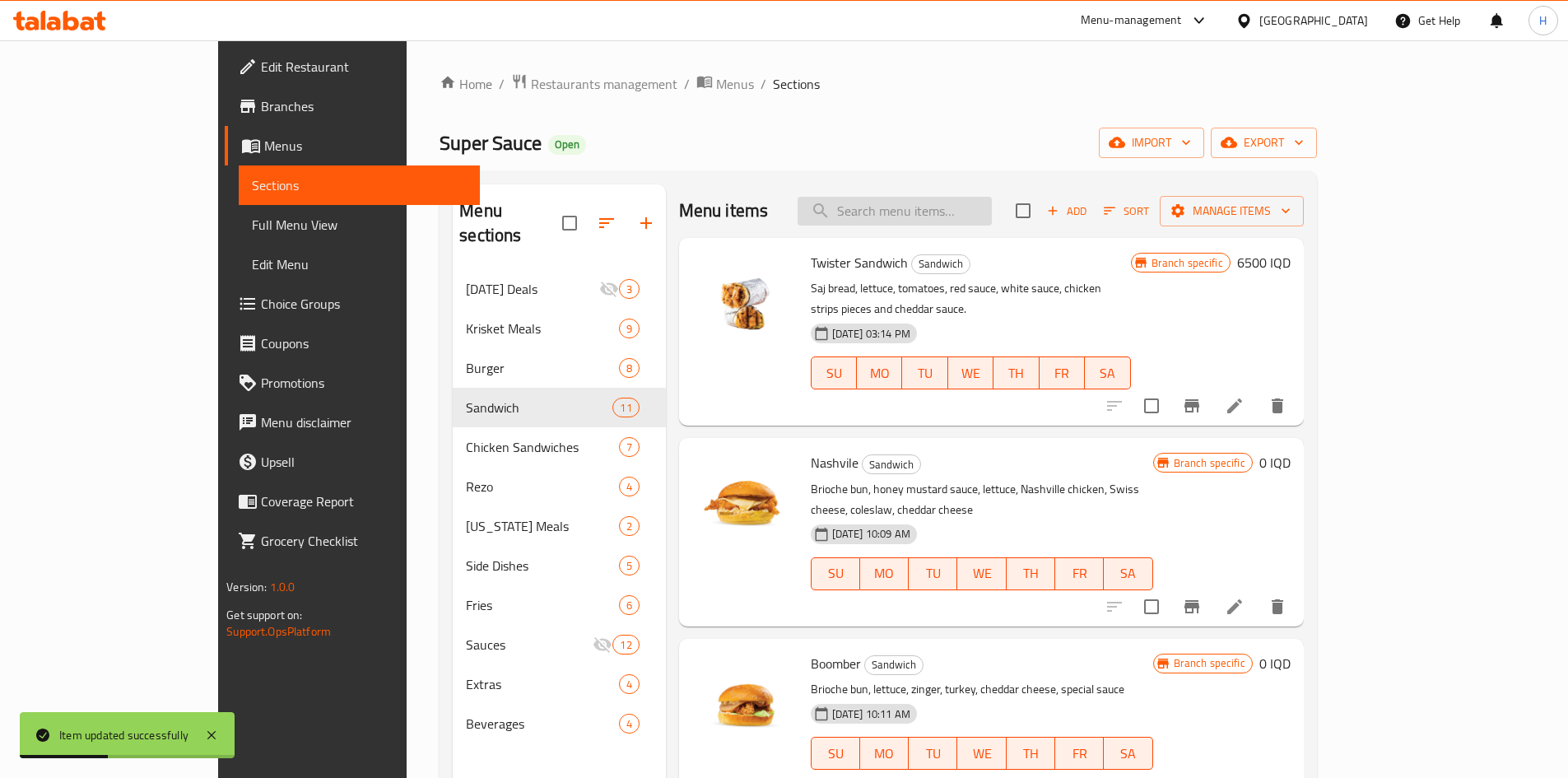
click at [992, 220] on input "search" at bounding box center [895, 211] width 194 height 29
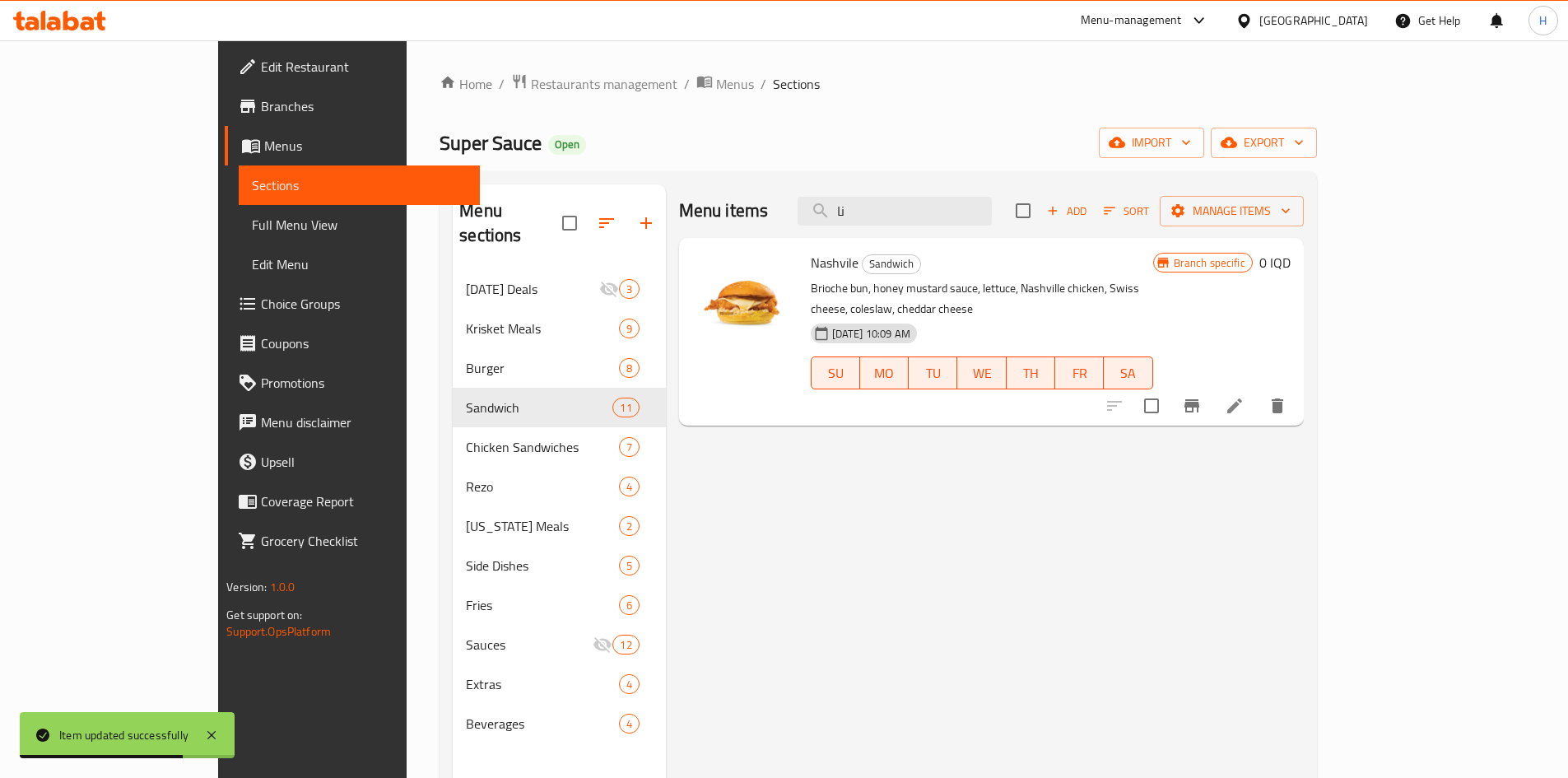
click at [1040, 399] on icon "Branch-specific-item" at bounding box center [1191, 405] width 15 height 13
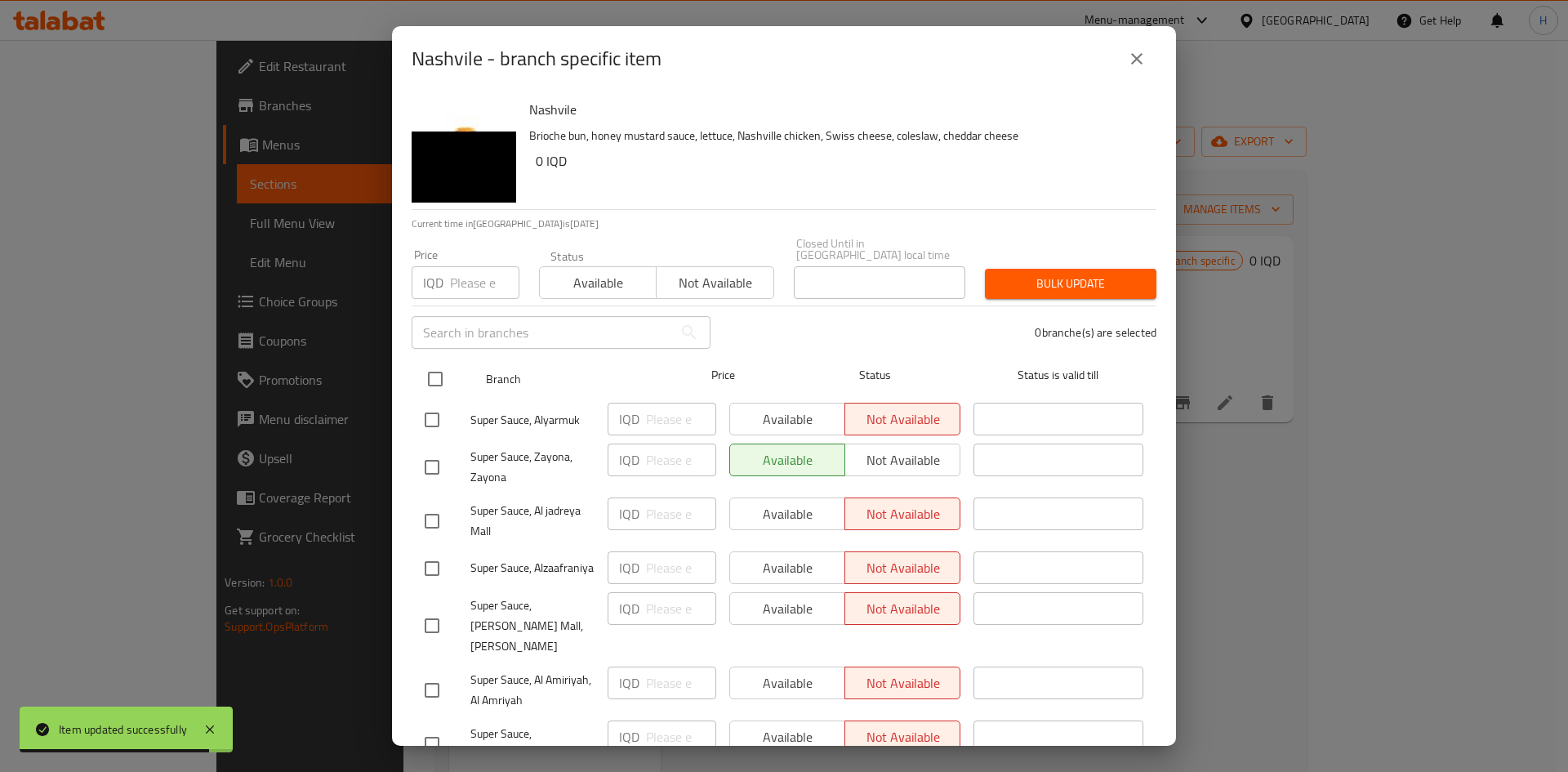
click at [431, 366] on input "checkbox" at bounding box center [435, 379] width 34 height 34
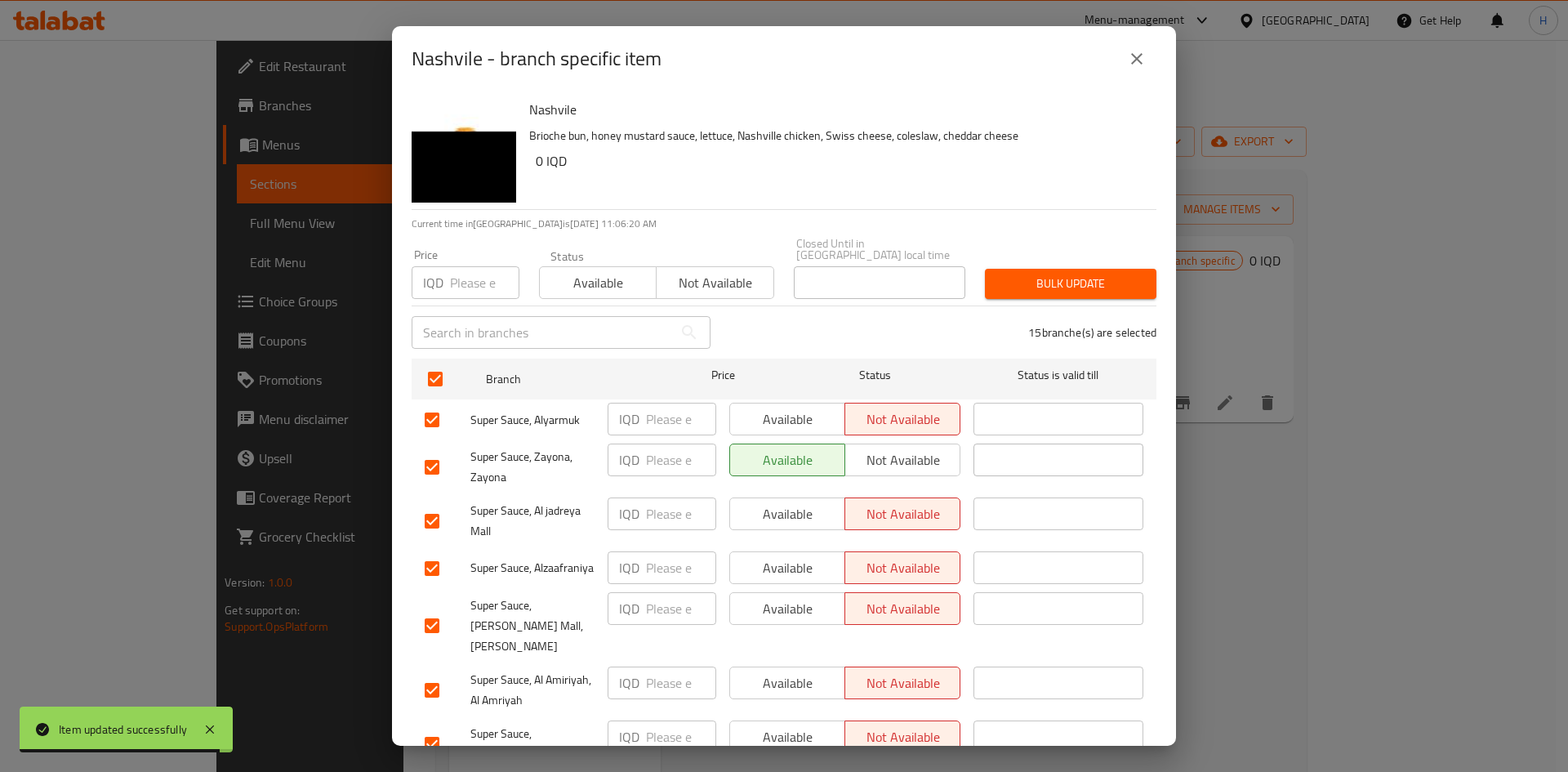
click at [648, 412] on input "number" at bounding box center [681, 419] width 71 height 32
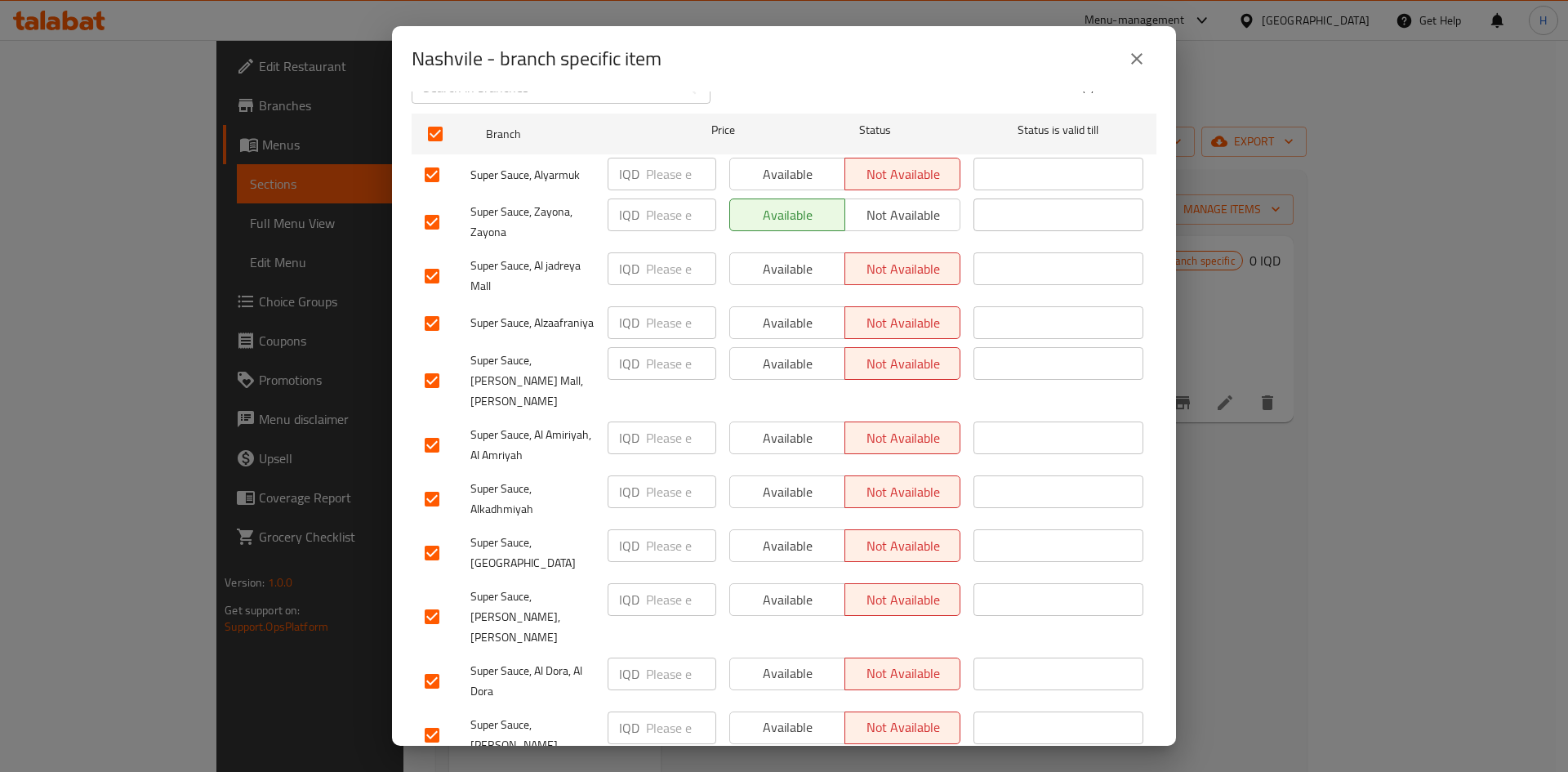
scroll to position [409, 0]
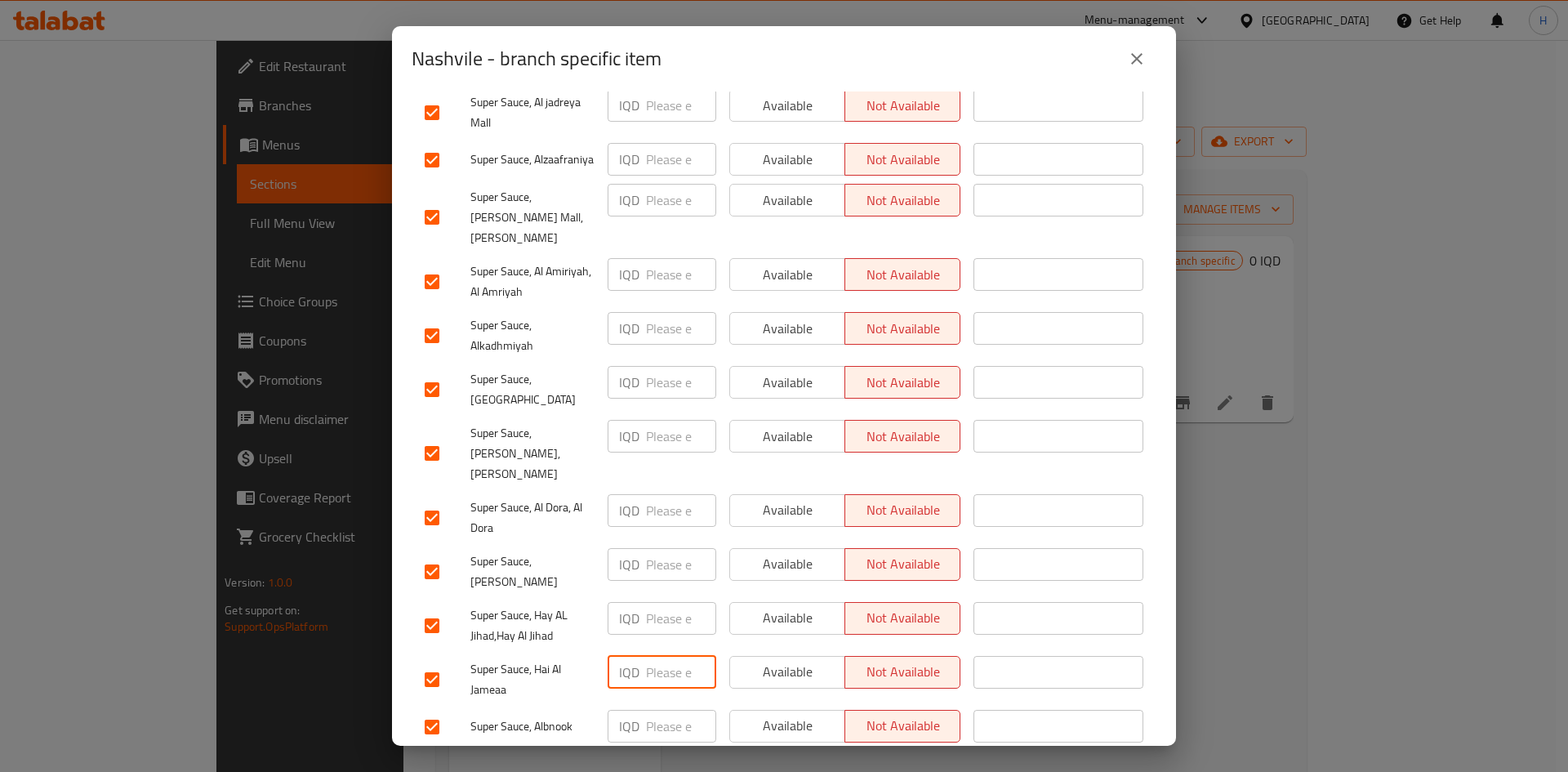
click at [672, 477] on input "number" at bounding box center [681, 672] width 71 height 32
click at [665, 477] on input "7500" at bounding box center [681, 672] width 71 height 32
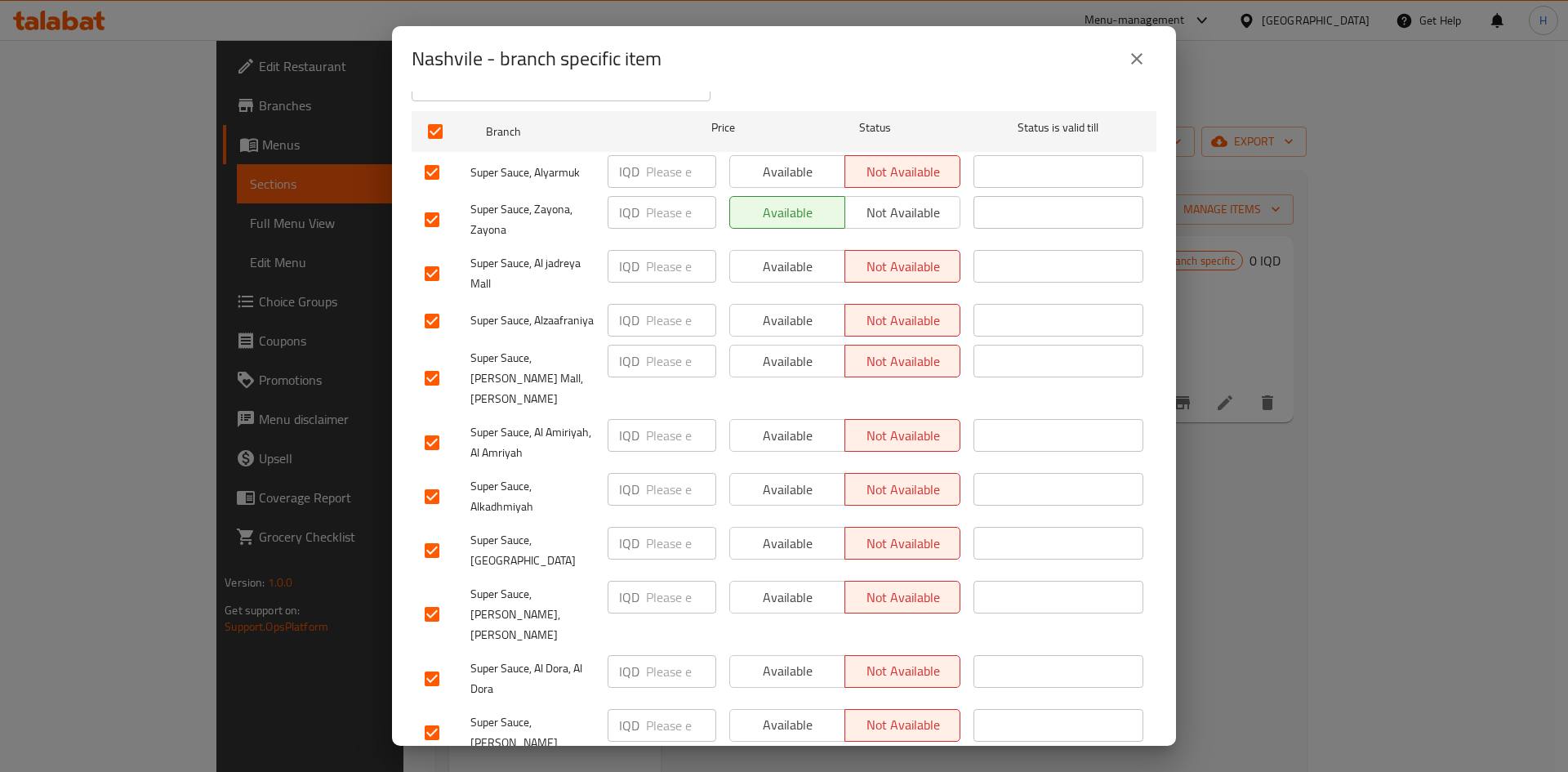
scroll to position [245, 0]
click at [670, 206] on input "number" at bounding box center [681, 214] width 71 height 32
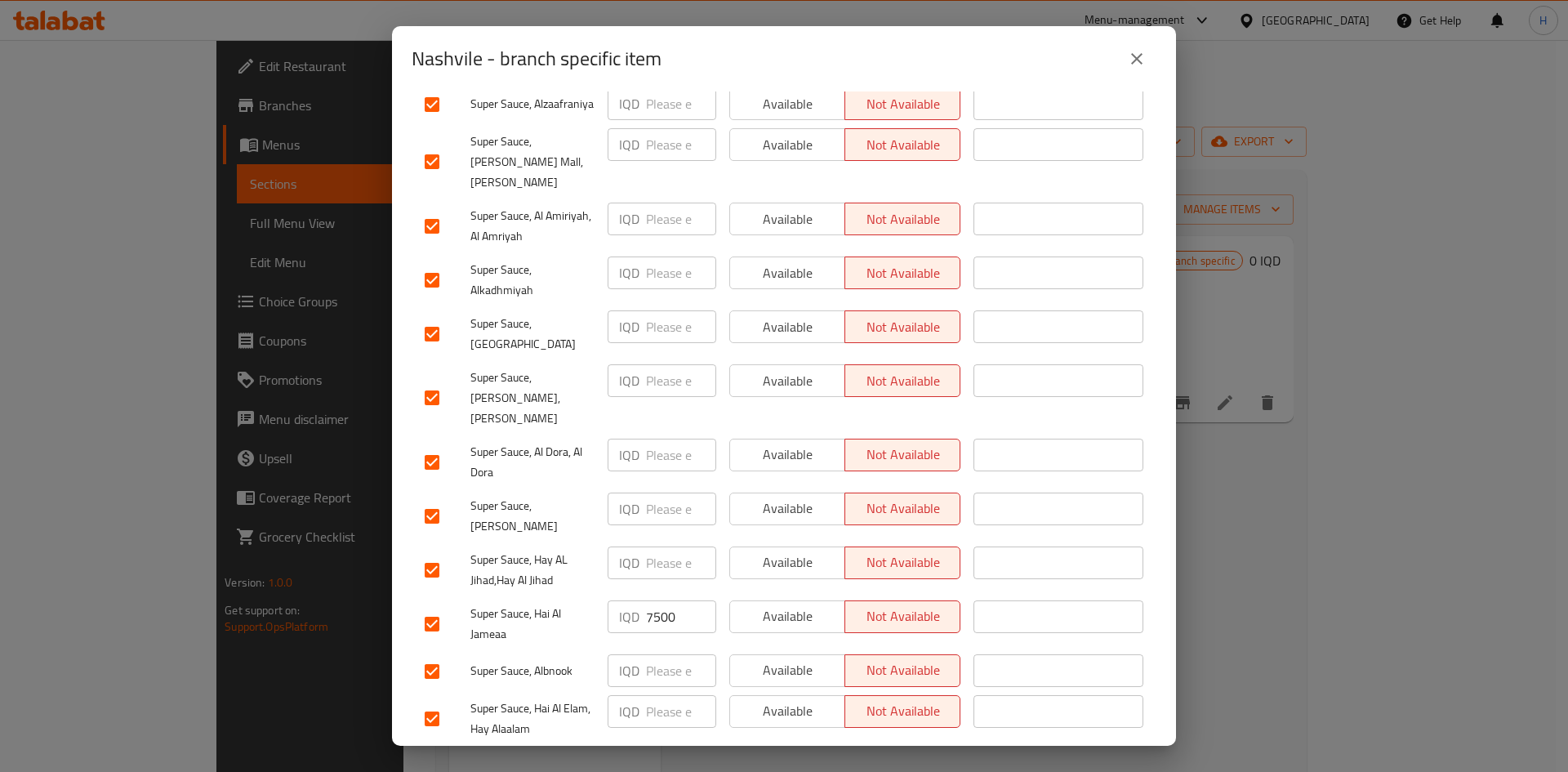
scroll to position [468, 0]
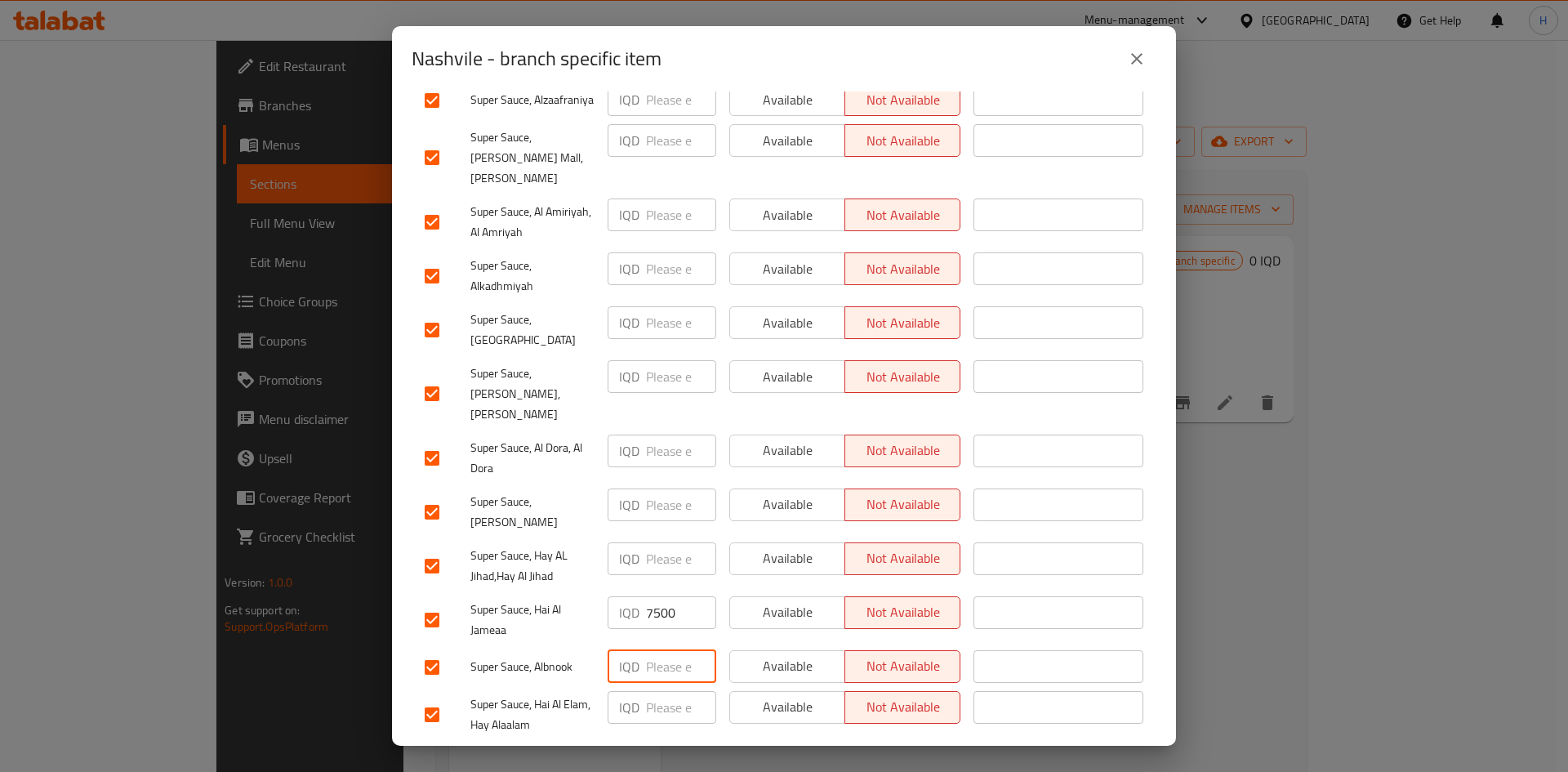
click at [653, 477] on input "number" at bounding box center [681, 666] width 71 height 32
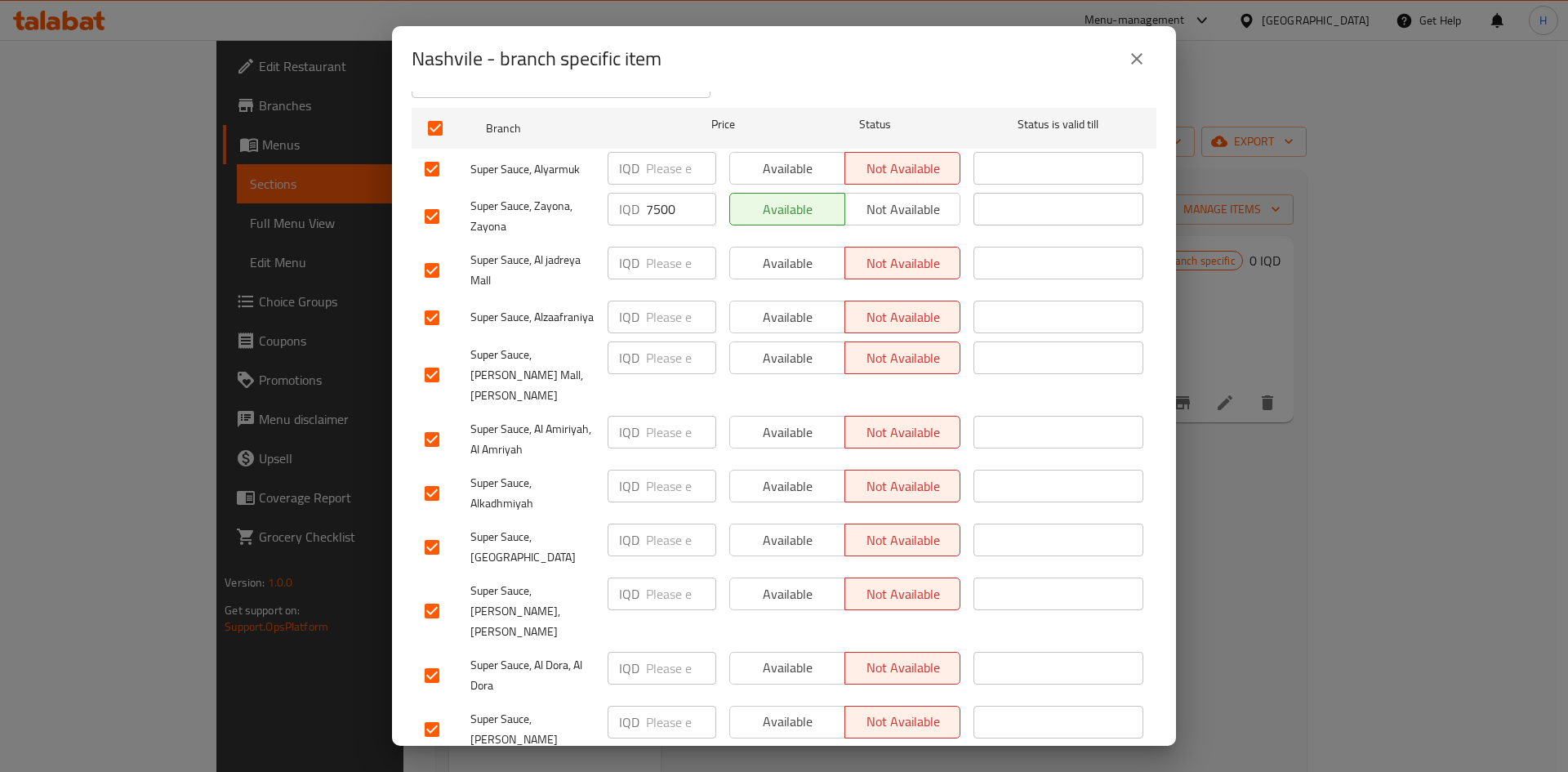
scroll to position [223, 0]
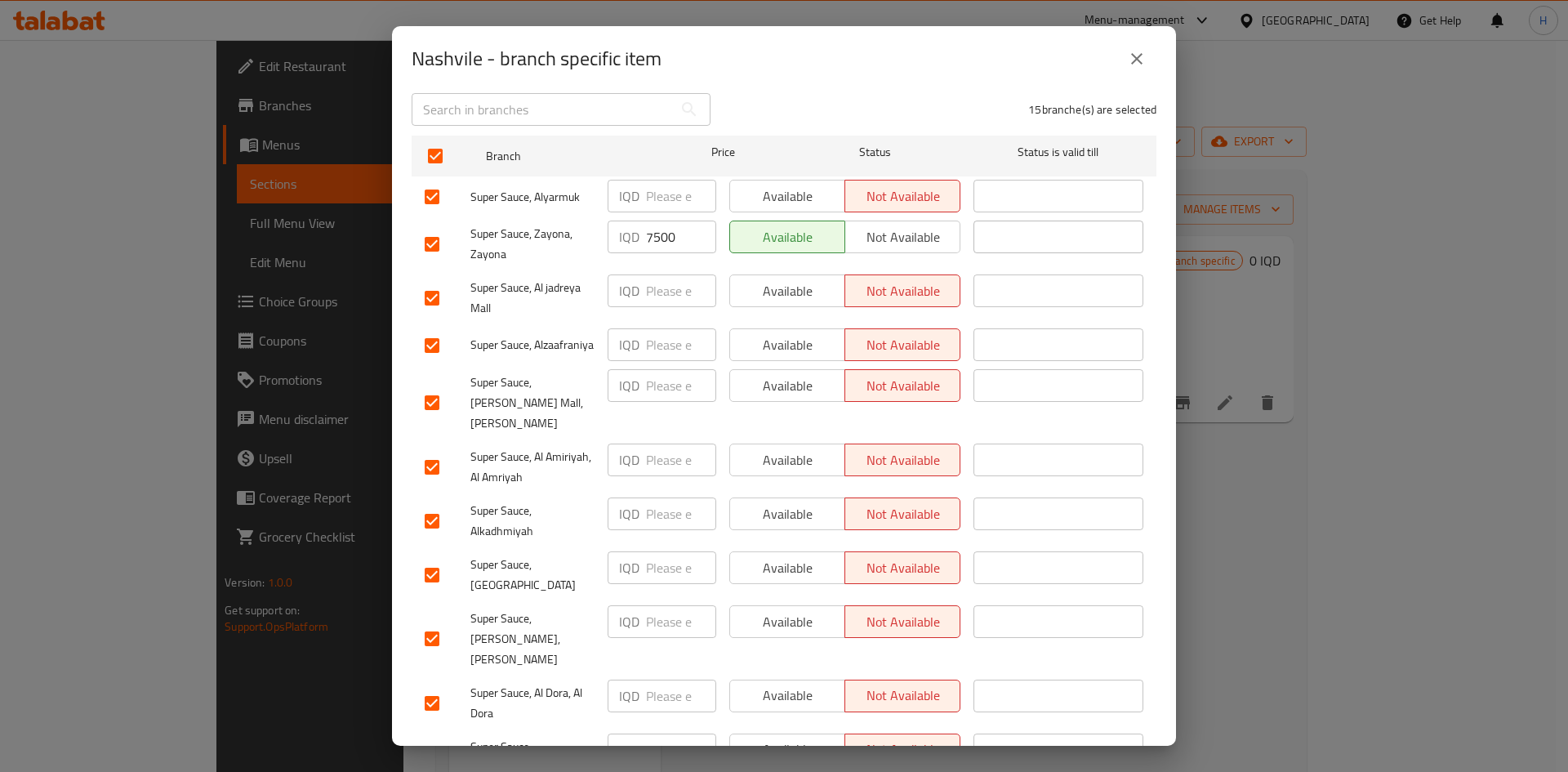
click at [663, 182] on input "number" at bounding box center [681, 196] width 71 height 32
click at [655, 477] on input "number" at bounding box center [681, 568] width 71 height 32
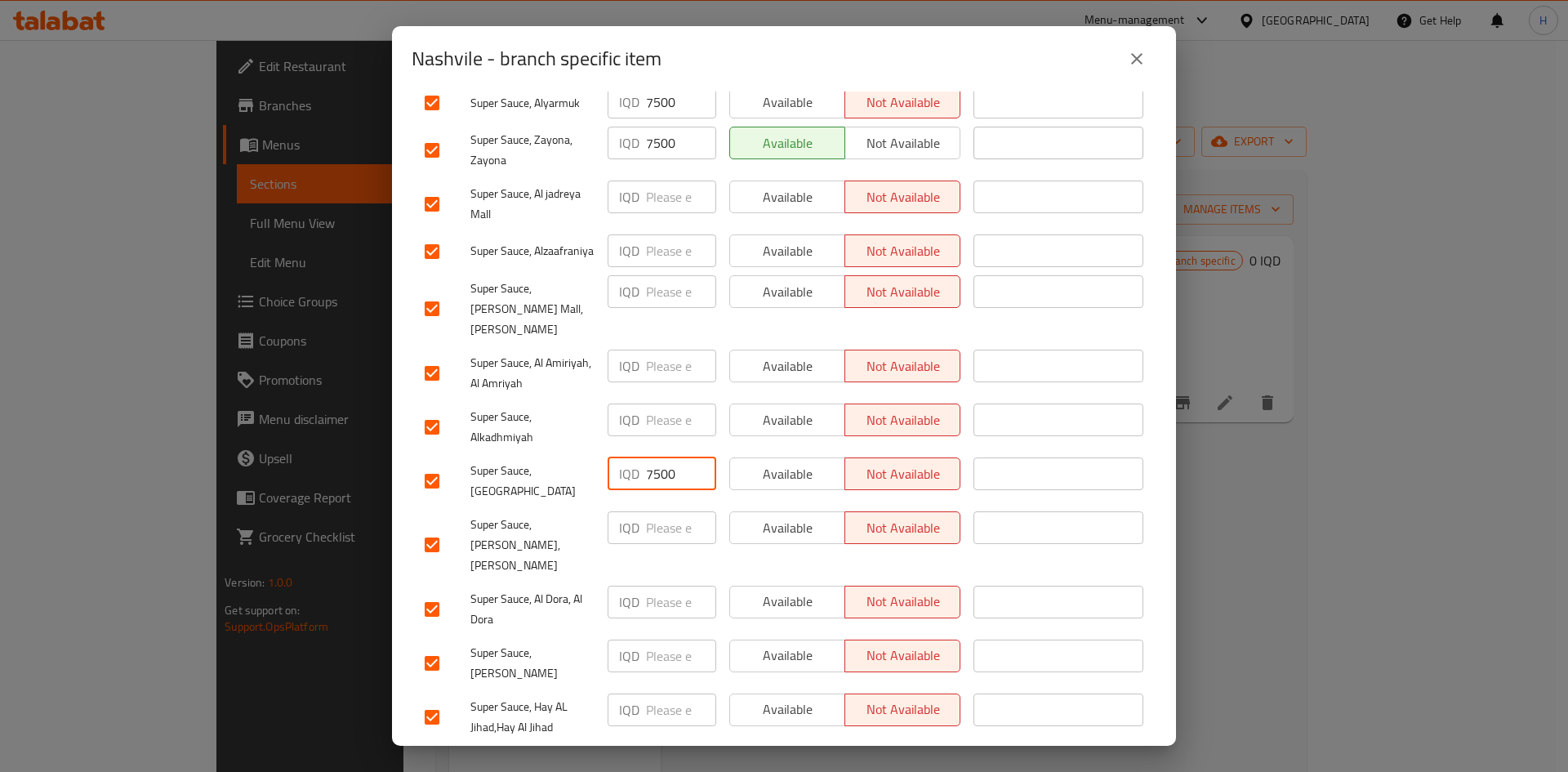
scroll to position [468, 0]
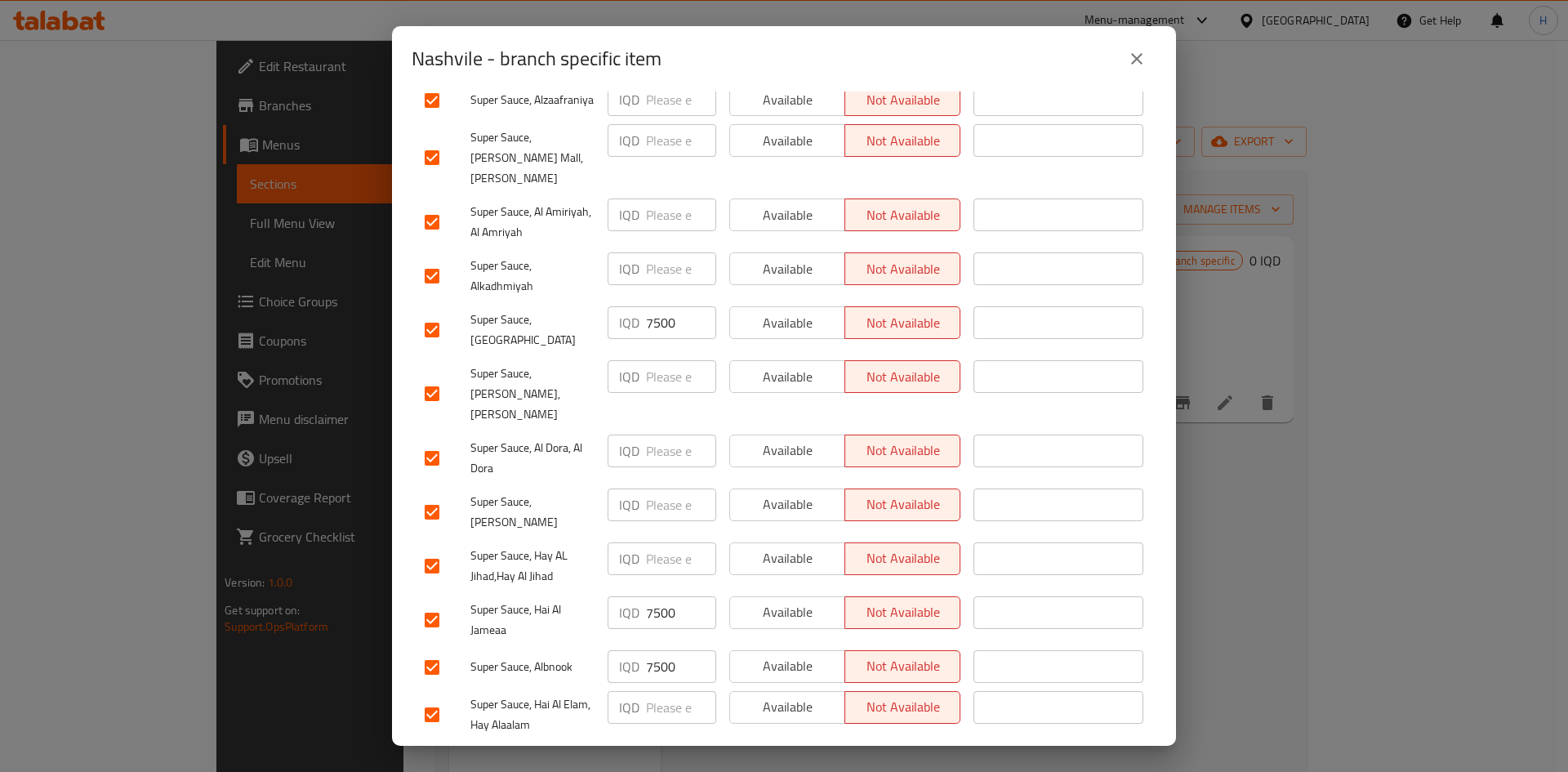
click at [728, 477] on span "Save" at bounding box center [784, 763] width 718 height 20
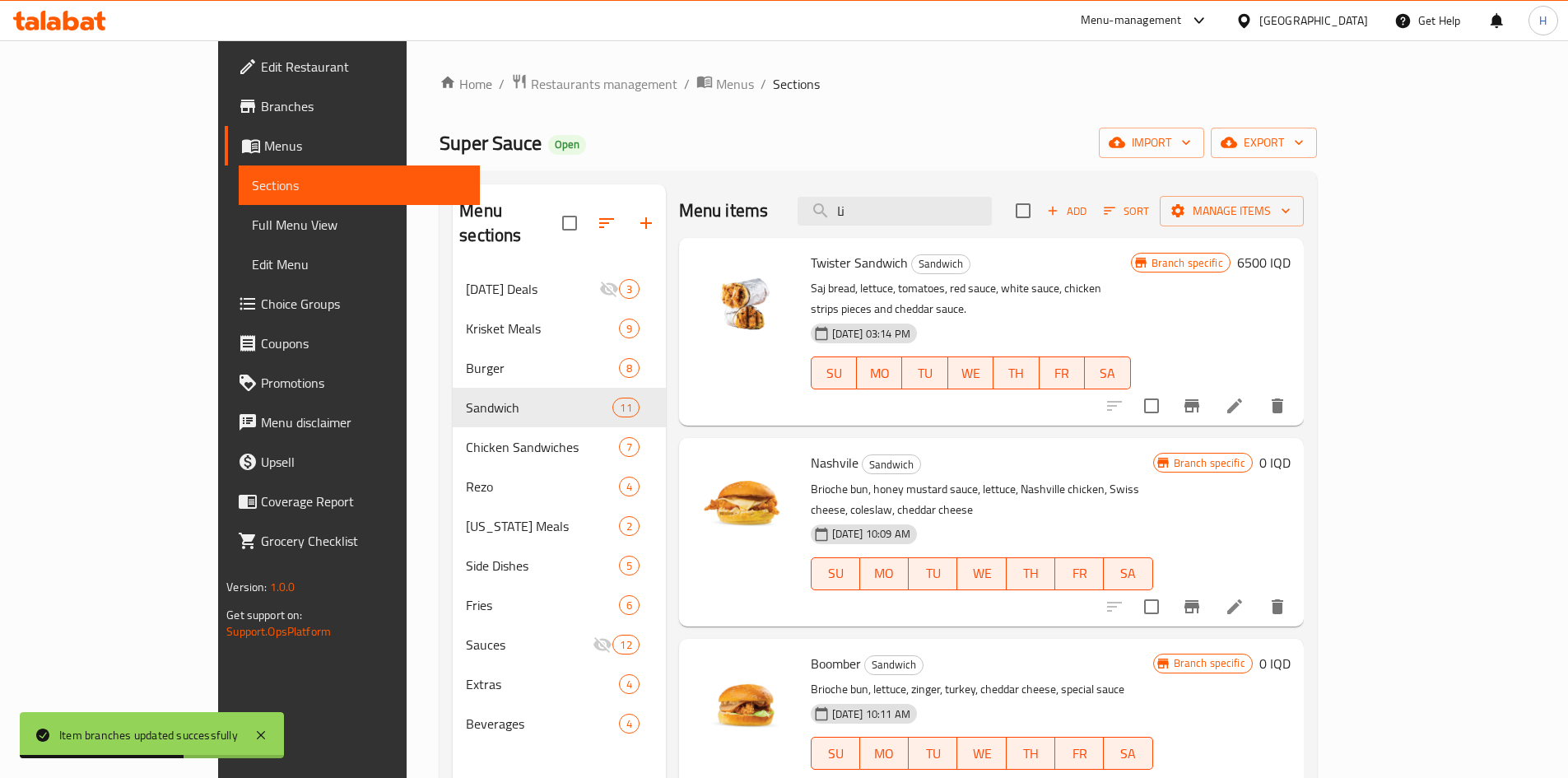
click at [1040, 451] on h6 "0 IQD" at bounding box center [1275, 462] width 31 height 23
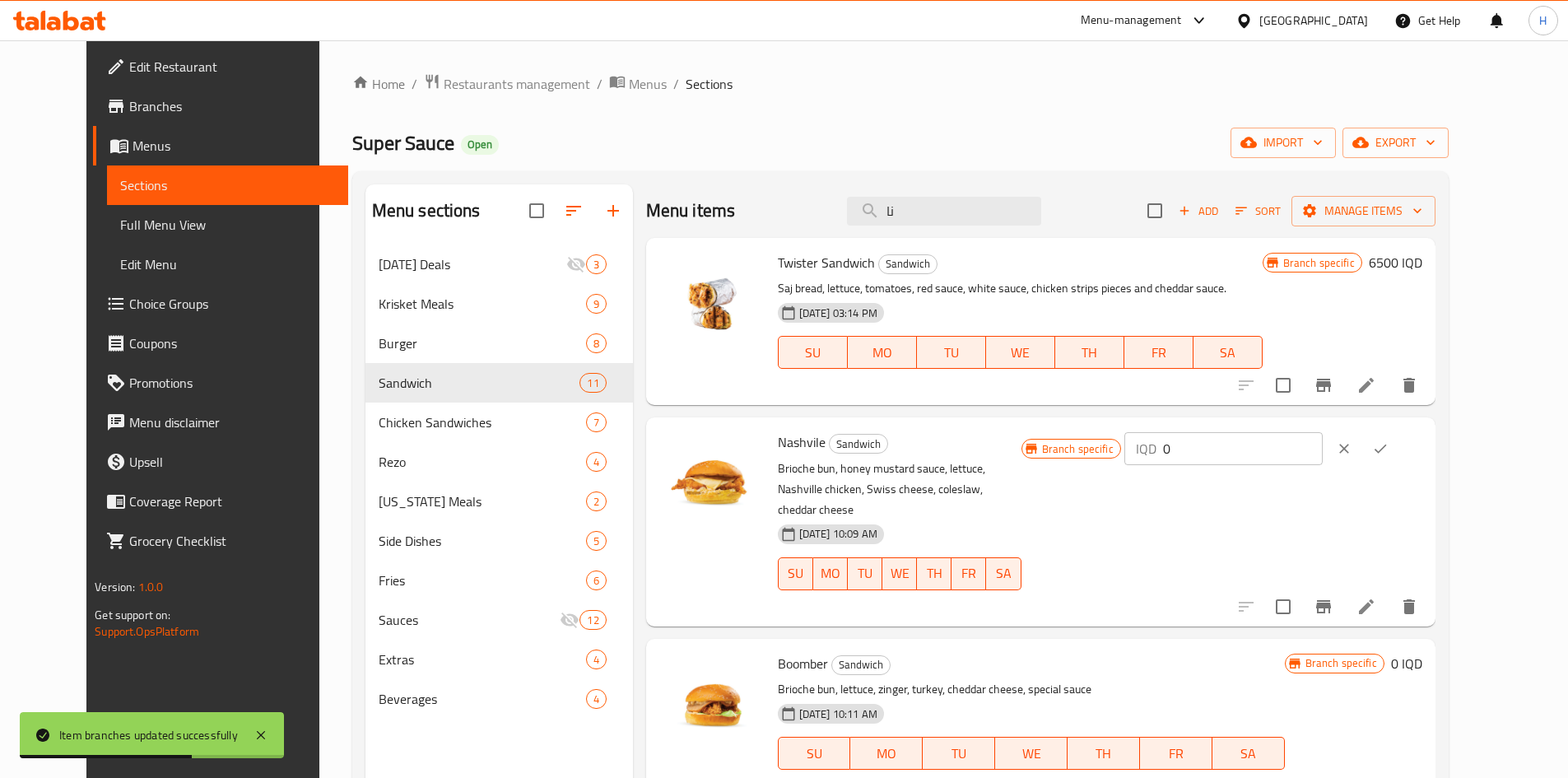
click at [1040, 444] on input "0" at bounding box center [1243, 449] width 160 height 33
click at [1040, 451] on icon "ok" at bounding box center [1379, 448] width 16 height 16
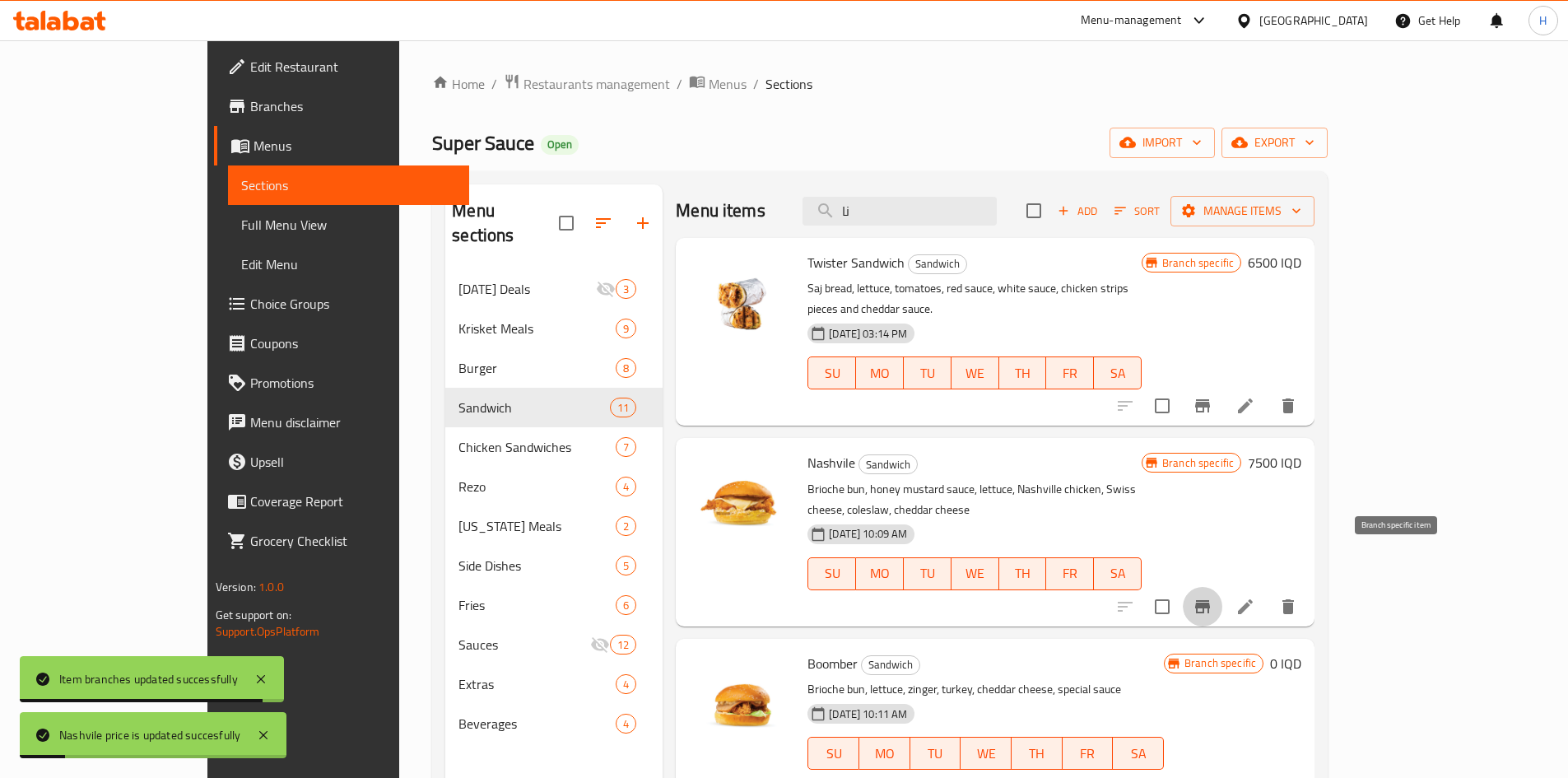
click at [1040, 480] on icon "Branch-specific-item" at bounding box center [1202, 606] width 20 height 20
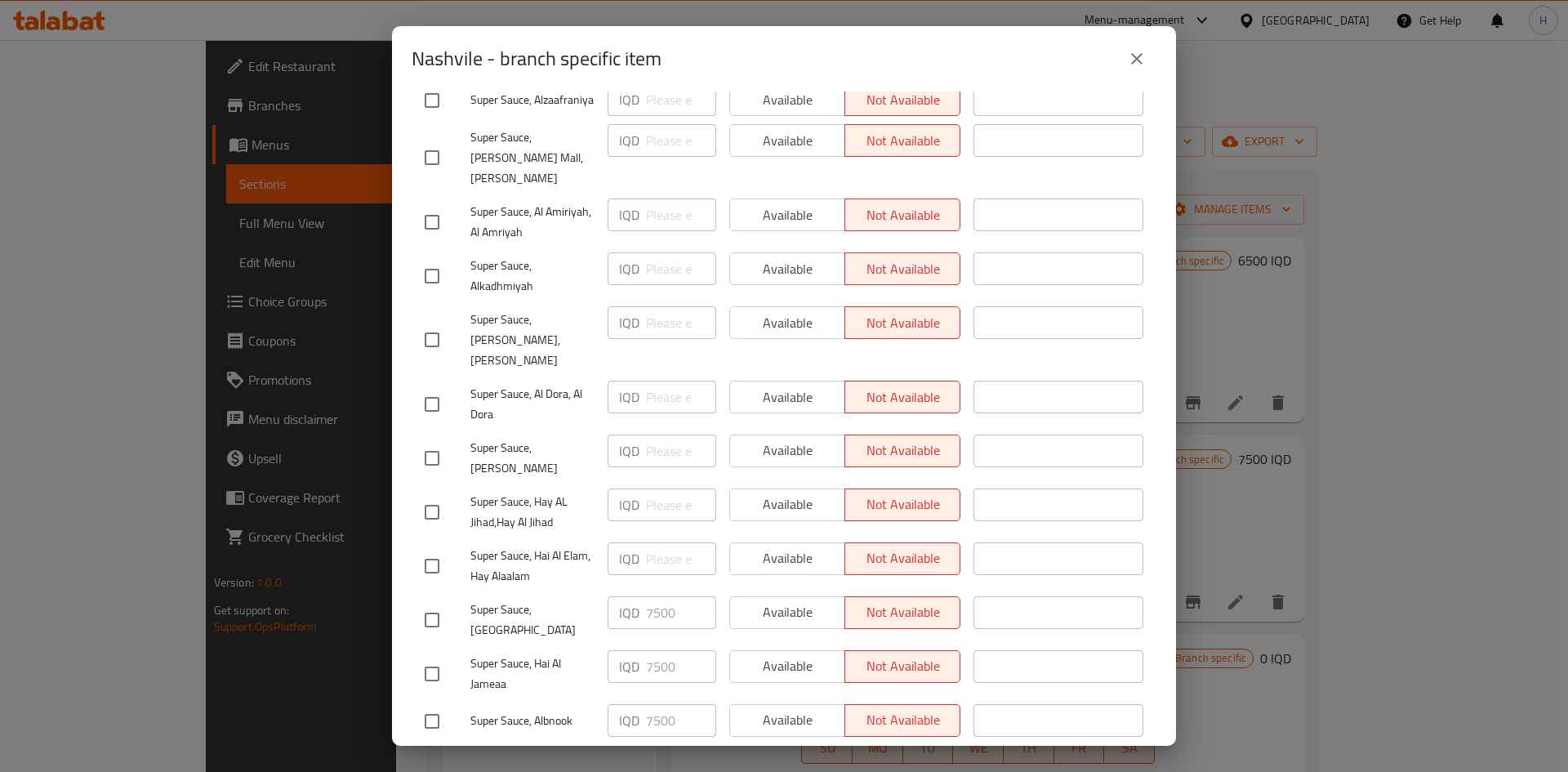
click at [1033, 443] on div "Nashvile - branch specific item Nashvile Brioche bun, honey mustard sauce, lett…" at bounding box center [784, 386] width 1568 height 772
click at [1033, 50] on icon "close" at bounding box center [1136, 59] width 20 height 20
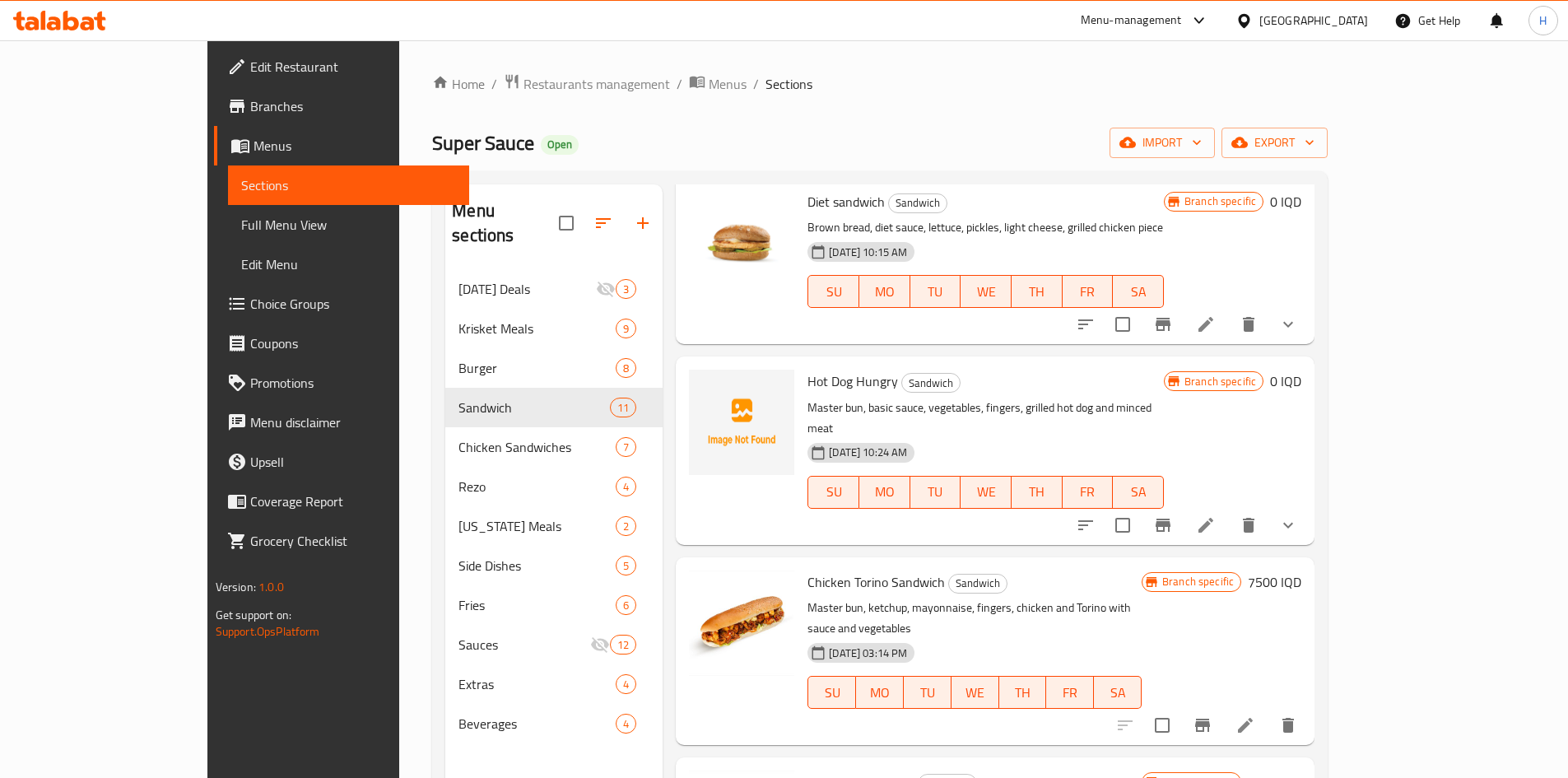
scroll to position [823, 0]
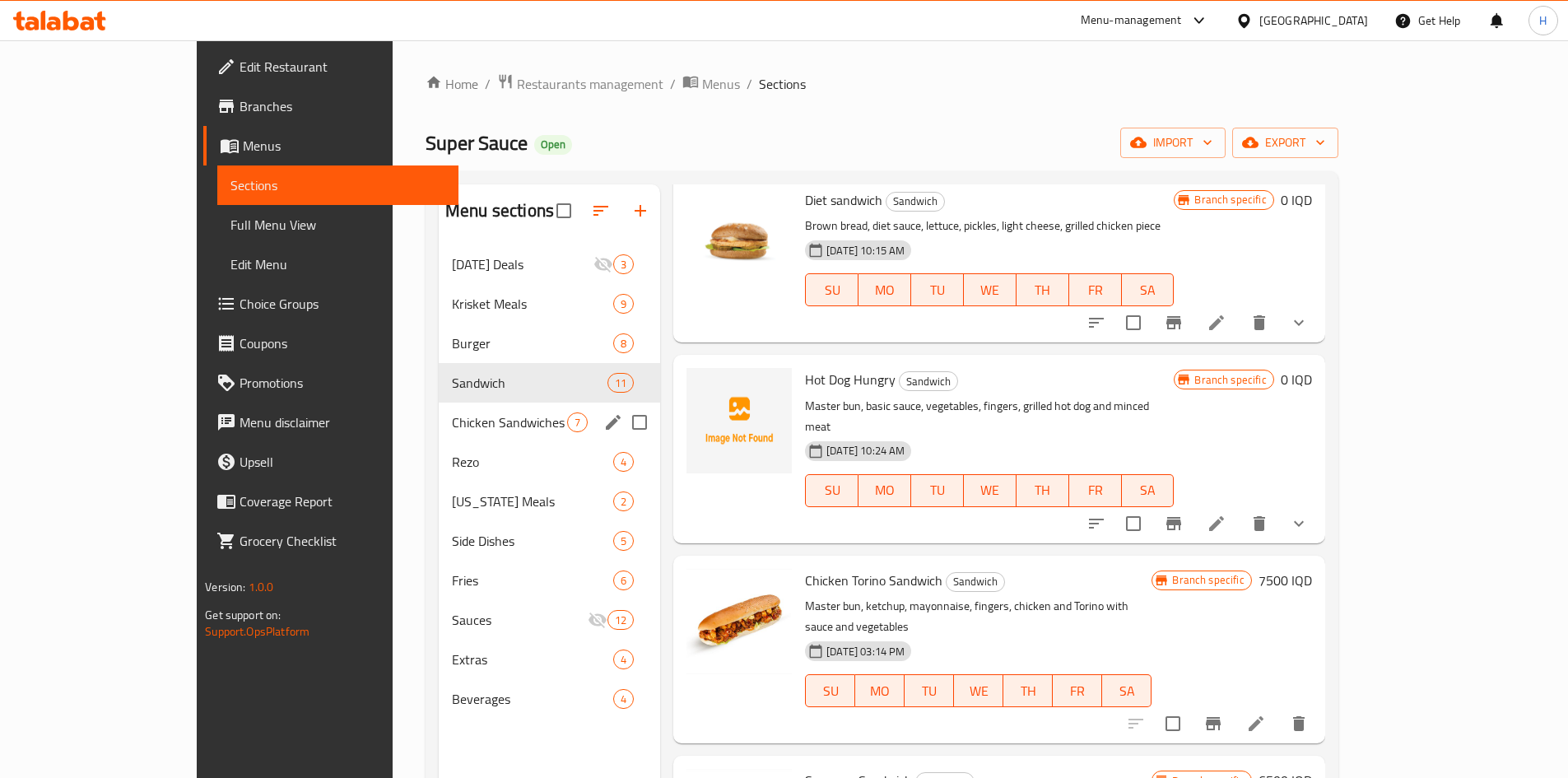
click at [452, 417] on span "Chicken Sandwiches" at bounding box center [510, 422] width 115 height 20
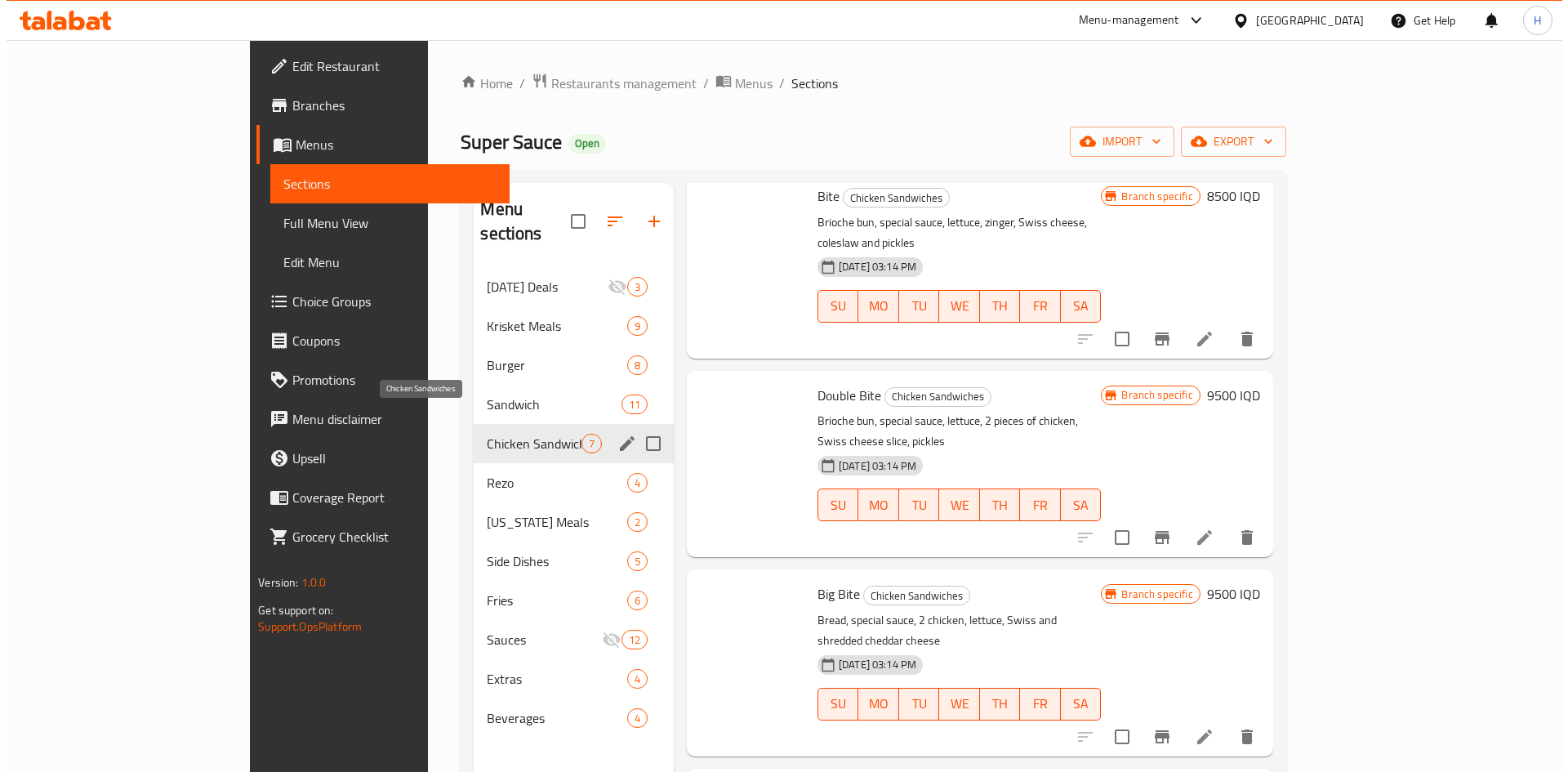
scroll to position [518, 0]
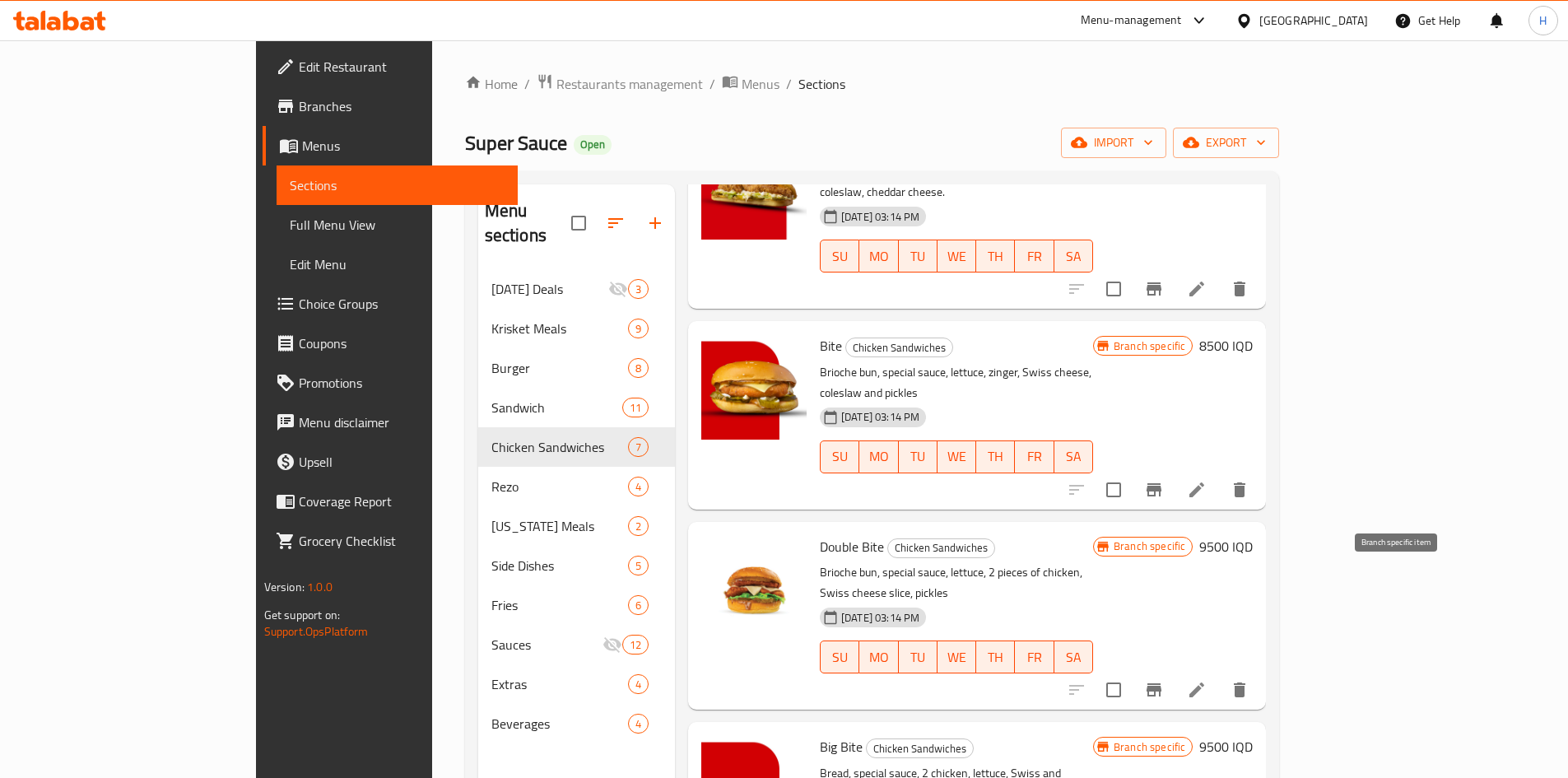
click at [1040, 480] on button "Branch-specific-item" at bounding box center [1154, 690] width 39 height 39
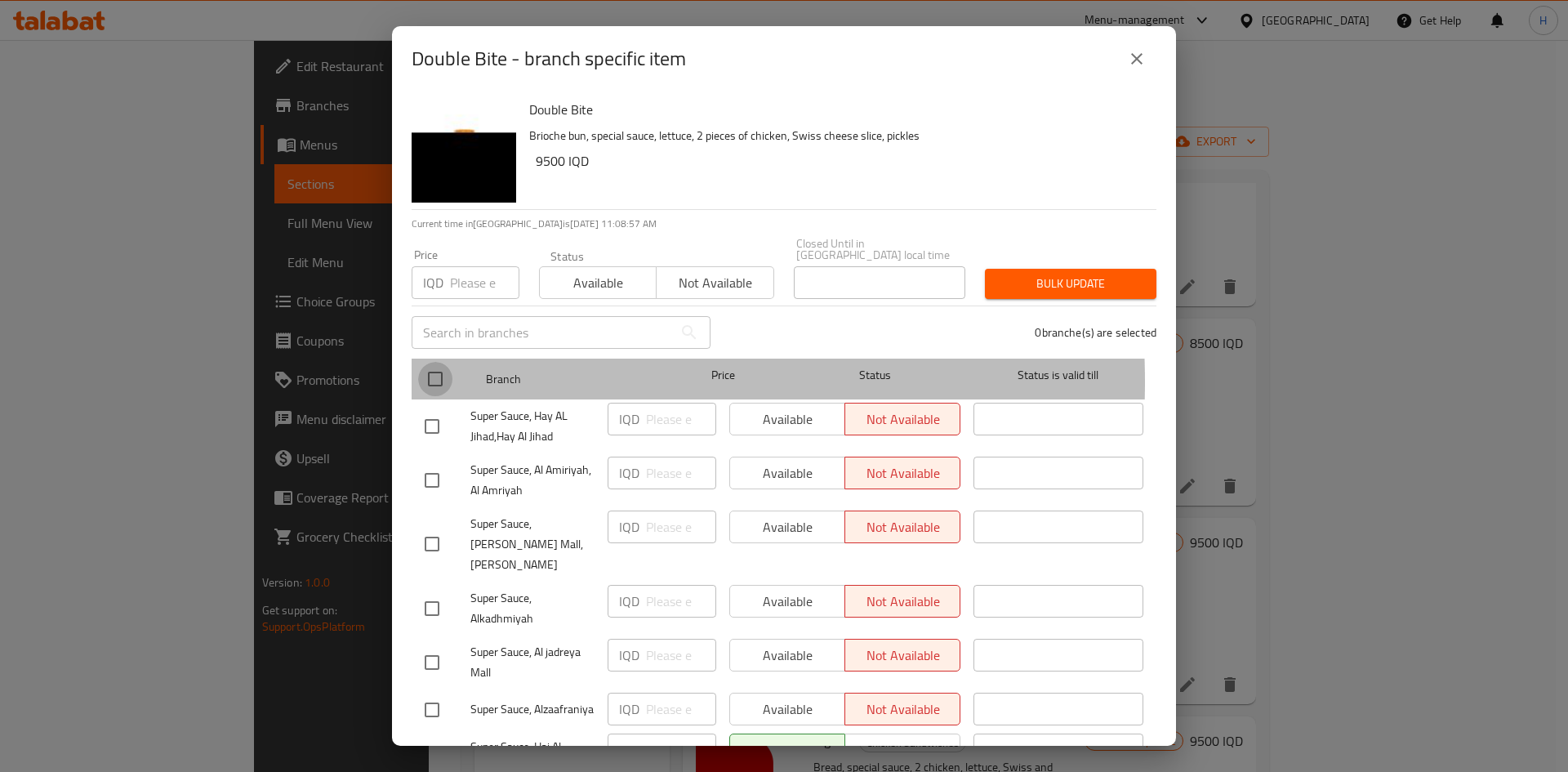
click at [440, 370] on input "checkbox" at bounding box center [435, 379] width 34 height 34
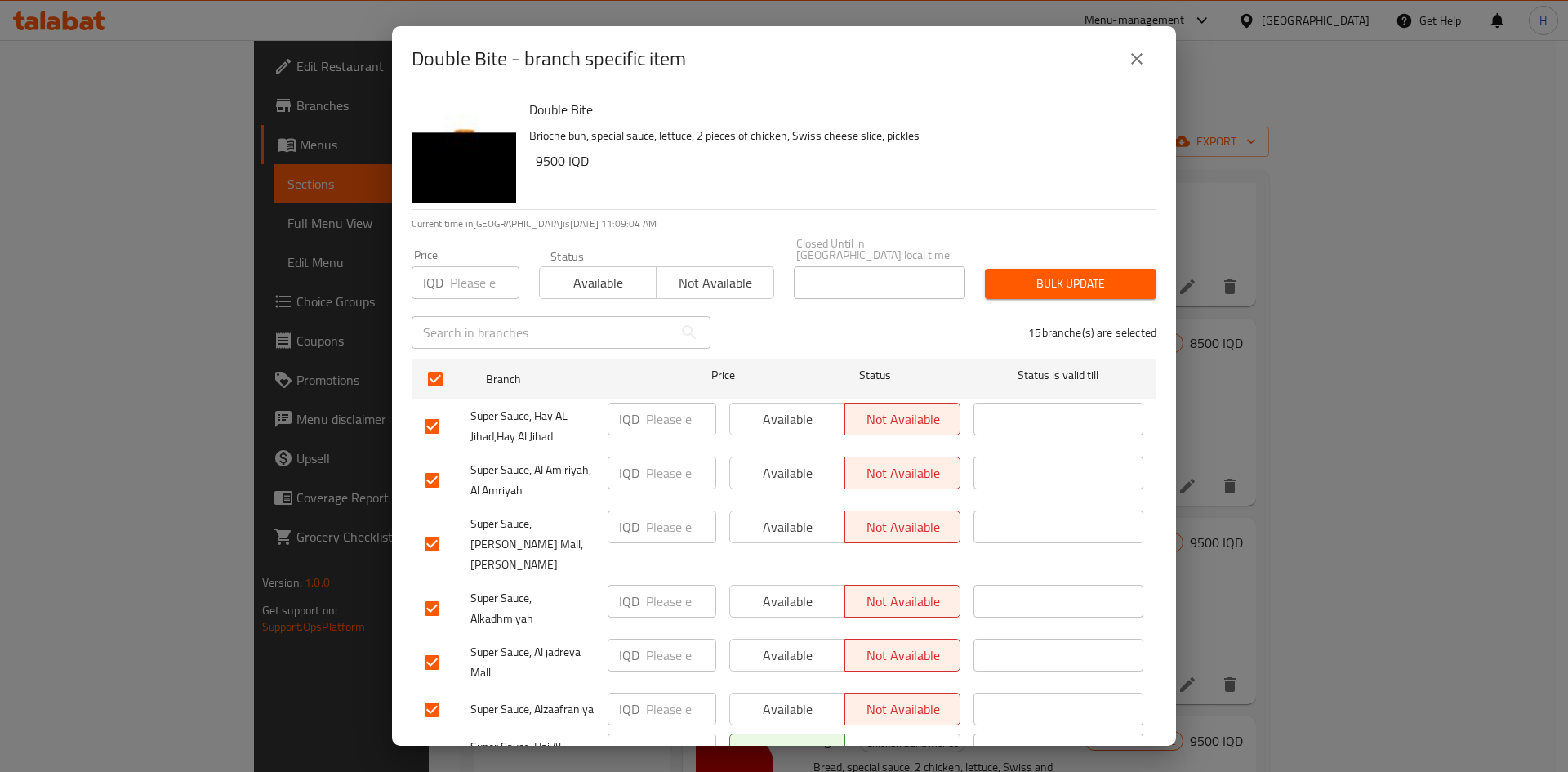
scroll to position [82, 0]
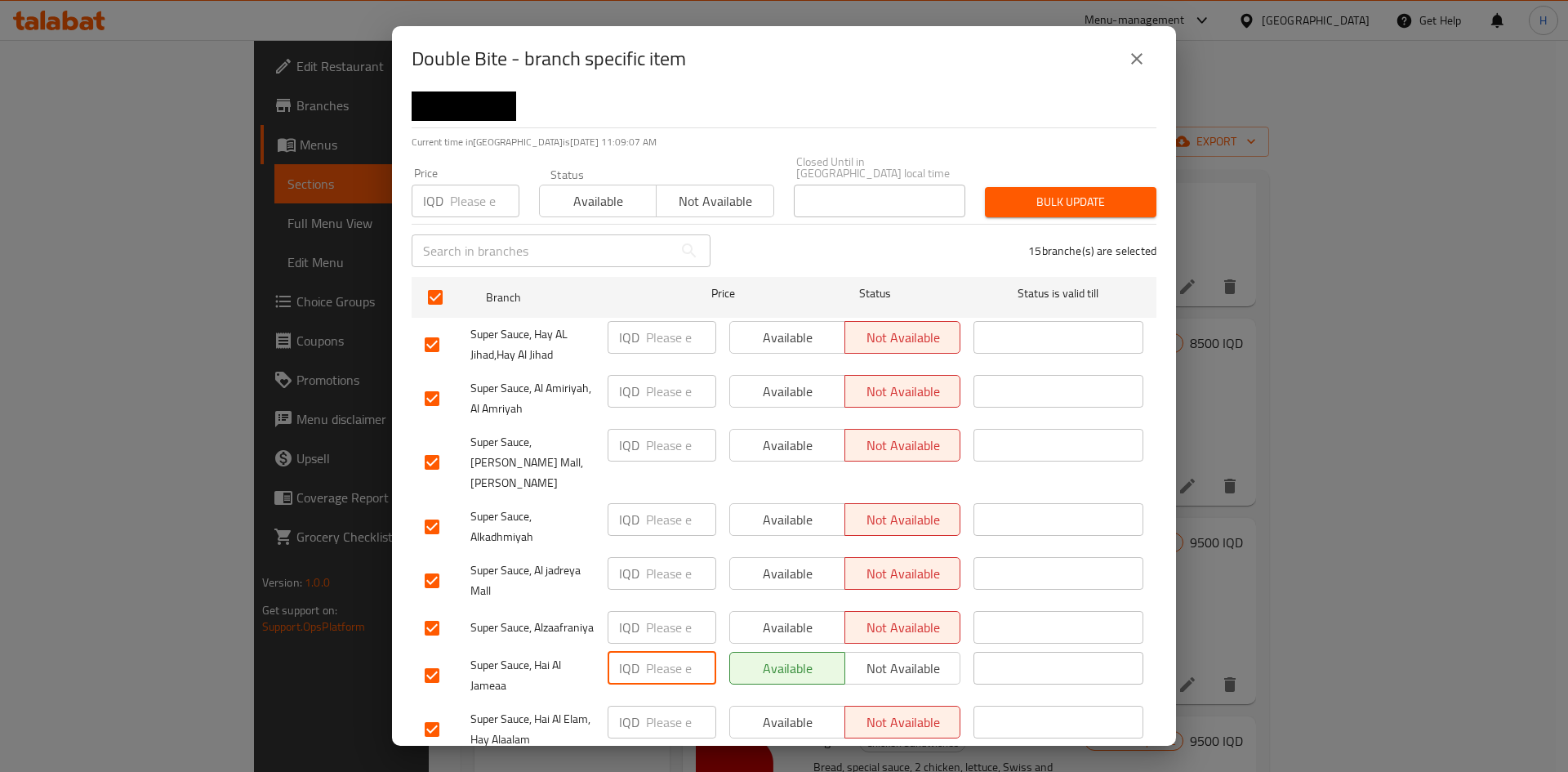
click at [661, 477] on input "number" at bounding box center [681, 668] width 71 height 32
drag, startPoint x: 654, startPoint y: 655, endPoint x: 672, endPoint y: 655, distance: 18.0
click at [672, 477] on input "8500" at bounding box center [681, 668] width 71 height 32
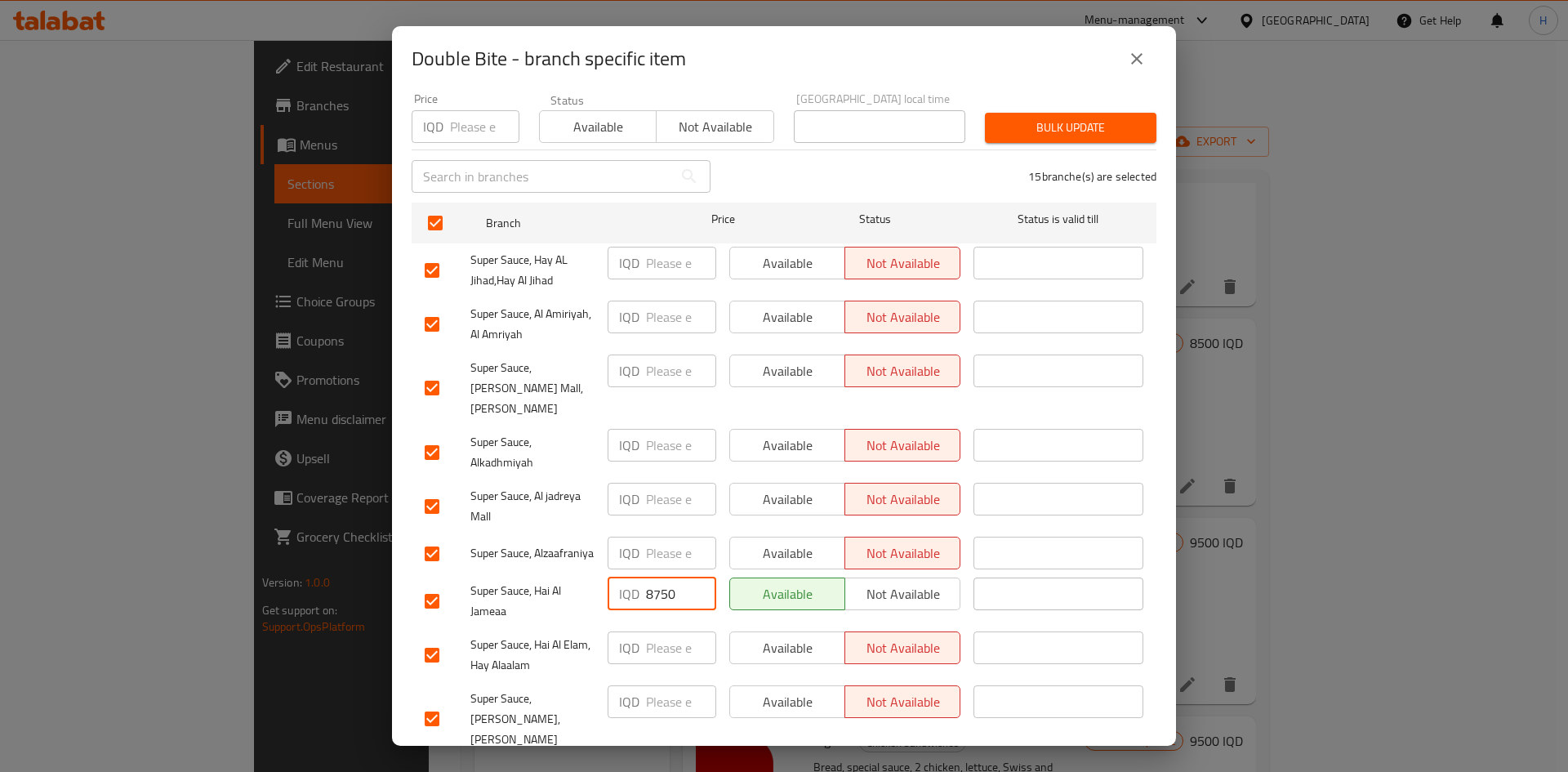
scroll to position [245, 0]
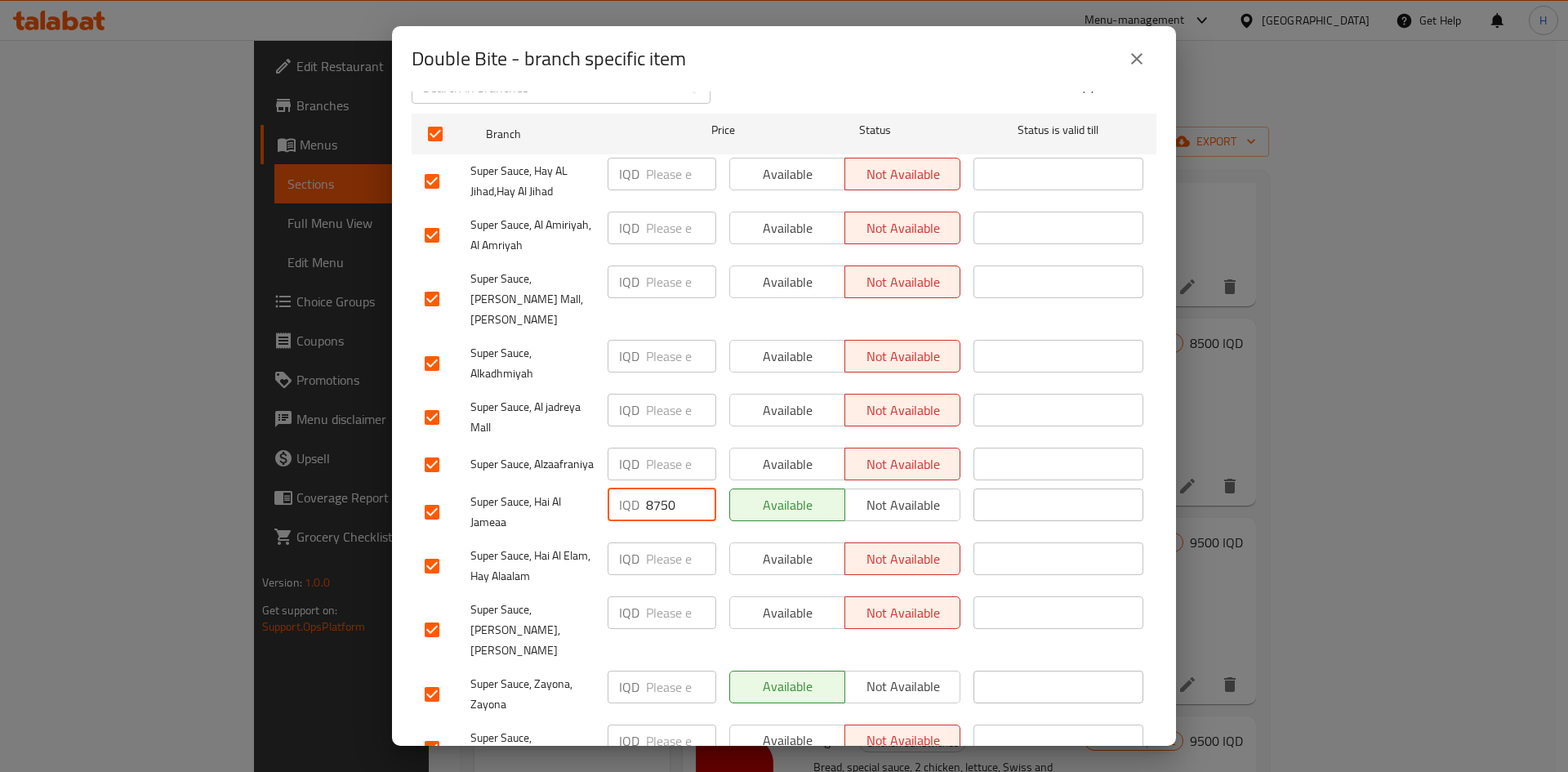
click at [677, 477] on div "IQD ​" at bounding box center [661, 694] width 122 height 60
click at [678, 477] on input "number" at bounding box center [681, 687] width 71 height 32
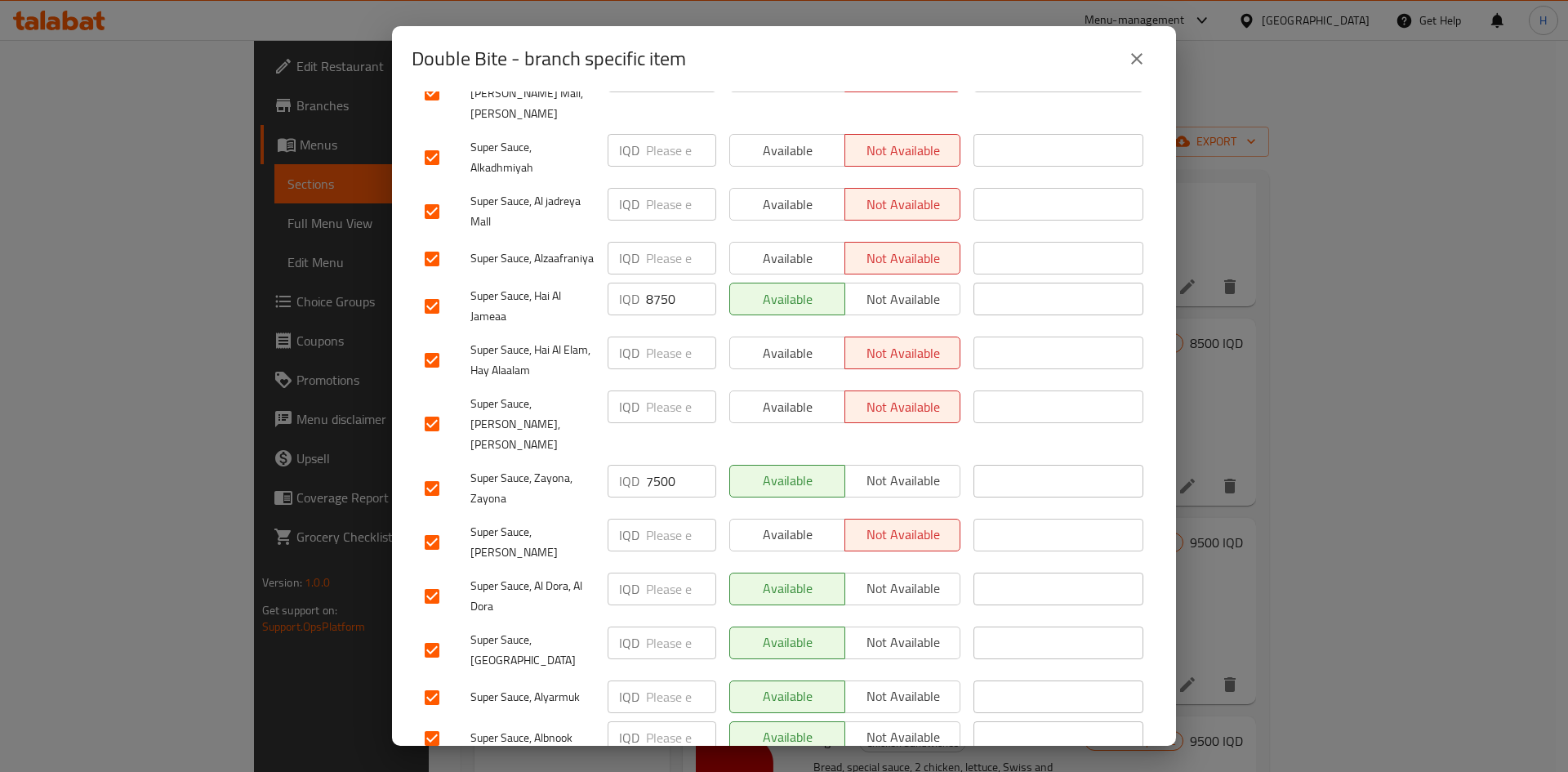
scroll to position [468, 0]
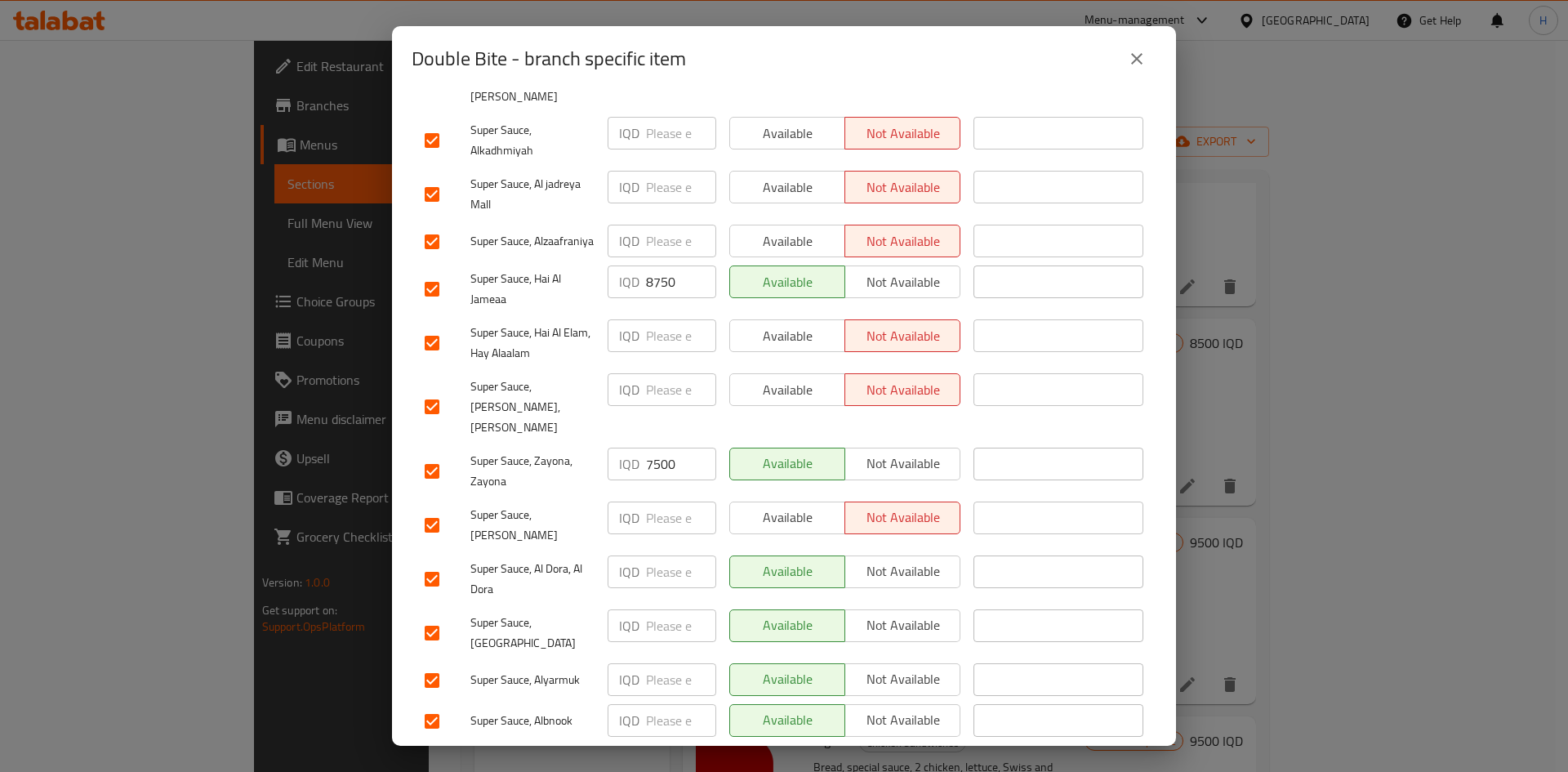
click at [672, 477] on input "number" at bounding box center [681, 720] width 71 height 32
click at [667, 477] on input "number" at bounding box center [681, 679] width 71 height 32
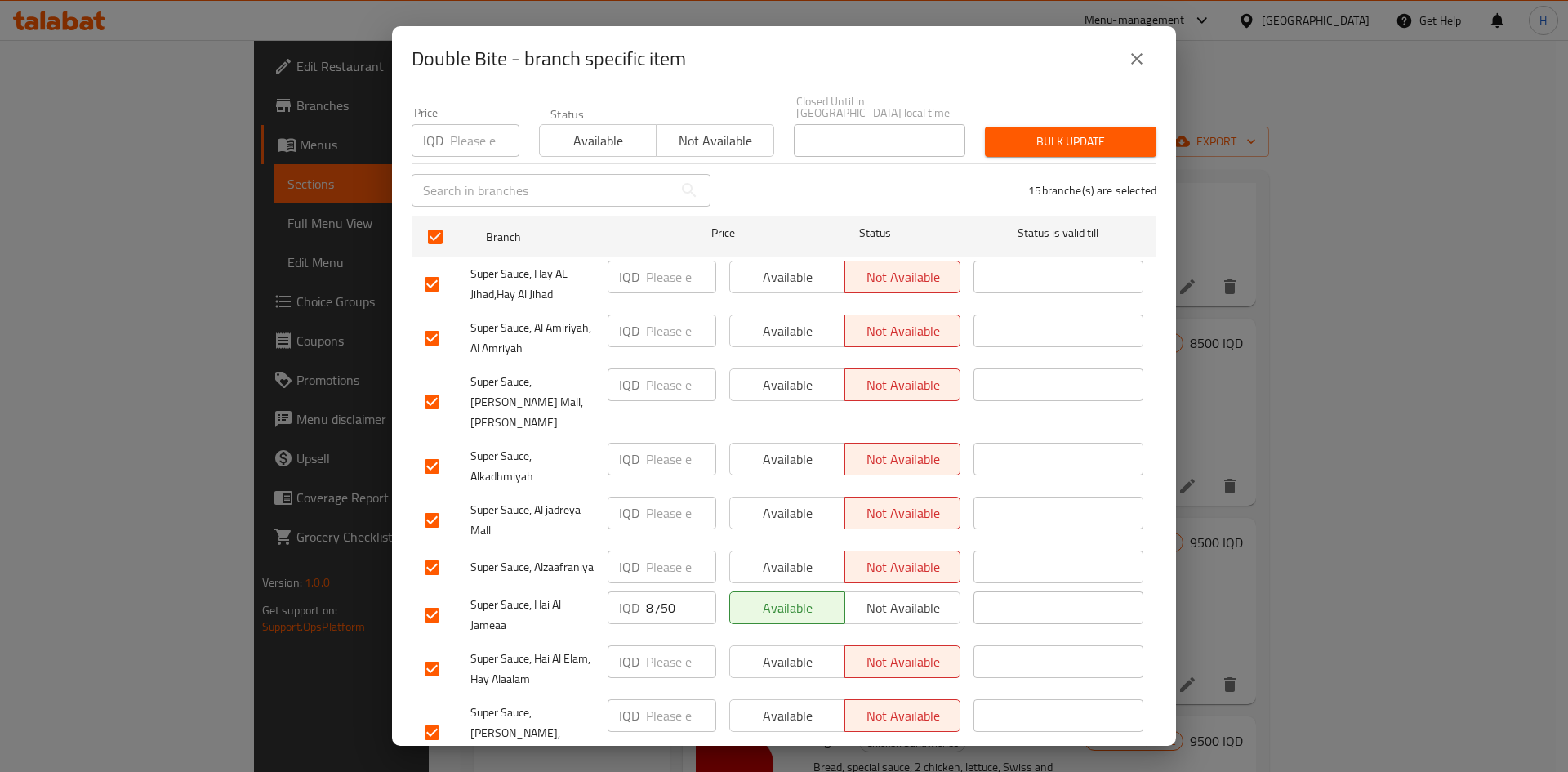
scroll to position [141, 0]
click at [655, 477] on input "8750" at bounding box center [681, 609] width 71 height 32
click at [655, 477] on input "8750" at bounding box center [681, 609] width 71 height 32
click at [656, 477] on input "7500" at bounding box center [681, 609] width 71 height 32
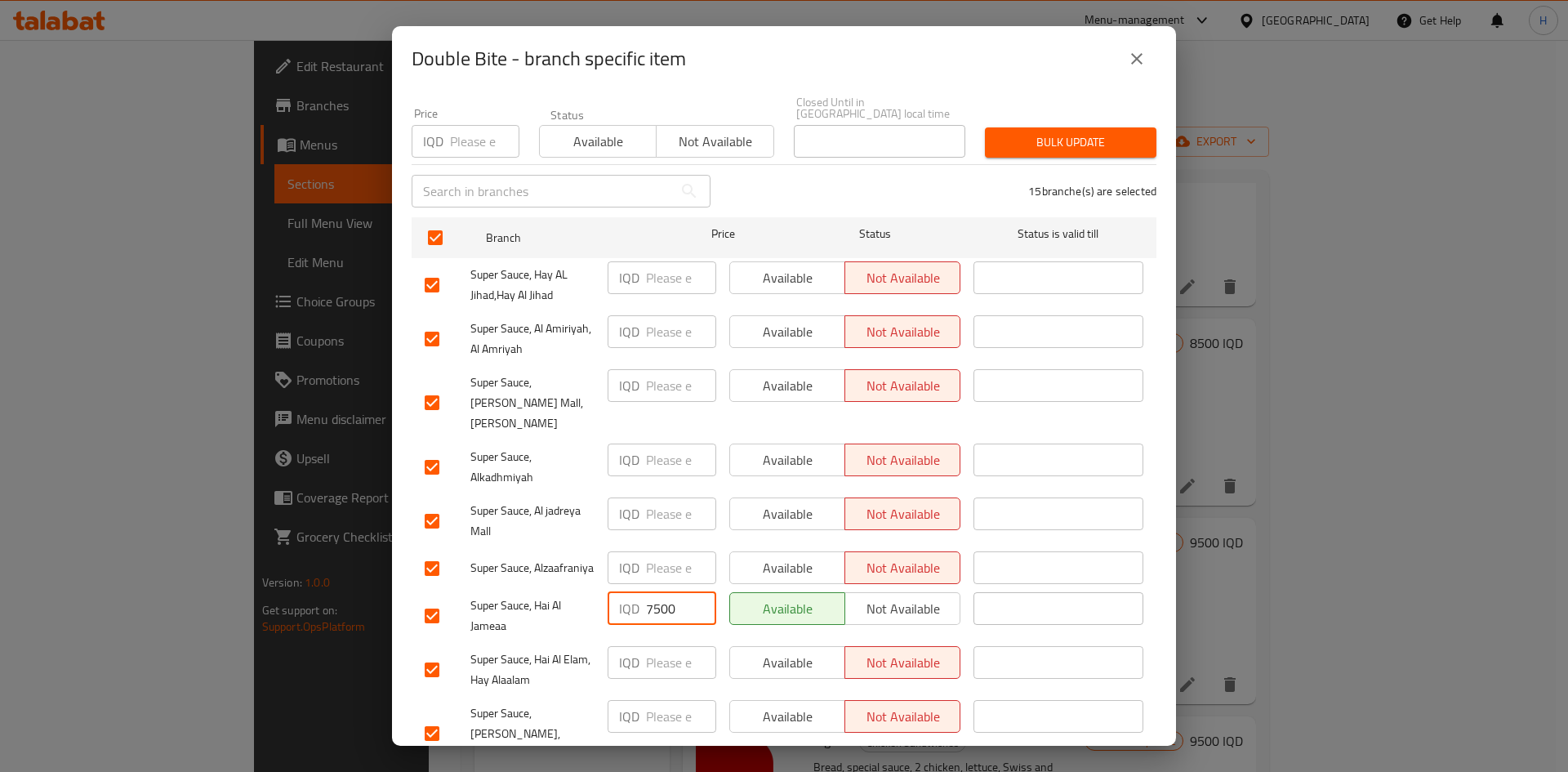
click at [656, 477] on input "7500" at bounding box center [681, 609] width 71 height 32
click at [655, 477] on input "8750" at bounding box center [681, 609] width 71 height 32
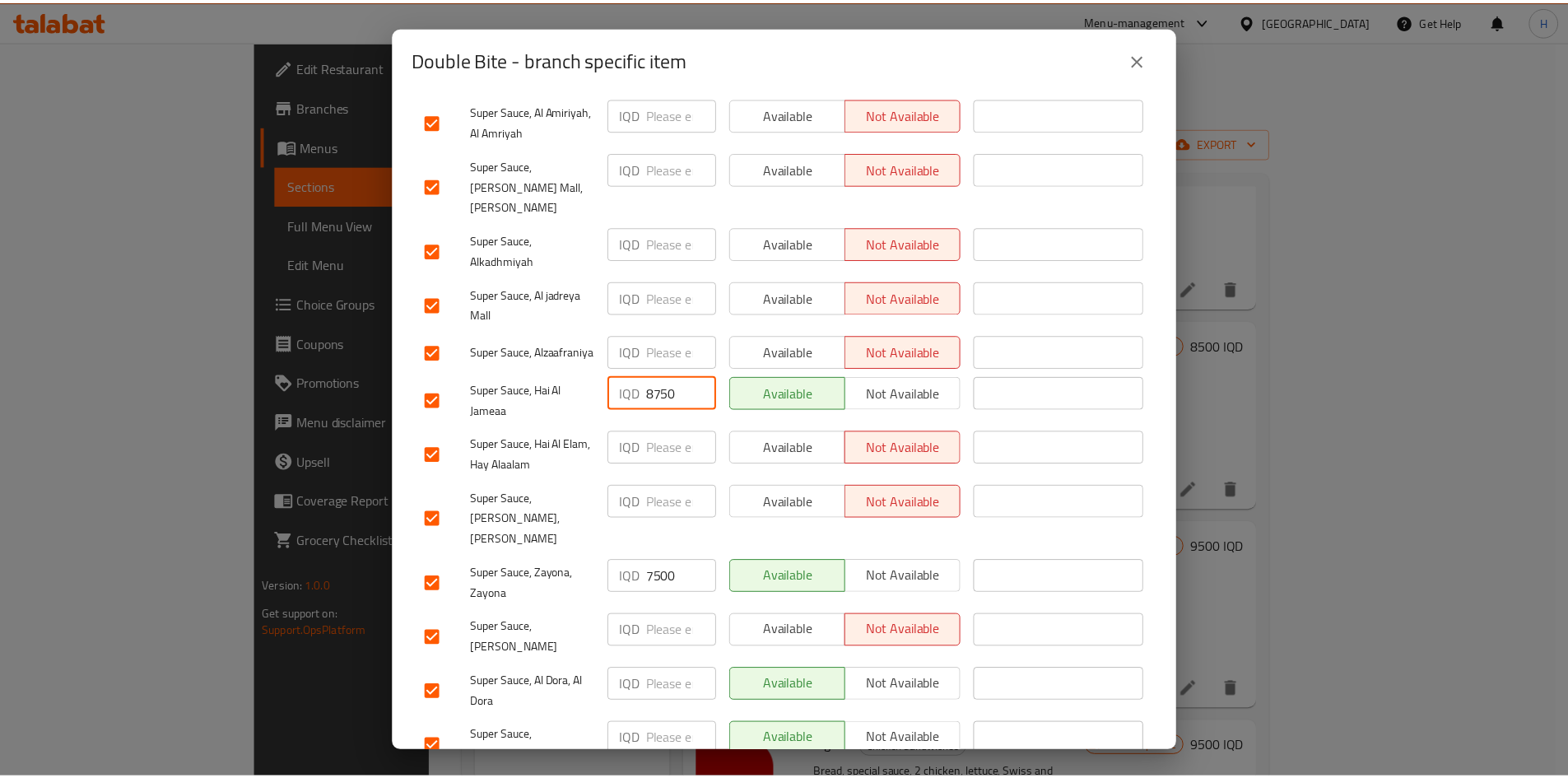
scroll to position [472, 0]
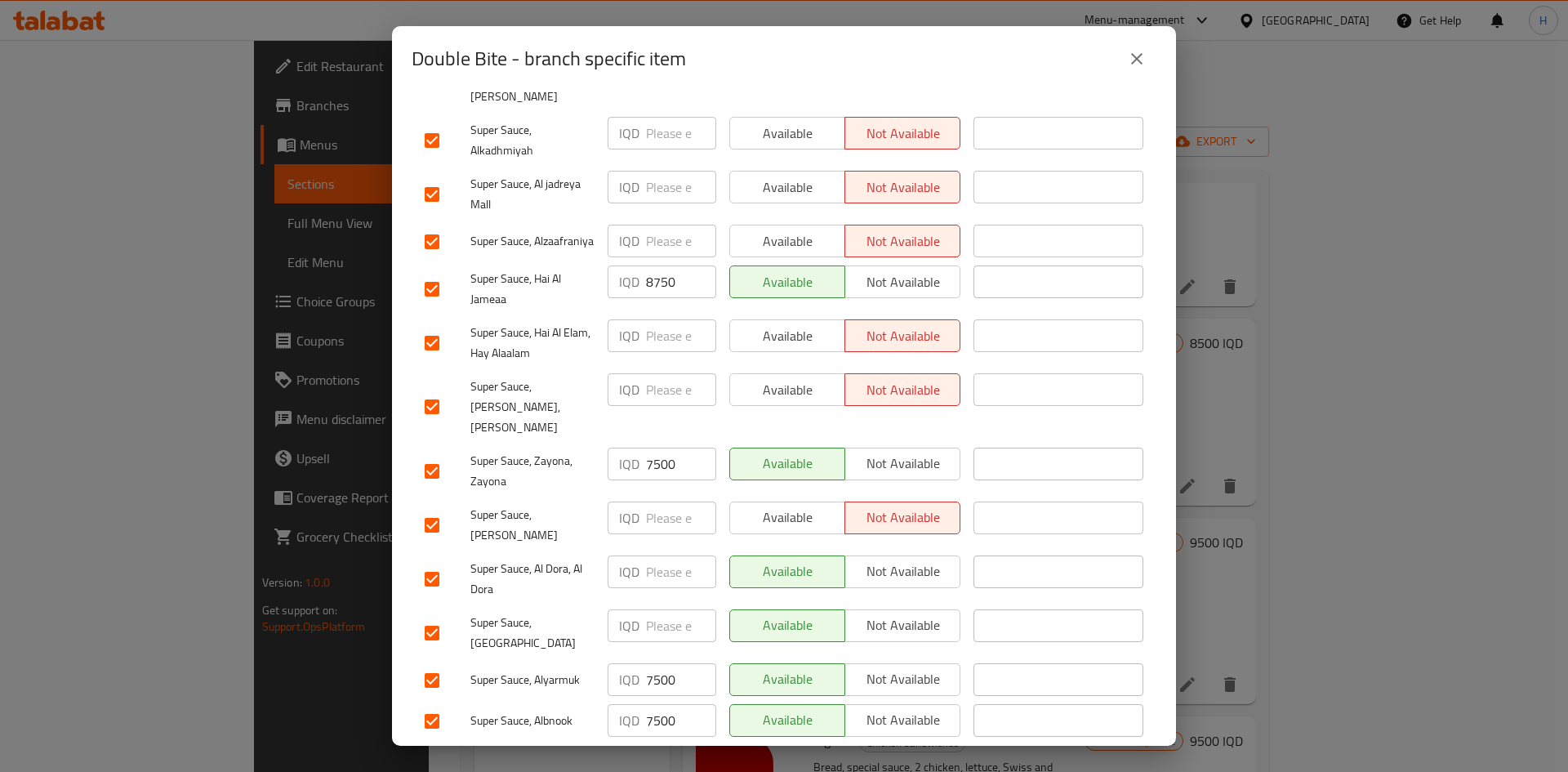
click at [641, 477] on div "IQD 7500 ​" at bounding box center [662, 679] width 109 height 32
click at [655, 477] on input "7500" at bounding box center [681, 679] width 71 height 32
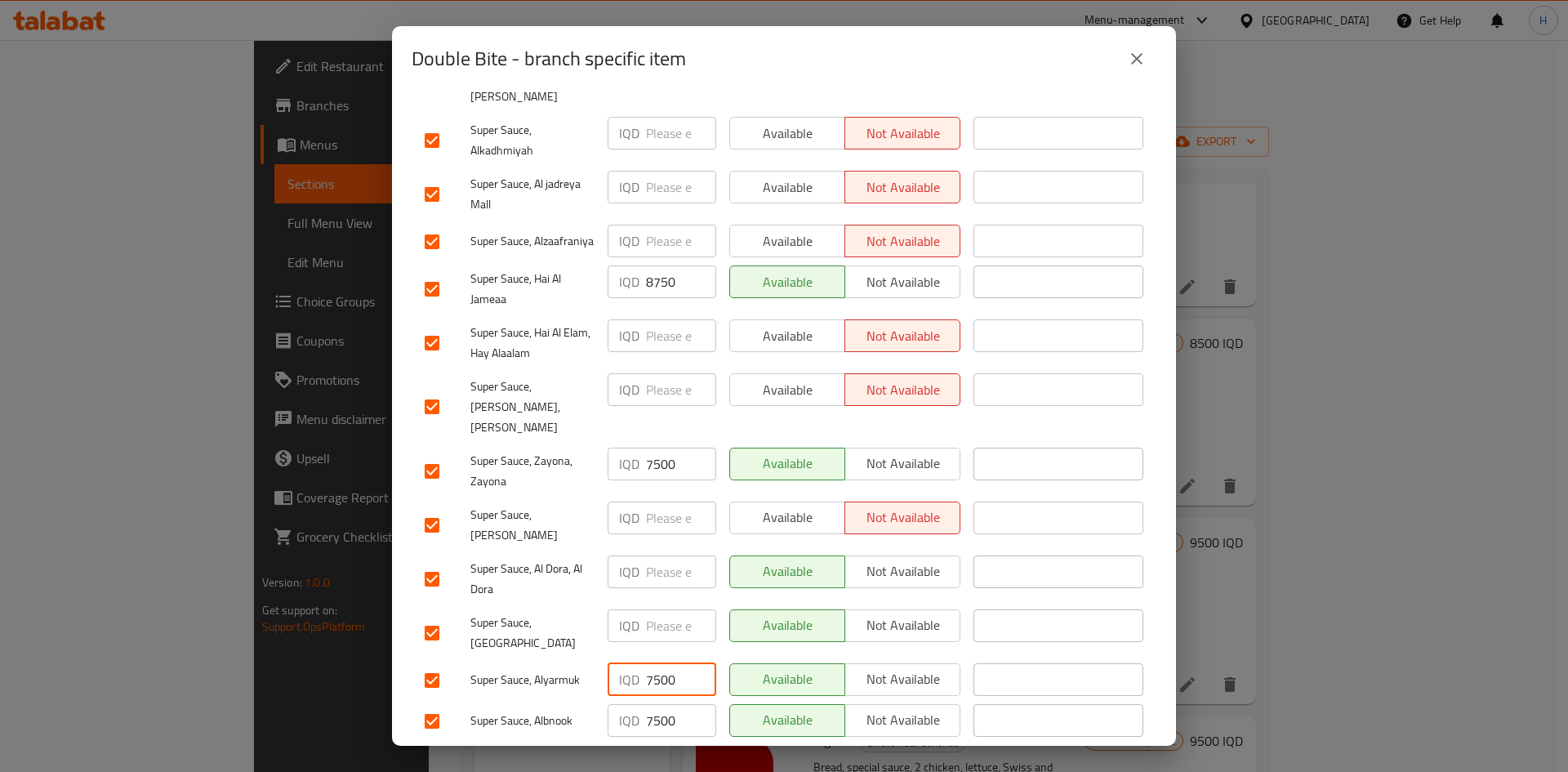
click at [655, 477] on input "7500" at bounding box center [681, 679] width 71 height 32
click at [655, 477] on input "7500" at bounding box center [681, 720] width 71 height 32
click at [635, 477] on p "IQD" at bounding box center [629, 625] width 20 height 20
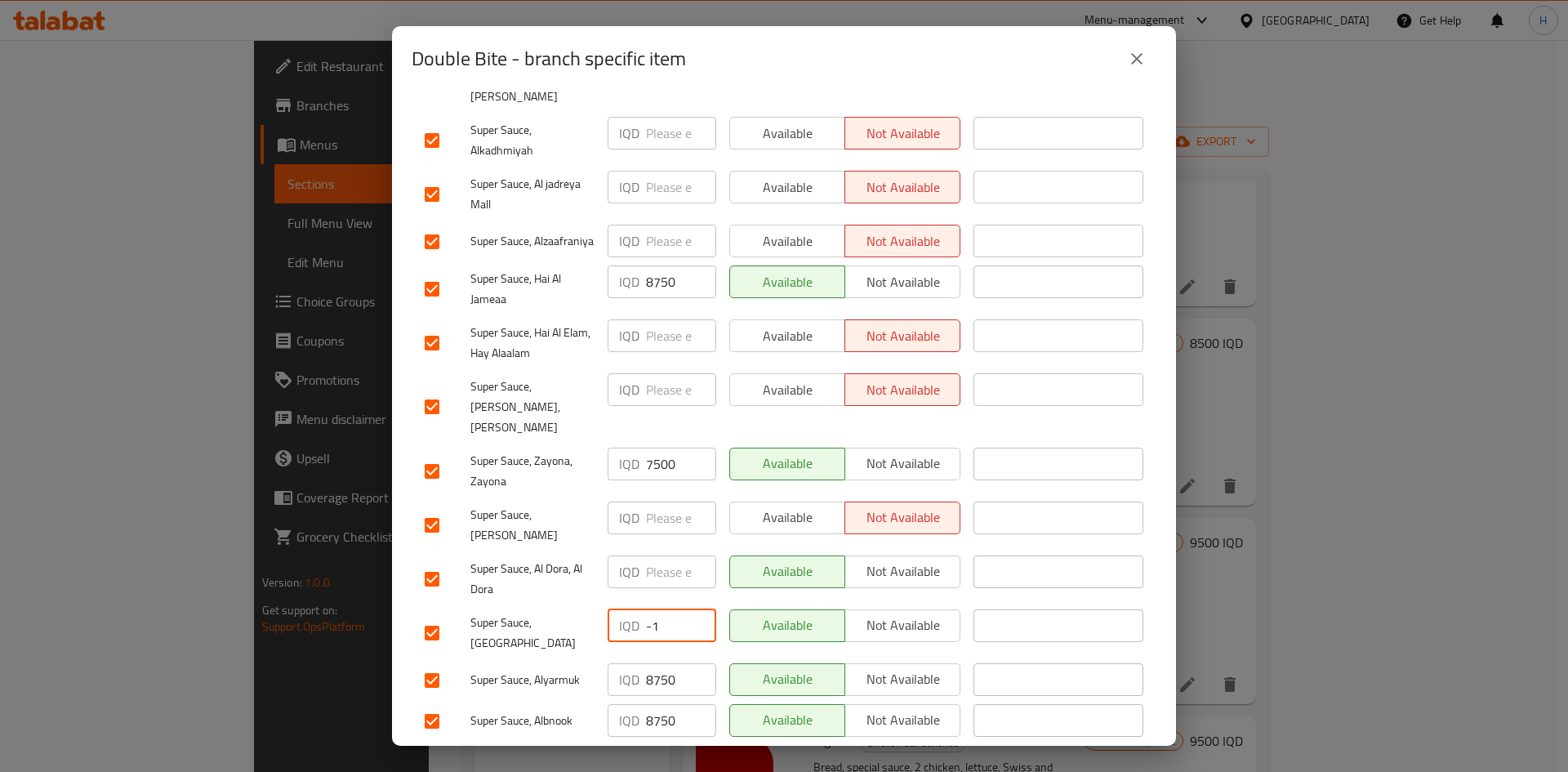
click at [699, 477] on input "-1" at bounding box center [681, 626] width 71 height 32
click at [678, 477] on input "-1" at bounding box center [681, 626] width 71 height 32
click at [677, 477] on input "-1" at bounding box center [681, 626] width 71 height 32
click at [677, 477] on span "Save" at bounding box center [784, 763] width 718 height 20
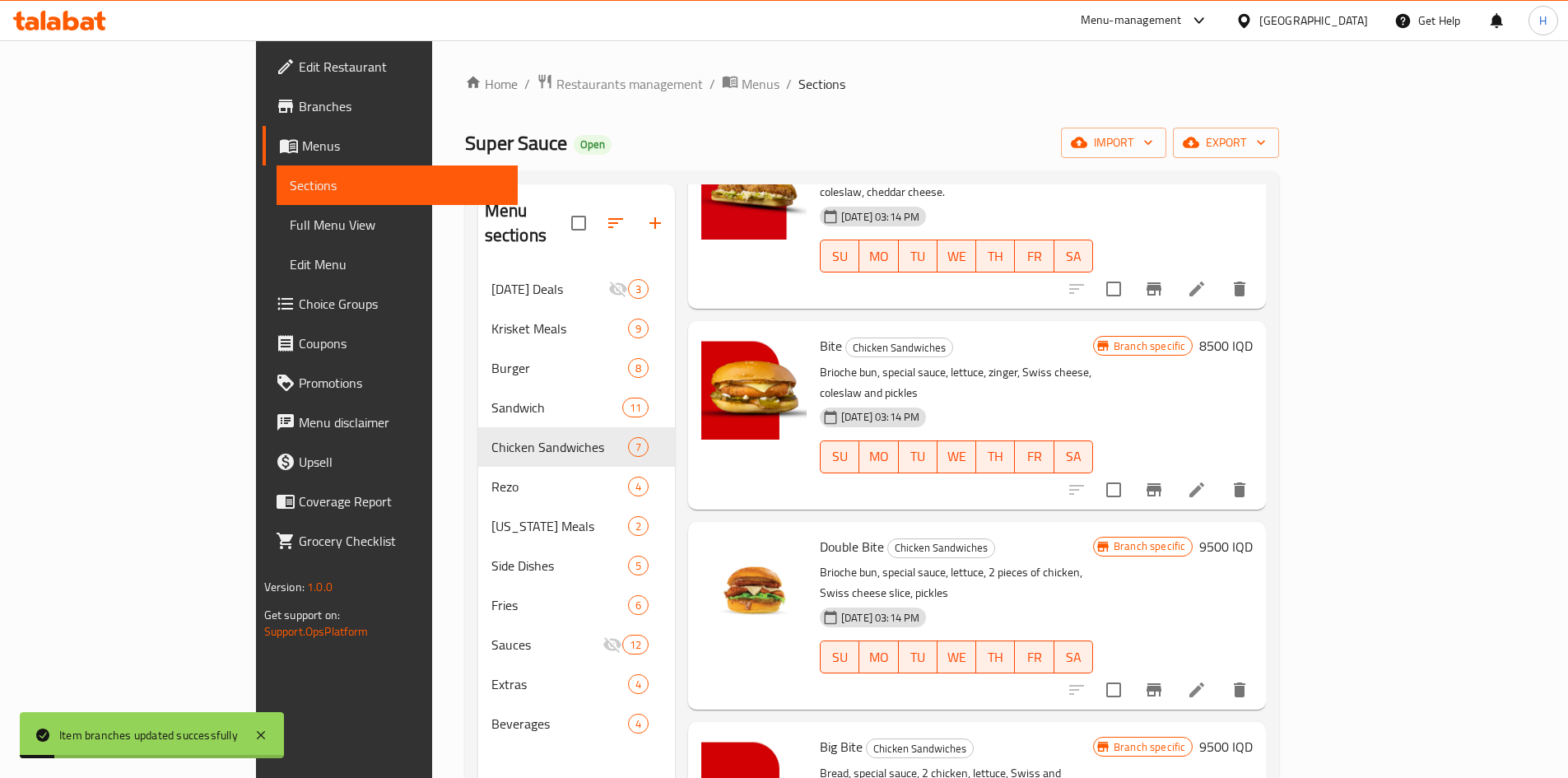
click at [1040, 480] on h6 "9500 IQD" at bounding box center [1226, 546] width 53 height 23
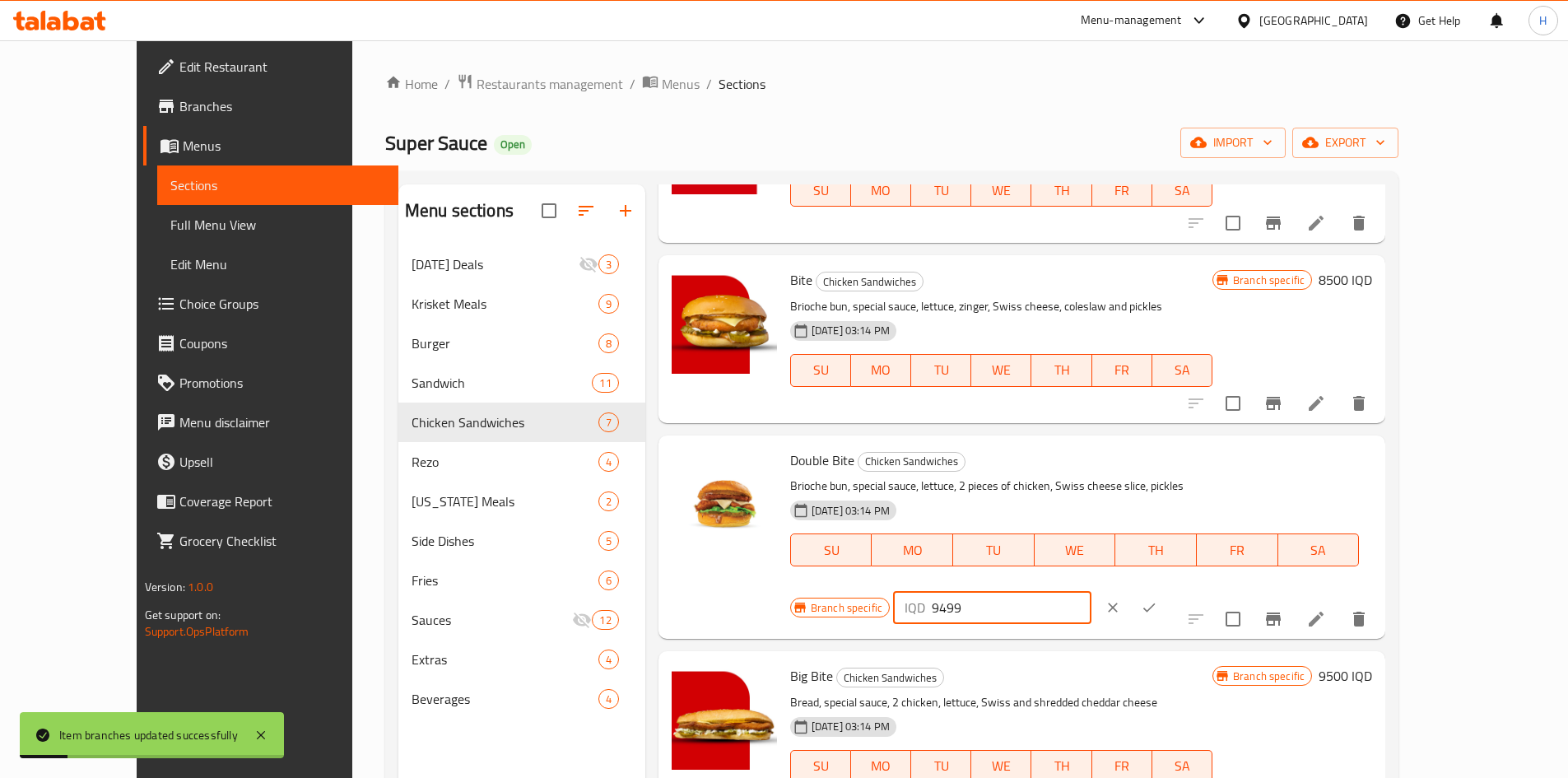
click at [1040, 480] on input "9499" at bounding box center [1011, 607] width 160 height 33
click at [1040, 480] on input "9498" at bounding box center [1011, 607] width 160 height 33
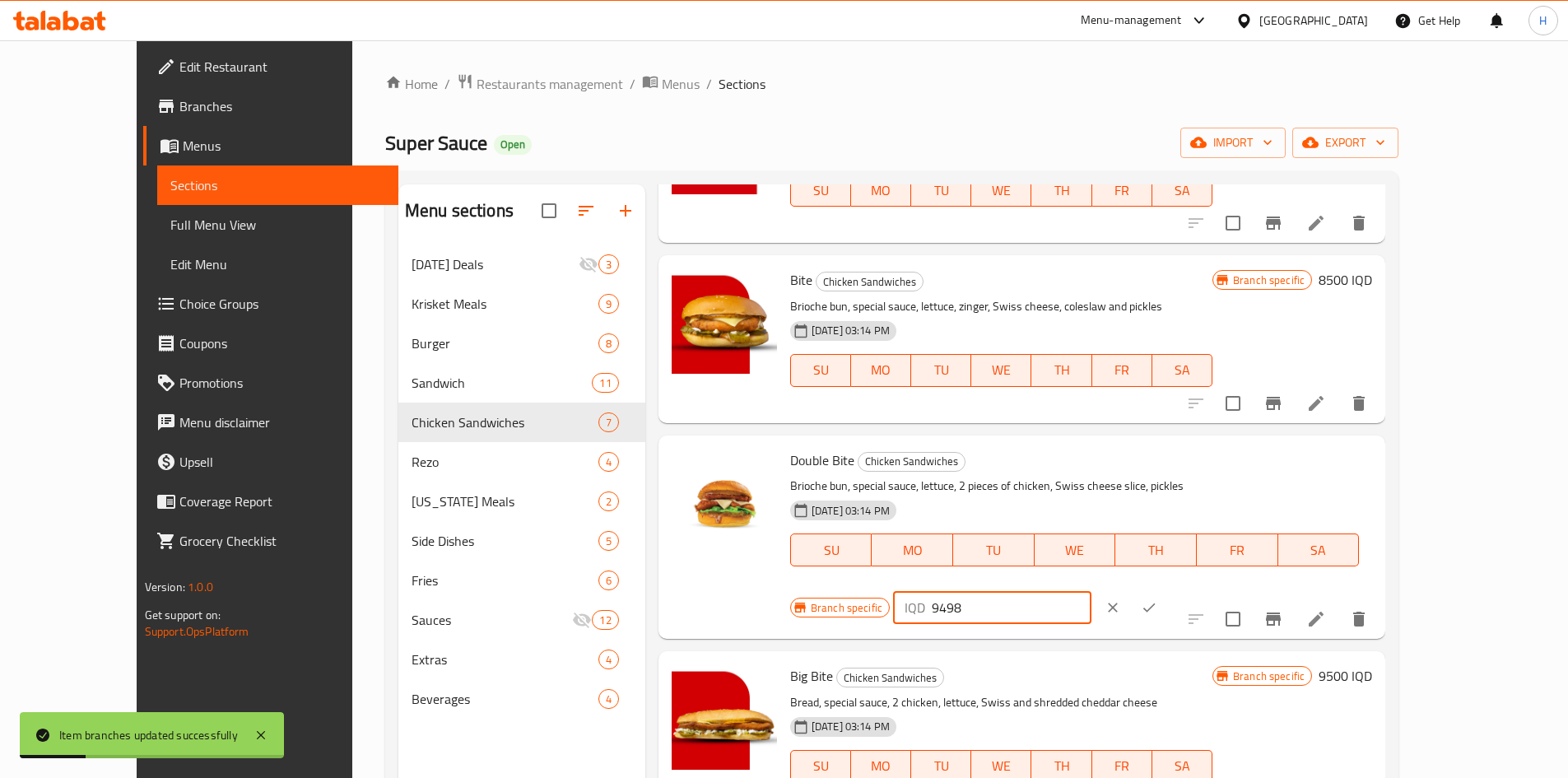
click at [1040, 480] on input "9498" at bounding box center [1011, 607] width 160 height 33
click at [1040, 480] on icon "ok" at bounding box center [1149, 606] width 16 height 16
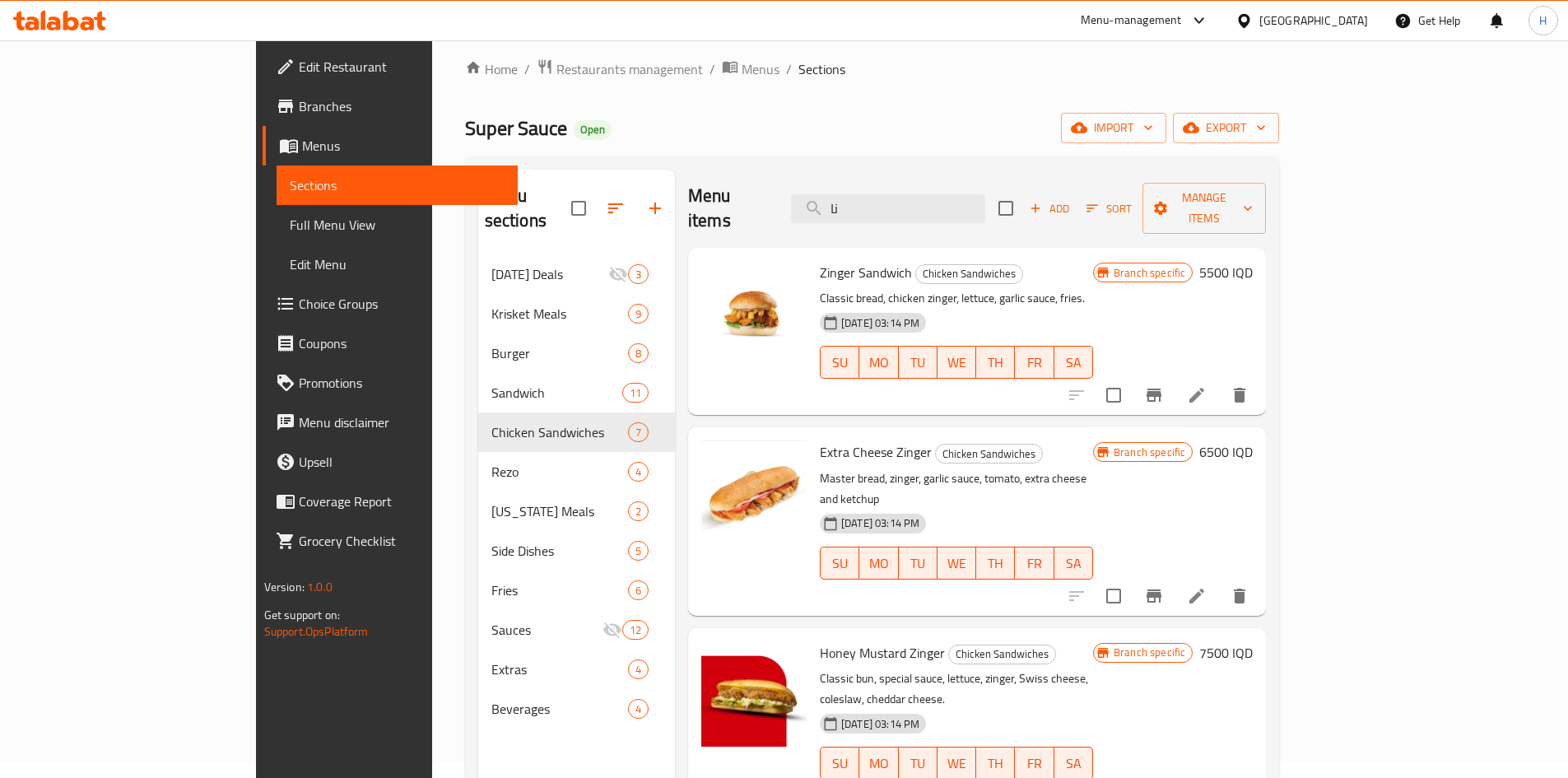
scroll to position [0, 0]
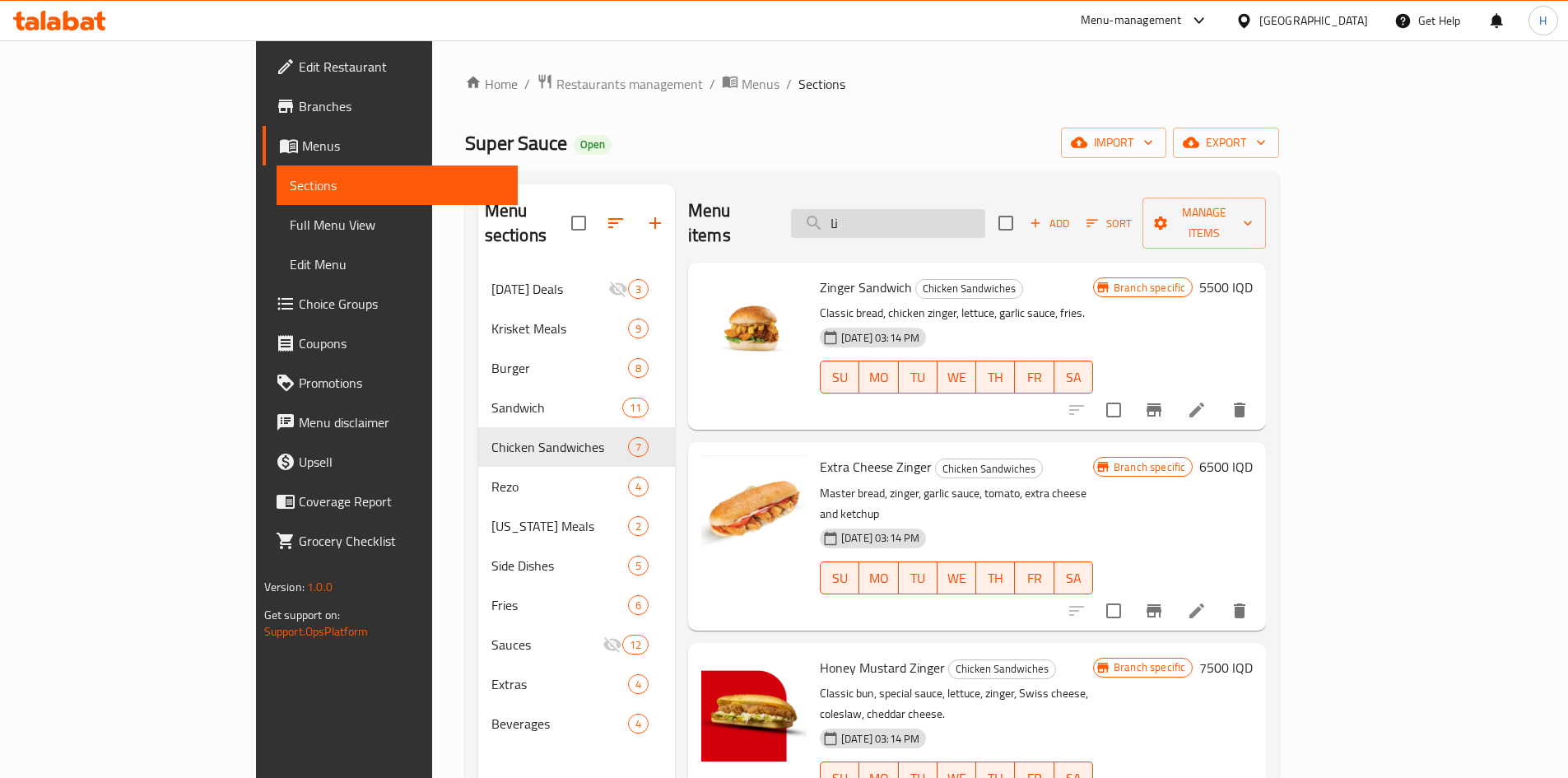
click at [920, 221] on input "نا" at bounding box center [888, 224] width 194 height 29
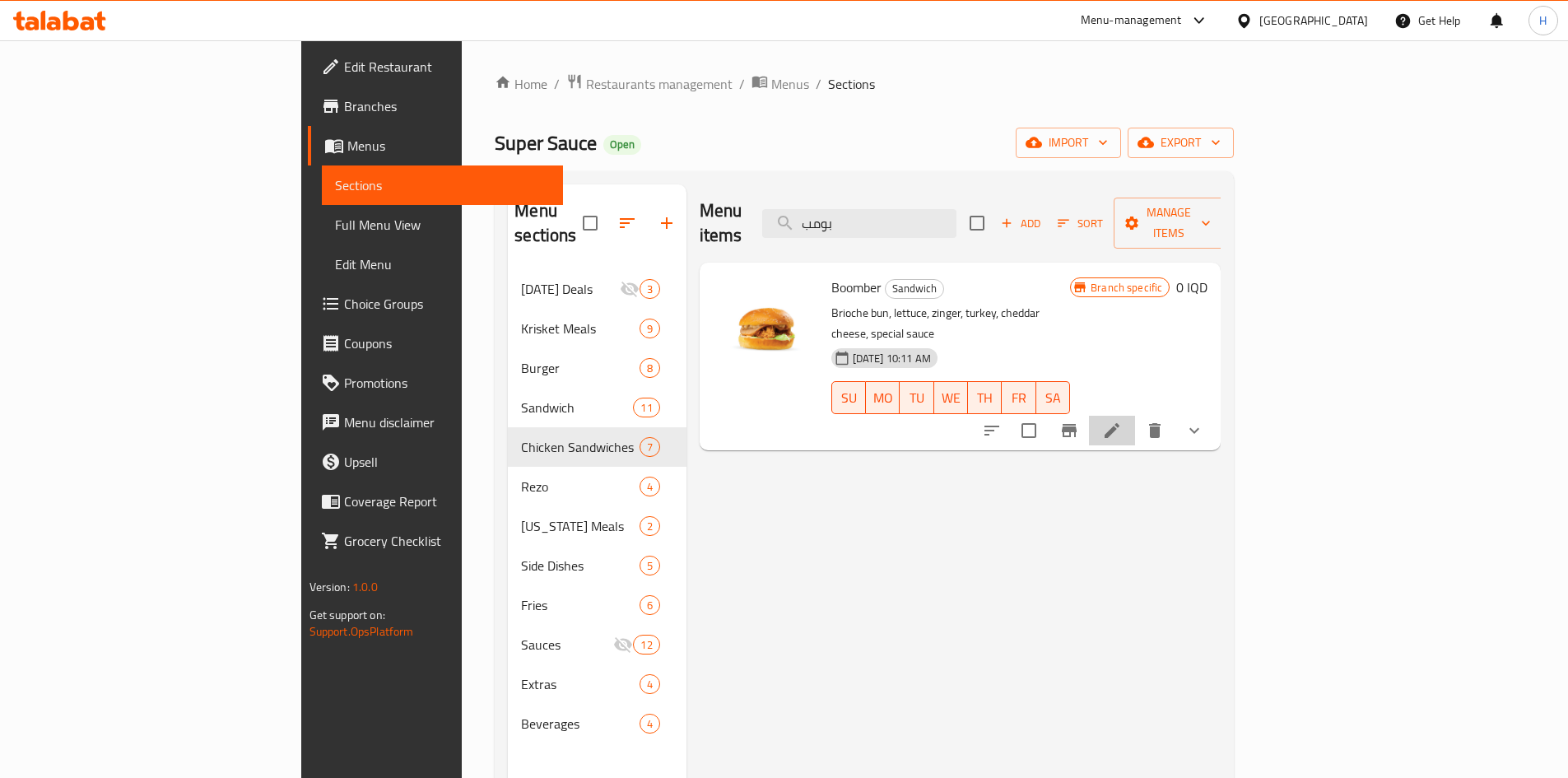
click at [1040, 415] on li at bounding box center [1112, 430] width 46 height 30
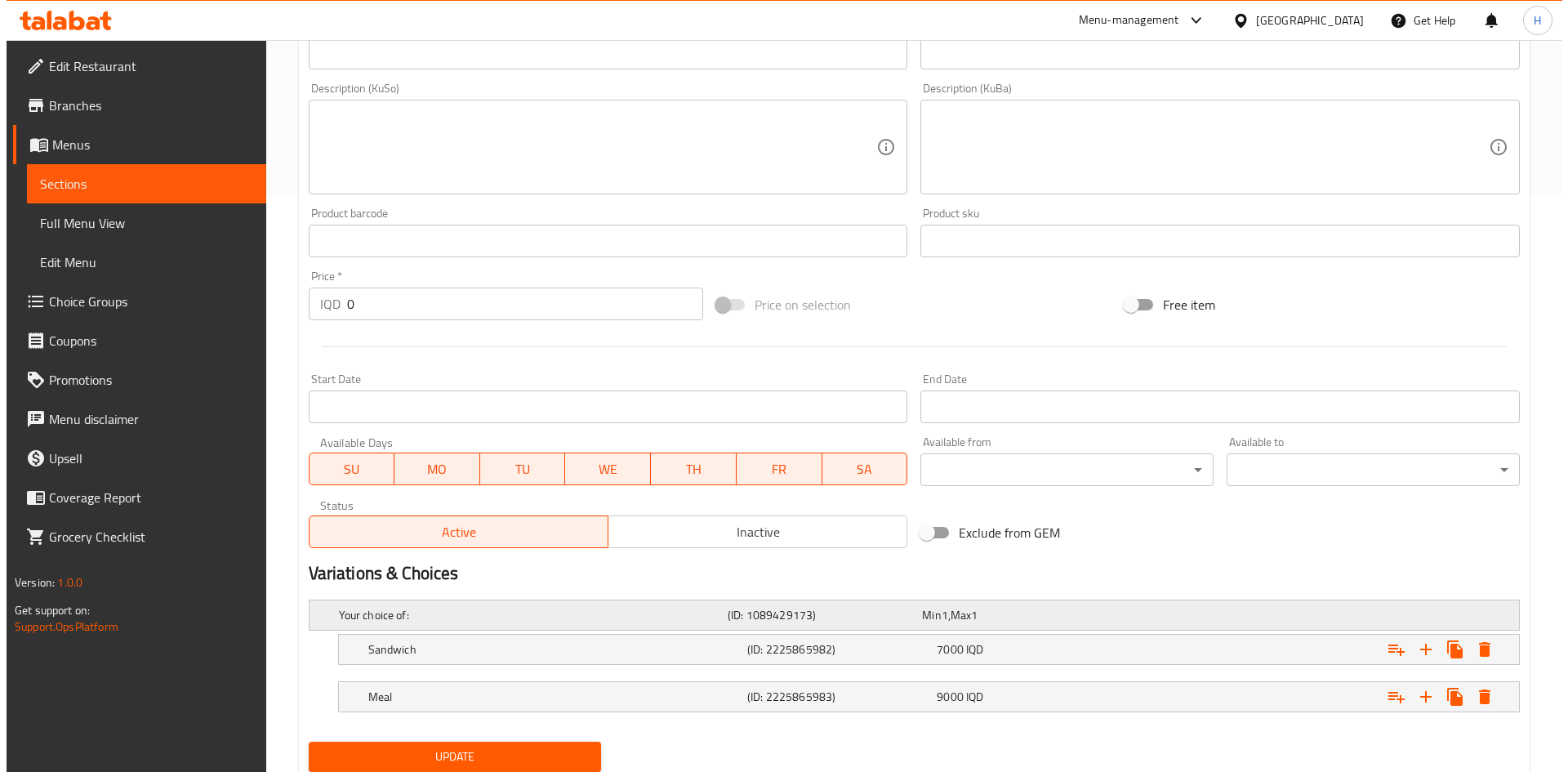
scroll to position [631, 0]
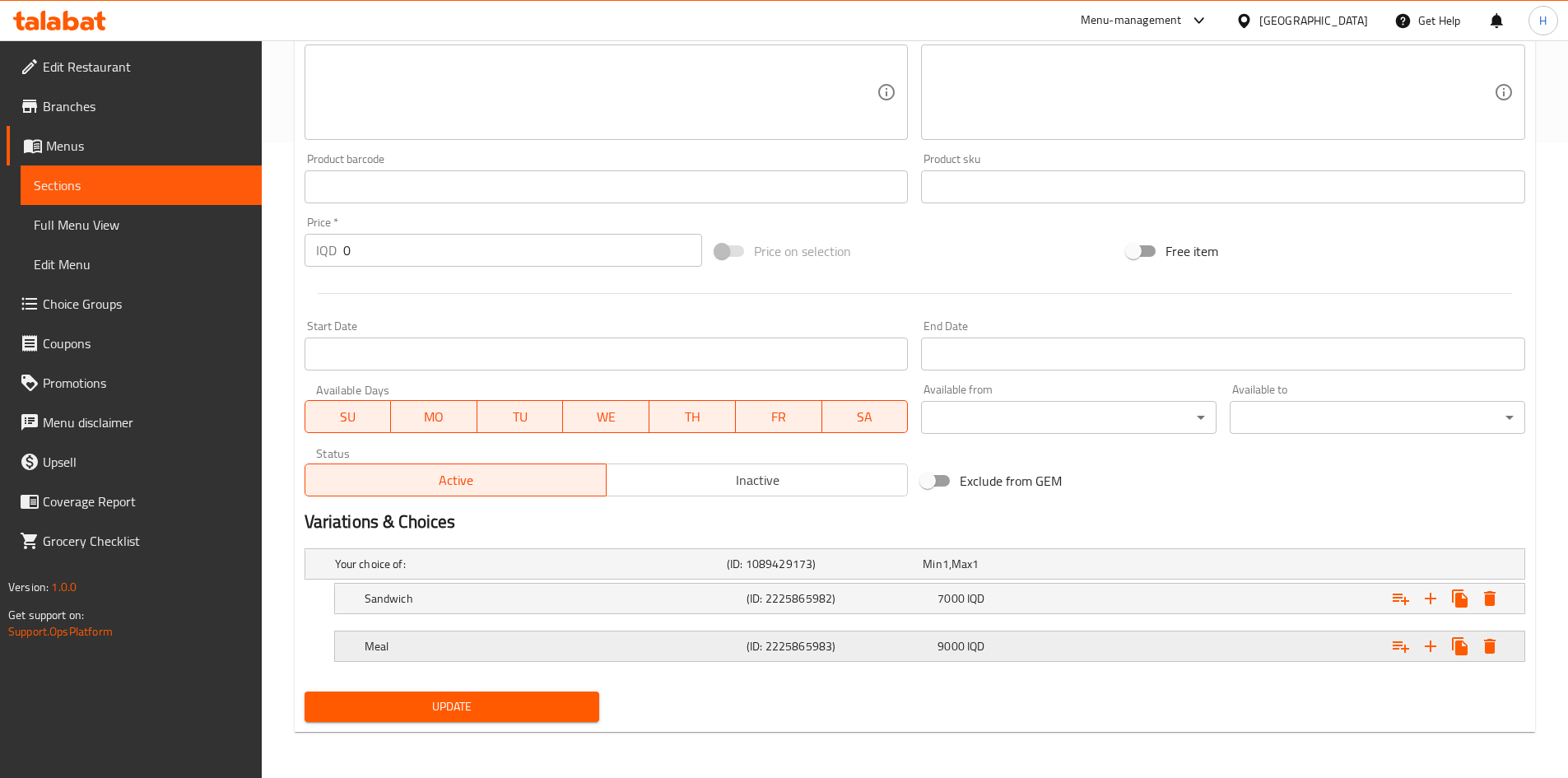
click at [1040, 480] on icon "Expand" at bounding box center [1489, 598] width 11 height 15
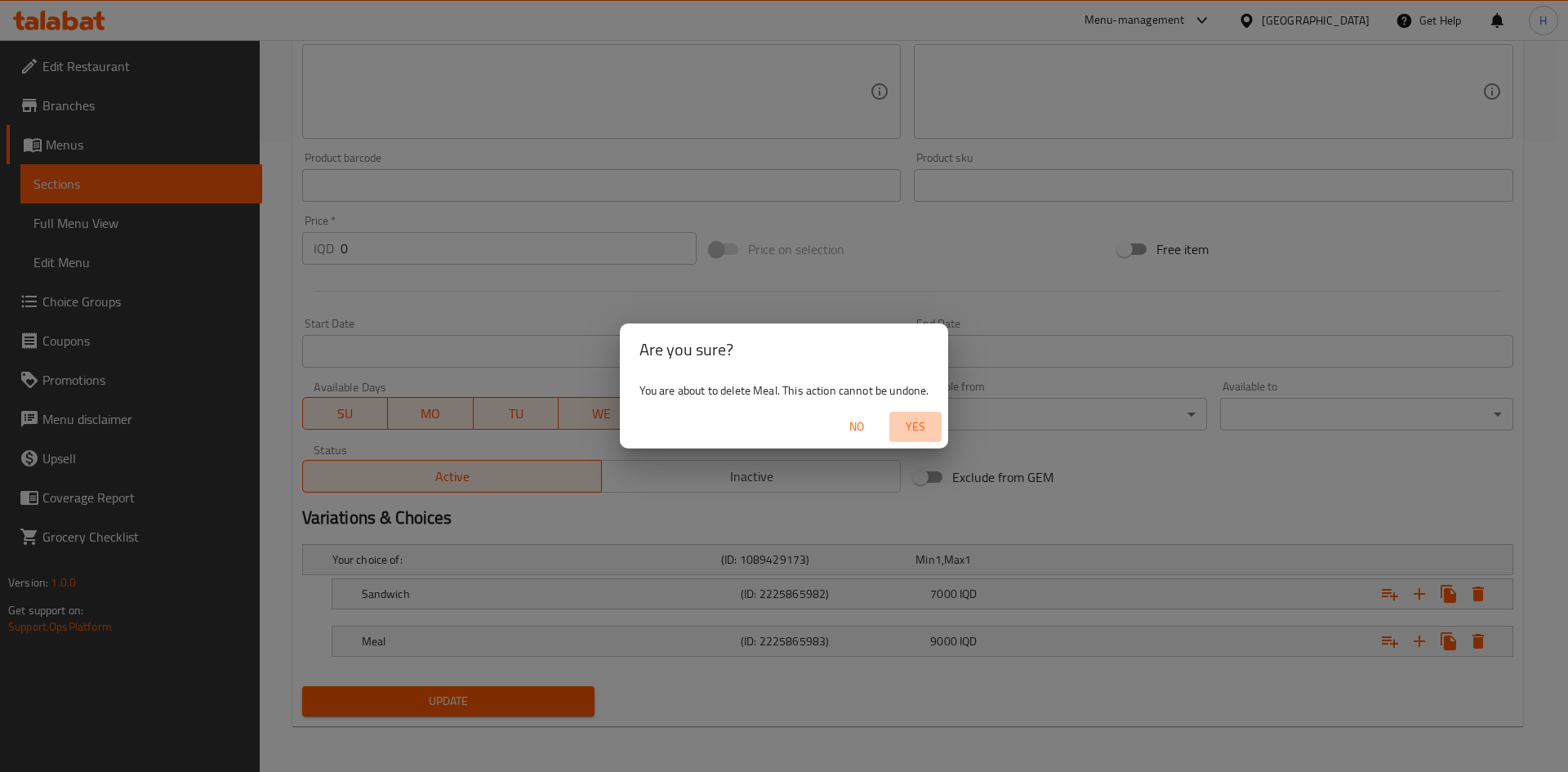
click at [930, 426] on span "Yes" at bounding box center [915, 426] width 39 height 20
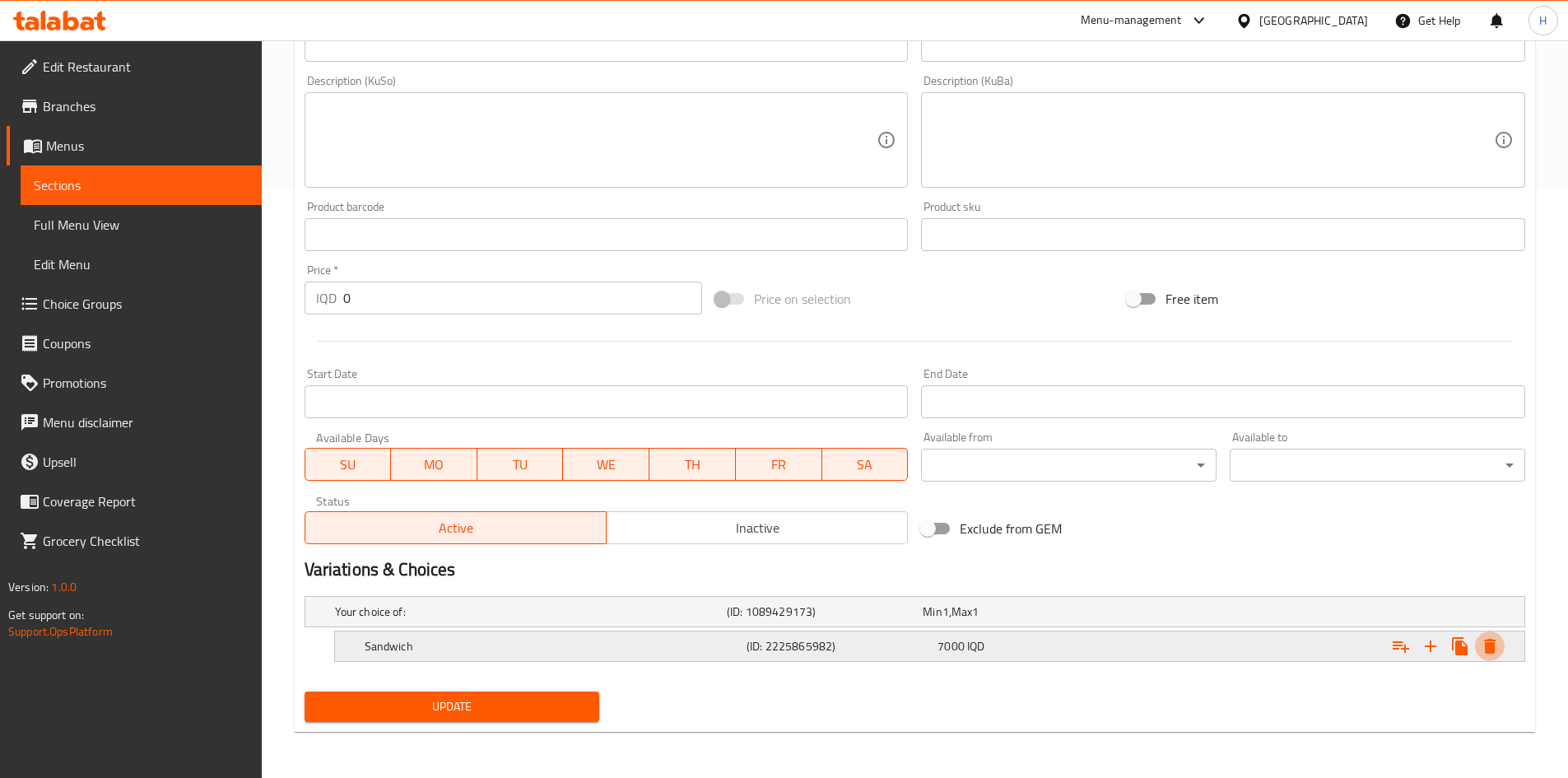
click at [1040, 480] on icon "Expand" at bounding box center [1489, 645] width 11 height 15
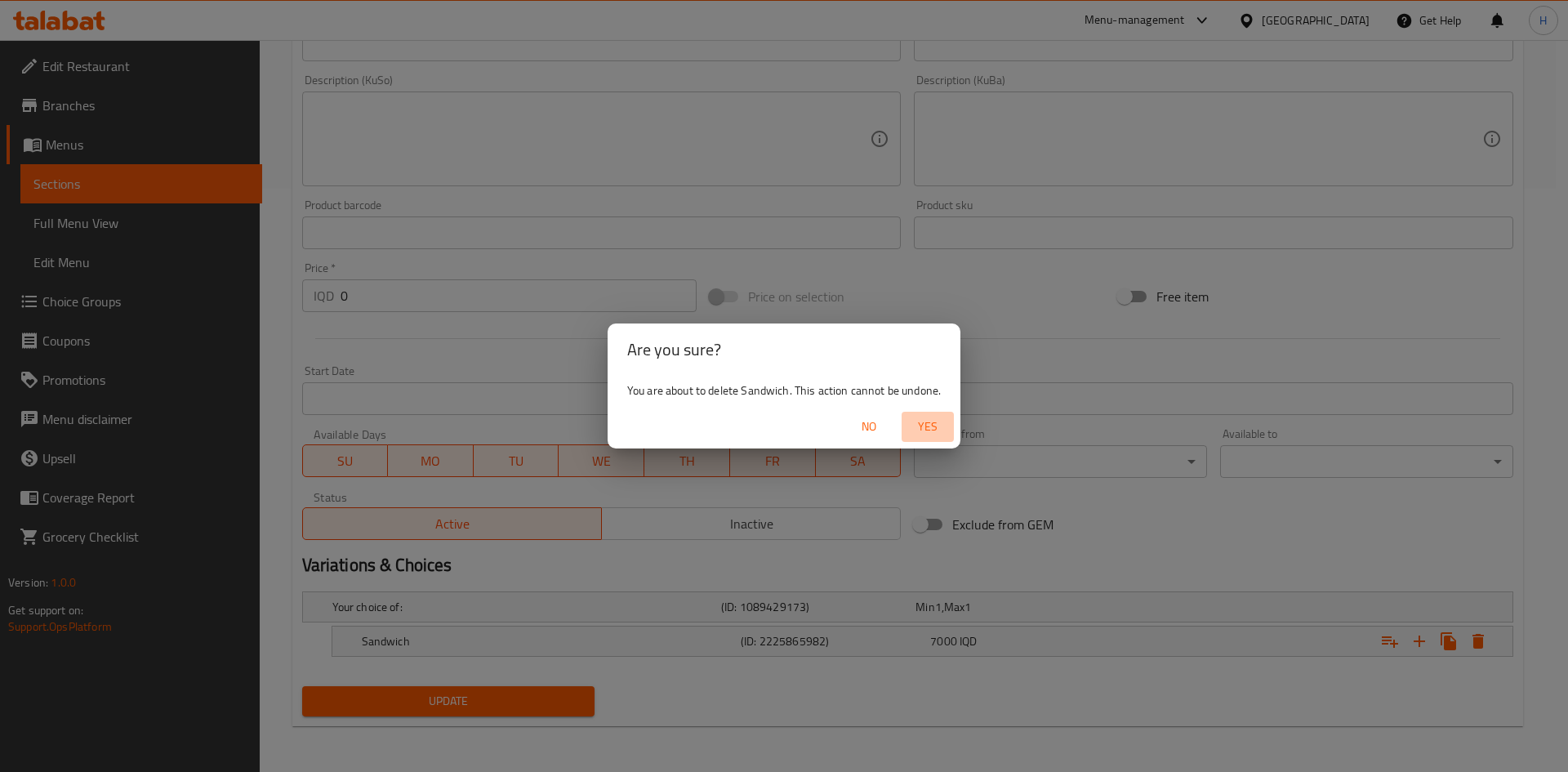
click at [916, 413] on button "Yes" at bounding box center [927, 426] width 52 height 30
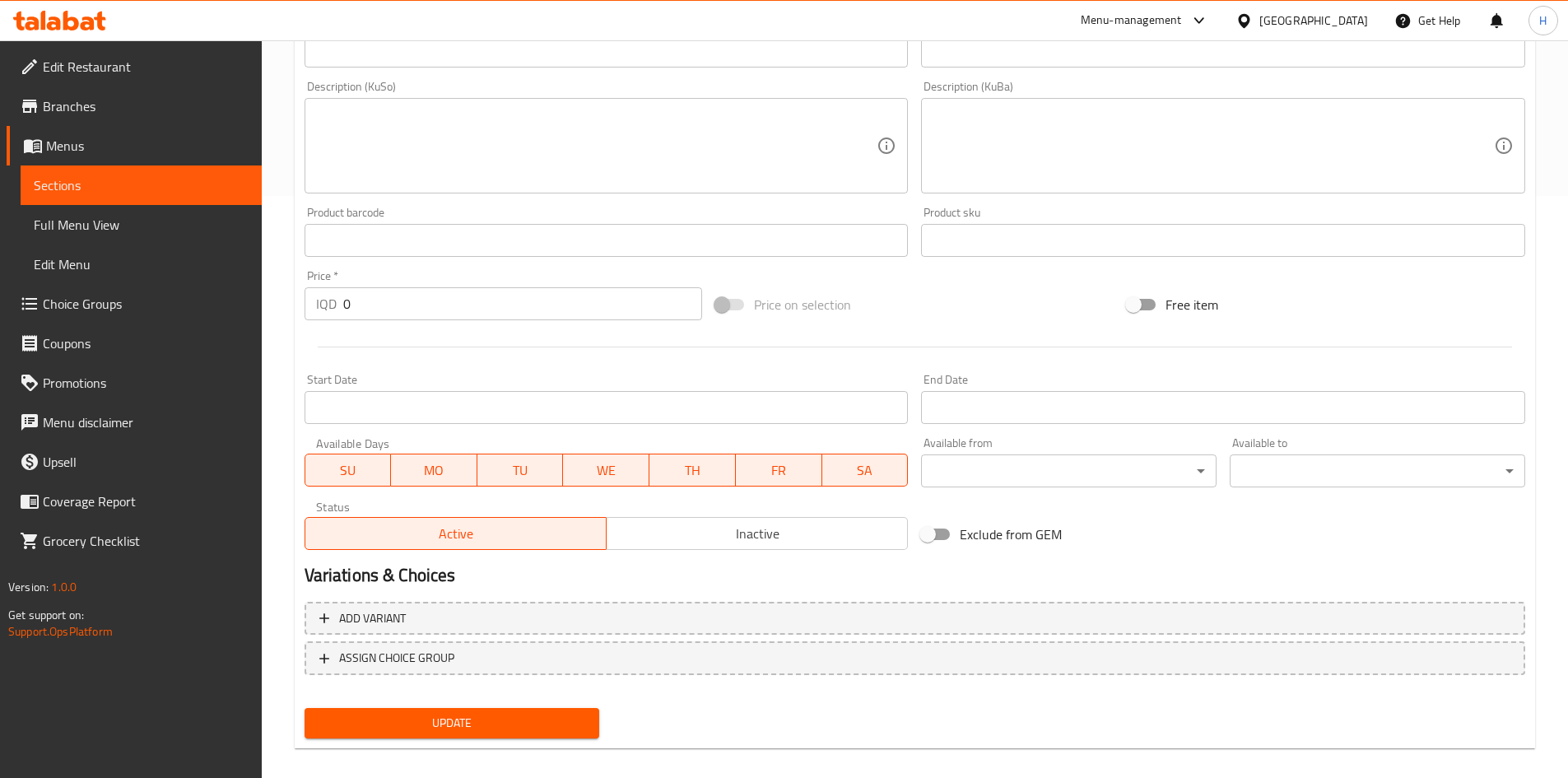
click at [519, 480] on span "Update" at bounding box center [452, 723] width 269 height 21
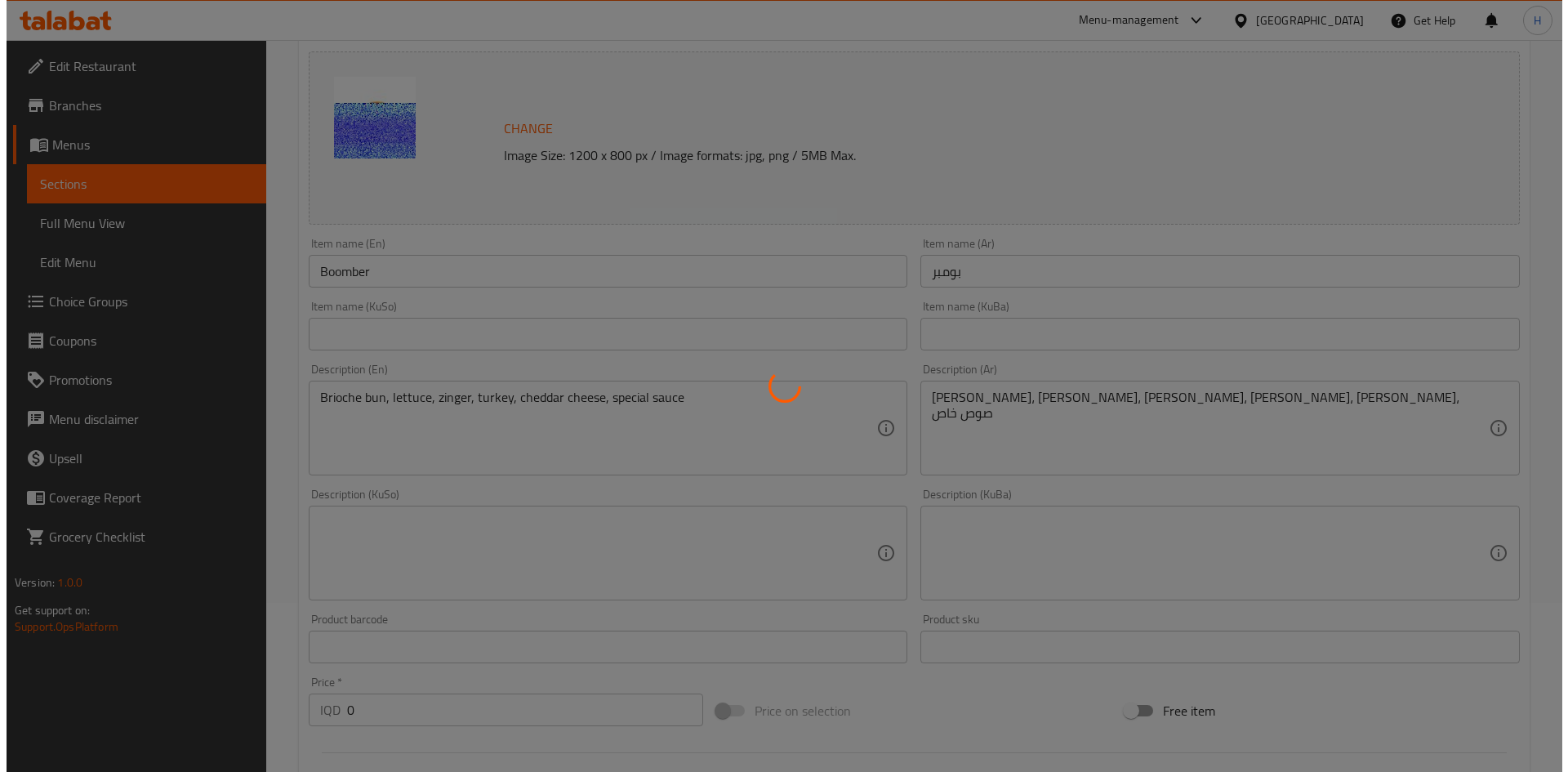
scroll to position [0, 0]
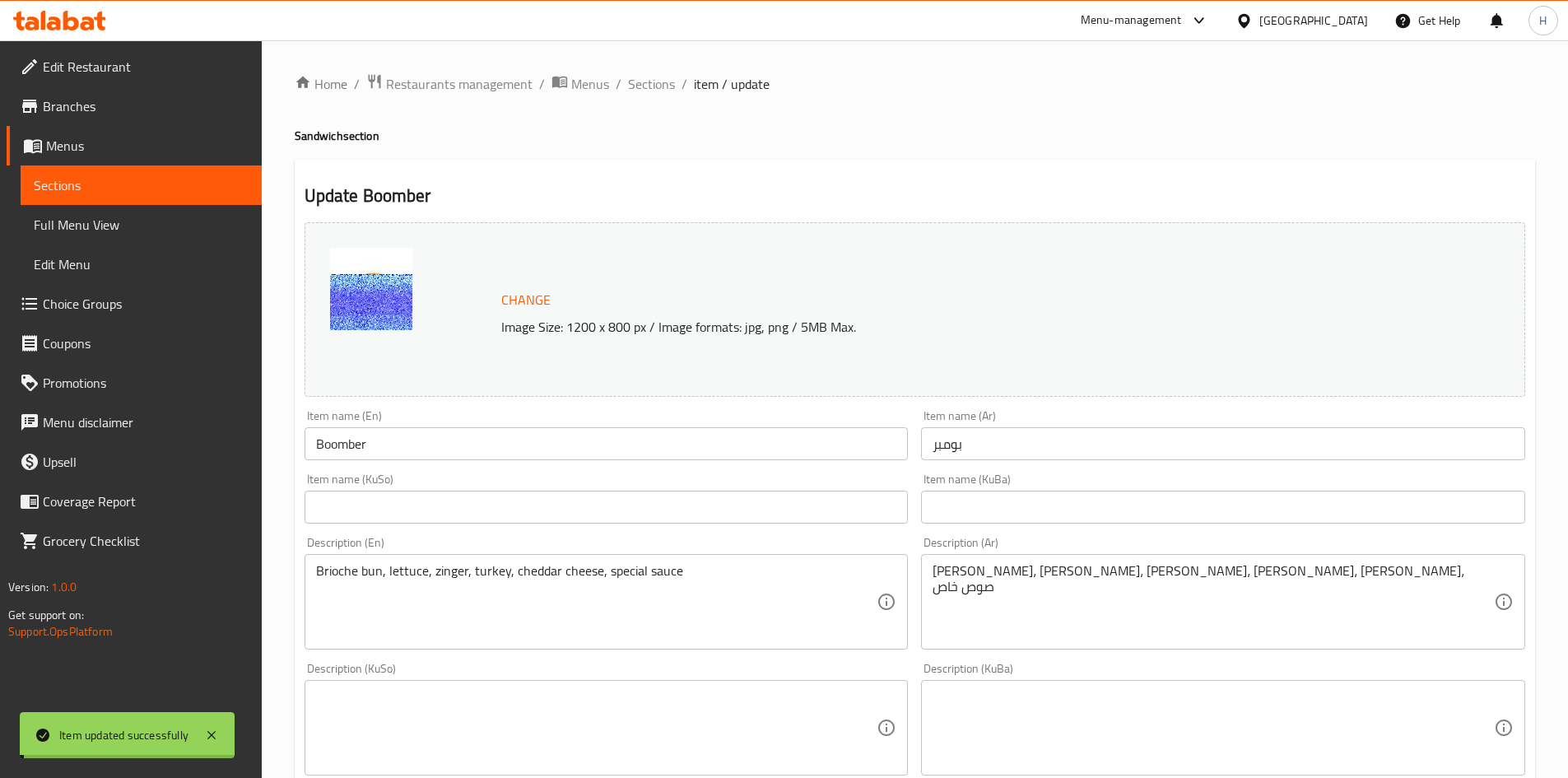
click at [642, 83] on span "Sections" at bounding box center [651, 83] width 47 height 20
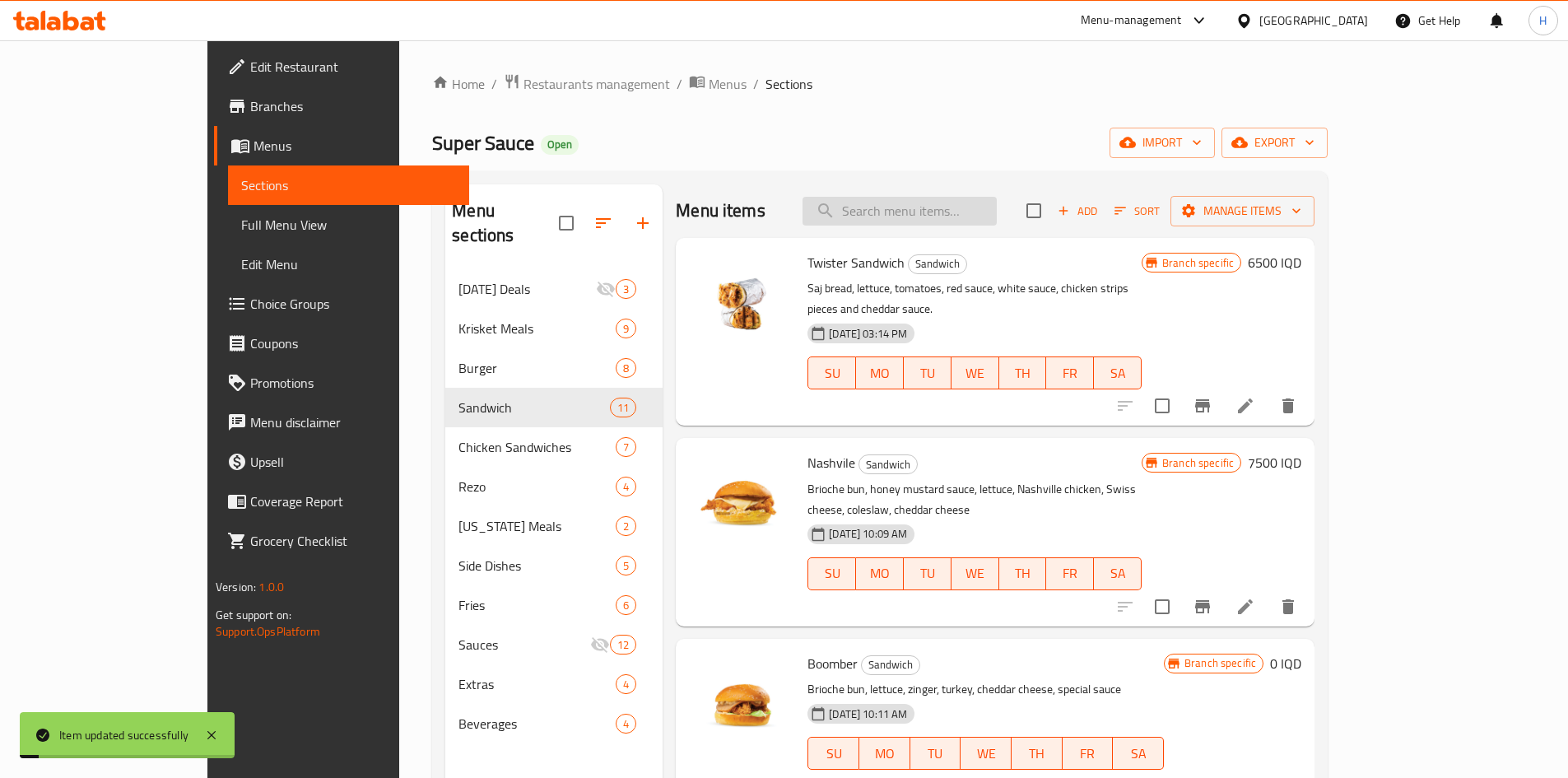
click at [997, 208] on input "search" at bounding box center [899, 211] width 194 height 29
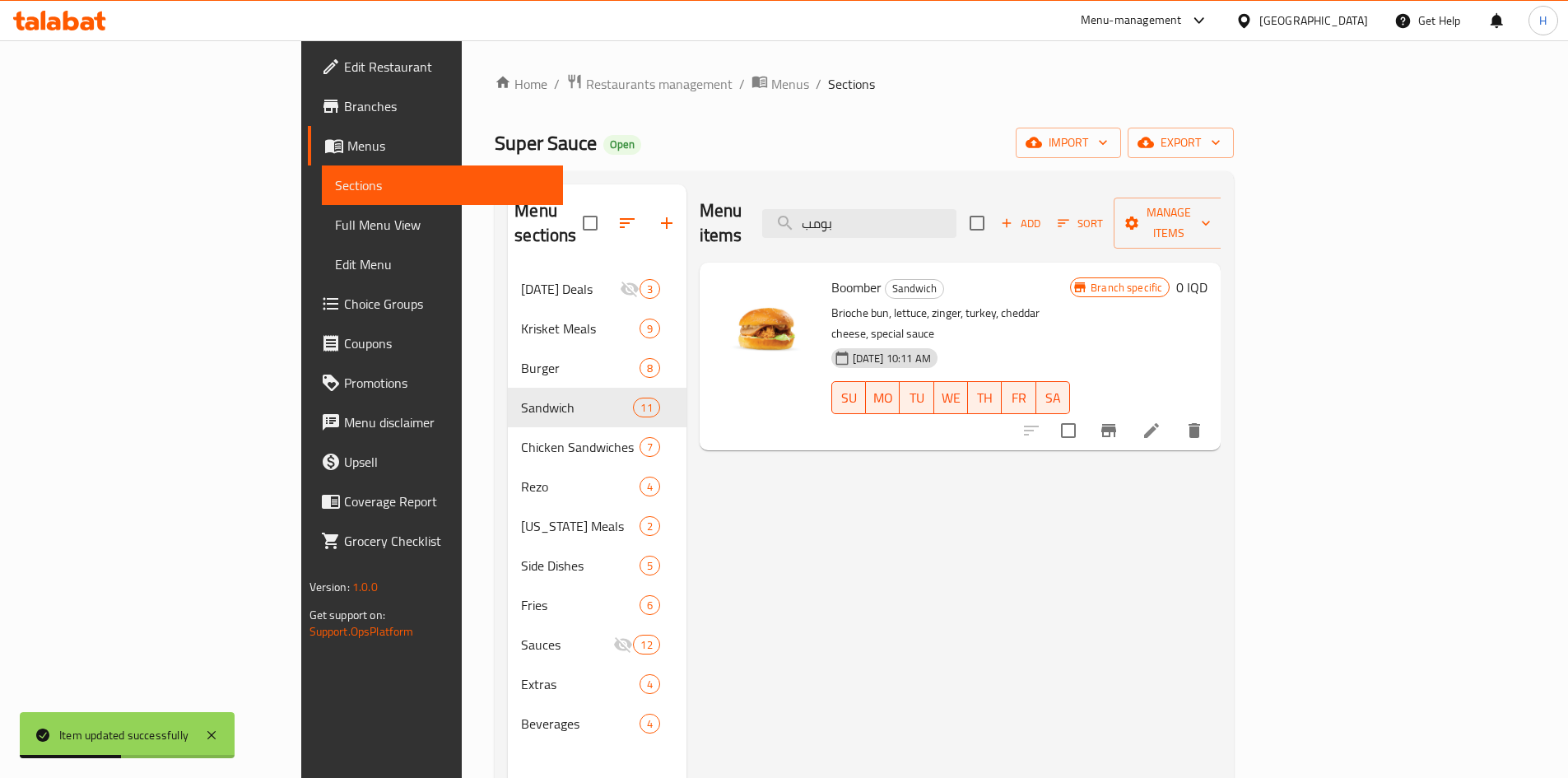
click at [1040, 424] on icon "Branch-specific-item" at bounding box center [1108, 430] width 15 height 13
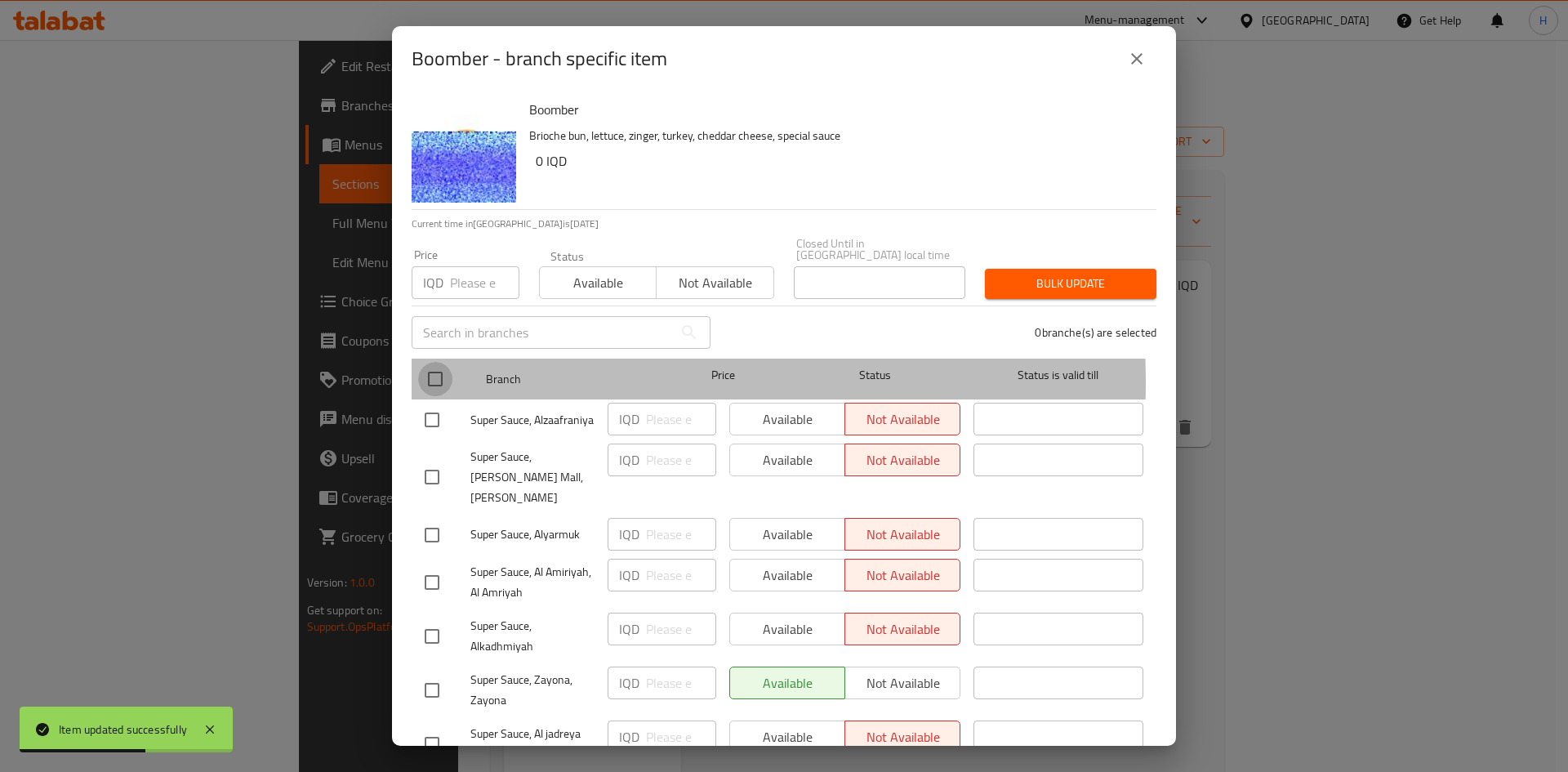
click at [440, 371] on input "checkbox" at bounding box center [435, 379] width 34 height 34
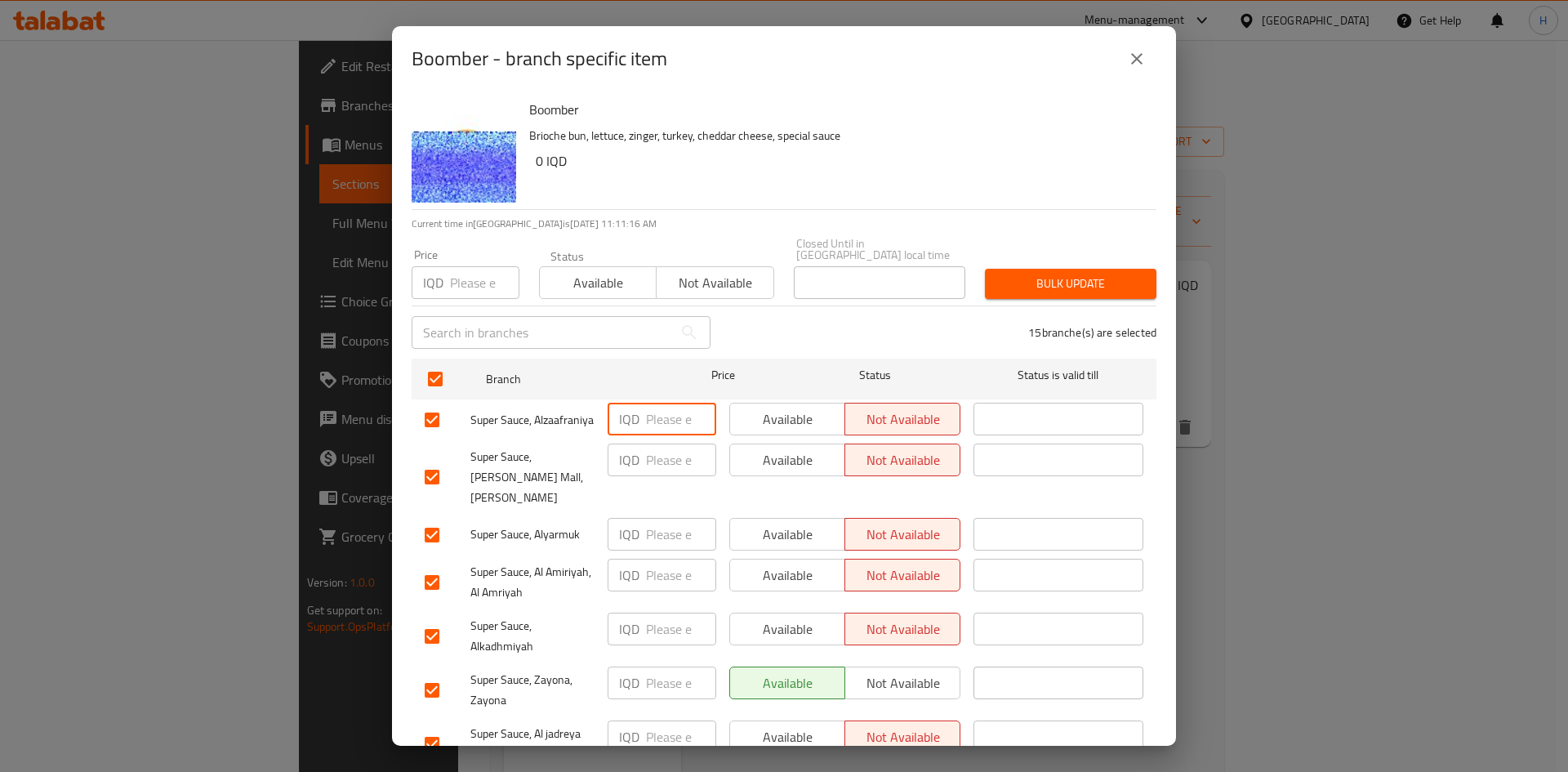
click at [653, 415] on input "number" at bounding box center [681, 419] width 71 height 32
click at [658, 409] on input "7500" at bounding box center [681, 419] width 71 height 32
click at [646, 477] on input "number" at bounding box center [681, 534] width 71 height 32
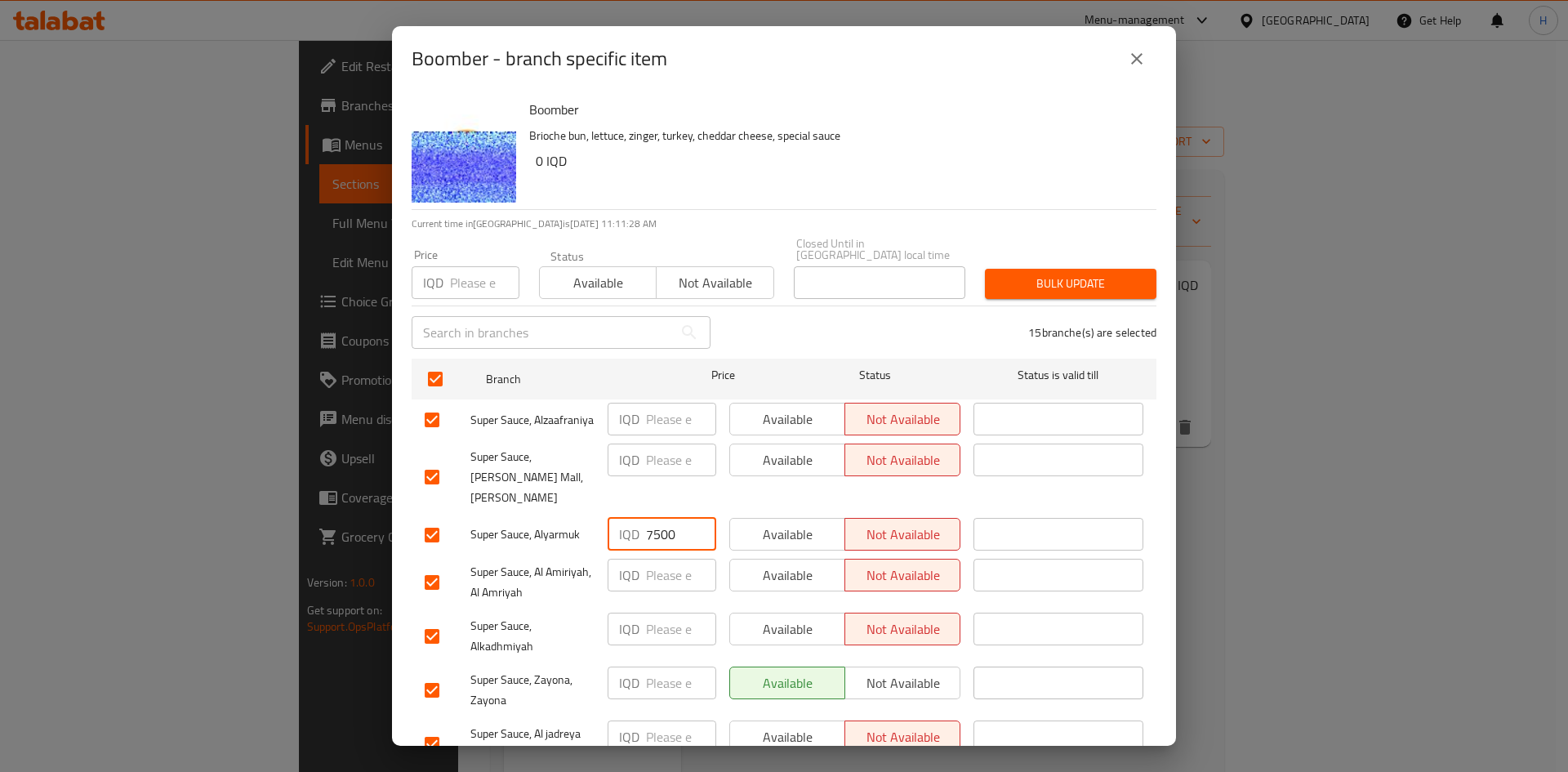
click at [664, 477] on input "number" at bounding box center [681, 683] width 71 height 32
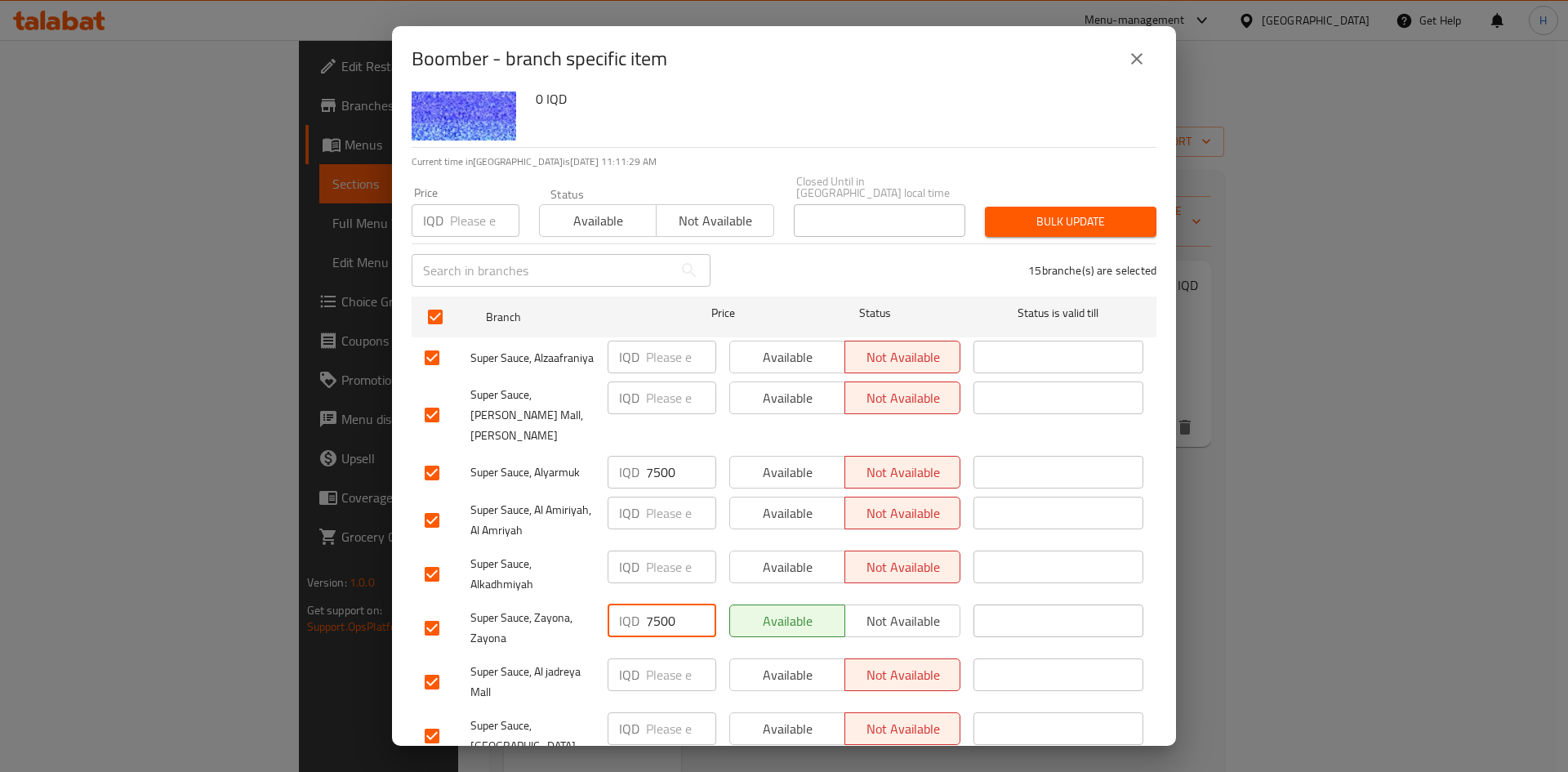
scroll to position [163, 0]
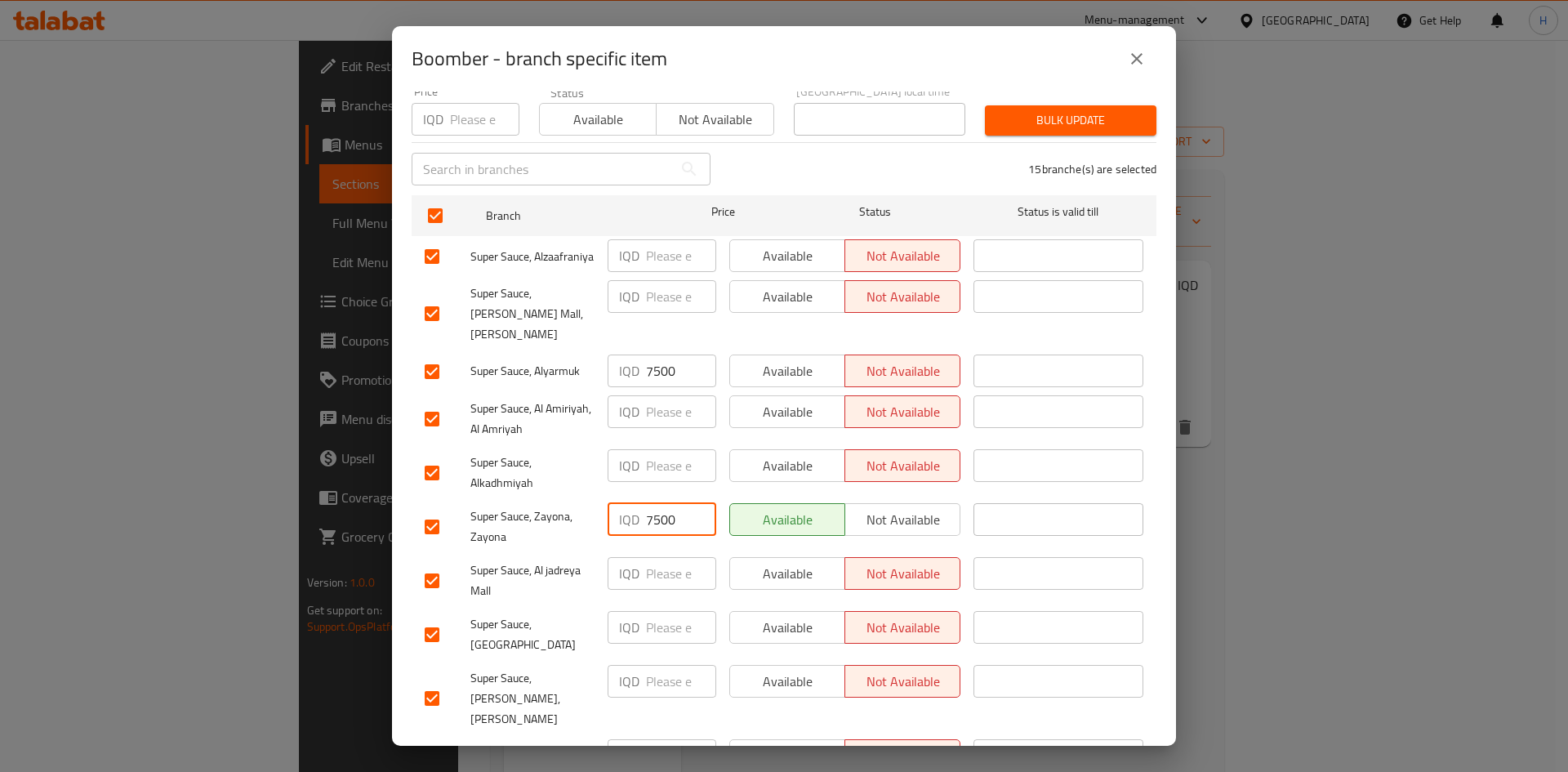
click at [658, 477] on input "number" at bounding box center [681, 627] width 71 height 32
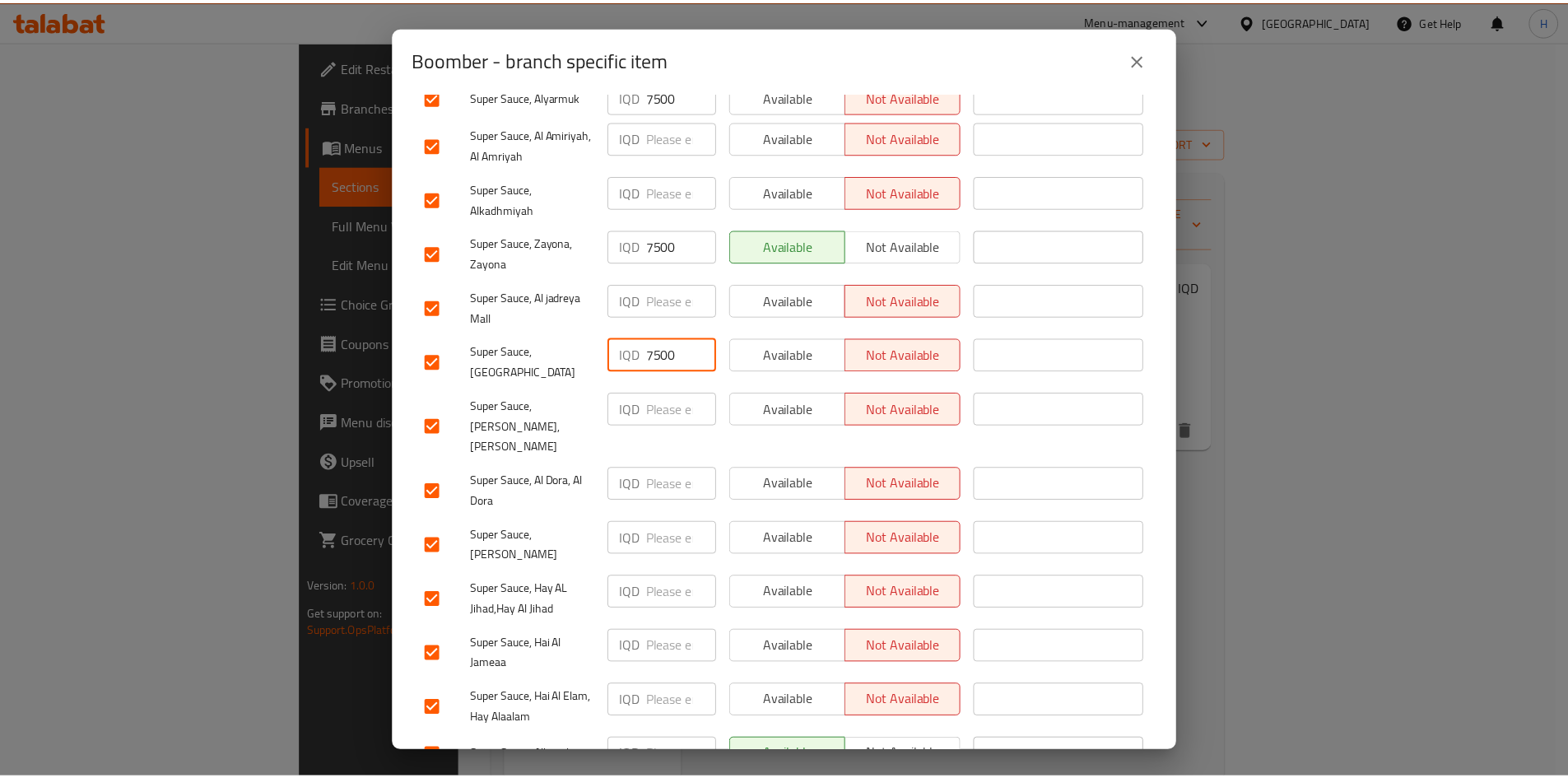
scroll to position [472, 0]
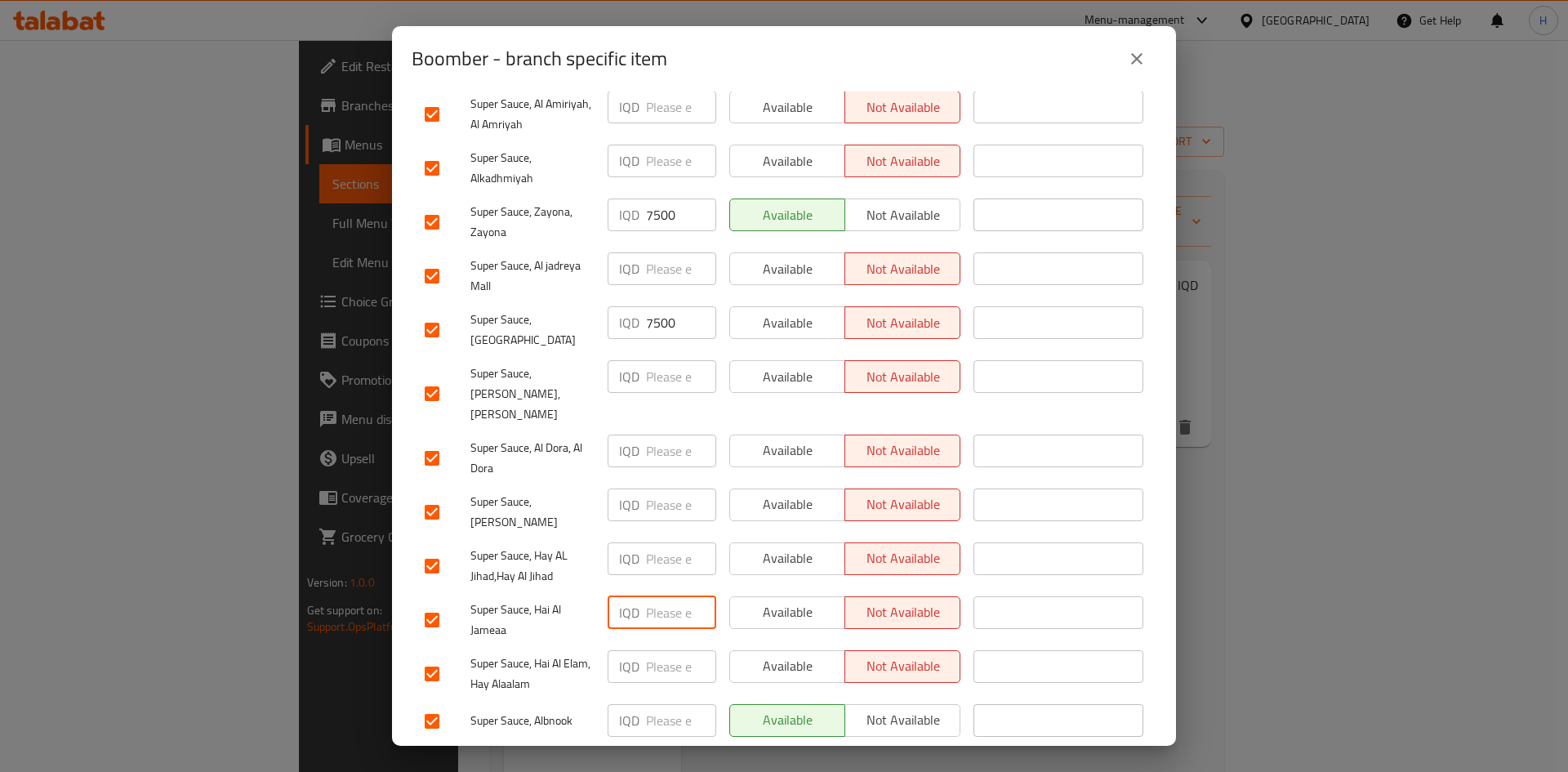
click at [655, 477] on input "number" at bounding box center [681, 612] width 71 height 32
click at [641, 477] on div "IQD ​" at bounding box center [662, 720] width 109 height 32
click at [687, 477] on span "Save" at bounding box center [784, 763] width 718 height 20
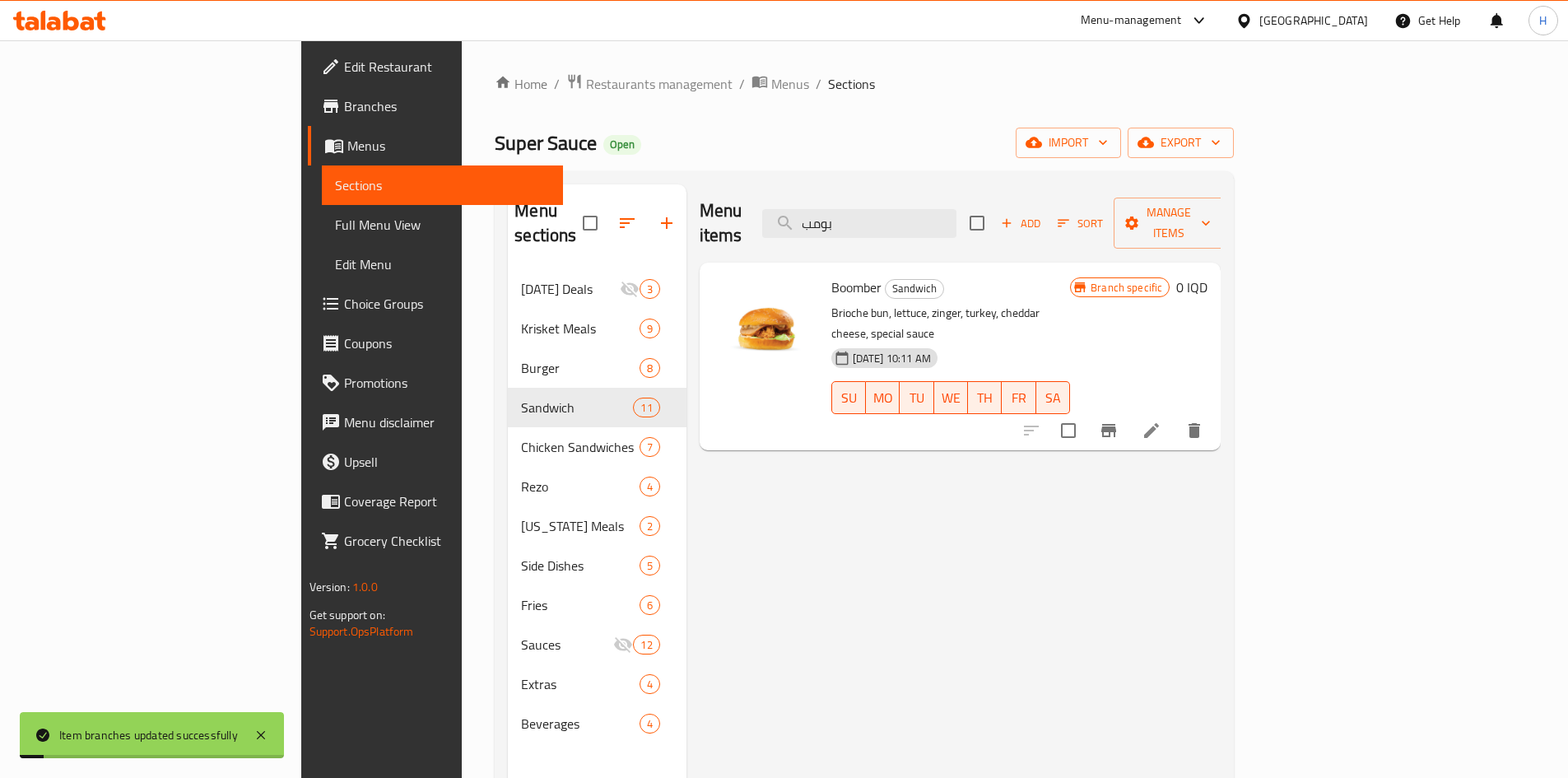
click at [1040, 275] on h6 "0 IQD" at bounding box center [1191, 286] width 31 height 23
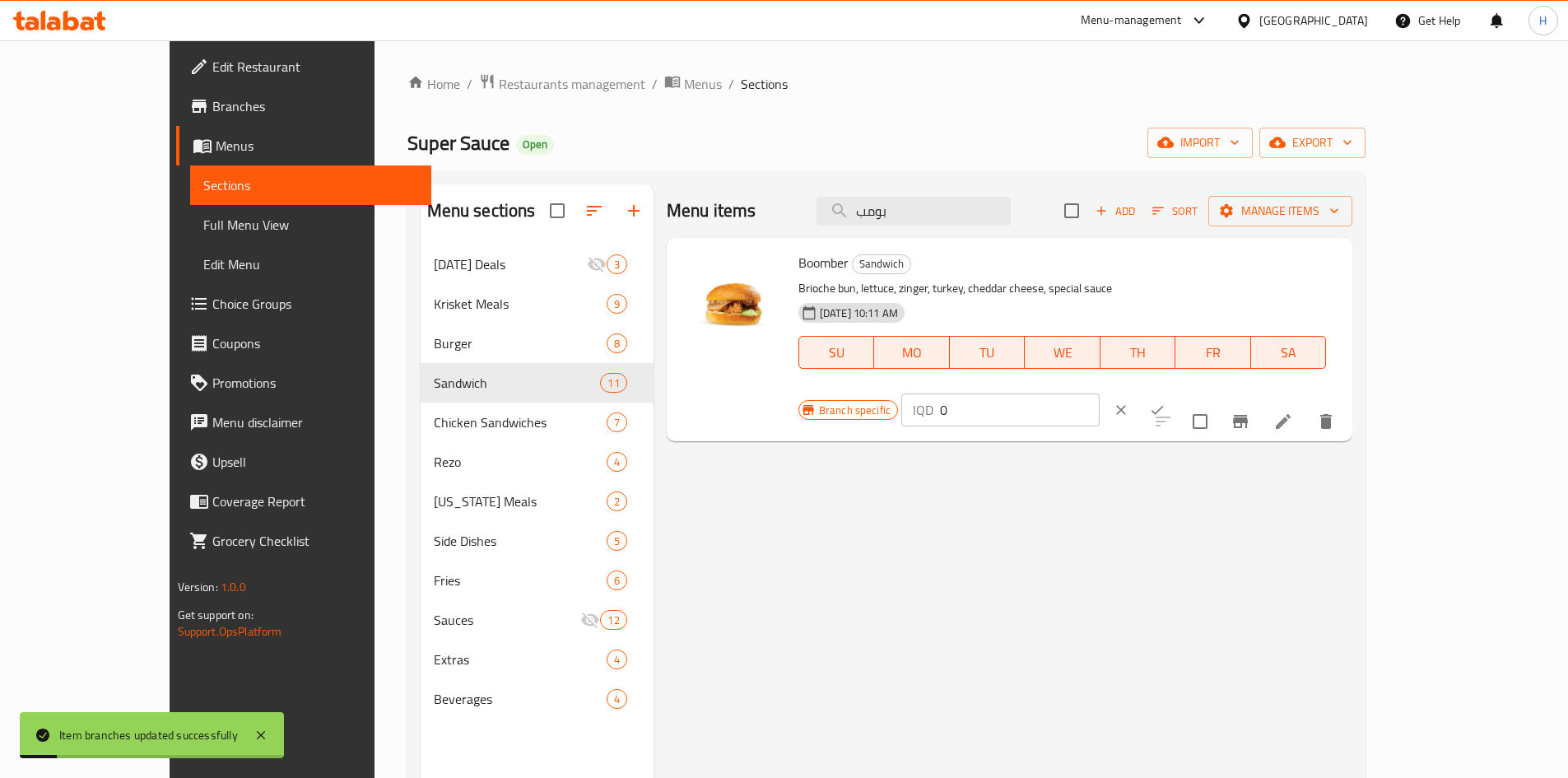
click at [1040, 394] on input "0" at bounding box center [1020, 410] width 160 height 33
click at [1040, 401] on icon "ok" at bounding box center [1156, 409] width 16 height 16
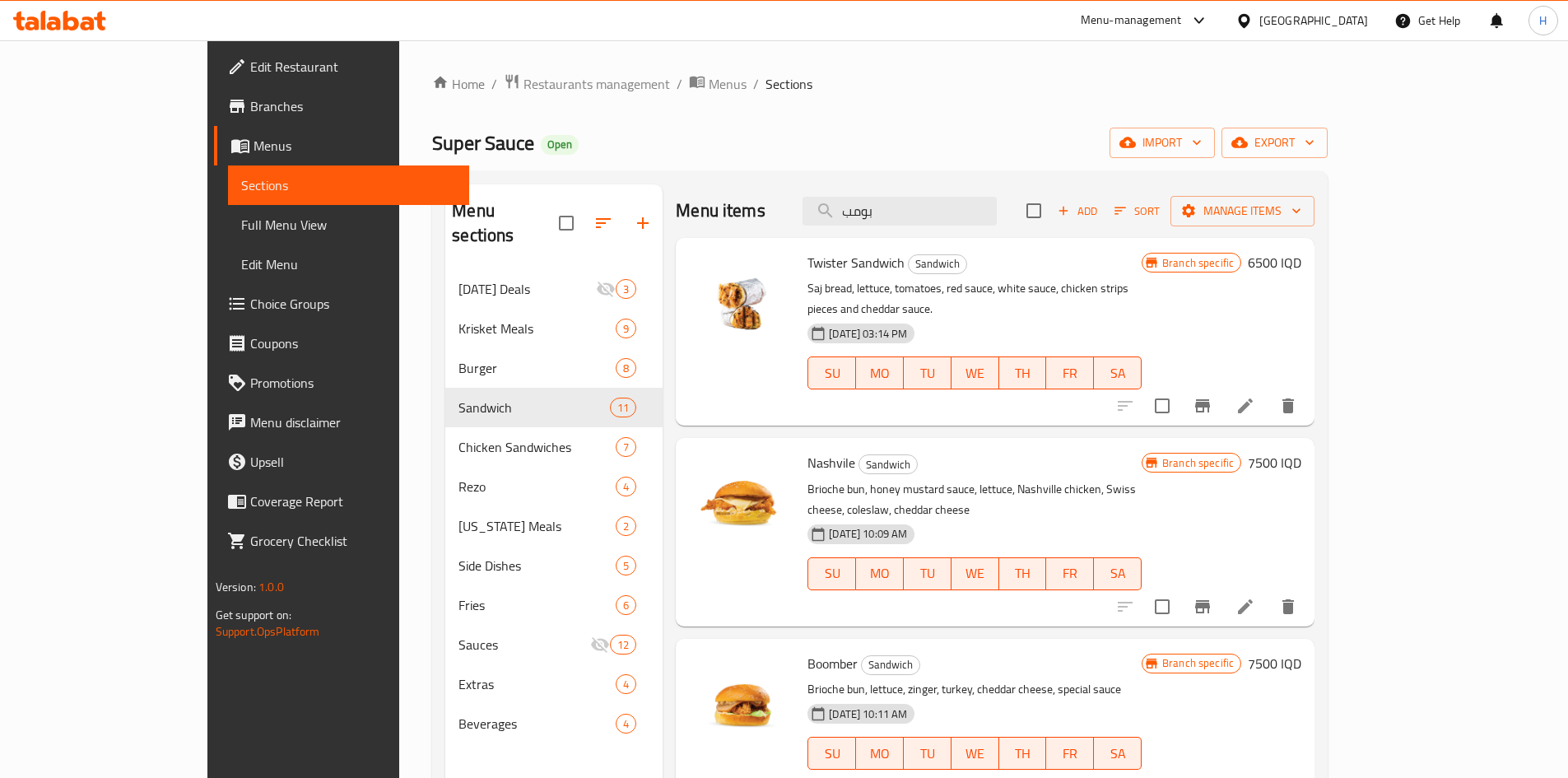
click at [947, 191] on div "Menu items بومب Add Sort Manage items" at bounding box center [995, 211] width 638 height 53
click at [950, 209] on input "بومب" at bounding box center [899, 211] width 194 height 29
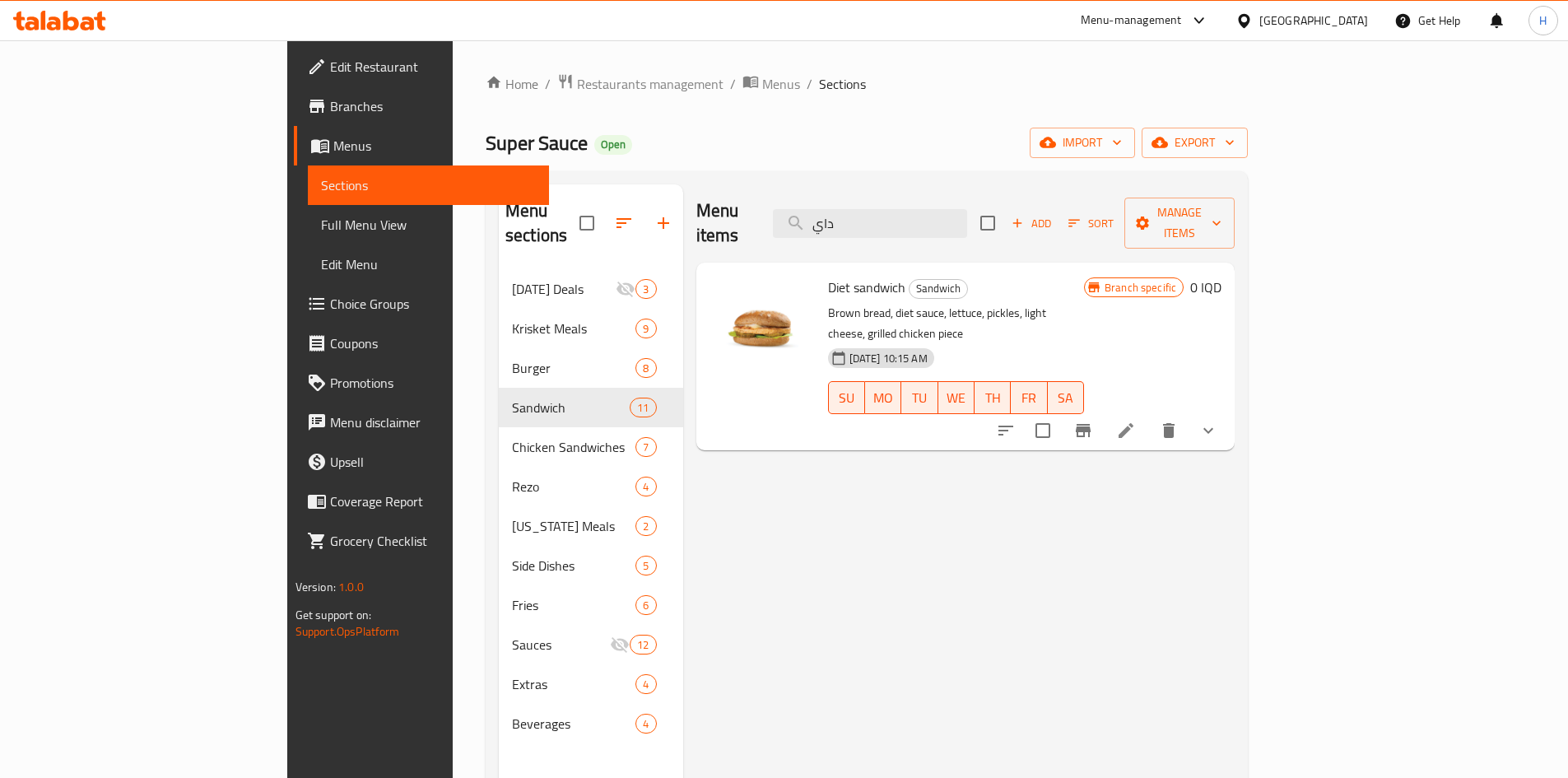
click at [1040, 420] on icon at bounding box center [1125, 430] width 20 height 20
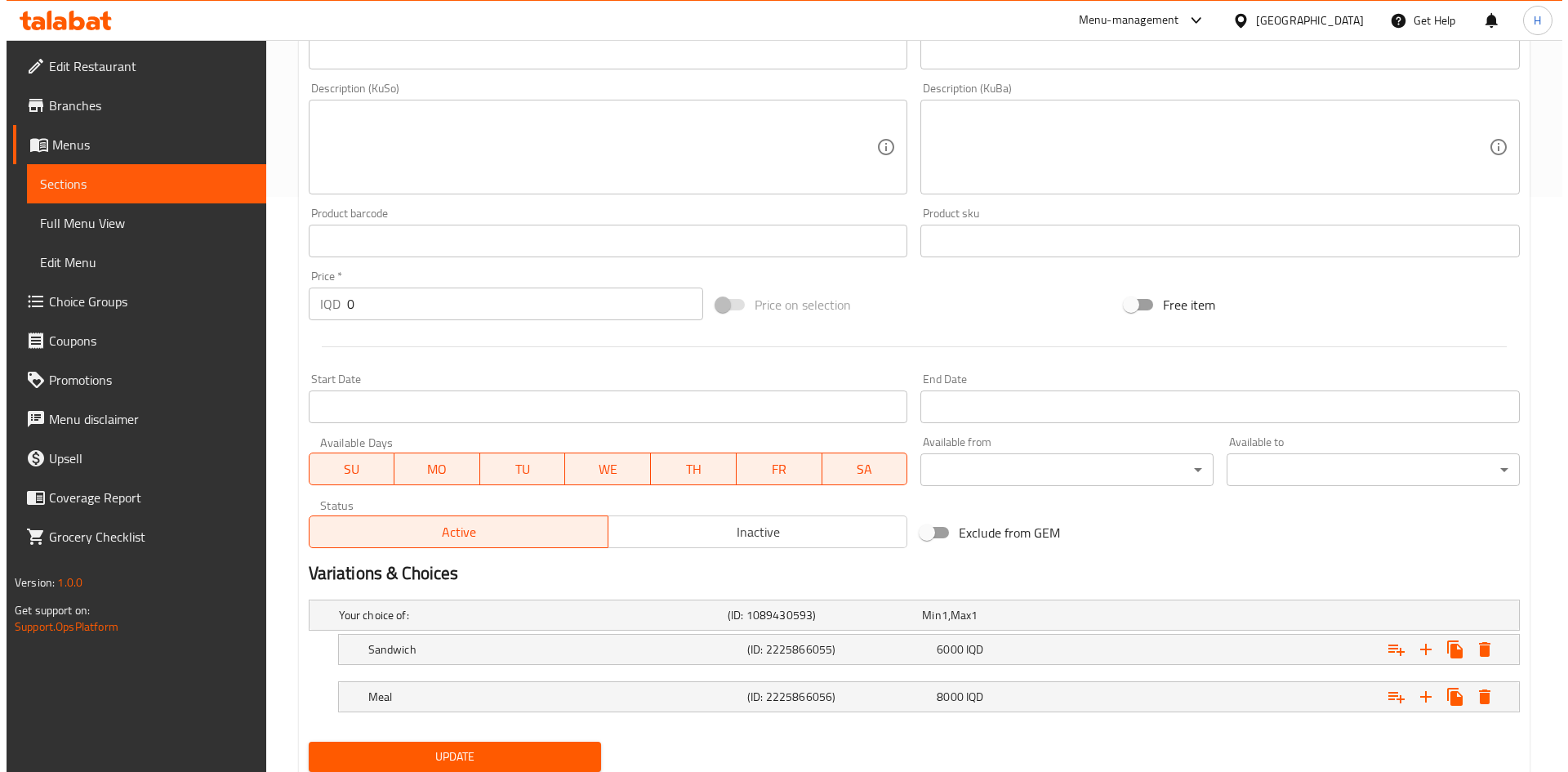
scroll to position [631, 0]
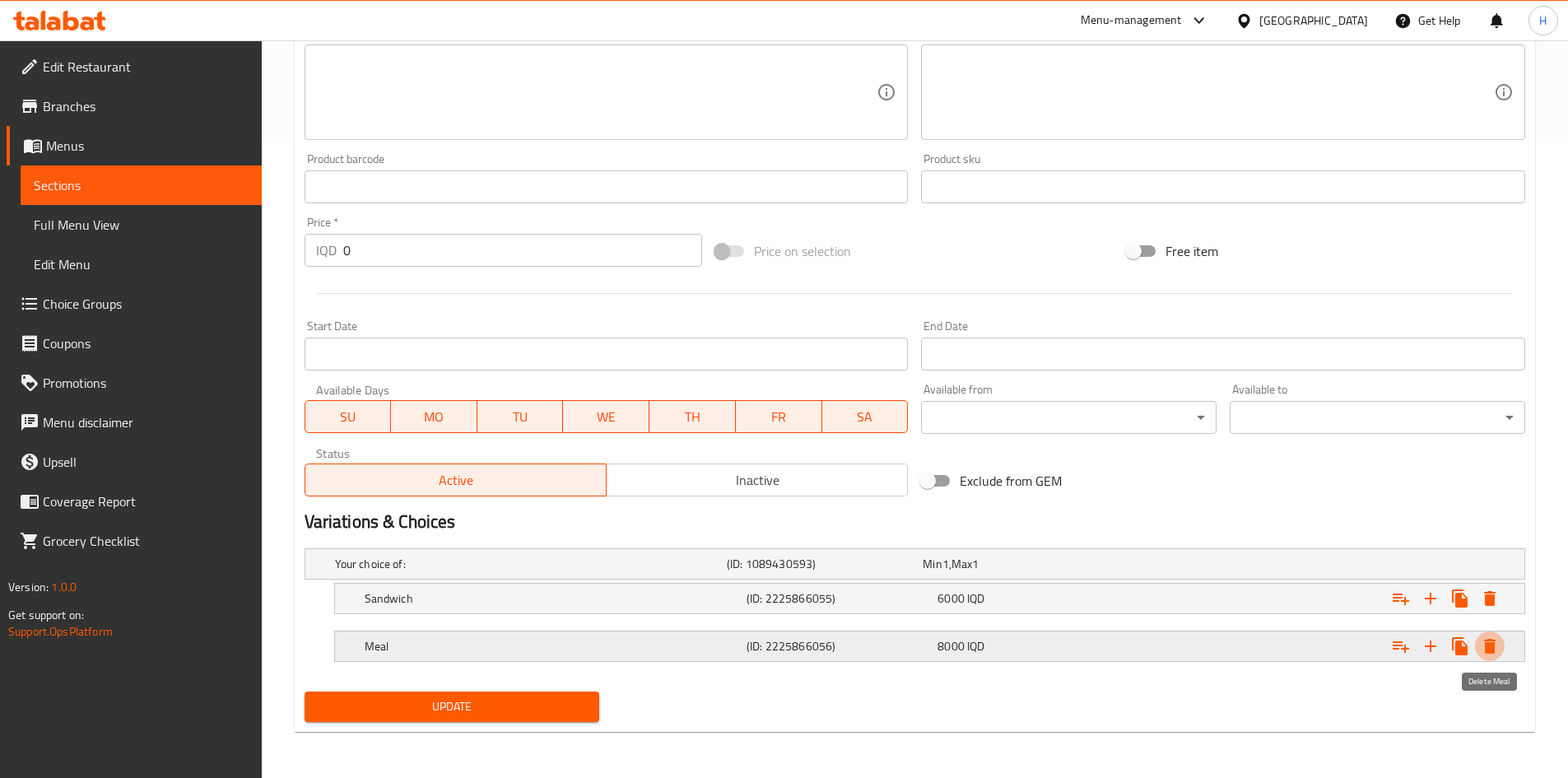
click at [1040, 480] on icon "Expand" at bounding box center [1489, 645] width 11 height 15
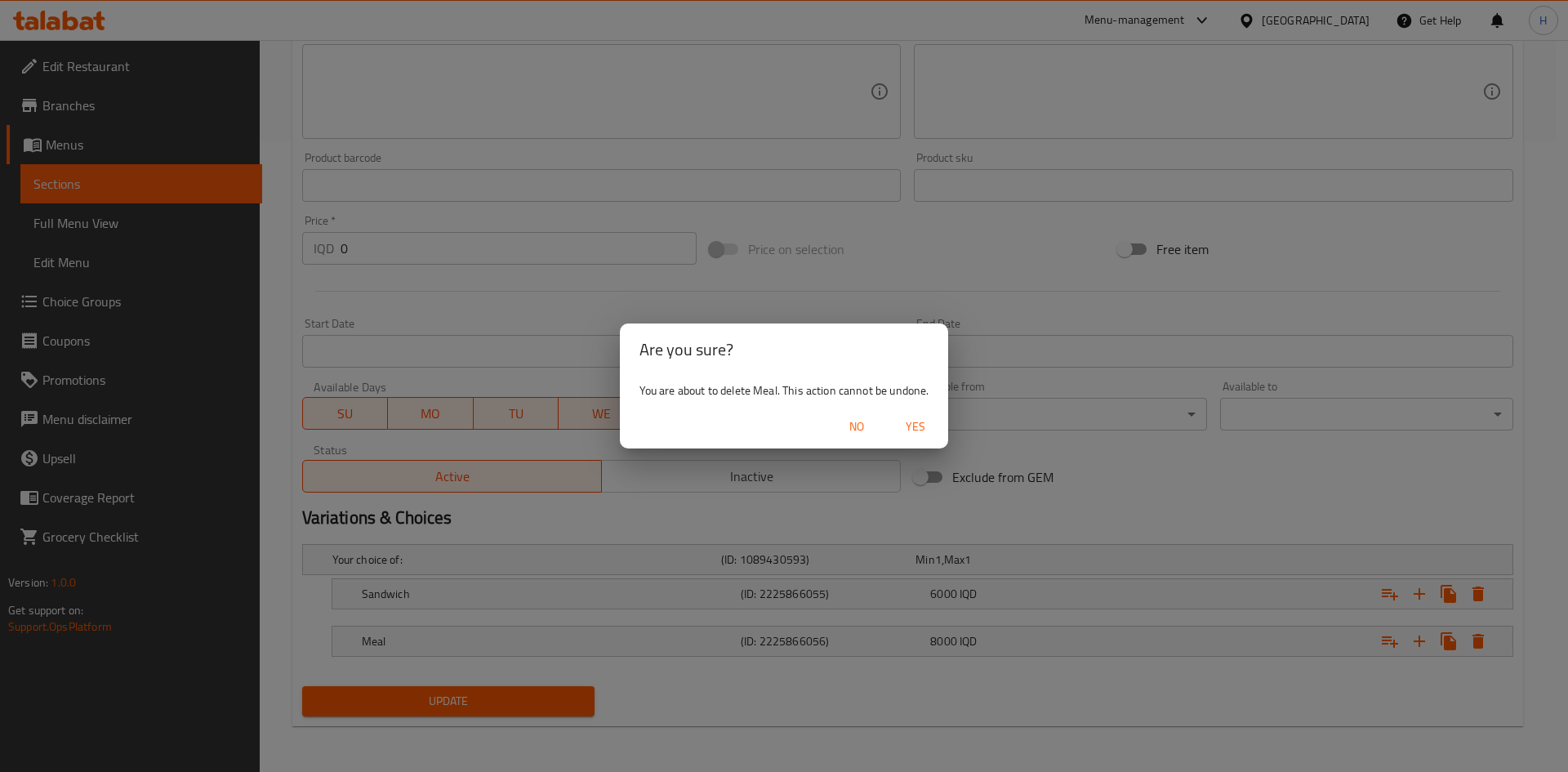
click at [919, 438] on button "Yes" at bounding box center [915, 426] width 52 height 30
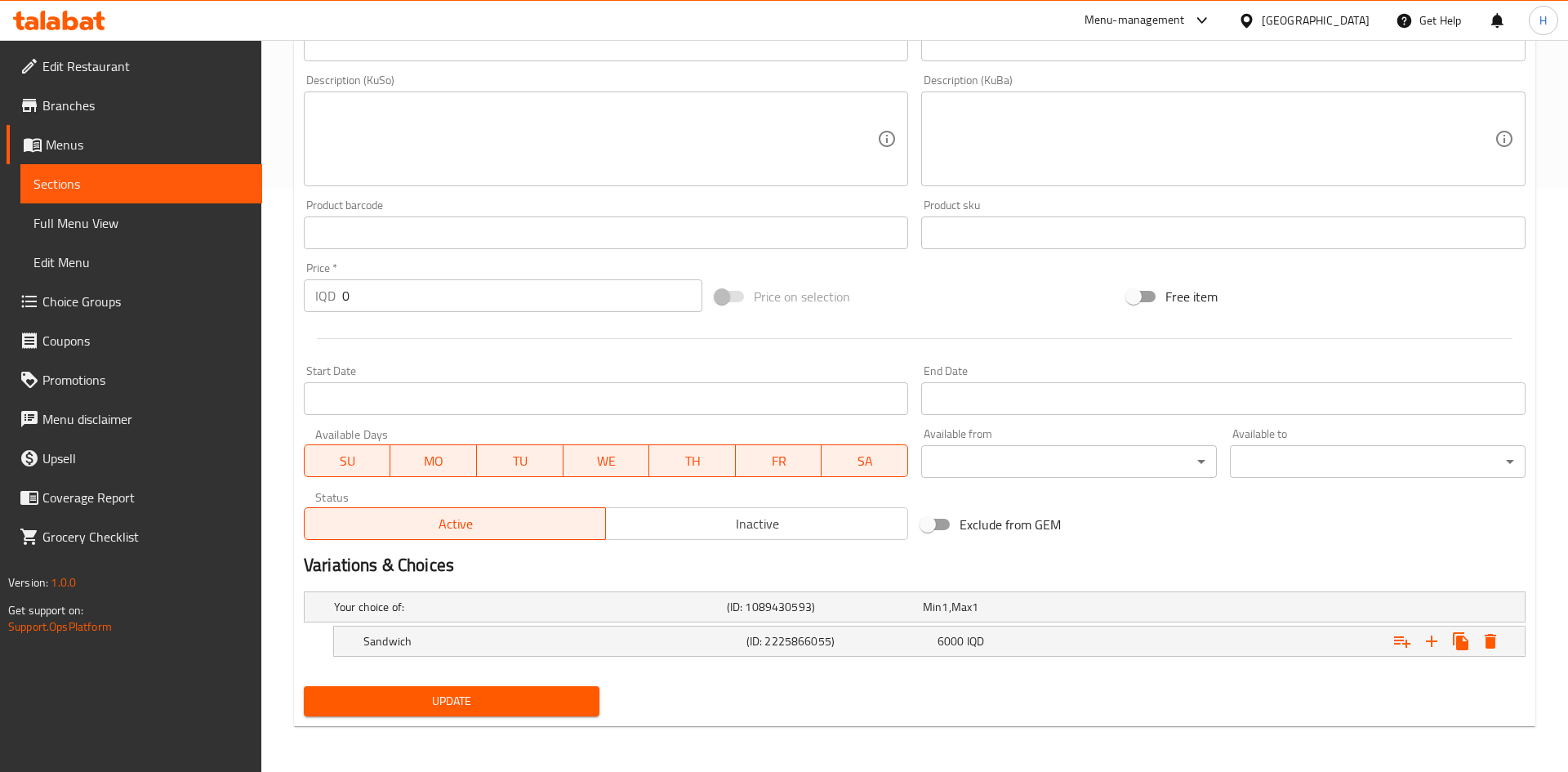
scroll to position [583, 0]
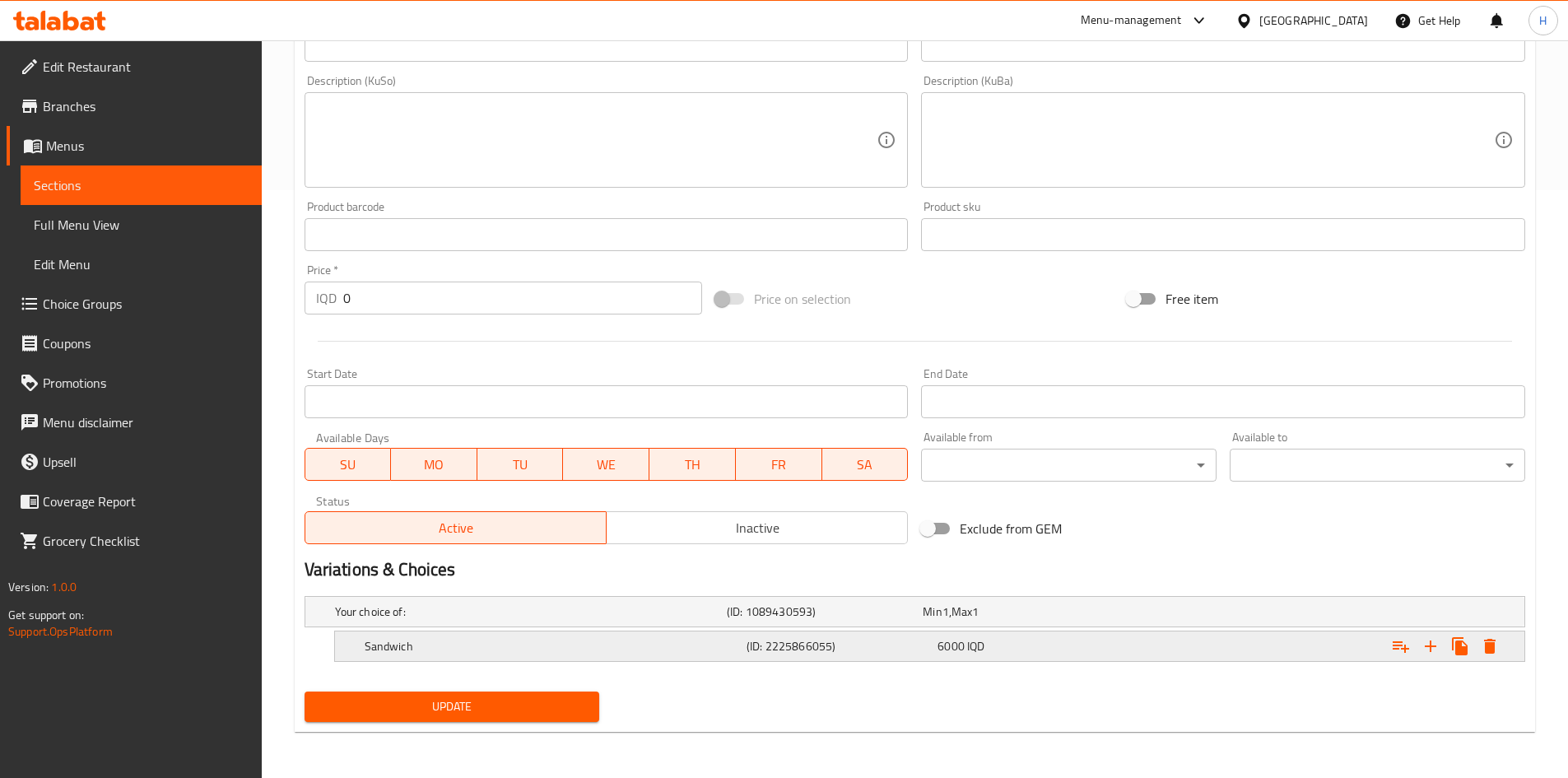
click at [1040, 480] on icon "Expand" at bounding box center [1489, 646] width 20 height 20
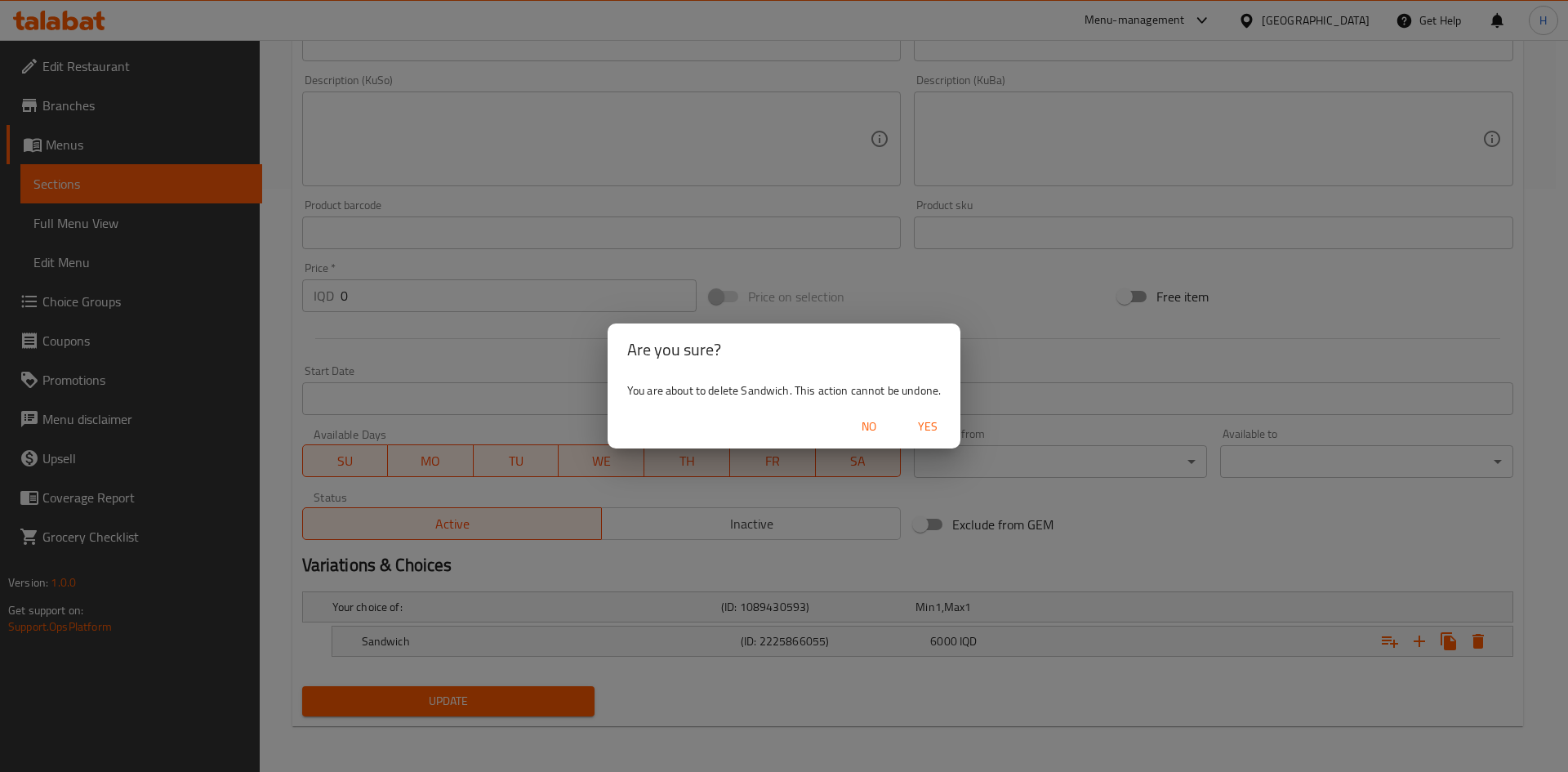
click at [940, 426] on span "Yes" at bounding box center [928, 426] width 39 height 20
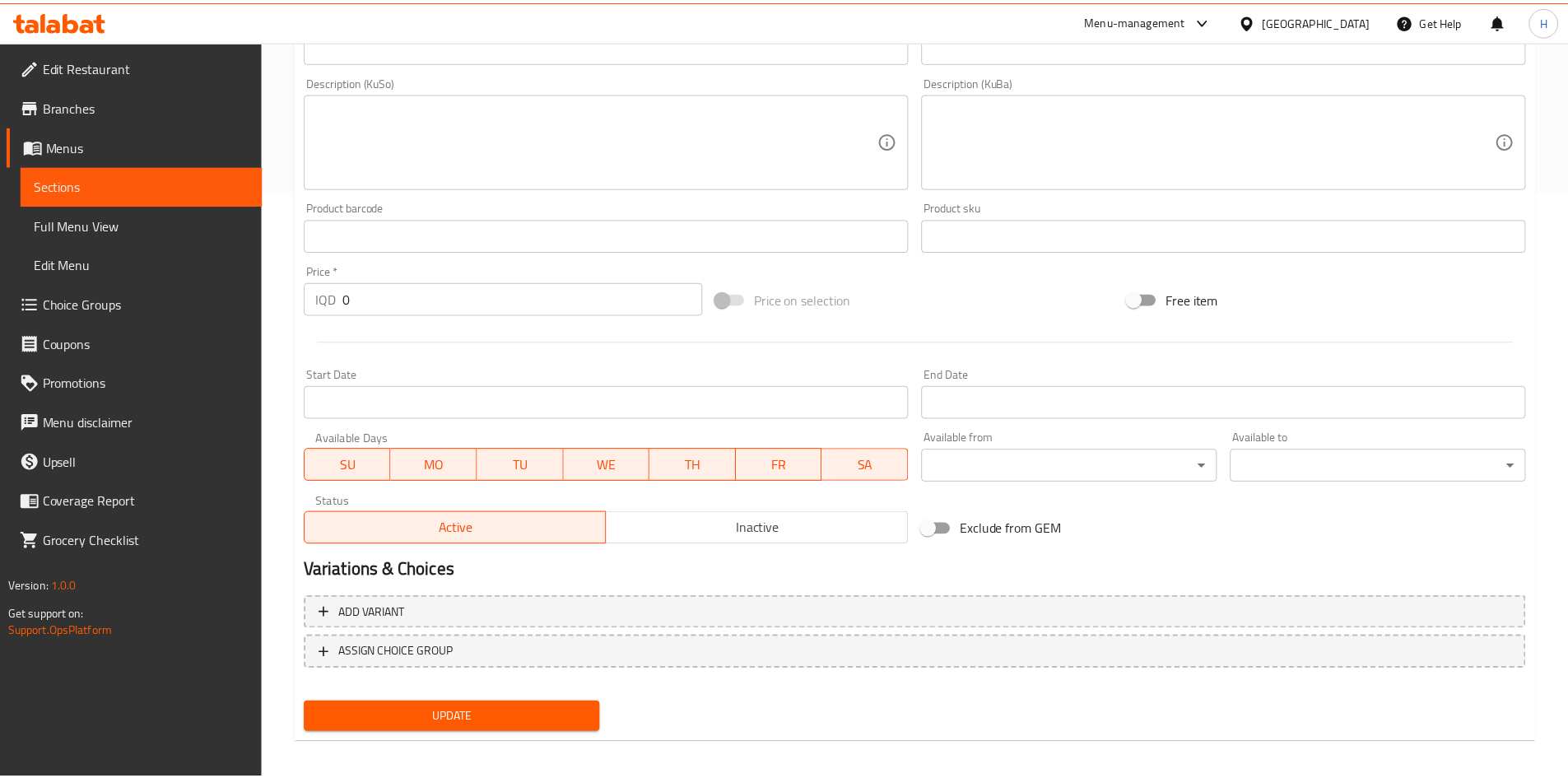
scroll to position [582, 0]
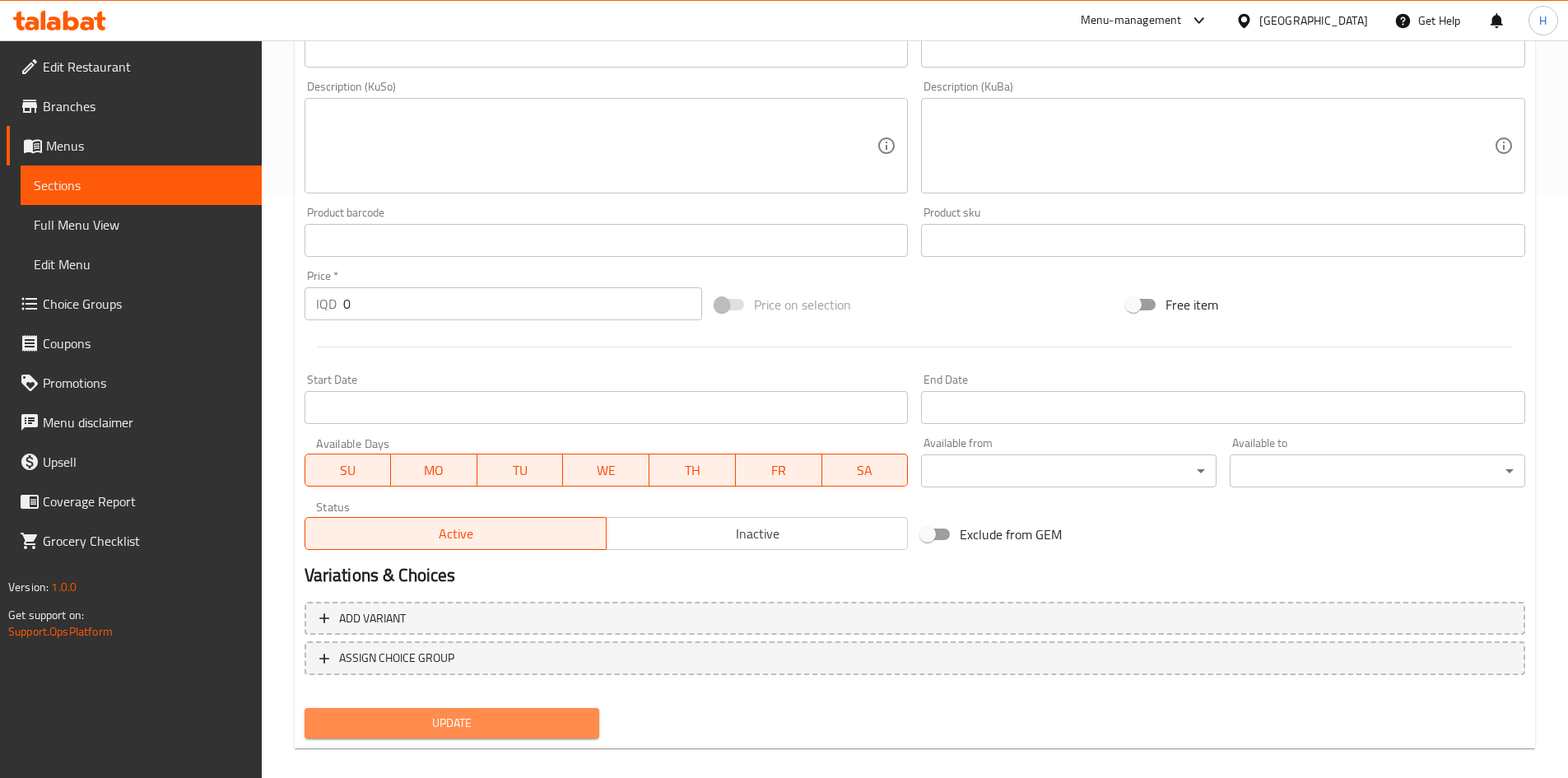
click at [486, 480] on span "Update" at bounding box center [452, 723] width 269 height 21
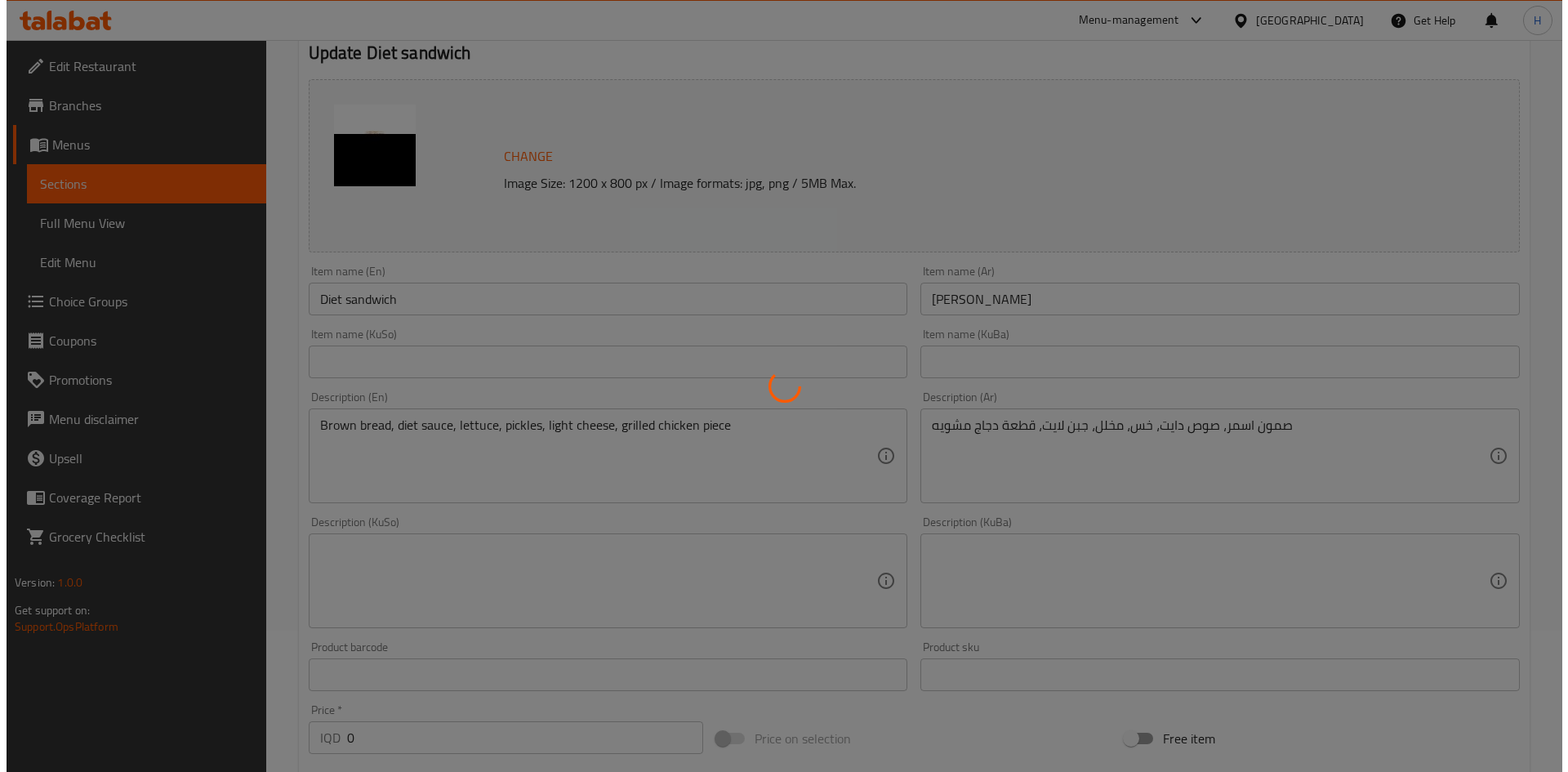
scroll to position [0, 0]
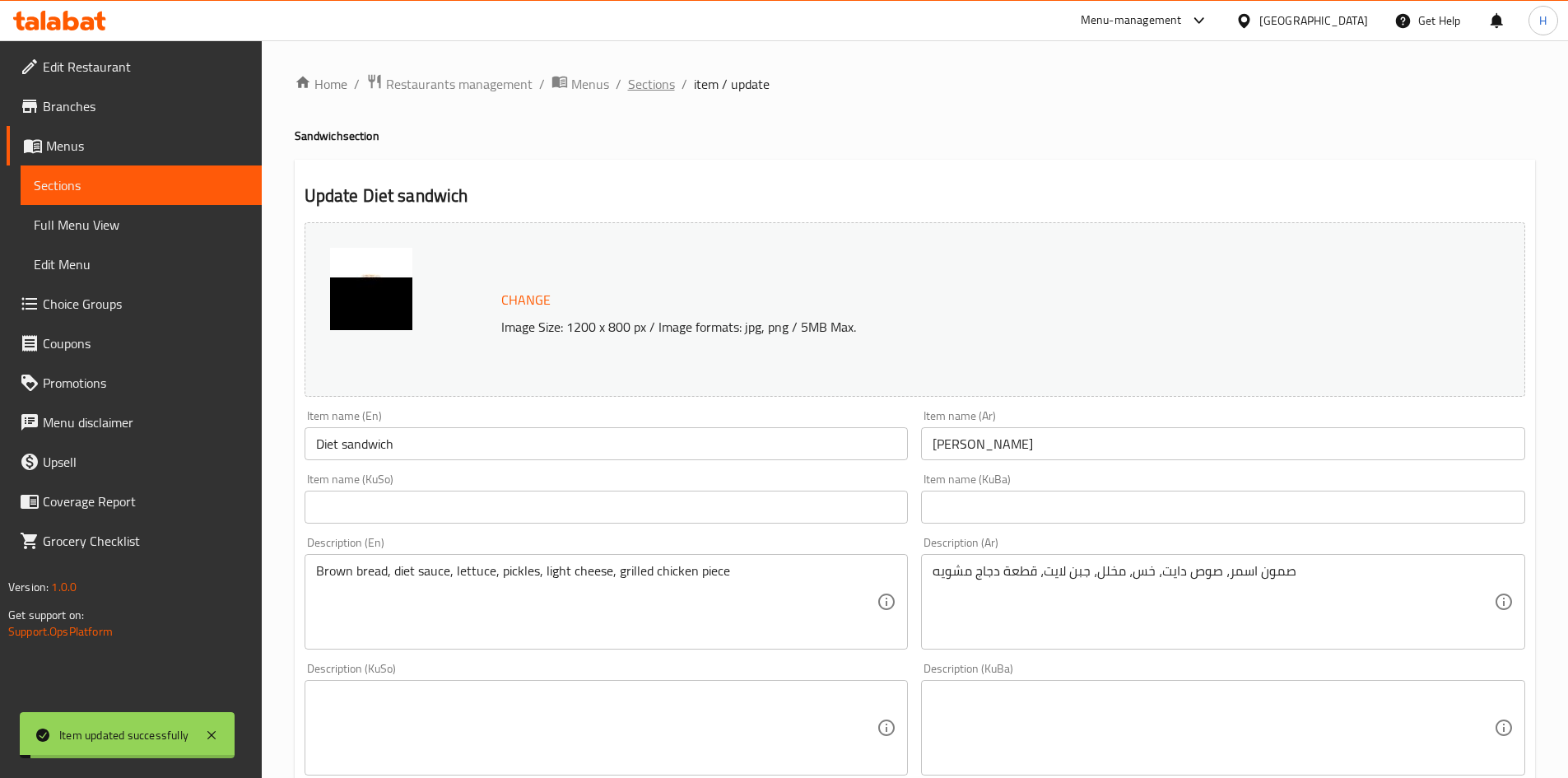
click at [661, 92] on span "Sections" at bounding box center [651, 83] width 47 height 20
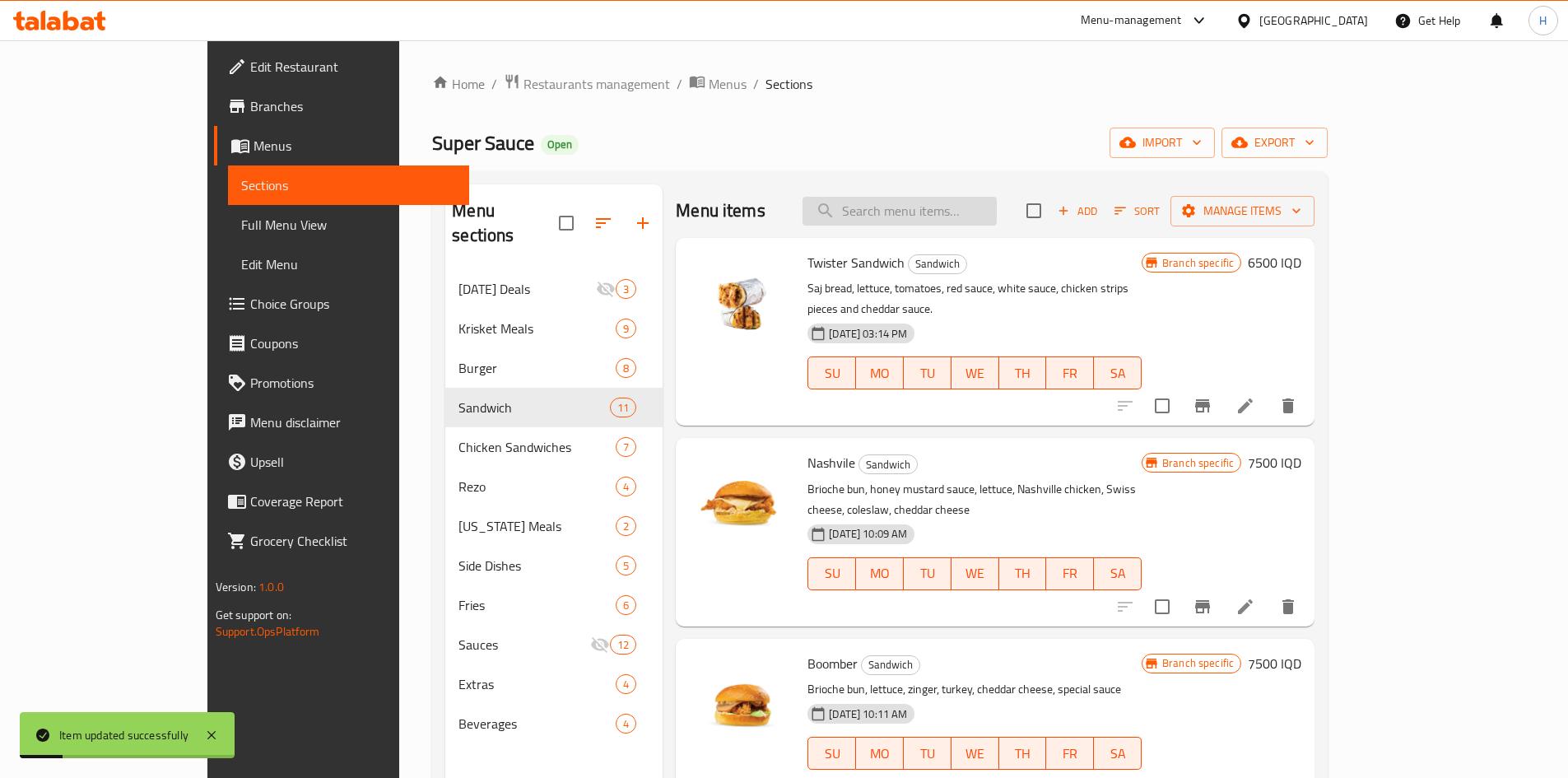
drag, startPoint x: 1004, startPoint y: 195, endPoint x: 1001, endPoint y: 209, distance: 14.3
click at [1004, 196] on div "Menu items Add Sort Manage items" at bounding box center [995, 211] width 638 height 53
click at [997, 210] on input "search" at bounding box center [899, 211] width 194 height 29
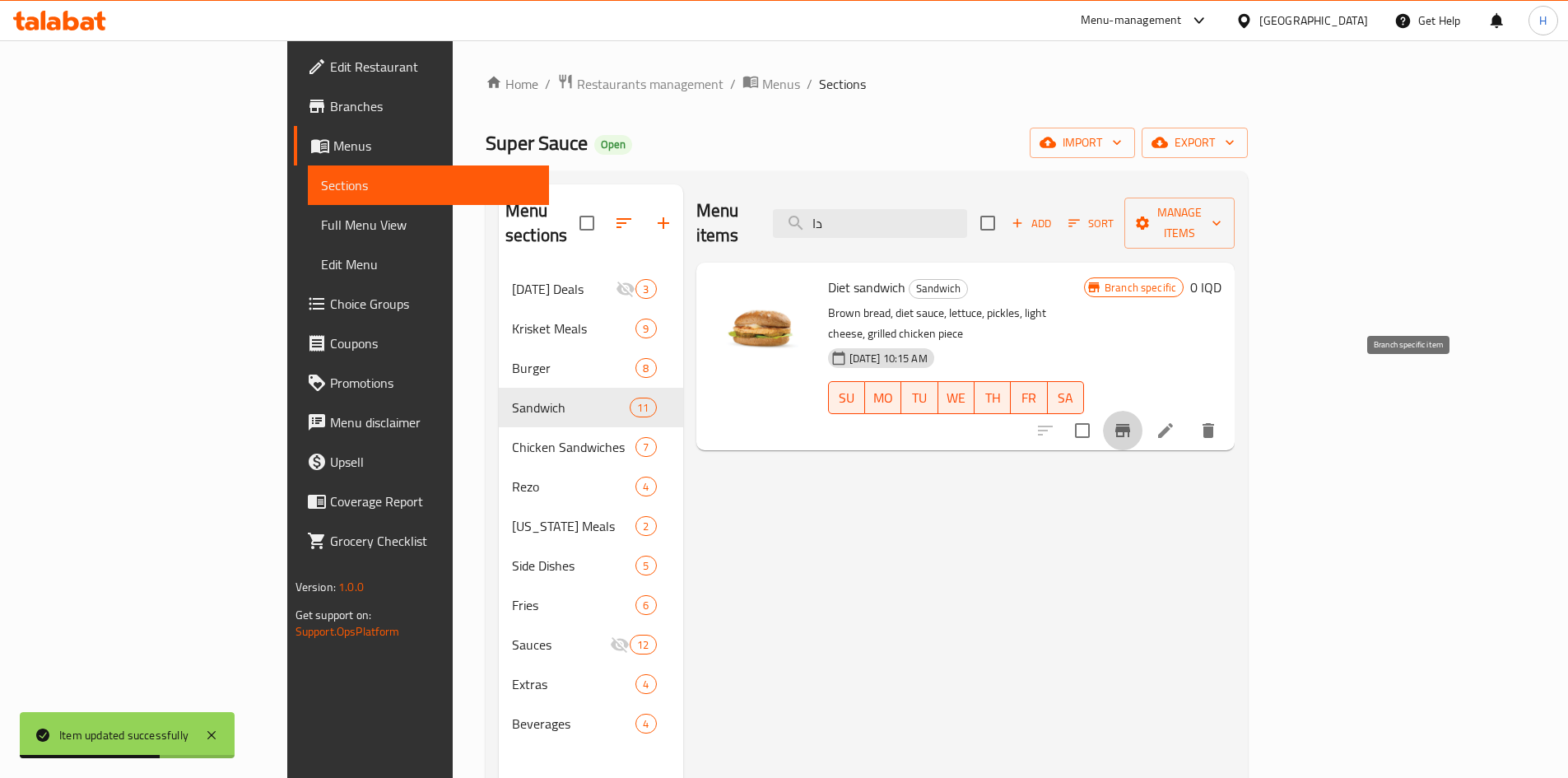
click at [1040, 424] on icon "Branch-specific-item" at bounding box center [1122, 430] width 15 height 13
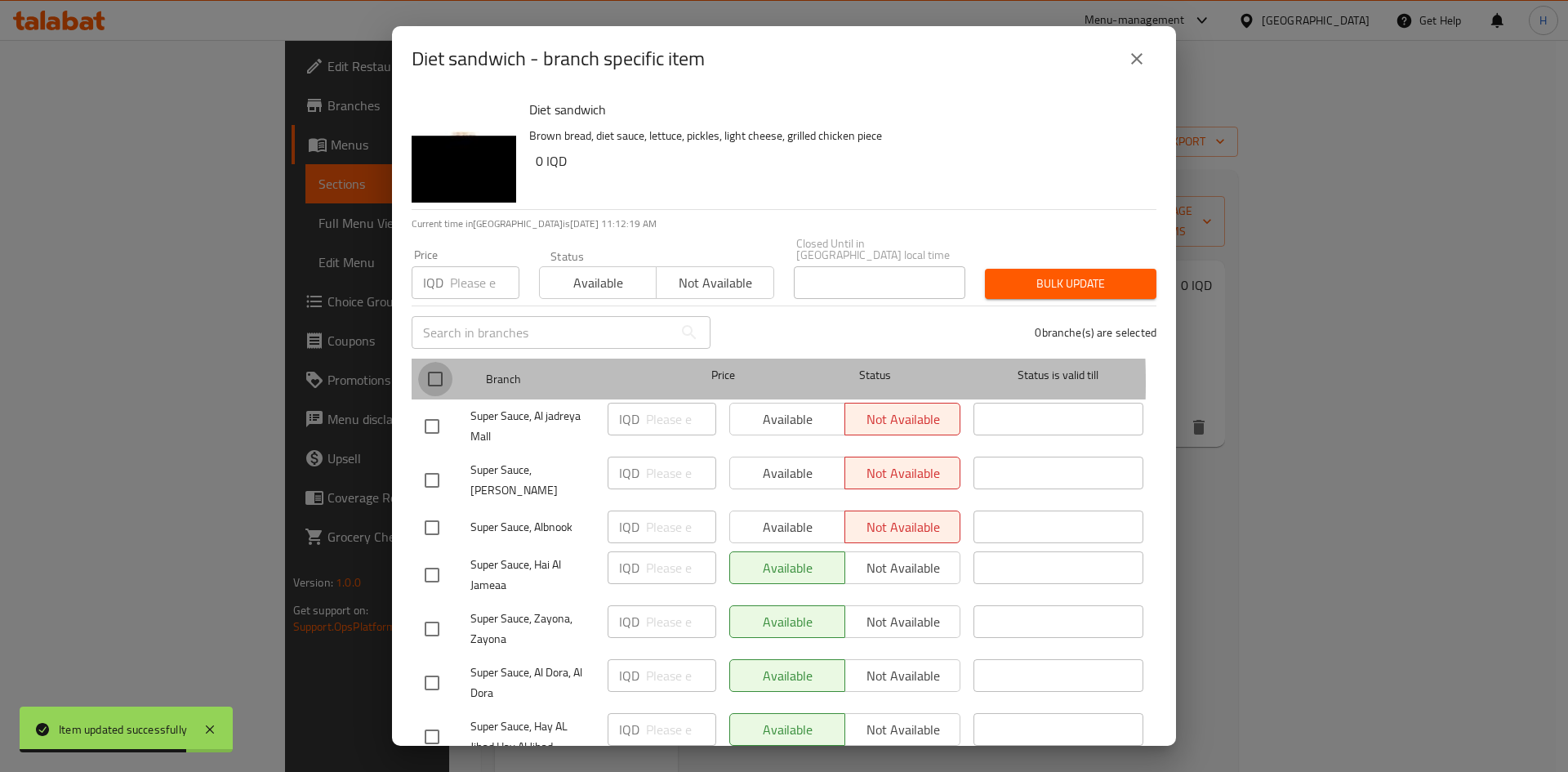
click at [429, 371] on input "checkbox" at bounding box center [435, 379] width 34 height 34
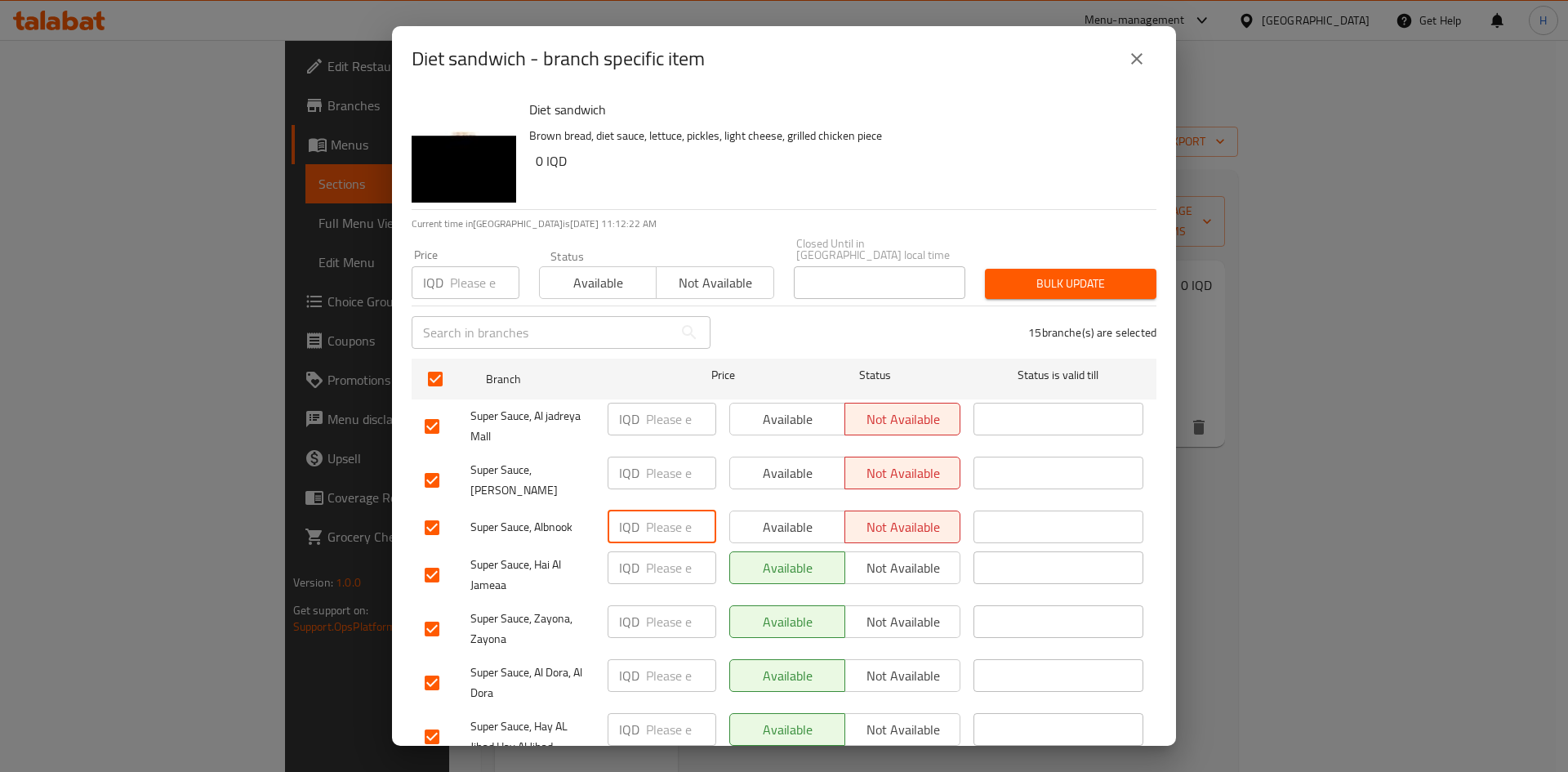
click at [646, 477] on input "number" at bounding box center [681, 527] width 71 height 32
click at [667, 477] on input "number" at bounding box center [681, 568] width 71 height 32
click at [680, 477] on input "6500" at bounding box center [681, 527] width 71 height 32
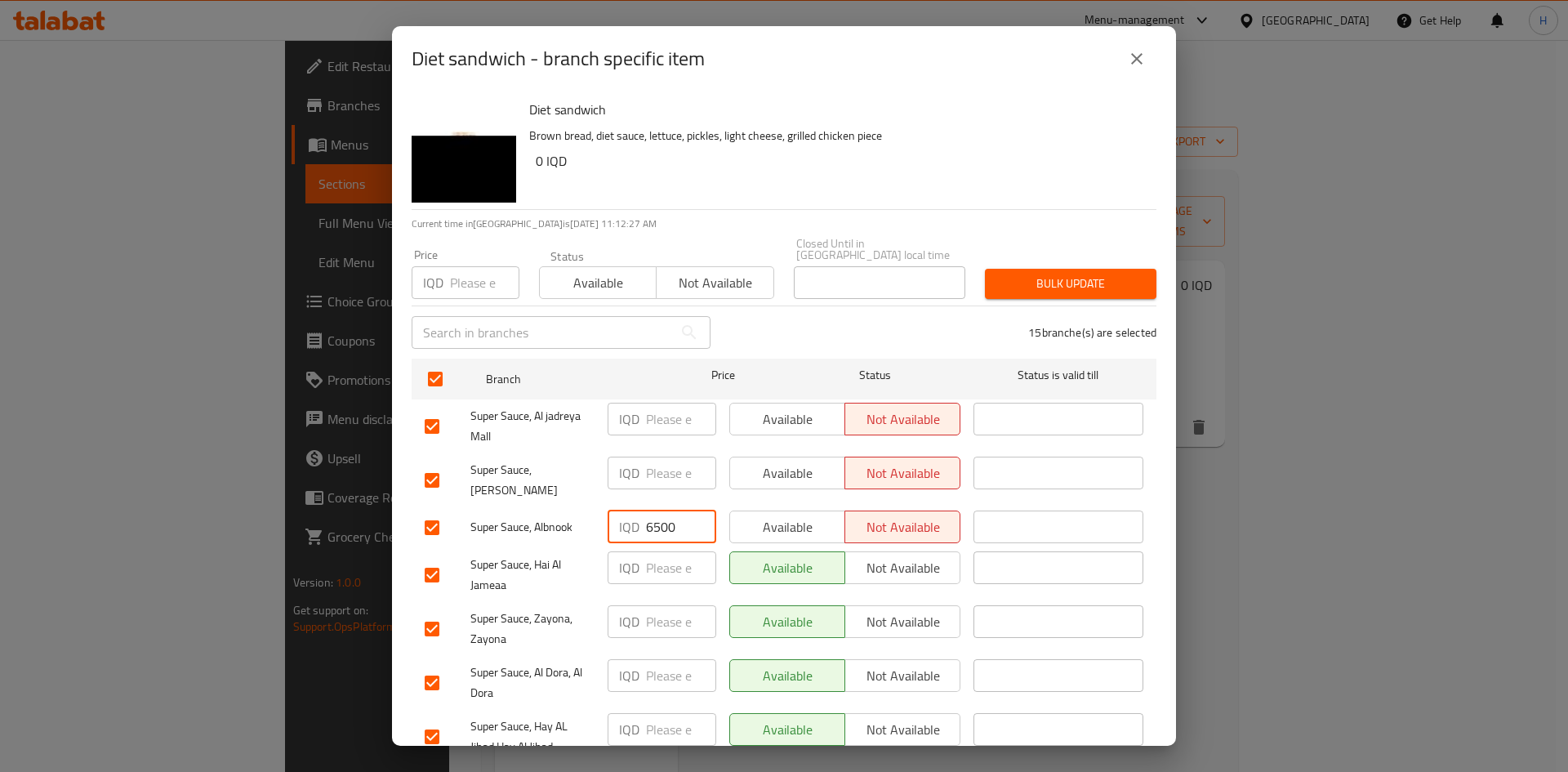
click at [656, 477] on input "number" at bounding box center [681, 568] width 71 height 32
click at [652, 477] on input "number" at bounding box center [681, 621] width 71 height 32
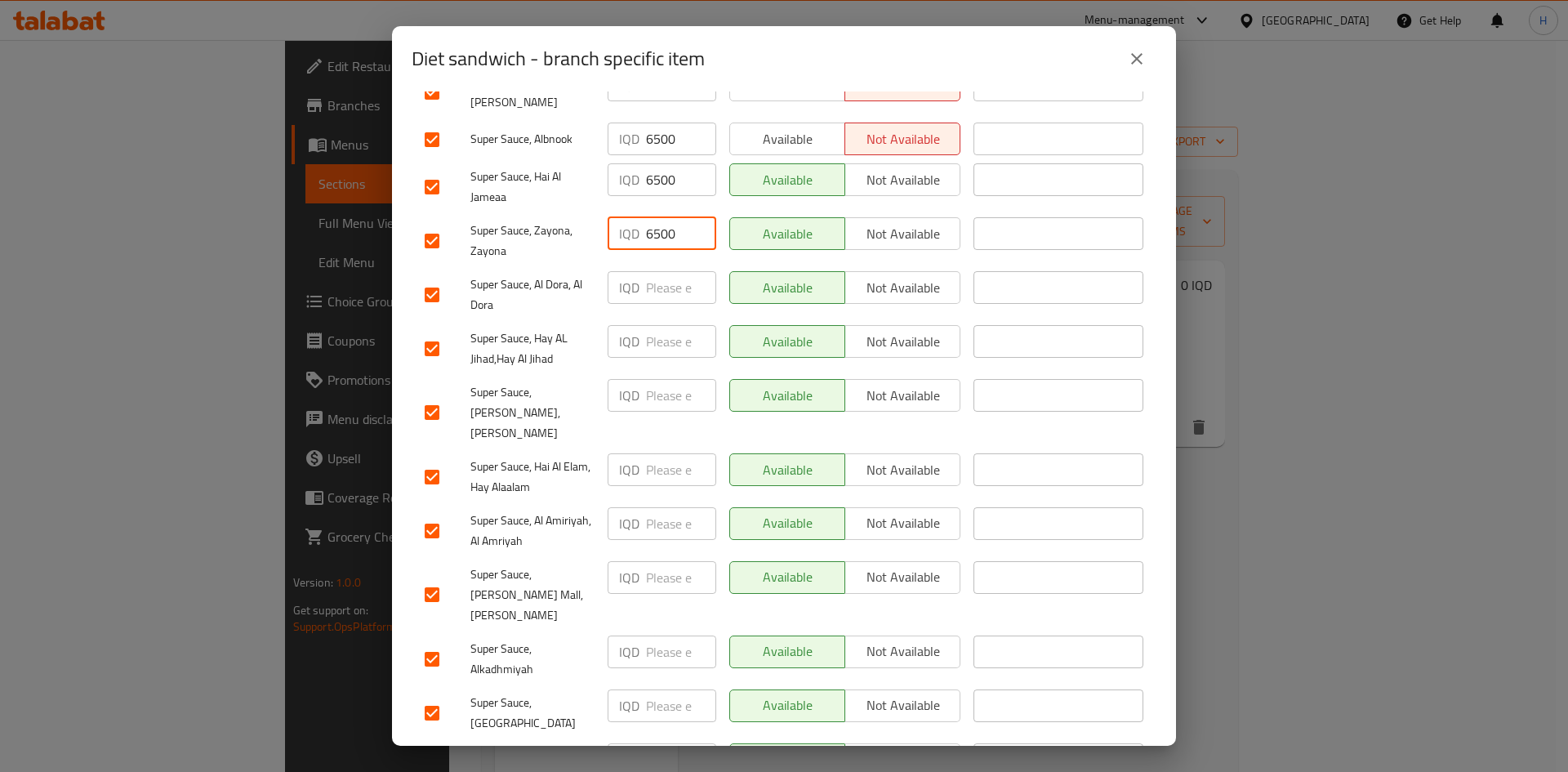
scroll to position [409, 0]
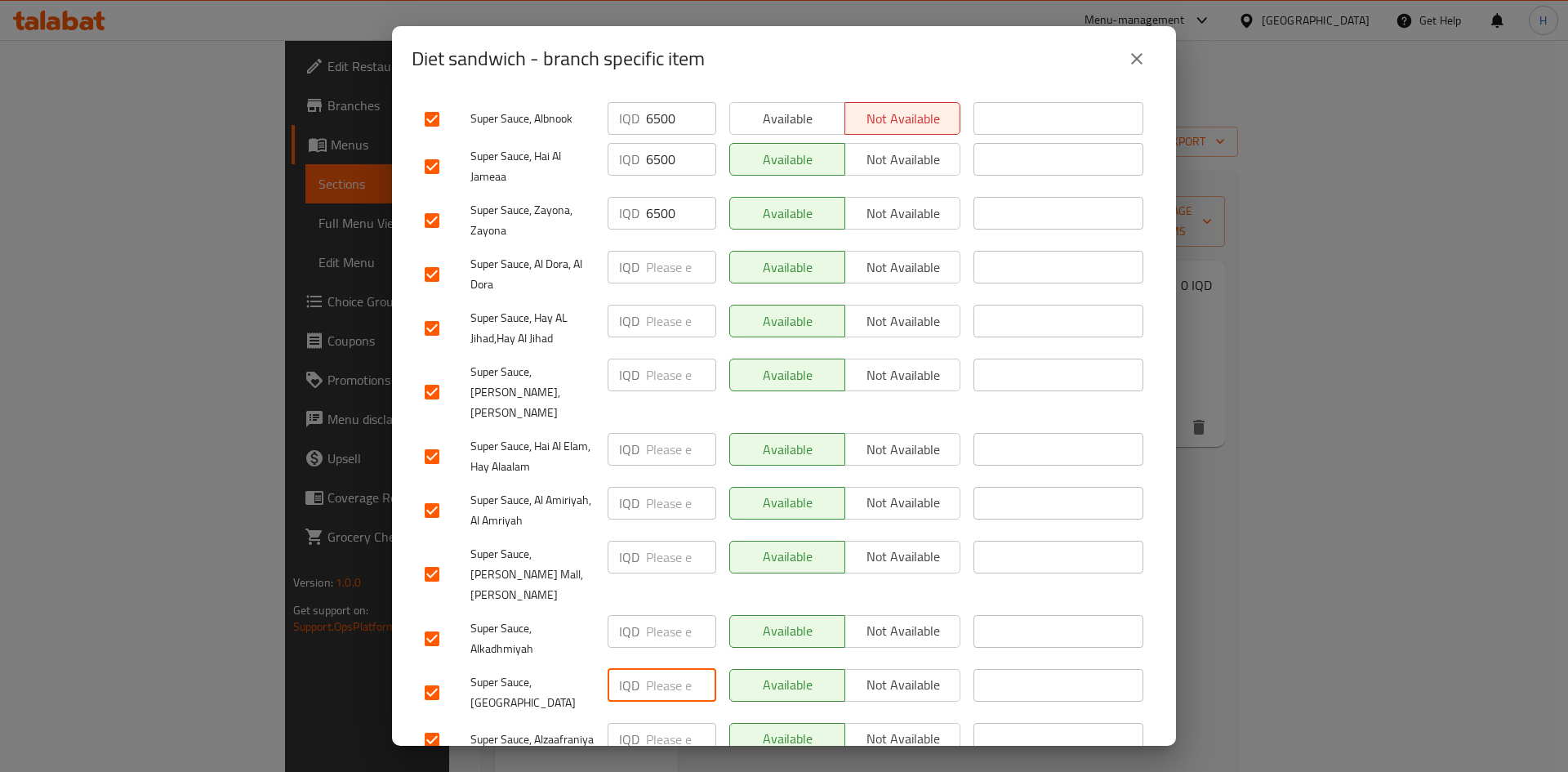
click at [666, 477] on input "number" at bounding box center [681, 685] width 71 height 32
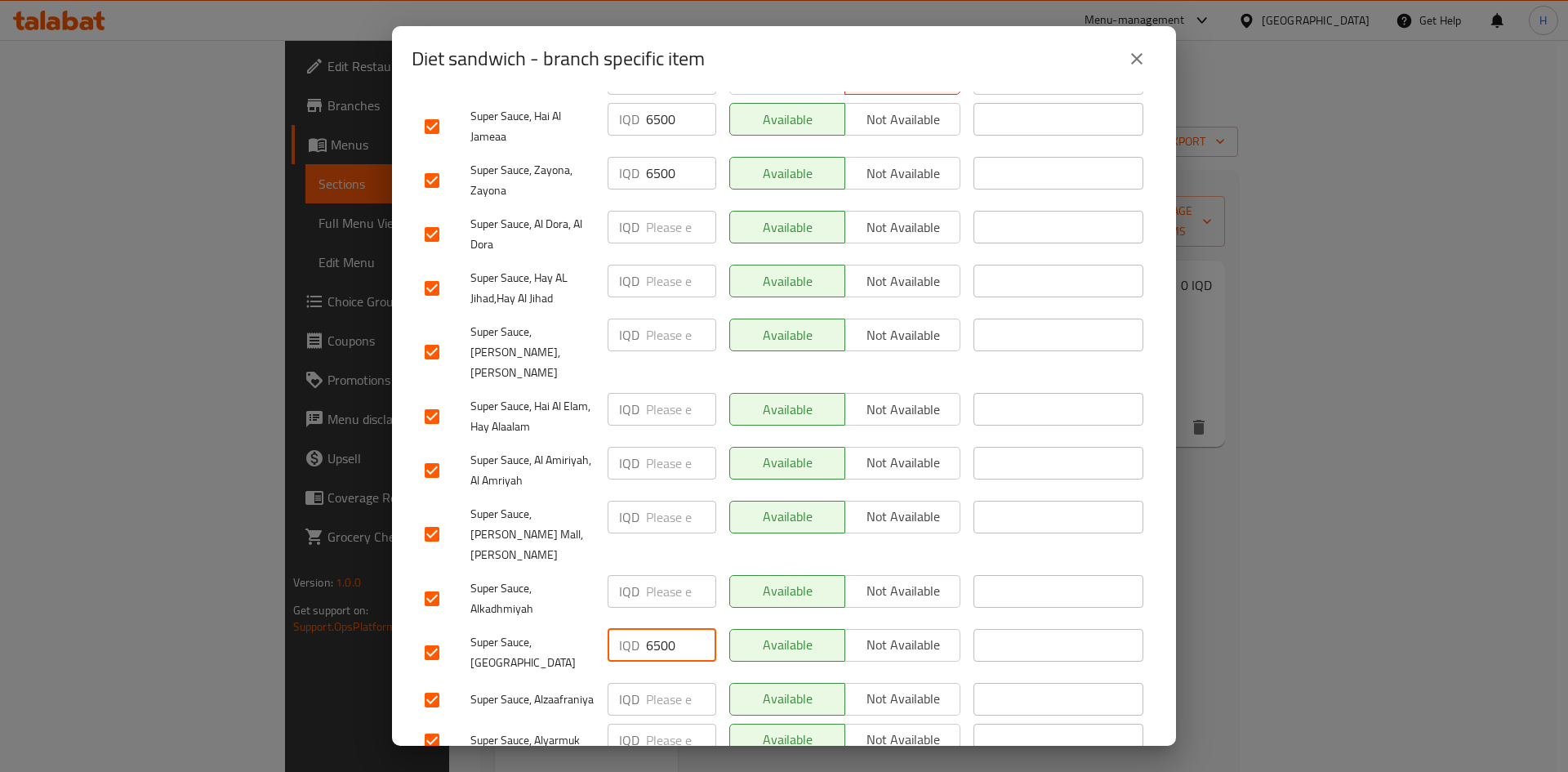
scroll to position [468, 0]
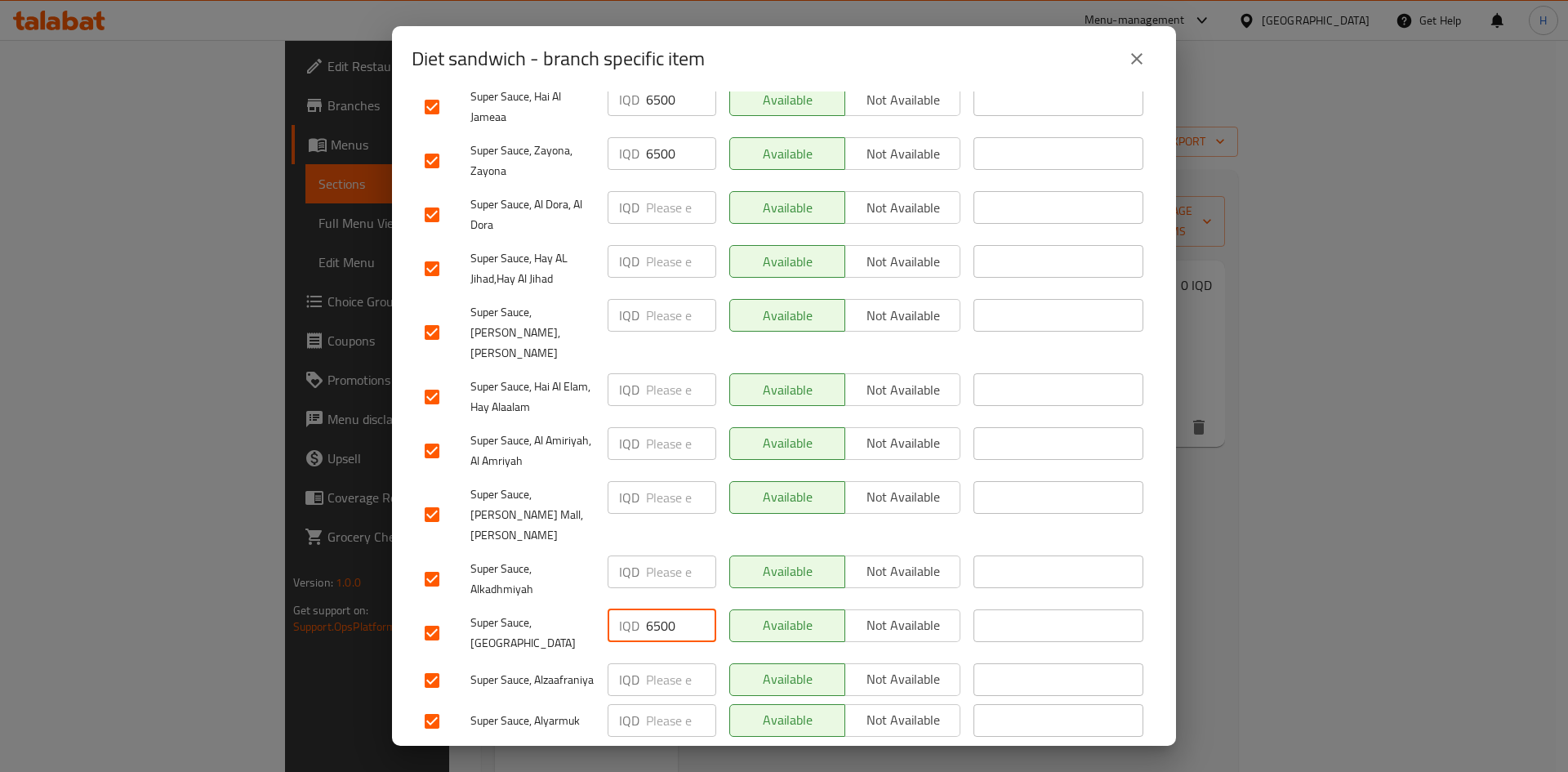
click at [647, 477] on input "number" at bounding box center [681, 720] width 71 height 32
click at [811, 477] on button "Save" at bounding box center [784, 763] width 745 height 30
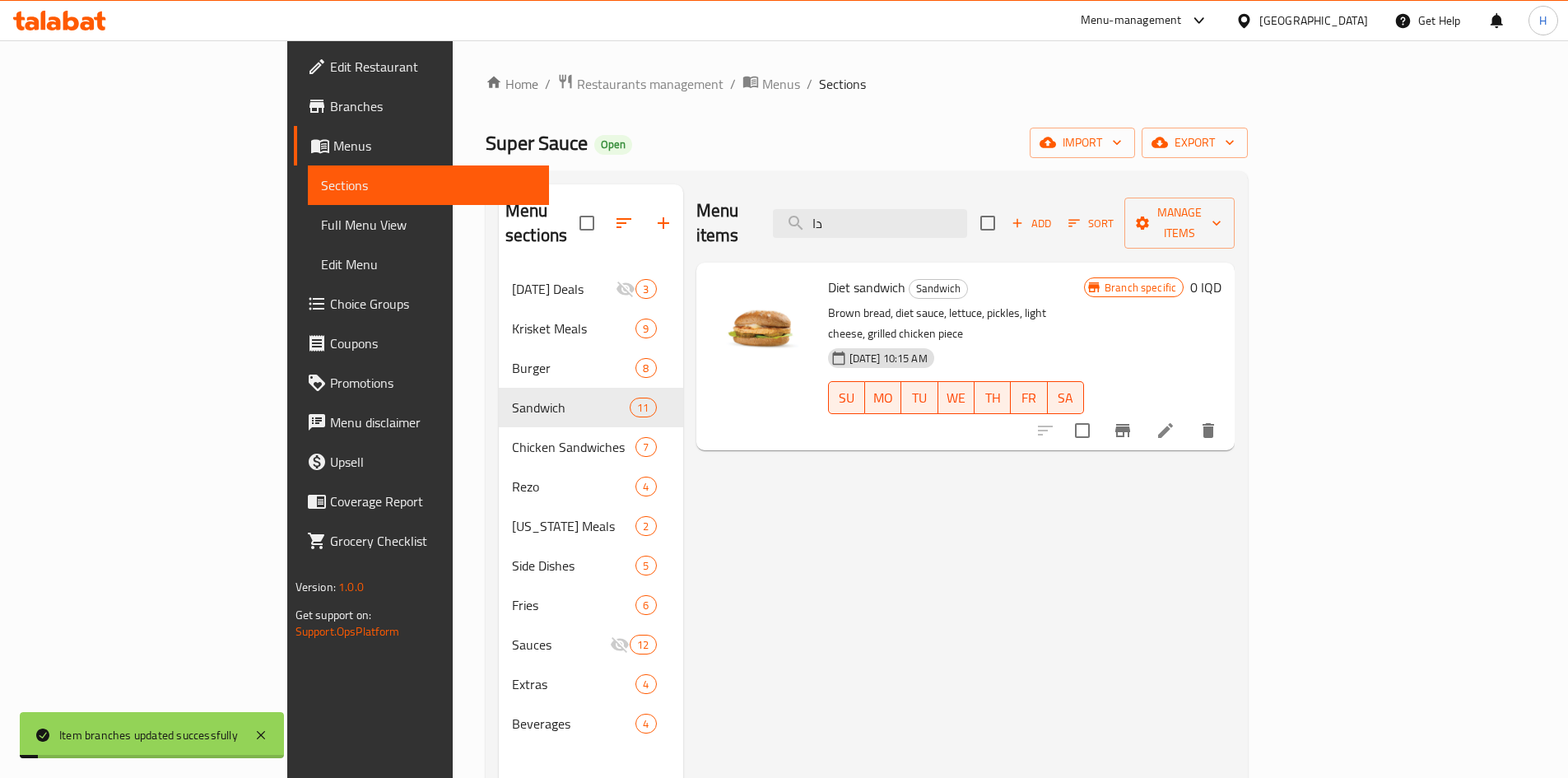
click
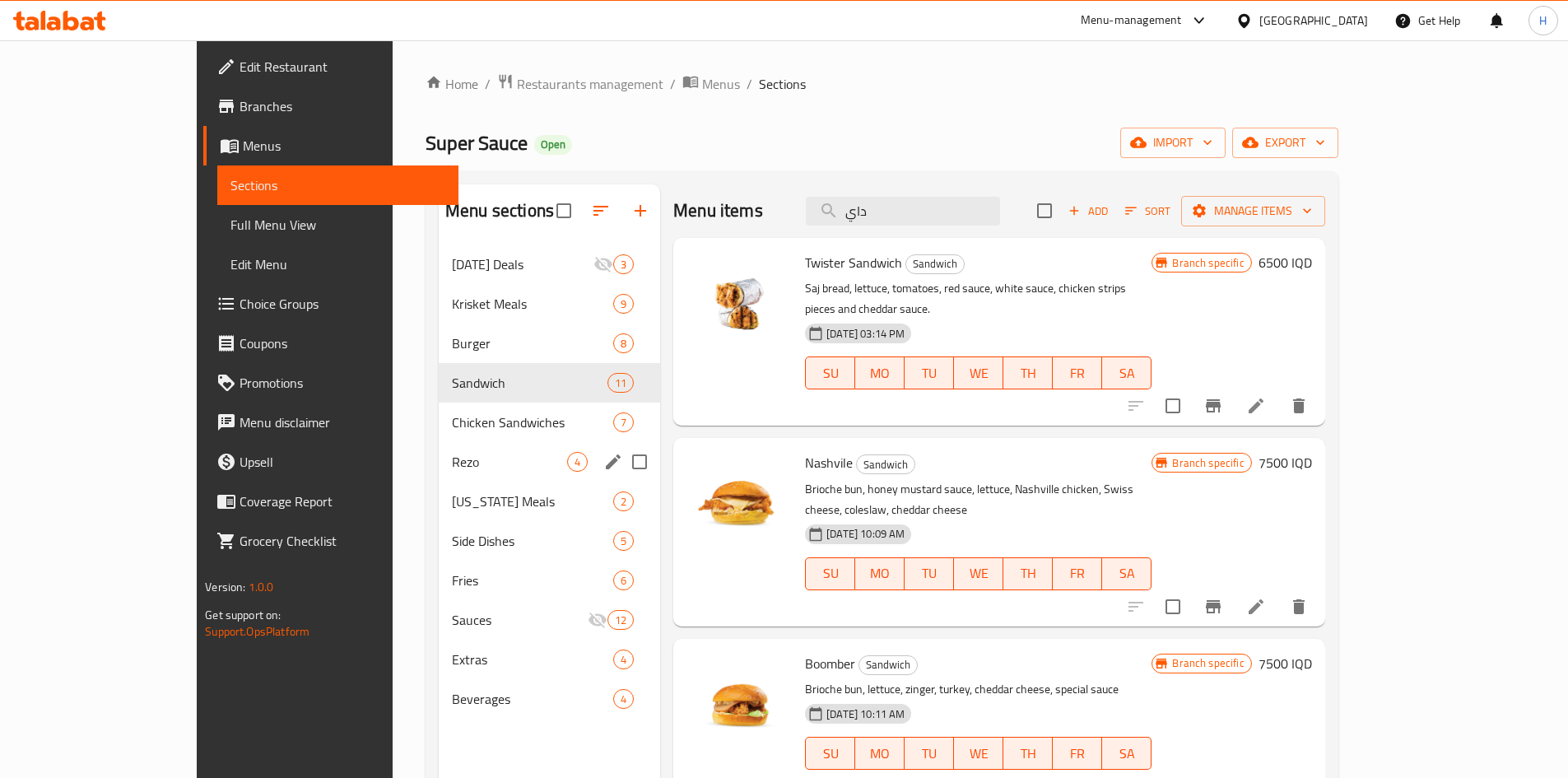
drag, startPoint x: 394, startPoint y: 475, endPoint x: 388, endPoint y: 468, distance: 9.2
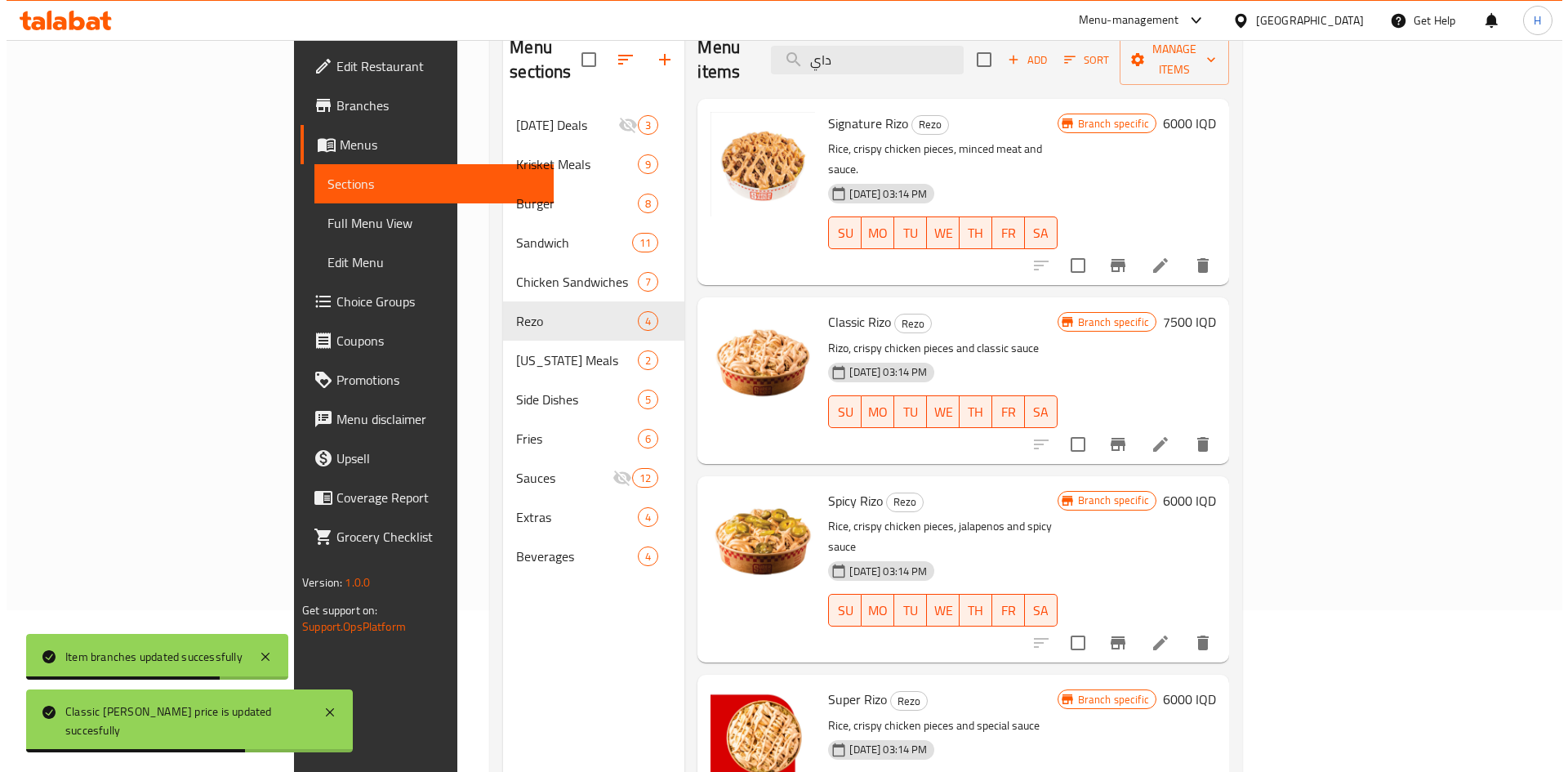
scroll to position [163, 0]
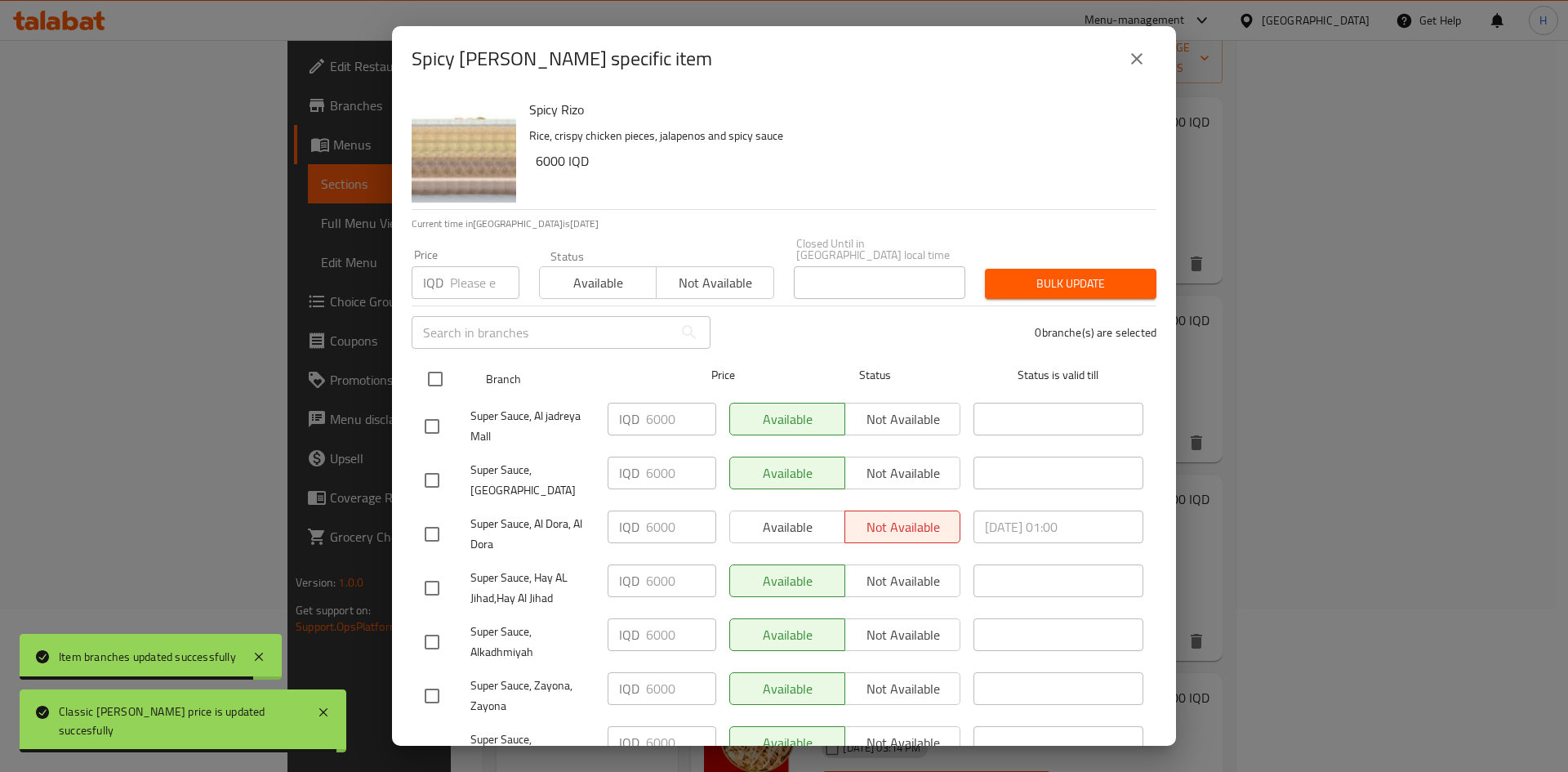
drag, startPoint x: 443, startPoint y: 370, endPoint x: 515, endPoint y: 379, distance: 72.6
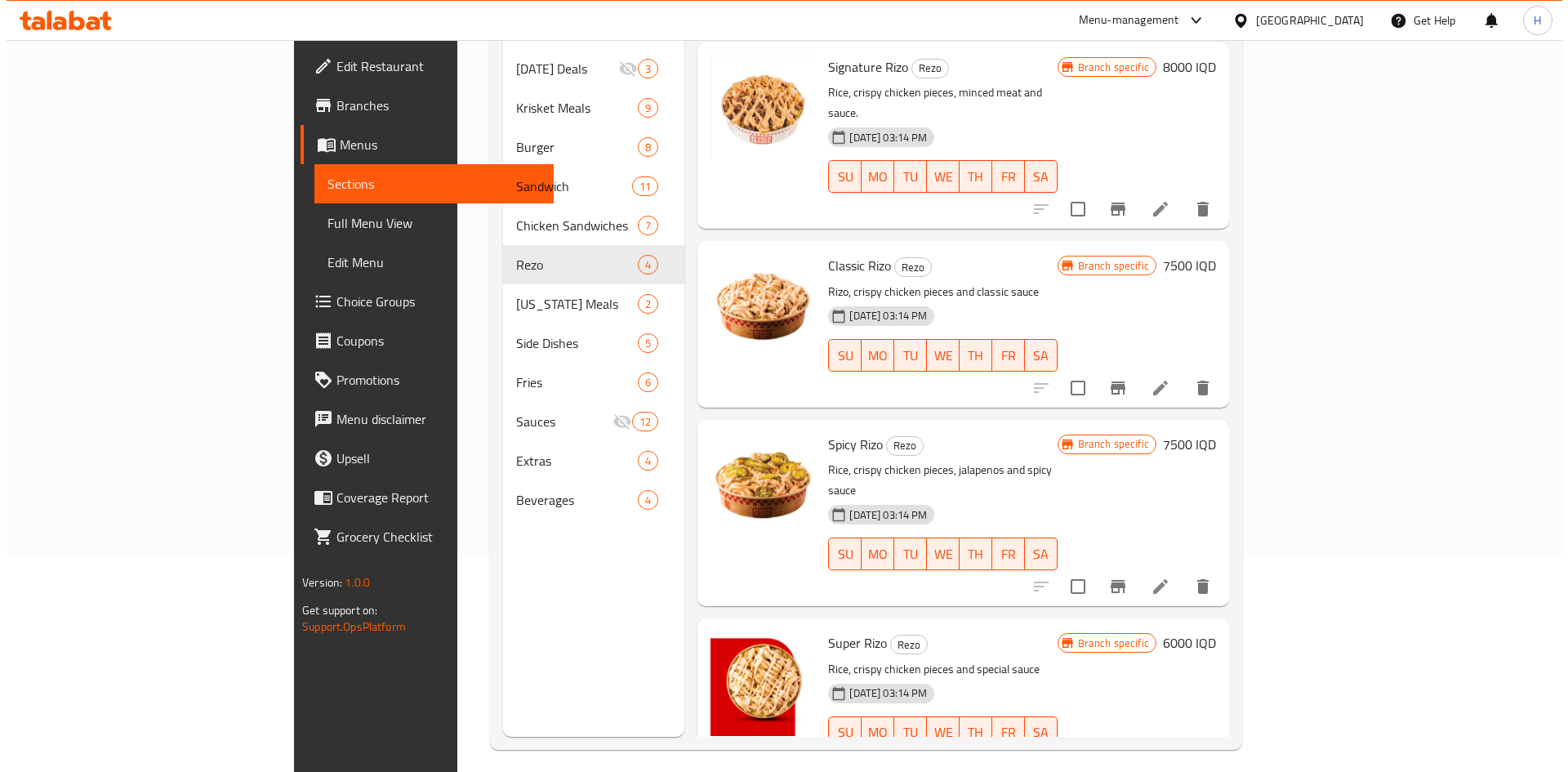
scroll to position [229, 0]
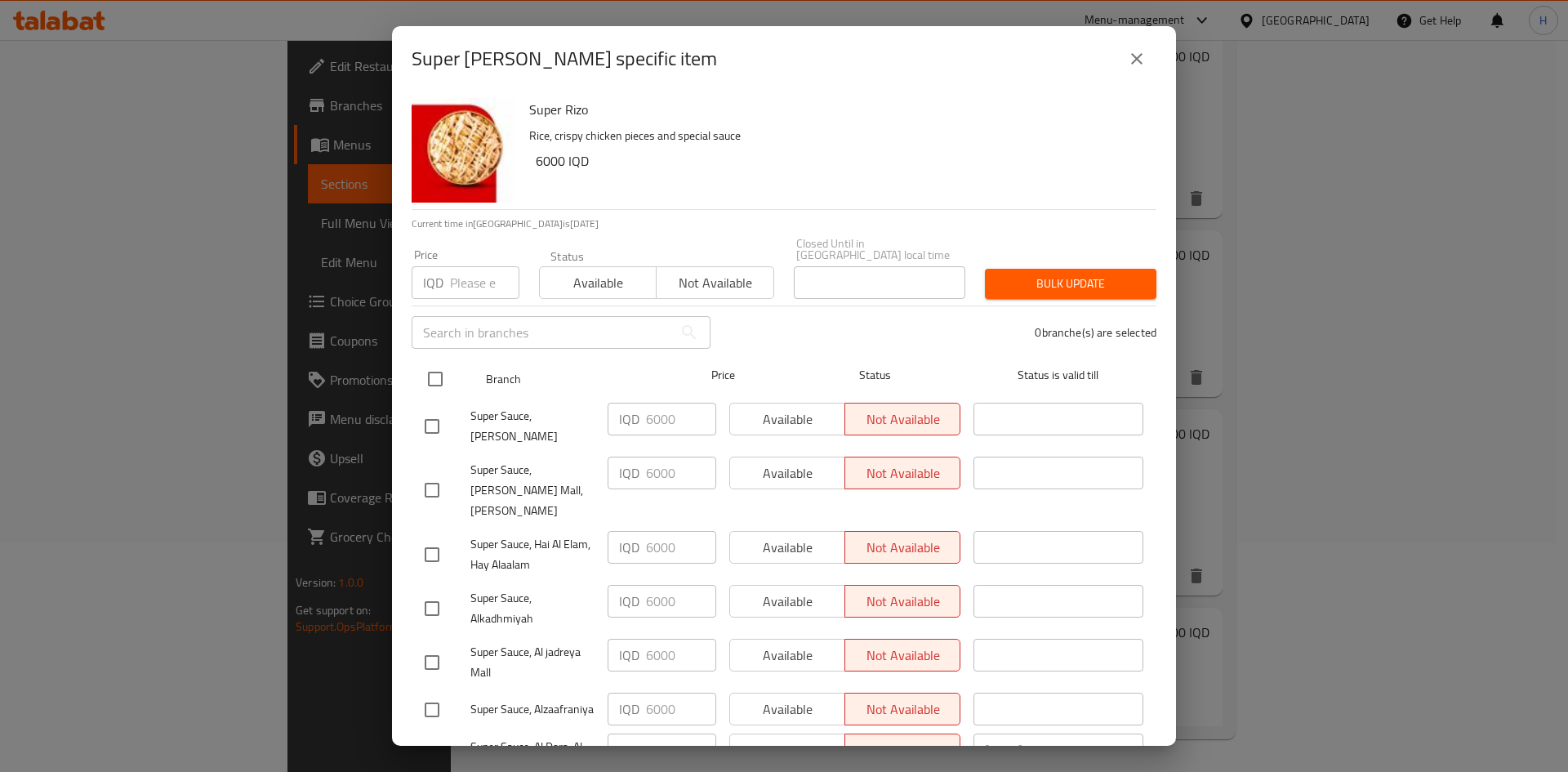
drag, startPoint x: 446, startPoint y: 367, endPoint x: 464, endPoint y: 369, distance: 18.1
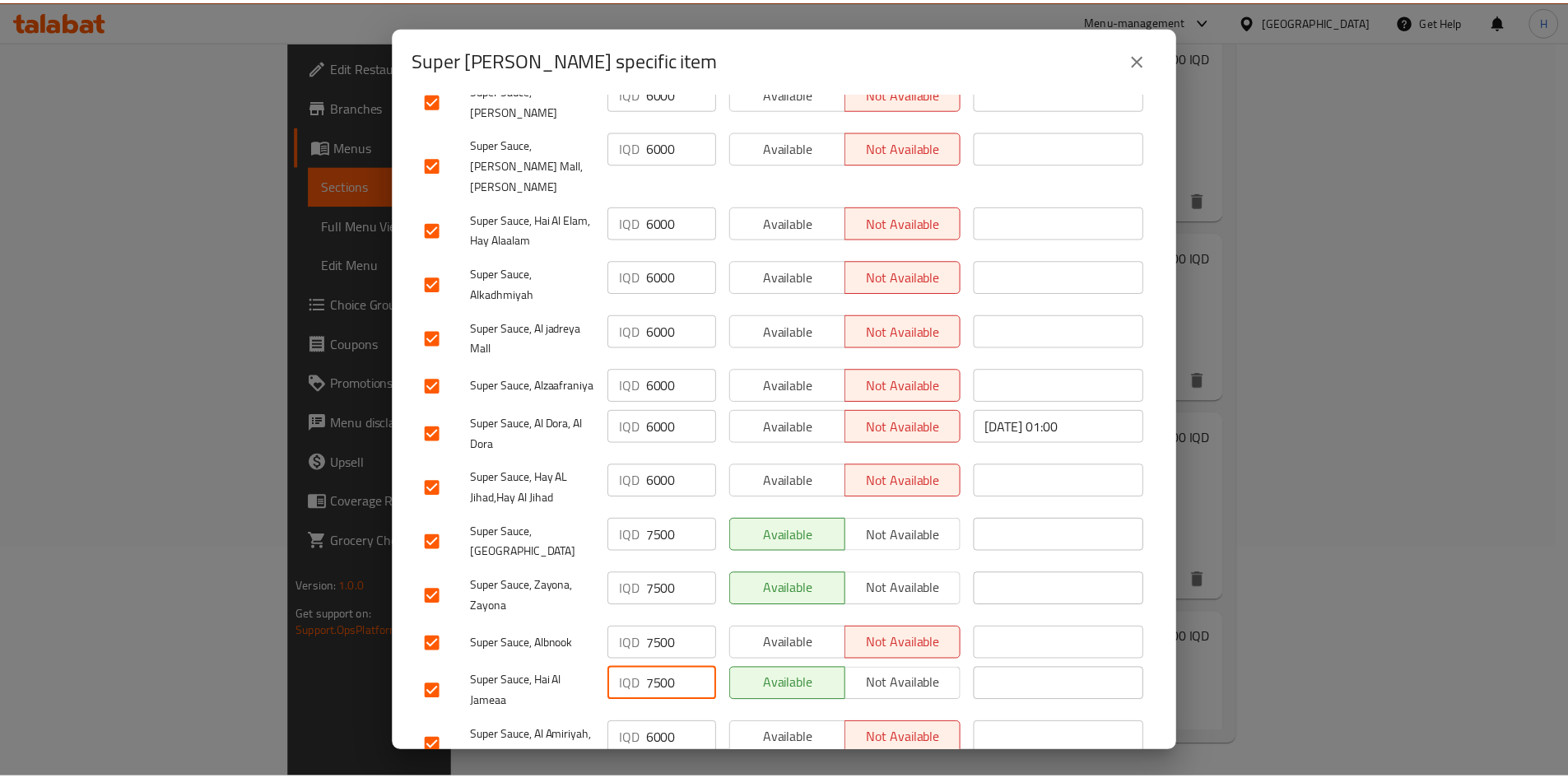
scroll to position [472, 0]
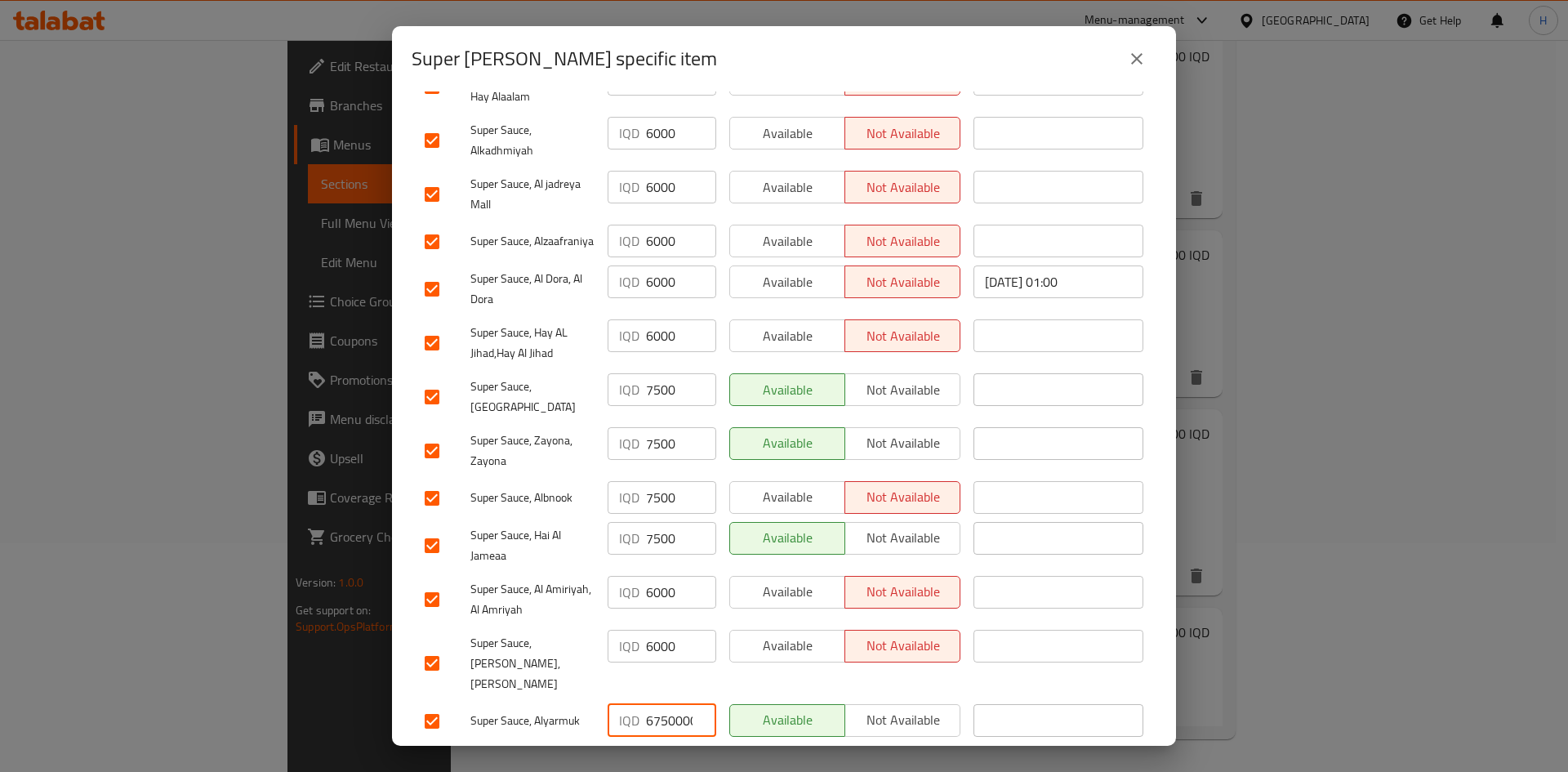
drag, startPoint x: 650, startPoint y: 690, endPoint x: 615, endPoint y: 749, distance: 68.6
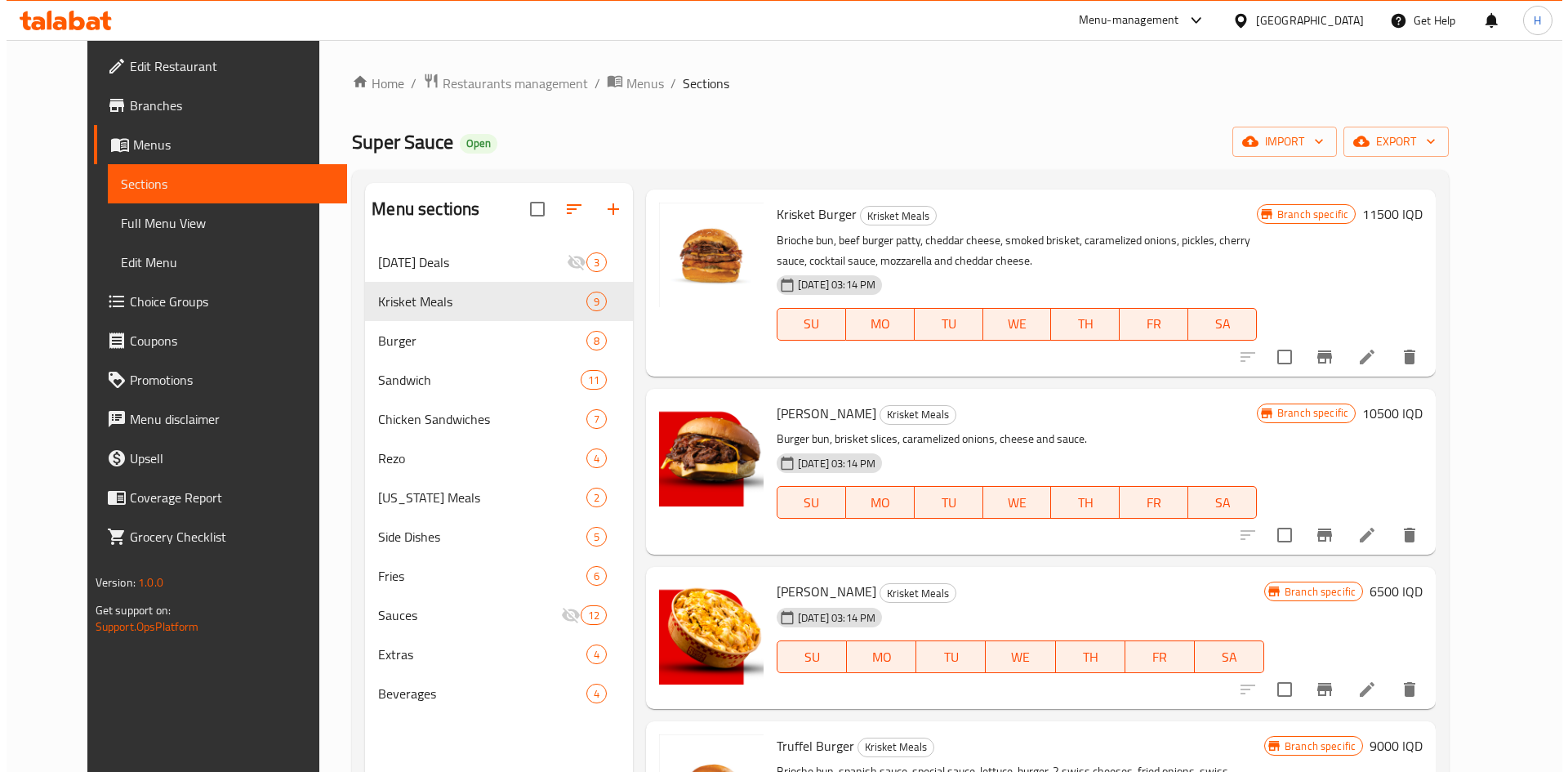
scroll to position [490, 0]
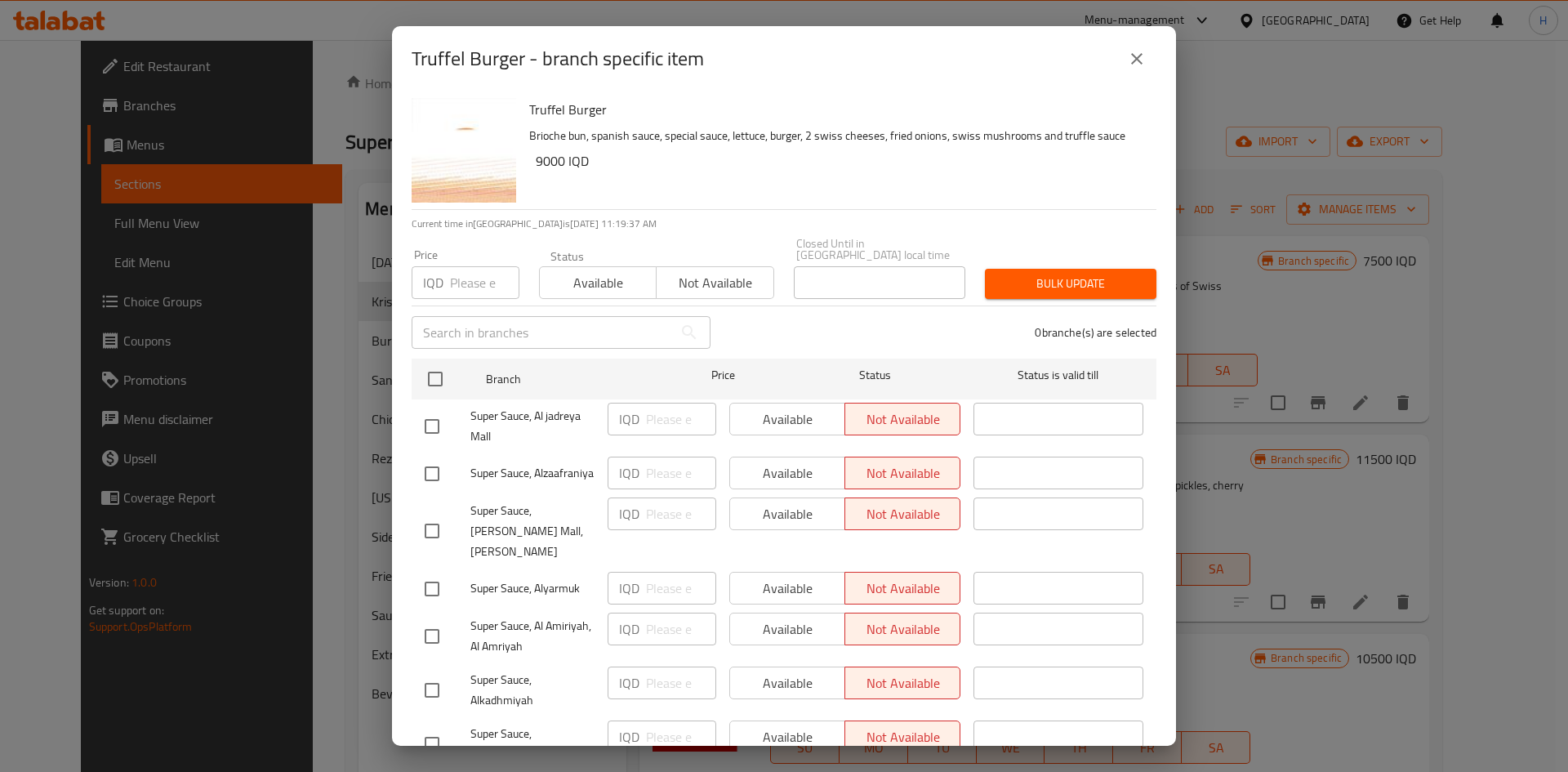
scroll to position [490, 0]
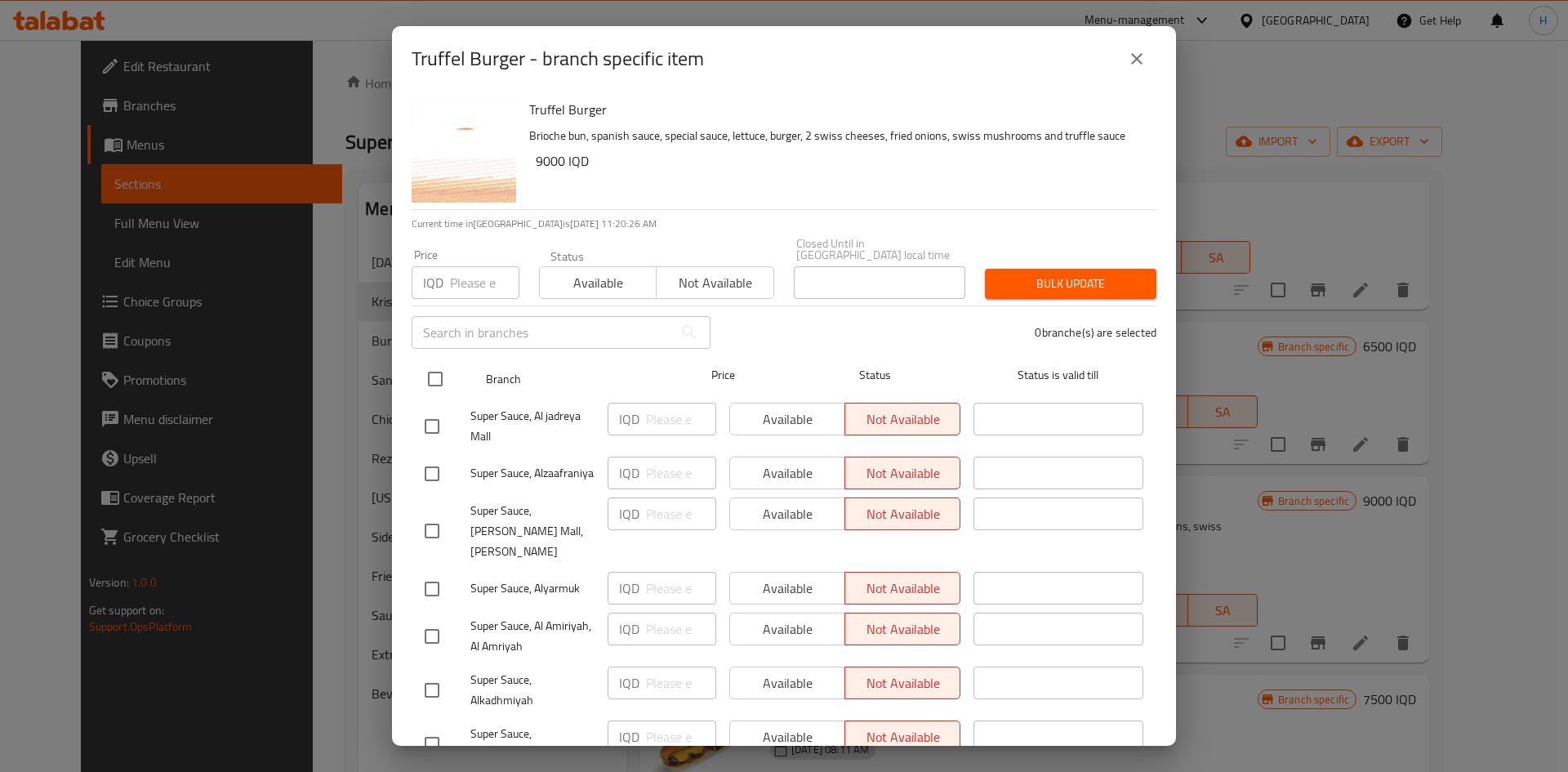
click at [439, 369] on input "checkbox" at bounding box center [435, 379] width 34 height 34
checkbox input "true"
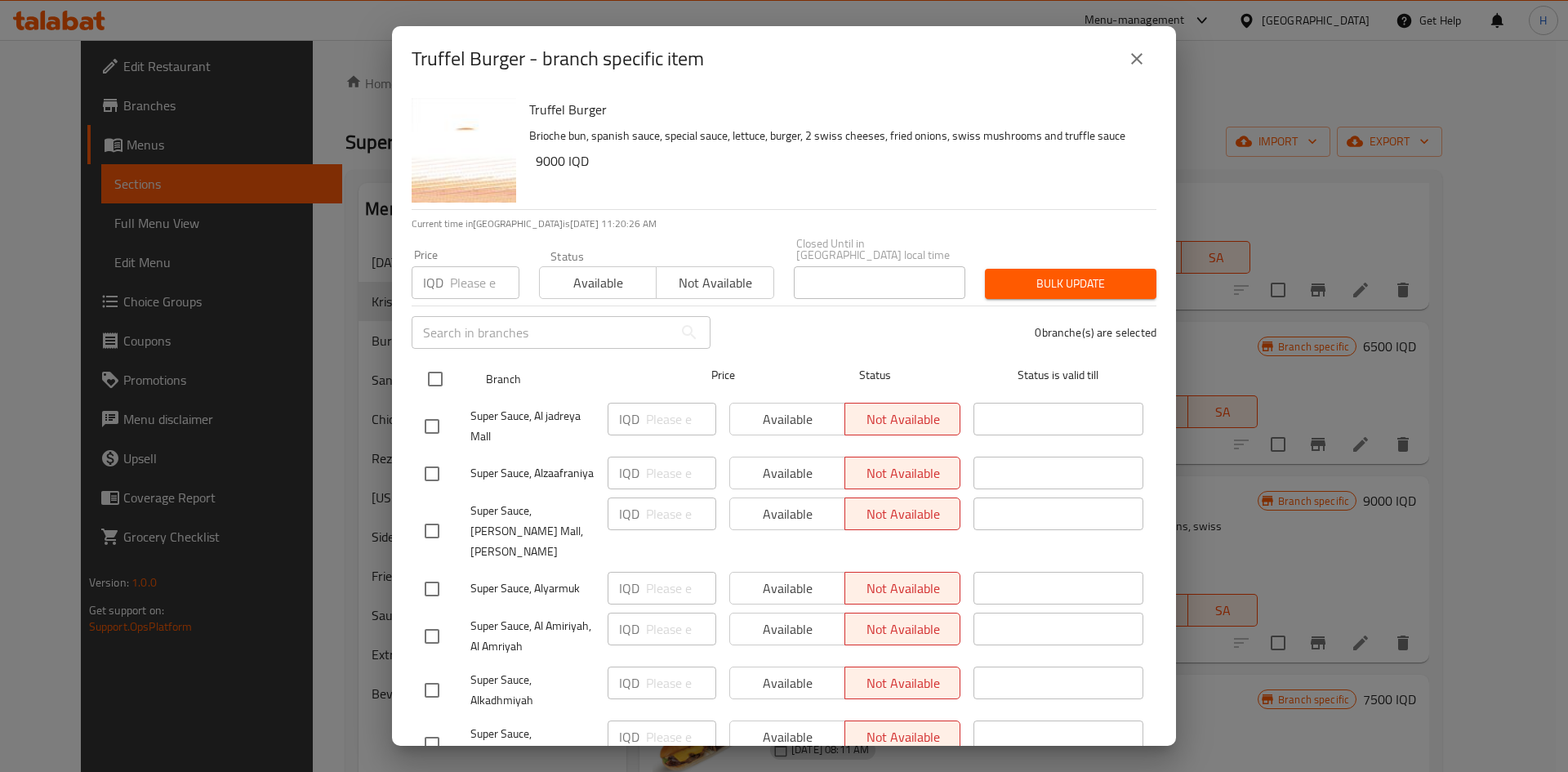
checkbox input "true"
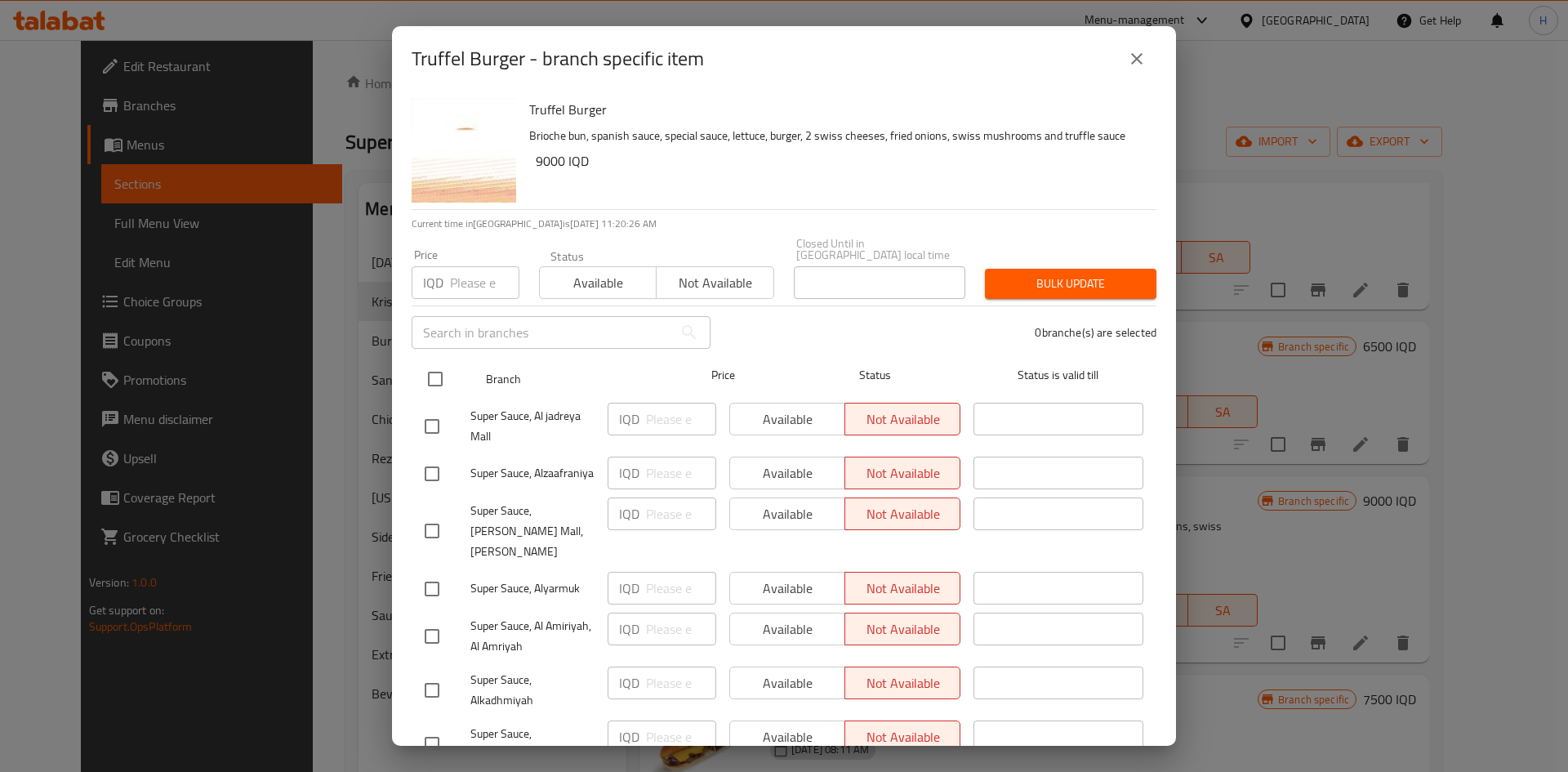
checkbox input "true"
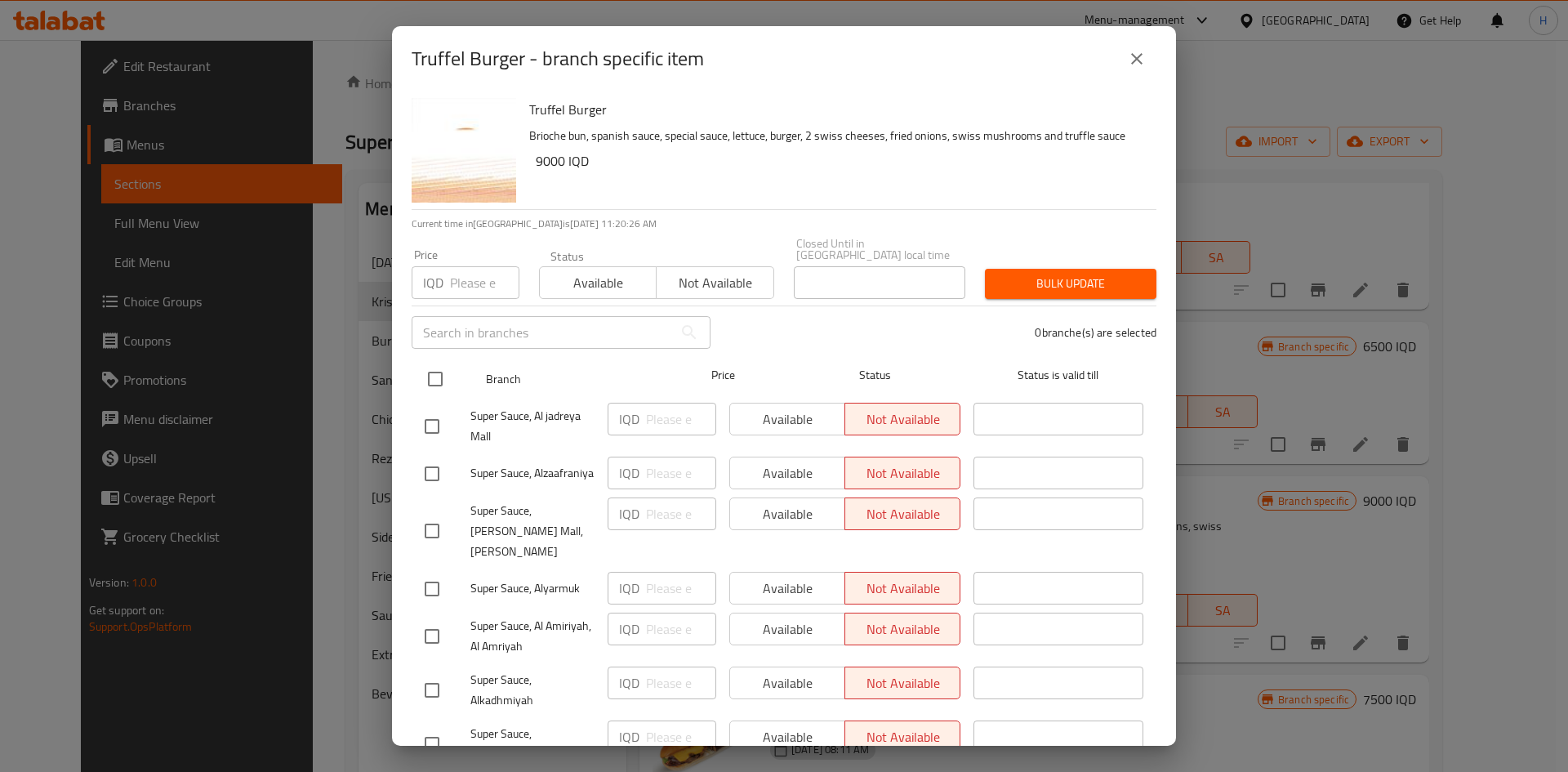
checkbox input "true"
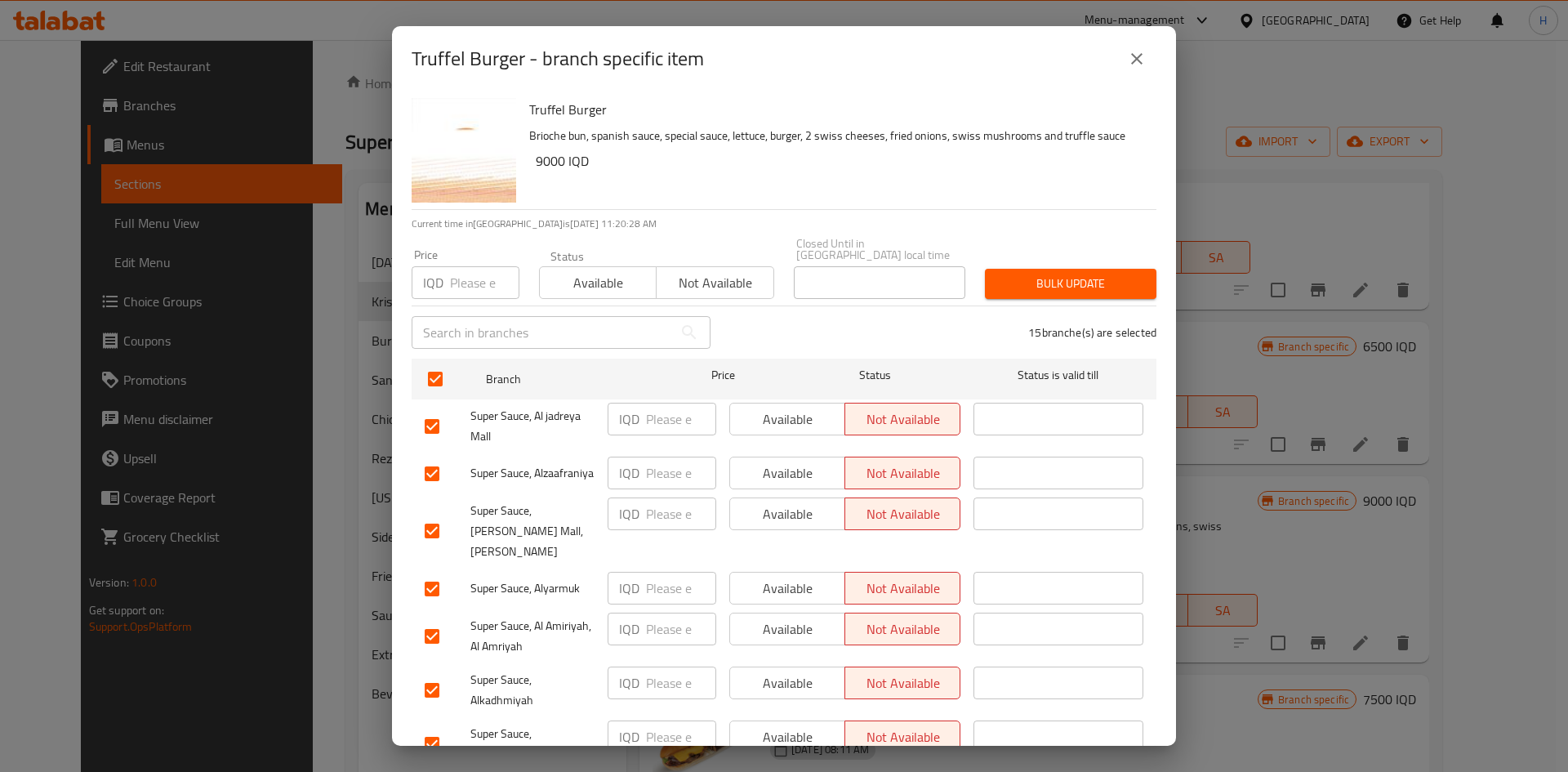
click at [665, 411] on input "number" at bounding box center [681, 419] width 71 height 32
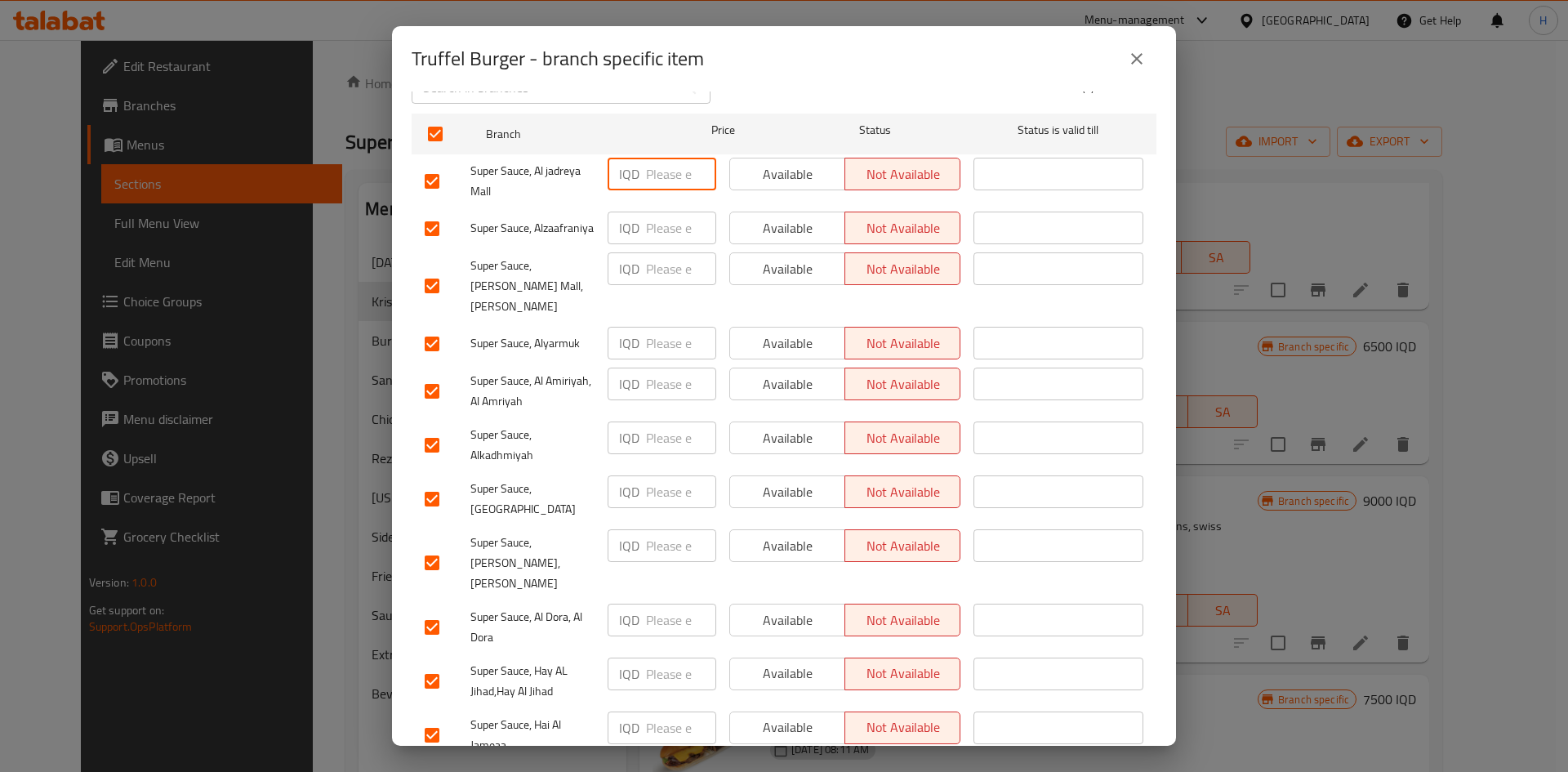
scroll to position [223, 0]
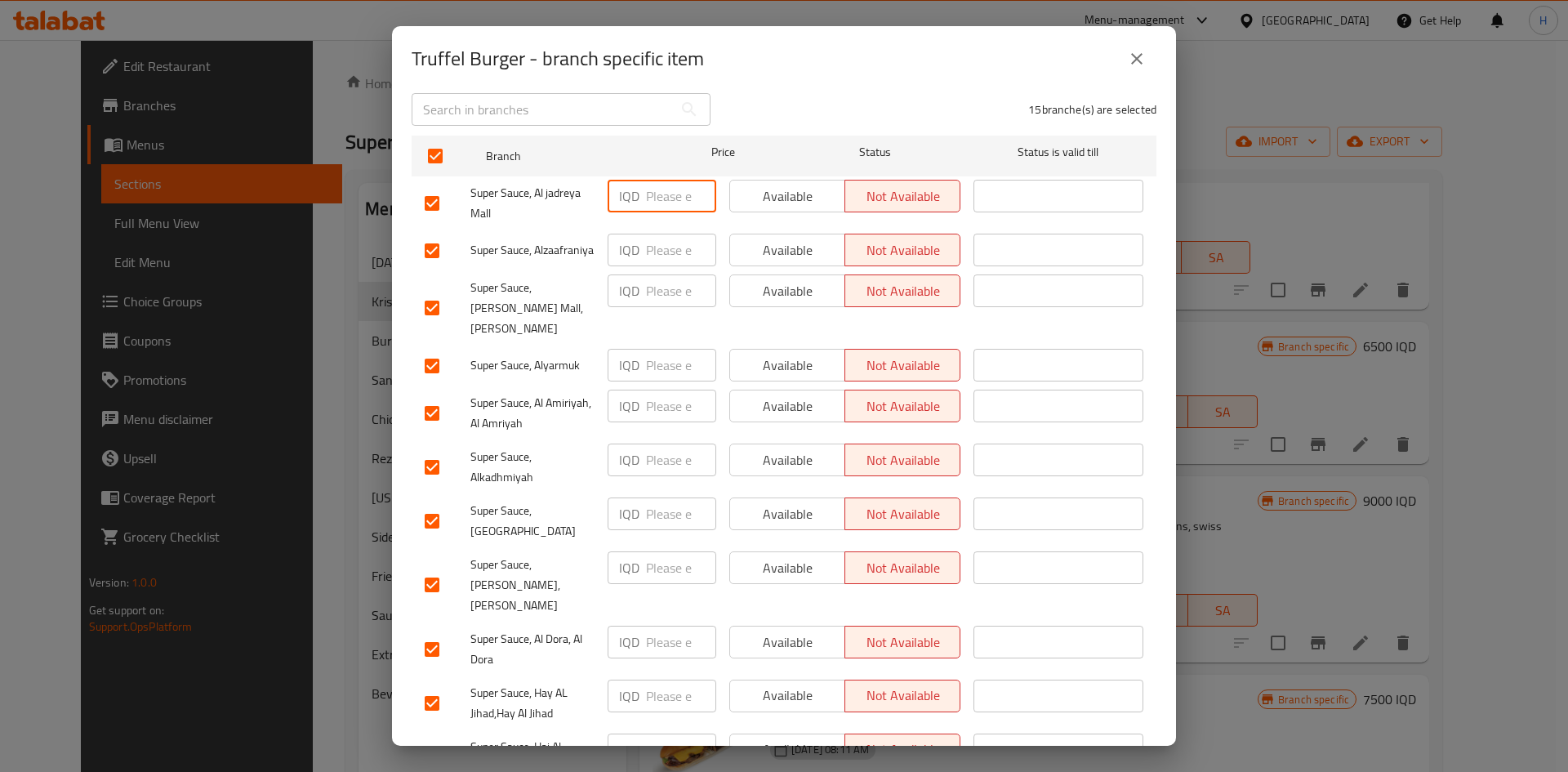
click at [671, 354] on input "number" at bounding box center [681, 365] width 71 height 32
click at [664, 359] on input "9000" at bounding box center [681, 365] width 71 height 32
type input "9000"
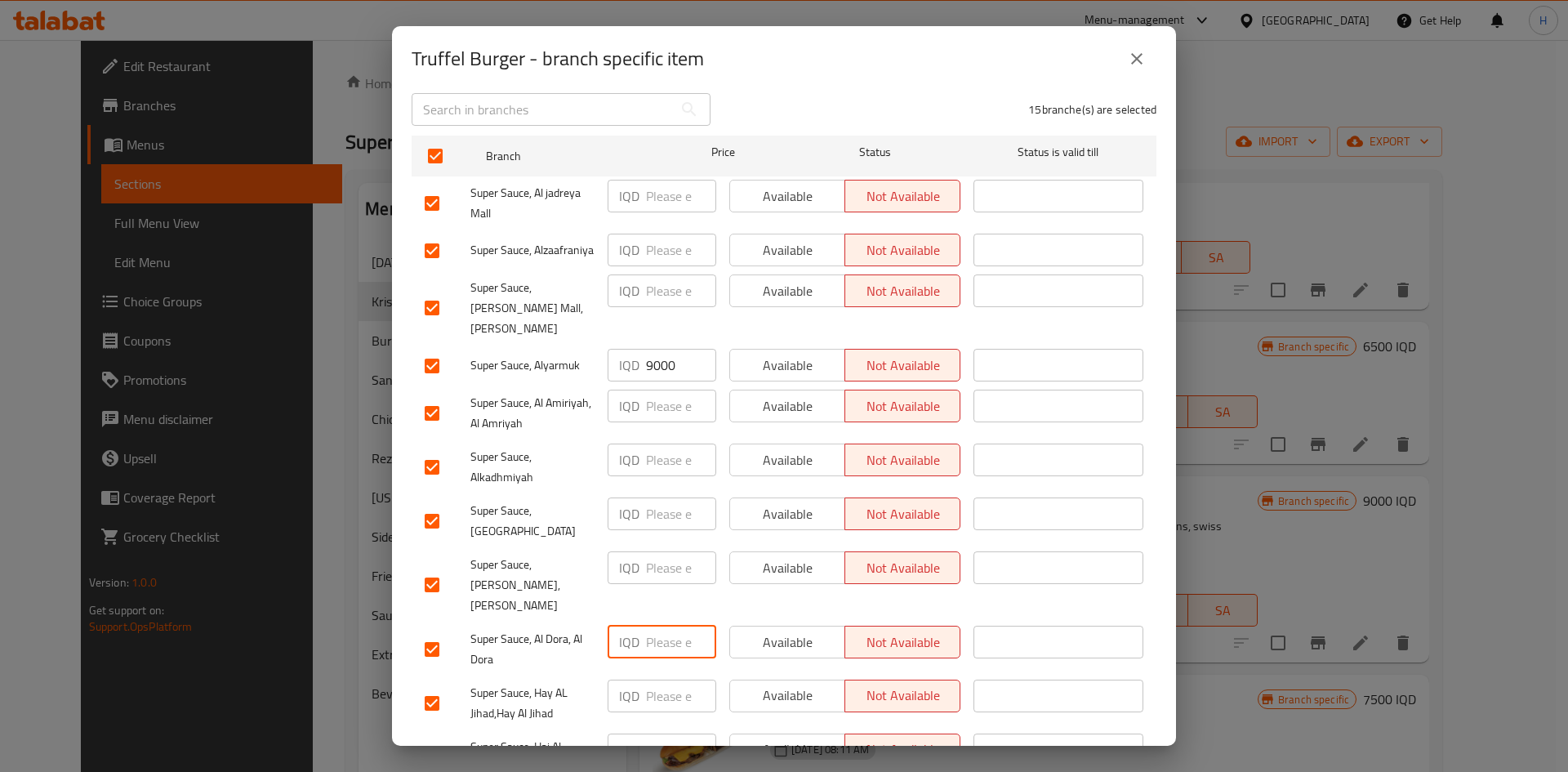
click at [658, 626] on input "number" at bounding box center [681, 642] width 71 height 32
paste input "9000"
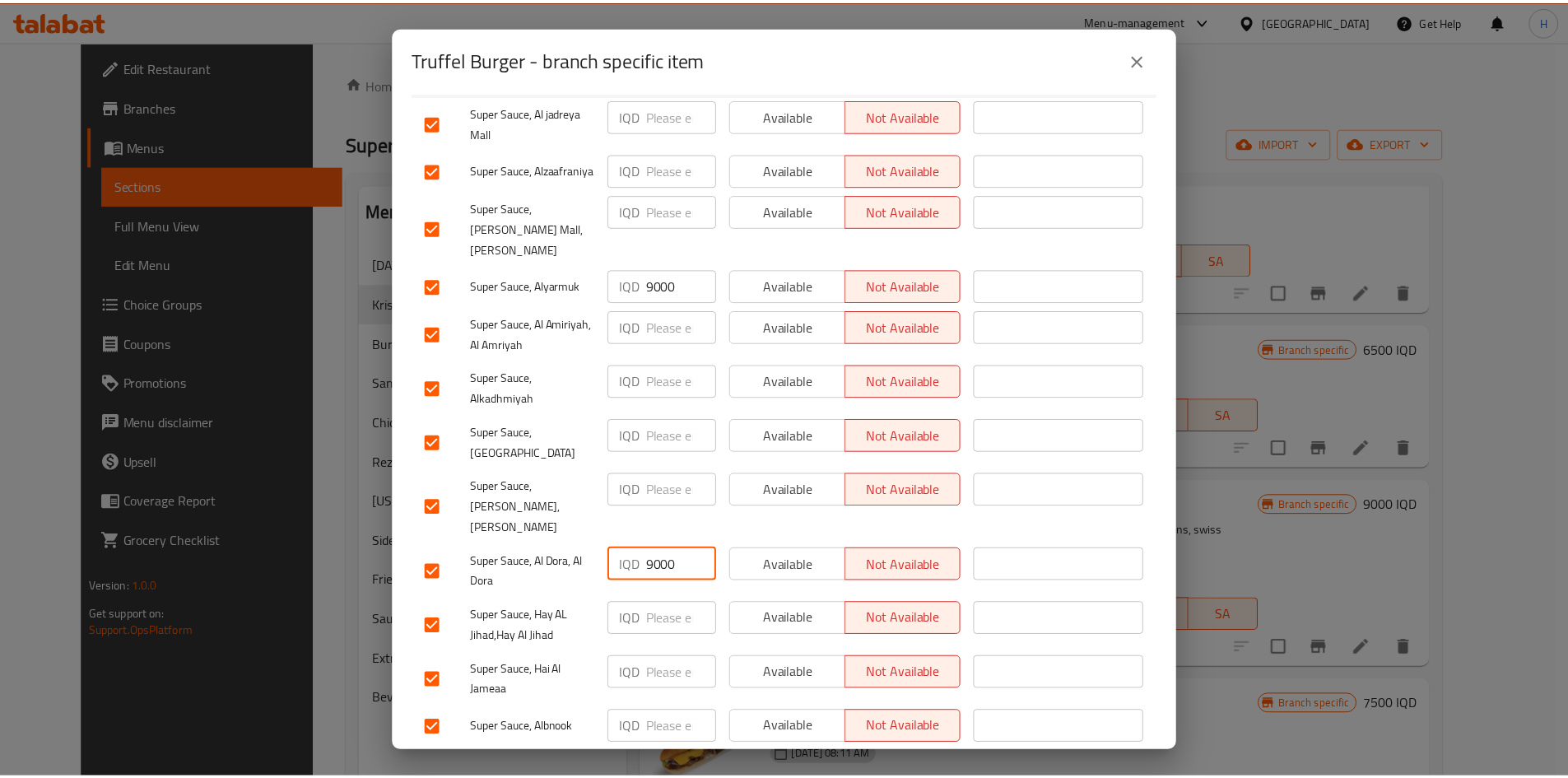
scroll to position [472, 0]
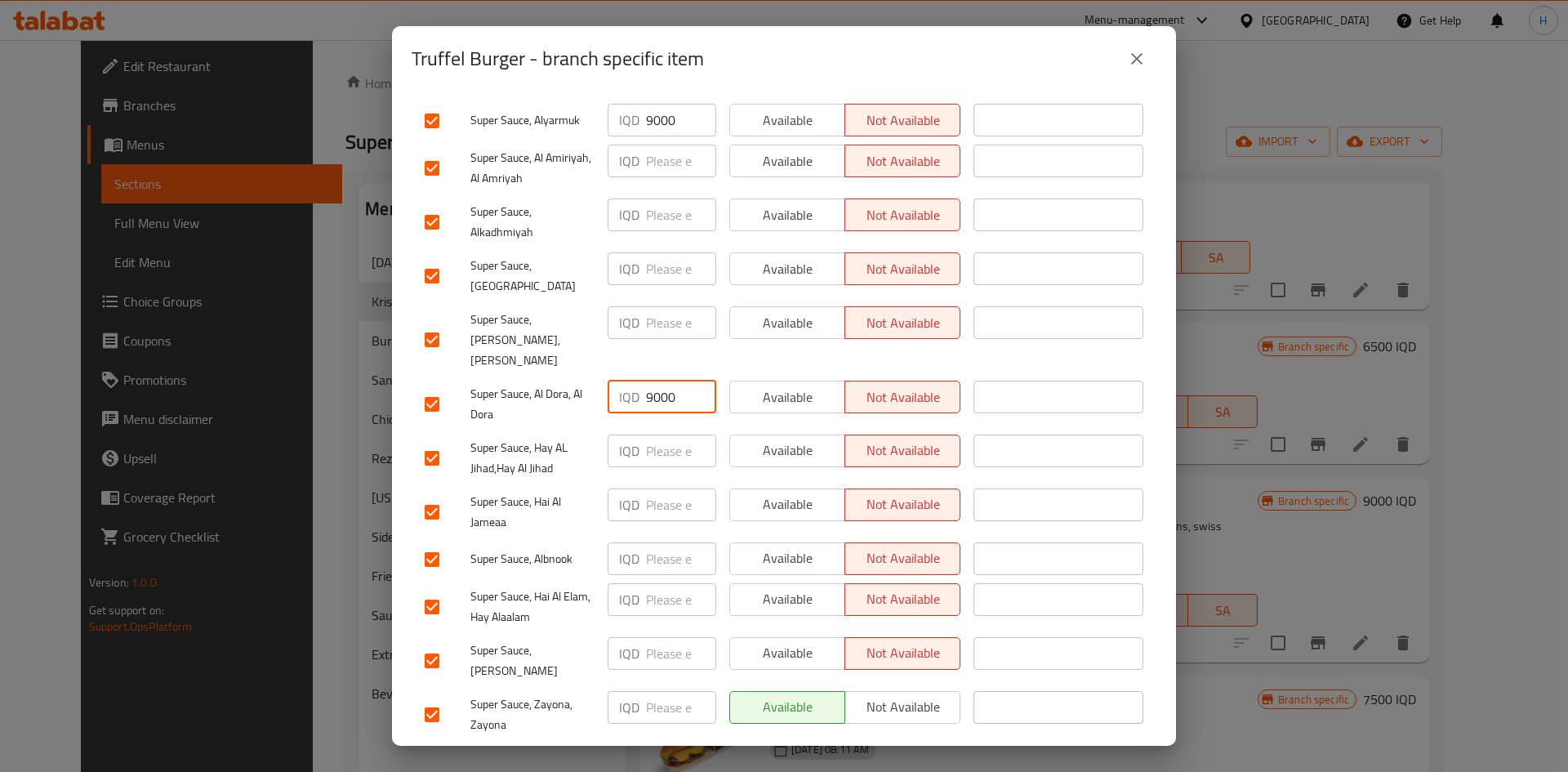
type input "9000"
click at [662, 489] on input "number" at bounding box center [681, 505] width 71 height 32
paste input "9000"
type input "9000"
click at [657, 542] on input "number" at bounding box center [681, 558] width 71 height 32
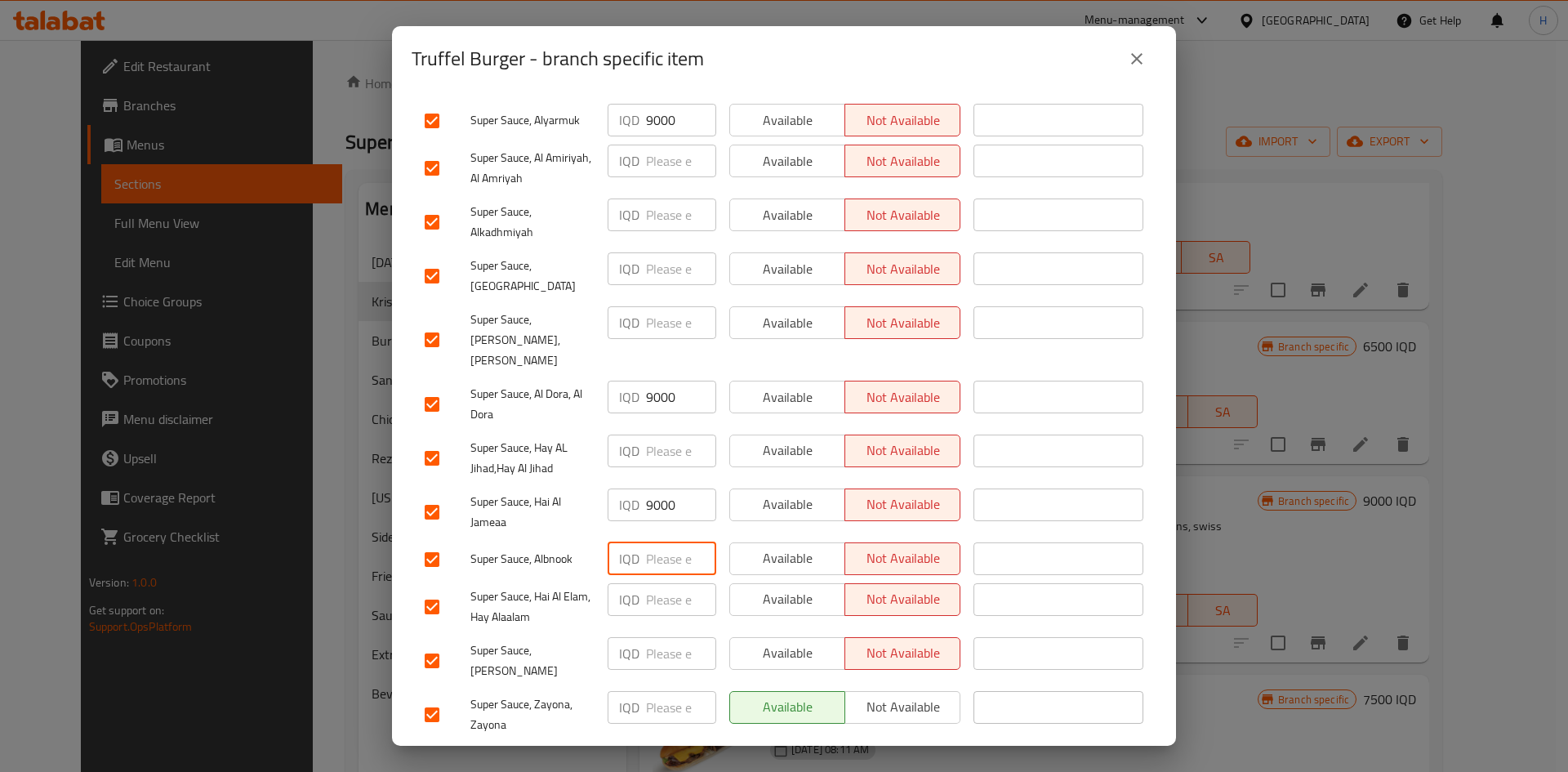
paste input "9000"
type input "9000"
click at [655, 691] on input "number" at bounding box center [681, 707] width 71 height 32
paste input "9000"
type input "9000"
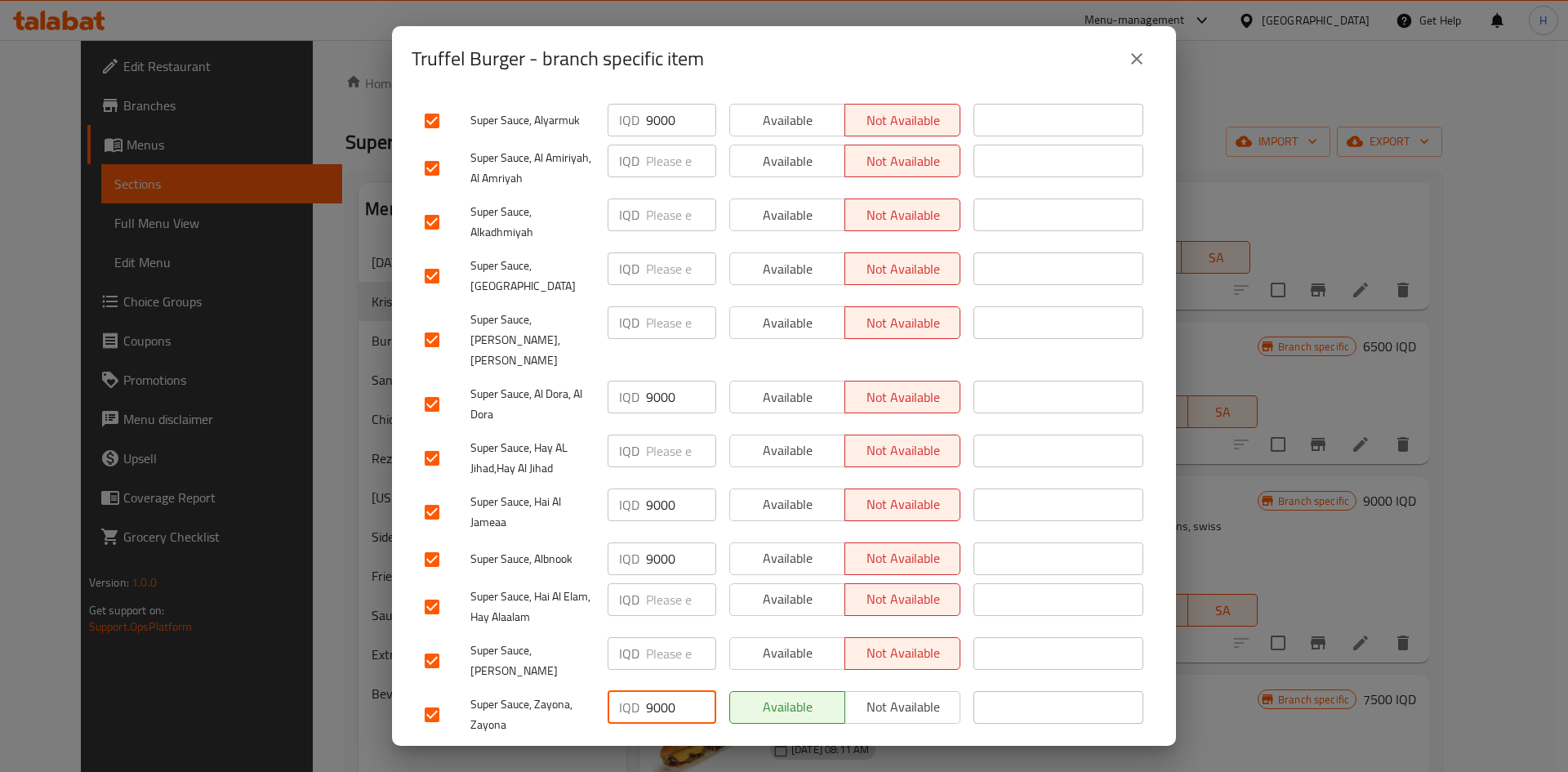
click at [699, 753] on span "Save" at bounding box center [784, 763] width 718 height 20
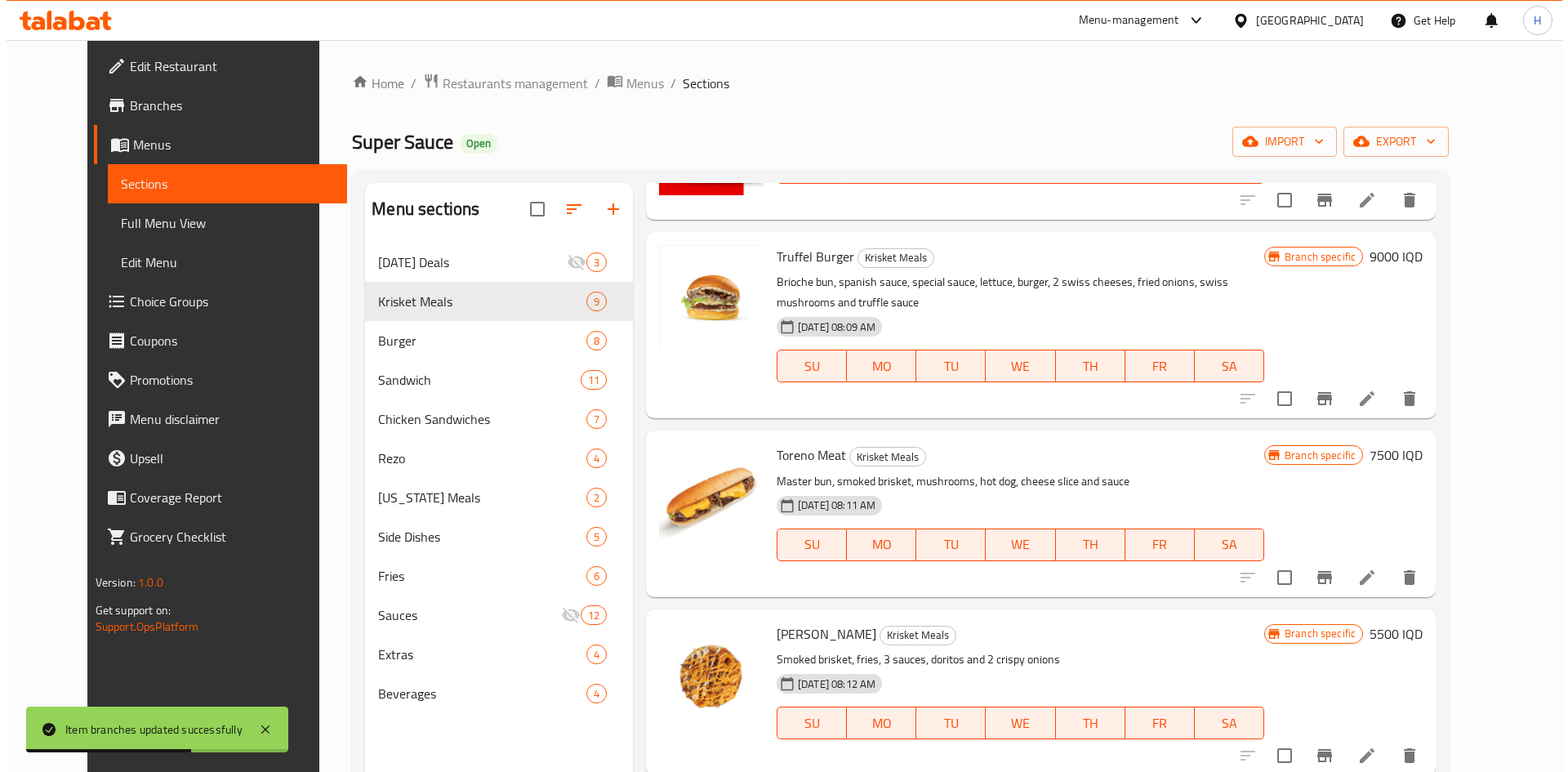
scroll to position [735, 0]
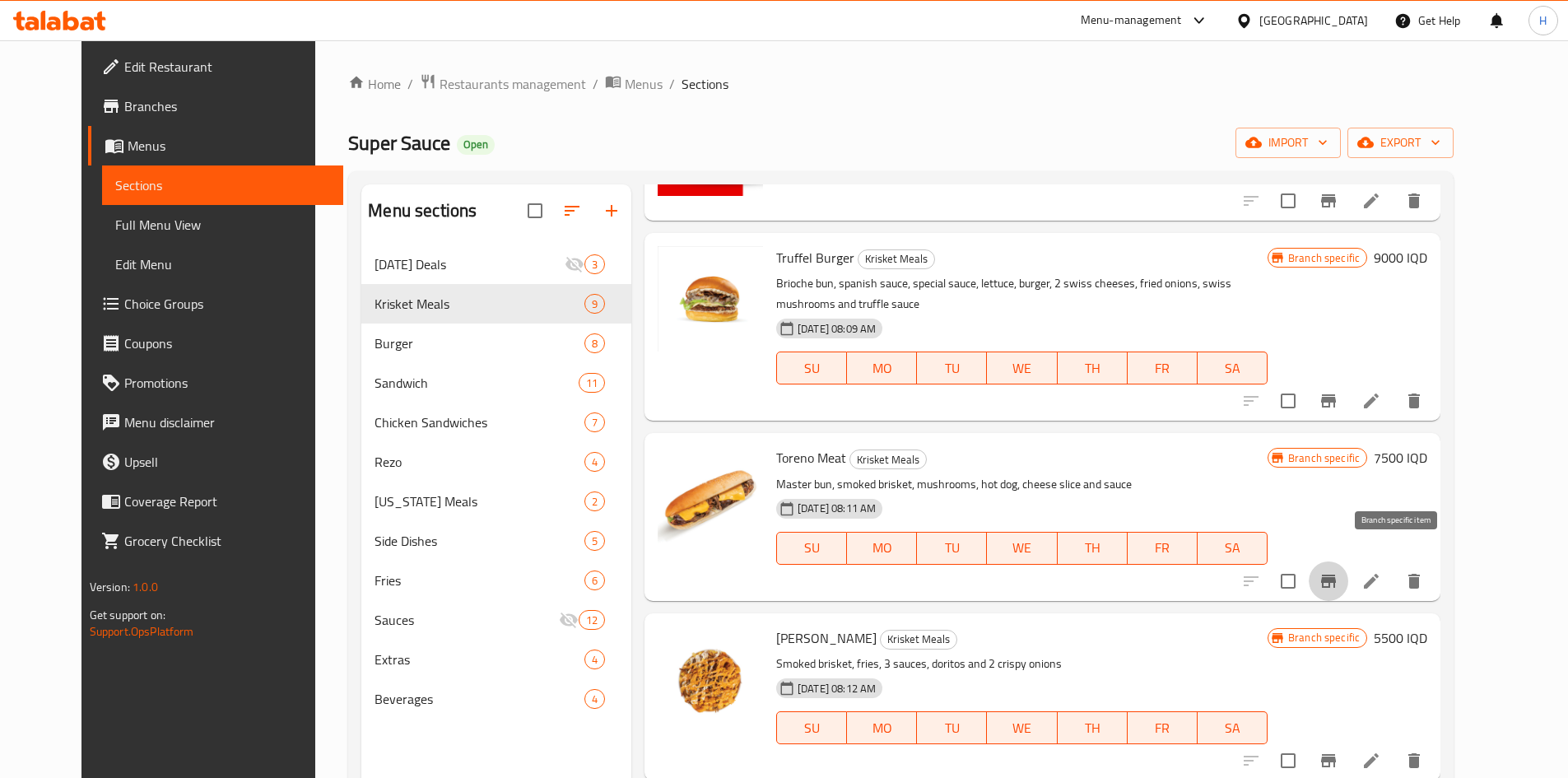
click at [1338, 571] on icon "Branch-specific-item" at bounding box center [1328, 581] width 20 height 20
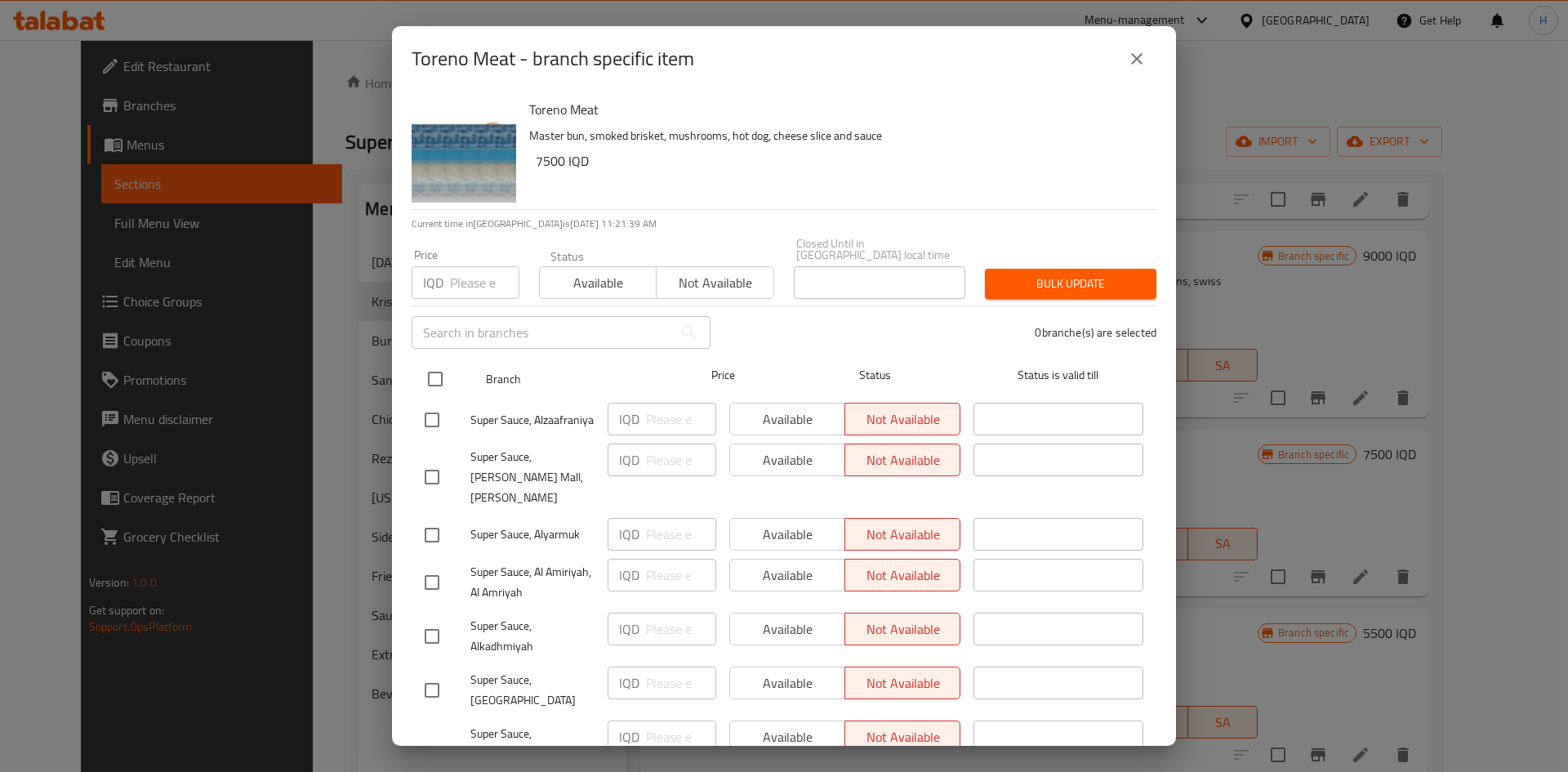
click at [433, 362] on input "checkbox" at bounding box center [435, 379] width 34 height 34
checkbox input "true"
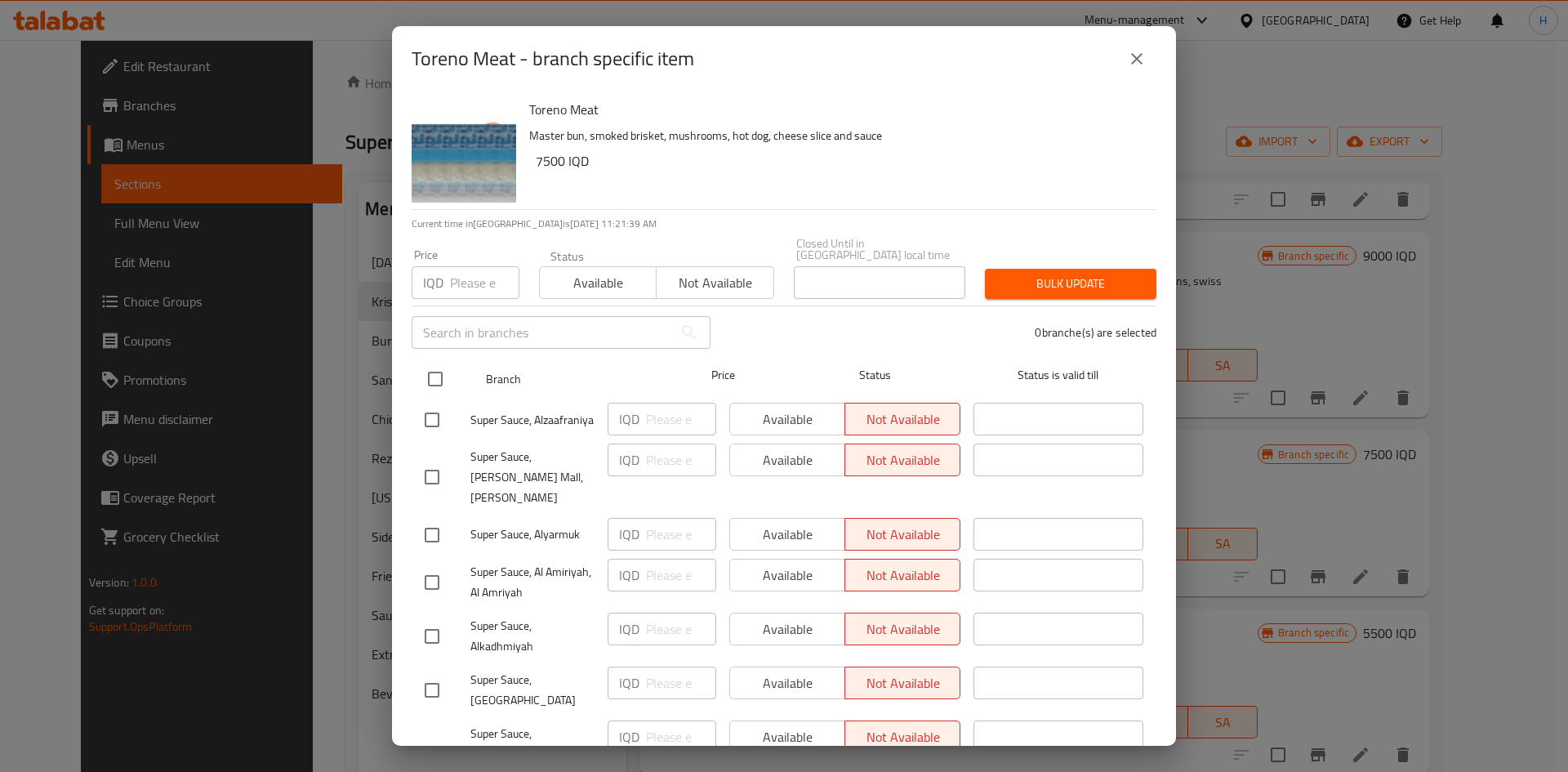
checkbox input "true"
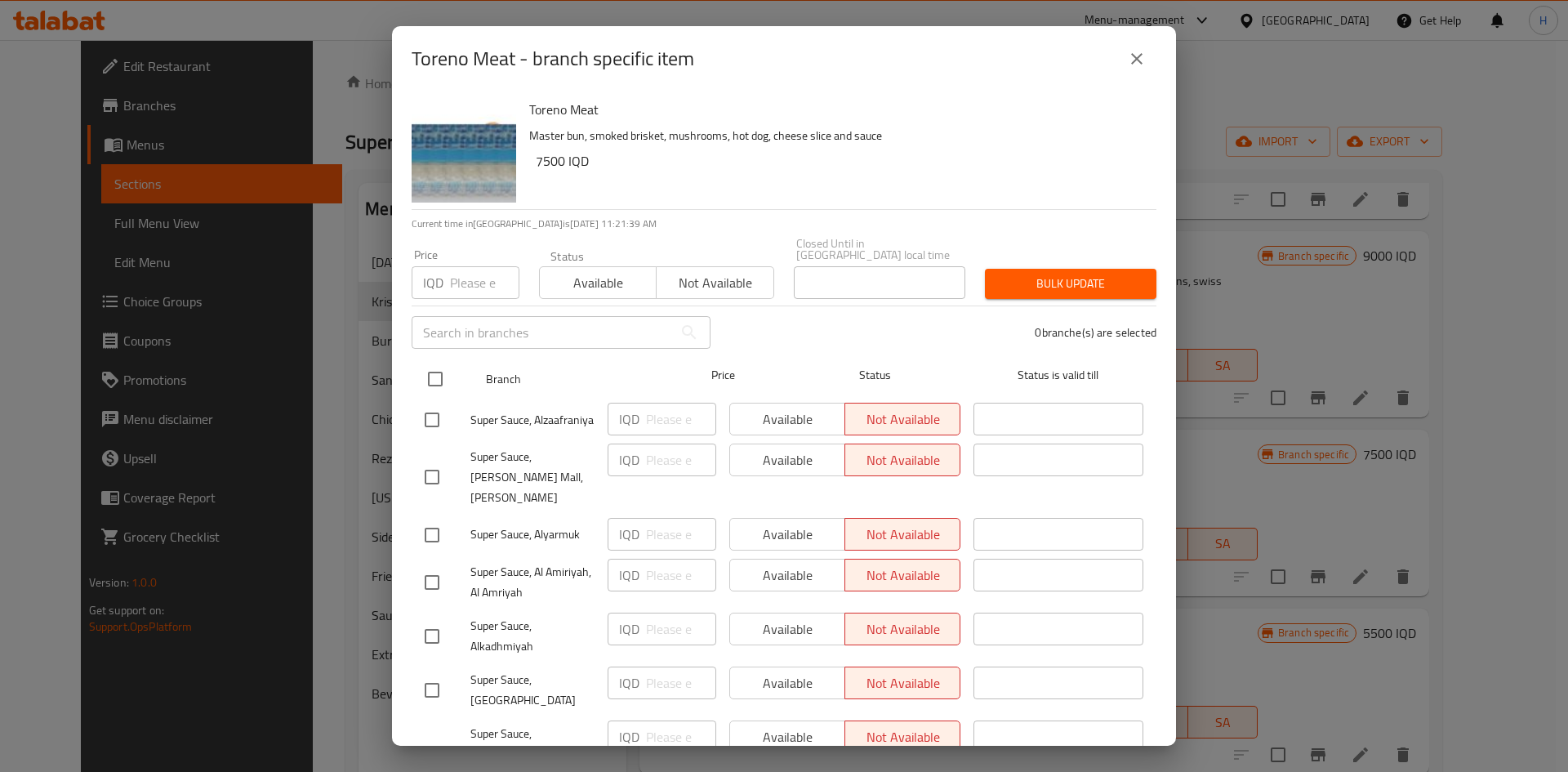
checkbox input "true"
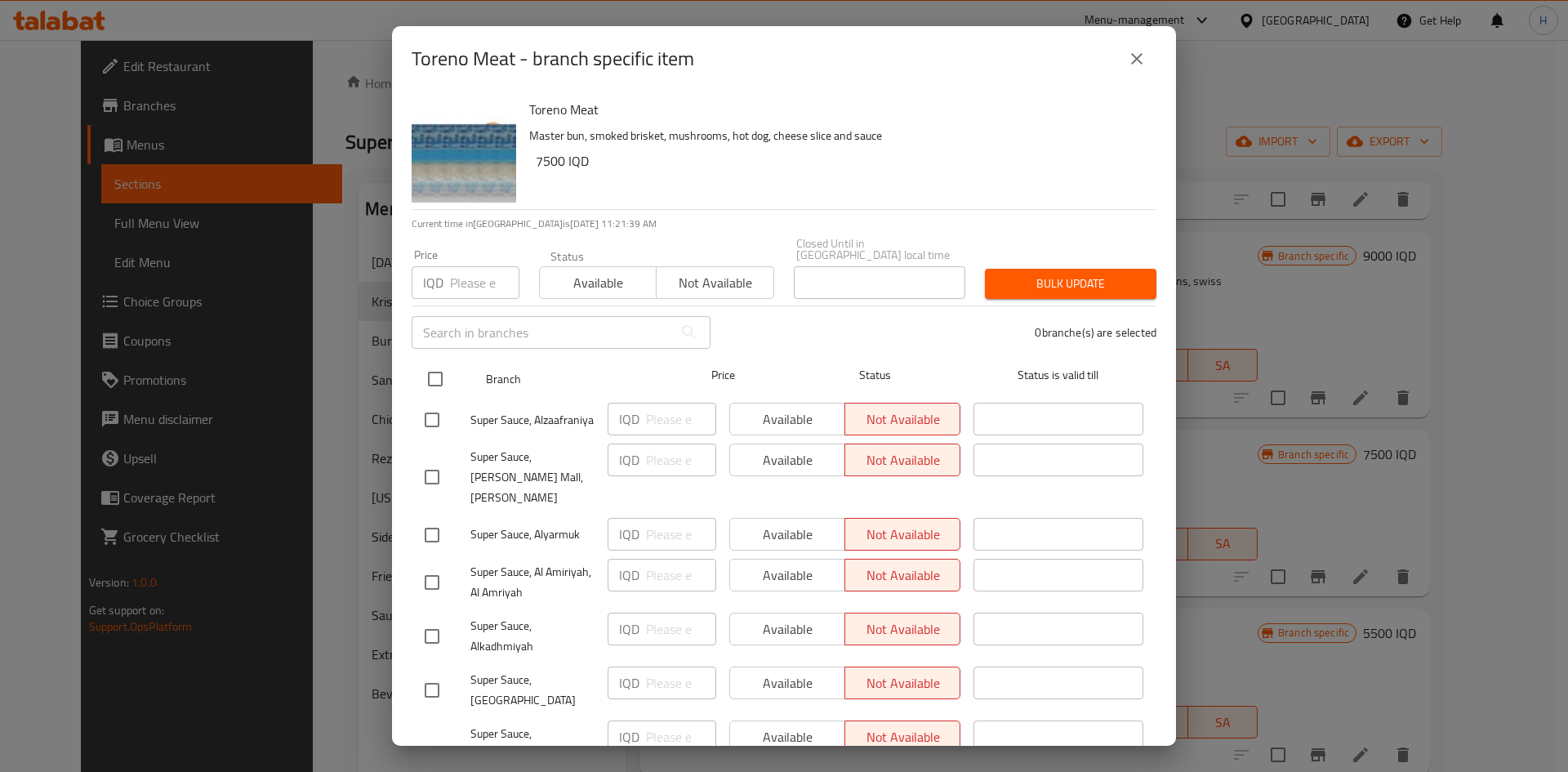
checkbox input "true"
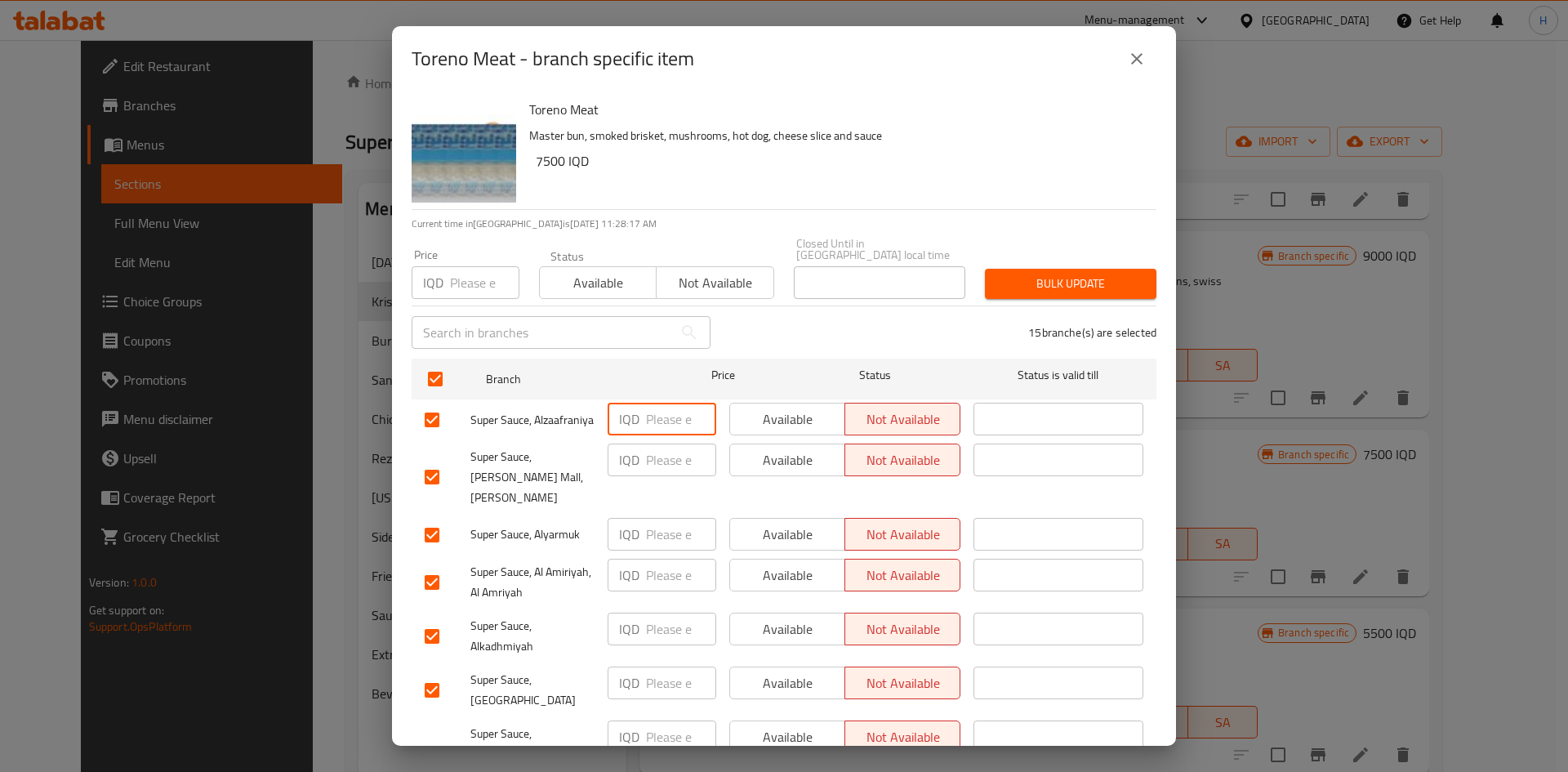
click at [646, 406] on input "number" at bounding box center [681, 419] width 71 height 32
click at [646, 518] on input "number" at bounding box center [681, 534] width 71 height 32
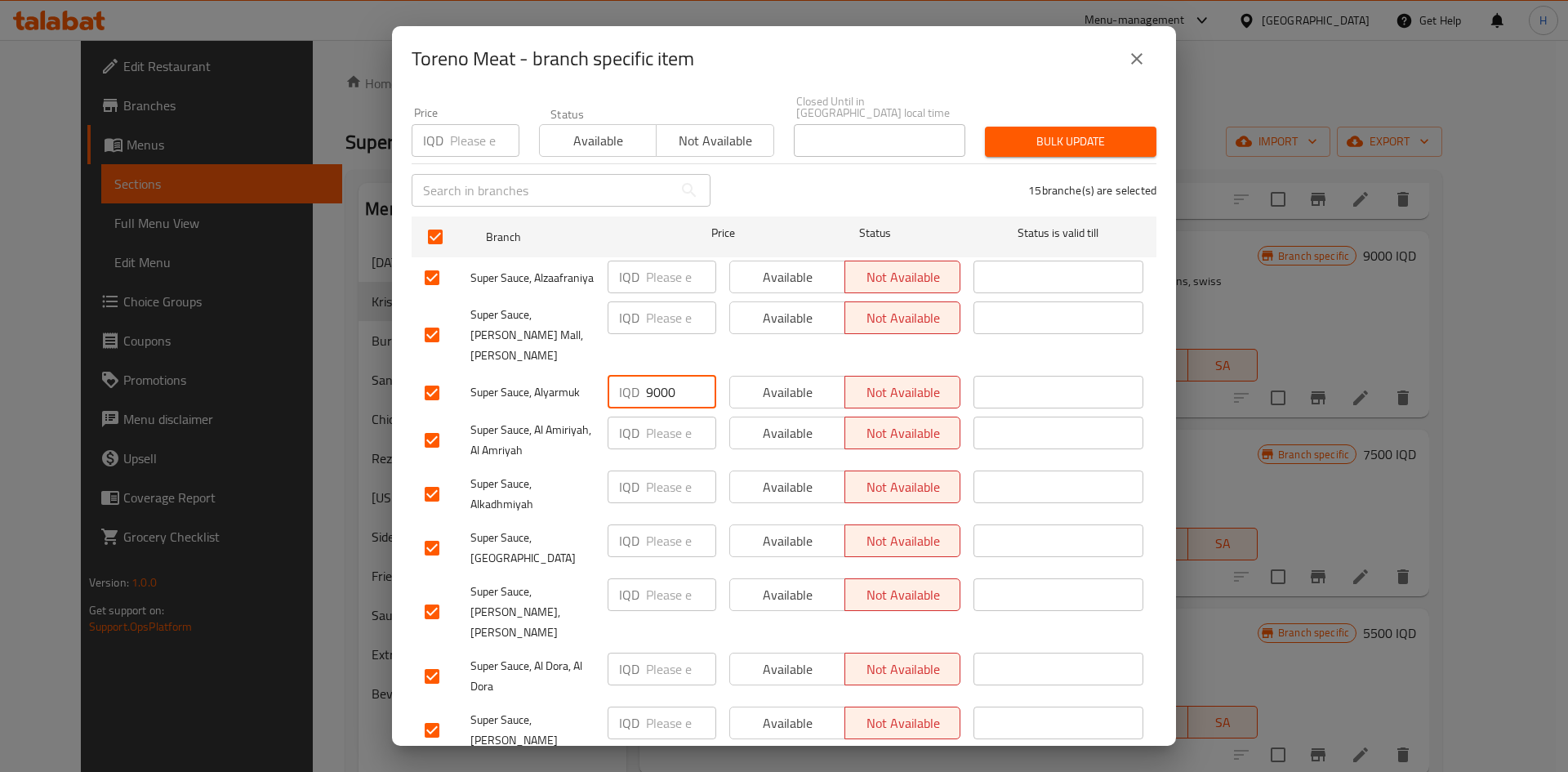
scroll to position [163, 0]
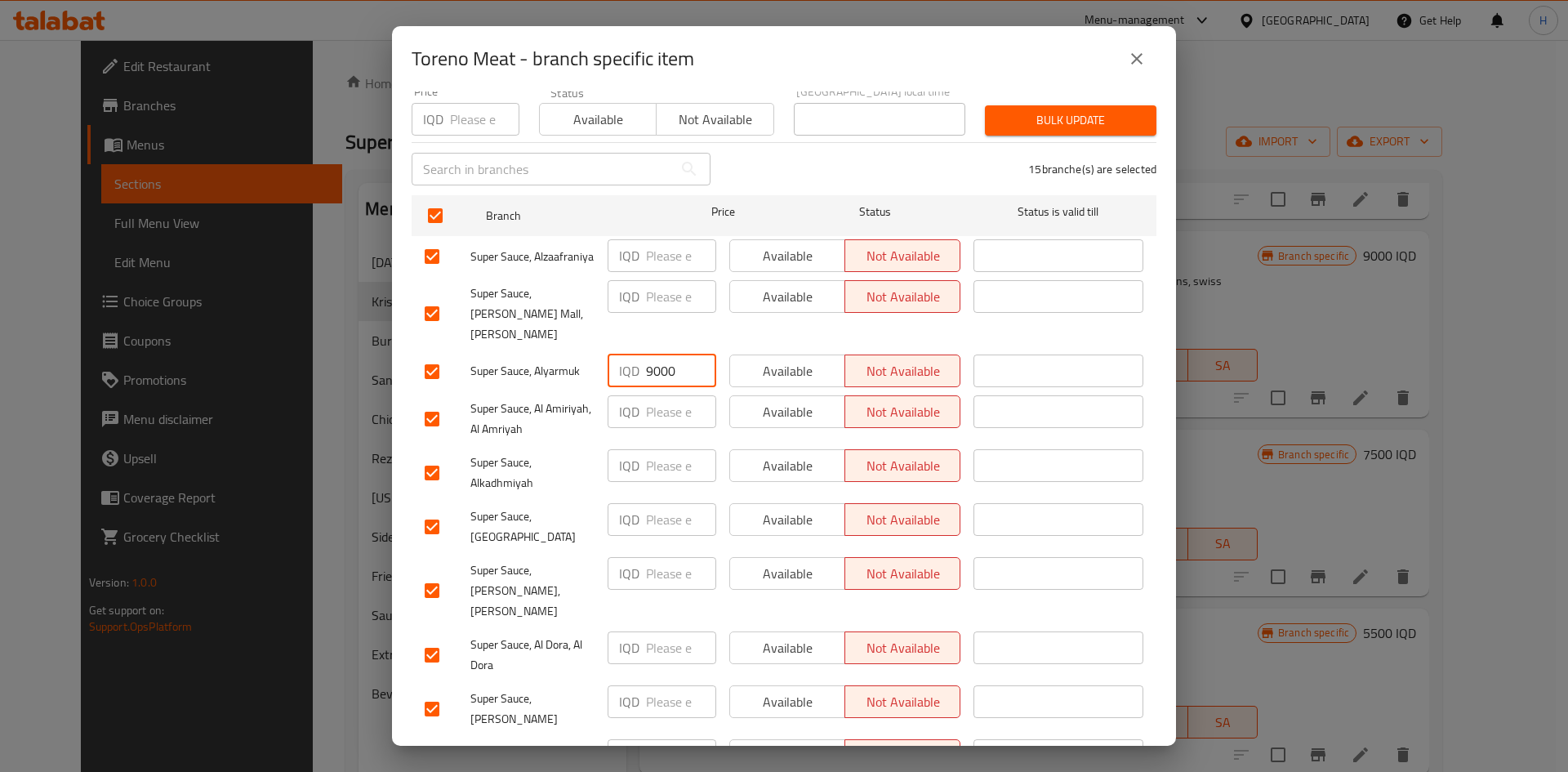
type input "9000"
click at [653, 632] on input "number" at bounding box center [681, 648] width 71 height 32
type input "8"
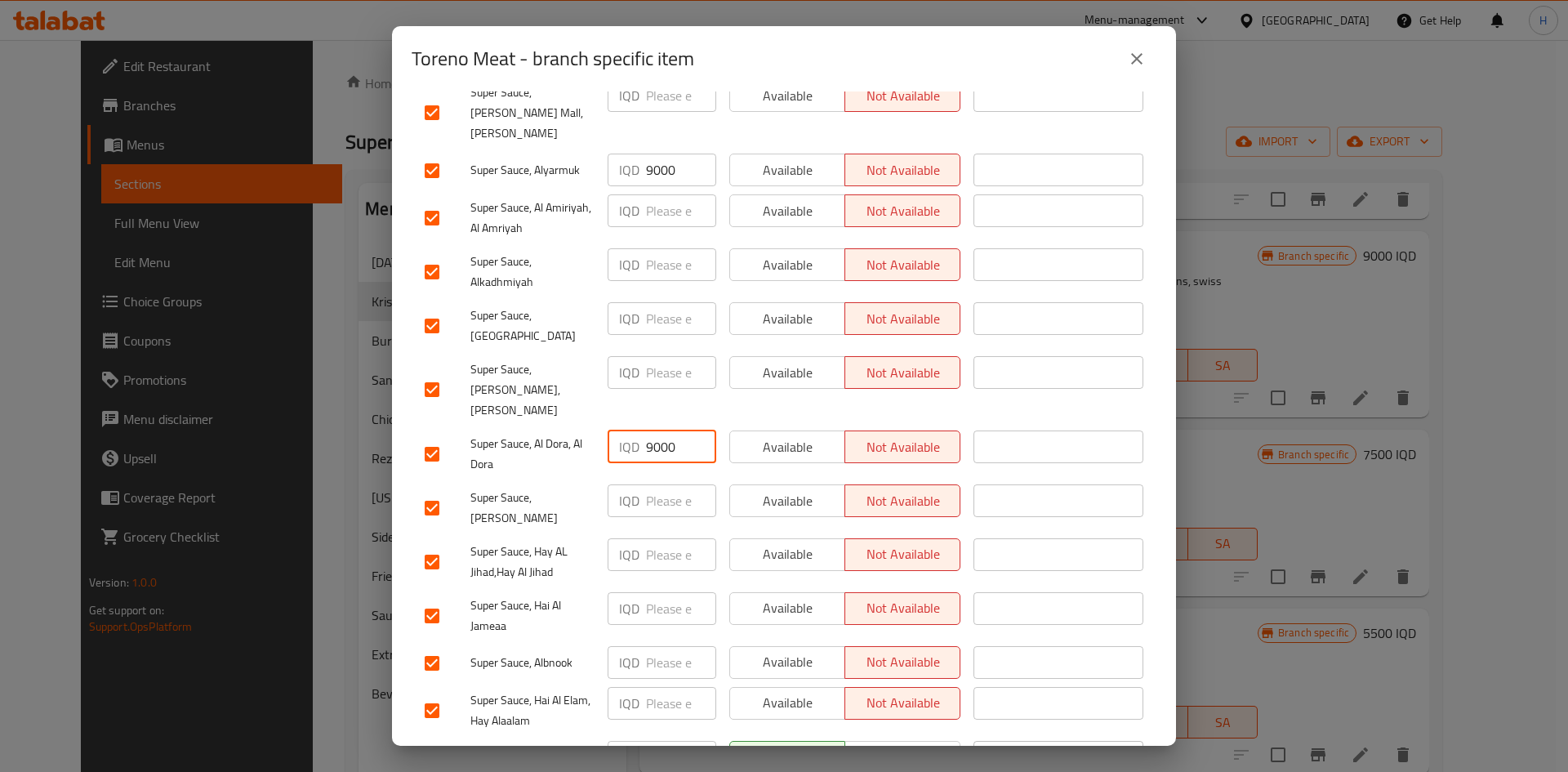
scroll to position [409, 0]
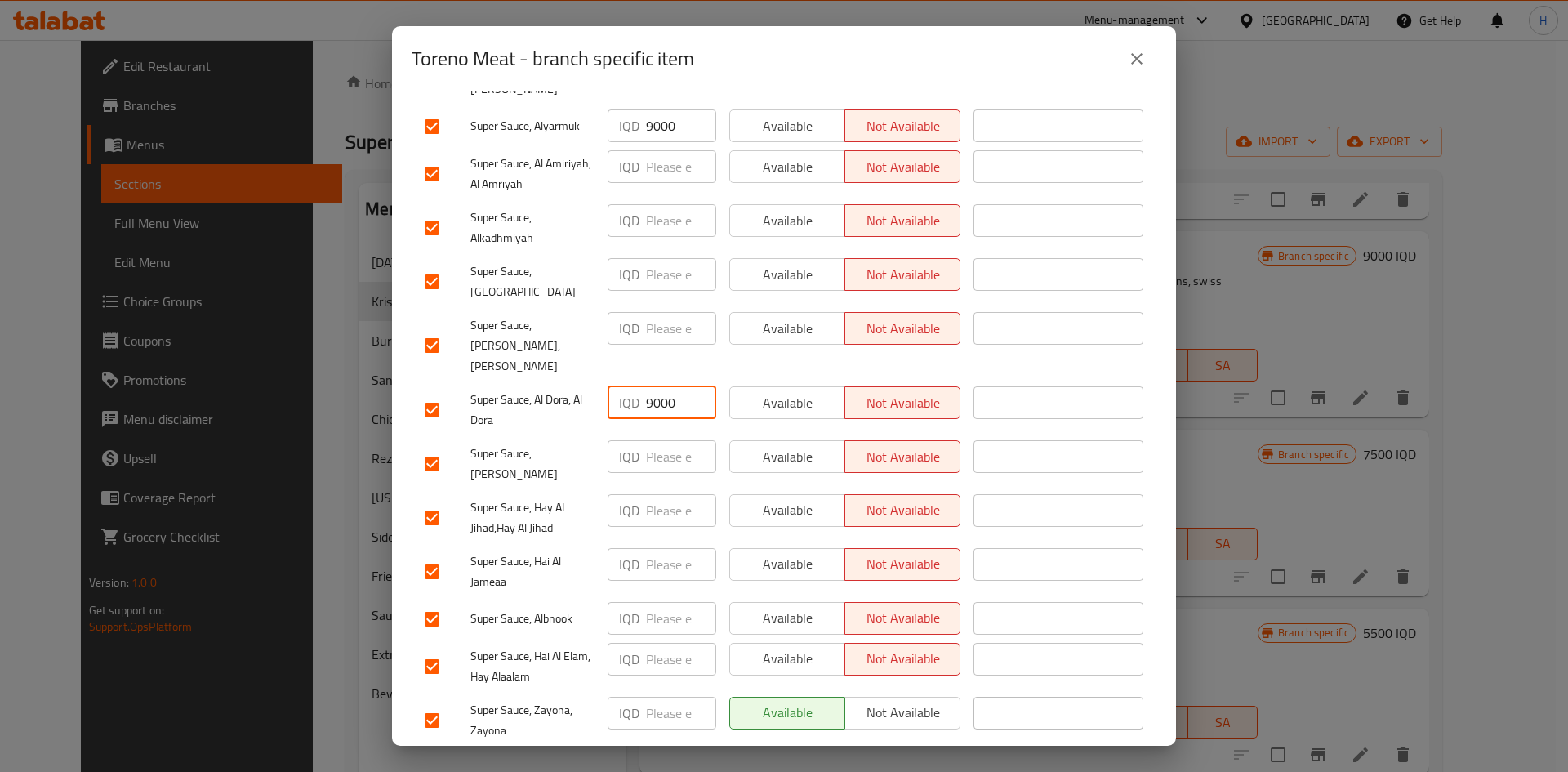
type input "9000"
click at [647, 696] on input "number" at bounding box center [681, 712] width 71 height 32
type input "9000"
click at [659, 543] on div "IQD ​" at bounding box center [661, 571] width 122 height 60
click at [661, 548] on input "number" at bounding box center [681, 564] width 71 height 32
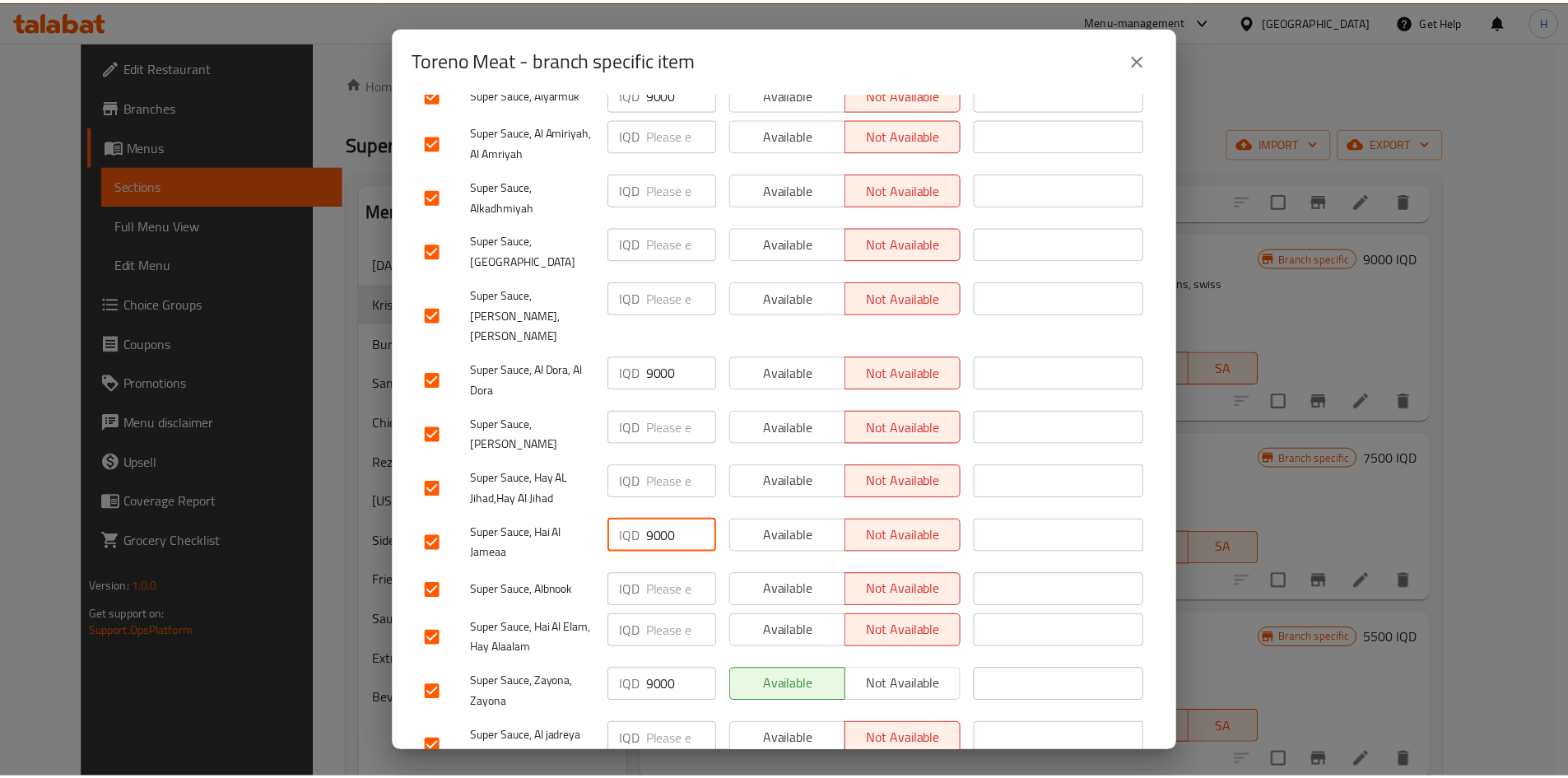
scroll to position [472, 0]
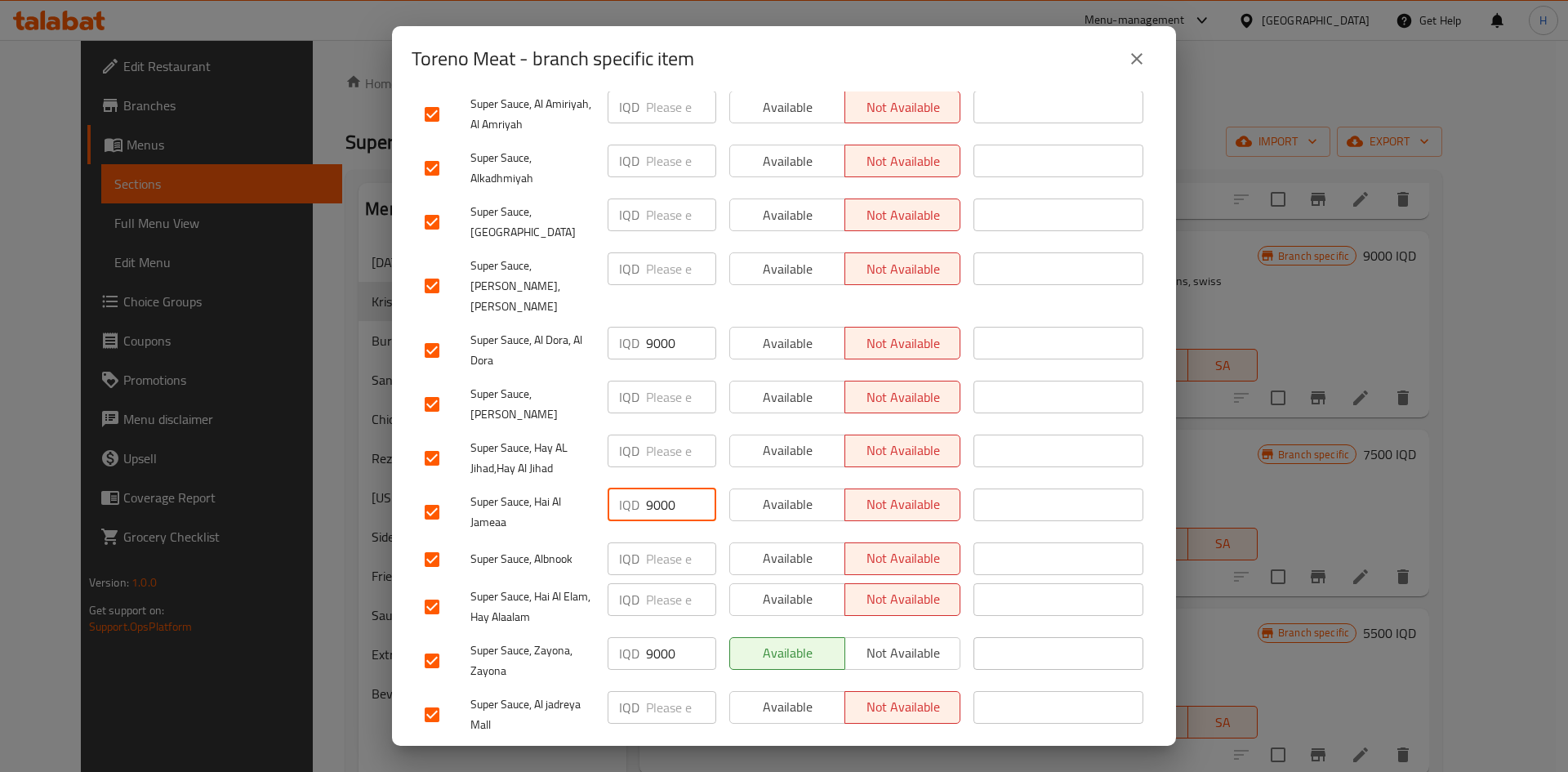
type input "9000"
click at [672, 542] on input "number" at bounding box center [681, 558] width 71 height 32
type input "9000"
click at [743, 707] on ul "Branch Price Status Status is valid till Super Sauce, Alzaafraniya IQD ​ Availa…" at bounding box center [784, 316] width 745 height 864
click at [744, 748] on button "Save" at bounding box center [784, 763] width 745 height 30
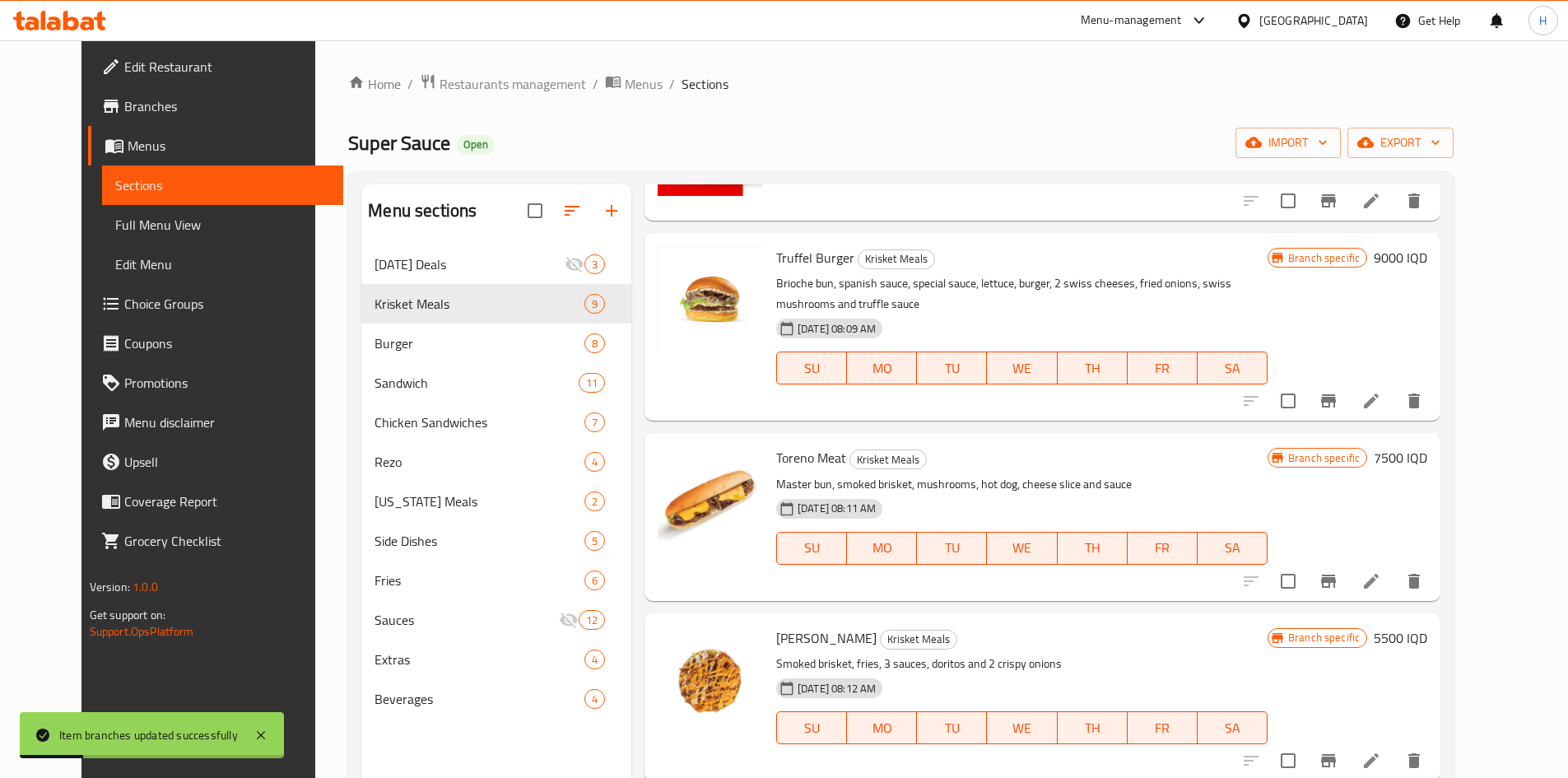
click at [1427, 446] on h6 "7500 IQD" at bounding box center [1400, 457] width 53 height 23
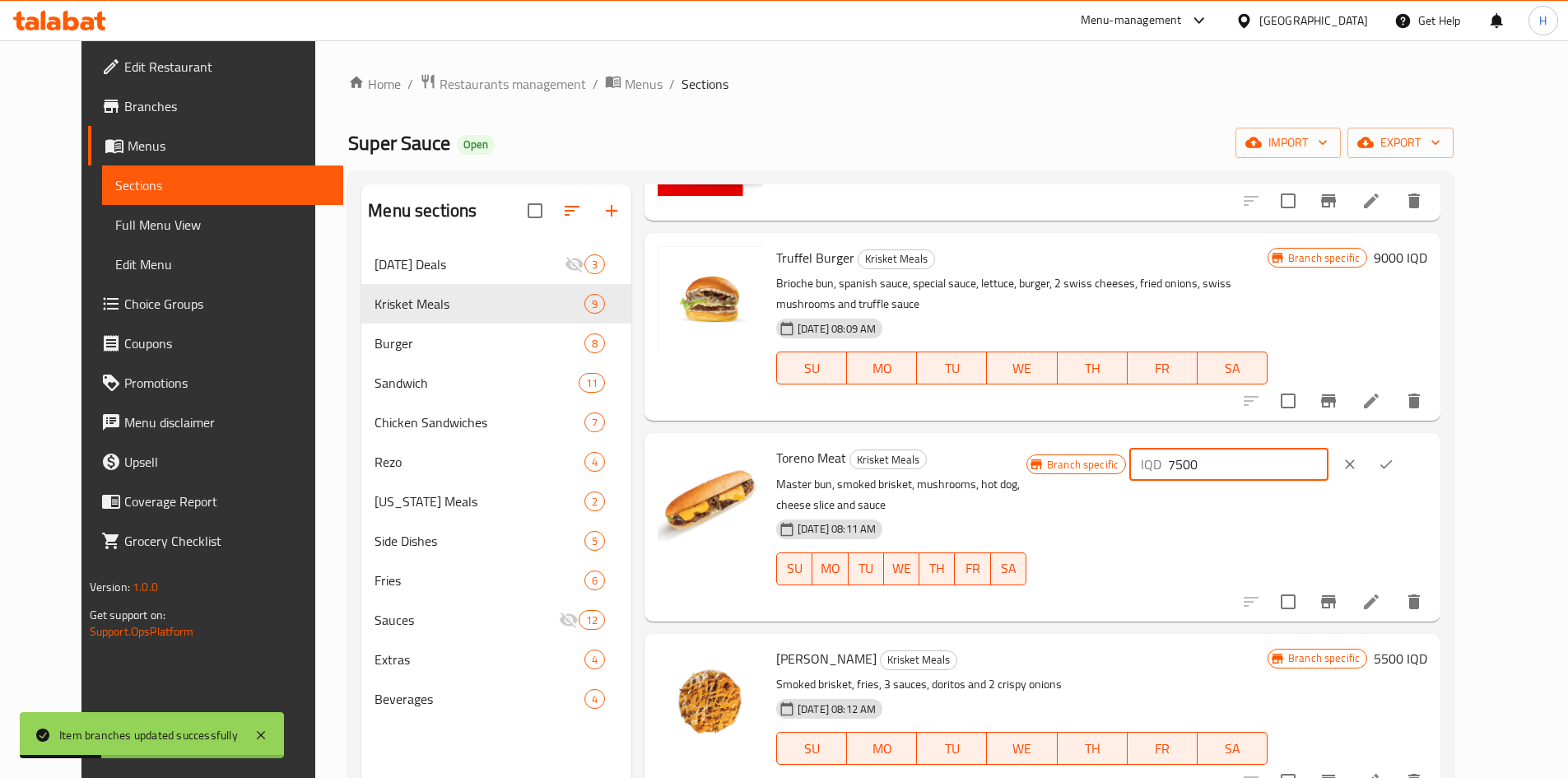
click at [1327, 448] on input "7500" at bounding box center [1247, 464] width 160 height 33
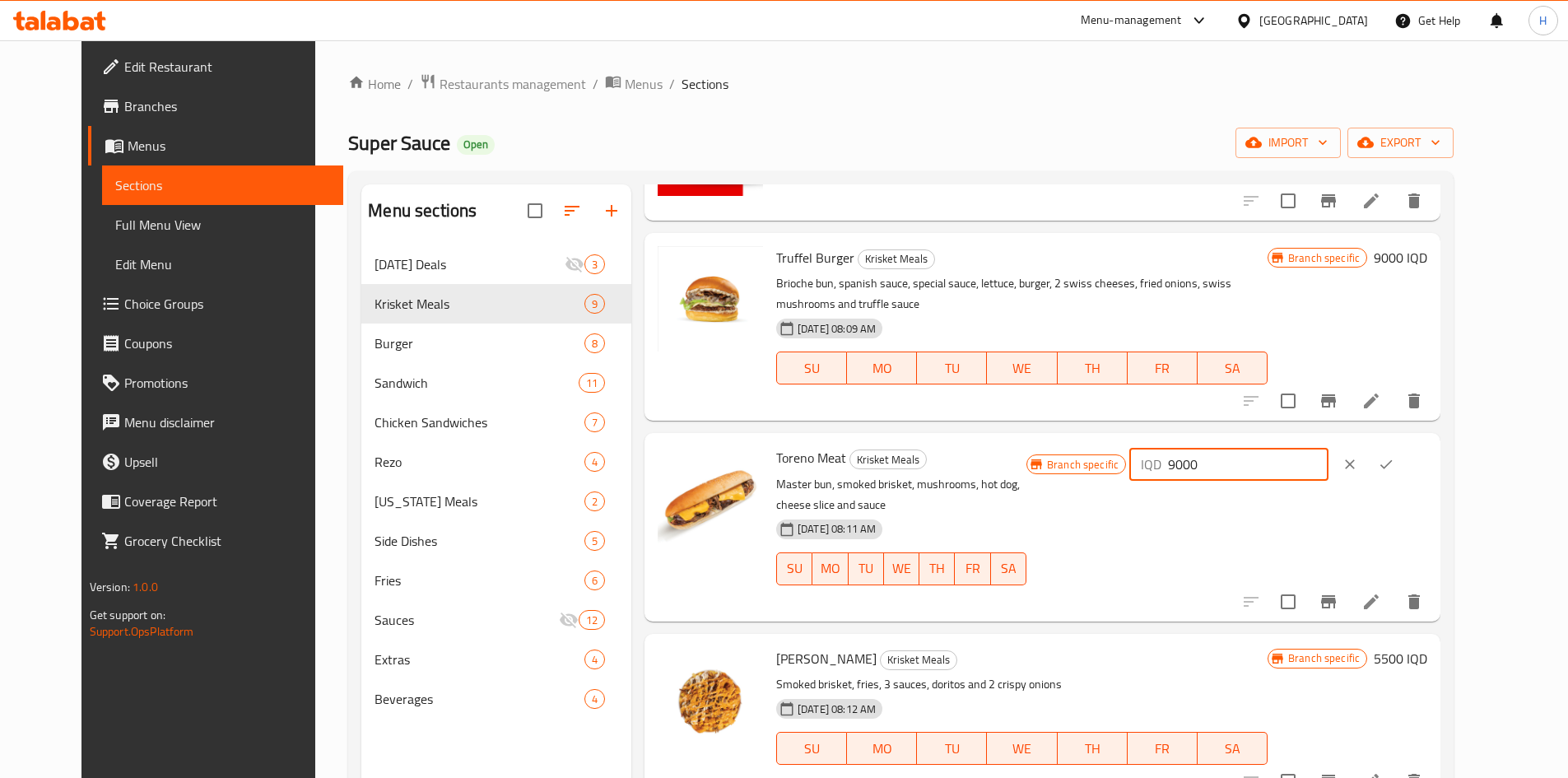
type input "9000"
click at [1404, 446] on button "ok" at bounding box center [1385, 464] width 36 height 36
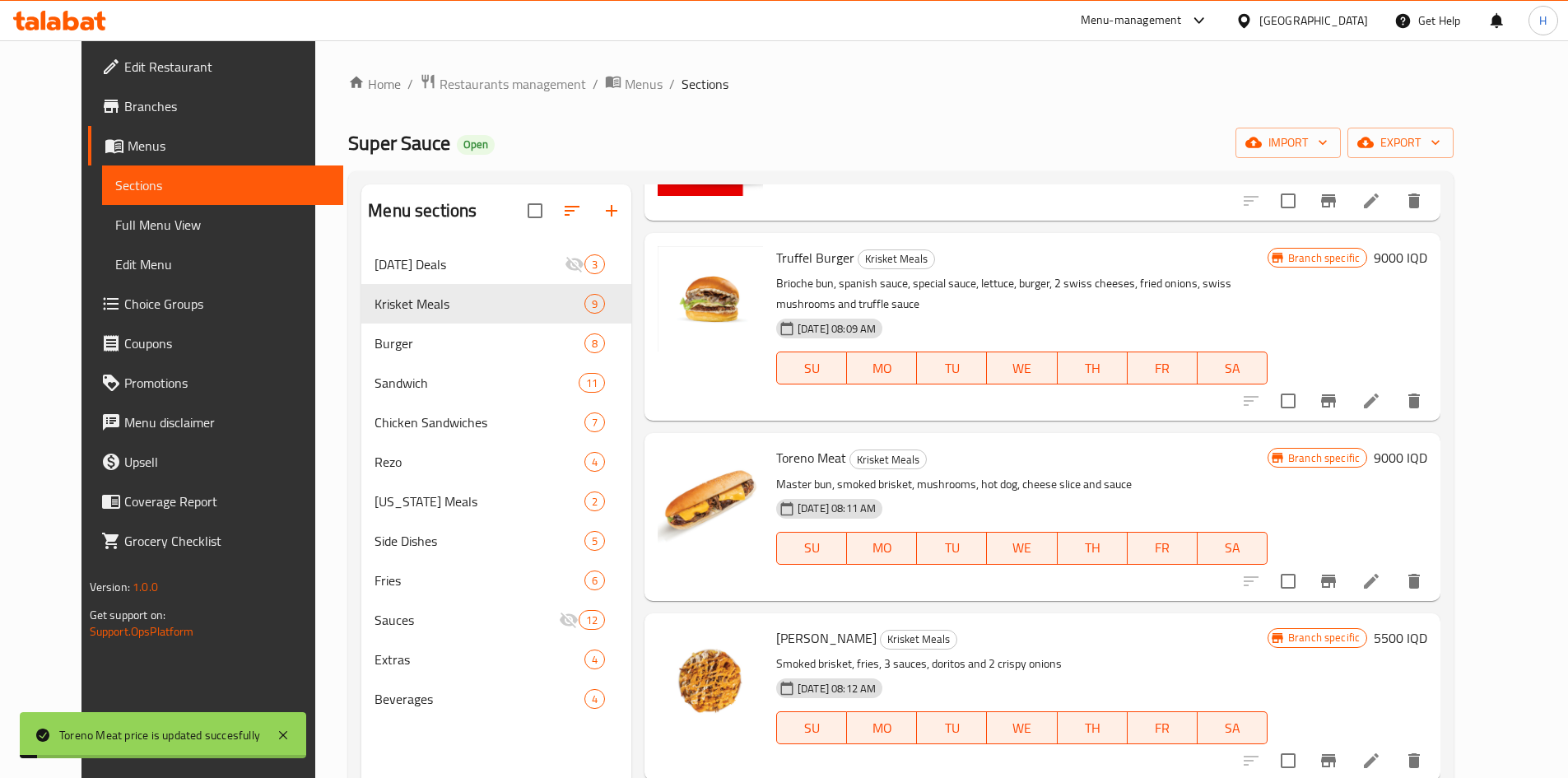
click at [1336, 575] on icon "Branch-specific-item" at bounding box center [1328, 581] width 15 height 13
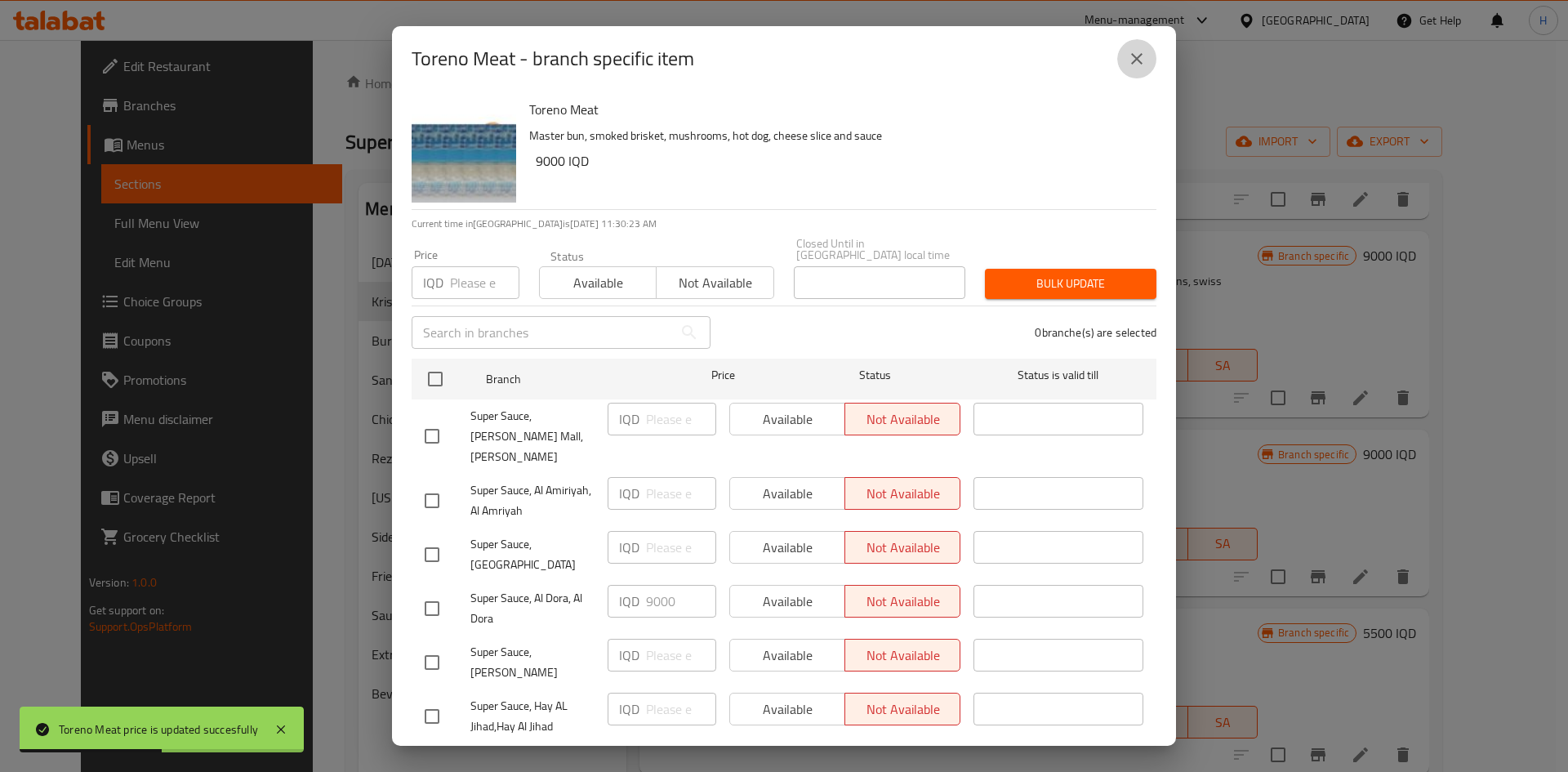
click at [1141, 43] on button "close" at bounding box center [1136, 59] width 39 height 39
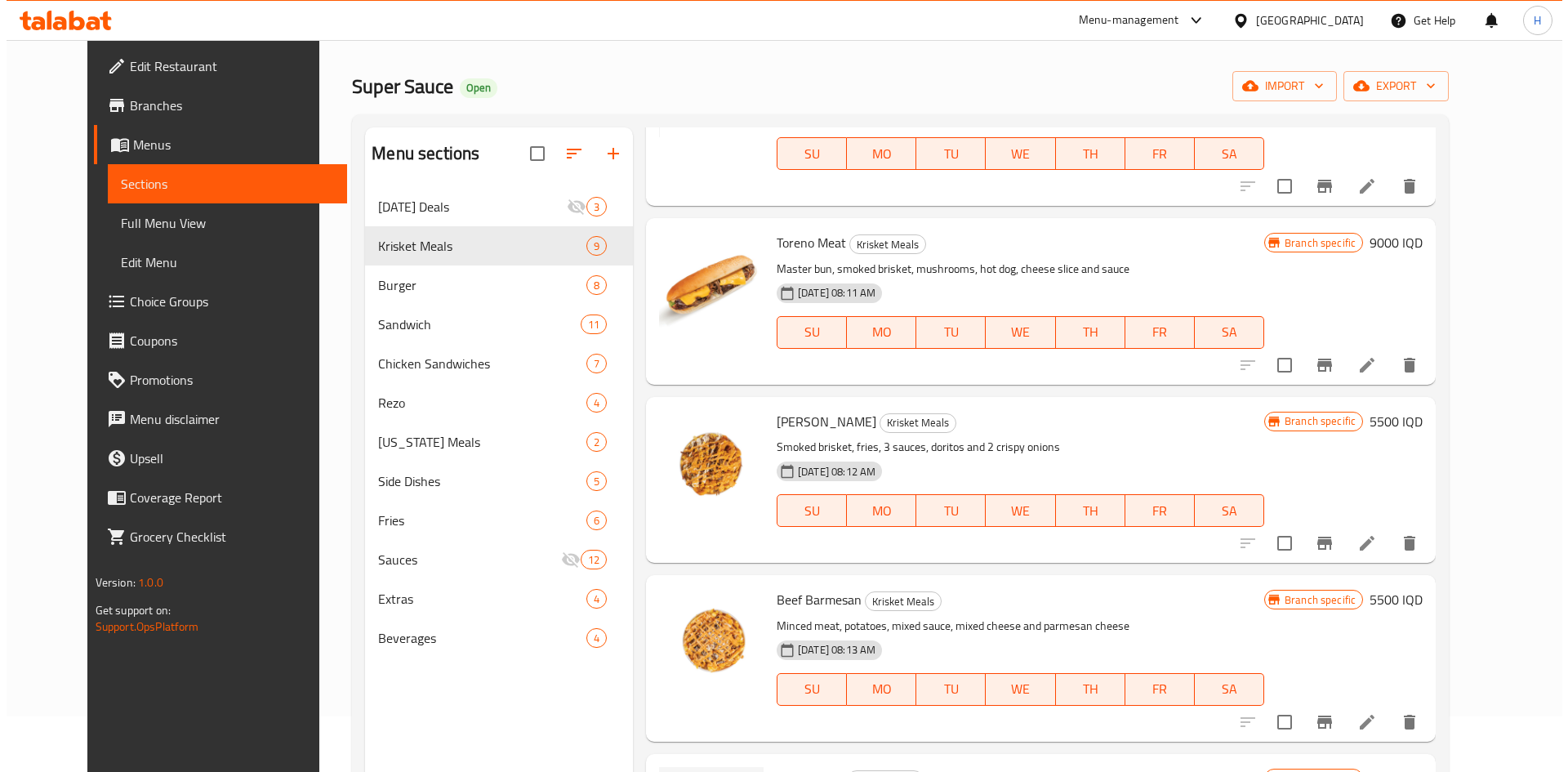
scroll to position [163, 0]
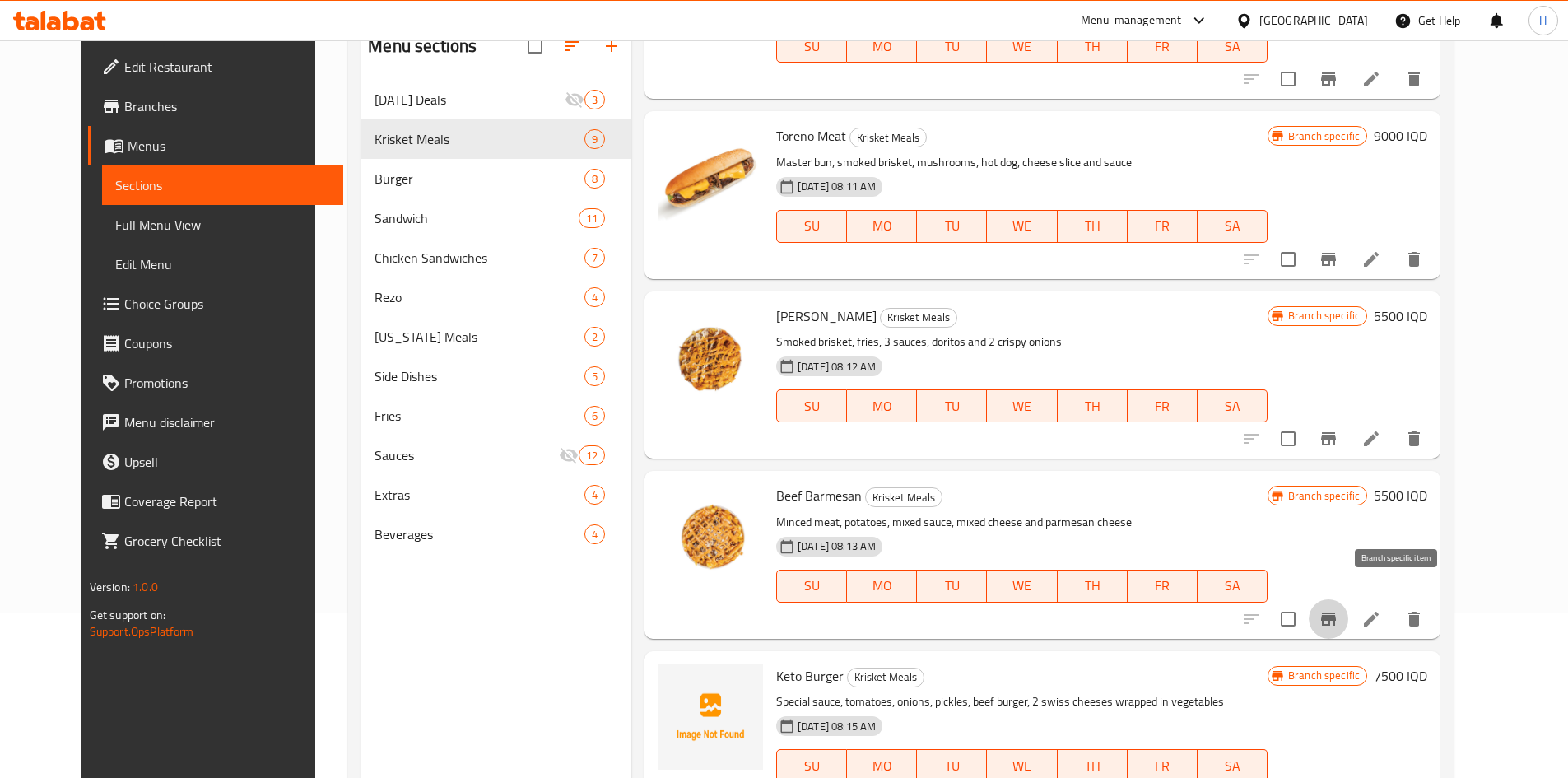
click at [1338, 609] on icon "Branch-specific-item" at bounding box center [1328, 618] width 20 height 20
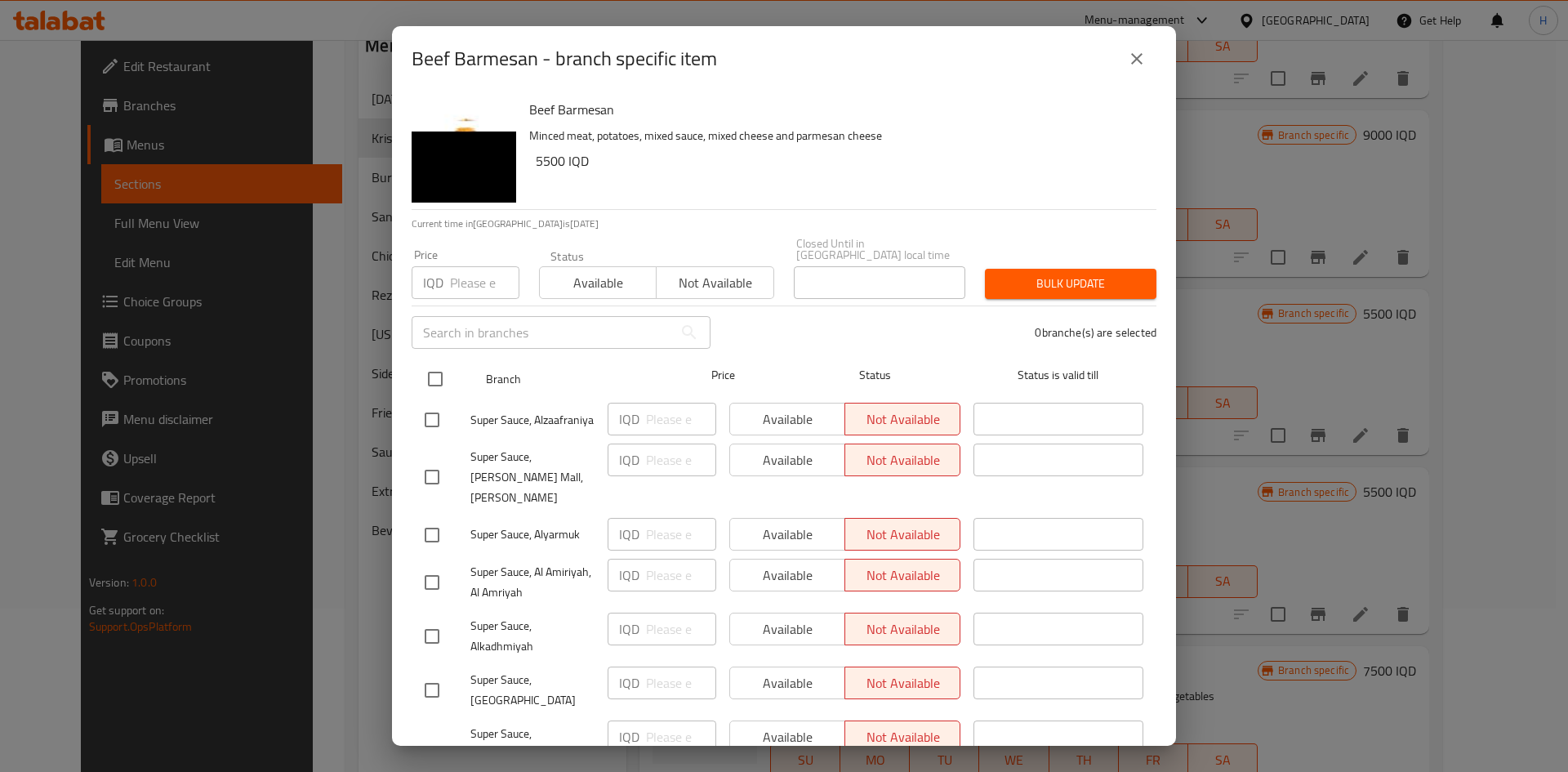
click at [432, 370] on input "checkbox" at bounding box center [435, 379] width 34 height 34
checkbox input "true"
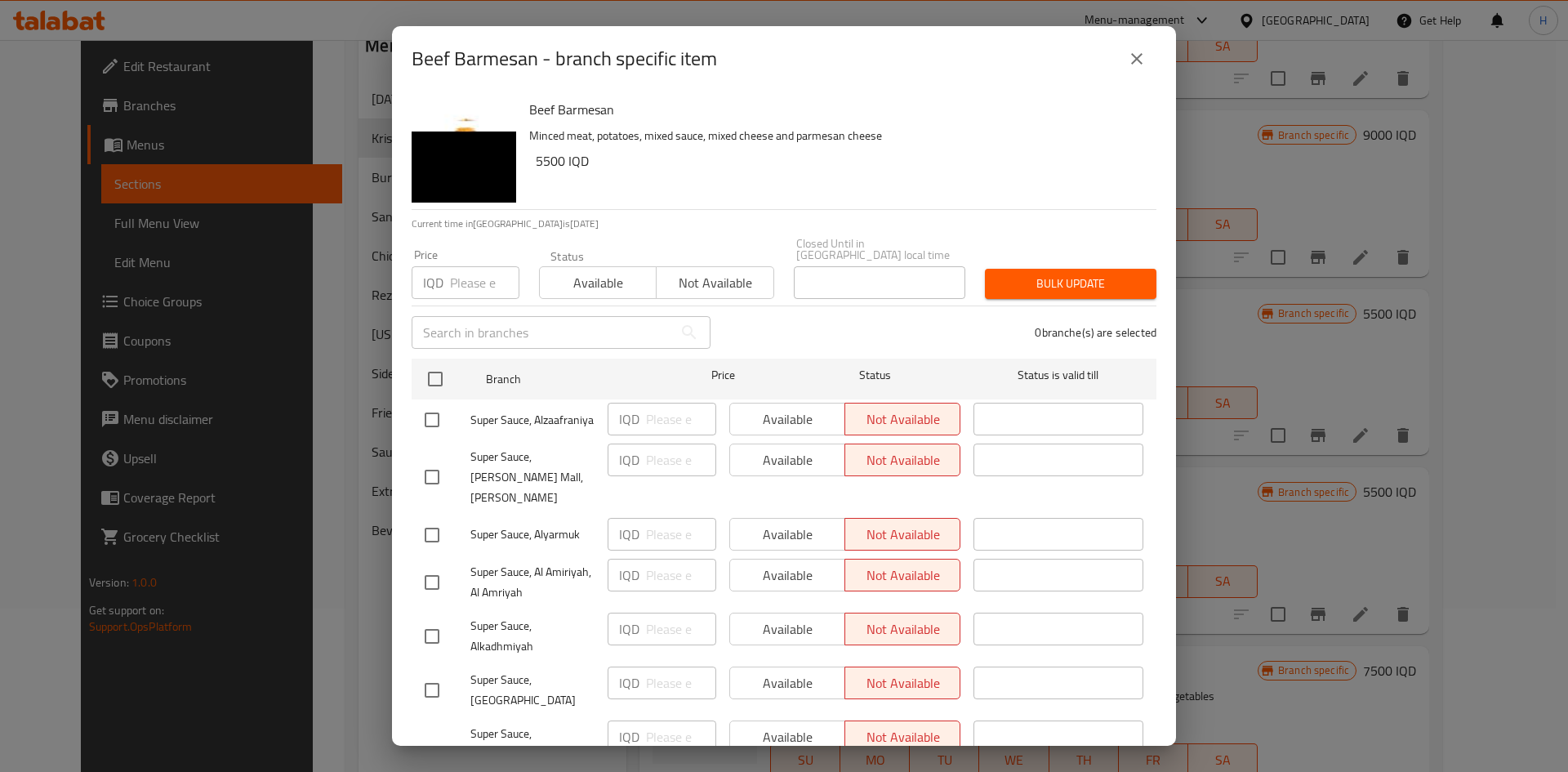
checkbox input "true"
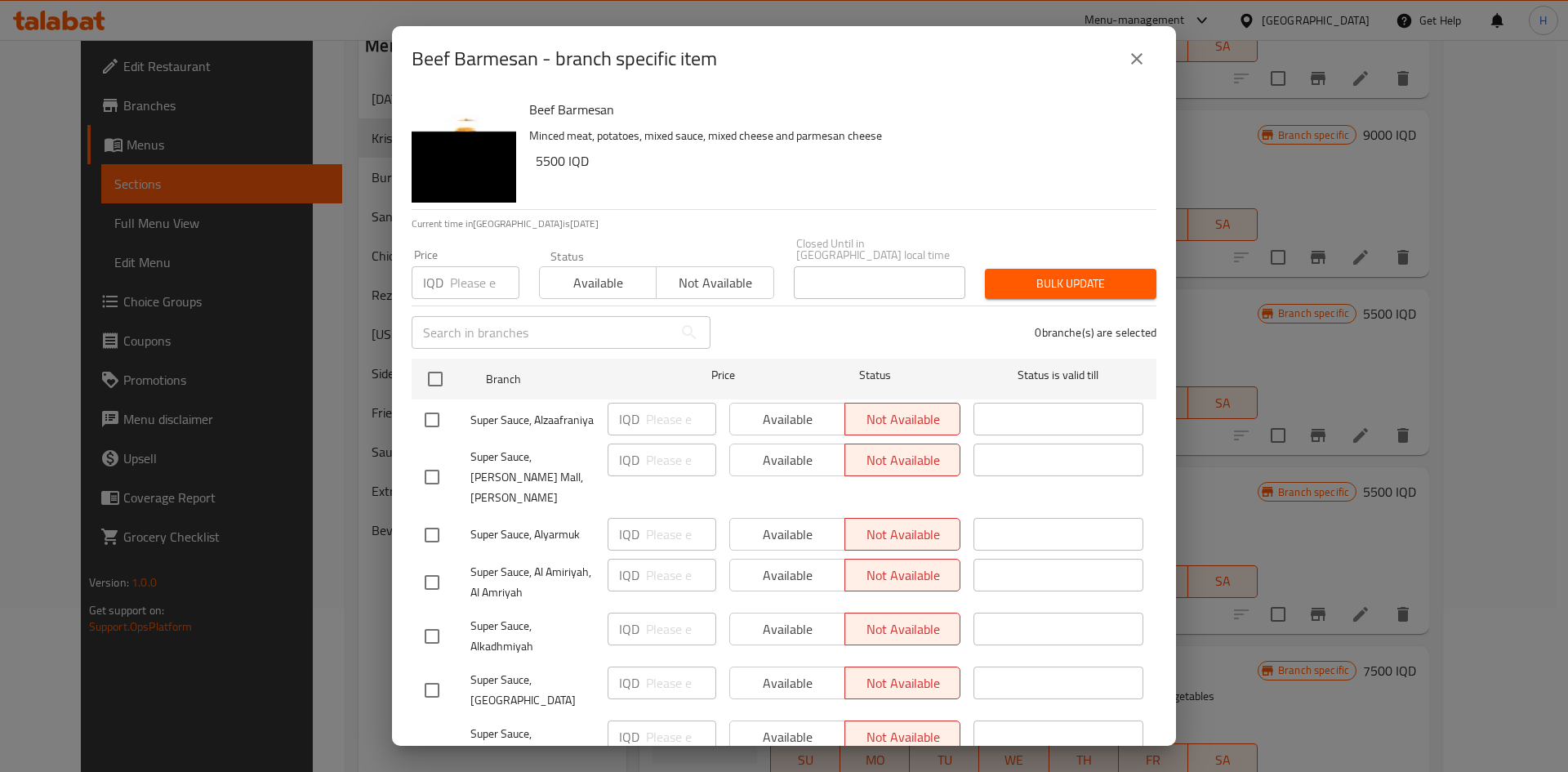
checkbox input "true"
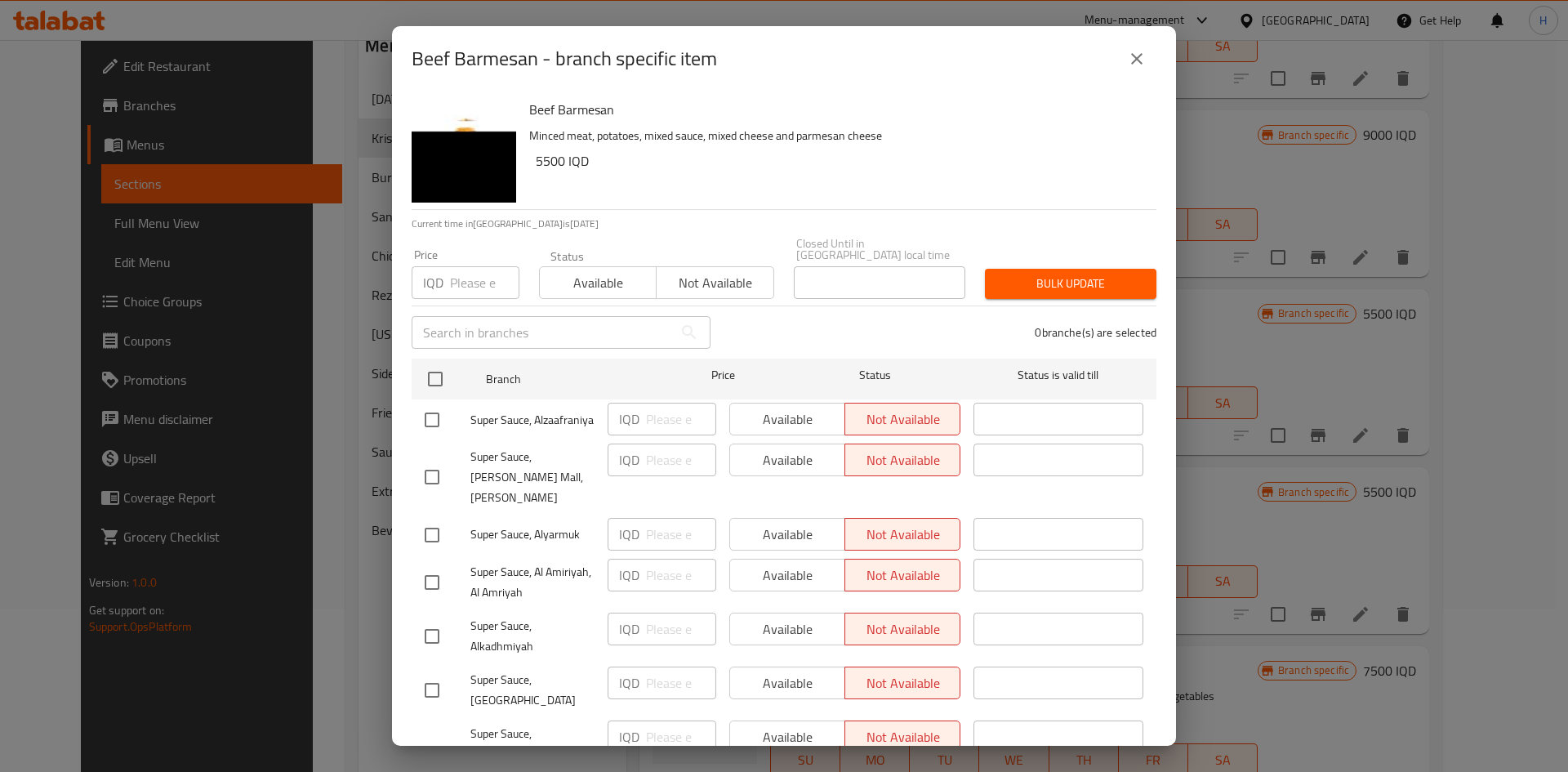
checkbox input "true"
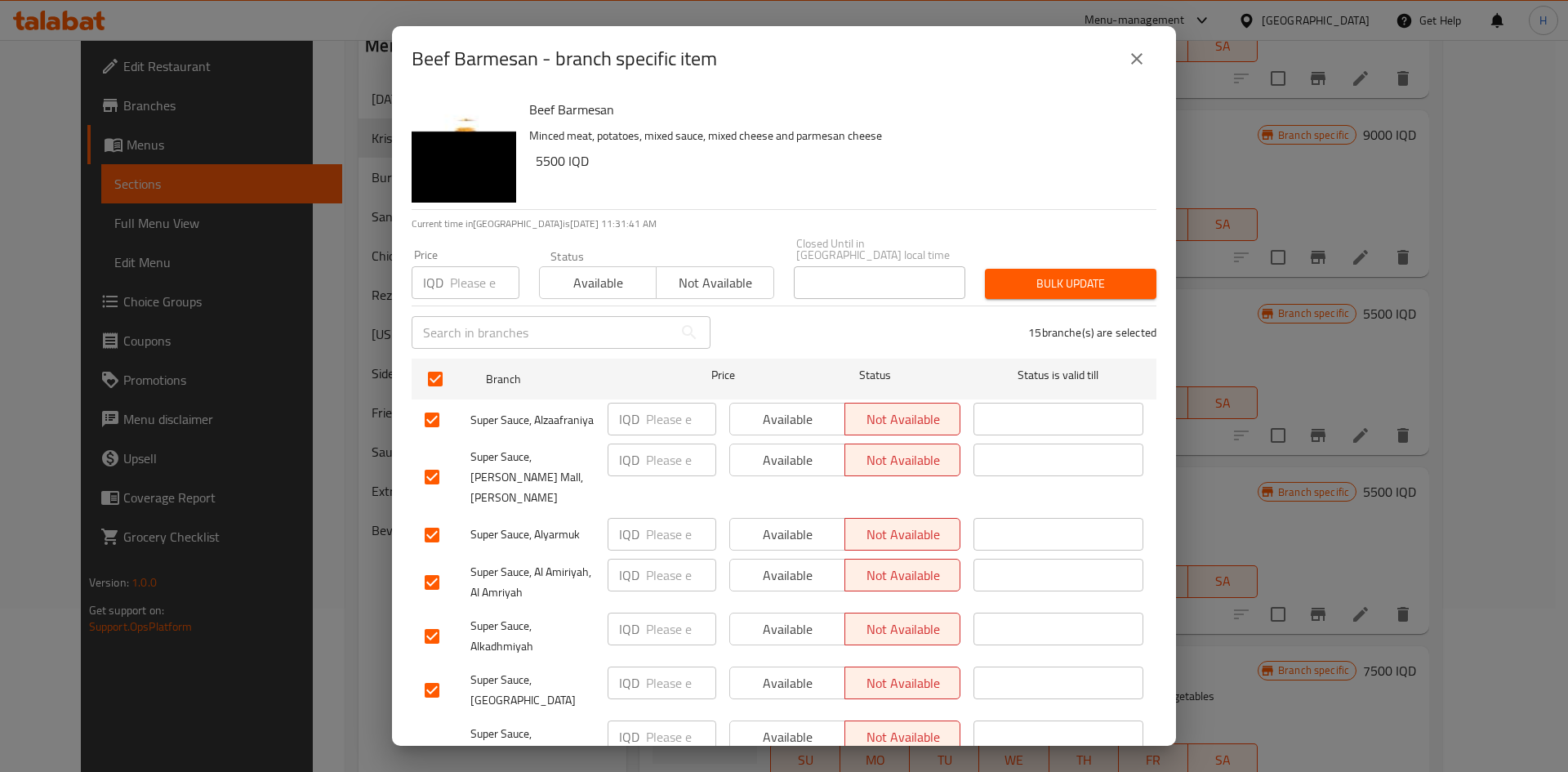
click at [669, 419] on input "number" at bounding box center [681, 419] width 71 height 32
click at [661, 518] on input "number" at bounding box center [681, 534] width 71 height 32
type input "6000"
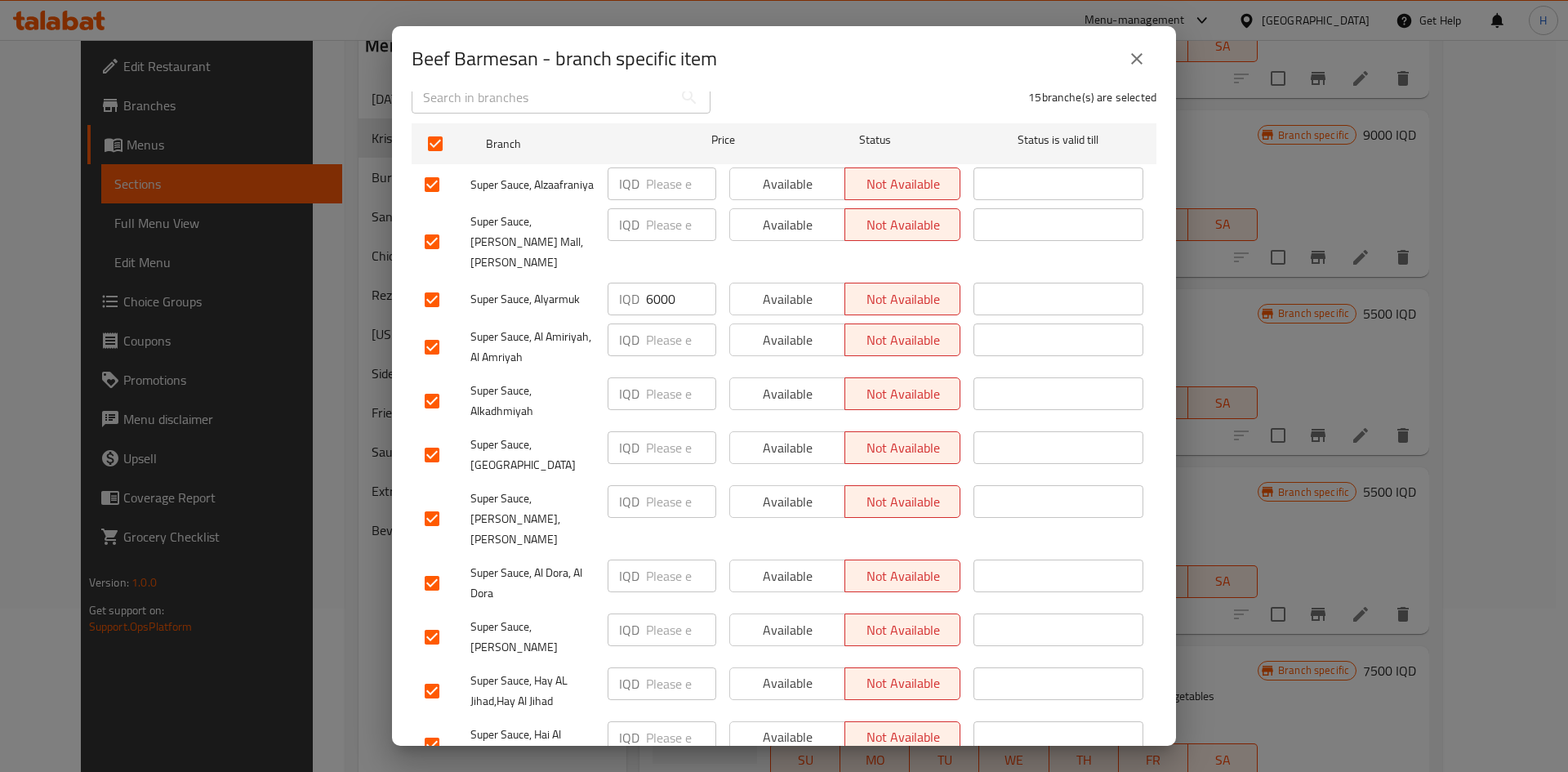
scroll to position [245, 0]
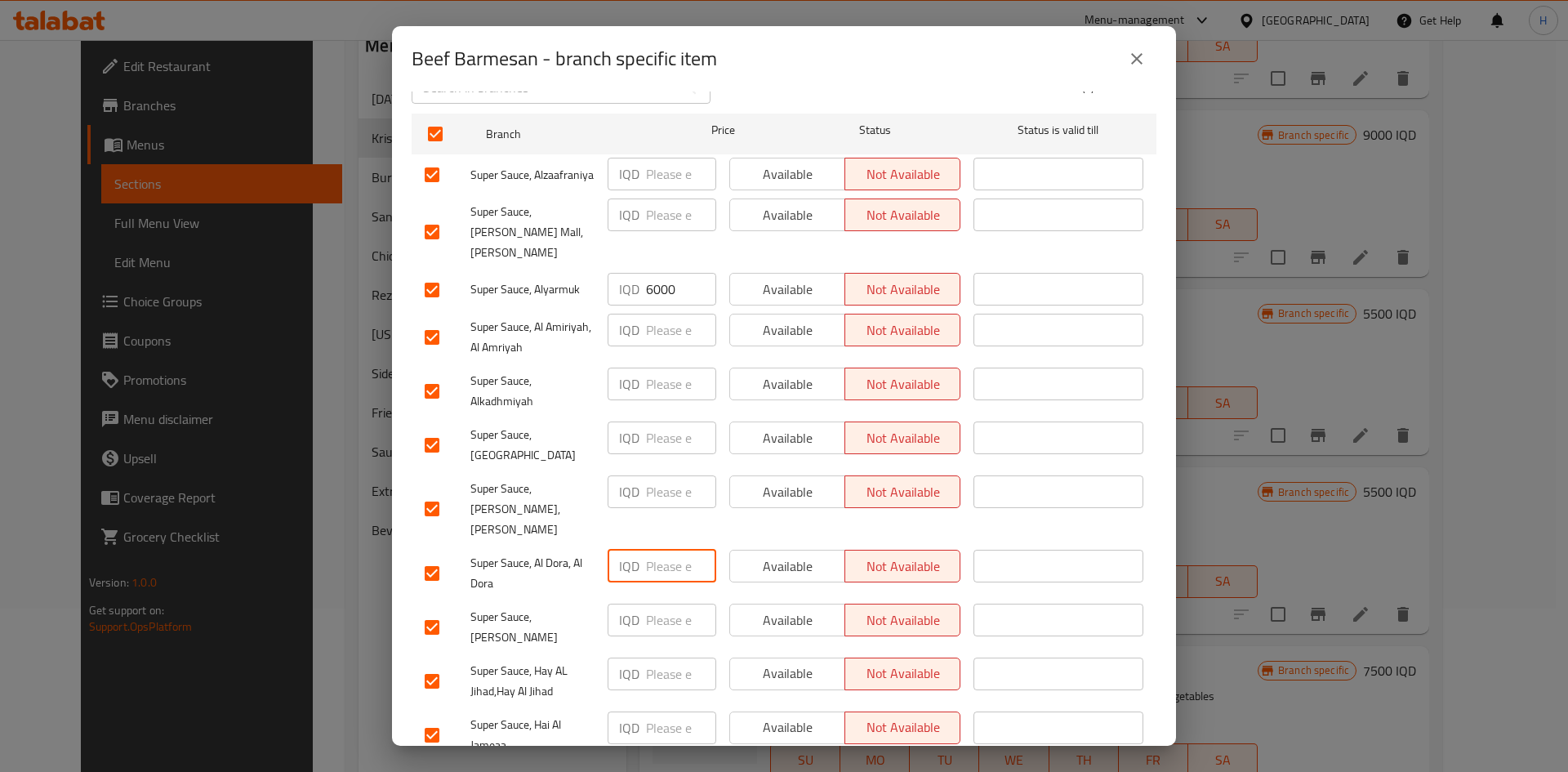
click at [659, 550] on input "number" at bounding box center [681, 566] width 71 height 32
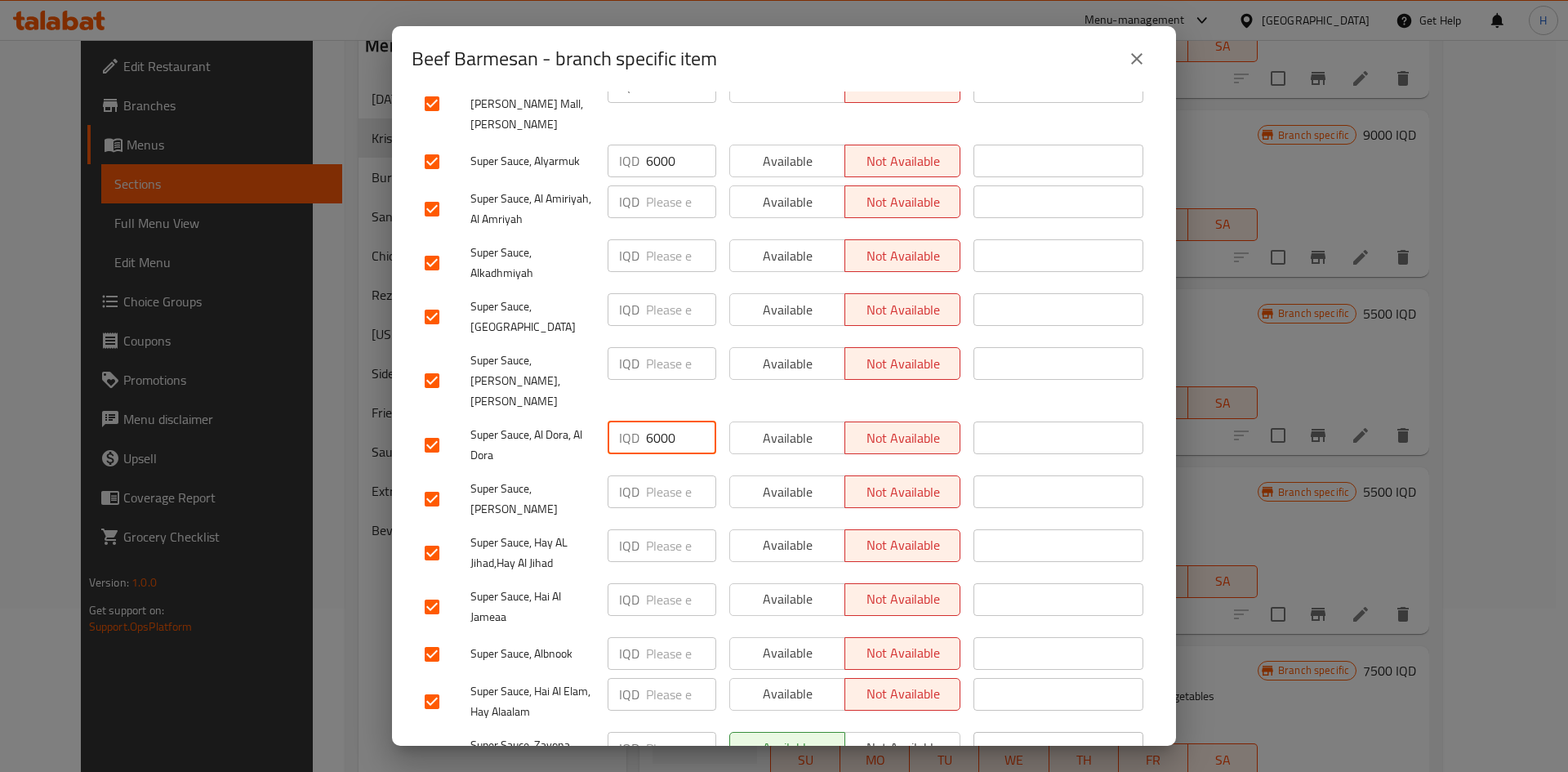
scroll to position [409, 0]
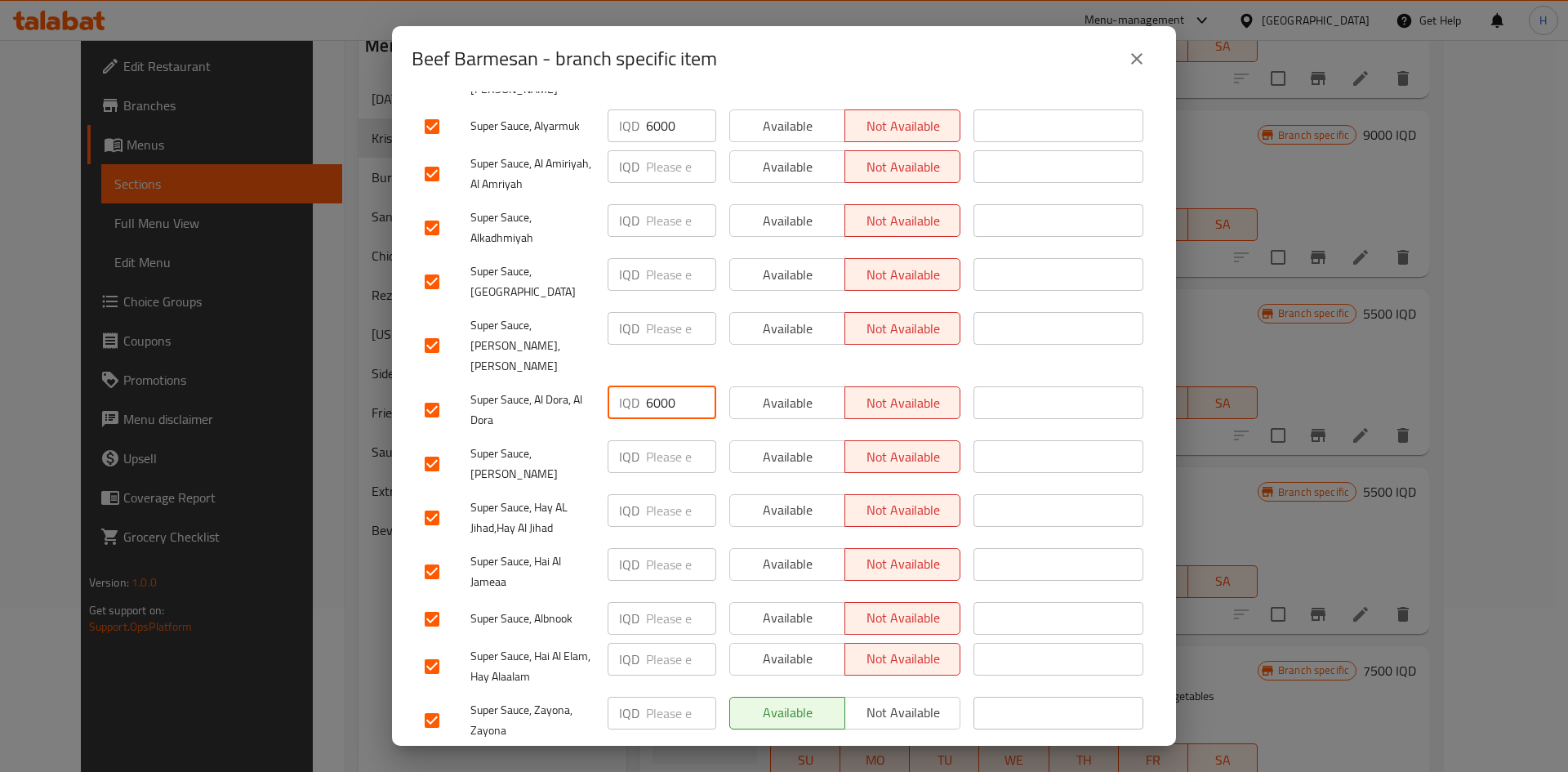
type input "6000"
click at [667, 548] on input "number" at bounding box center [681, 564] width 71 height 32
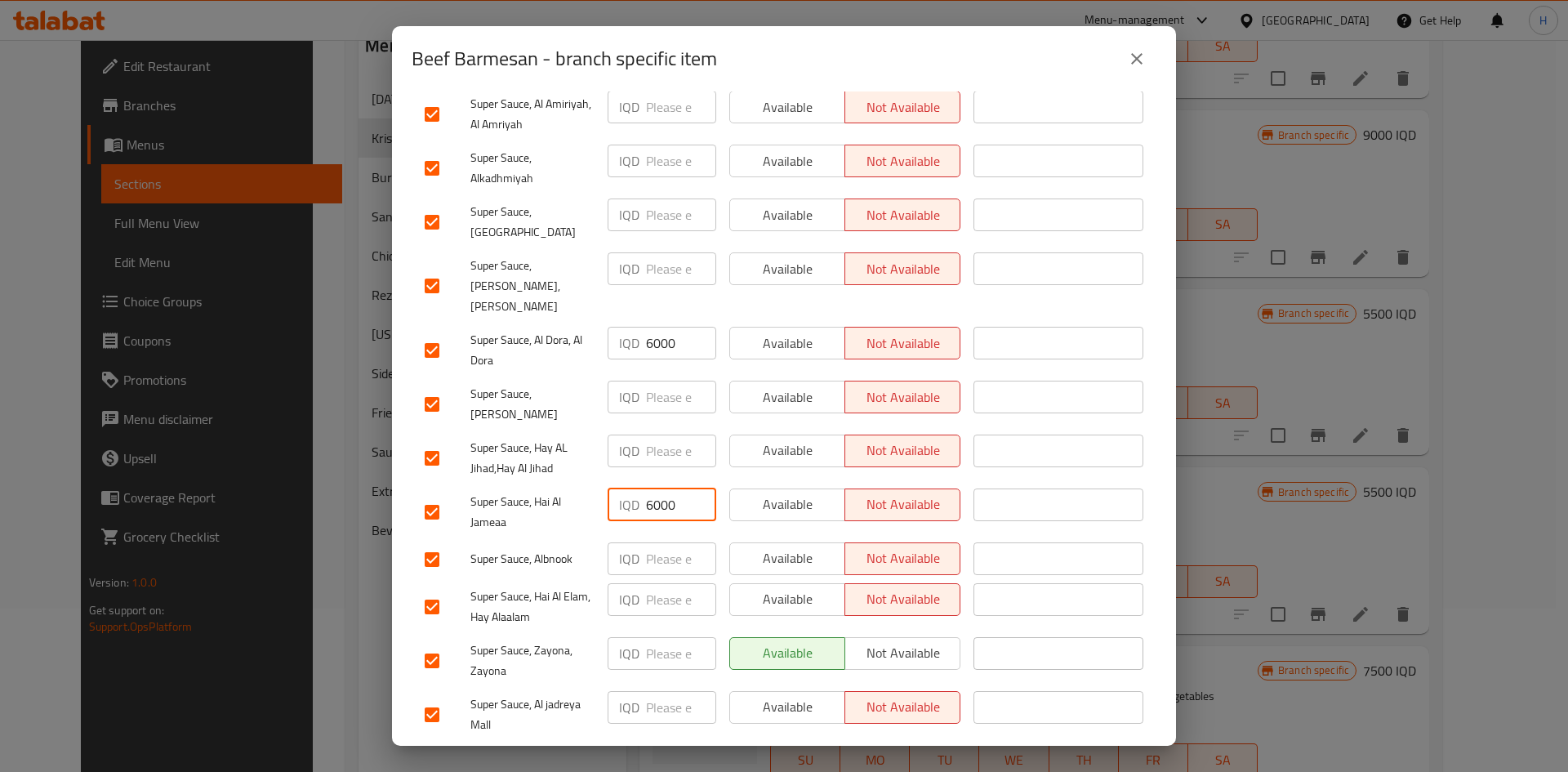
type input "6000"
click at [655, 542] on input "number" at bounding box center [681, 558] width 71 height 32
type input "6000"
click at [664, 637] on input "number" at bounding box center [681, 653] width 71 height 32
type input "6000"
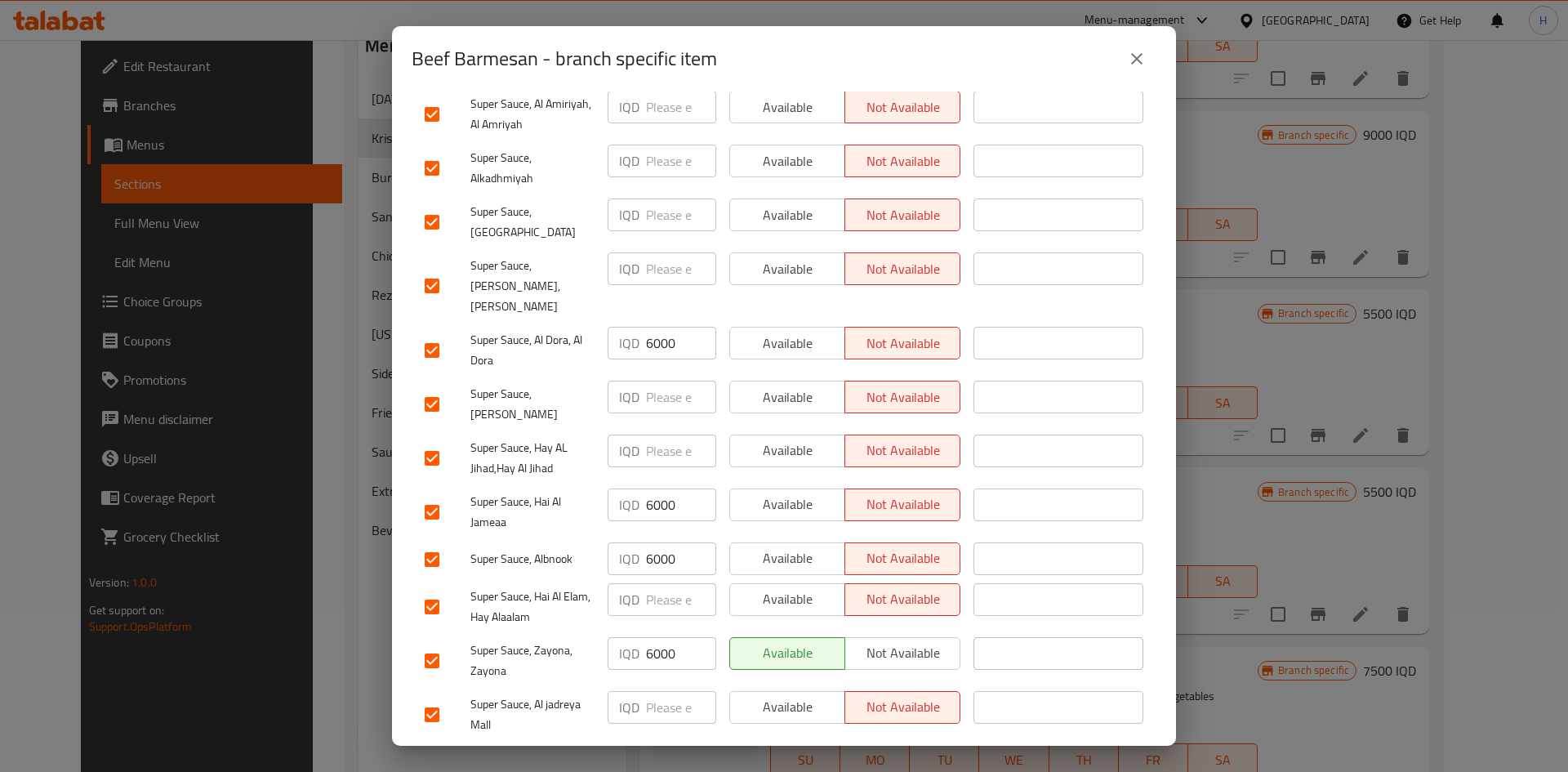
click at [764, 753] on span "Save" at bounding box center [784, 763] width 718 height 20
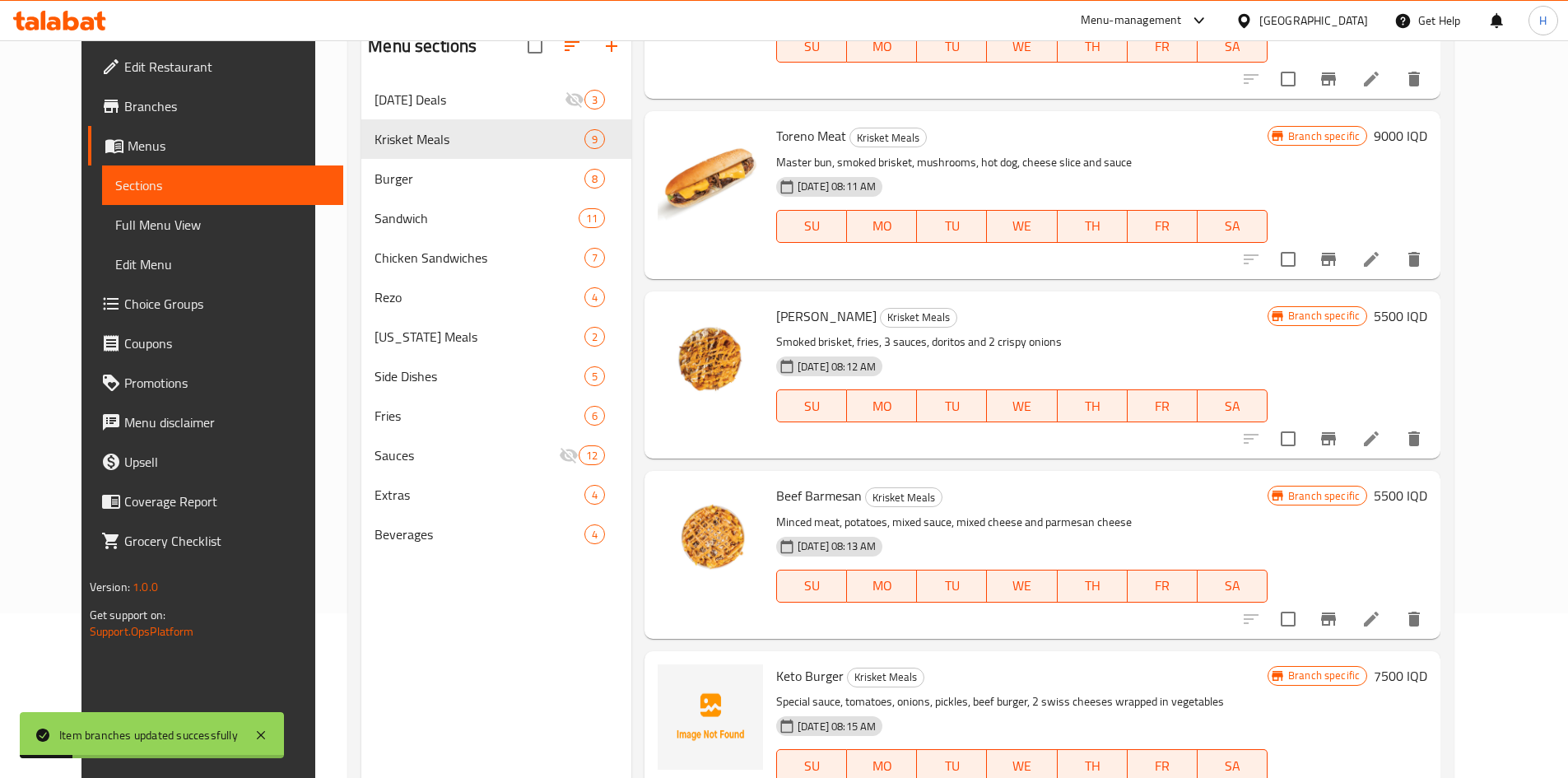
click at [1427, 484] on h6 "5500 IQD" at bounding box center [1400, 495] width 53 height 23
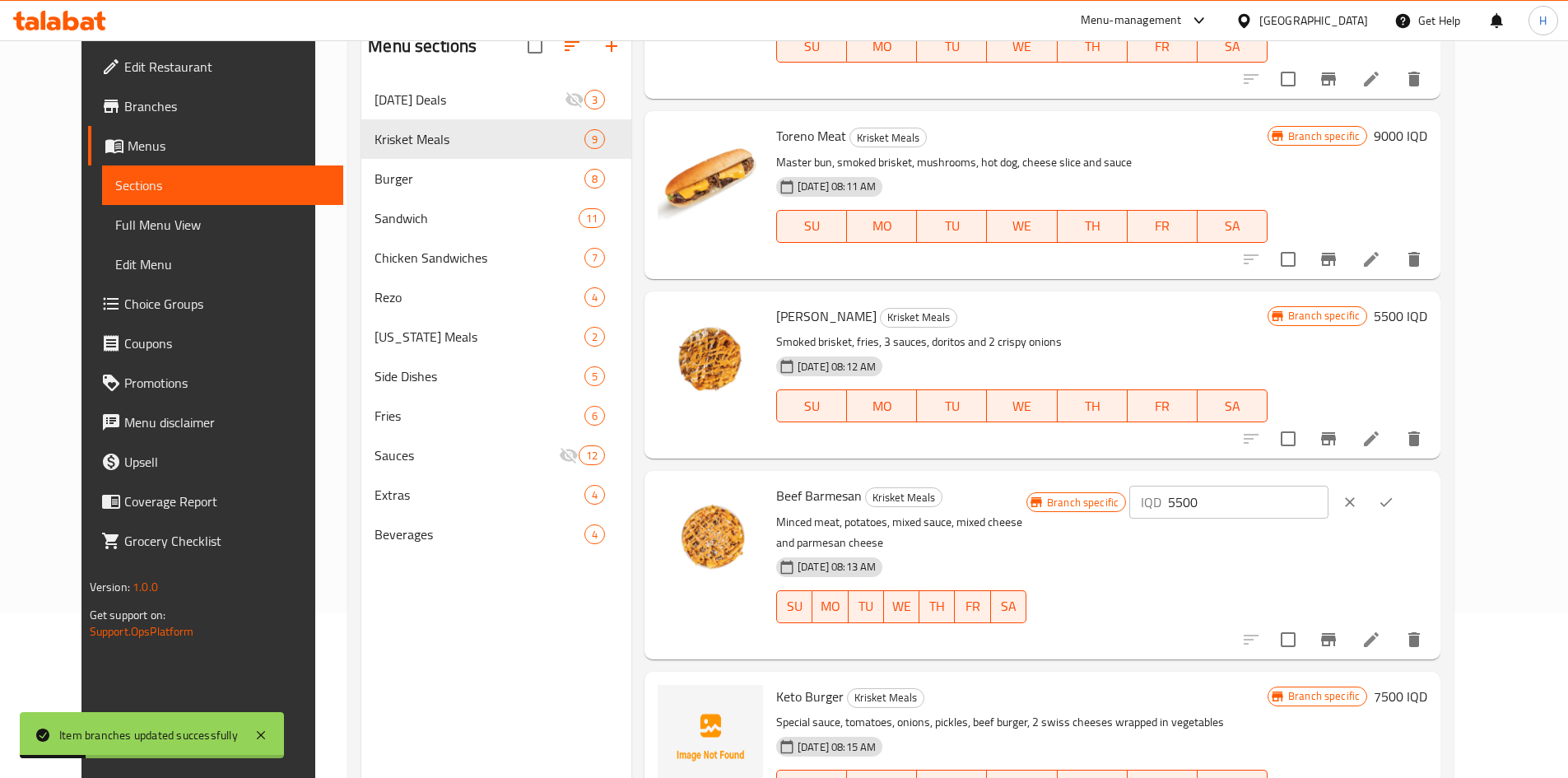
click at [1296, 485] on input "5500" at bounding box center [1247, 502] width 160 height 33
type input "6000"
click at [1404, 484] on button "ok" at bounding box center [1385, 502] width 36 height 36
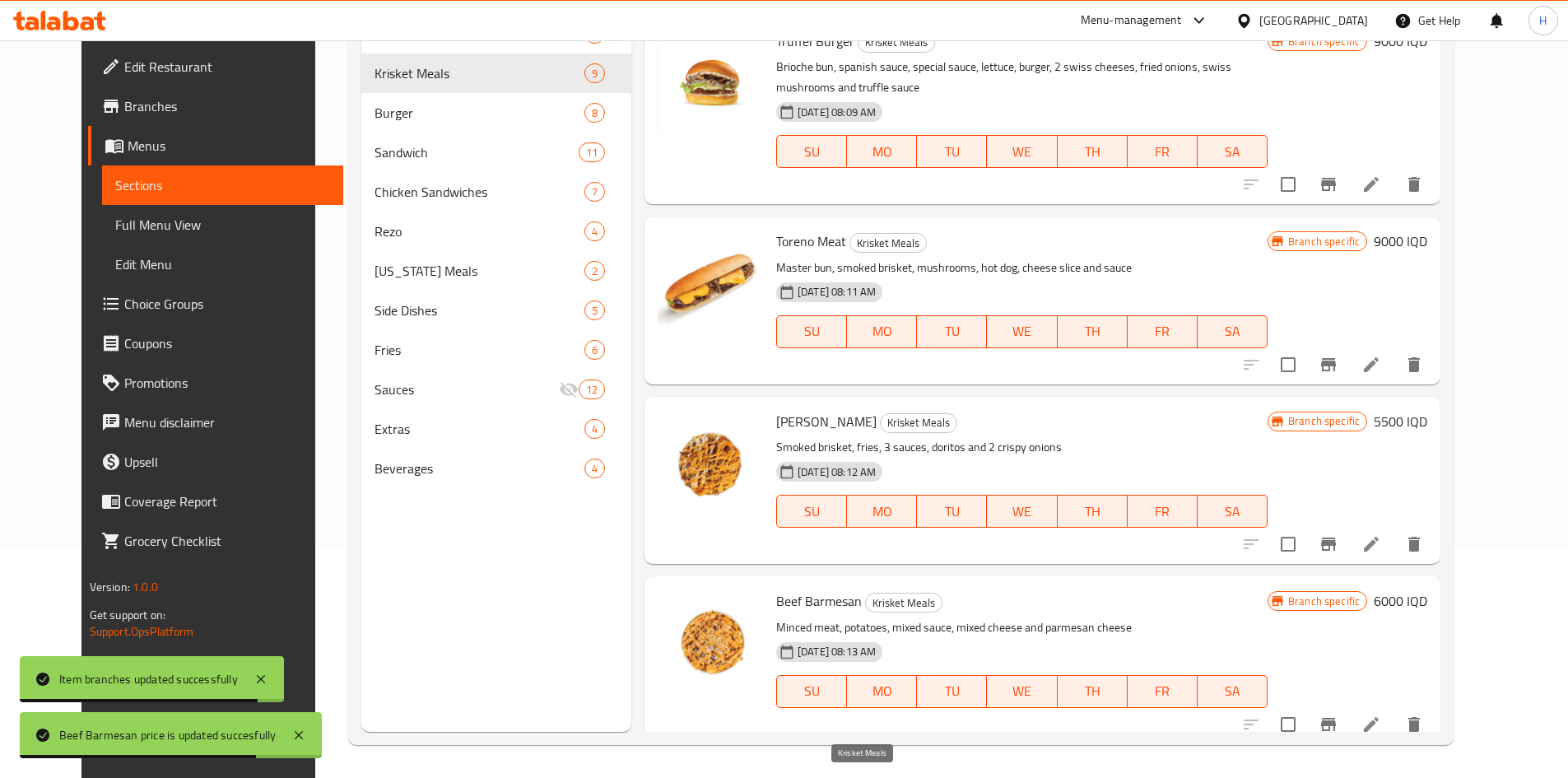
scroll to position [569, 0]
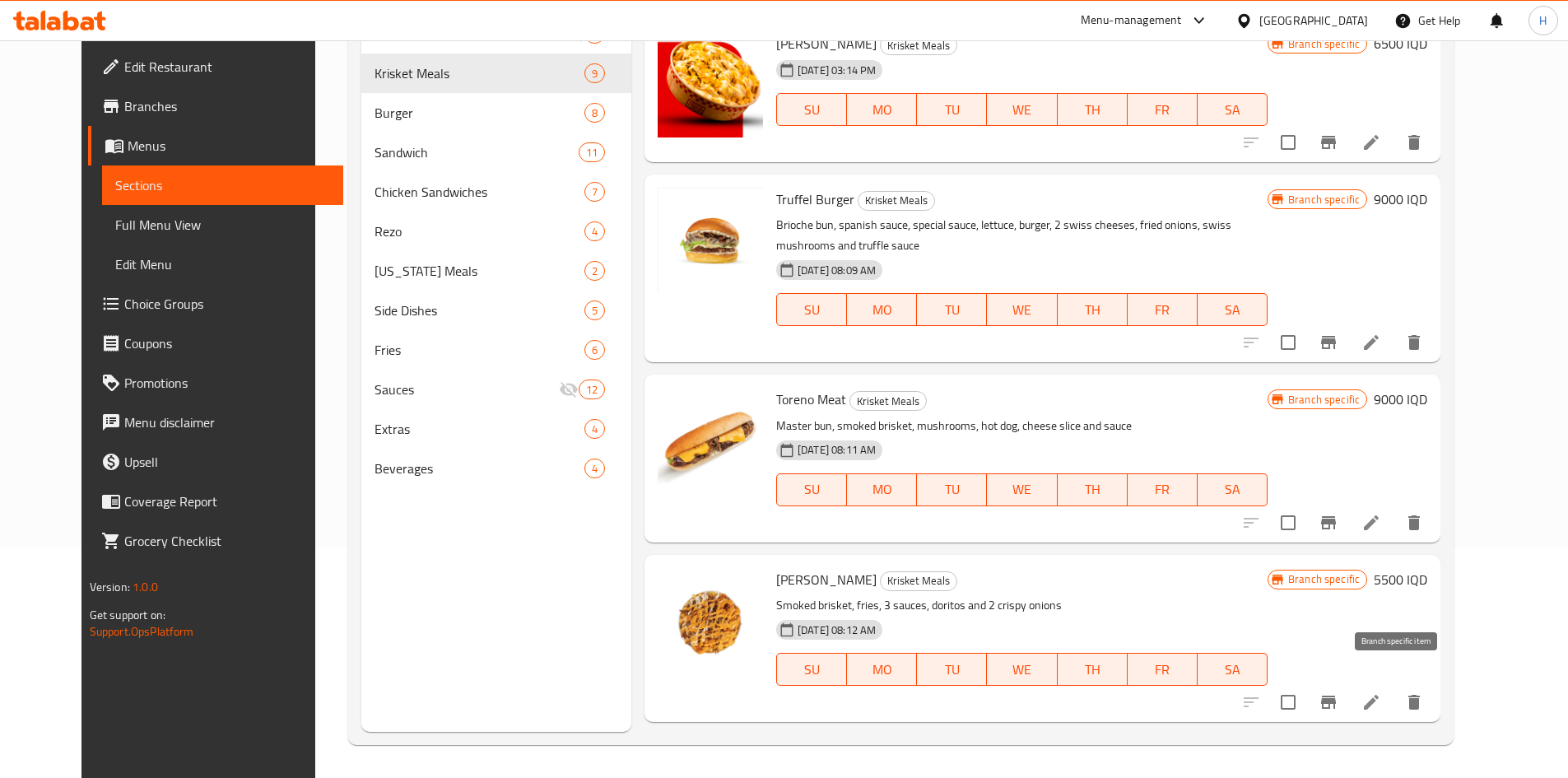
click at [1336, 696] on icon "Branch-specific-item" at bounding box center [1328, 702] width 15 height 13
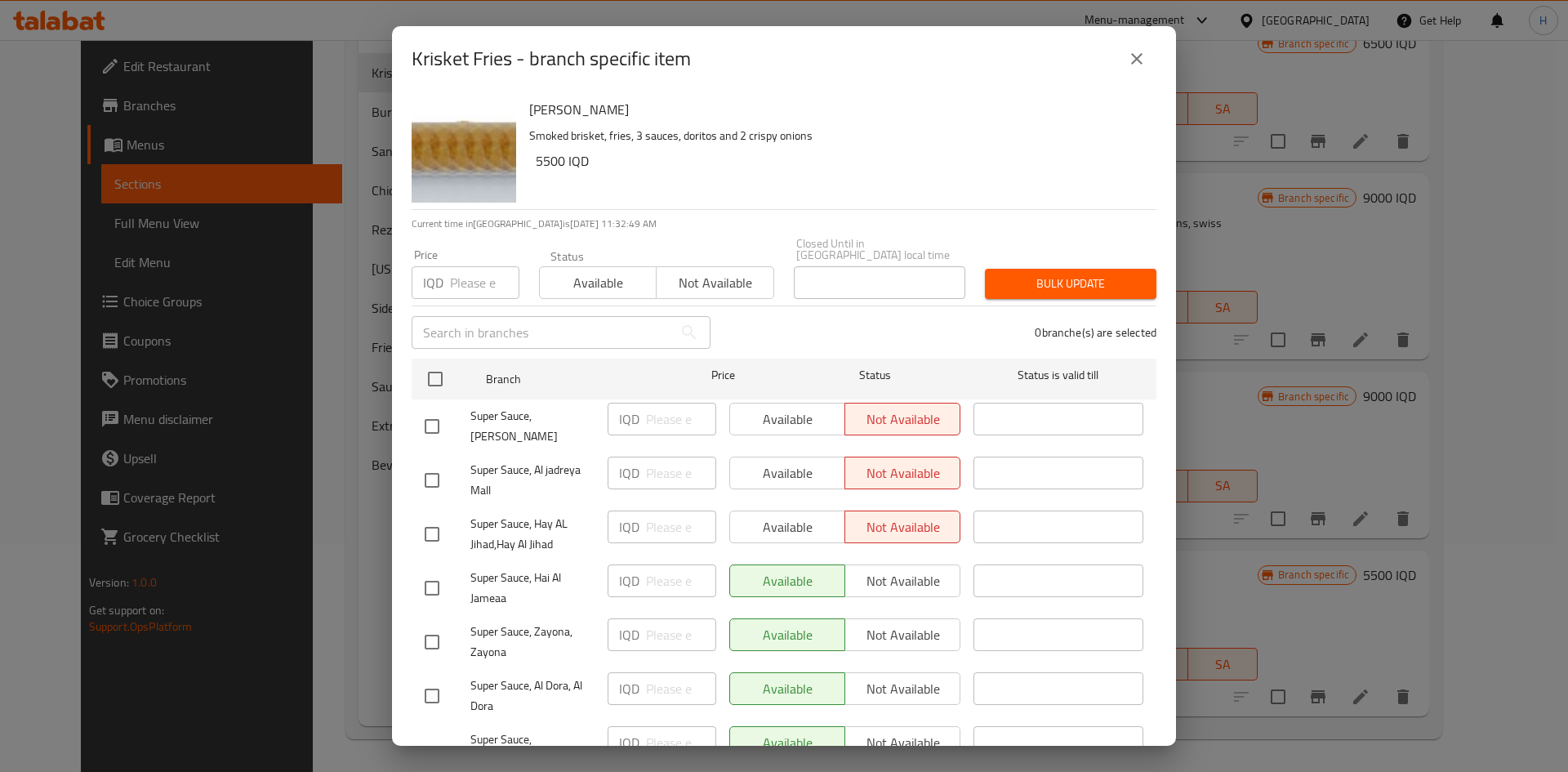
click at [1144, 60] on icon "close" at bounding box center [1136, 59] width 20 height 20
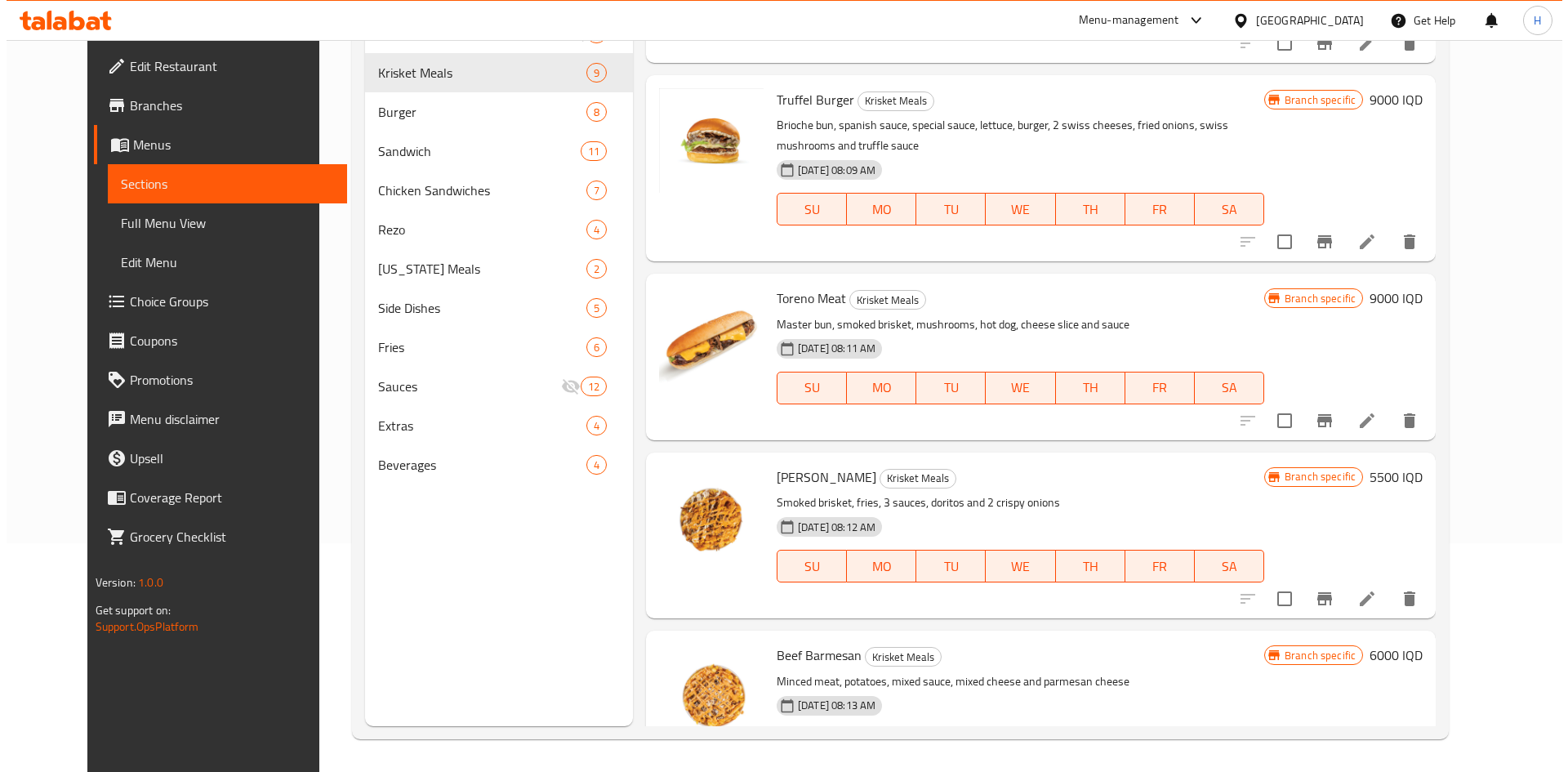
scroll to position [809, 0]
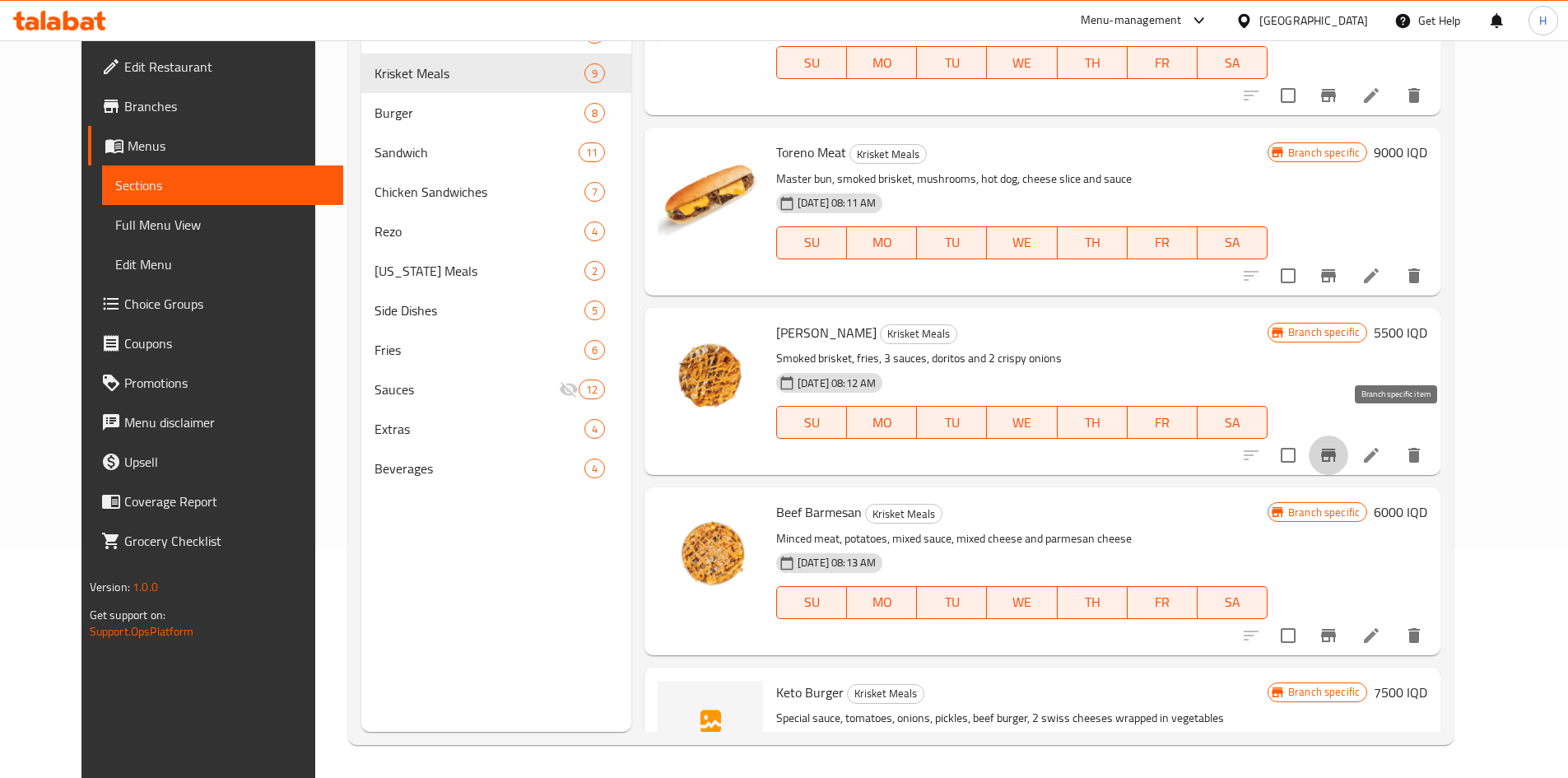
click at [1336, 449] on icon "Branch-specific-item" at bounding box center [1328, 455] width 15 height 13
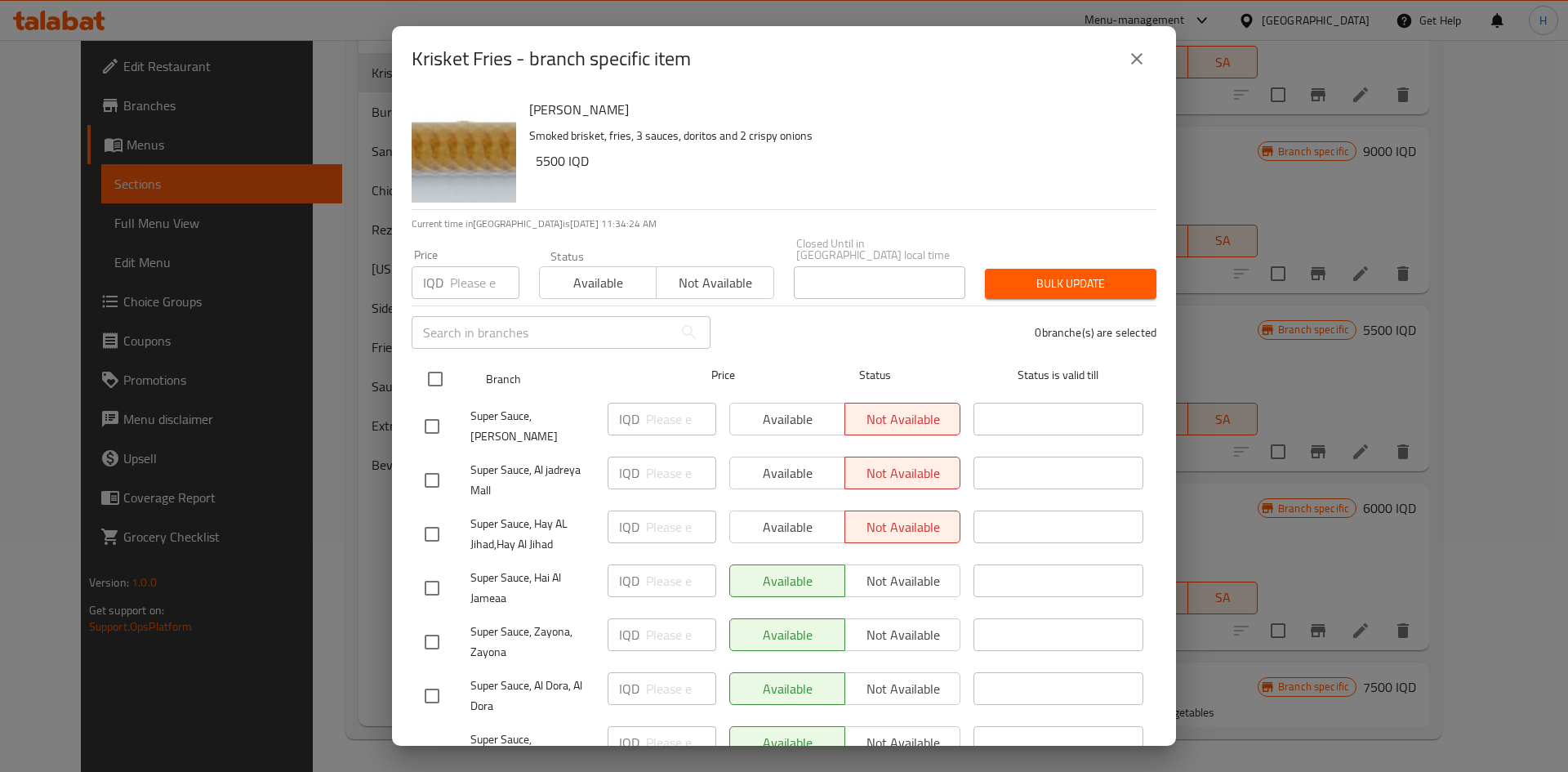
click at [422, 371] on input "checkbox" at bounding box center [435, 379] width 34 height 34
checkbox input "true"
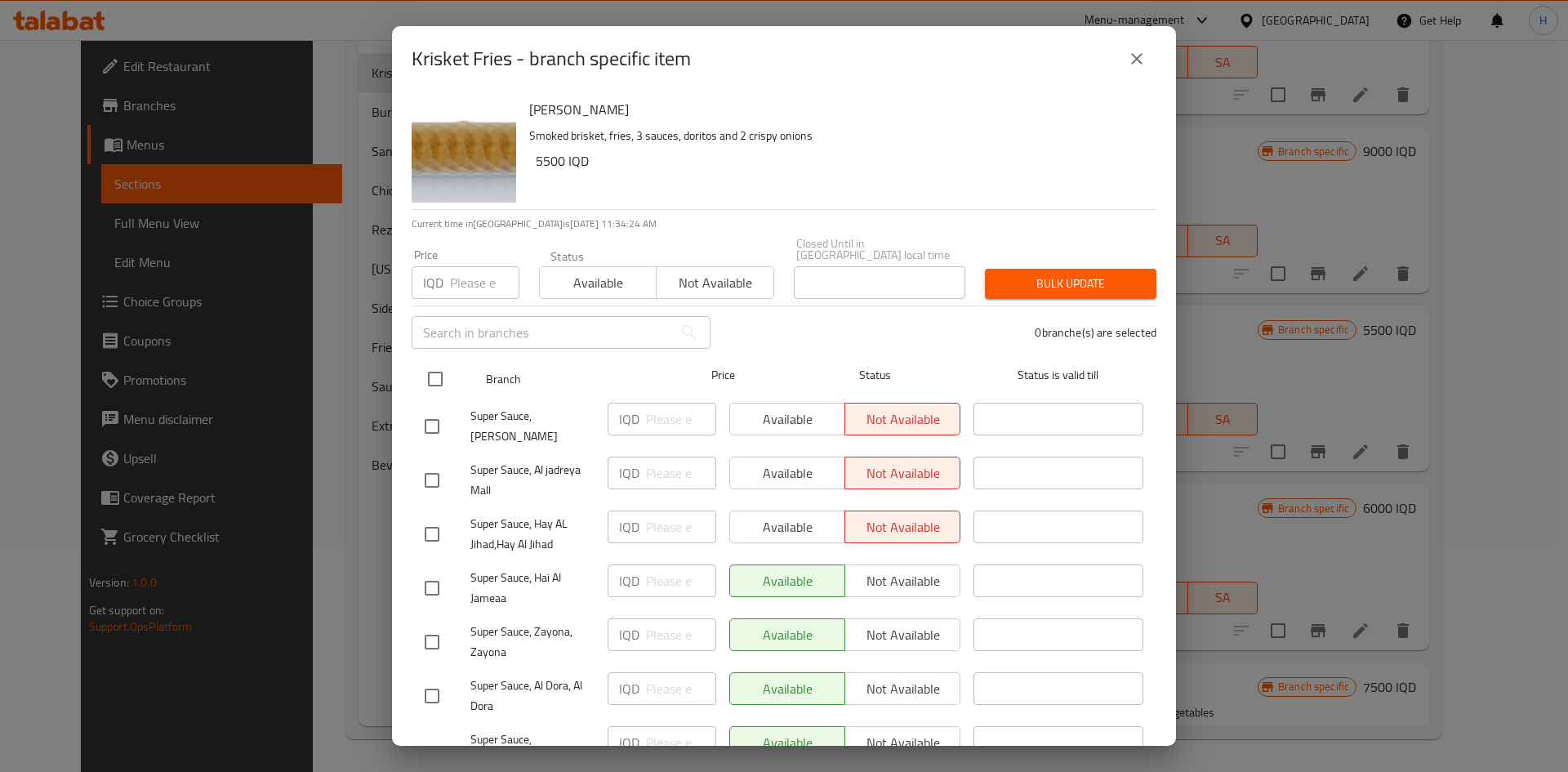
checkbox input "true"
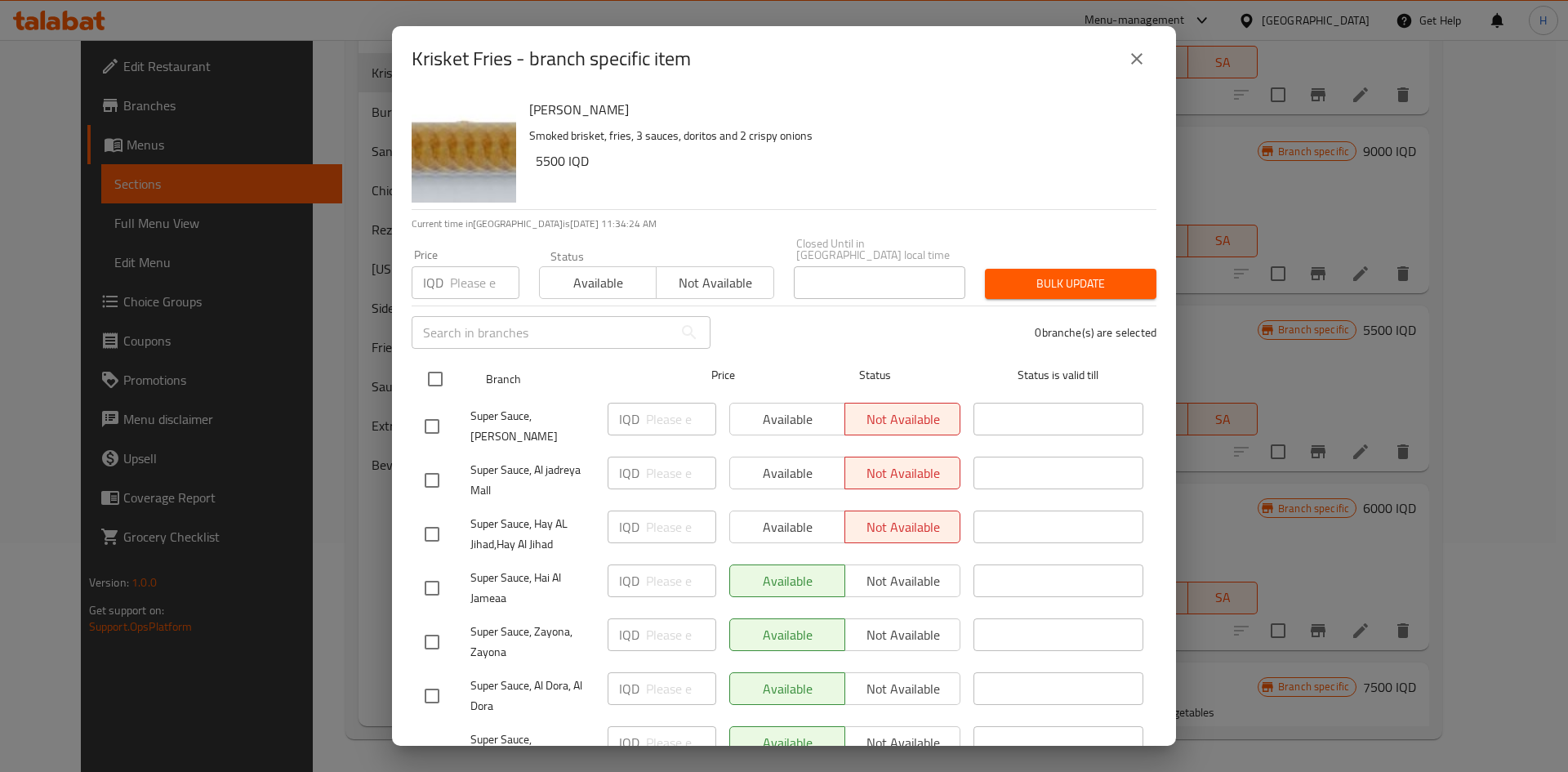
checkbox input "true"
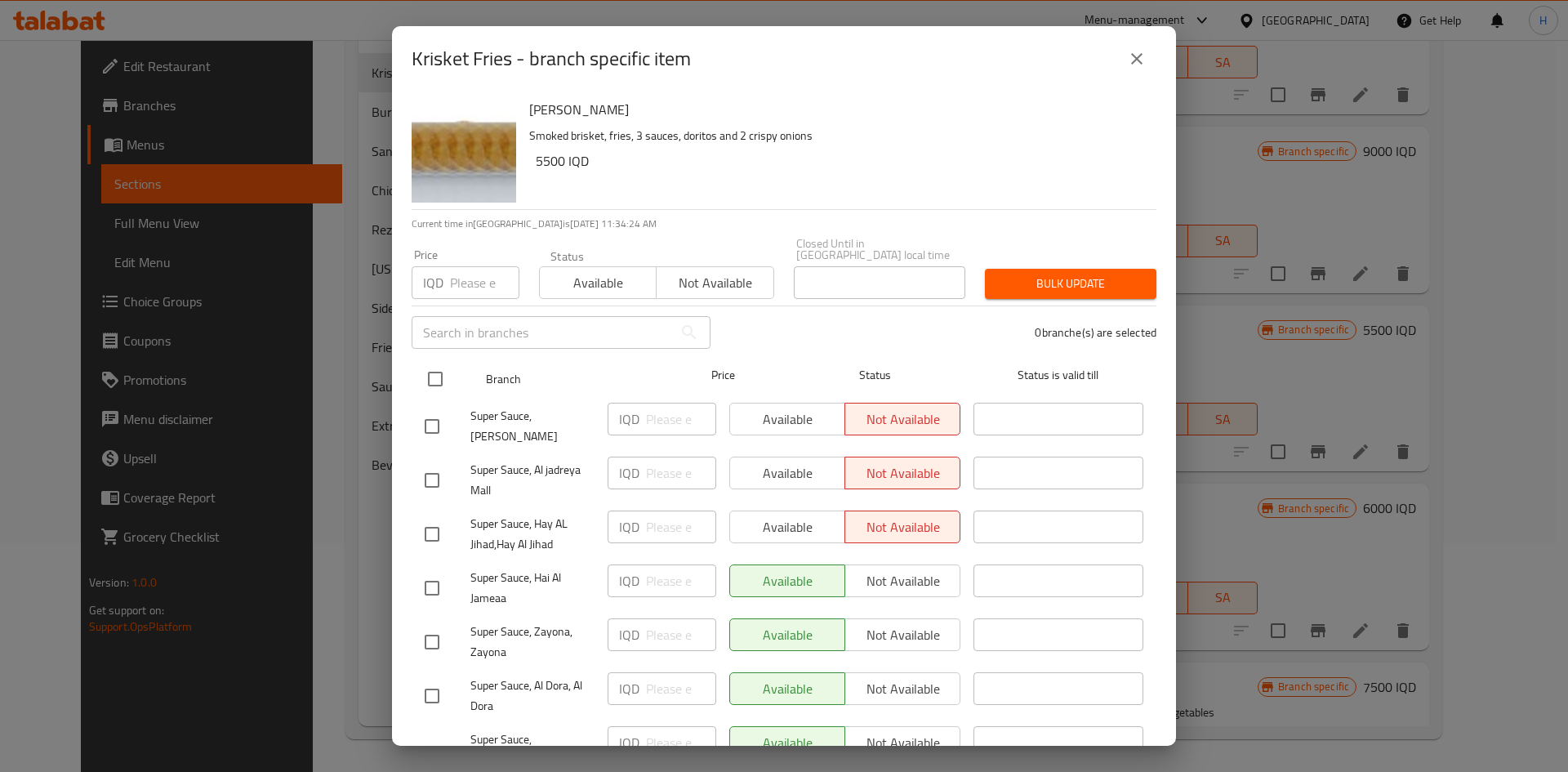
checkbox input "true"
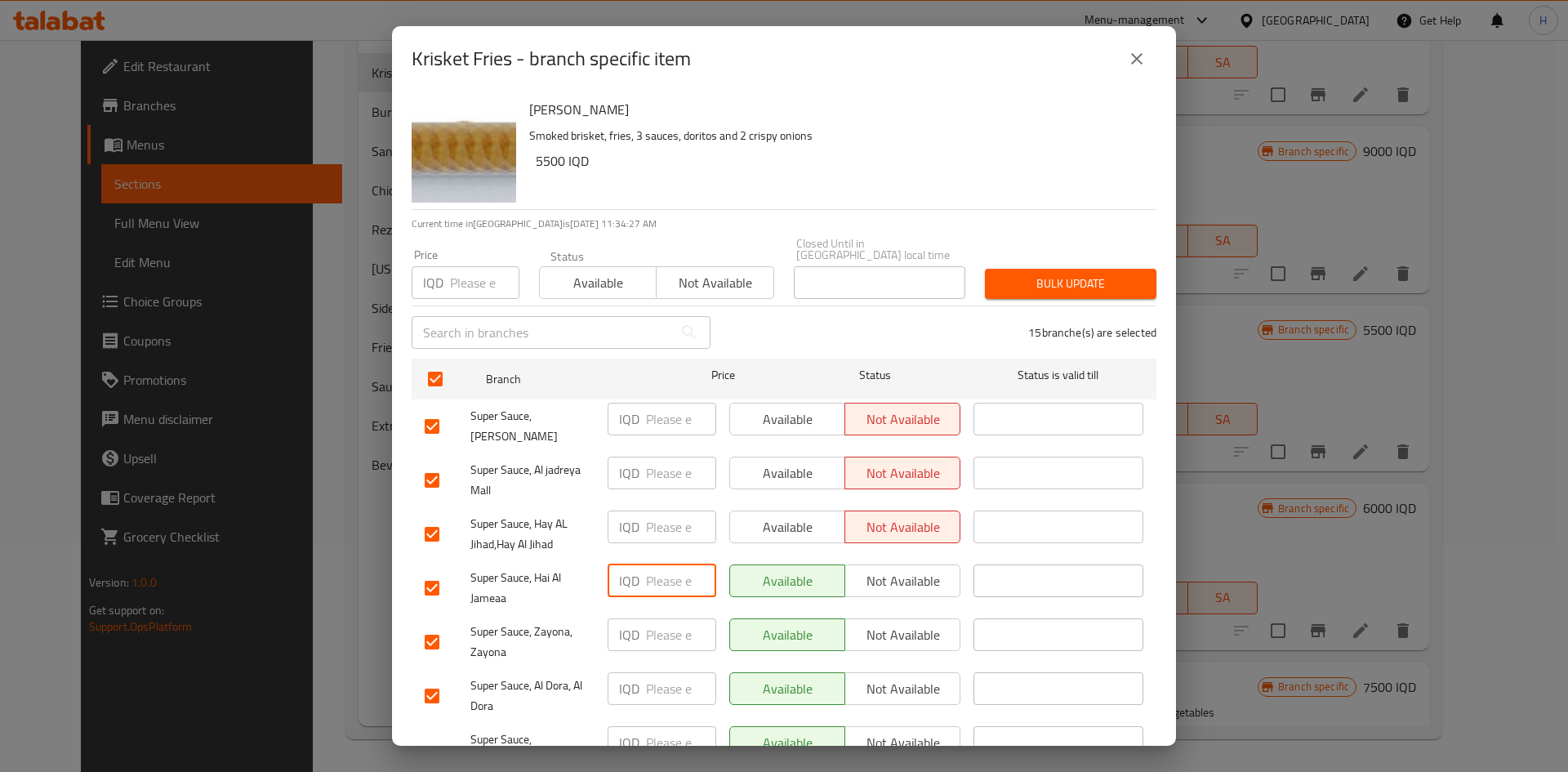
click at [674, 573] on input "number" at bounding box center [681, 580] width 71 height 32
type input "6500"
click at [658, 618] on input "number" at bounding box center [681, 634] width 71 height 32
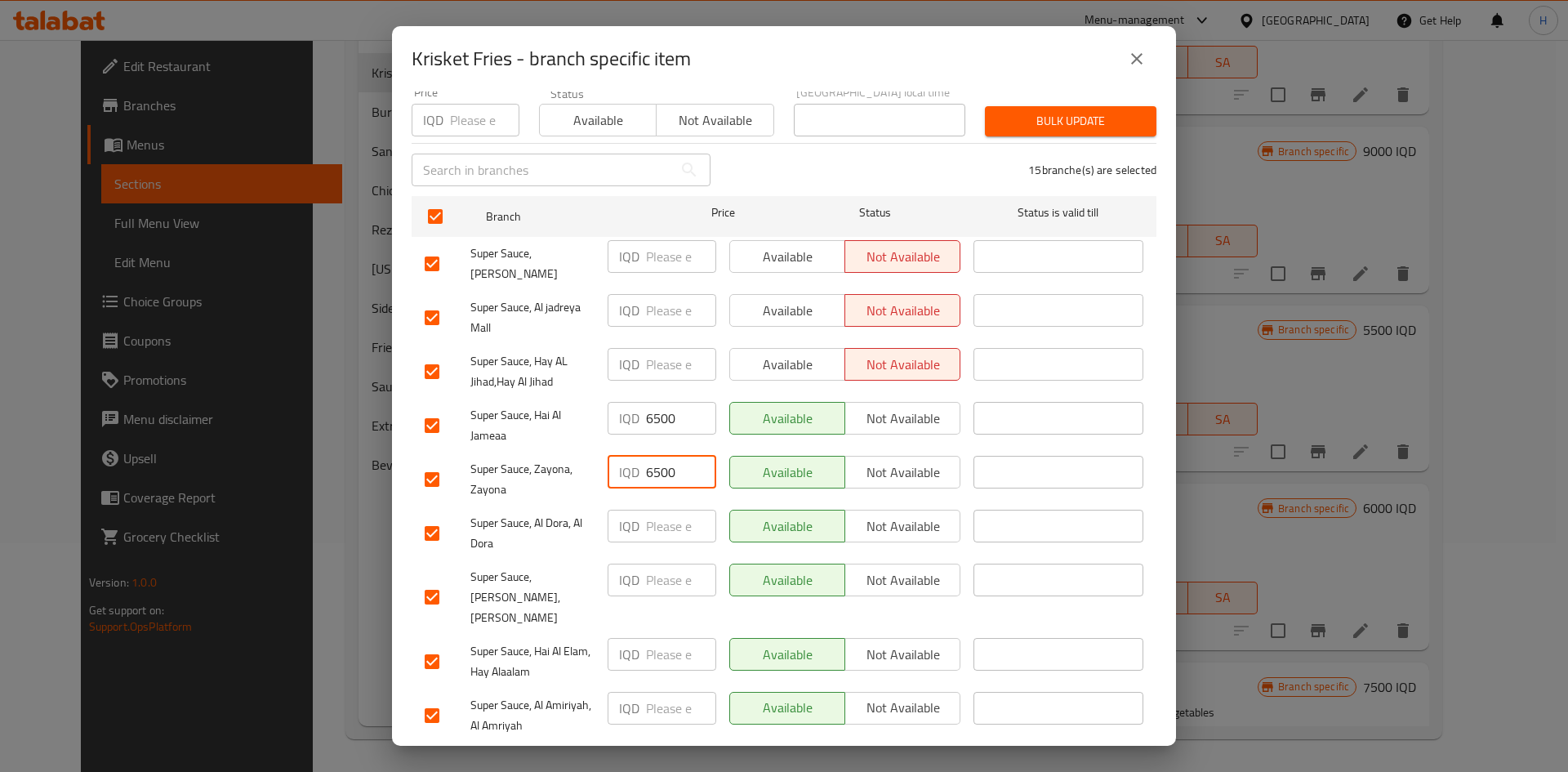
scroll to position [163, 0]
type input "6500"
click at [662, 517] on input "number" at bounding box center [681, 525] width 71 height 32
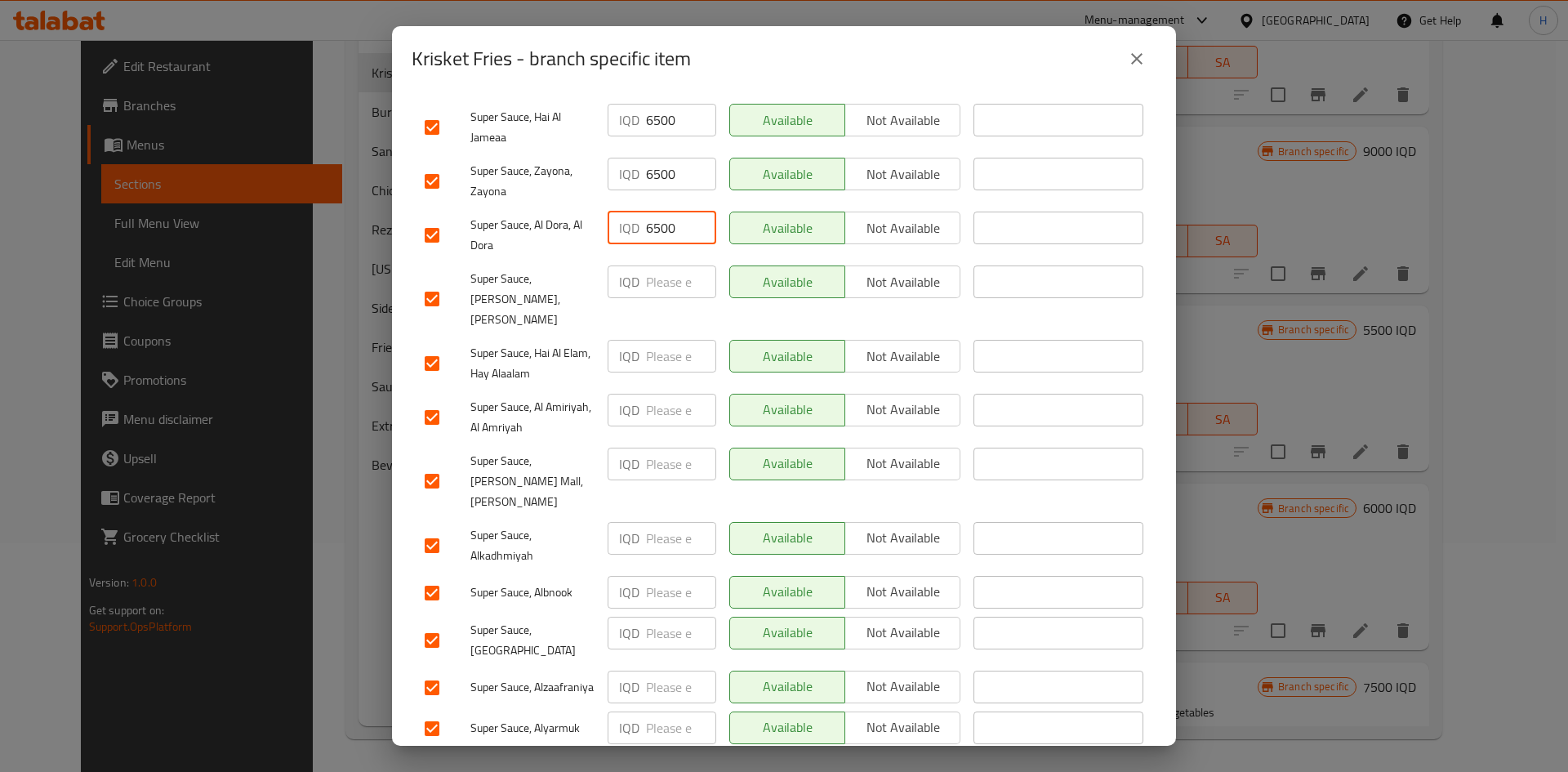
scroll to position [468, 0]
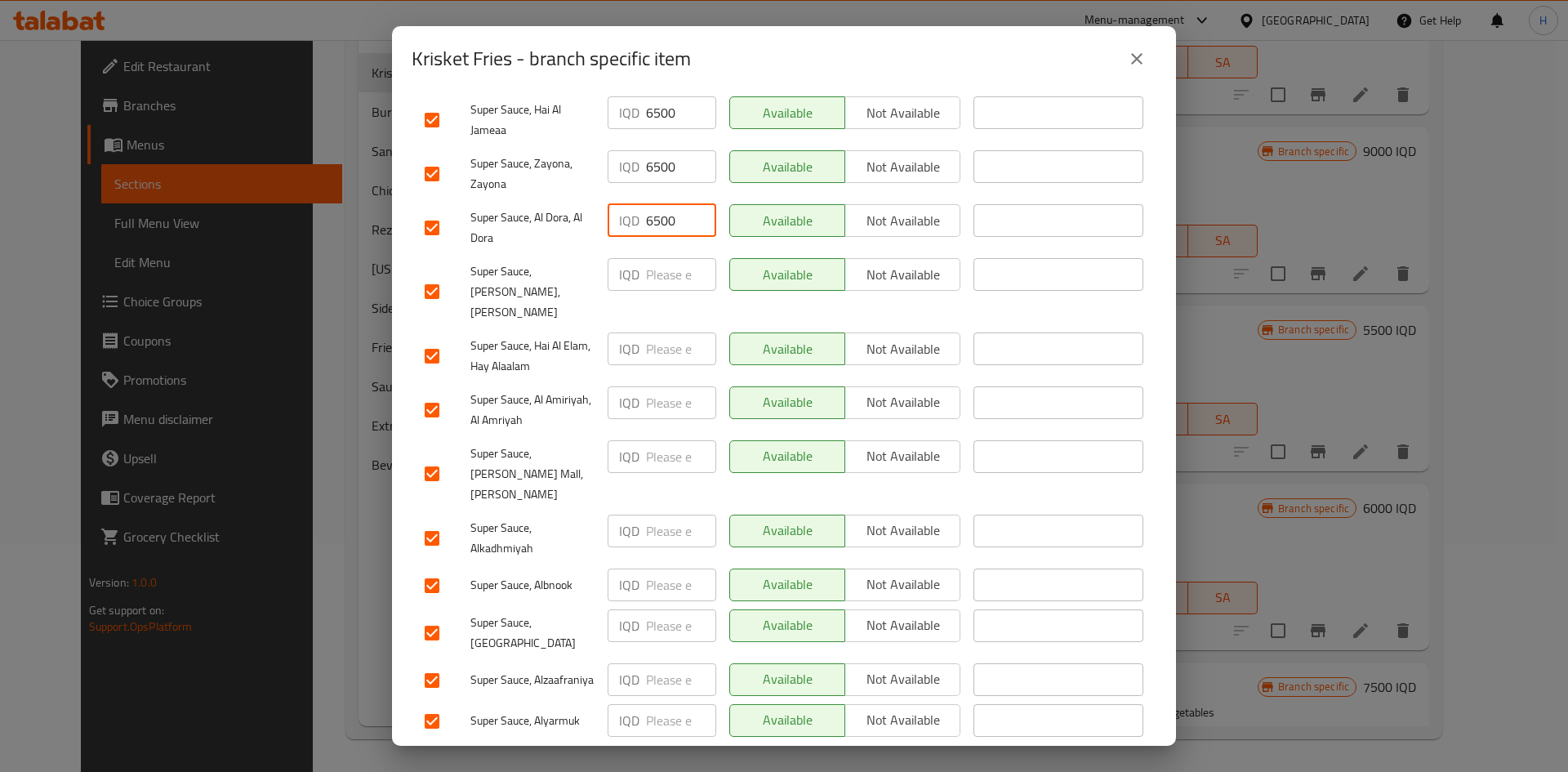
type input "6500"
click at [638, 569] on div "IQD ​" at bounding box center [662, 585] width 109 height 32
type input "6500"
click at [649, 704] on input "number" at bounding box center [681, 720] width 71 height 32
type input "6500"
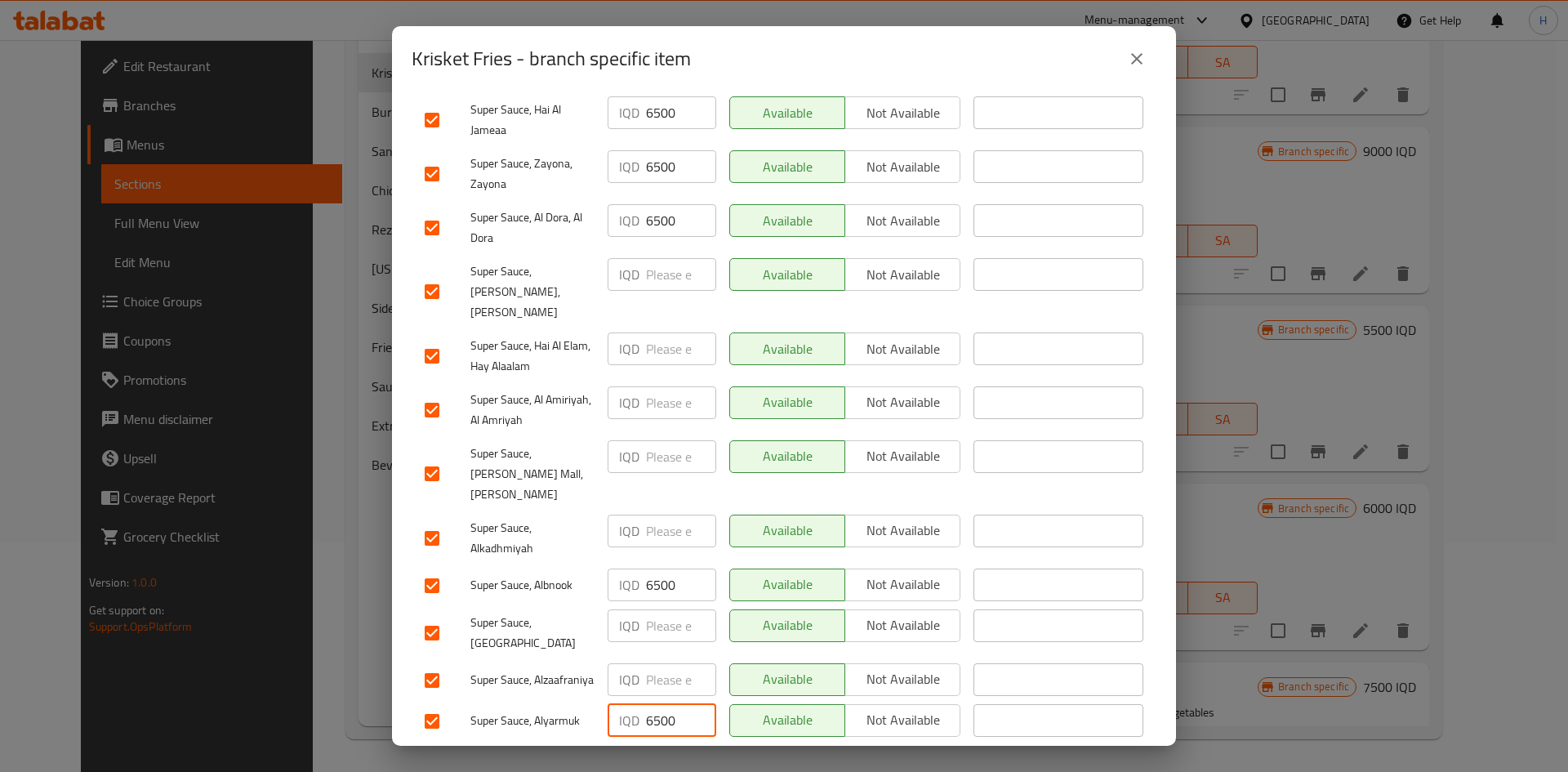
click at [628, 753] on span "Save" at bounding box center [784, 763] width 718 height 20
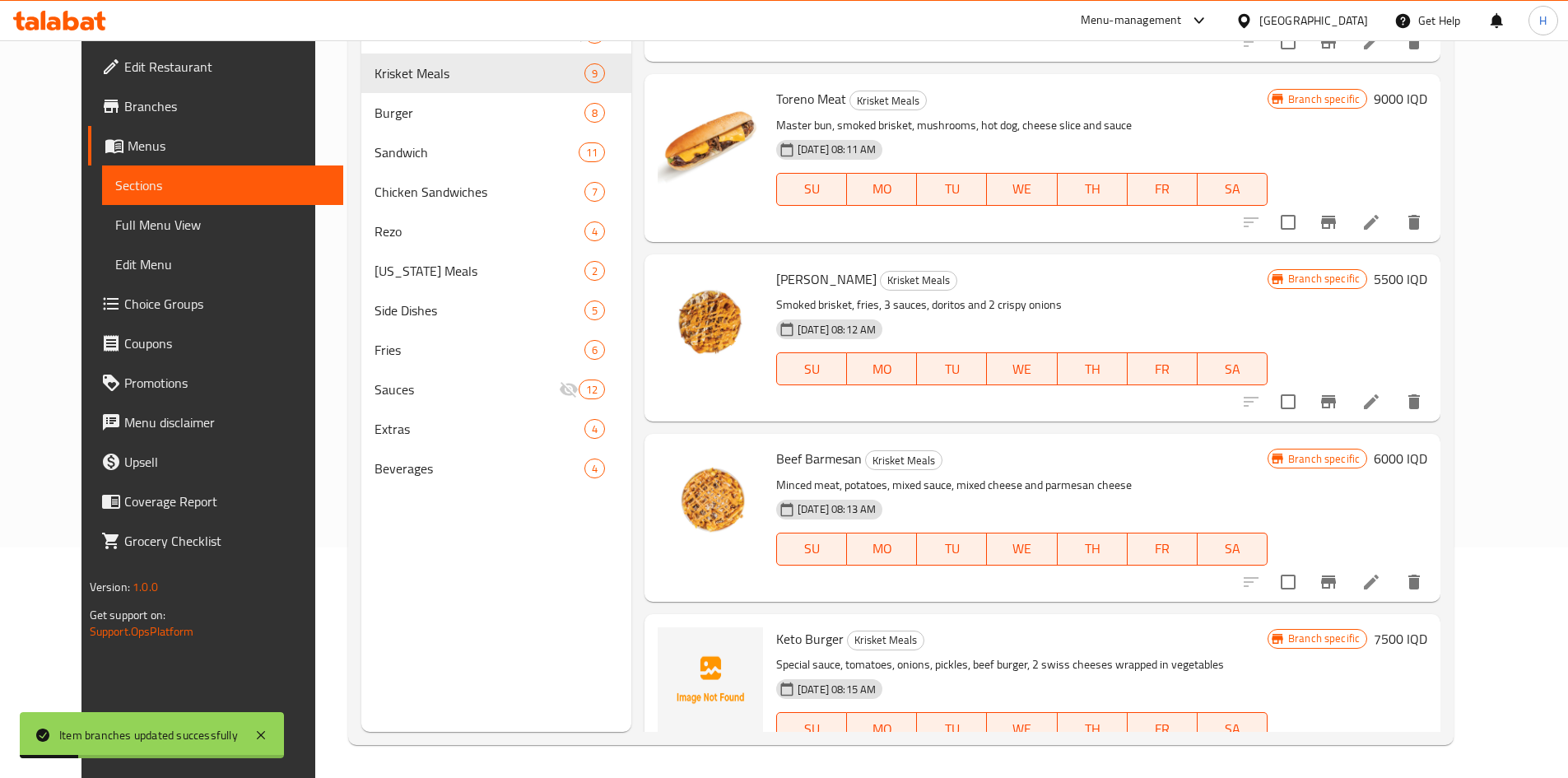
scroll to position [898, 0]
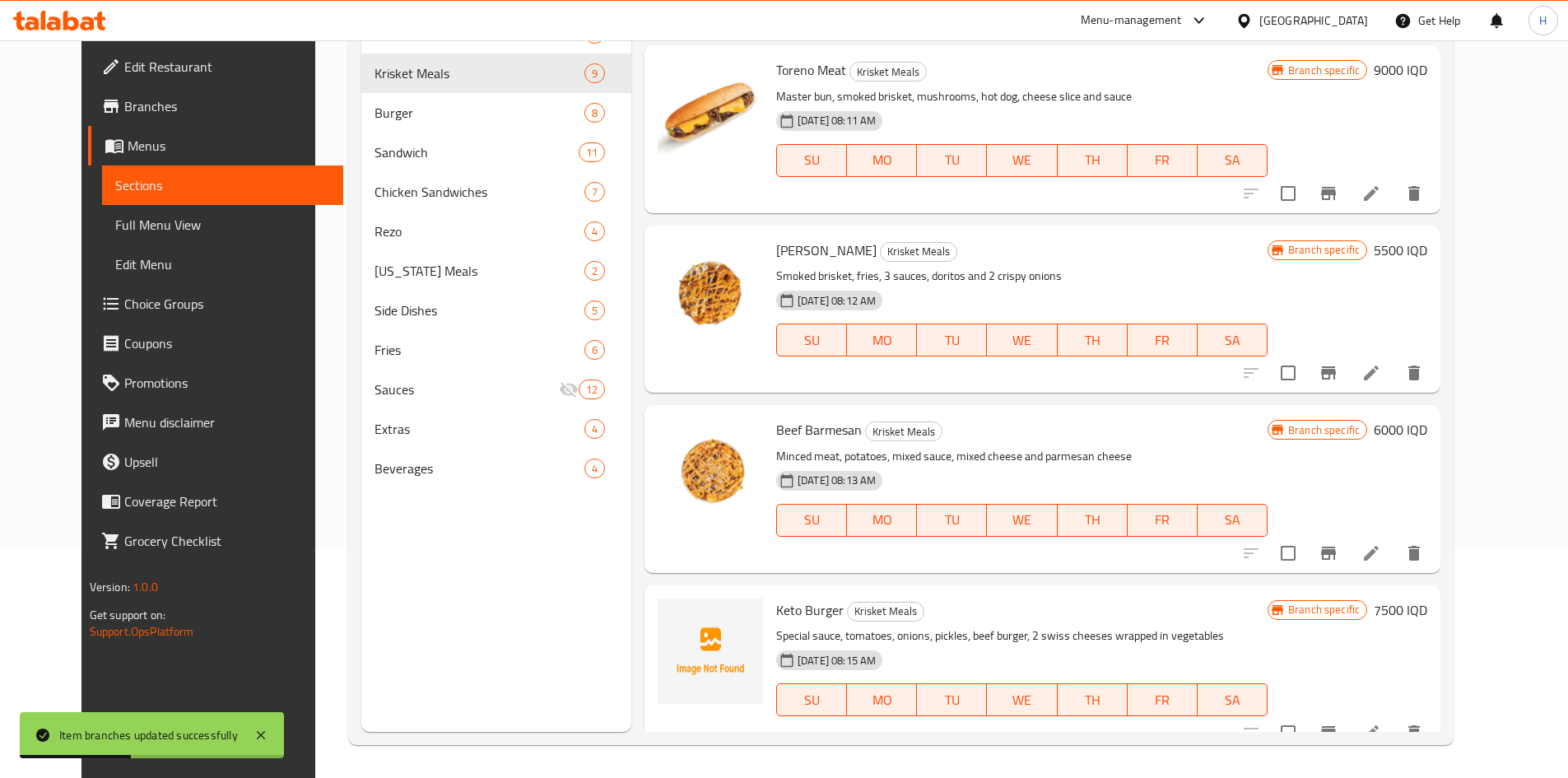
click at [1427, 418] on h6 "6000 IQD" at bounding box center [1400, 429] width 53 height 23
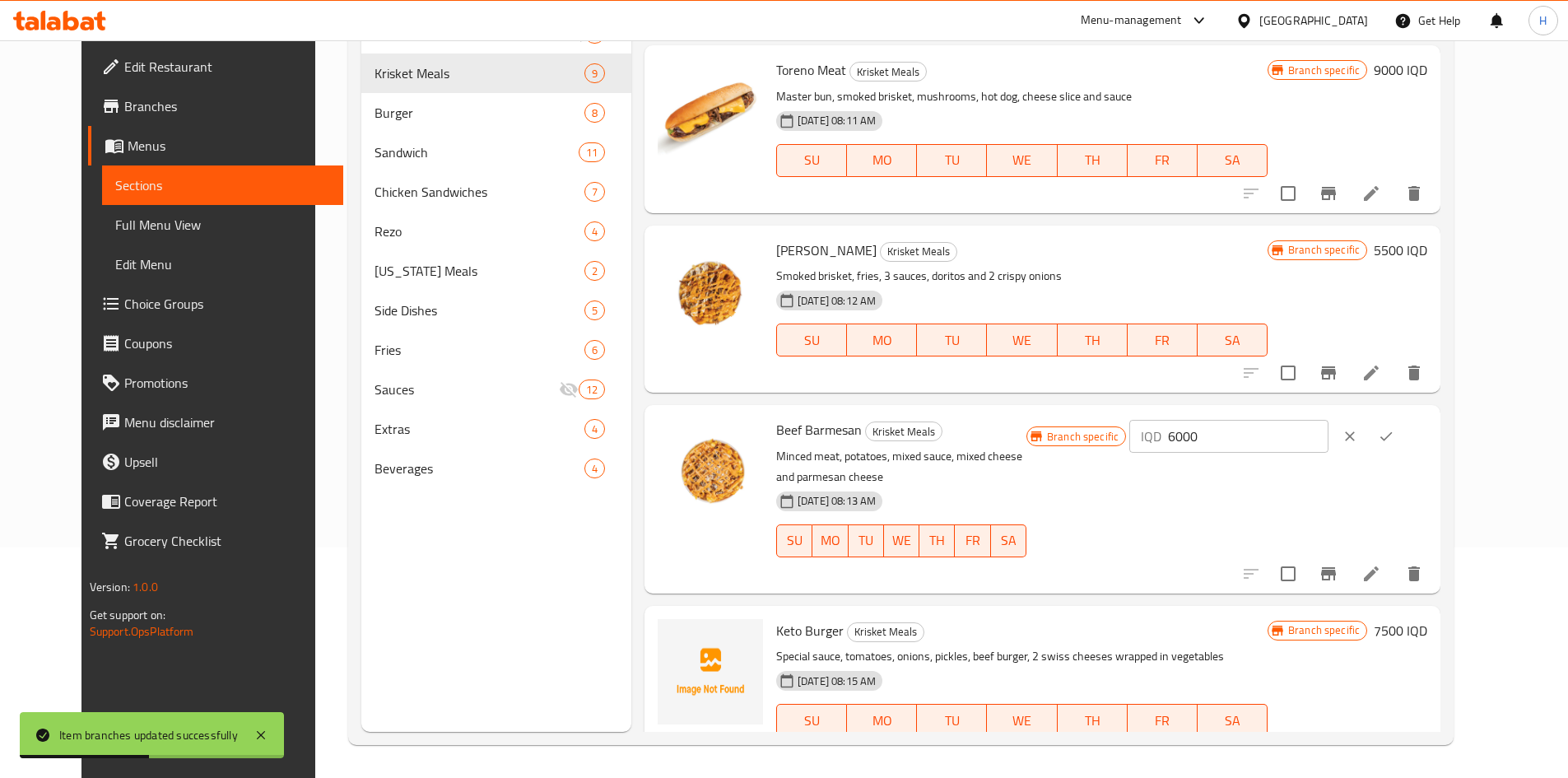
click at [1324, 428] on input "6000" at bounding box center [1247, 436] width 160 height 33
type input "6500"
click at [1404, 418] on button "ok" at bounding box center [1385, 436] width 36 height 36
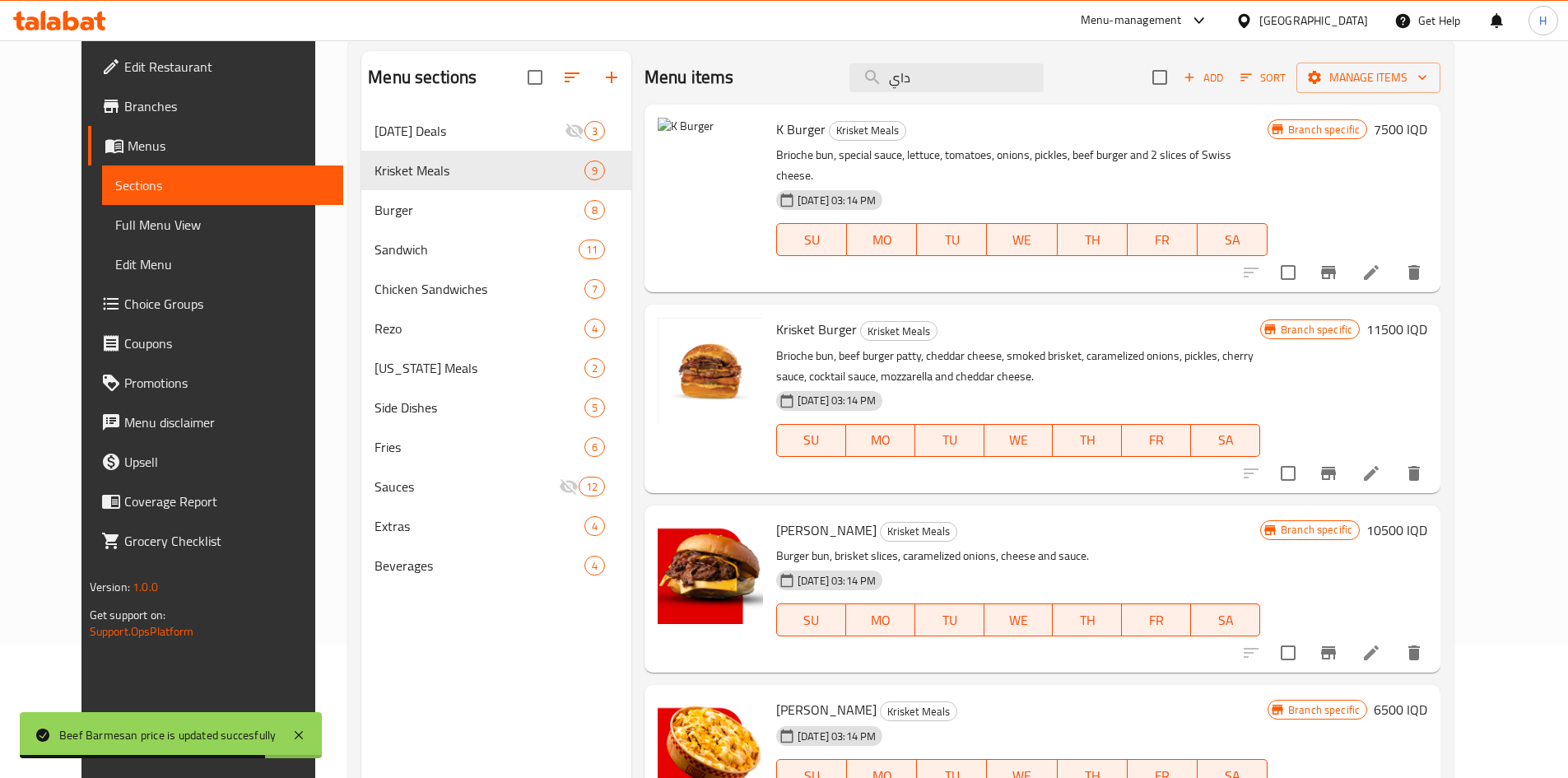
scroll to position [0, 0]
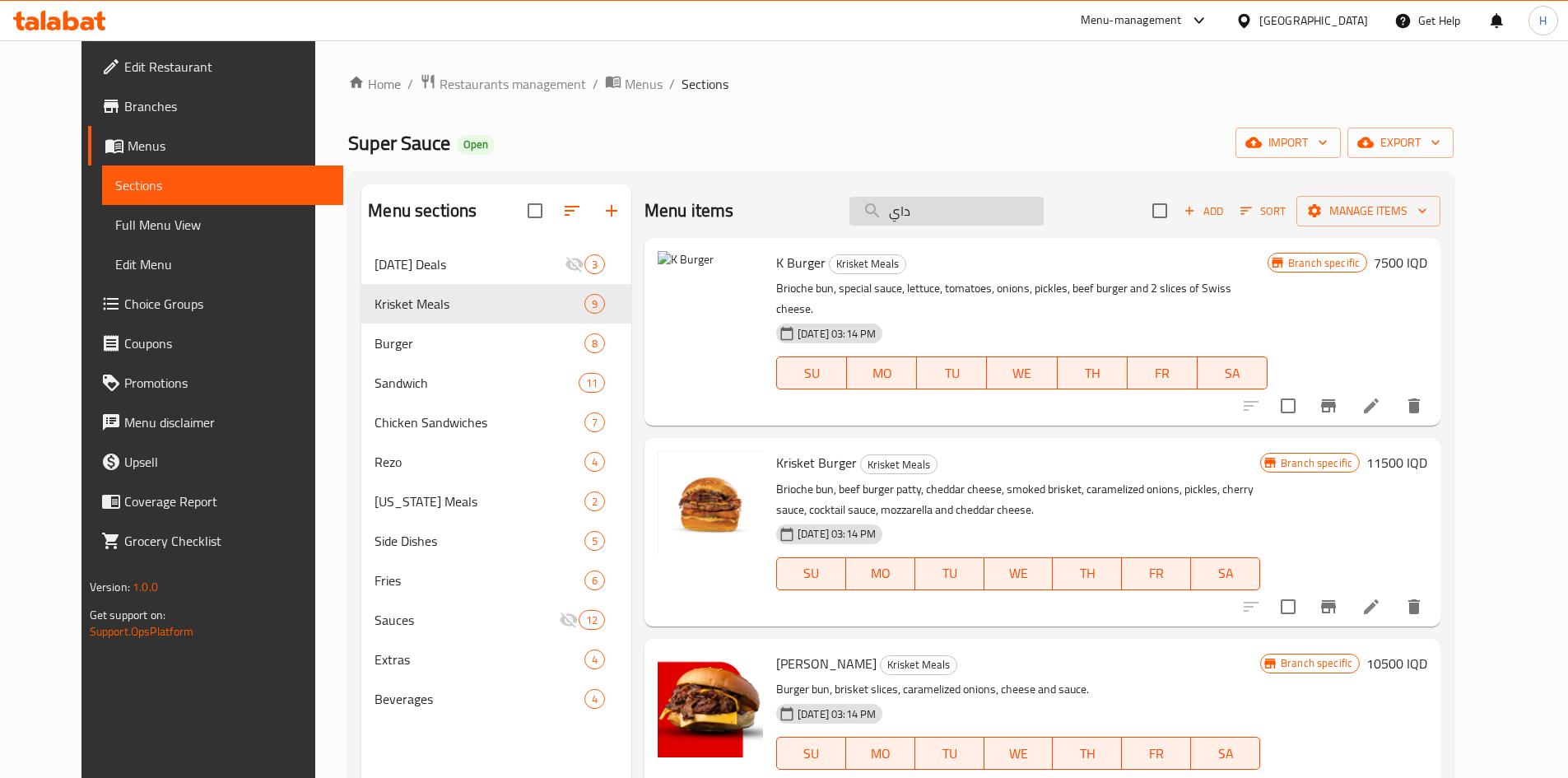
click at [972, 220] on input "داي" at bounding box center [946, 211] width 194 height 29
click at [971, 220] on input "داي" at bounding box center [946, 211] width 194 height 29
click at [967, 229] on div "Menu items داي Add Sort Manage items" at bounding box center [1042, 211] width 796 height 53
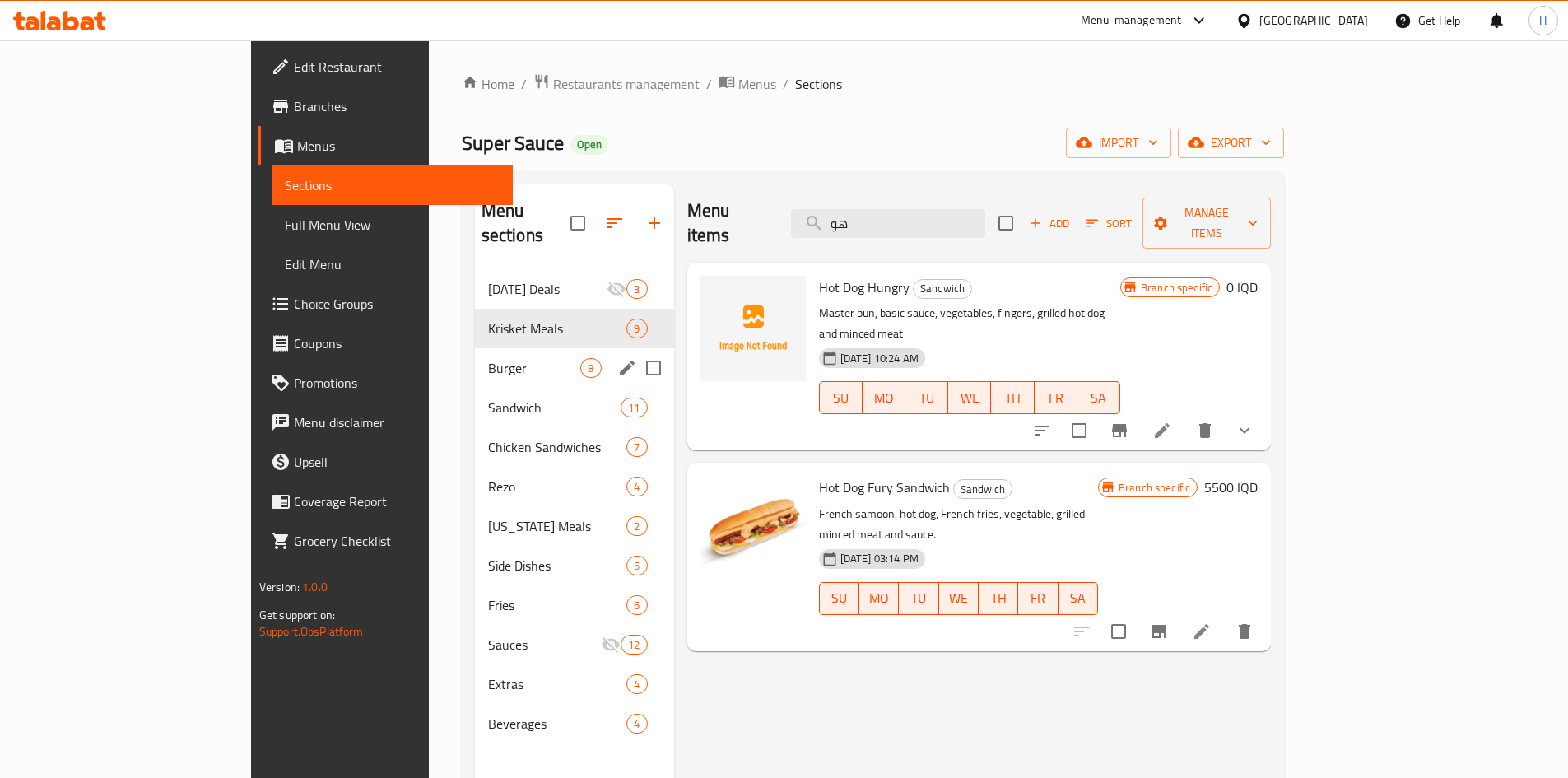
type input "هو"
click at [488, 358] on span "Burger" at bounding box center [534, 367] width 93 height 20
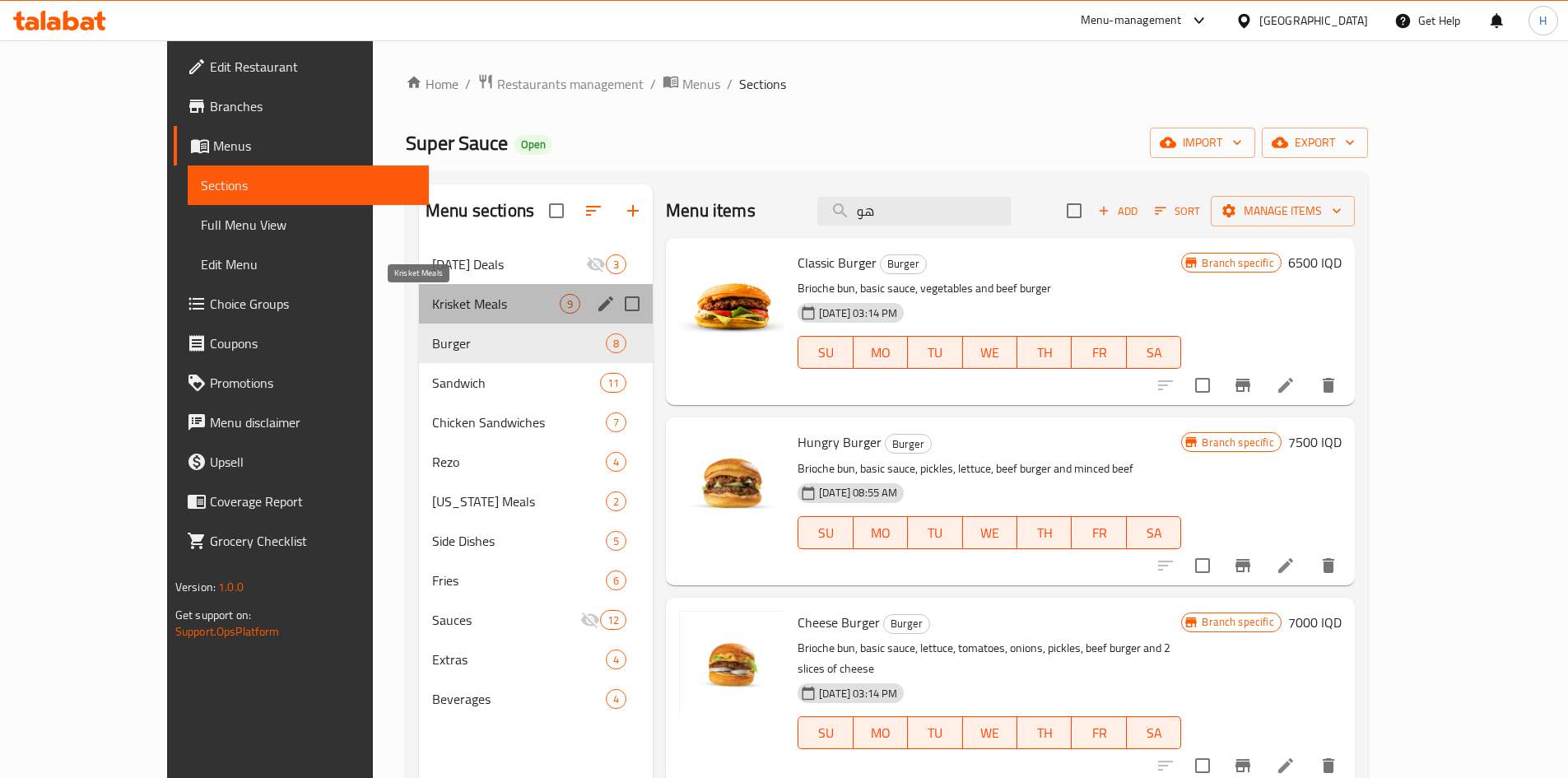
click at [432, 305] on span "Krisket Meals" at bounding box center [496, 303] width 128 height 20
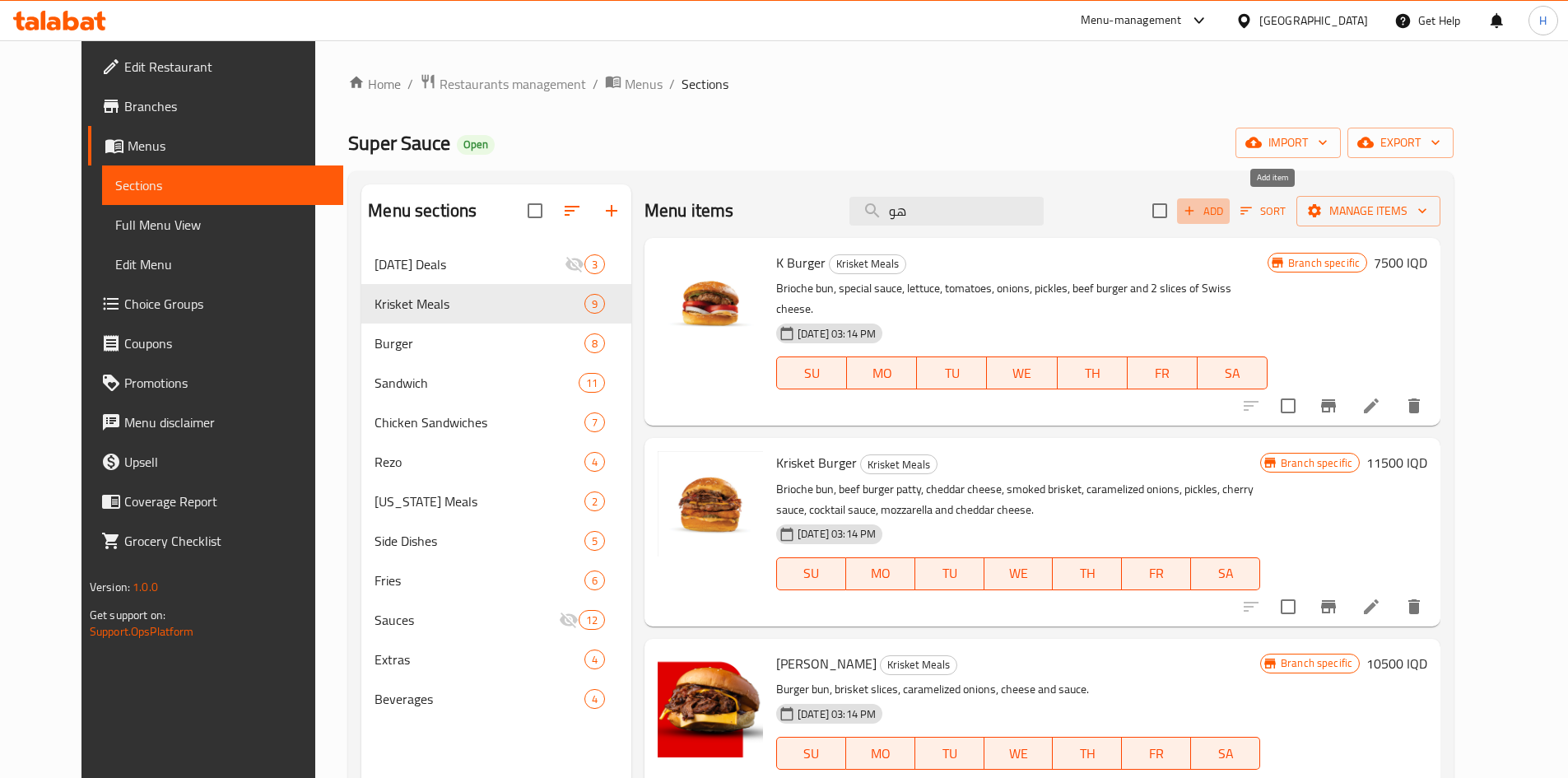
click at [1225, 213] on span "Add" at bounding box center [1203, 211] width 45 height 19
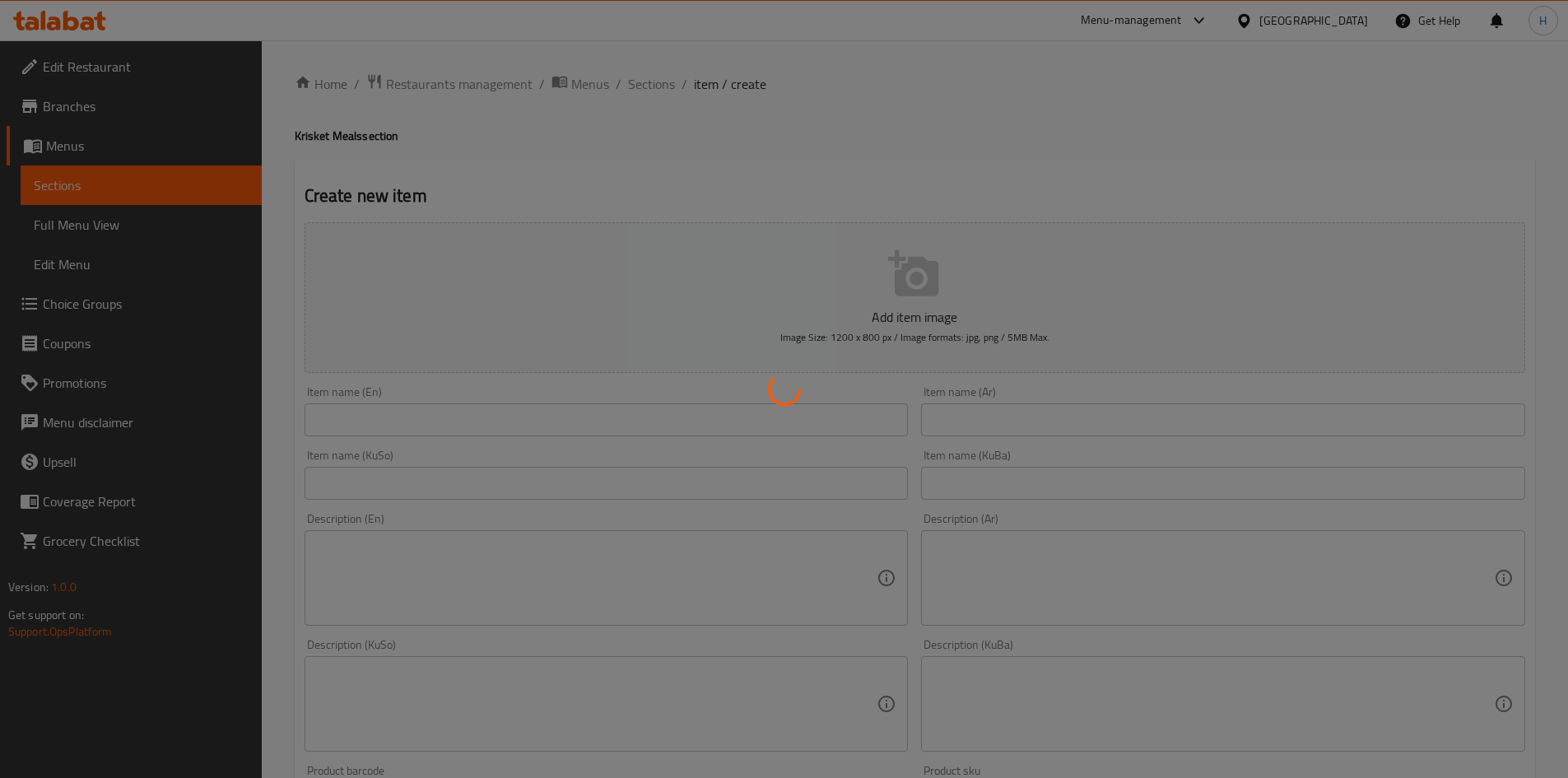
click at [1051, 423] on div at bounding box center [784, 389] width 1568 height 778
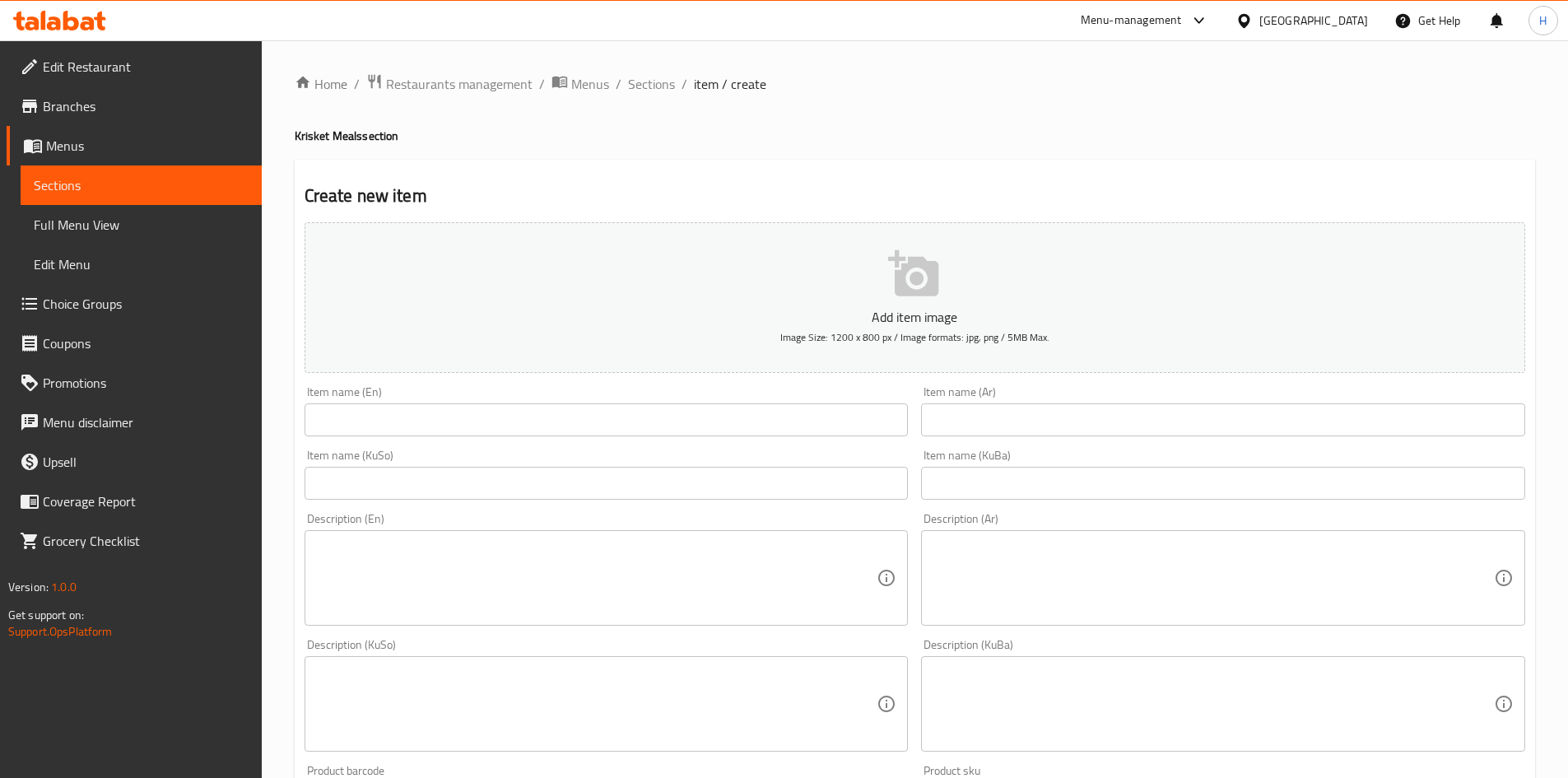
click at [1051, 423] on input "text" at bounding box center [1223, 419] width 604 height 33
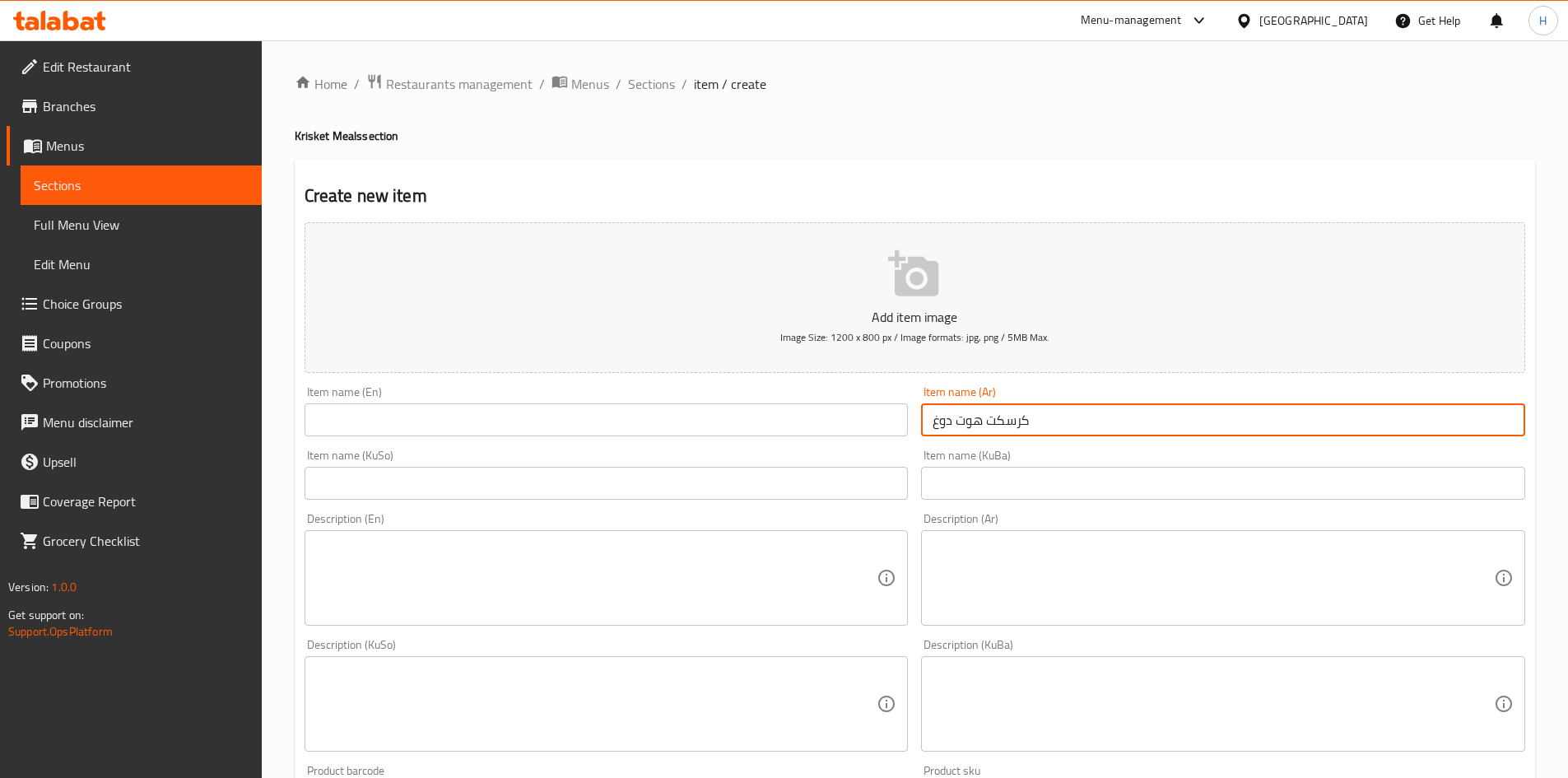
type input "كرسكت هوت دوغ"
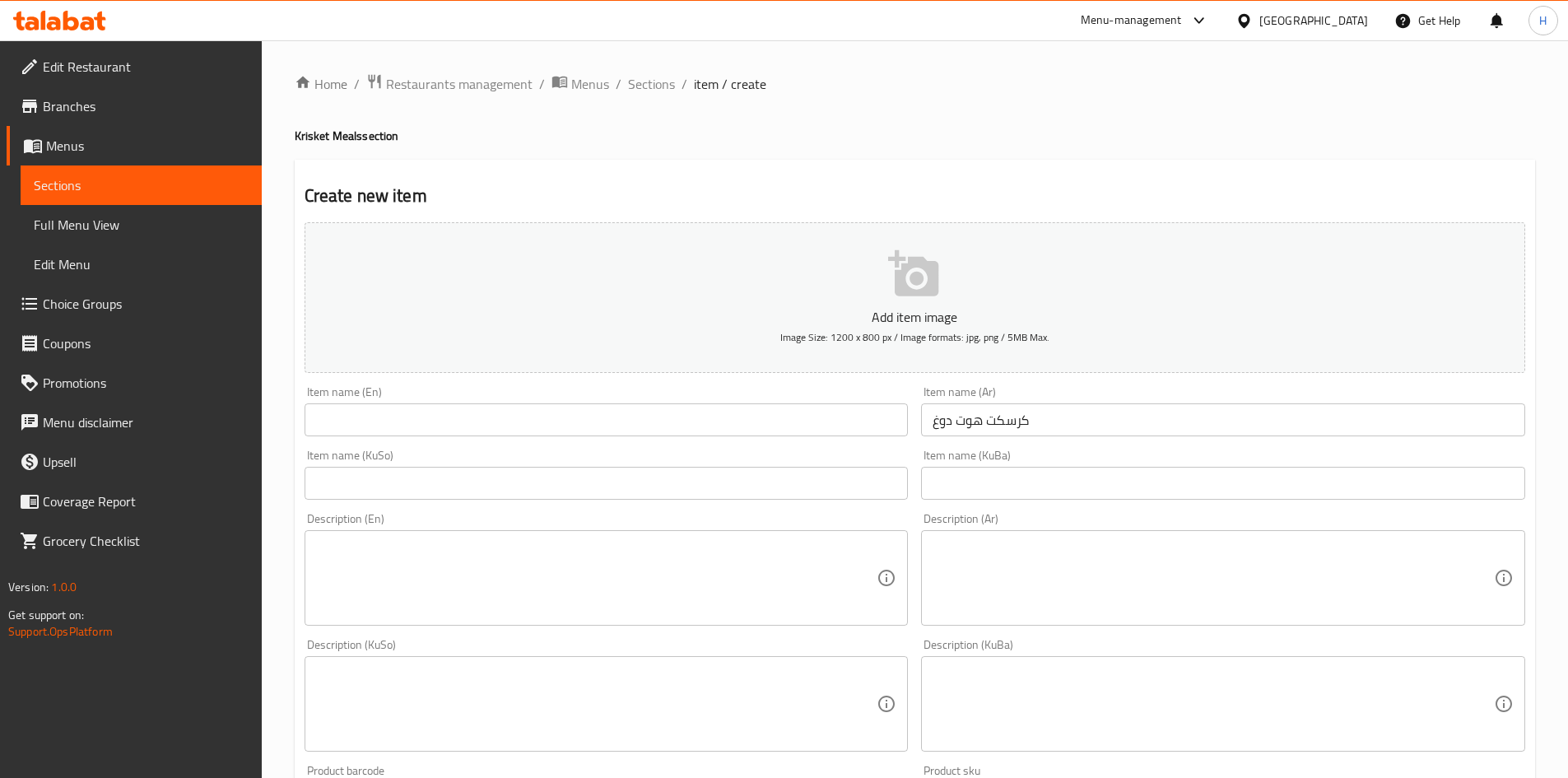
drag, startPoint x: 539, startPoint y: 404, endPoint x: 522, endPoint y: 419, distance: 22.7
click at [522, 419] on input "text" at bounding box center [606, 419] width 604 height 33
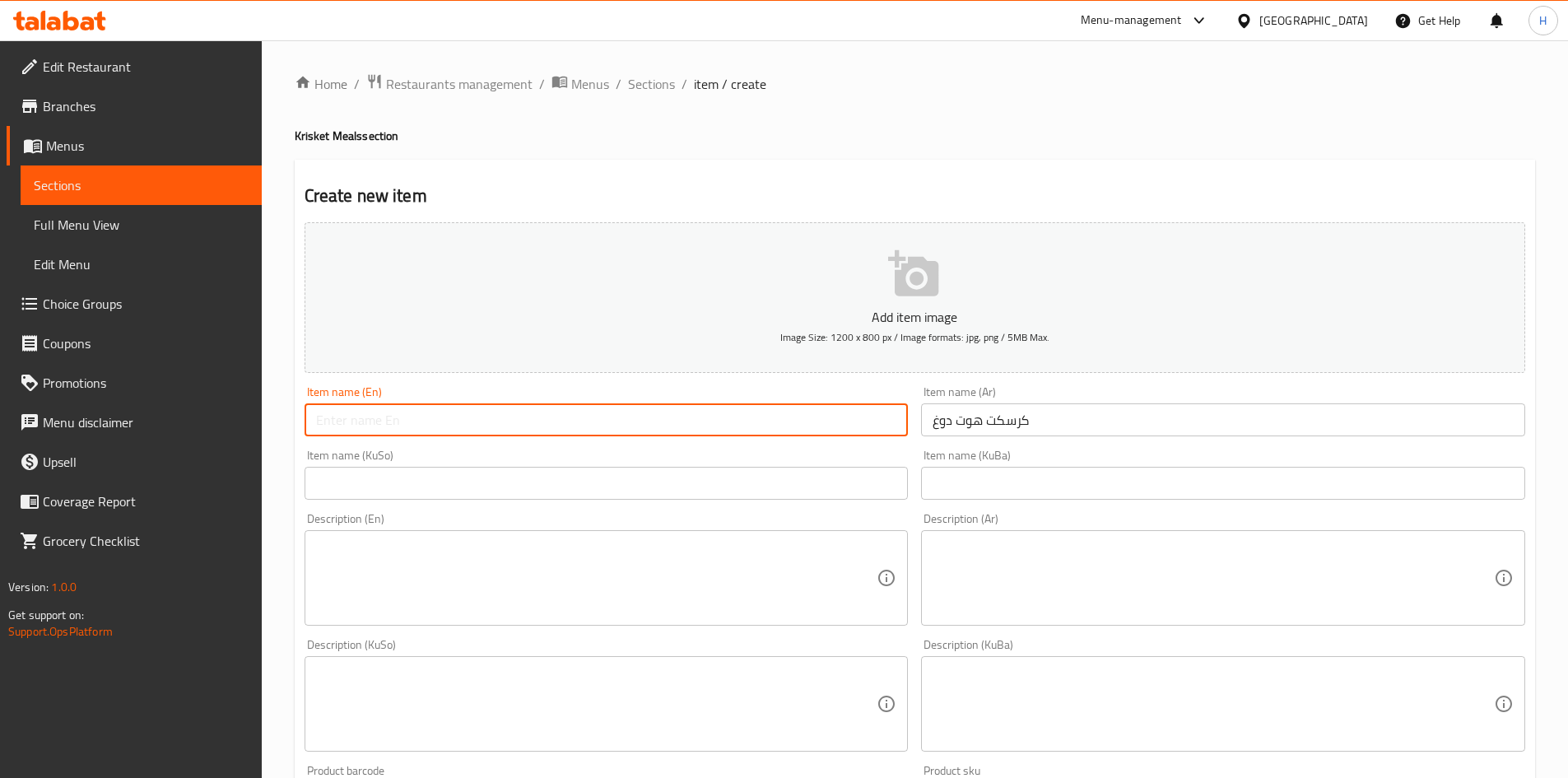
paste input "krisket hotdog"
click at [362, 428] on input "krisket hotdog" at bounding box center [606, 419] width 604 height 33
type input "[PERSON_NAME]"
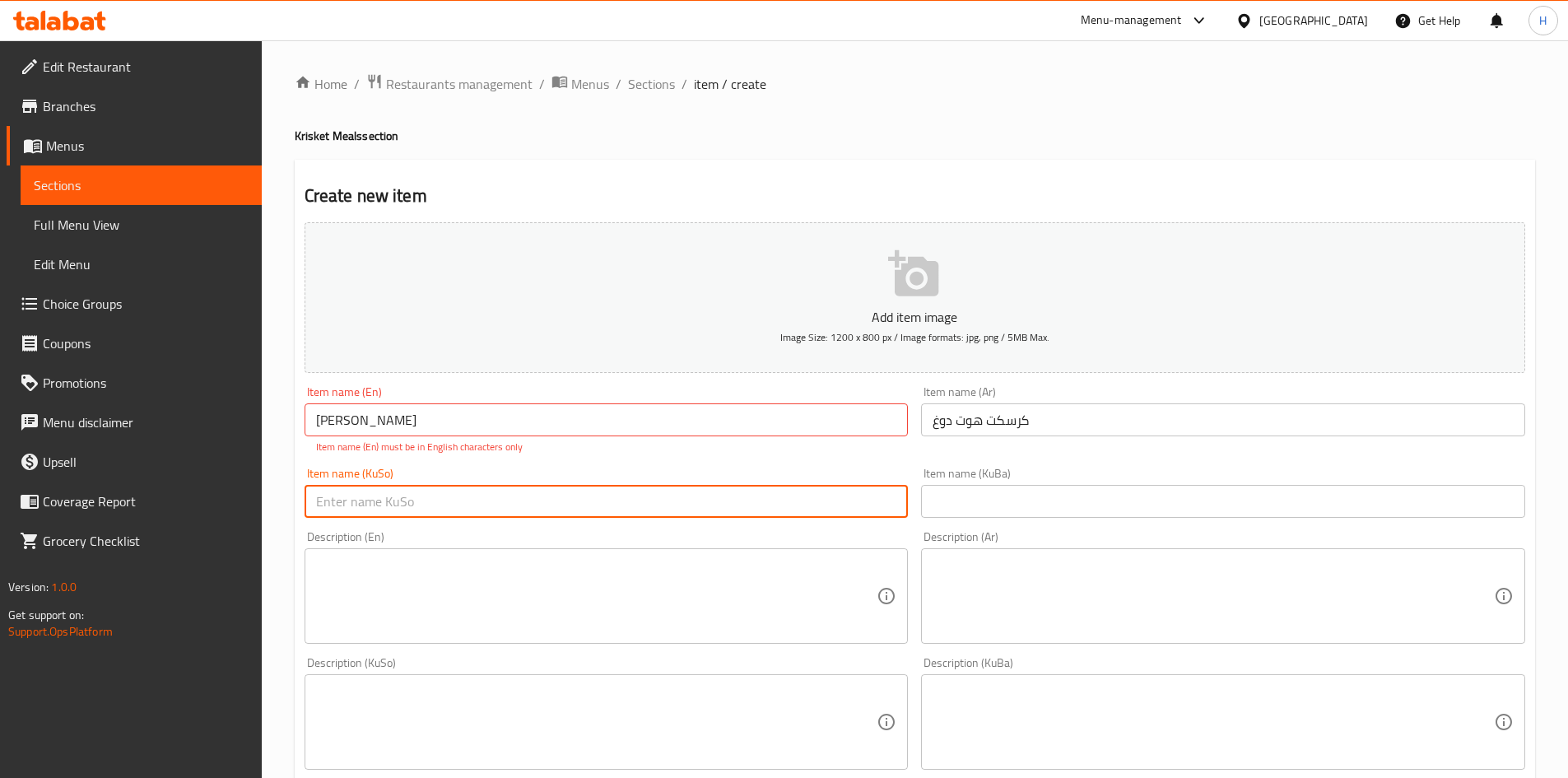
click at [570, 474] on div "Item name (KuSo) Item name (KuSo)" at bounding box center [606, 492] width 604 height 51
type input "H"
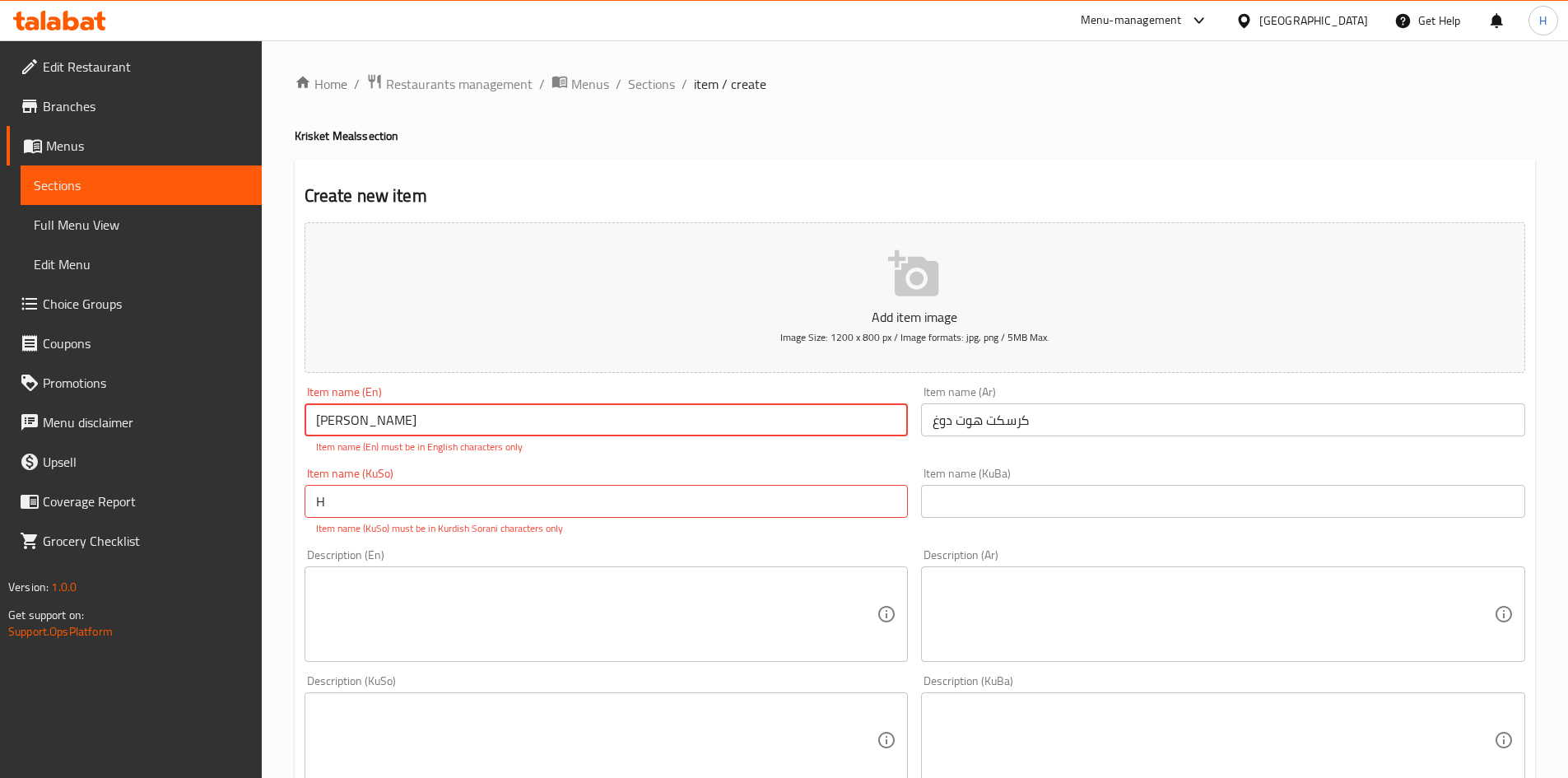
drag, startPoint x: 354, startPoint y: 420, endPoint x: 358, endPoint y: 432, distance: 12.6
click at [358, 432] on input "[PERSON_NAME]" at bounding box center [606, 419] width 604 height 33
type input "krisket Hotdog"
click at [321, 498] on input "H" at bounding box center [606, 501] width 604 height 33
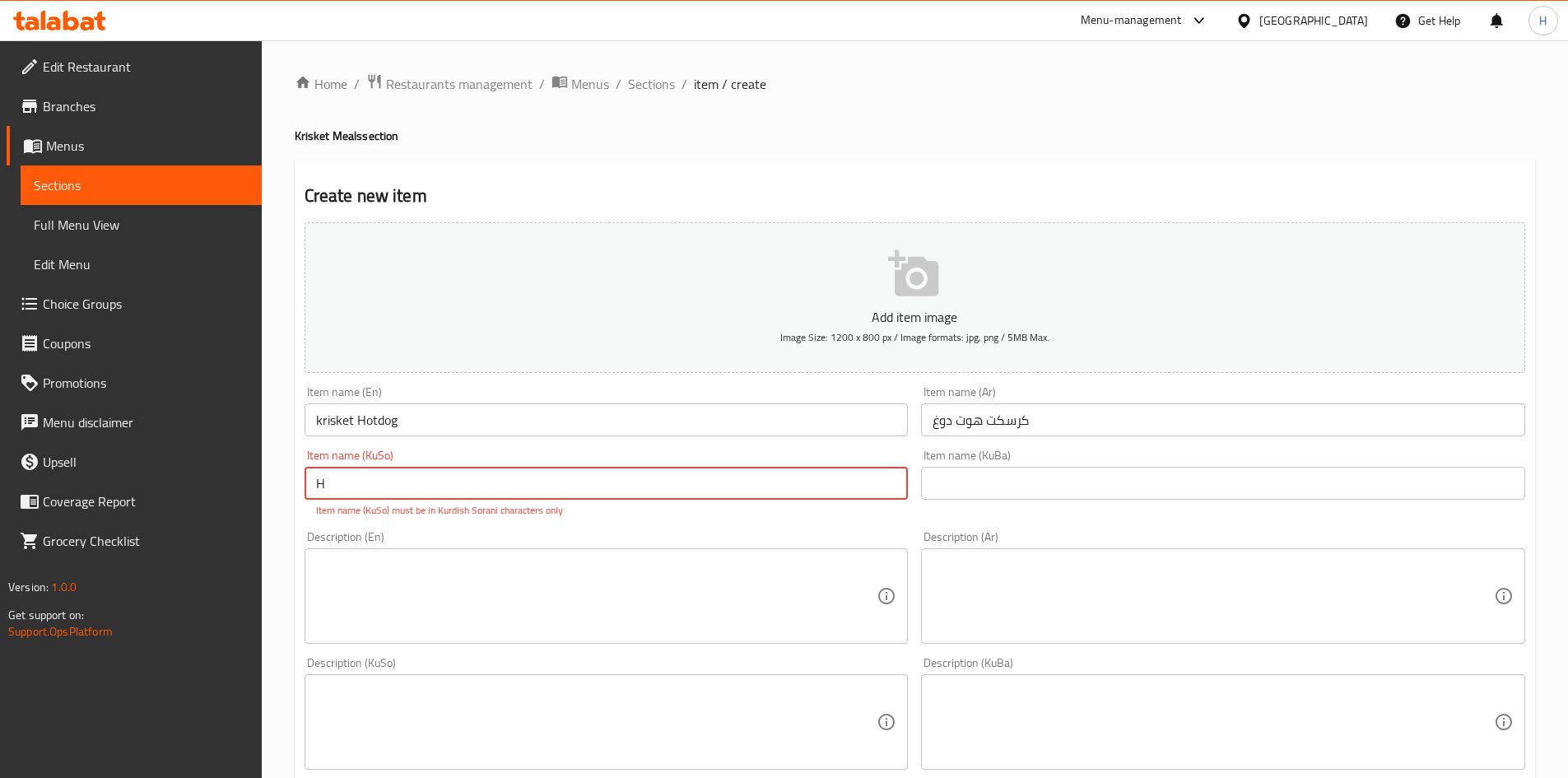
click at [321, 498] on input "H" at bounding box center [606, 483] width 604 height 33
click at [321, 498] on input "text" at bounding box center [606, 483] width 604 height 33
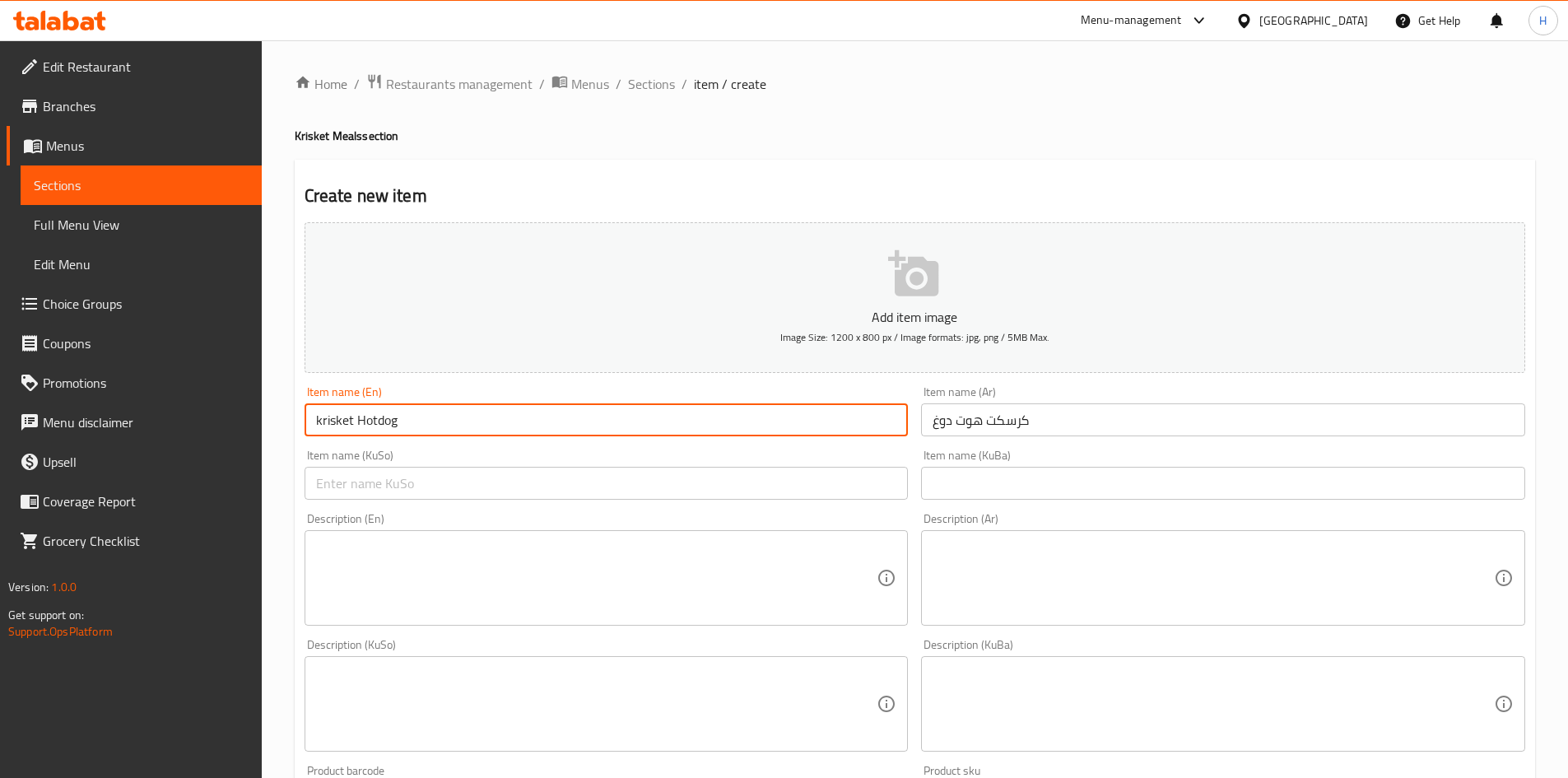
drag, startPoint x: 318, startPoint y: 420, endPoint x: 320, endPoint y: 432, distance: 12.2
click at [320, 432] on input "krisket Hotdog" at bounding box center [606, 419] width 604 height 33
type input "Krisket Hotdog"
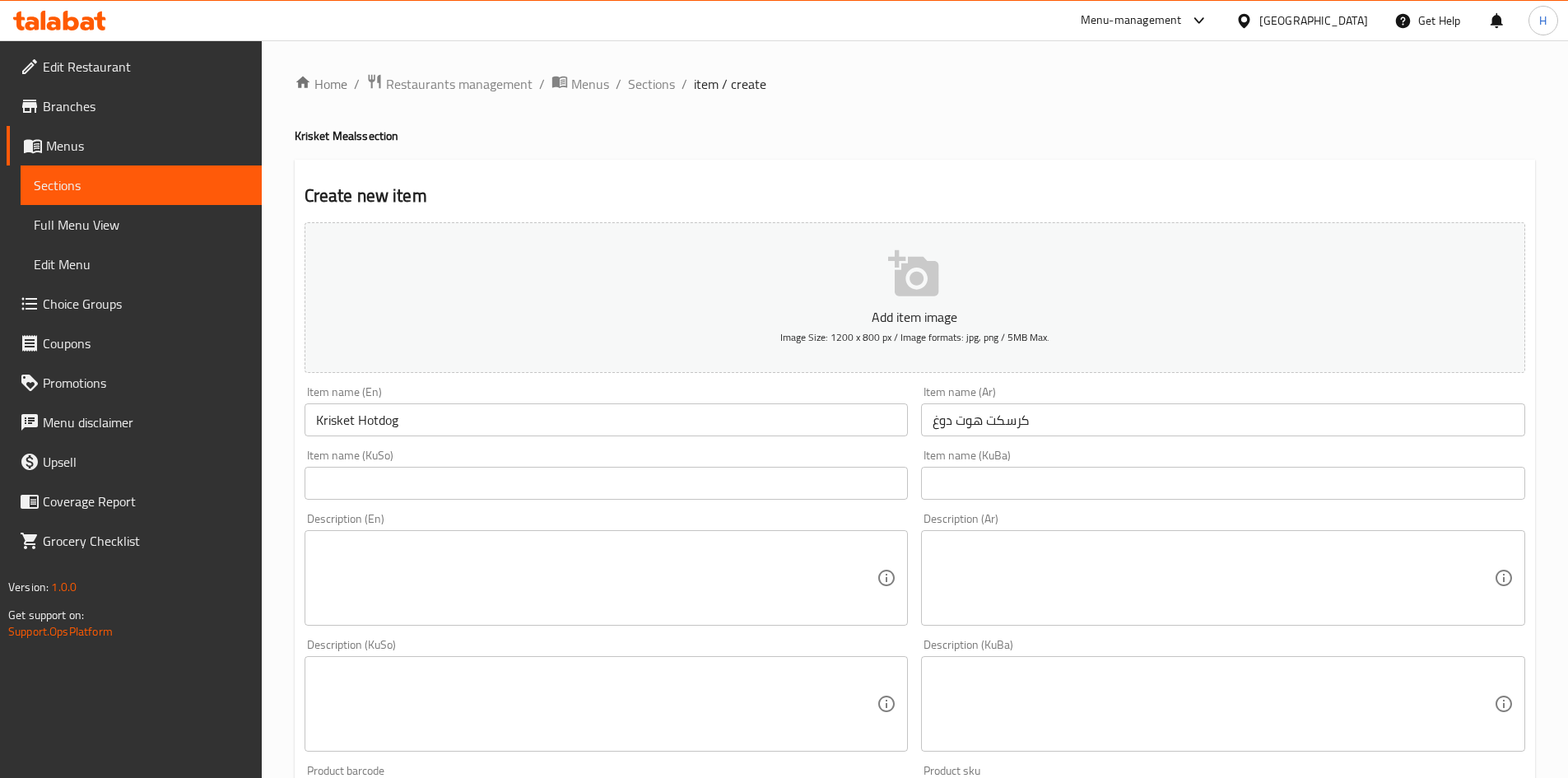
click at [1059, 512] on div "Description (Ar) Description (Ar)" at bounding box center [1223, 569] width 618 height 126
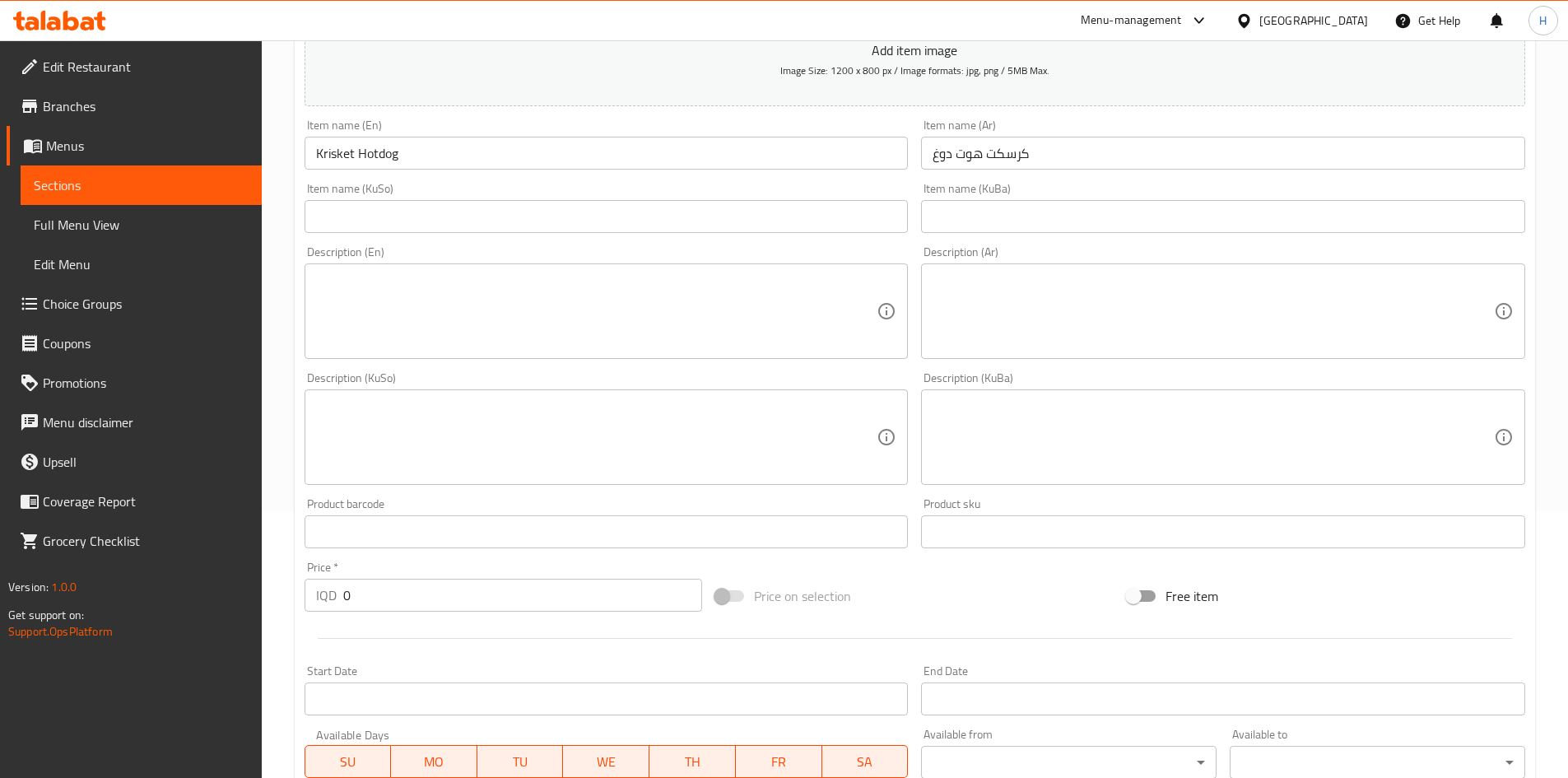
scroll to position [412, 0]
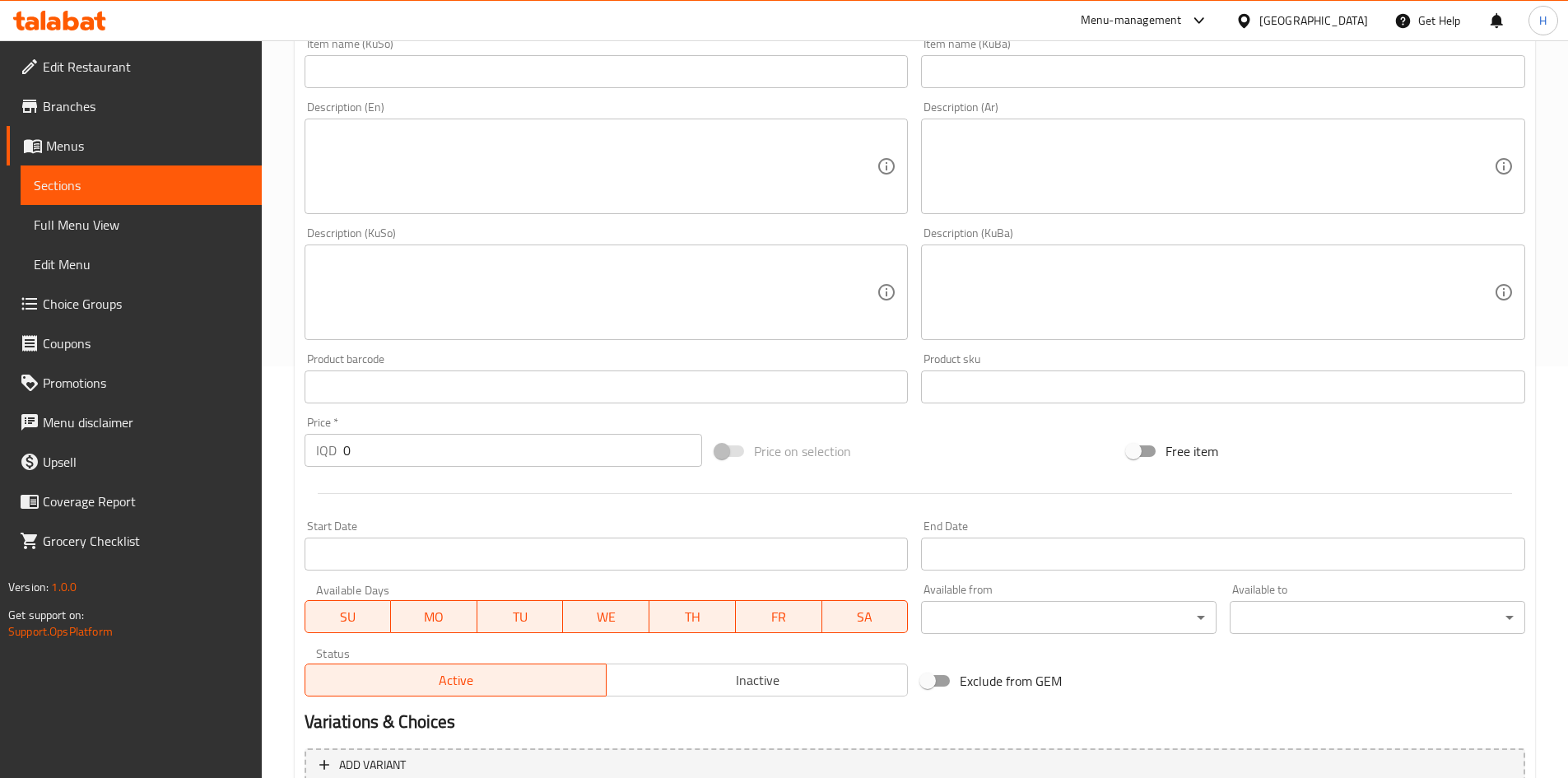
click at [362, 466] on input "0" at bounding box center [522, 450] width 359 height 33
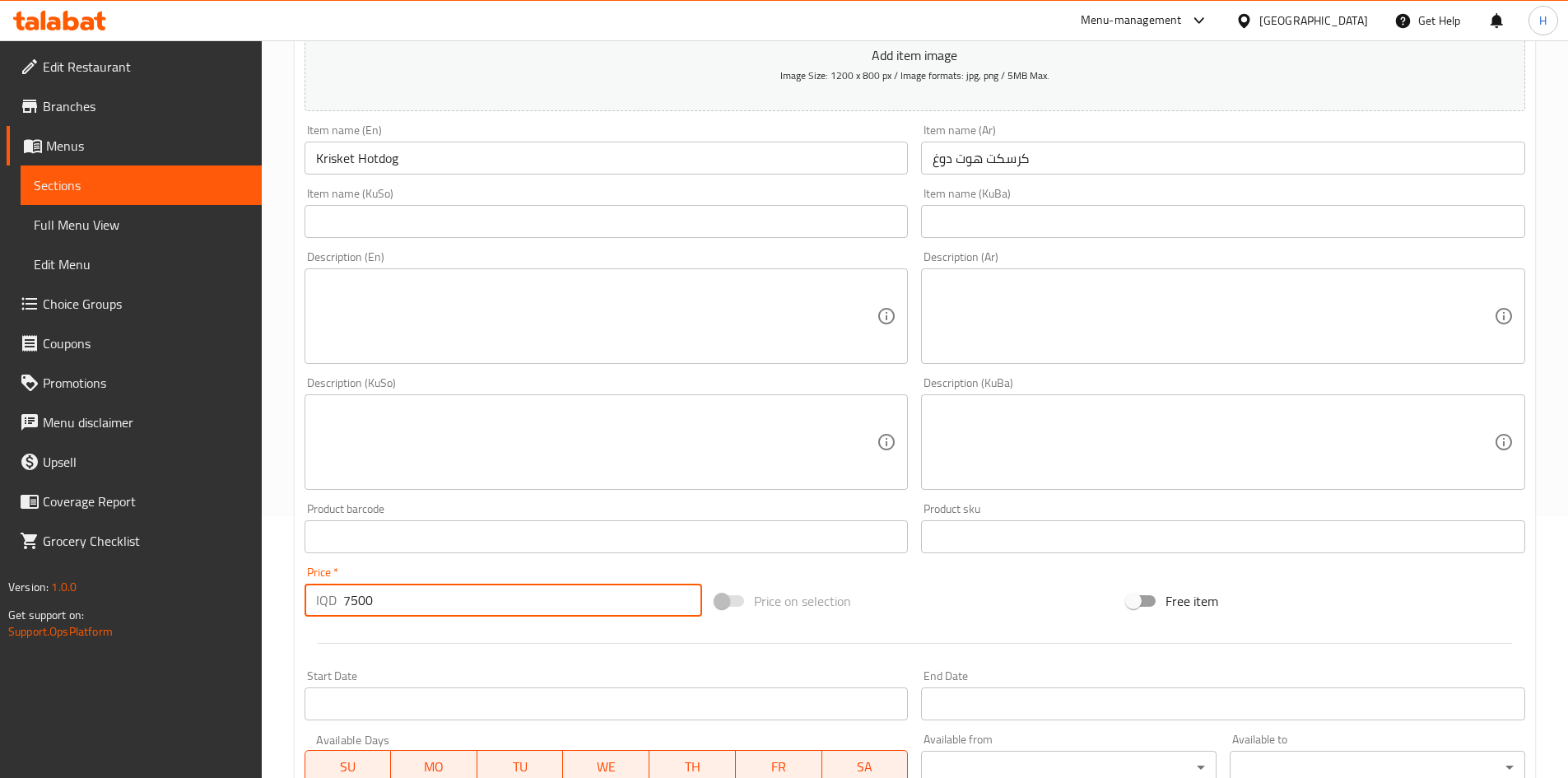
scroll to position [81, 0]
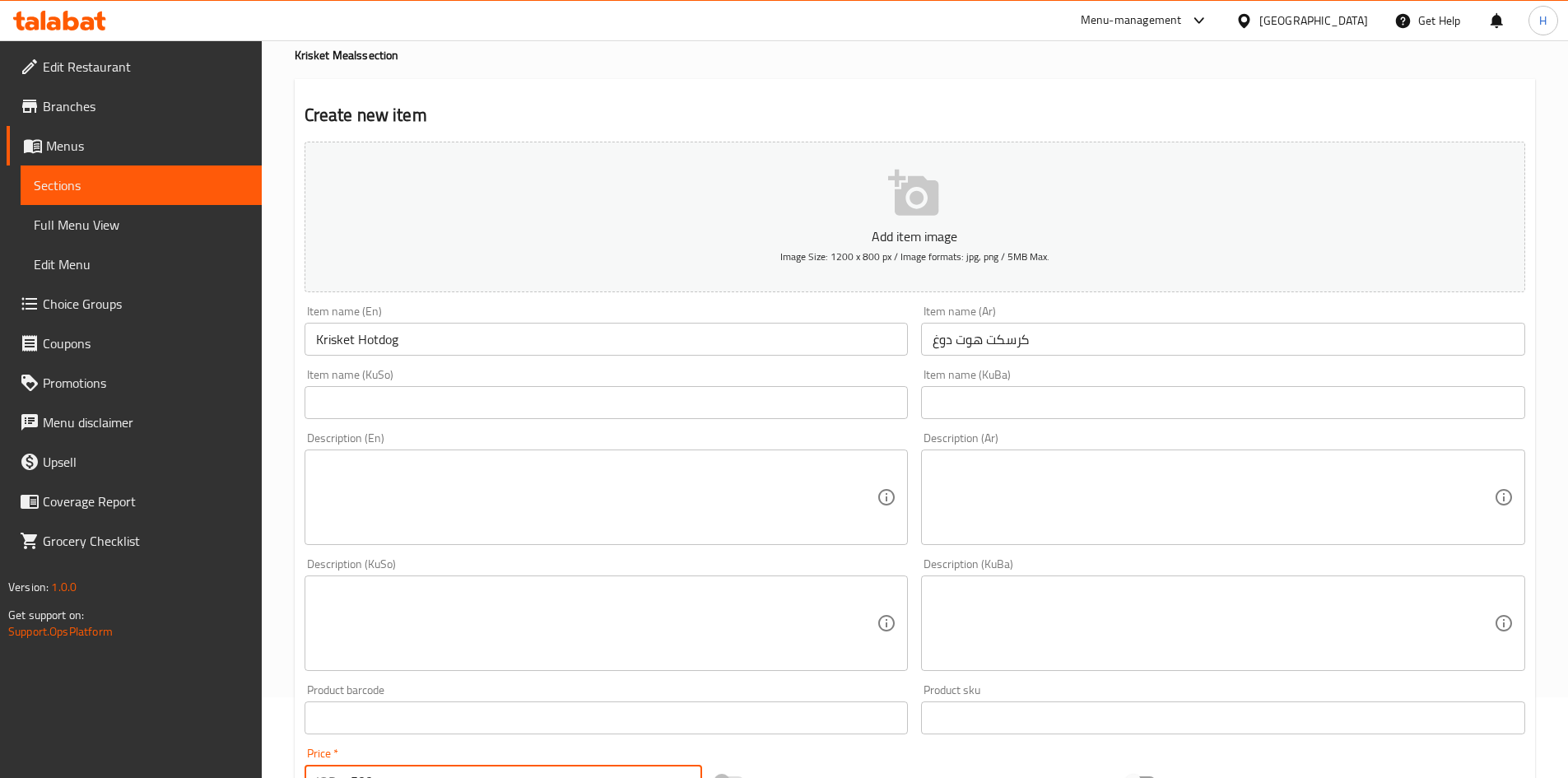
type input "7500"
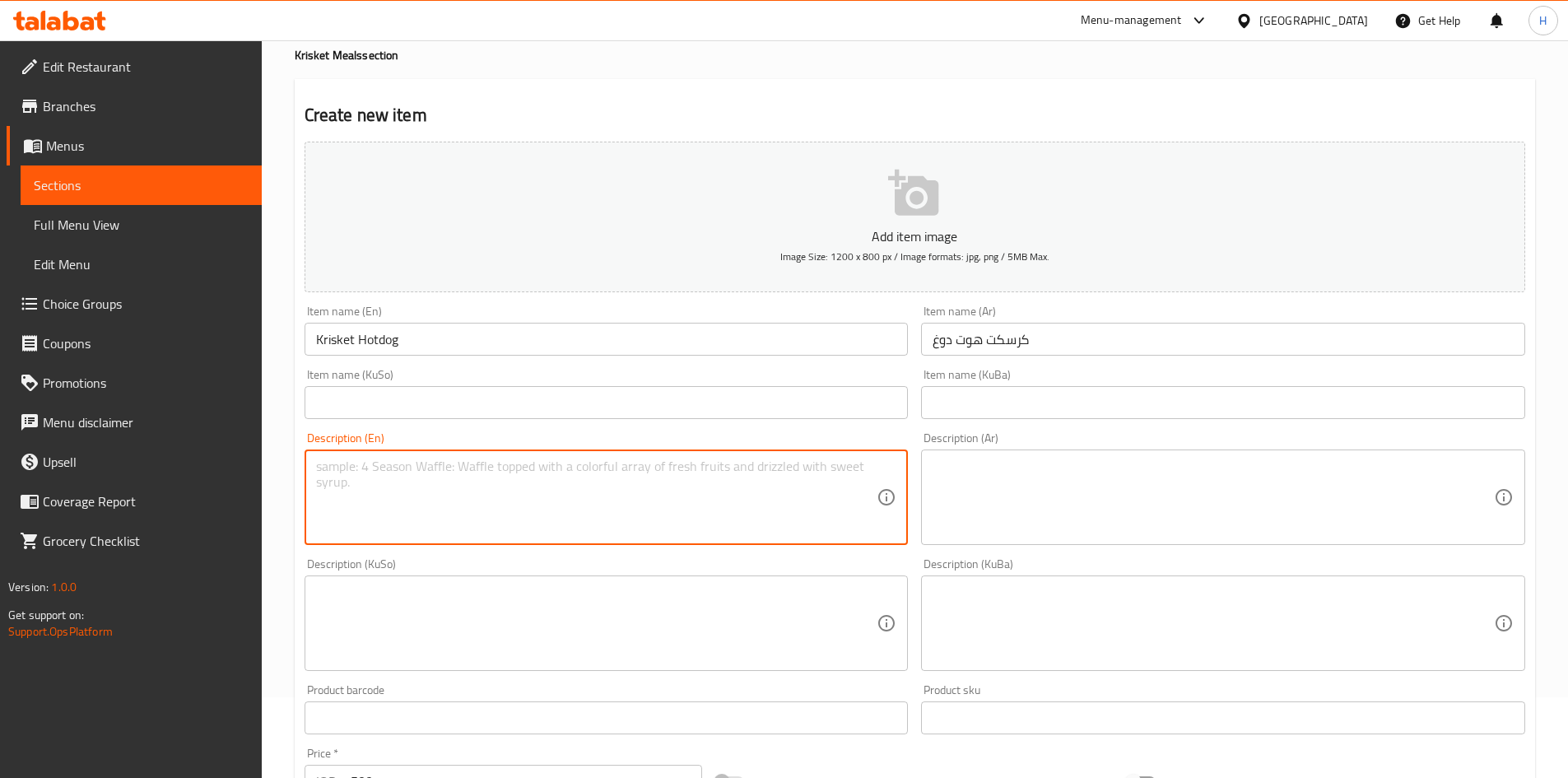
click at [420, 515] on textarea at bounding box center [596, 497] width 561 height 78
paste textarea "Master bun, smoked brisket, mushroom, hot dog, cheese slice, sauce"
type textarea "Master bun, smoked brisket, mushroom, hot dog, cheese slice, sauce"
click at [986, 477] on textarea at bounding box center [1213, 497] width 561 height 78
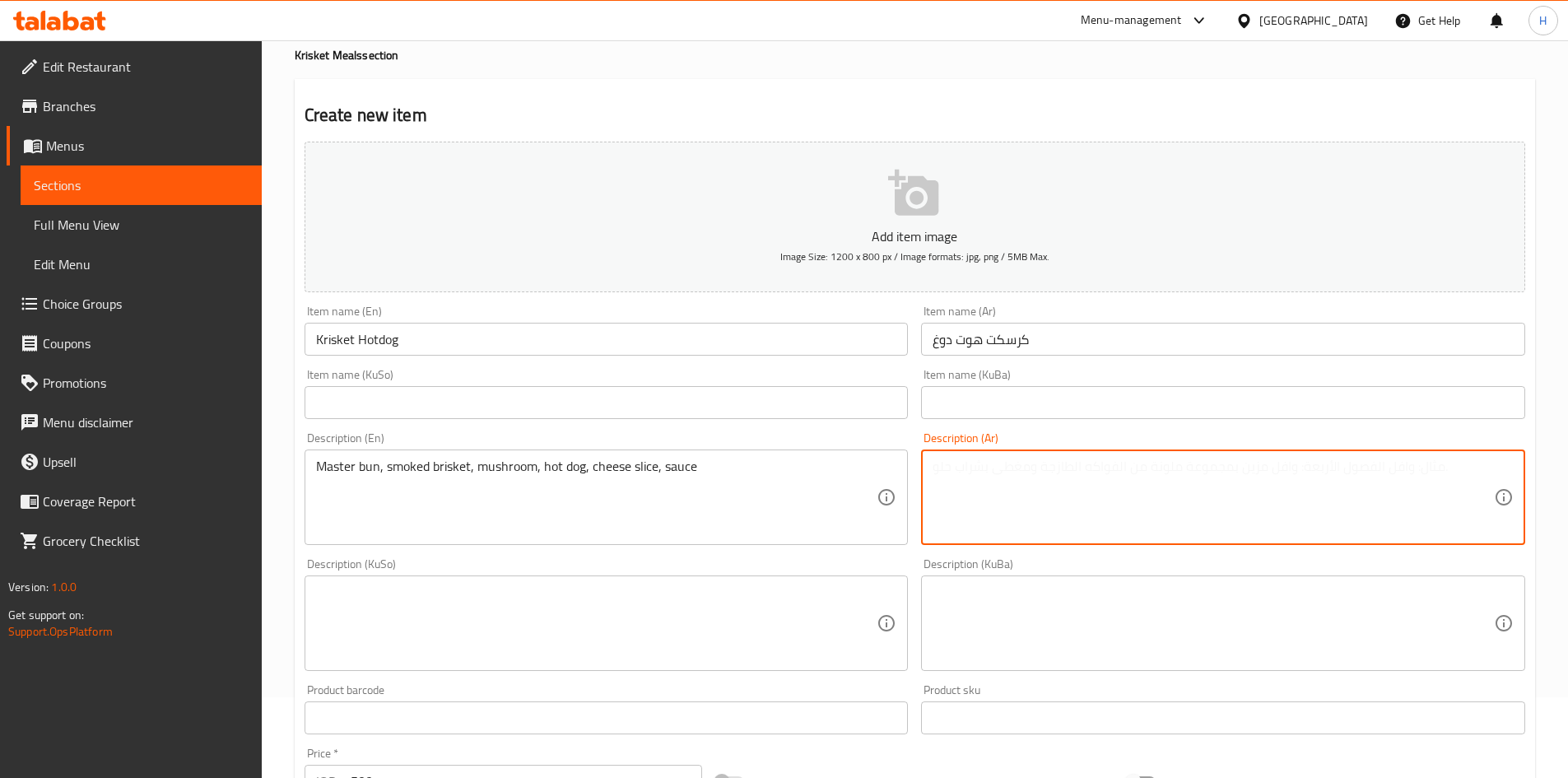
paste textarea "صمون ماستر ، لحم البرسكت المدخن، مشروم ، هوت دوغ ، شريحة جبن ،صوص"
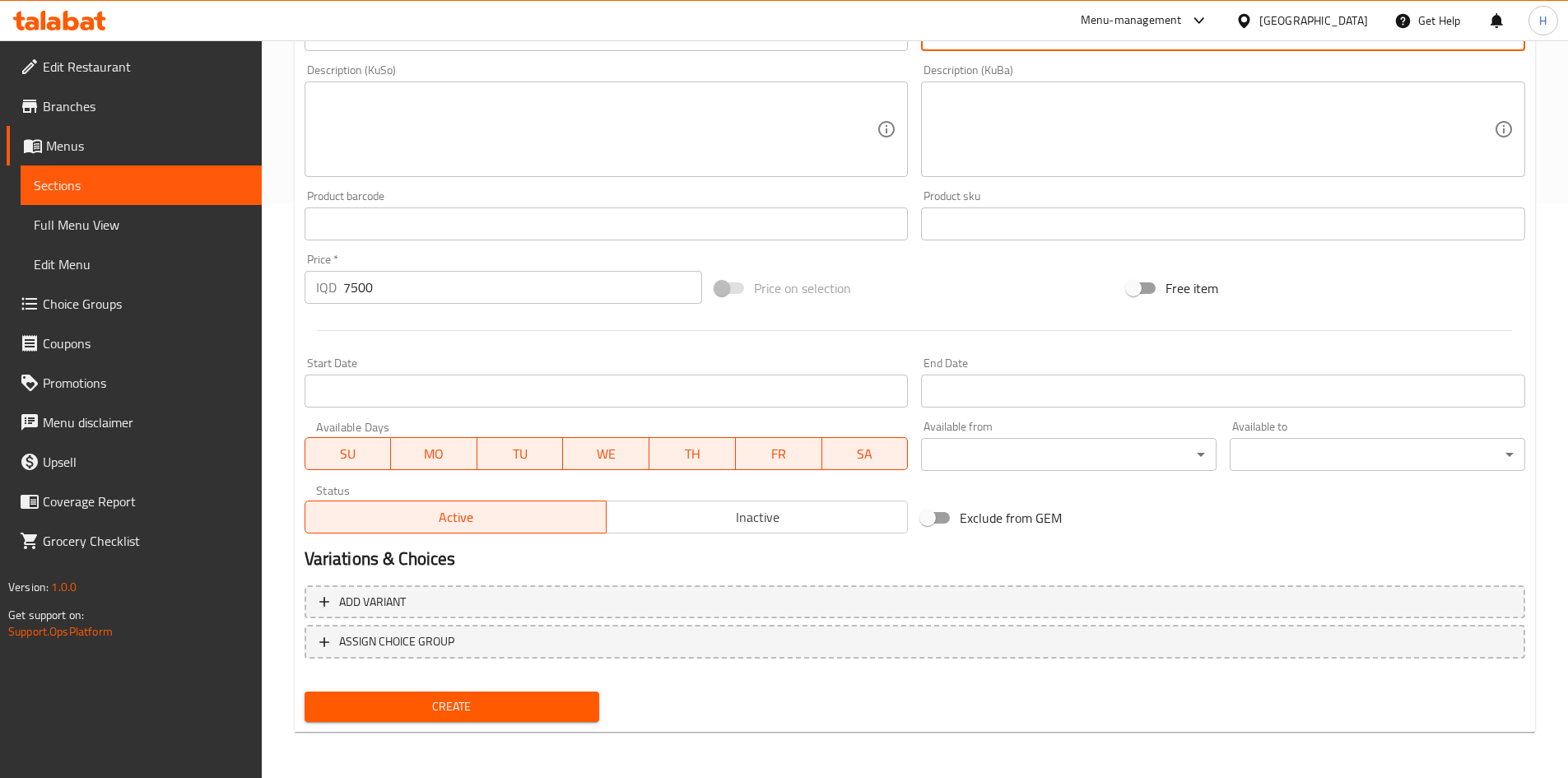
type textarea "صمون ماستر ، لحم البرسكت المدخن، مشروم ، هوت دوغ ، شريحة جبن ،صوص"
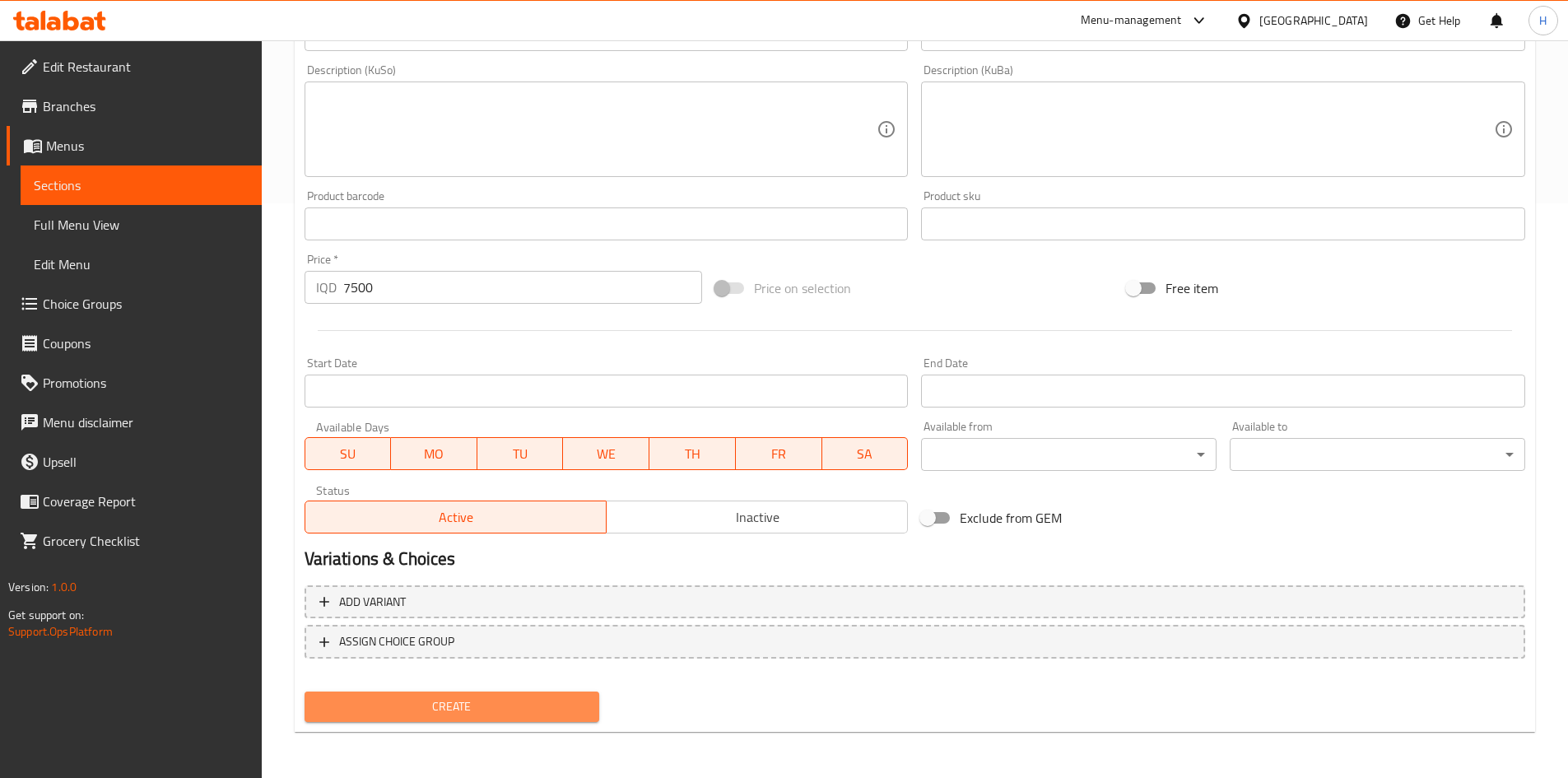
click at [429, 701] on span "Create" at bounding box center [452, 707] width 269 height 21
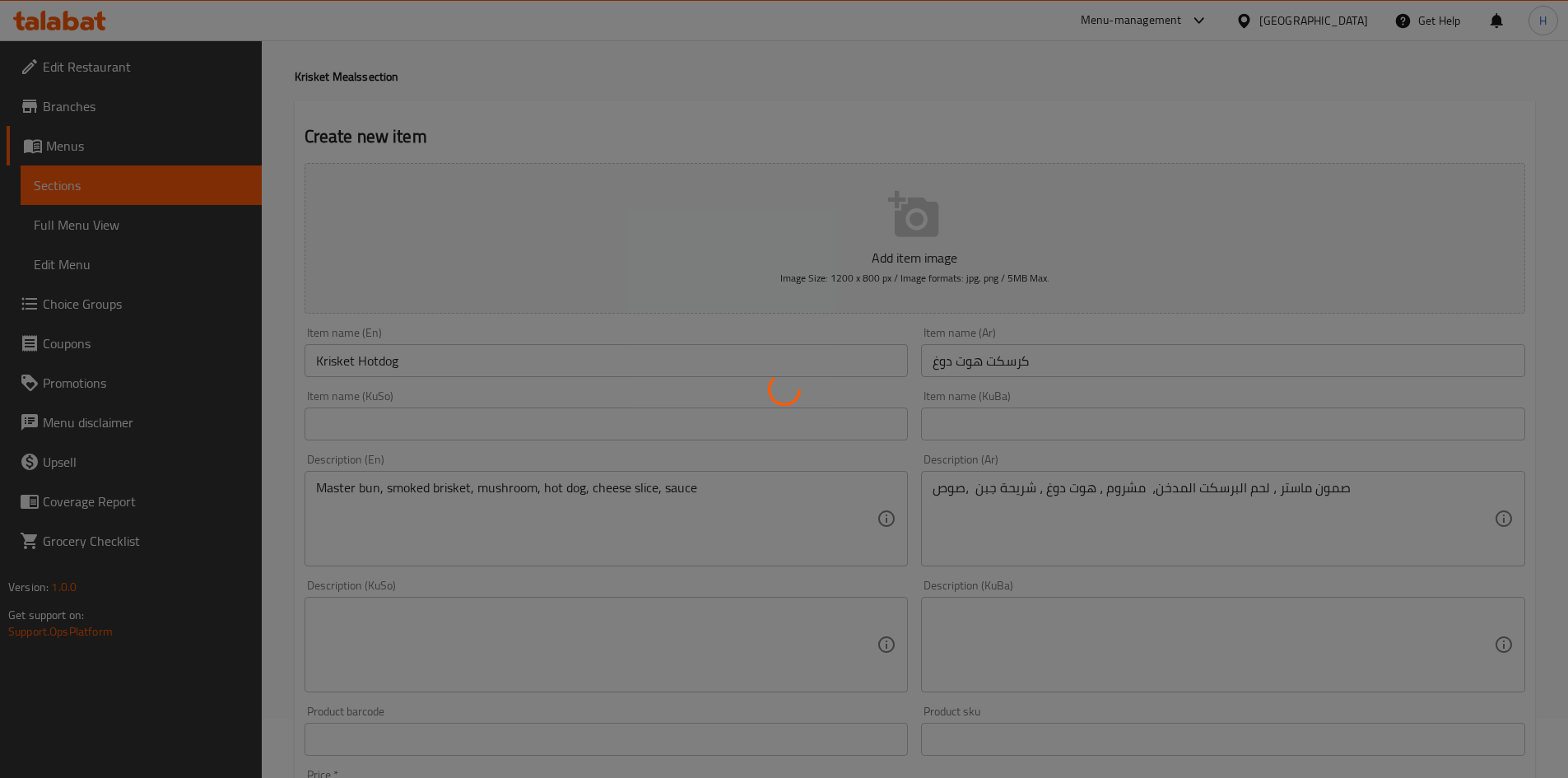
scroll to position [0, 0]
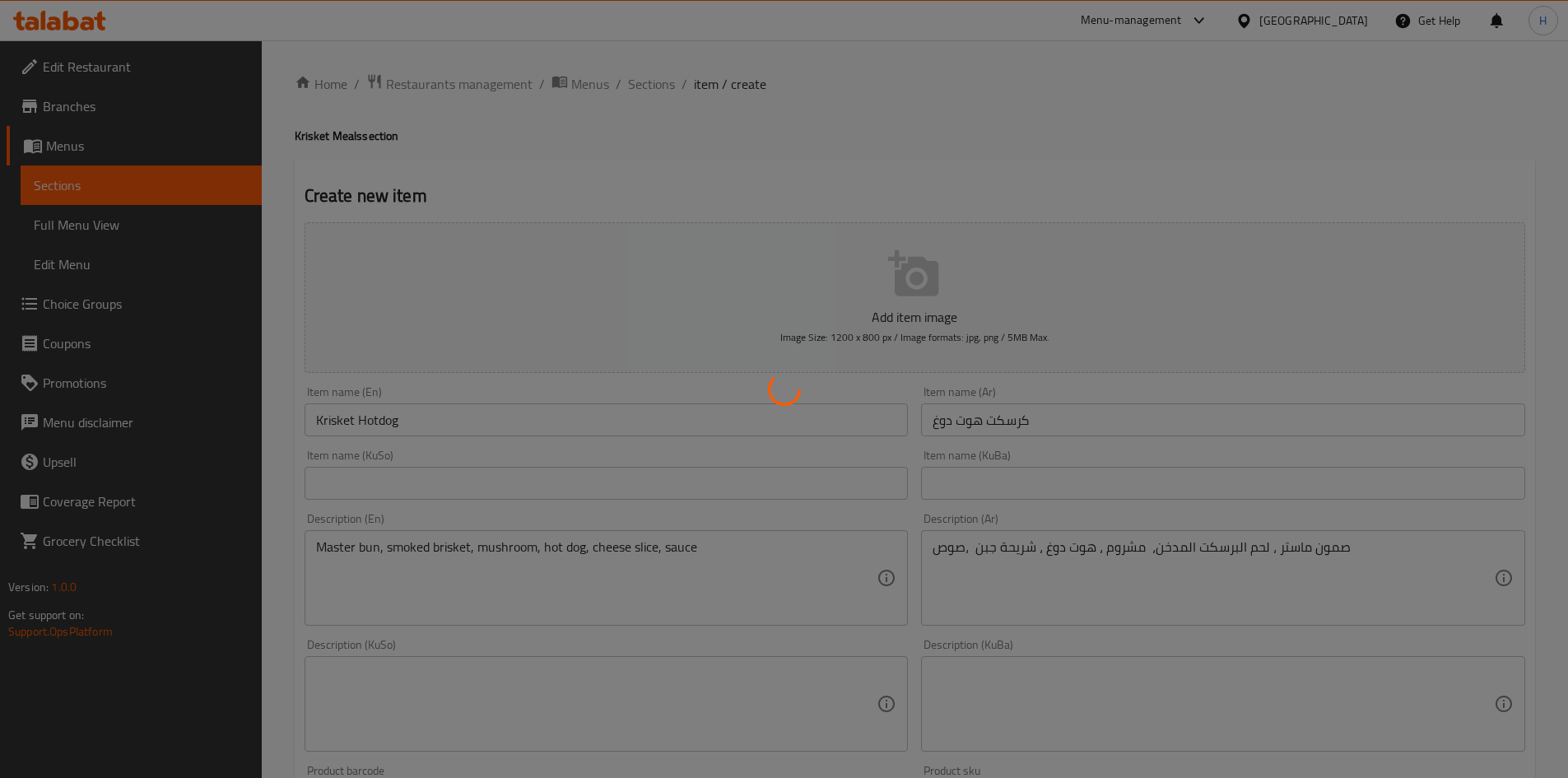
type input "0"
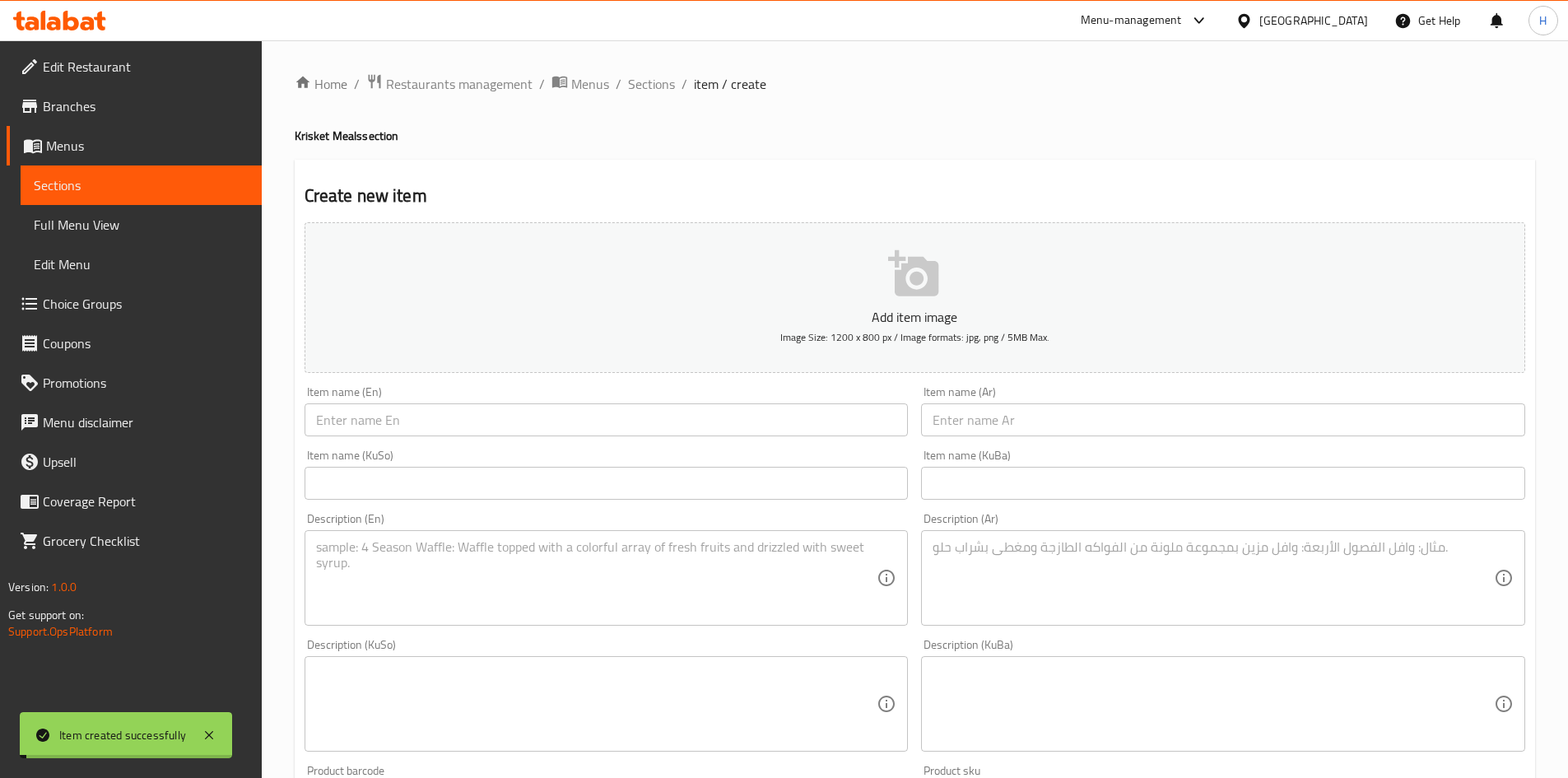
click at [658, 78] on span "Sections" at bounding box center [651, 83] width 47 height 20
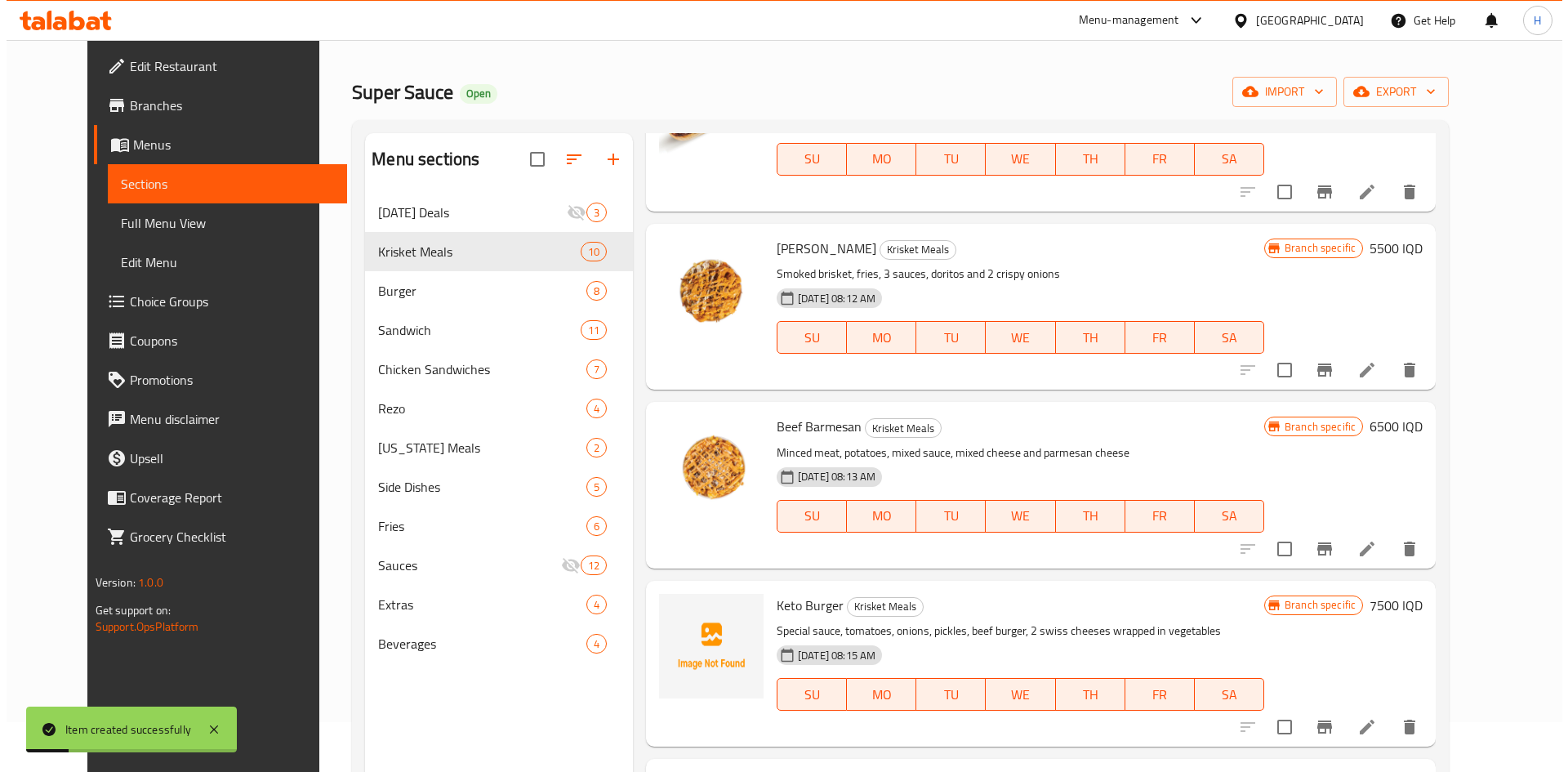
scroll to position [229, 0]
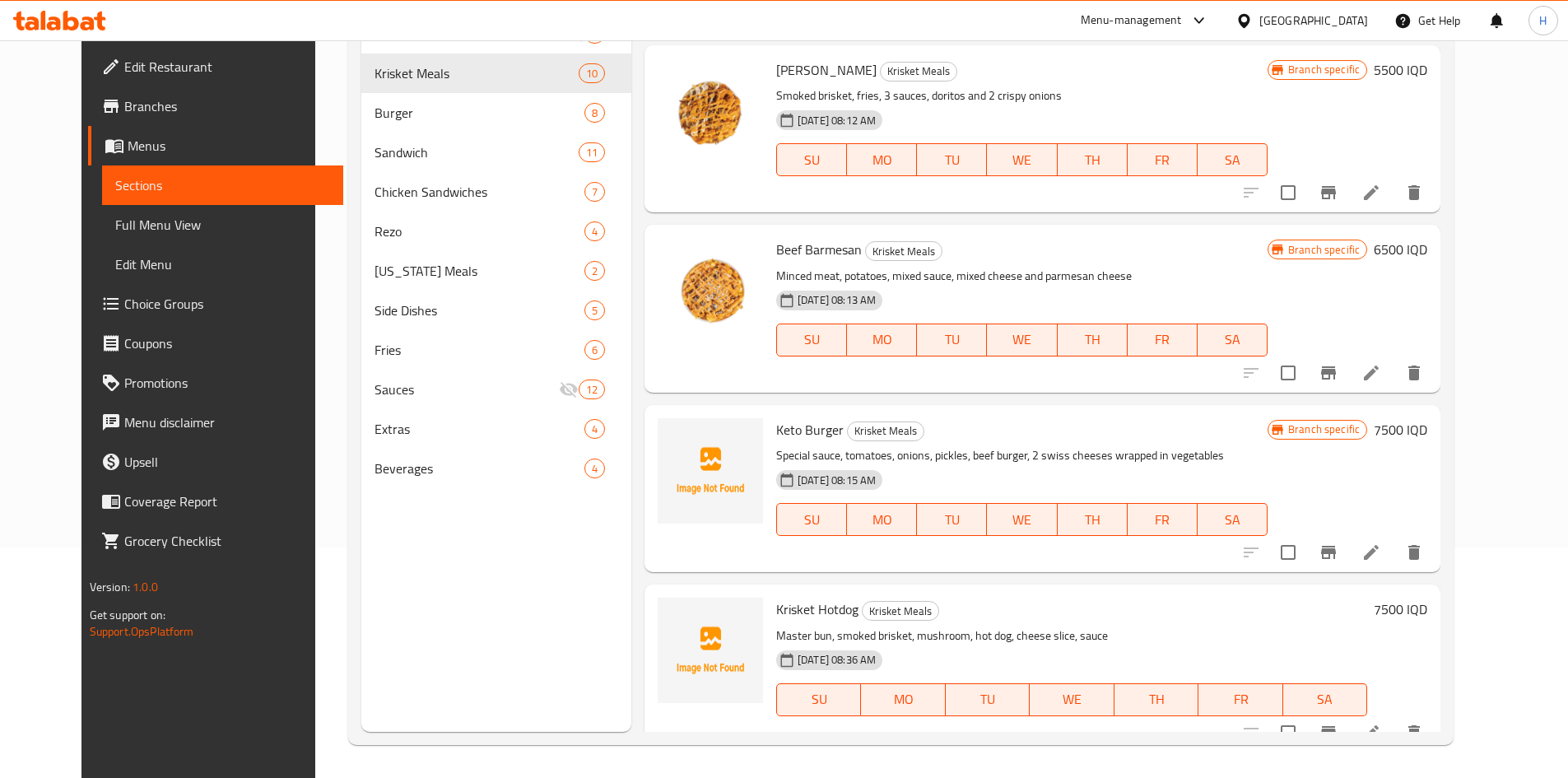
click at [1348, 720] on button "Branch-specific-item" at bounding box center [1328, 733] width 39 height 39
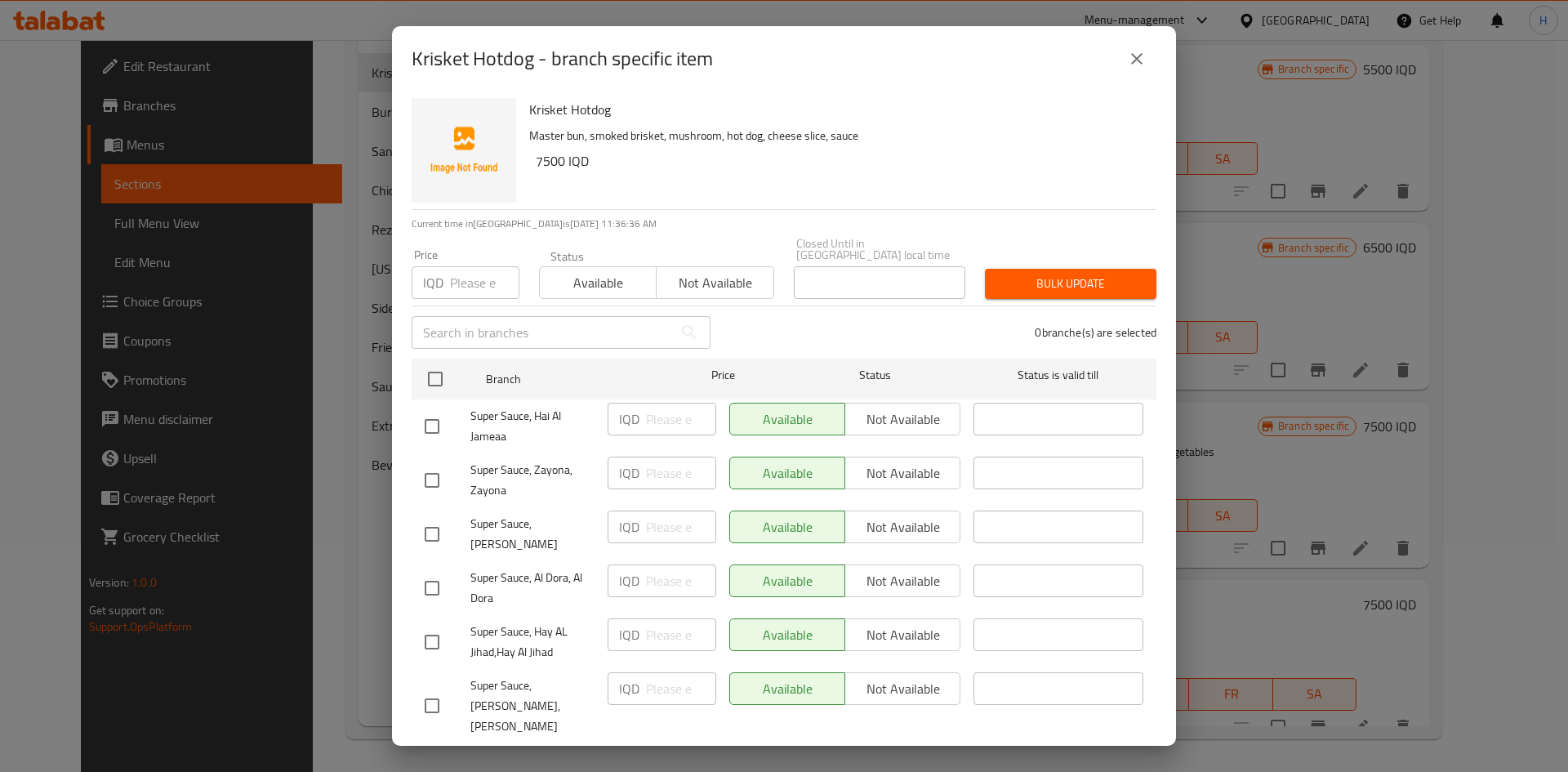
click at [432, 352] on ul "Branch Price Status Status is valid till Super Sauce, Hai Al Jameaa IQD ​ Avail…" at bounding box center [784, 783] width 745 height 864
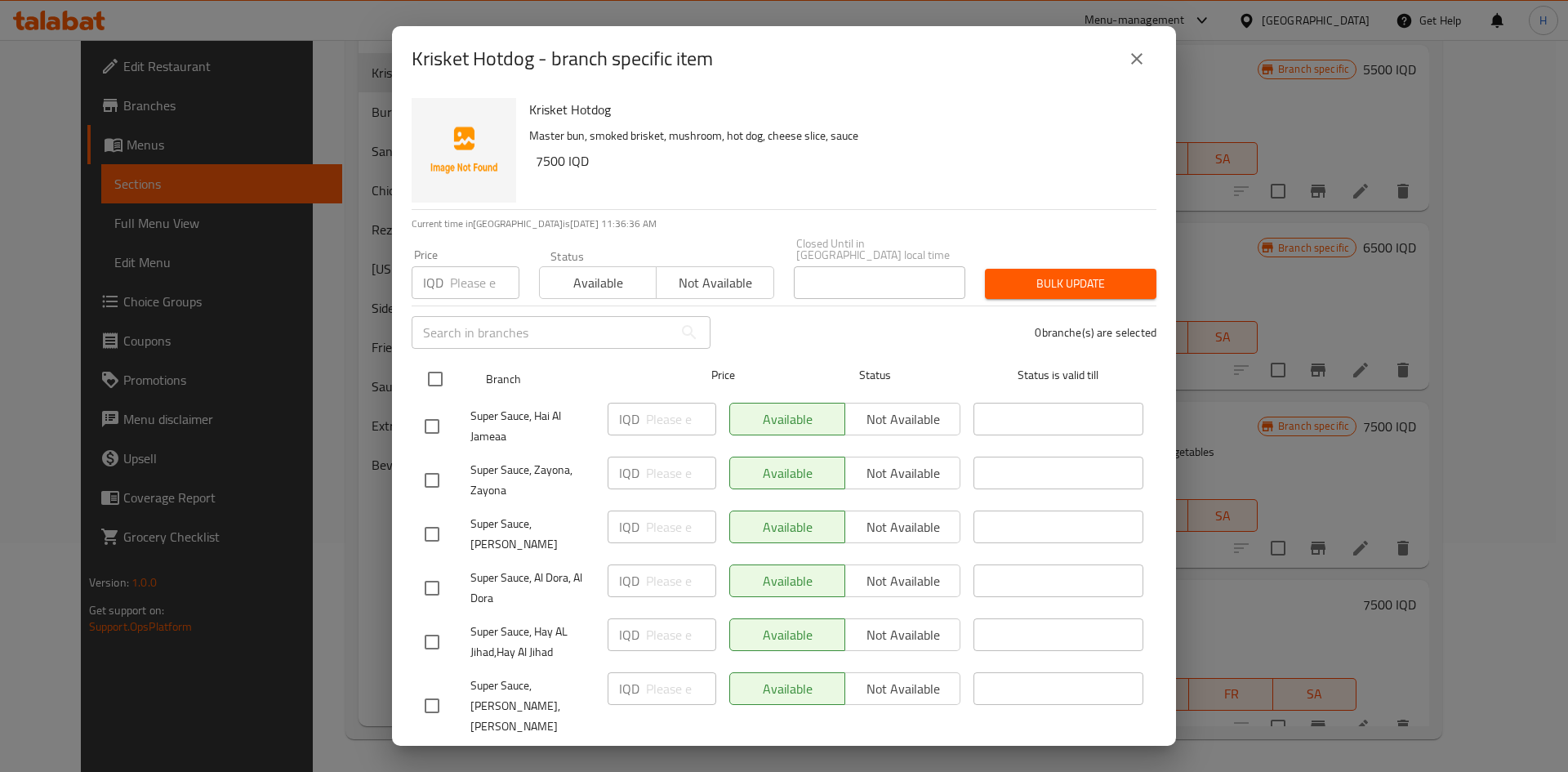
click at [432, 381] on input "checkbox" at bounding box center [435, 379] width 34 height 34
checkbox input "true"
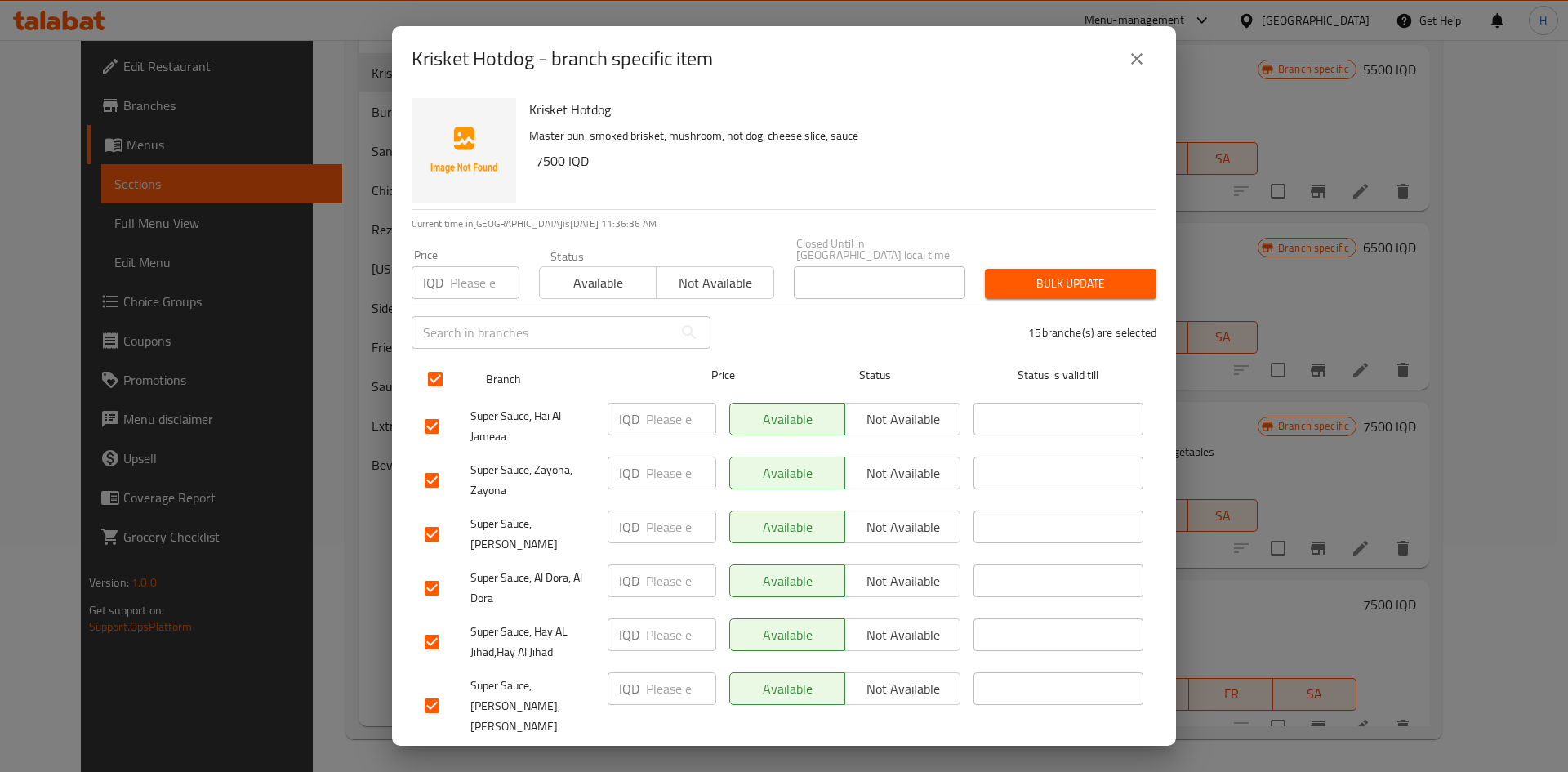
checkbox input "true"
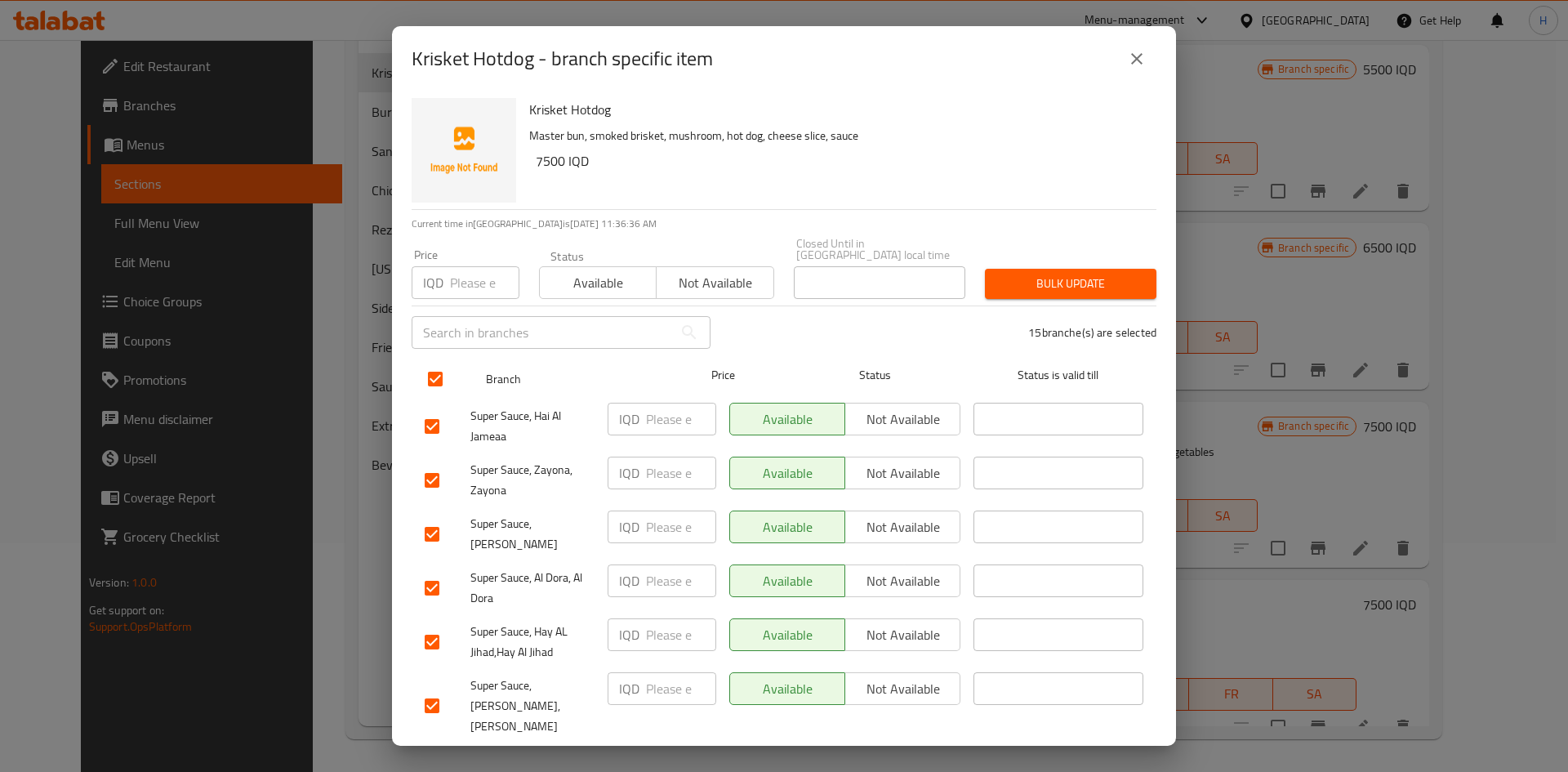
checkbox input "true"
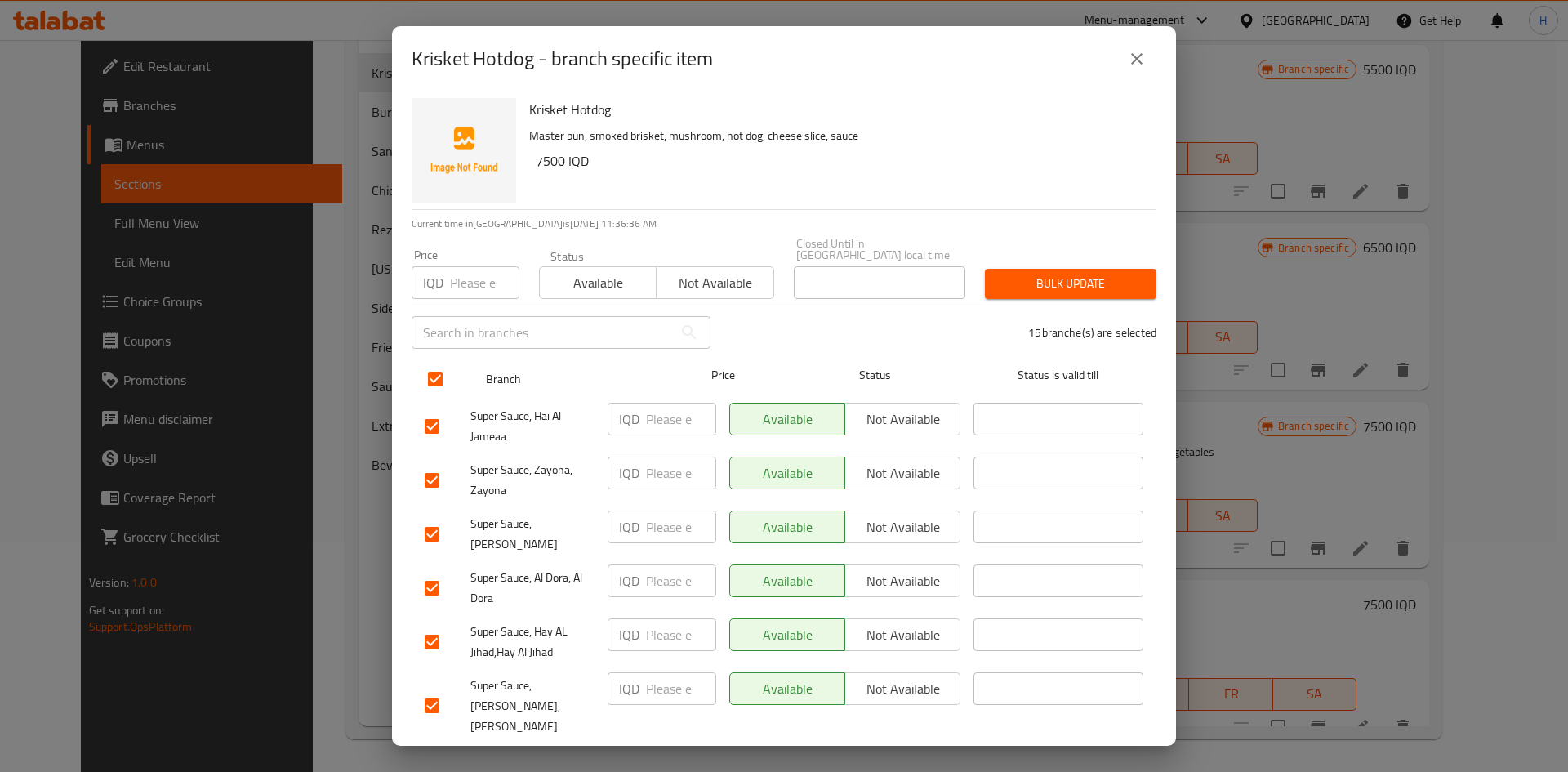
checkbox input "true"
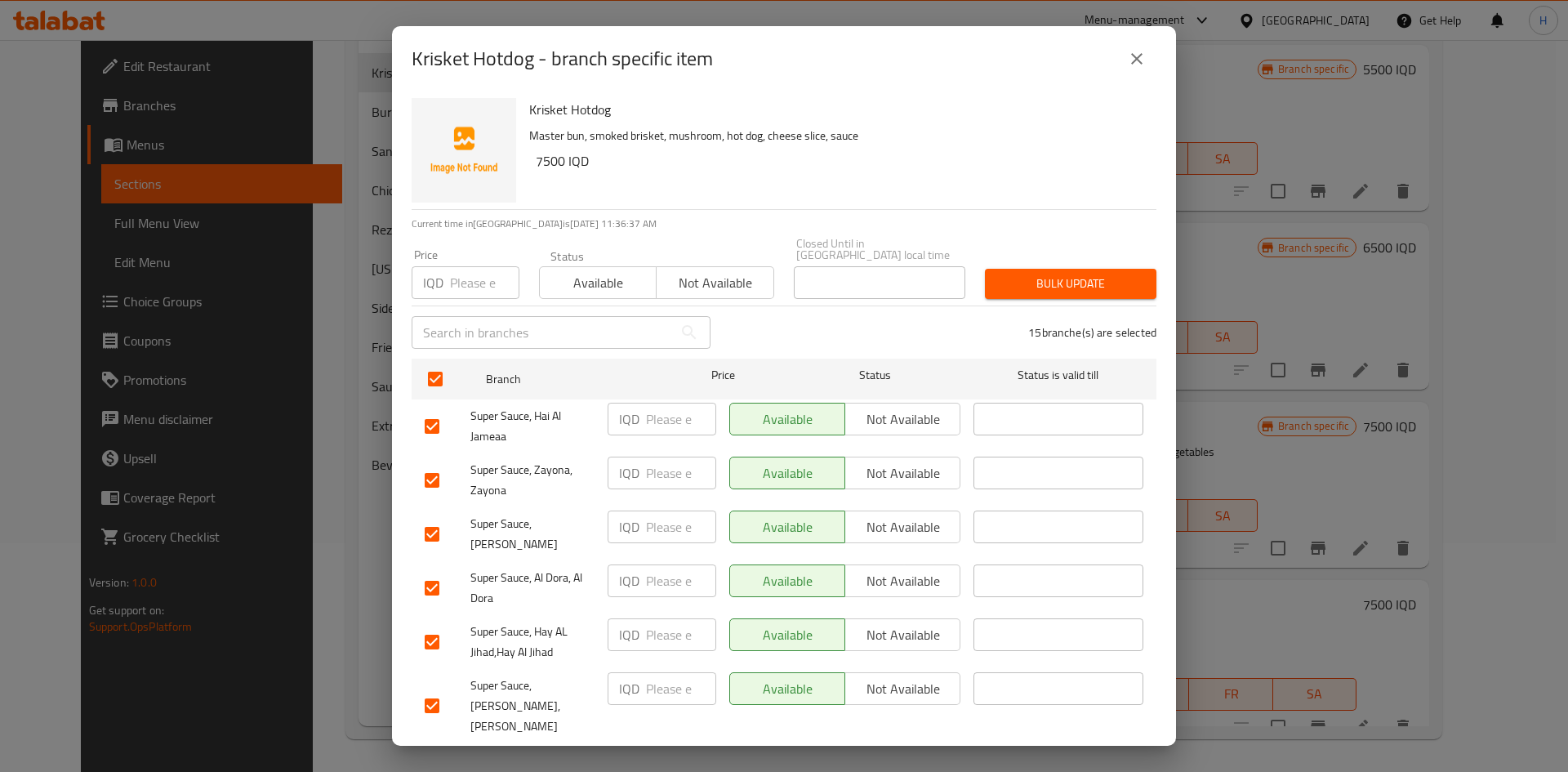
click at [669, 403] on input "number" at bounding box center [681, 419] width 71 height 32
click at [649, 407] on input "number" at bounding box center [681, 419] width 71 height 32
type input "7500"
click at [654, 457] on input "number" at bounding box center [681, 472] width 71 height 32
click at [663, 419] on input "7500" at bounding box center [681, 419] width 71 height 32
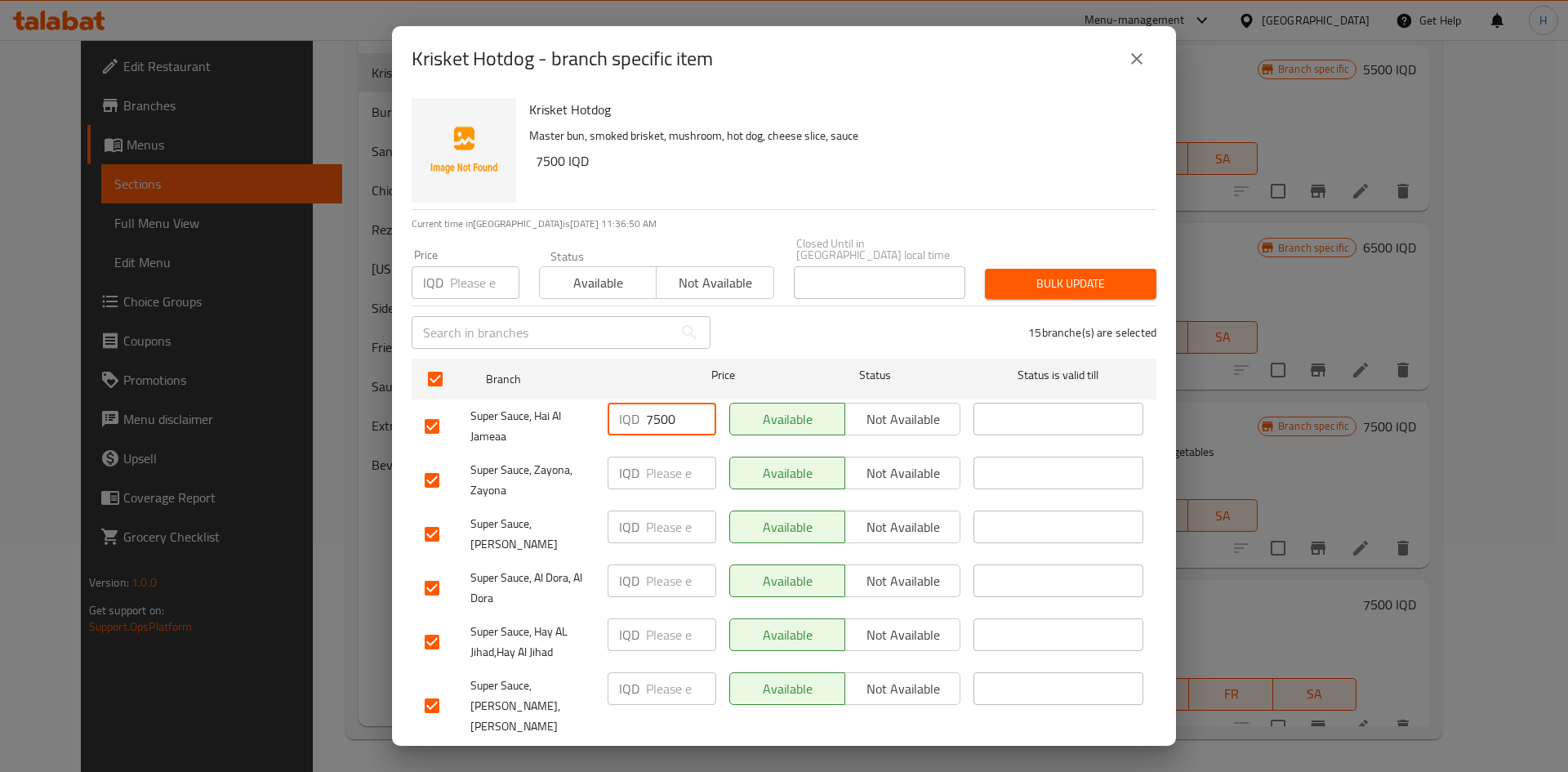
click at [667, 417] on input "7500" at bounding box center [681, 419] width 71 height 32
click at [653, 468] on input "number" at bounding box center [681, 472] width 71 height 32
paste input "7500"
type input "7500"
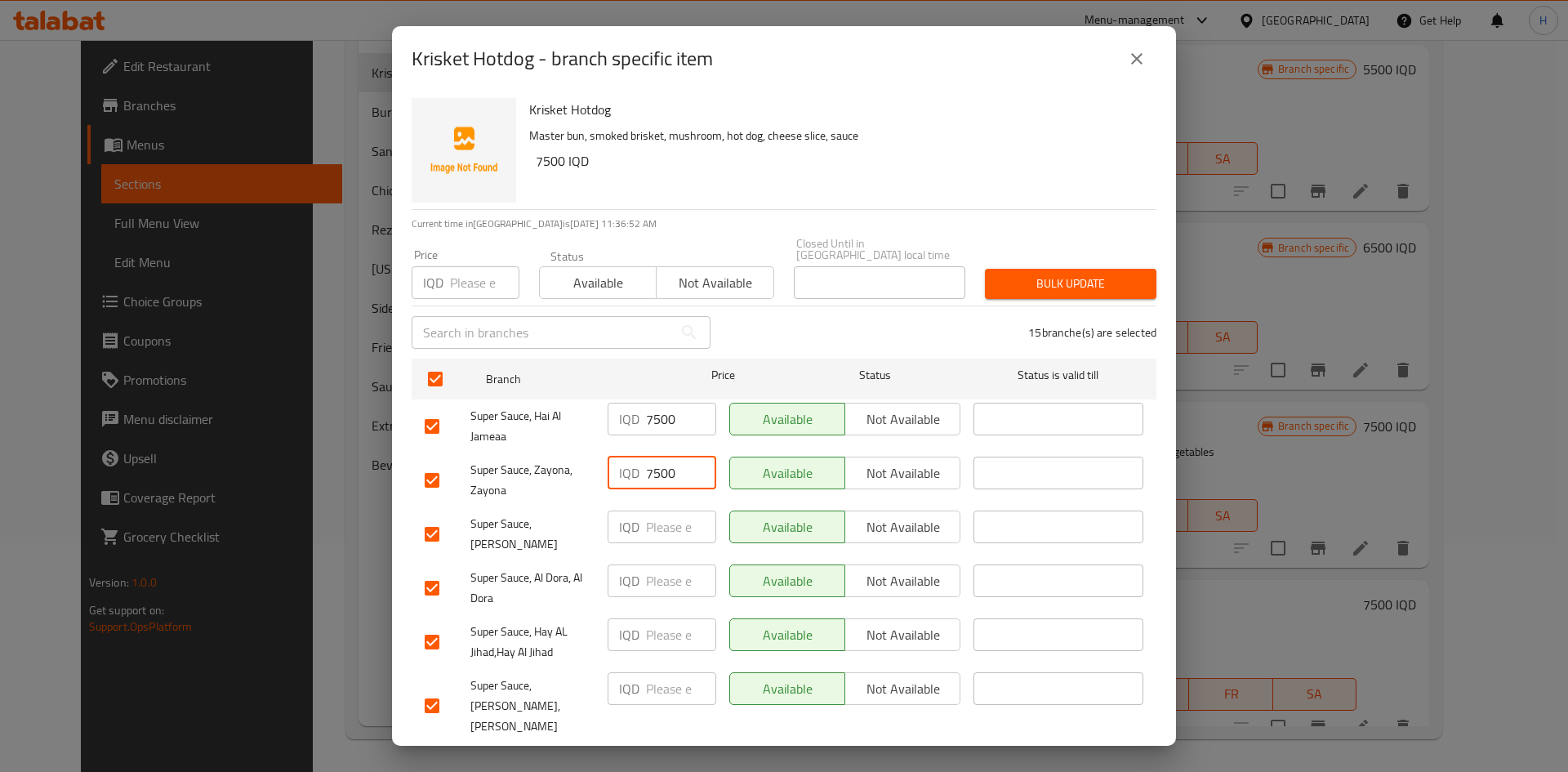
click at [661, 585] on input "number" at bounding box center [681, 580] width 71 height 32
paste input "7500"
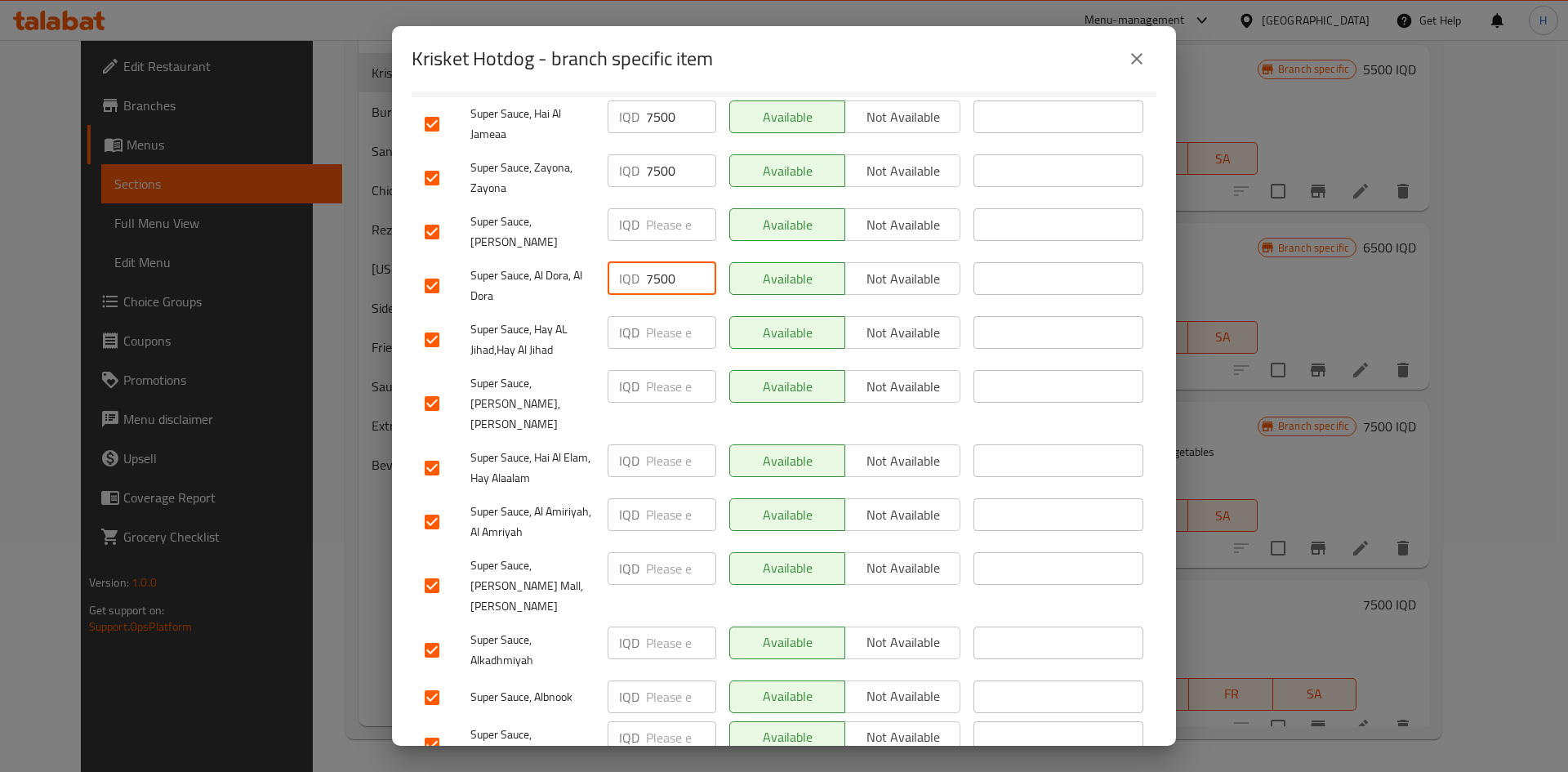
scroll to position [409, 0]
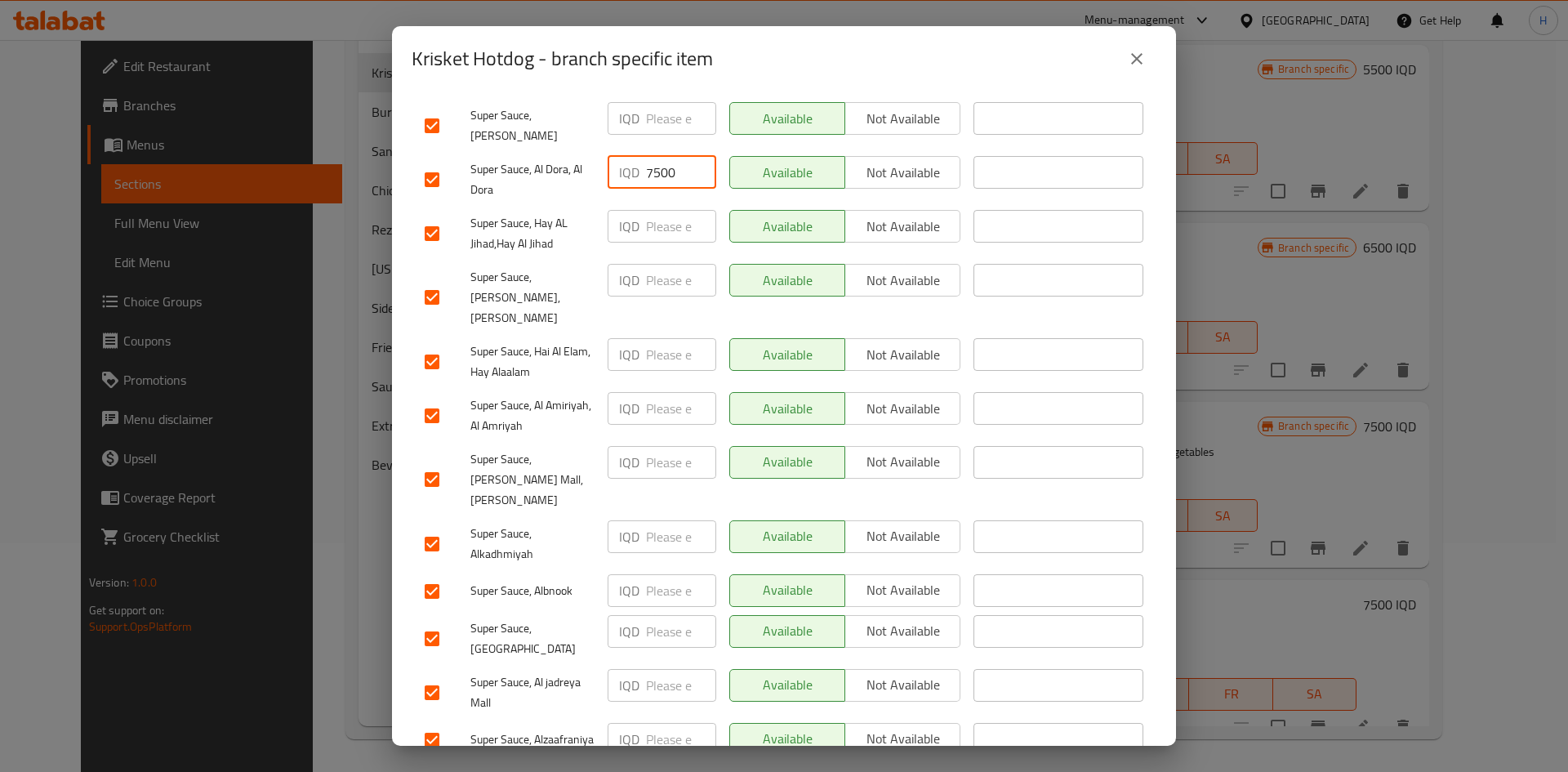
type input "7500"
click at [654, 574] on input "number" at bounding box center [681, 590] width 71 height 32
paste input "7500"
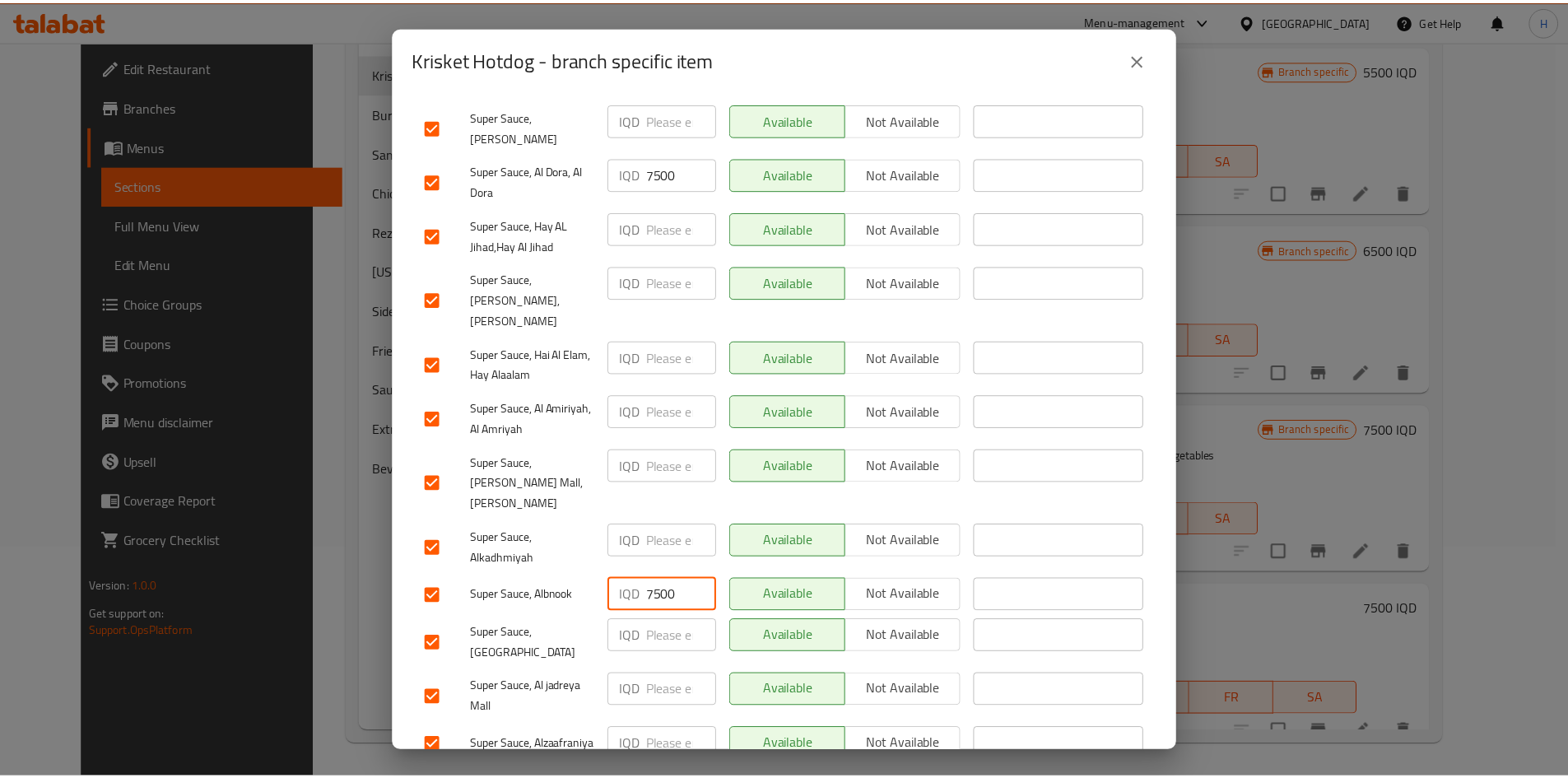
scroll to position [472, 0]
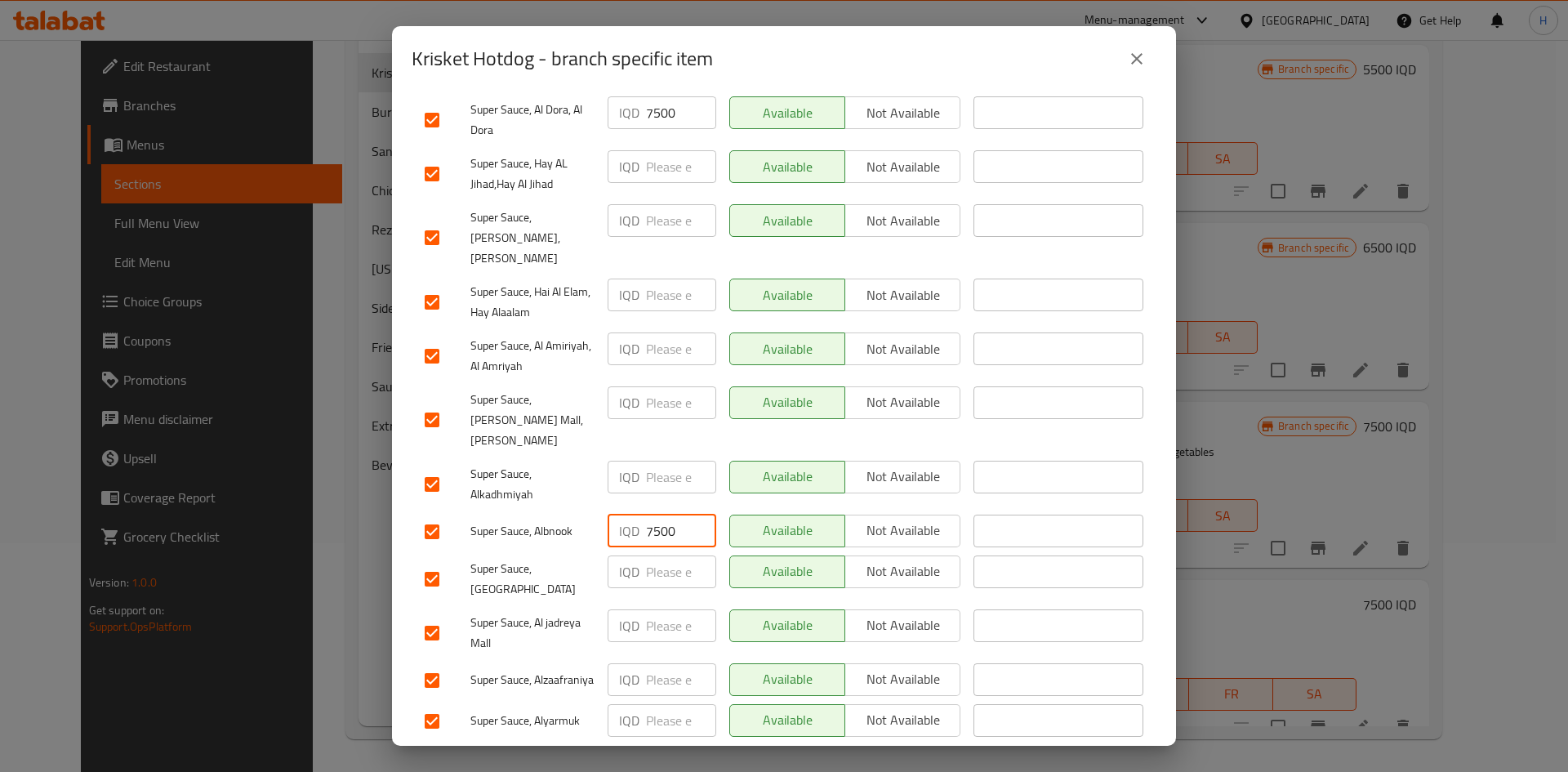
type input "7500"
click at [664, 704] on input "number" at bounding box center [681, 720] width 71 height 32
paste input "7500"
type input "7500"
click at [667, 753] on span "Save" at bounding box center [784, 763] width 718 height 20
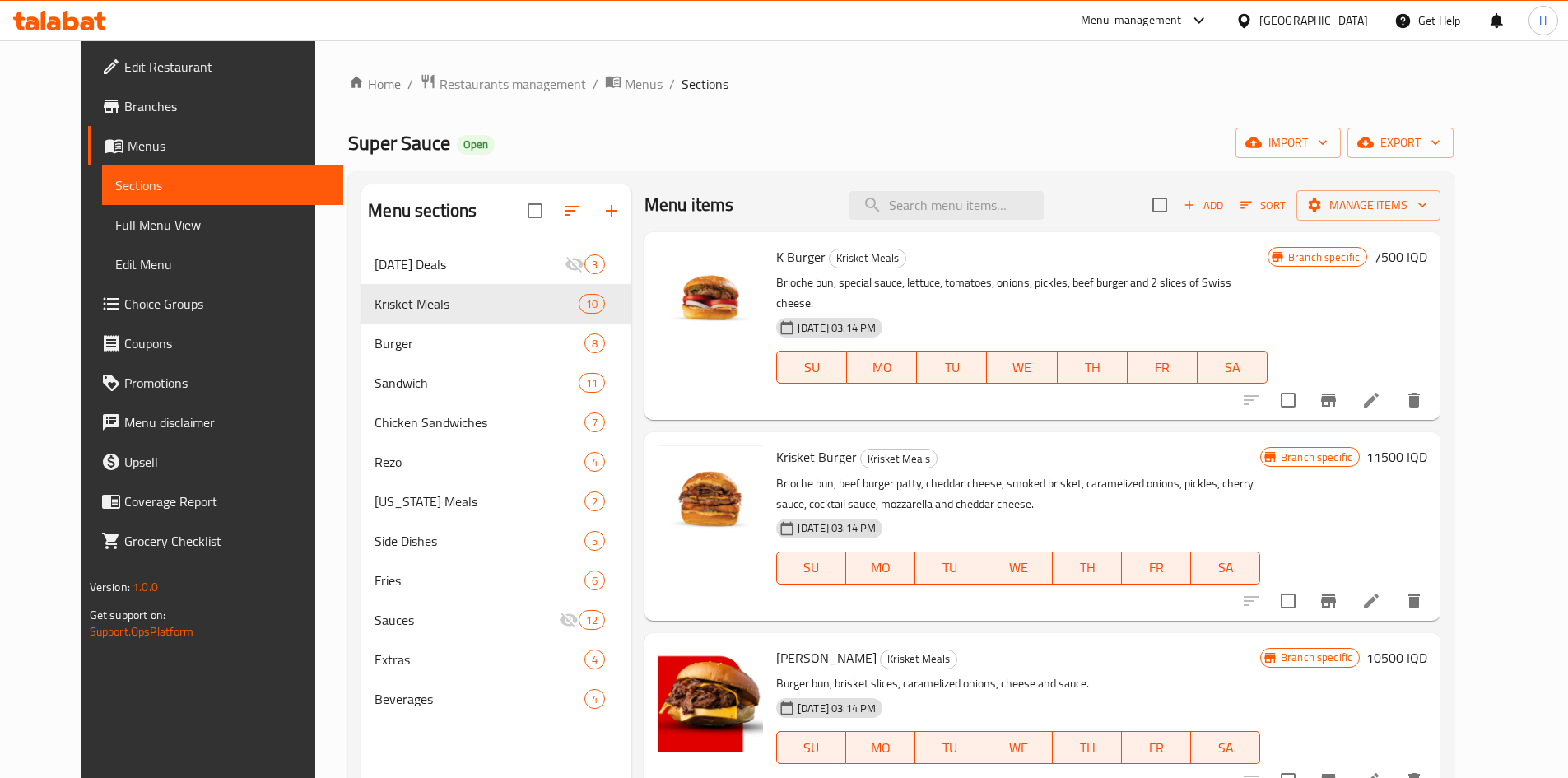
scroll to position [0, 0]
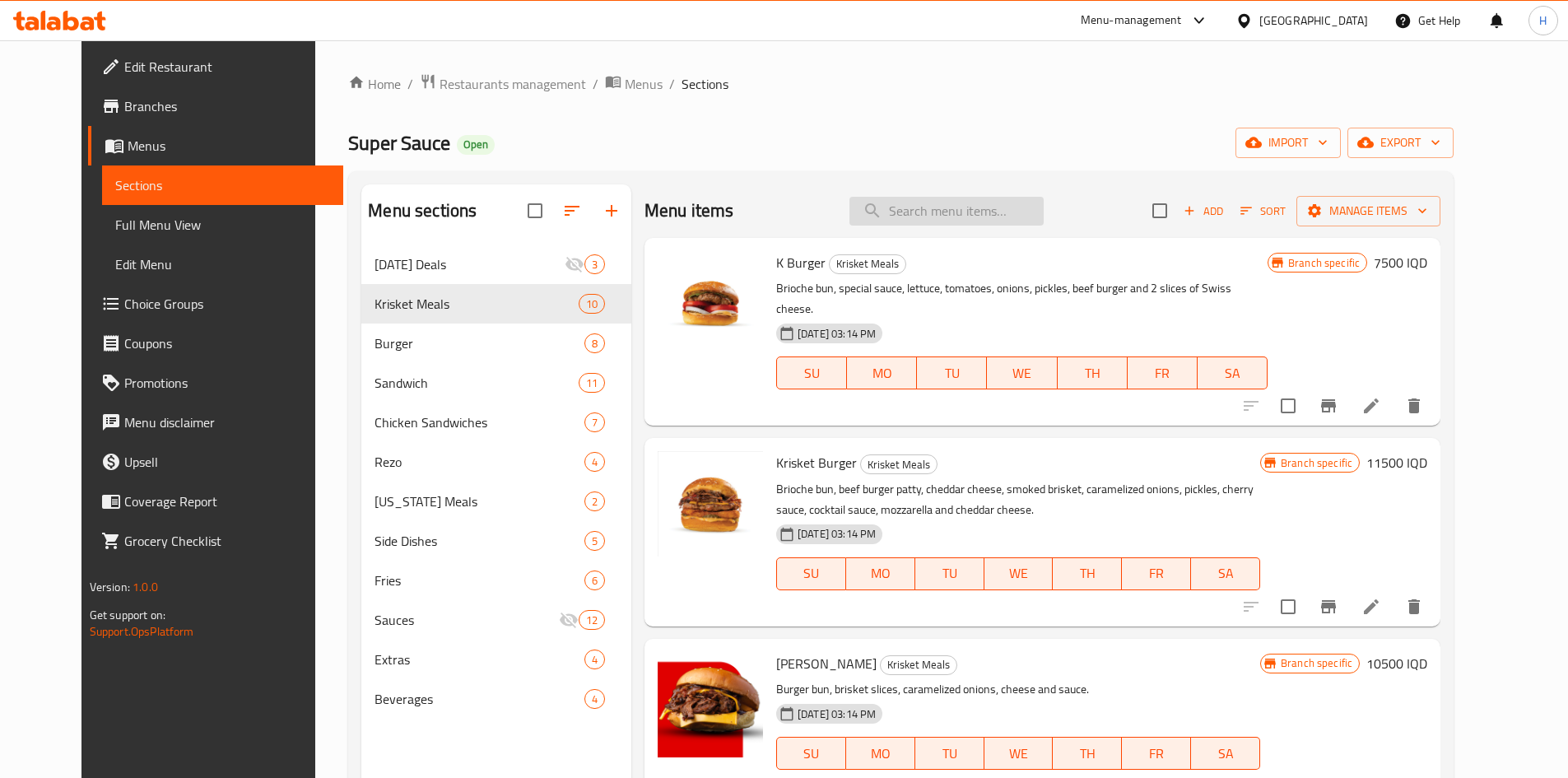
click at [966, 208] on input "search" at bounding box center [946, 211] width 194 height 29
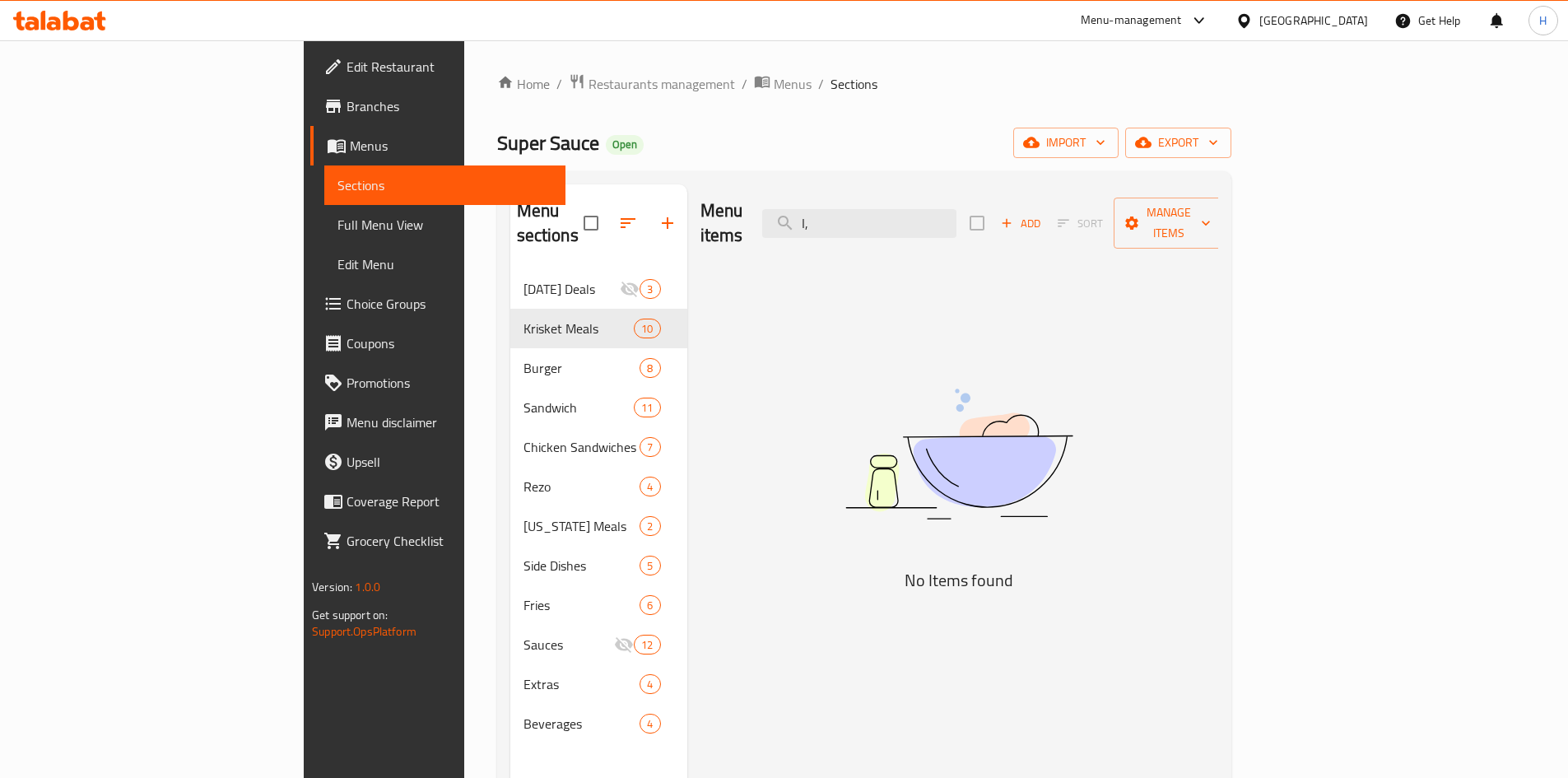
type input "I"
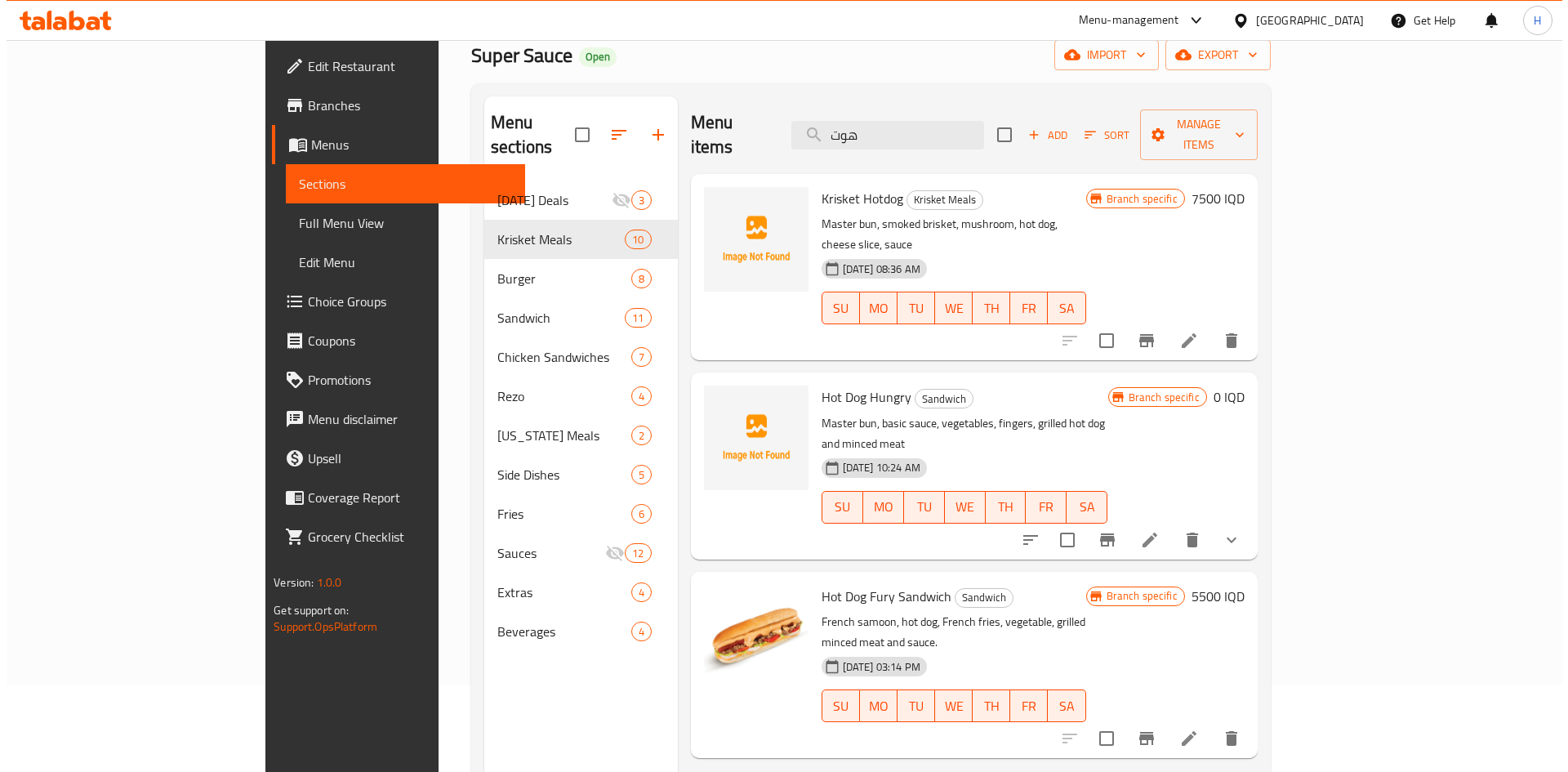
scroll to position [163, 0]
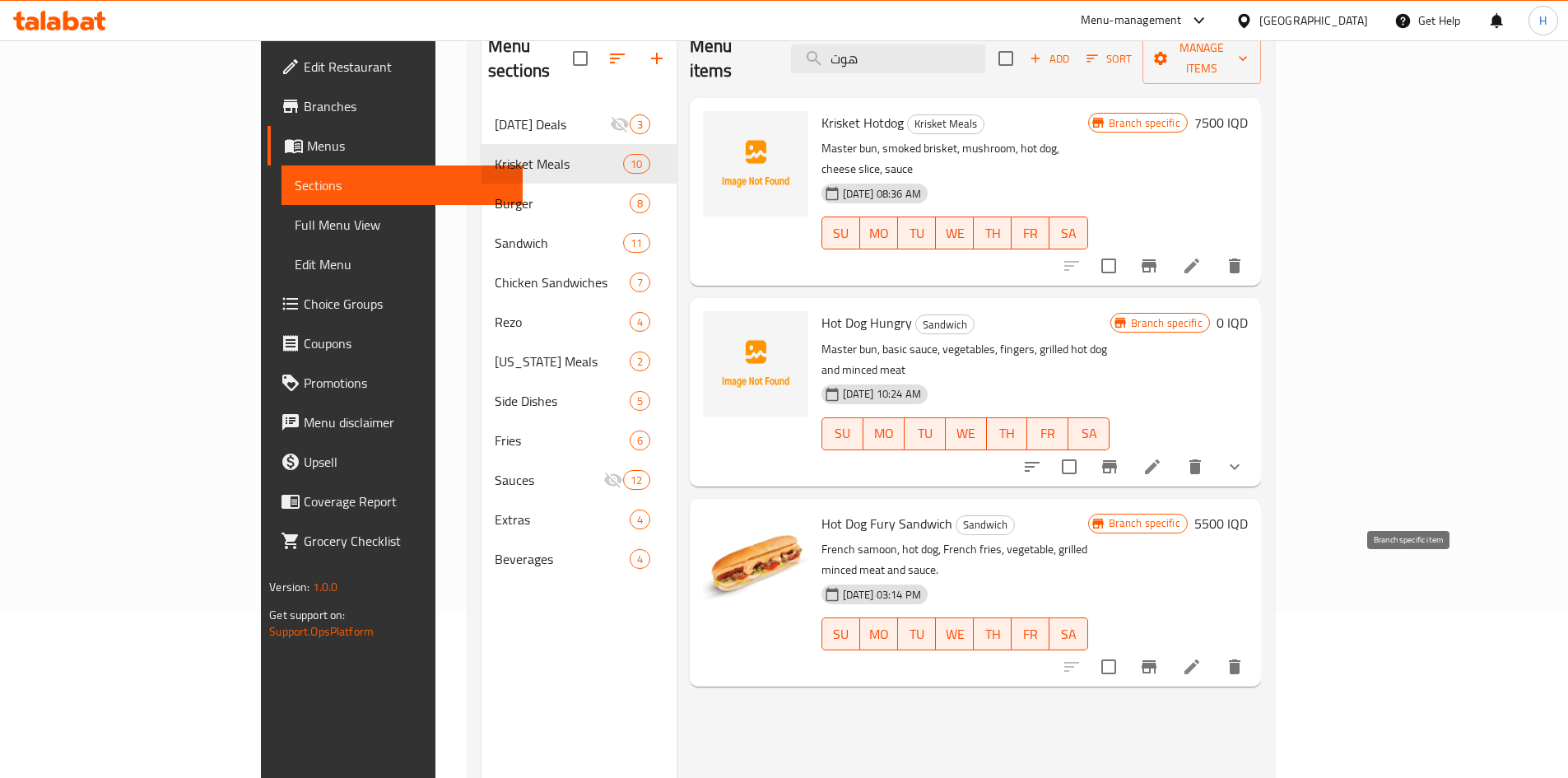
type input "هوت"
click at [1159, 657] on icon "Branch-specific-item" at bounding box center [1149, 666] width 20 height 20
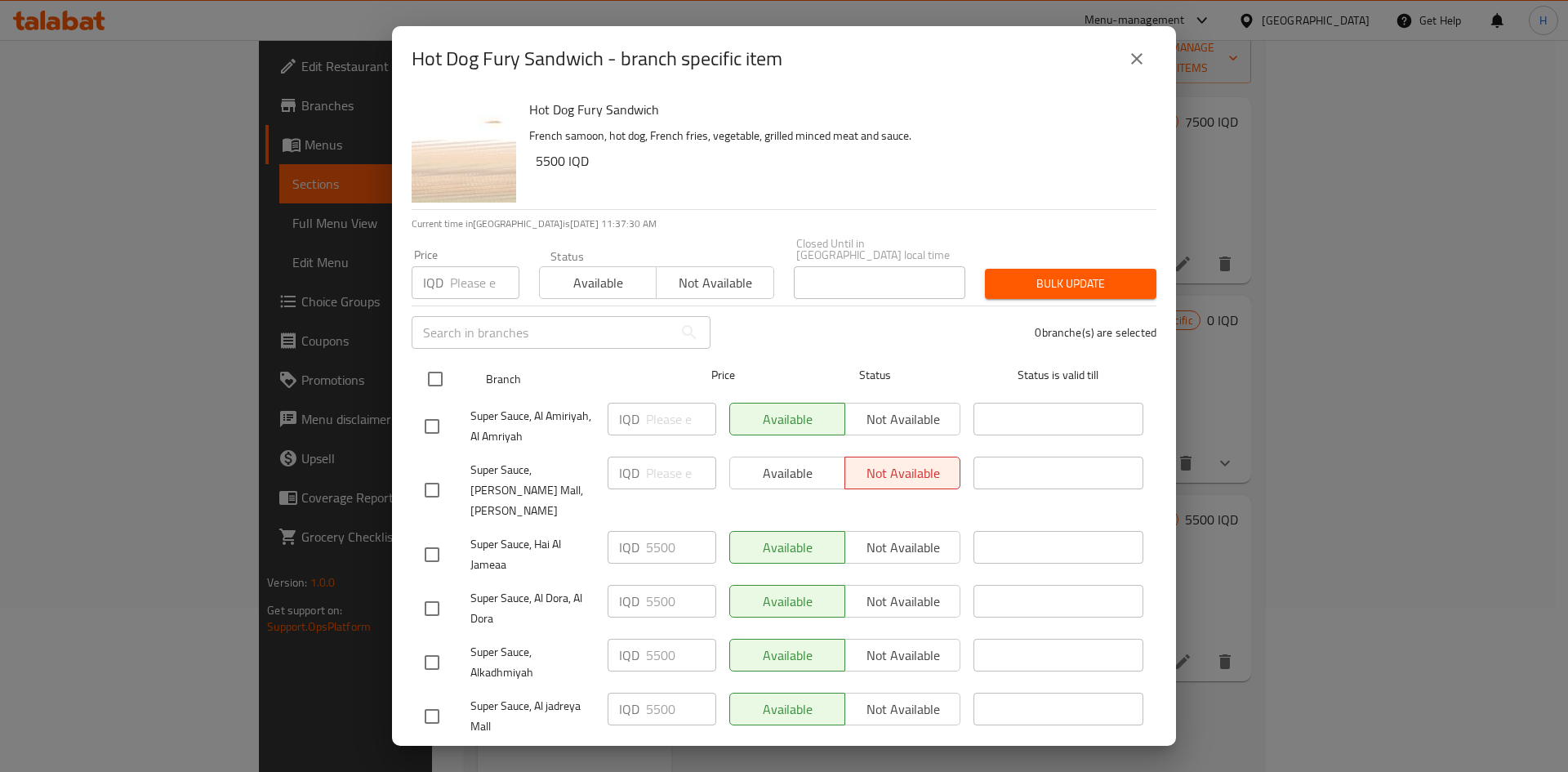
click at [421, 363] on input "checkbox" at bounding box center [435, 379] width 34 height 34
checkbox input "true"
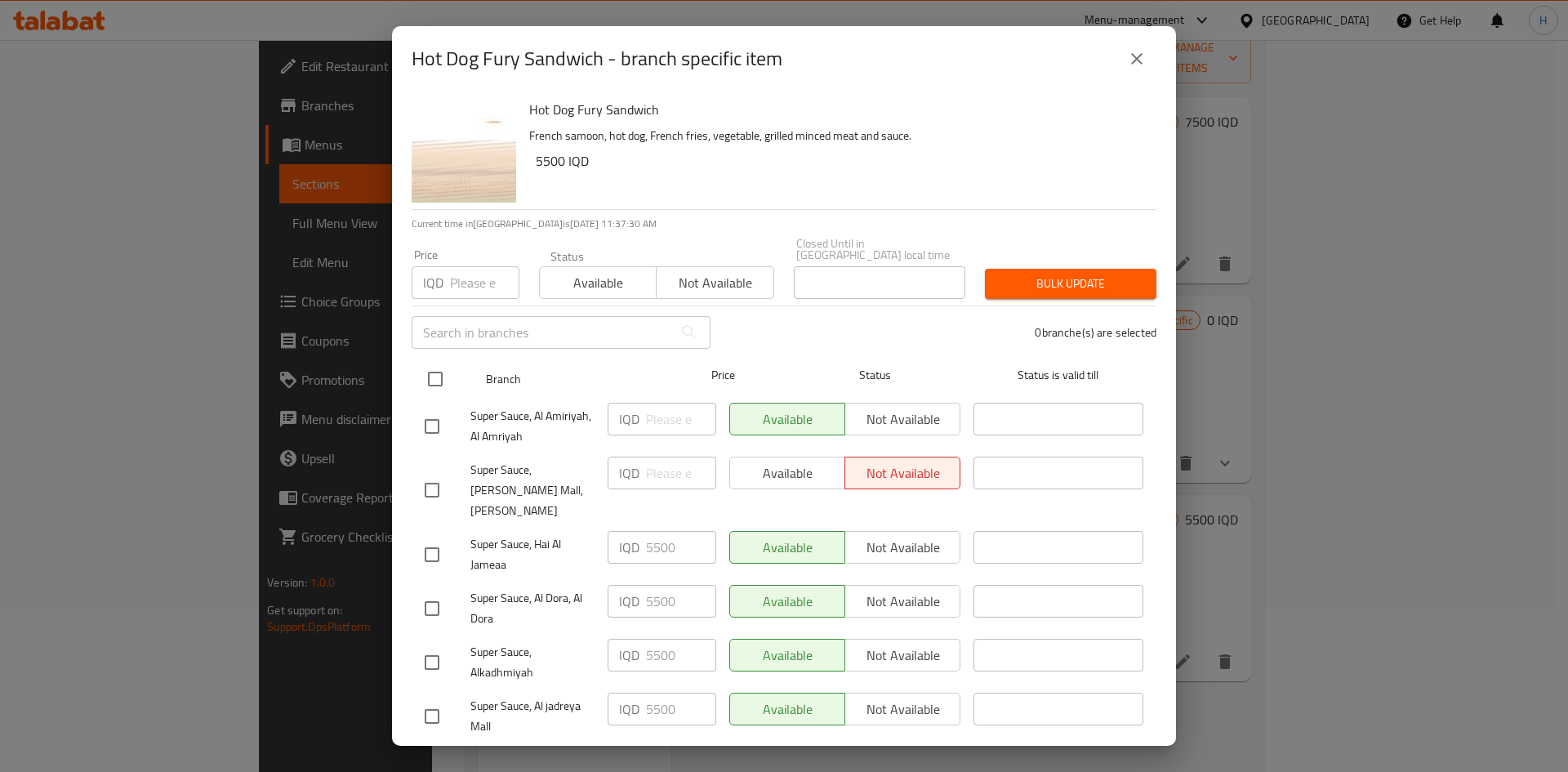
checkbox input "true"
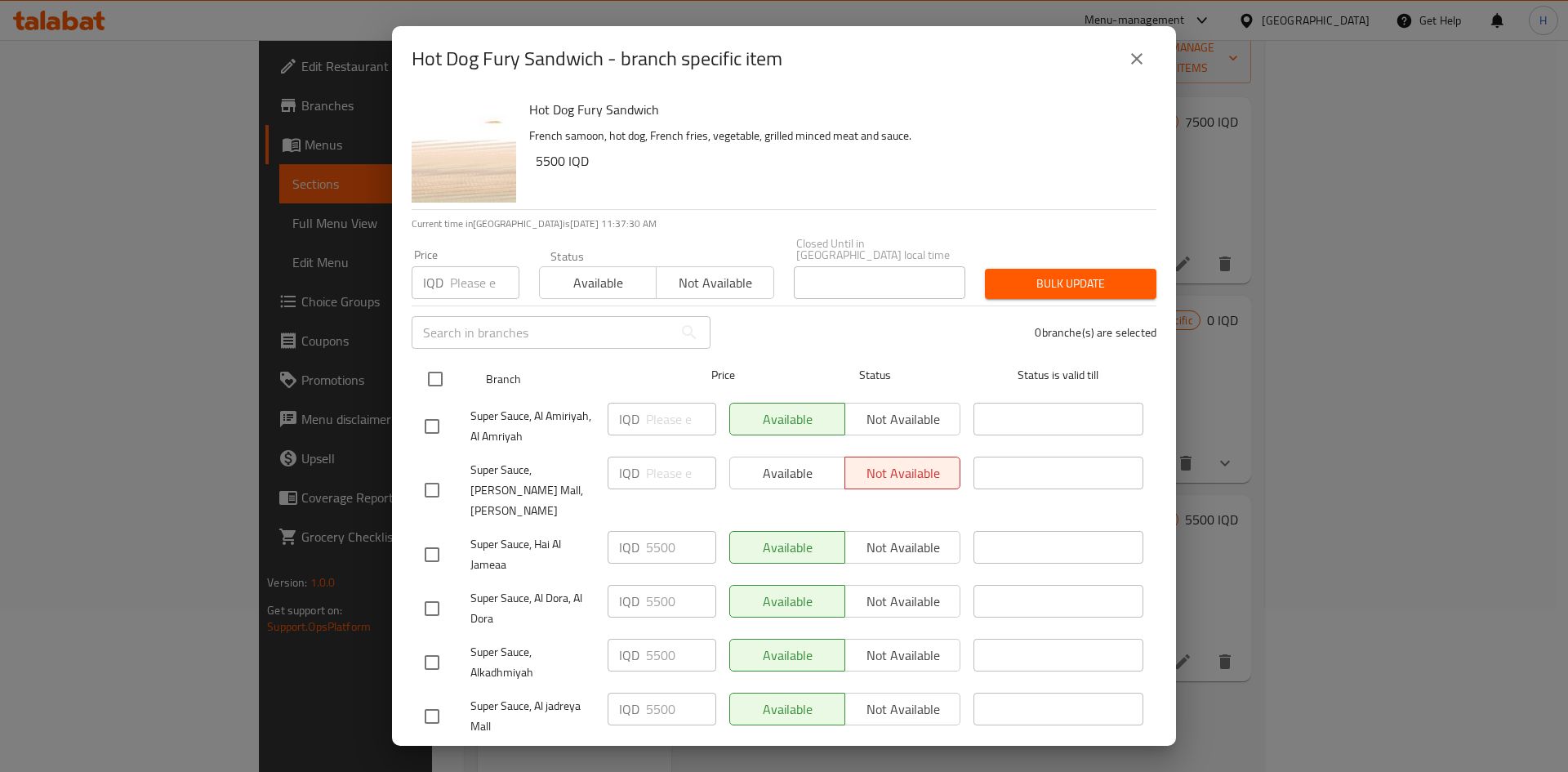
checkbox input "true"
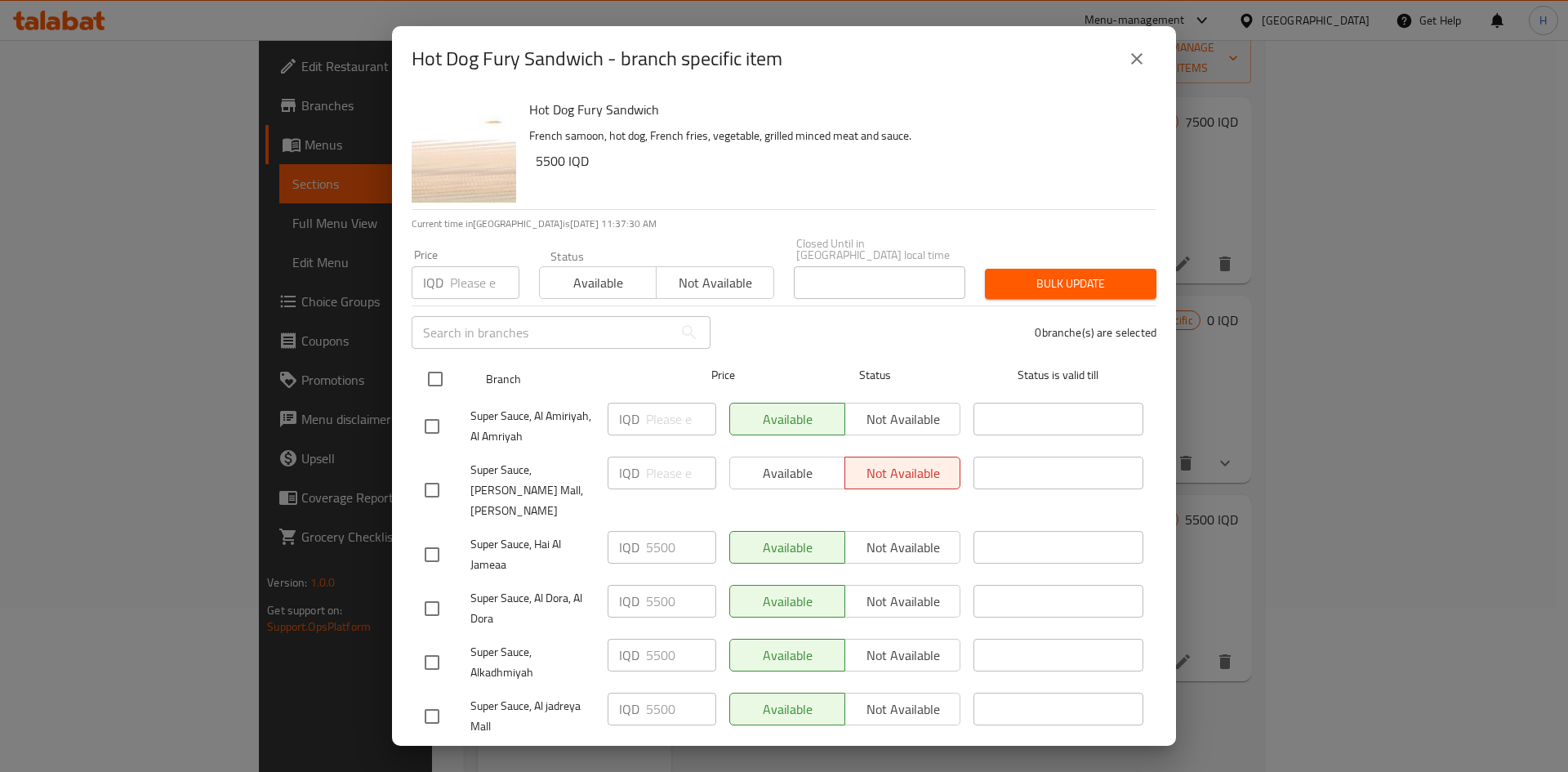
checkbox input "true"
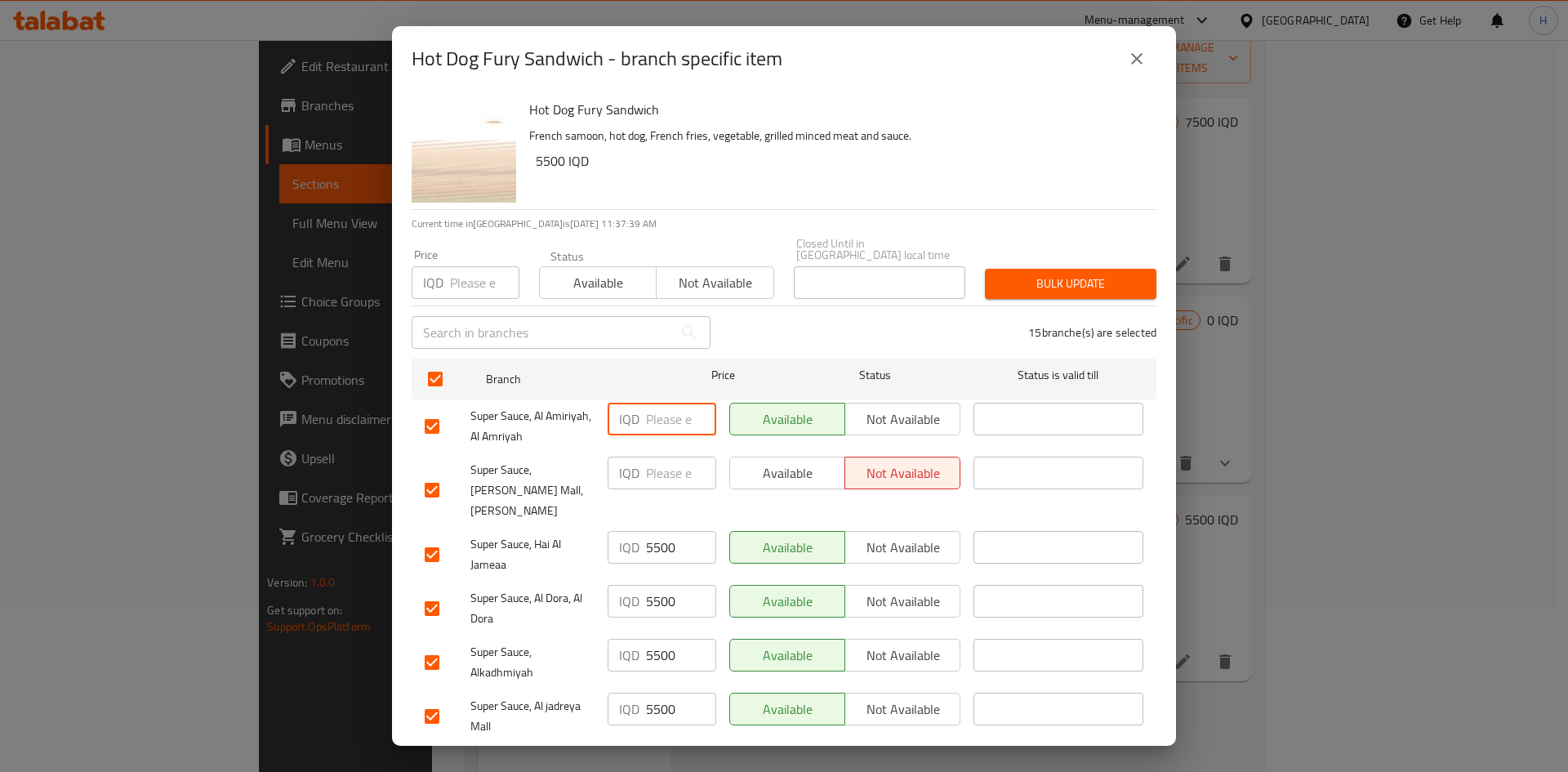
click at [659, 403] on input "number" at bounding box center [681, 419] width 71 height 32
click at [666, 405] on input "6000" at bounding box center [681, 419] width 71 height 32
type input "6000"
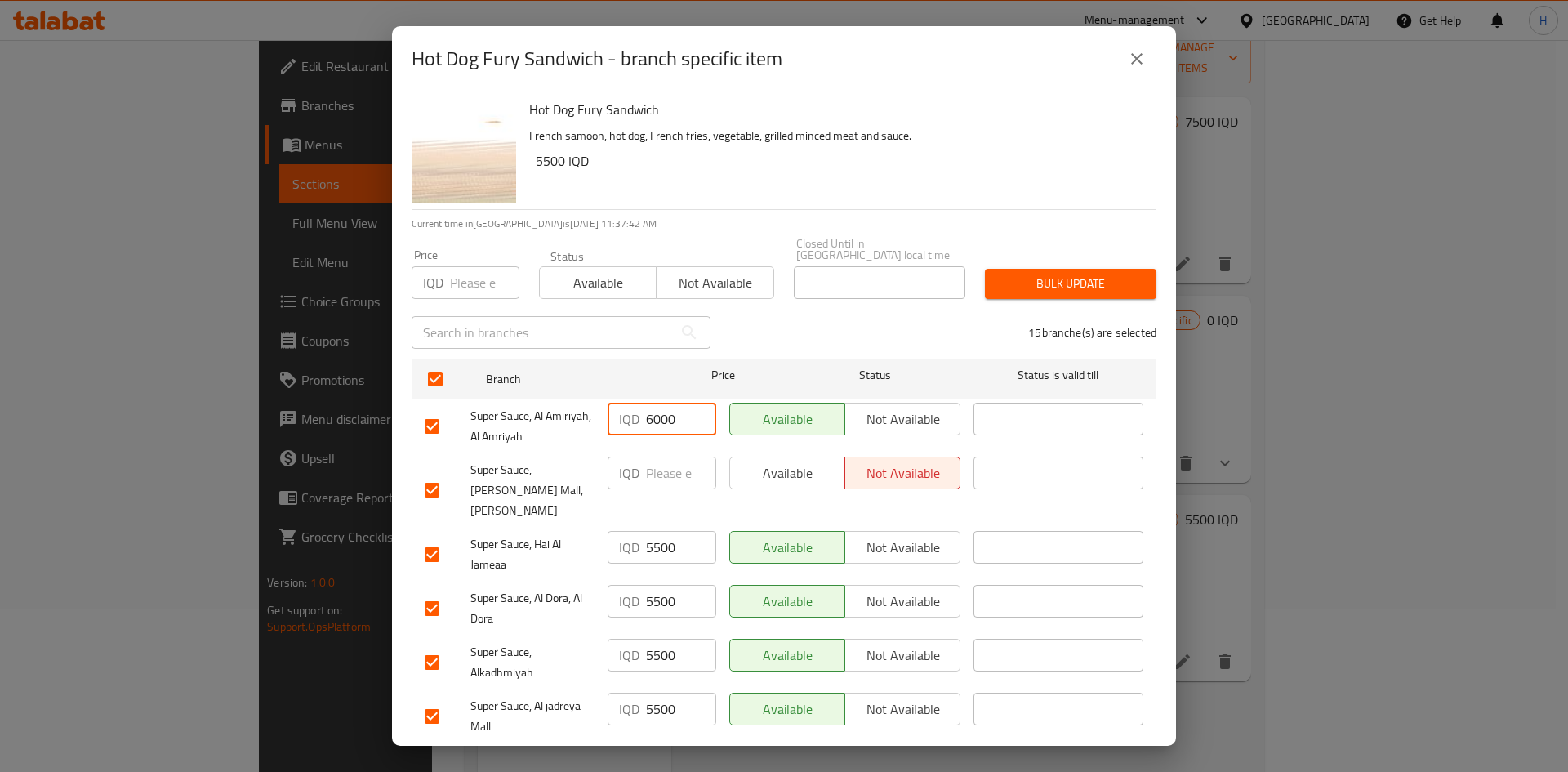
click at [660, 464] on input "number" at bounding box center [681, 472] width 71 height 32
paste input "6000"
type input "6000"
click at [661, 531] on input "5500" at bounding box center [681, 547] width 71 height 32
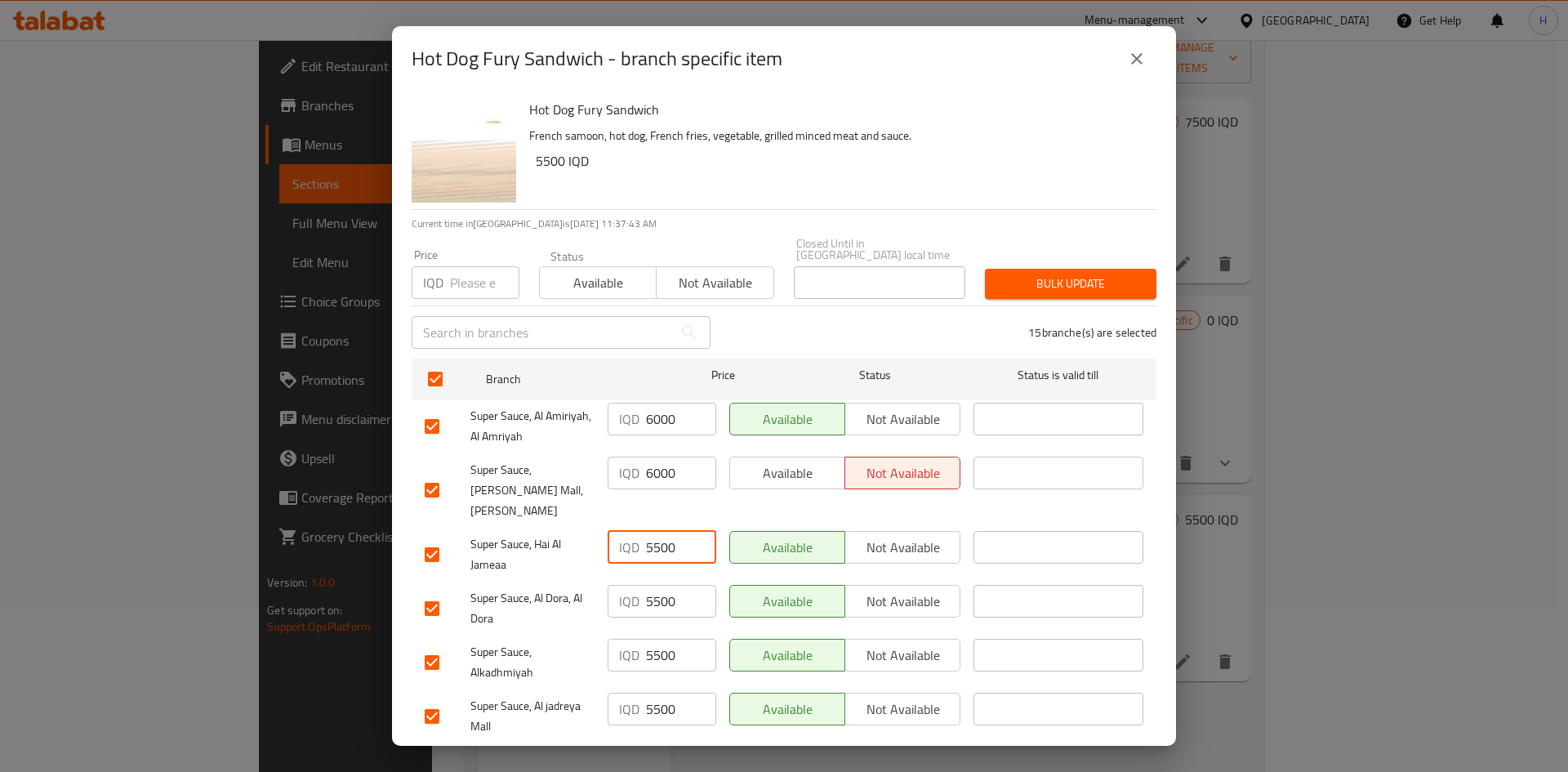
click at [661, 531] on input "5500" at bounding box center [681, 547] width 71 height 32
paste input "60"
type input "6000"
click at [661, 585] on input "5500" at bounding box center [681, 601] width 71 height 32
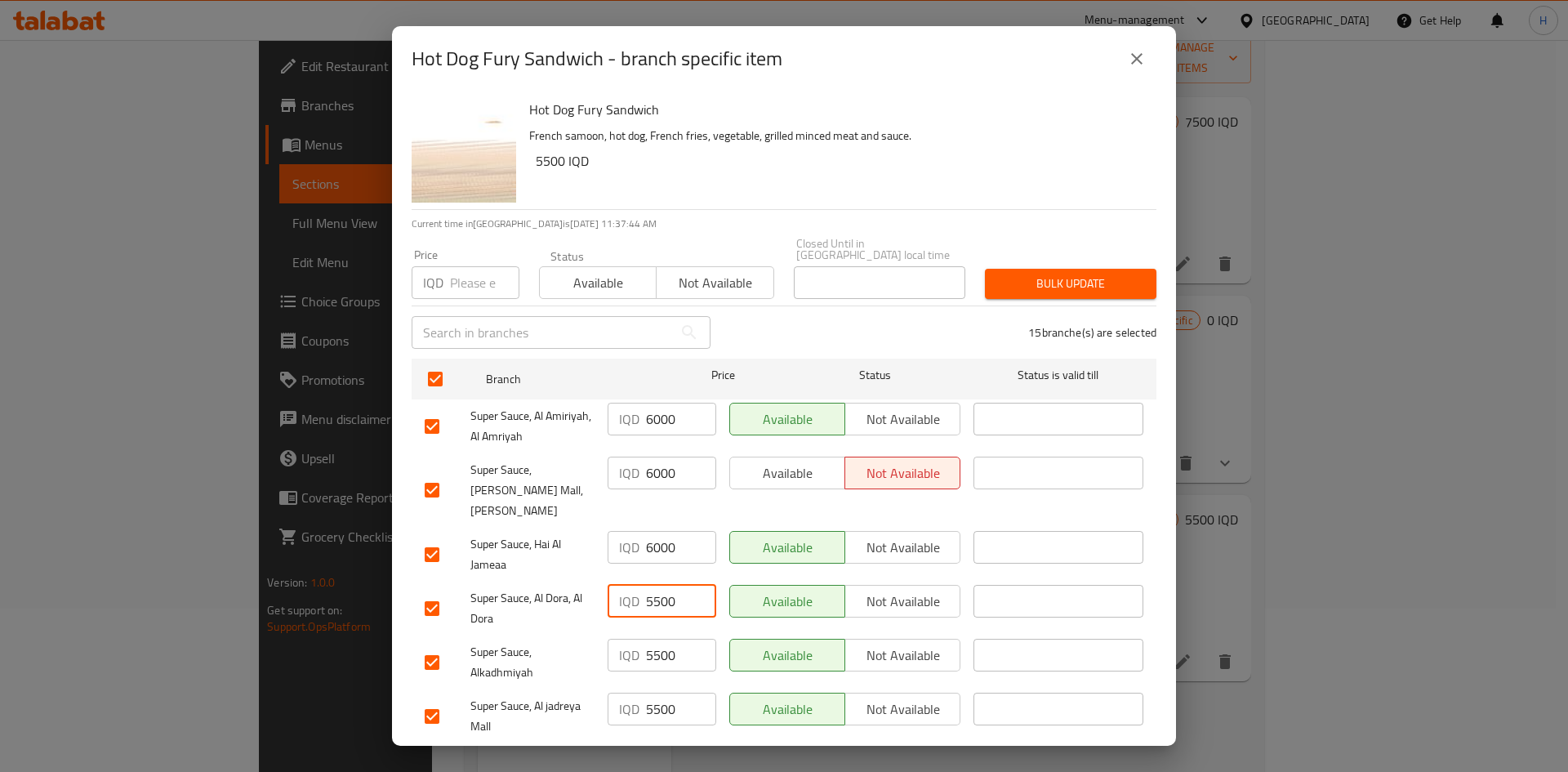
paste input "60"
type input "6000"
click at [661, 638] on input "5500" at bounding box center [681, 655] width 71 height 32
paste input "60"
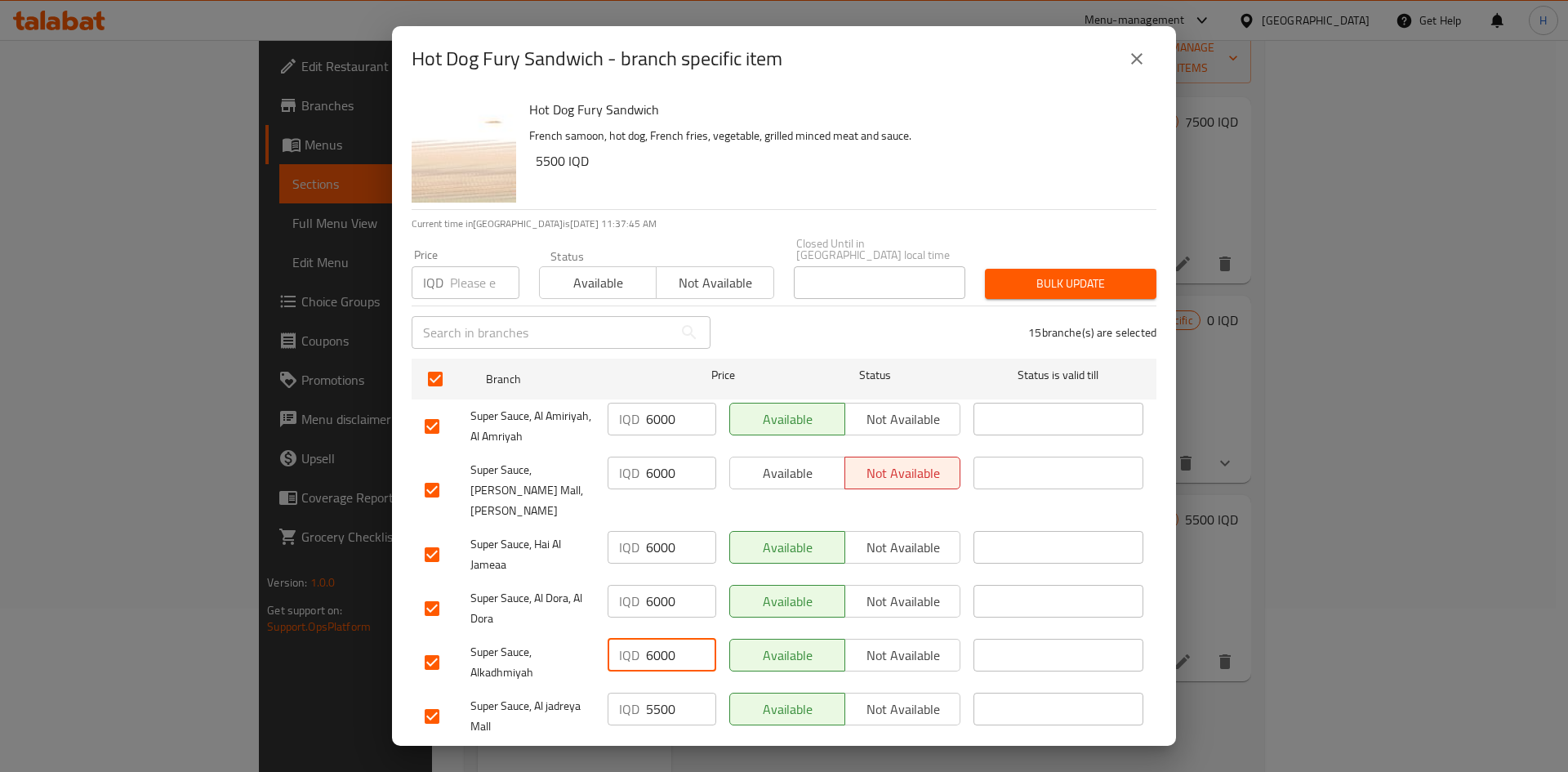
type input "6000"
click at [660, 693] on input "5500" at bounding box center [681, 709] width 71 height 32
paste input "60"
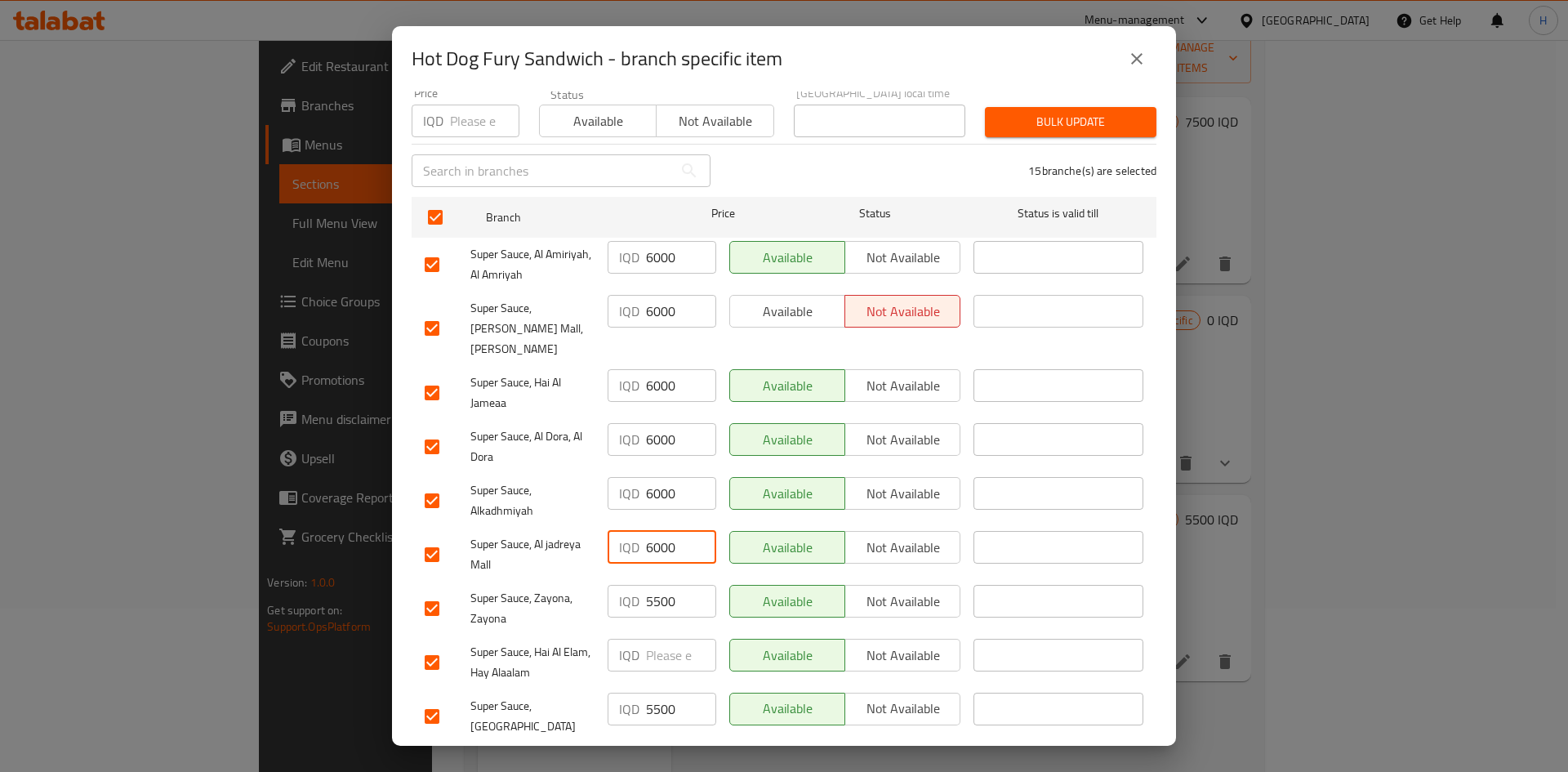
scroll to position [327, 0]
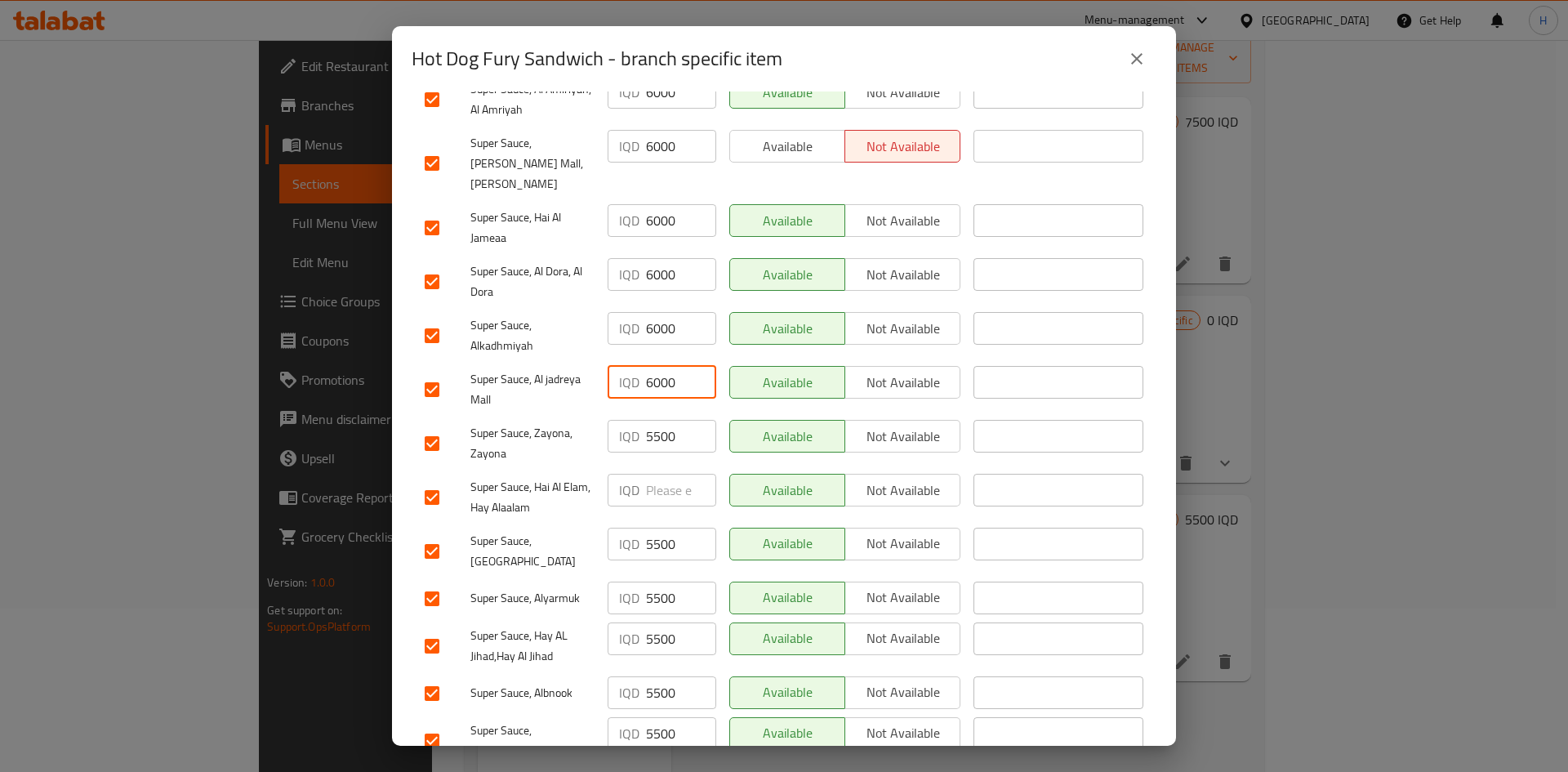
type input "6000"
click at [663, 420] on input "5500" at bounding box center [681, 436] width 71 height 32
paste input "60"
type input "6000"
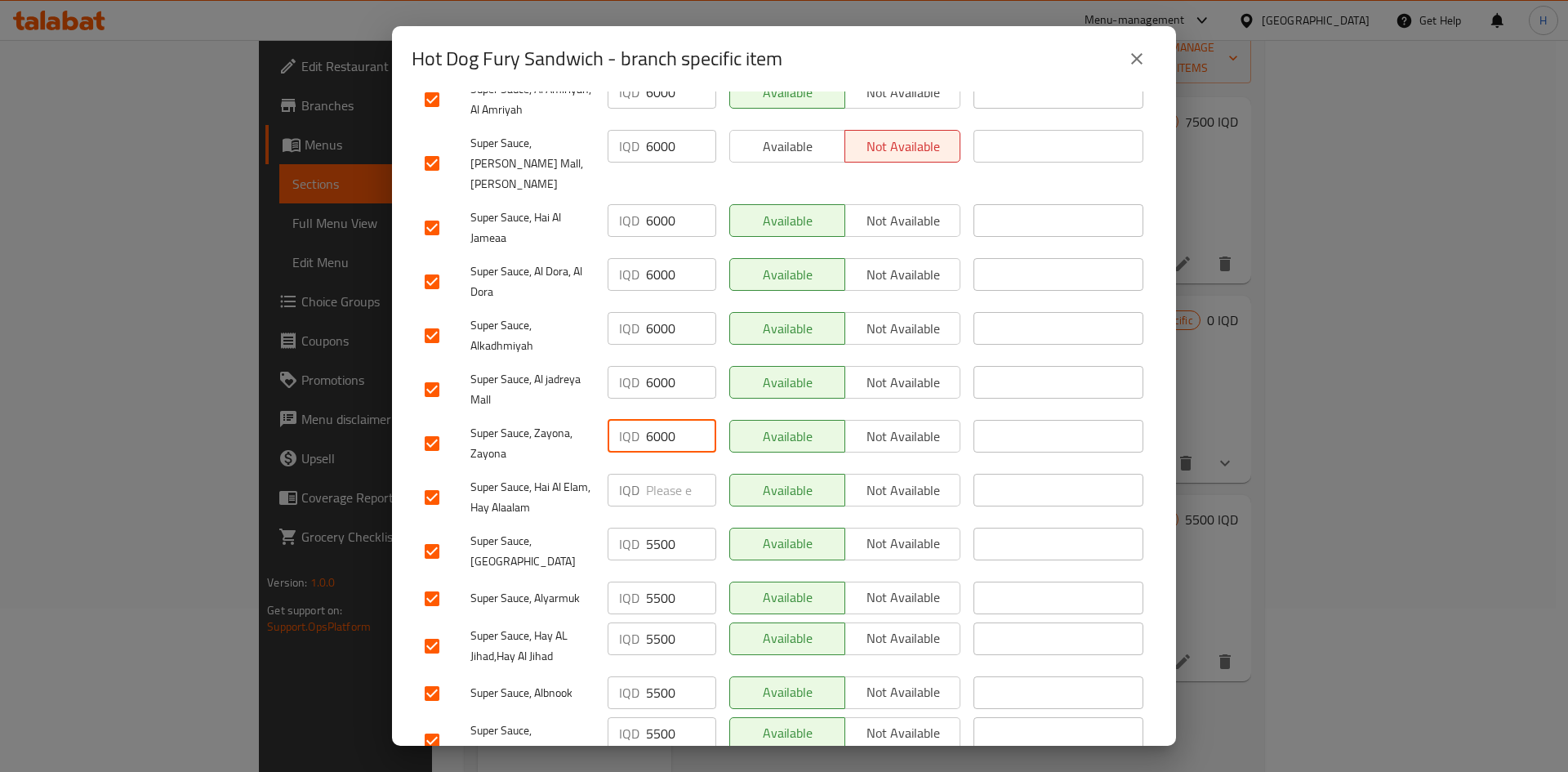
click at [662, 473] on input "number" at bounding box center [681, 489] width 71 height 32
paste input "6000"
type input "6000"
click at [662, 528] on input "5500" at bounding box center [681, 544] width 71 height 32
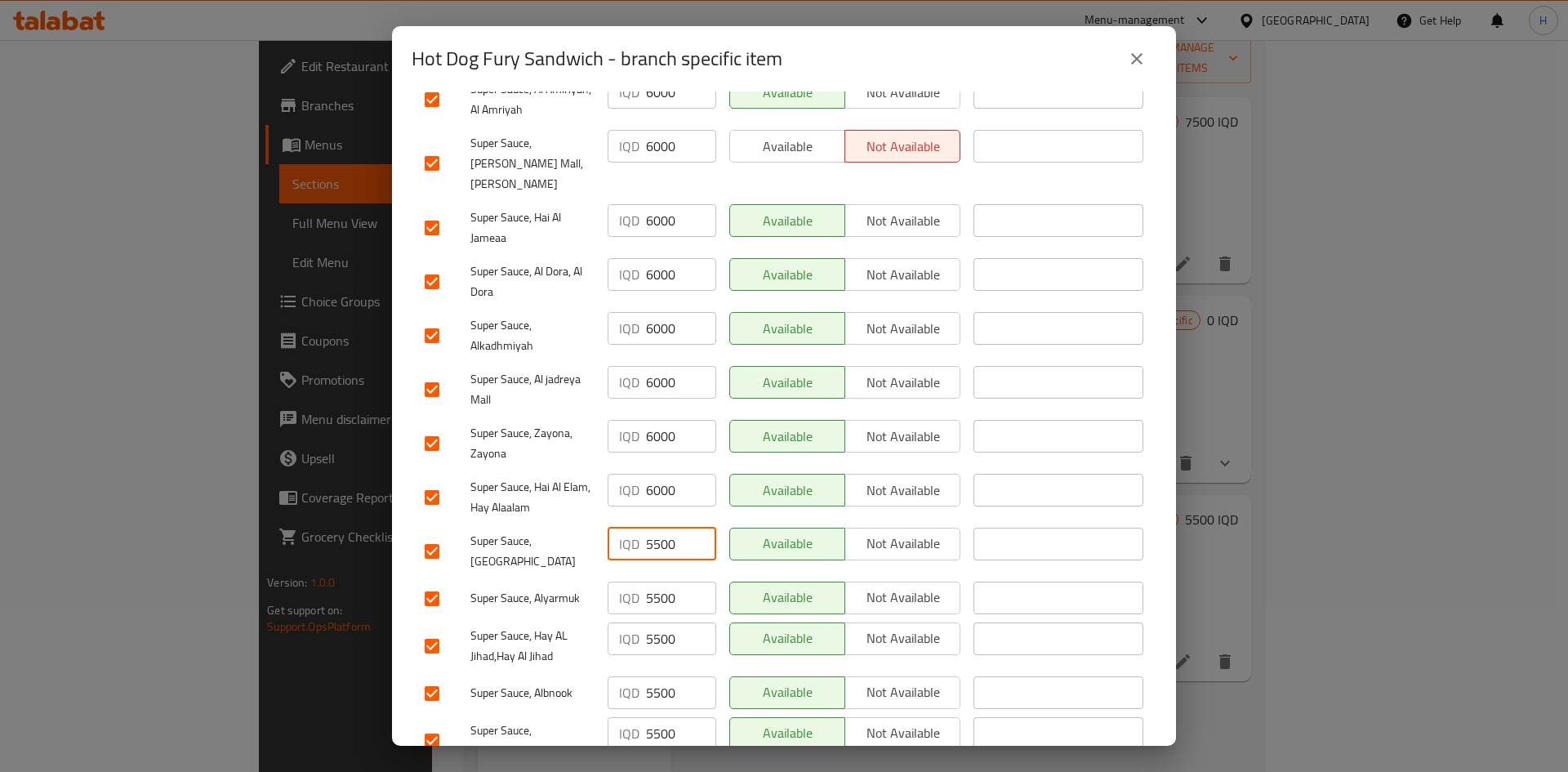
paste input "60"
type input "6000"
click at [662, 581] on input "5500" at bounding box center [681, 598] width 71 height 32
paste input "60"
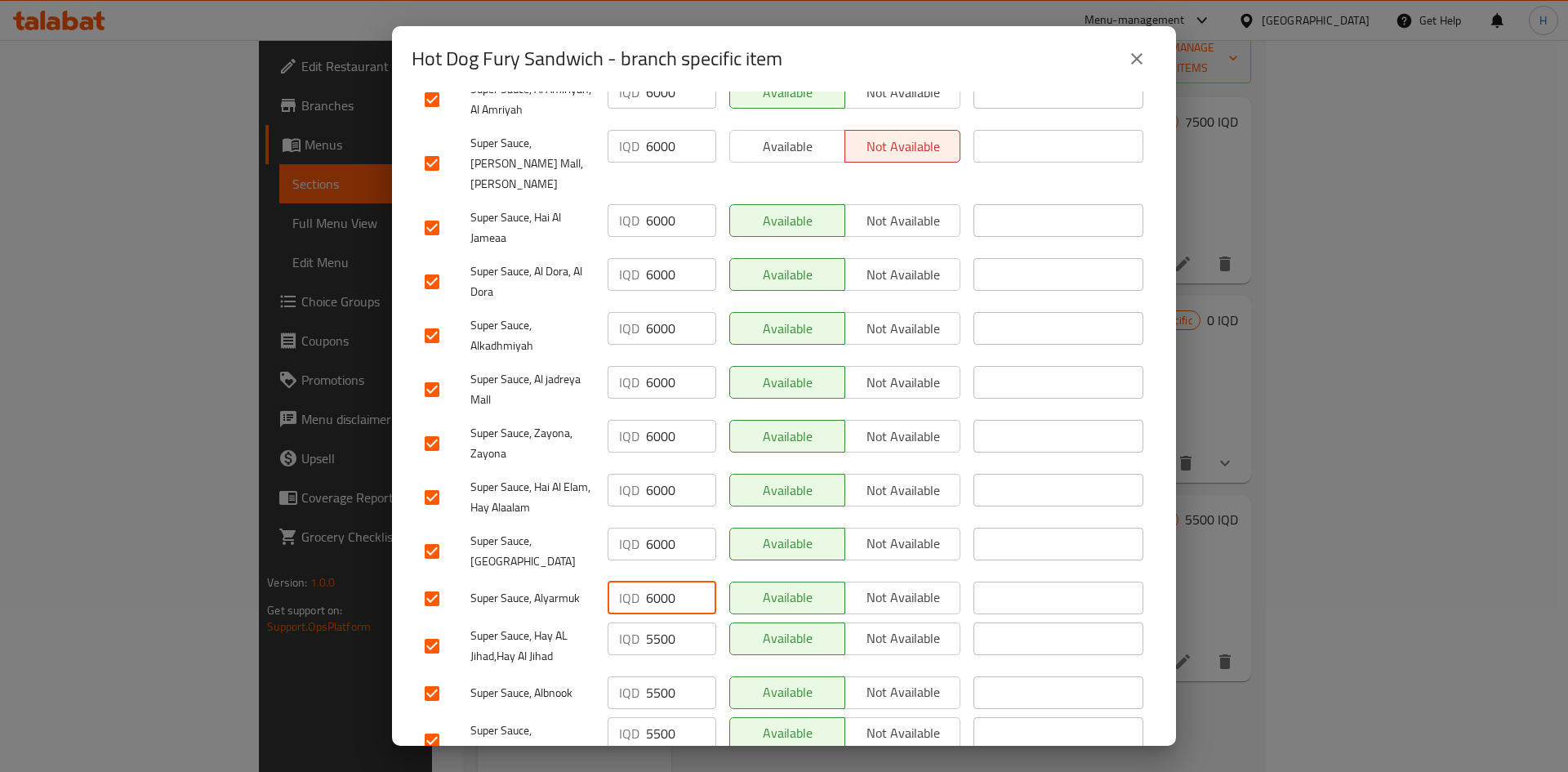
type input "6000"
click at [659, 623] on div "IQD 5500 ​" at bounding box center [661, 645] width 122 height 60
click at [665, 622] on input "5500" at bounding box center [681, 638] width 71 height 32
paste input "60"
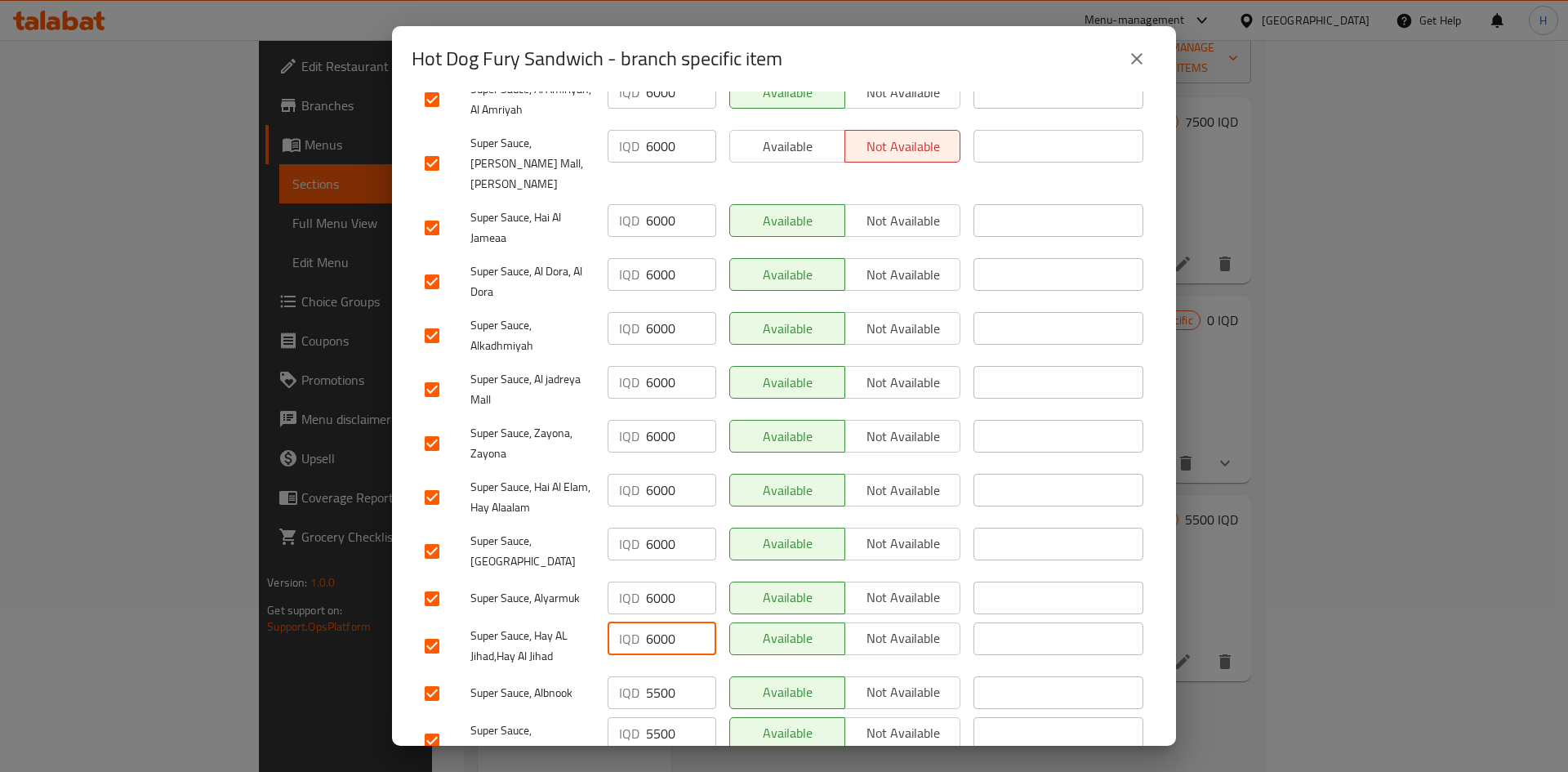
type input "6000"
click at [662, 676] on input "5500" at bounding box center [681, 692] width 71 height 32
paste input "60"
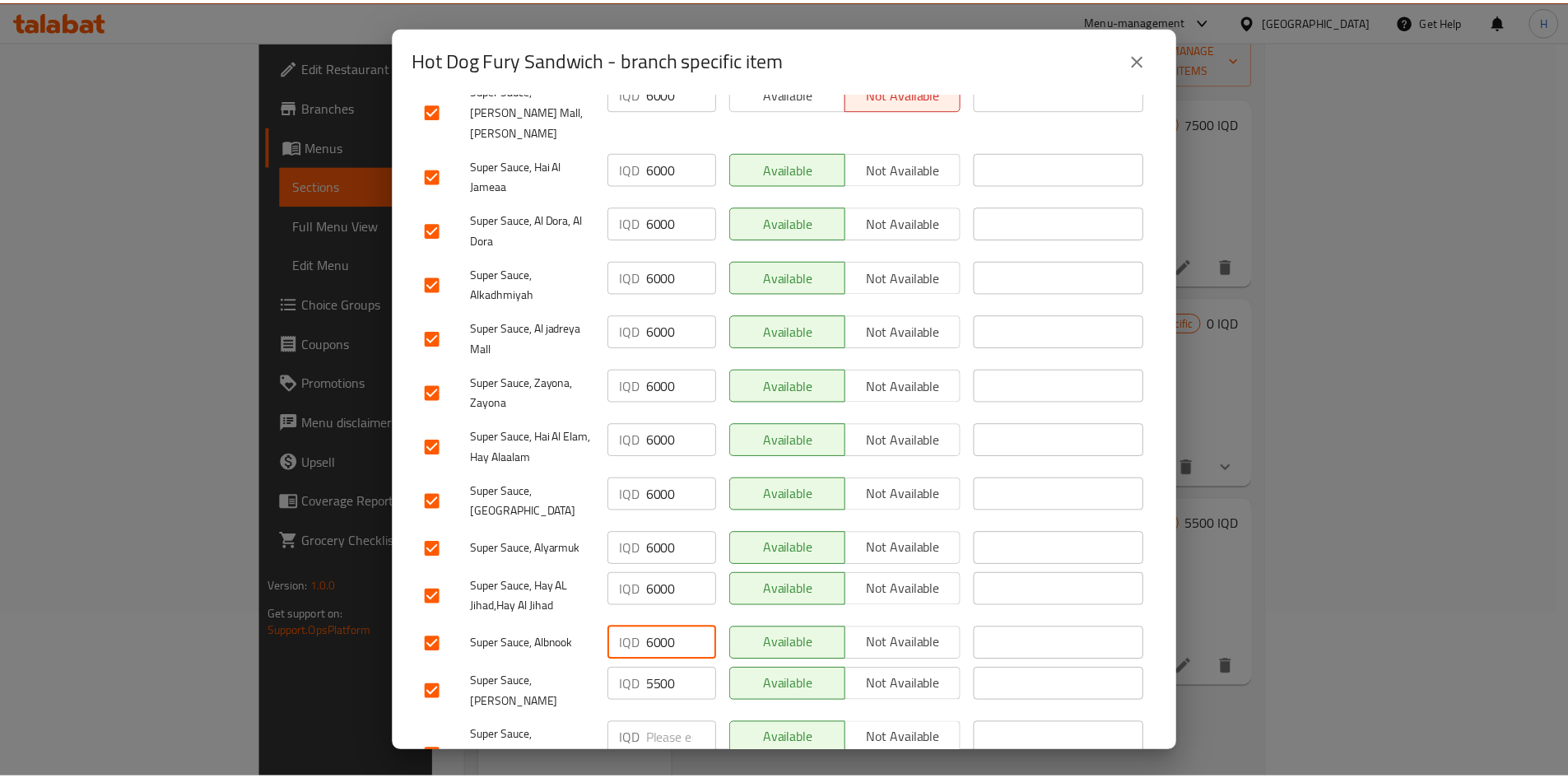
scroll to position [472, 0]
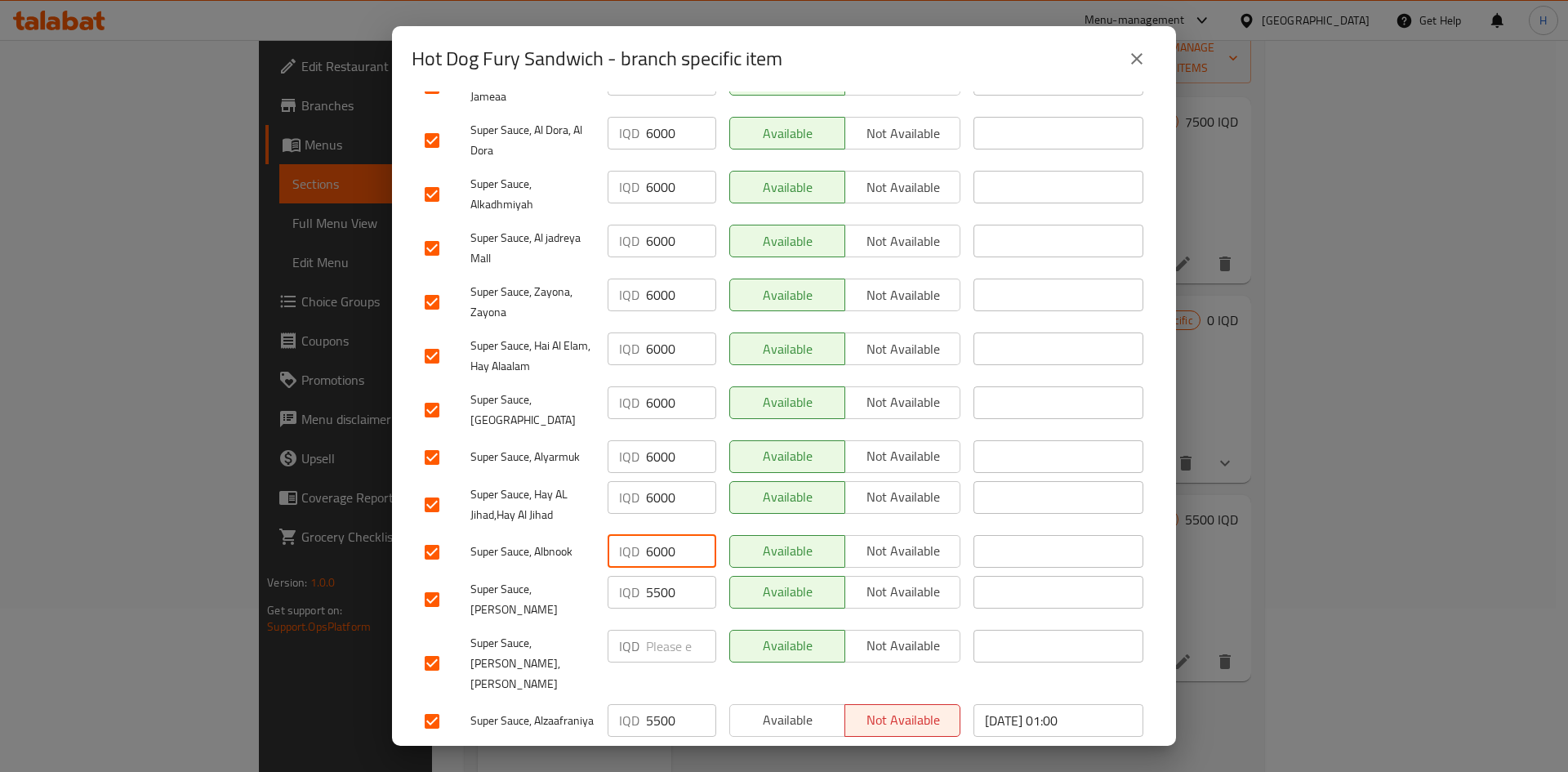
type input "6000"
click at [666, 575] on input "5500" at bounding box center [681, 592] width 71 height 32
paste input "60"
type input "6000"
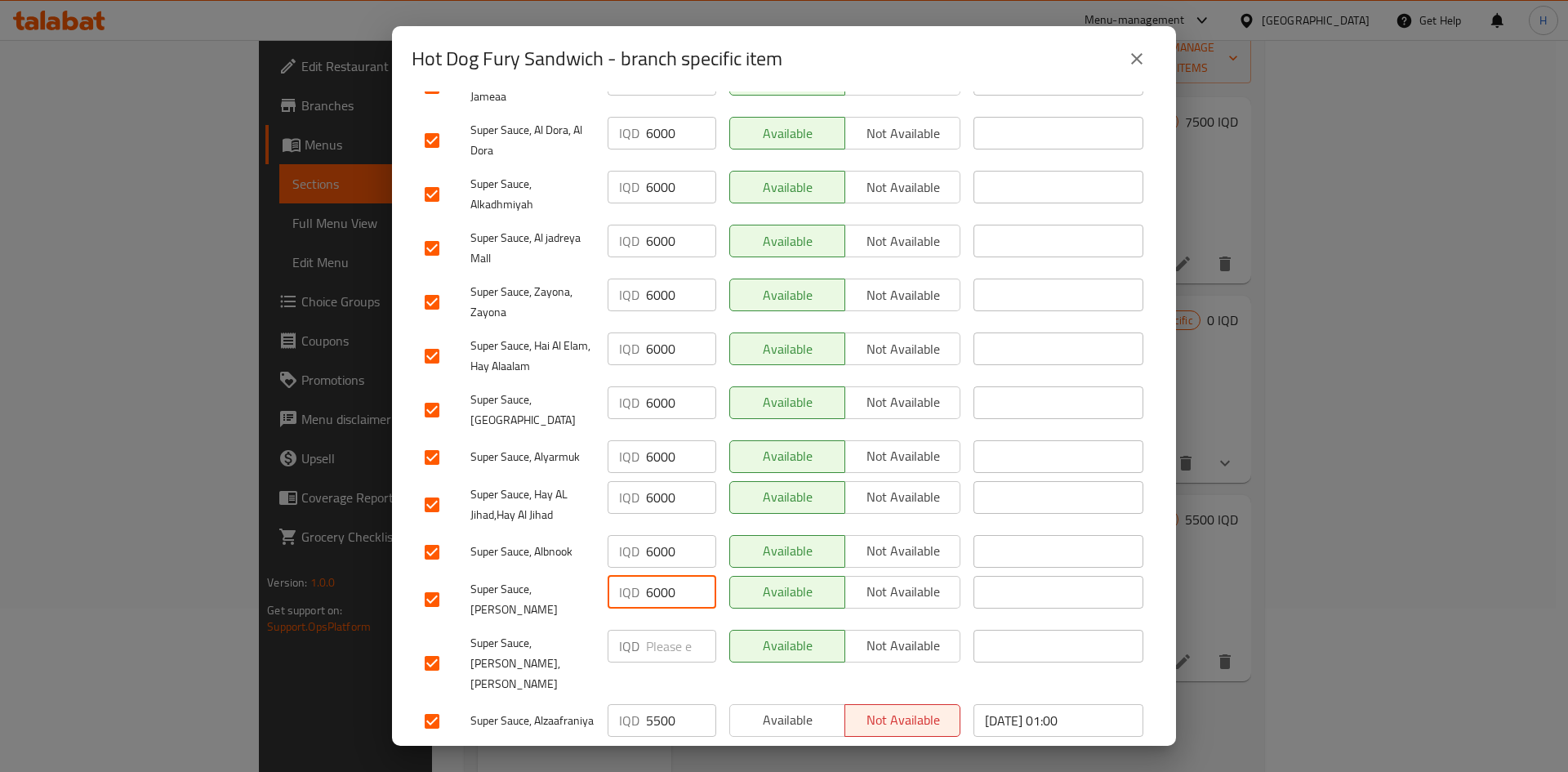
click at [659, 630] on input "number" at bounding box center [681, 646] width 71 height 32
paste input "6000"
type input "6000"
click at [656, 704] on input "5500" at bounding box center [681, 720] width 71 height 32
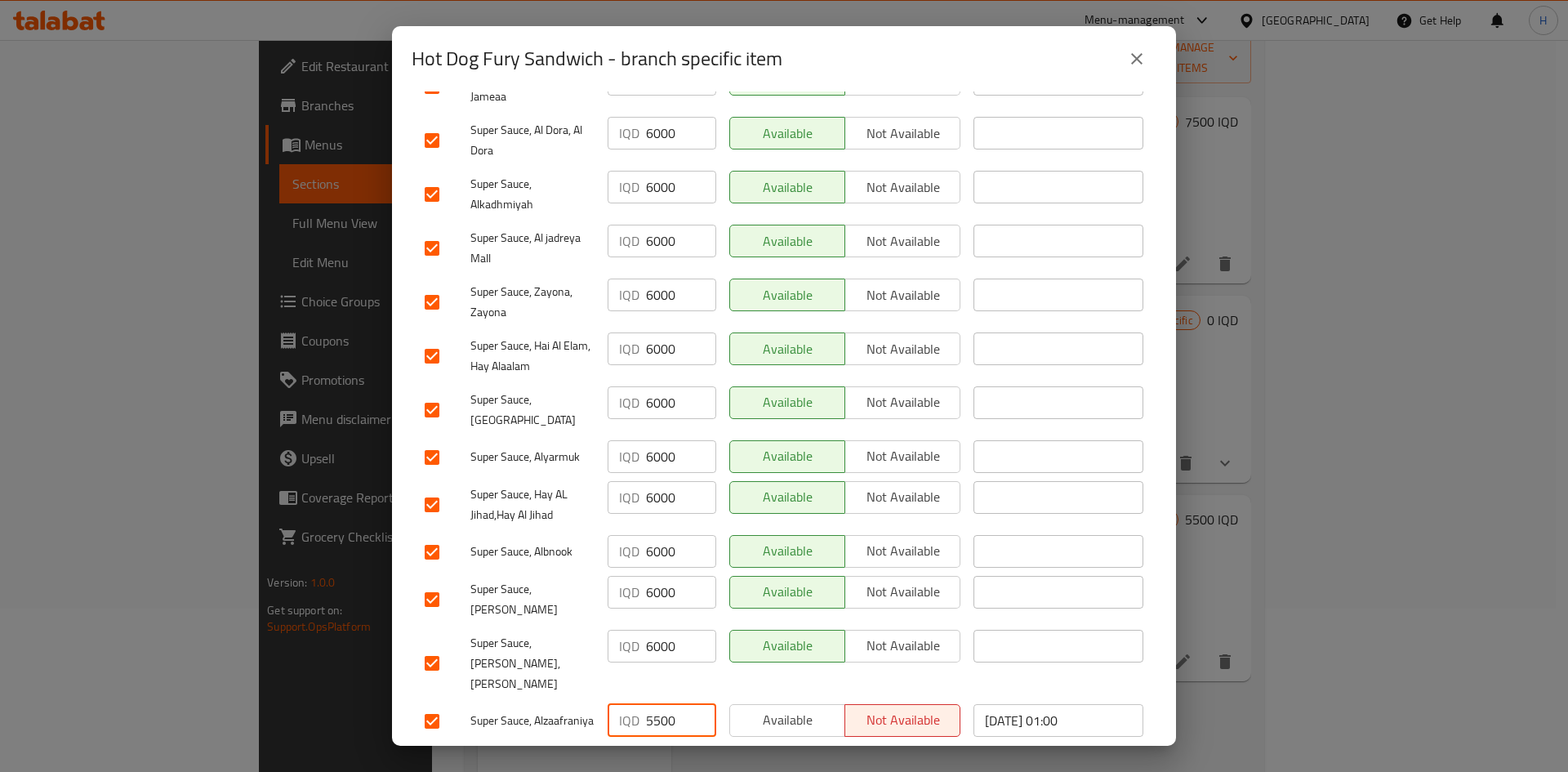
paste input "60"
type input "6000"
click at [663, 753] on span "Save" at bounding box center [784, 763] width 718 height 20
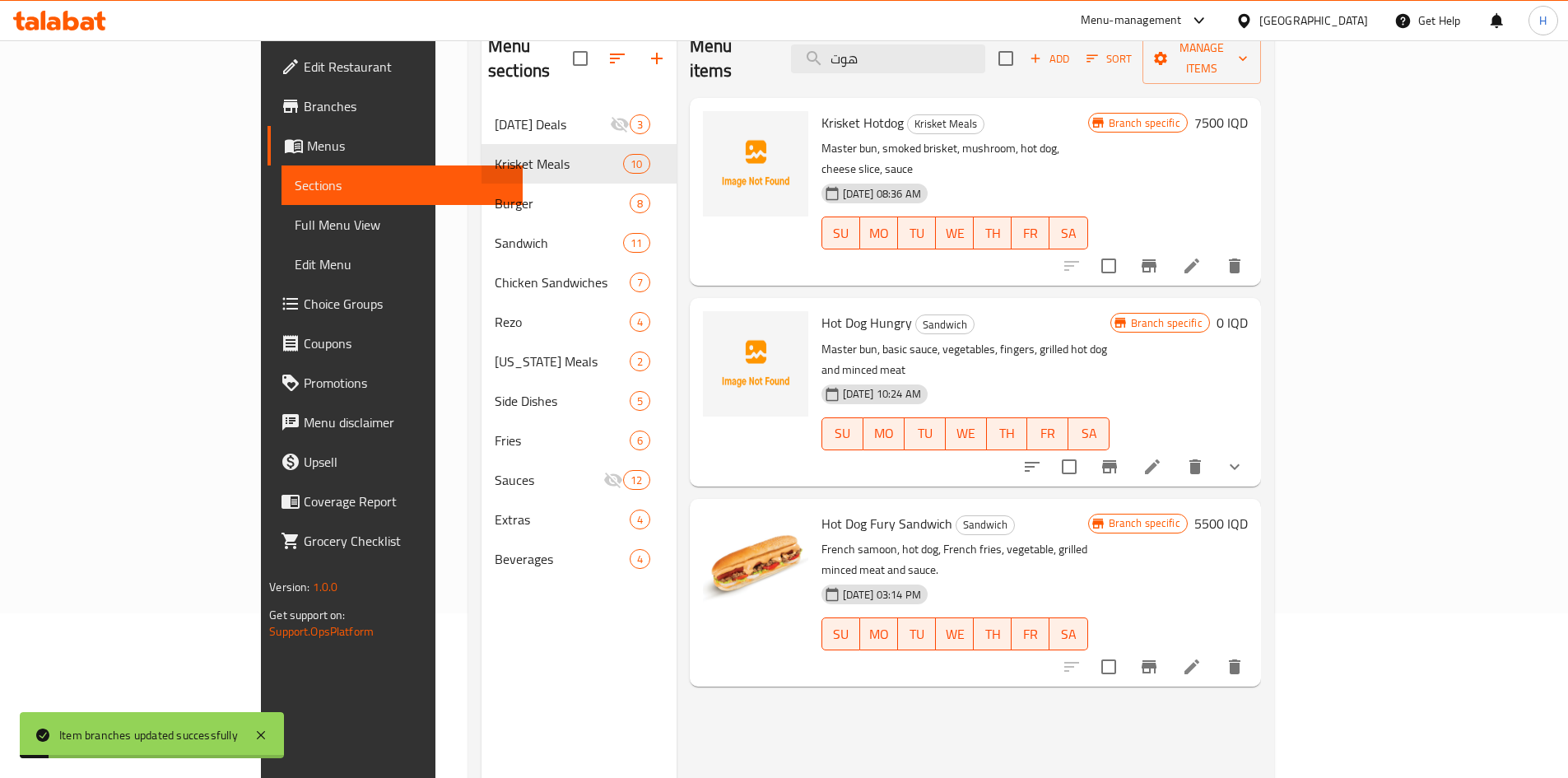
click at [1247, 512] on h6 "5500 IQD" at bounding box center [1221, 523] width 53 height 23
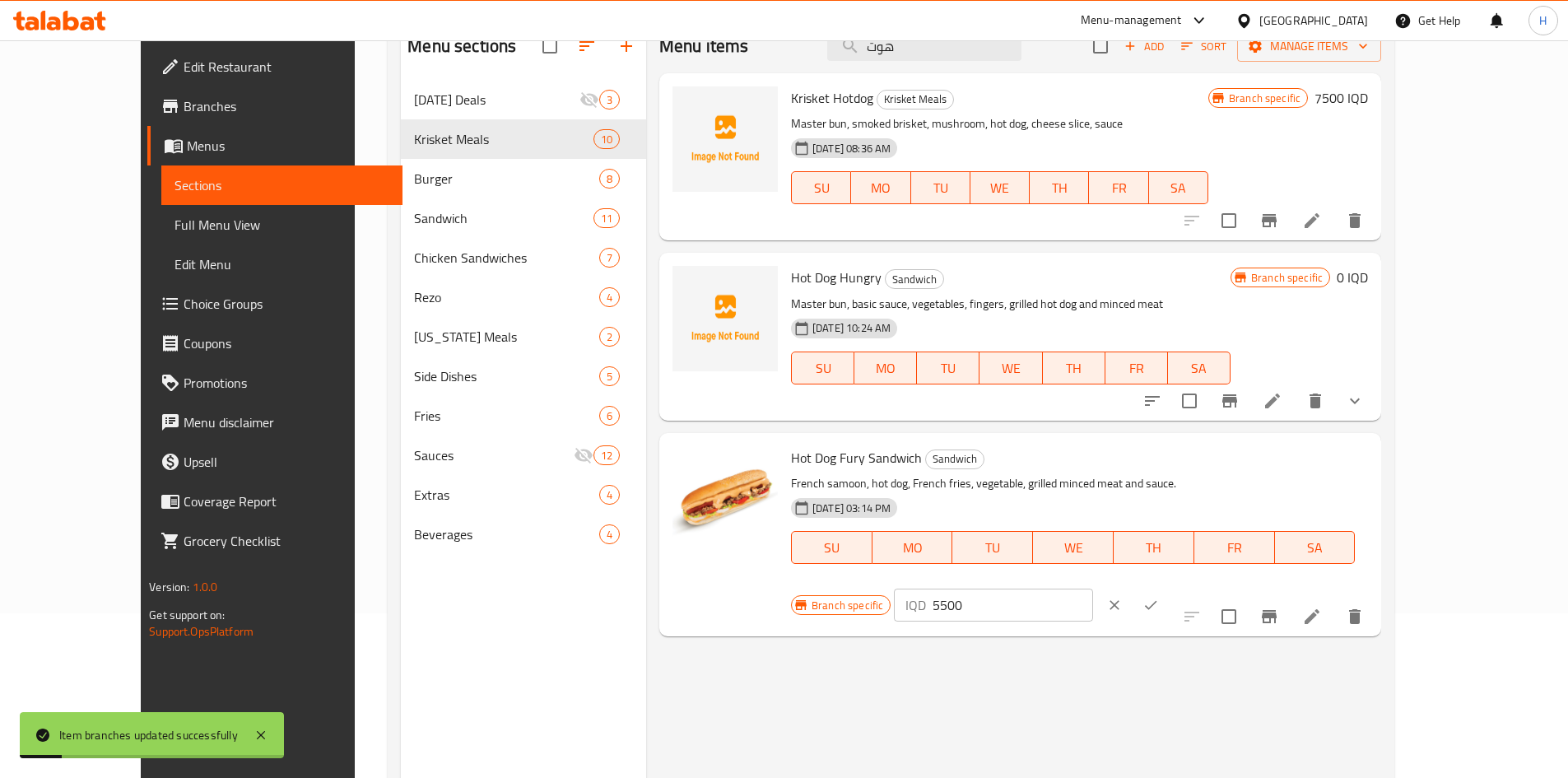
click at [1092, 588] on input "5500" at bounding box center [1012, 605] width 160 height 33
paste input "60"
type input "6000"
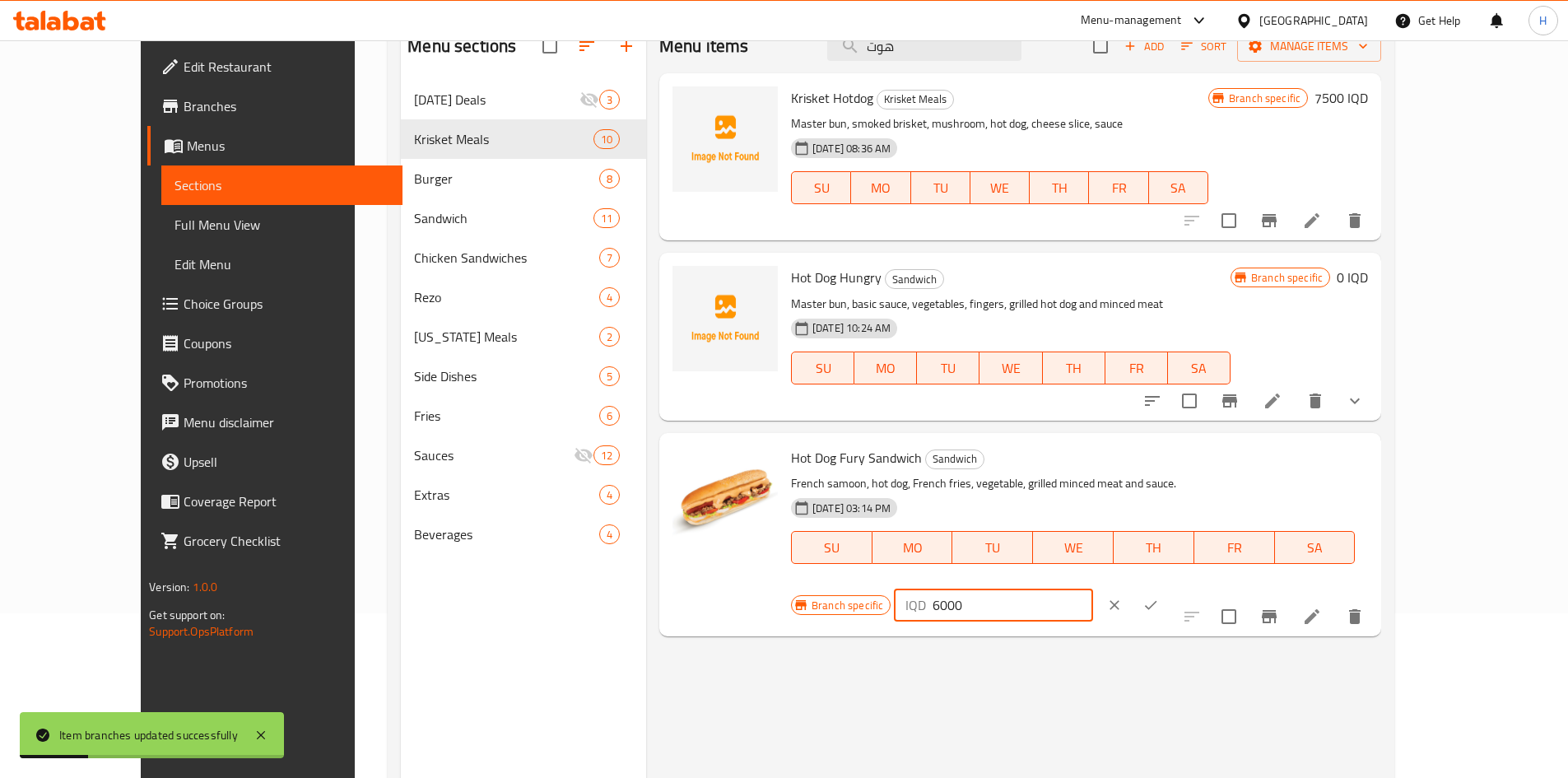
click at [1168, 587] on button "ok" at bounding box center [1150, 605] width 36 height 36
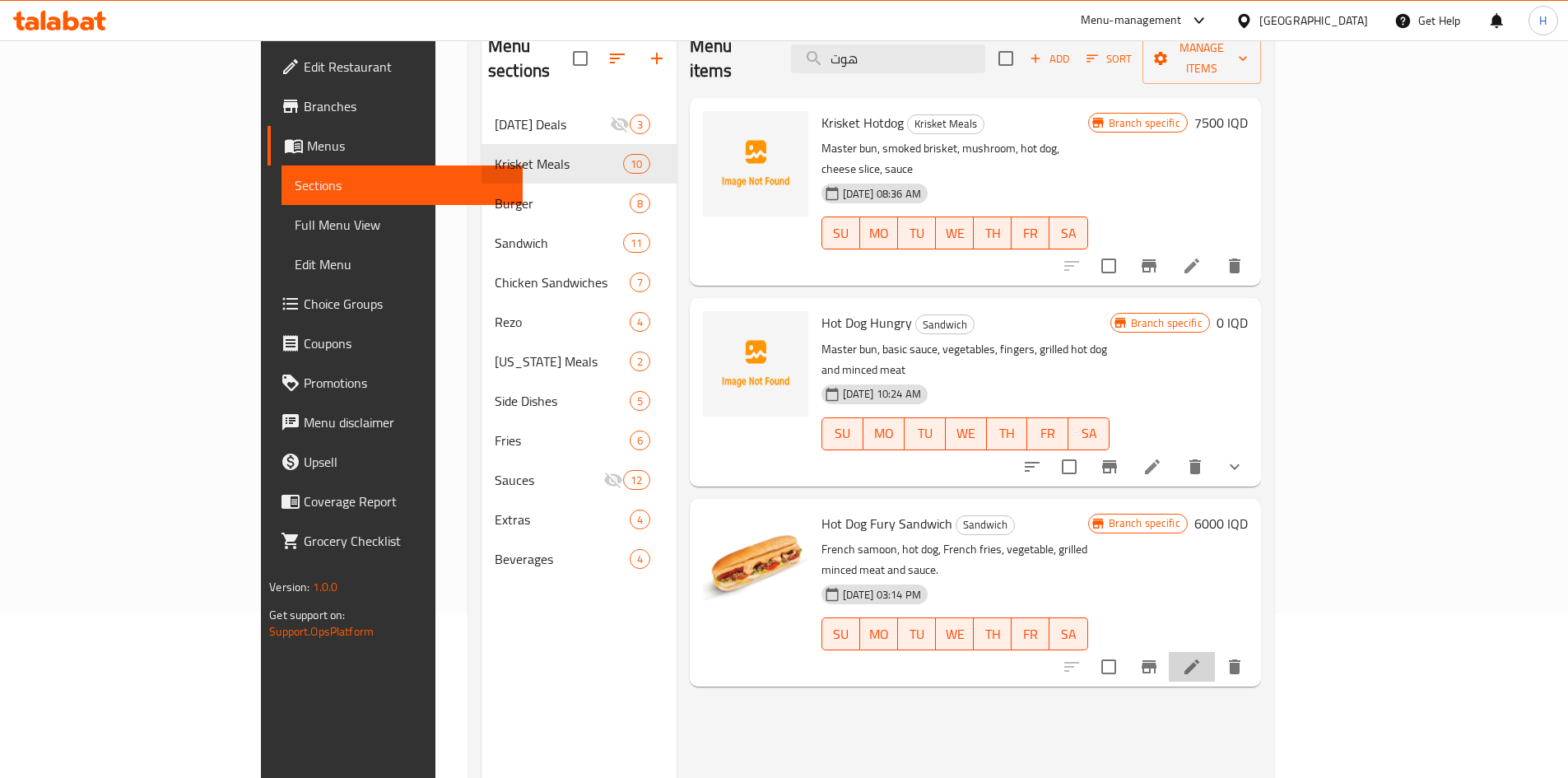
click at [1215, 652] on li at bounding box center [1191, 666] width 46 height 30
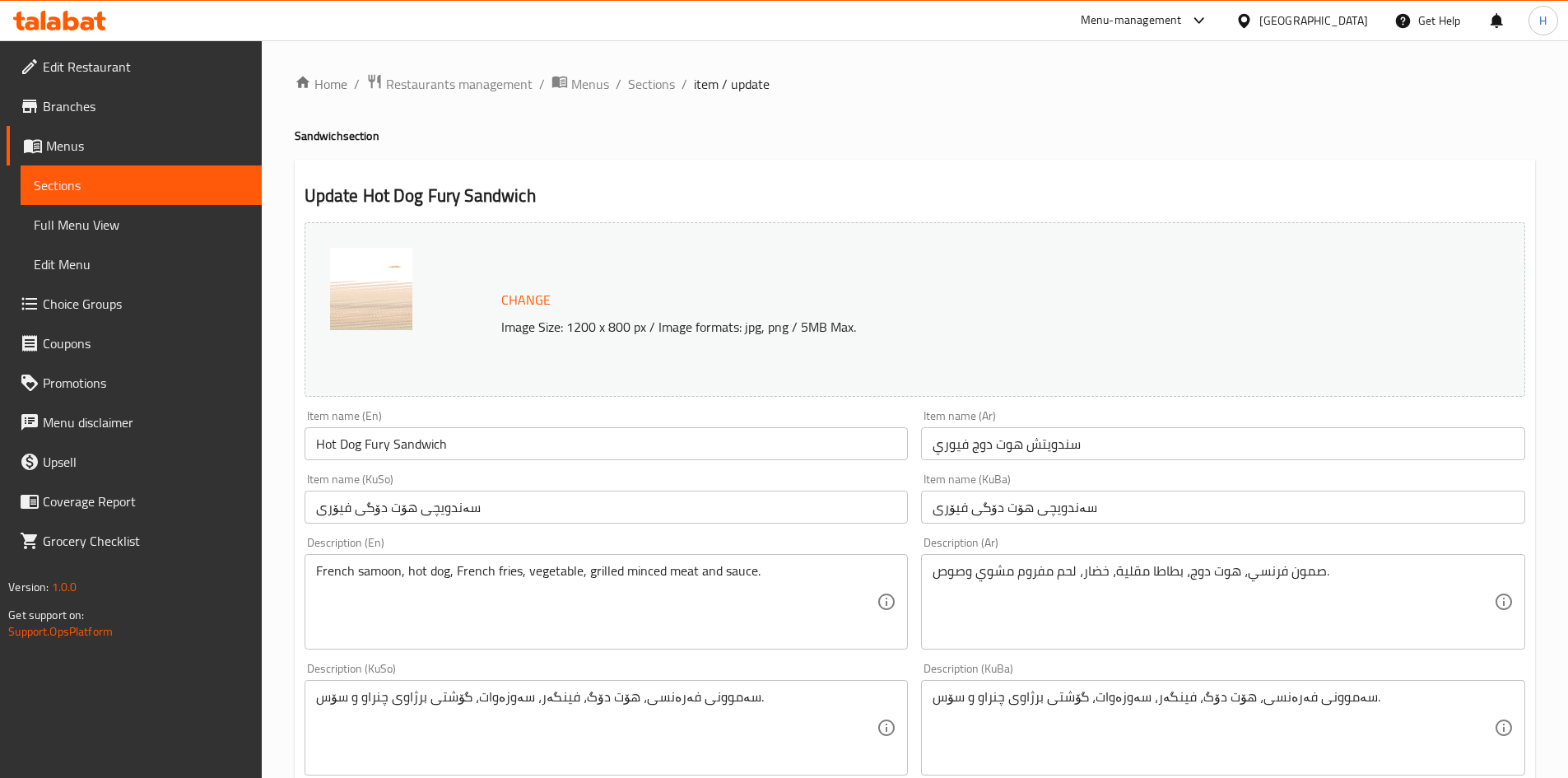
scroll to position [165, 0]
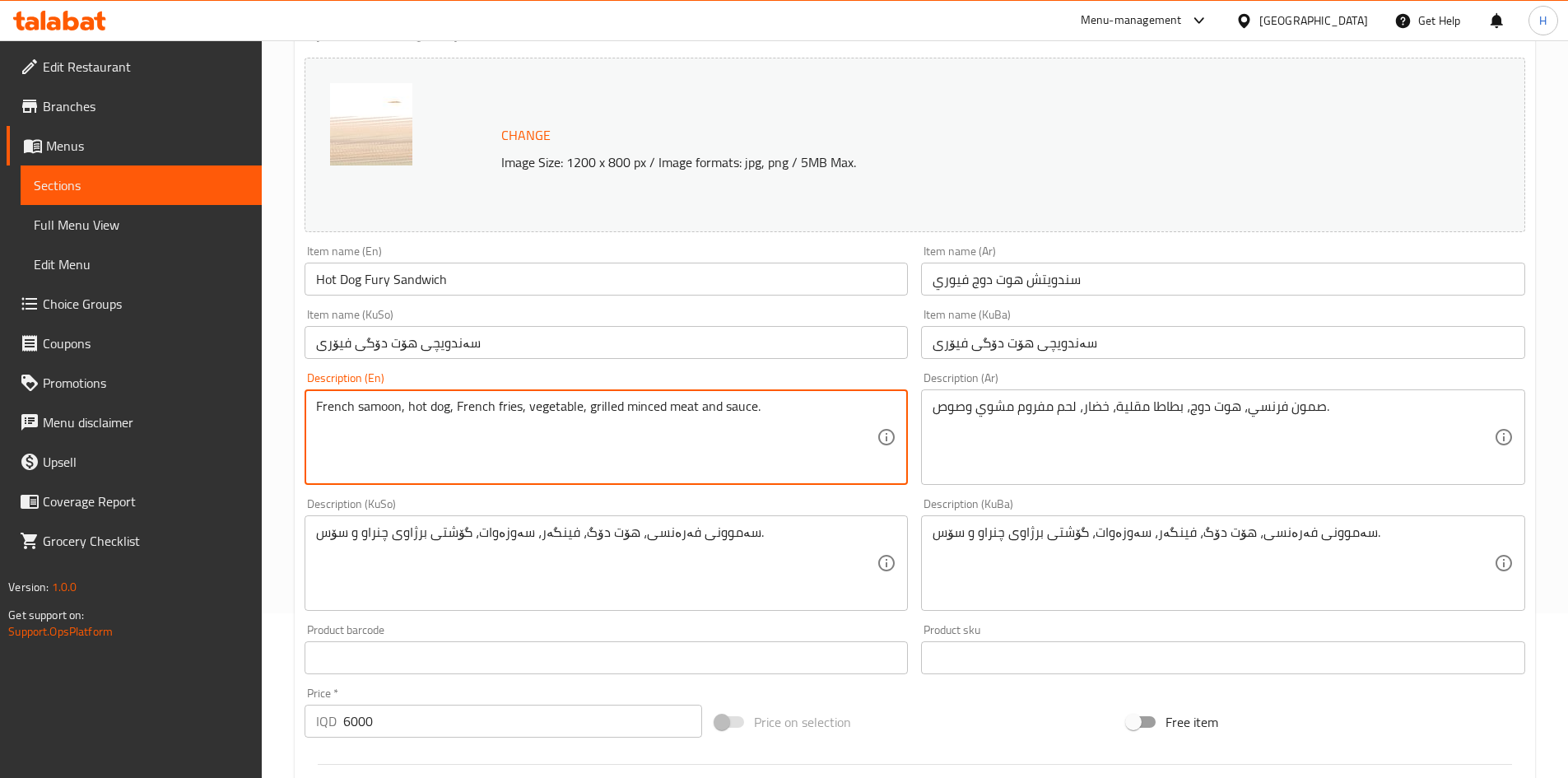
click at [544, 463] on textarea "French samoon, hot dog, French fries, vegetable, grilled minced meat and sauce." at bounding box center [596, 437] width 561 height 78
paste textarea "Master bun, basic sauce, fingers, grilled hot dog and minced meat"
type textarea "Master bun, basic sauce, fingers, grilled hot dog and minced meat"
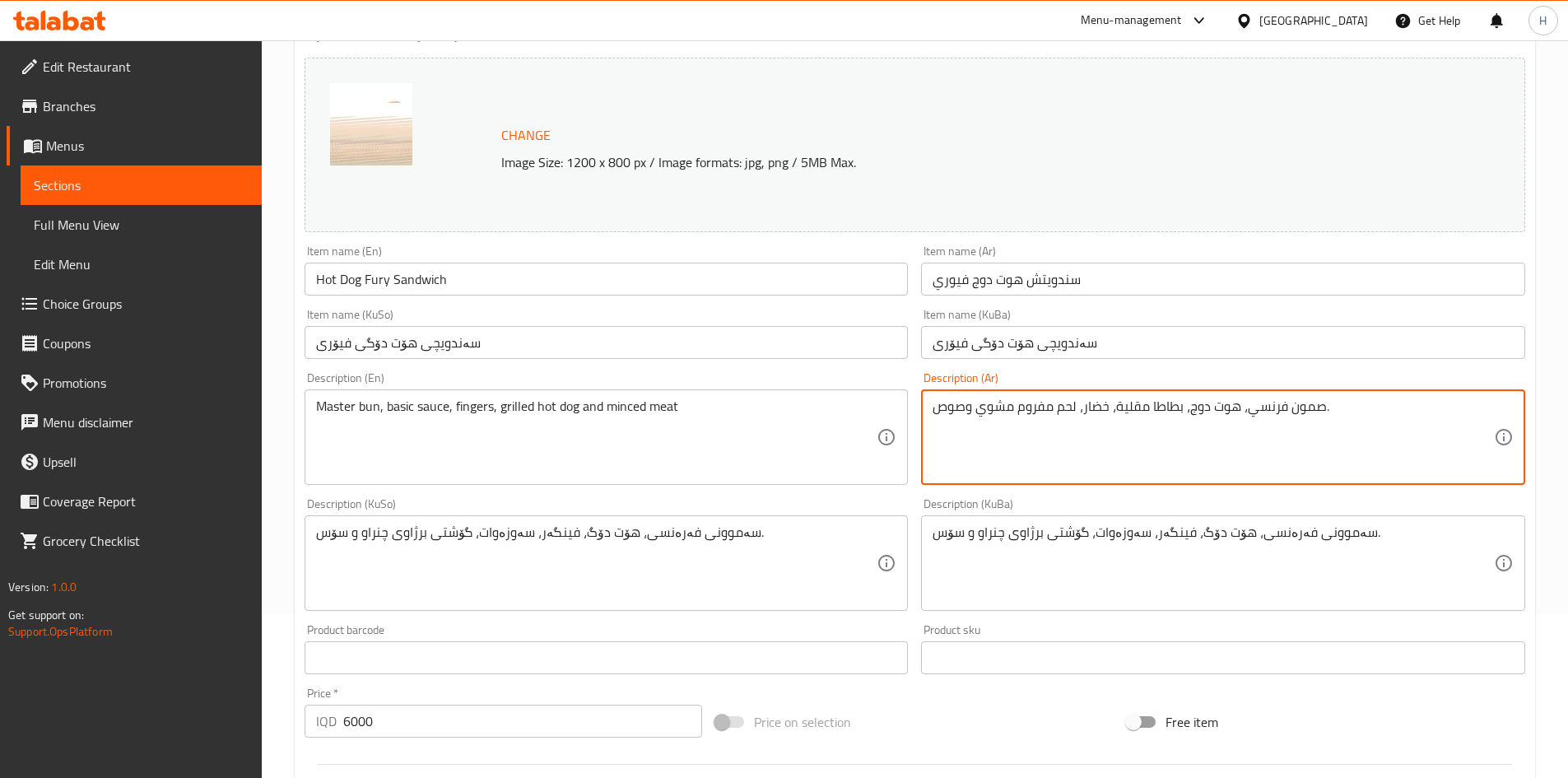
click at [1111, 412] on textarea "صمون فرنسي، هوت دوج، بطاطا مقلية، خضار، لحم مفروم مشوي وصوص." at bounding box center [1213, 437] width 561 height 78
paste textarea "استر ،صوص اساسي، فنجر ، هوت دوغ مشوي و لحم مفروم"
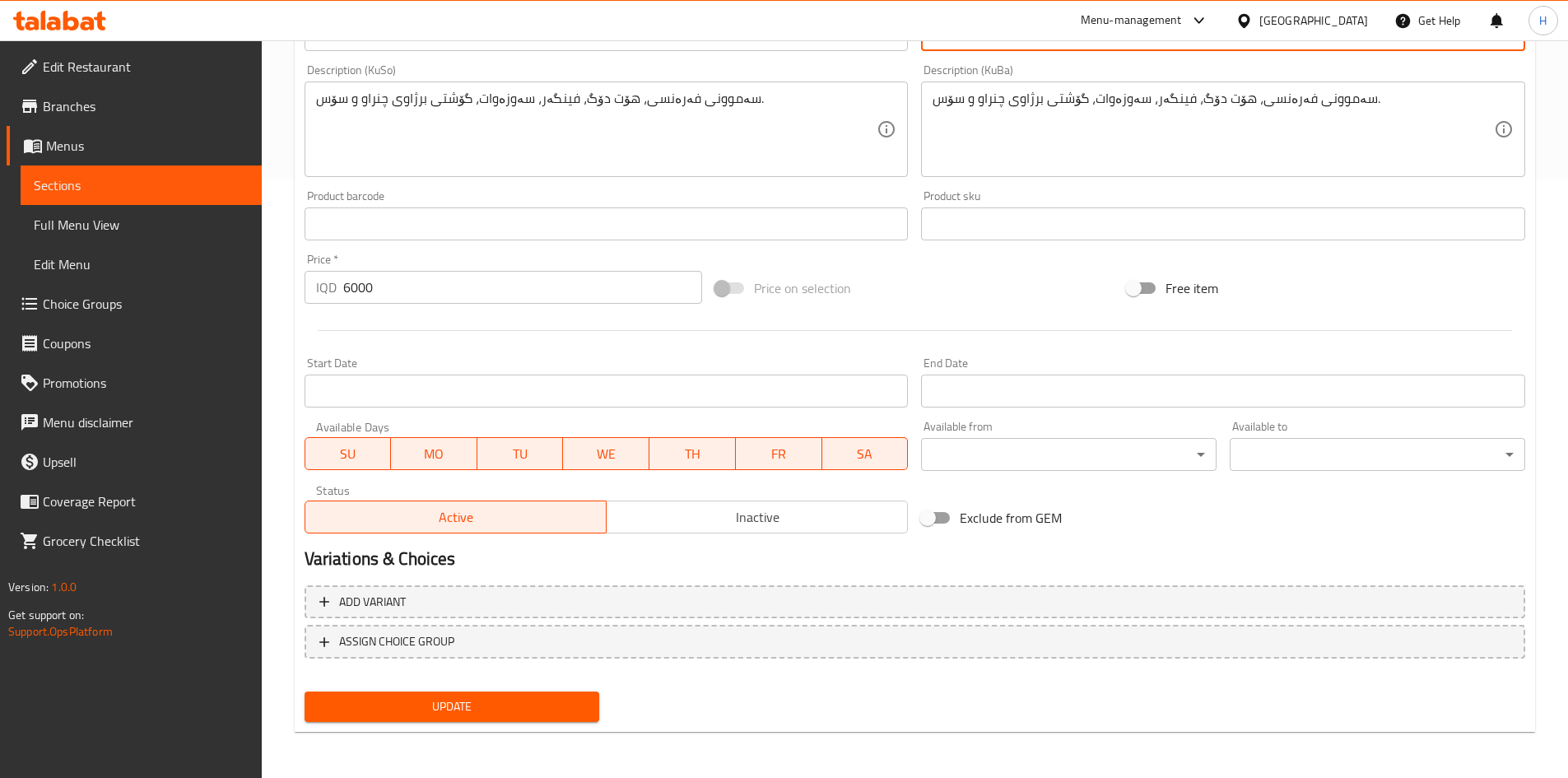
type textarea "[PERSON_NAME] ،صوص اساسي، فنجر ، هوت دوغ مشوي و لحم مفروم"
click at [516, 701] on span "Update" at bounding box center [452, 707] width 269 height 21
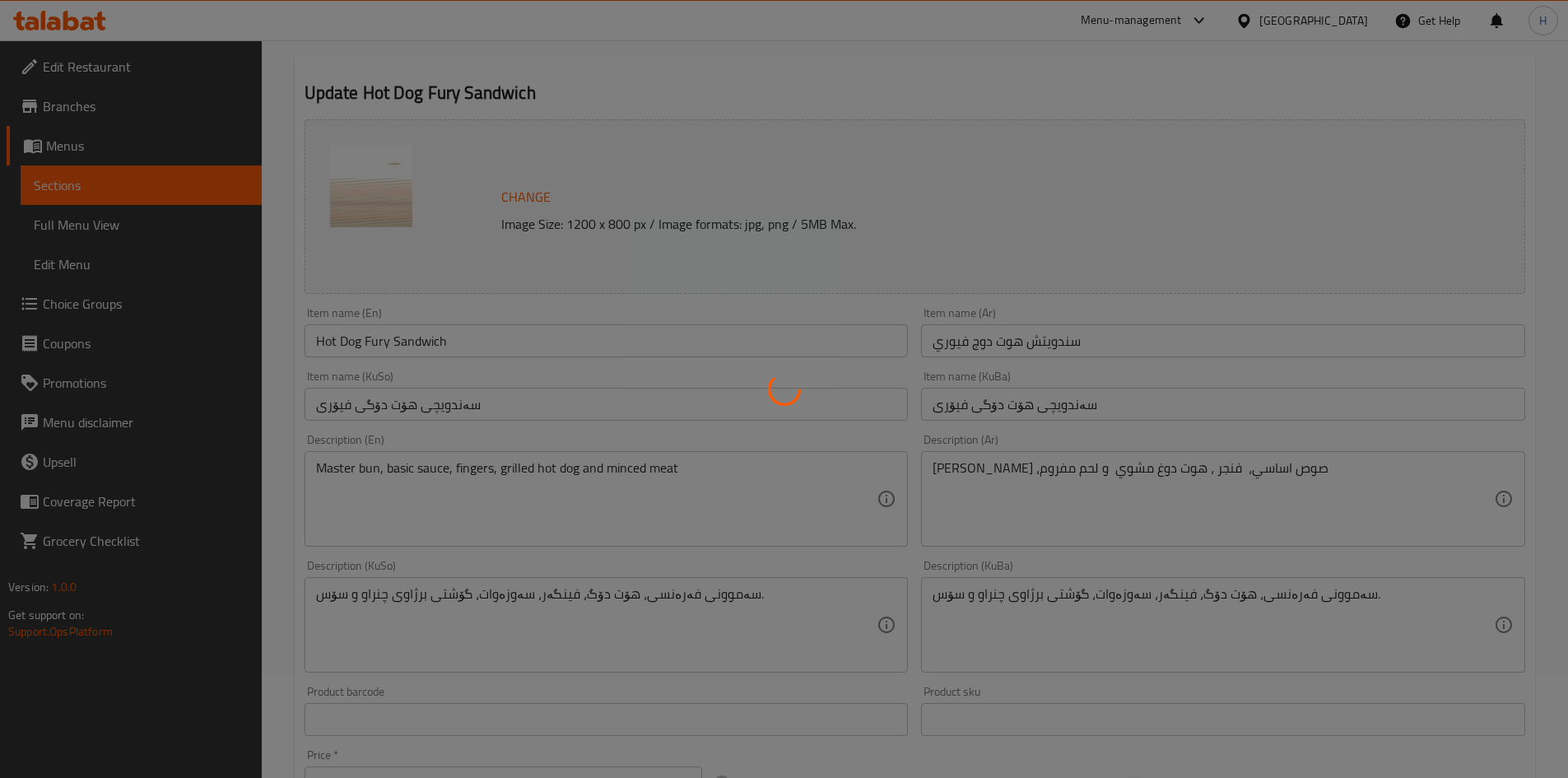
scroll to position [0, 0]
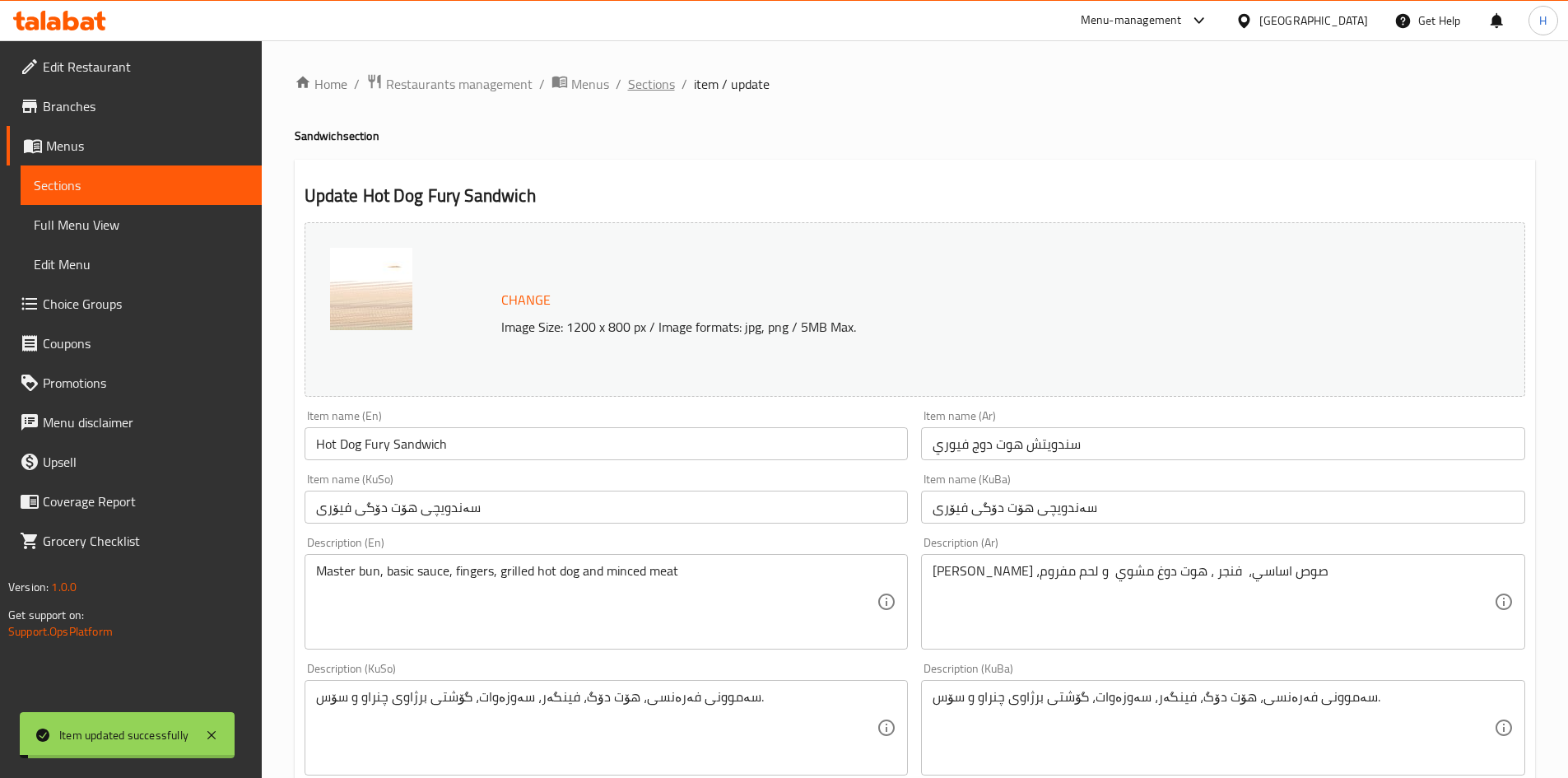
click at [632, 81] on span "Sections" at bounding box center [651, 83] width 47 height 20
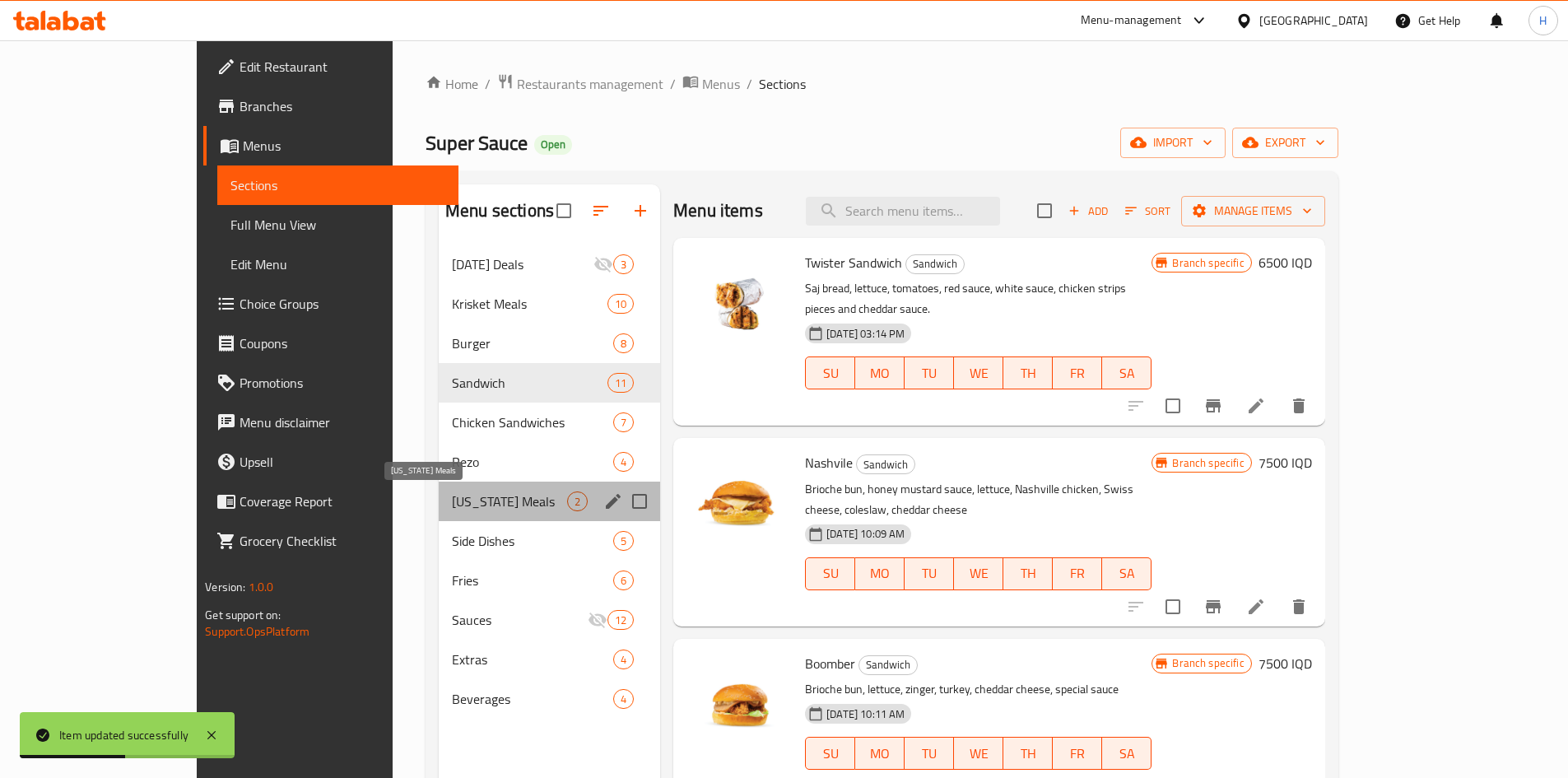
click at [452, 492] on span "[US_STATE] Meals" at bounding box center [510, 501] width 115 height 20
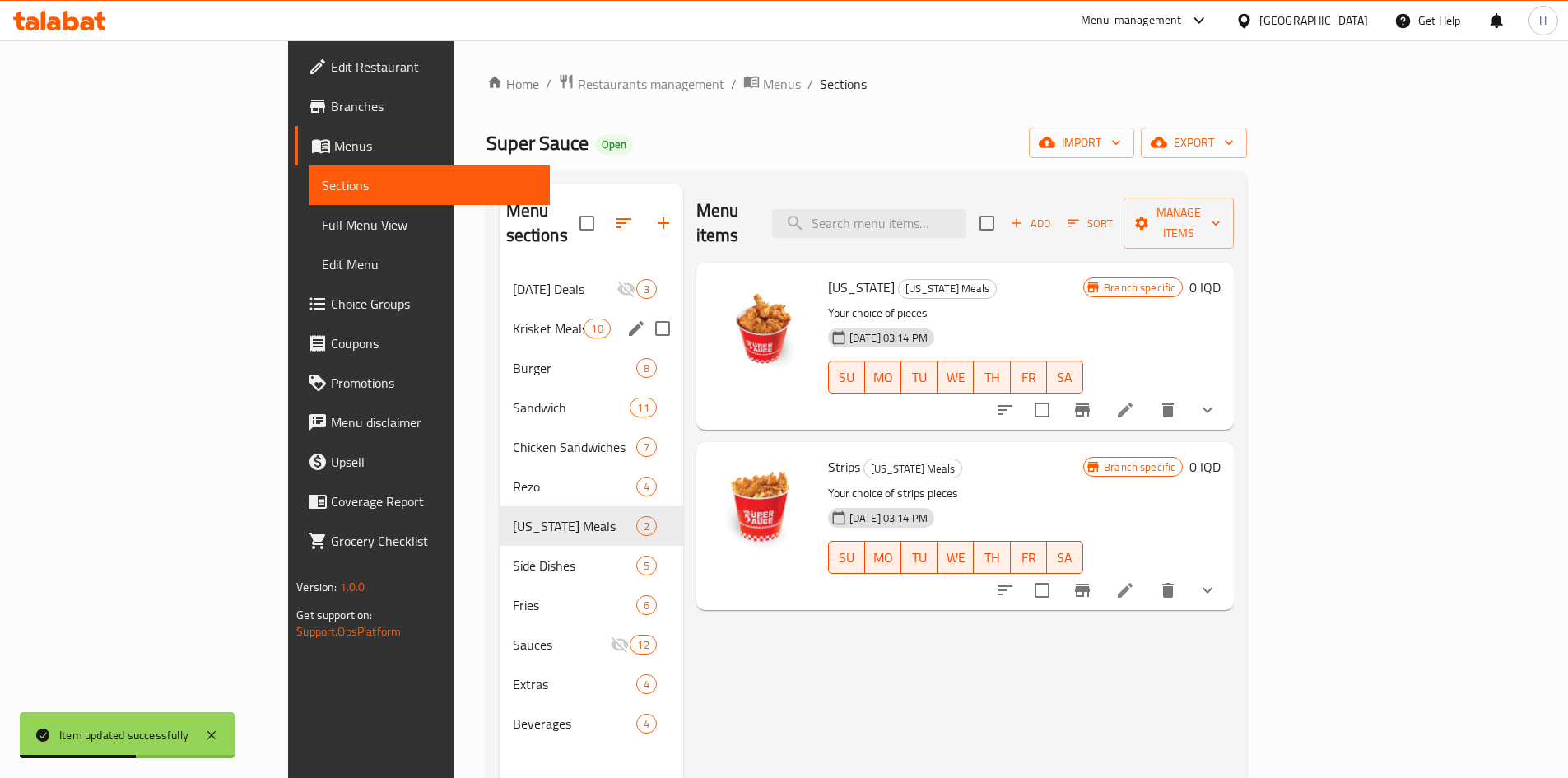
click at [513, 318] on span "Krisket Meals" at bounding box center [548, 328] width 71 height 20
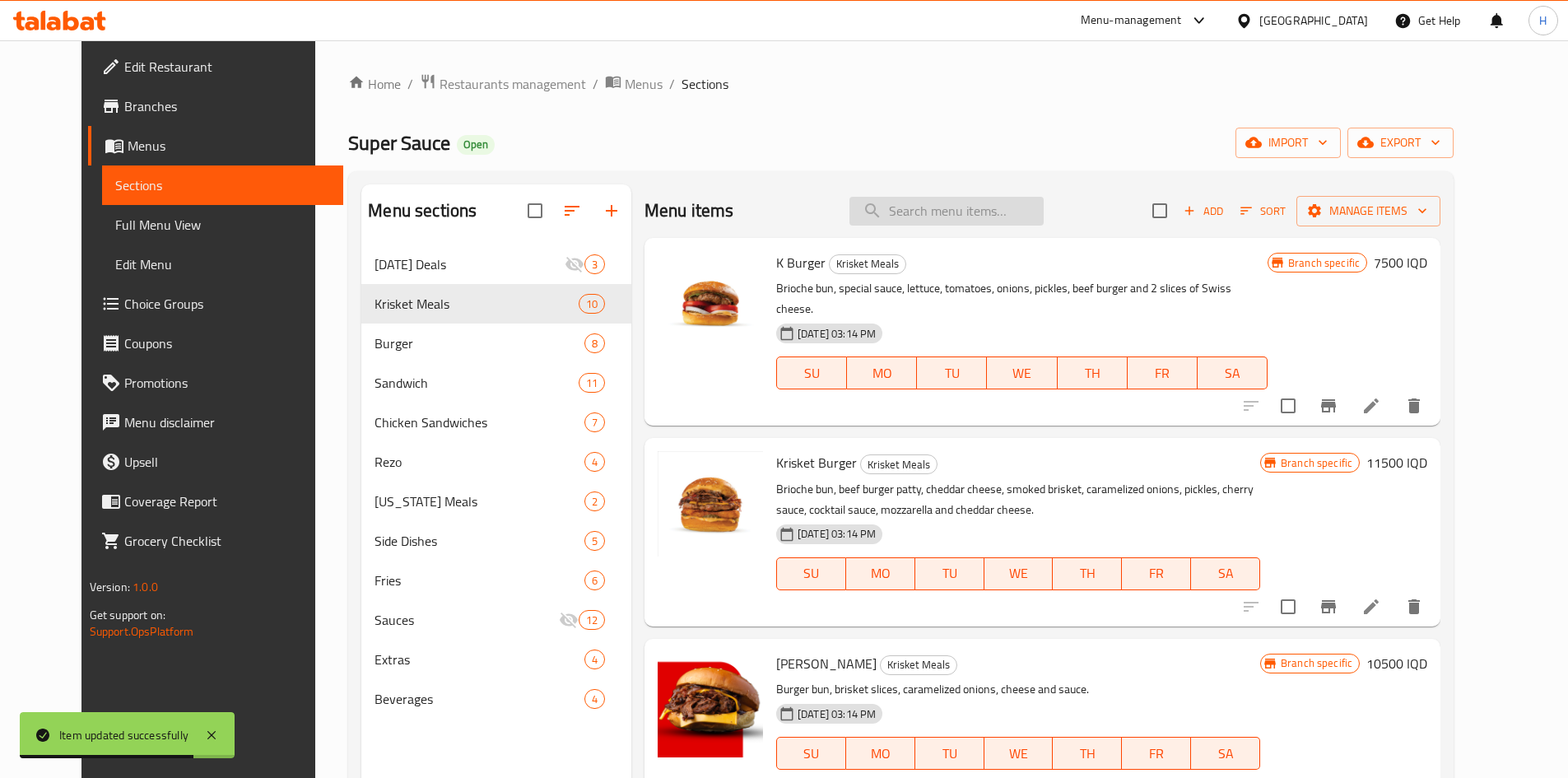
click at [956, 225] on input "search" at bounding box center [946, 211] width 194 height 29
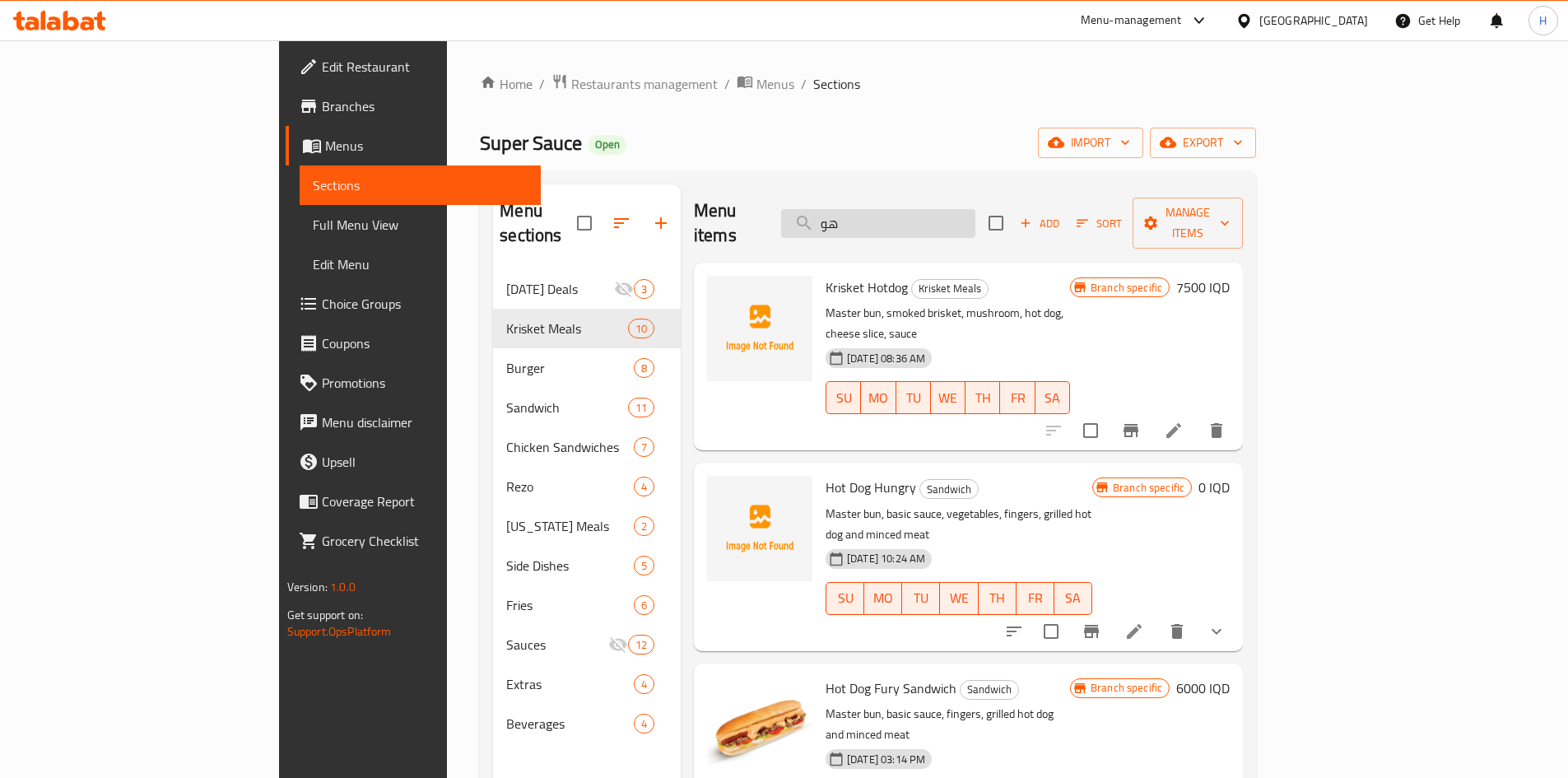
click at [971, 217] on input "هو" at bounding box center [877, 224] width 194 height 29
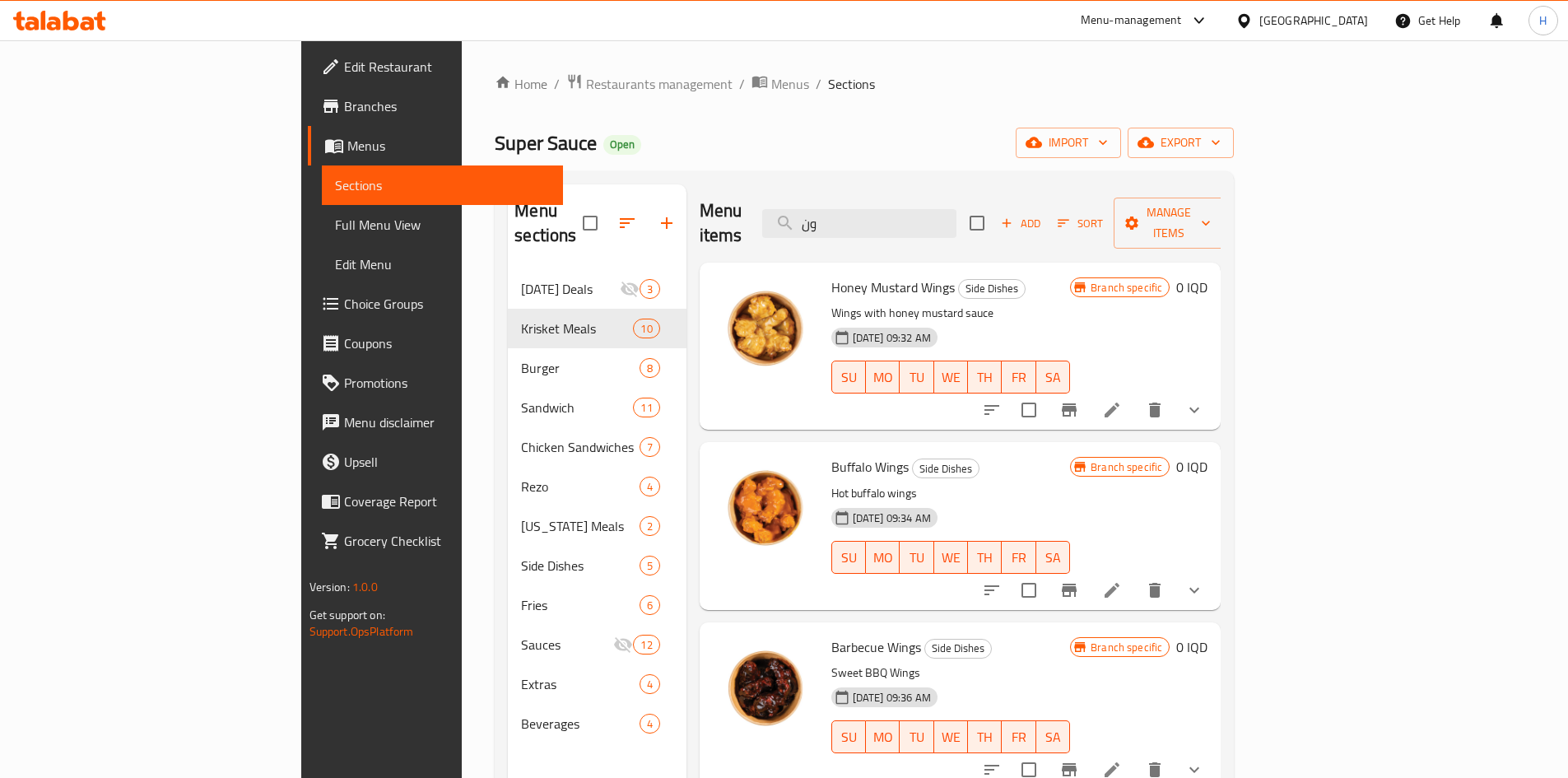
type input "ون"
click at [1122, 400] on icon at bounding box center [1112, 409] width 20 height 20
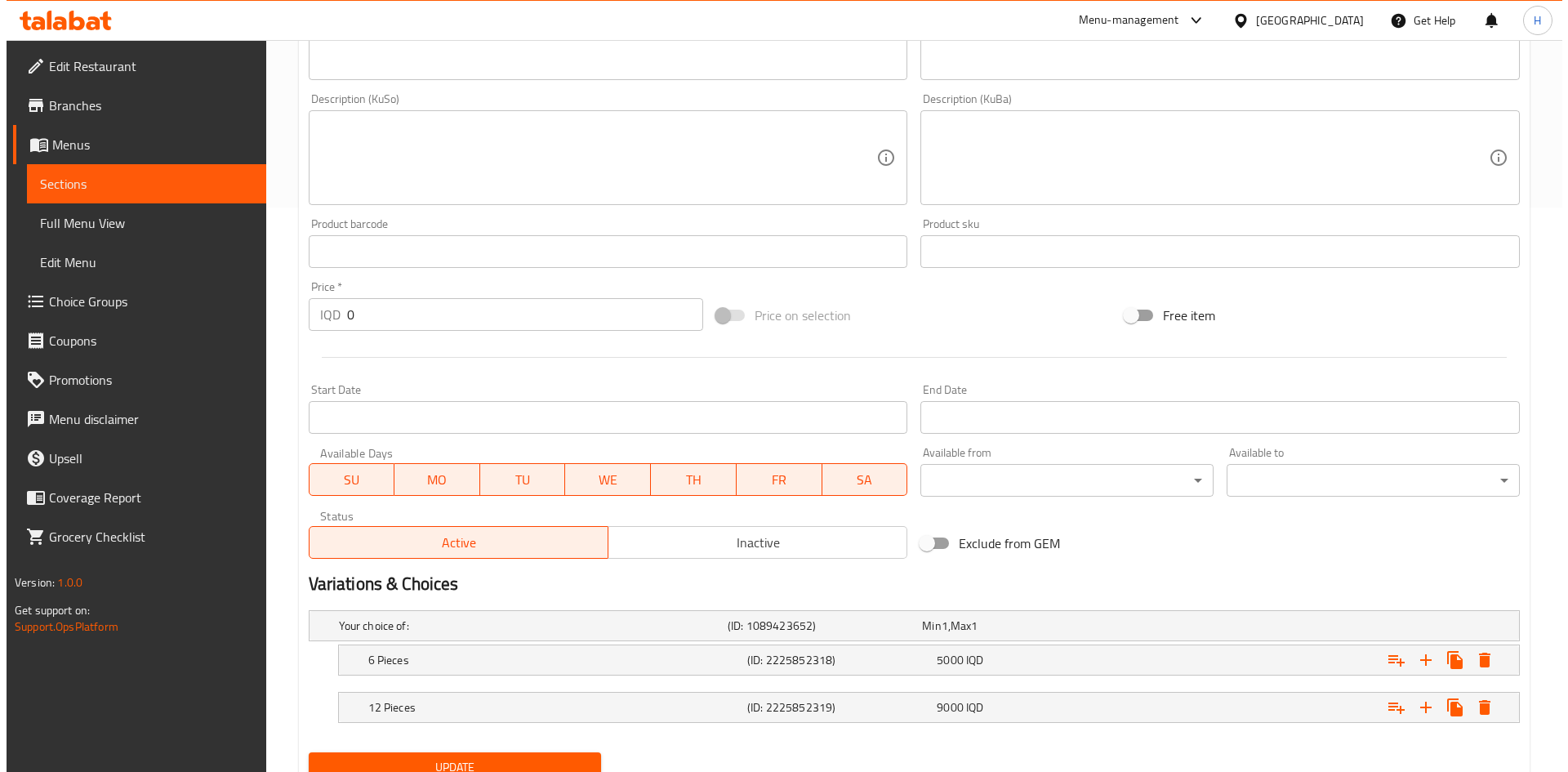
scroll to position [631, 0]
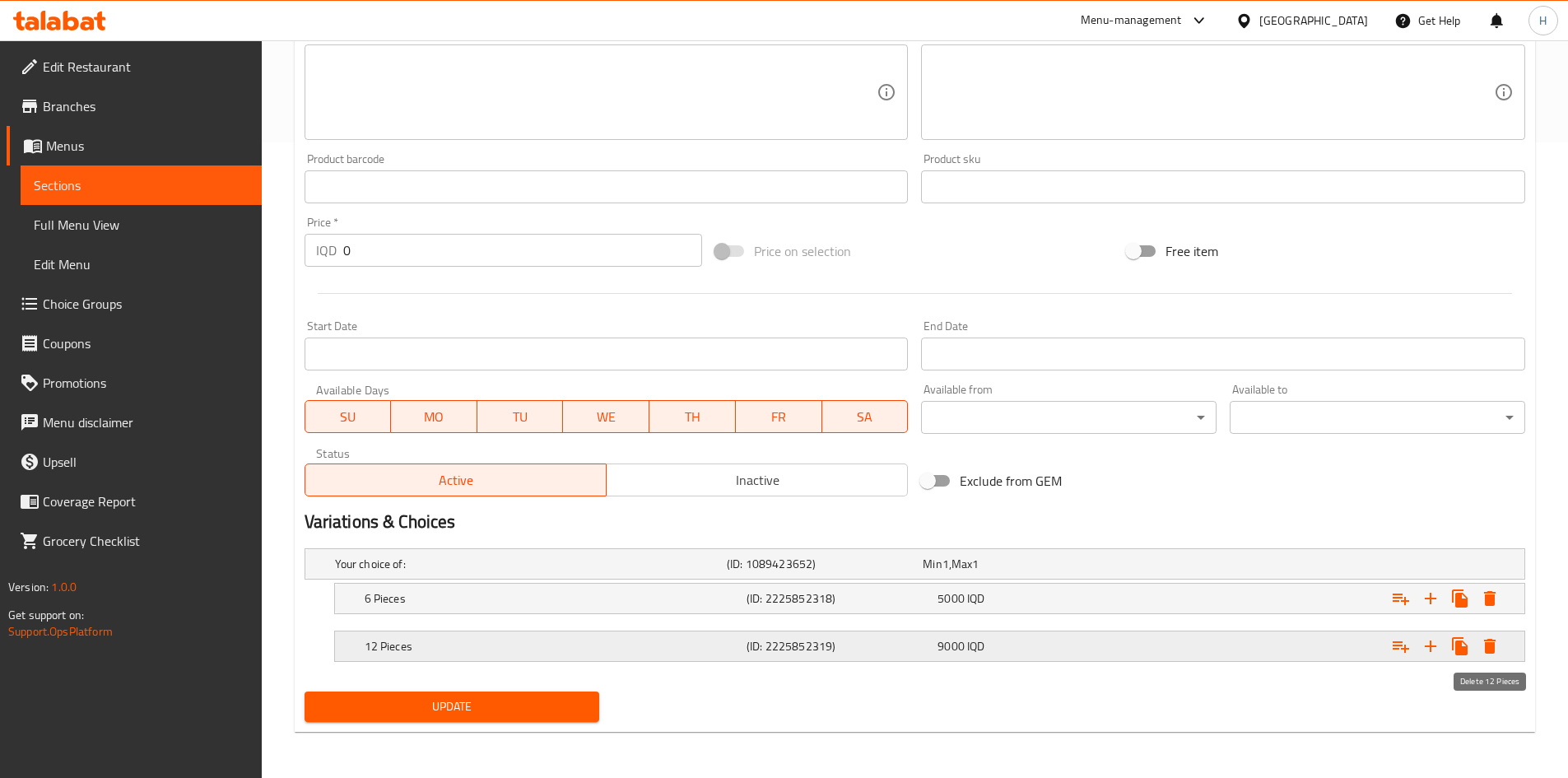
click at [1481, 652] on icon "Expand" at bounding box center [1489, 646] width 20 height 20
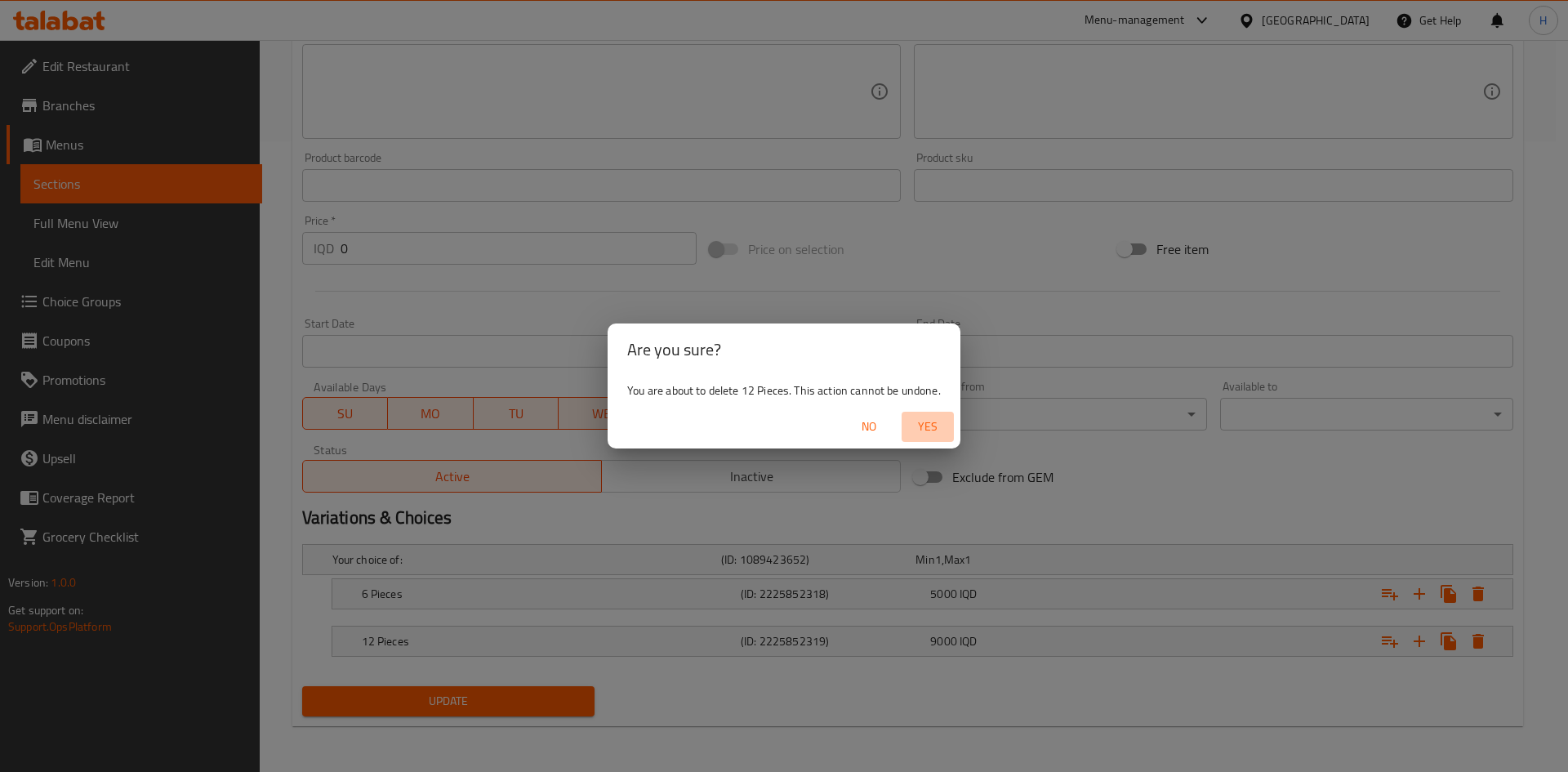
drag, startPoint x: 934, startPoint y: 423, endPoint x: 1276, endPoint y: 500, distance: 350.6
click at [936, 423] on span "Yes" at bounding box center [928, 426] width 39 height 20
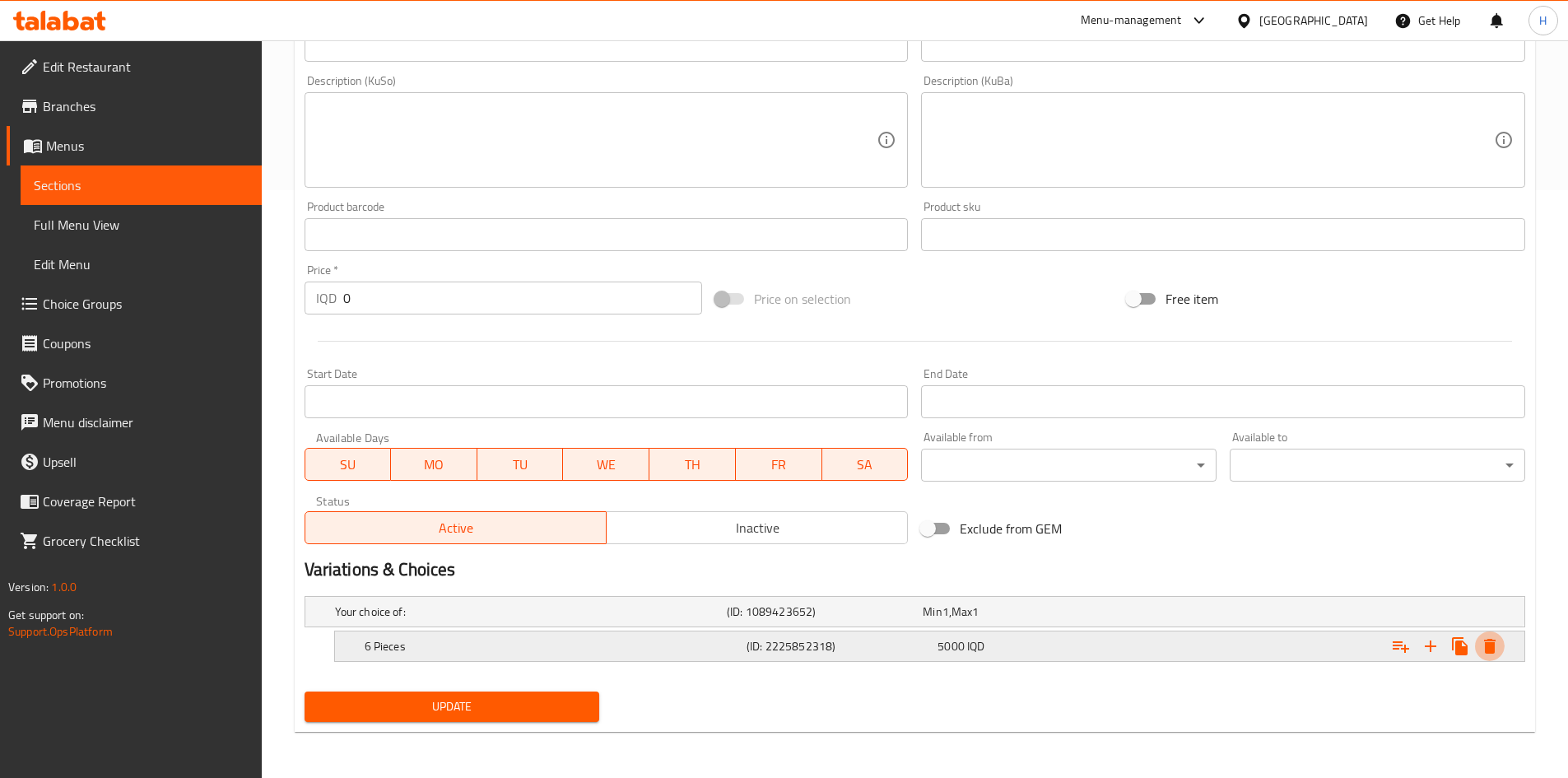
click at [1500, 641] on button "Expand" at bounding box center [1489, 646] width 30 height 30
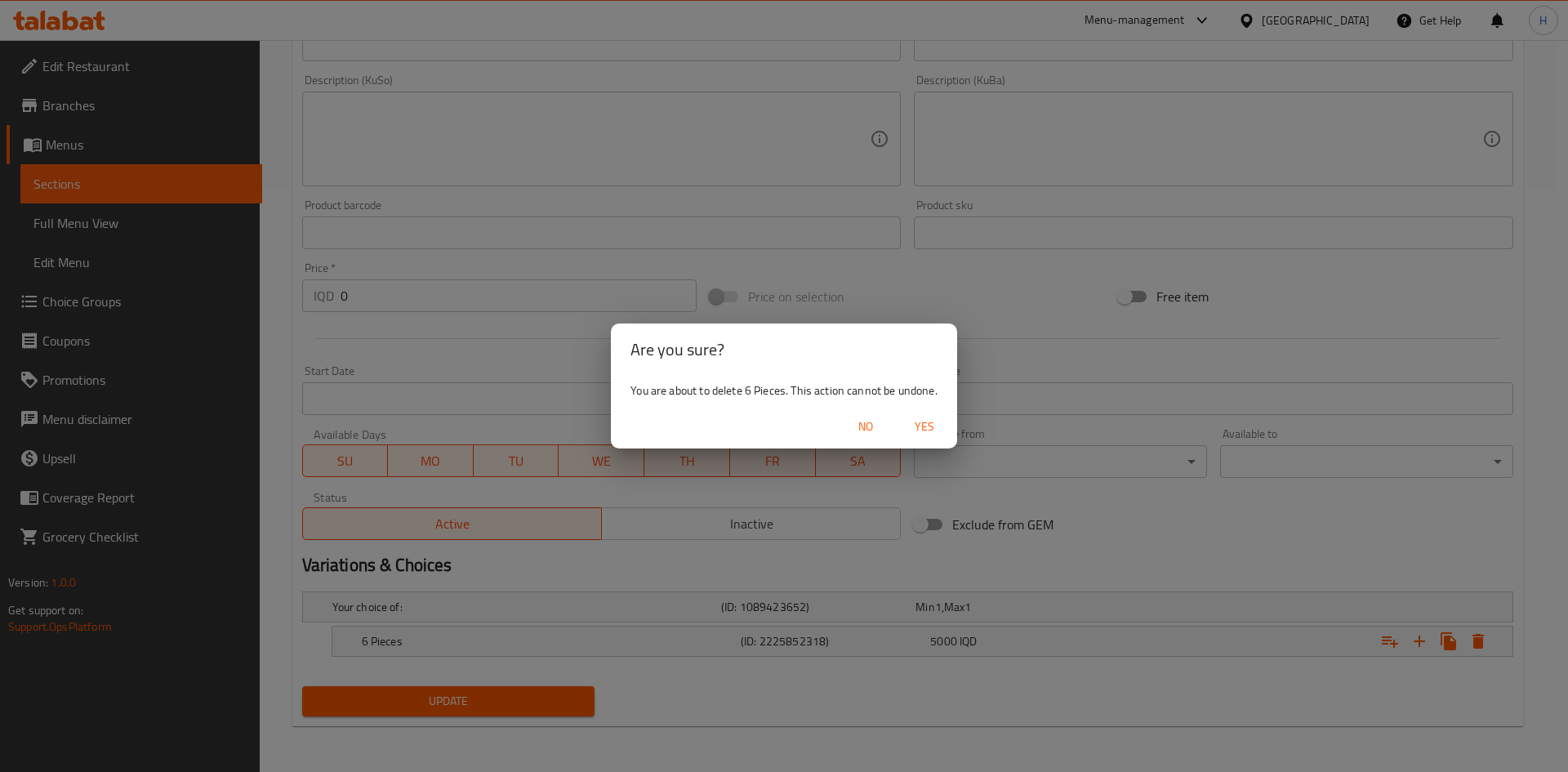
click at [907, 420] on span "Yes" at bounding box center [924, 426] width 39 height 20
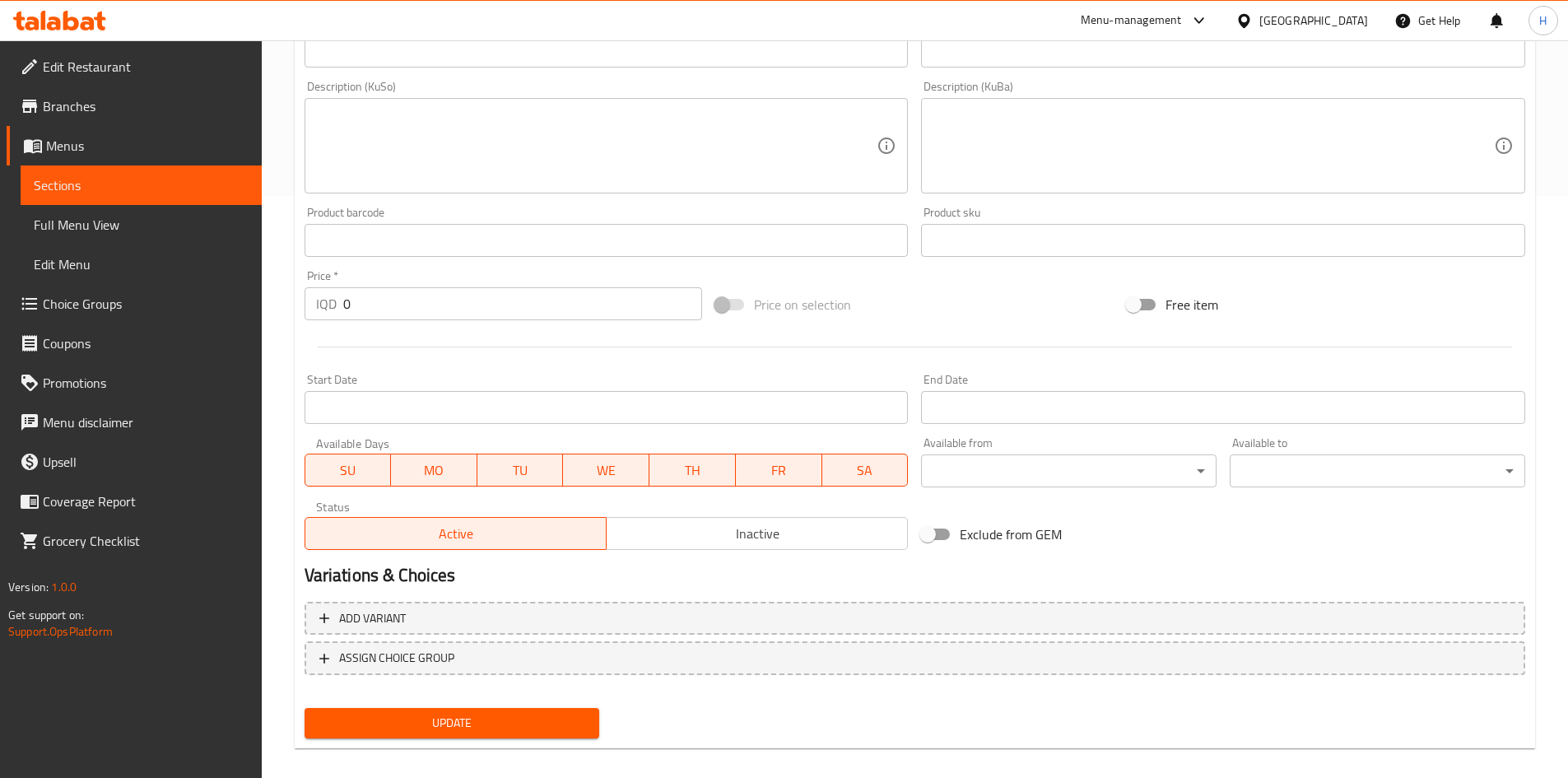
click at [464, 719] on span "Update" at bounding box center [452, 723] width 269 height 21
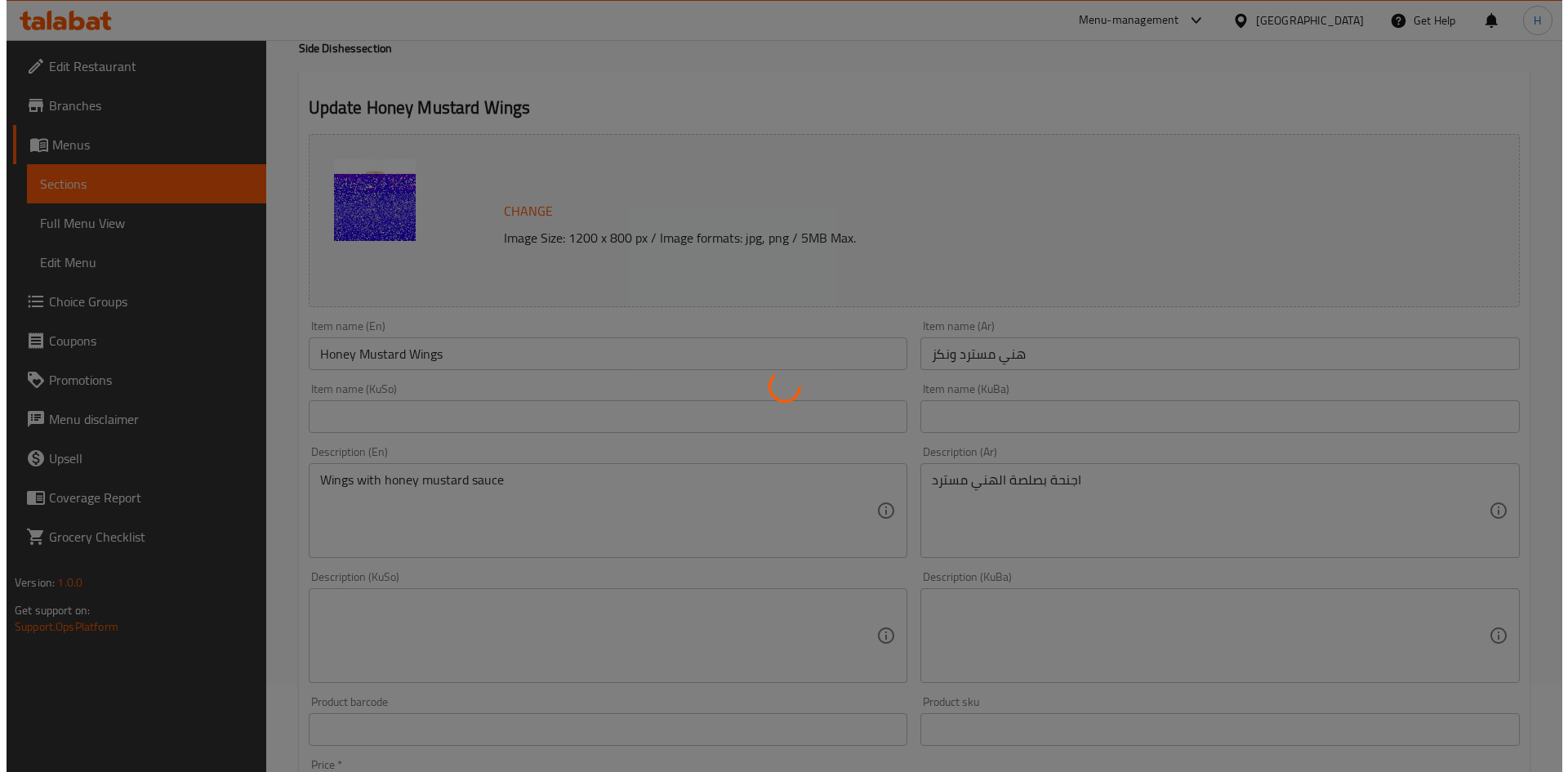
scroll to position [0, 0]
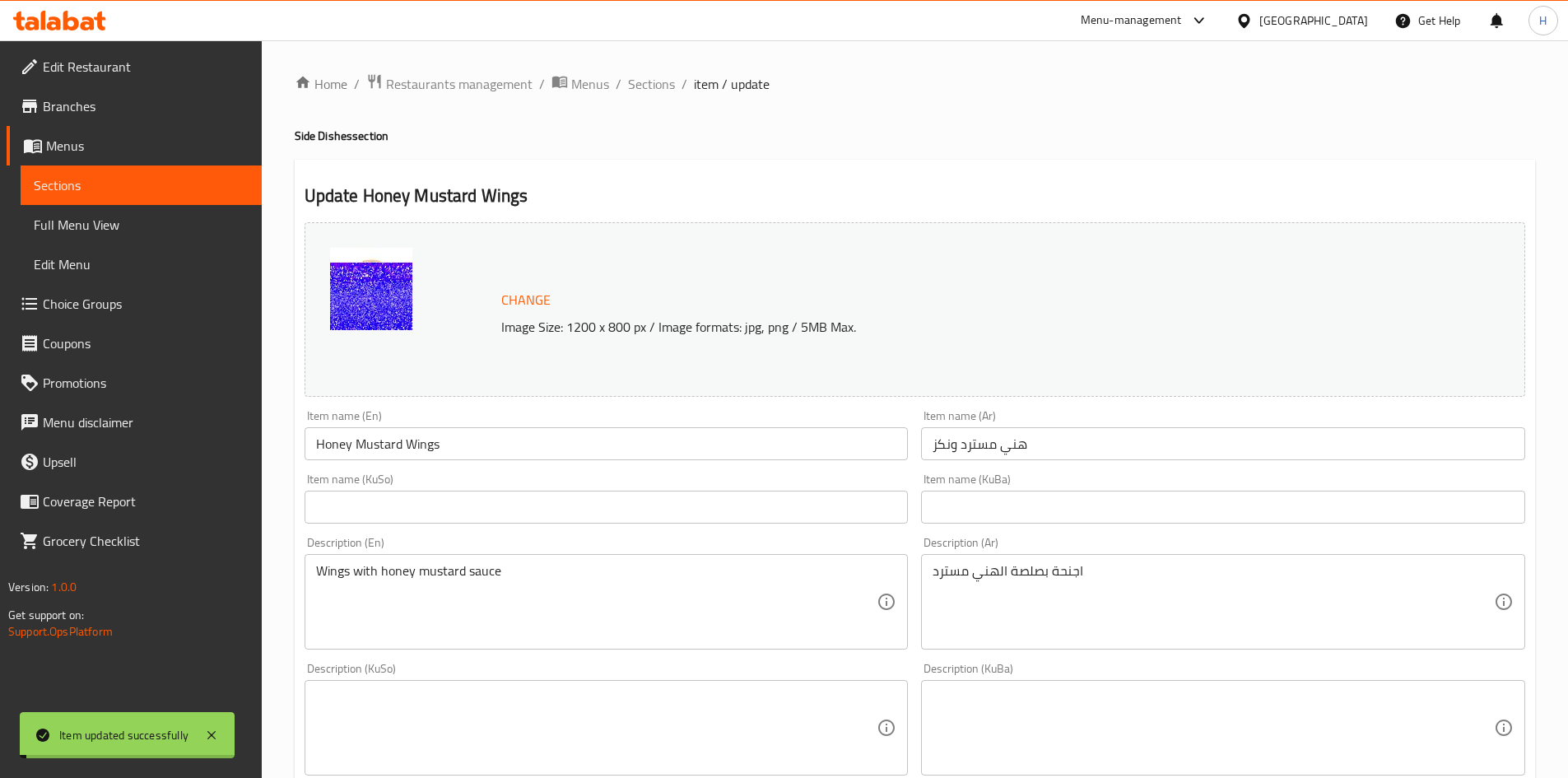
click at [654, 81] on span "Sections" at bounding box center [651, 83] width 47 height 20
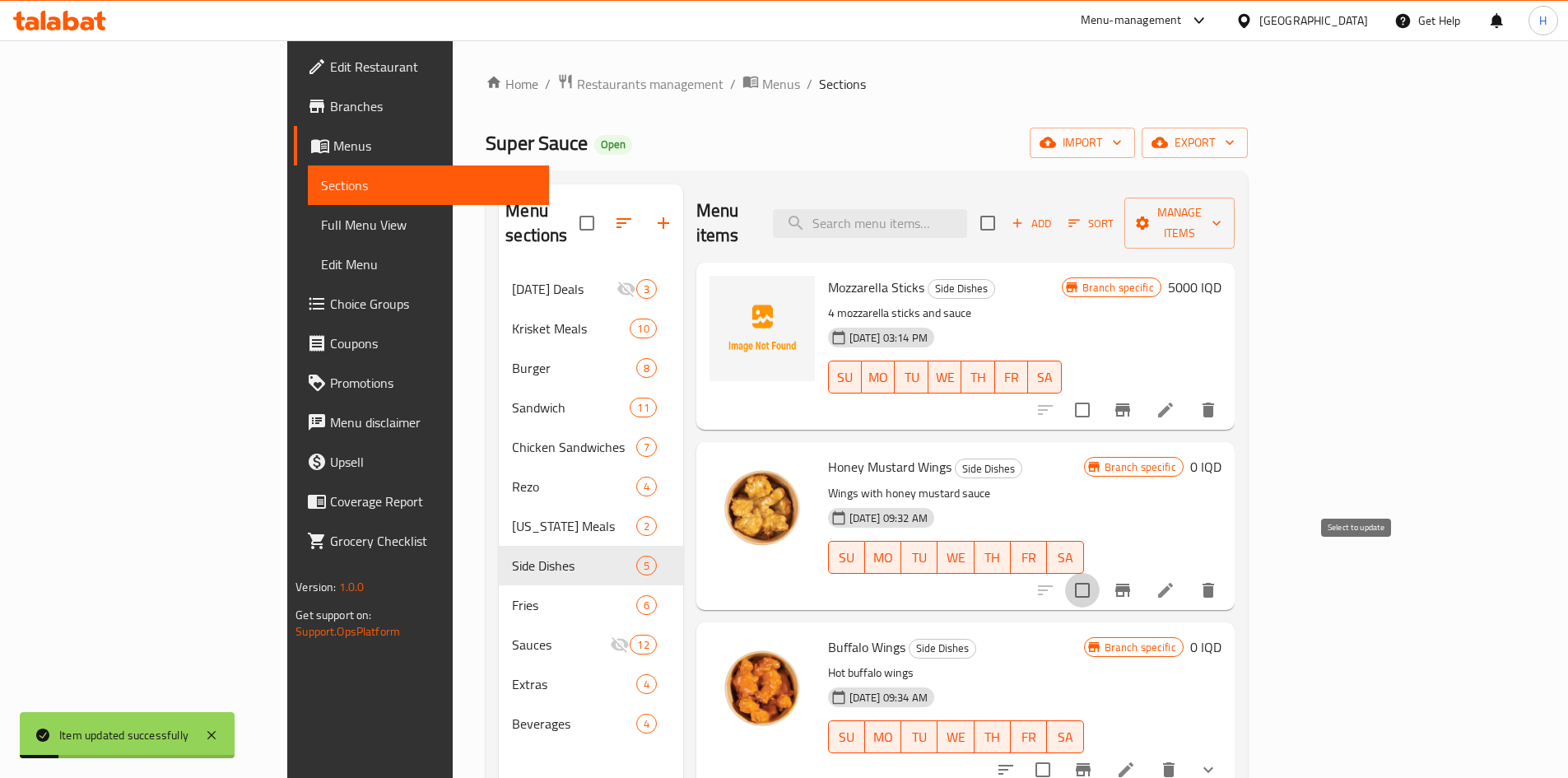
click at [1100, 573] on input "checkbox" at bounding box center [1082, 590] width 34 height 34
checkbox input "false"
click at [1130, 583] on icon "Branch-specific-item" at bounding box center [1122, 589] width 15 height 13
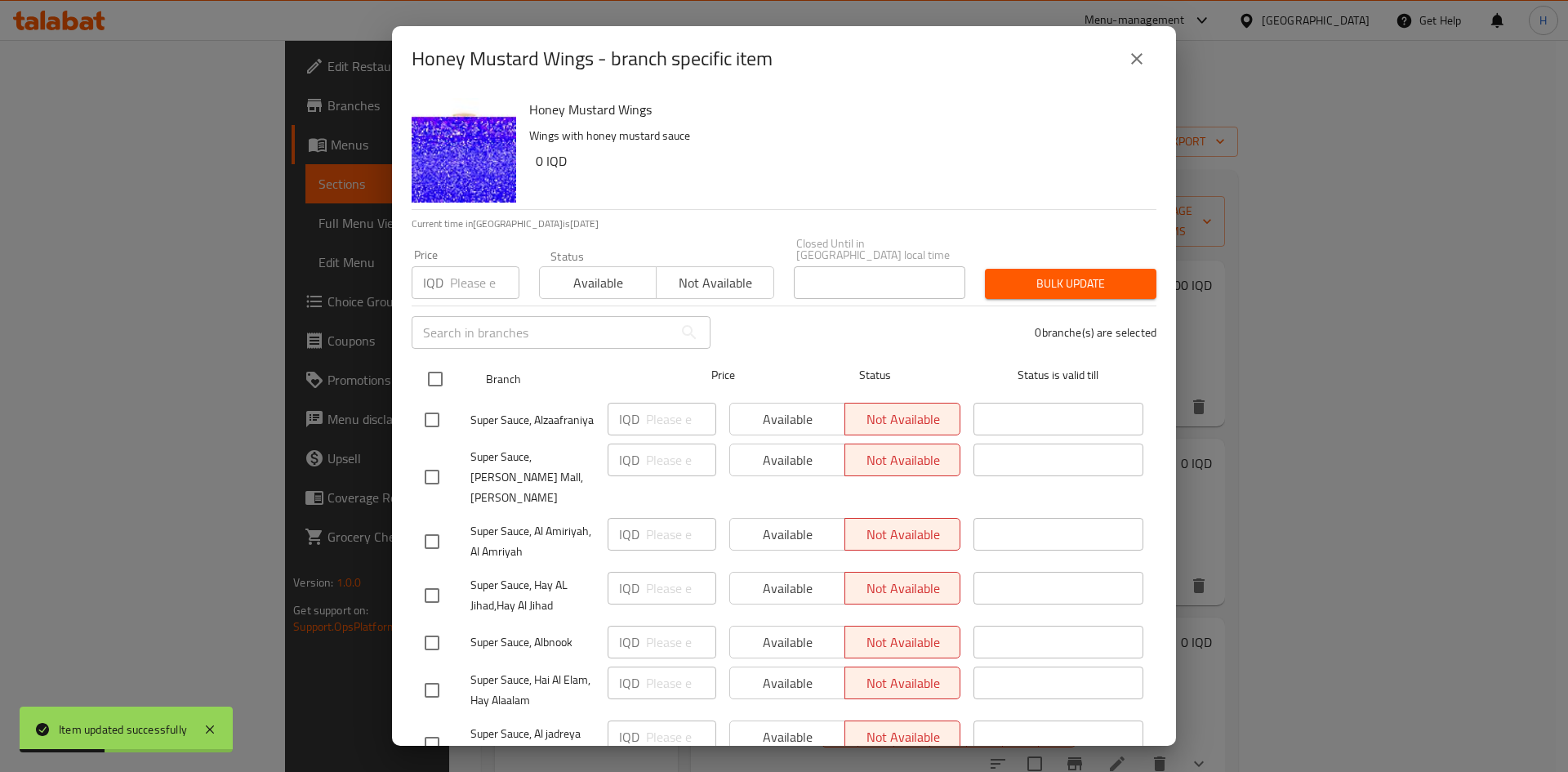
click at [436, 362] on input "checkbox" at bounding box center [435, 379] width 34 height 34
checkbox input "true"
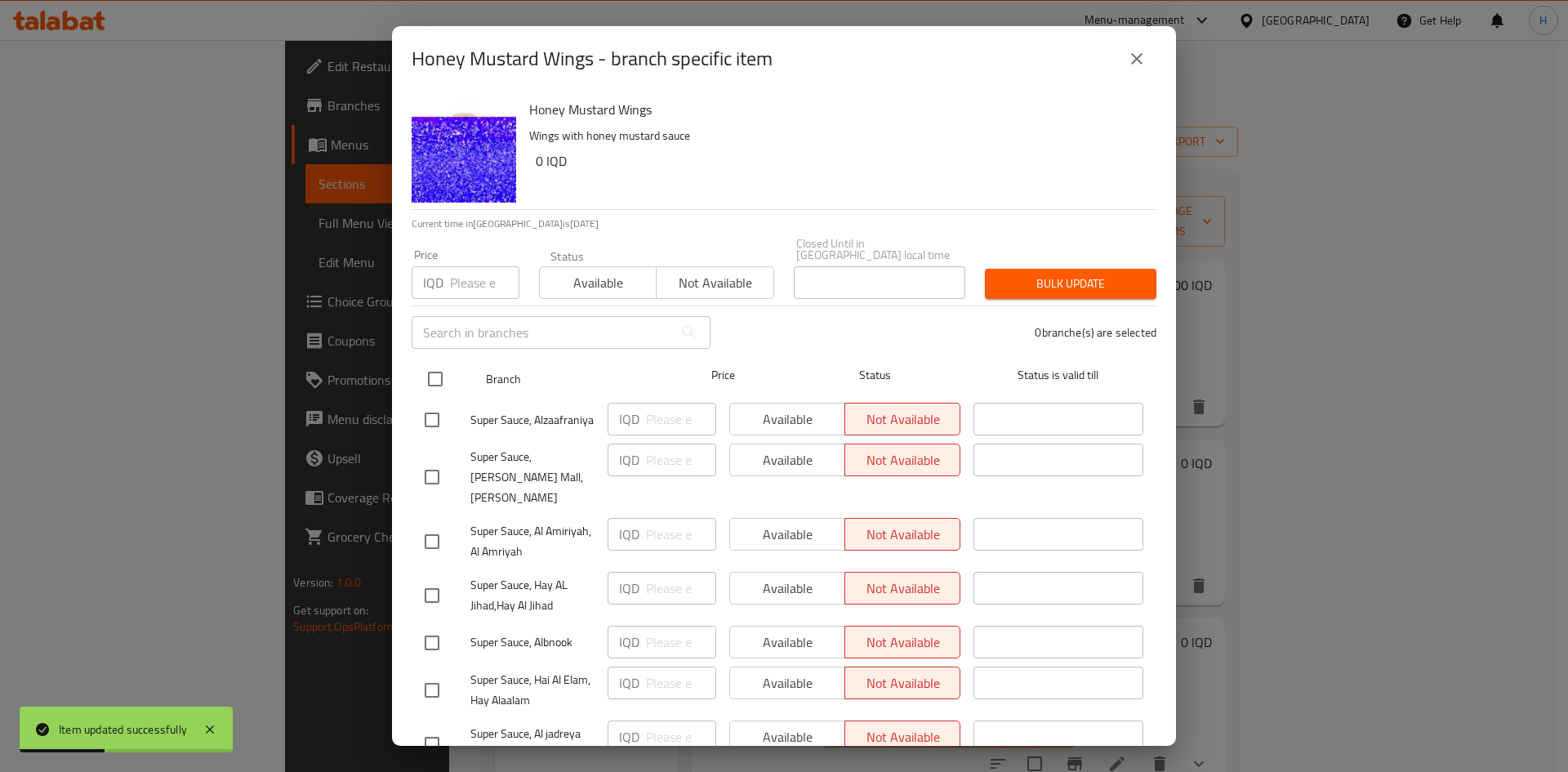
checkbox input "true"
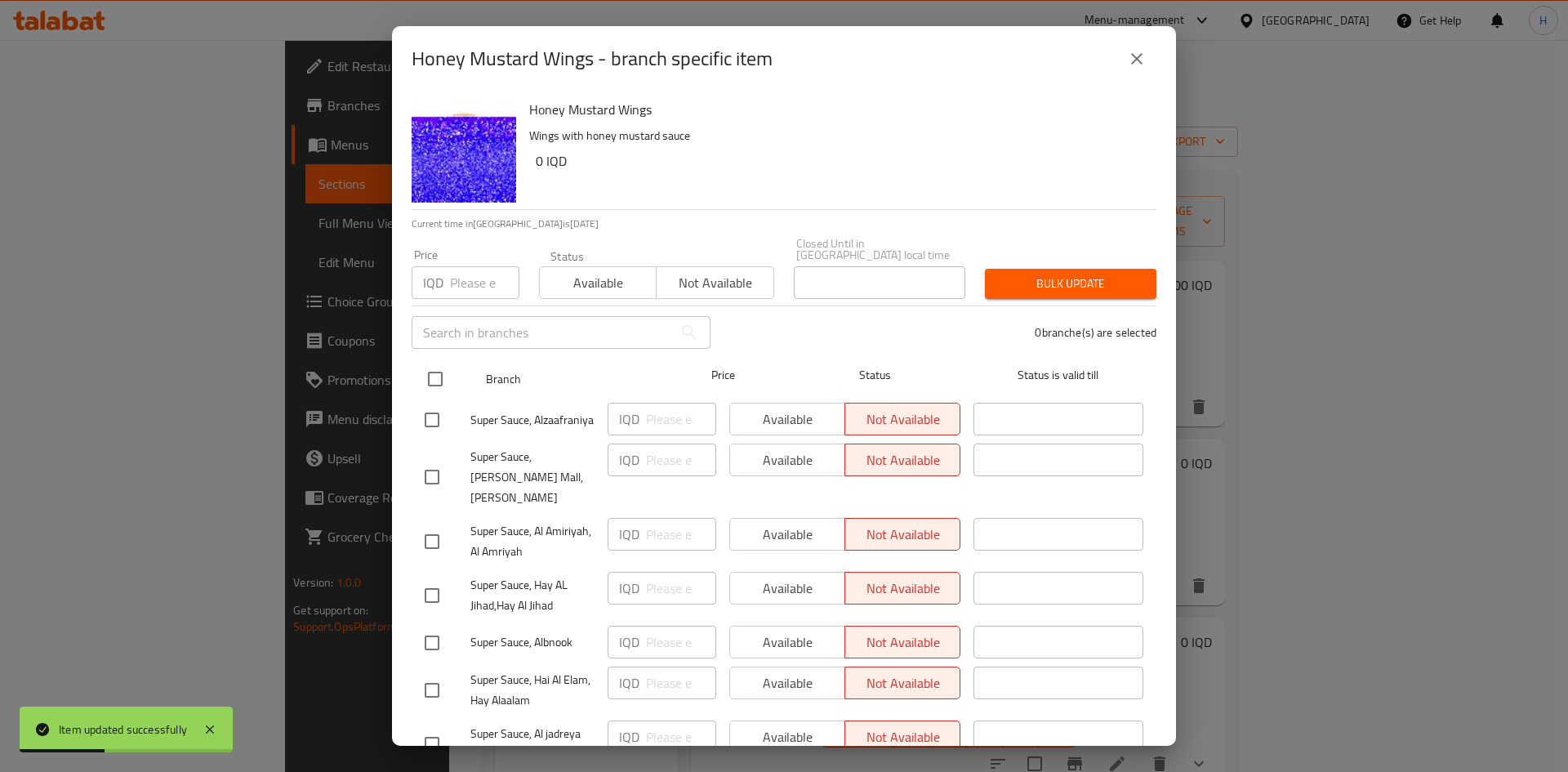
checkbox input "true"
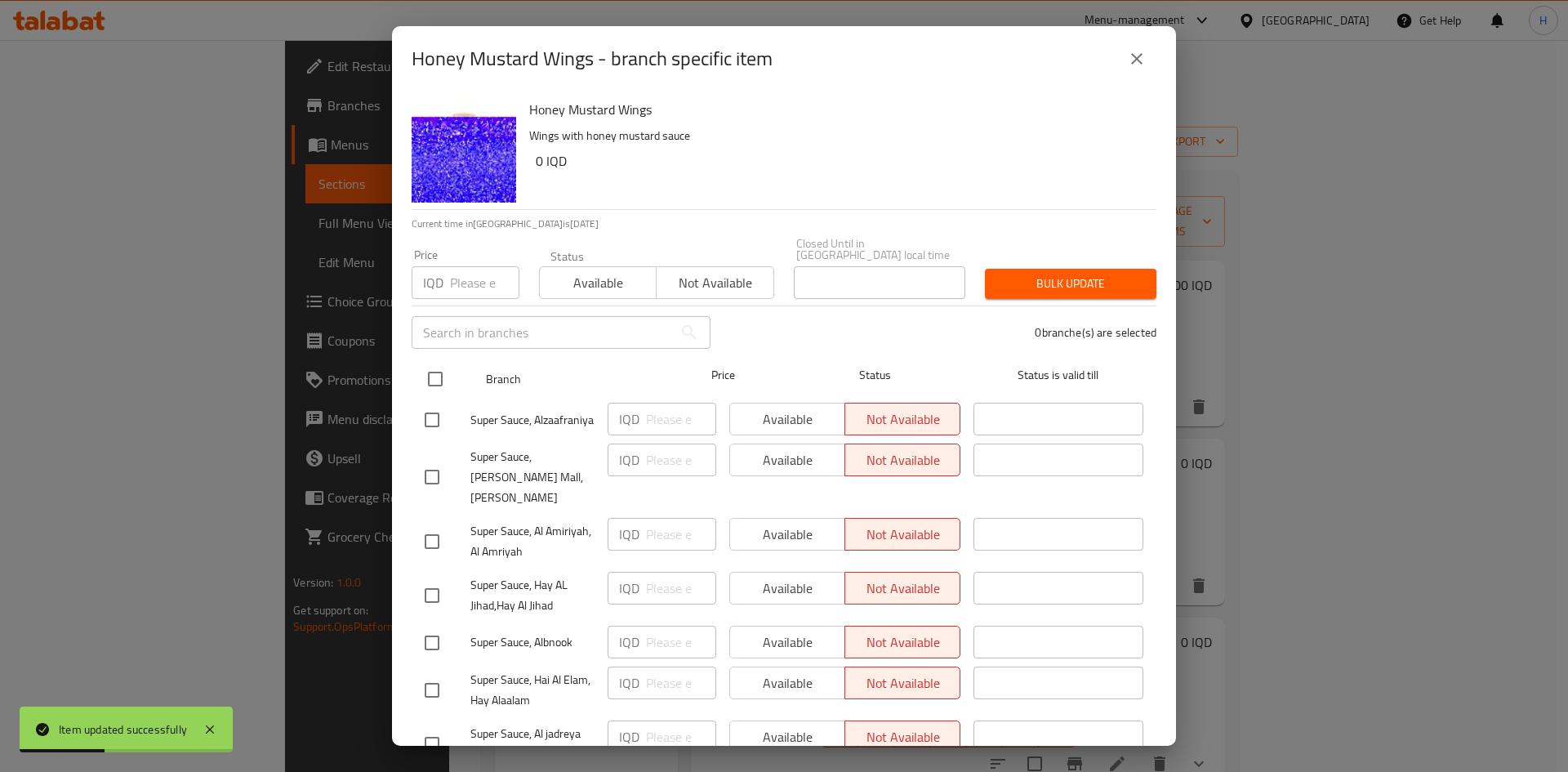
checkbox input "true"
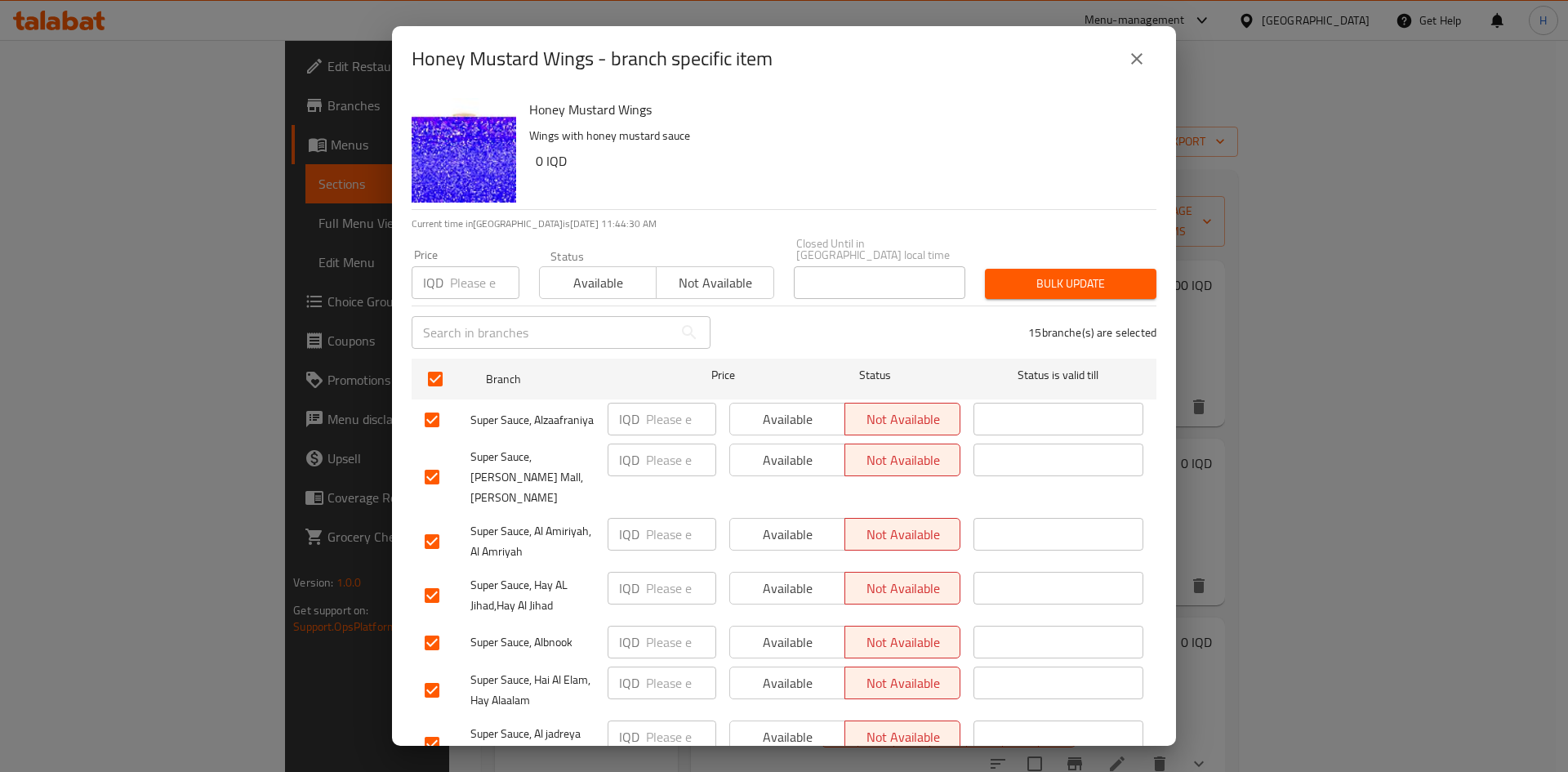
click at [660, 636] on input "number" at bounding box center [681, 642] width 71 height 32
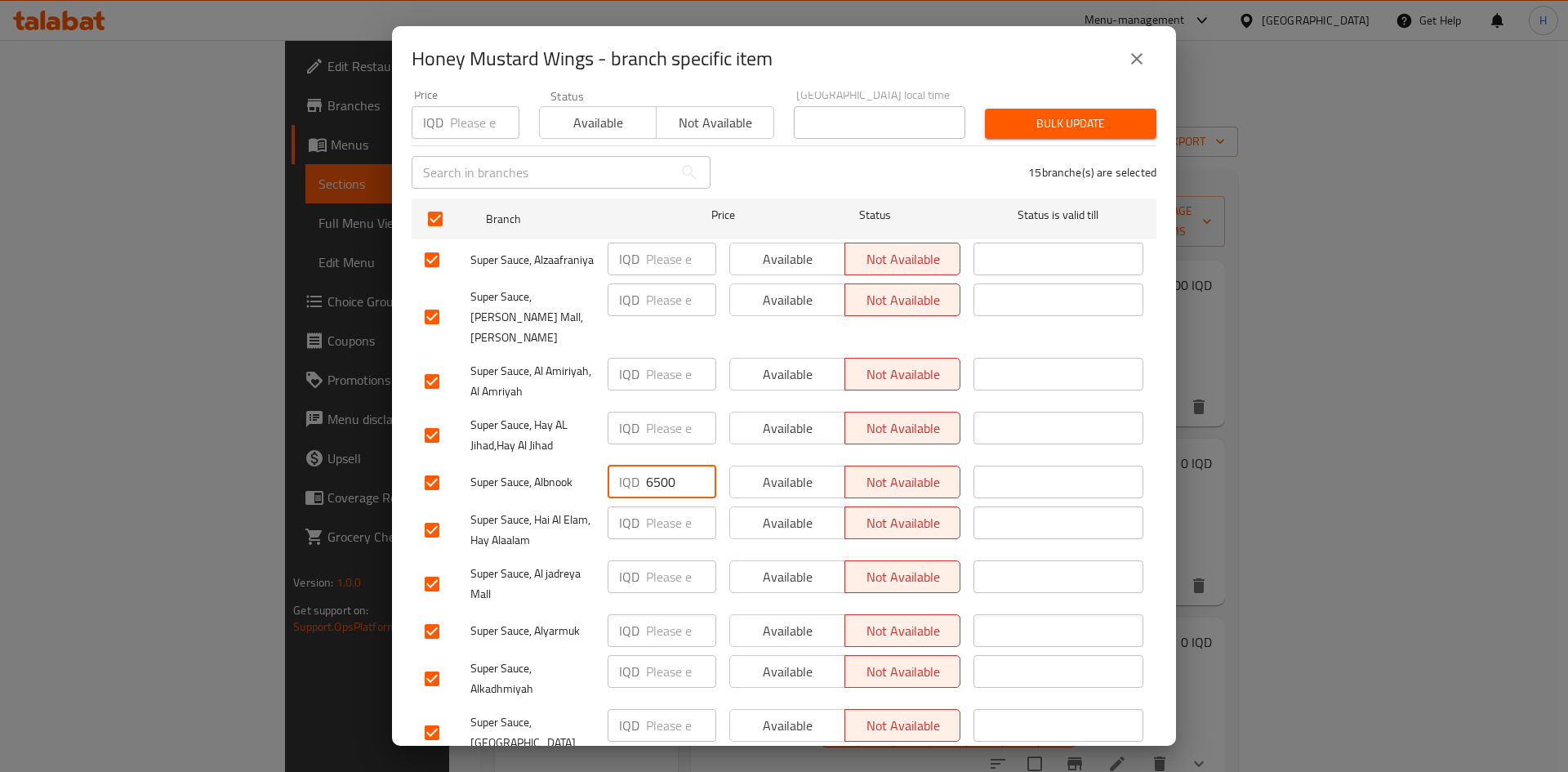
scroll to position [163, 0]
type input "6500"
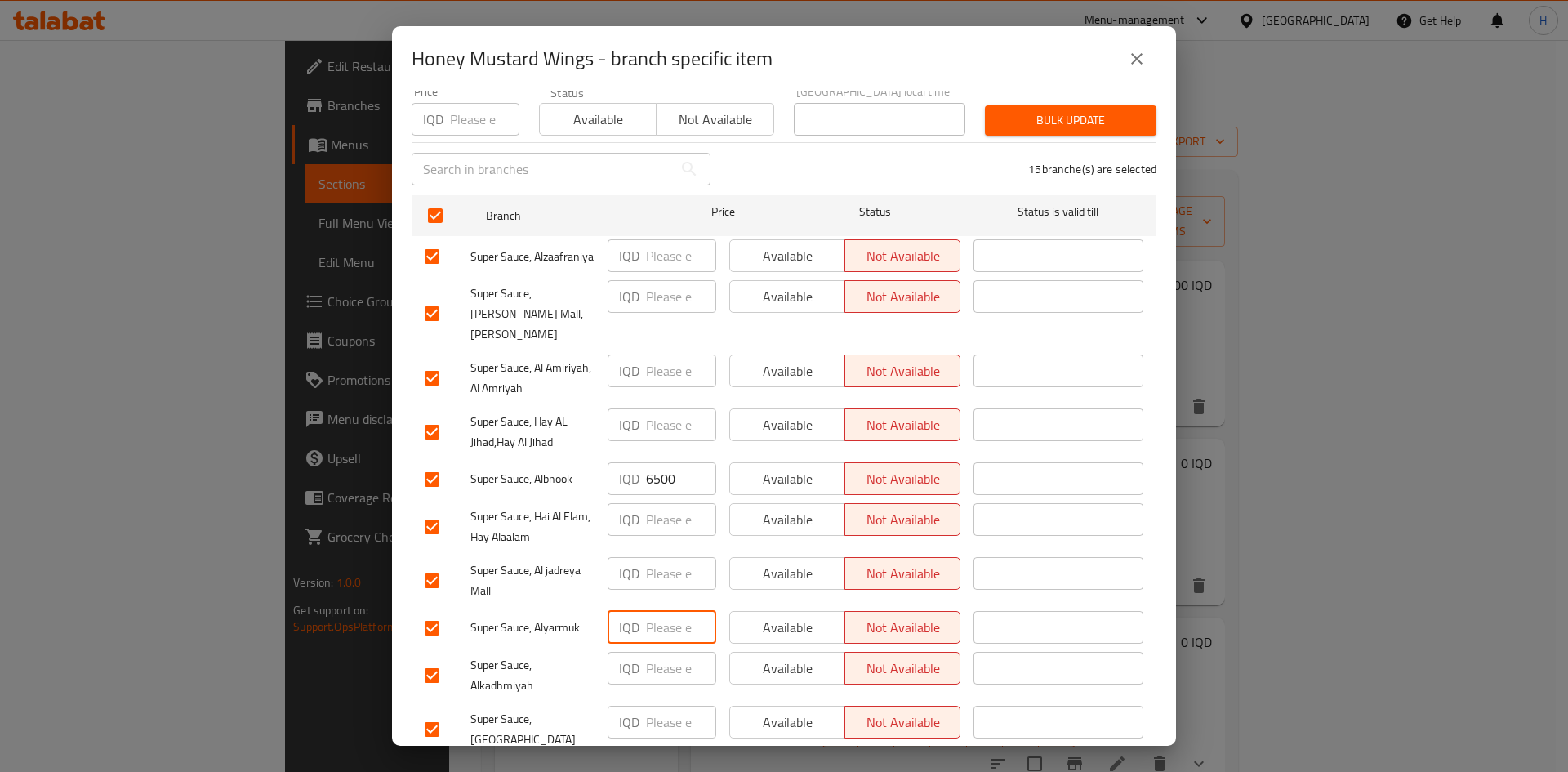
click at [658, 616] on input "number" at bounding box center [681, 627] width 71 height 32
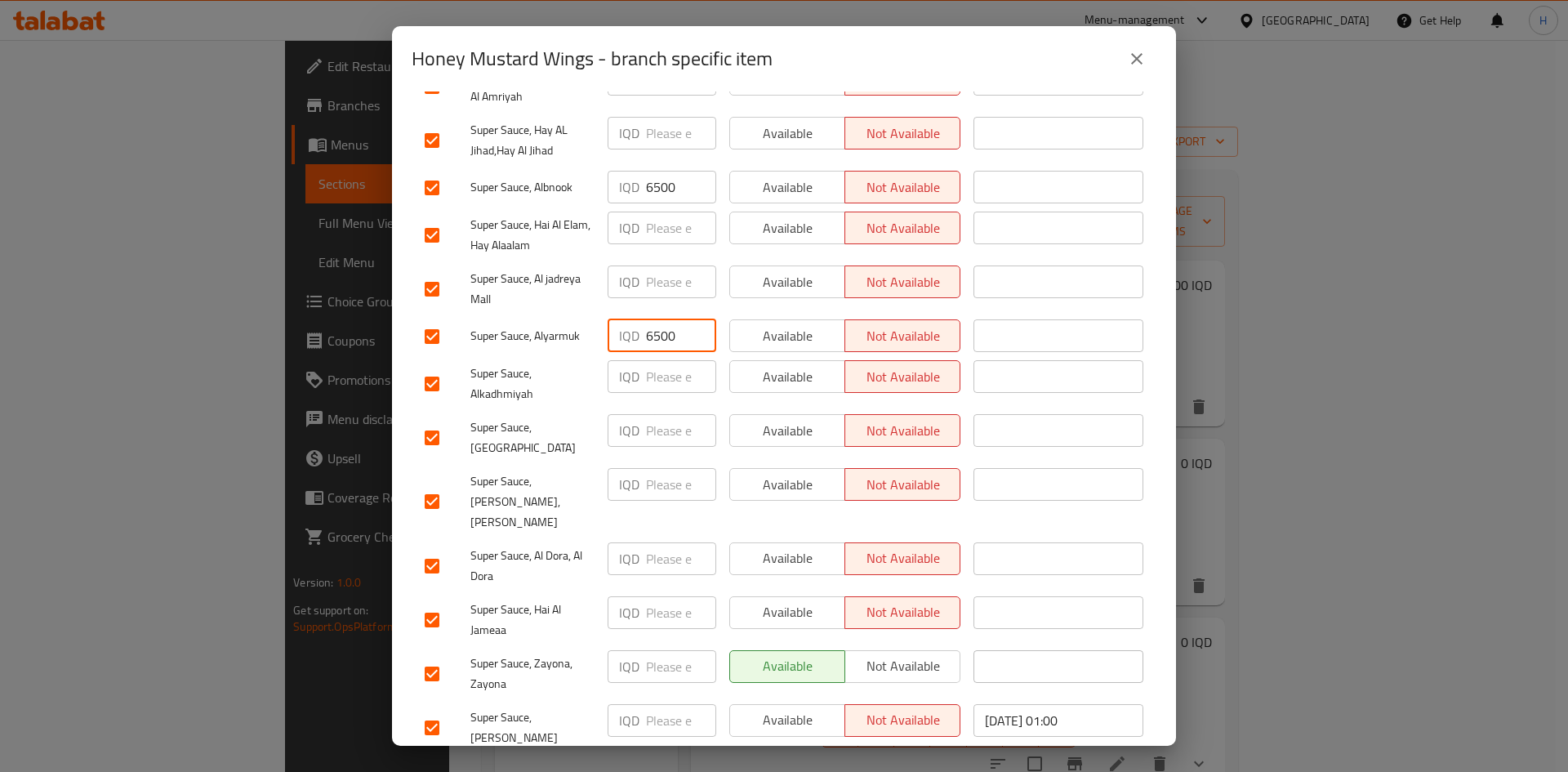
scroll to position [468, 0]
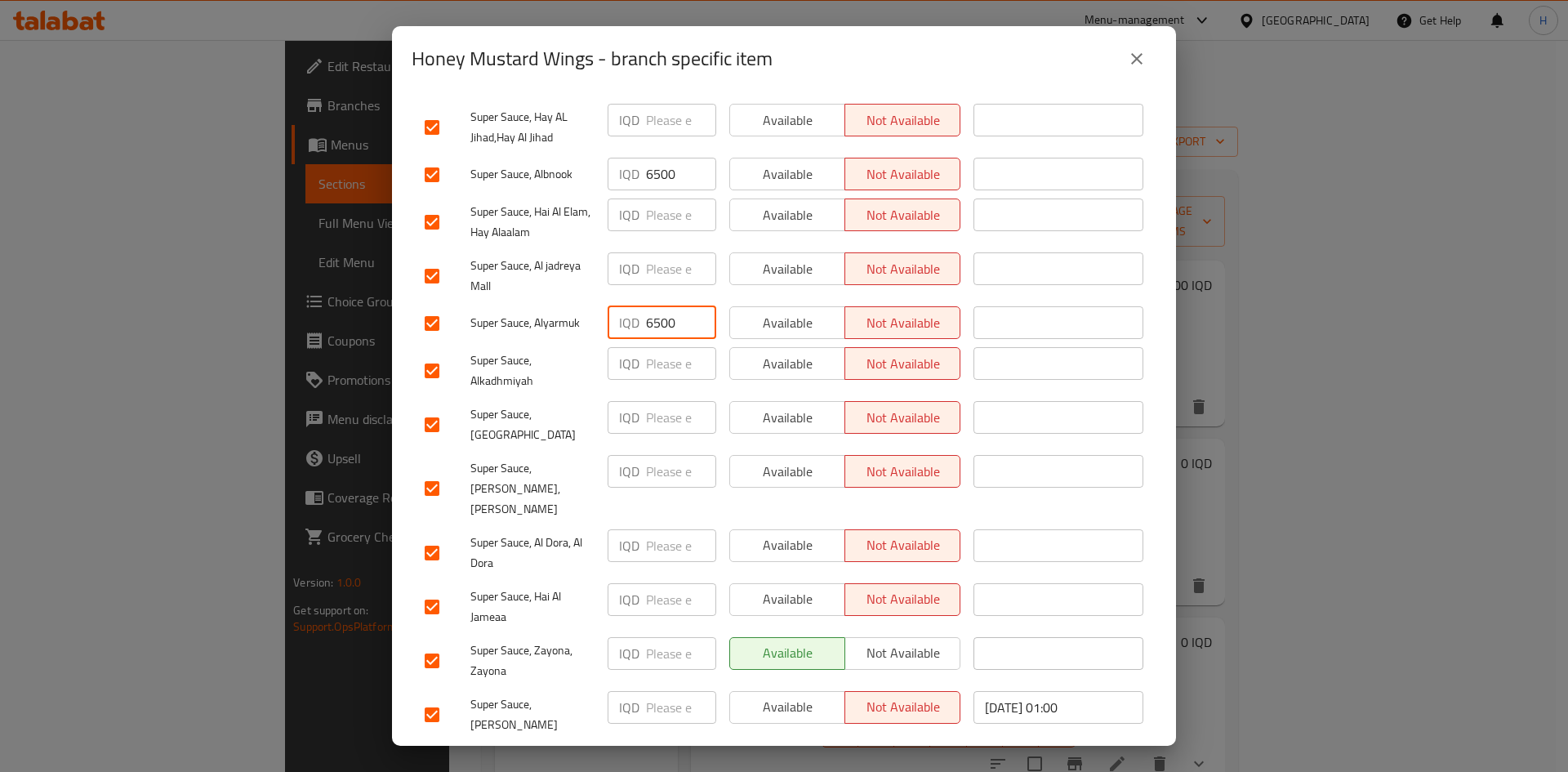
type input "6500"
click at [655, 583] on input "number" at bounding box center [681, 599] width 71 height 32
type input "6500"
click at [651, 637] on input "number" at bounding box center [681, 653] width 71 height 32
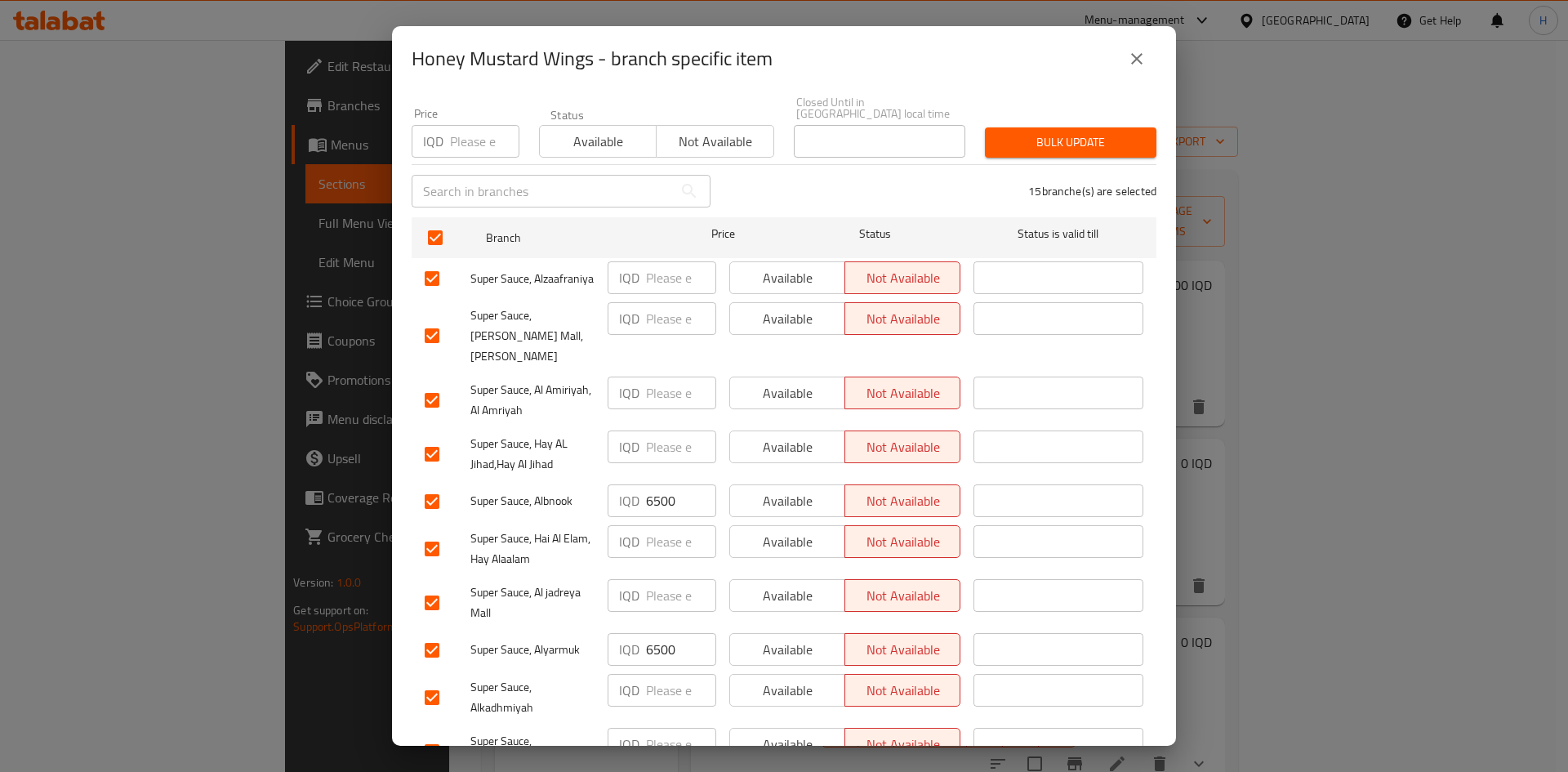
scroll to position [223, 0]
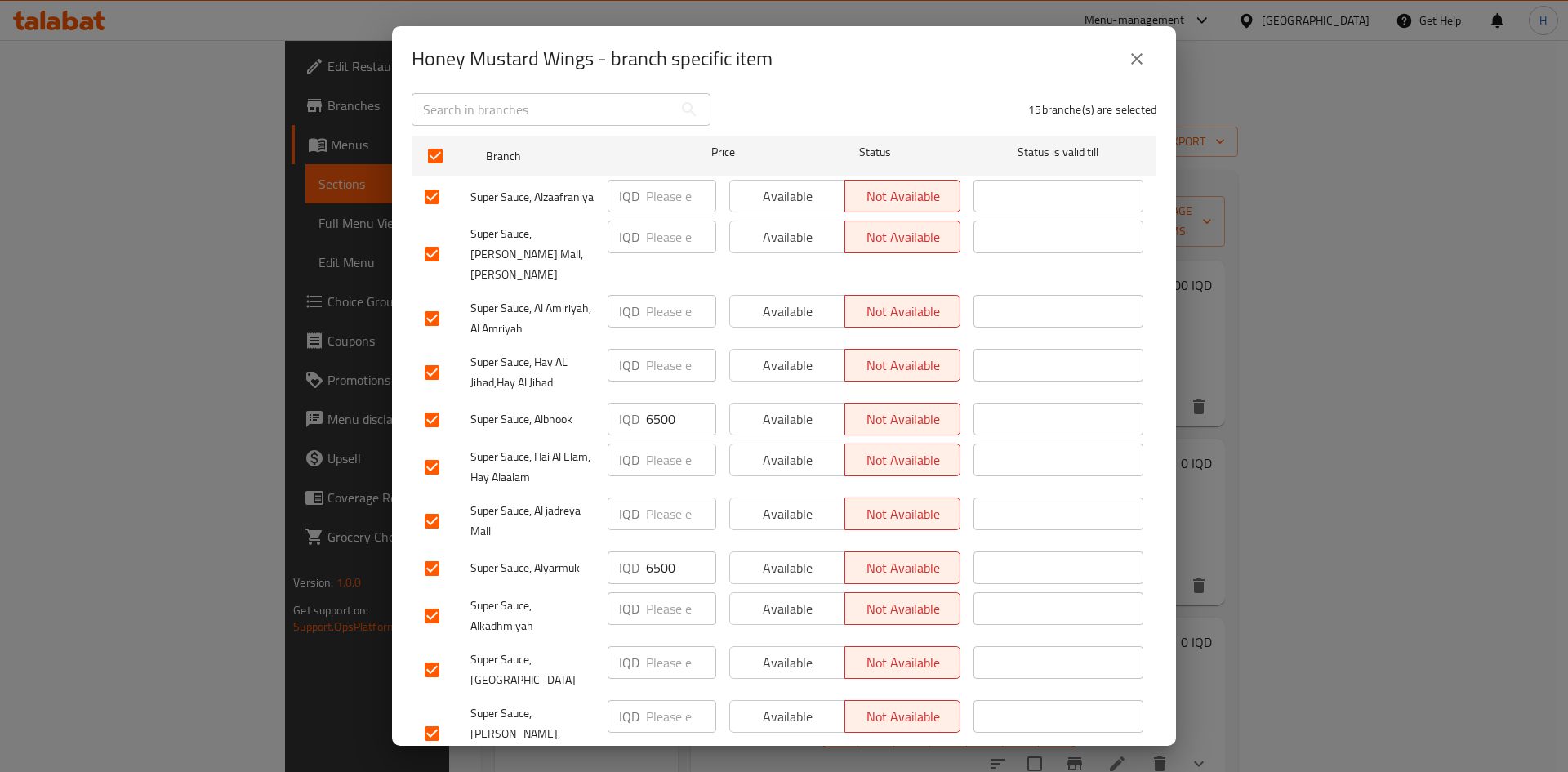
type input "6500"
click at [674, 647] on input "number" at bounding box center [681, 662] width 71 height 32
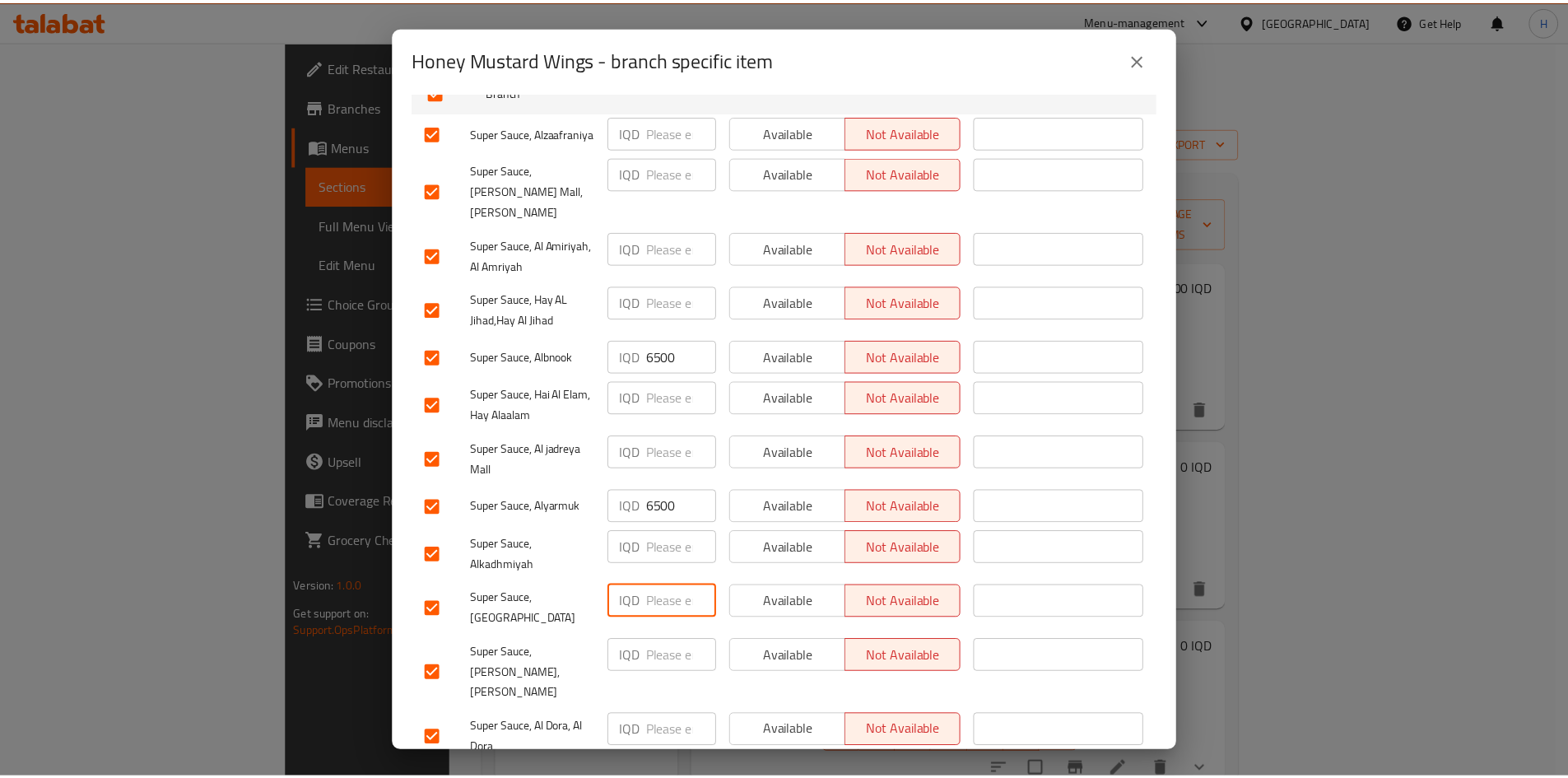
scroll to position [472, 0]
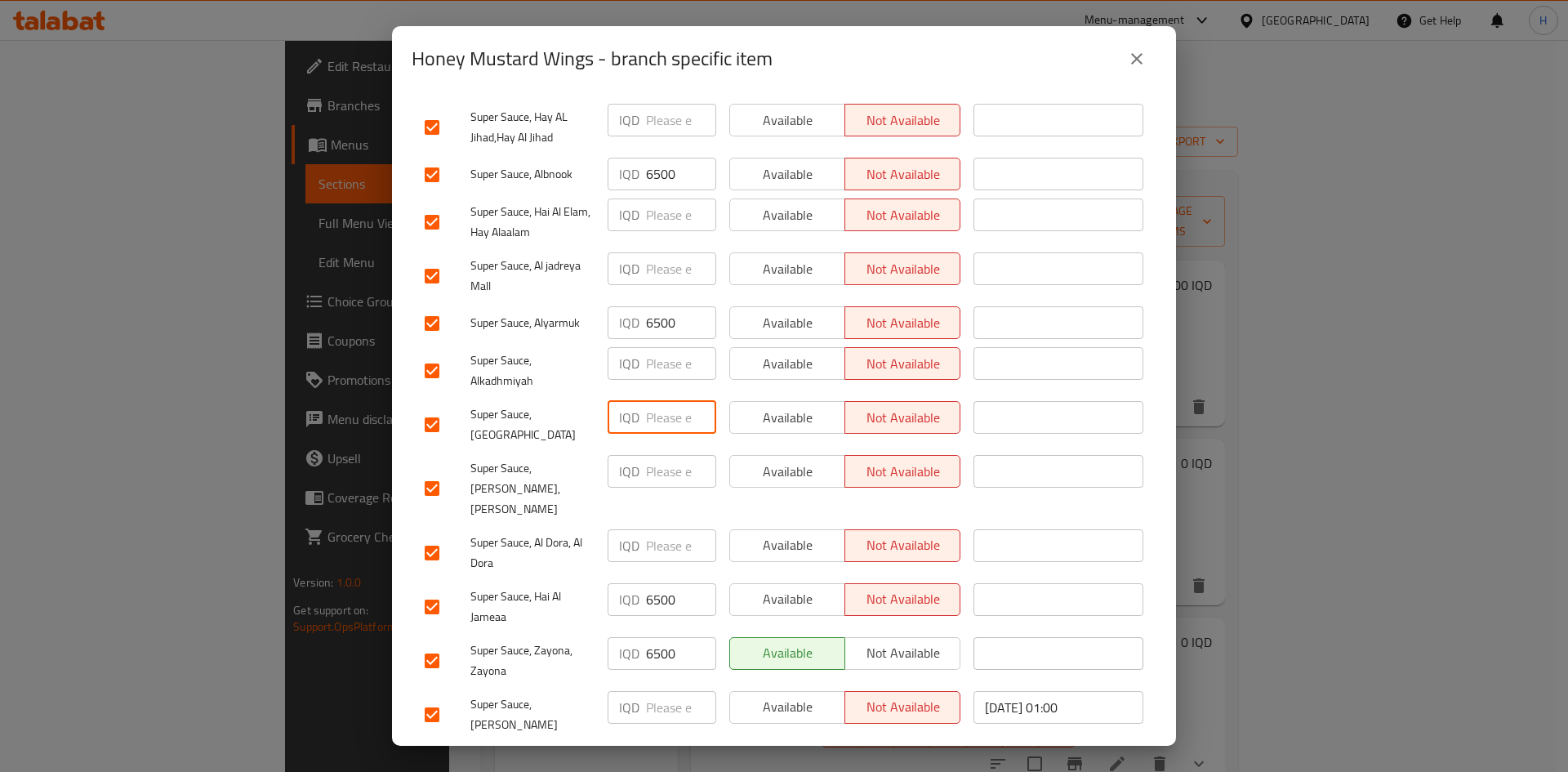
click at [724, 748] on button "Save" at bounding box center [784, 763] width 745 height 30
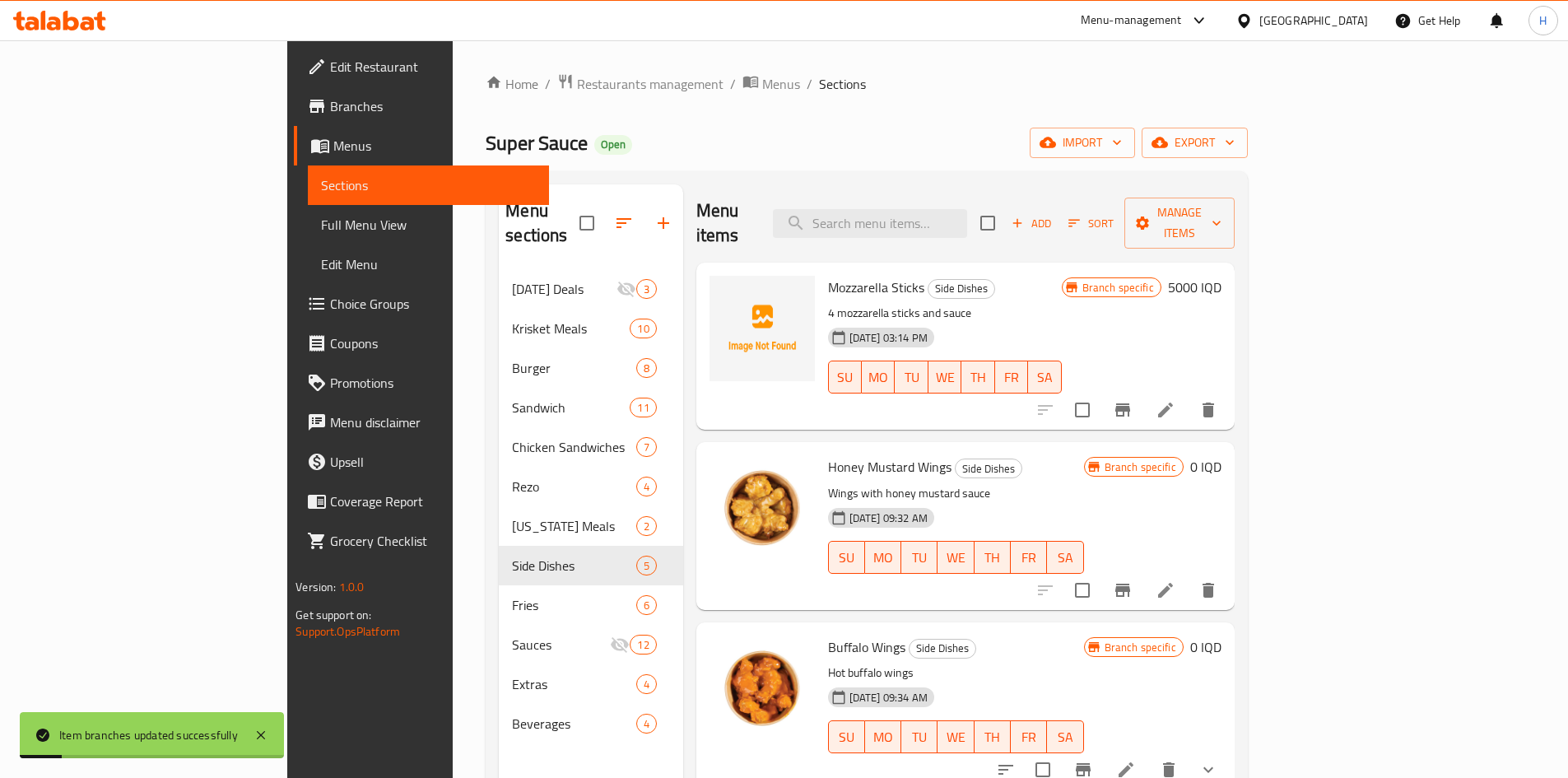
click at [1221, 455] on h6 "0 IQD" at bounding box center [1205, 467] width 31 height 23
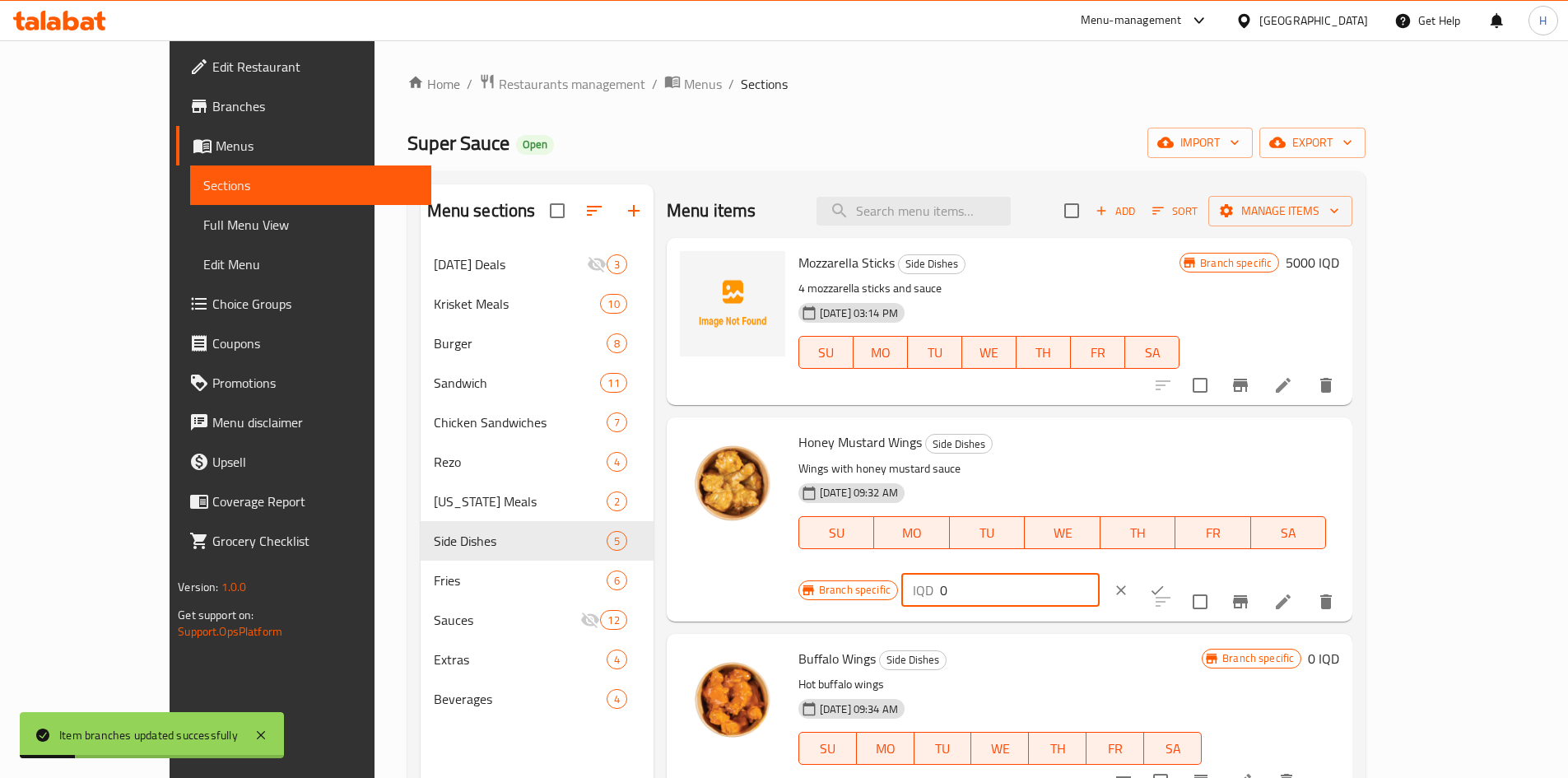
click at [1100, 574] on input "0" at bounding box center [1020, 590] width 160 height 33
type input "6500"
click at [1165, 582] on icon "ok" at bounding box center [1156, 589] width 16 height 16
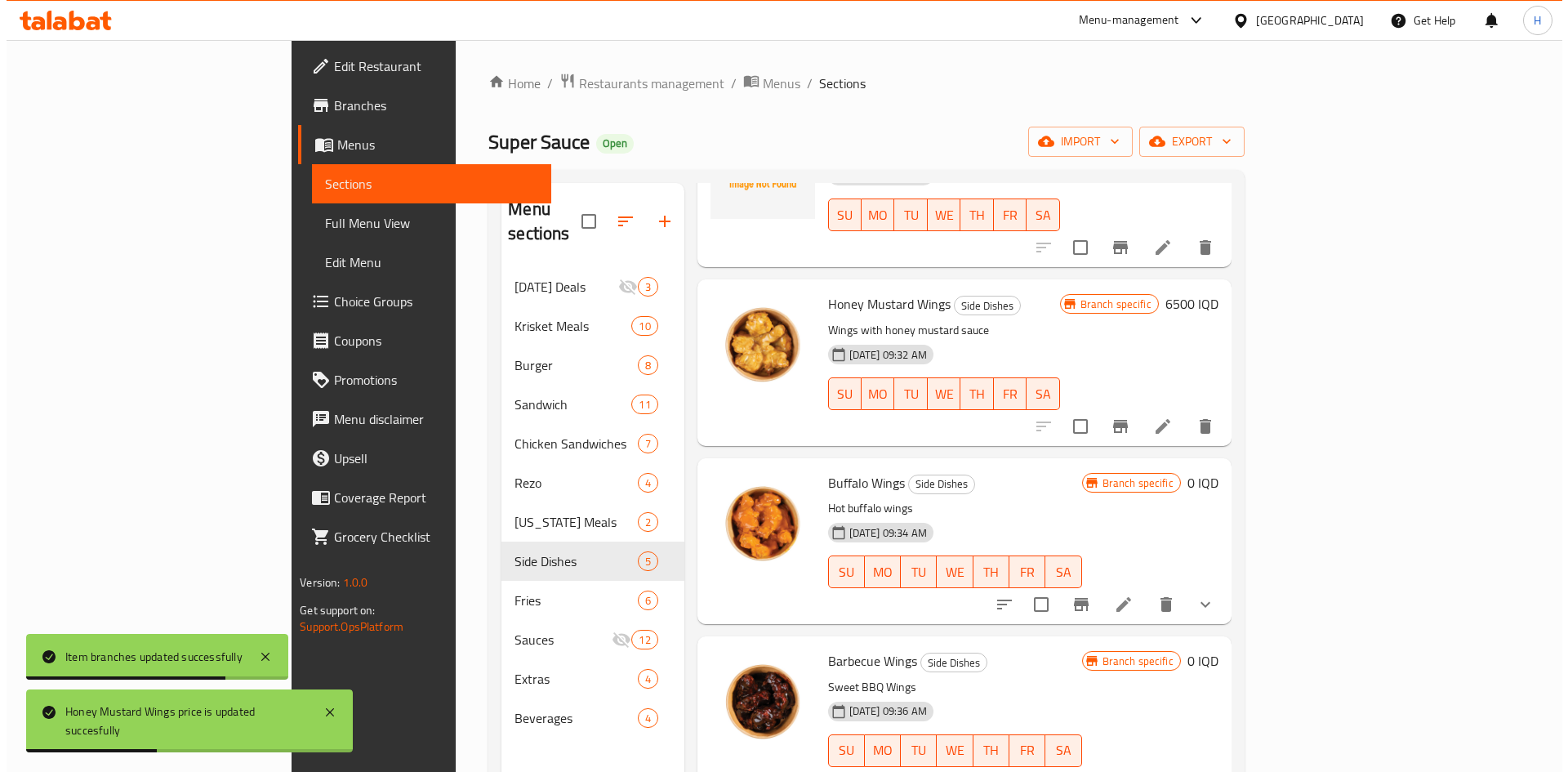
scroll to position [161, 0]
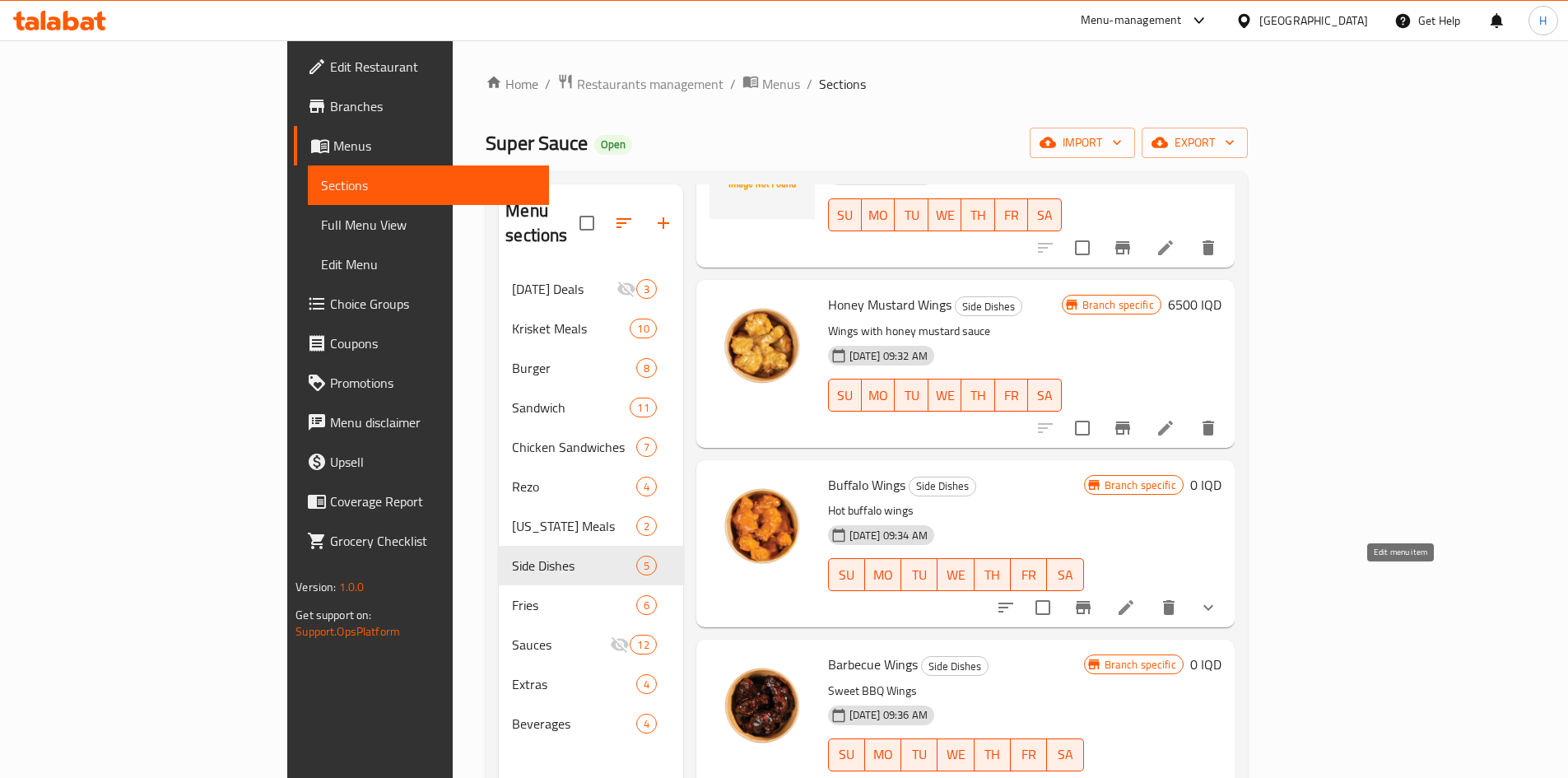
click at [1136, 597] on icon at bounding box center [1125, 606] width 20 height 20
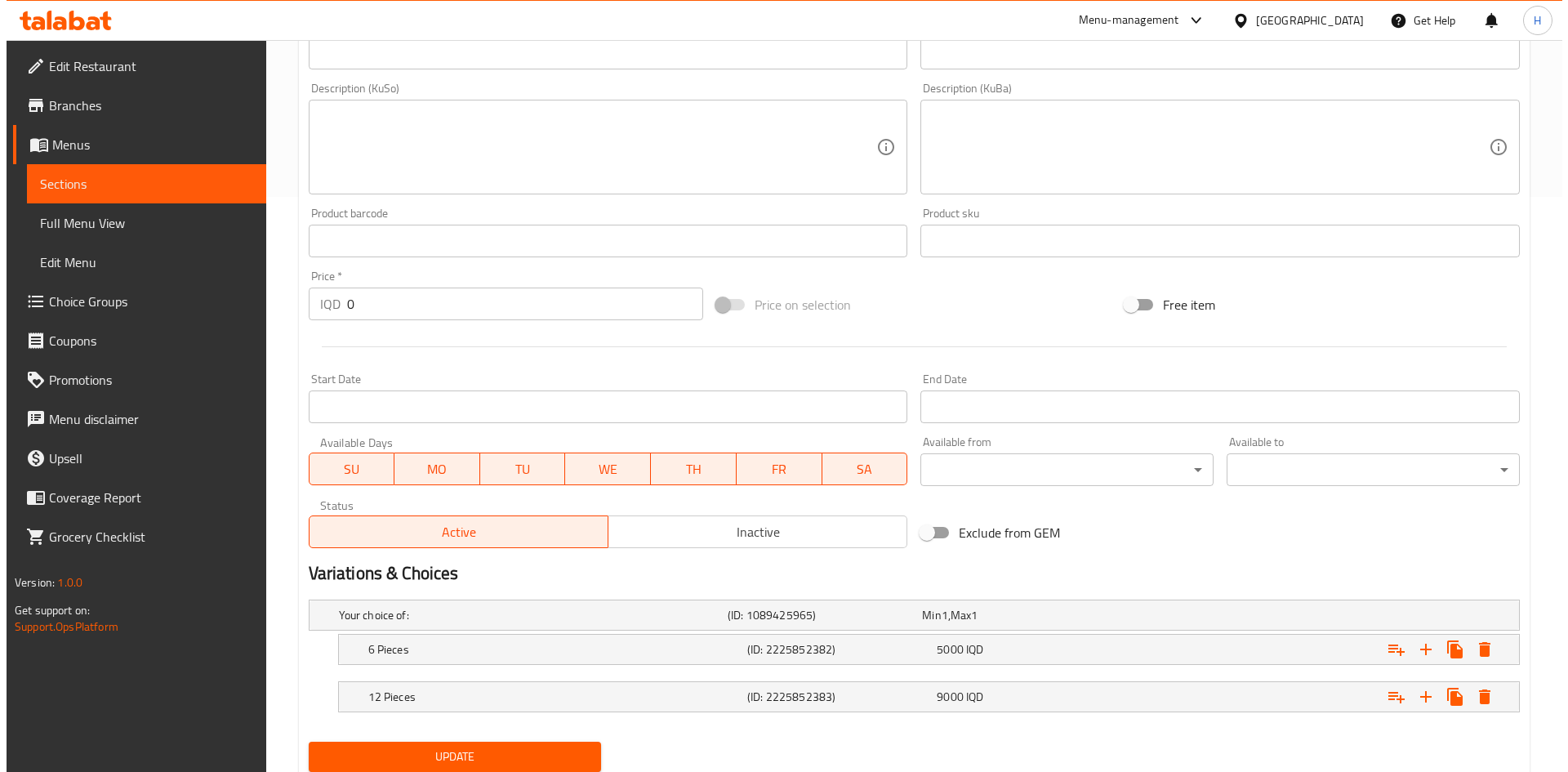
scroll to position [631, 0]
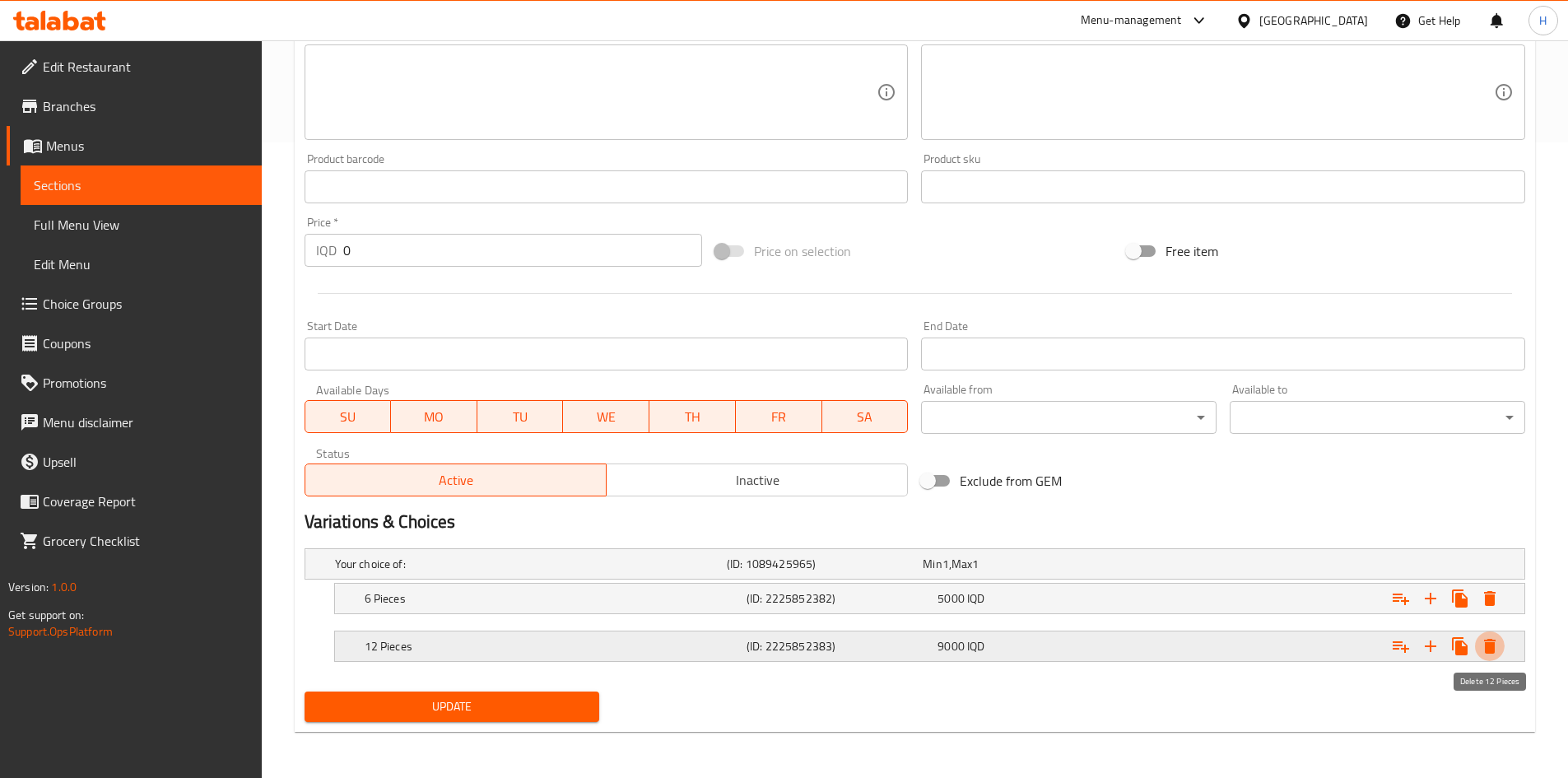
click at [1487, 642] on icon "Expand" at bounding box center [1489, 645] width 11 height 15
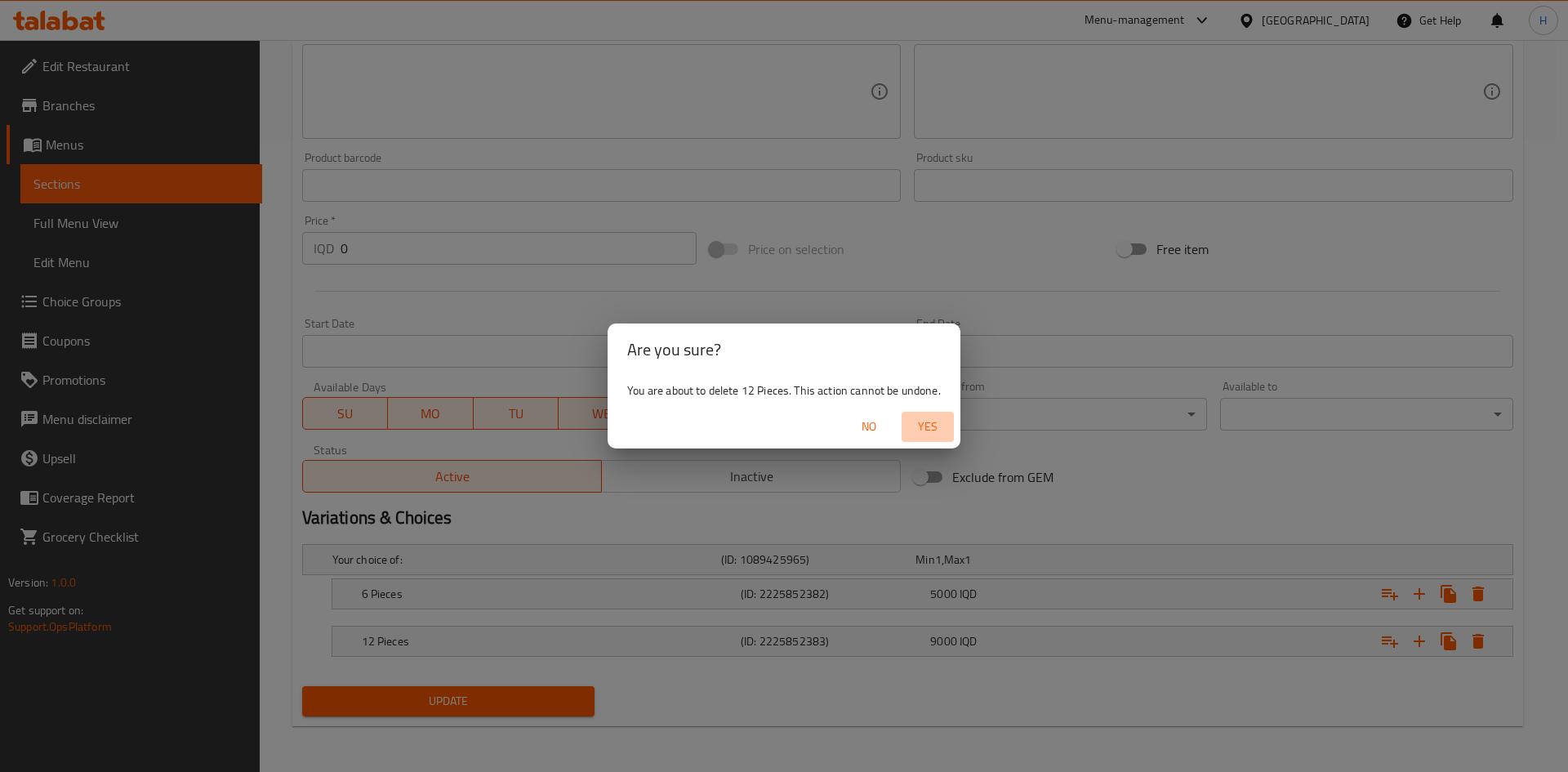
click at [934, 432] on span "Yes" at bounding box center [928, 426] width 39 height 20
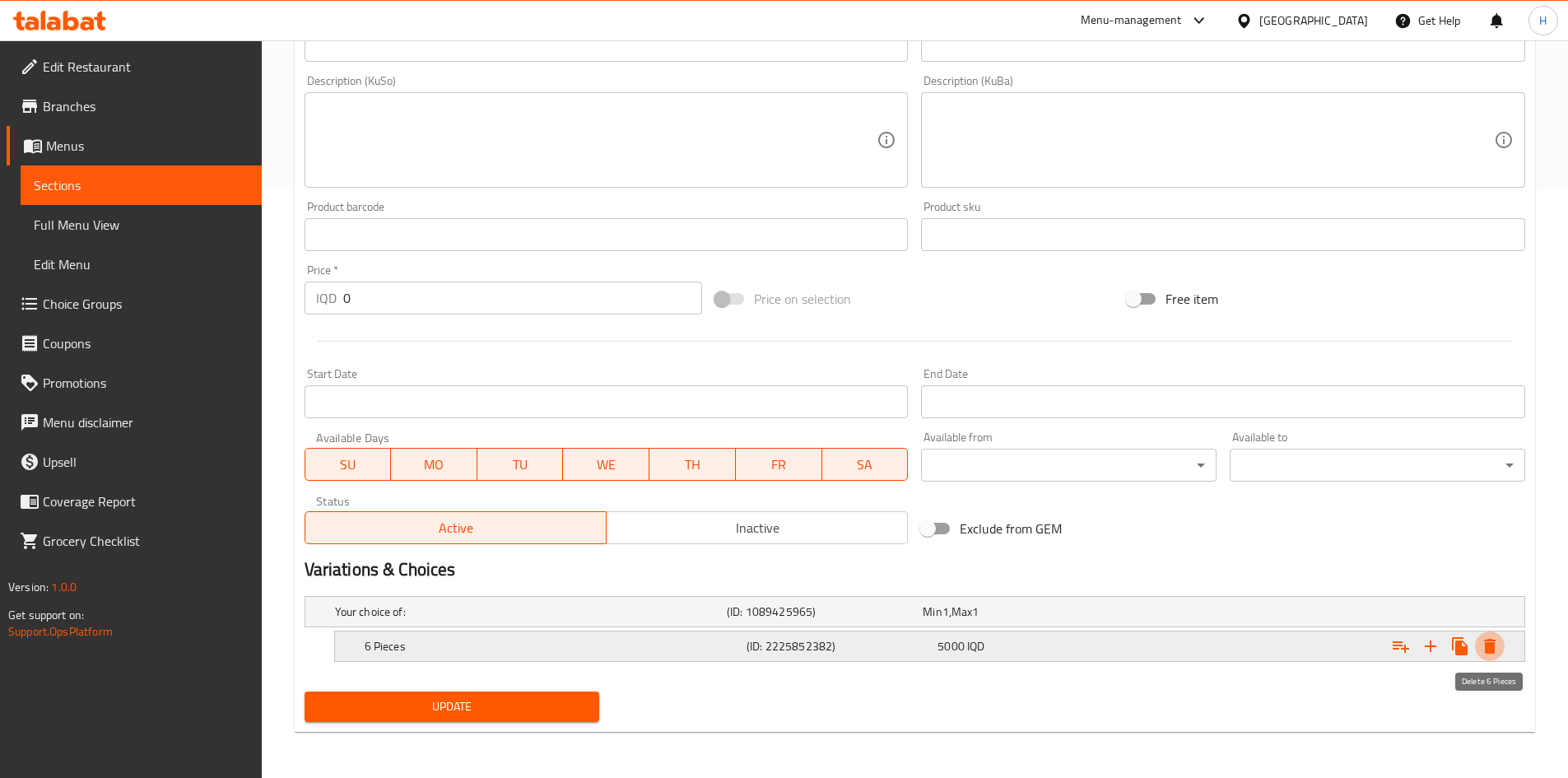
click at [1487, 646] on icon "Expand" at bounding box center [1489, 645] width 11 height 15
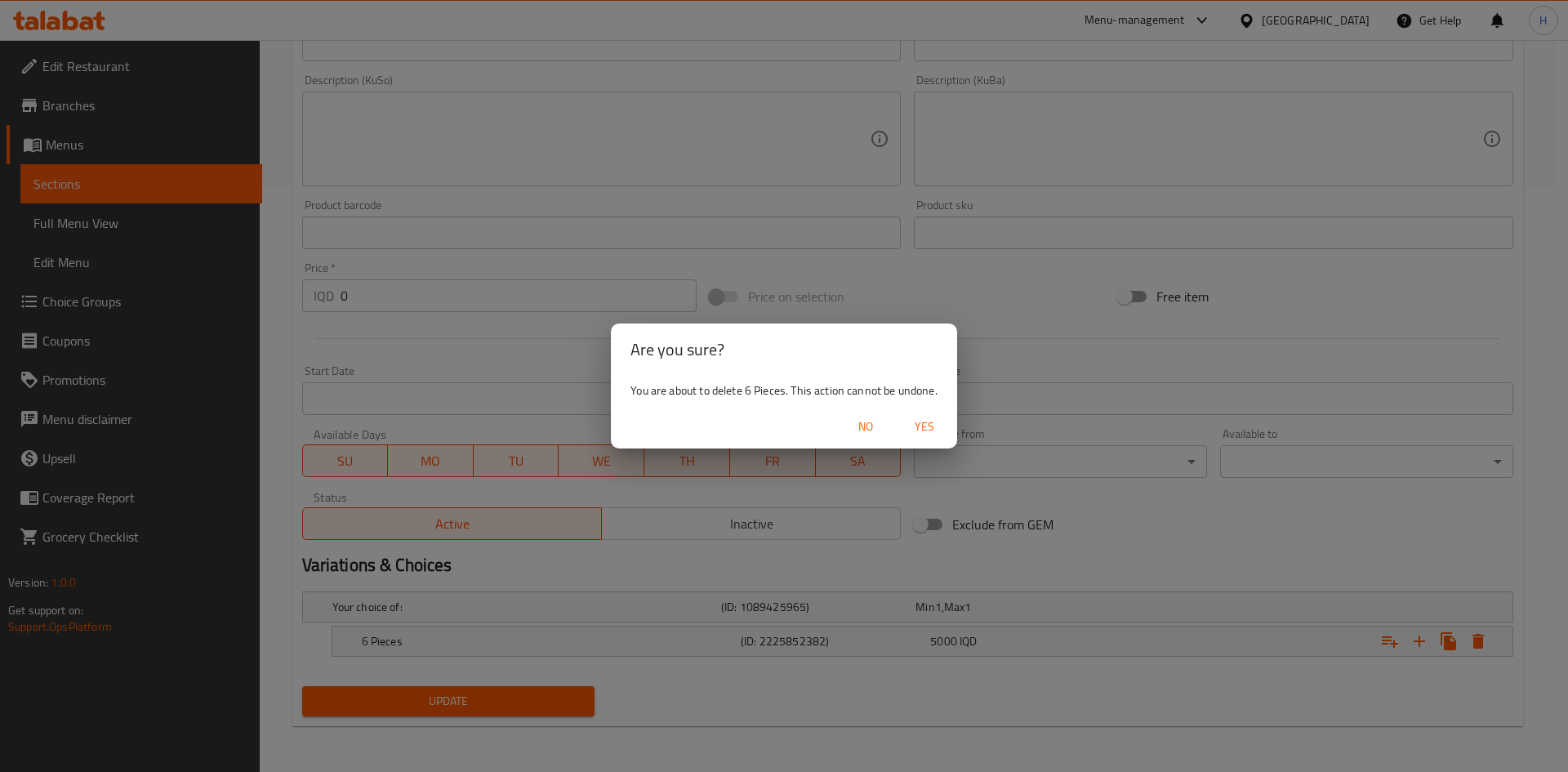
click at [918, 427] on span "Yes" at bounding box center [924, 426] width 39 height 20
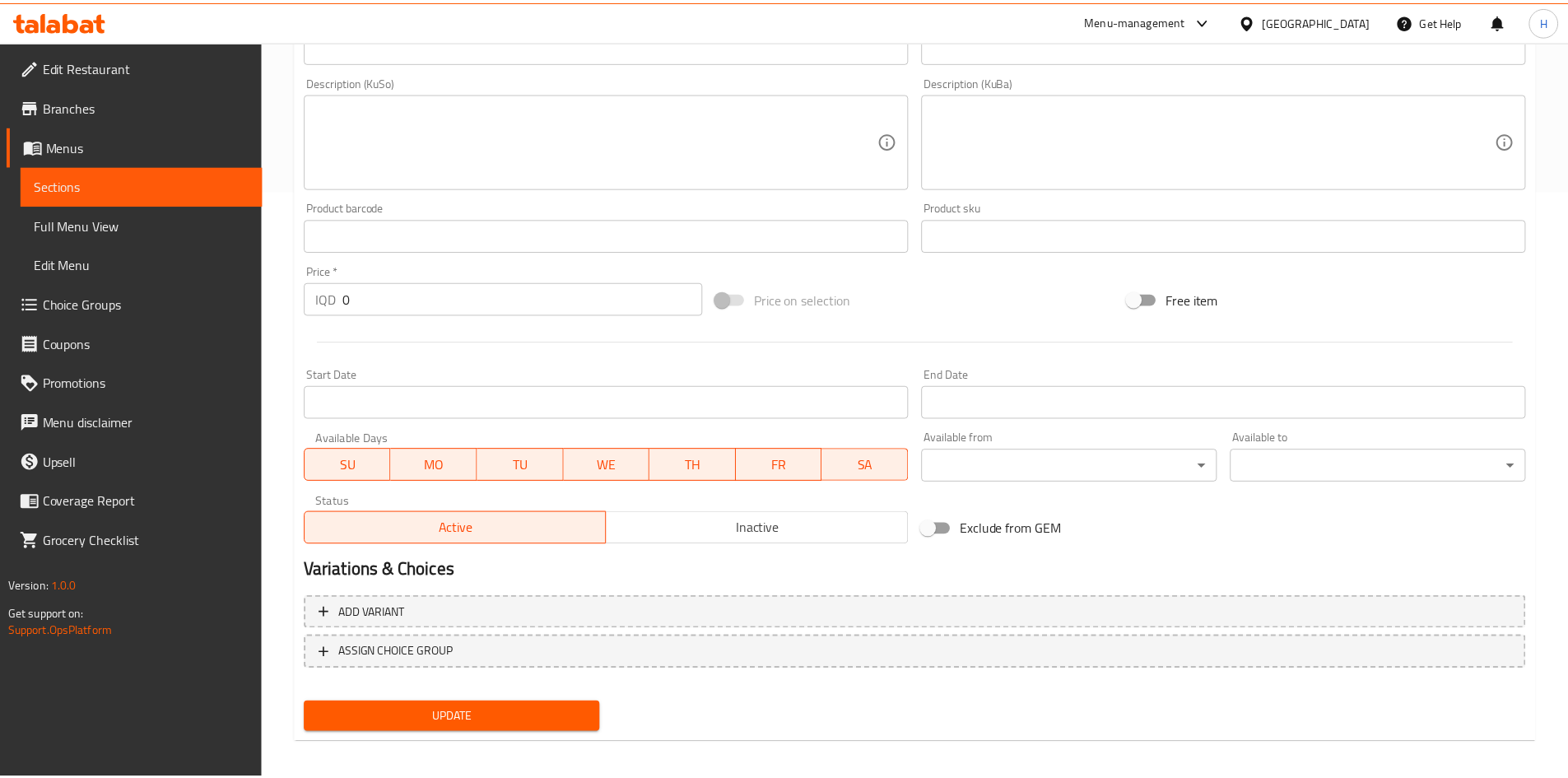
scroll to position [582, 0]
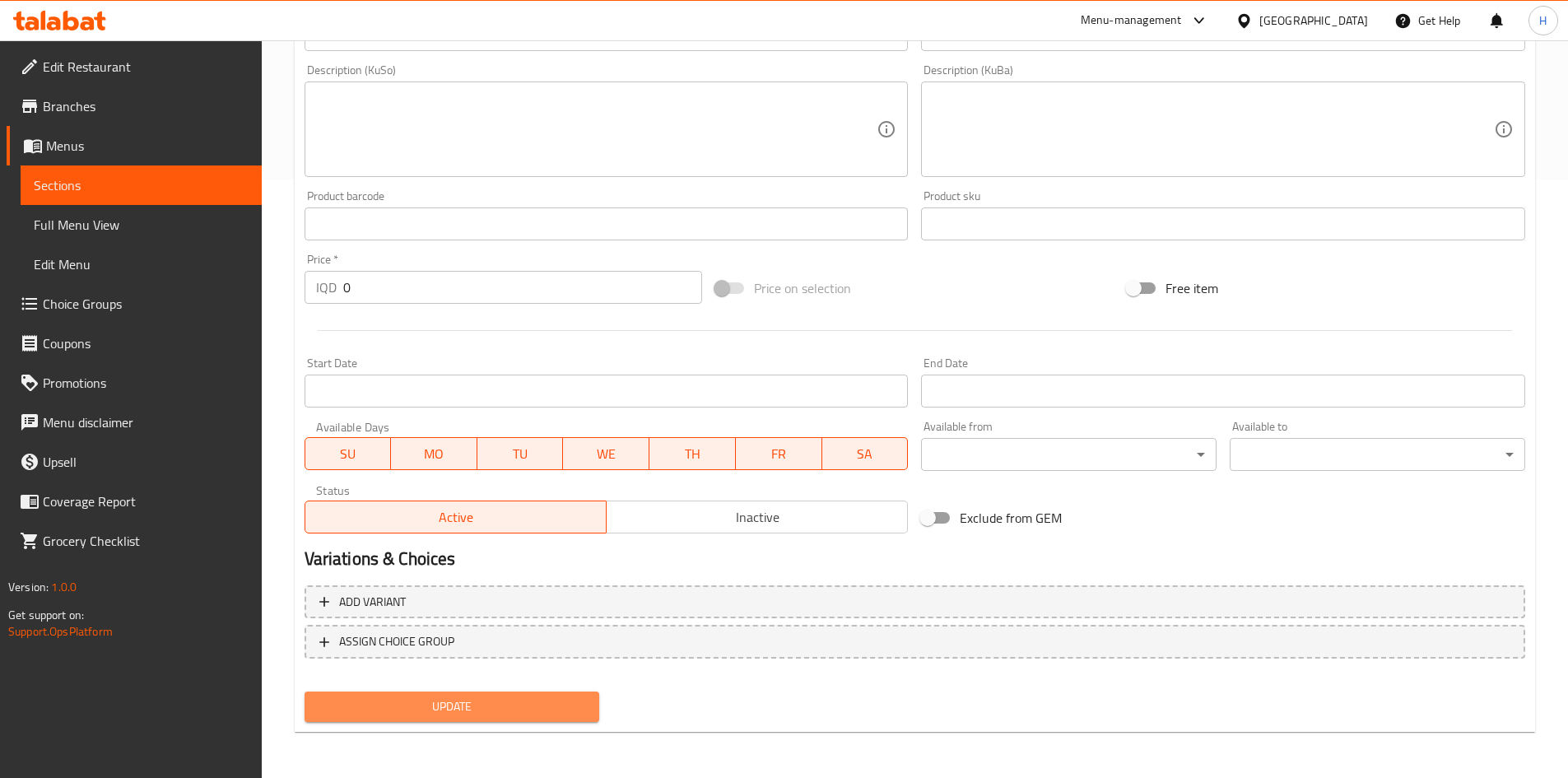
click at [439, 720] on button "Update" at bounding box center [452, 706] width 295 height 30
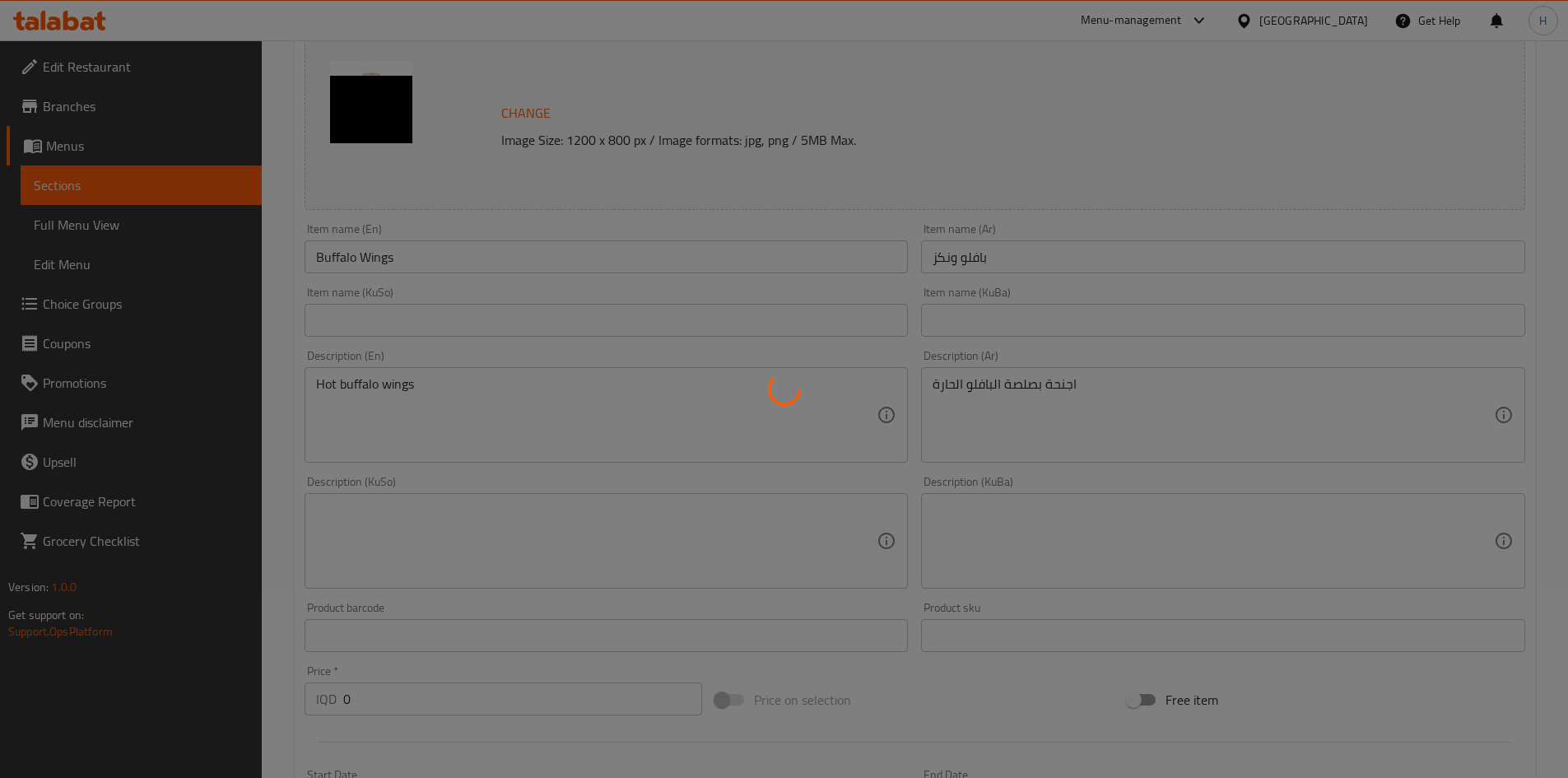
scroll to position [0, 0]
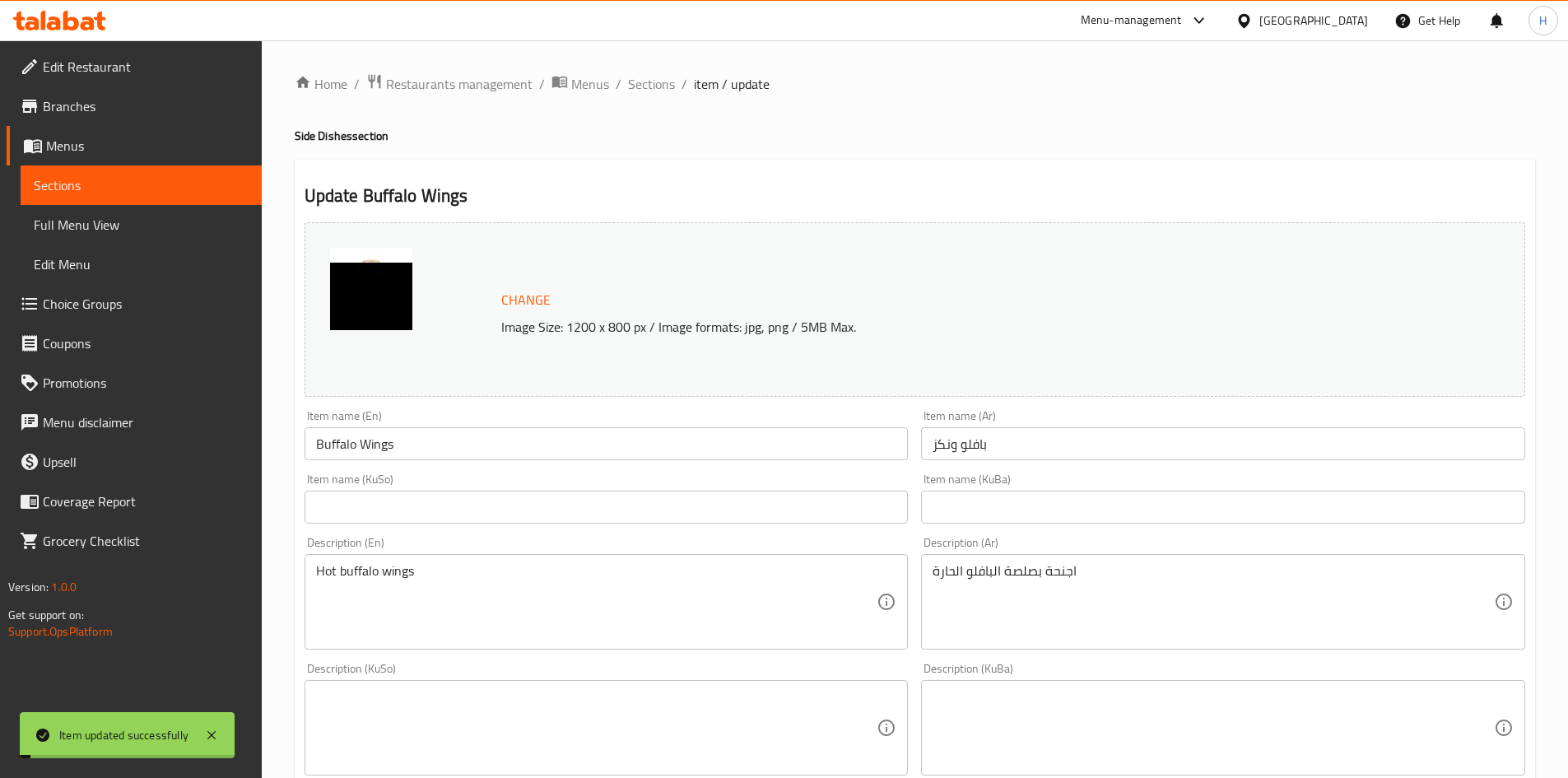
click at [654, 79] on span "Sections" at bounding box center [651, 83] width 47 height 20
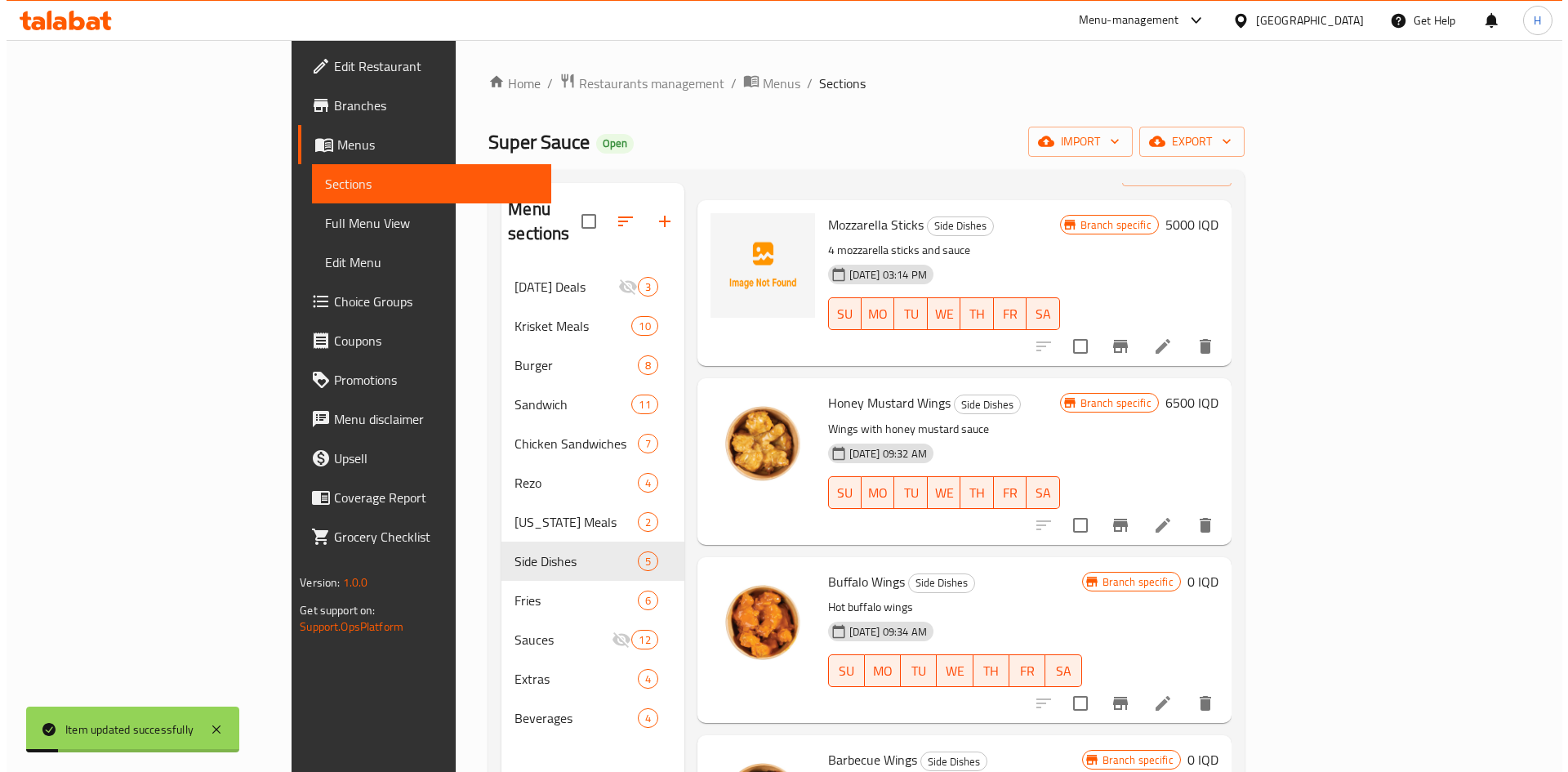
scroll to position [161, 0]
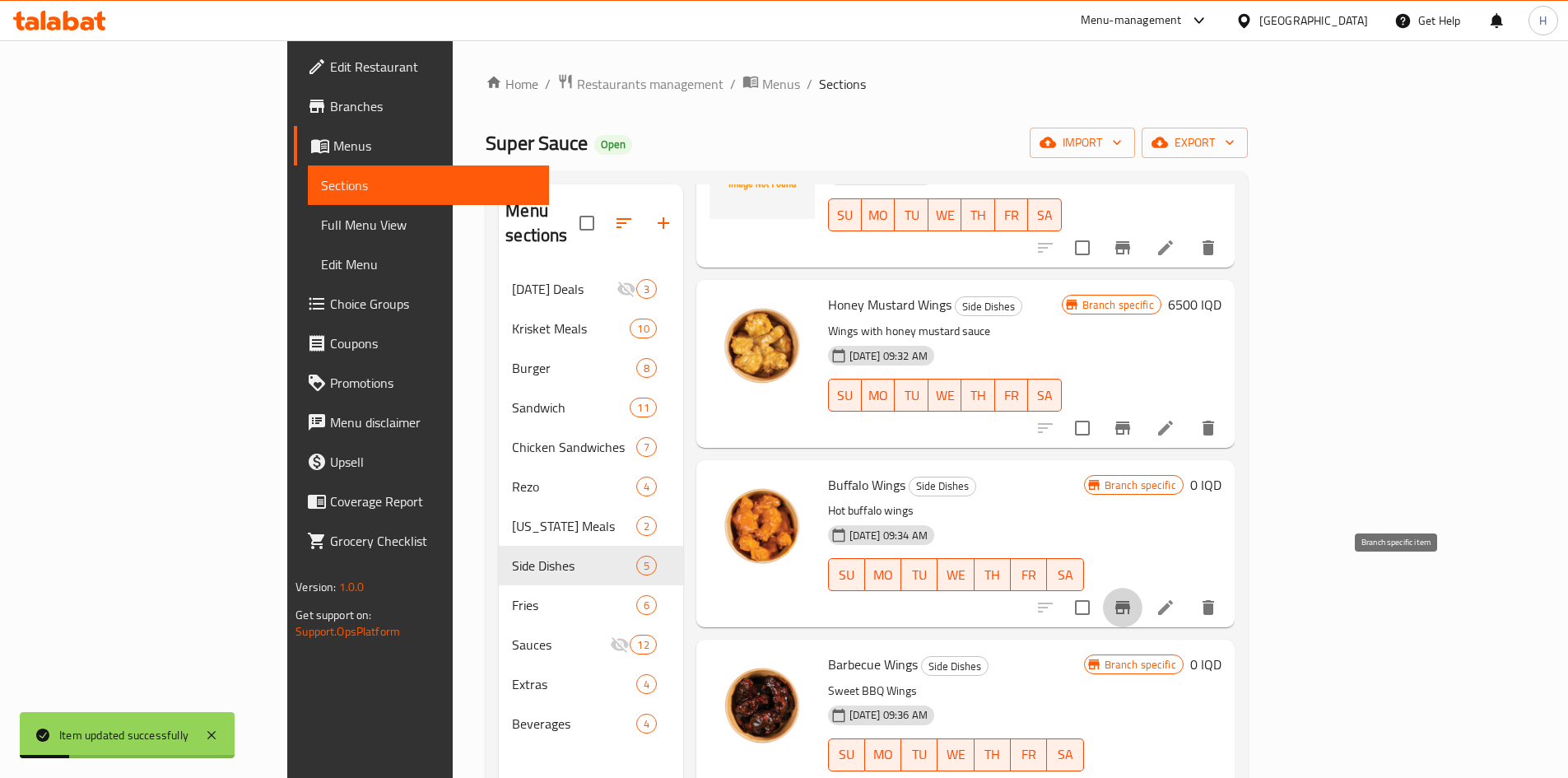
click at [1132, 597] on icon "Branch-specific-item" at bounding box center [1122, 606] width 20 height 20
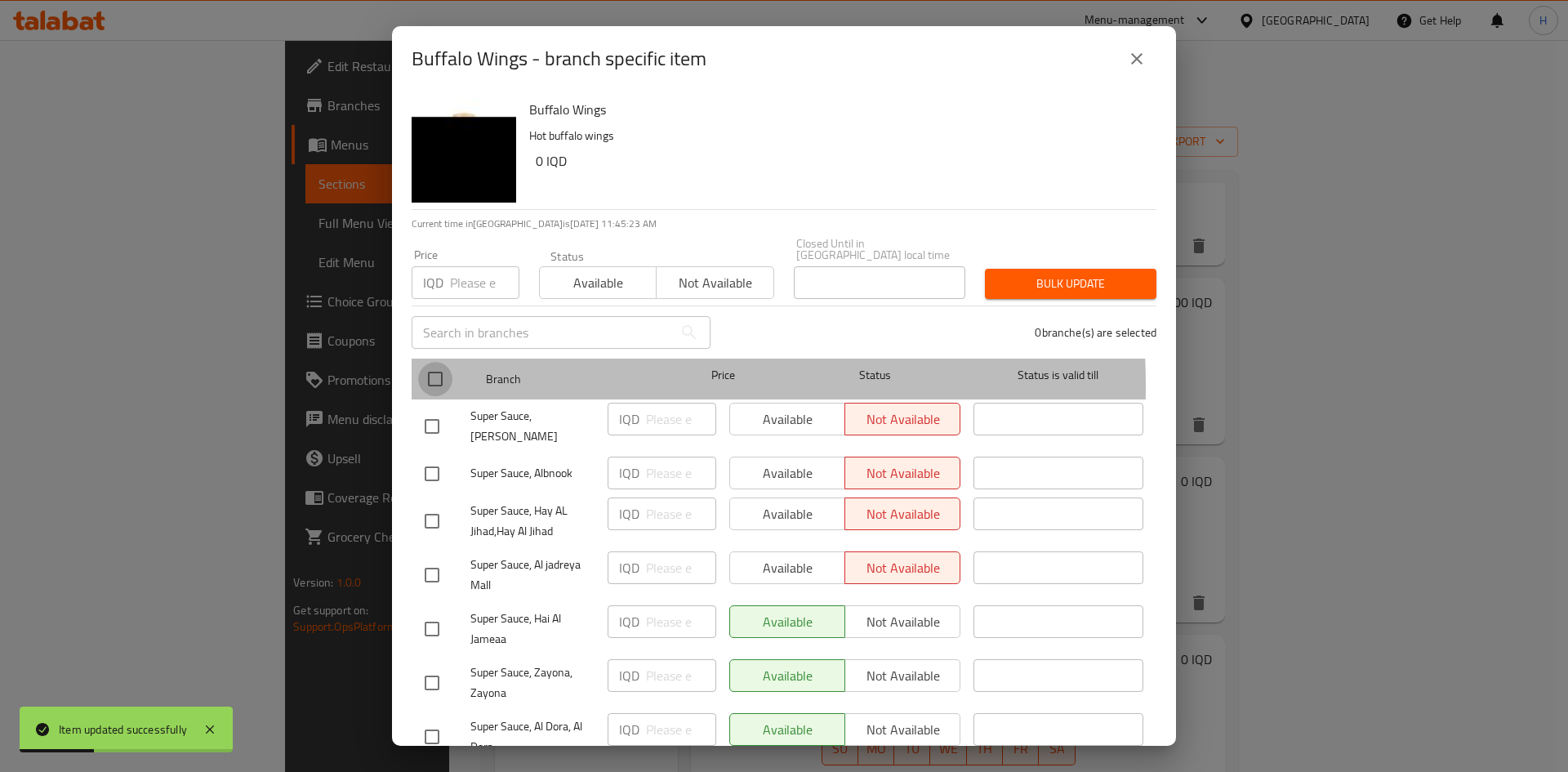
click at [439, 375] on input "checkbox" at bounding box center [435, 379] width 34 height 34
checkbox input "true"
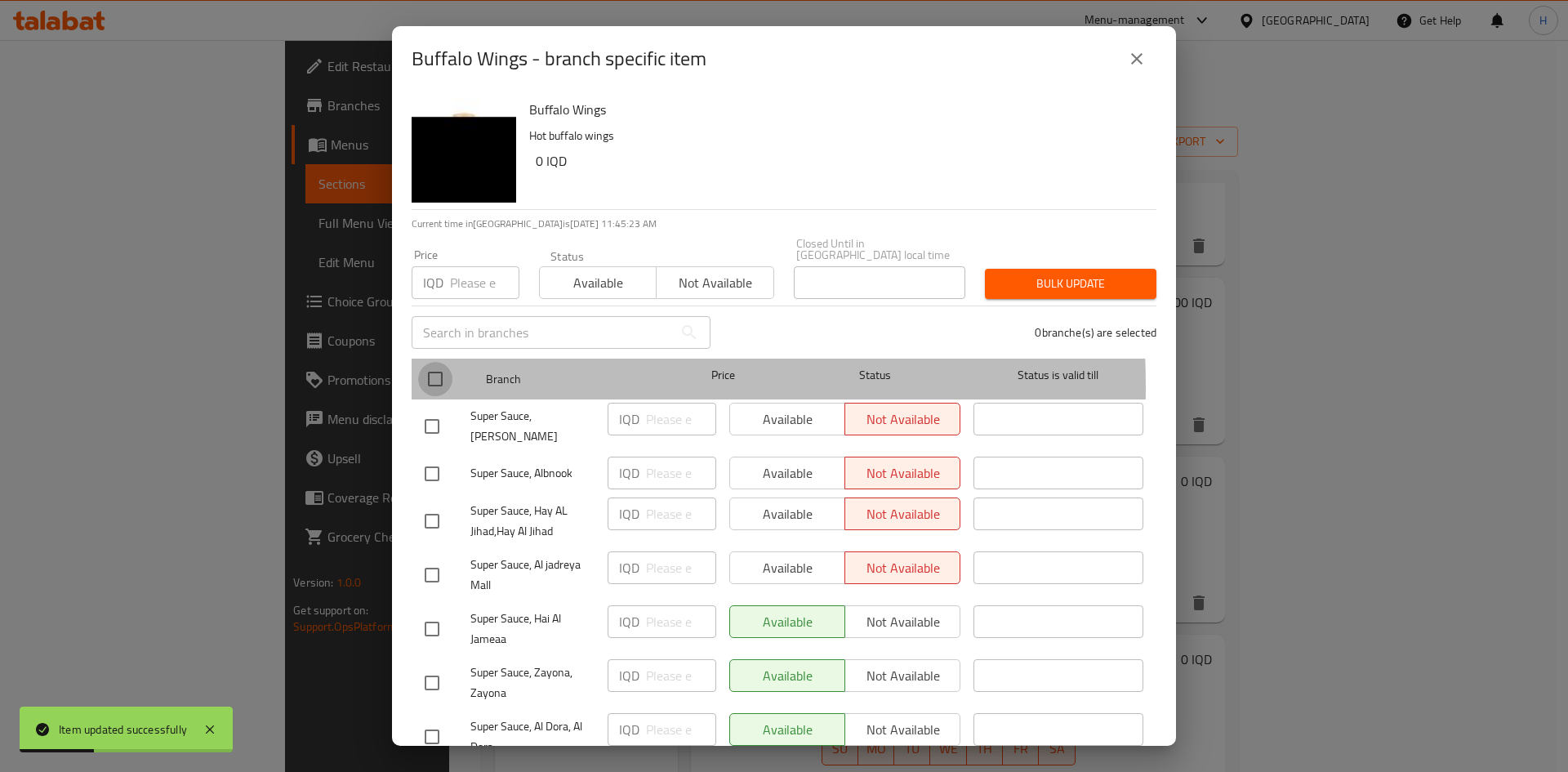
checkbox input "true"
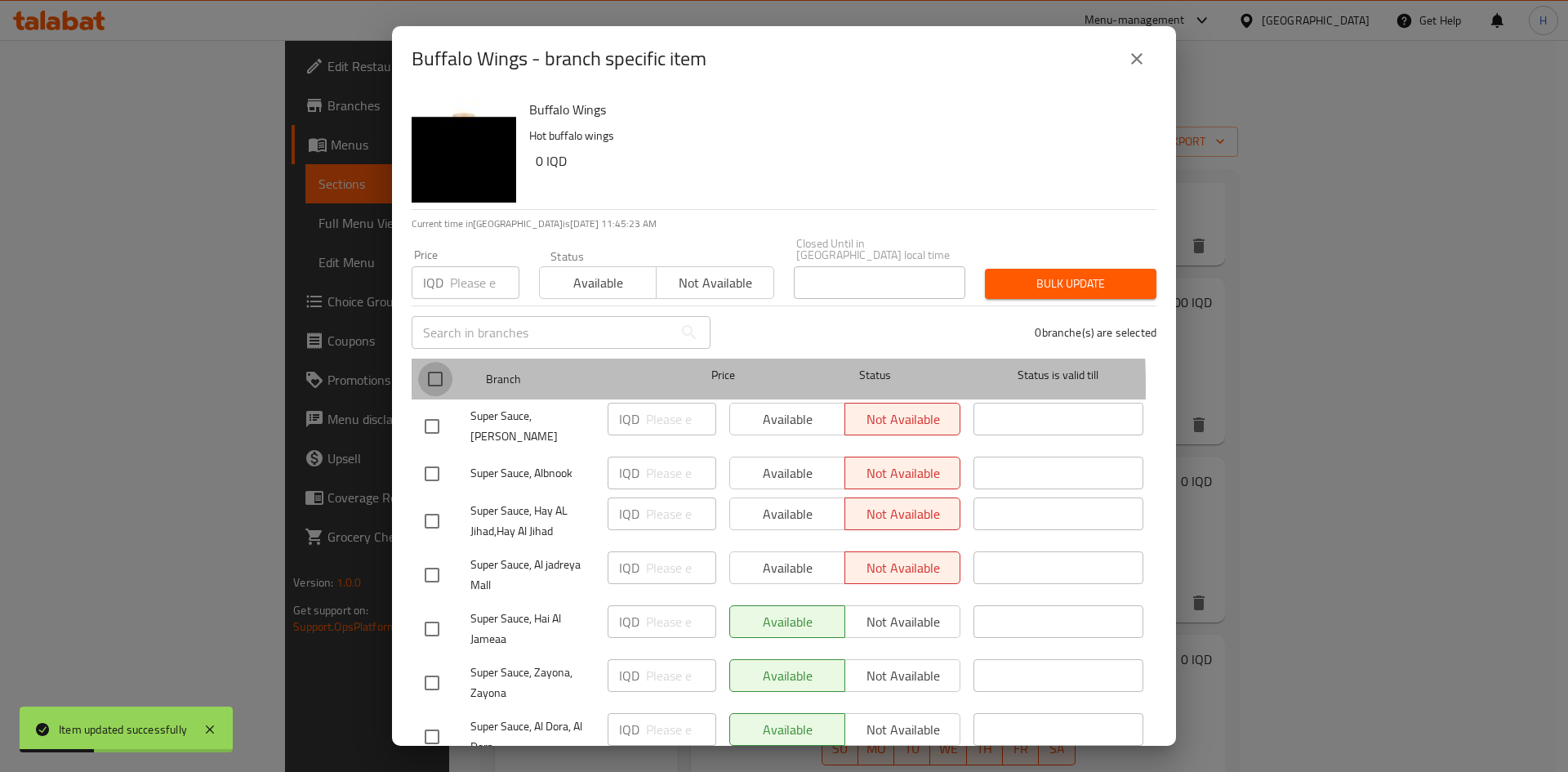
checkbox input "true"
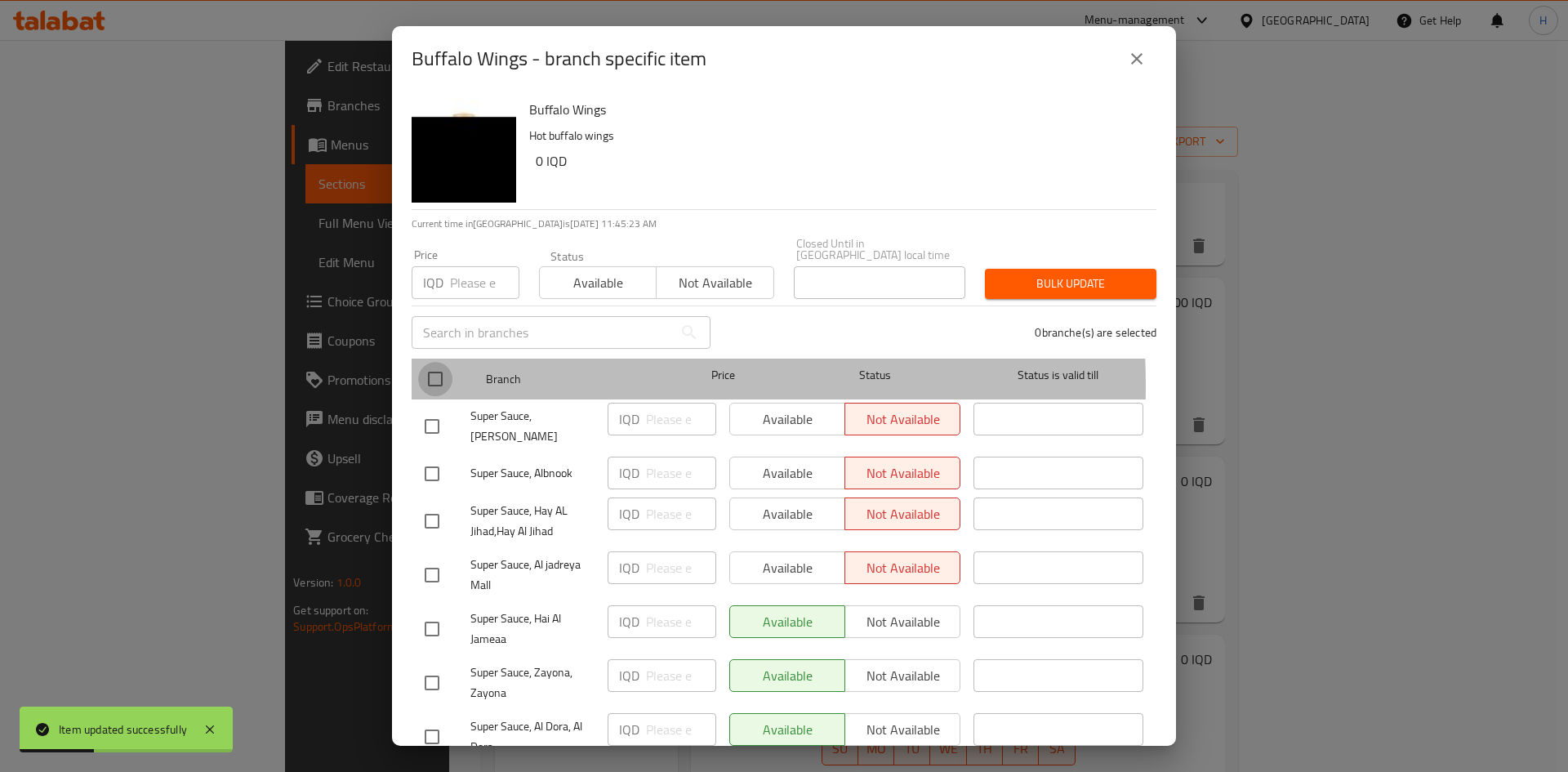
checkbox input "true"
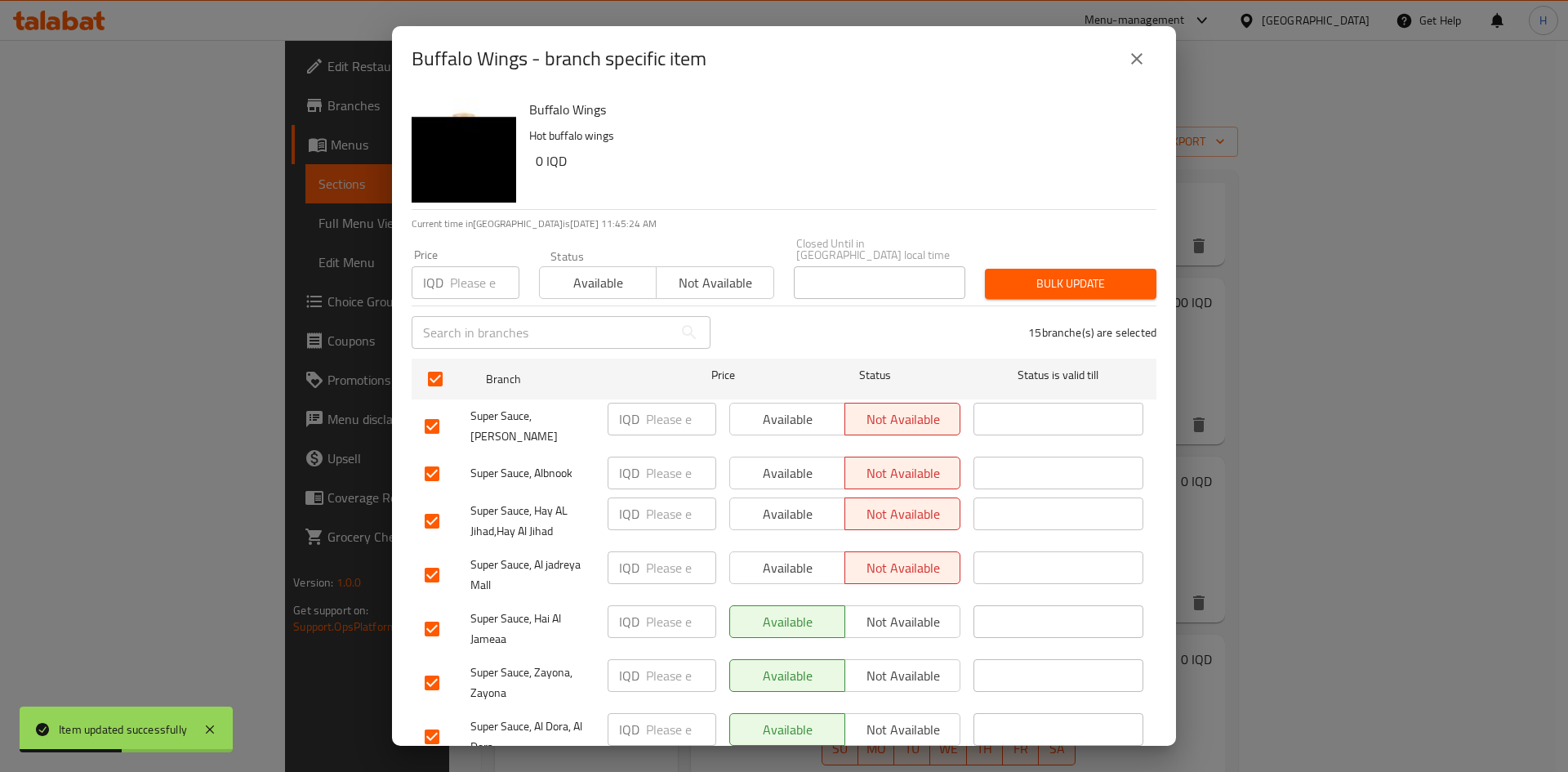
click at [659, 470] on input "number" at bounding box center [681, 472] width 71 height 32
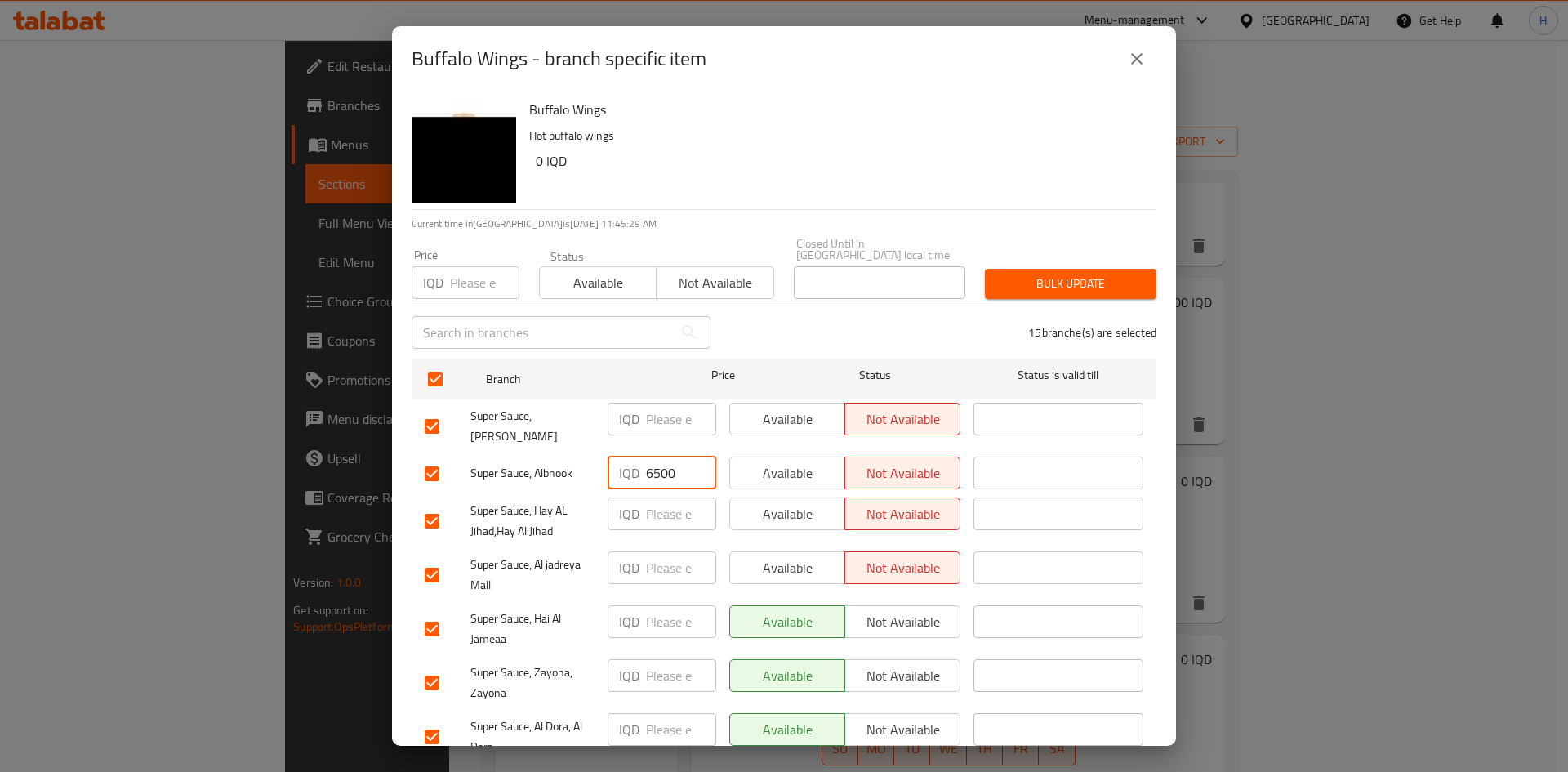
click at [664, 456] on input "6500" at bounding box center [681, 472] width 71 height 32
type input "6500"
click at [655, 605] on input "number" at bounding box center [681, 621] width 71 height 32
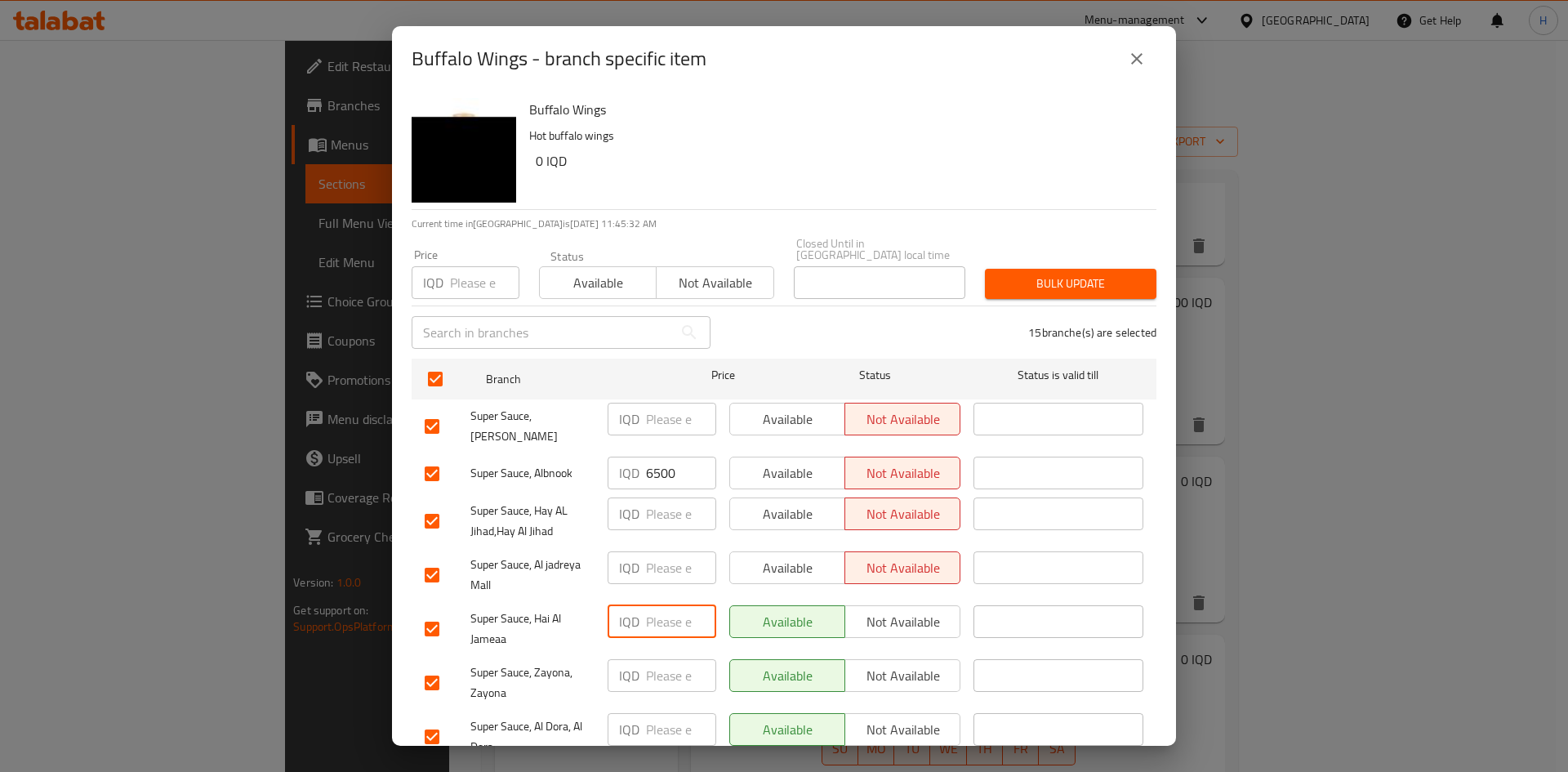
paste input "6500"
click at [650, 659] on input "number" at bounding box center [681, 675] width 71 height 32
paste input "6500"
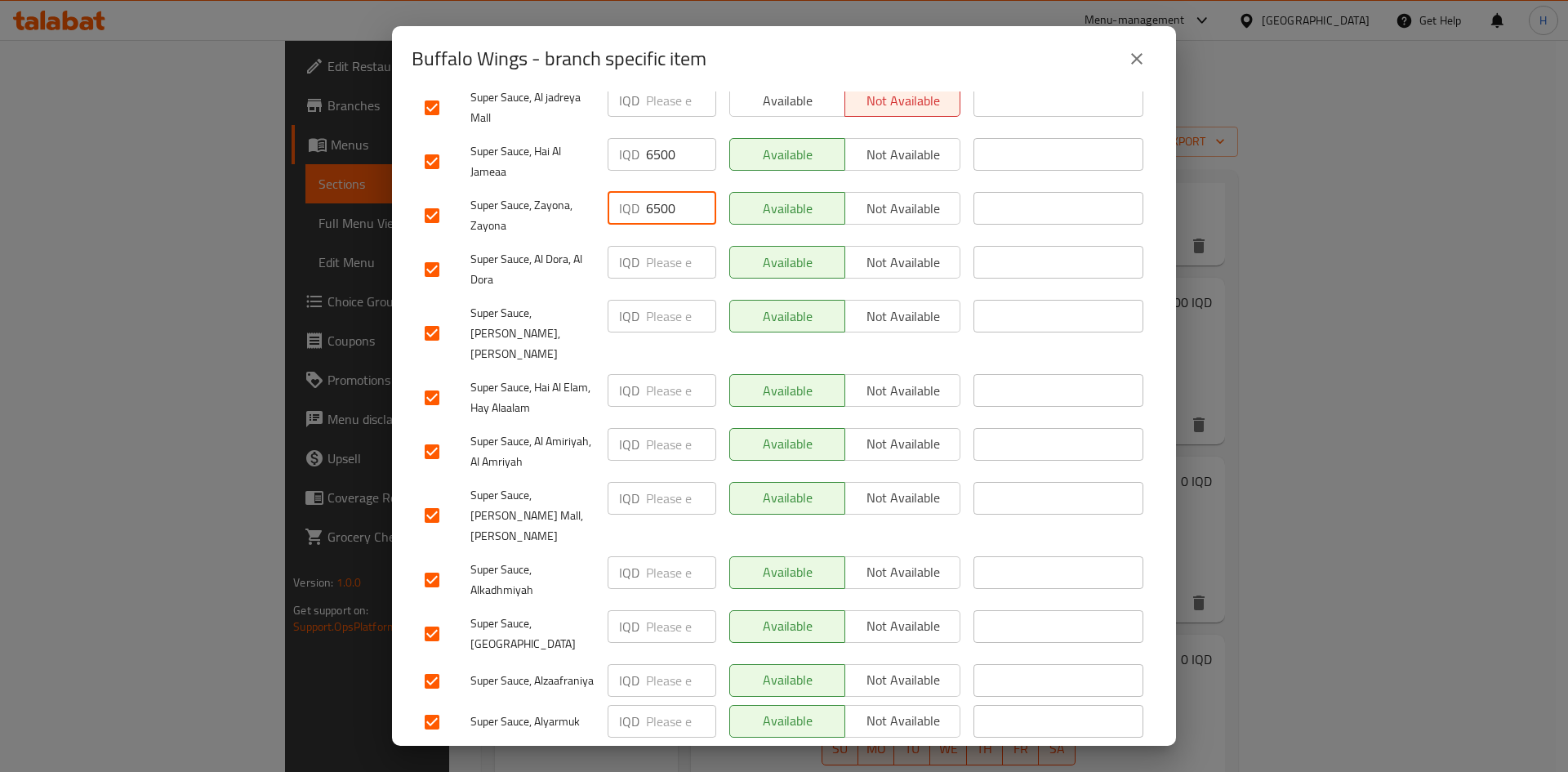
scroll to position [468, 0]
click at [654, 704] on input "number" at bounding box center [681, 720] width 71 height 32
paste input "6500"
click at [658, 603] on div "IQD ​" at bounding box center [661, 632] width 122 height 60
click at [660, 609] on input "number" at bounding box center [681, 626] width 71 height 32
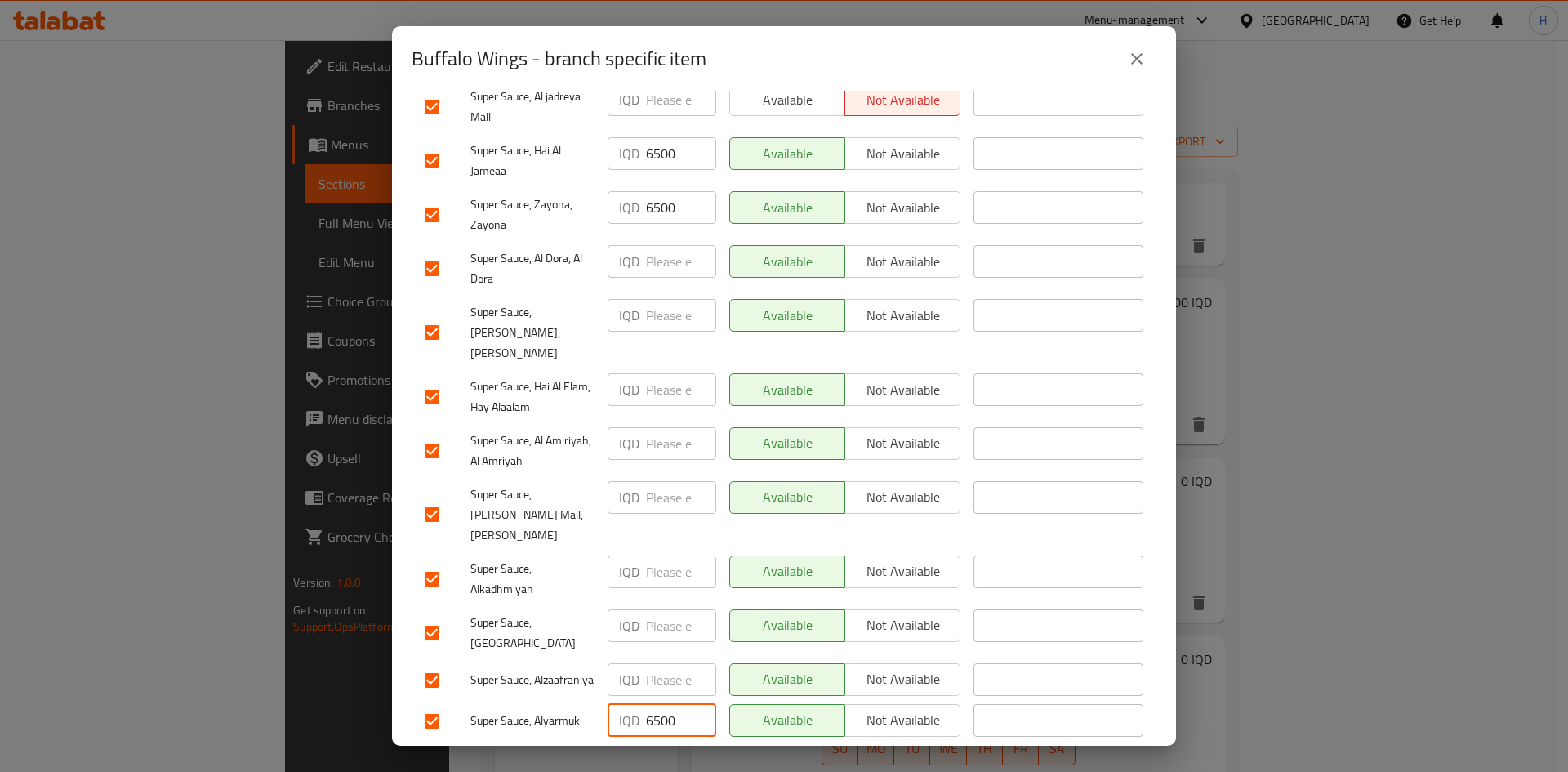
paste input "6500"
click at [661, 609] on input "6500" at bounding box center [681, 626] width 71 height 32
click at [740, 748] on button "Save" at bounding box center [784, 763] width 745 height 30
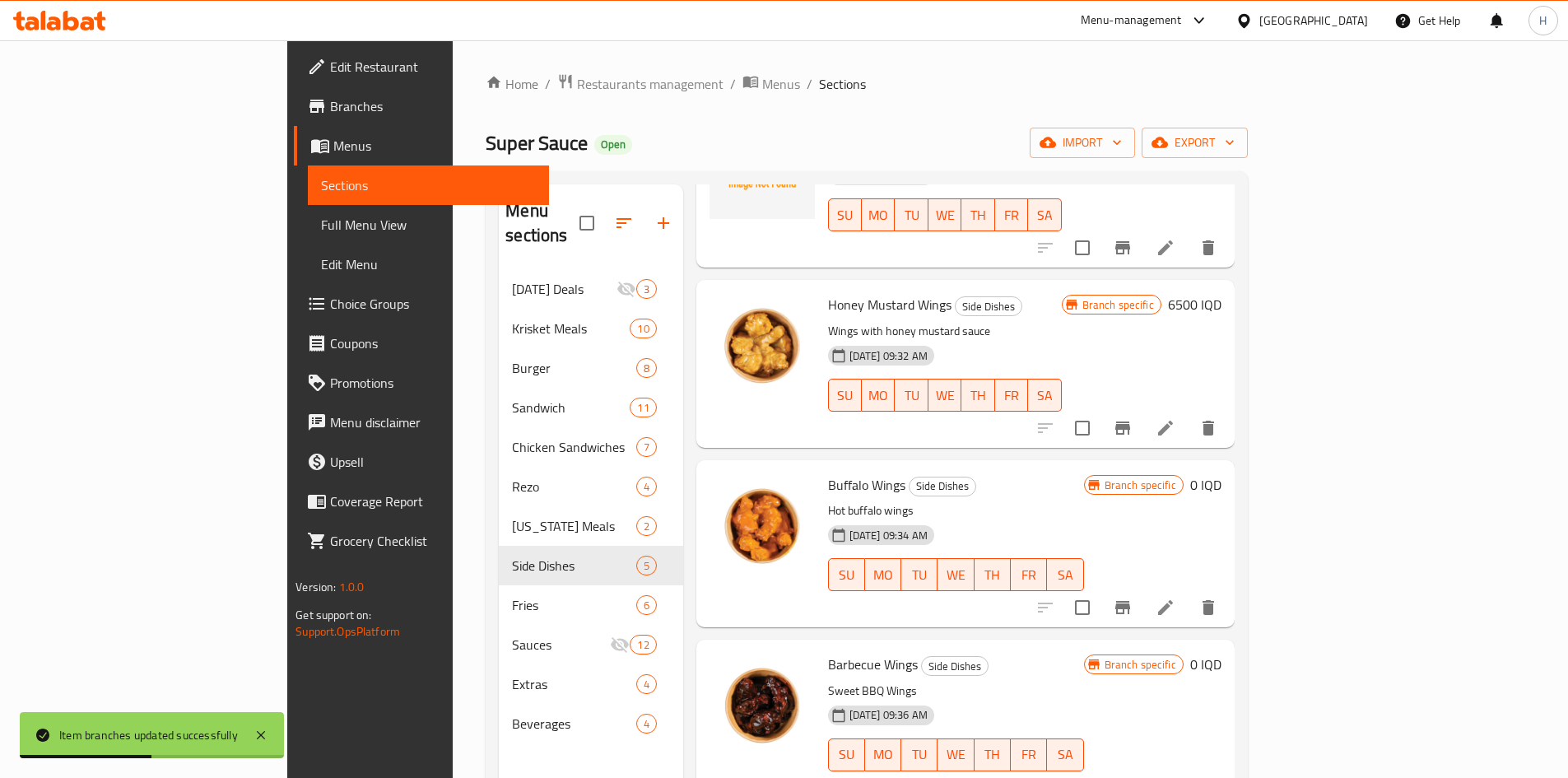
click at [1221, 473] on h6 "0 IQD" at bounding box center [1205, 485] width 31 height 23
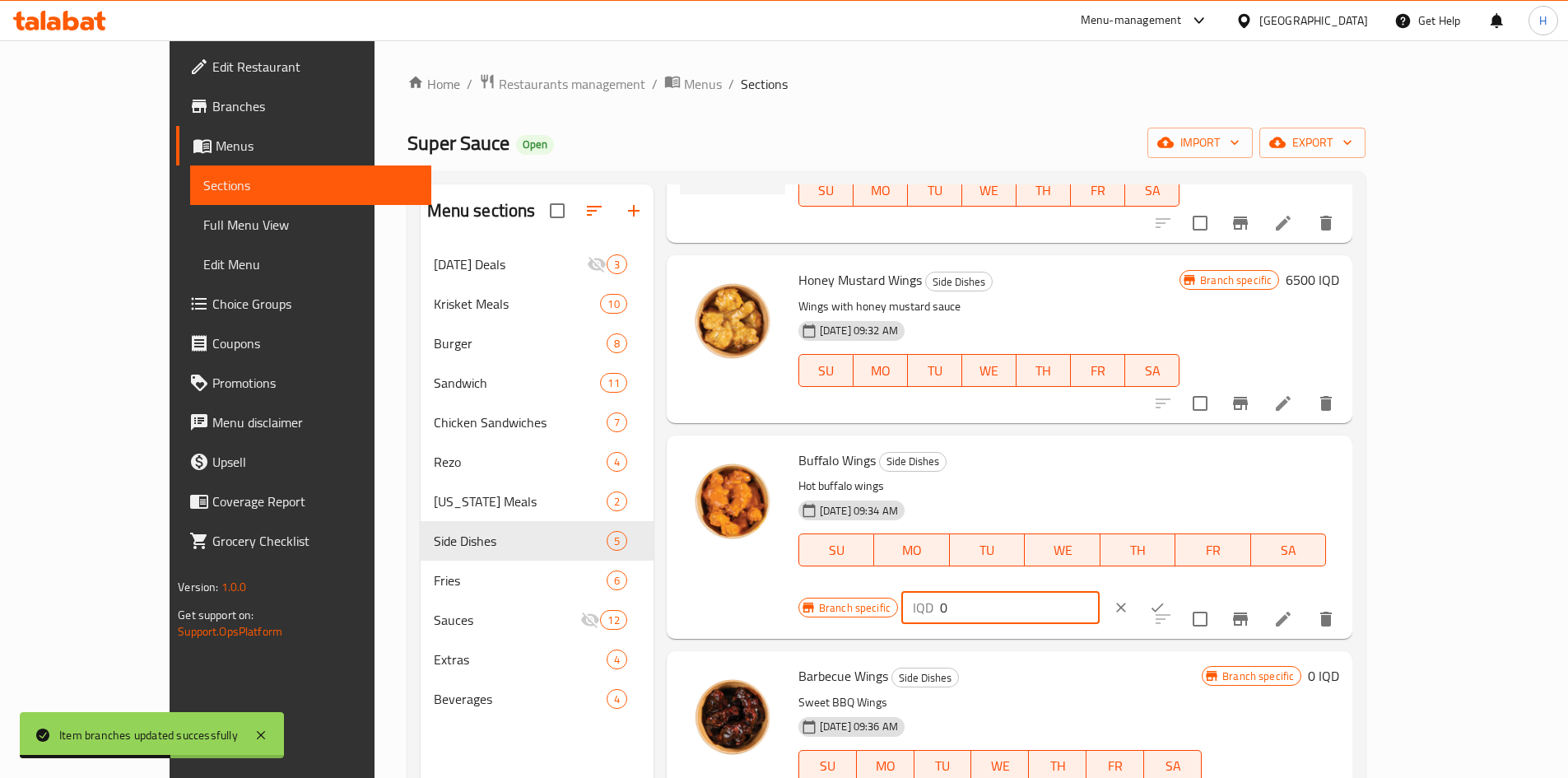
click at [1100, 591] on input "0" at bounding box center [1020, 607] width 160 height 33
click at [1165, 599] on icon "ok" at bounding box center [1156, 606] width 16 height 16
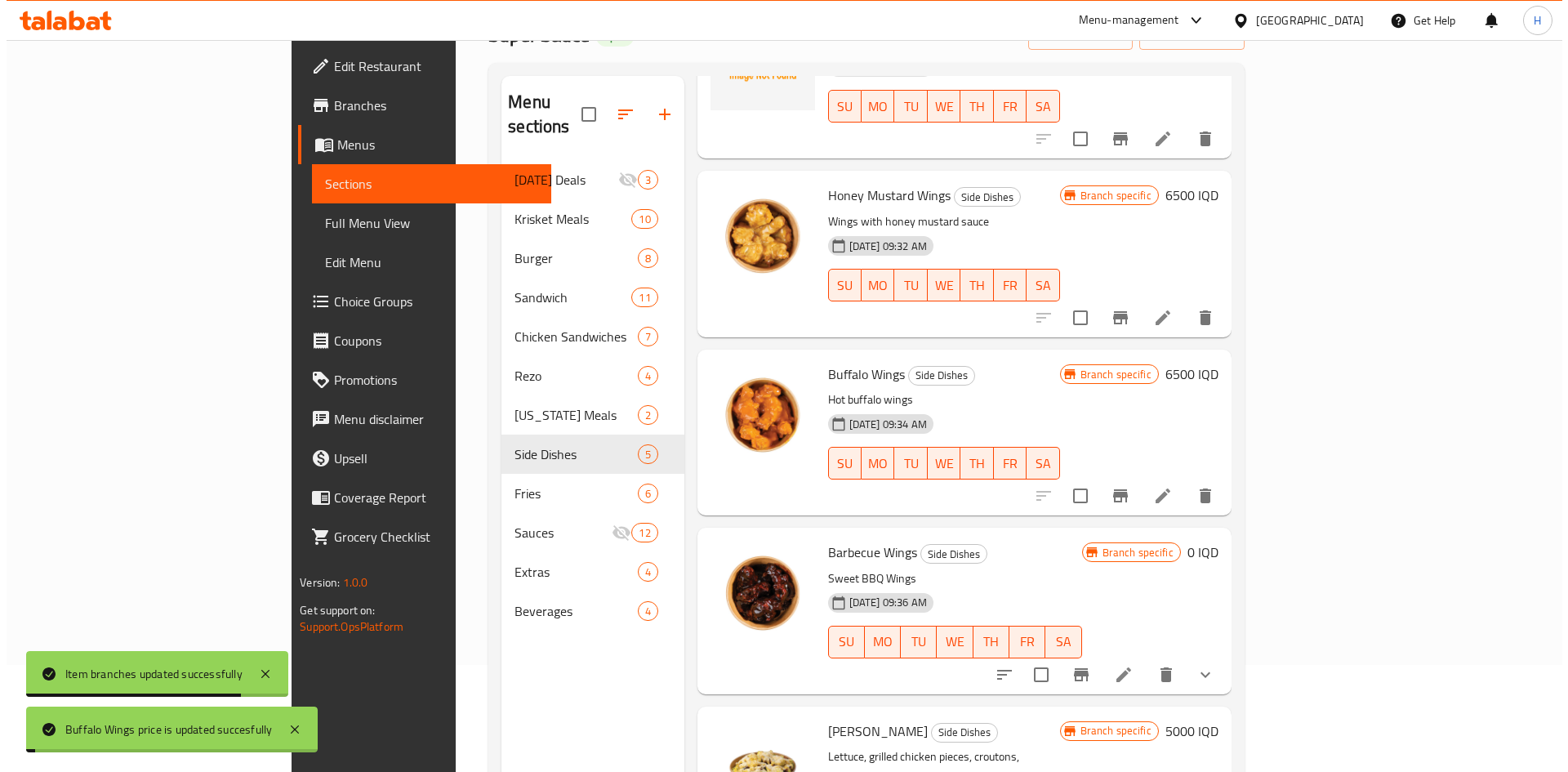
scroll to position [229, 0]
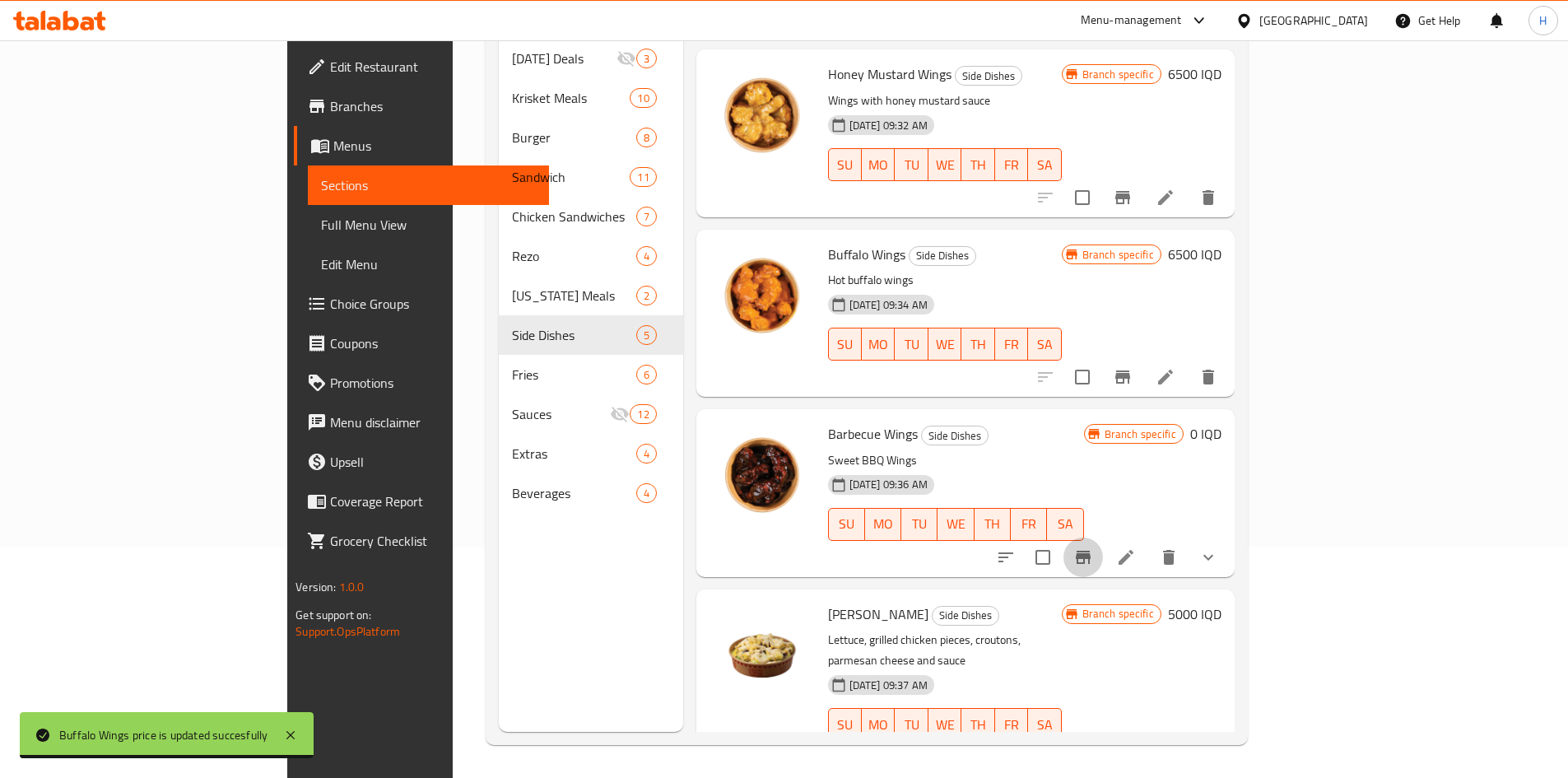
click at [1093, 547] on icon "Branch-specific-item" at bounding box center [1083, 557] width 20 height 20
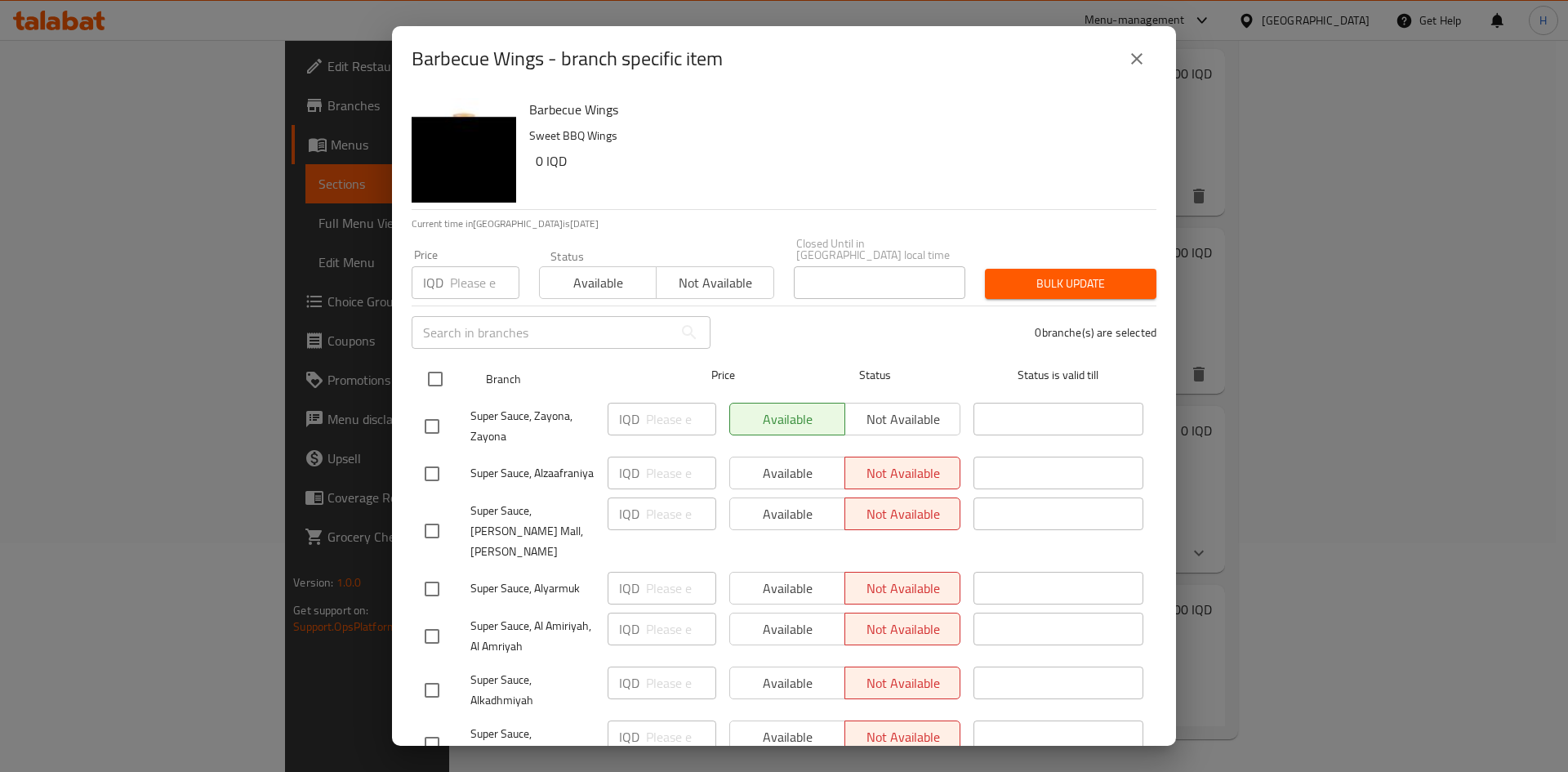
click at [433, 367] on input "checkbox" at bounding box center [435, 379] width 34 height 34
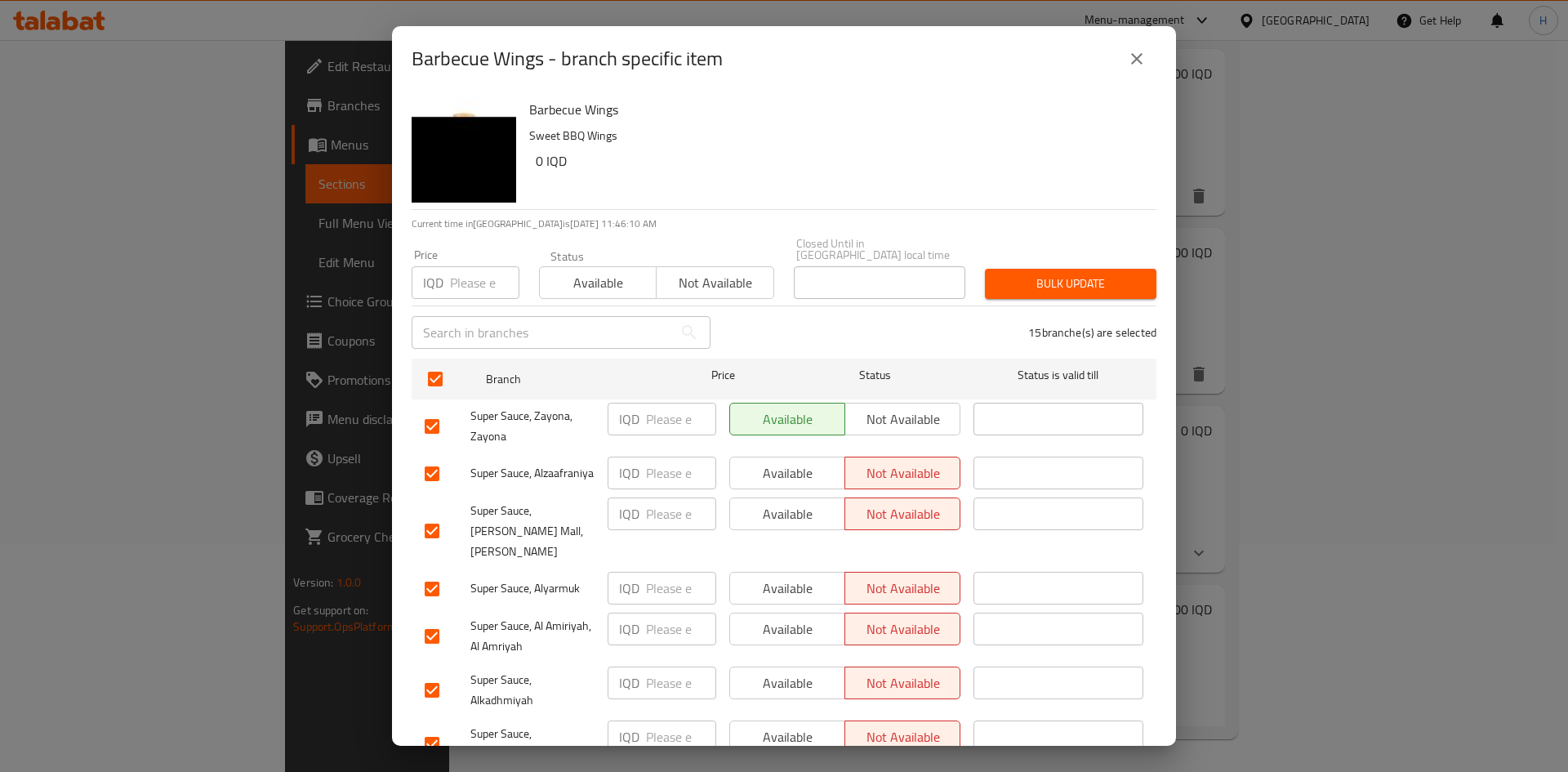
click at [659, 412] on input "number" at bounding box center [681, 419] width 71 height 32
click at [668, 458] on input "number" at bounding box center [681, 472] width 71 height 32
click at [658, 406] on input "6500" at bounding box center [681, 419] width 71 height 32
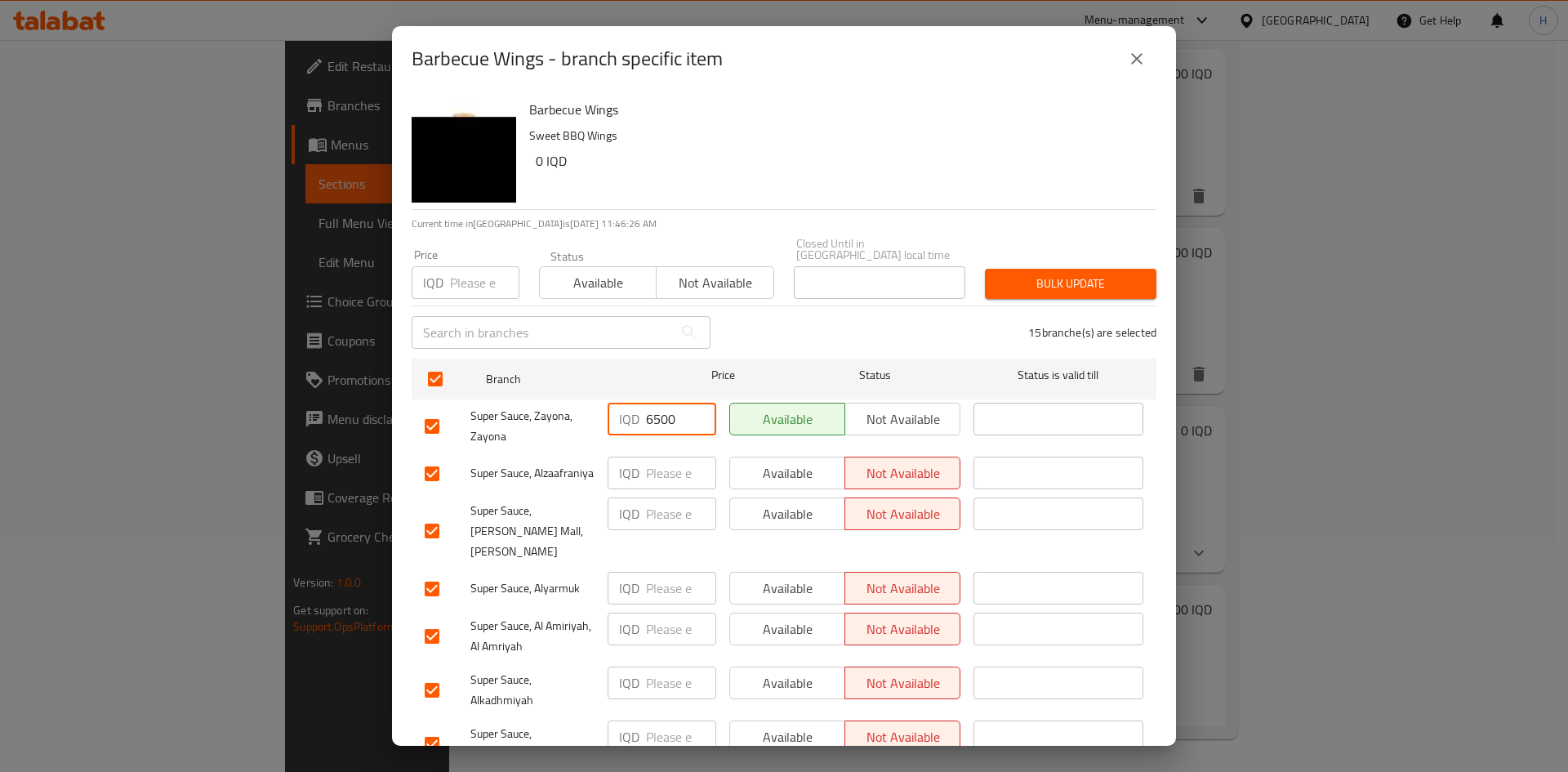
click at [668, 572] on input "number" at bounding box center [681, 588] width 71 height 32
paste input "6500"
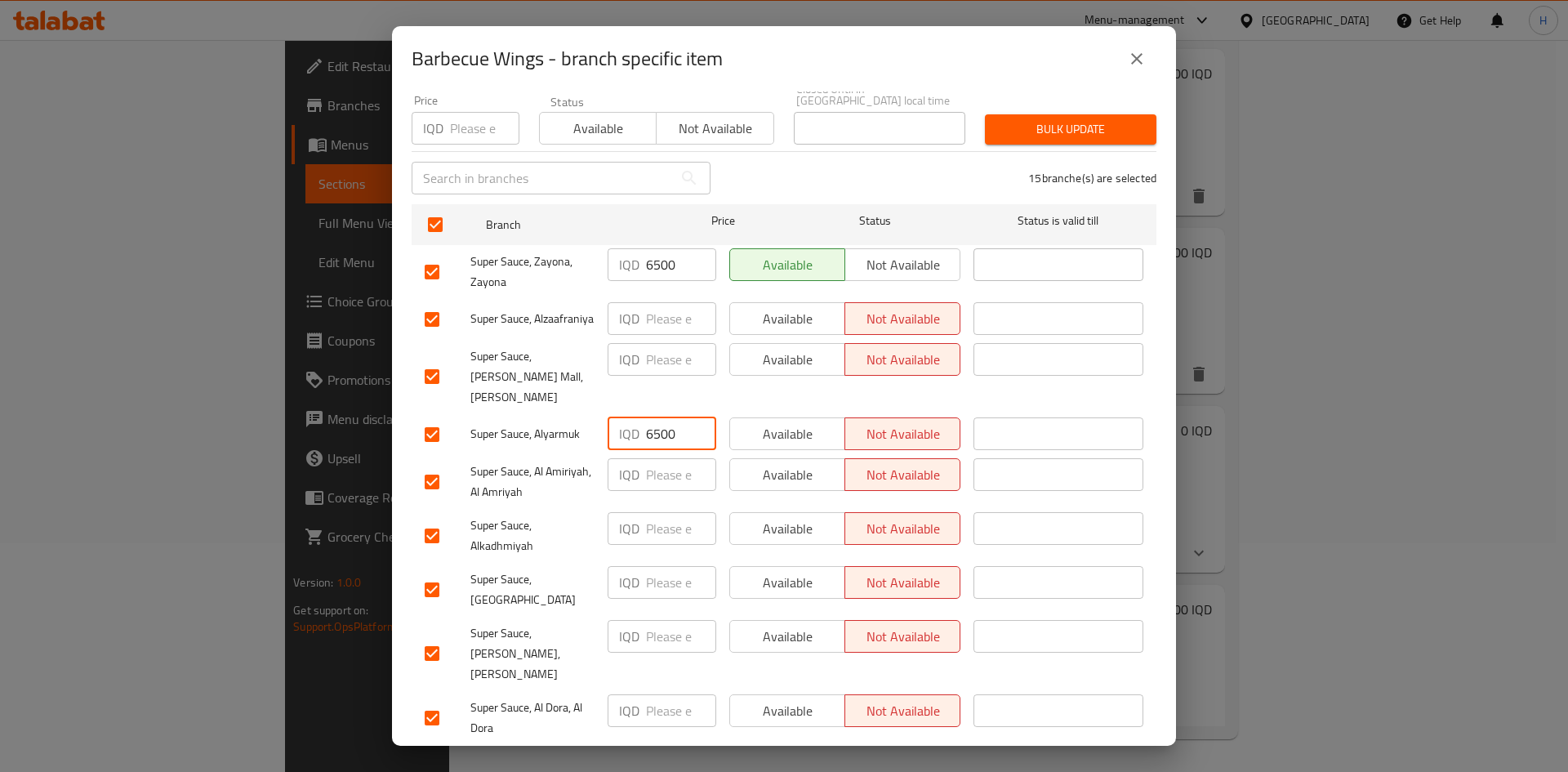
scroll to position [163, 0]
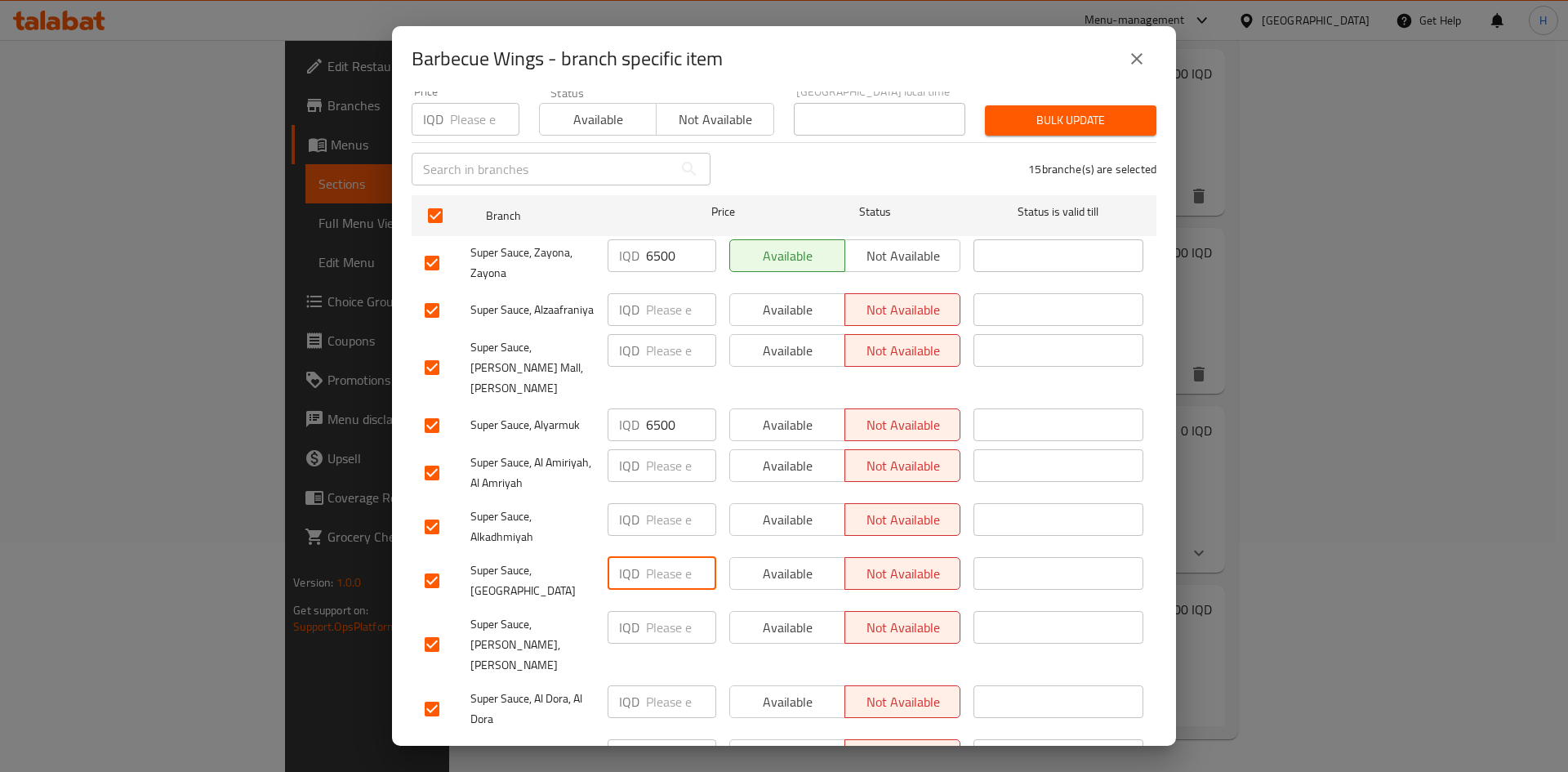
click at [654, 557] on input "number" at bounding box center [681, 573] width 71 height 32
paste input "6500"
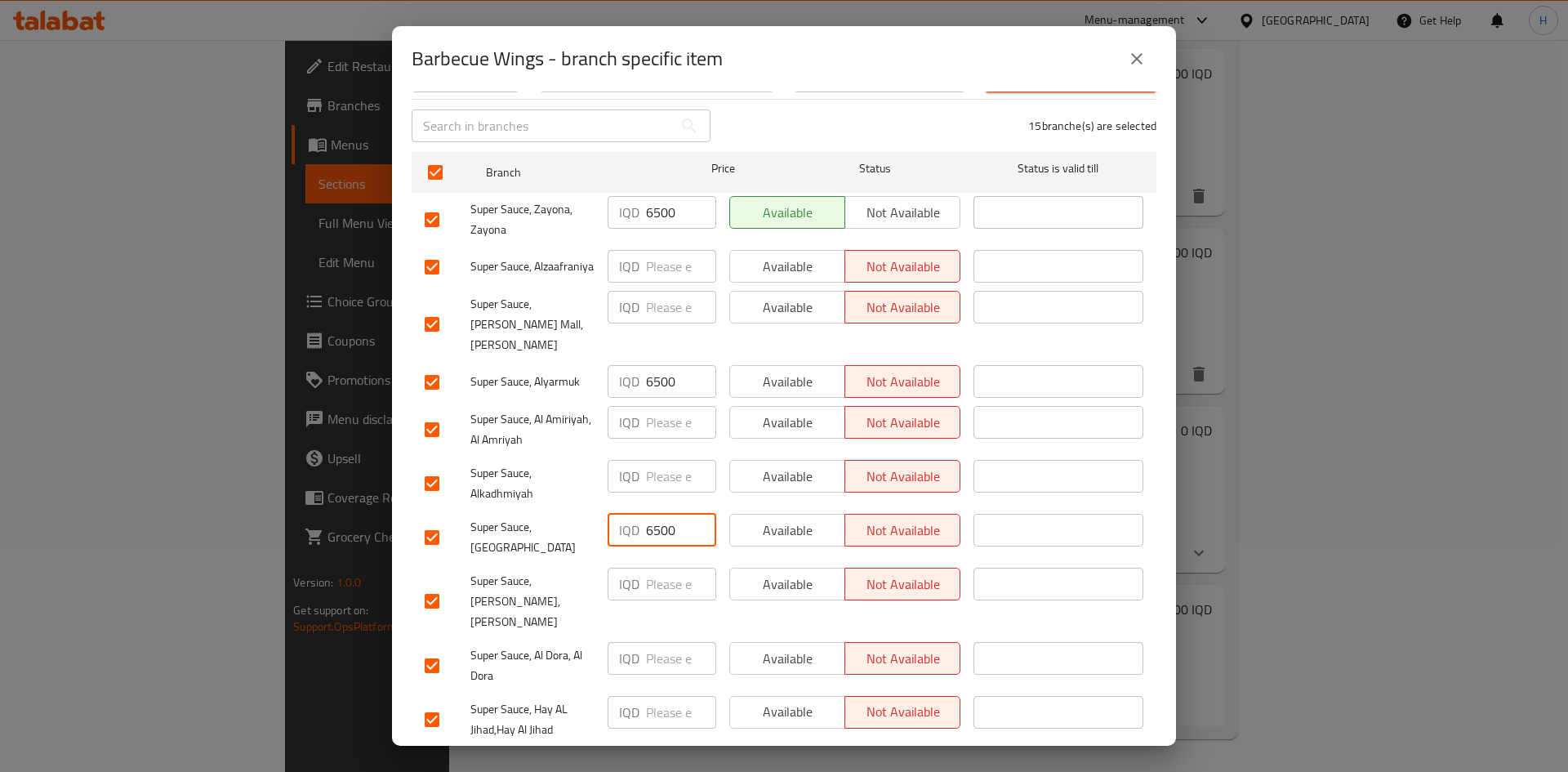
scroll to position [327, 0]
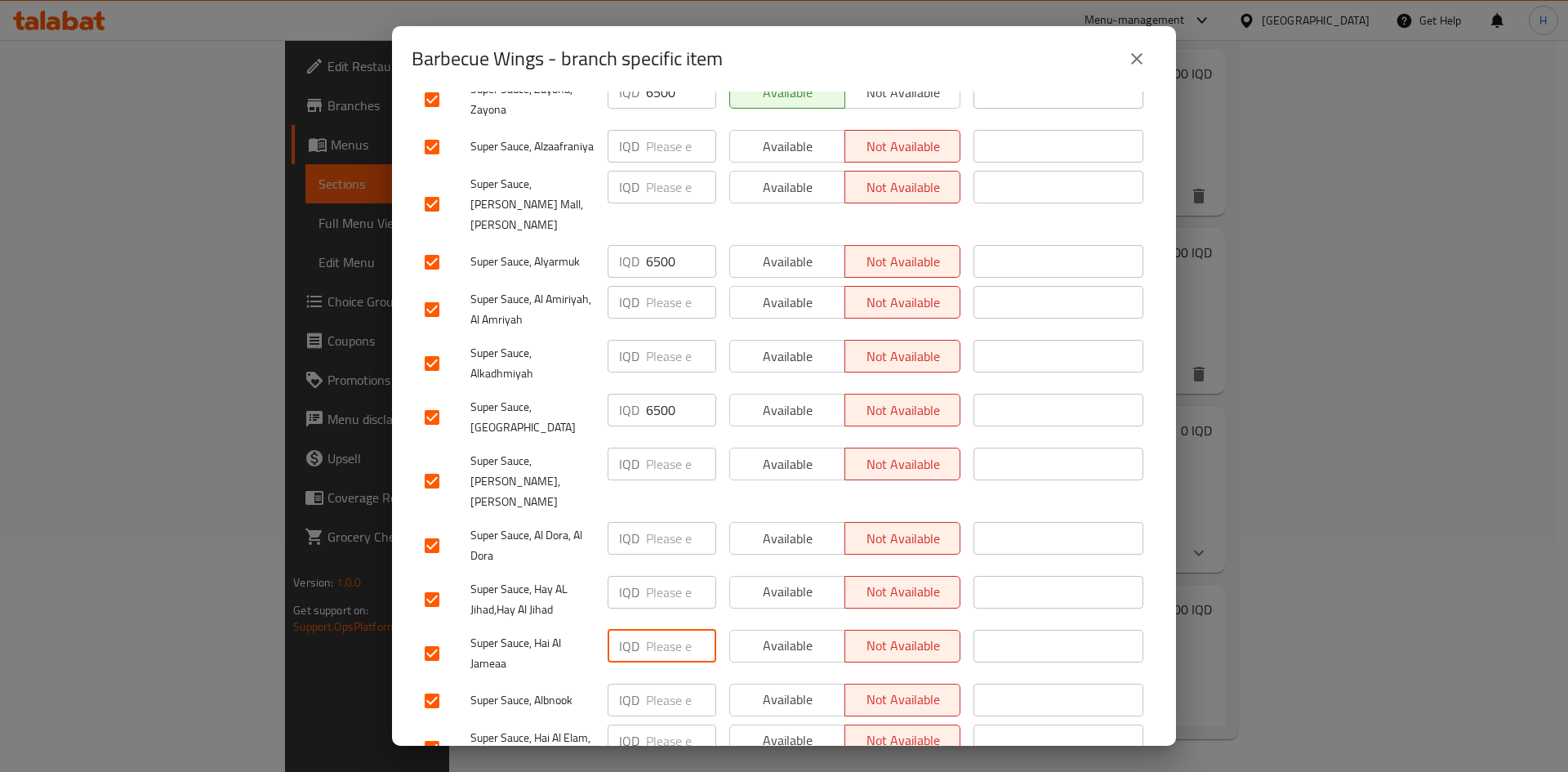
click at [666, 630] on input "number" at bounding box center [681, 646] width 71 height 32
paste input "6500"
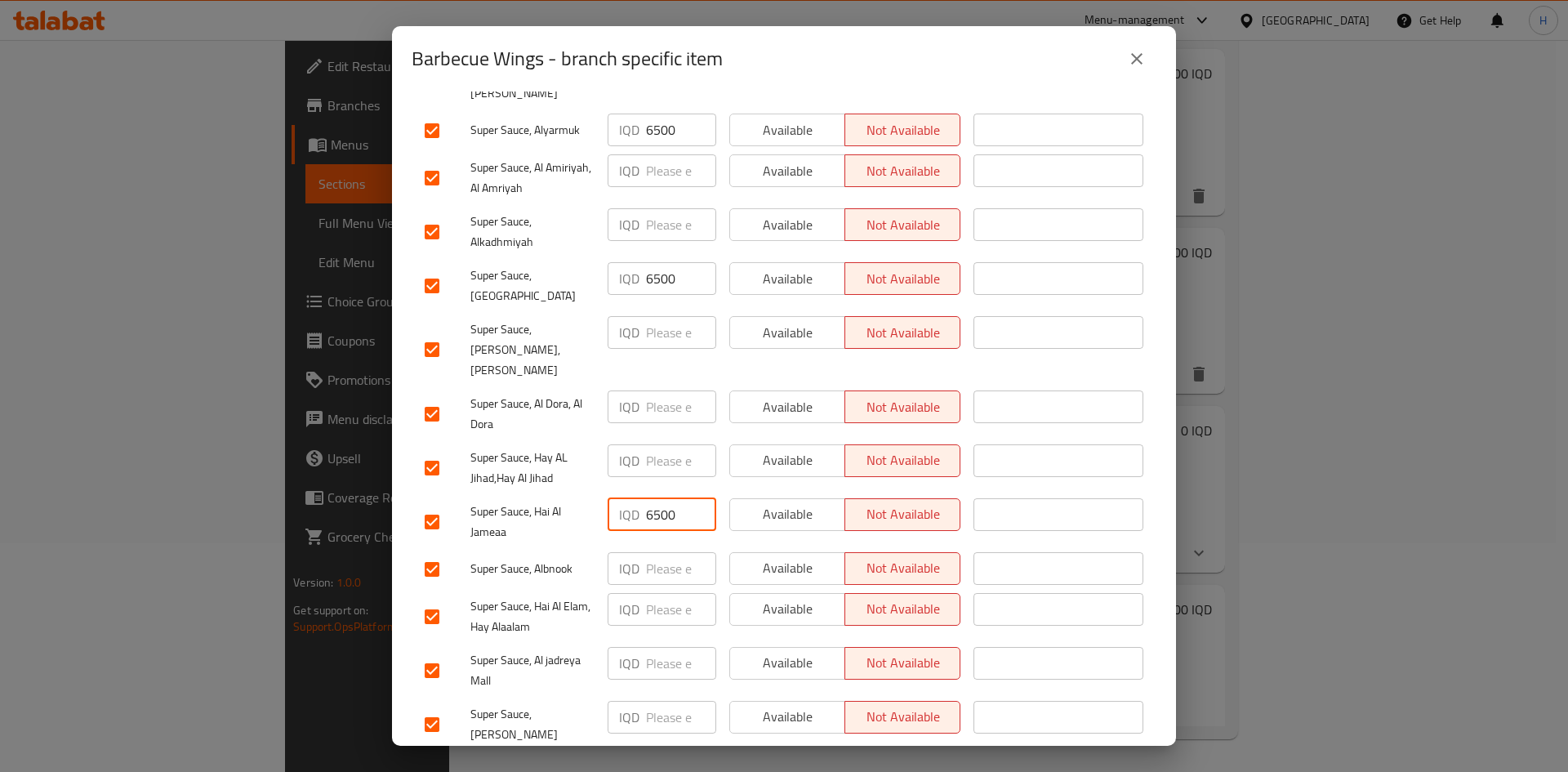
scroll to position [468, 0]
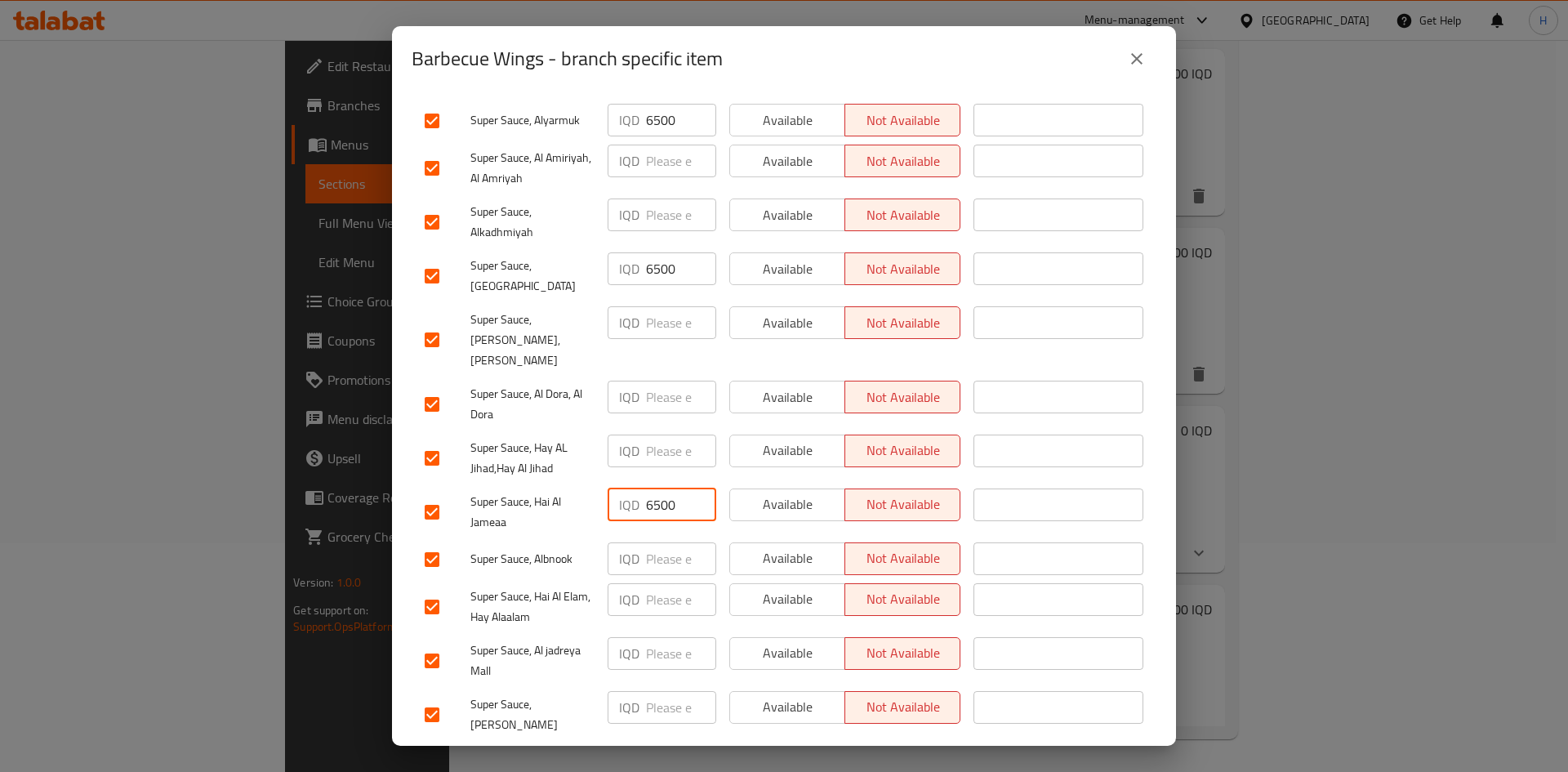
click at [665, 542] on input "number" at bounding box center [681, 558] width 71 height 32
paste input "6500"
click at [686, 704] on div "IQD ​" at bounding box center [661, 714] width 122 height 60
click at [681, 748] on button "Save" at bounding box center [784, 763] width 745 height 30
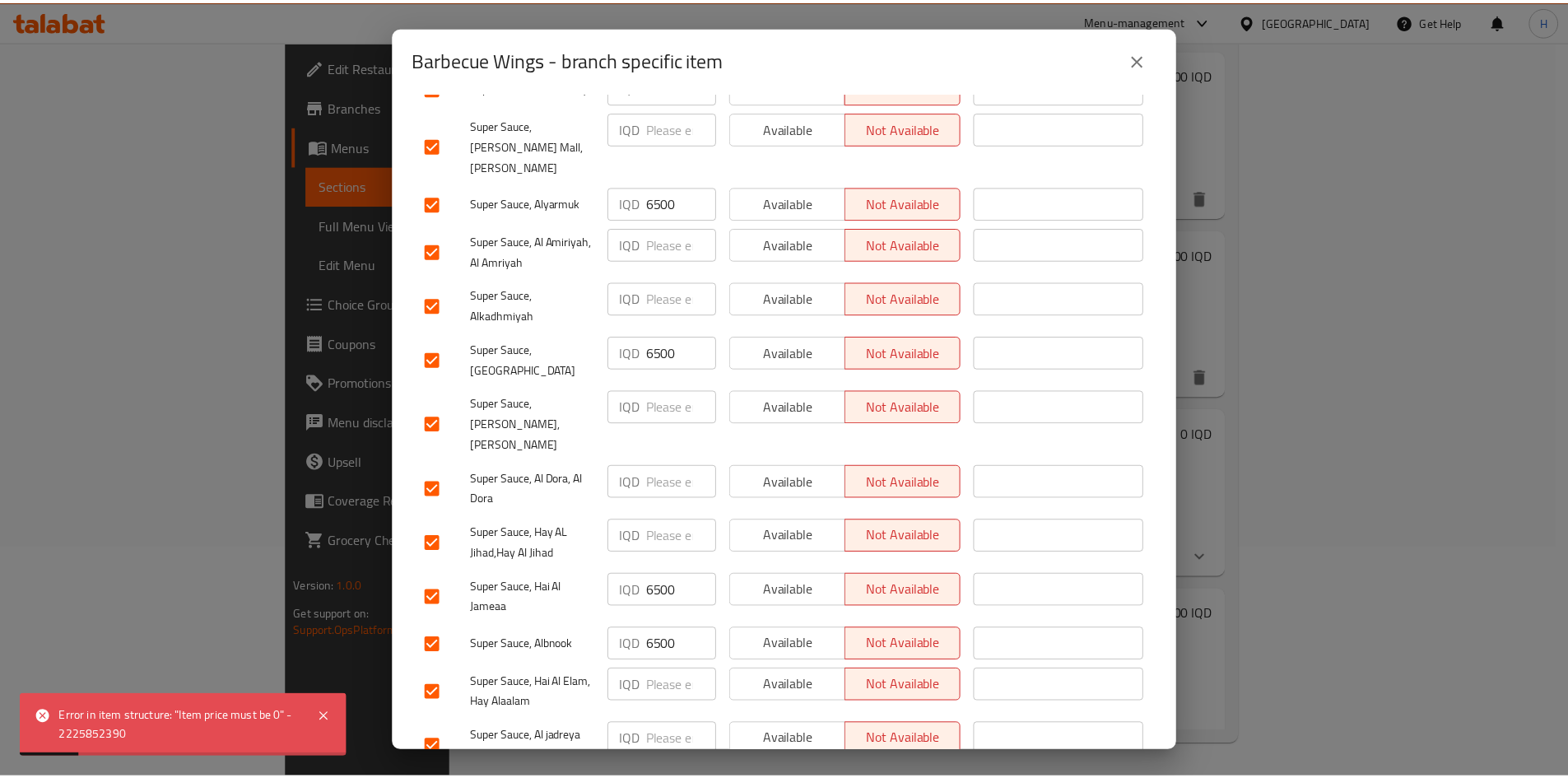
scroll to position [225, 0]
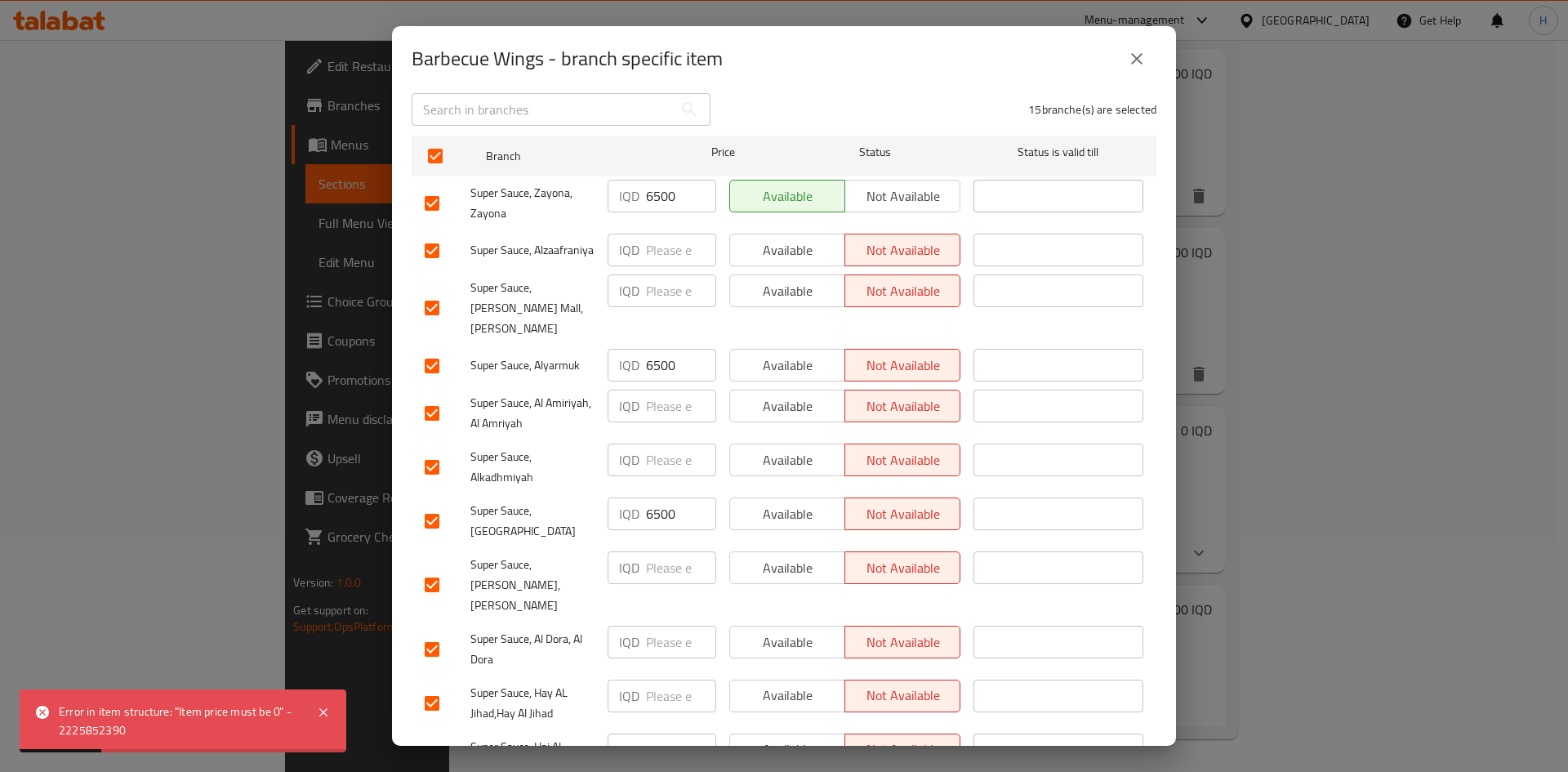
click at [1136, 68] on icon "close" at bounding box center [1136, 59] width 20 height 20
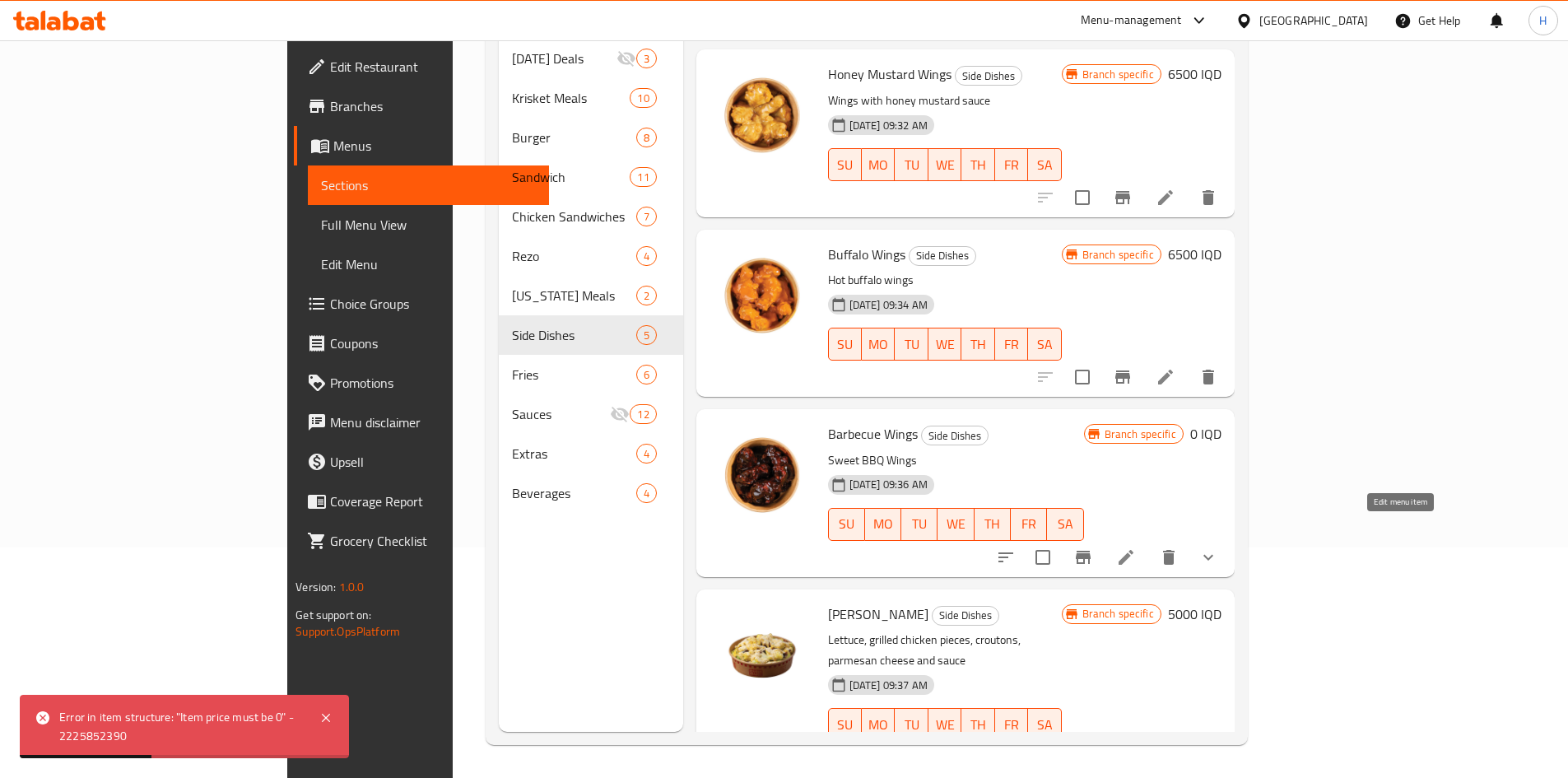
click at [1136, 547] on icon at bounding box center [1125, 557] width 20 height 20
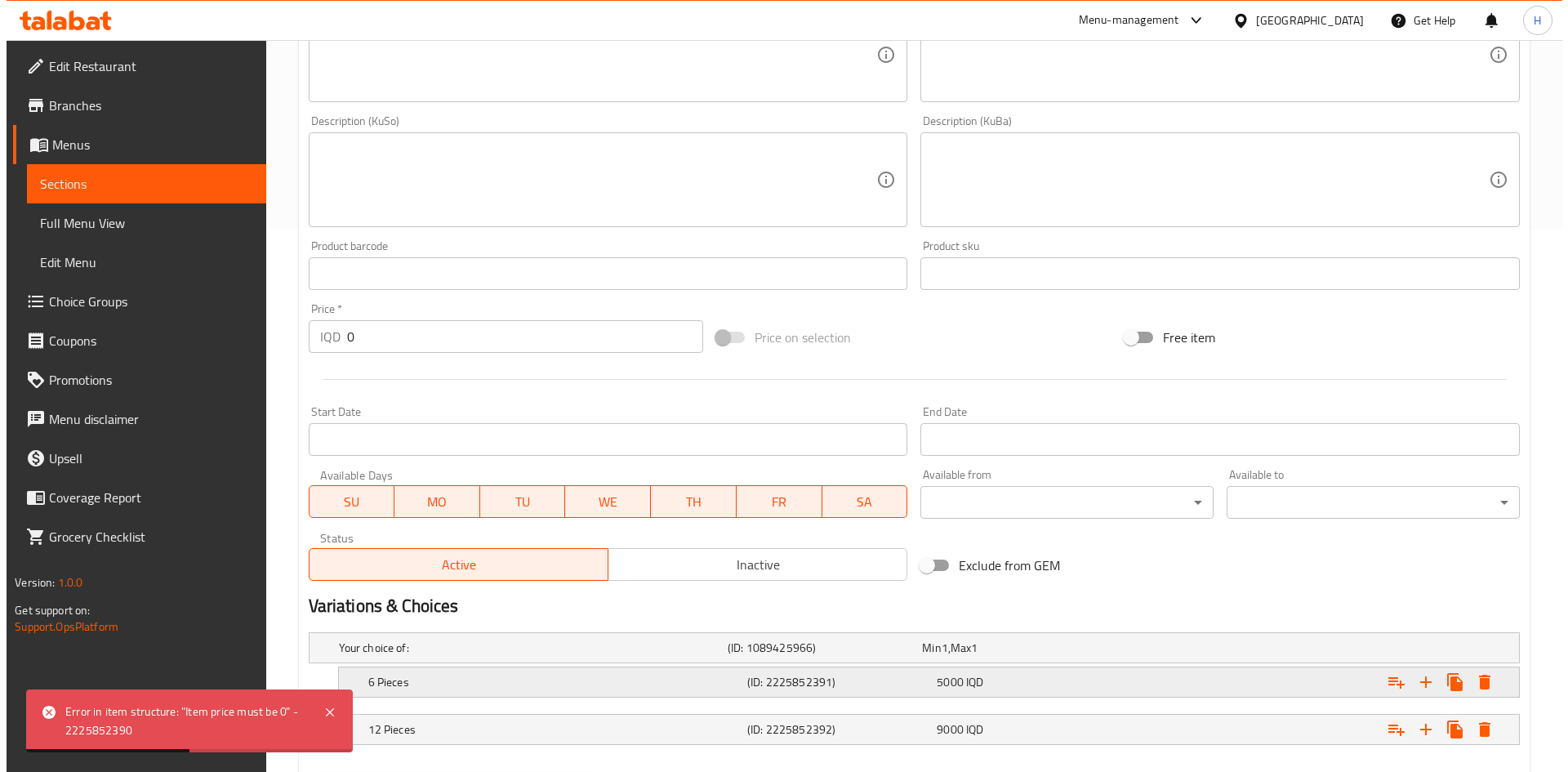
scroll to position [631, 0]
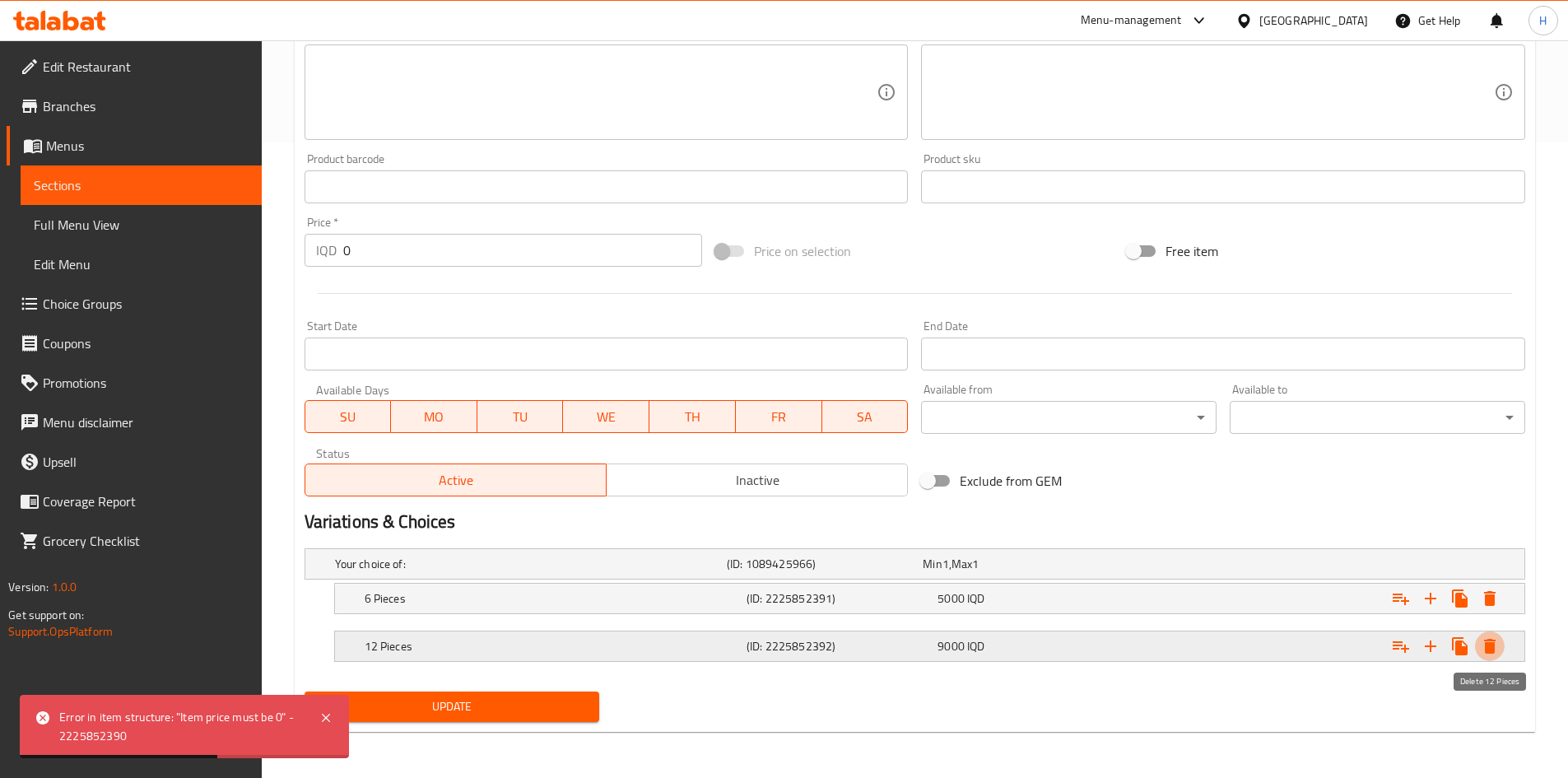
click at [1487, 652] on icon "Expand" at bounding box center [1489, 645] width 11 height 15
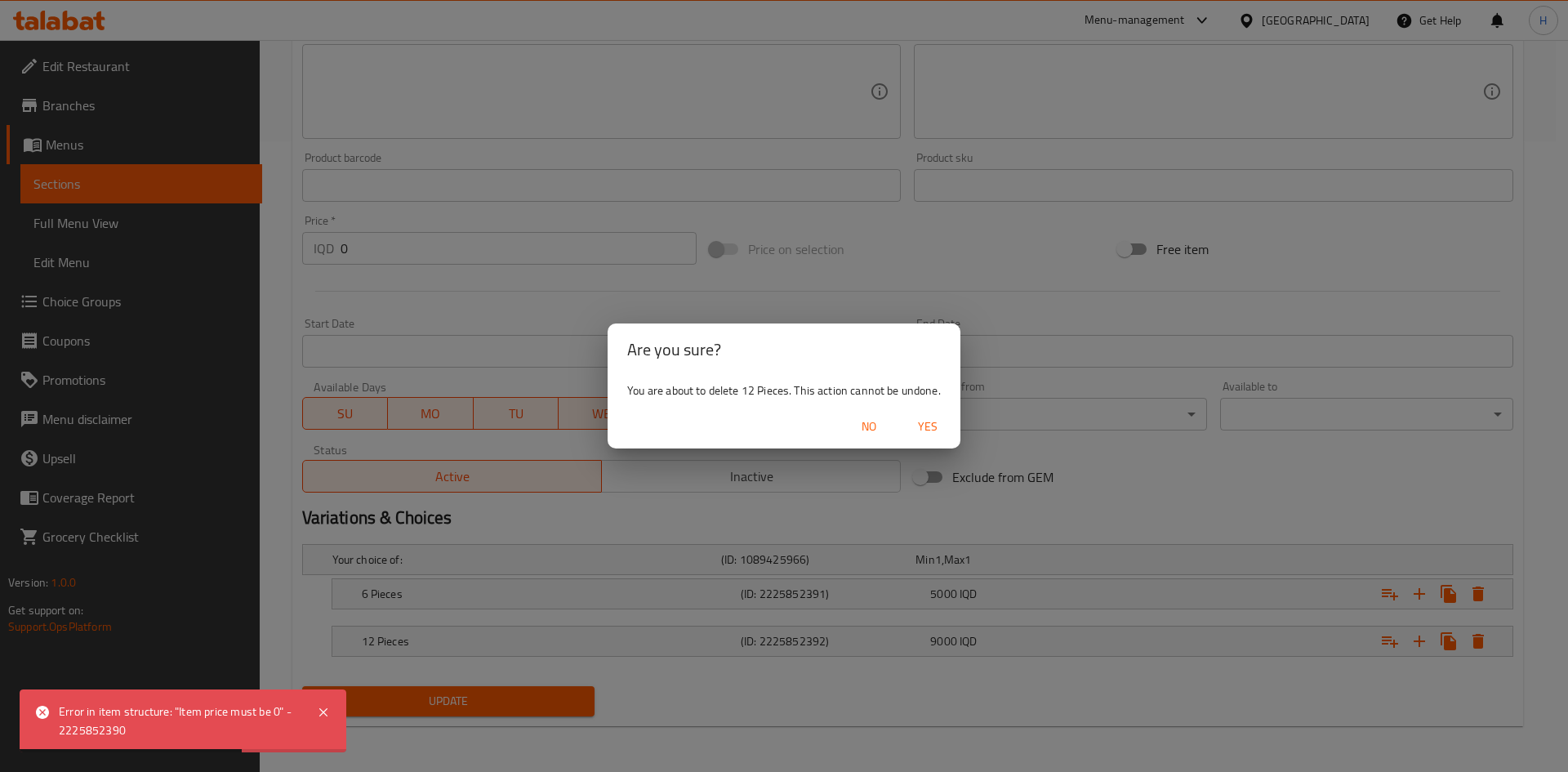
click at [930, 424] on span "Yes" at bounding box center [928, 426] width 39 height 20
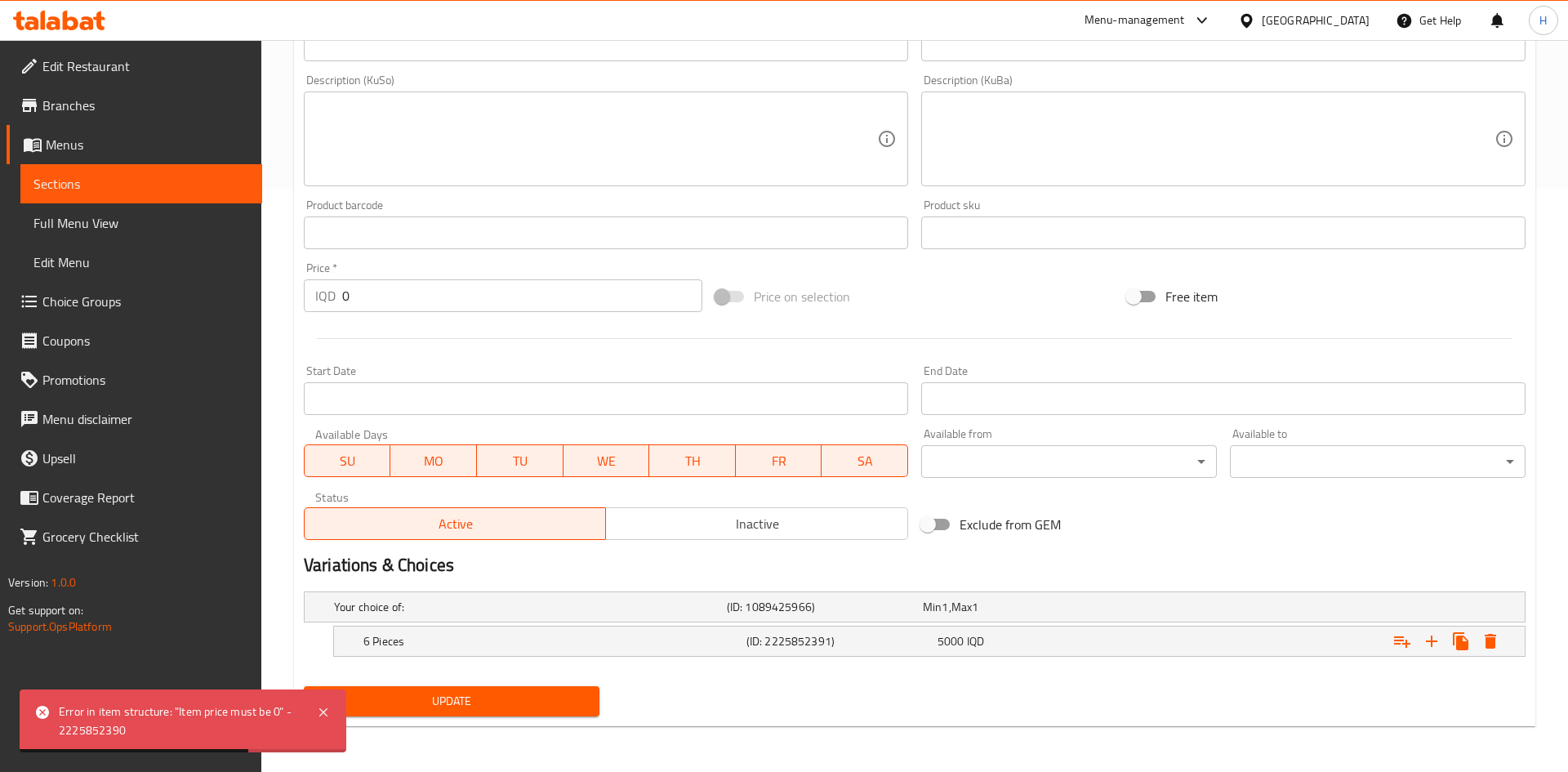
scroll to position [583, 0]
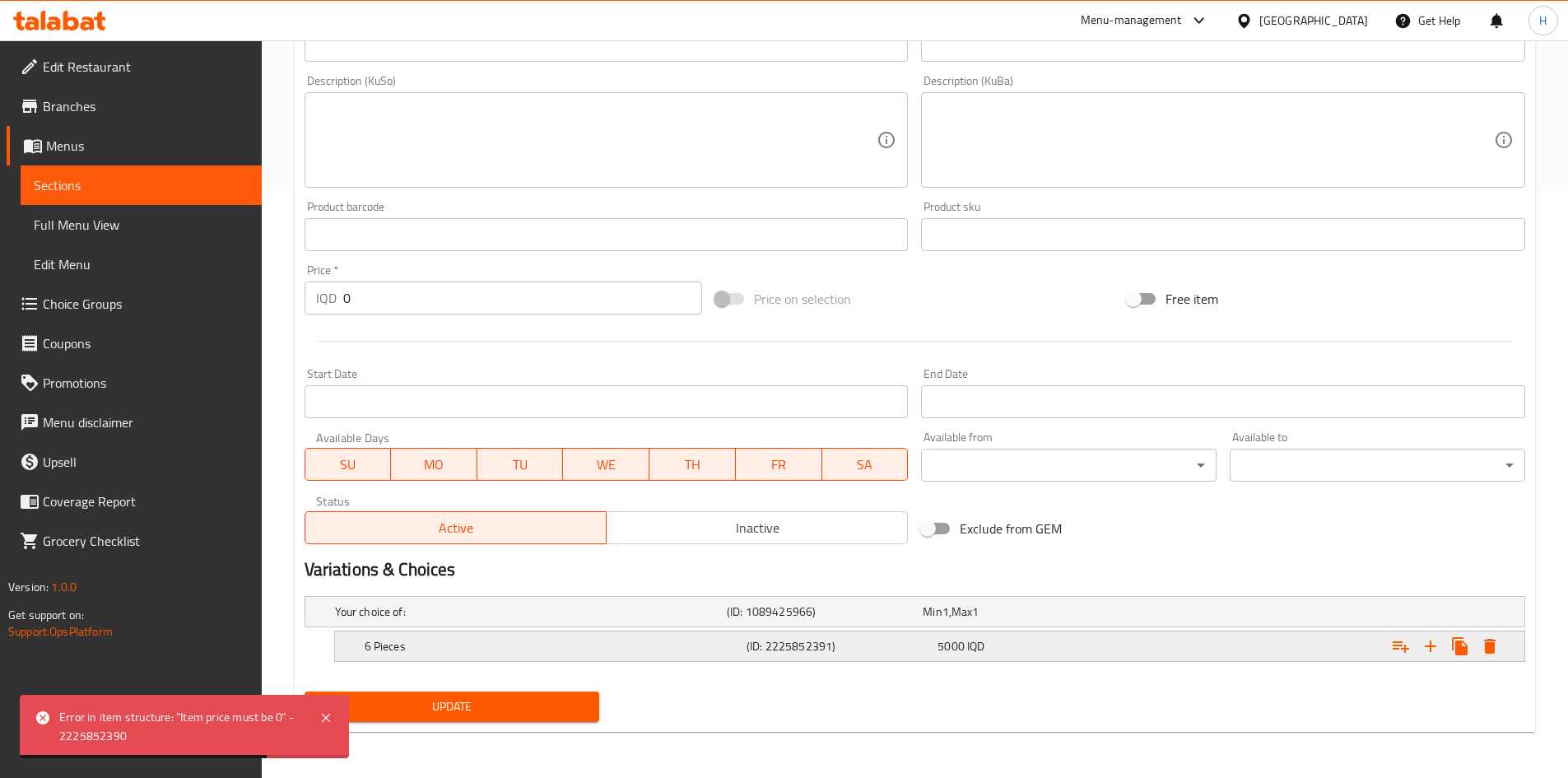
click at [1492, 642] on icon "Expand" at bounding box center [1489, 645] width 11 height 15
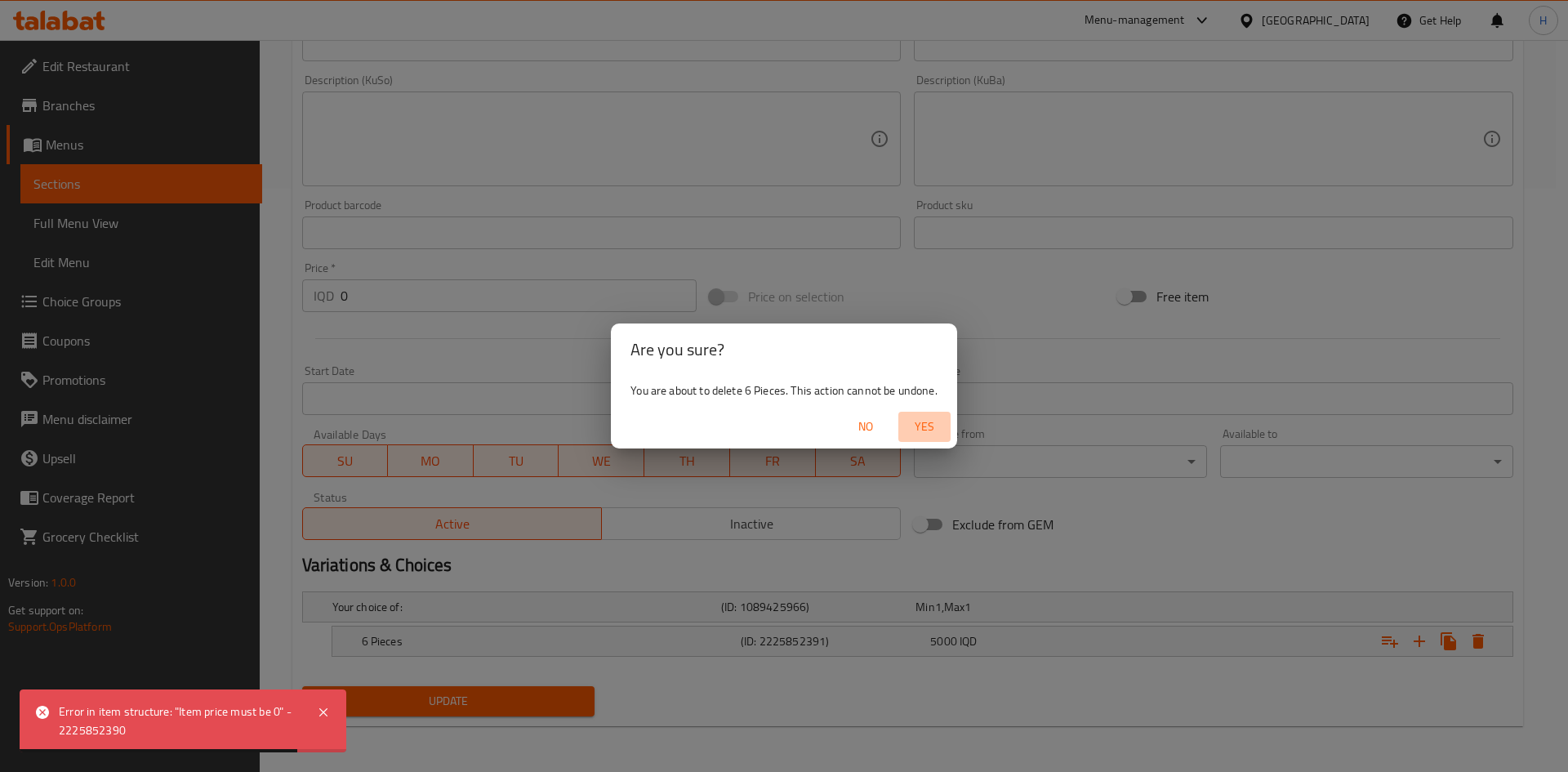
click at [934, 420] on span "Yes" at bounding box center [924, 426] width 39 height 20
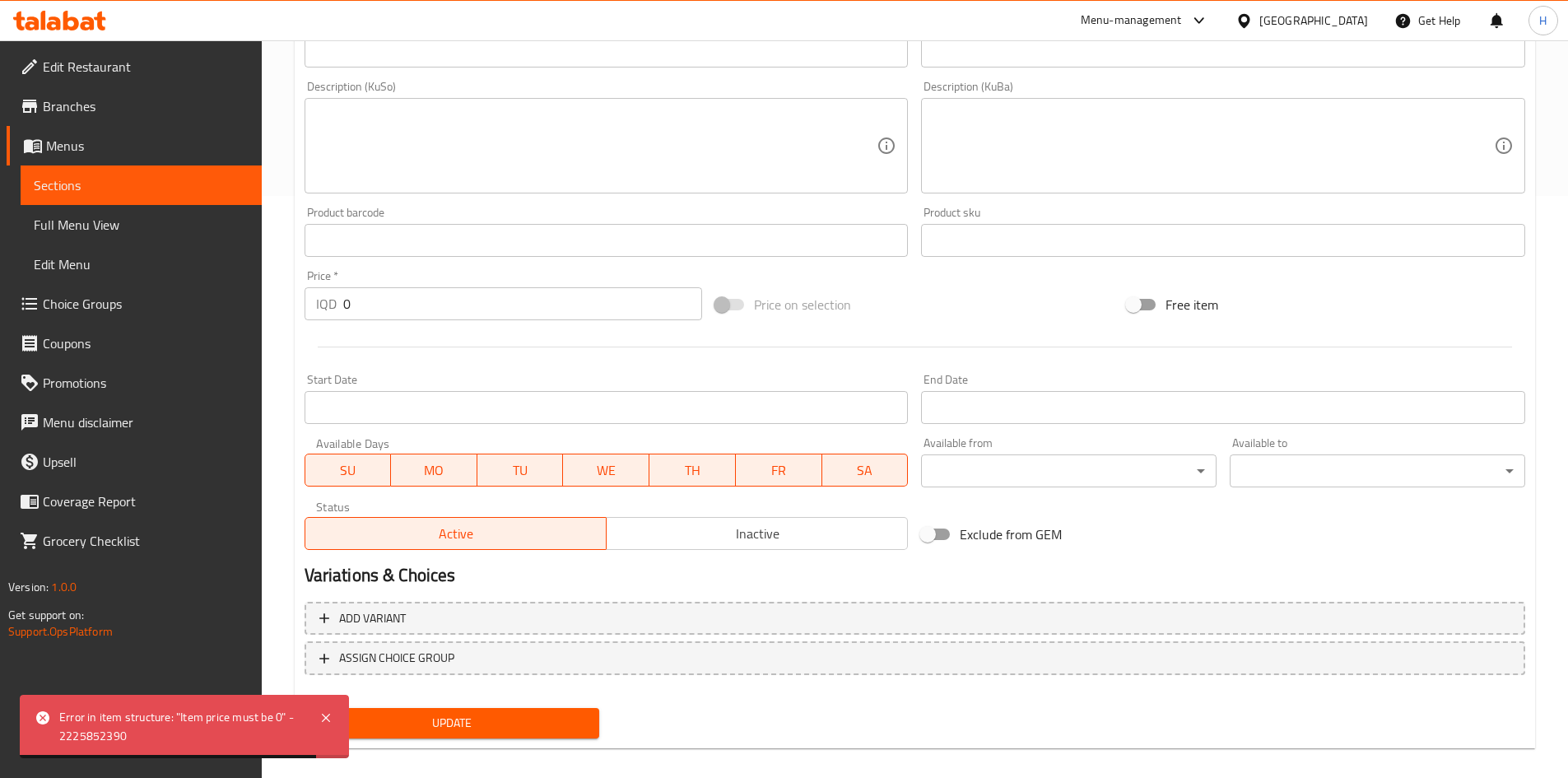
click at [553, 715] on span "Update" at bounding box center [452, 723] width 269 height 21
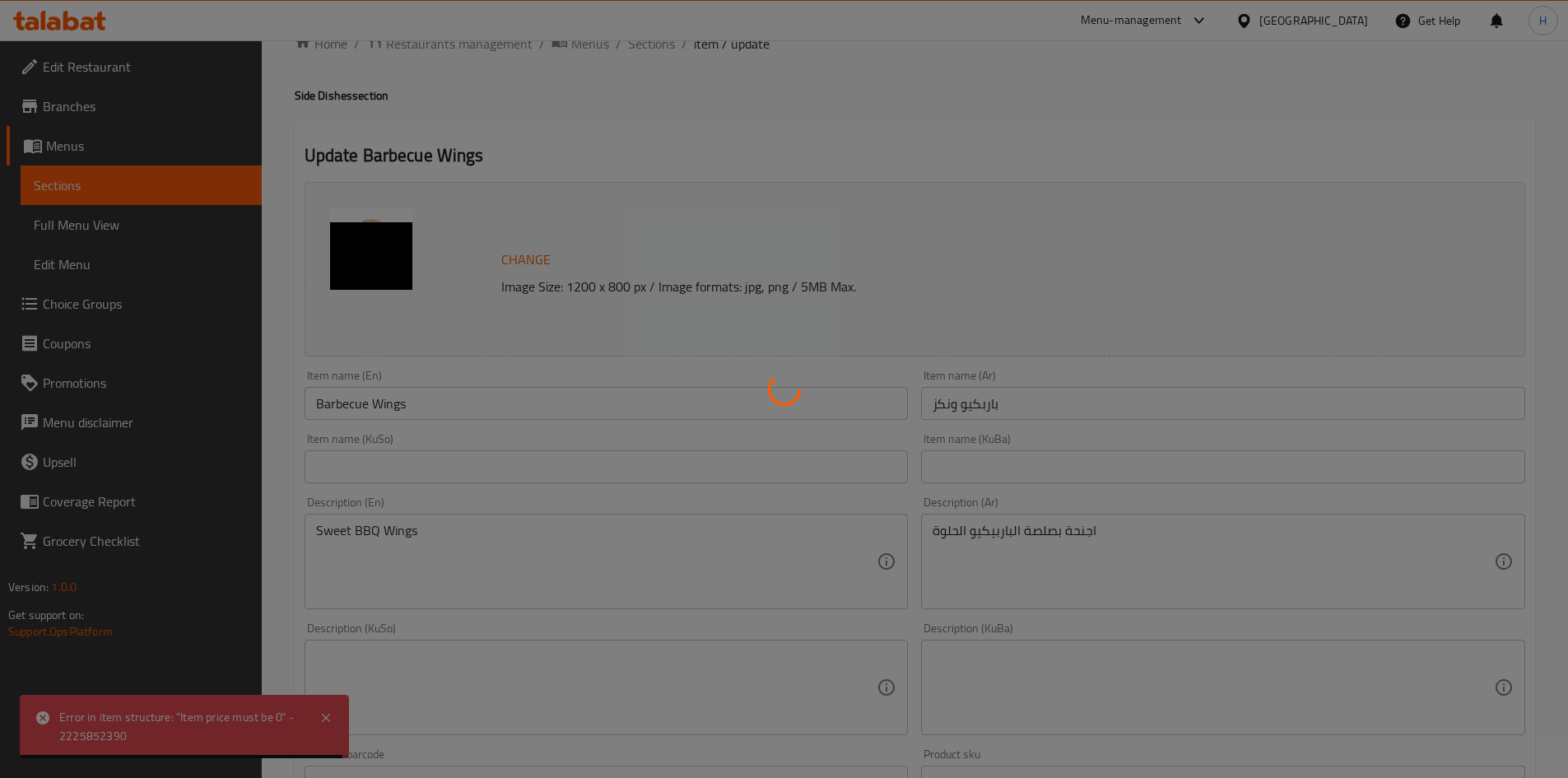
scroll to position [0, 0]
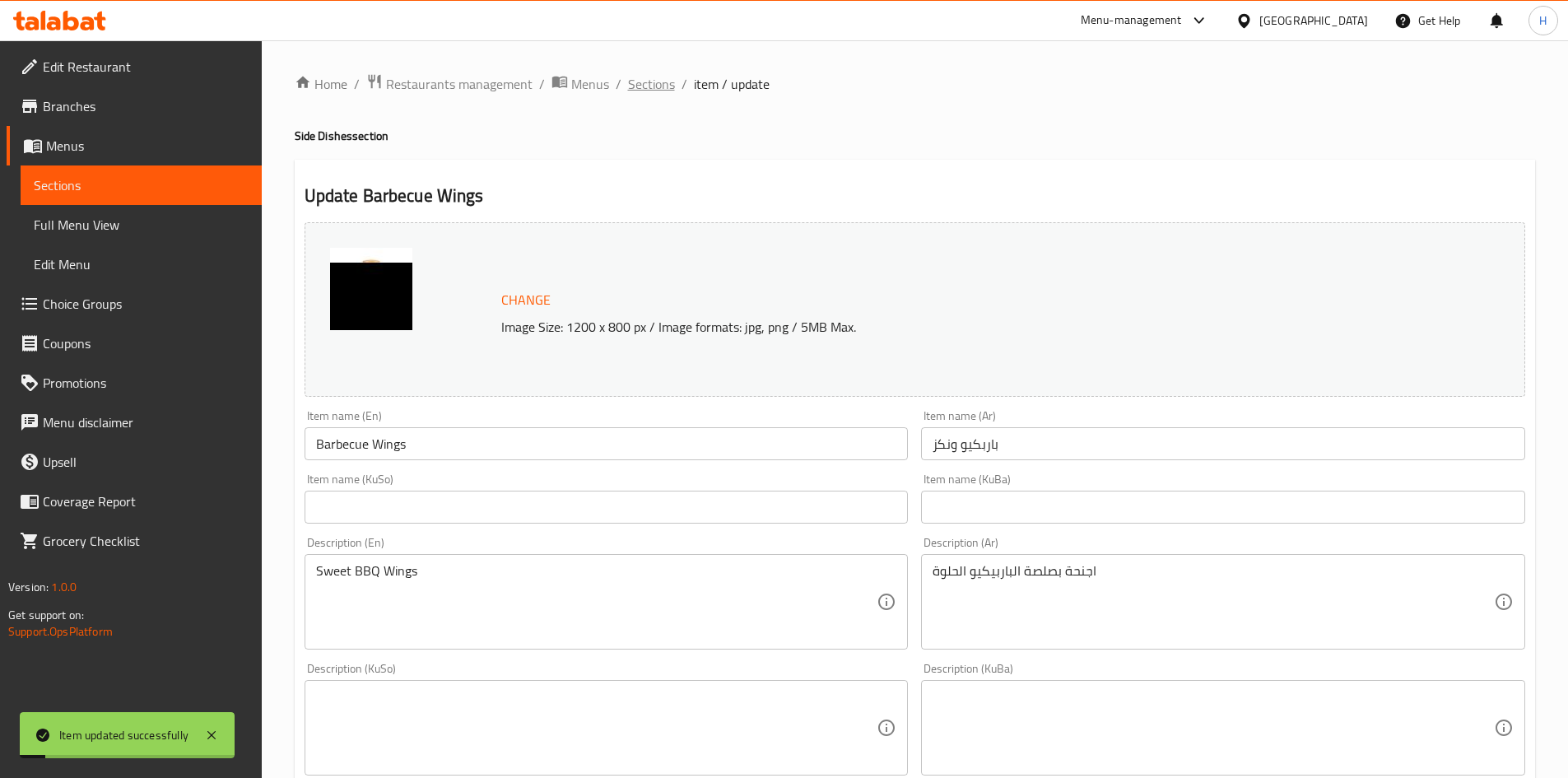
click at [648, 71] on div "Home / Restaurants management / Menus / Sections / item / update Side Dishes se…" at bounding box center [914, 708] width 1306 height 1336
click at [652, 80] on span "Sections" at bounding box center [651, 83] width 47 height 20
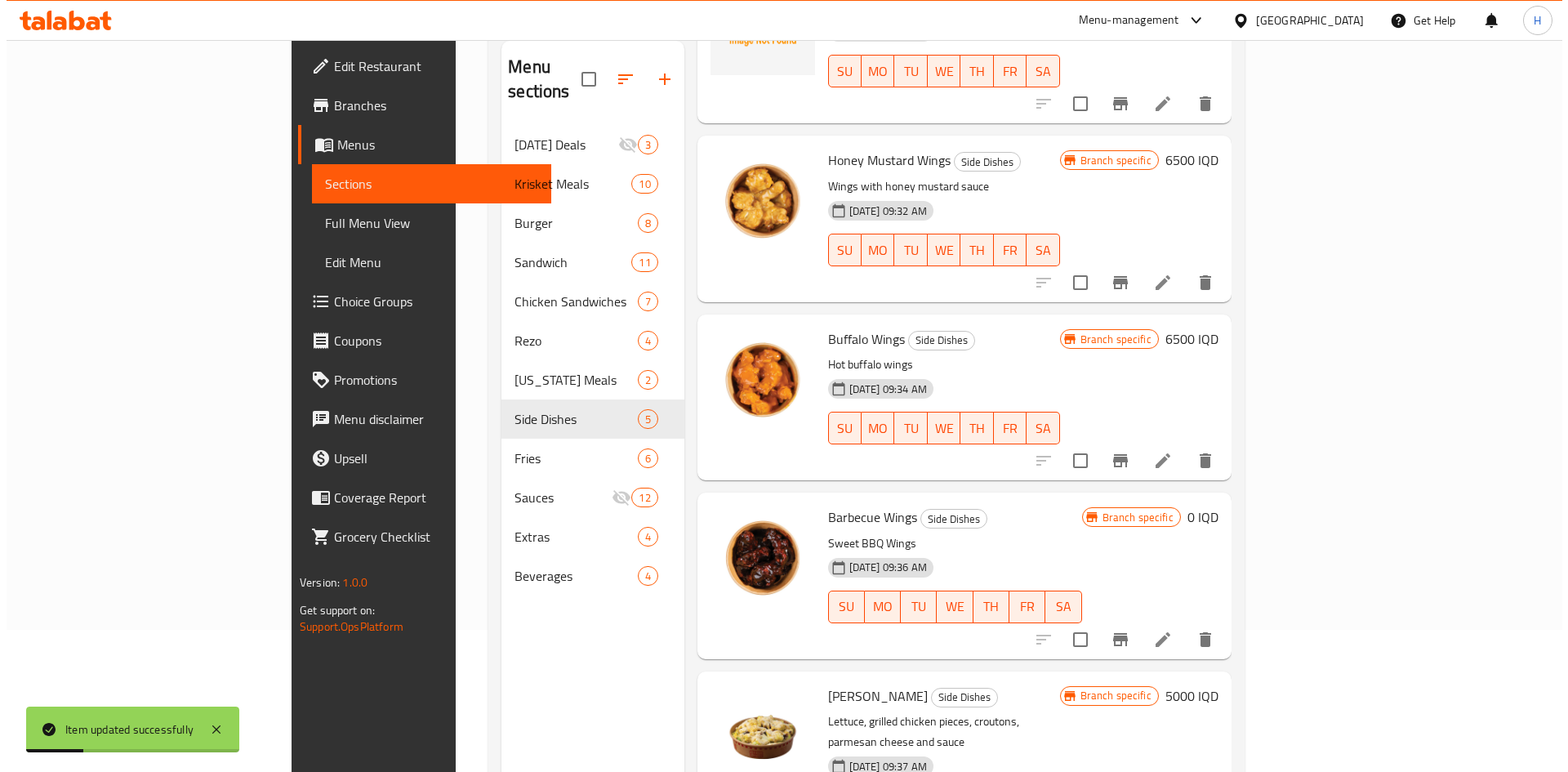
scroll to position [229, 0]
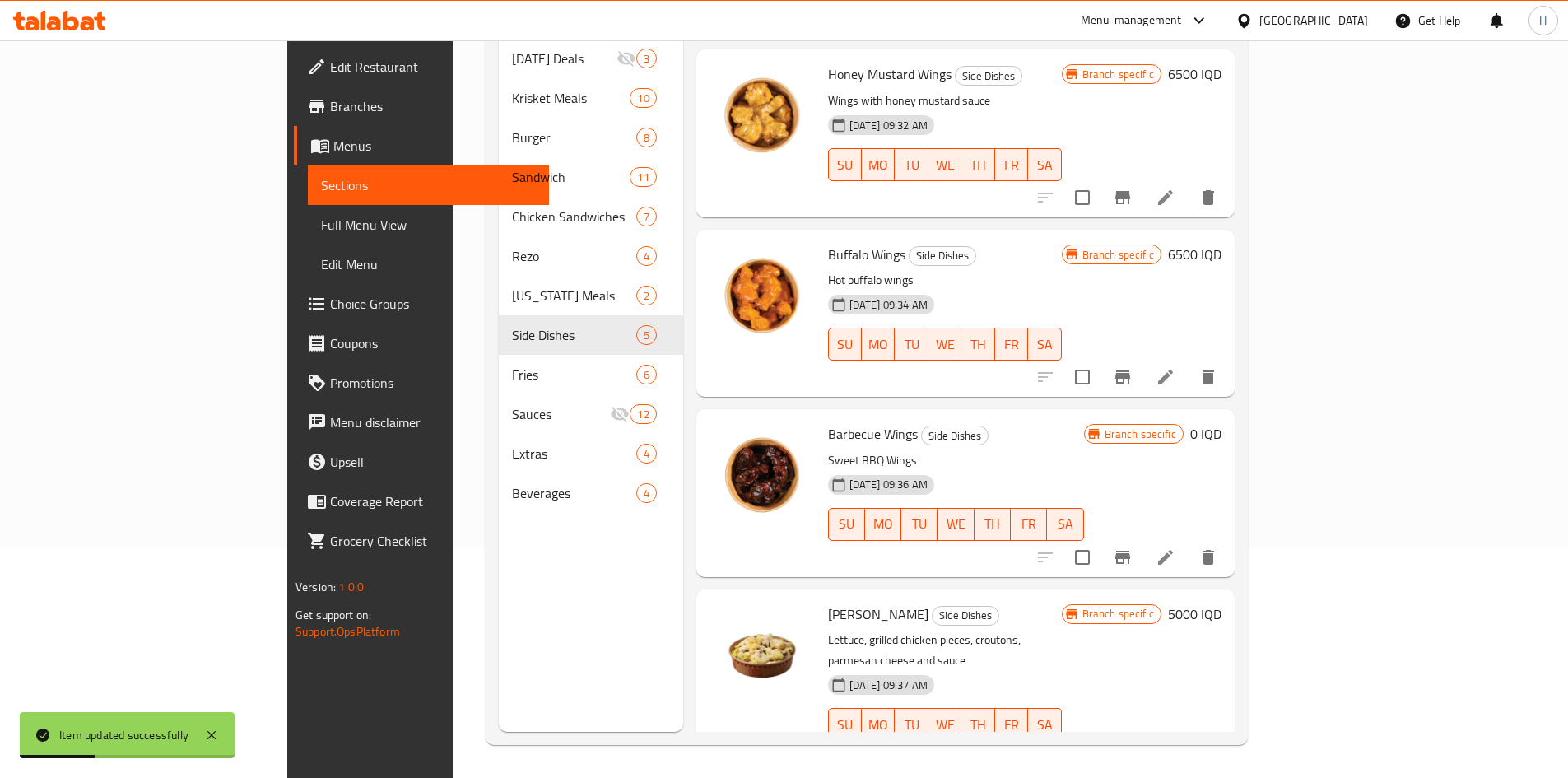
click at [1132, 547] on icon "Branch-specific-item" at bounding box center [1122, 557] width 20 height 20
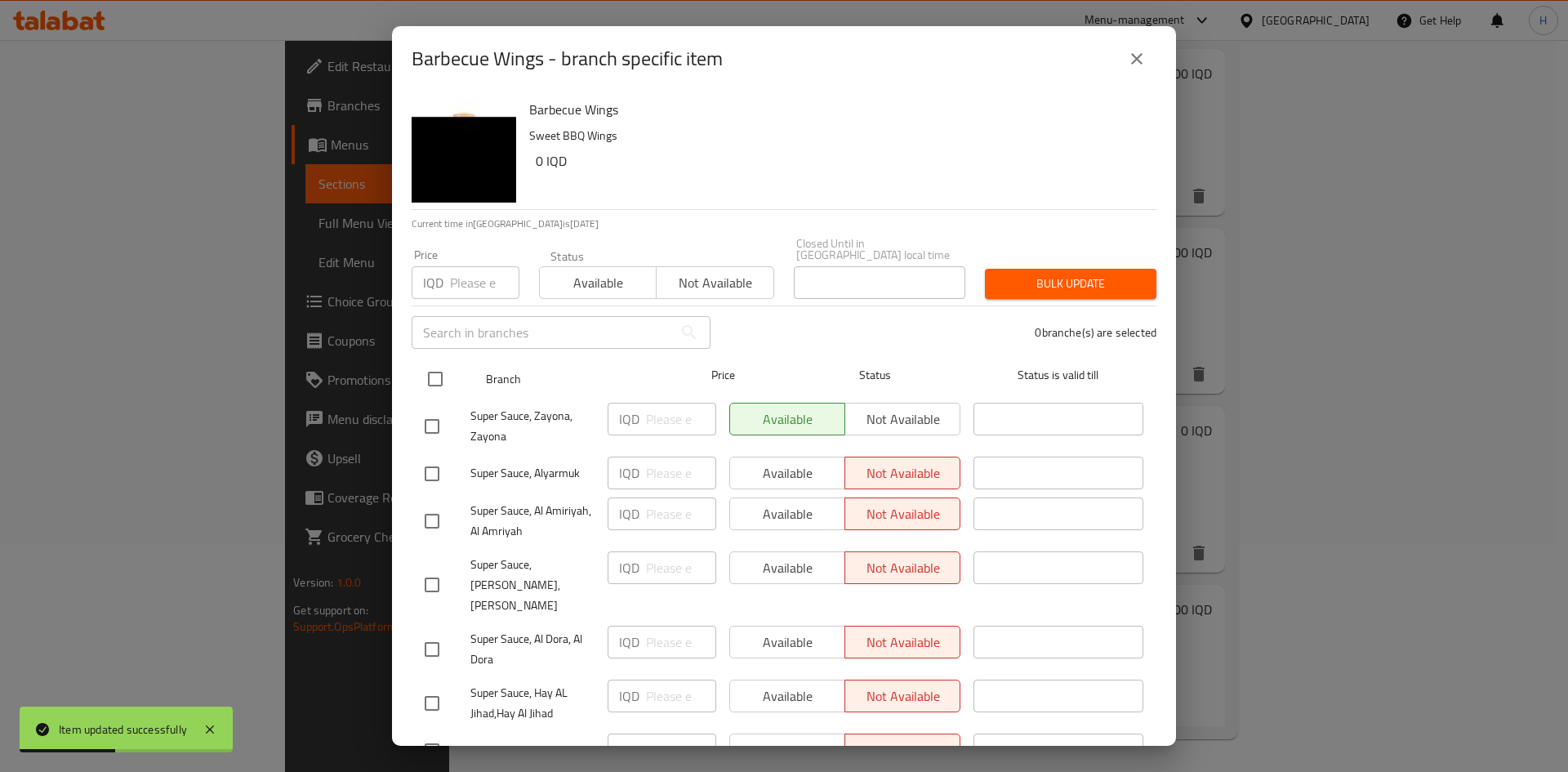
click at [432, 363] on input "checkbox" at bounding box center [435, 379] width 34 height 34
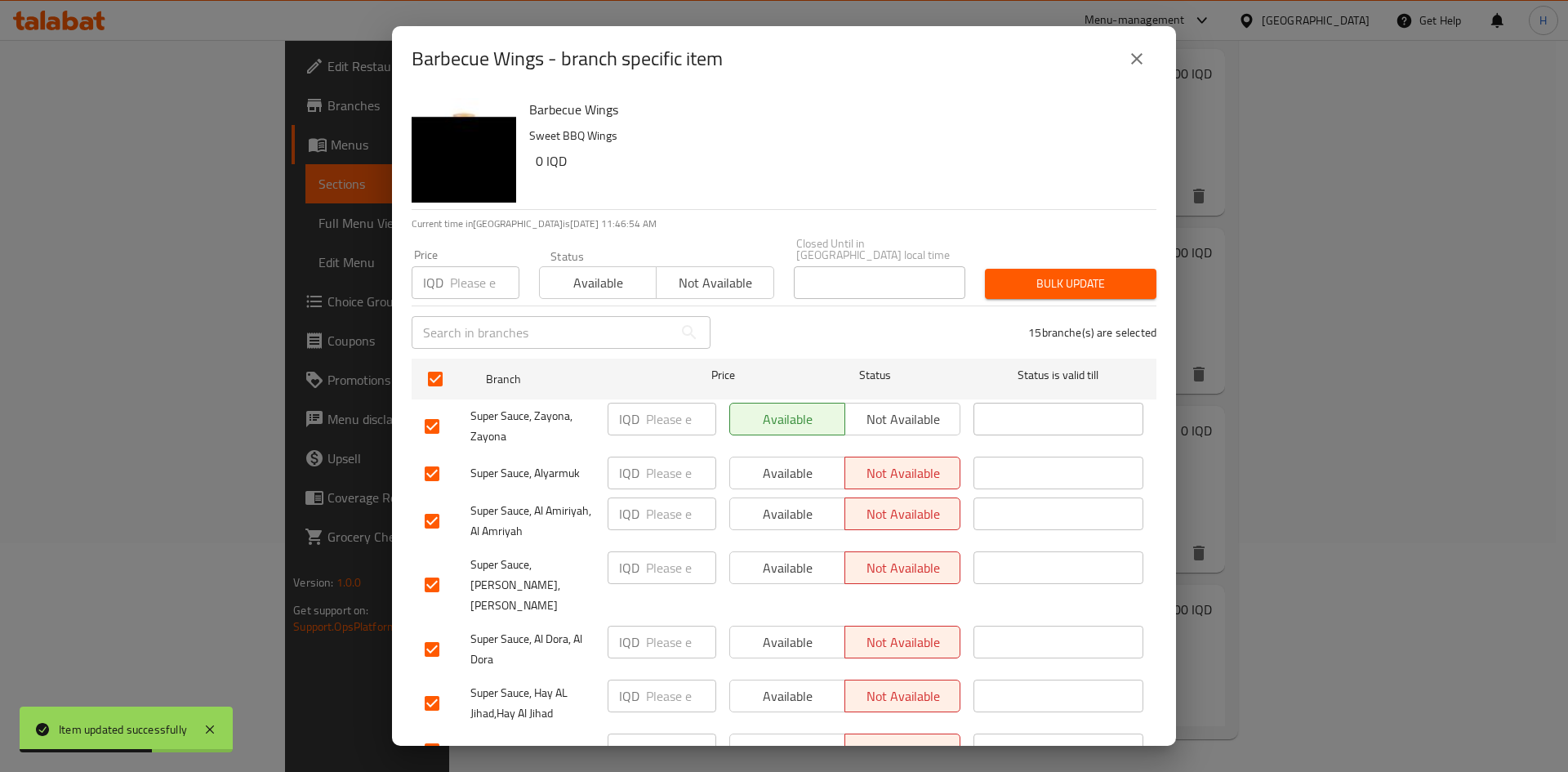
click at [656, 411] on input "number" at bounding box center [681, 419] width 71 height 32
click at [657, 460] on input "number" at bounding box center [681, 472] width 71 height 32
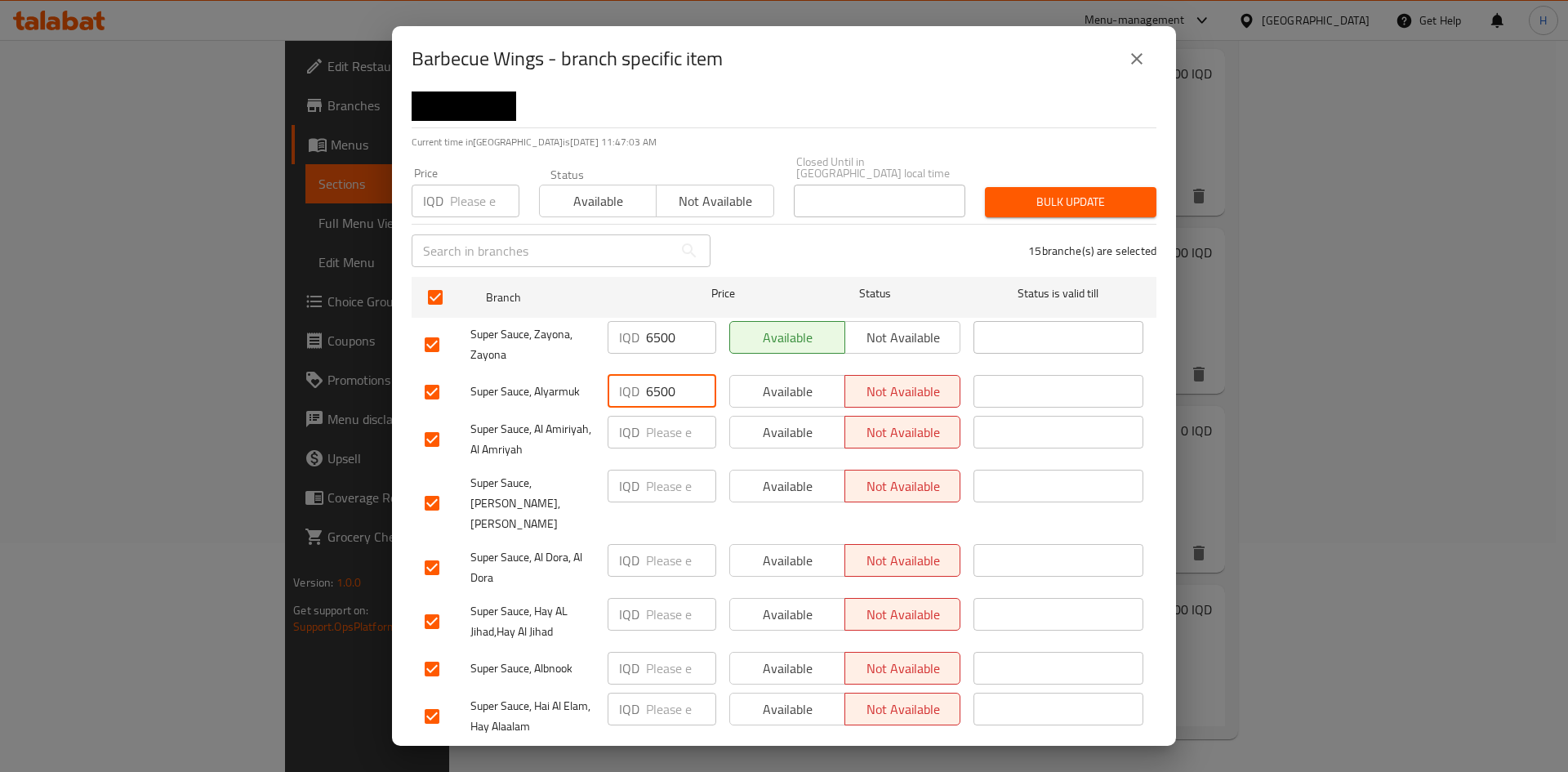
scroll to position [163, 0]
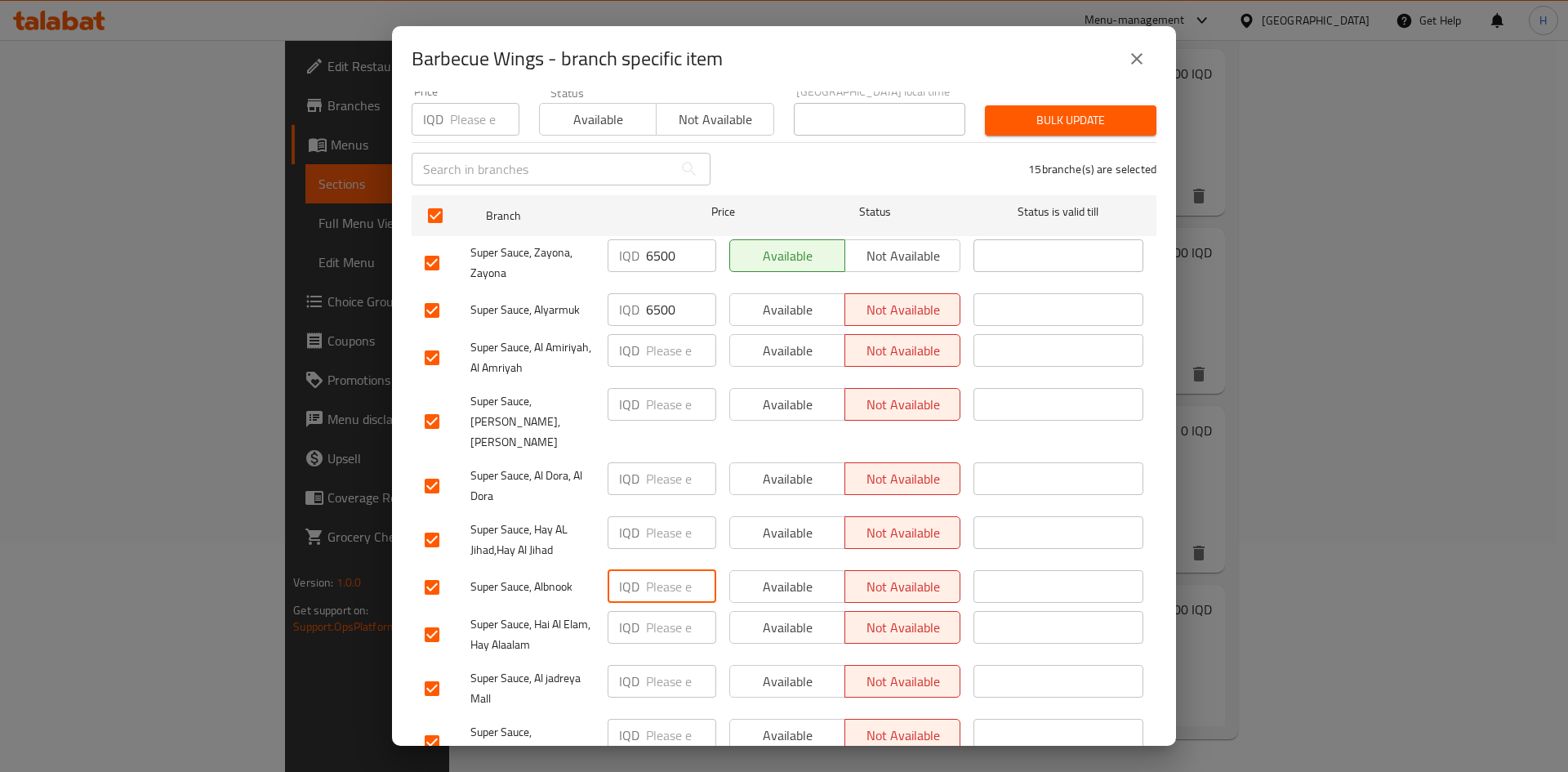
click at [654, 570] on input "number" at bounding box center [681, 586] width 71 height 32
click at [660, 303] on input "6500" at bounding box center [681, 309] width 71 height 32
click at [656, 516] on input "number" at bounding box center [681, 532] width 71 height 32
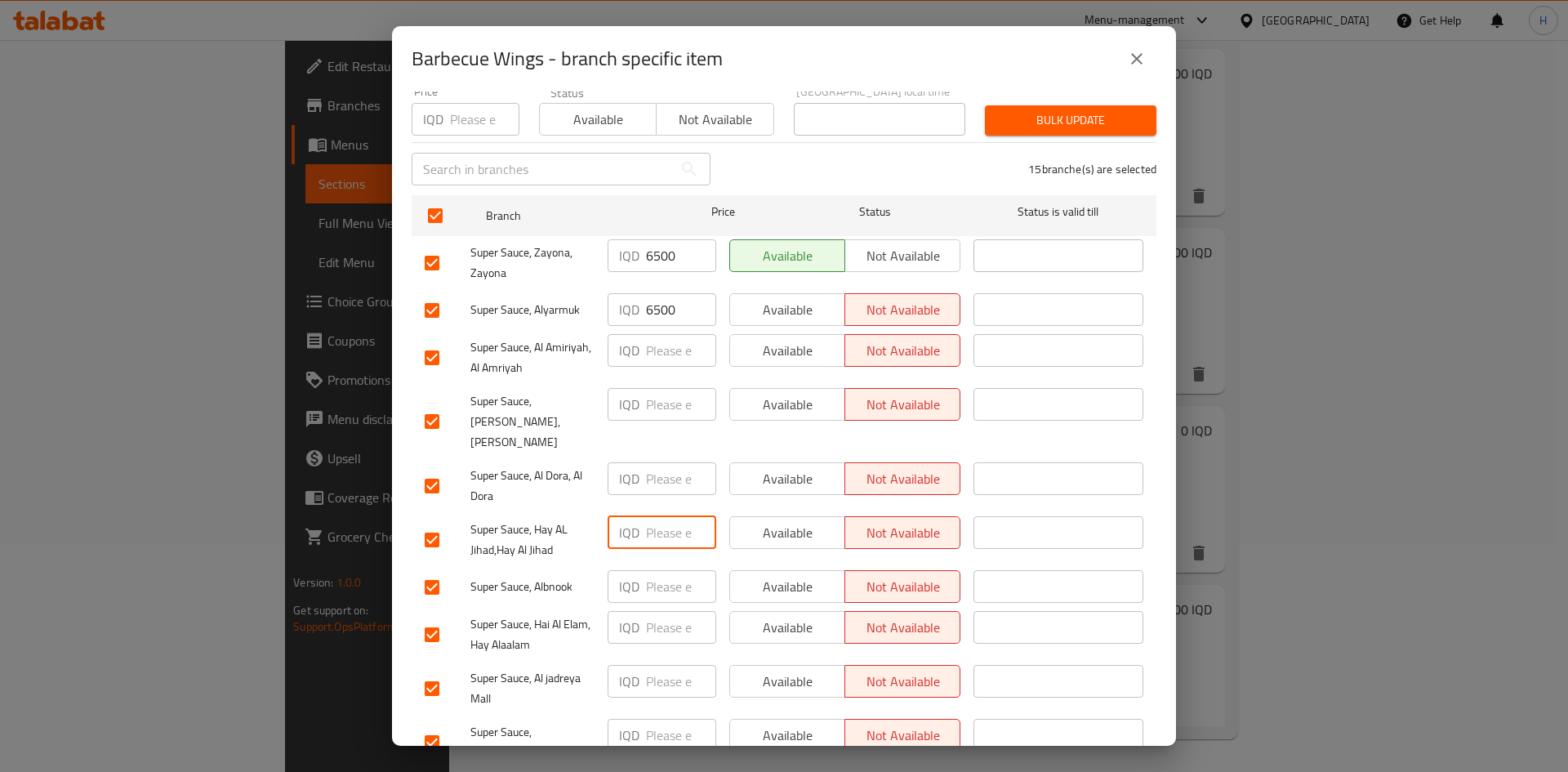
paste input "6500"
click at [648, 570] on input "number" at bounding box center [681, 586] width 71 height 32
paste input "6500"
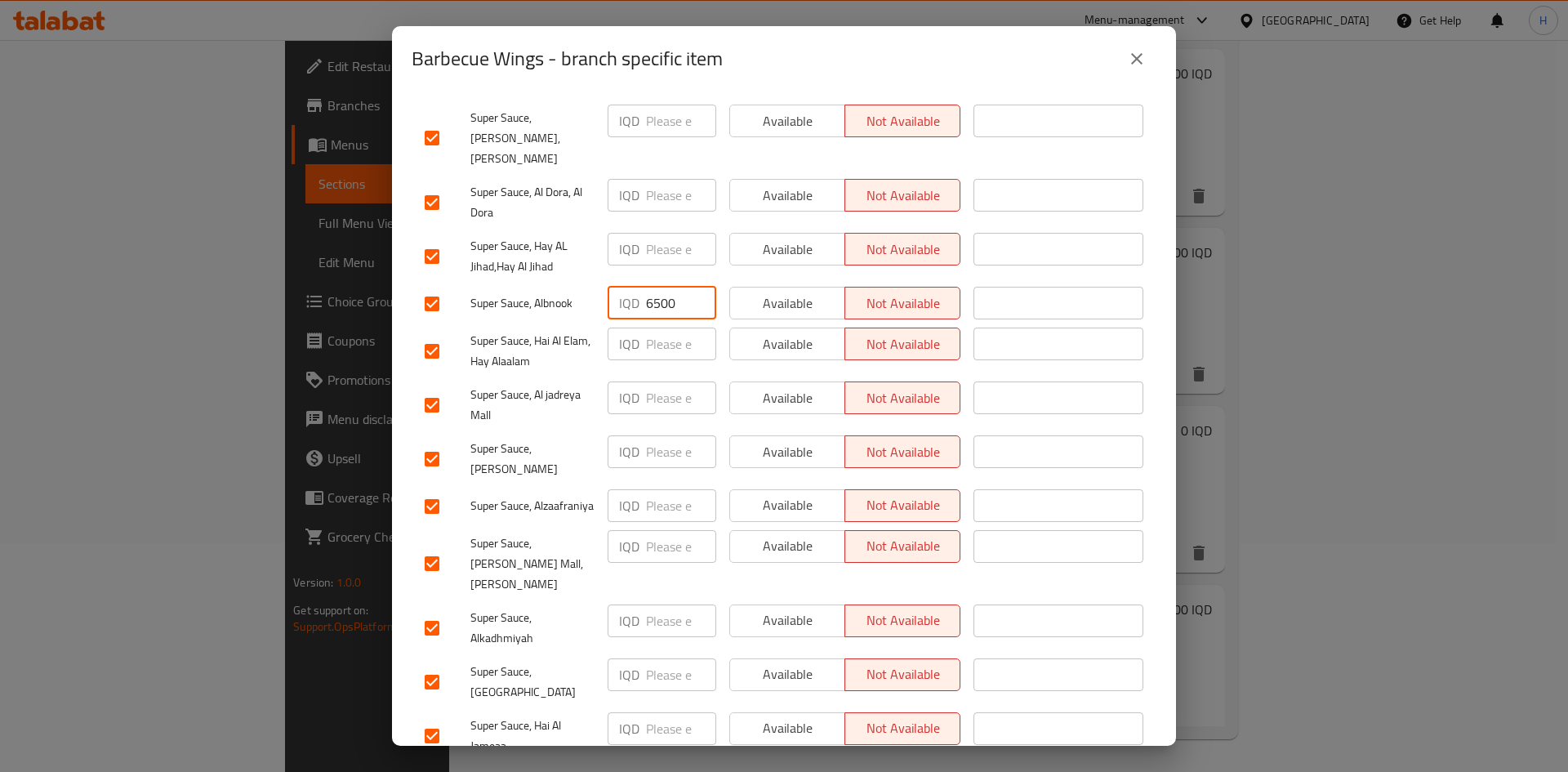
scroll to position [468, 0]
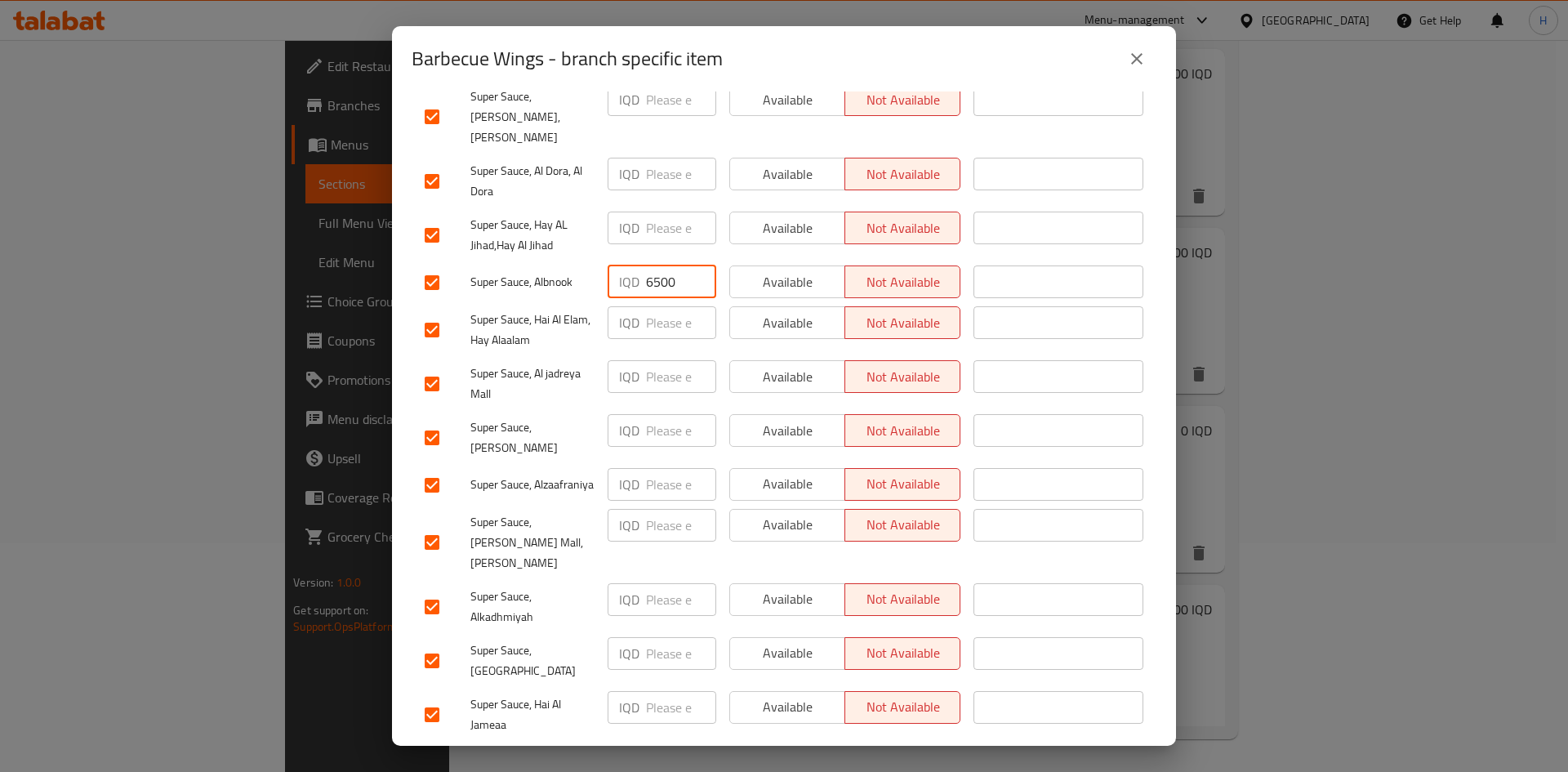
click at [661, 637] on input "number" at bounding box center [681, 653] width 71 height 32
paste input "6500"
click at [664, 684] on div "IQD ​" at bounding box center [661, 714] width 122 height 60
click at [665, 691] on input "number" at bounding box center [681, 707] width 71 height 32
paste input "6500"
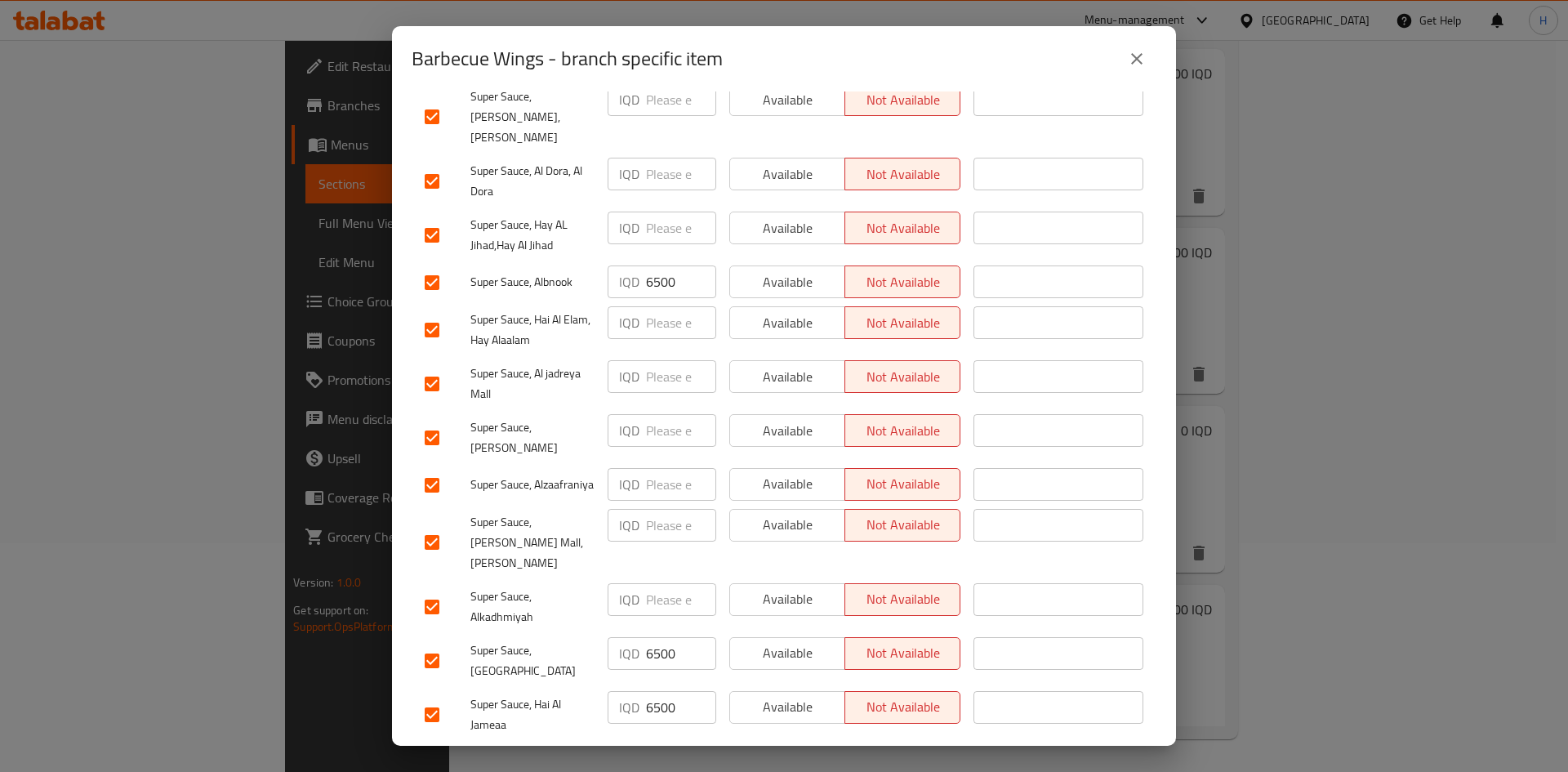
click at [757, 748] on button "Save" at bounding box center [784, 763] width 745 height 30
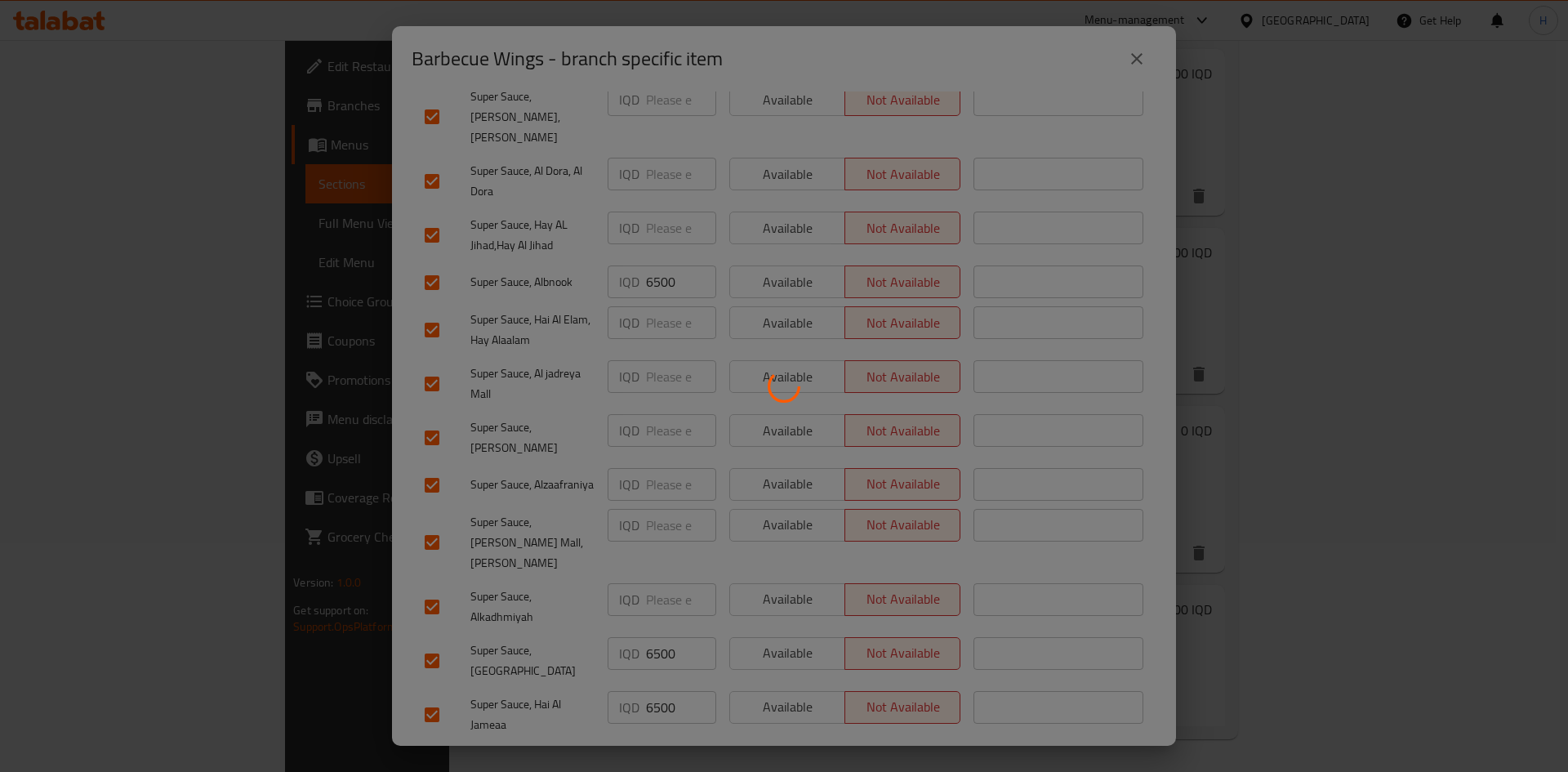
click at [754, 715] on div at bounding box center [784, 386] width 1568 height 772
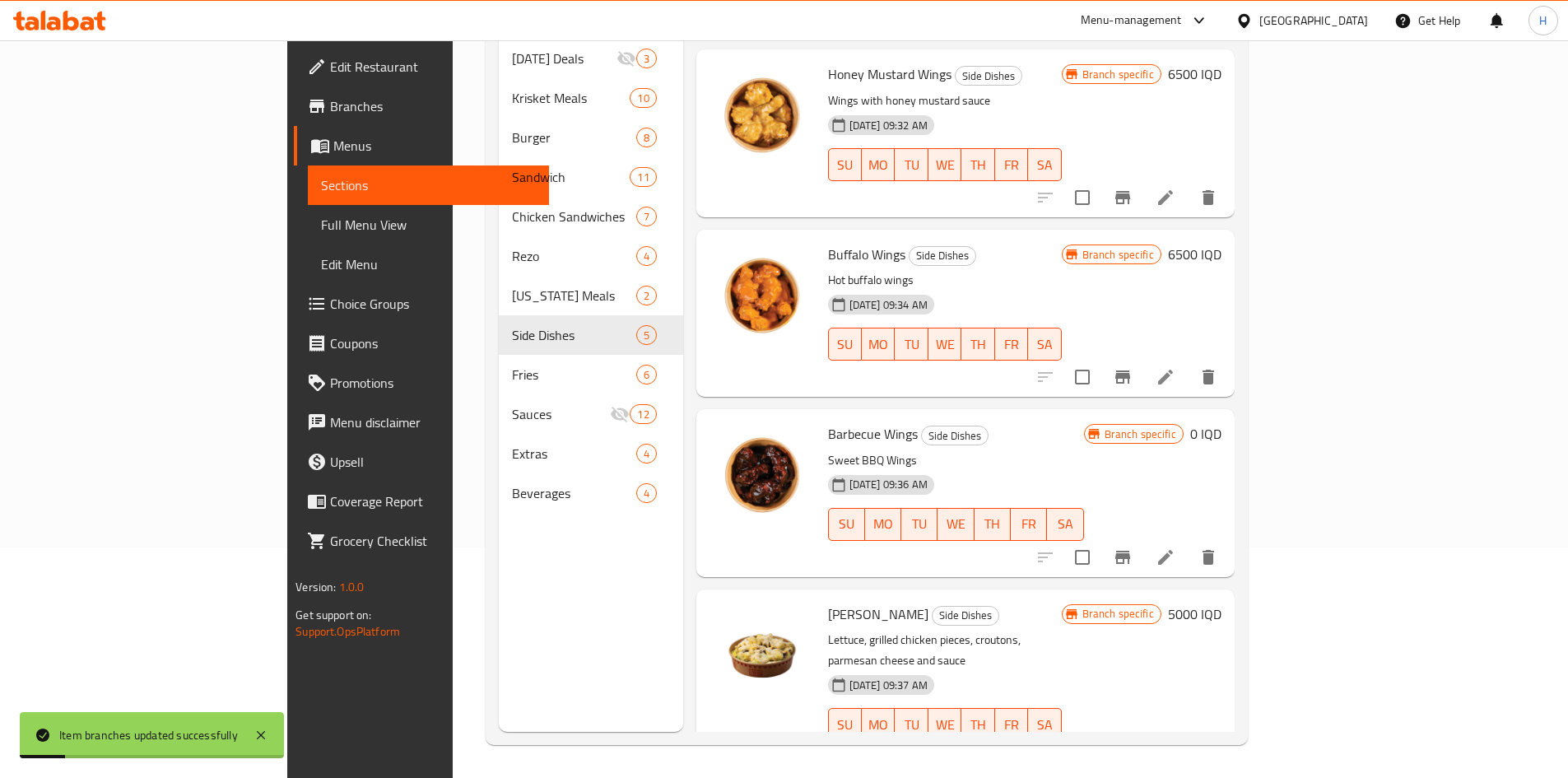
click at [1221, 422] on h6 "0 IQD" at bounding box center [1205, 433] width 31 height 23
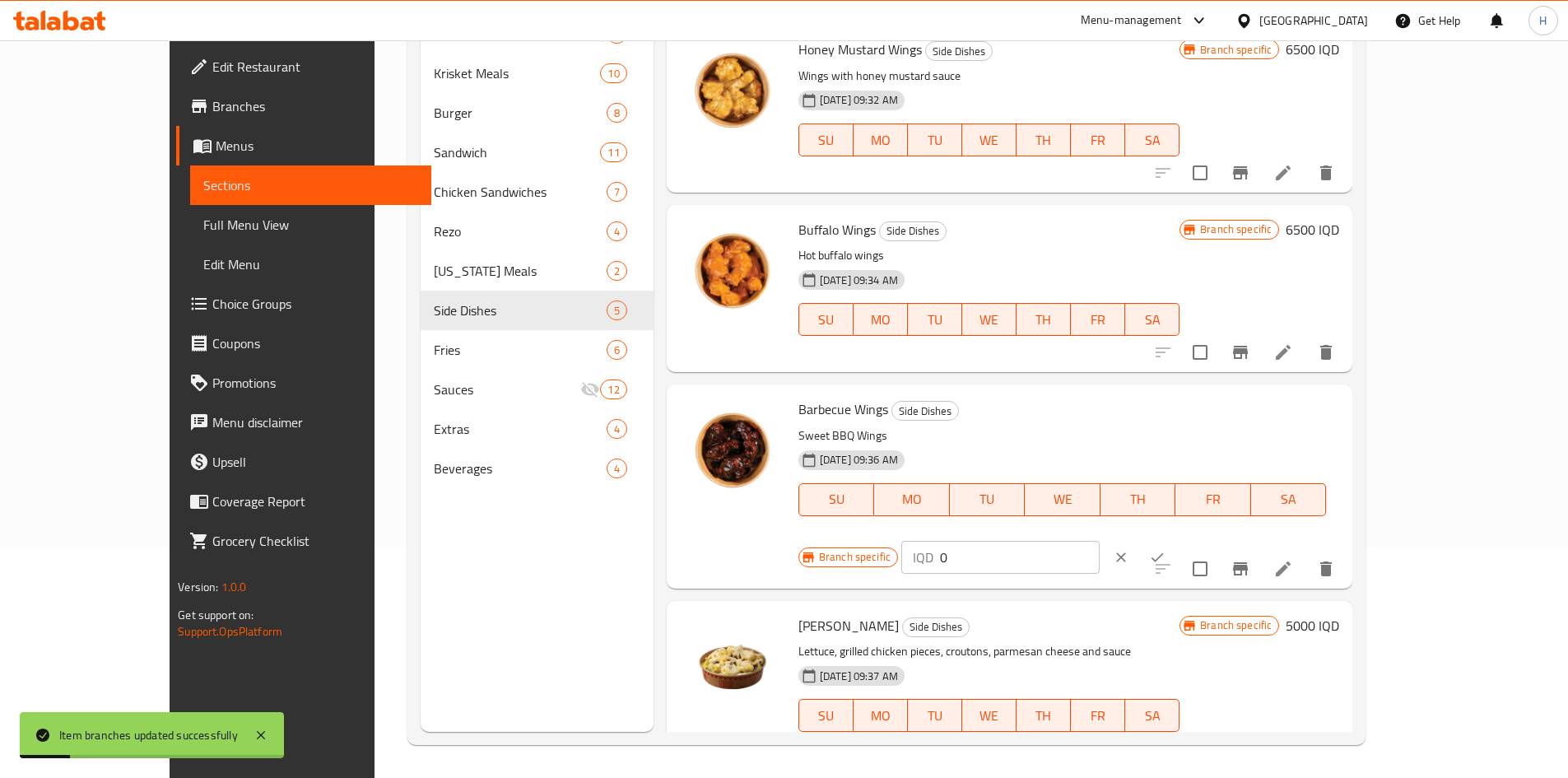
click at [1100, 540] on input "0" at bounding box center [1020, 557] width 160 height 33
paste input "650"
click at [1175, 539] on button "ok" at bounding box center [1157, 557] width 36 height 36
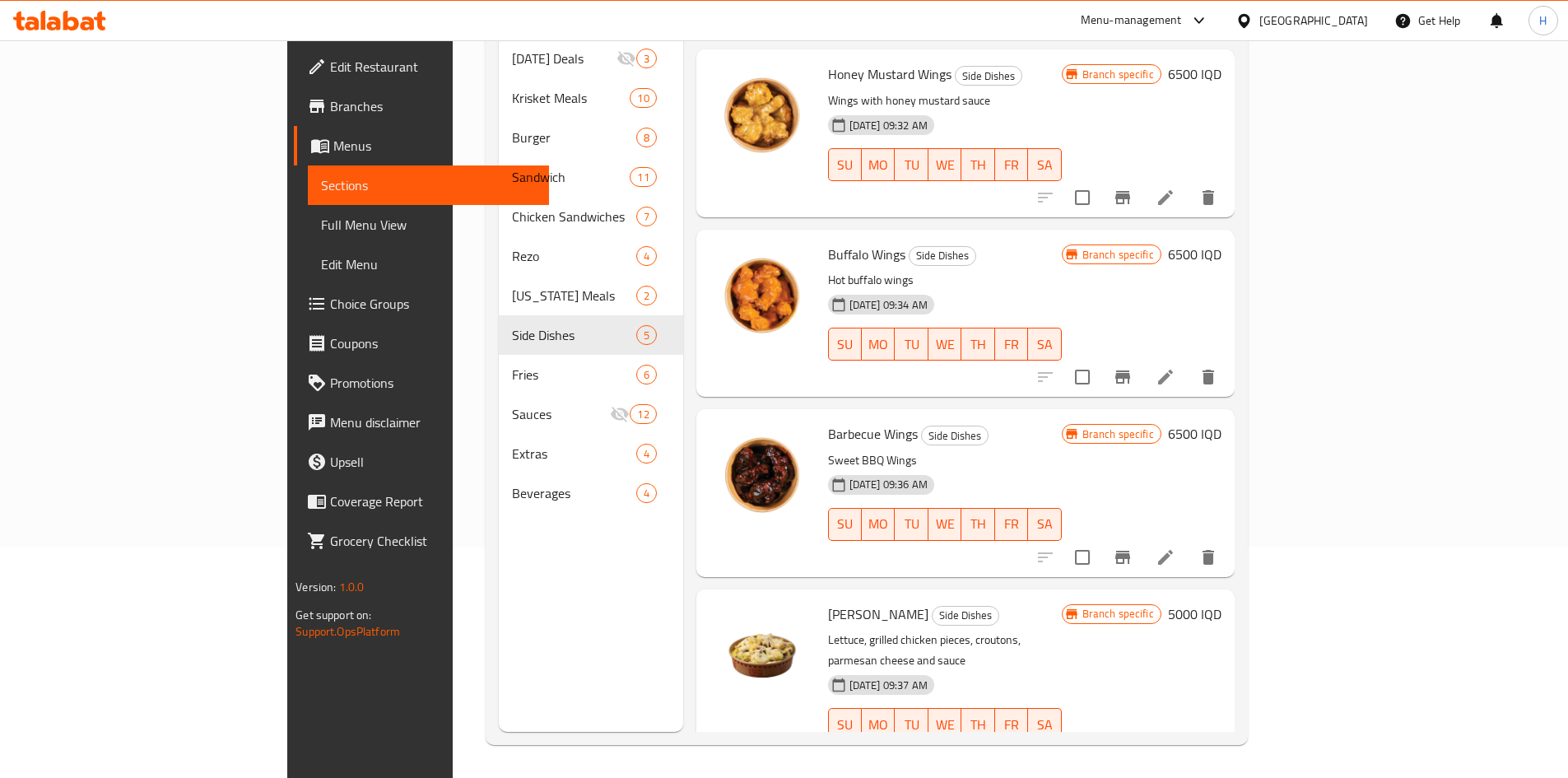
click at [1132, 747] on icon "Branch-specific-item" at bounding box center [1122, 757] width 20 height 20
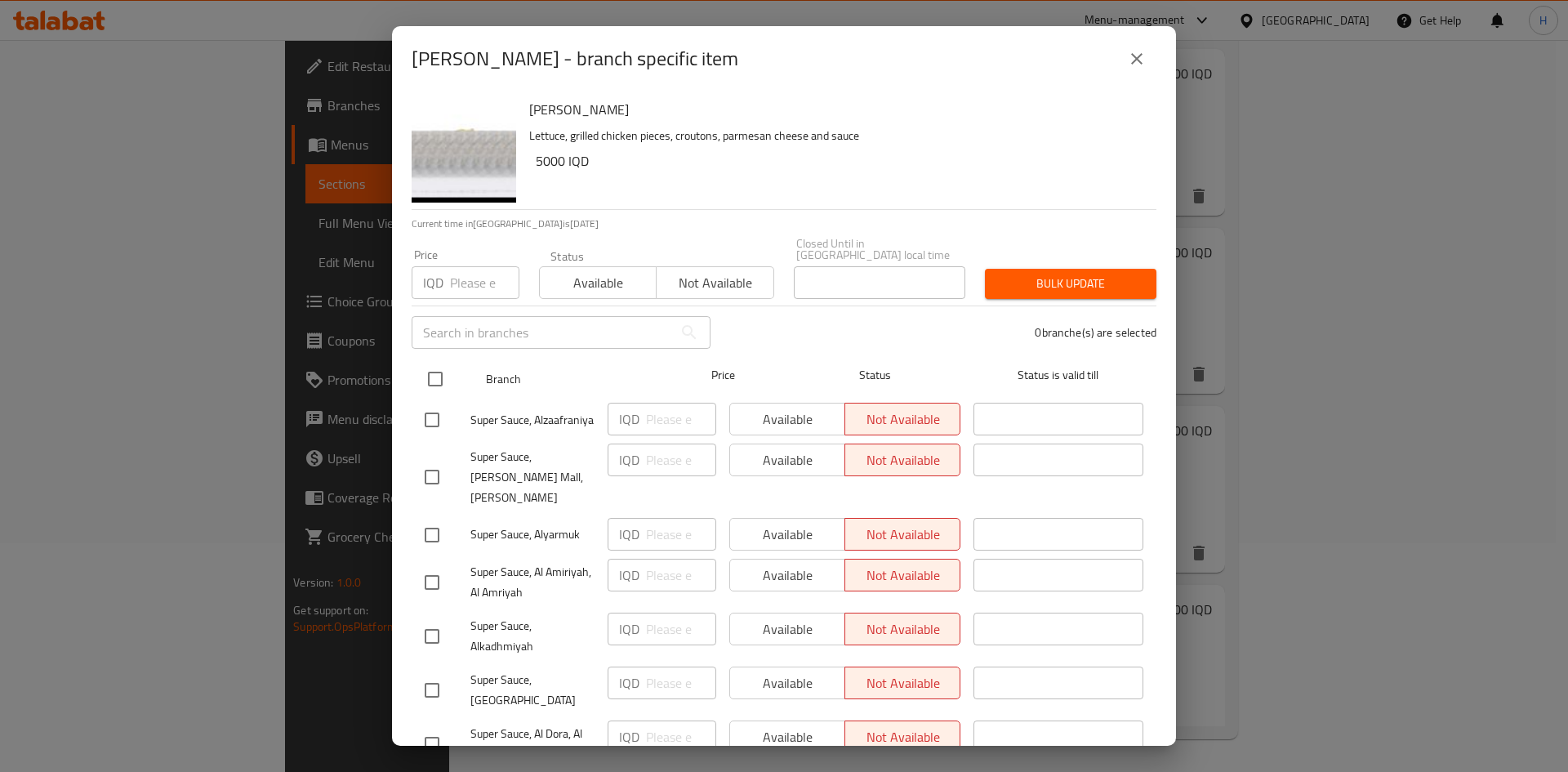
click at [432, 362] on input "checkbox" at bounding box center [435, 379] width 34 height 34
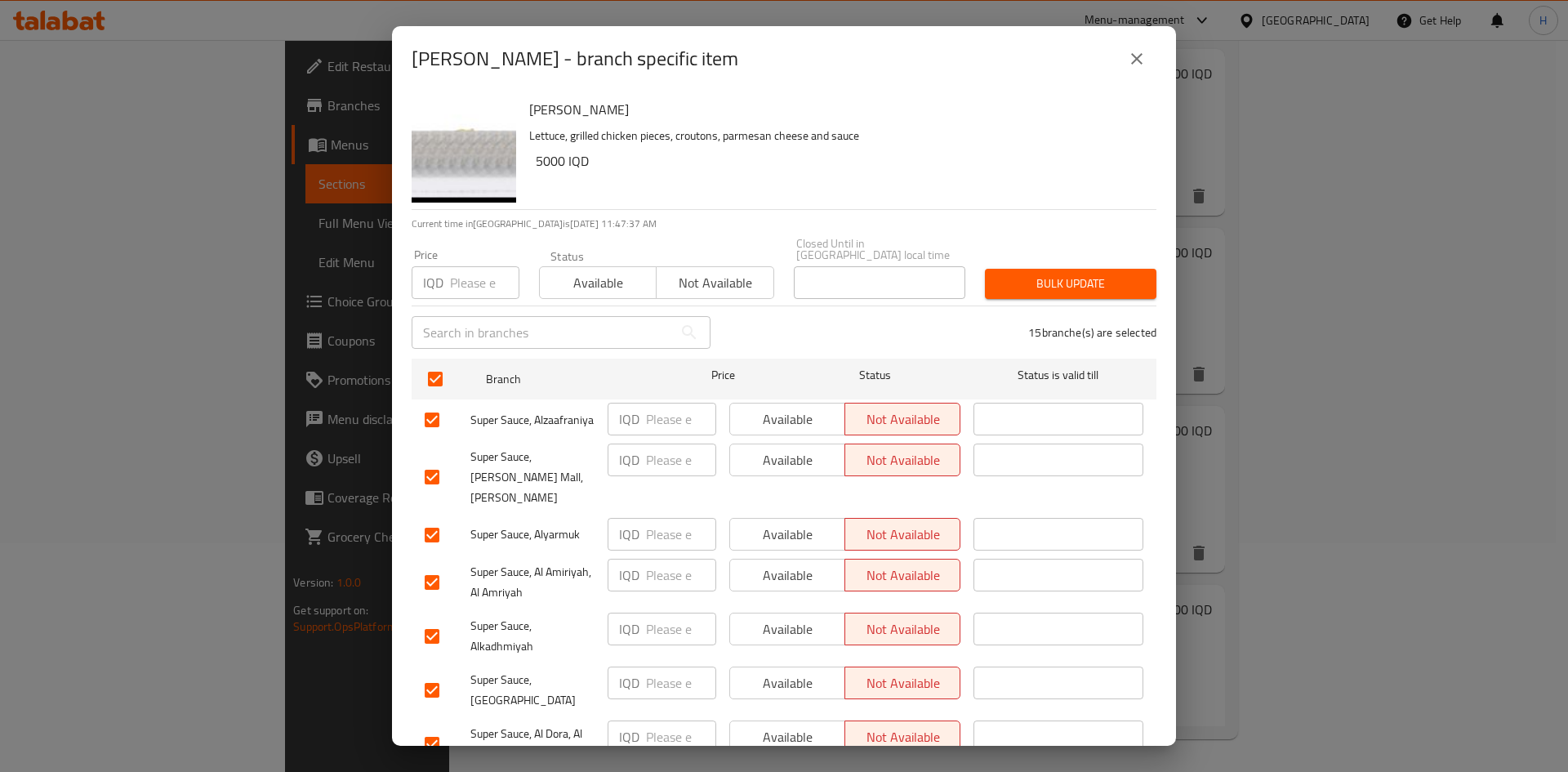
click at [649, 403] on input "number" at bounding box center [681, 419] width 71 height 32
click at [656, 526] on input "number" at bounding box center [681, 534] width 71 height 32
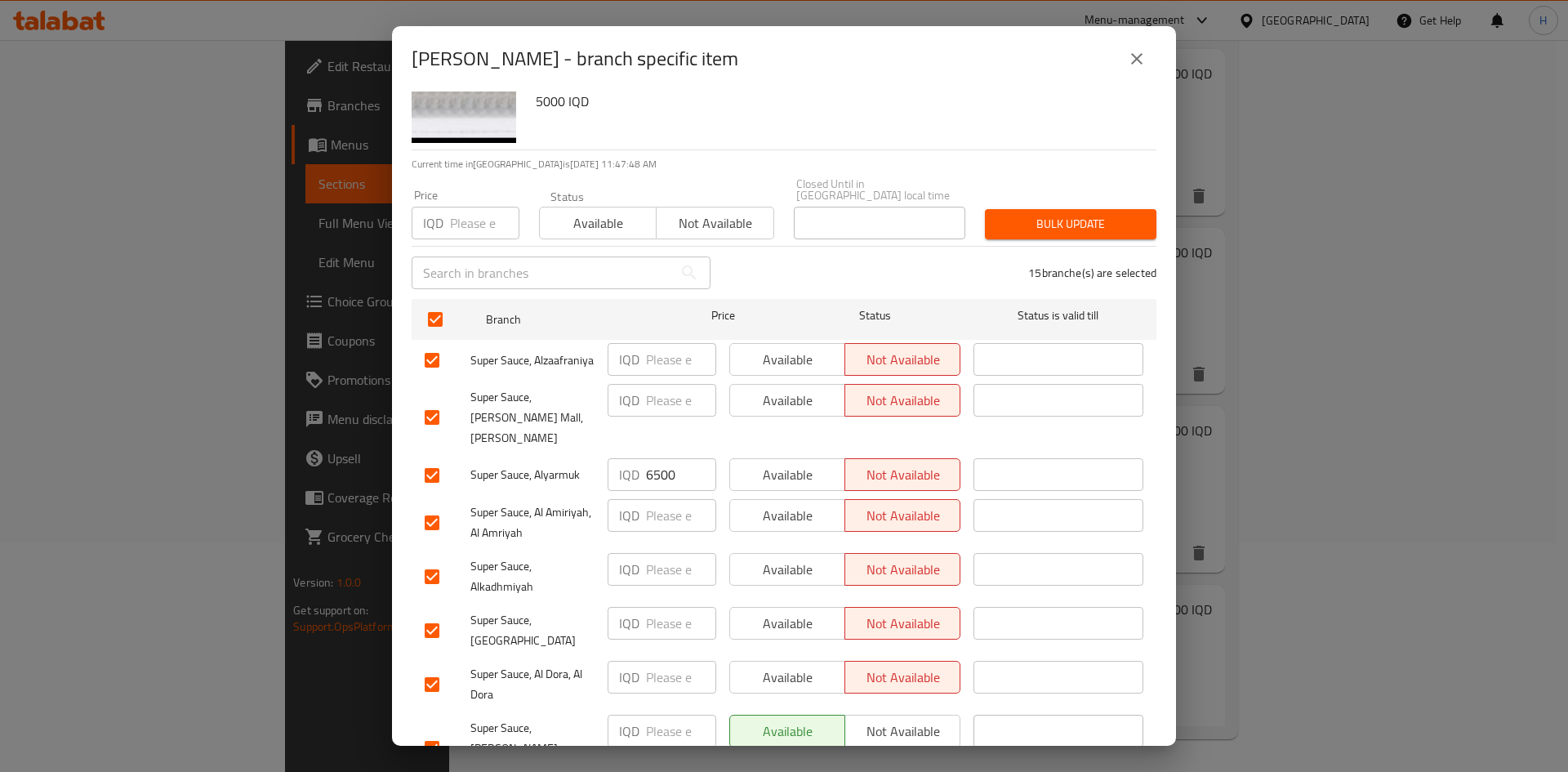
scroll to position [82, 0]
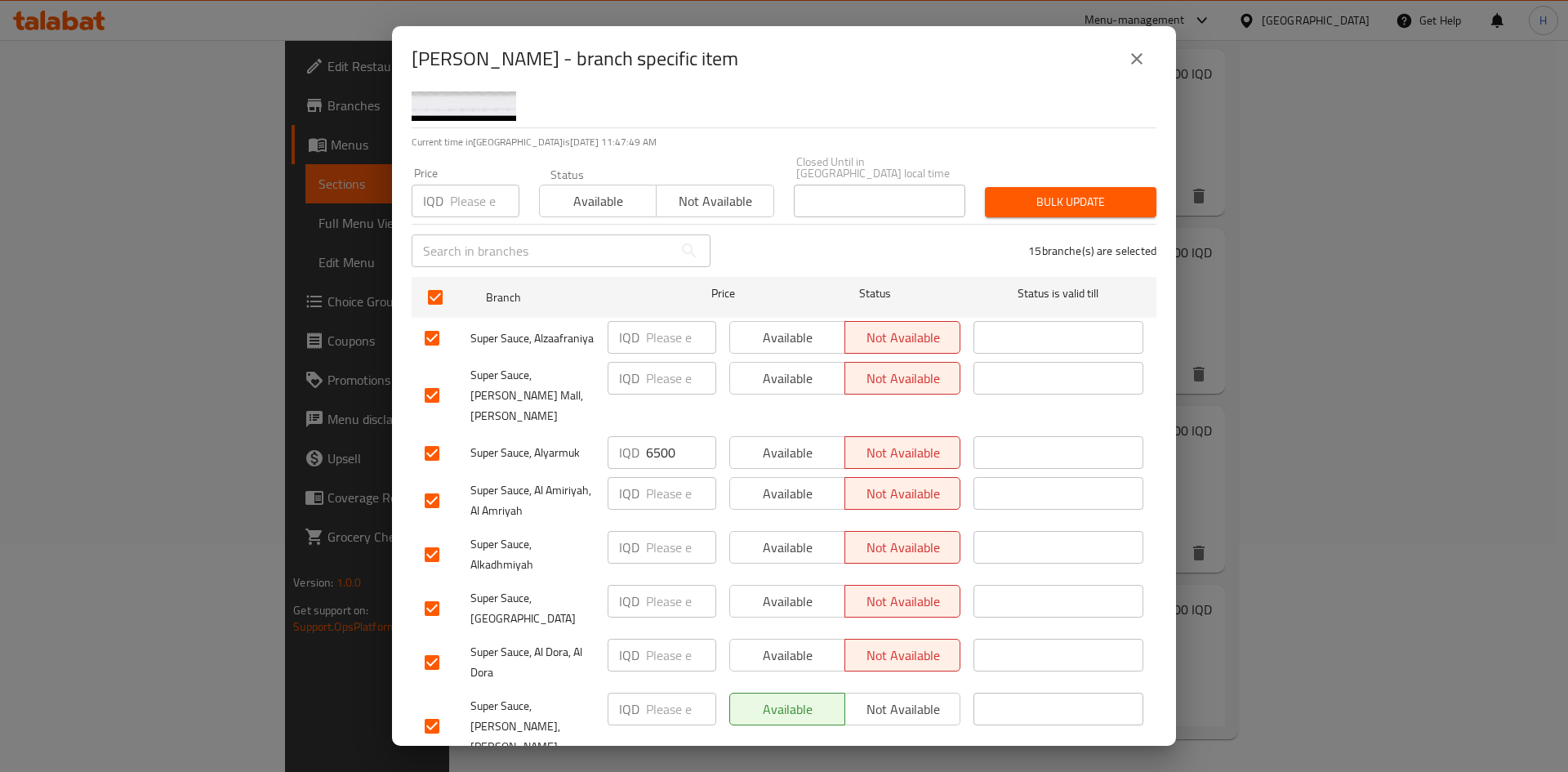
click at [661, 436] on input "6500" at bounding box center [681, 452] width 71 height 32
click at [650, 585] on input "number" at bounding box center [681, 601] width 71 height 32
paste input "6500"
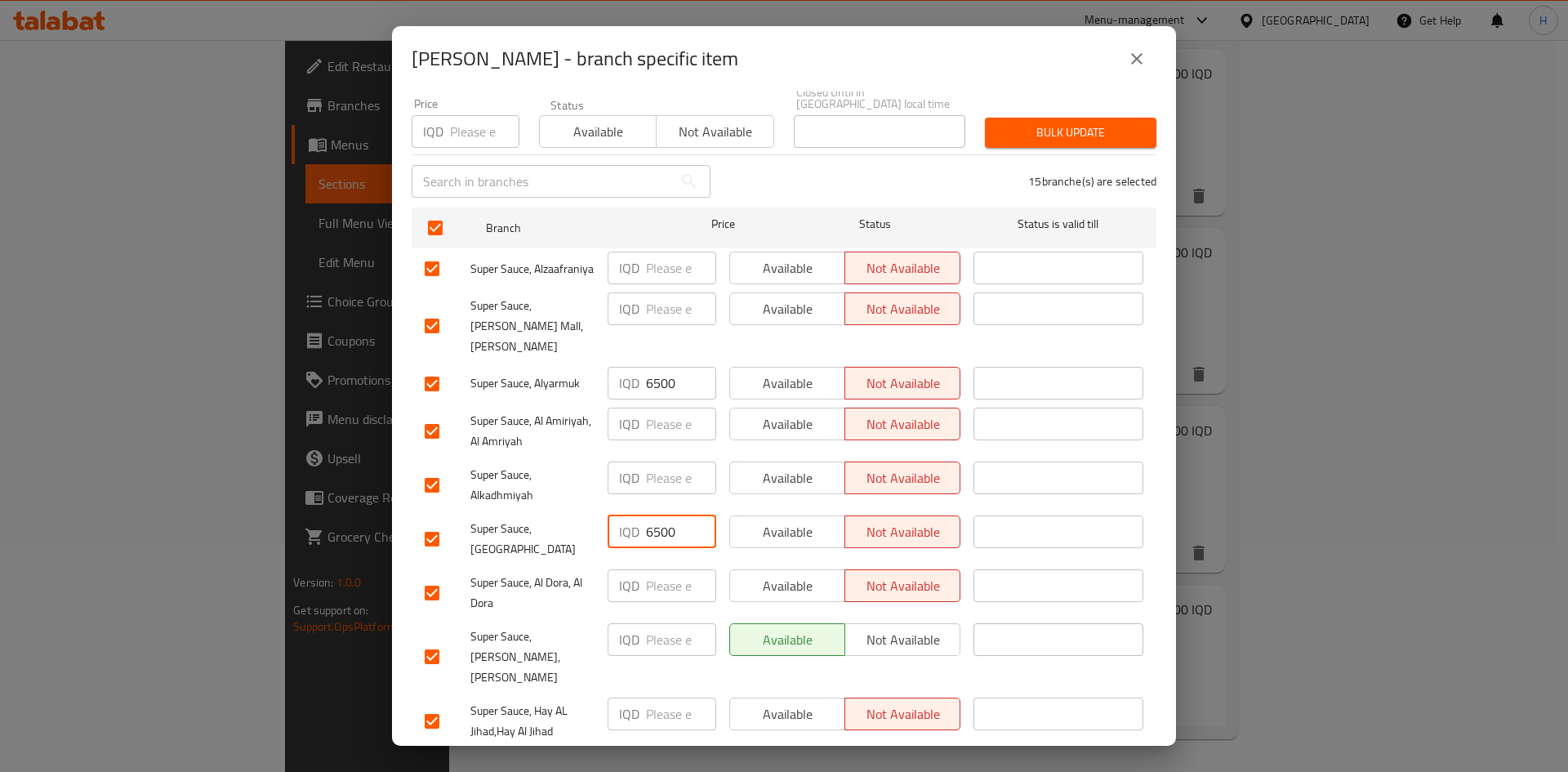
scroll to position [245, 0]
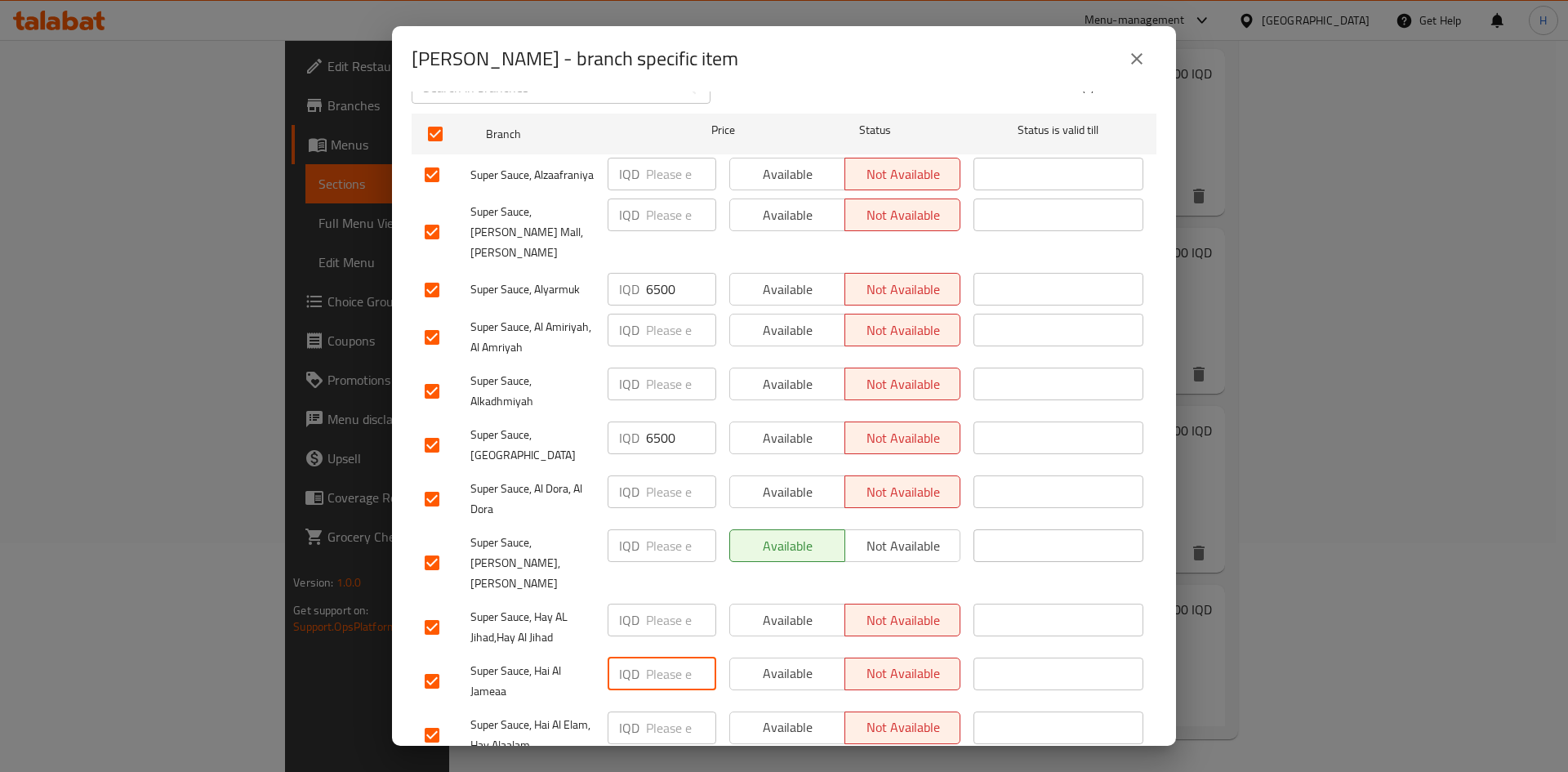
click at [646, 657] on input "number" at bounding box center [681, 673] width 71 height 32
paste input "6500"
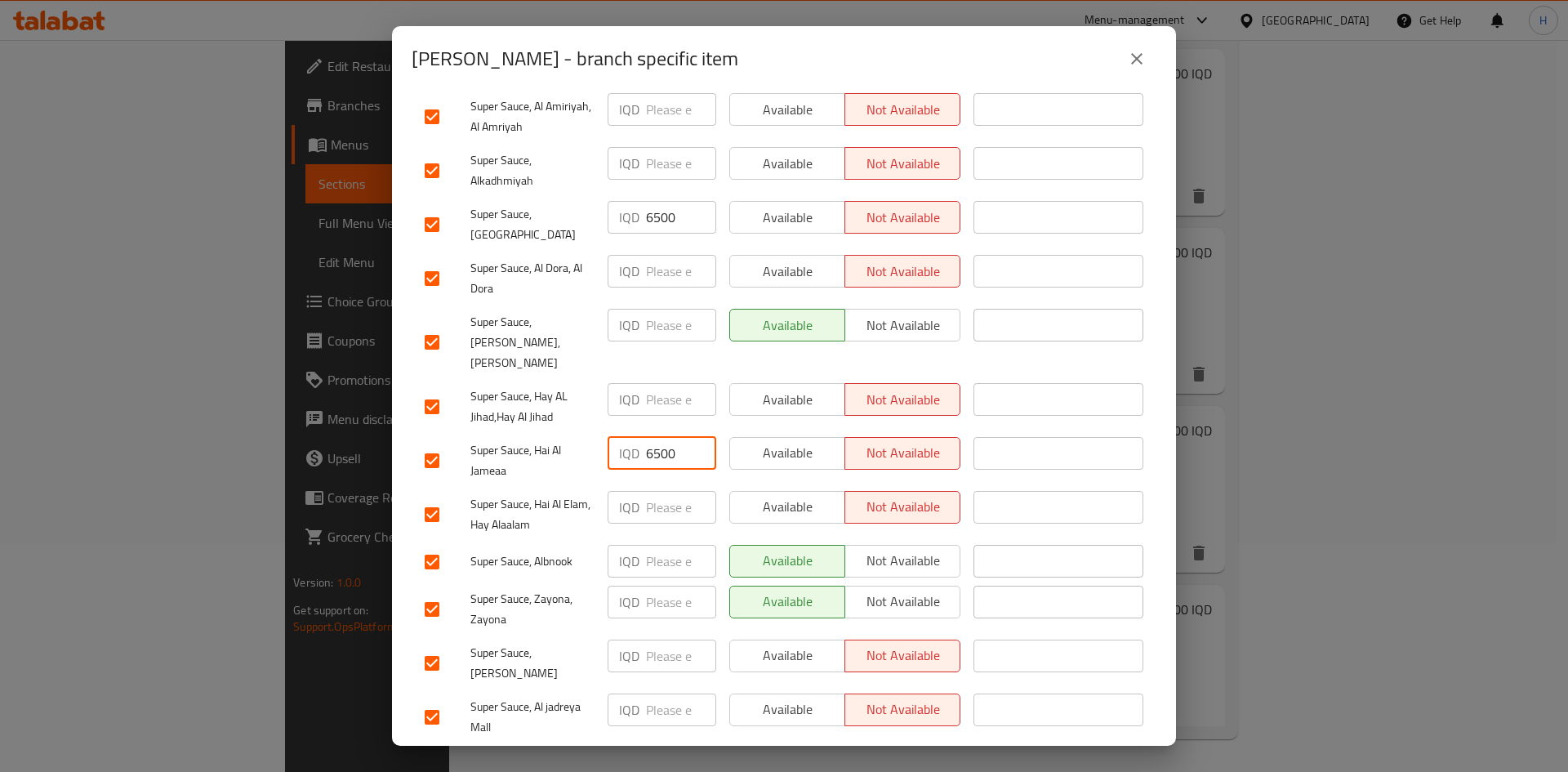
scroll to position [468, 0]
click at [653, 542] on input "number" at bounding box center [681, 558] width 71 height 32
paste input "6500"
click at [649, 583] on input "number" at bounding box center [681, 599] width 71 height 32
paste input "6500"
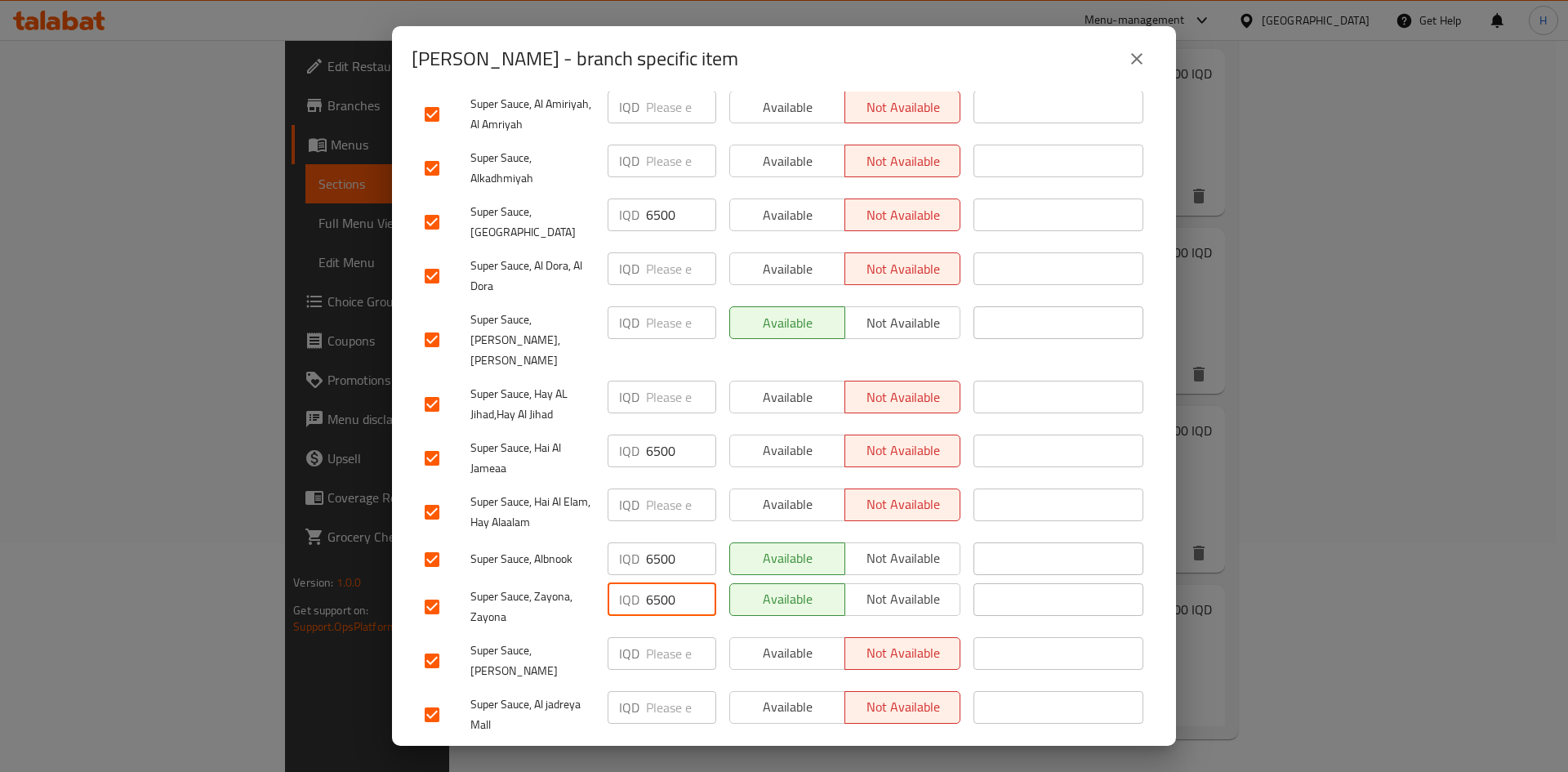
click at [688, 753] on span "Save" at bounding box center [784, 763] width 718 height 20
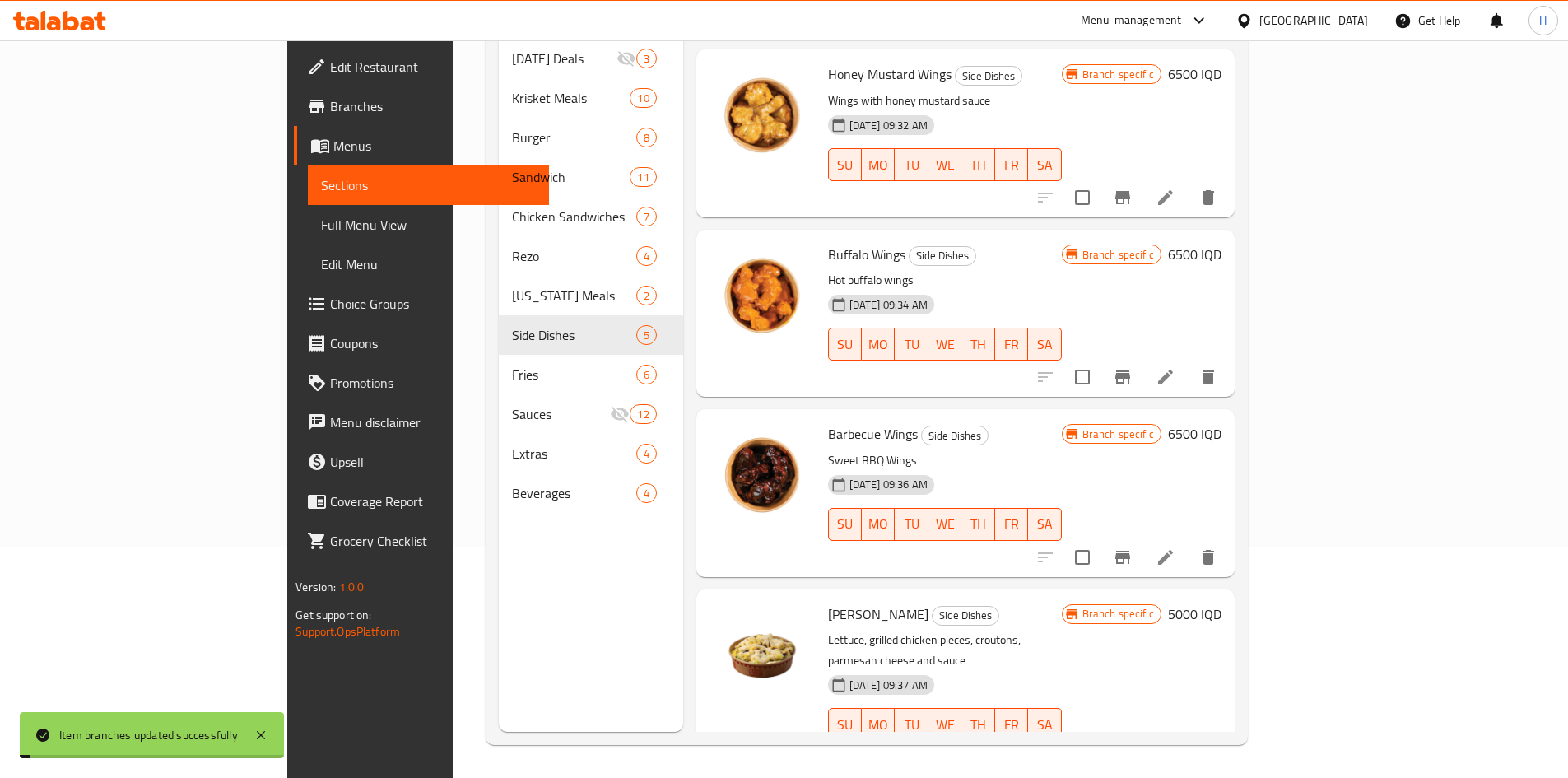
click at [1221, 602] on h6 "5000 IQD" at bounding box center [1194, 613] width 53 height 23
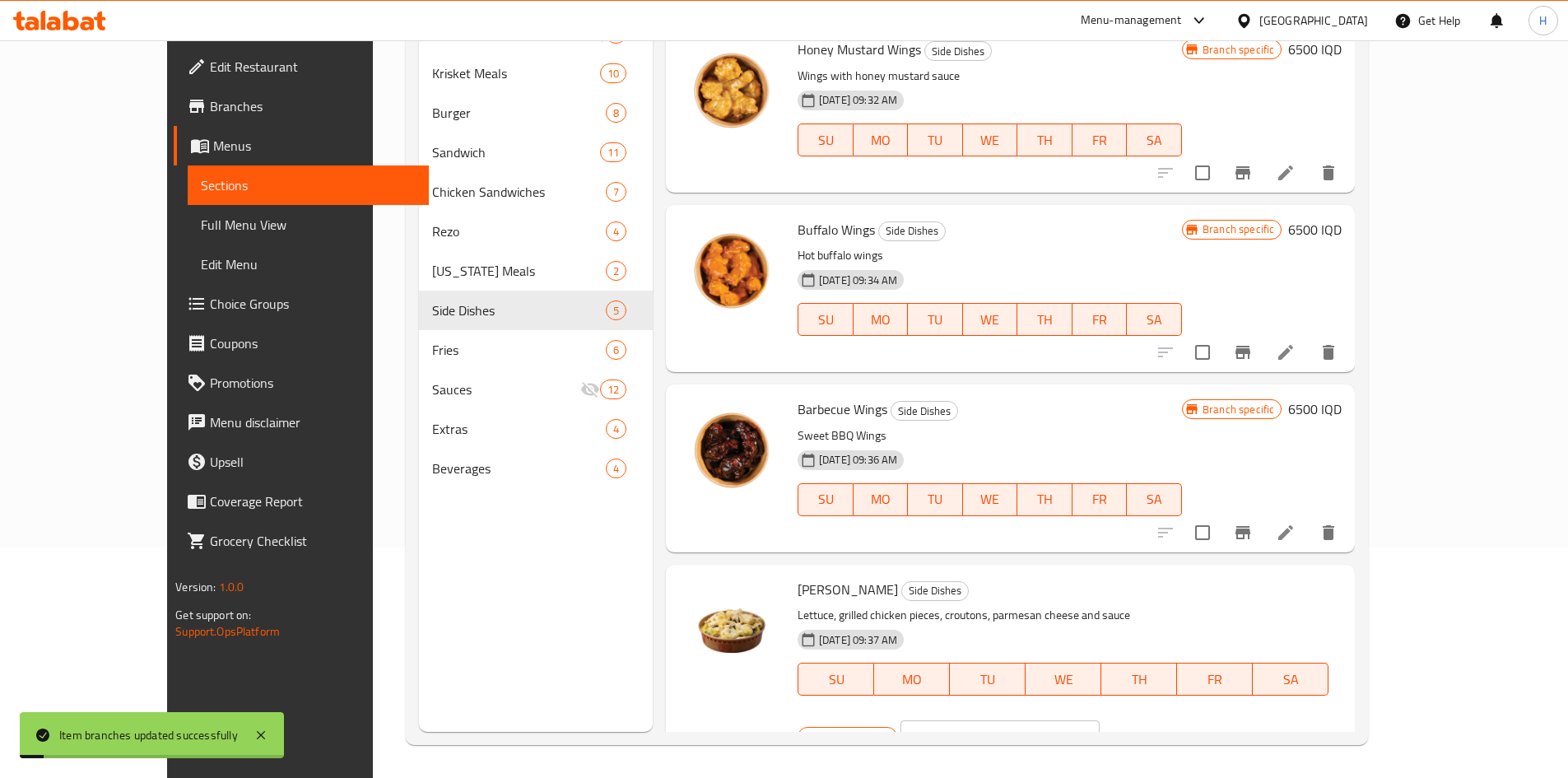
click at [1099, 720] on input "5000" at bounding box center [1019, 736] width 160 height 33
paste input "65"
click at [1165, 728] on icon "ok" at bounding box center [1156, 736] width 16 height 16
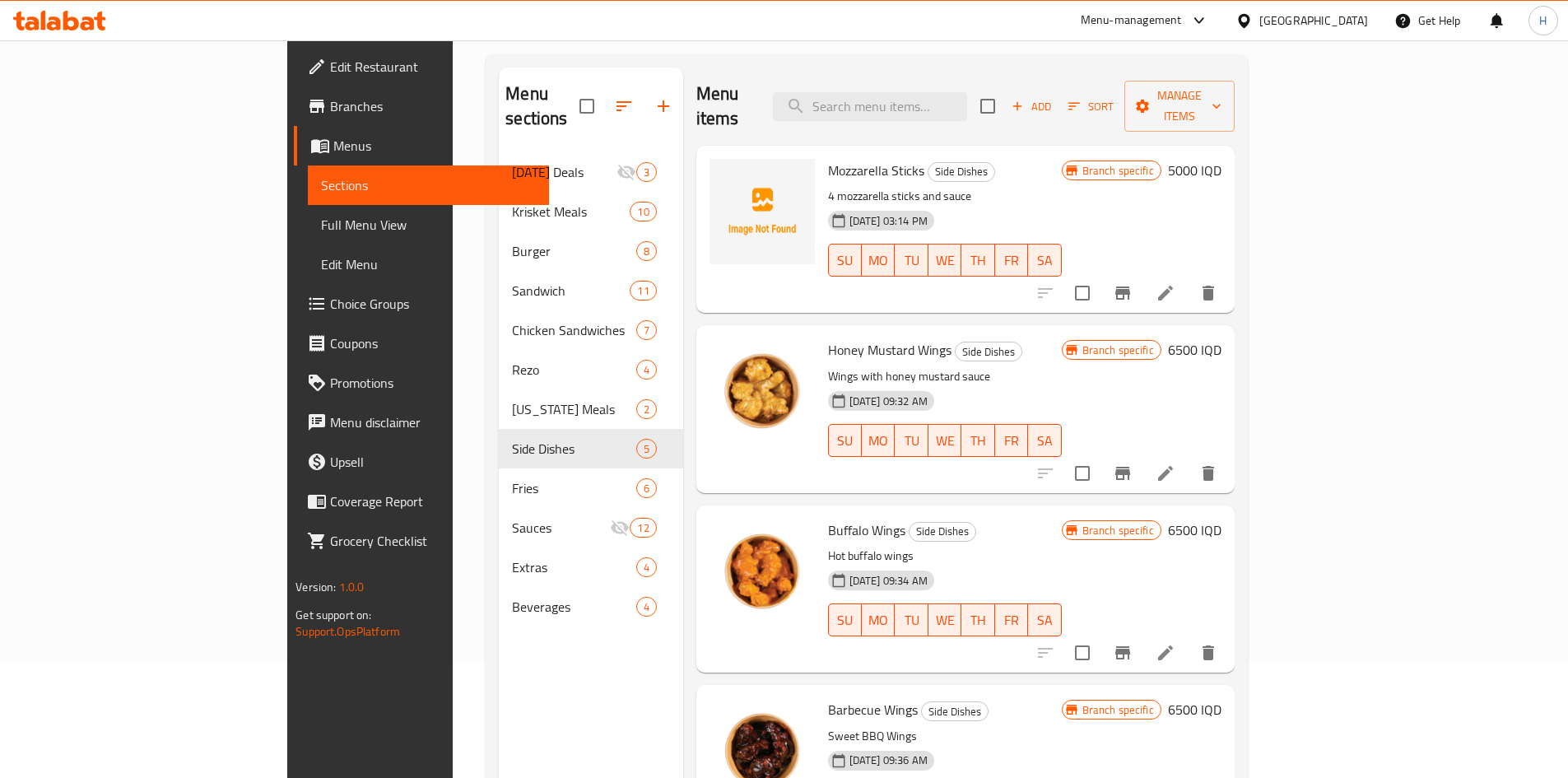
scroll to position [0, 0]
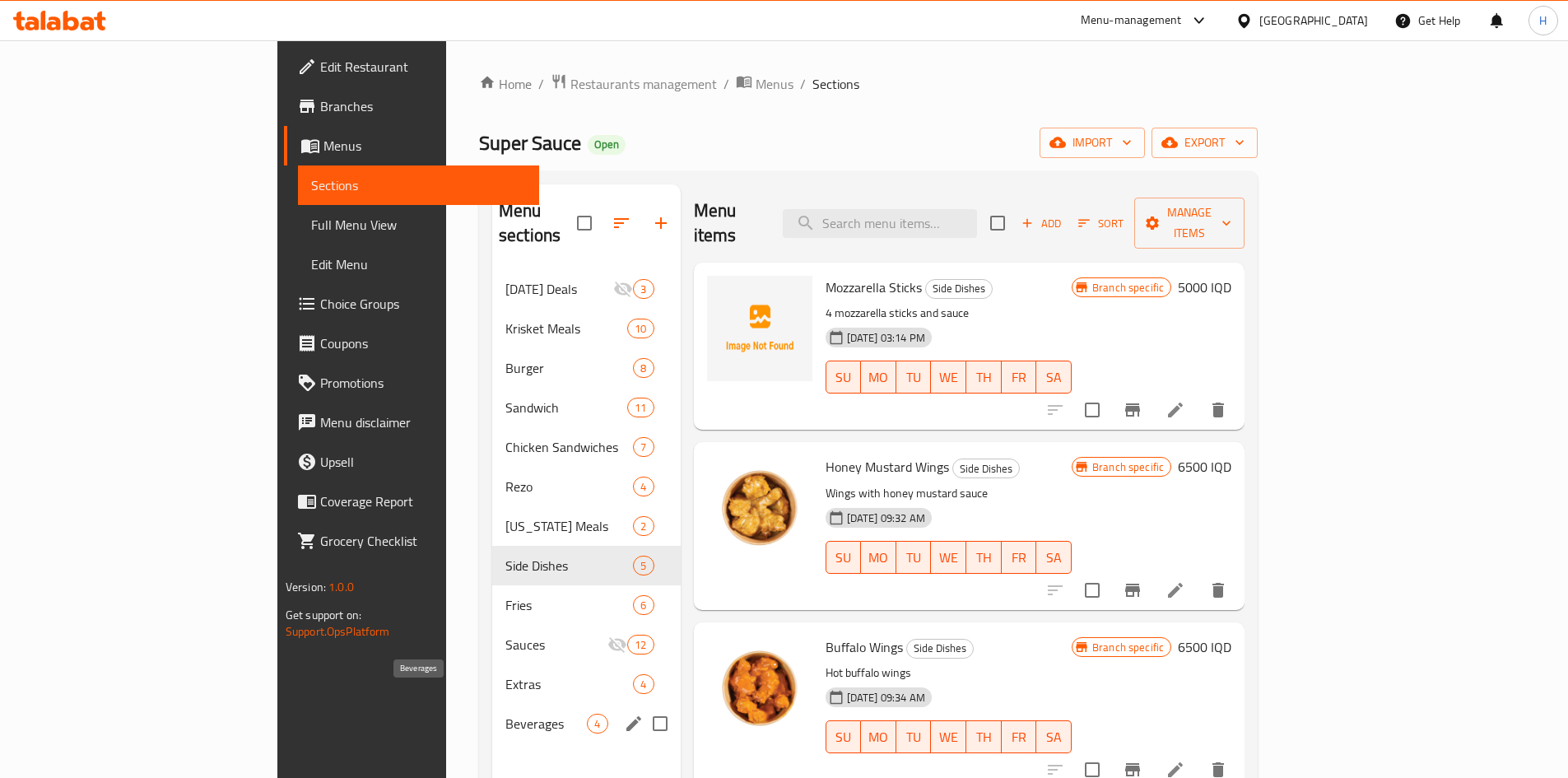
click at [505, 714] on span "Beverages" at bounding box center [546, 723] width 81 height 20
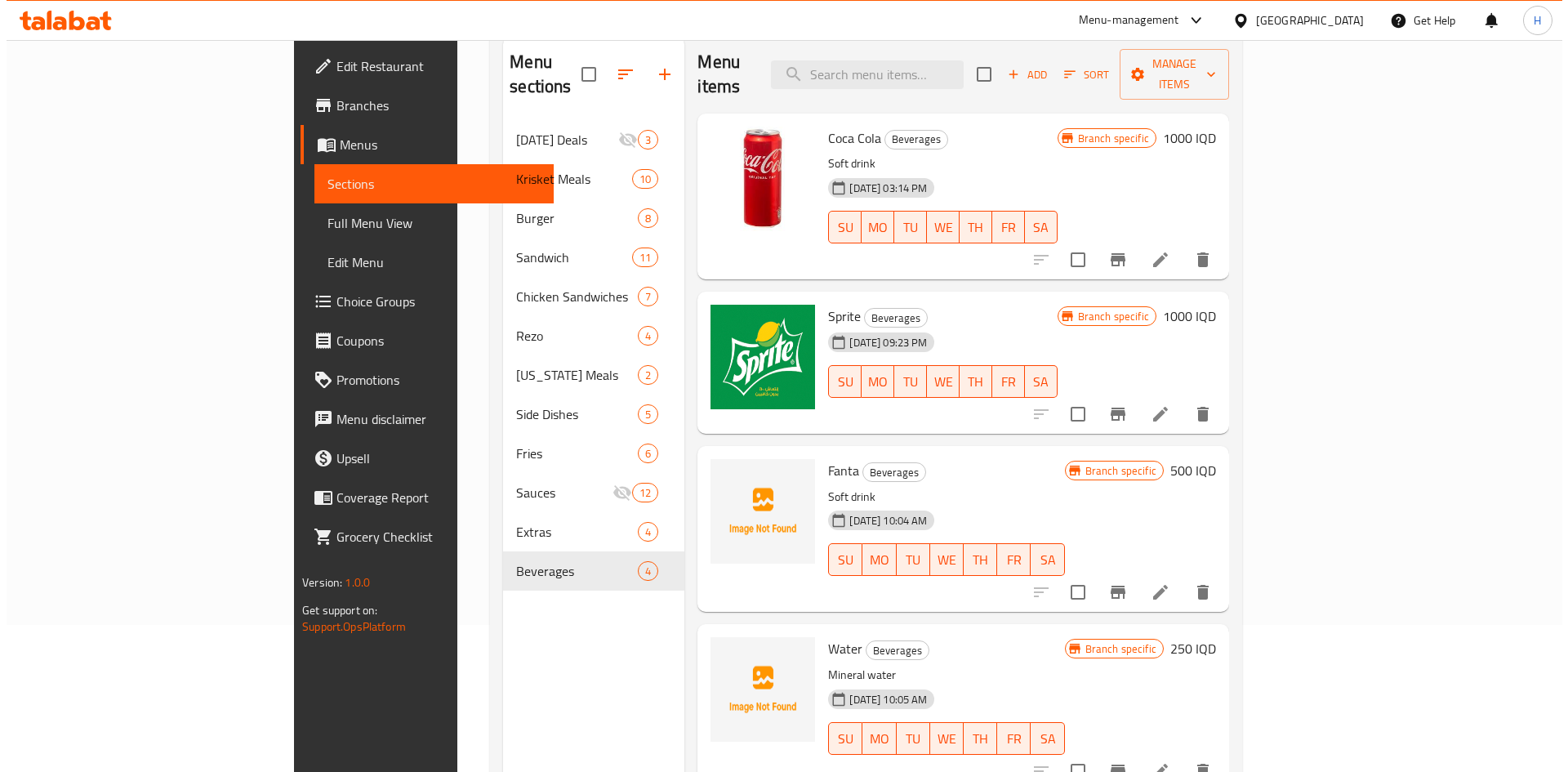
scroll to position [163, 0]
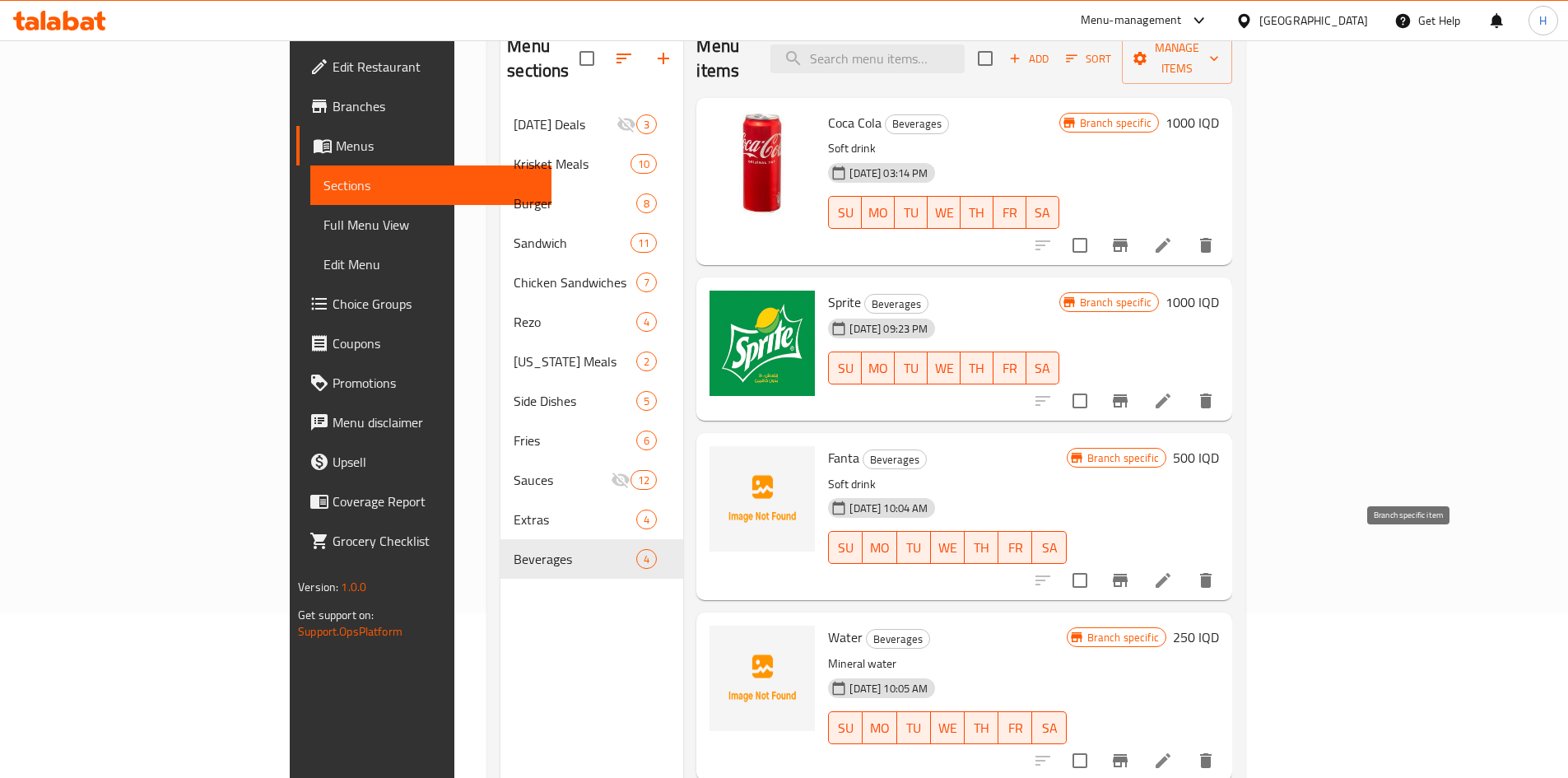
click at [1127, 574] on icon "Branch-specific-item" at bounding box center [1119, 580] width 15 height 13
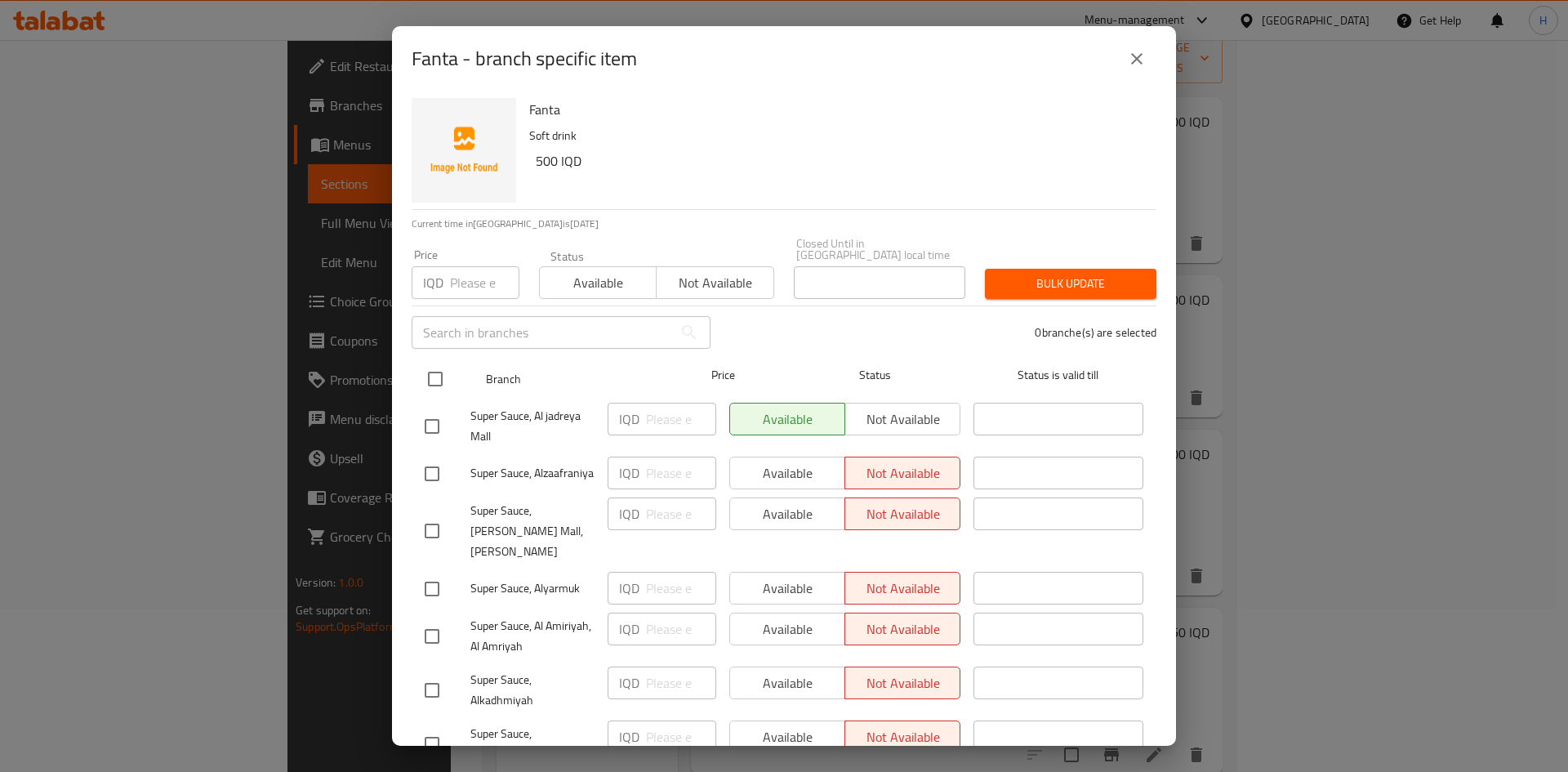
click at [429, 372] on input "checkbox" at bounding box center [435, 379] width 34 height 34
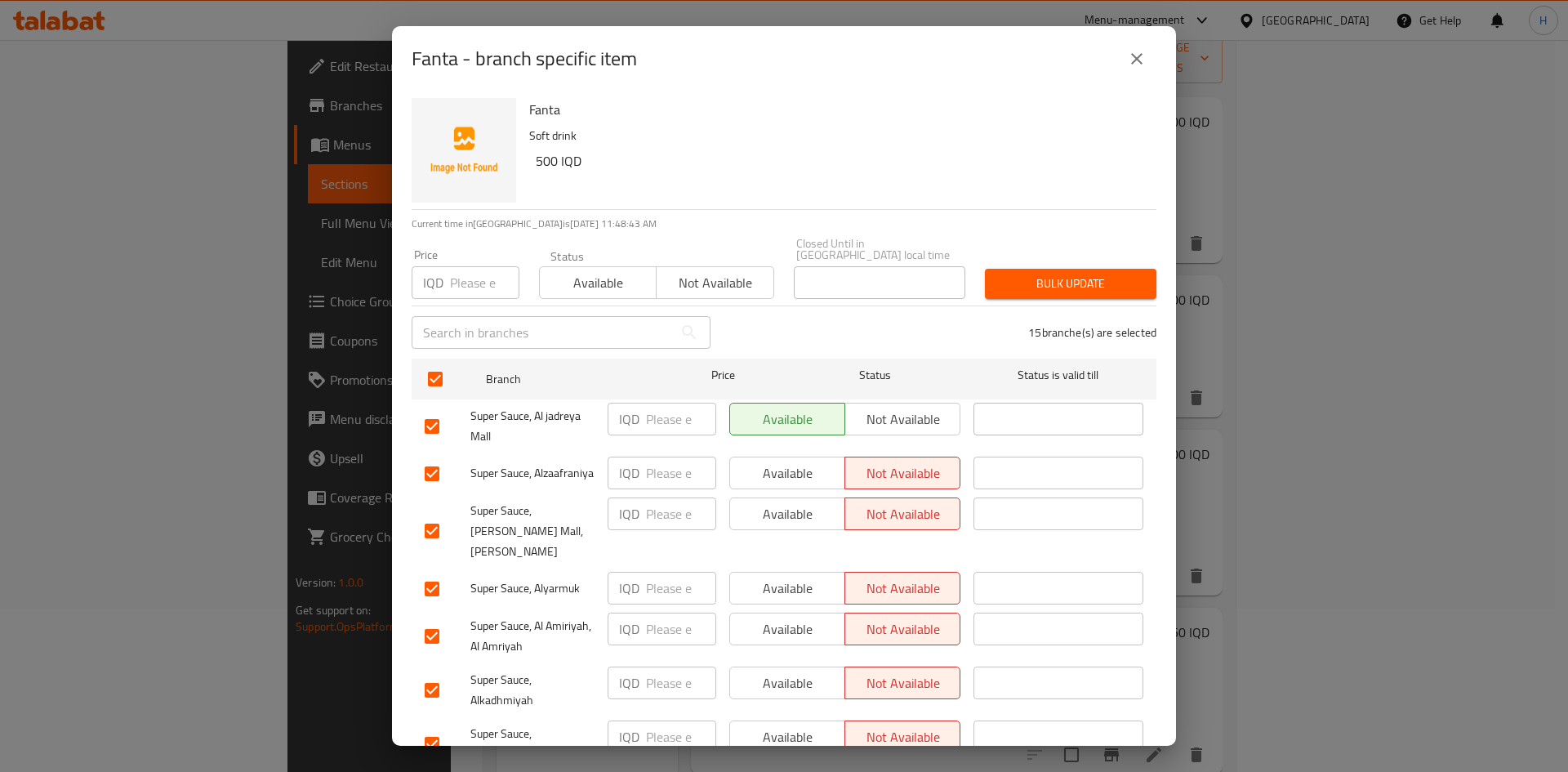
click at [665, 410] on input "number" at bounding box center [681, 419] width 71 height 32
click at [663, 403] on input "1000" at bounding box center [681, 419] width 71 height 32
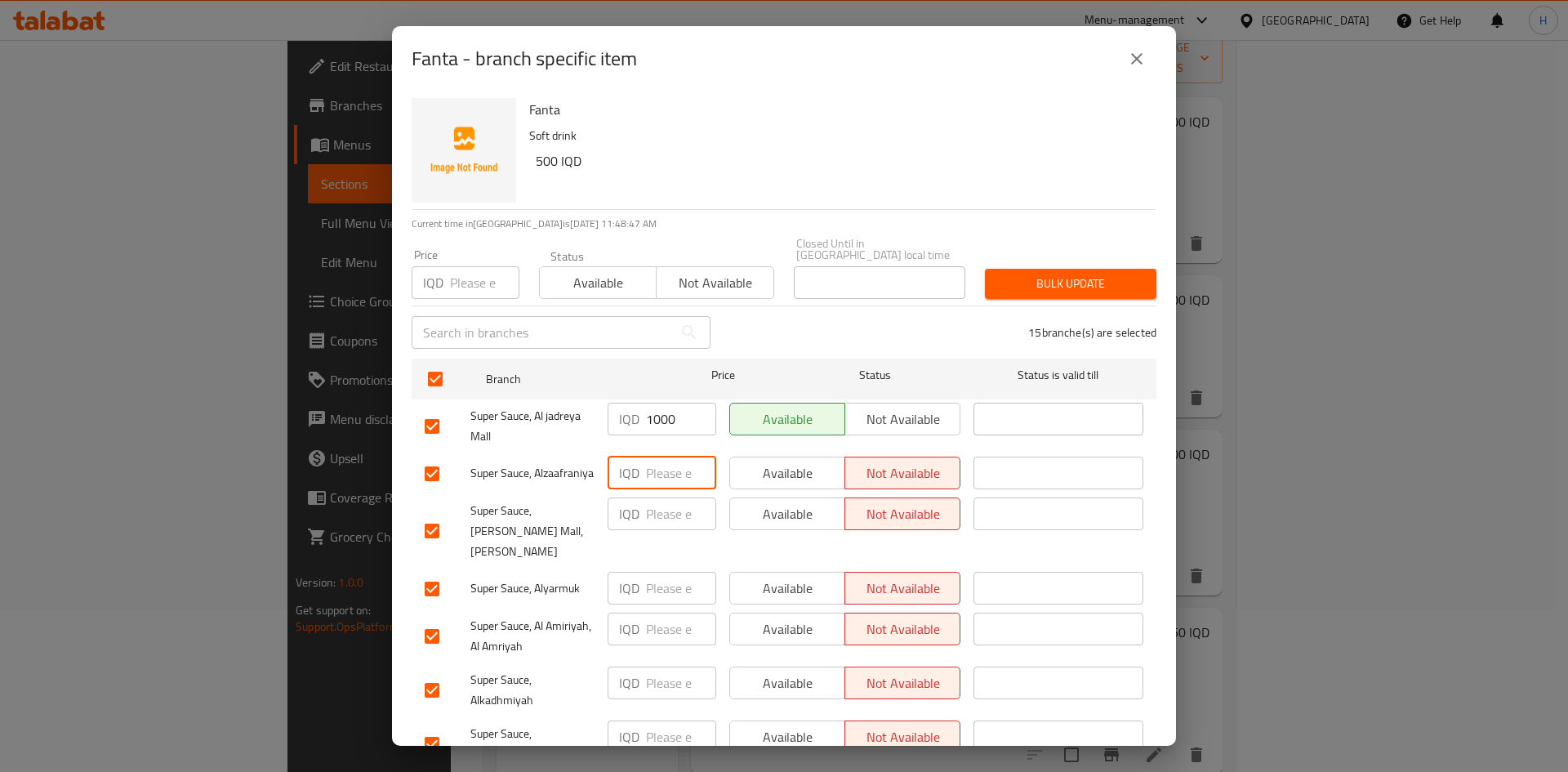
click at [666, 456] on input "number" at bounding box center [681, 472] width 71 height 32
paste input "1000"
click at [664, 523] on input "number" at bounding box center [681, 513] width 71 height 32
paste input "1000"
click at [664, 577] on input "number" at bounding box center [681, 588] width 71 height 32
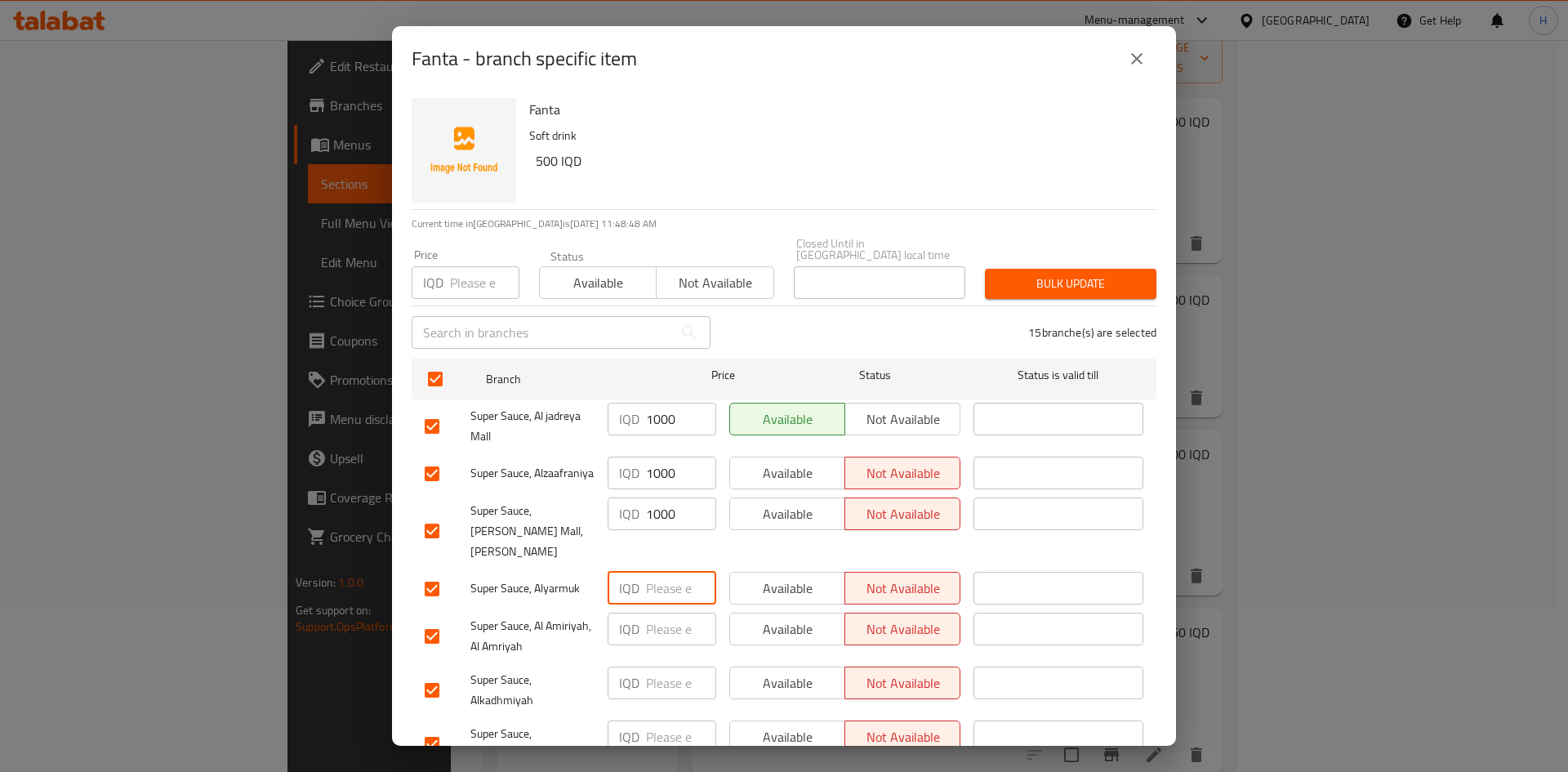
paste input "1000"
click at [667, 616] on input "number" at bounding box center [681, 629] width 71 height 32
paste input "1000"
click at [665, 670] on input "number" at bounding box center [681, 683] width 71 height 32
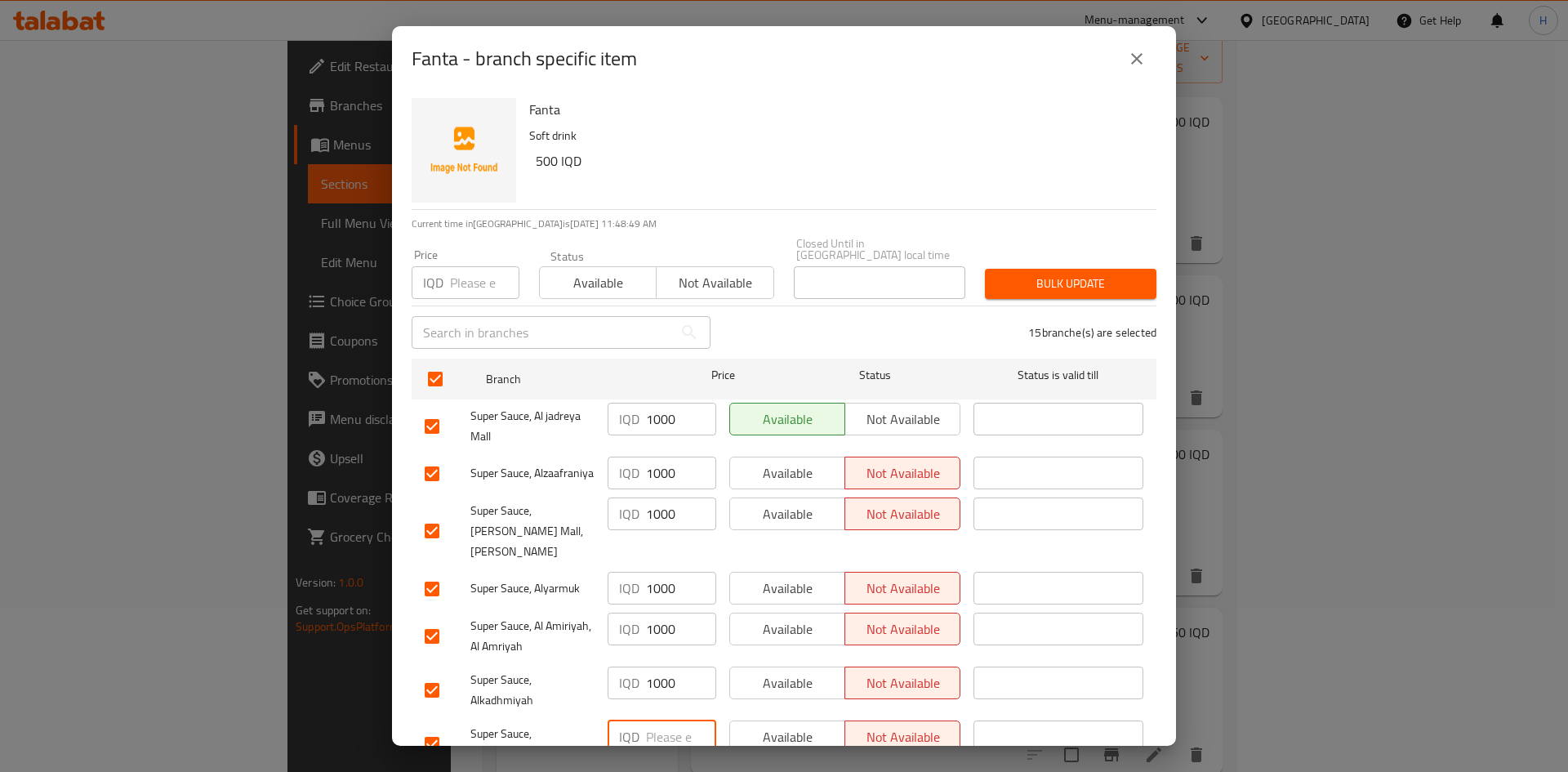
click at [662, 720] on input "number" at bounding box center [681, 736] width 71 height 32
paste input "1000"
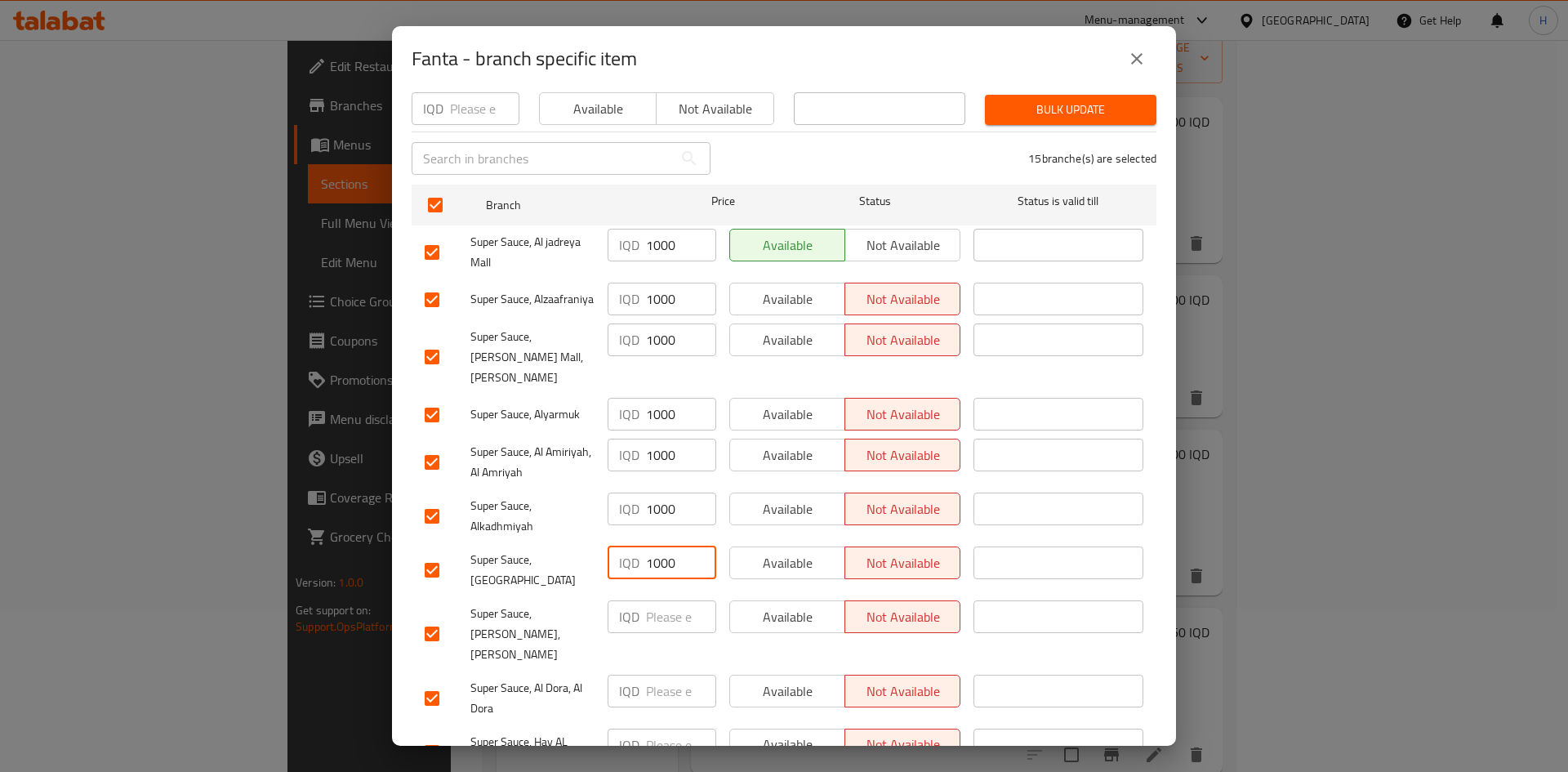
scroll to position [327, 0]
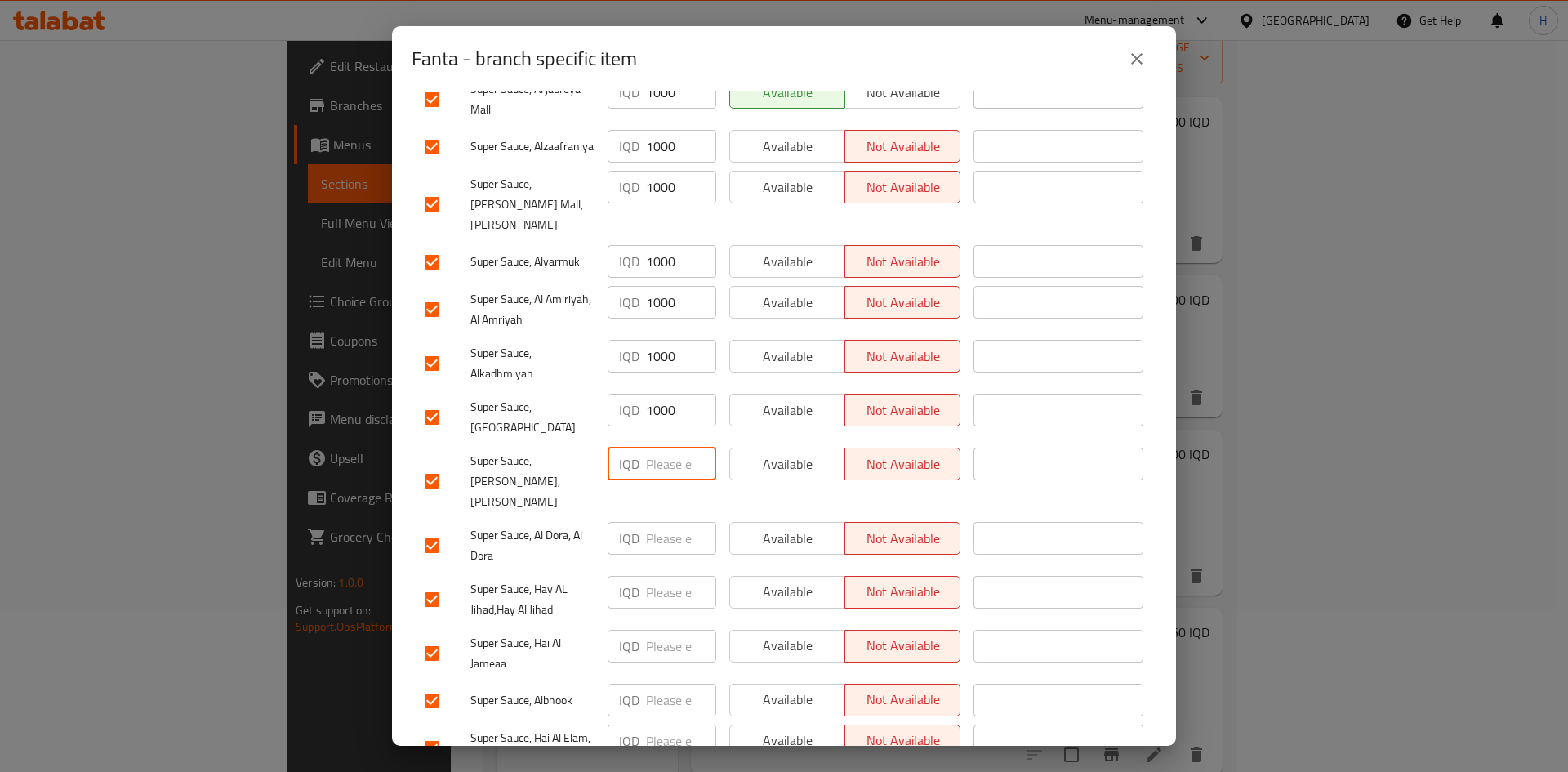
click at [667, 448] on input "number" at bounding box center [681, 464] width 71 height 32
paste input "1000"
click at [667, 522] on input "number" at bounding box center [681, 538] width 71 height 32
paste input "1000"
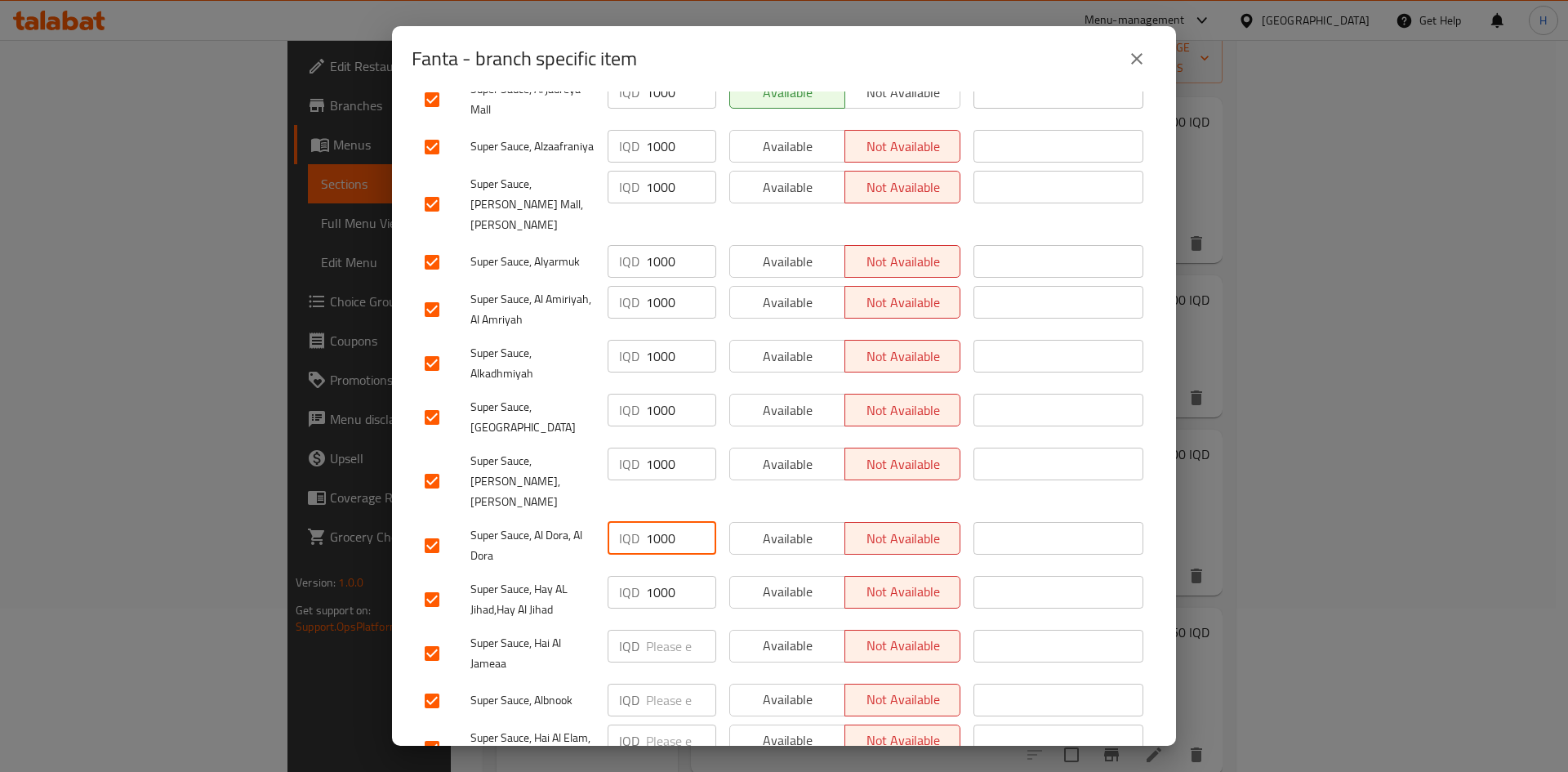
click at [661, 575] on input "1000" at bounding box center [681, 592] width 71 height 32
paste input "1000"
click at [660, 630] on input "1000" at bounding box center [681, 646] width 71 height 32
paste input "1000"
drag, startPoint x: 660, startPoint y: 653, endPoint x: 660, endPoint y: 666, distance: 13.0
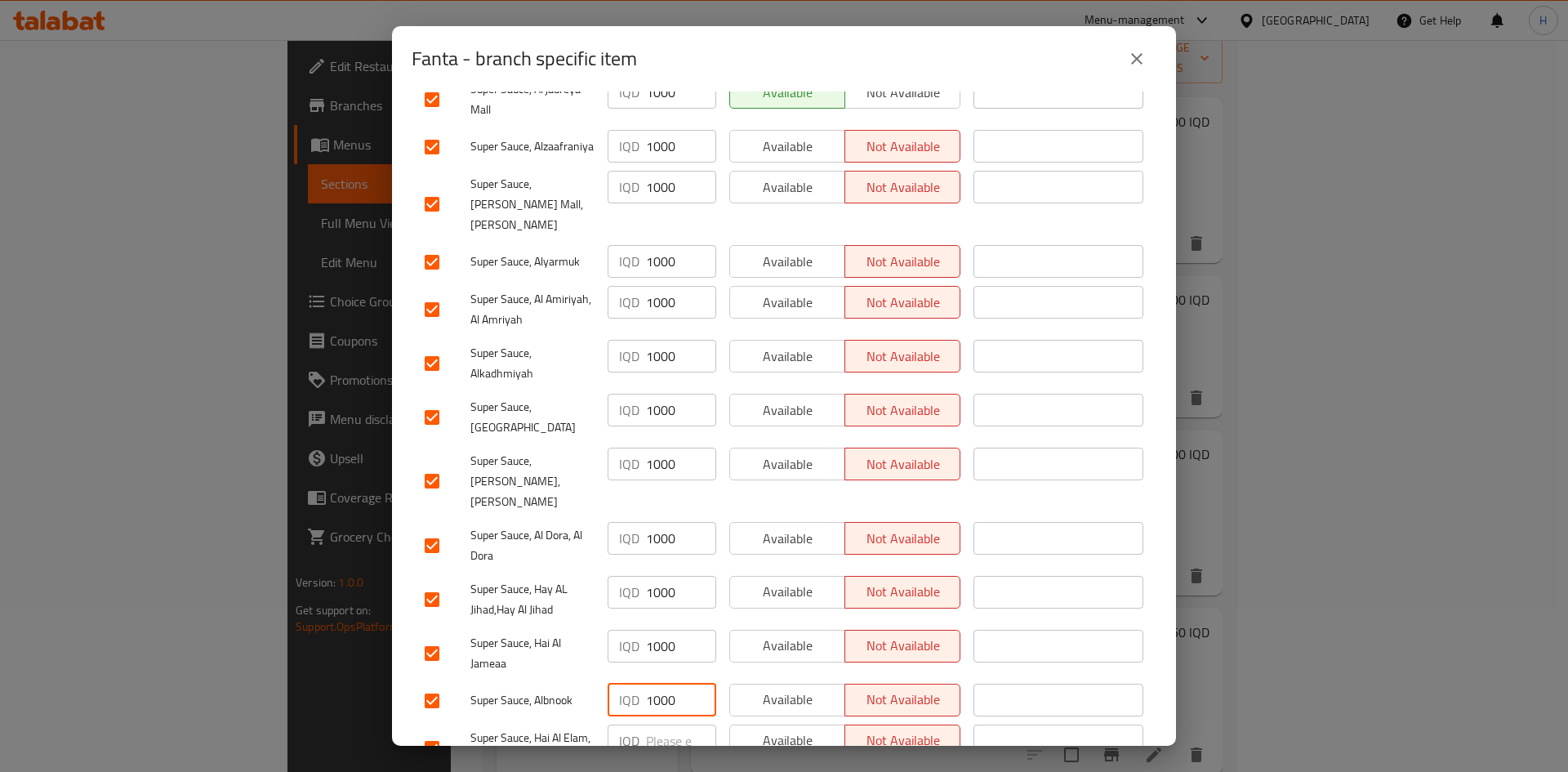
click at [660, 683] on input "1000" at bounding box center [681, 700] width 71 height 32
paste input "1000"
click at [661, 724] on input "number" at bounding box center [681, 741] width 71 height 32
click at [672, 683] on input "10100000" at bounding box center [681, 700] width 71 height 32
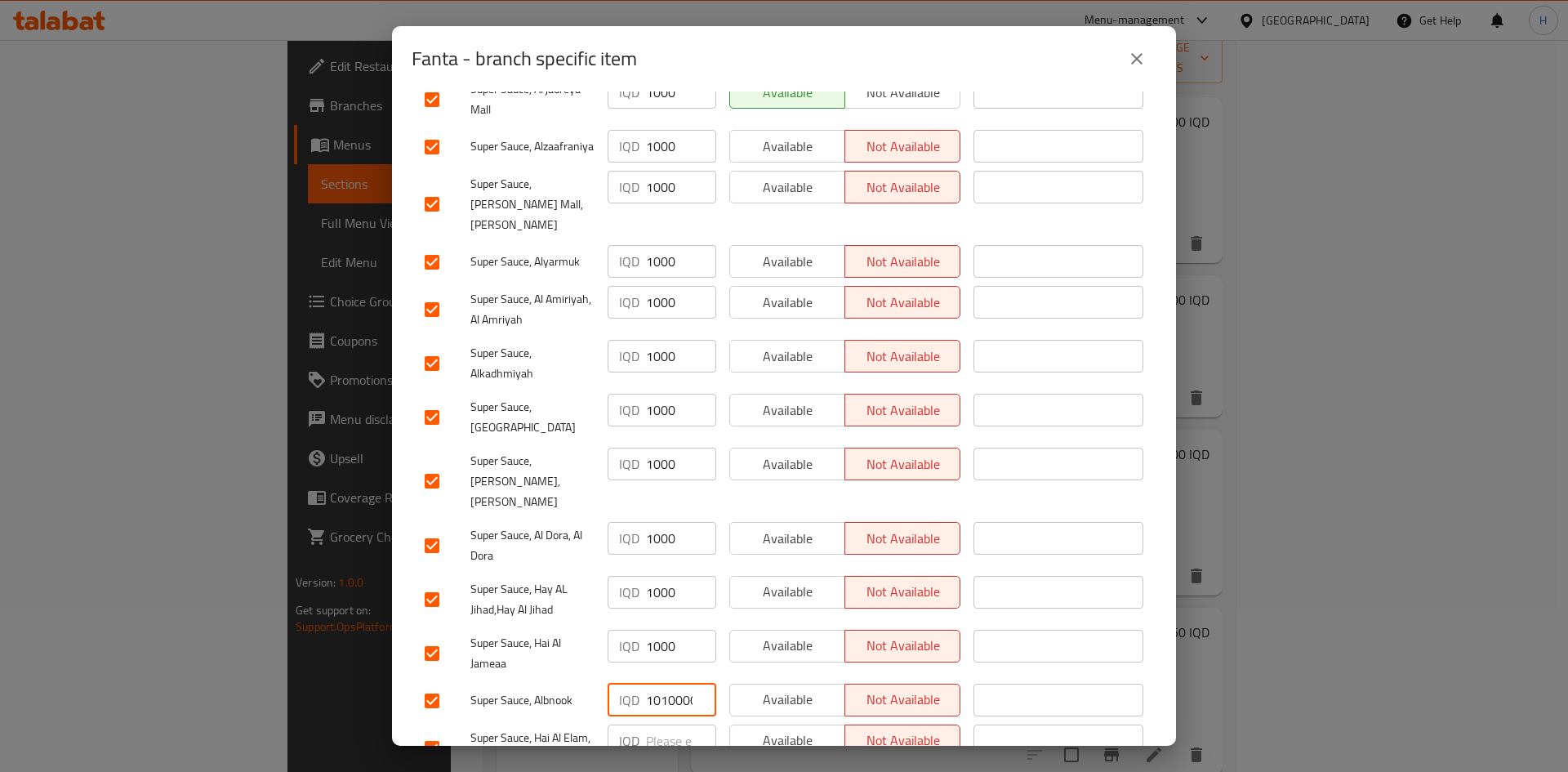
click at [672, 683] on input "10100000" at bounding box center [681, 700] width 71 height 32
paste input "number"
click at [660, 724] on input "number" at bounding box center [681, 741] width 71 height 32
paste input "1000"
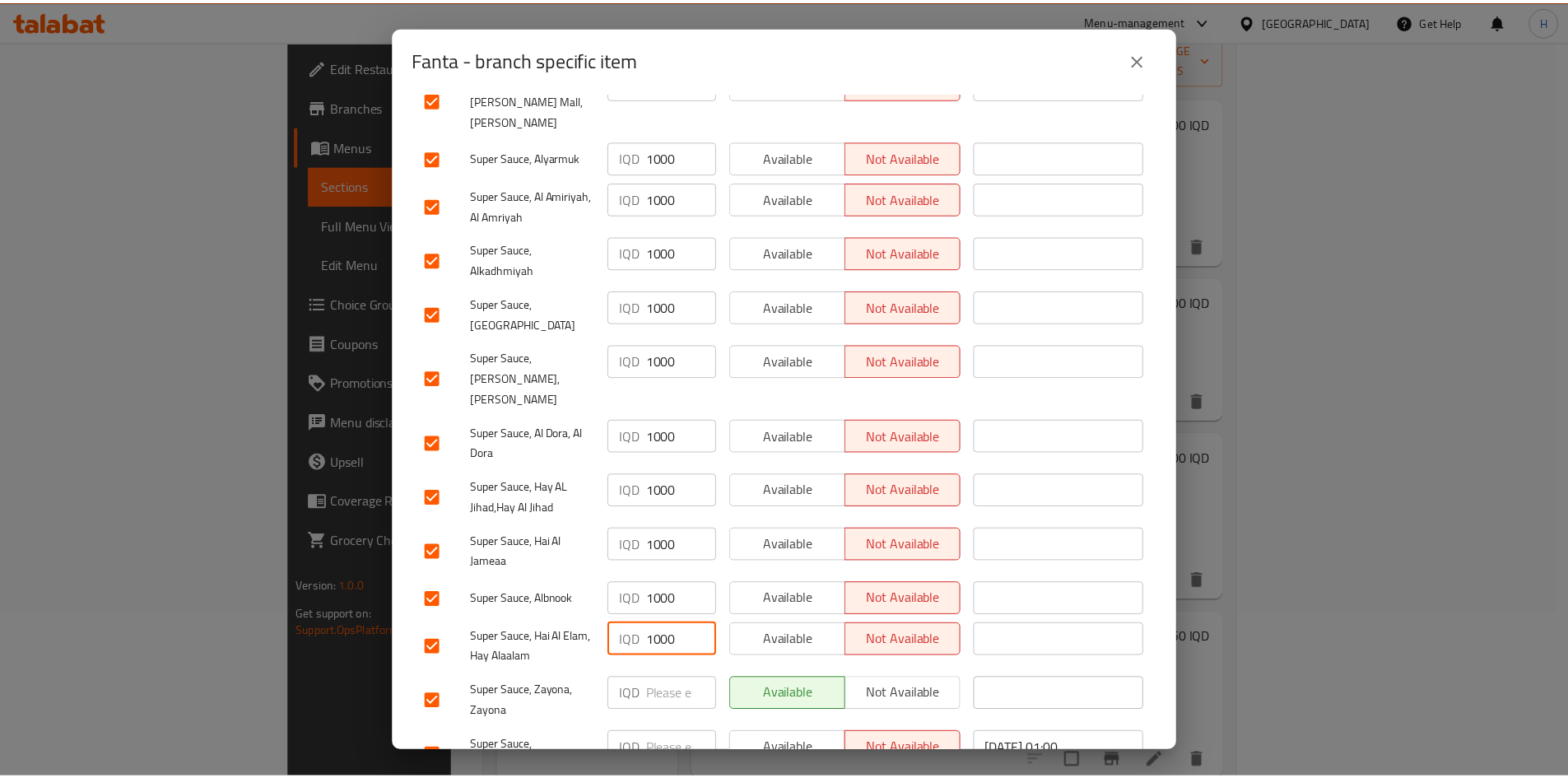
scroll to position [472, 0]
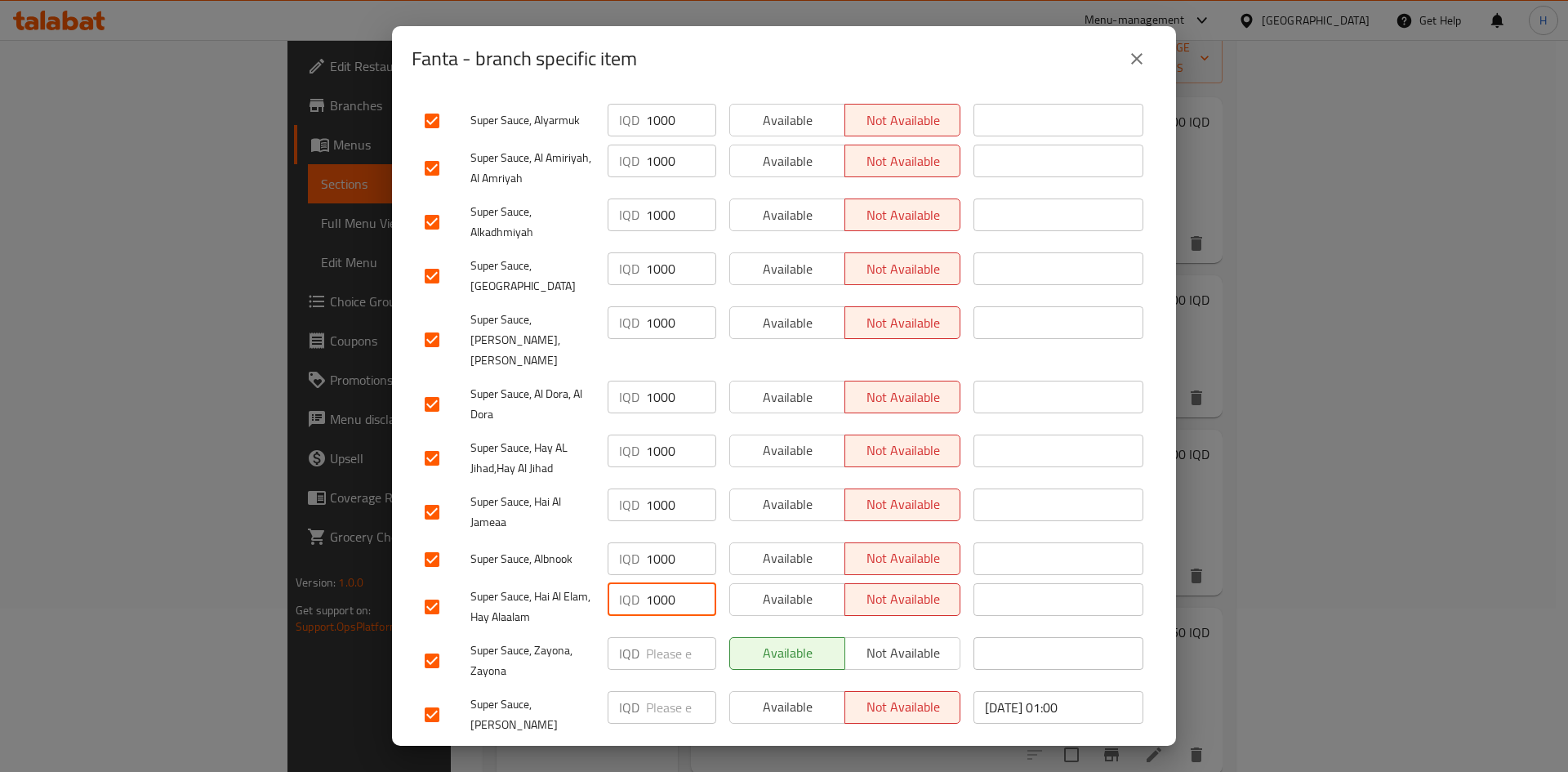
click at [658, 637] on input "number" at bounding box center [681, 653] width 71 height 32
paste input "1000"
click at [658, 691] on input "number" at bounding box center [681, 707] width 71 height 32
paste input "1000"
click at [882, 753] on span "Save" at bounding box center [784, 763] width 718 height 20
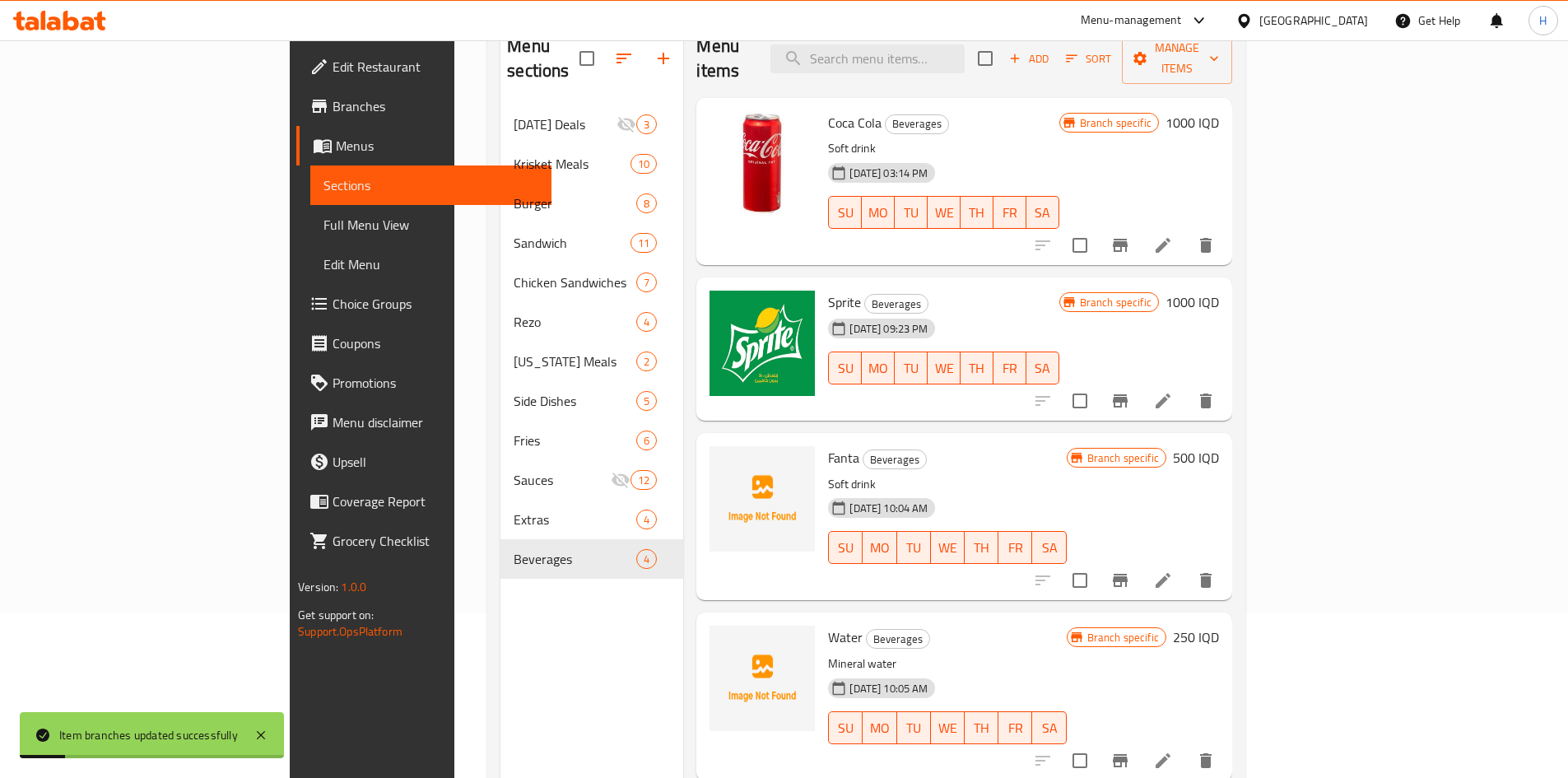
click at [1219, 446] on h6 "500 IQD" at bounding box center [1196, 457] width 46 height 23
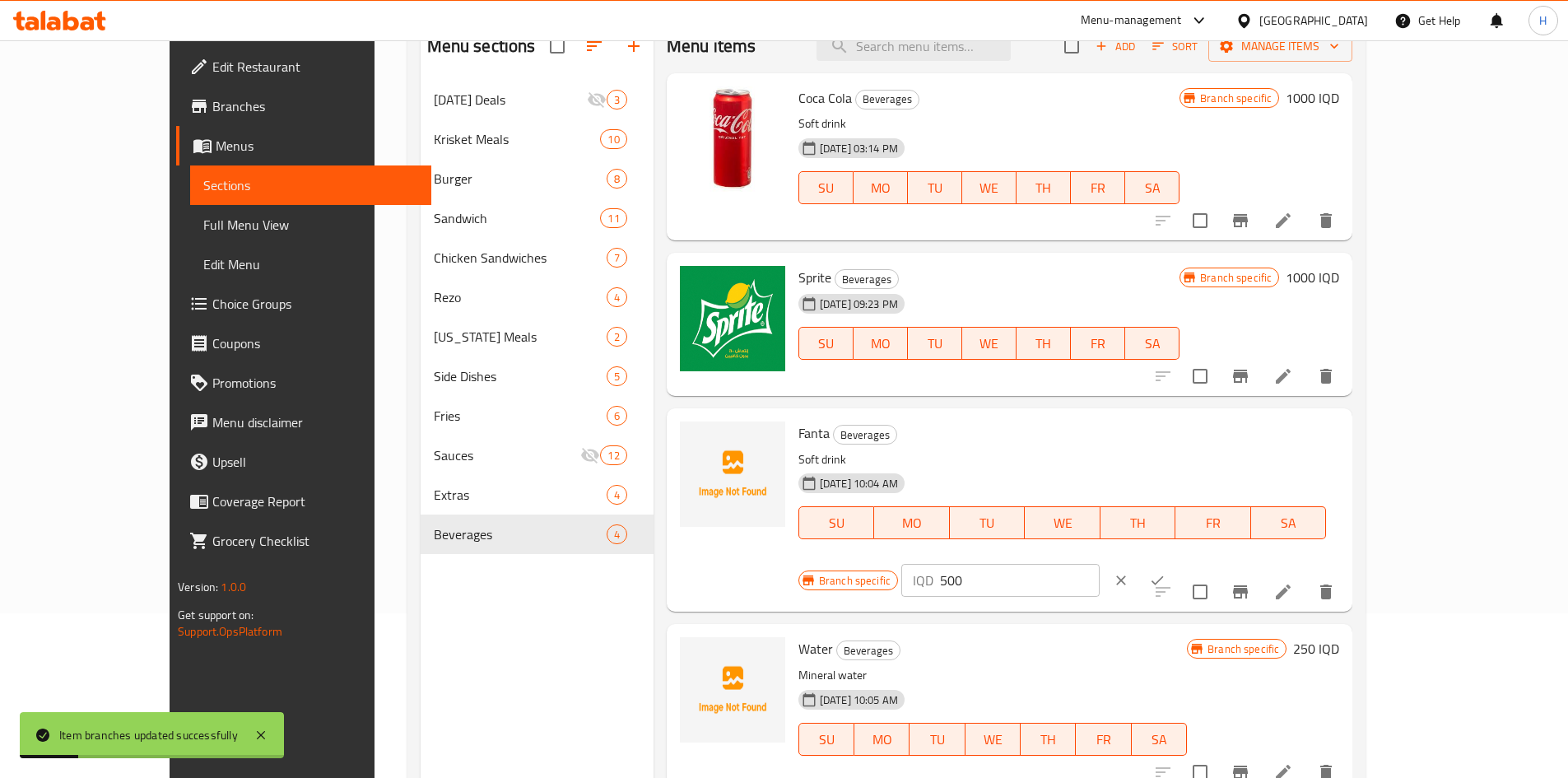
click at [1100, 564] on div "IQD 500 ​" at bounding box center [999, 580] width 198 height 33
click at [1100, 564] on input "500" at bounding box center [1020, 580] width 160 height 33
paste input "10"
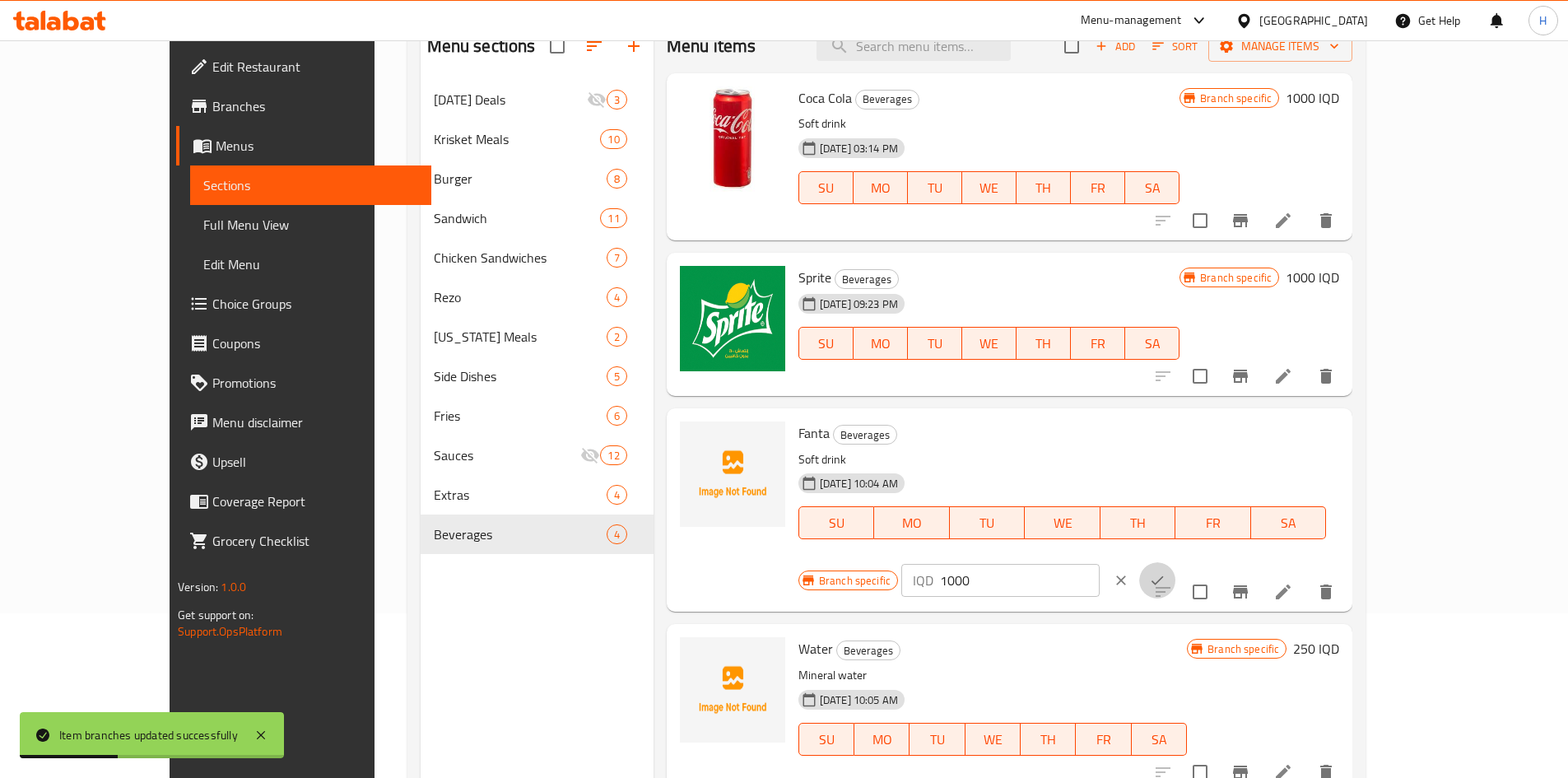
click at [1165, 572] on icon "ok" at bounding box center [1156, 580] width 16 height 16
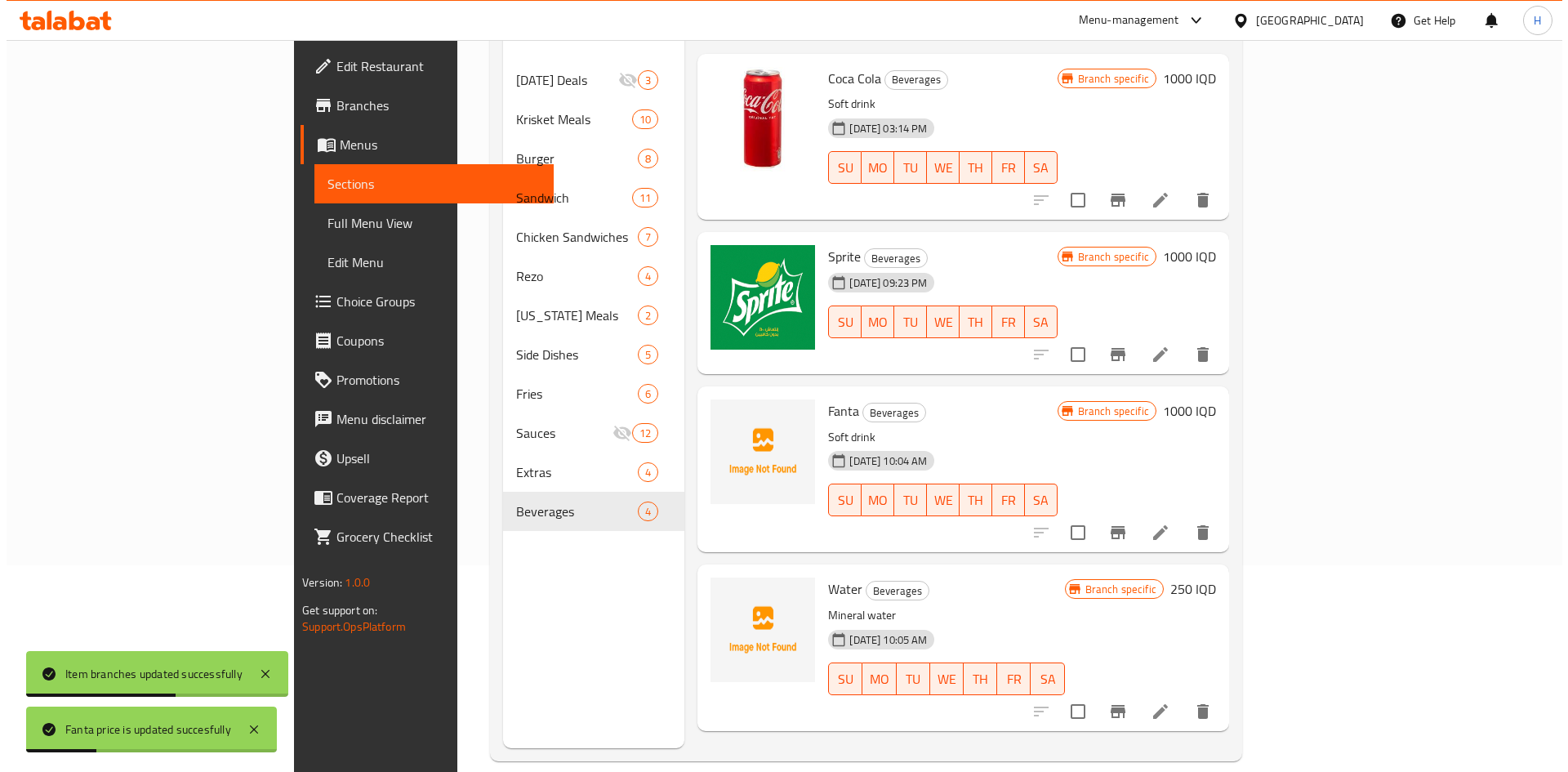
scroll to position [229, 0]
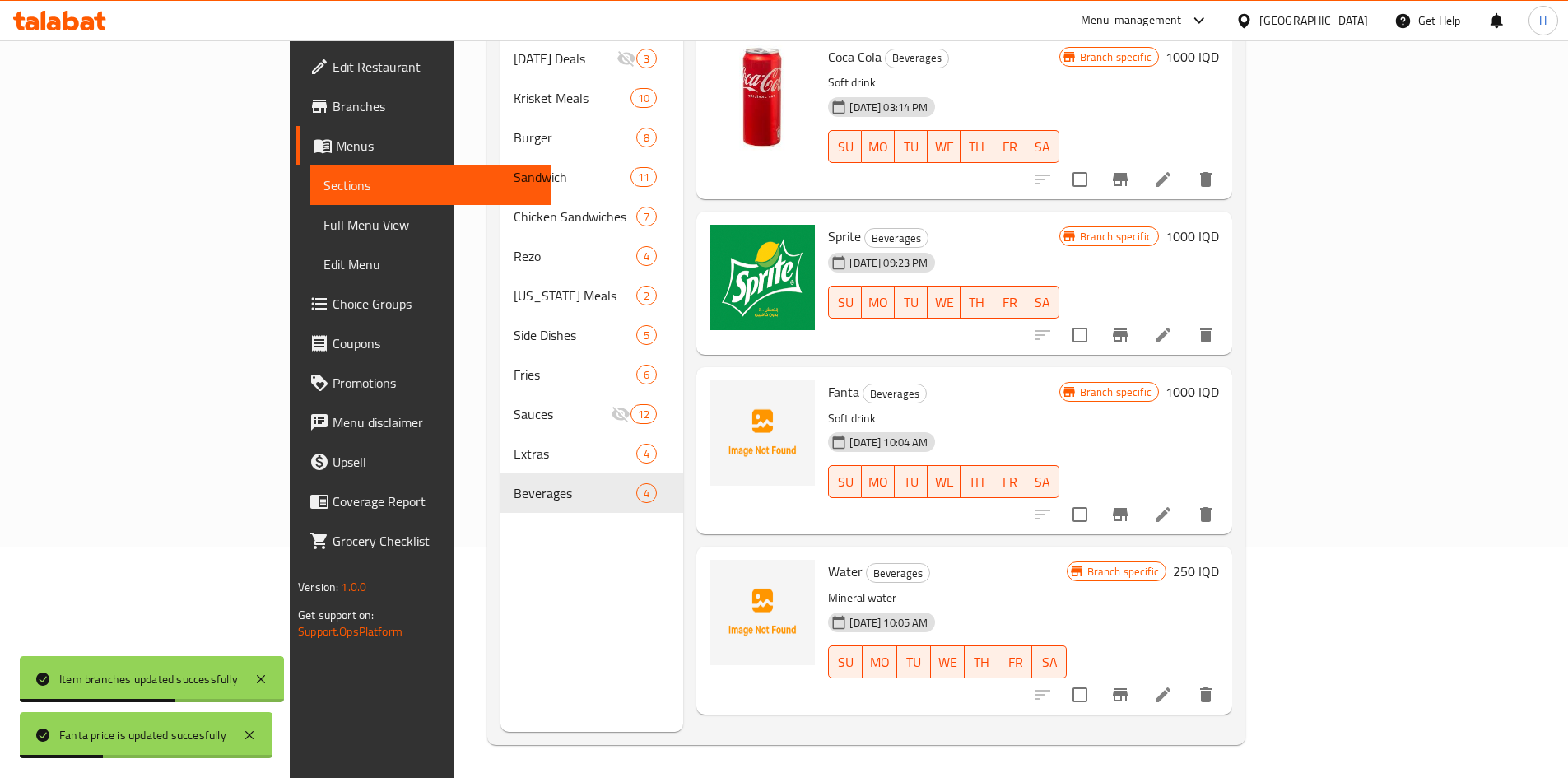
click at [1130, 685] on icon "Branch-specific-item" at bounding box center [1119, 694] width 20 height 20
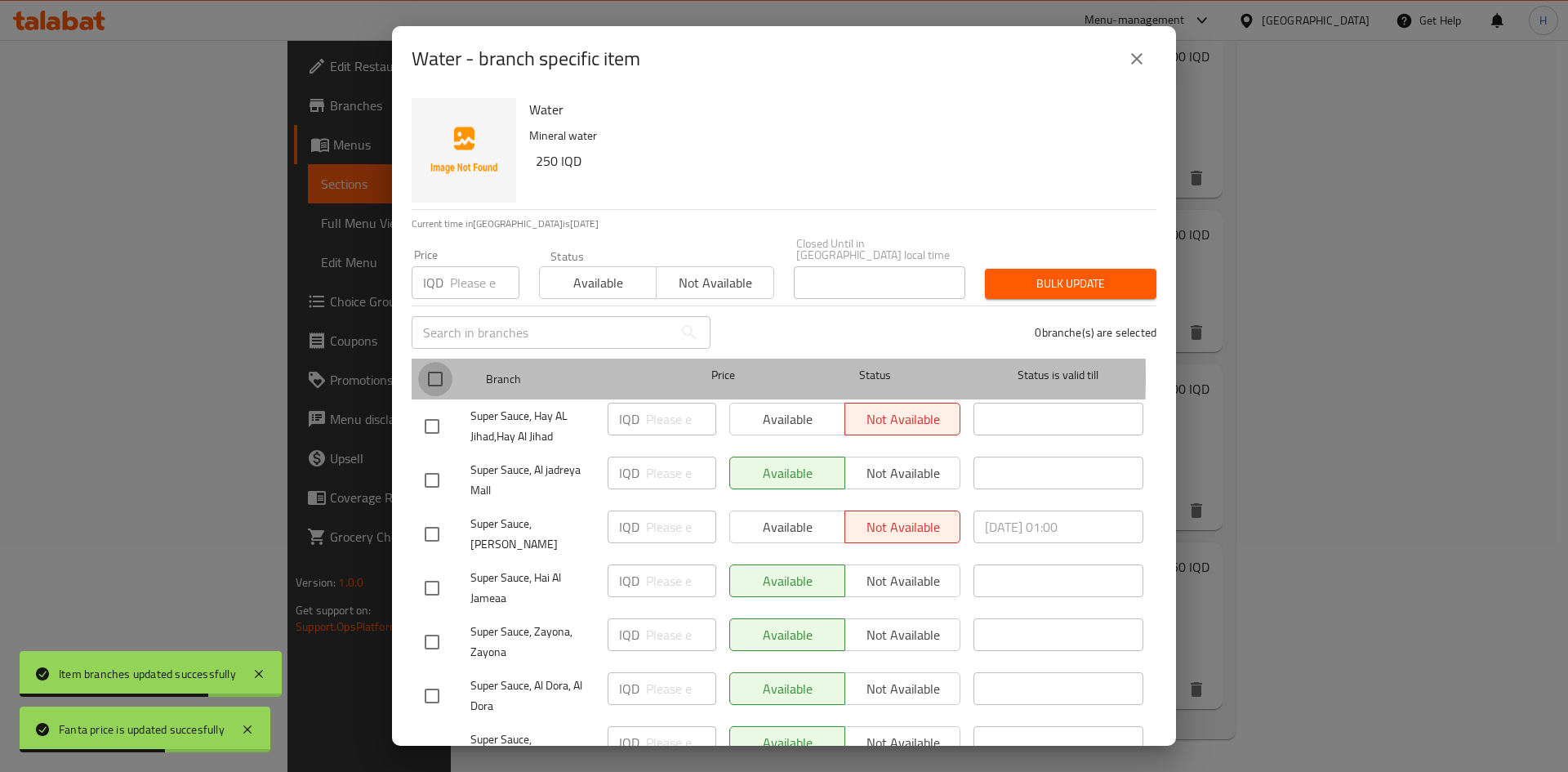
click at [434, 364] on input "checkbox" at bounding box center [435, 379] width 34 height 34
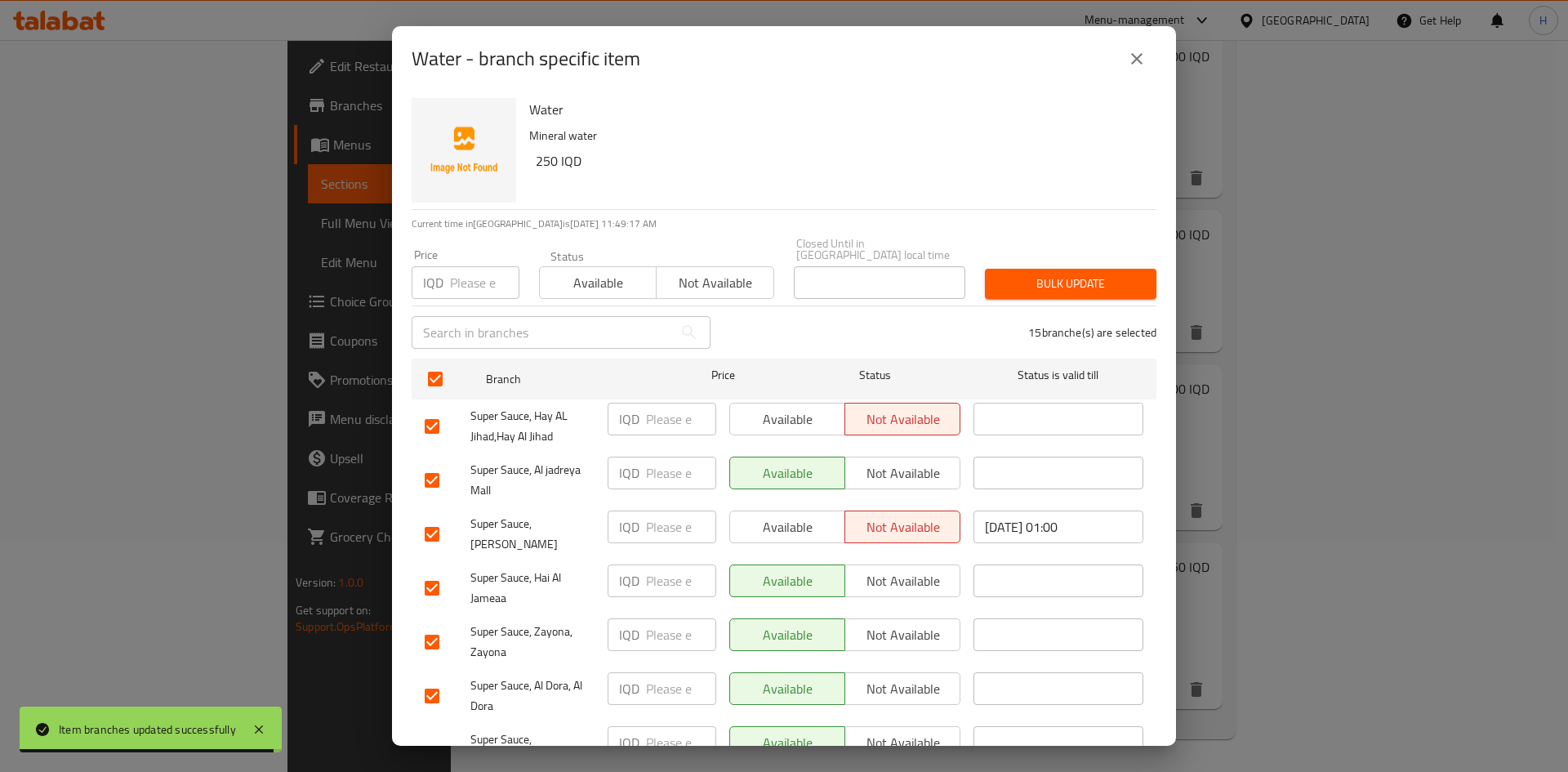
click at [662, 412] on input "number" at bounding box center [681, 419] width 71 height 32
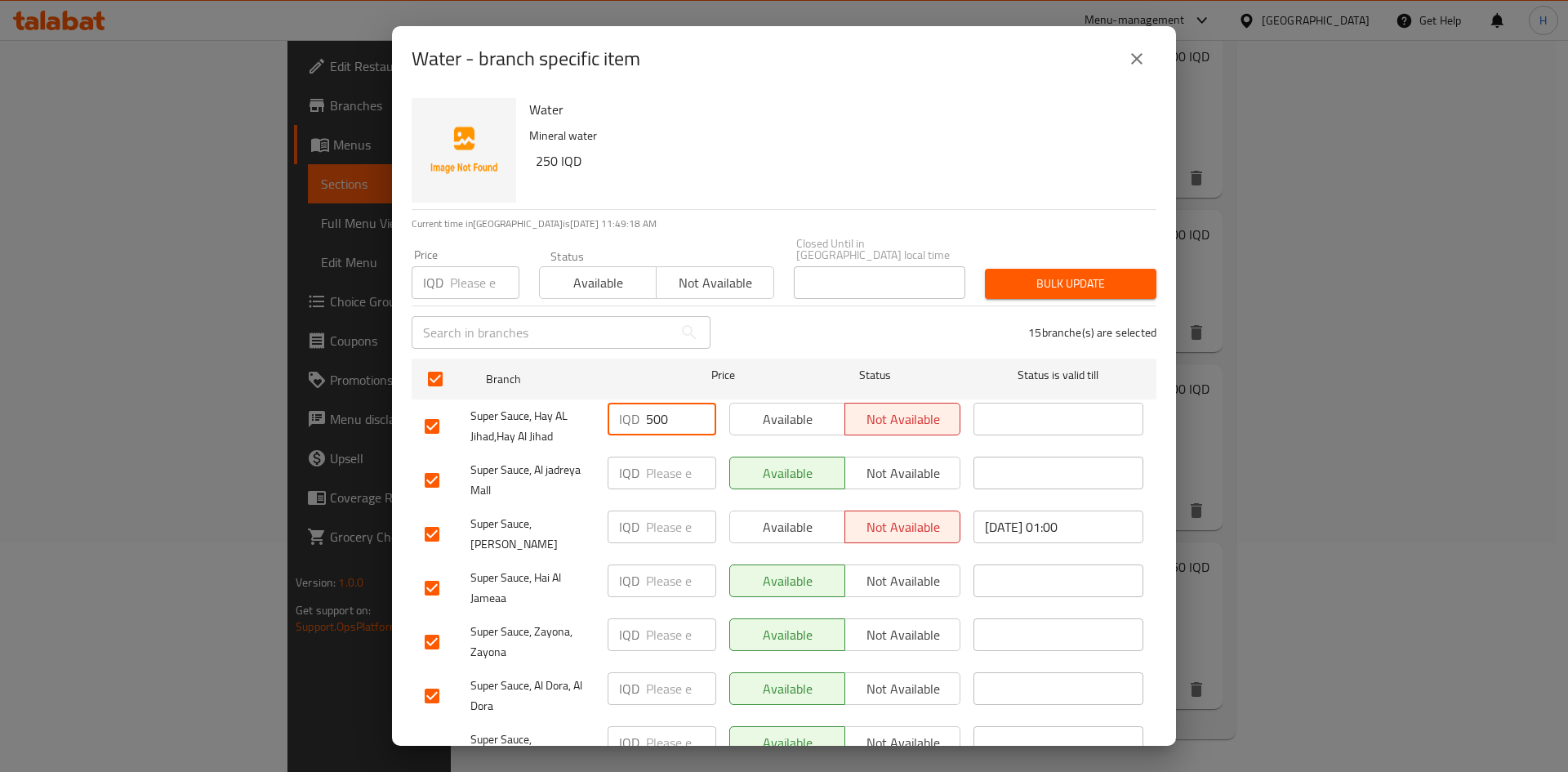
click at [662, 409] on input "500" at bounding box center [681, 419] width 71 height 32
click at [662, 411] on input "500" at bounding box center [681, 419] width 71 height 32
click at [663, 450] on div "IQD ​" at bounding box center [661, 480] width 122 height 60
click at [656, 460] on input "number" at bounding box center [681, 472] width 71 height 32
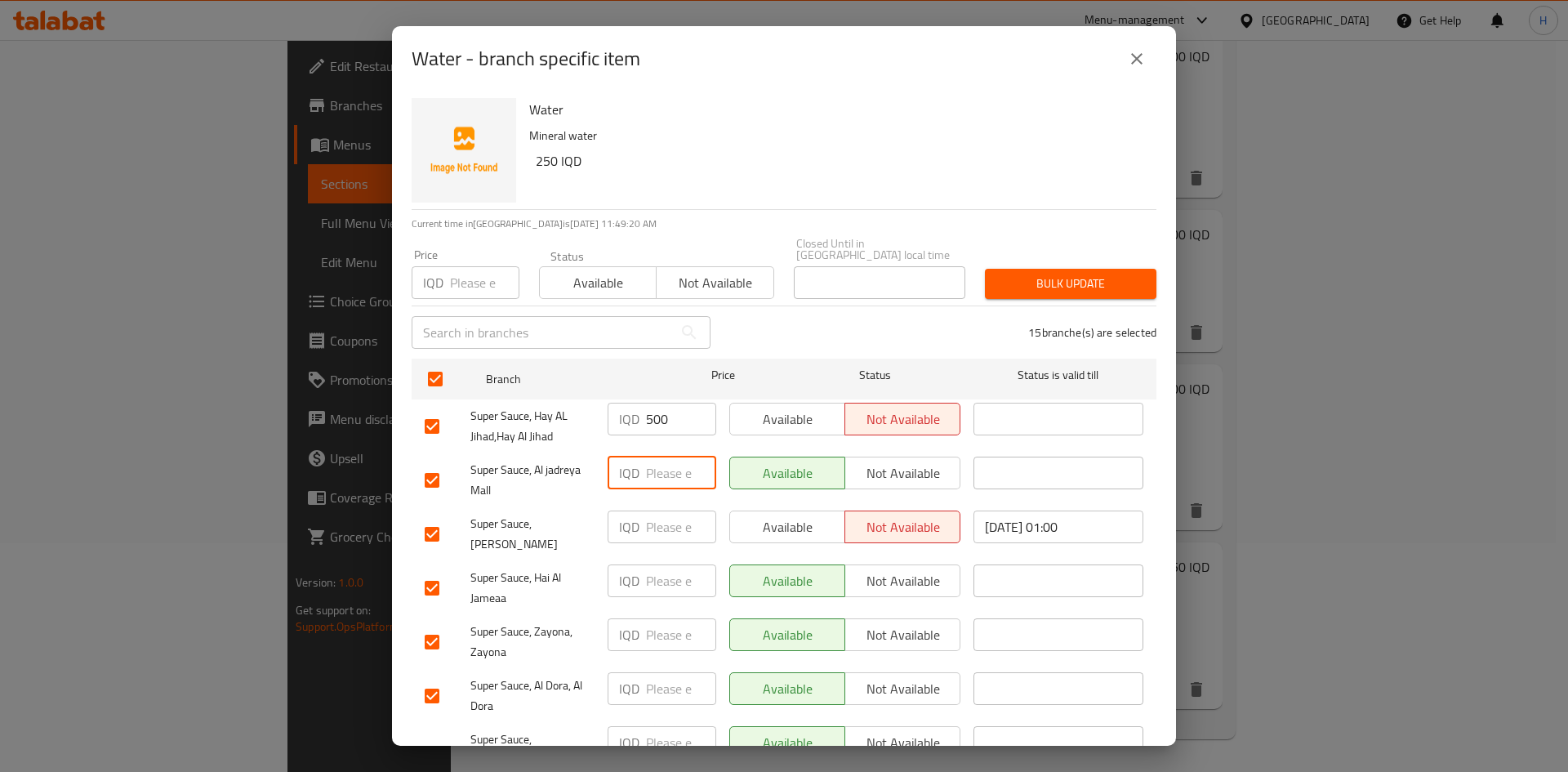
paste input "1000"
click at [670, 524] on input "number" at bounding box center [681, 527] width 71 height 32
paste input "1000"
click at [664, 416] on input "500" at bounding box center [681, 419] width 71 height 32
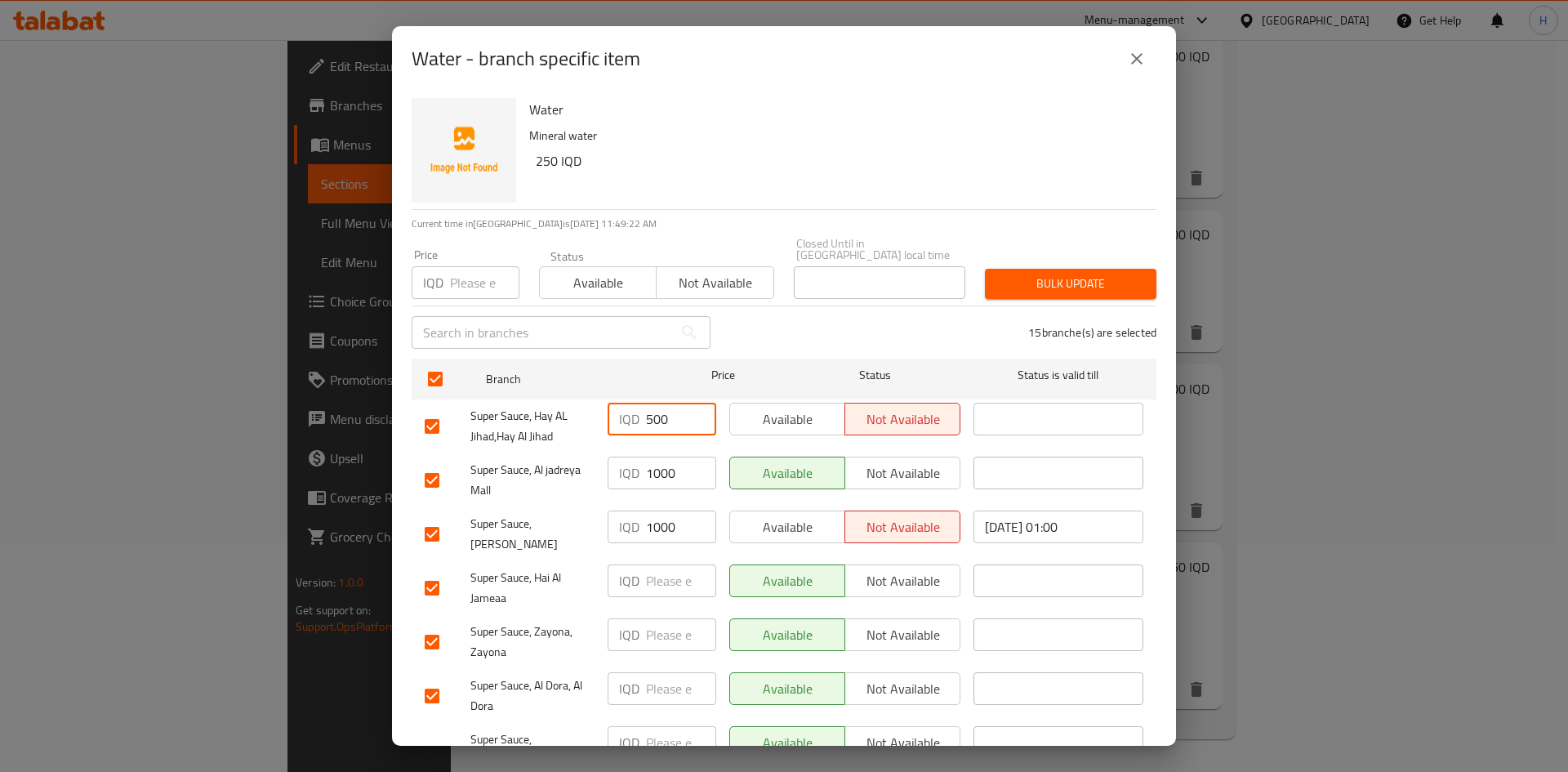
click at [664, 416] on input "500" at bounding box center [681, 419] width 71 height 32
click at [661, 481] on div "IQD 1000 ​" at bounding box center [661, 480] width 122 height 60
click at [663, 462] on input "1000" at bounding box center [681, 472] width 71 height 32
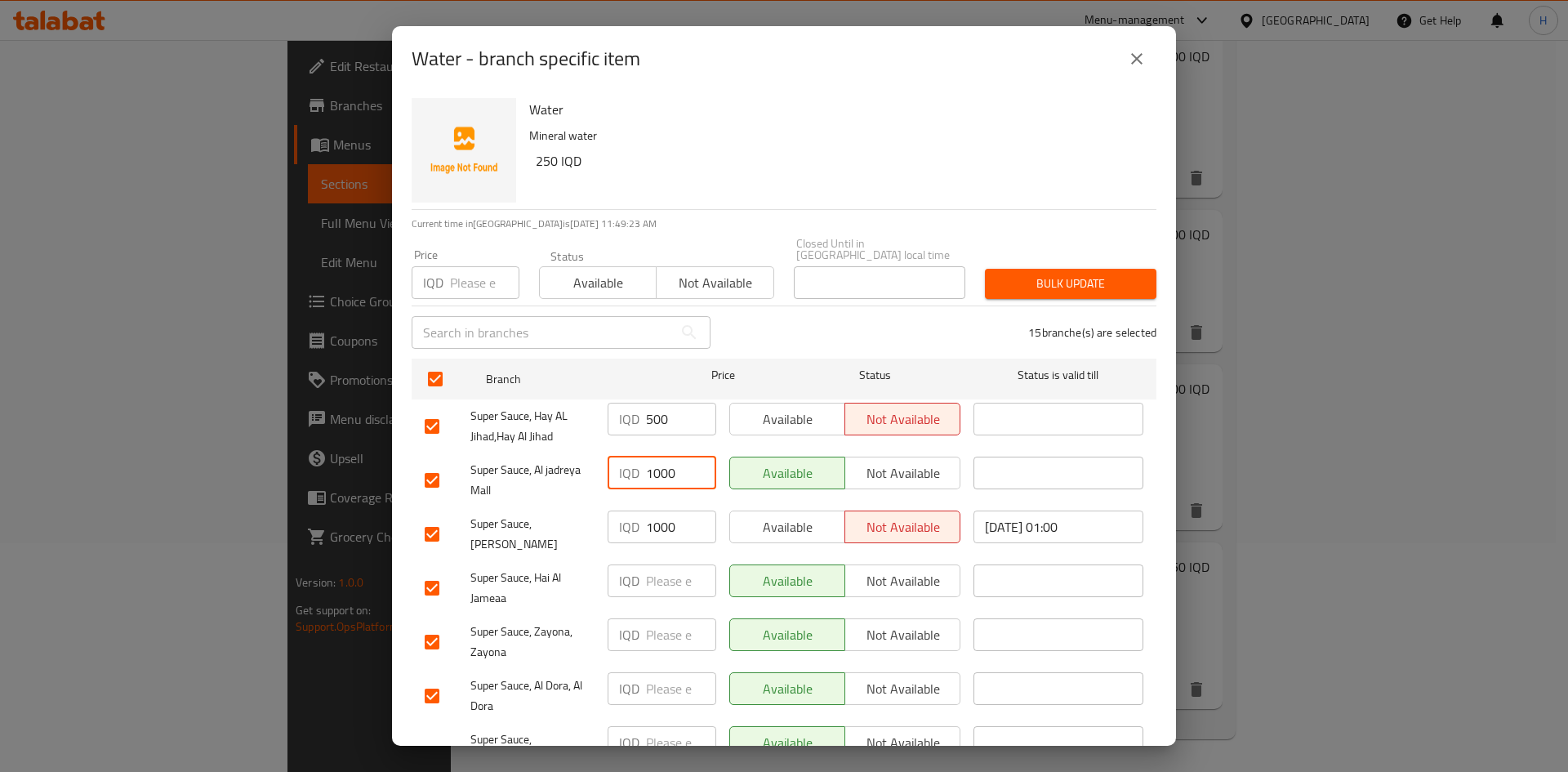
paste input "5"
click at [673, 511] on input "1000" at bounding box center [681, 527] width 71 height 32
click at [675, 511] on input "1000" at bounding box center [681, 527] width 71 height 32
paste input "500"
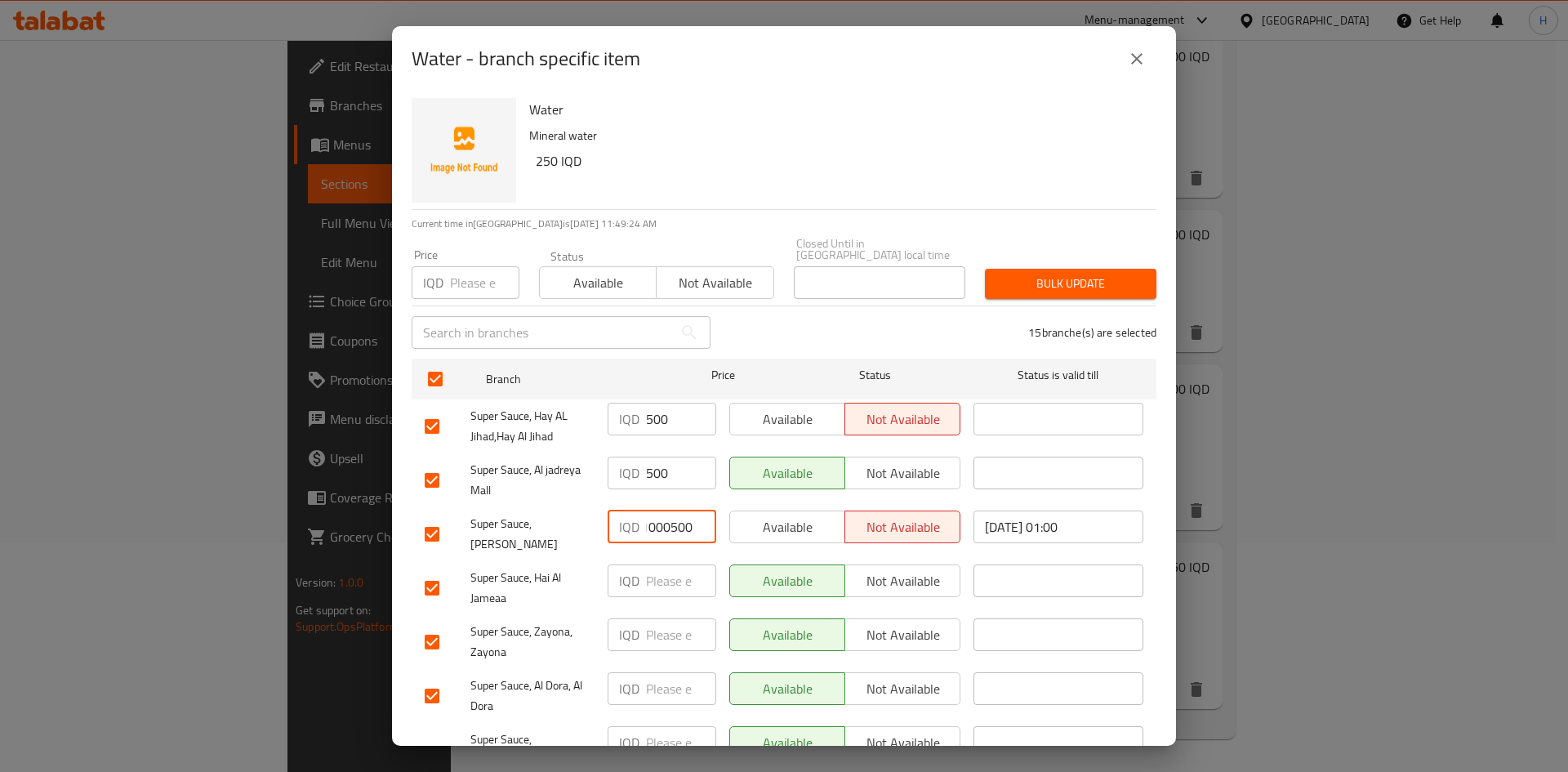
click at [675, 511] on input "1000500" at bounding box center [681, 527] width 71 height 32
paste input "number"
click at [672, 564] on input "number" at bounding box center [681, 580] width 71 height 32
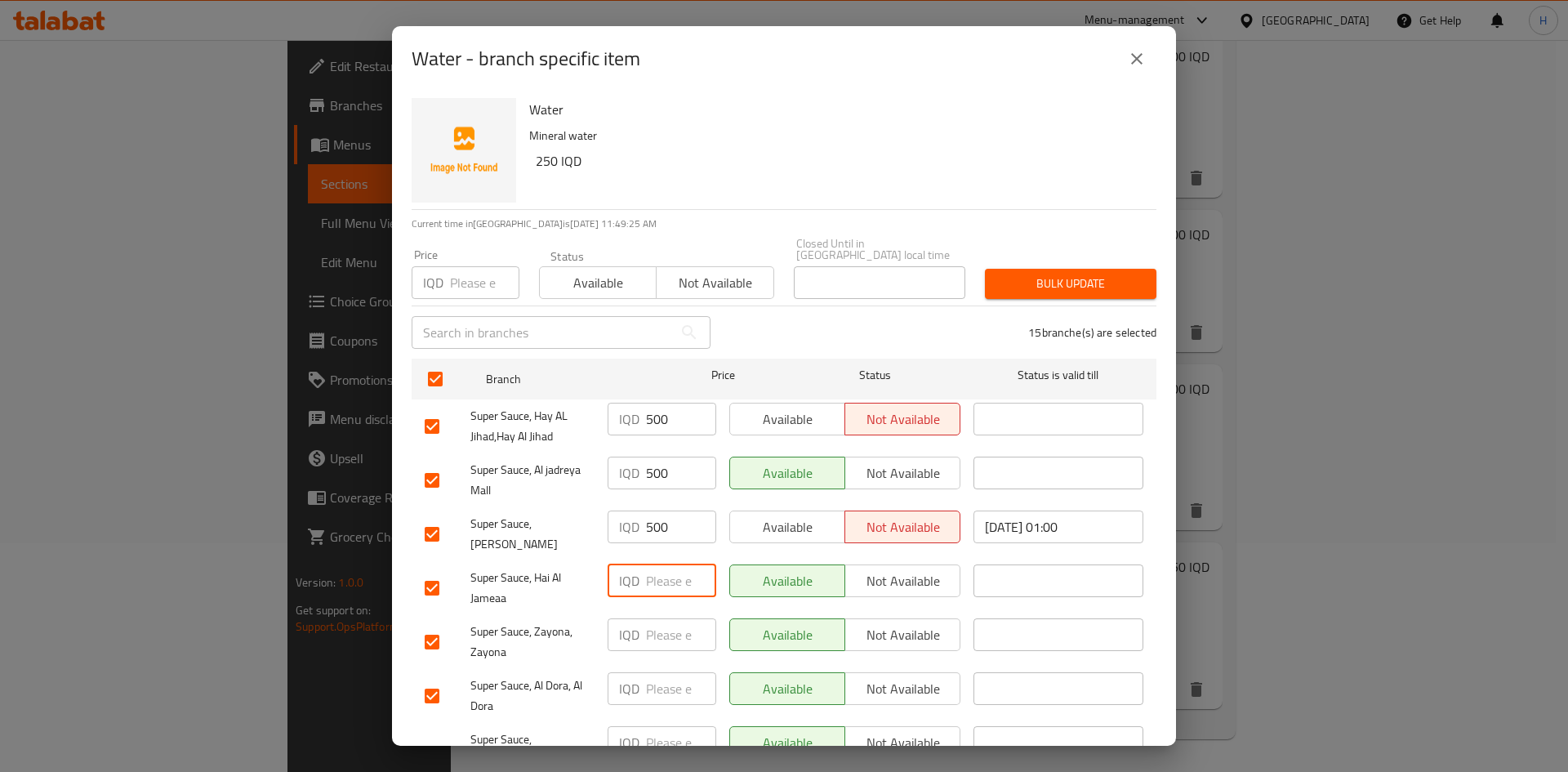
paste input "500"
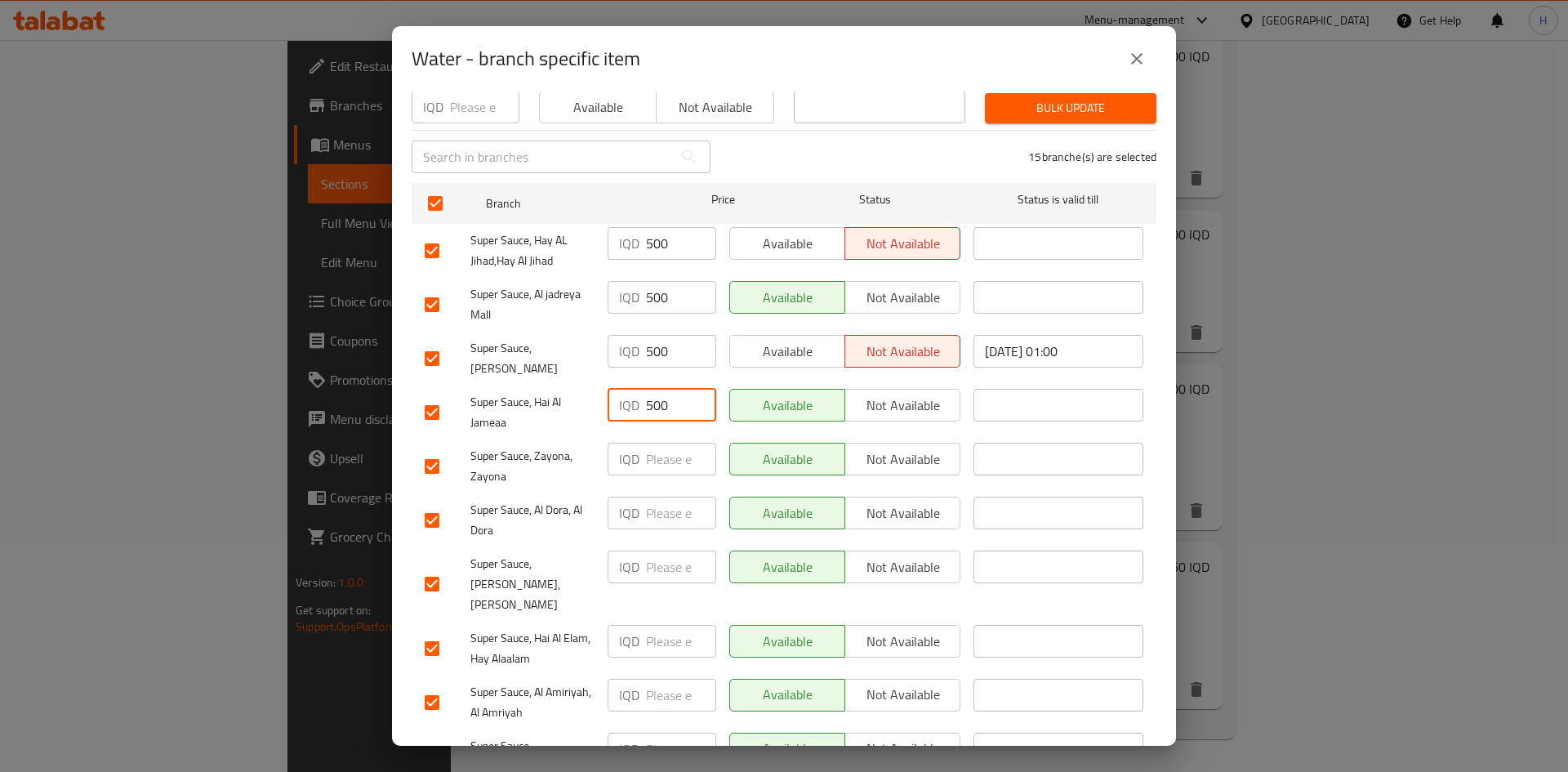
scroll to position [327, 0]
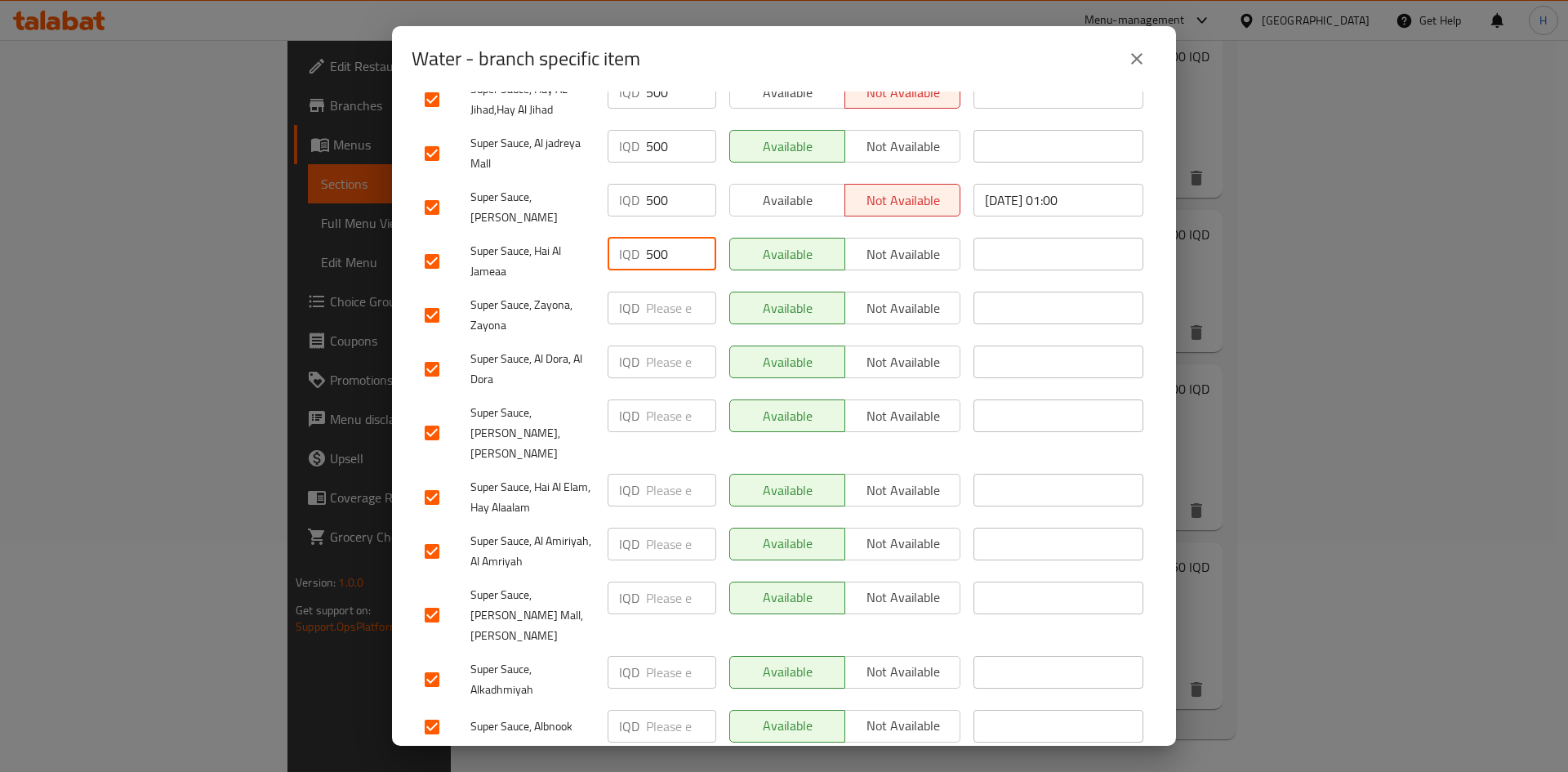
click at [670, 305] on input "number" at bounding box center [681, 307] width 71 height 32
paste input "500"
click at [667, 372] on div "IQD ​" at bounding box center [661, 369] width 122 height 60
paste input "500"
click at [667, 352] on input "500" at bounding box center [681, 362] width 71 height 32
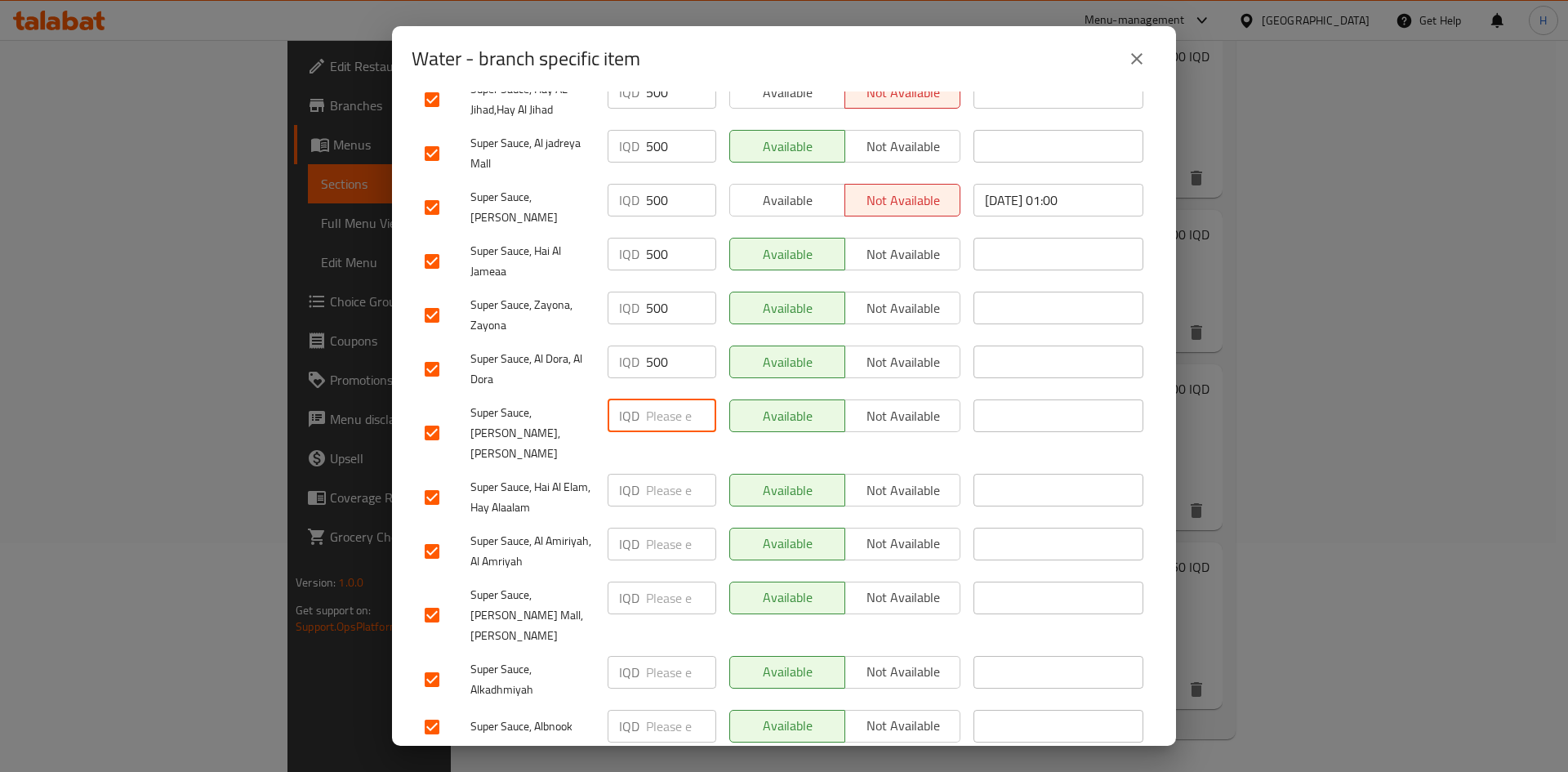
click at [656, 407] on input "number" at bounding box center [681, 415] width 71 height 32
paste input "500"
click at [664, 473] on input "number" at bounding box center [681, 489] width 71 height 32
paste input "500"
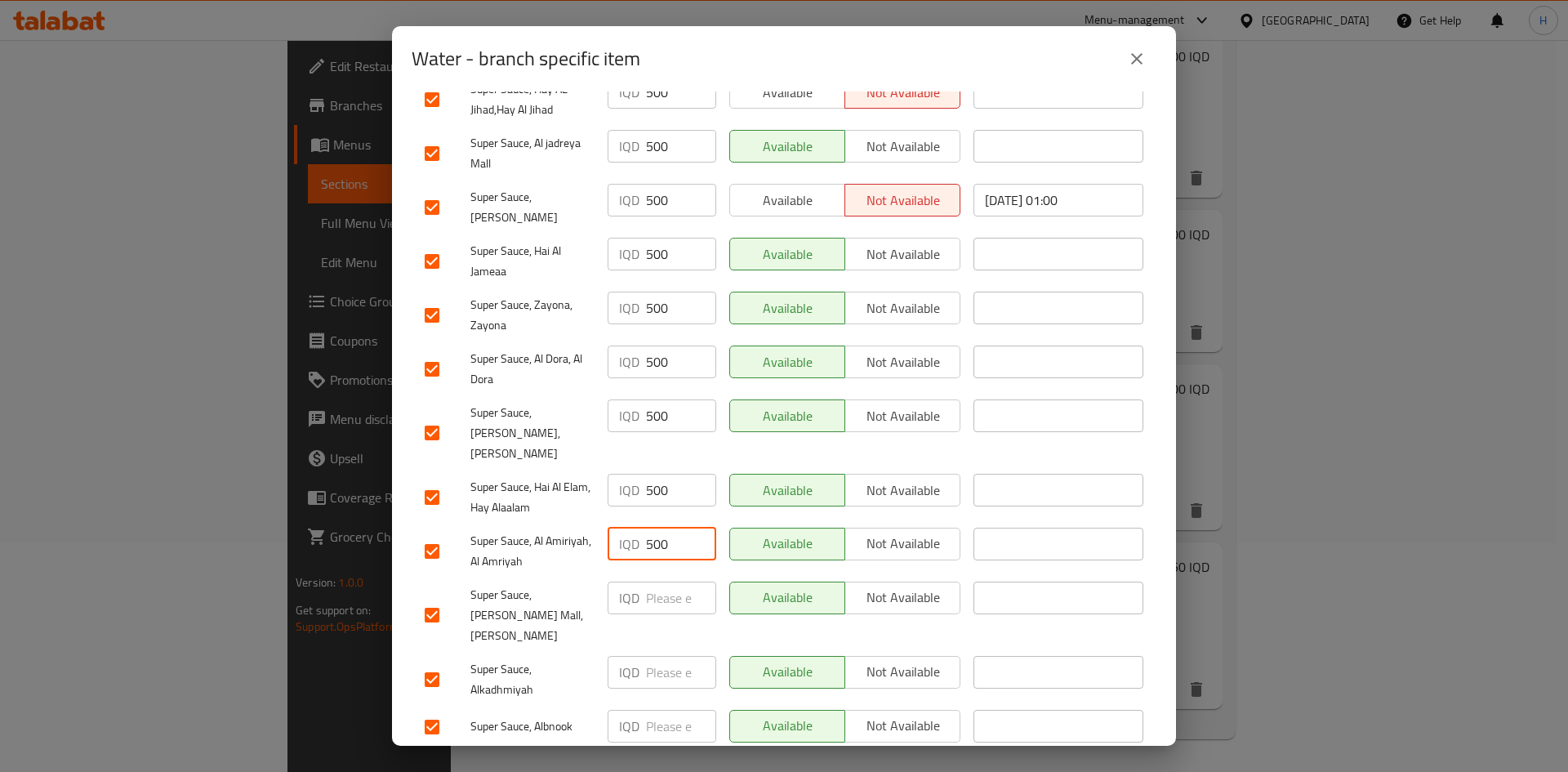
click at [660, 528] on input "500" at bounding box center [681, 544] width 71 height 32
paste input "500"
click at [657, 581] on input "500" at bounding box center [681, 598] width 71 height 32
paste input "500"
click at [659, 655] on input "500" at bounding box center [681, 672] width 71 height 32
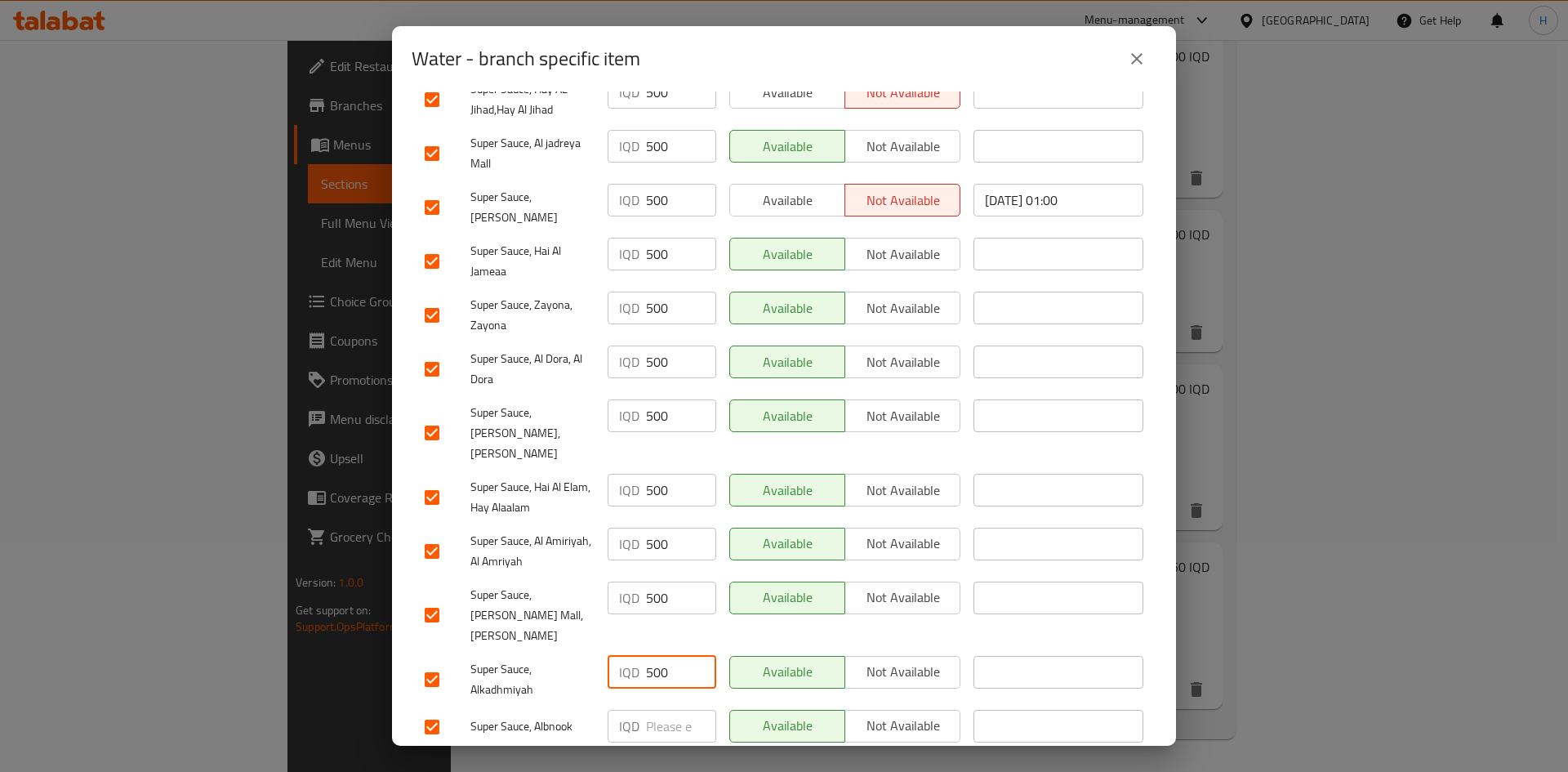
paste
click at [656, 710] on input "500" at bounding box center [681, 726] width 71 height 32
click at [659, 751] on input "number" at bounding box center [681, 767] width 71 height 32
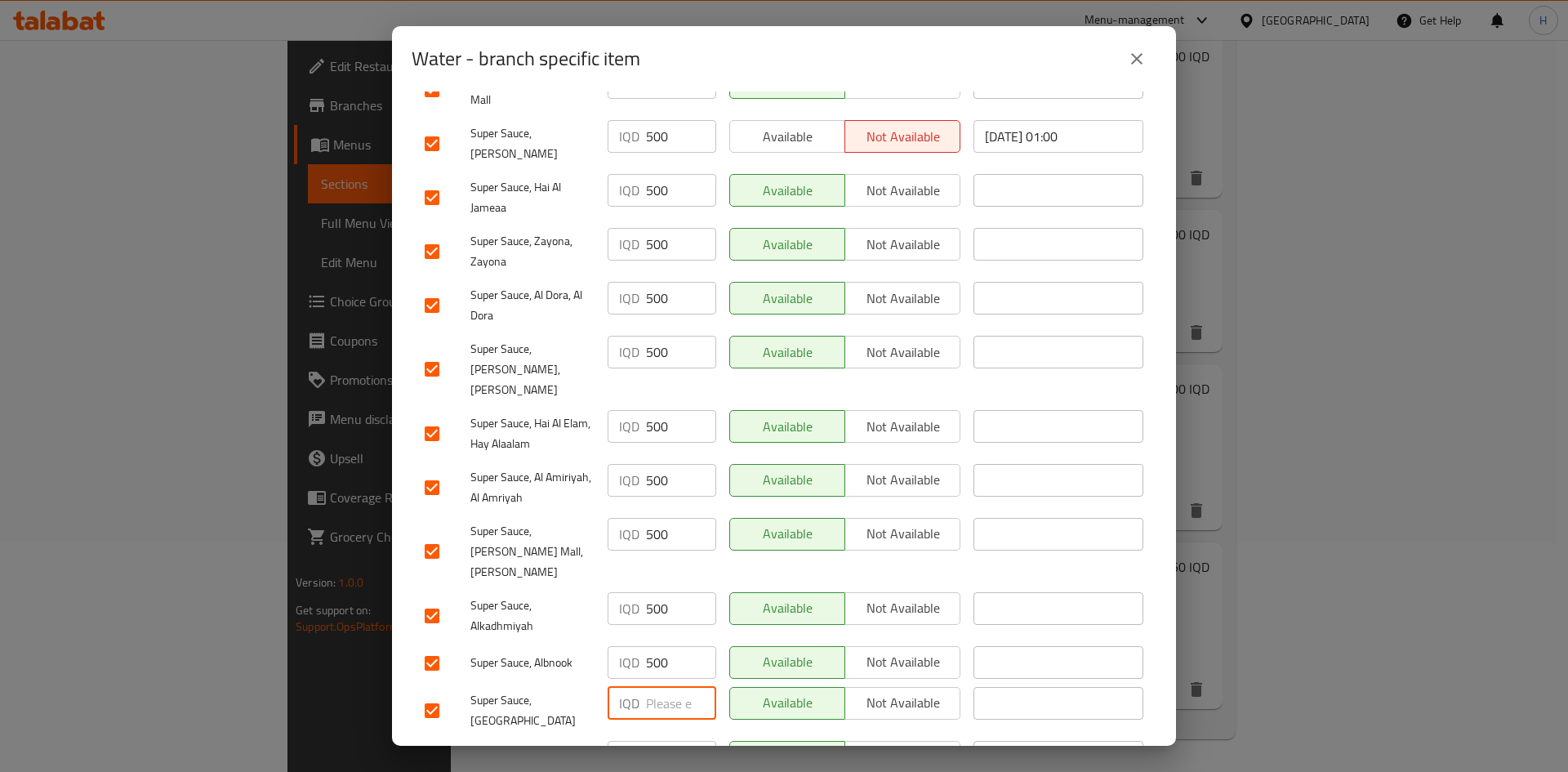
scroll to position [468, 0]
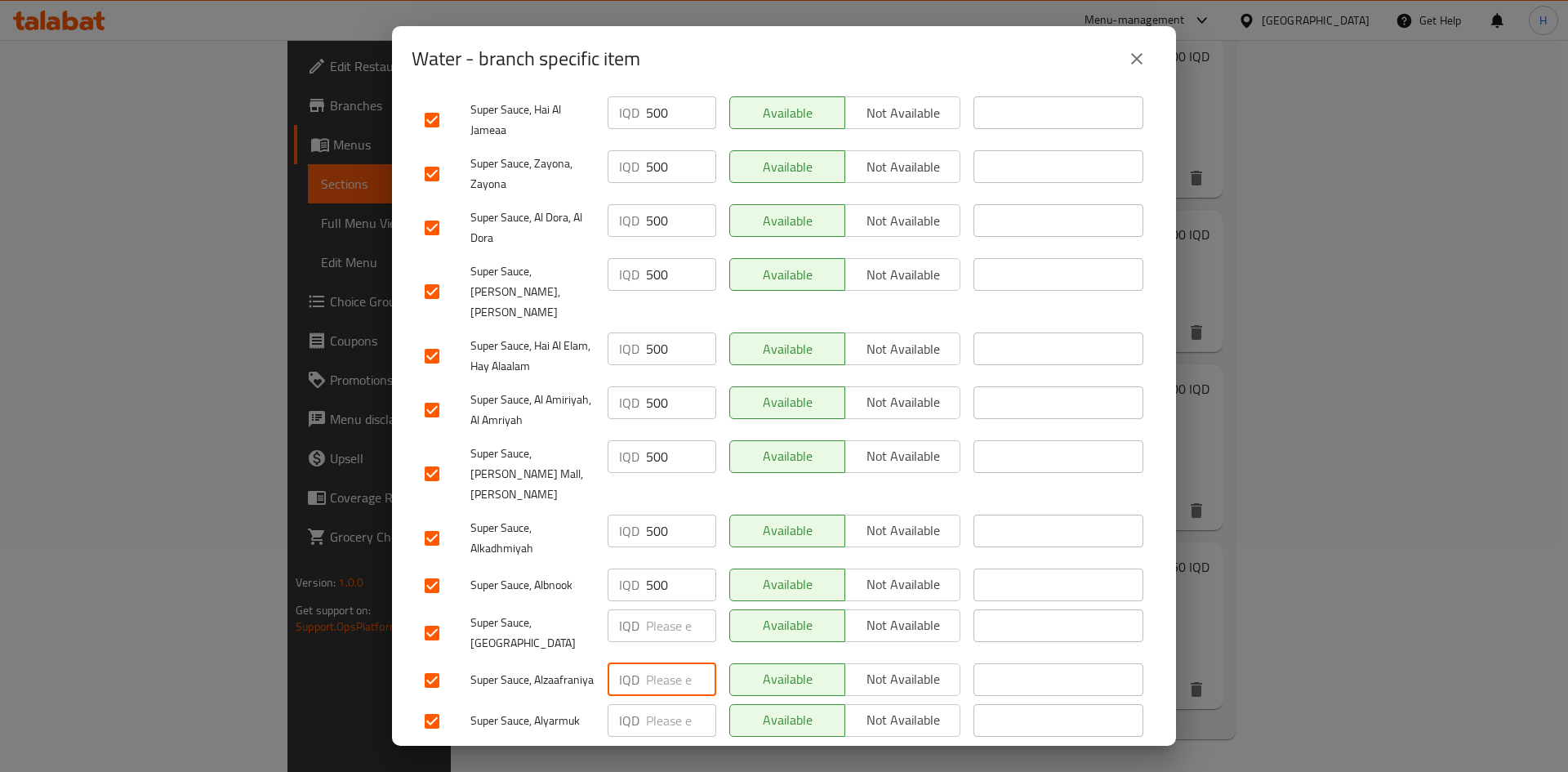
click at [673, 663] on input "number" at bounding box center [681, 679] width 71 height 32
click at [678, 704] on input "number" at bounding box center [681, 720] width 71 height 32
click at [670, 609] on input "500" at bounding box center [681, 626] width 71 height 32
drag, startPoint x: 673, startPoint y: 714, endPoint x: 674, endPoint y: 695, distance: 19.0
click at [672, 753] on span "Save" at bounding box center [784, 763] width 718 height 20
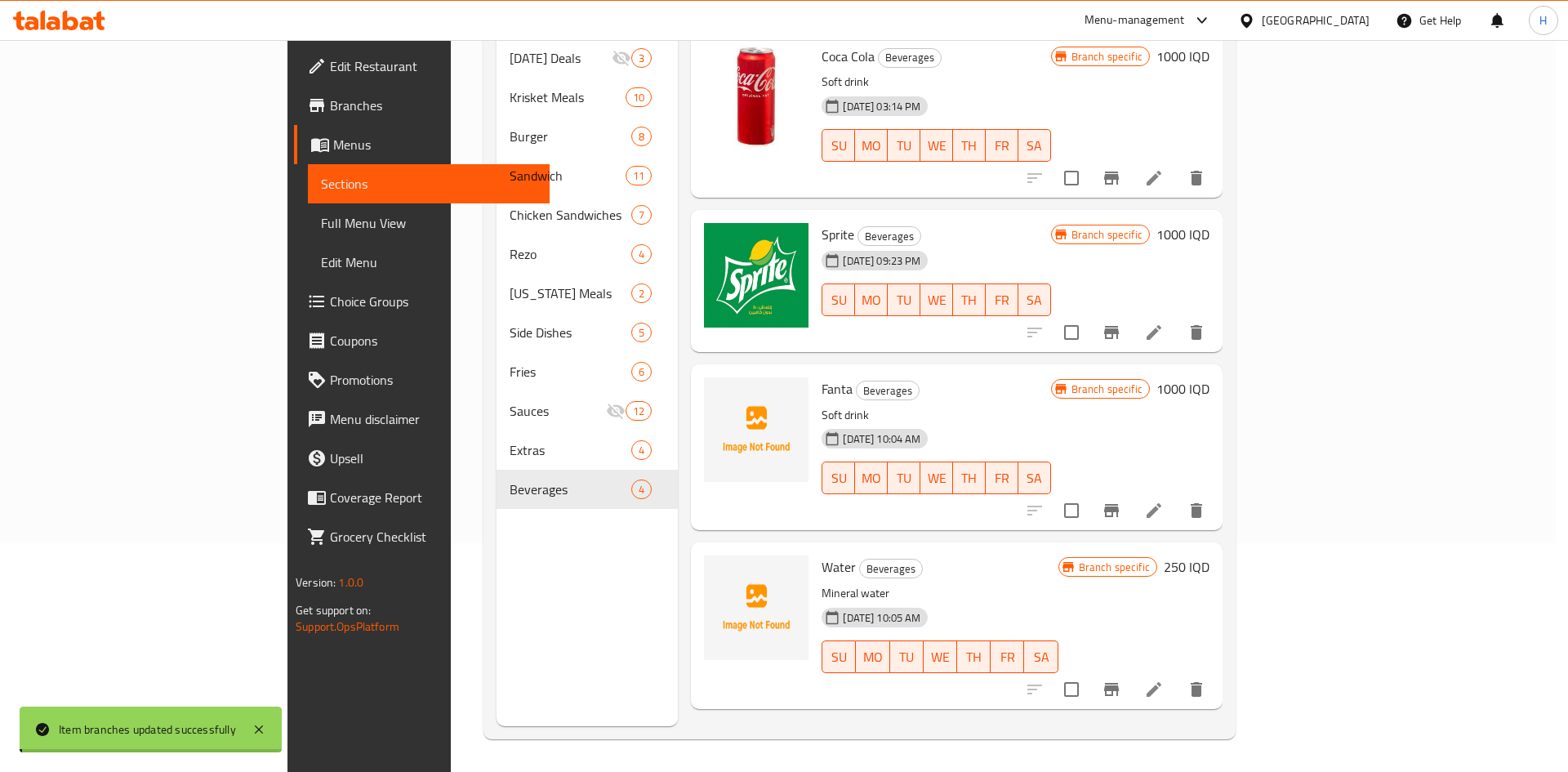
click at [1216, 549] on div "Water Beverages Mineral water [DATE] 10:05 AM SU MO TU WE TH FR [PERSON_NAME] s…" at bounding box center [1015, 625] width 401 height 152
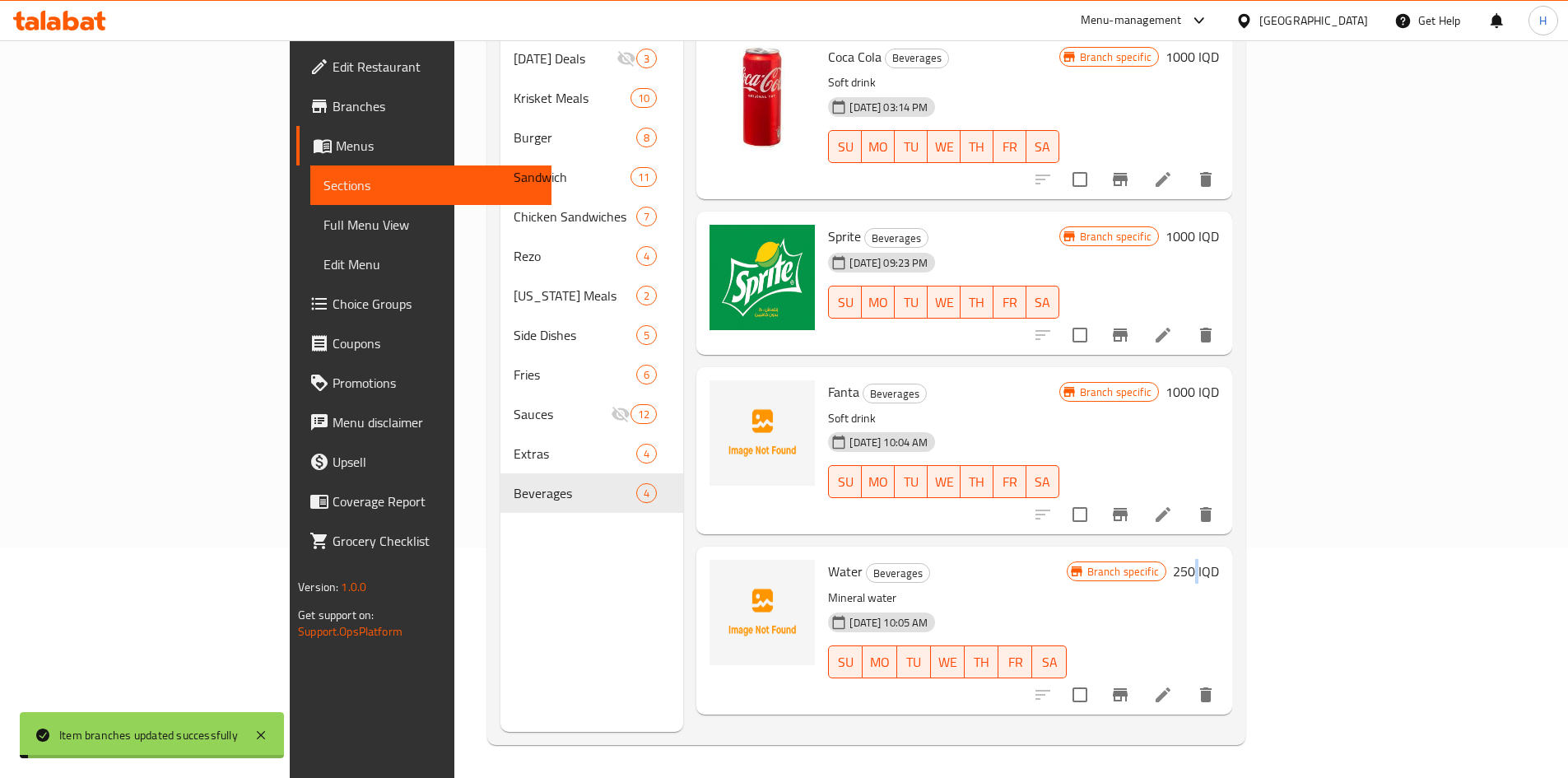
click at [1219, 559] on h6 "250 IQD" at bounding box center [1196, 570] width 46 height 23
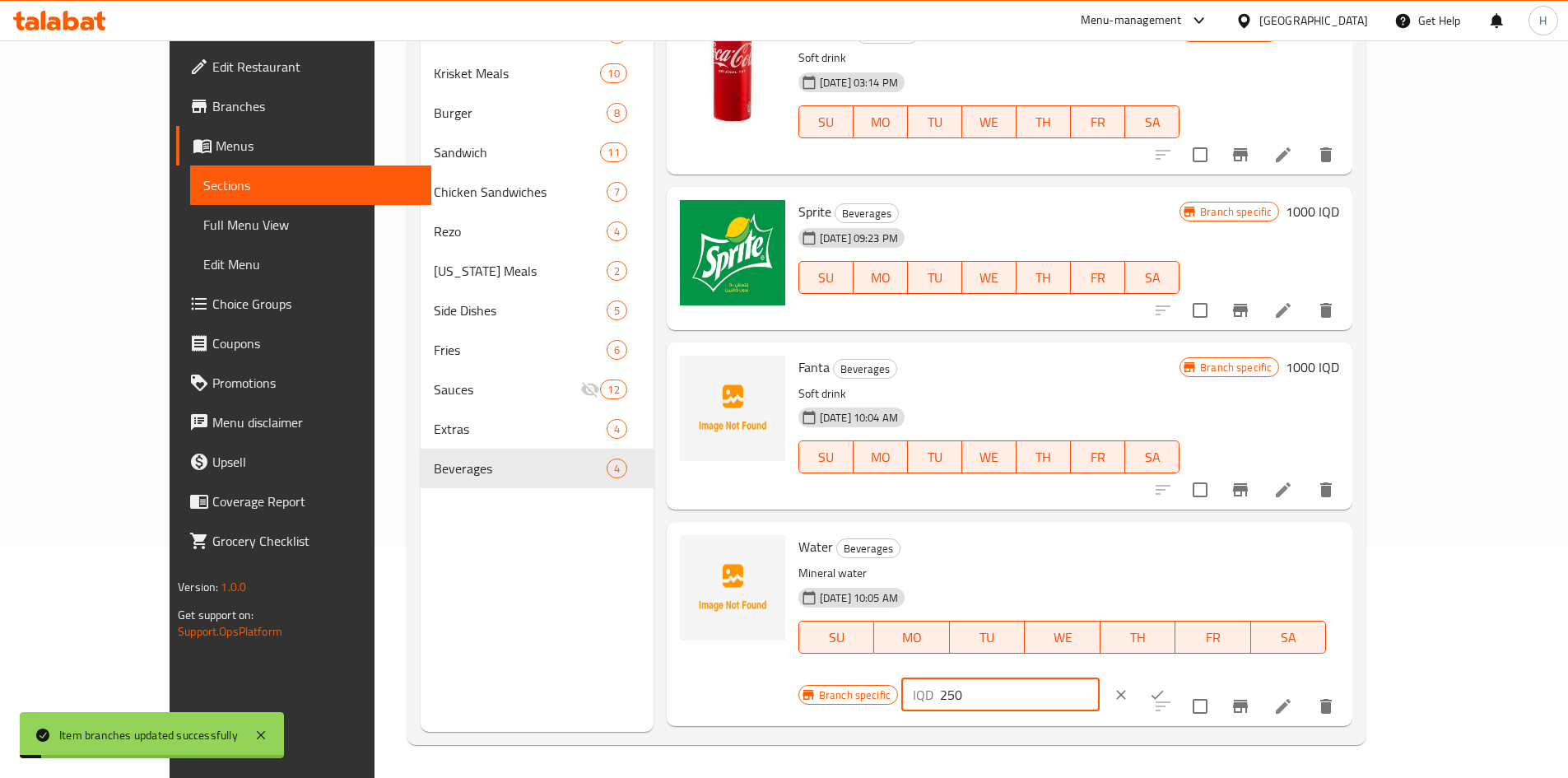
click at [1100, 678] on input "250" at bounding box center [1020, 694] width 160 height 33
click at [1165, 686] on icon "ok" at bounding box center [1156, 694] width 16 height 16
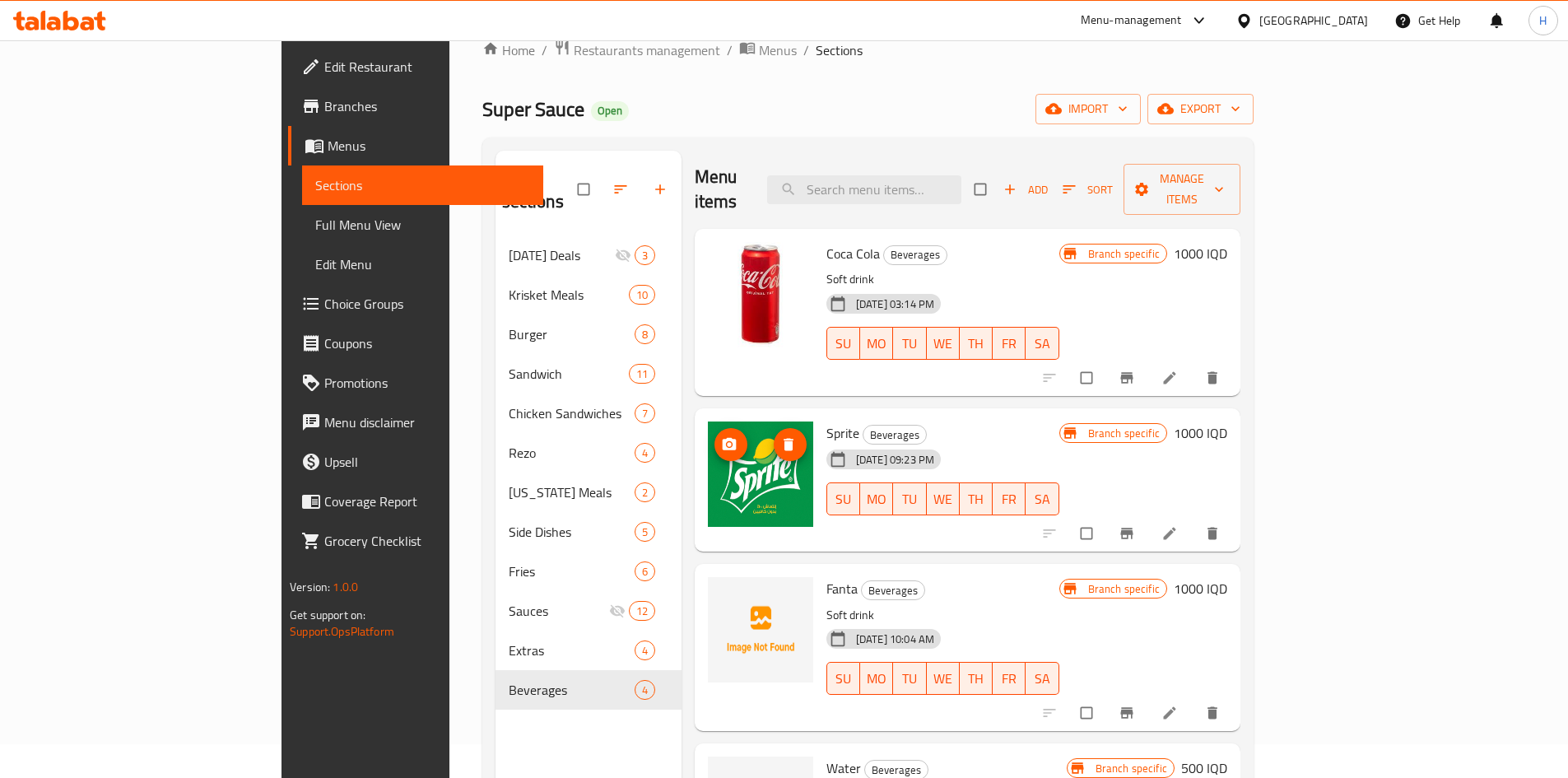
scroll to position [231, 0]
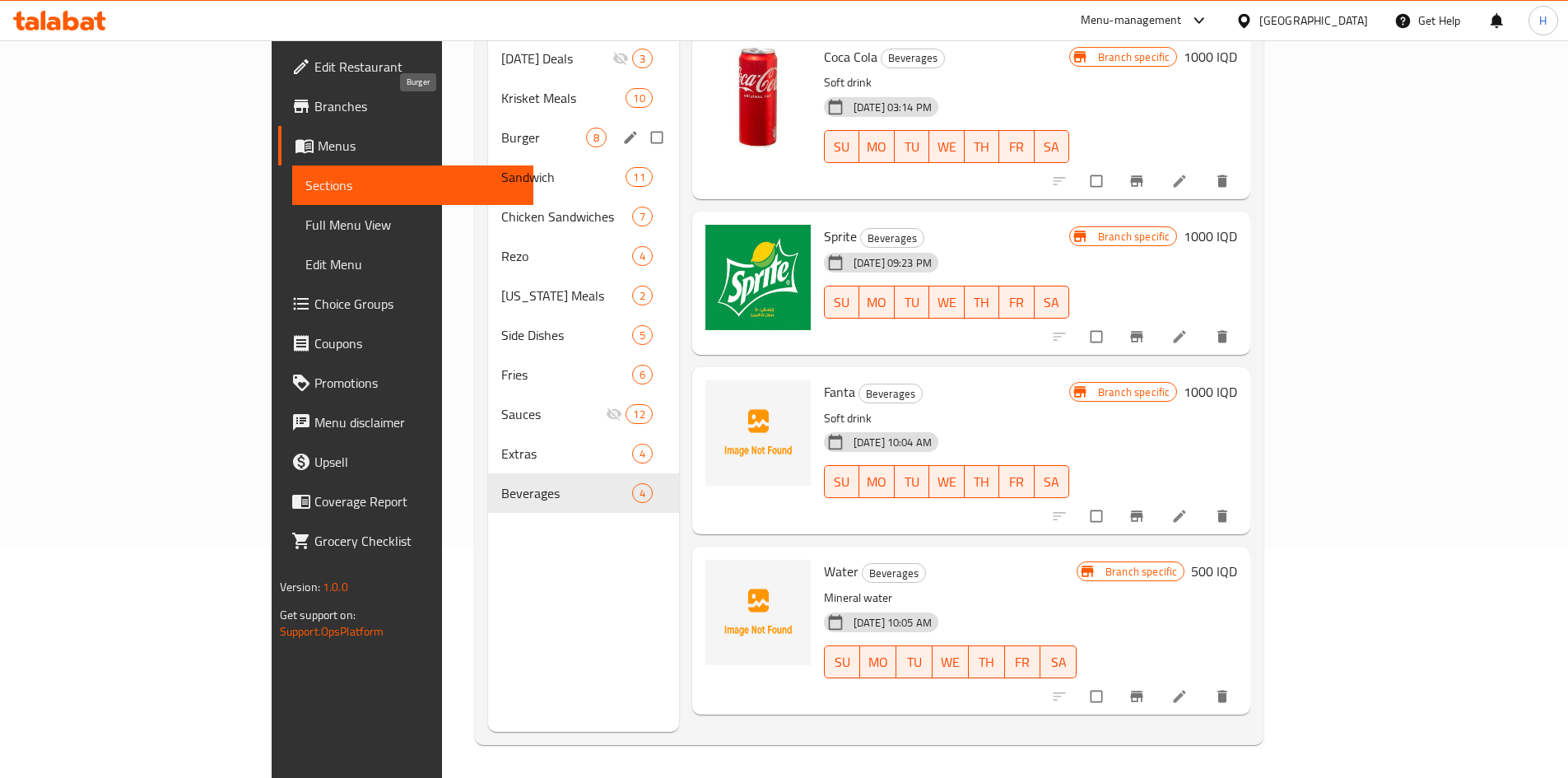
drag, startPoint x: 437, startPoint y: 107, endPoint x: 491, endPoint y: 124, distance: 56.6
click at [501, 128] on span "Burger" at bounding box center [543, 137] width 84 height 20
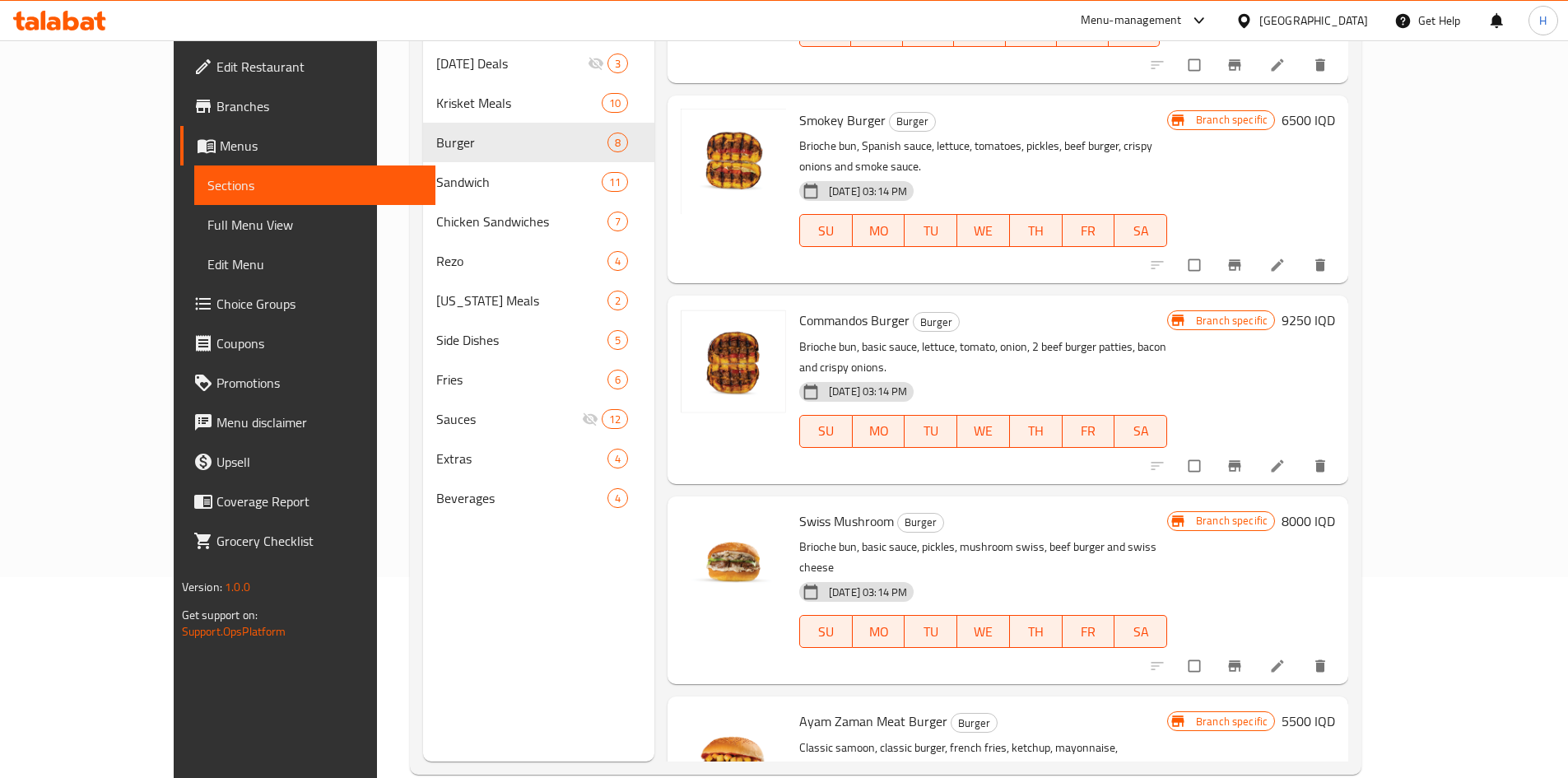
scroll to position [231, 0]
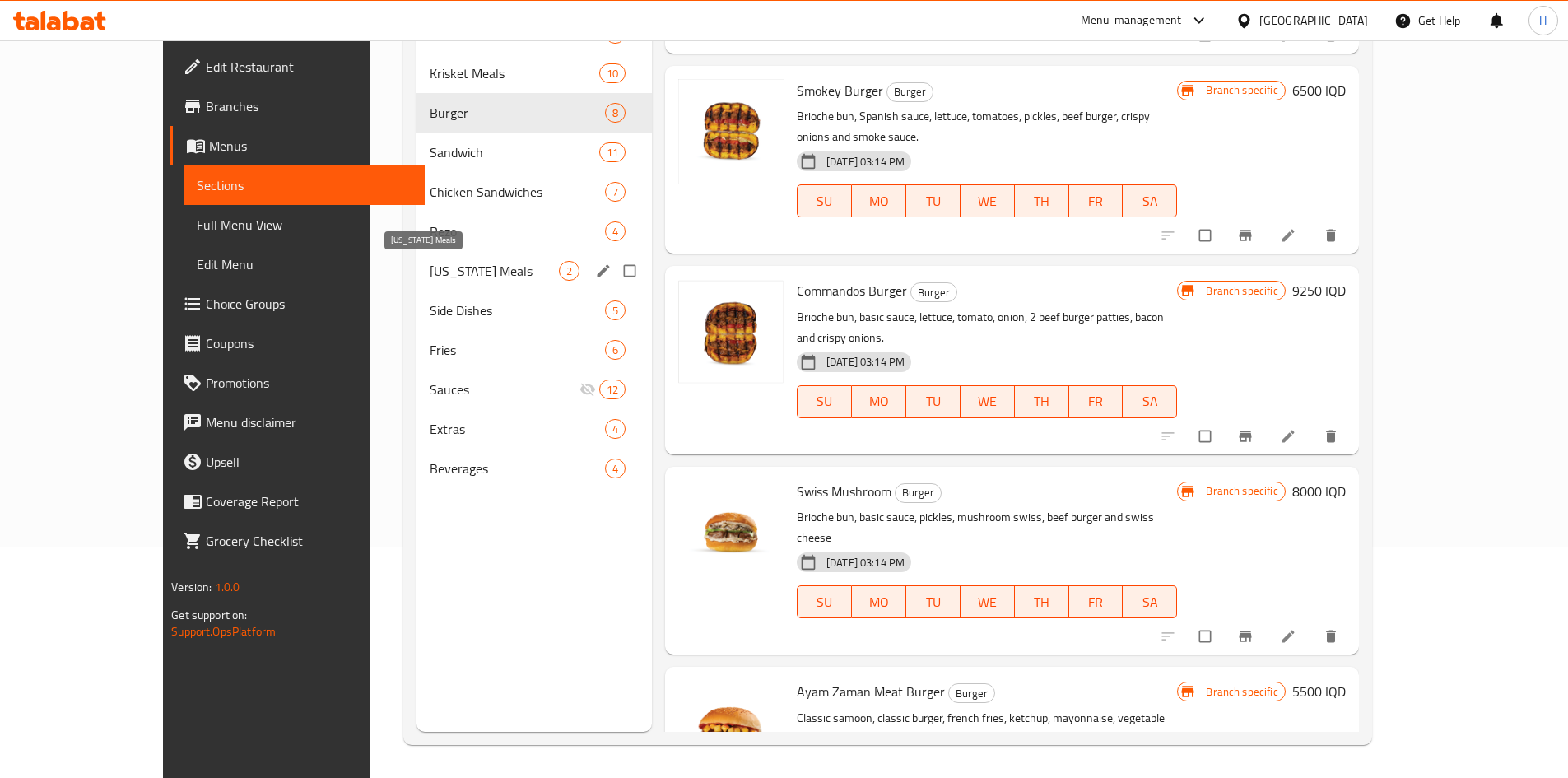
drag, startPoint x: 409, startPoint y: 269, endPoint x: 437, endPoint y: 268, distance: 28.0
click at [430, 269] on span "[US_STATE] Meals" at bounding box center [494, 270] width 130 height 20
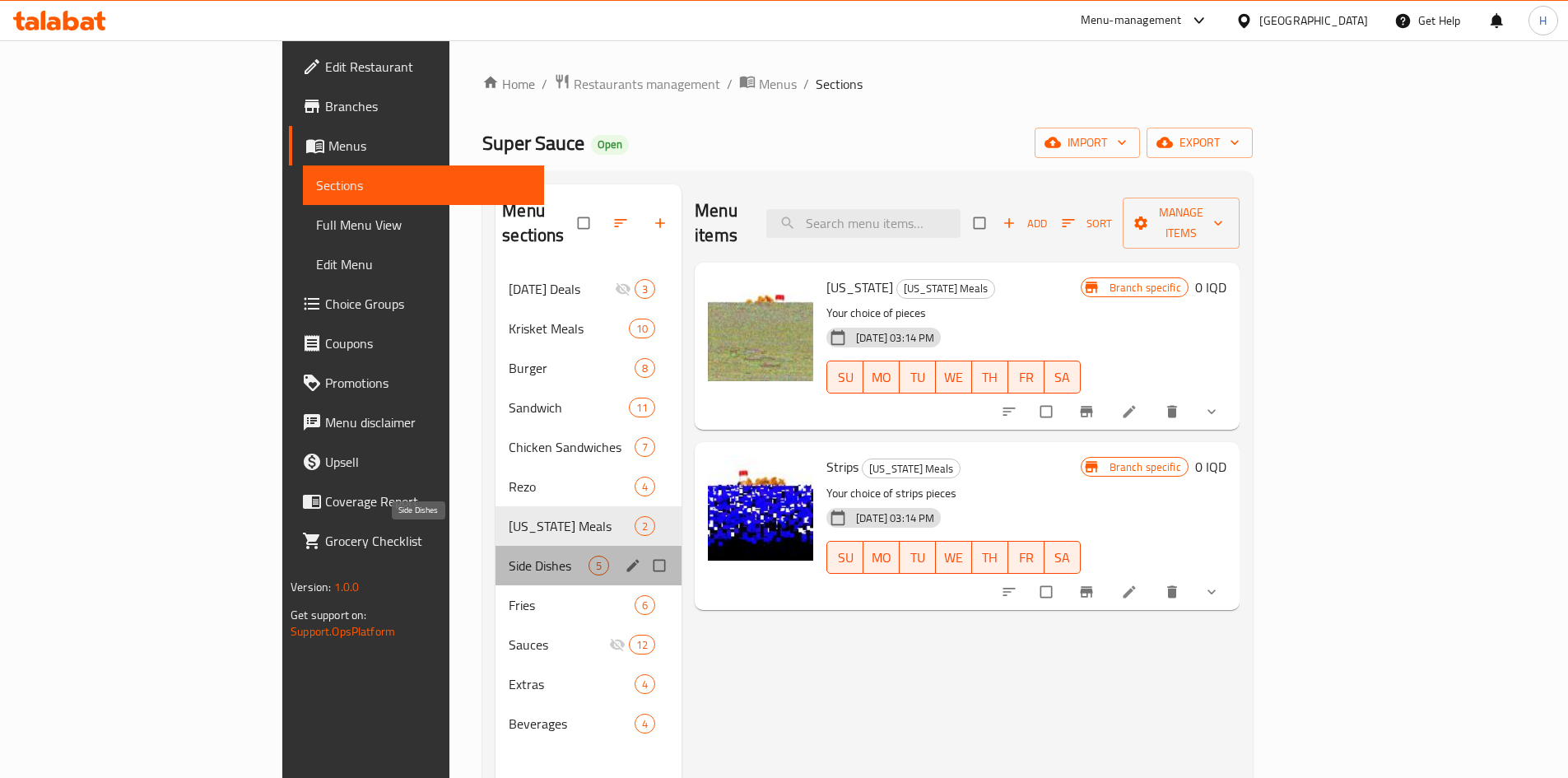
click at [509, 556] on span "Side Dishes" at bounding box center [548, 565] width 80 height 20
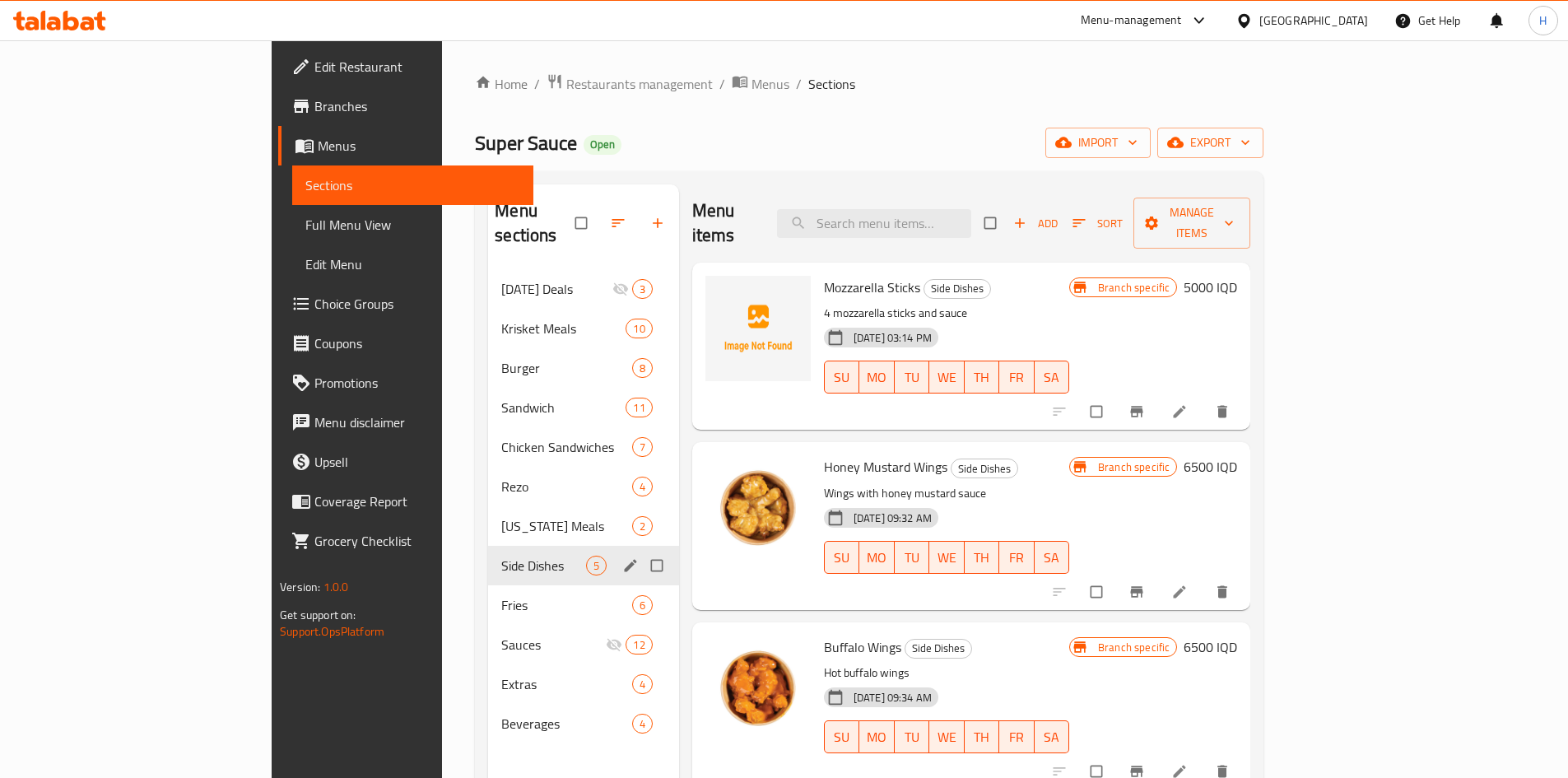
click at [501, 516] on span "[US_STATE] Meals" at bounding box center [566, 526] width 130 height 20
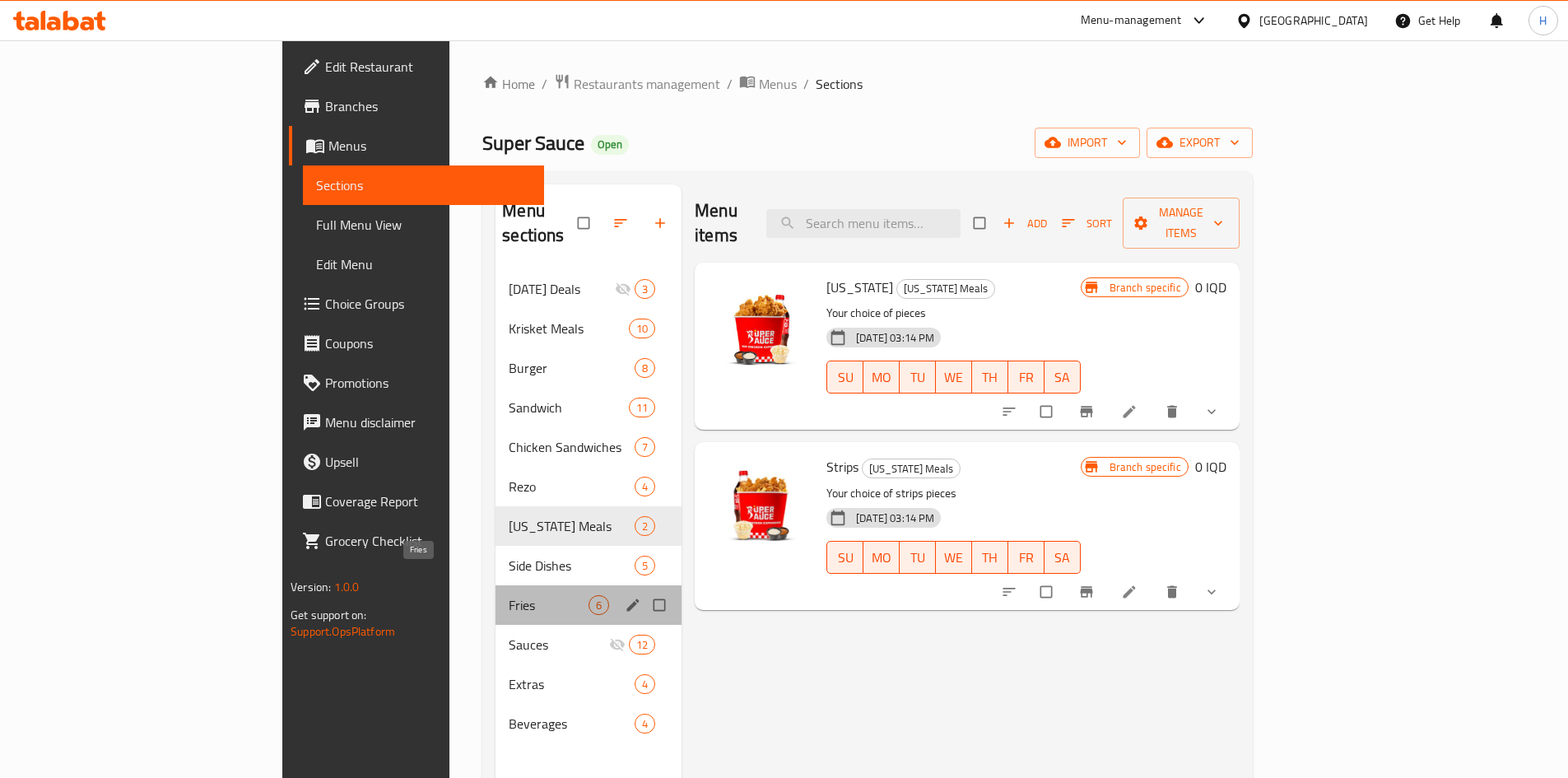
click at [509, 595] on span "Fries" at bounding box center [548, 605] width 80 height 20
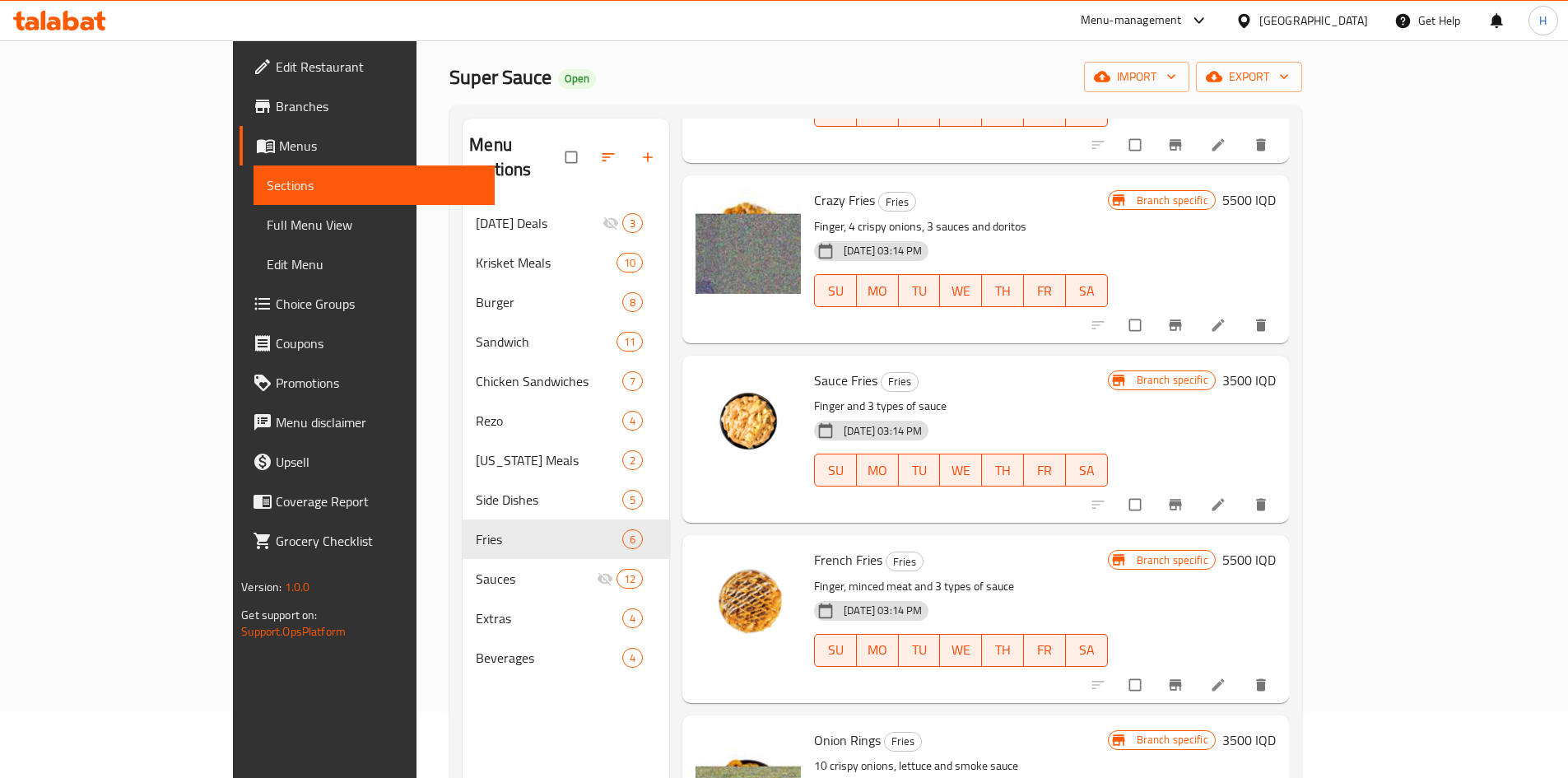
scroll to position [247, 0]
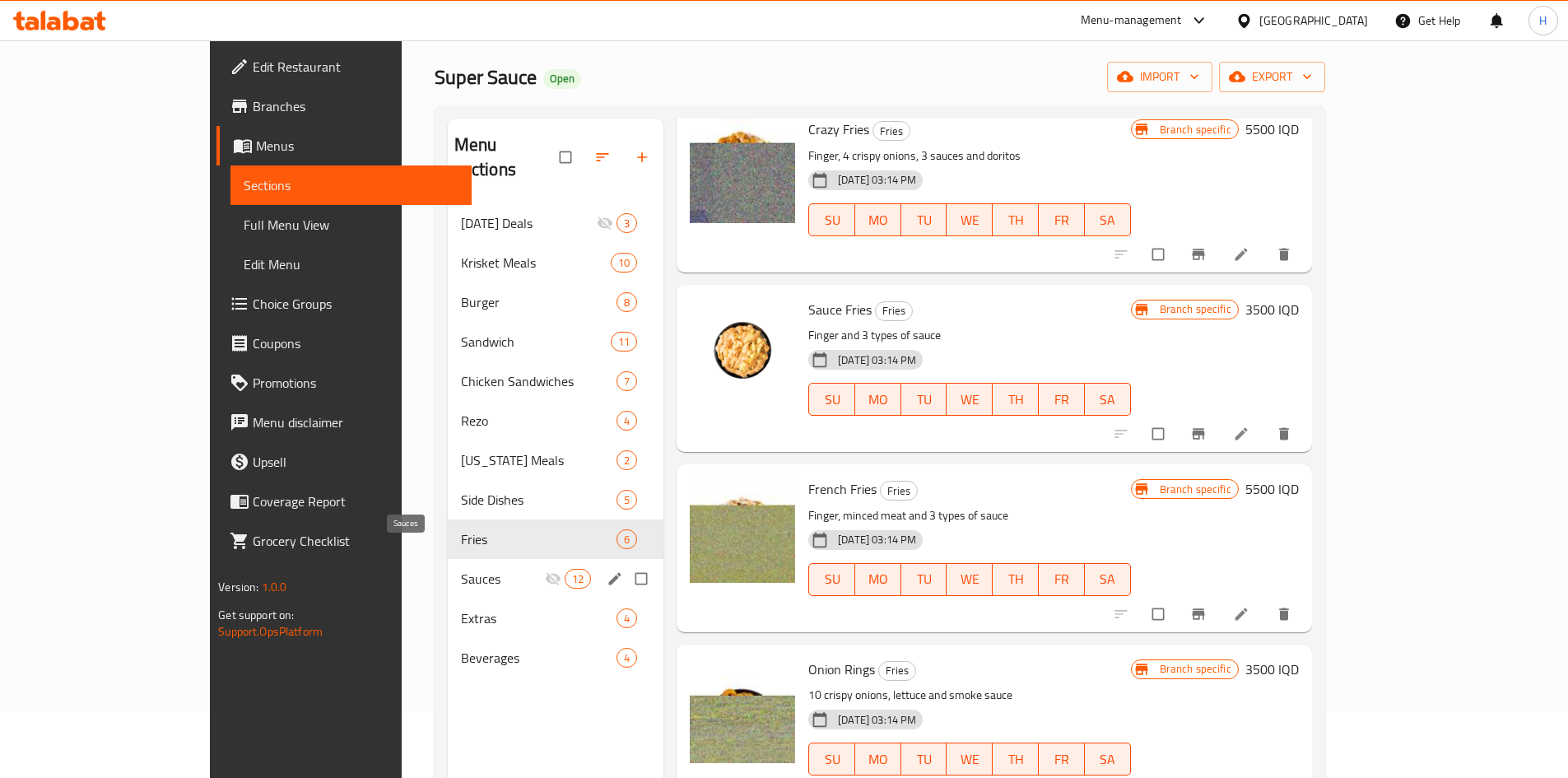
drag, startPoint x: 407, startPoint y: 550, endPoint x: 407, endPoint y: 510, distance: 40.0
click at [461, 569] on span "Sauces" at bounding box center [503, 578] width 84 height 20
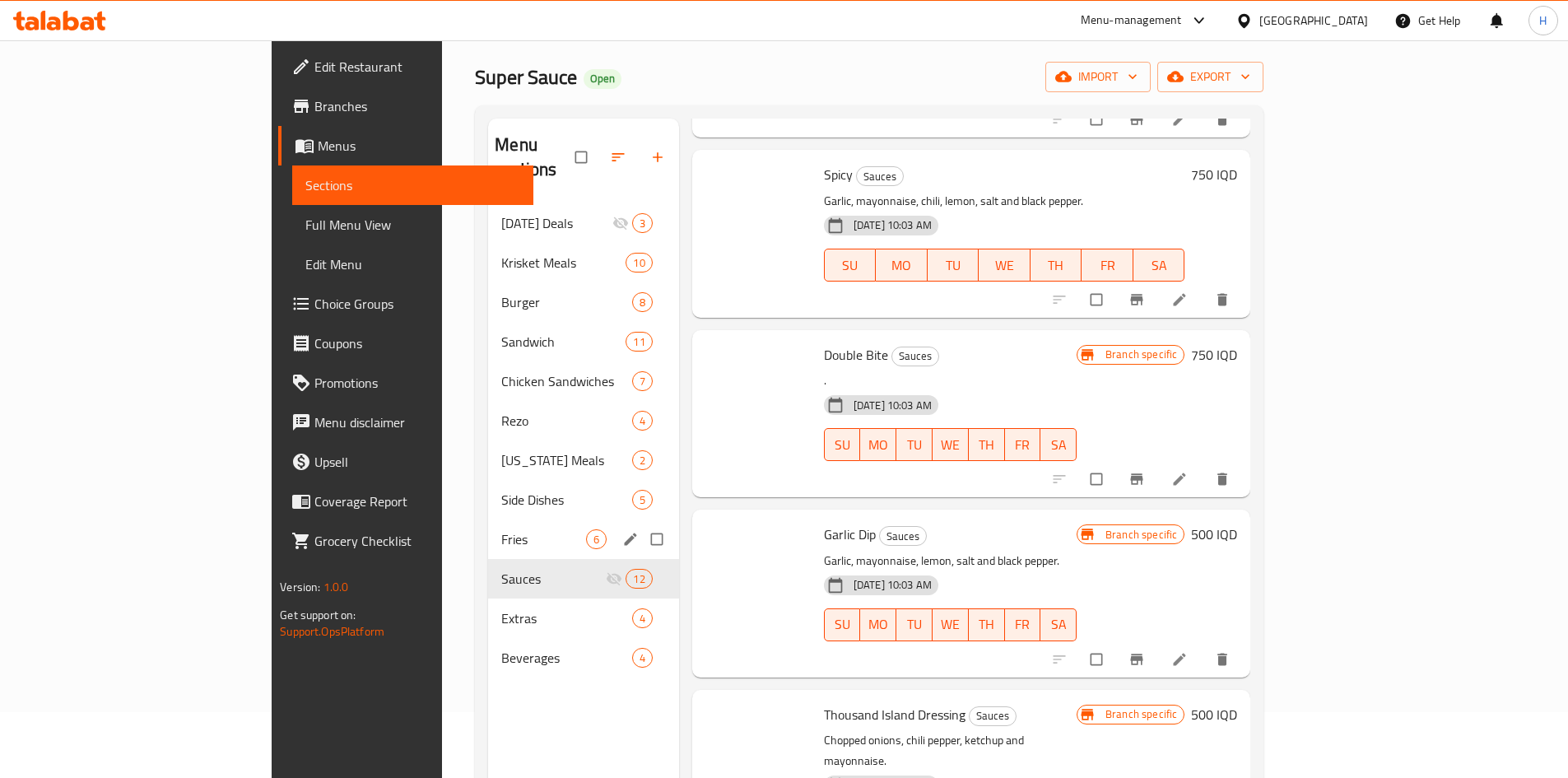
click at [501, 529] on span "Fries" at bounding box center [543, 539] width 84 height 20
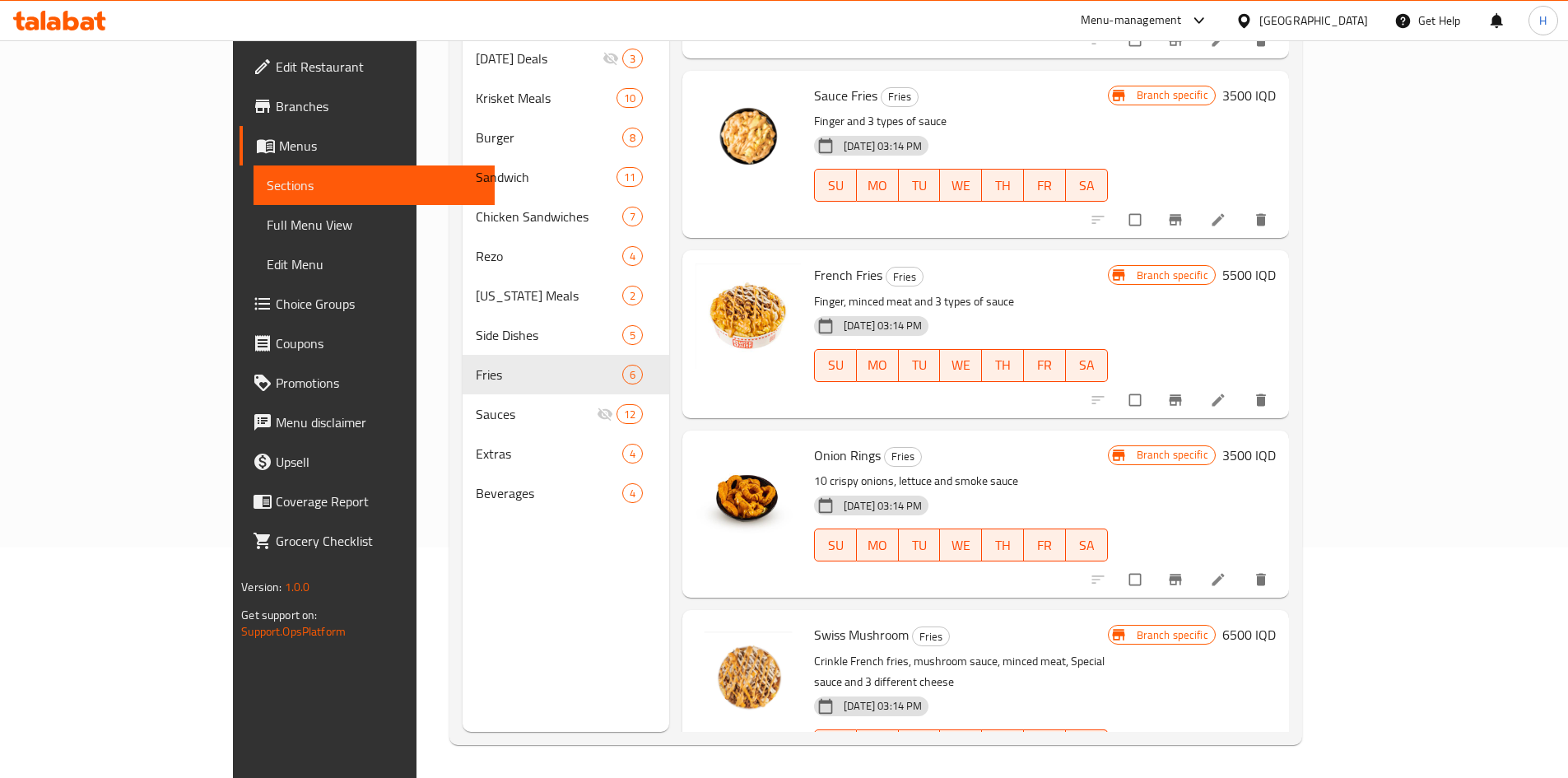
scroll to position [342, 0]
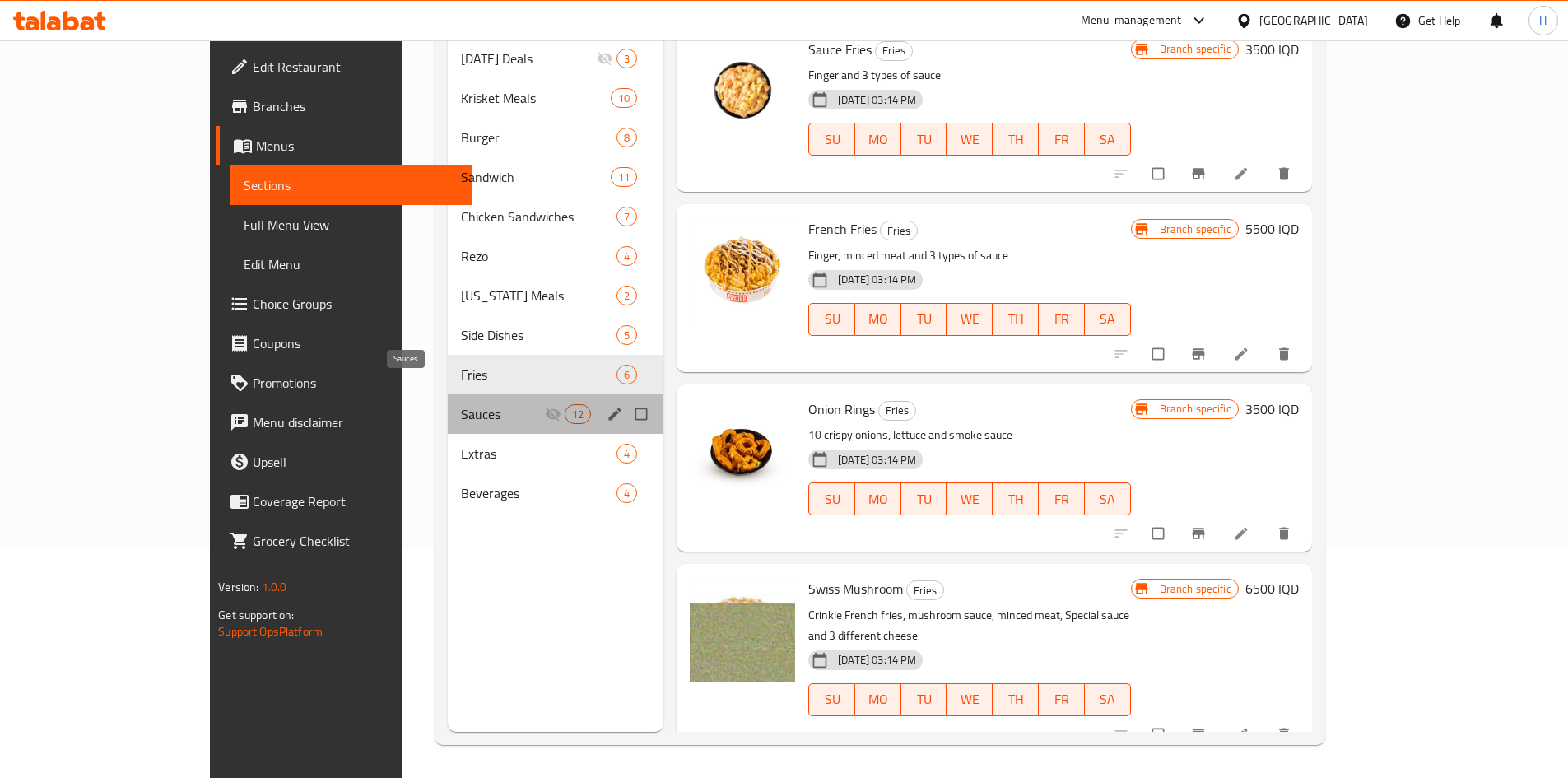
click at [461, 404] on span "Sauces" at bounding box center [503, 413] width 84 height 20
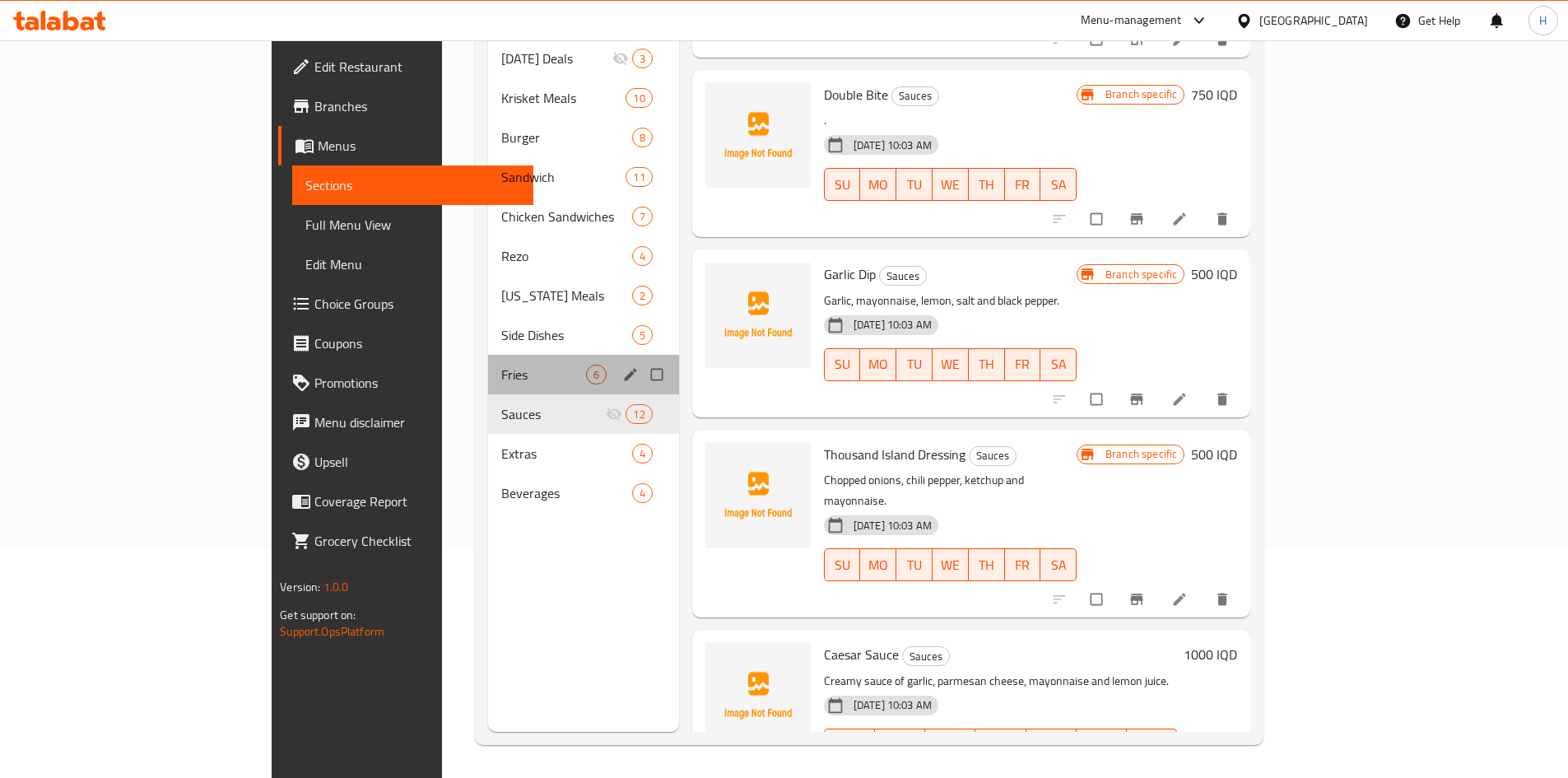
click at [488, 354] on div "Fries 6" at bounding box center [583, 374] width 191 height 39
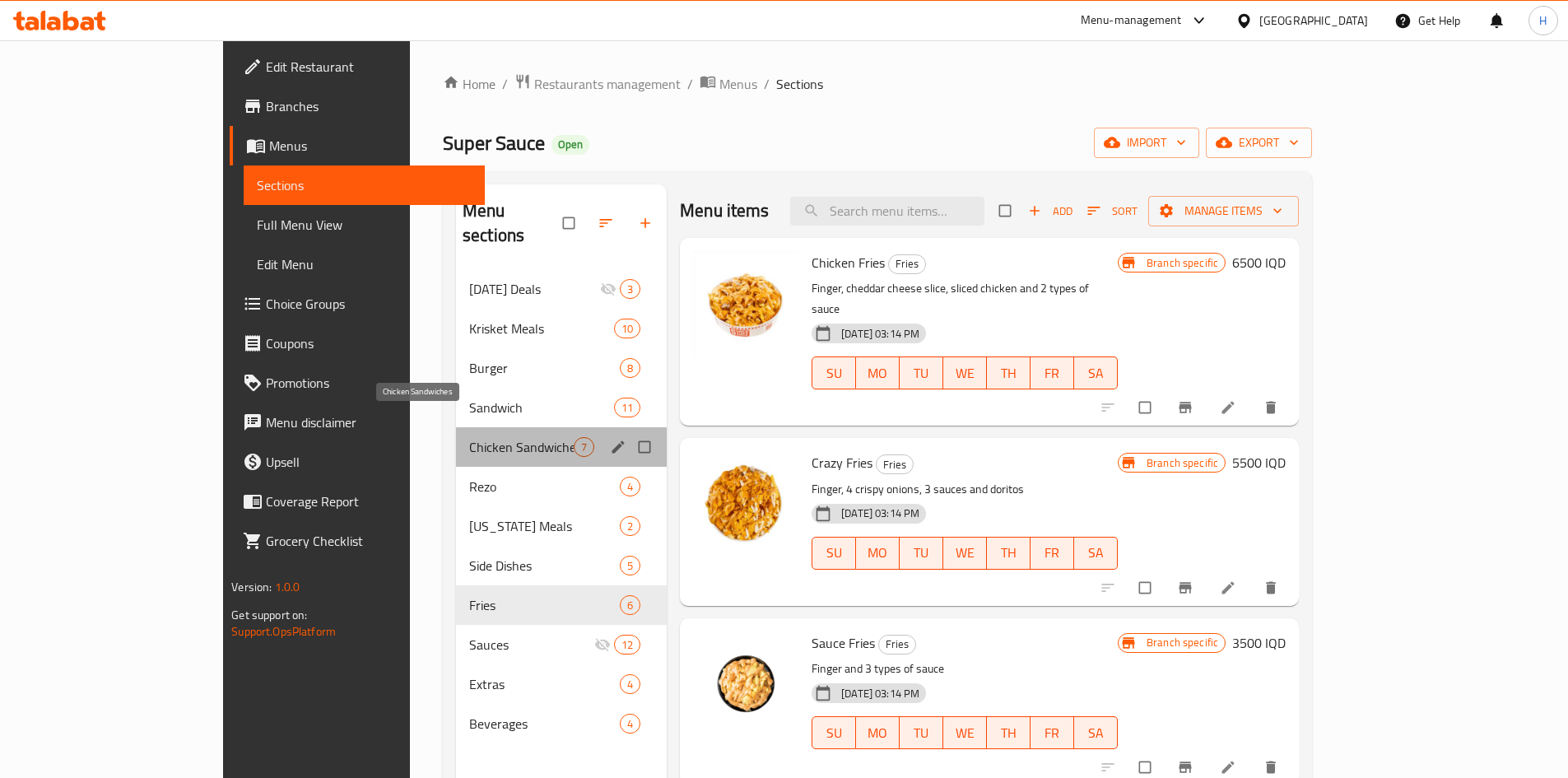
drag, startPoint x: 448, startPoint y: 427, endPoint x: 443, endPoint y: 411, distance: 16.8
click at [469, 437] on span "Chicken Sandwiches" at bounding box center [522, 446] width 105 height 20
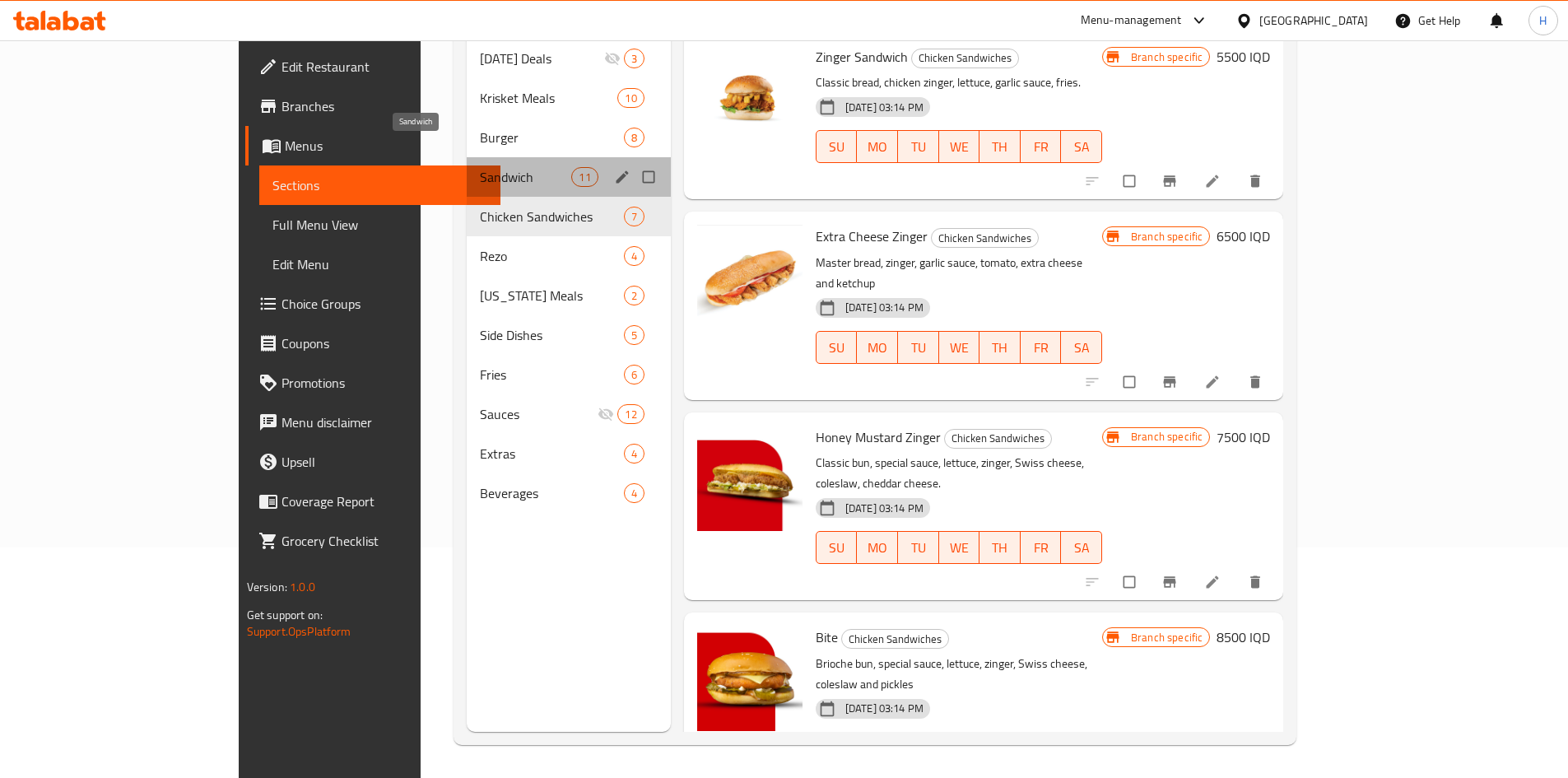
click at [479, 167] on span "Sandwich" at bounding box center [525, 177] width 92 height 20
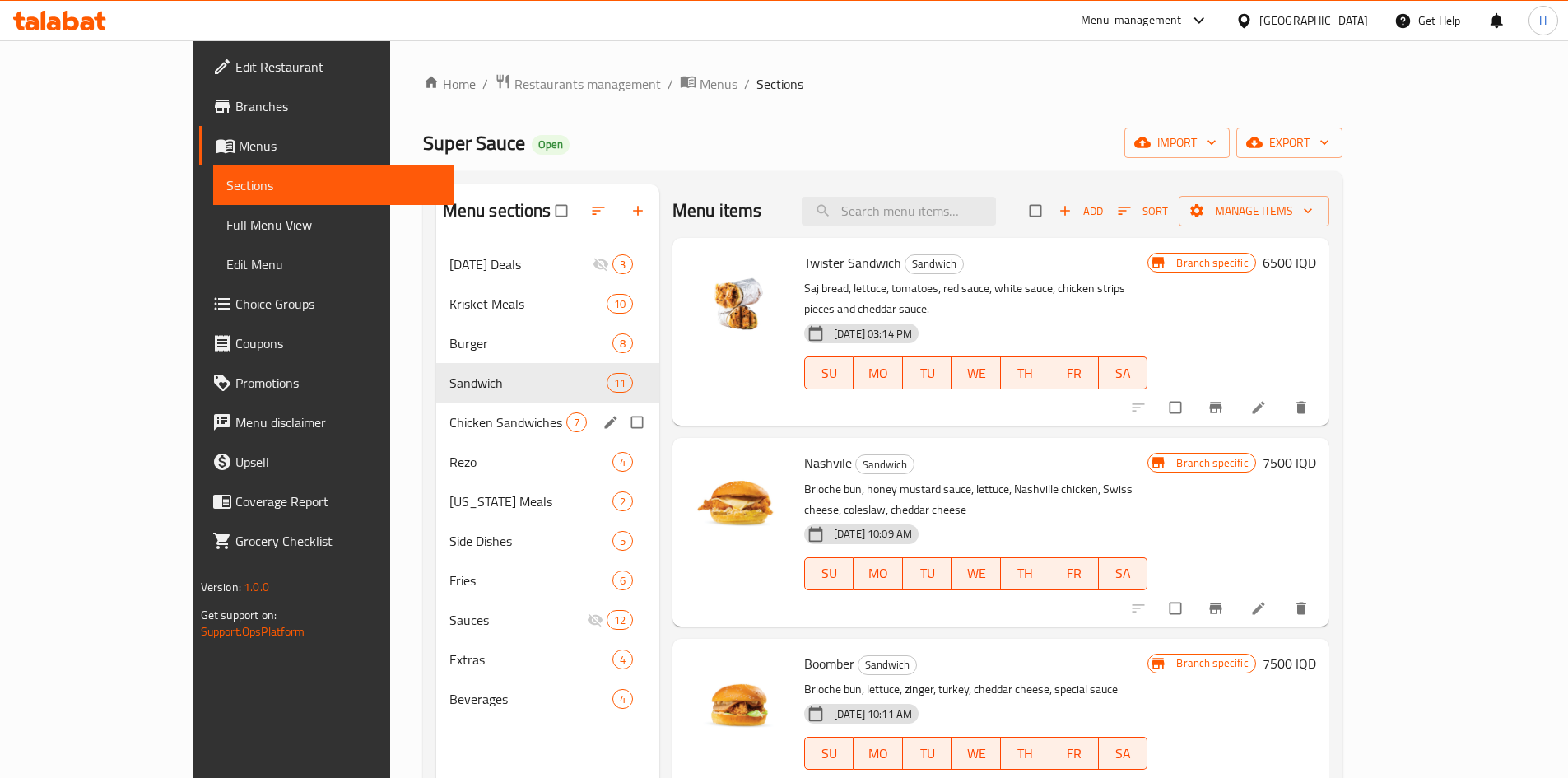
click at [436, 407] on div "Chicken Sandwiches 7" at bounding box center [547, 422] width 223 height 39
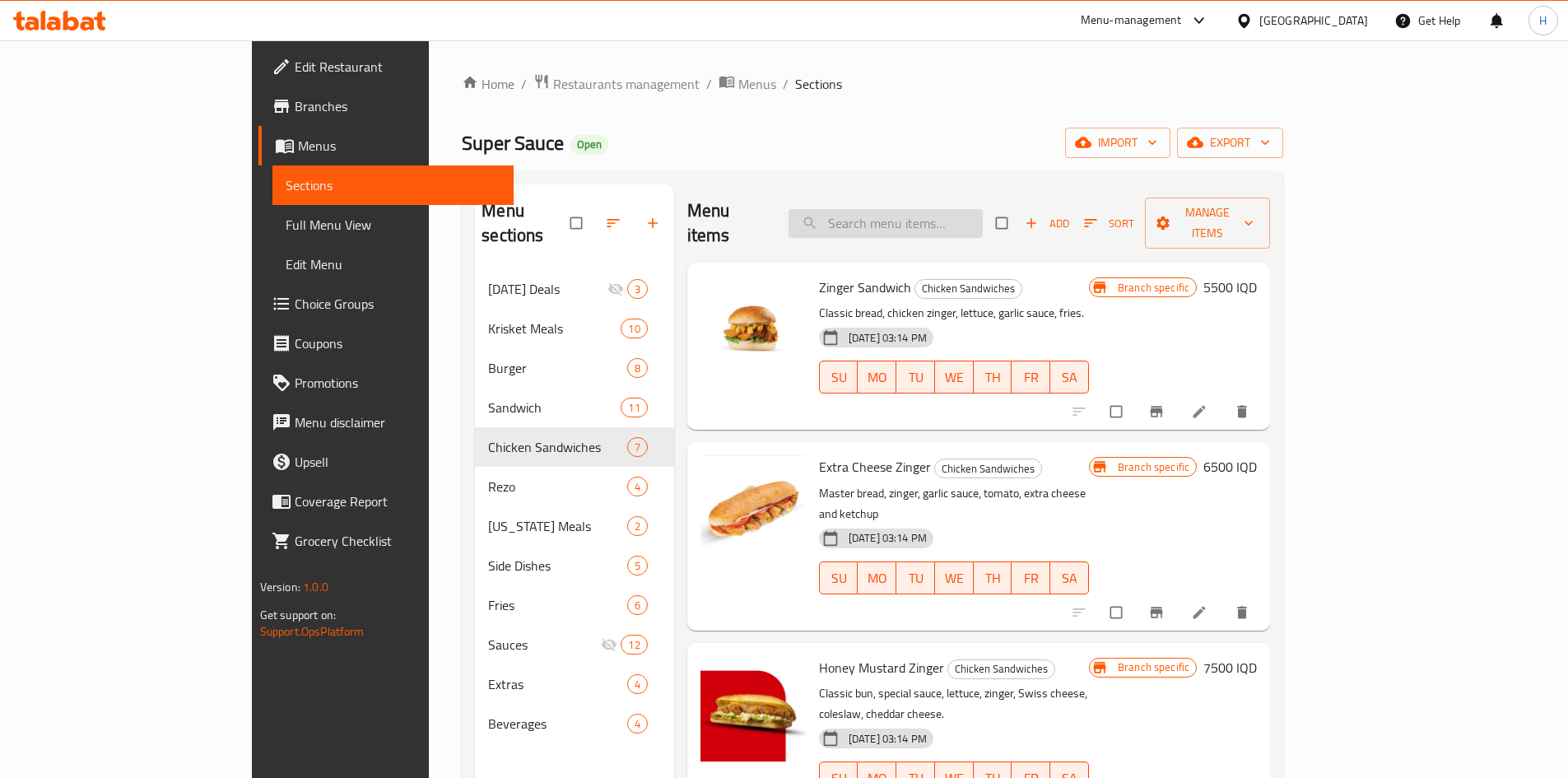
click at [946, 209] on input "search" at bounding box center [885, 224] width 194 height 29
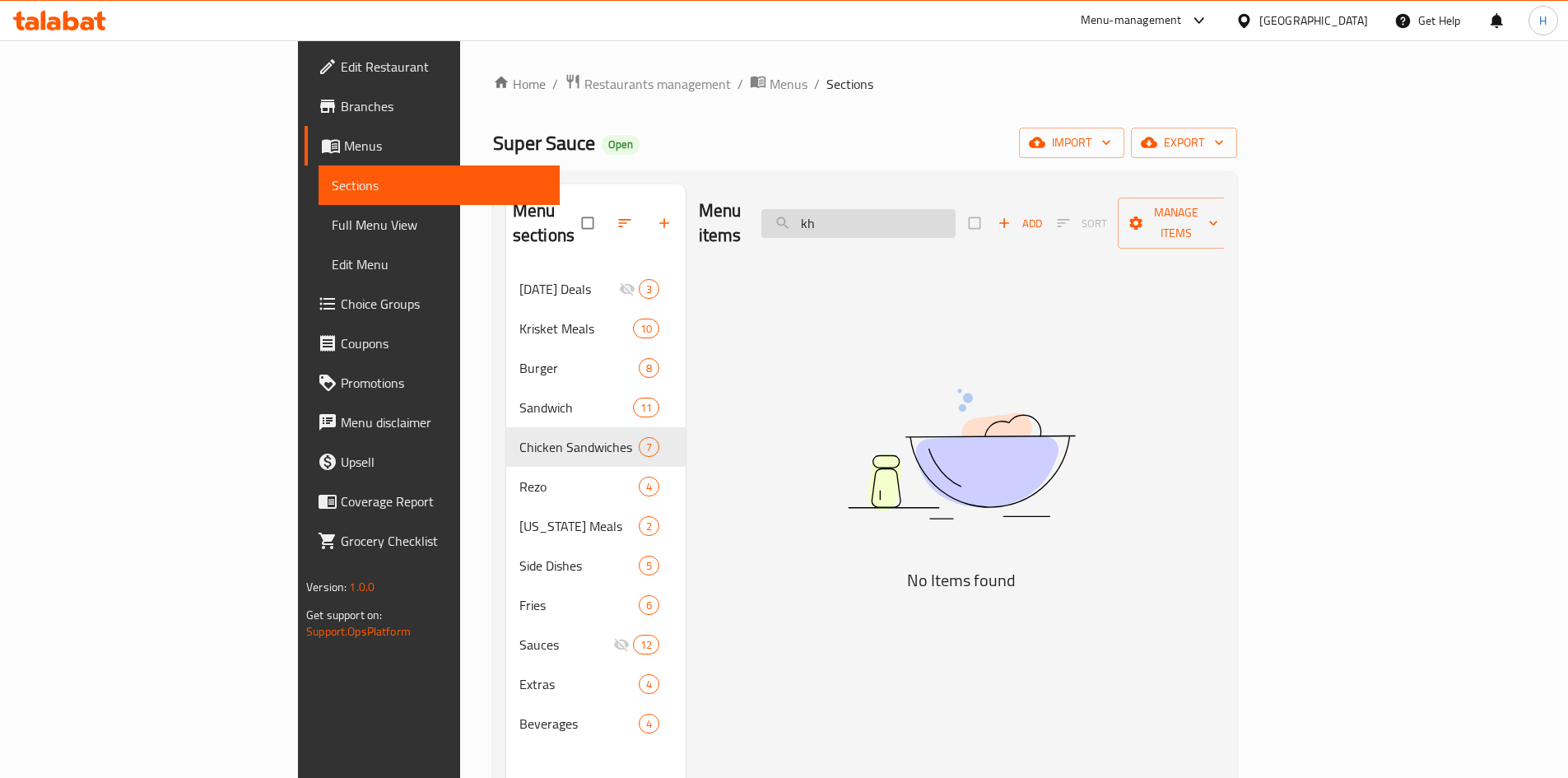
type input "k"
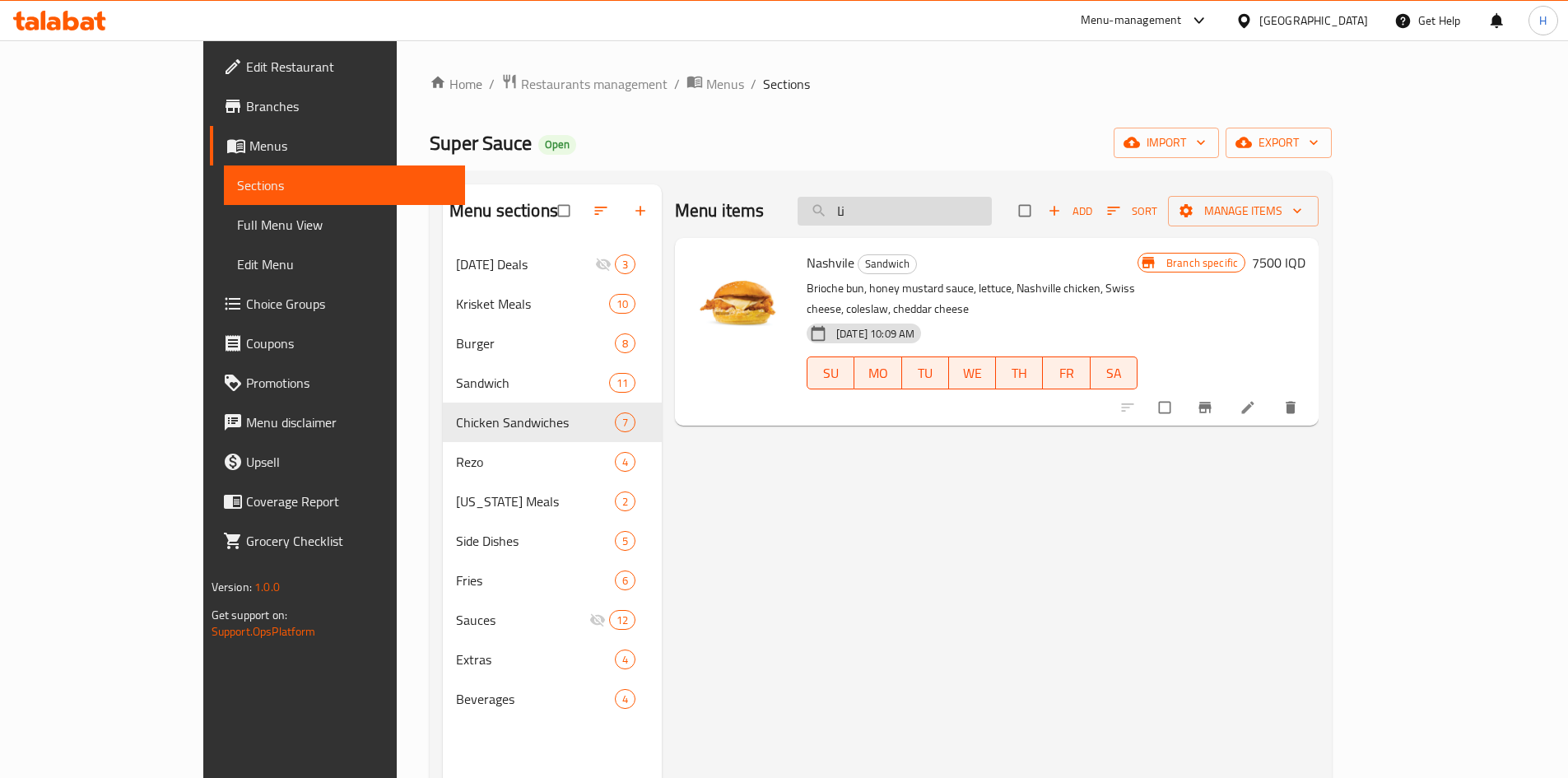
click at [977, 200] on input "نا" at bounding box center [895, 211] width 194 height 29
click at [976, 200] on input "نا" at bounding box center [895, 211] width 194 height 29
type input "خ"
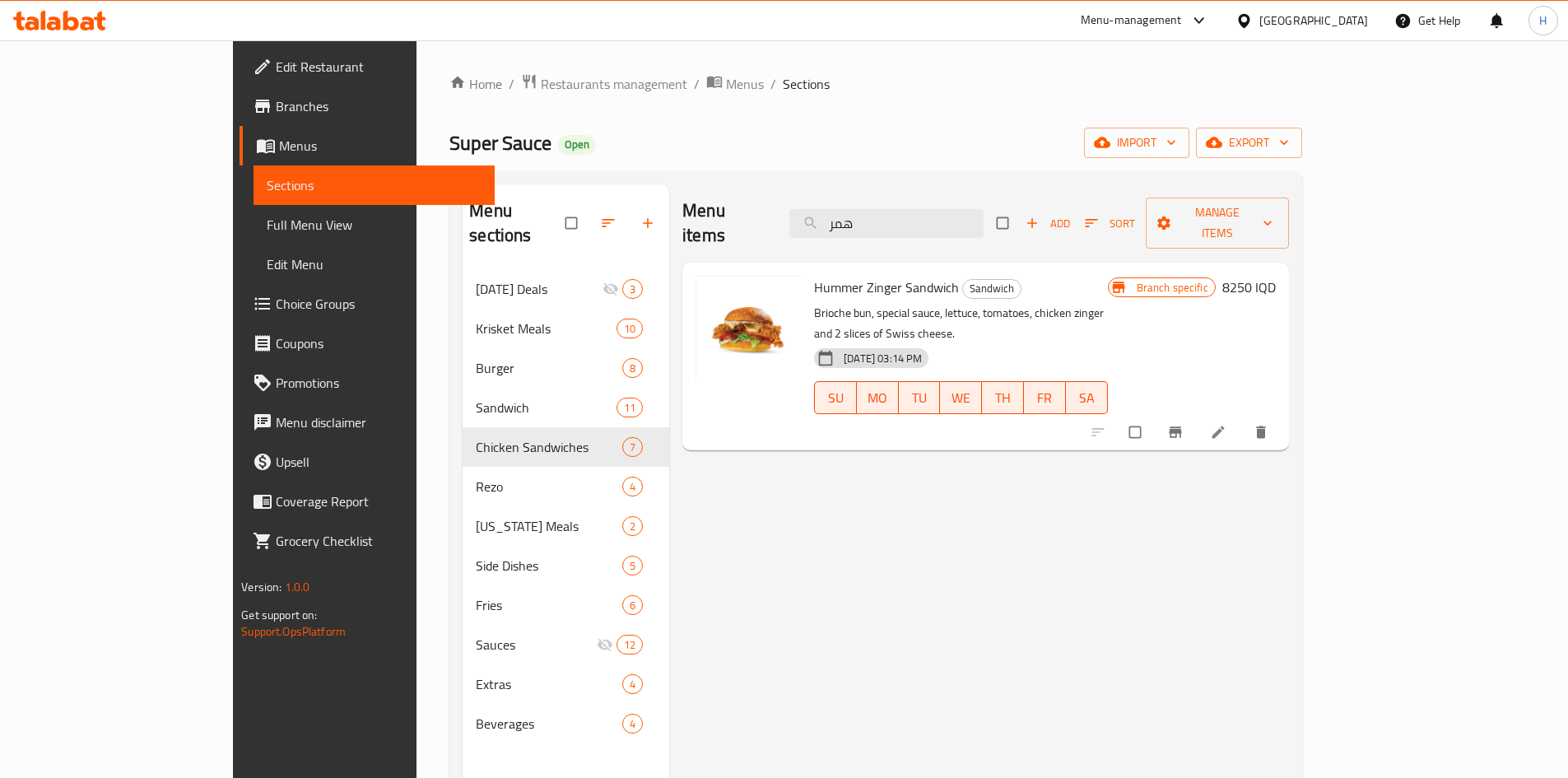
type input "همر"
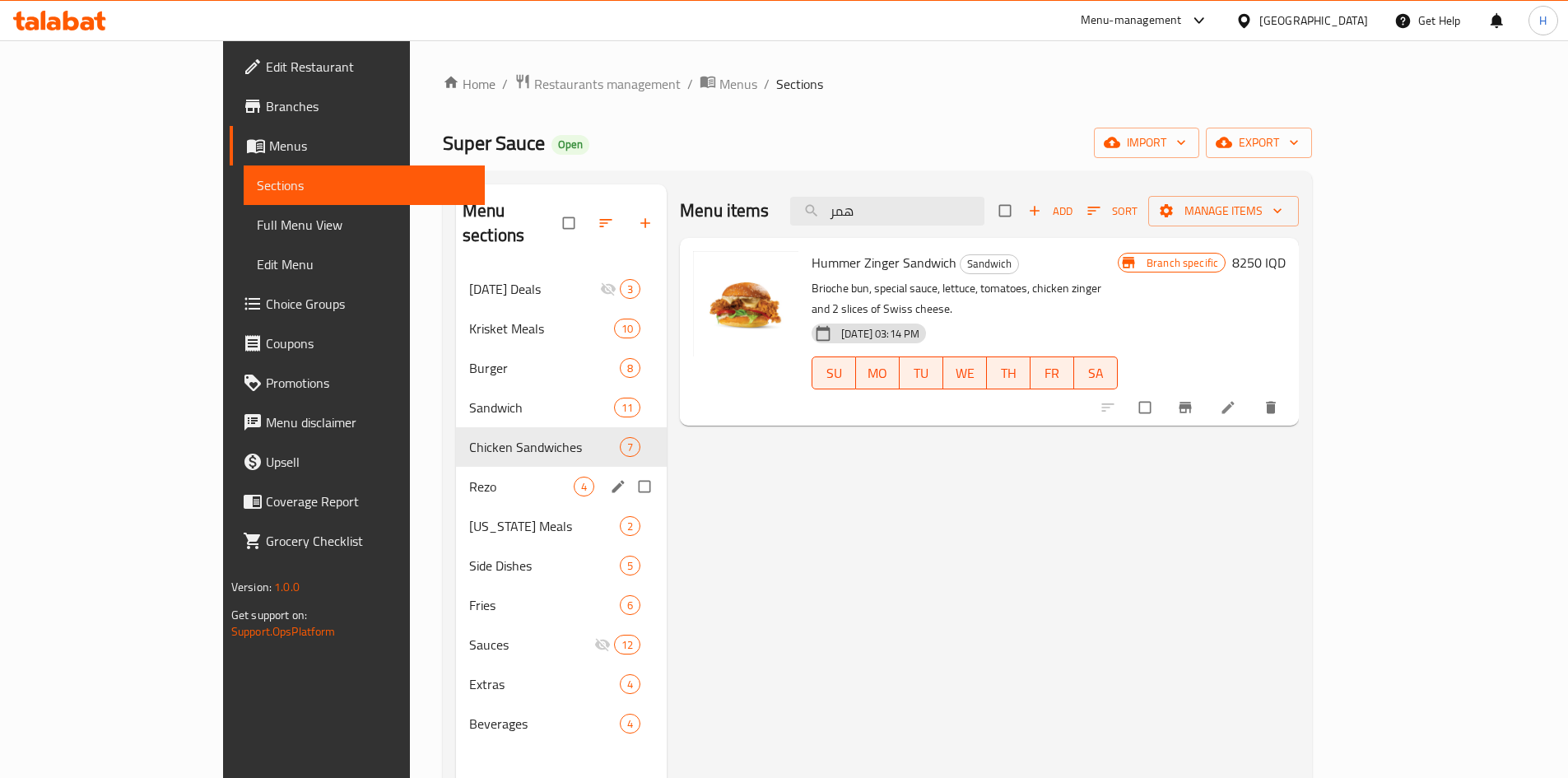
drag, startPoint x: 355, startPoint y: 454, endPoint x: 398, endPoint y: 451, distance: 43.1
click at [469, 476] on span "Rezo" at bounding box center [522, 485] width 105 height 20
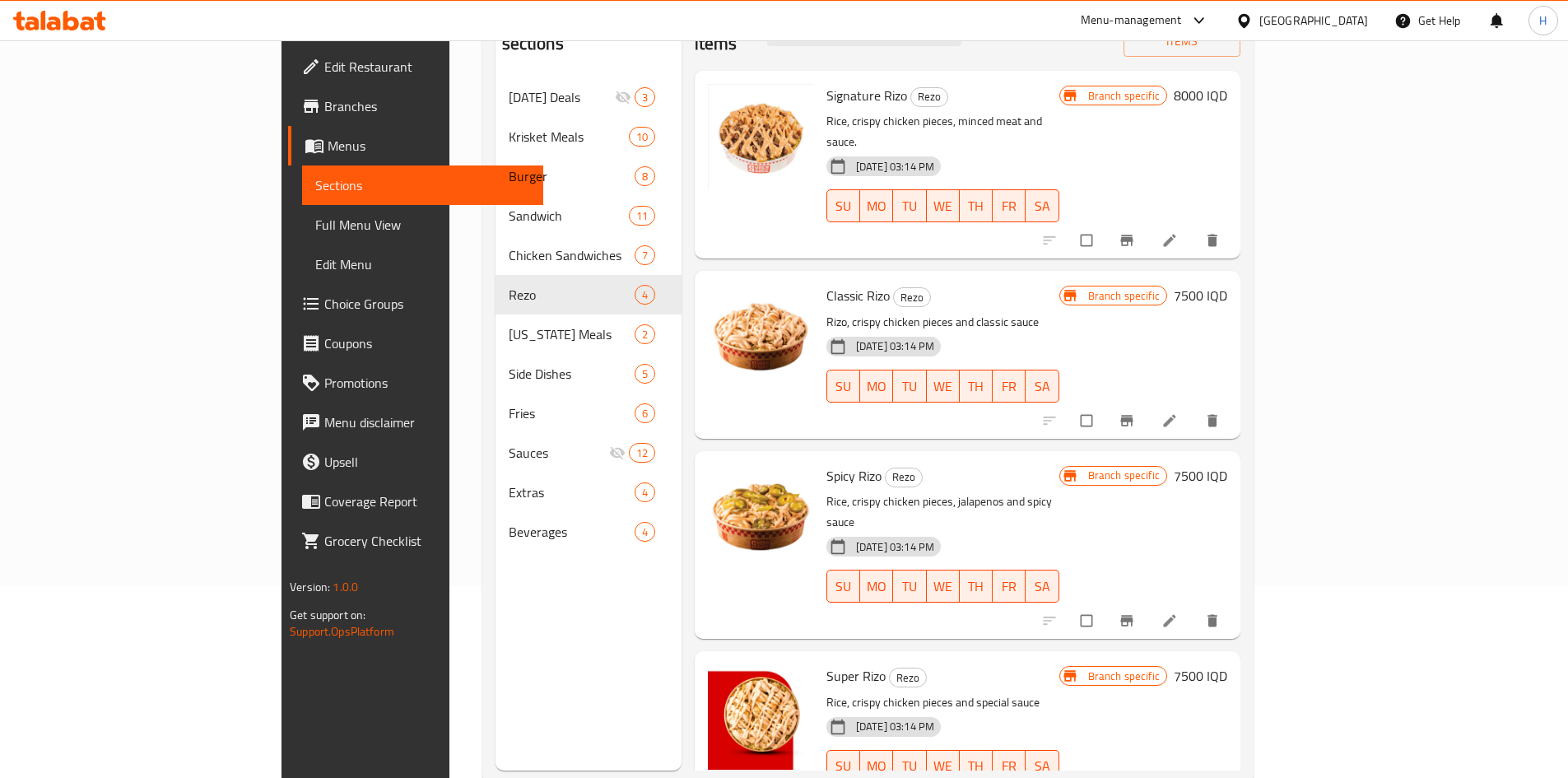
scroll to position [231, 0]
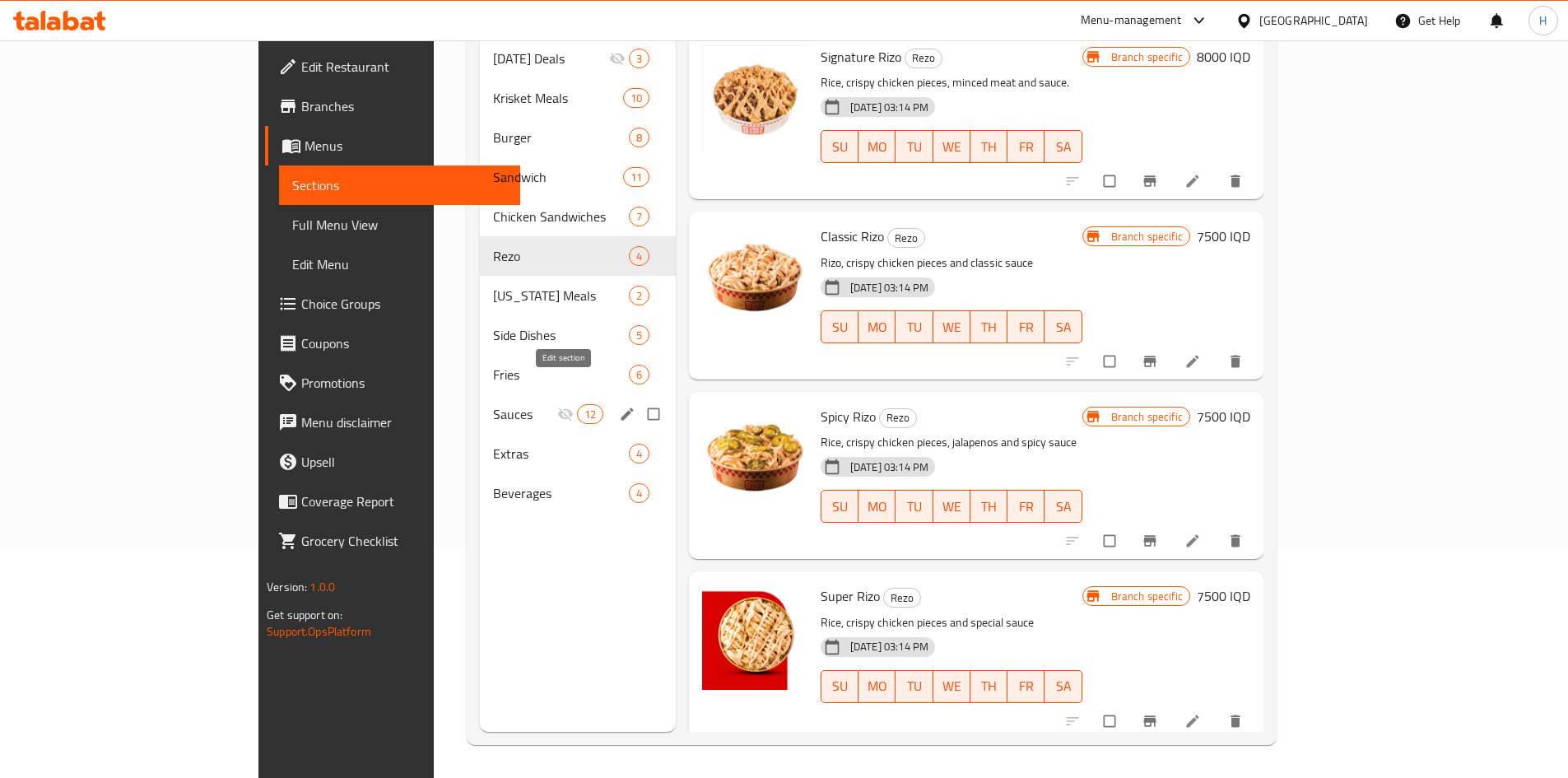
click at [620, 407] on icon "edit" at bounding box center [626, 413] width 12 height 12
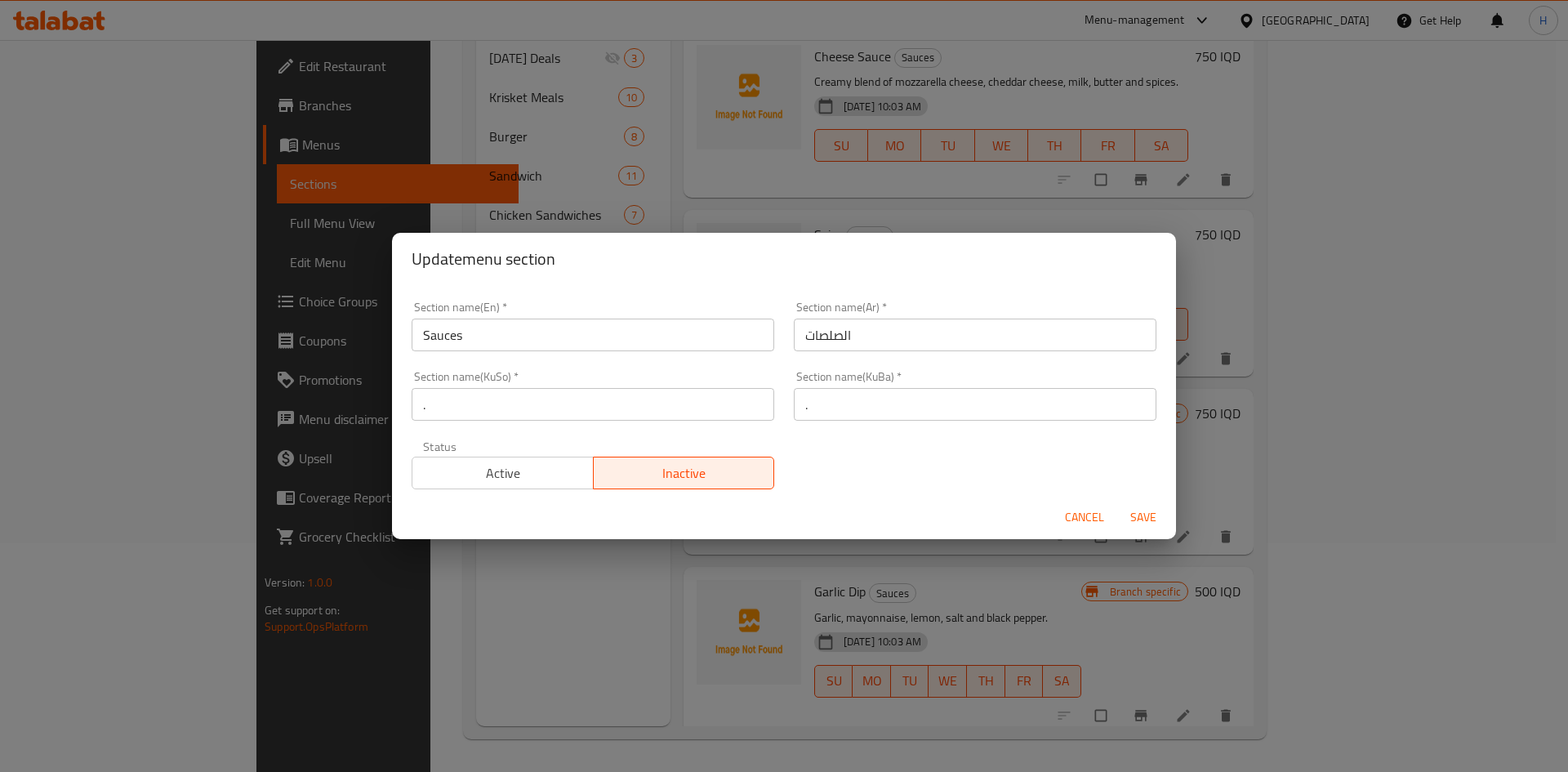
click at [499, 468] on span "Active" at bounding box center [503, 473] width 169 height 24
click at [1148, 512] on span "Save" at bounding box center [1143, 518] width 39 height 20
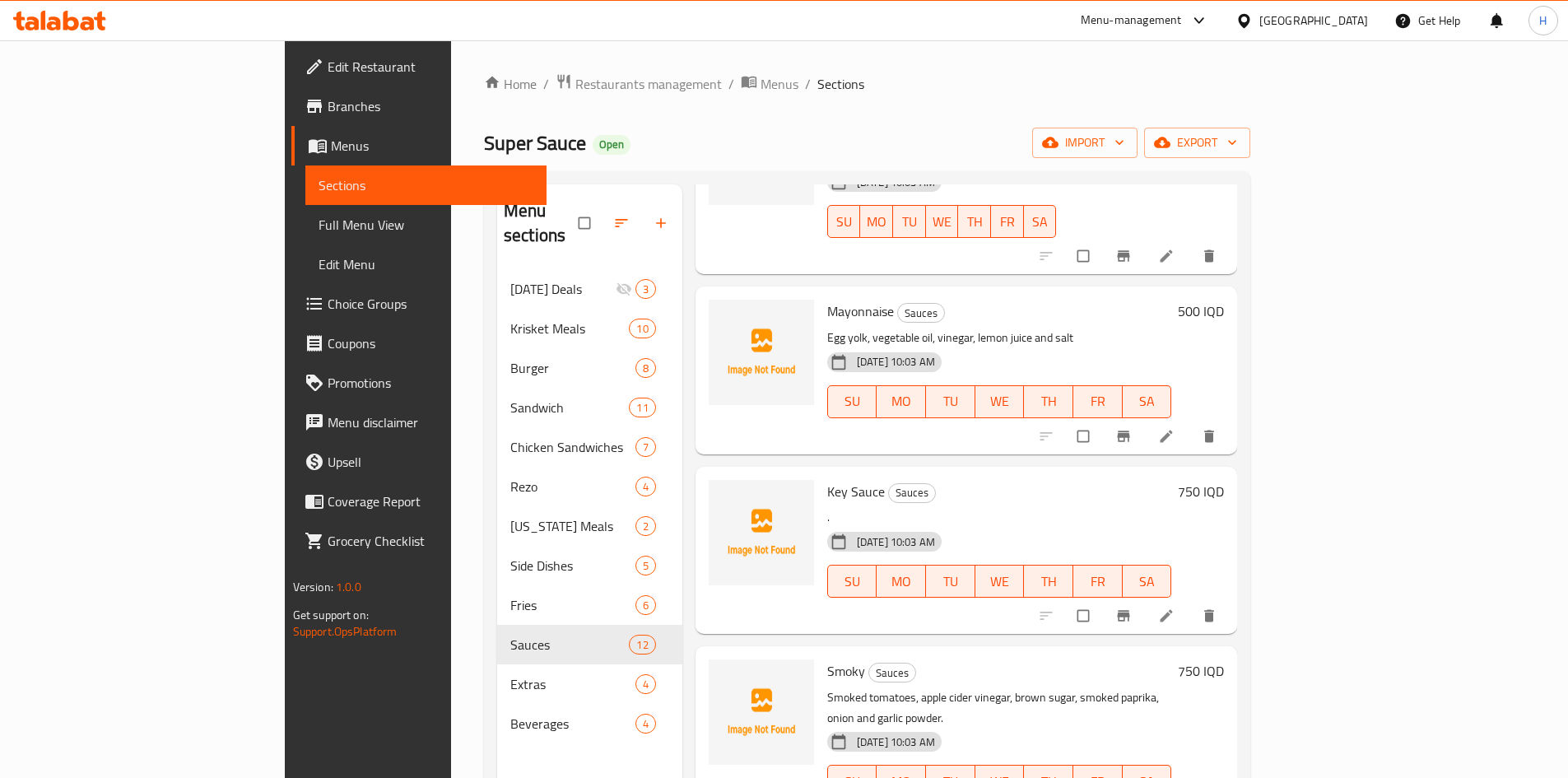
scroll to position [1420, 0]
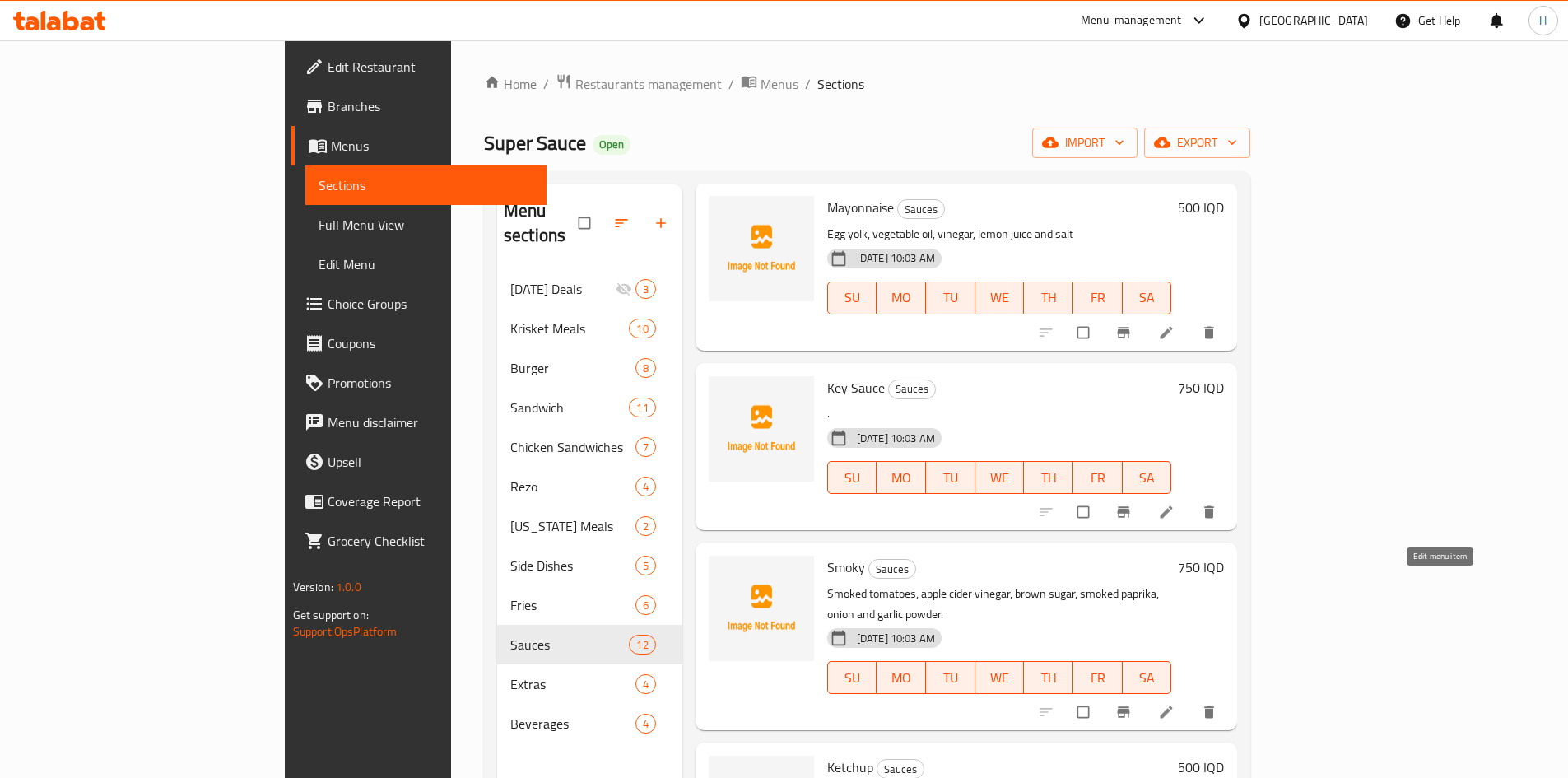
click at [1174, 703] on icon at bounding box center [1166, 711] width 16 height 16
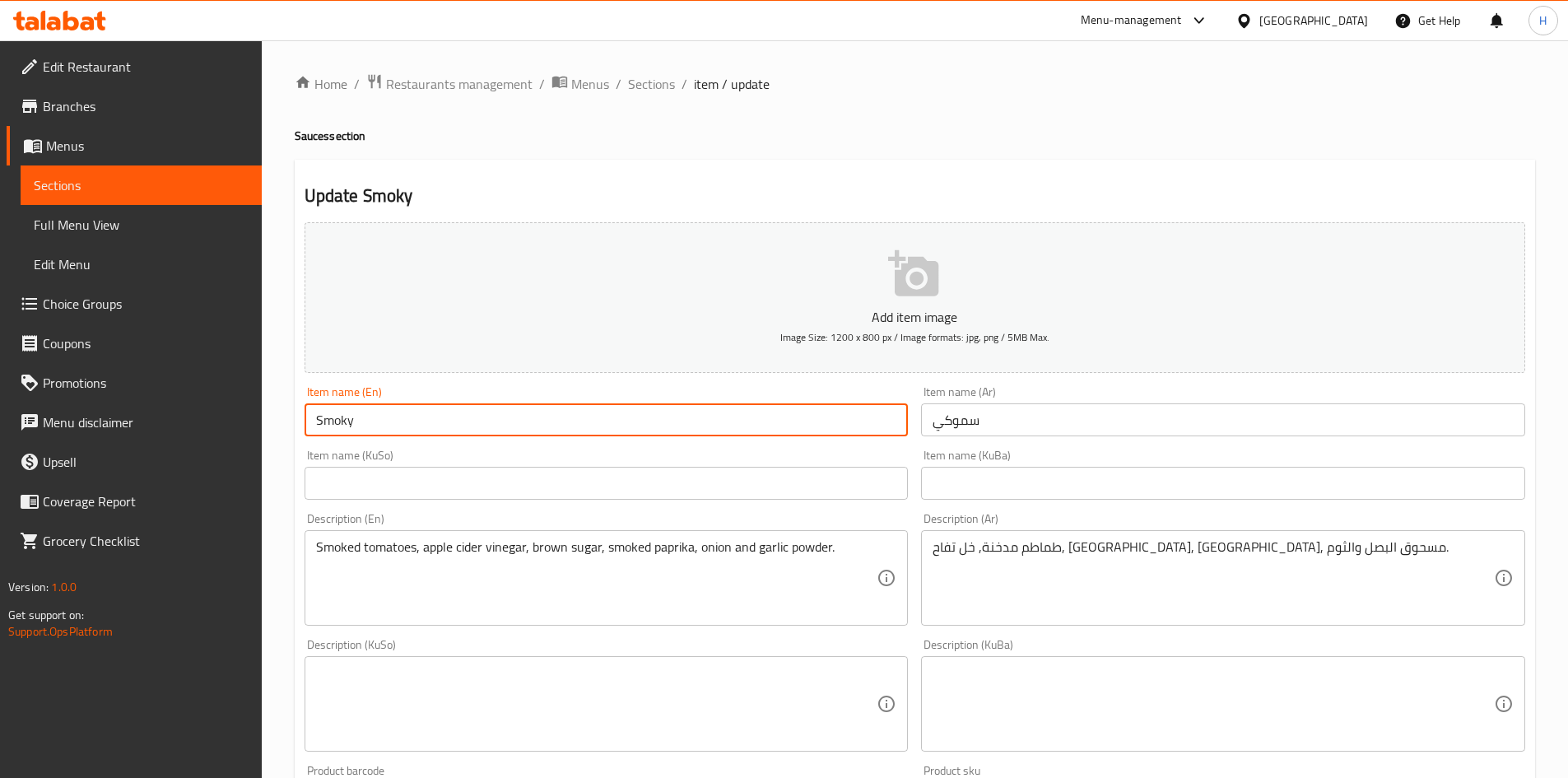
drag, startPoint x: 345, startPoint y: 425, endPoint x: 352, endPoint y: 439, distance: 15.7
click at [345, 425] on input "Smoky" at bounding box center [606, 419] width 604 height 33
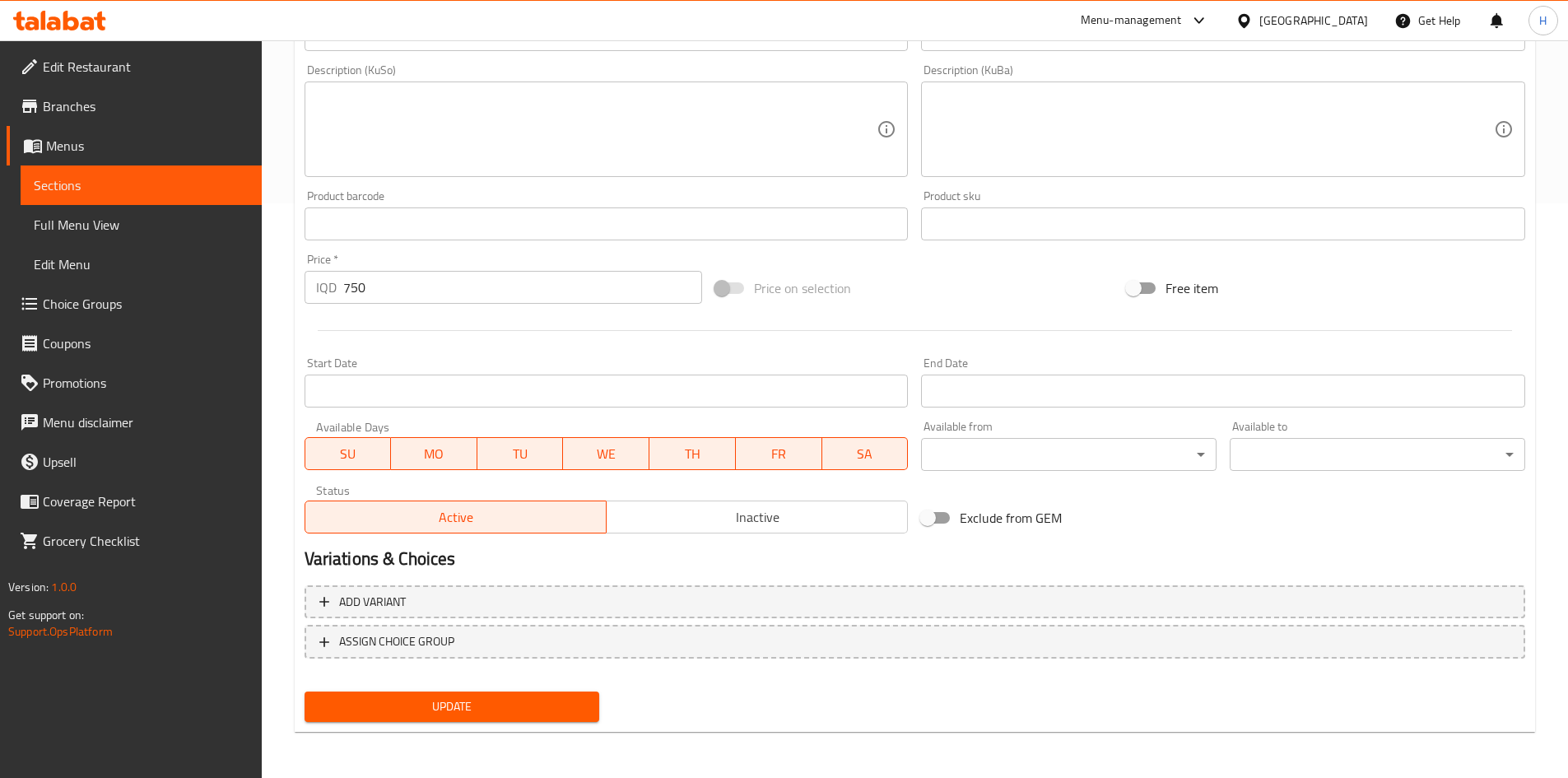
type input "Smokey"
drag, startPoint x: 529, startPoint y: 706, endPoint x: 714, endPoint y: 581, distance: 223.3
click at [531, 706] on span "Update" at bounding box center [452, 707] width 269 height 21
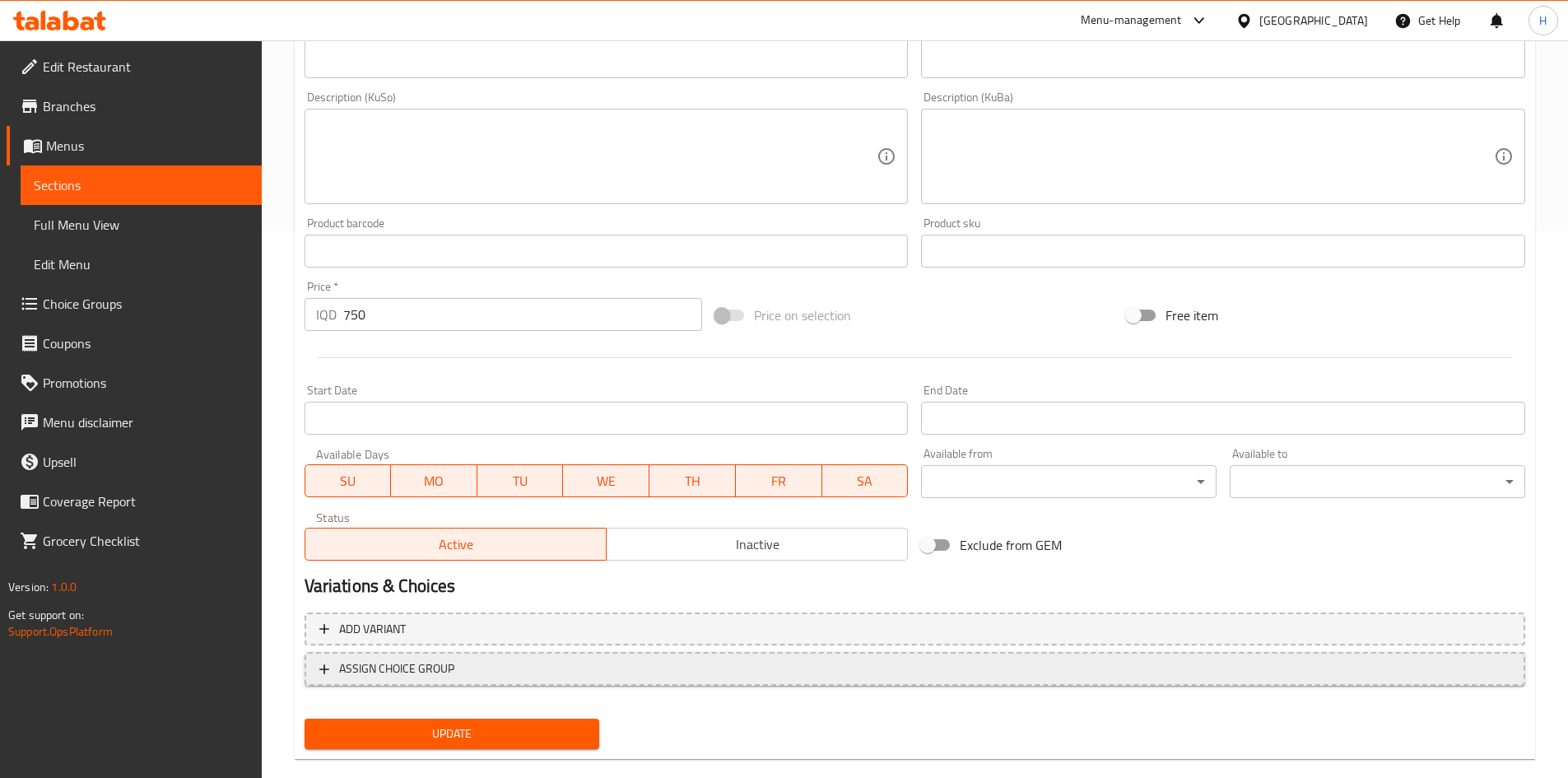
scroll to position [575, 0]
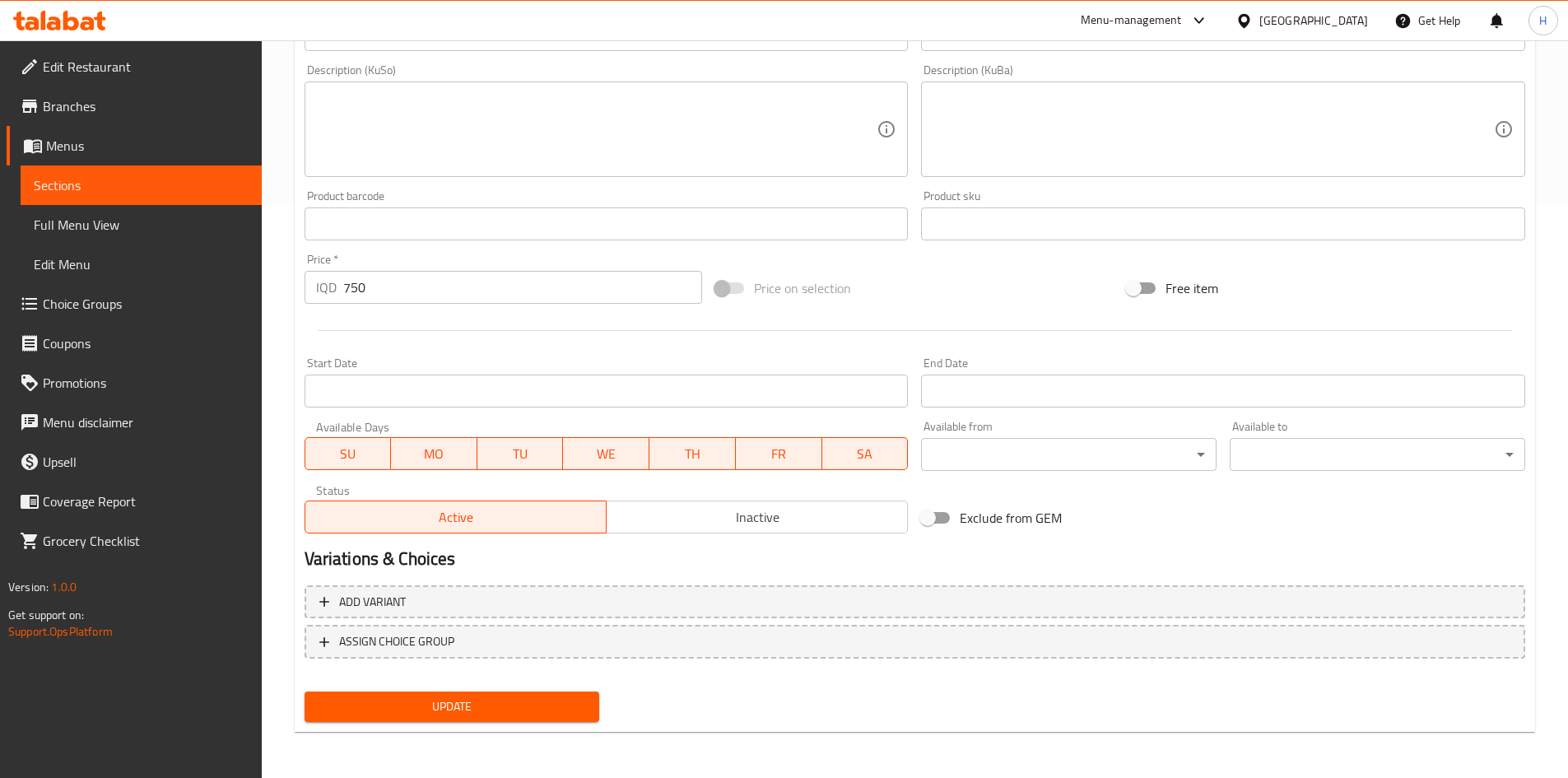
click at [528, 697] on span "Update" at bounding box center [452, 707] width 269 height 21
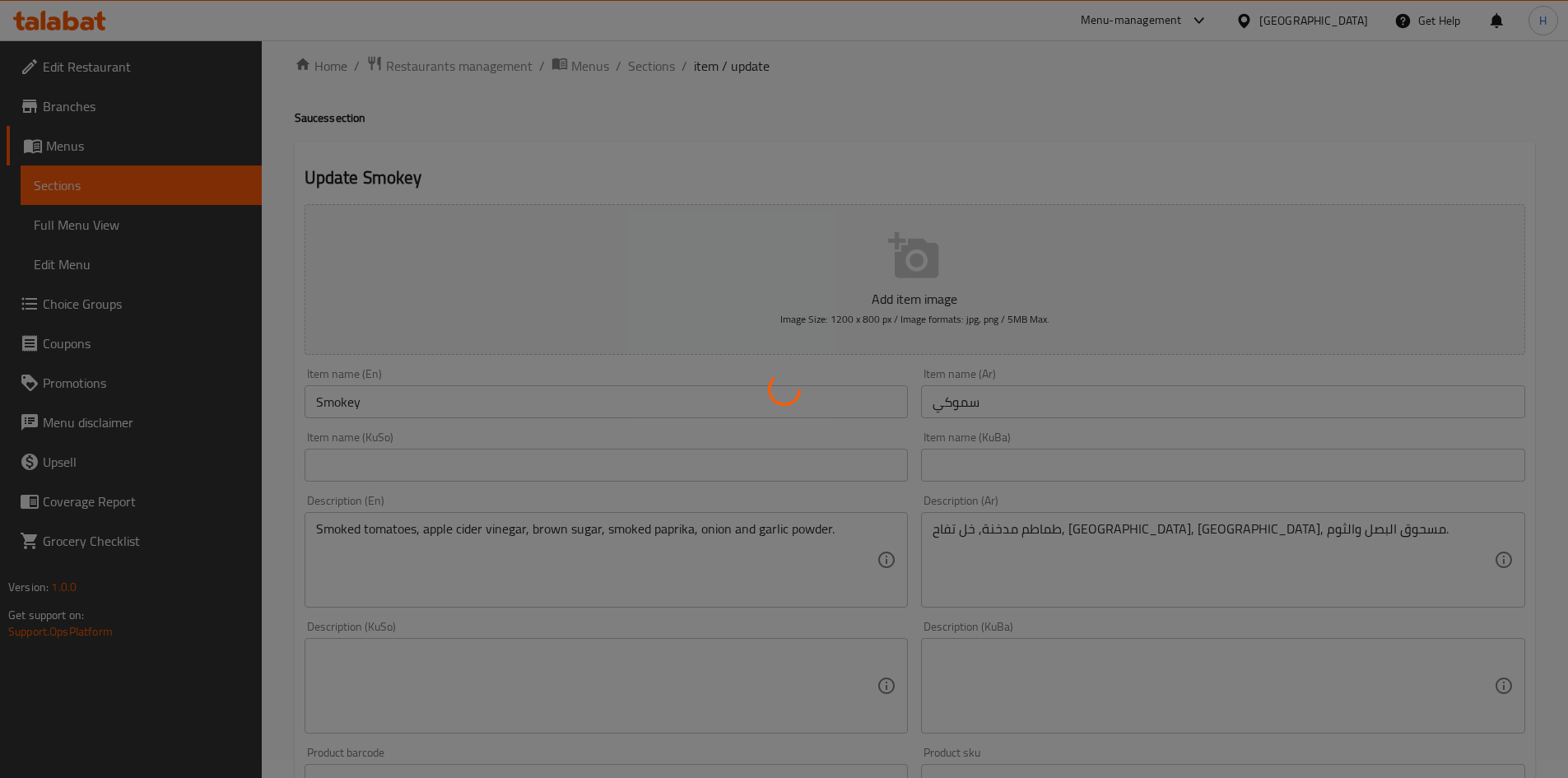
scroll to position [0, 0]
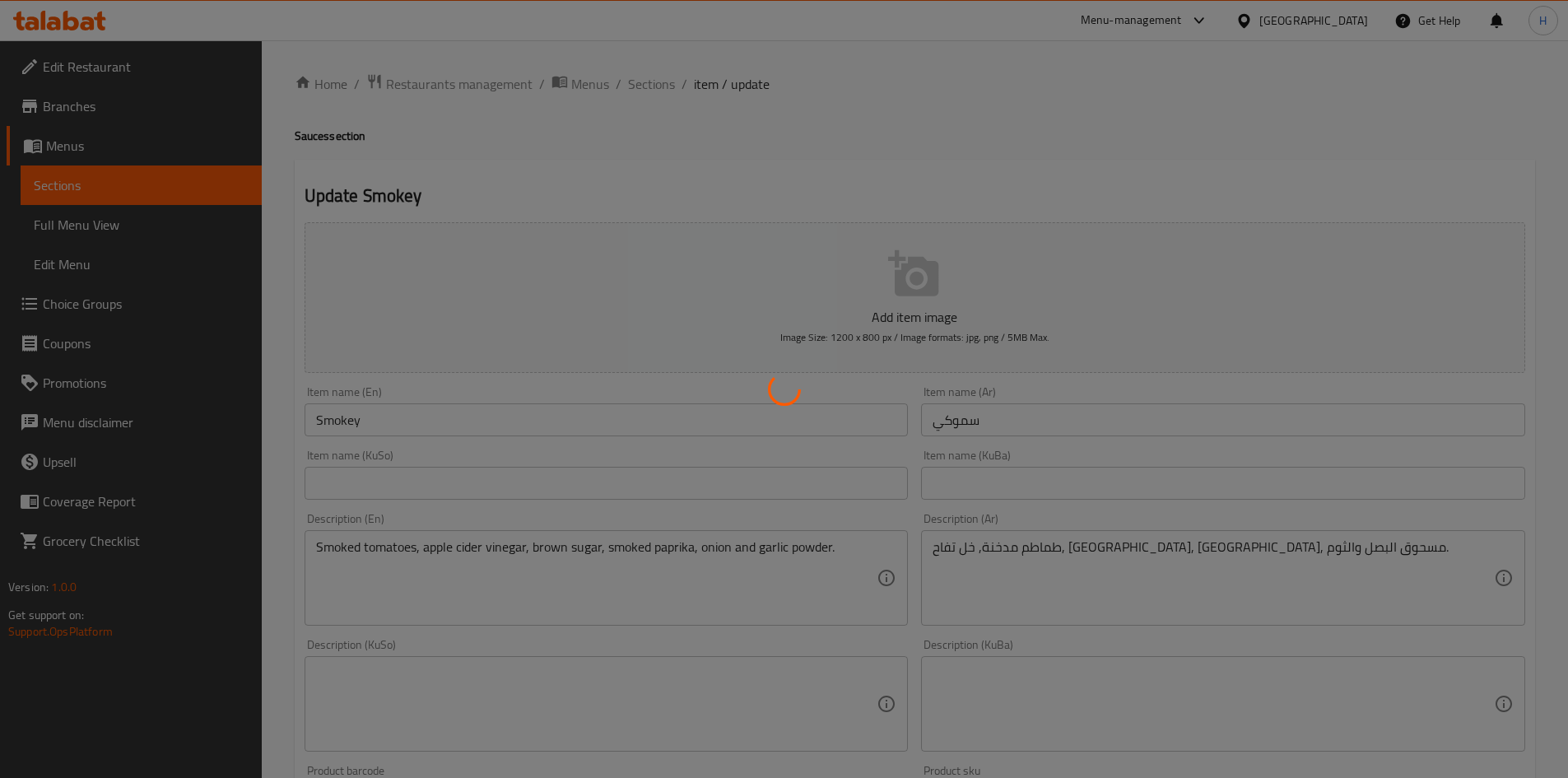
click at [657, 80] on div at bounding box center [784, 389] width 1568 height 778
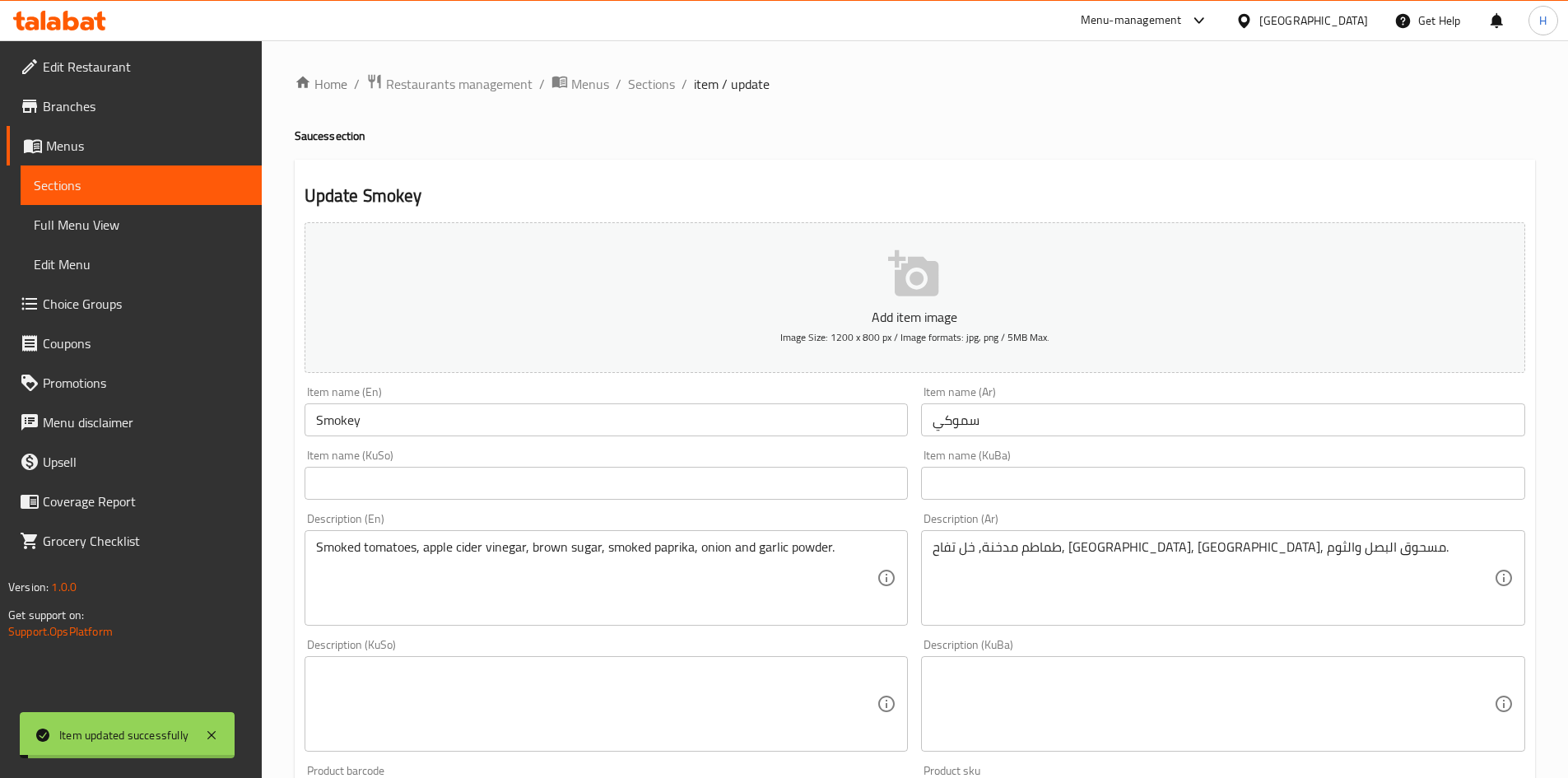
click at [657, 80] on span "Sections" at bounding box center [651, 83] width 47 height 20
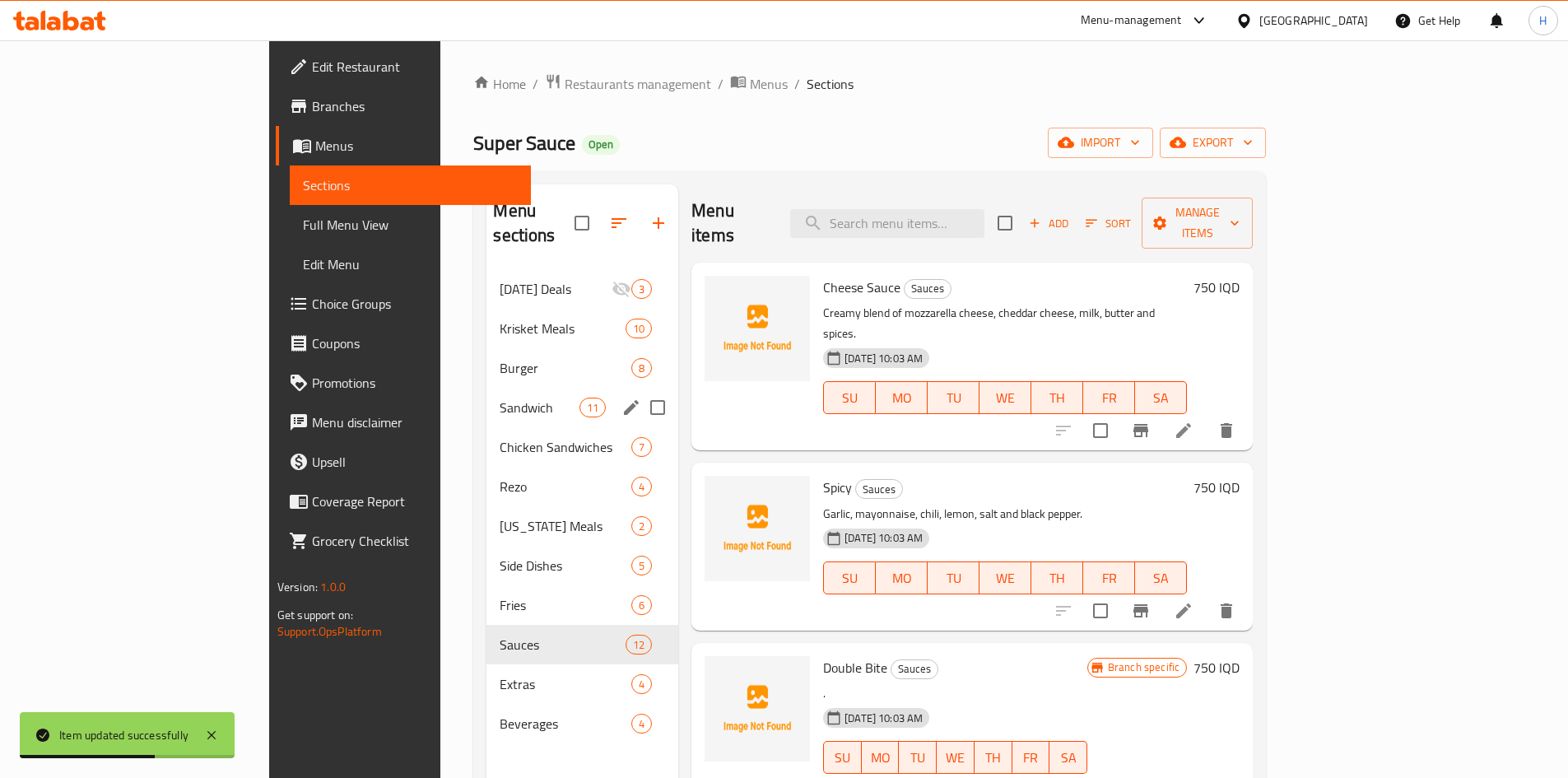
click at [486, 395] on div "Sandwich 11" at bounding box center [582, 407] width 192 height 39
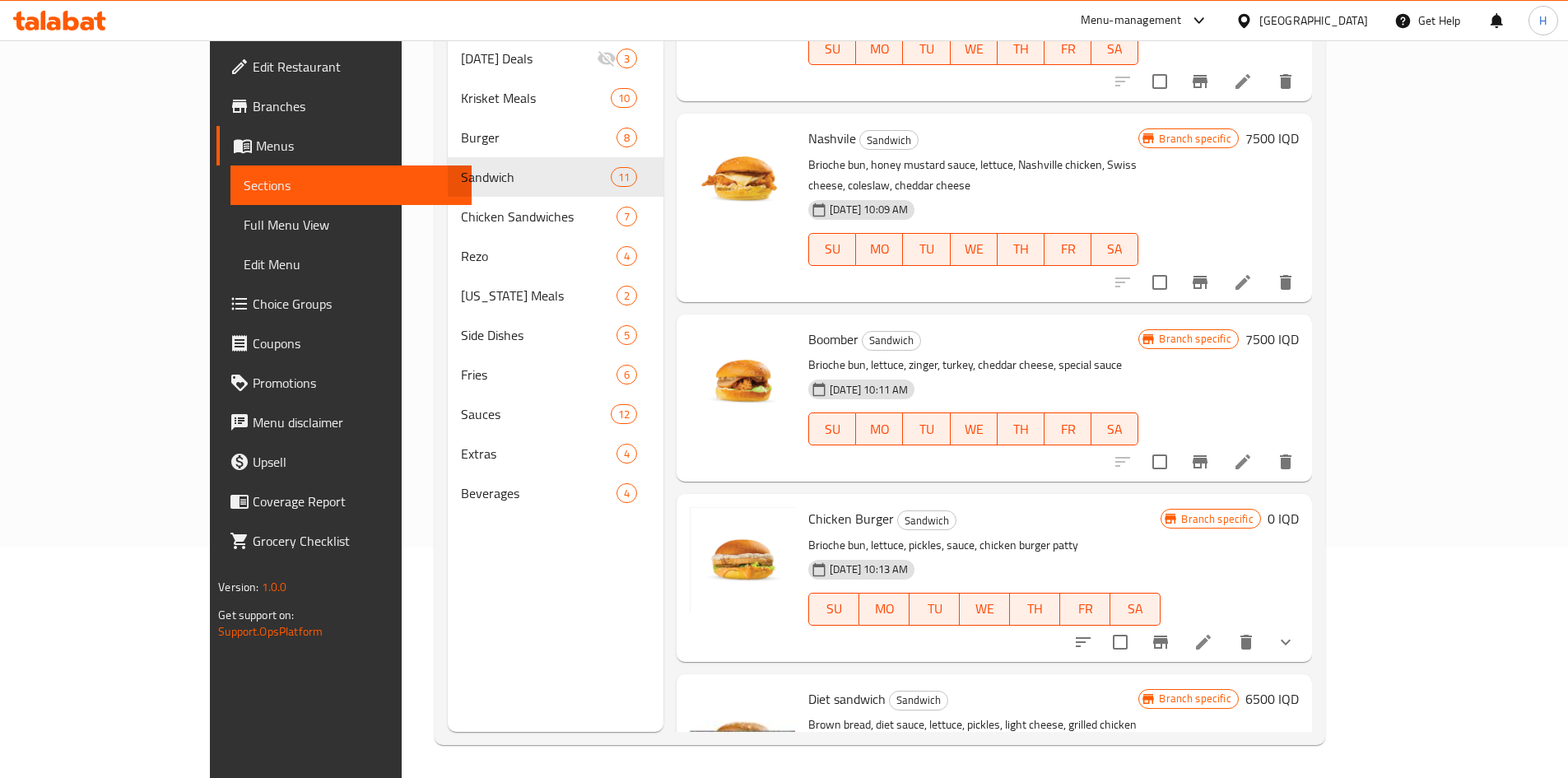
scroll to position [89, 0]
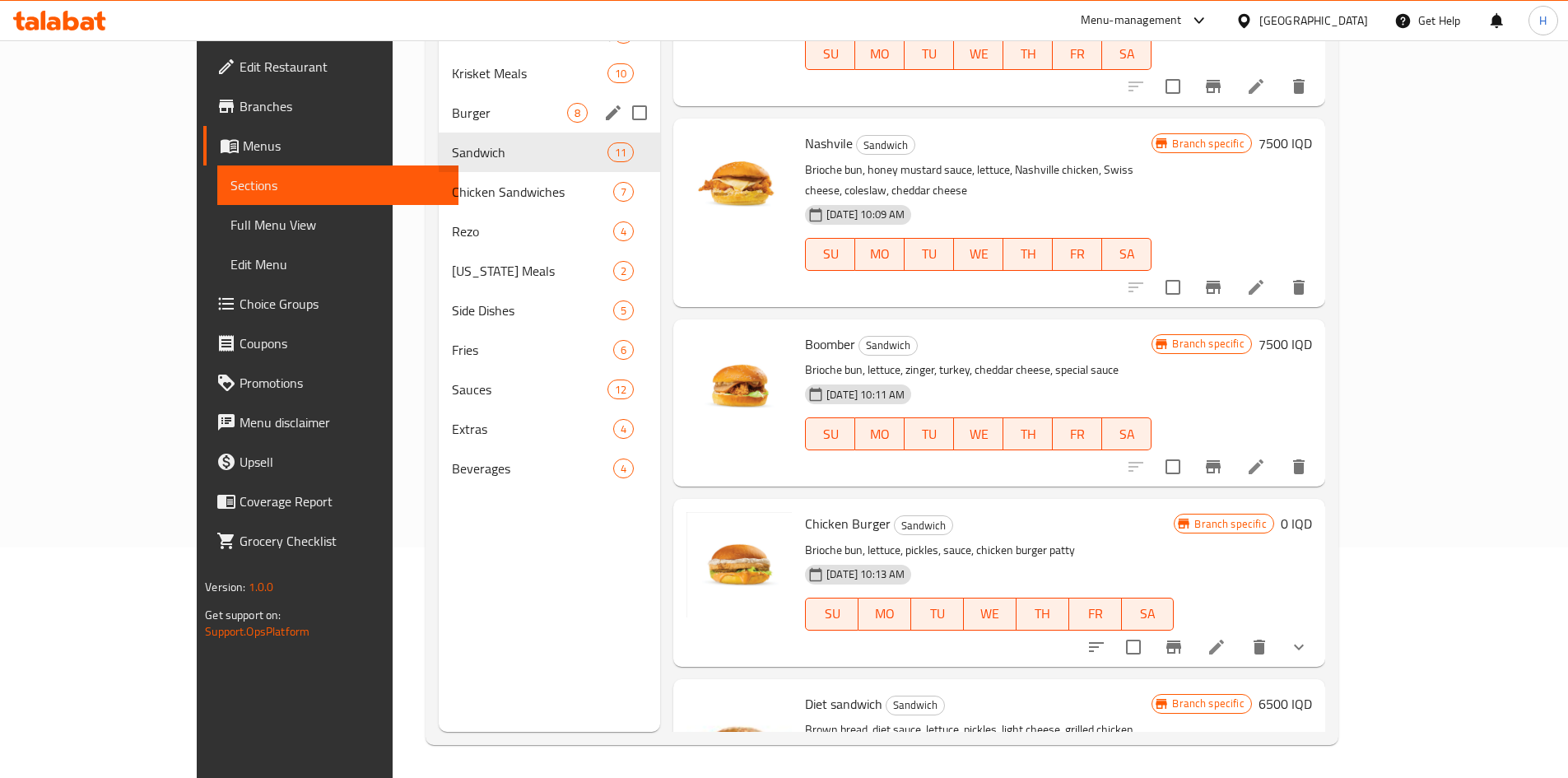
drag, startPoint x: 393, startPoint y: 131, endPoint x: 395, endPoint y: 118, distance: 13.2
click at [438, 131] on div "Burger 8" at bounding box center [549, 112] width 221 height 39
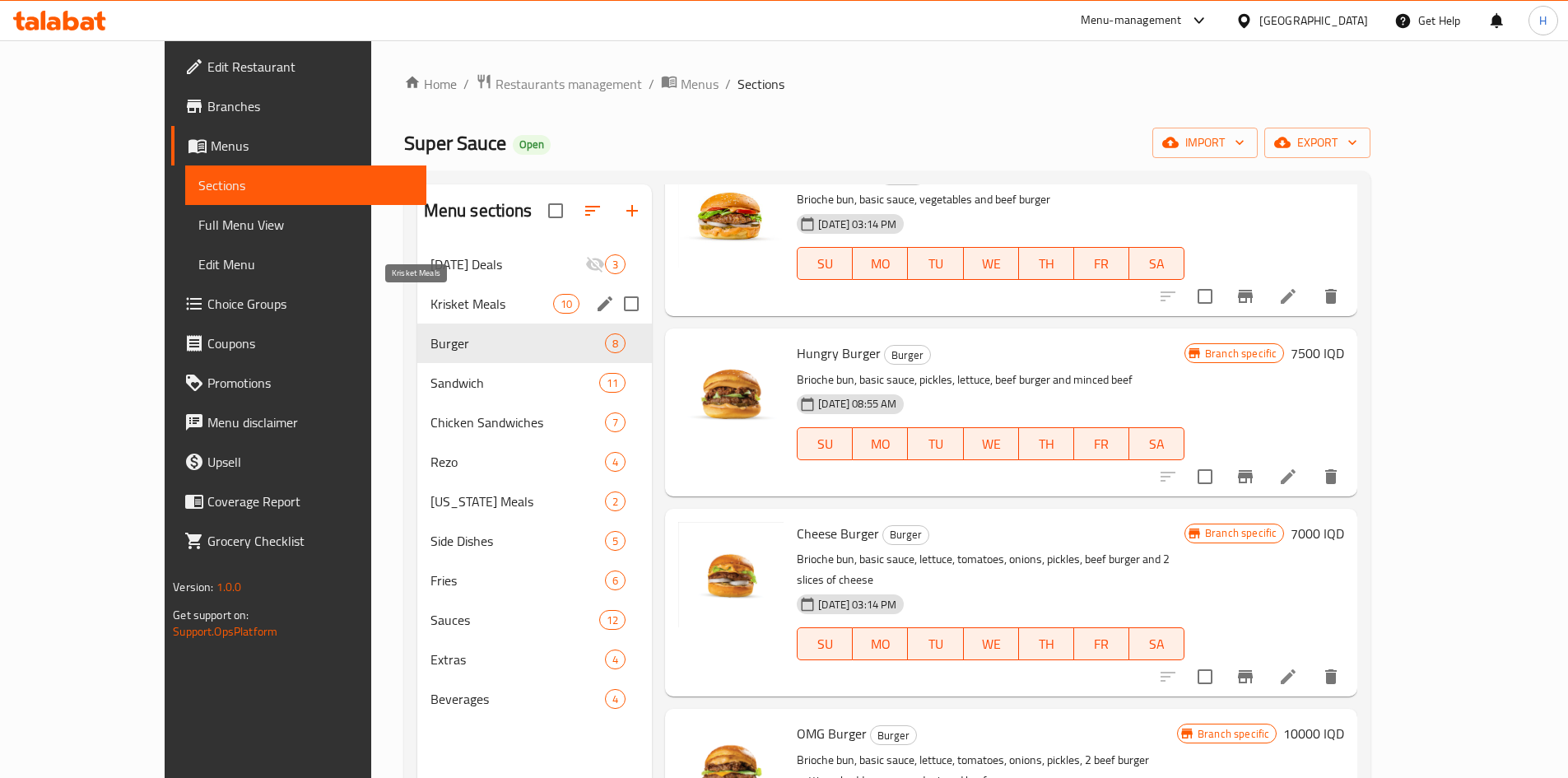
click at [431, 307] on span "Krisket Meals" at bounding box center [492, 303] width 123 height 20
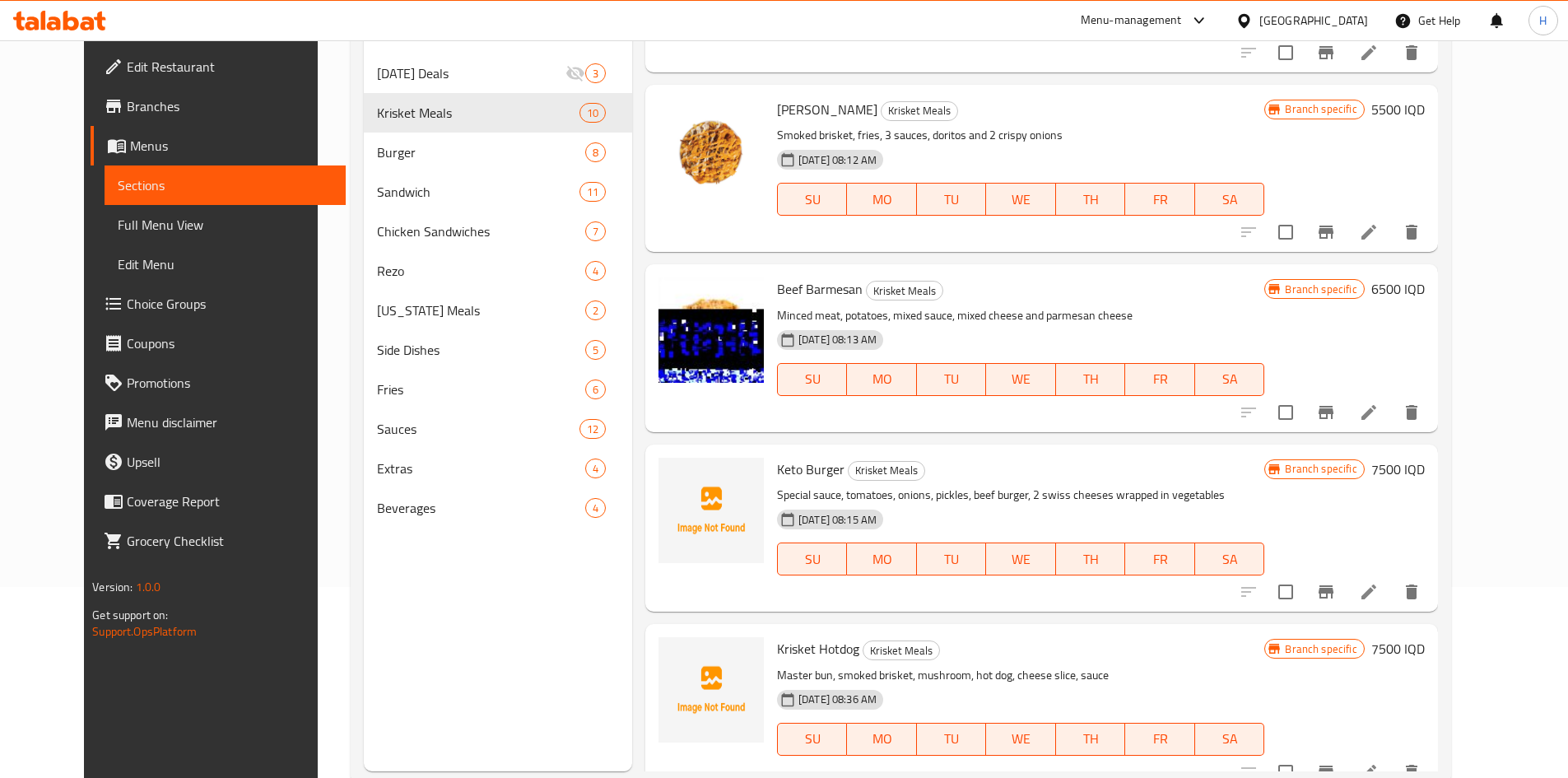
scroll to position [231, 0]
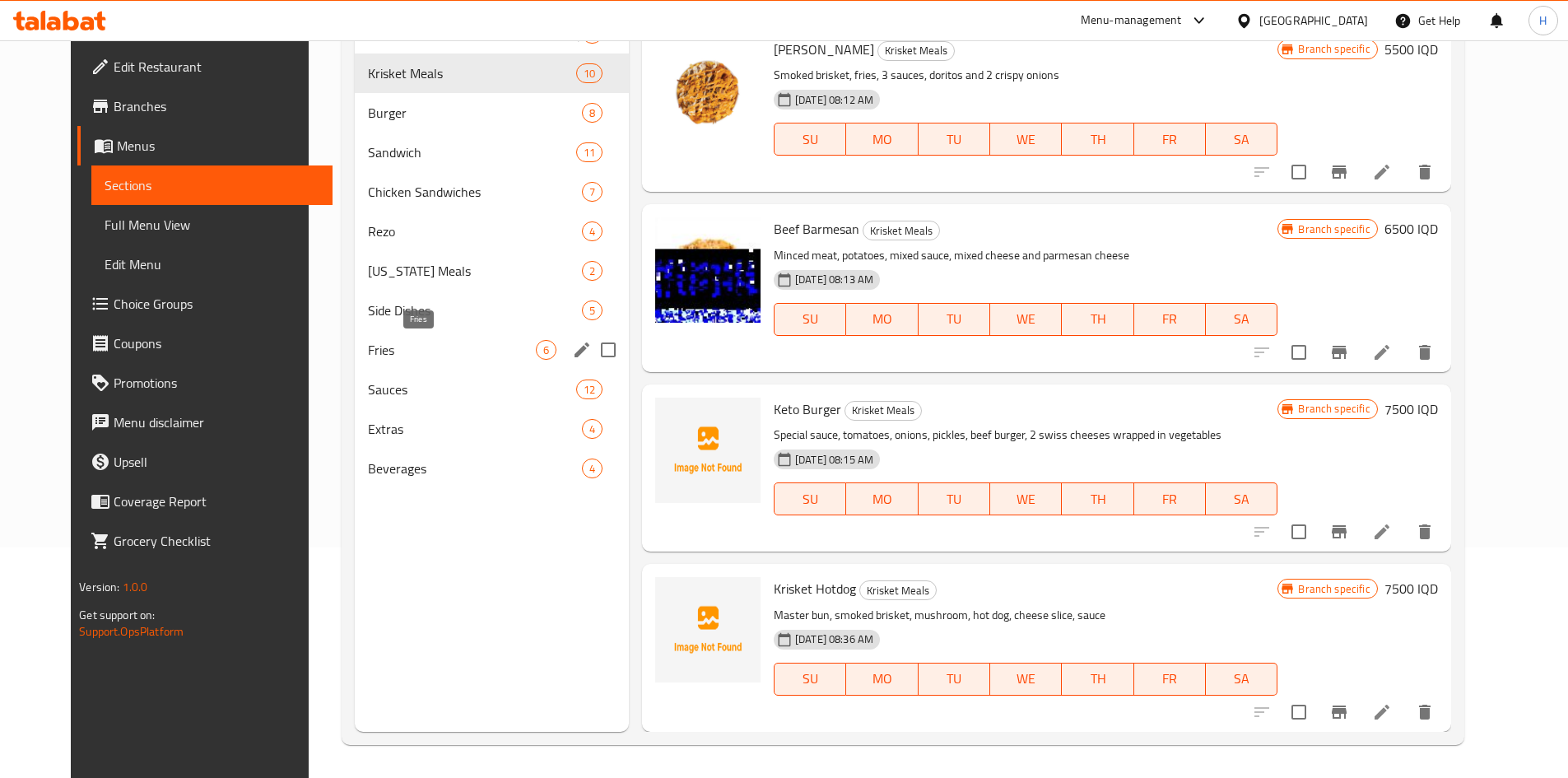
drag, startPoint x: 383, startPoint y: 348, endPoint x: 434, endPoint y: 350, distance: 51.0
click at [383, 348] on span "Fries" at bounding box center [452, 349] width 168 height 20
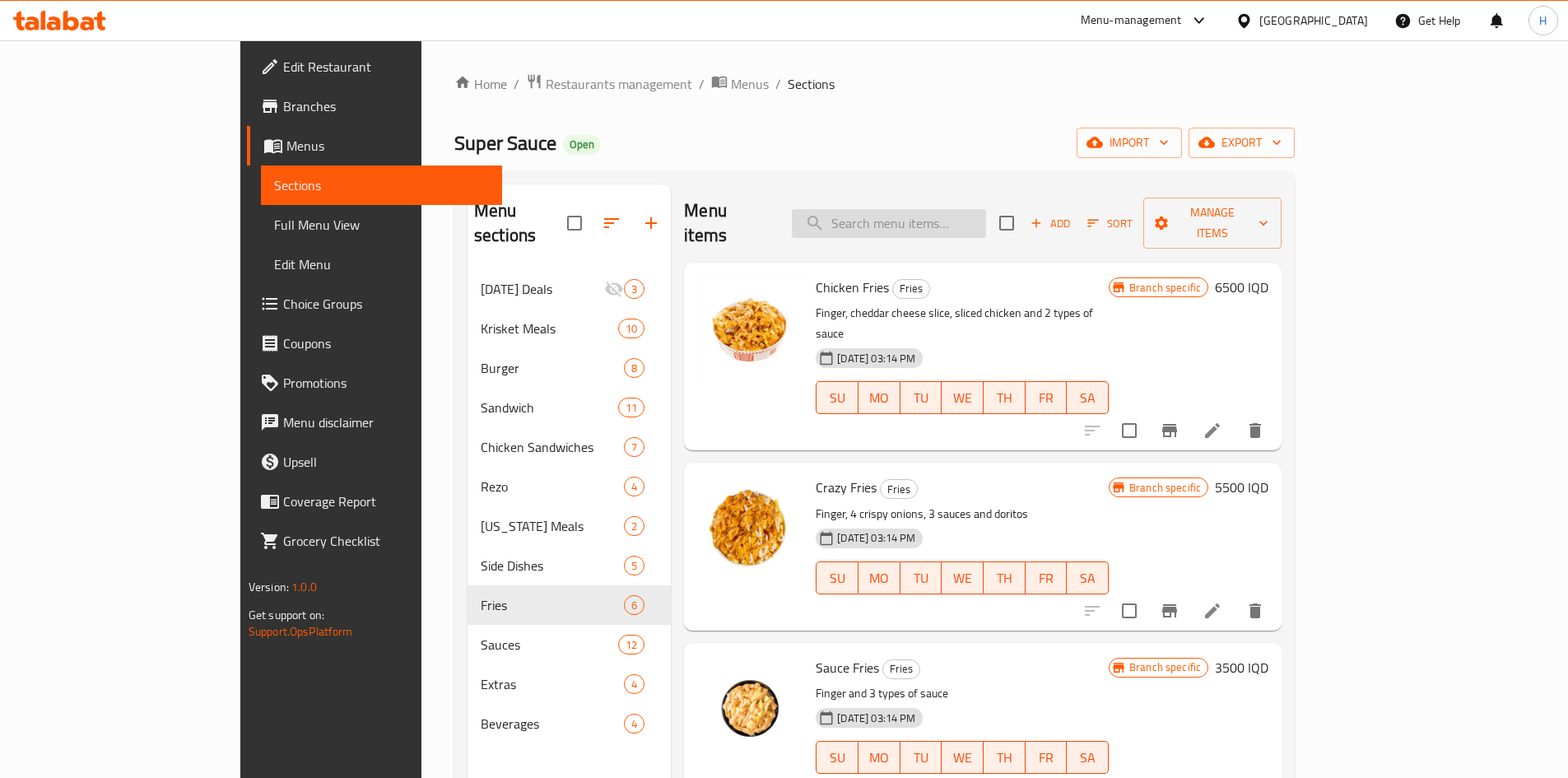
click at [986, 209] on input "search" at bounding box center [889, 224] width 194 height 29
type input ";"
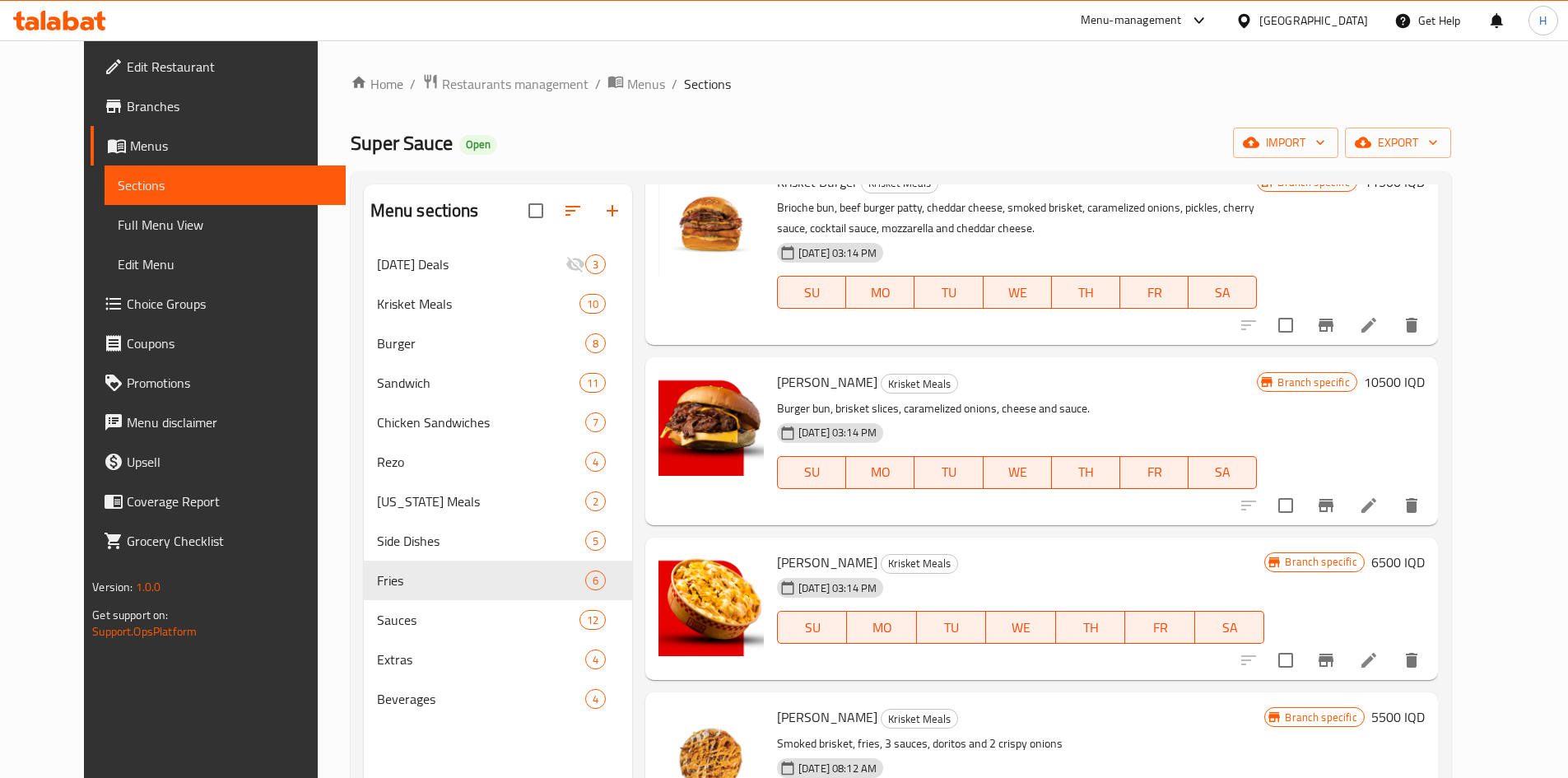
scroll to position [158, 0]
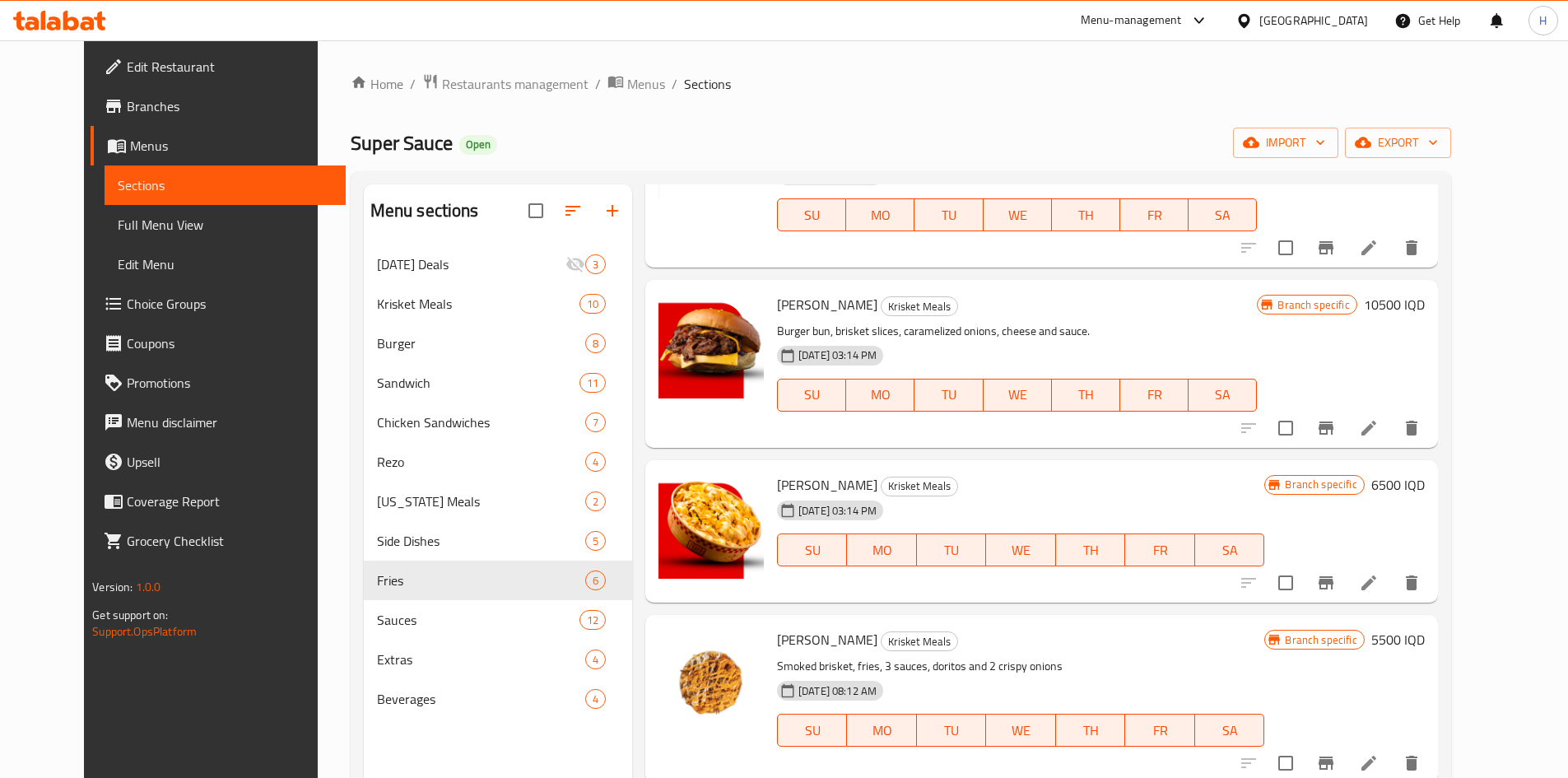
type input "كرس"
click at [1378, 584] on icon at bounding box center [1368, 582] width 20 height 20
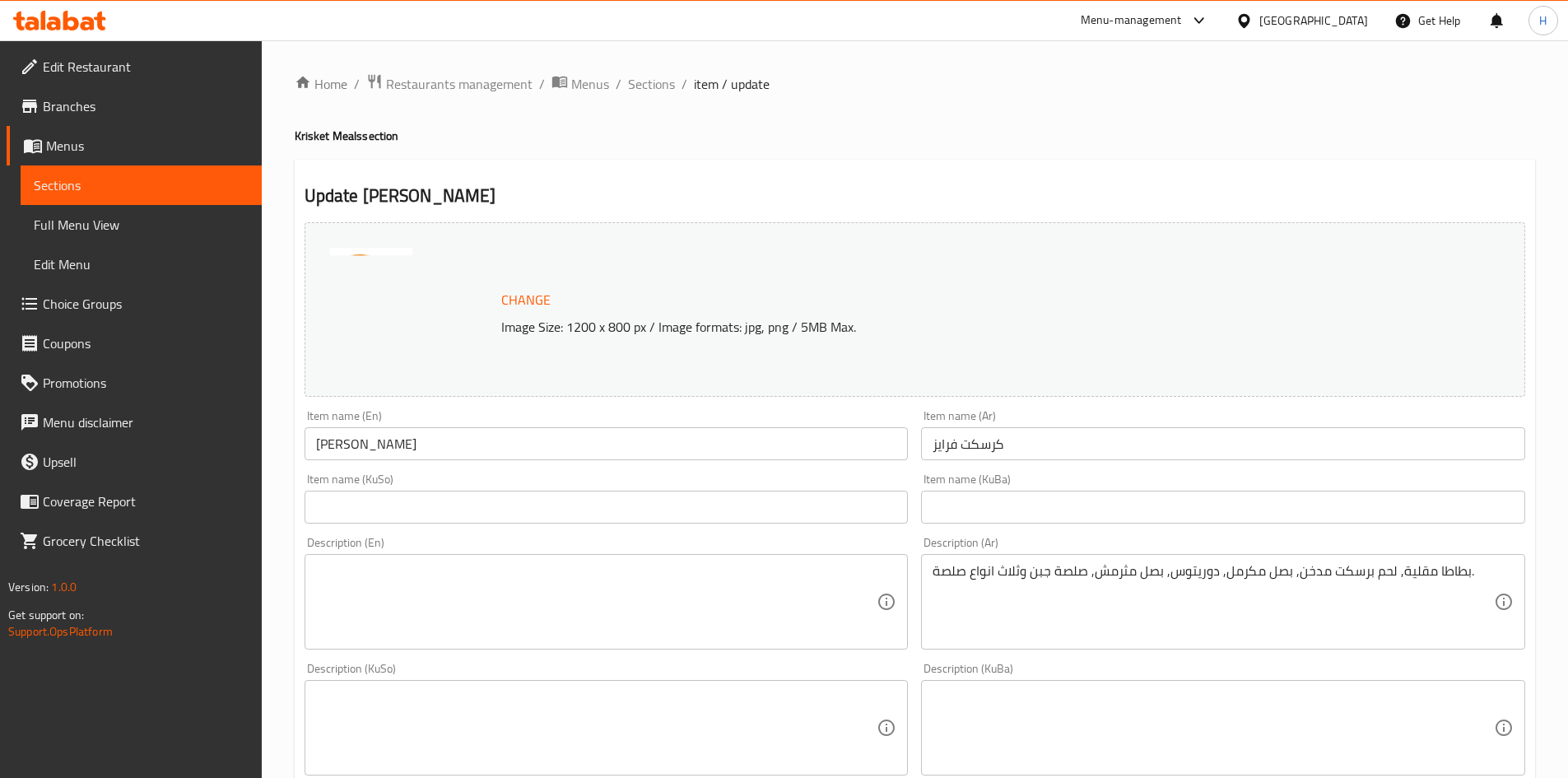
click at [534, 561] on div "Description (En)" at bounding box center [606, 601] width 604 height 95
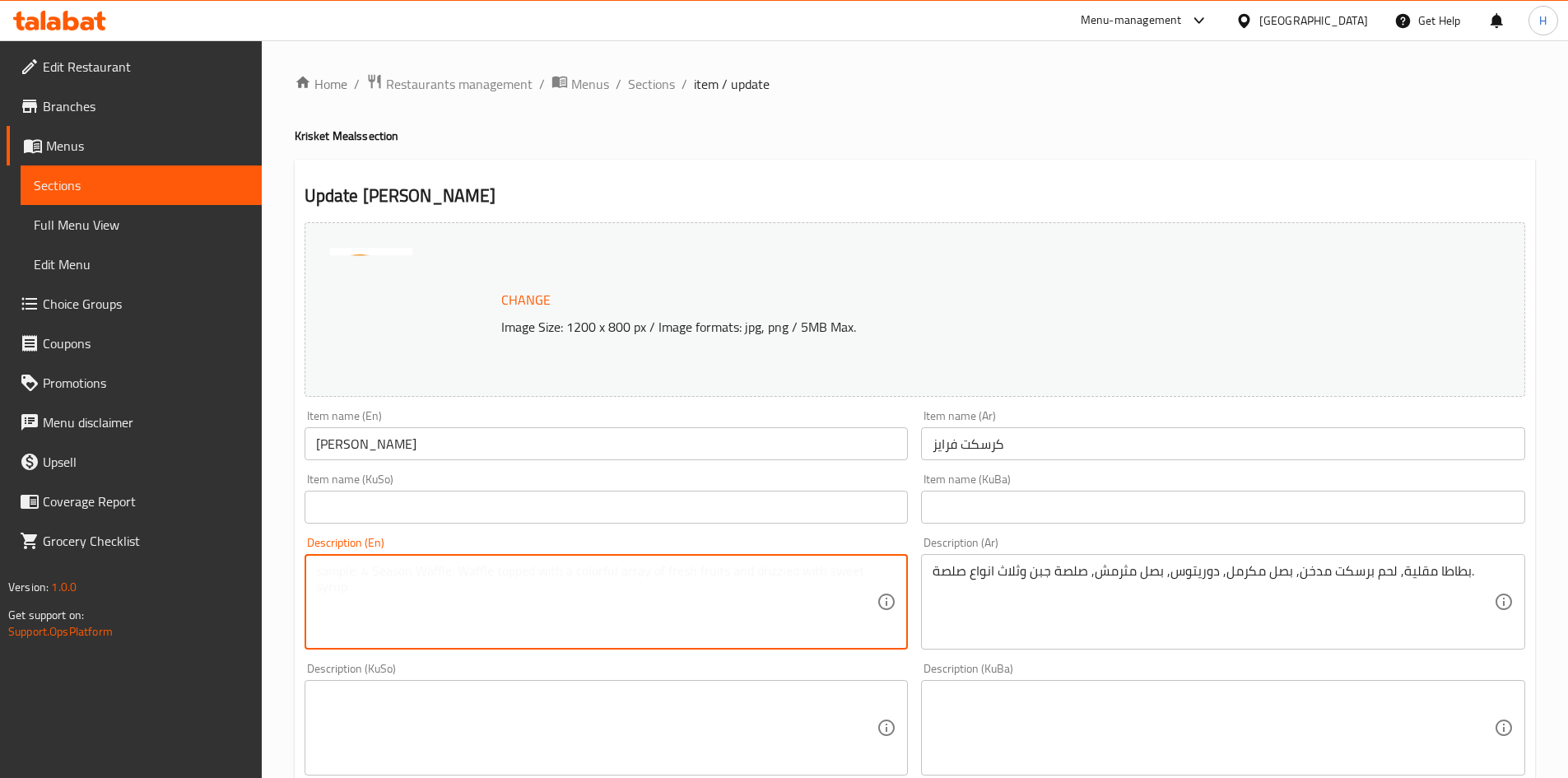
paste textarea "Fingers, smoked brisket, caramelized onions, cheese sauce, three sauces, Dorito…"
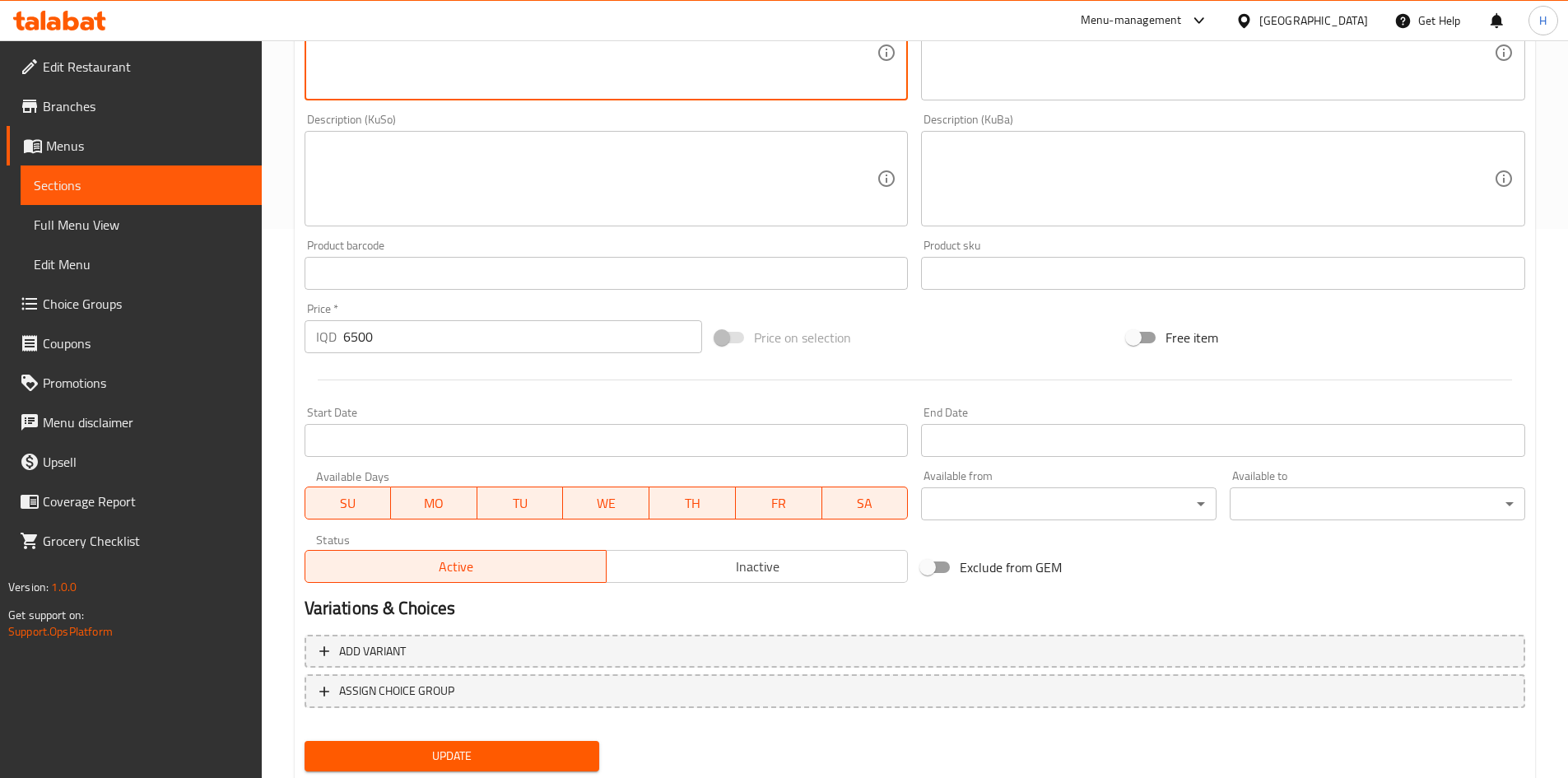
scroll to position [598, 0]
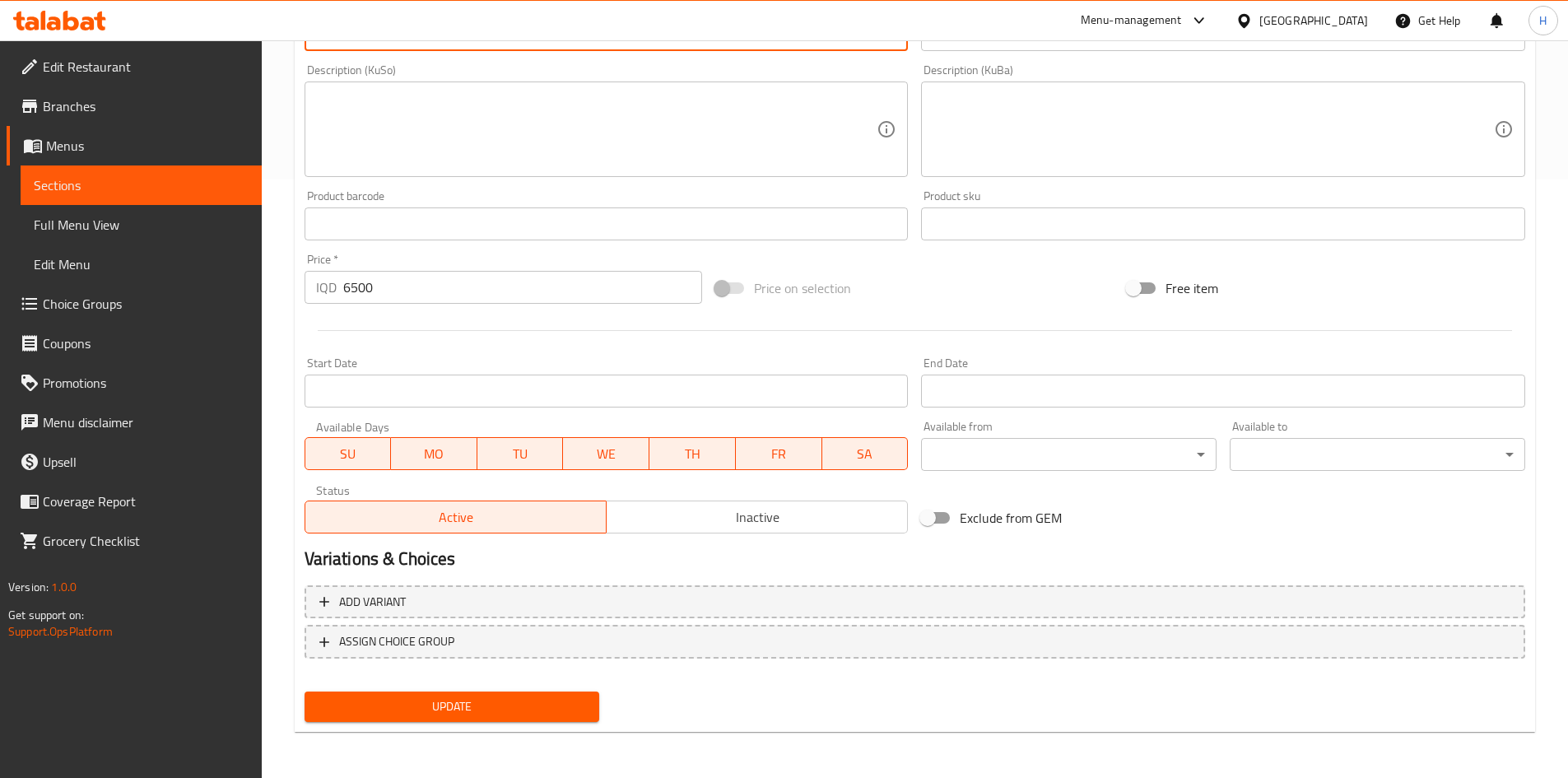
type textarea "Fingers, smoked brisket, caramelized onions, cheese sauce, three sauces, Dorito…"
click at [516, 710] on span "Update" at bounding box center [452, 707] width 269 height 21
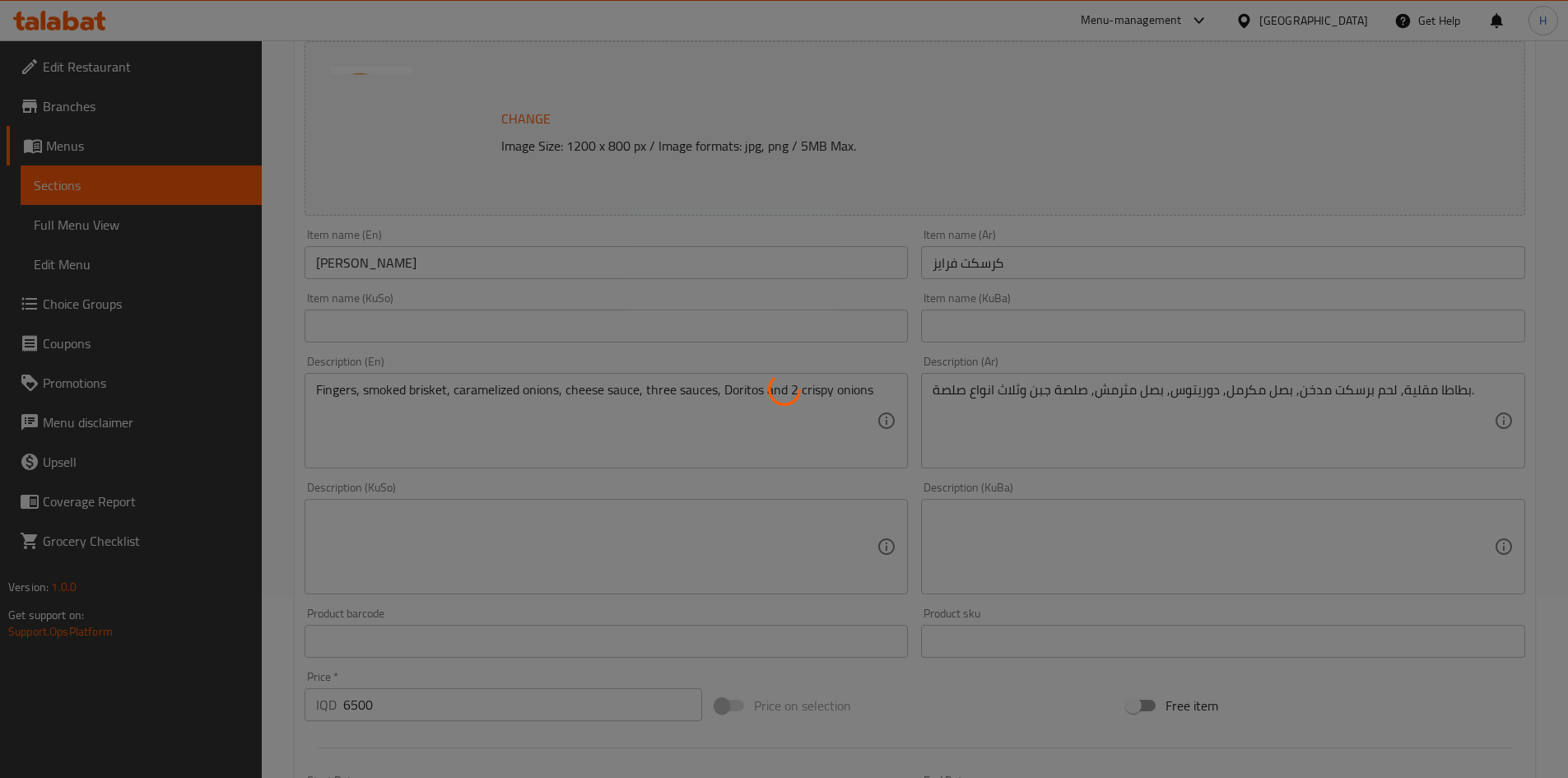
scroll to position [0, 0]
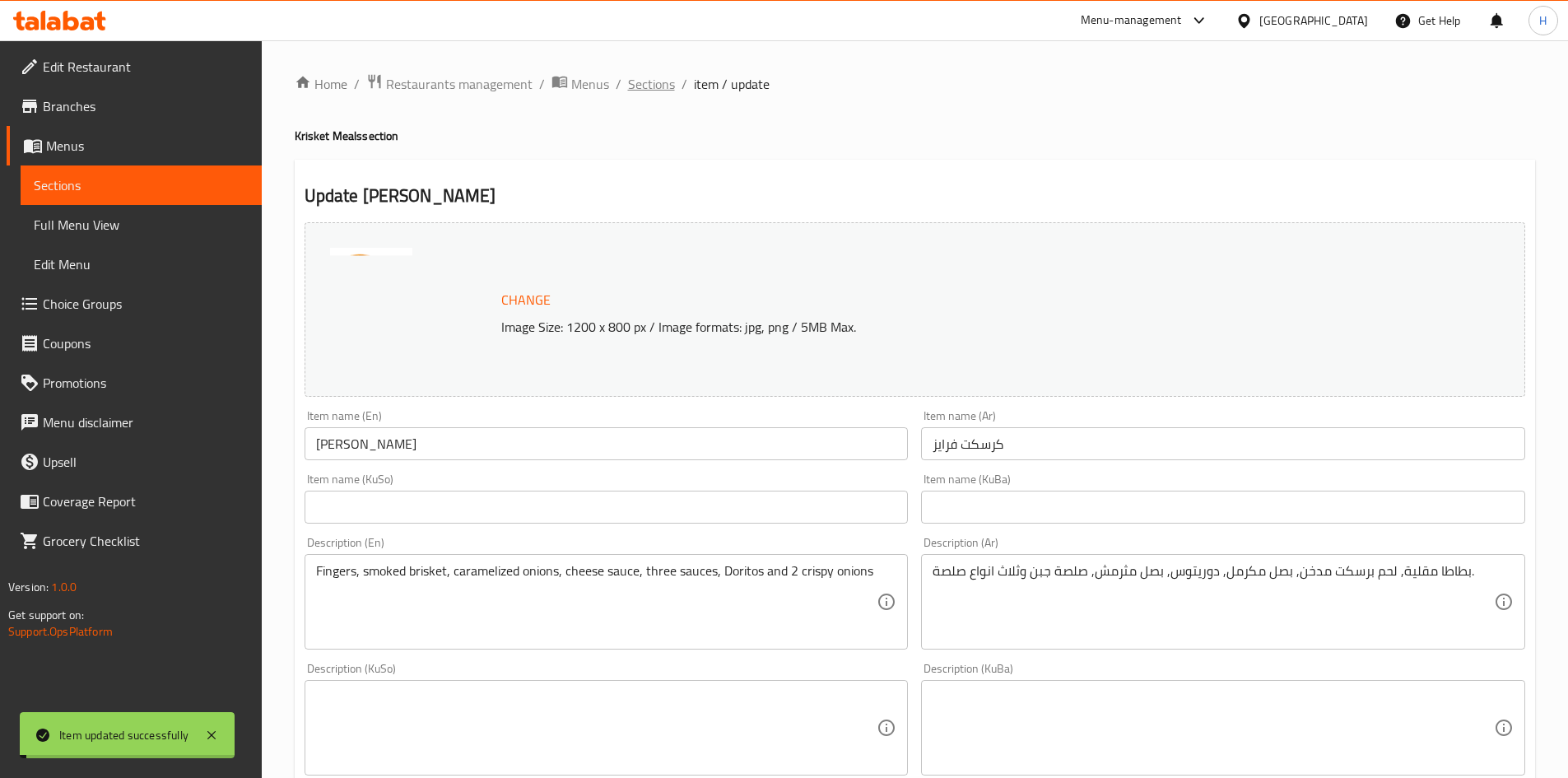
click at [653, 82] on span "Sections" at bounding box center [651, 83] width 47 height 20
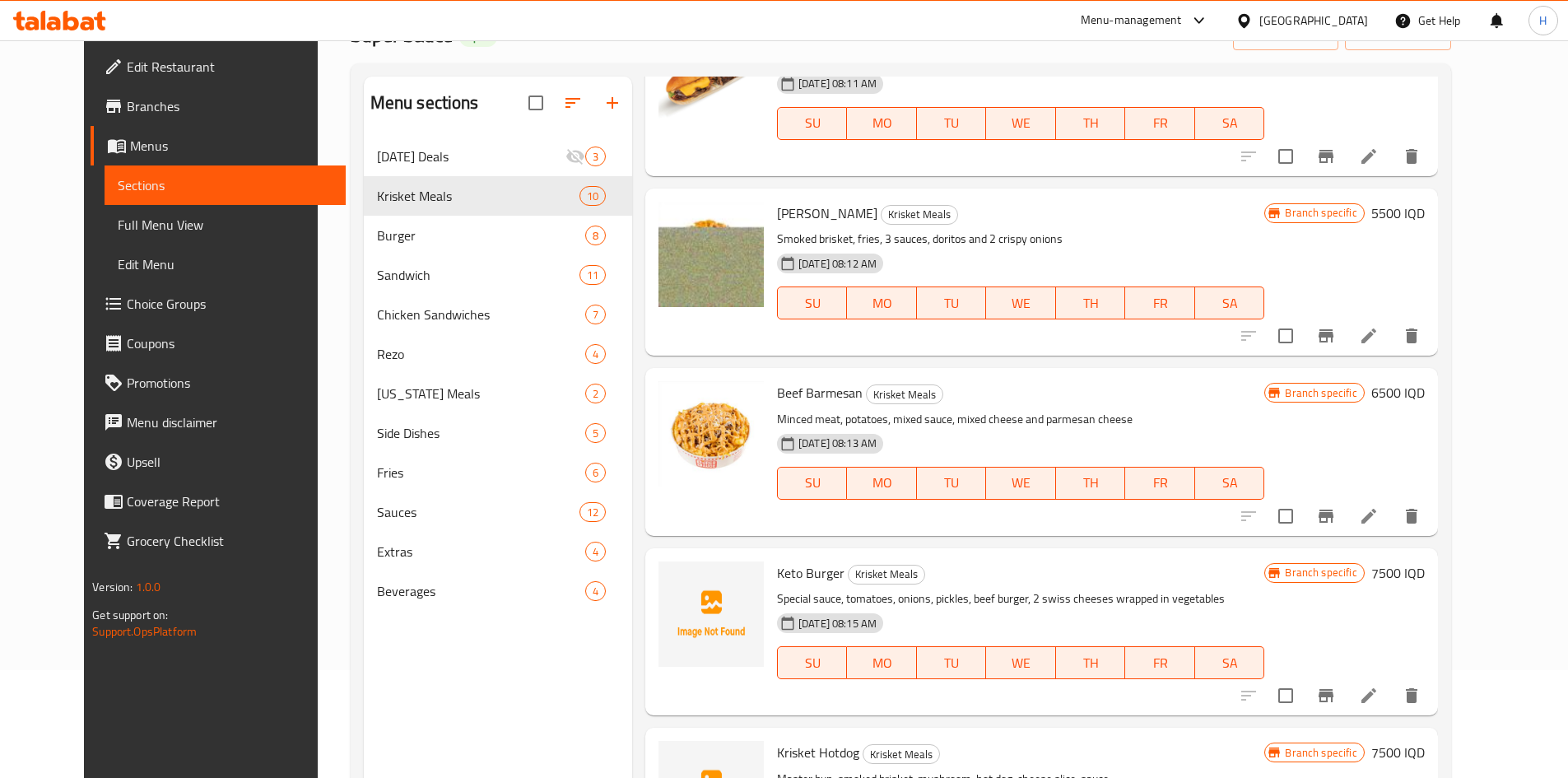
scroll to position [231, 0]
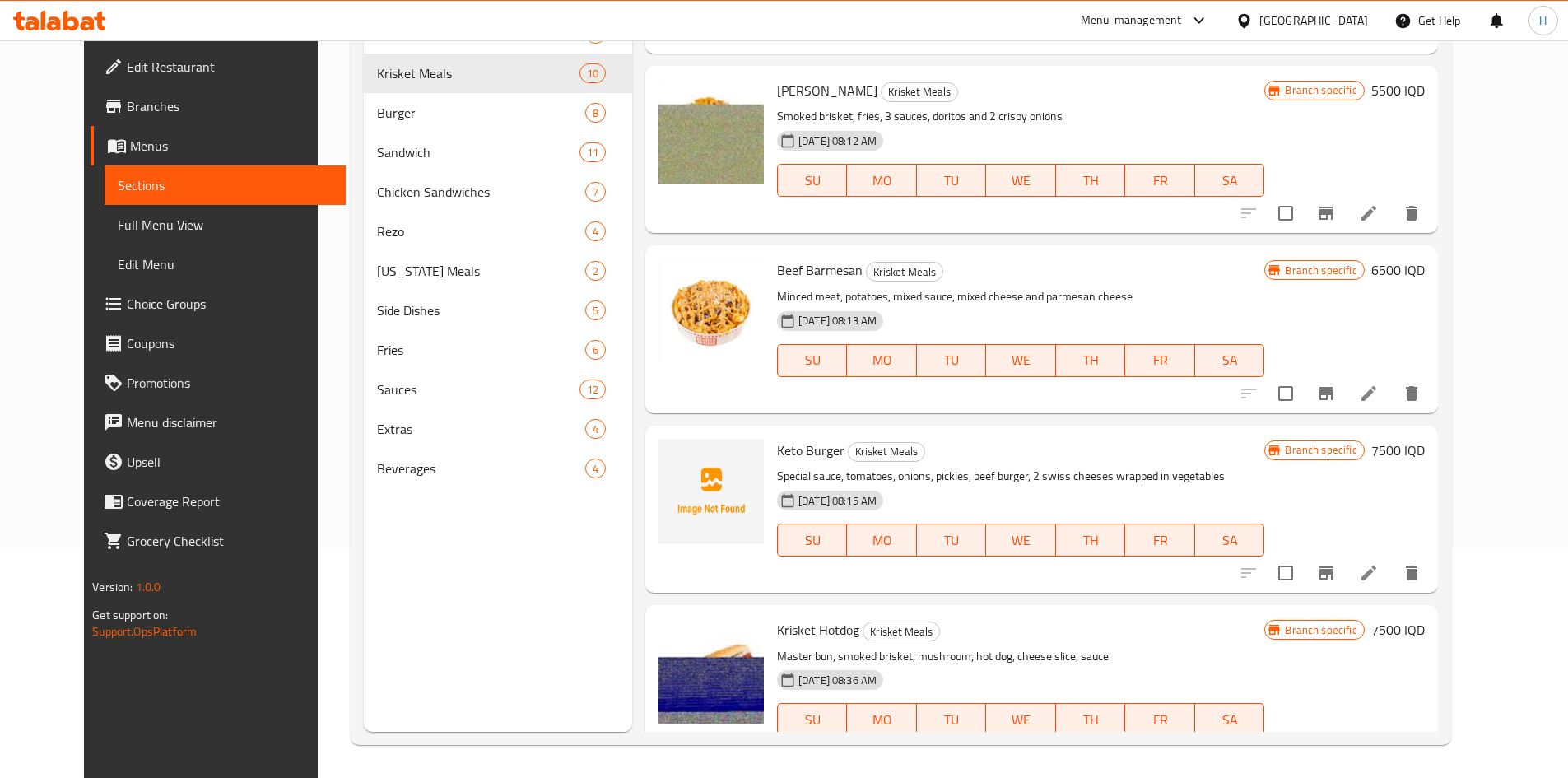
click at [411, 631] on div "Menu sections Ramadan Deals 3 Krisket Meals 10 Burger 8 Sandwich 11 Chicken San…" at bounding box center [498, 342] width 268 height 778
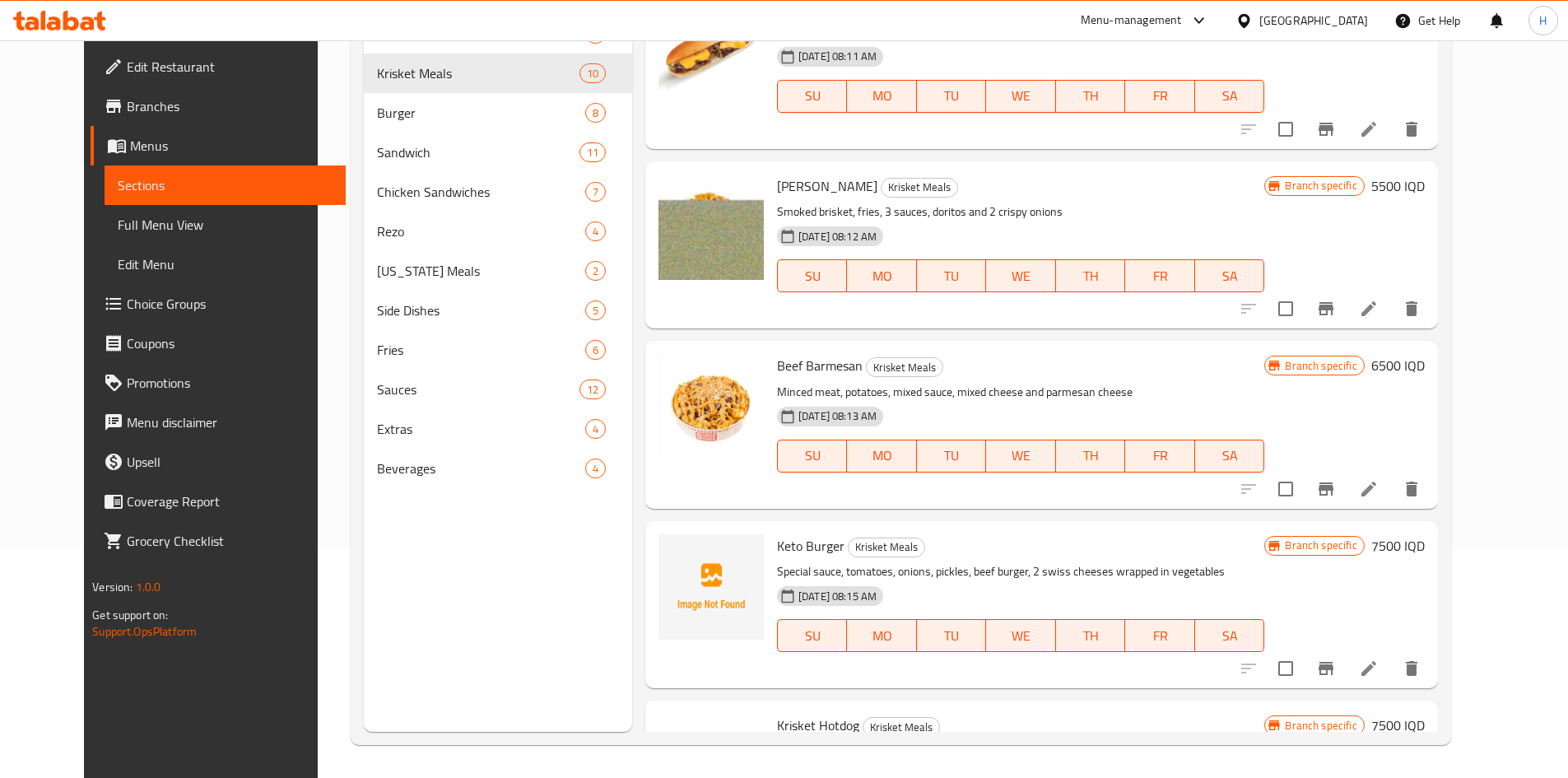
scroll to position [1103, 0]
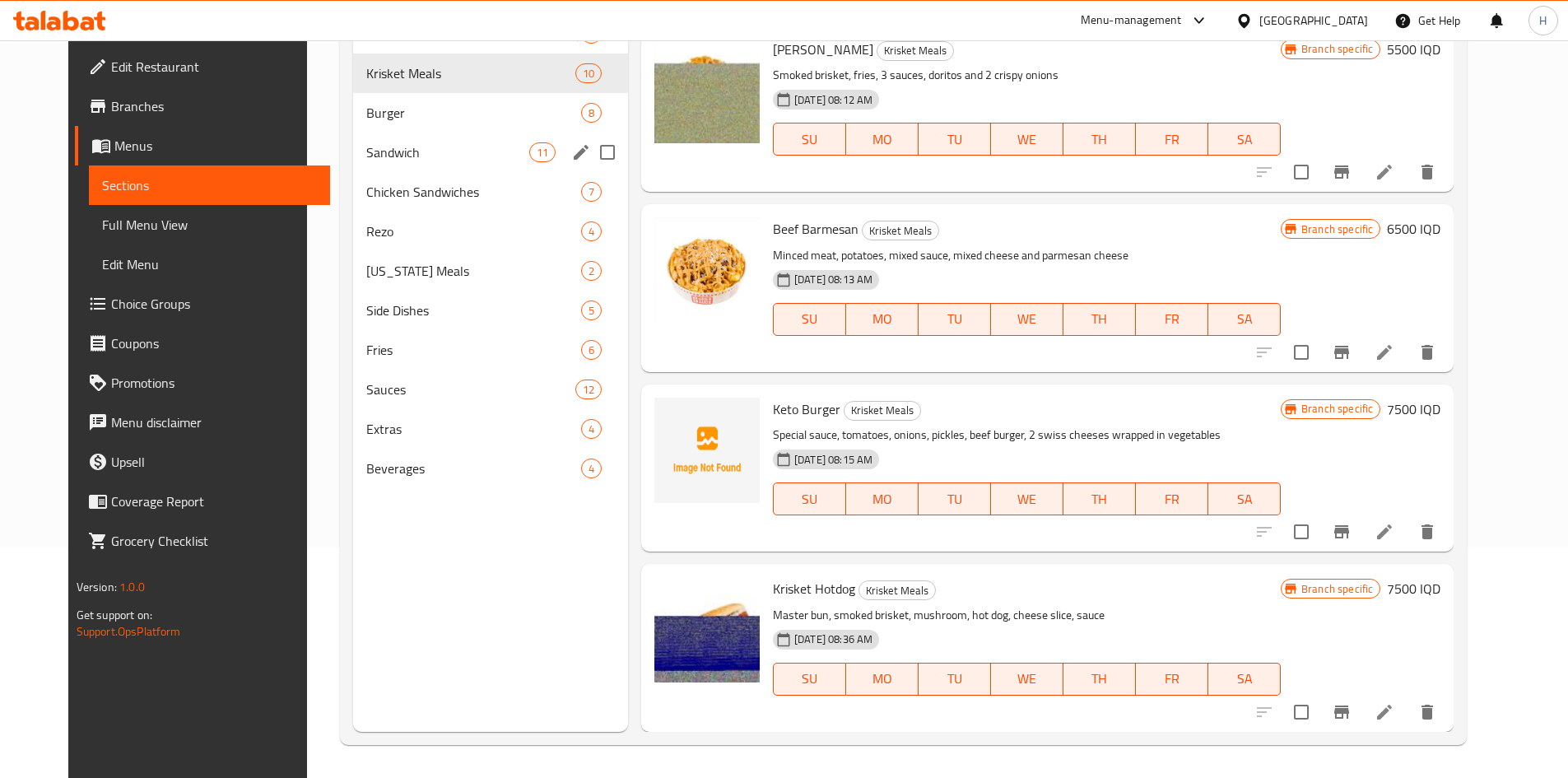
click at [408, 97] on div "Burger 8" at bounding box center [491, 112] width 274 height 39
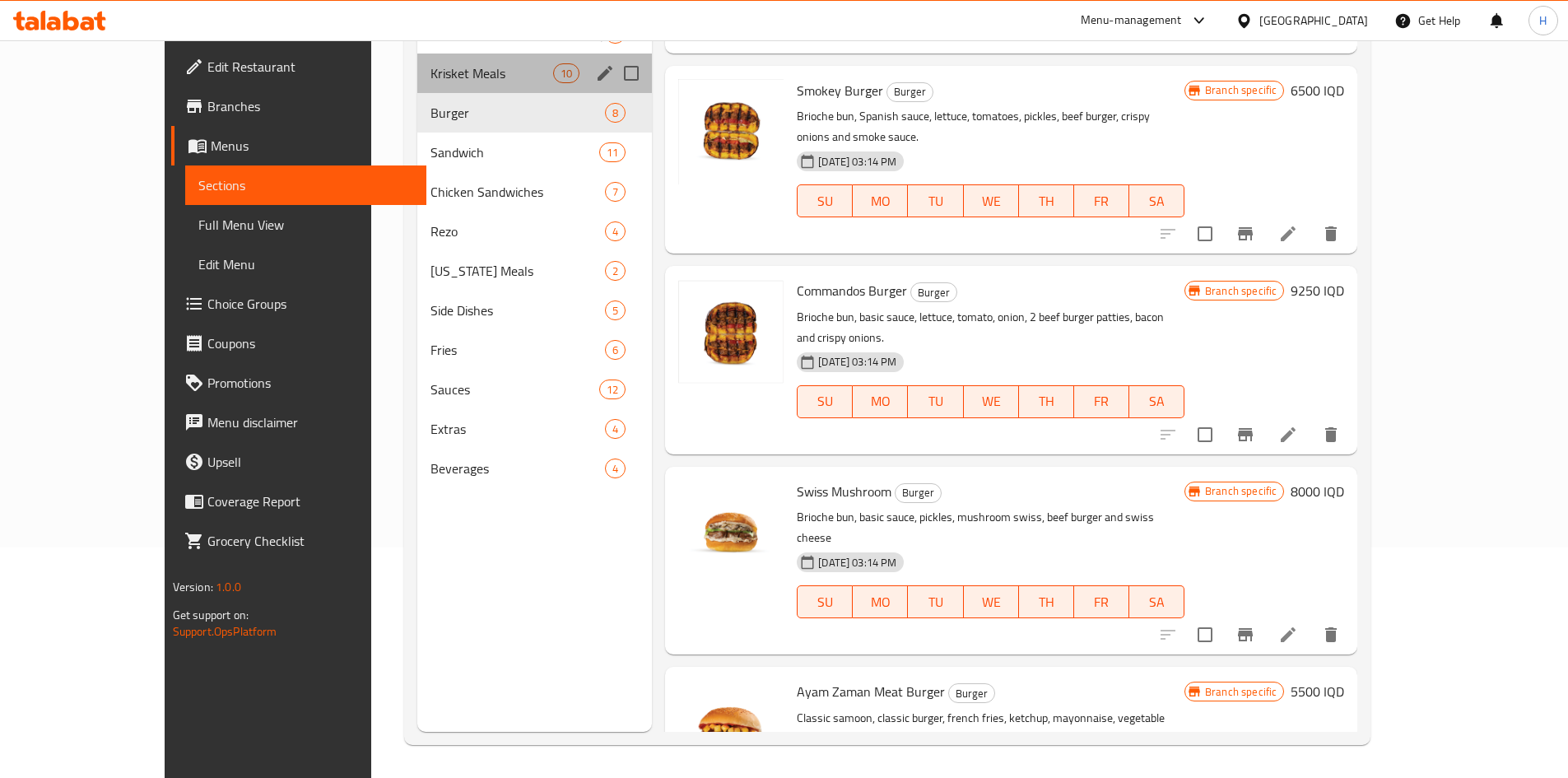
click at [431, 75] on span "Krisket Meals" at bounding box center [492, 73] width 123 height 20
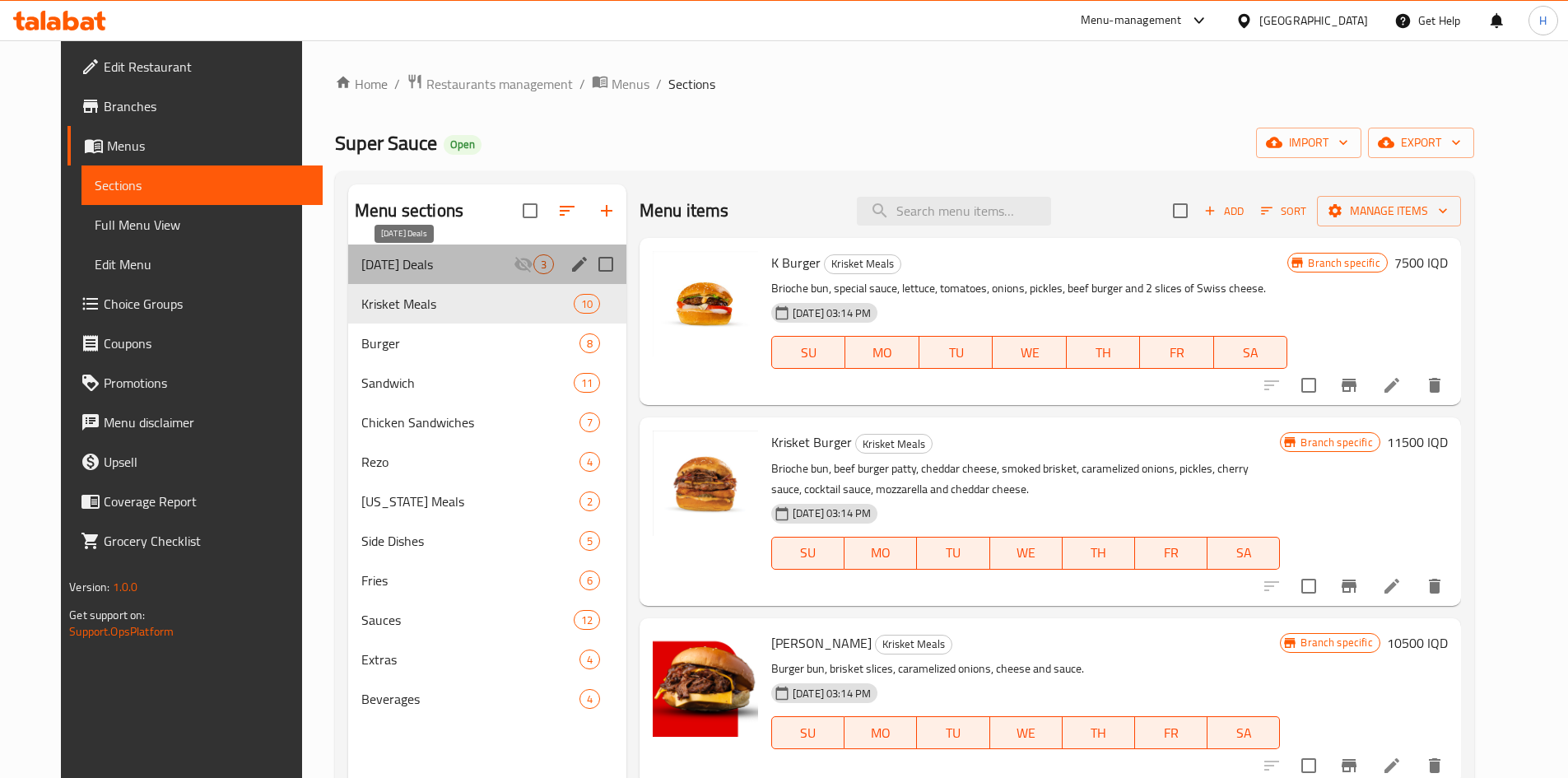
click at [413, 268] on span "[DATE] Deals" at bounding box center [437, 263] width 152 height 20
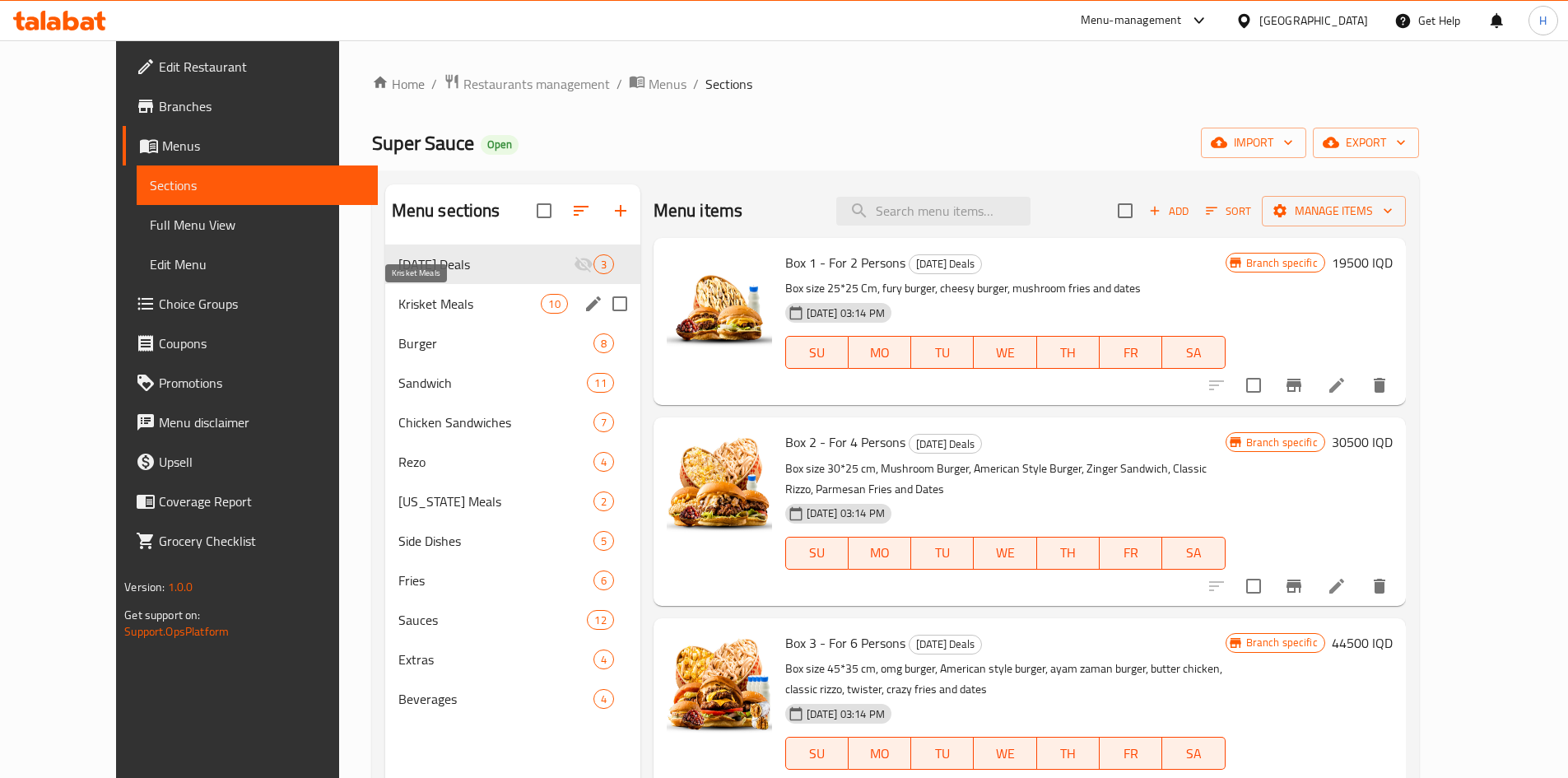
click at [424, 311] on span "Krisket Meals" at bounding box center [469, 303] width 143 height 20
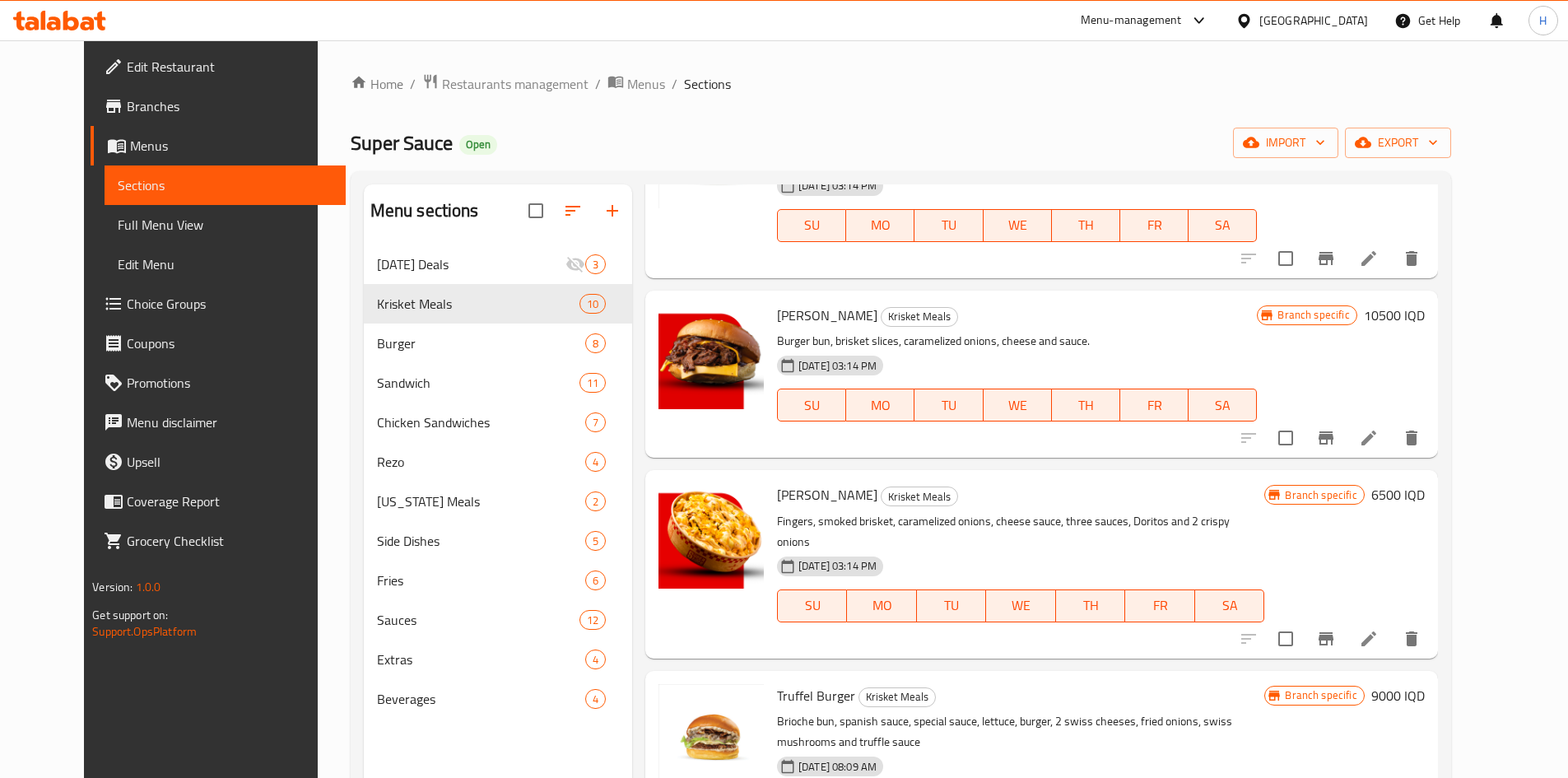
scroll to position [329, 0]
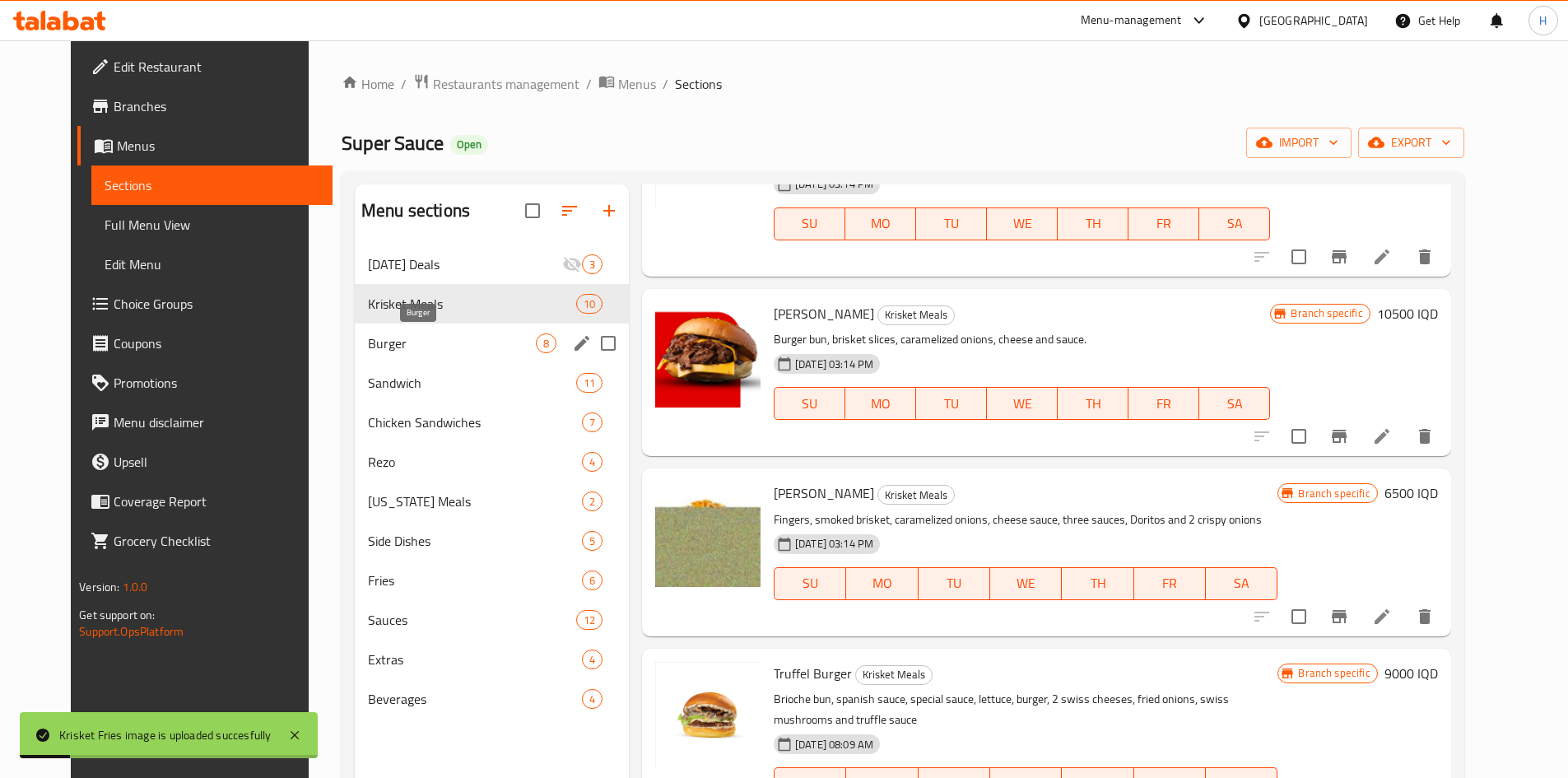
click at [397, 344] on span "Burger" at bounding box center [452, 343] width 168 height 20
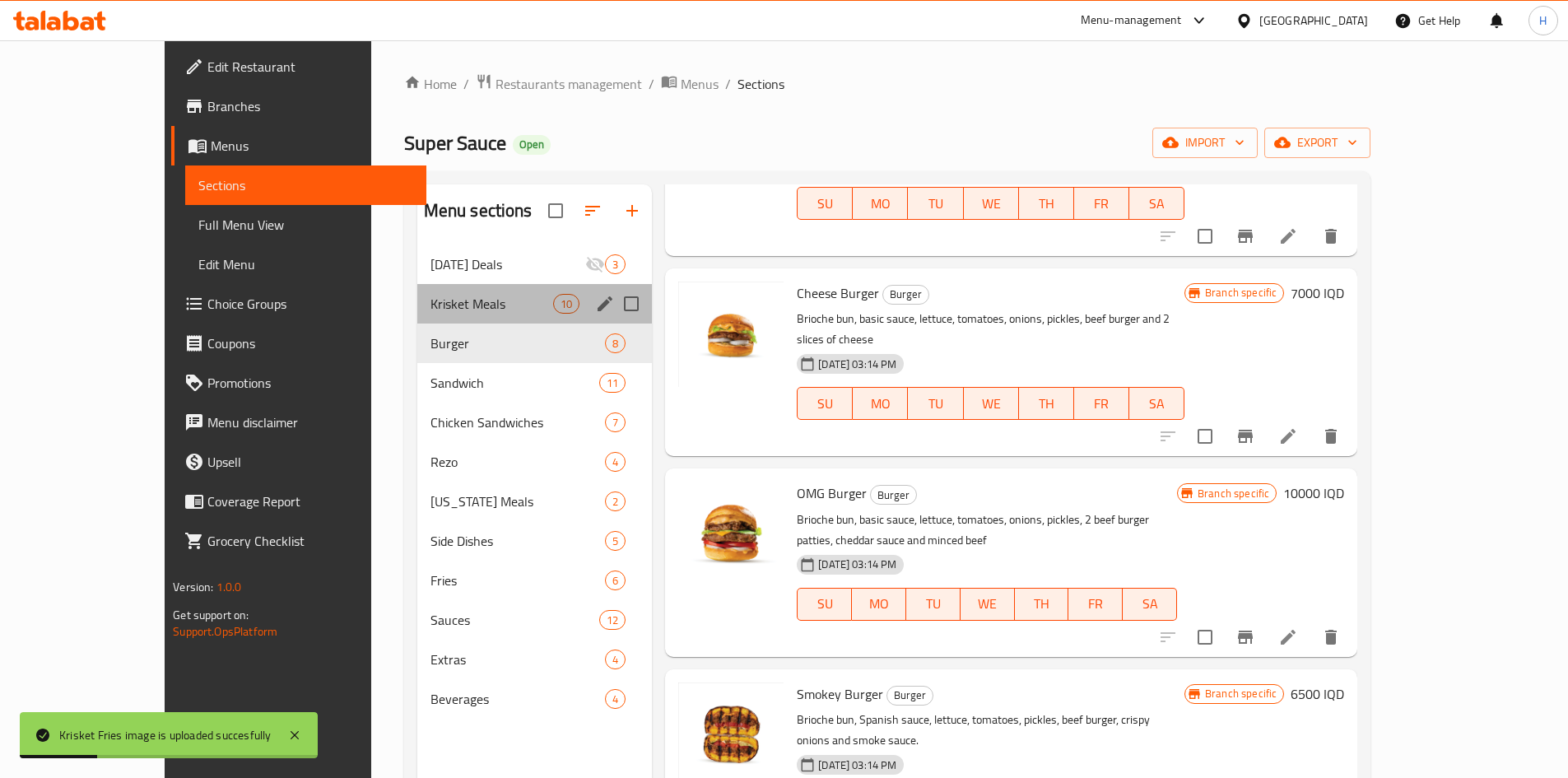
click at [417, 320] on div "Krisket Meals 10" at bounding box center [534, 304] width 235 height 39
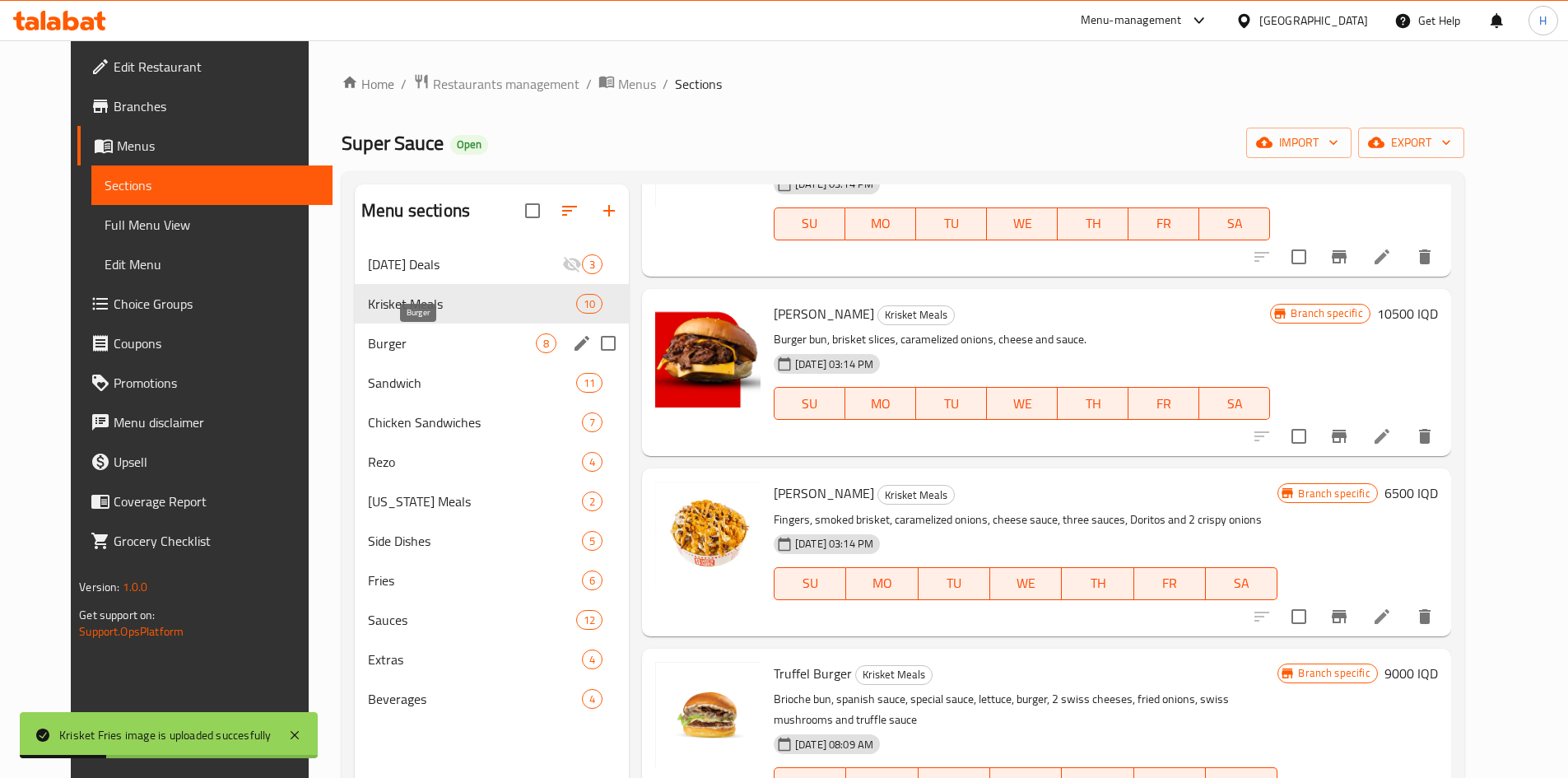
click at [407, 341] on span "Burger" at bounding box center [452, 343] width 168 height 20
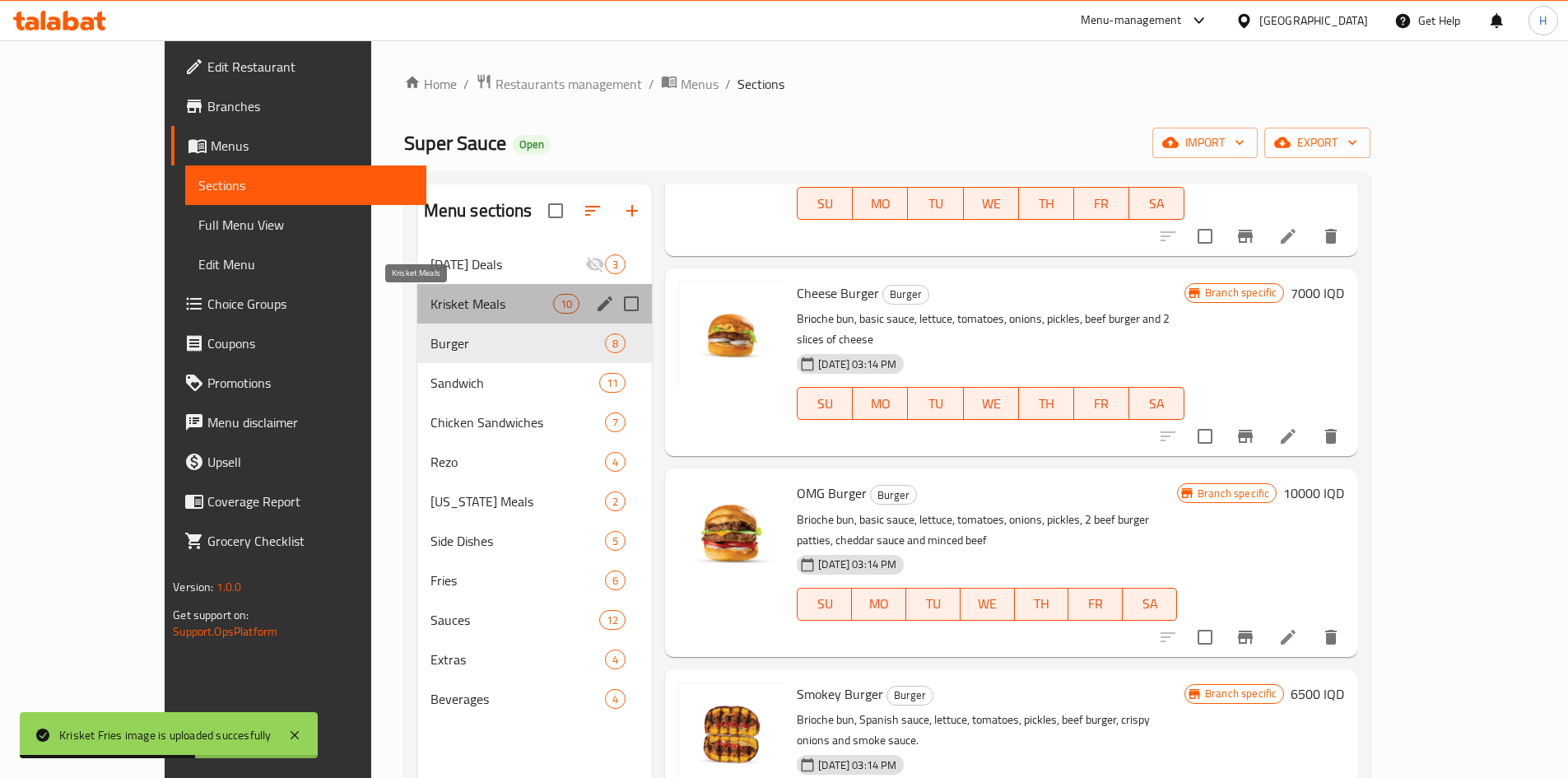
click at [444, 296] on span "Krisket Meals" at bounding box center [492, 303] width 123 height 20
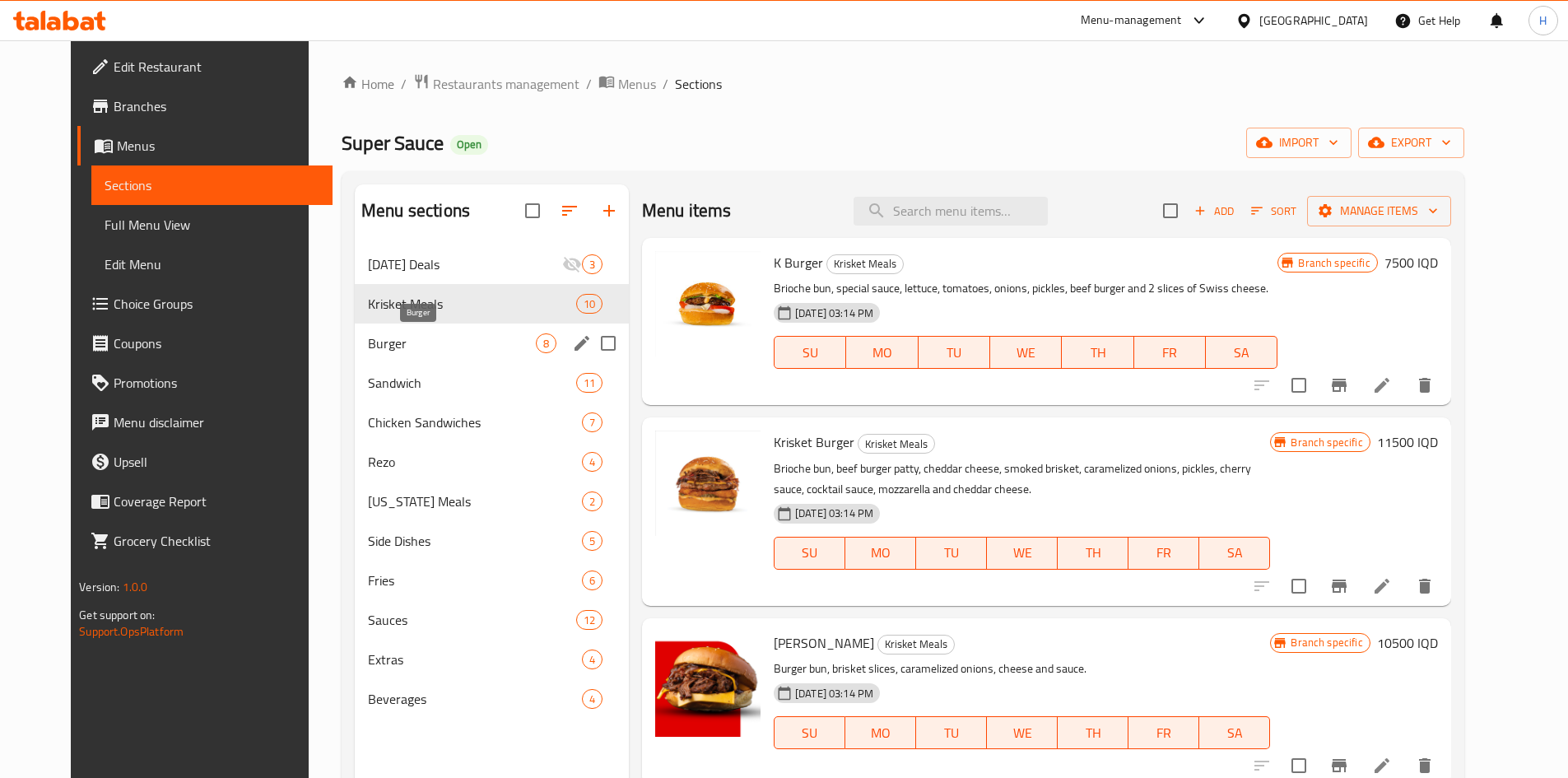
click at [413, 334] on span "Burger" at bounding box center [452, 343] width 168 height 20
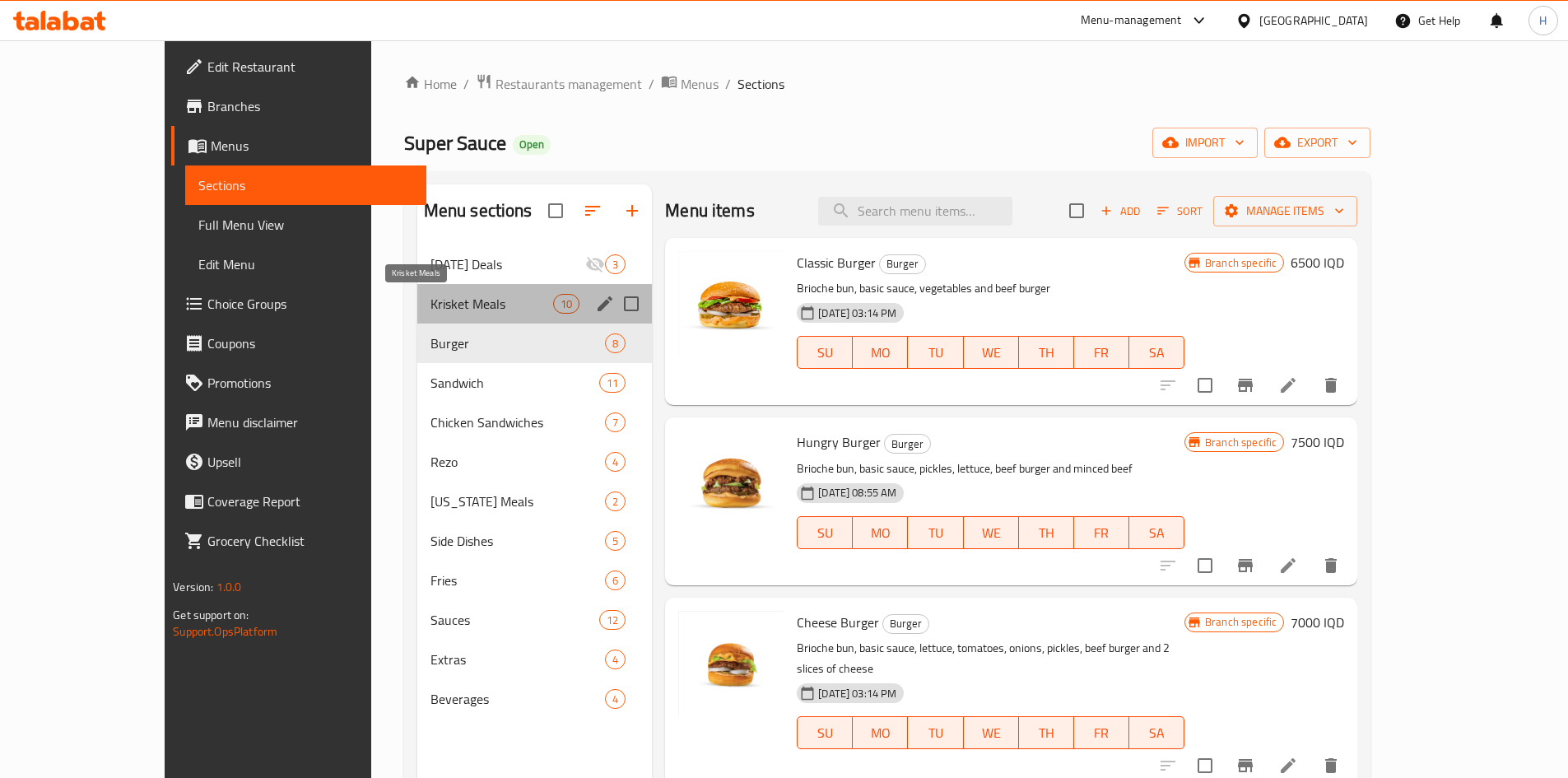
click at [431, 306] on span "Krisket Meals" at bounding box center [492, 303] width 123 height 20
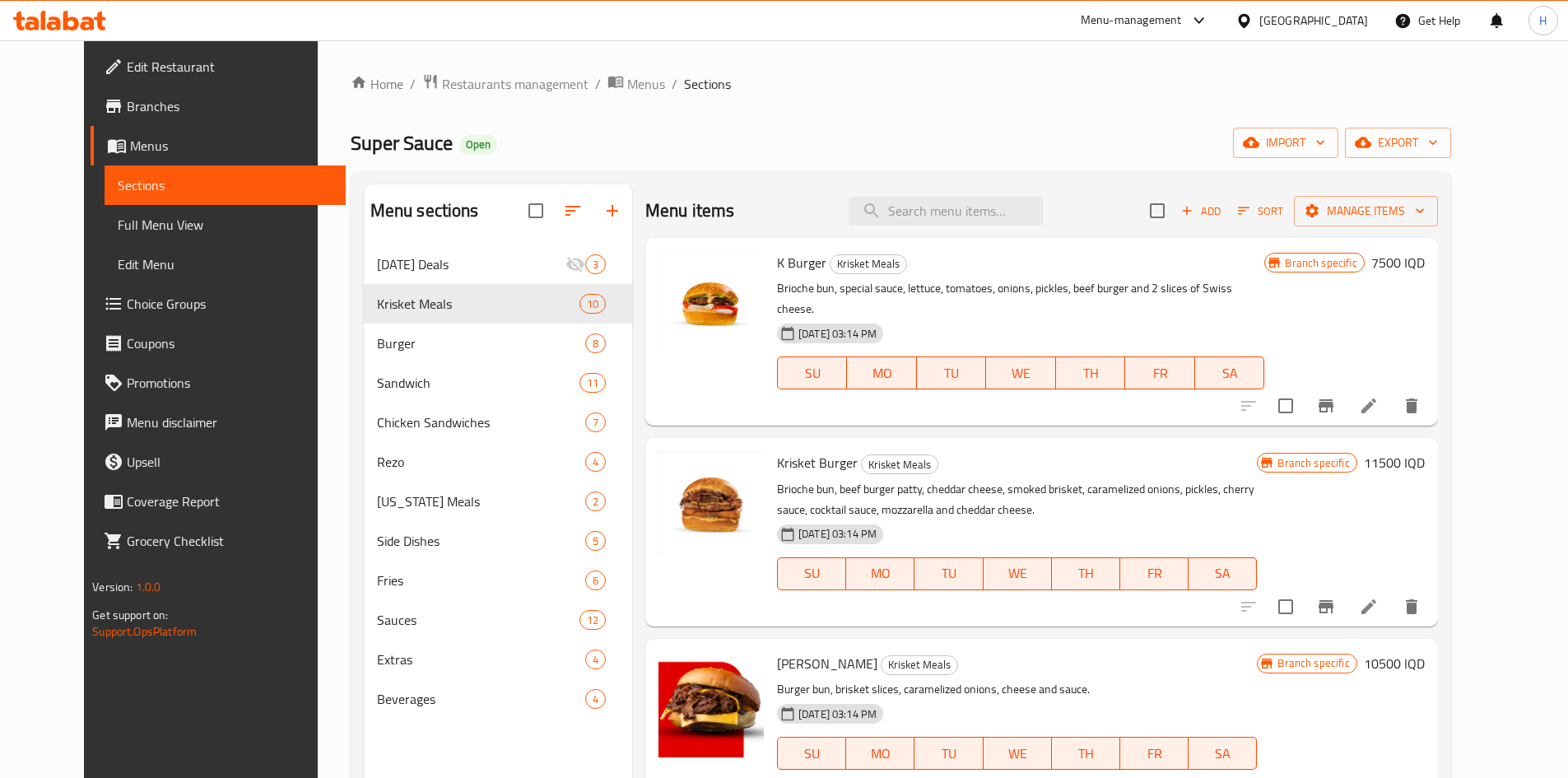
scroll to position [247, 0]
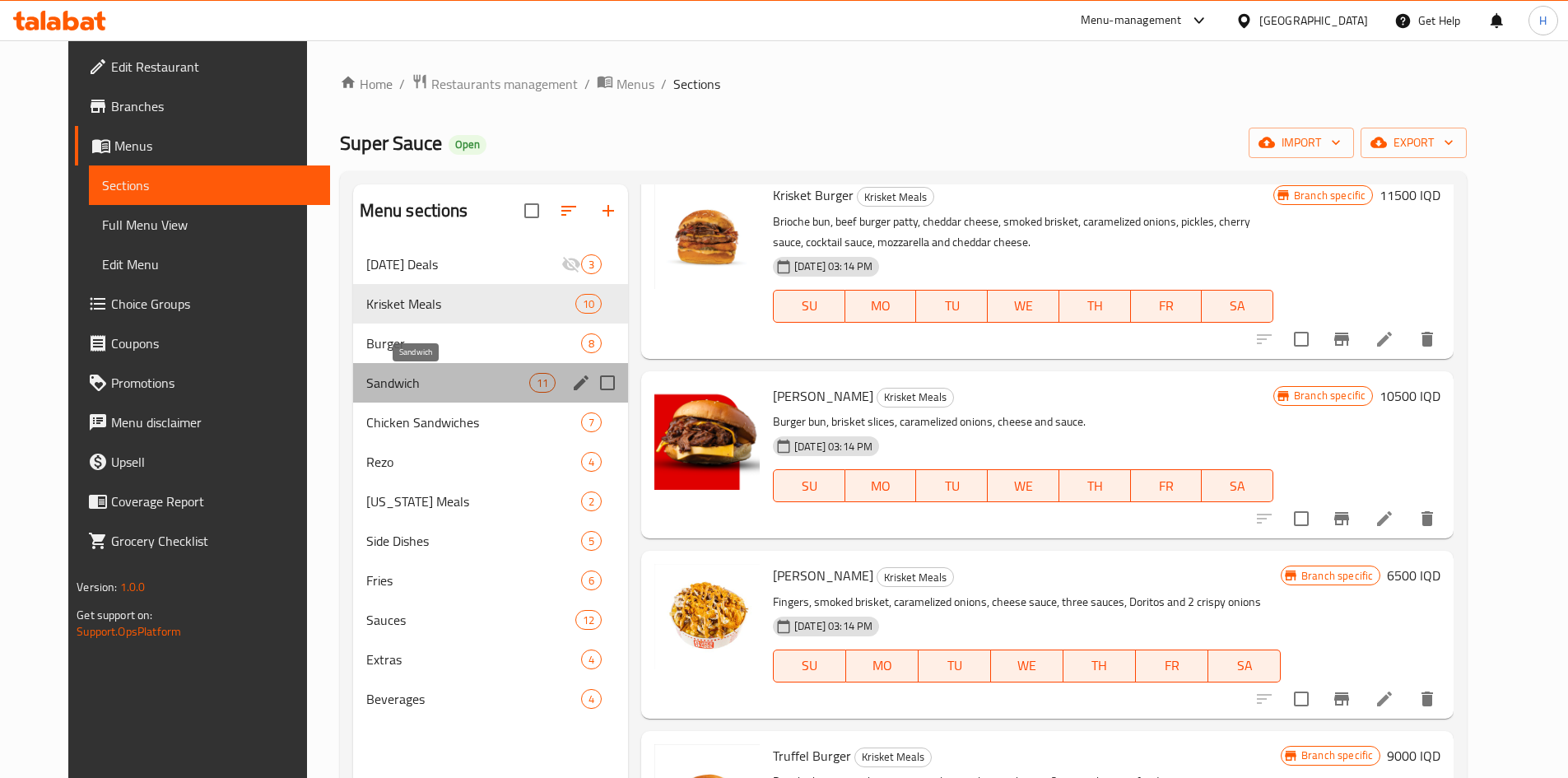
click at [366, 374] on span "Sandwich" at bounding box center [448, 383] width 163 height 20
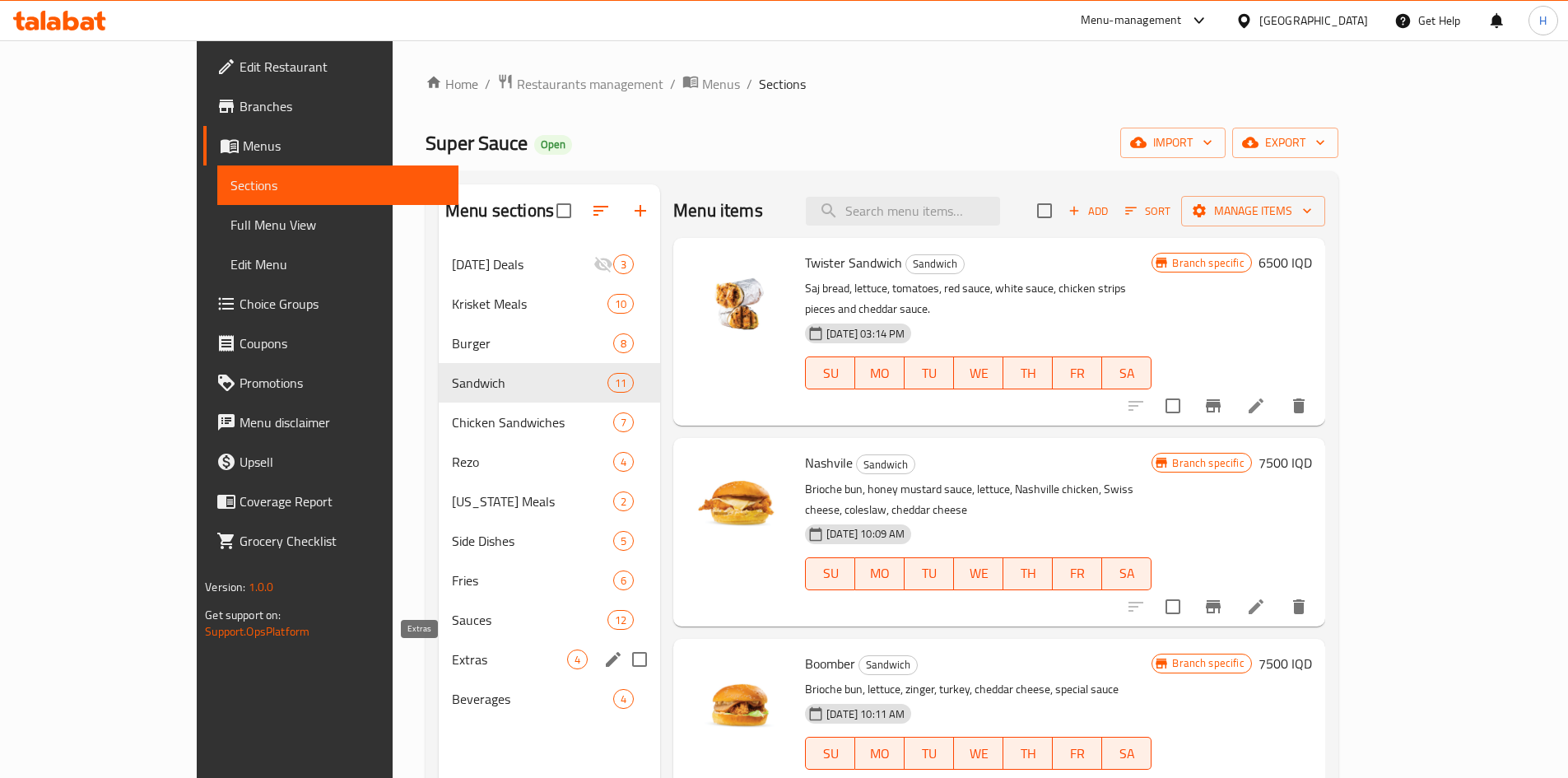
click at [438, 672] on div "Extras 4" at bounding box center [549, 659] width 221 height 39
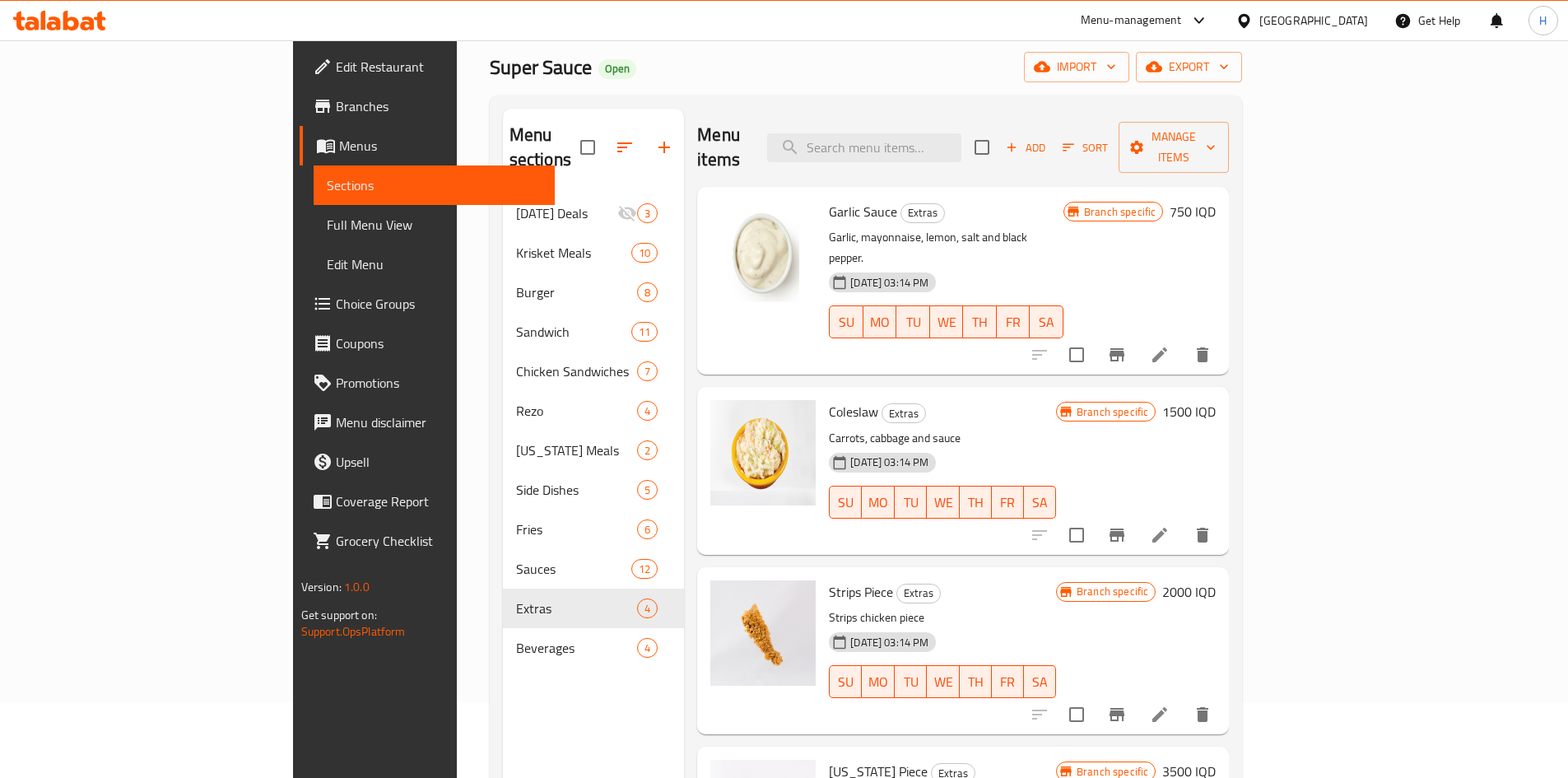
scroll to position [66, 0]
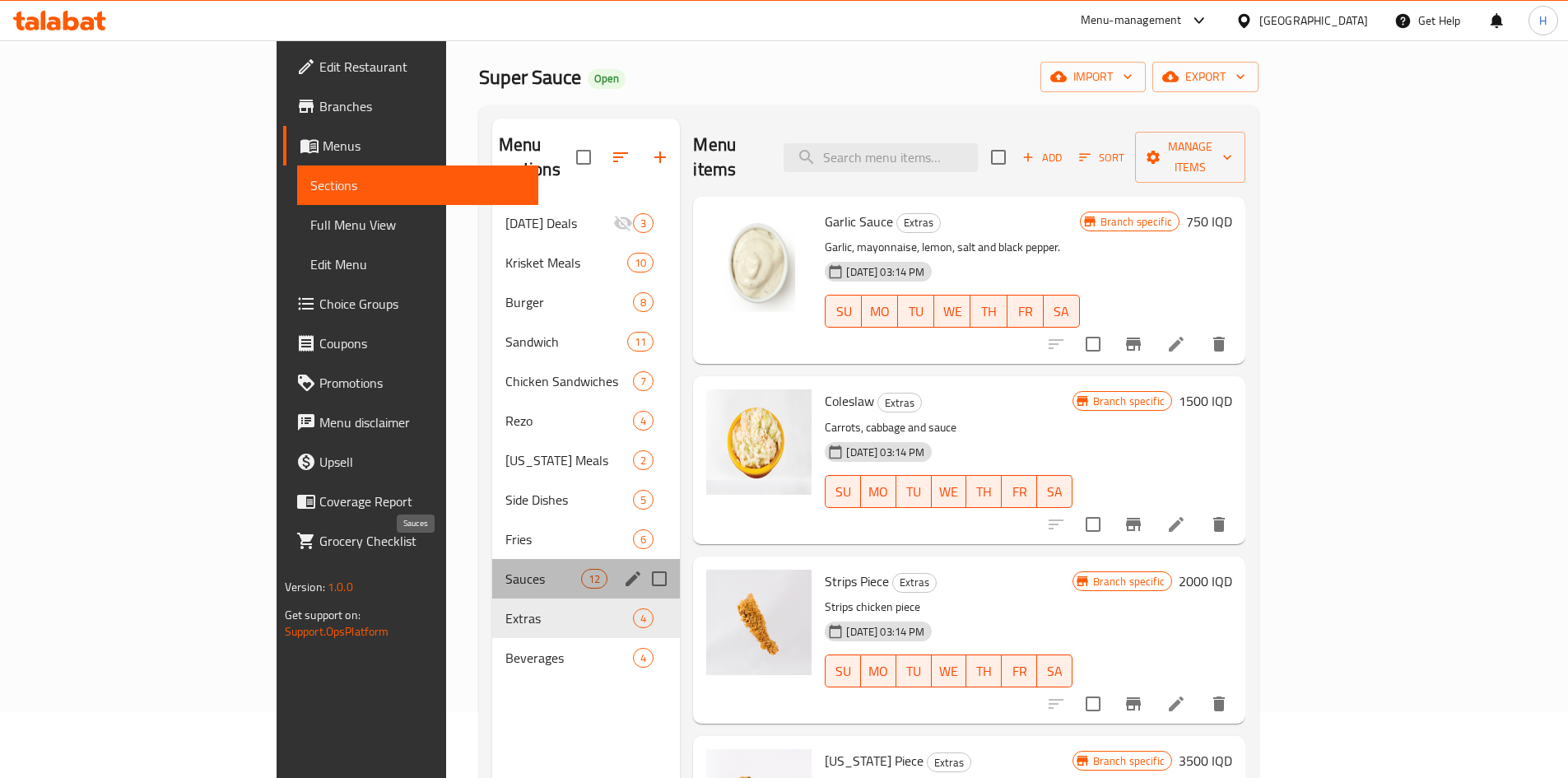
click at [505, 569] on span "Sauces" at bounding box center [543, 578] width 76 height 20
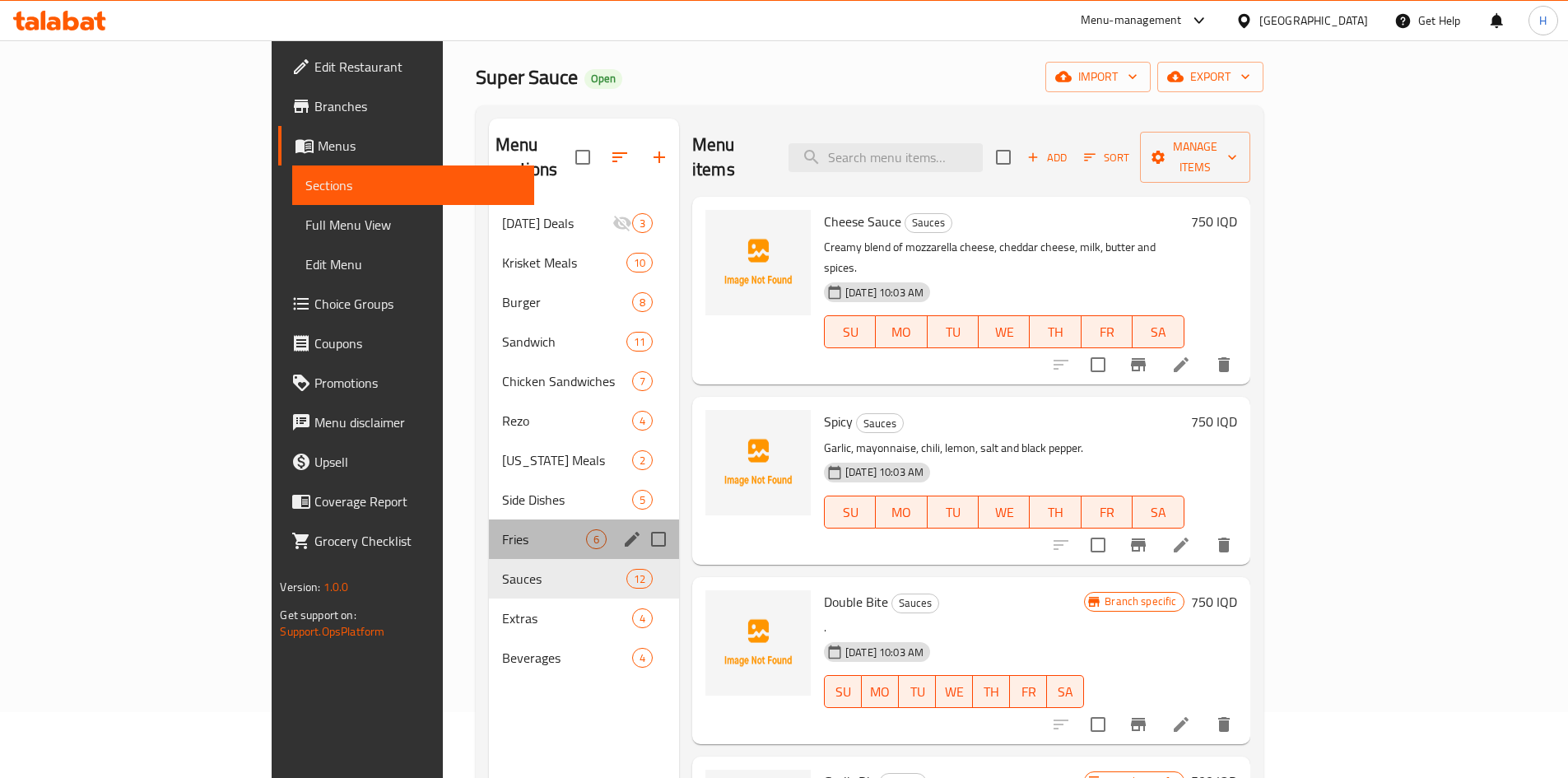
click at [489, 526] on div "Fries 6" at bounding box center [584, 539] width 190 height 39
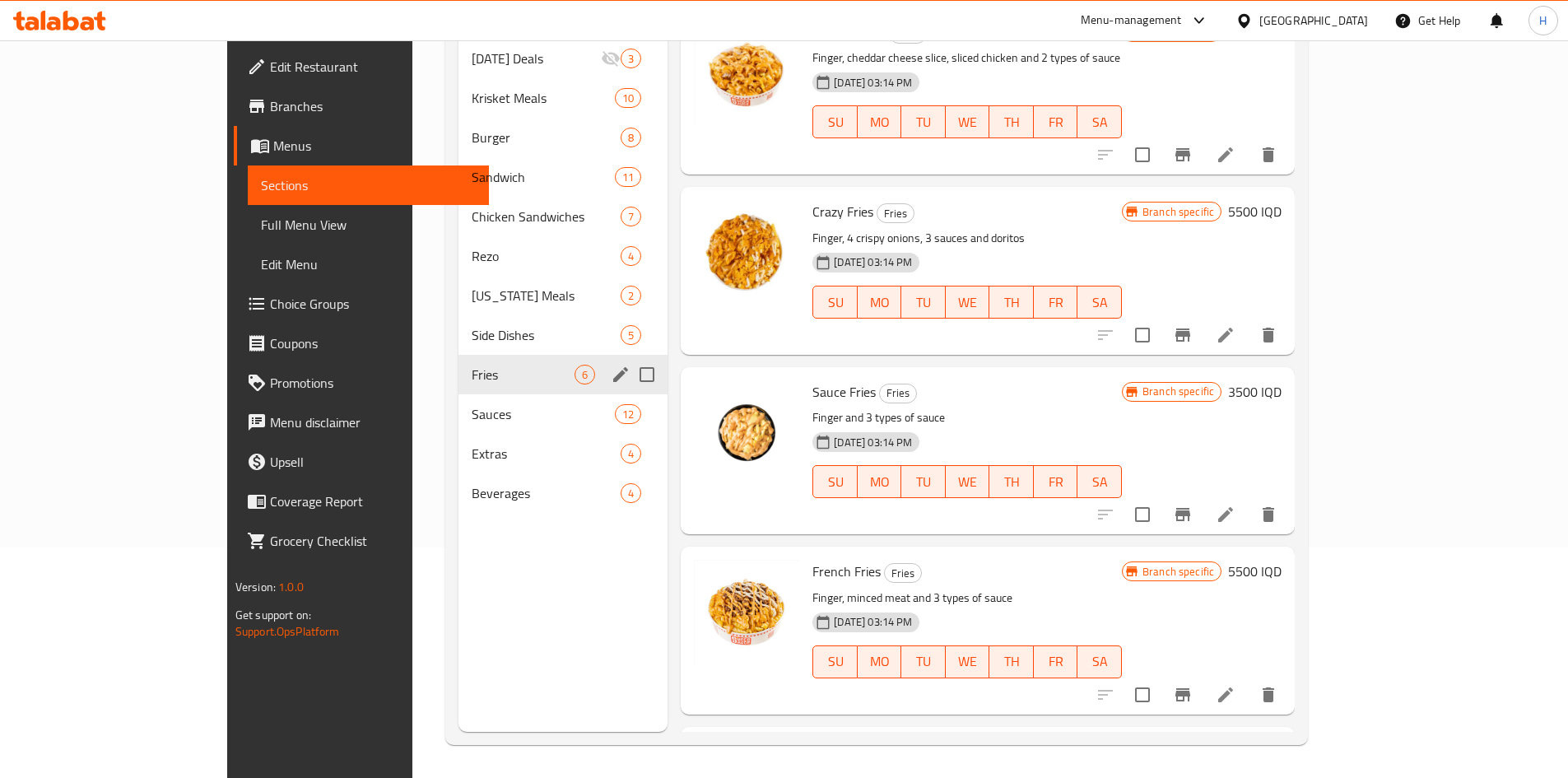
click at [472, 404] on span "Sauces" at bounding box center [543, 413] width 143 height 20
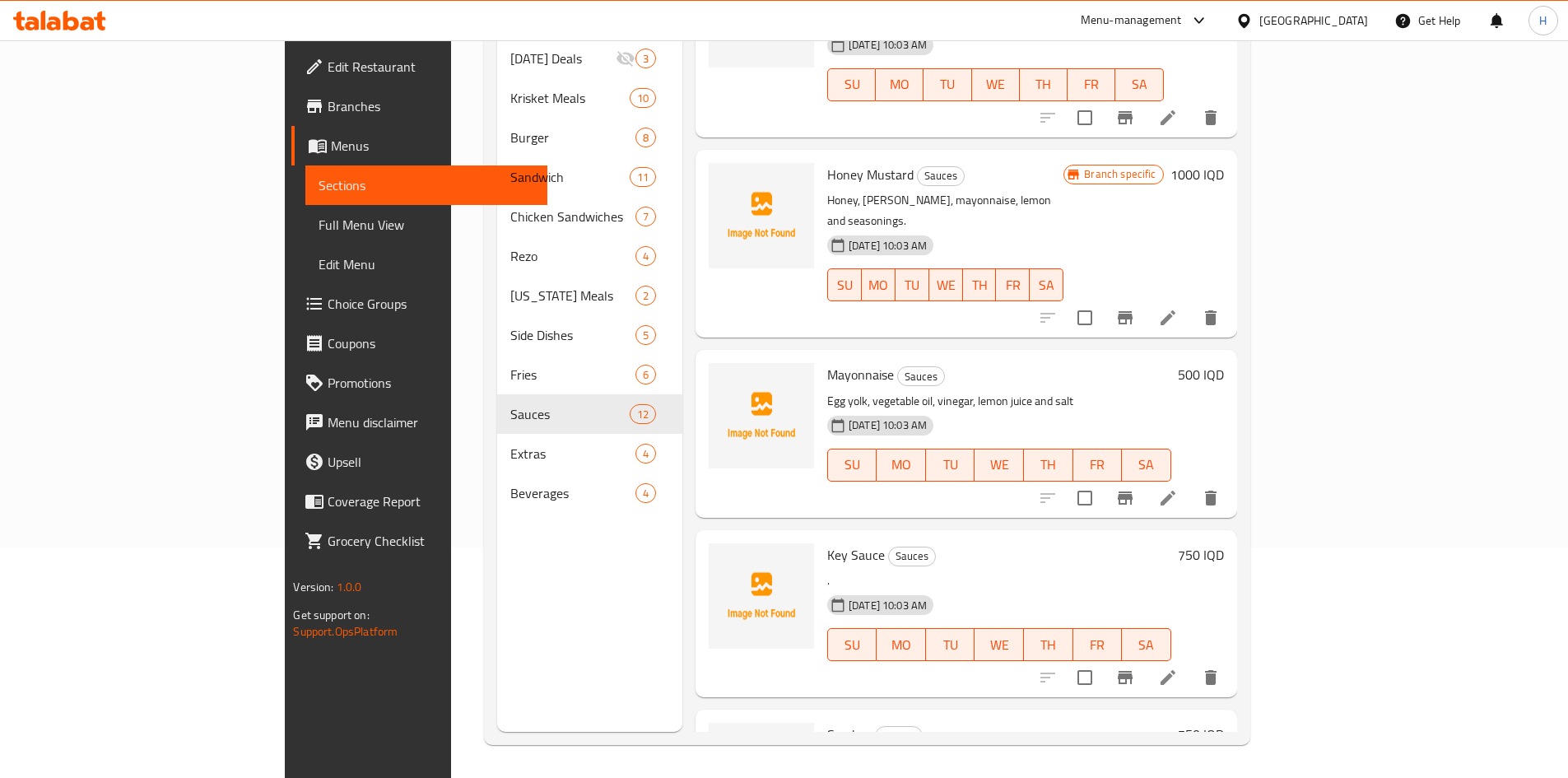
scroll to position [1234, 0]
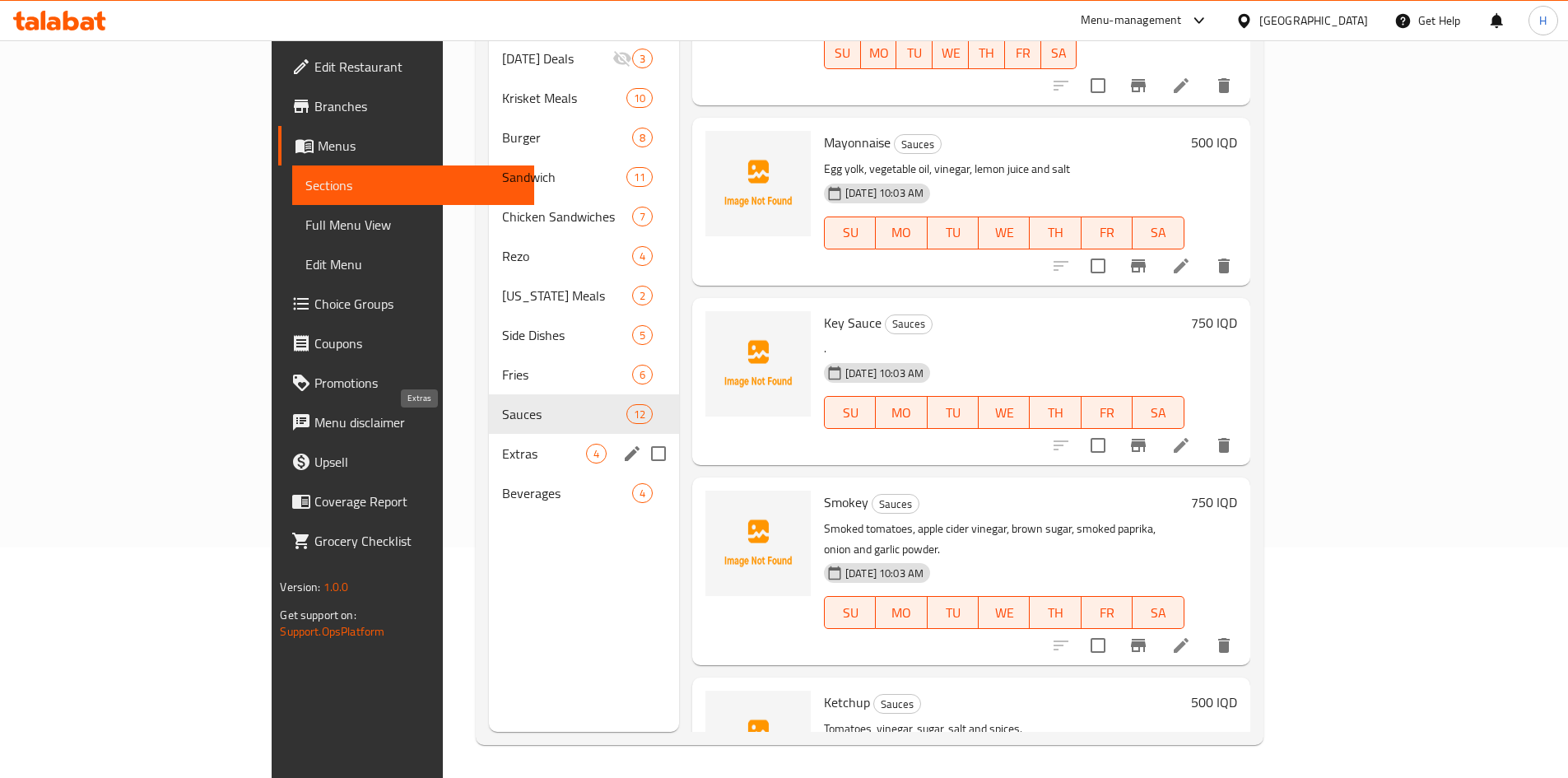
click at [502, 443] on span "Extras" at bounding box center [544, 453] width 84 height 20
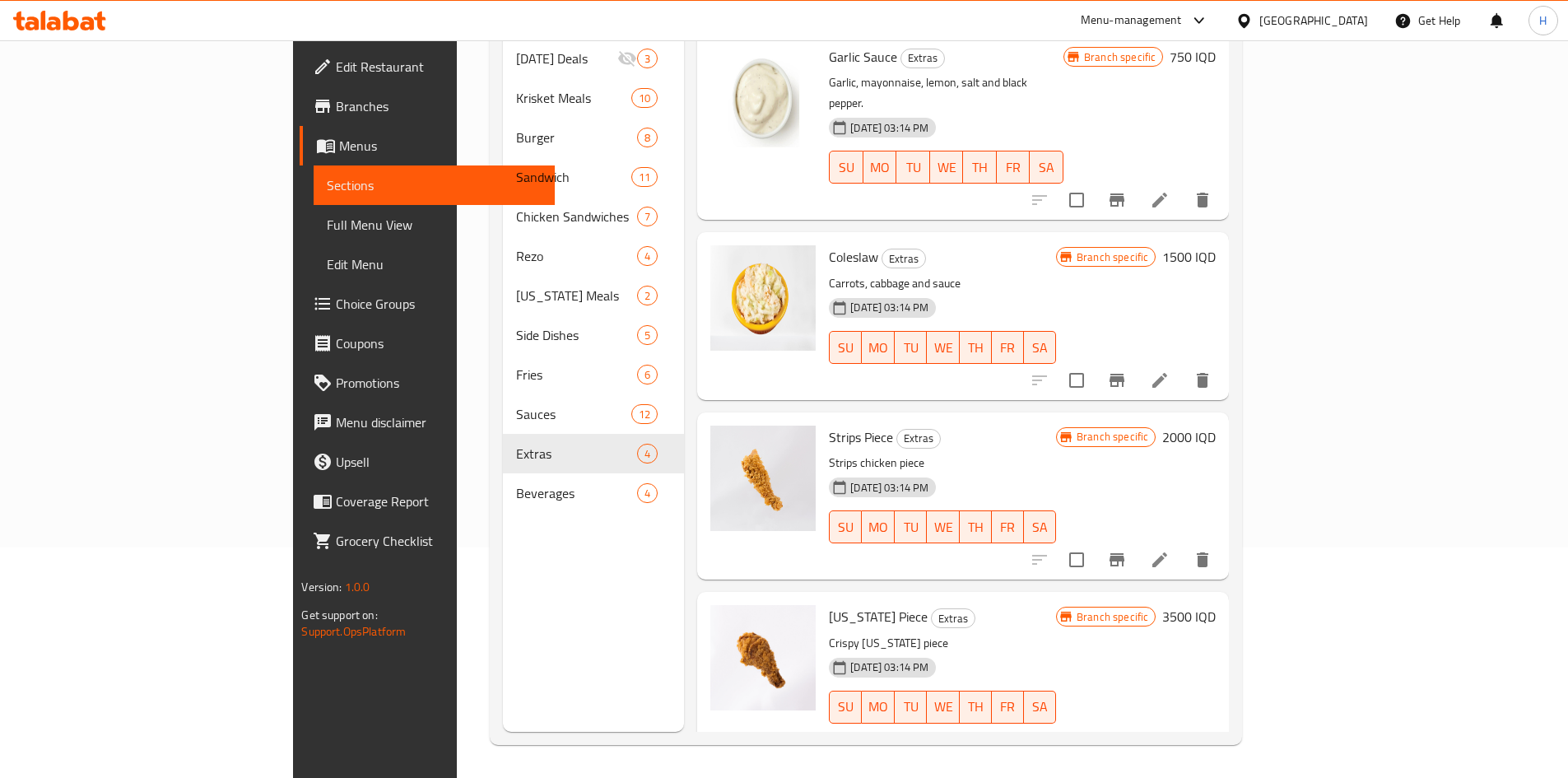
click at [503, 481] on div "Beverages 4" at bounding box center [594, 493] width 182 height 39
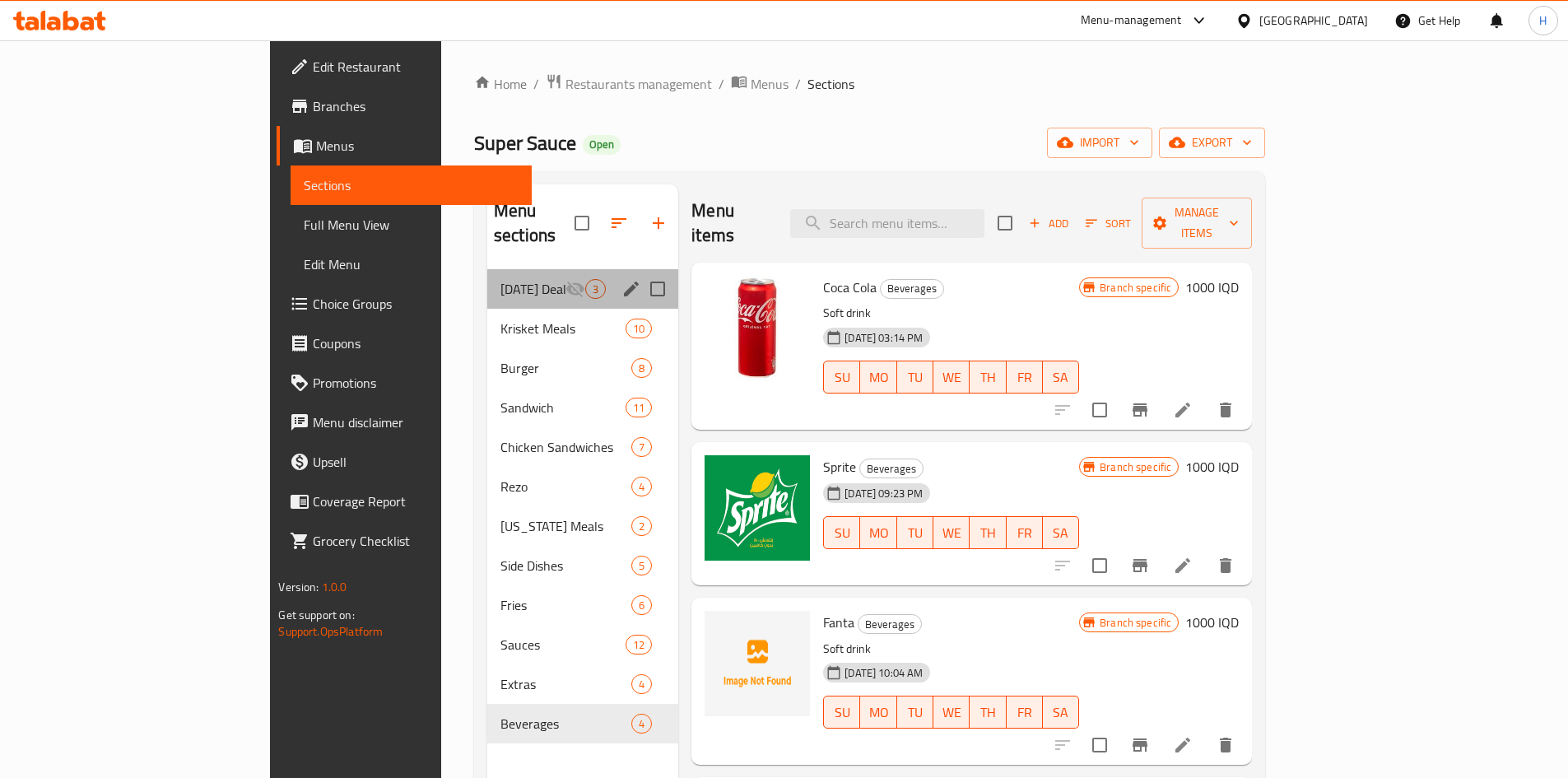
click at [487, 278] on div "Ramadan Deals 3" at bounding box center [582, 289] width 191 height 39
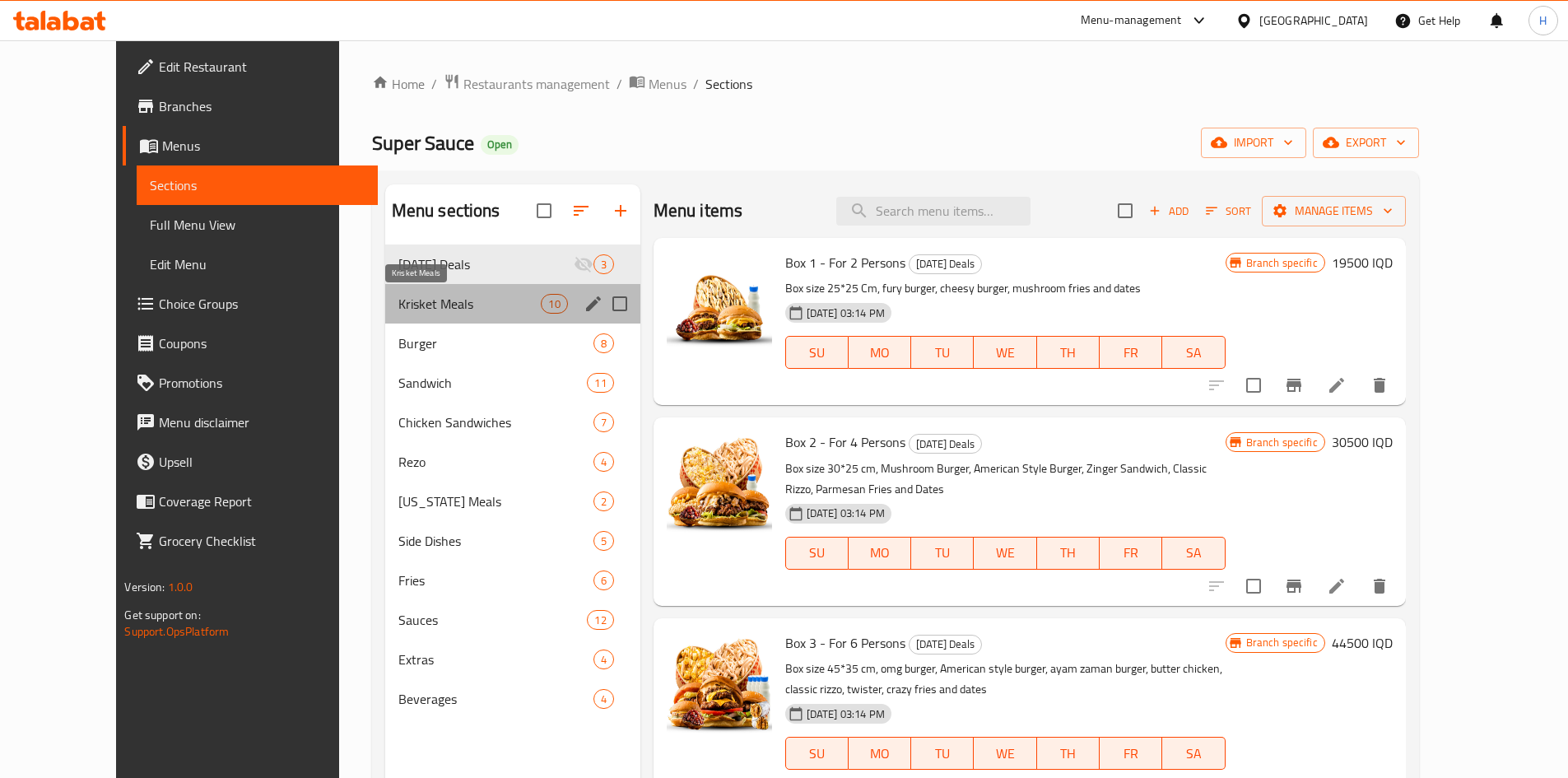
click at [415, 308] on span "Krisket Meals" at bounding box center [469, 303] width 143 height 20
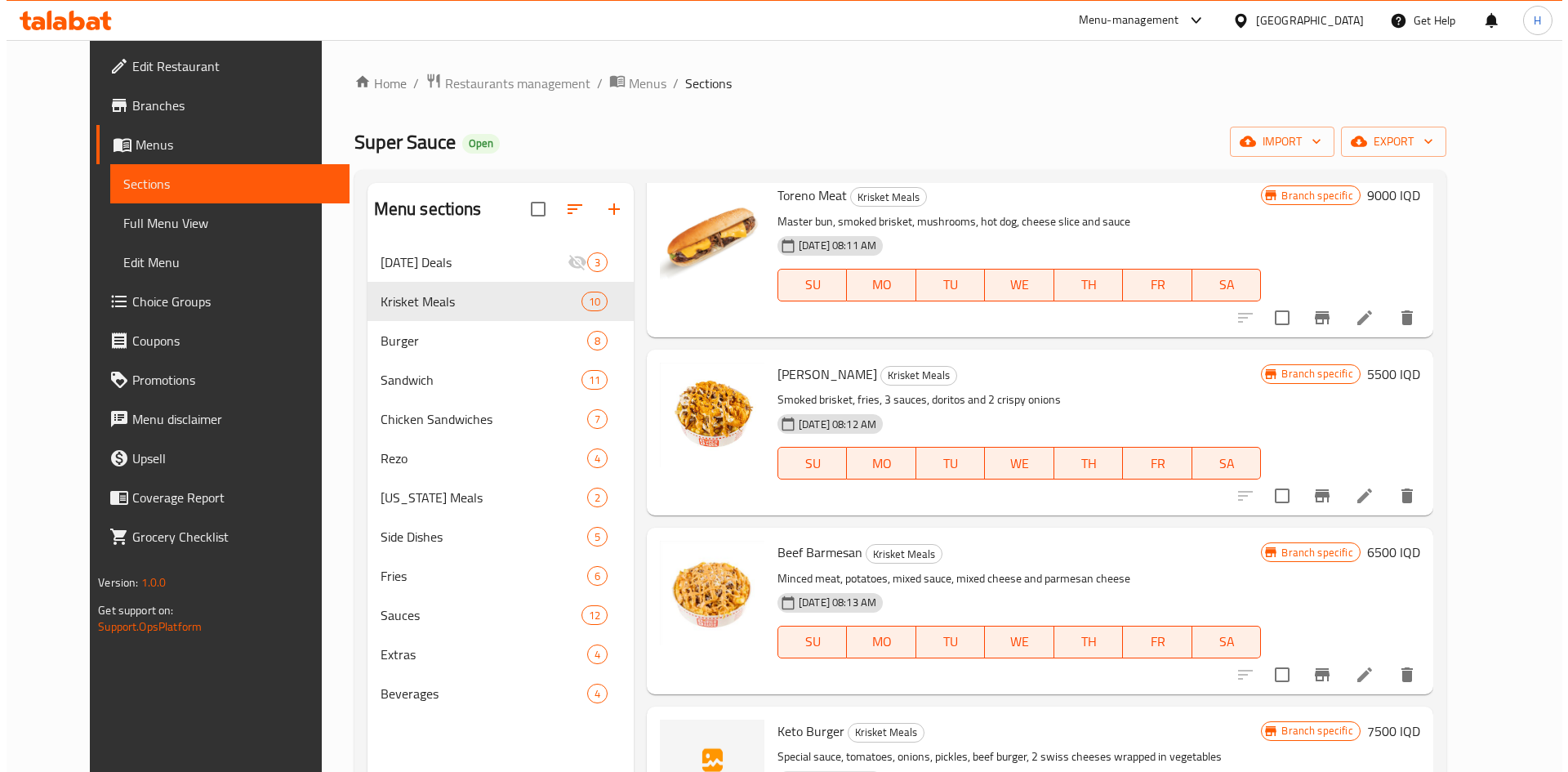
scroll to position [1061, 0]
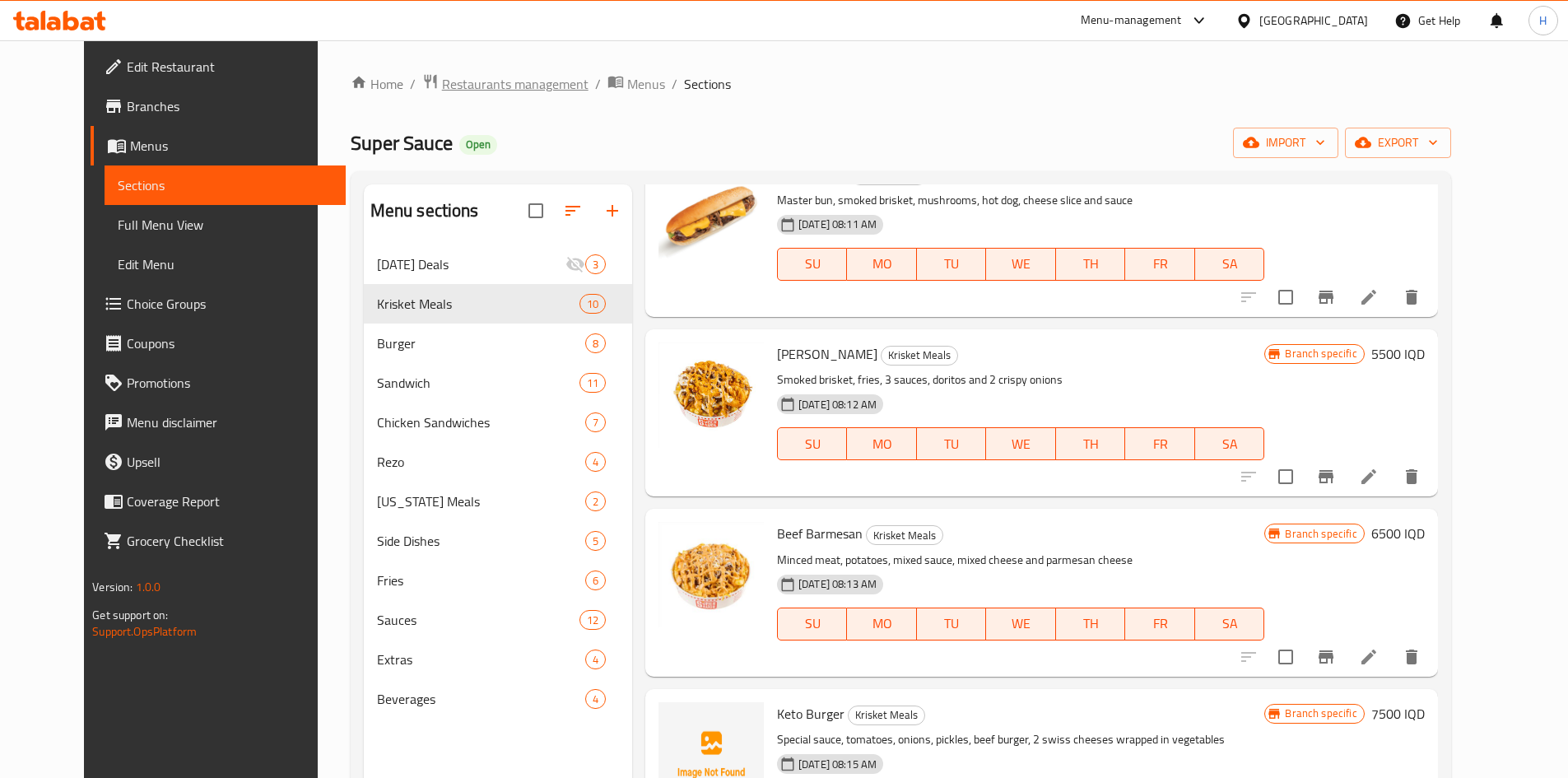
click at [443, 83] on span "Restaurants management" at bounding box center [515, 83] width 147 height 20
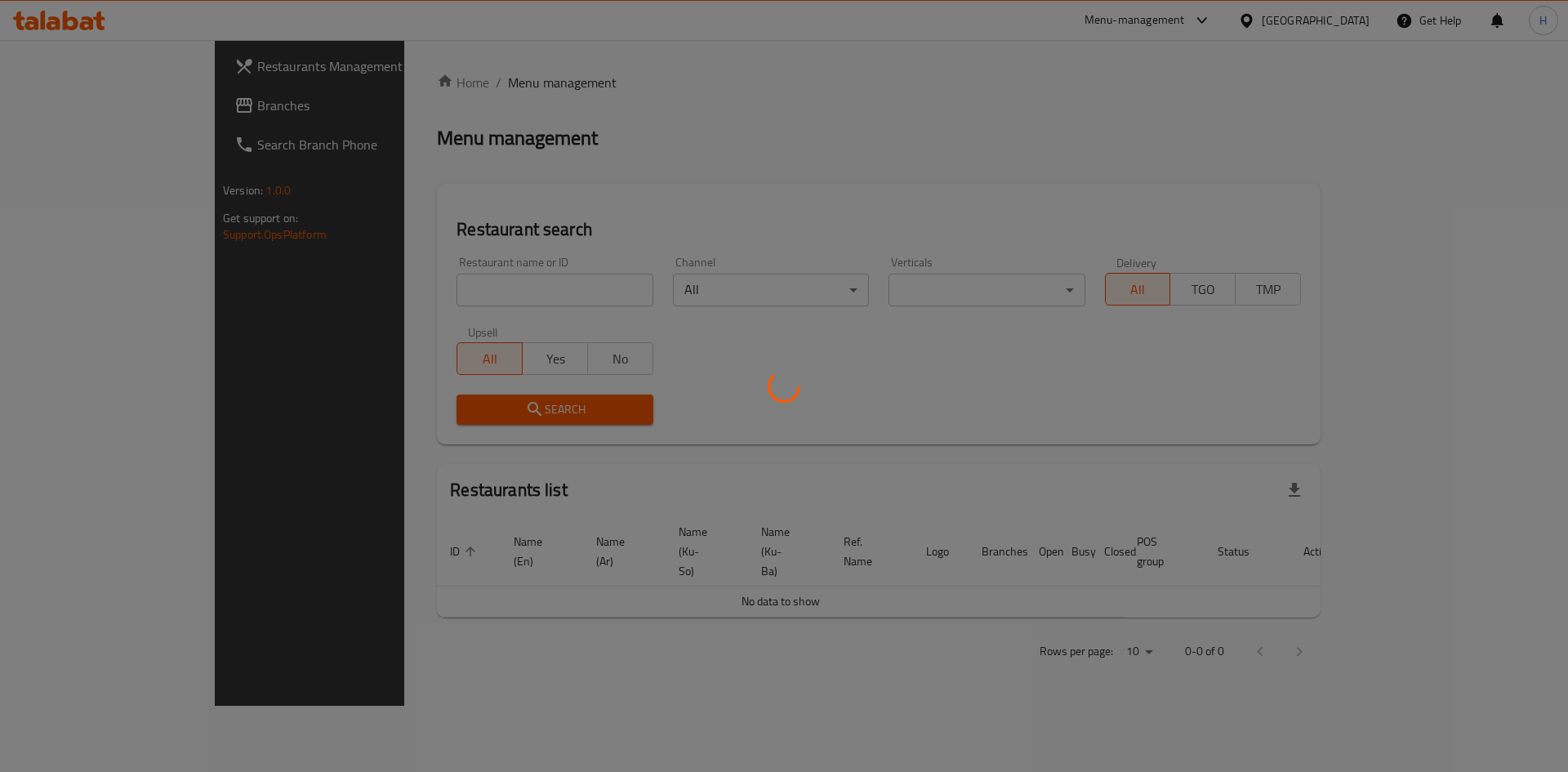
click at [441, 295] on div at bounding box center [784, 386] width 1568 height 772
click at [478, 299] on div at bounding box center [784, 386] width 1568 height 772
click at [478, 299] on div at bounding box center [784, 386] width 1568 height 772
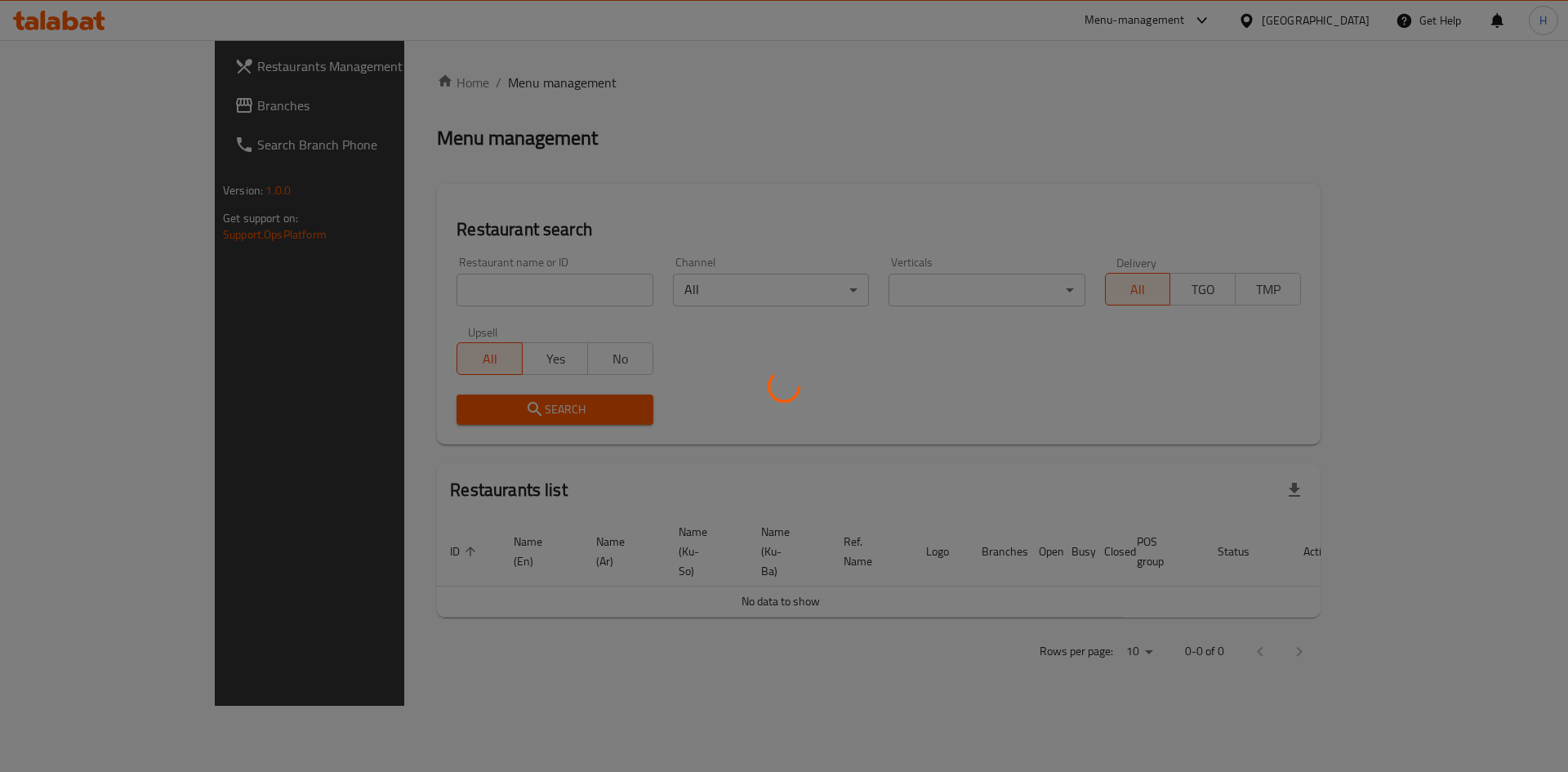
click at [492, 315] on div at bounding box center [784, 386] width 1568 height 772
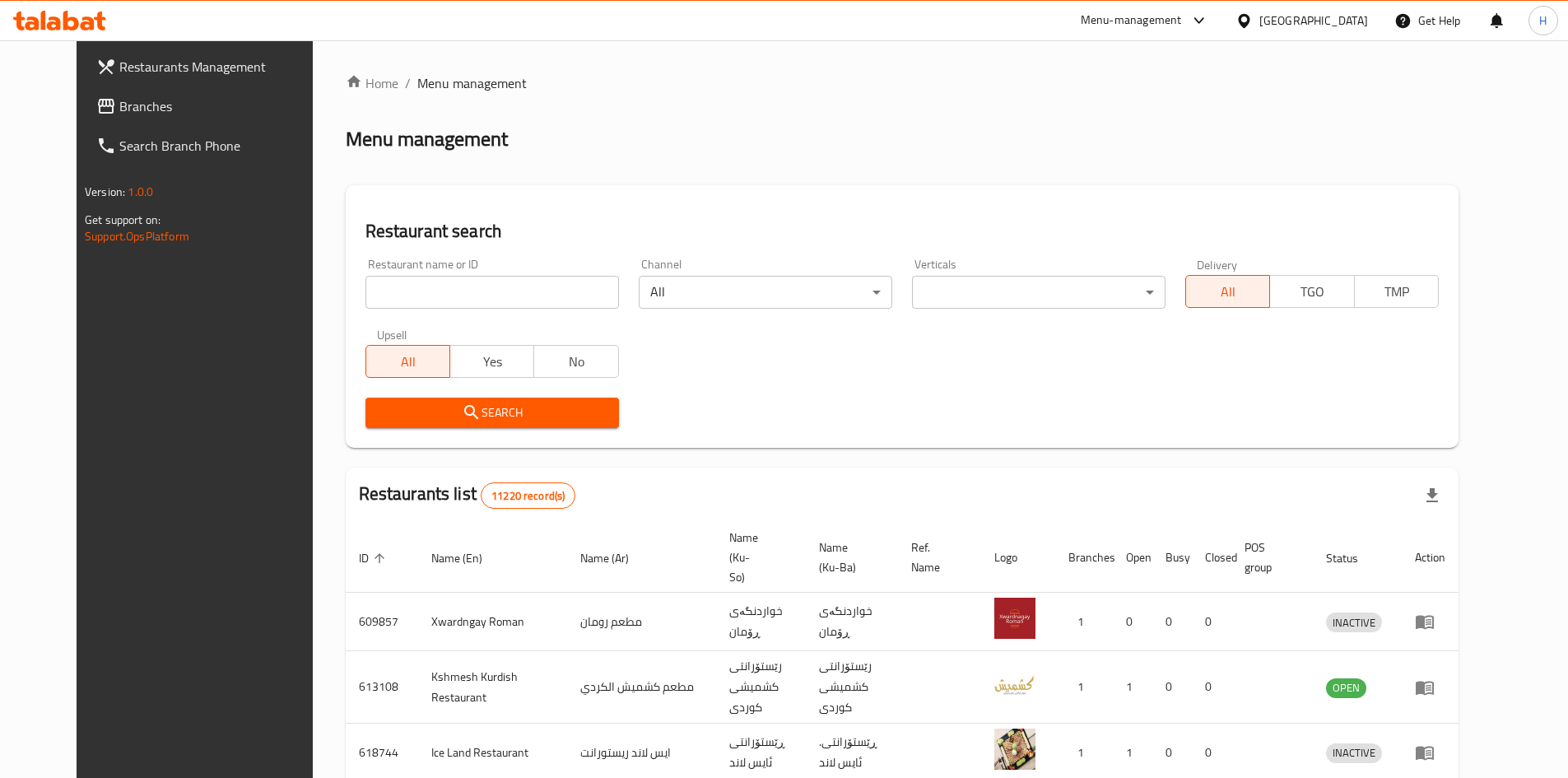
click at [463, 254] on div "Home / Menu management Menu management Restaurant search Restaurant name or ID …" at bounding box center [902, 643] width 1113 height 1141
click at [461, 286] on input "search" at bounding box center [492, 292] width 253 height 33
paste input "660592"
type input "660592"
click at [546, 395] on div "Search" at bounding box center [492, 413] width 274 height 51
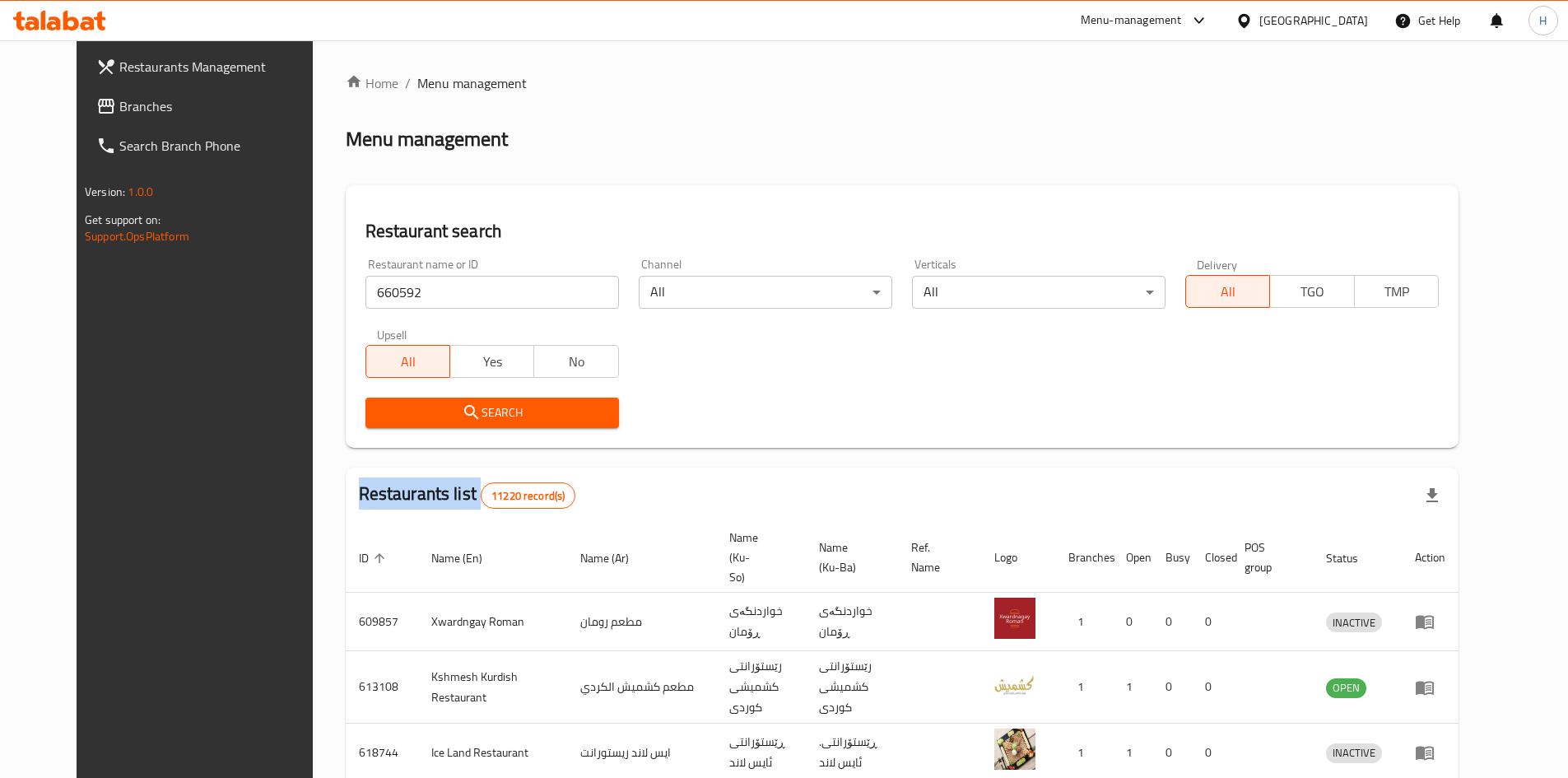
click at [546, 396] on div "Search" at bounding box center [492, 413] width 274 height 51
click at [546, 397] on button "Search" at bounding box center [492, 412] width 253 height 30
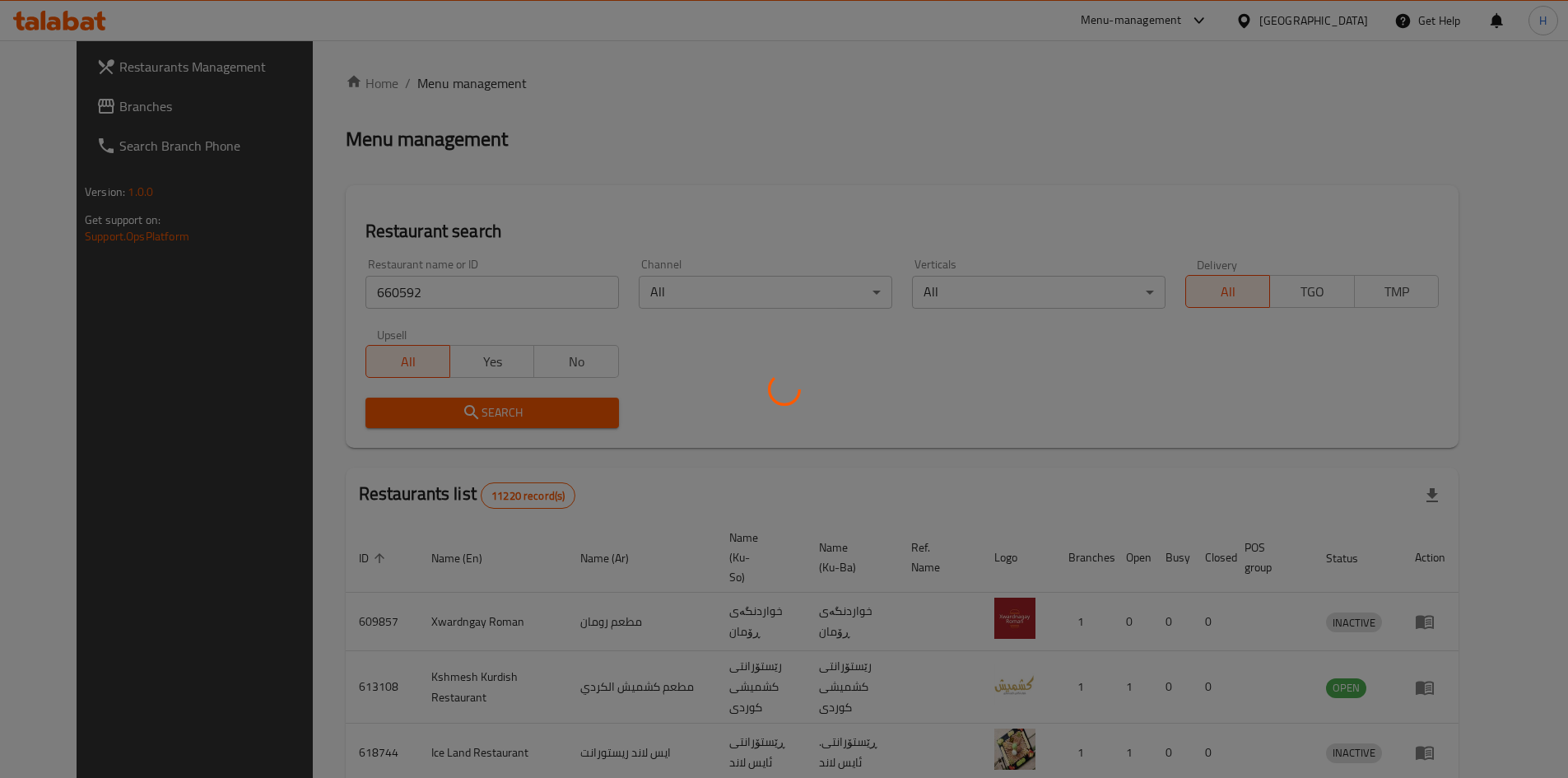
click at [546, 399] on div at bounding box center [784, 389] width 1568 height 778
click at [549, 403] on div at bounding box center [784, 389] width 1568 height 778
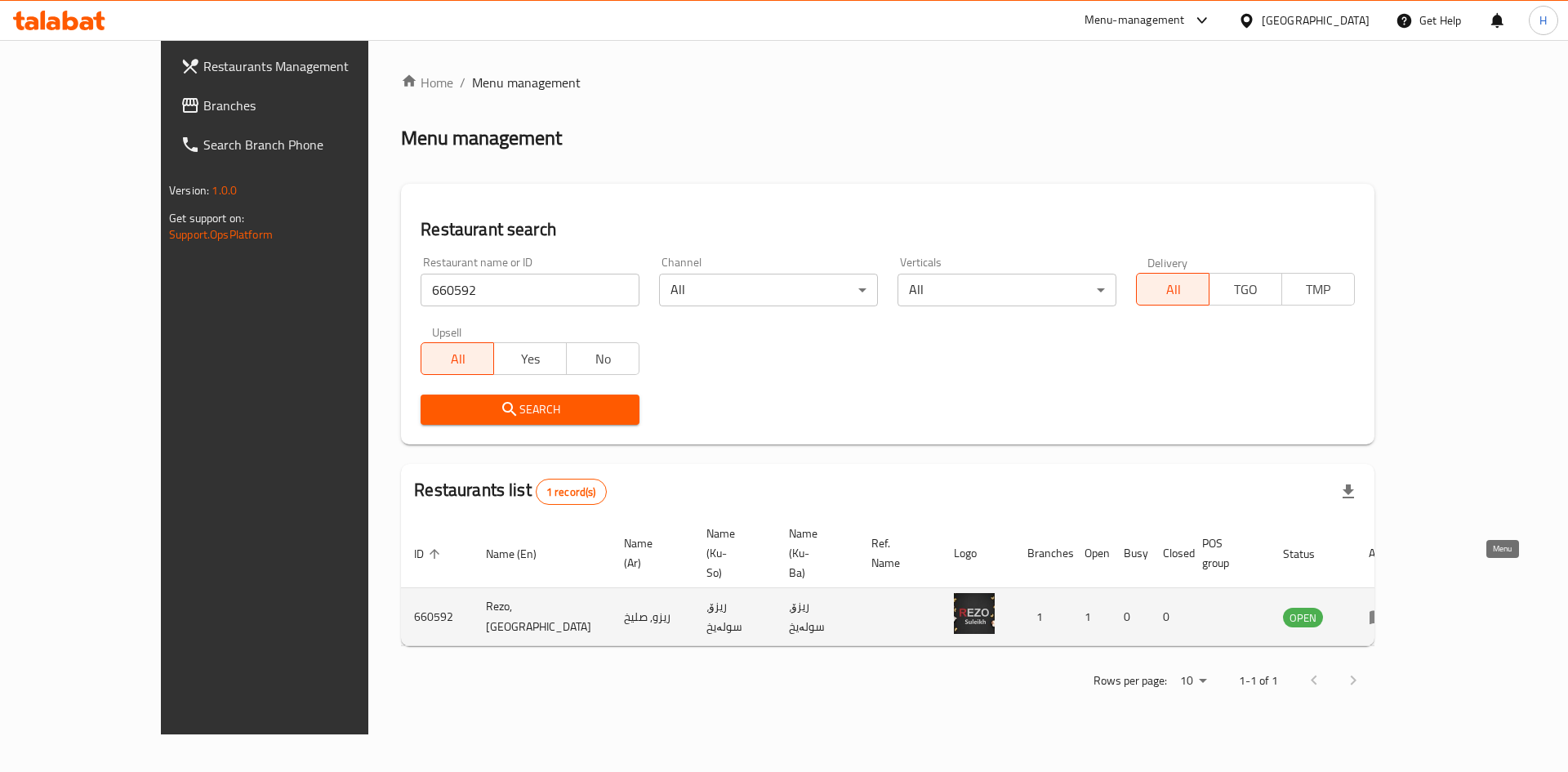
click at [1388, 607] on icon "enhanced table" at bounding box center [1378, 616] width 20 height 20
